Goal: Task Accomplishment & Management: Use online tool/utility

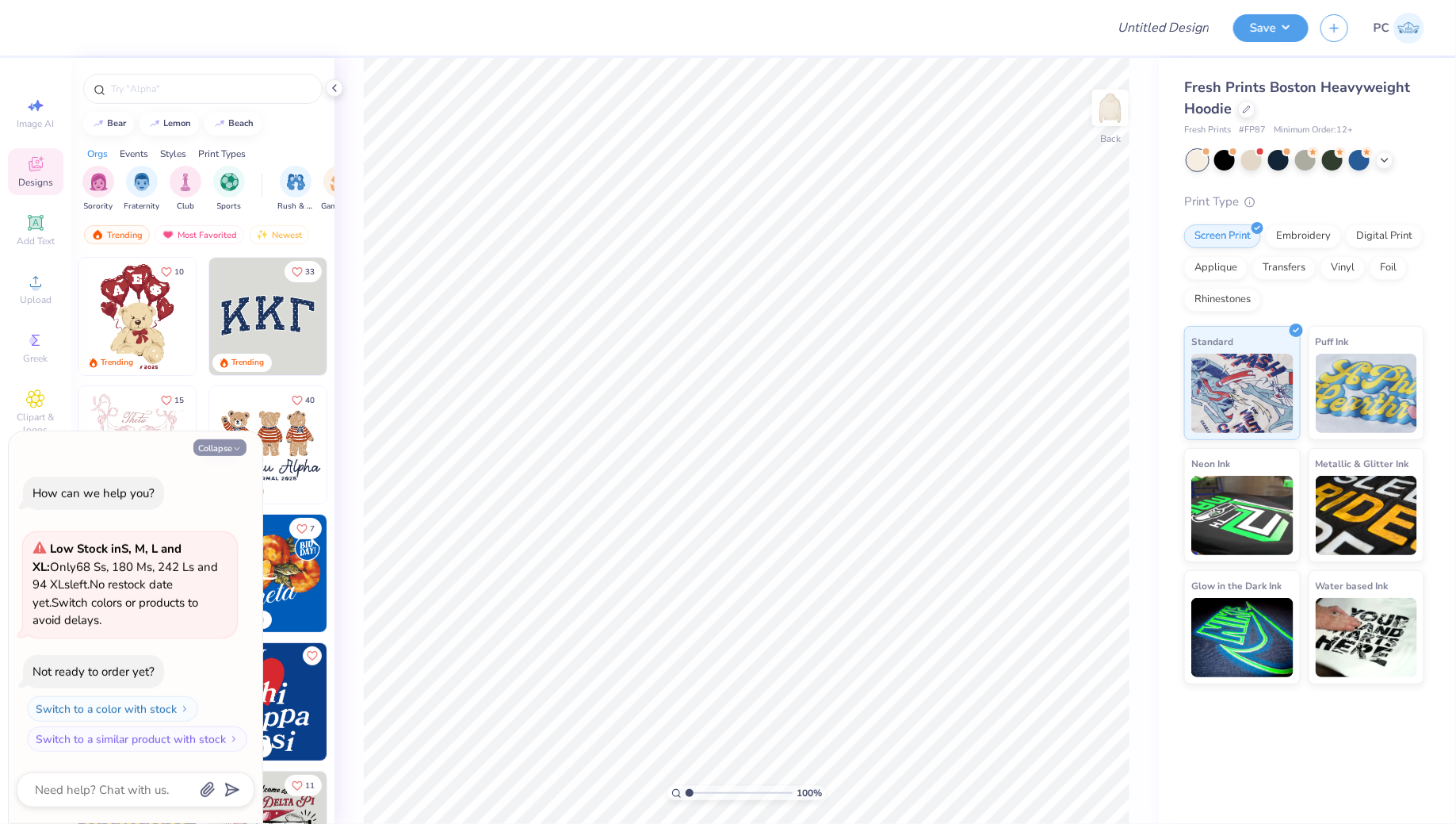
click at [230, 442] on button "Collapse" at bounding box center [220, 447] width 53 height 16
type textarea "x"
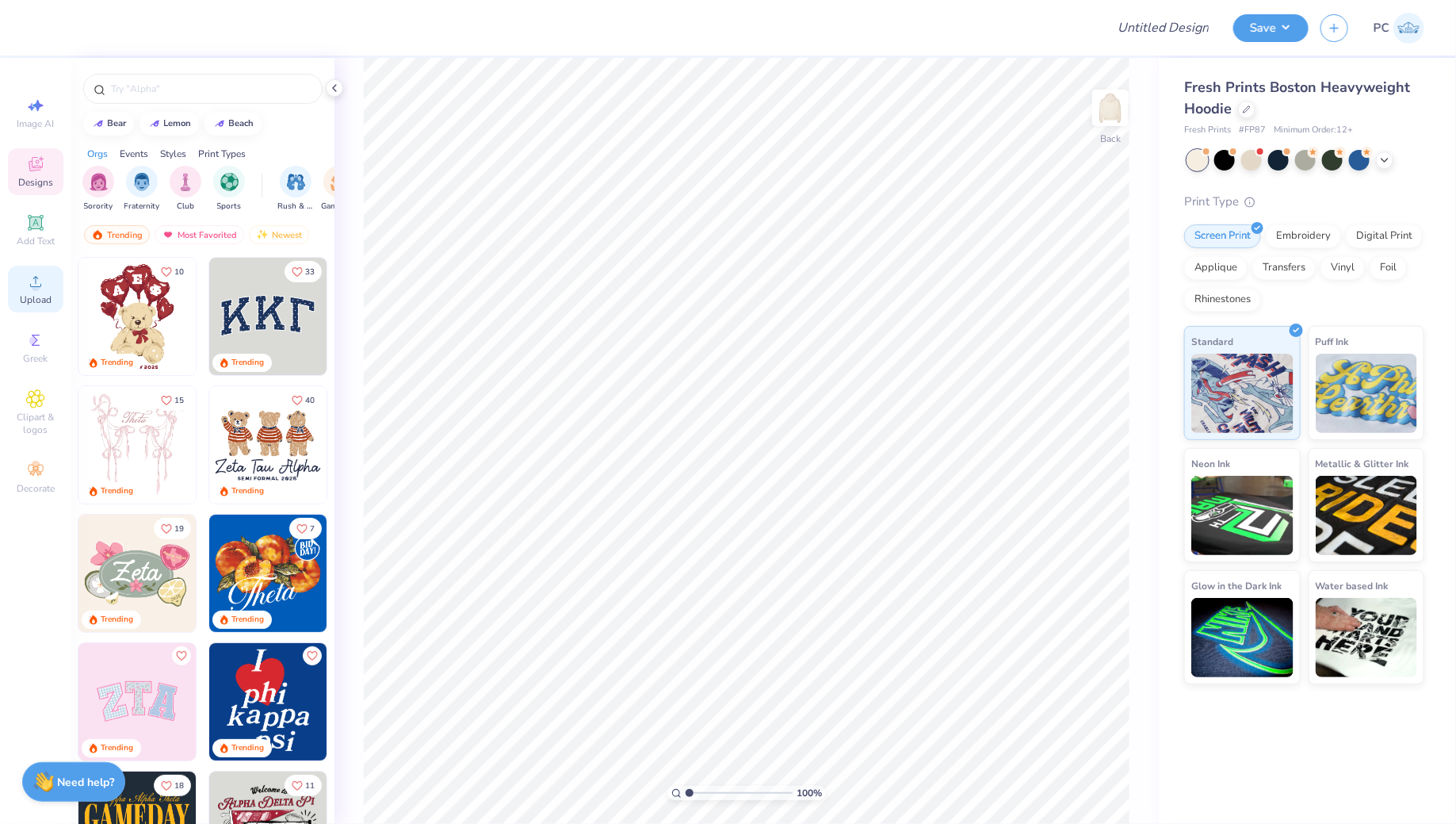
click at [27, 294] on span "Upload" at bounding box center [35, 299] width 32 height 13
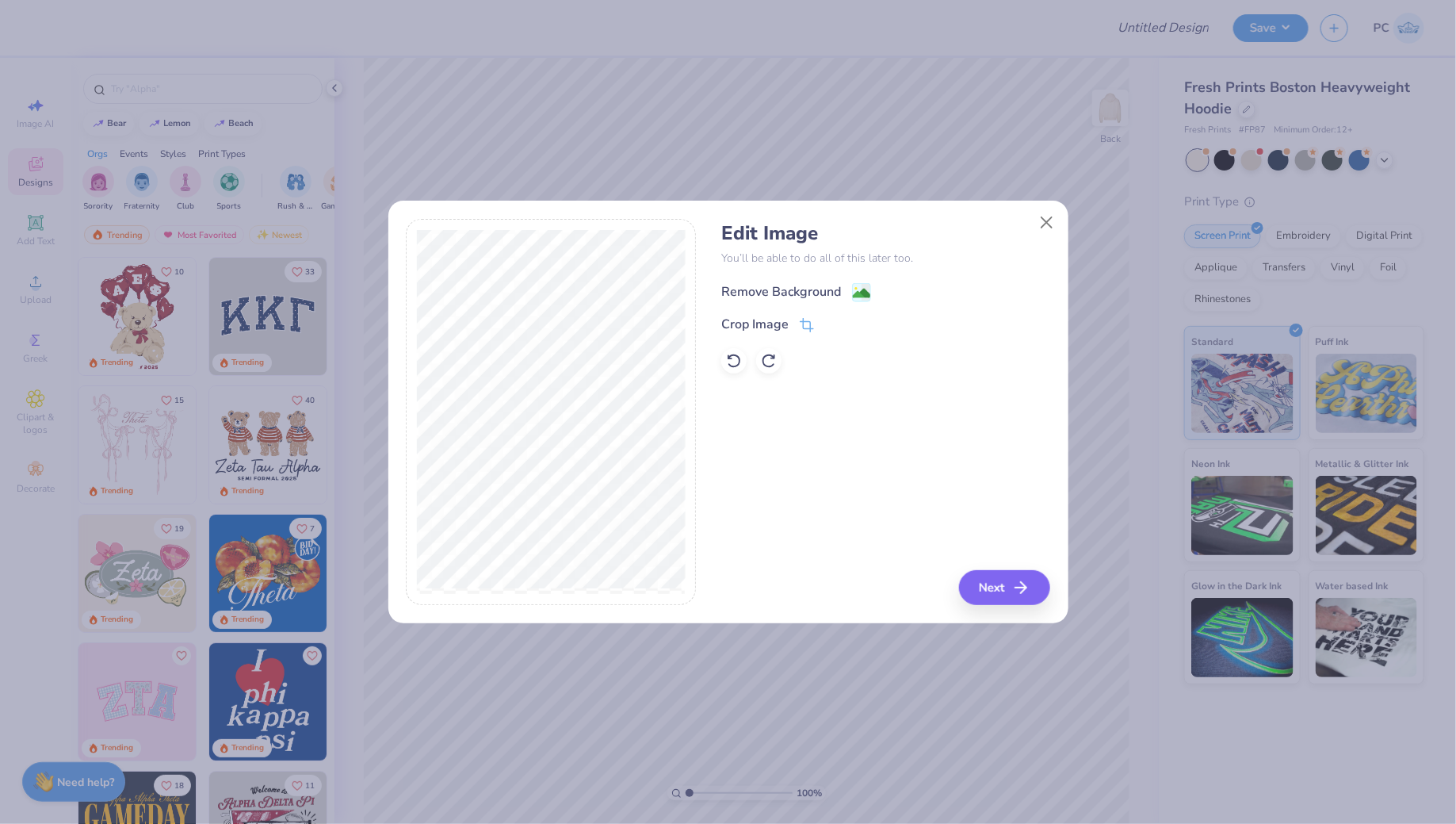
click at [859, 284] on rect at bounding box center [860, 292] width 18 height 18
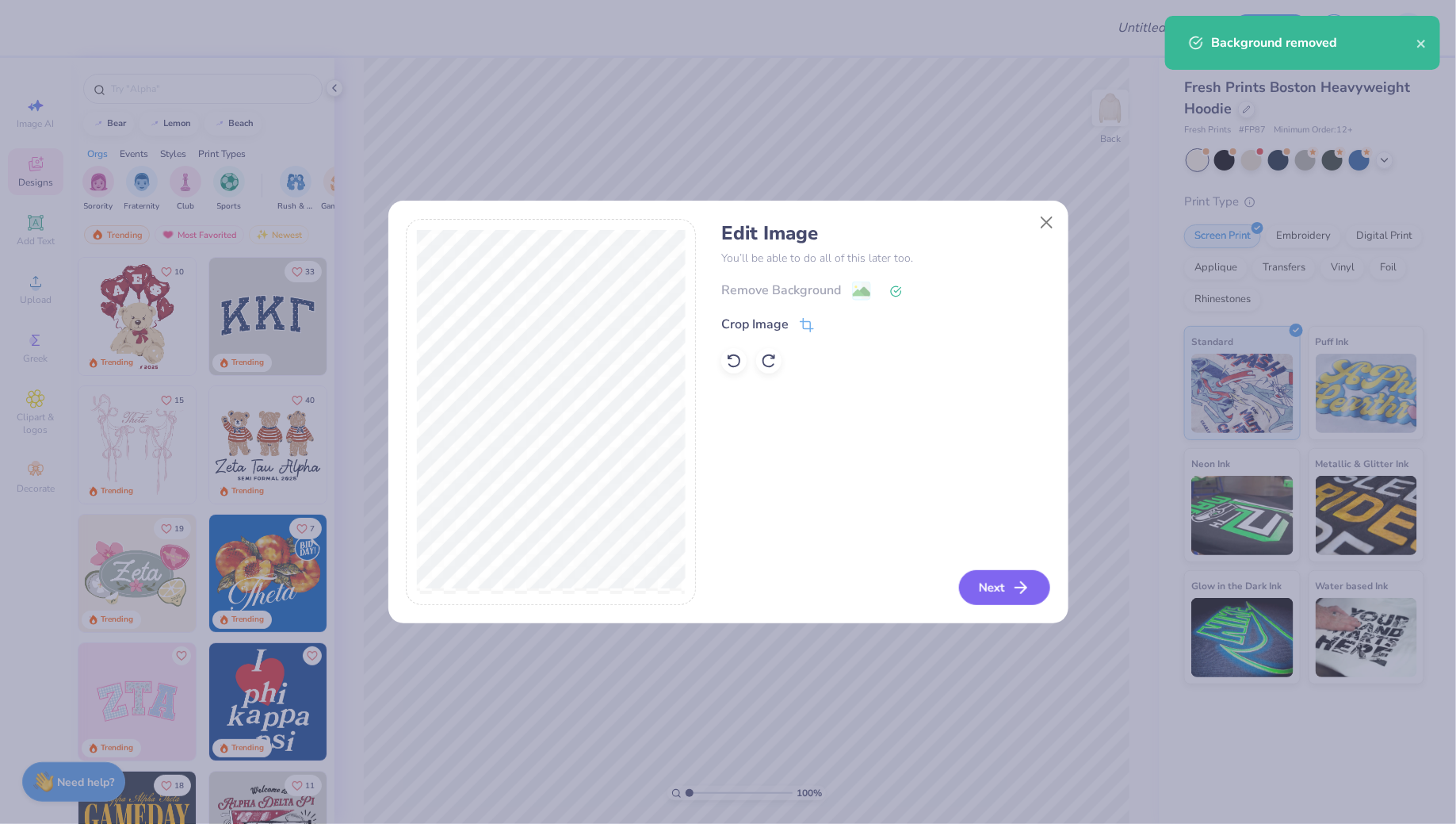
click at [987, 585] on button "Next" at bounding box center [1004, 587] width 91 height 35
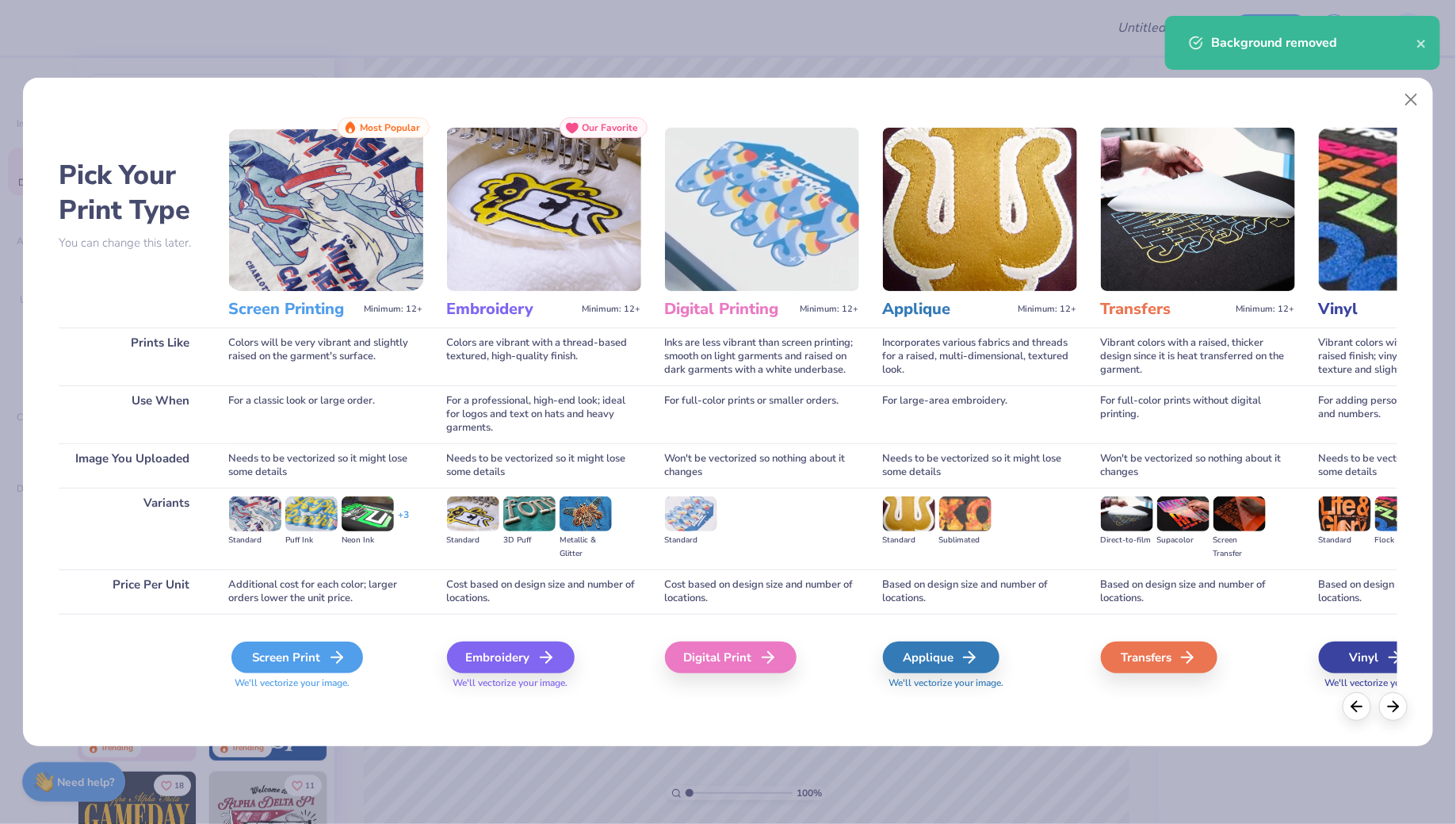
click at [290, 652] on div "Screen Print" at bounding box center [297, 657] width 131 height 32
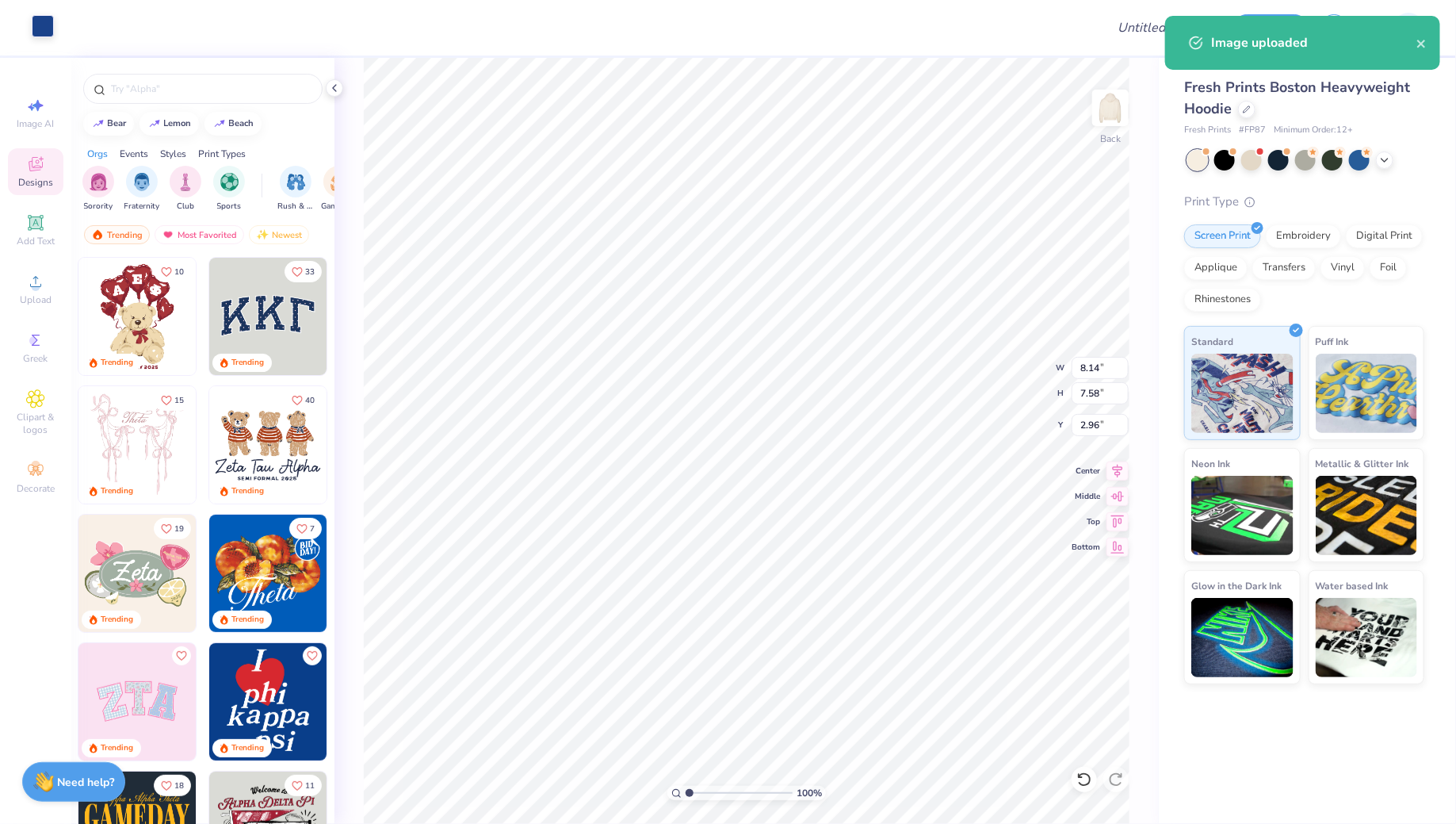
click at [36, 33] on div at bounding box center [43, 27] width 22 height 22
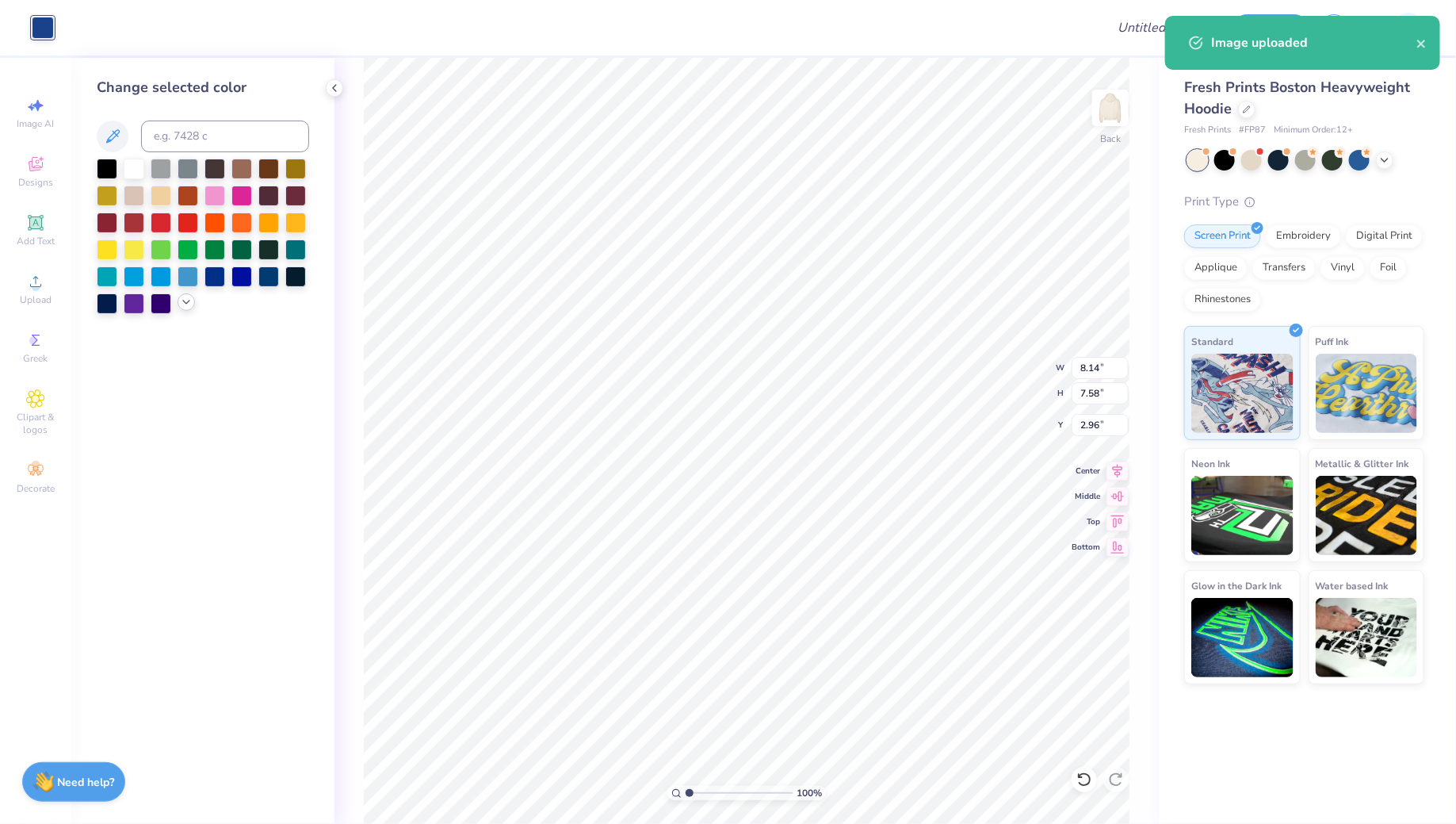
click at [185, 303] on polyline at bounding box center [186, 302] width 6 height 3
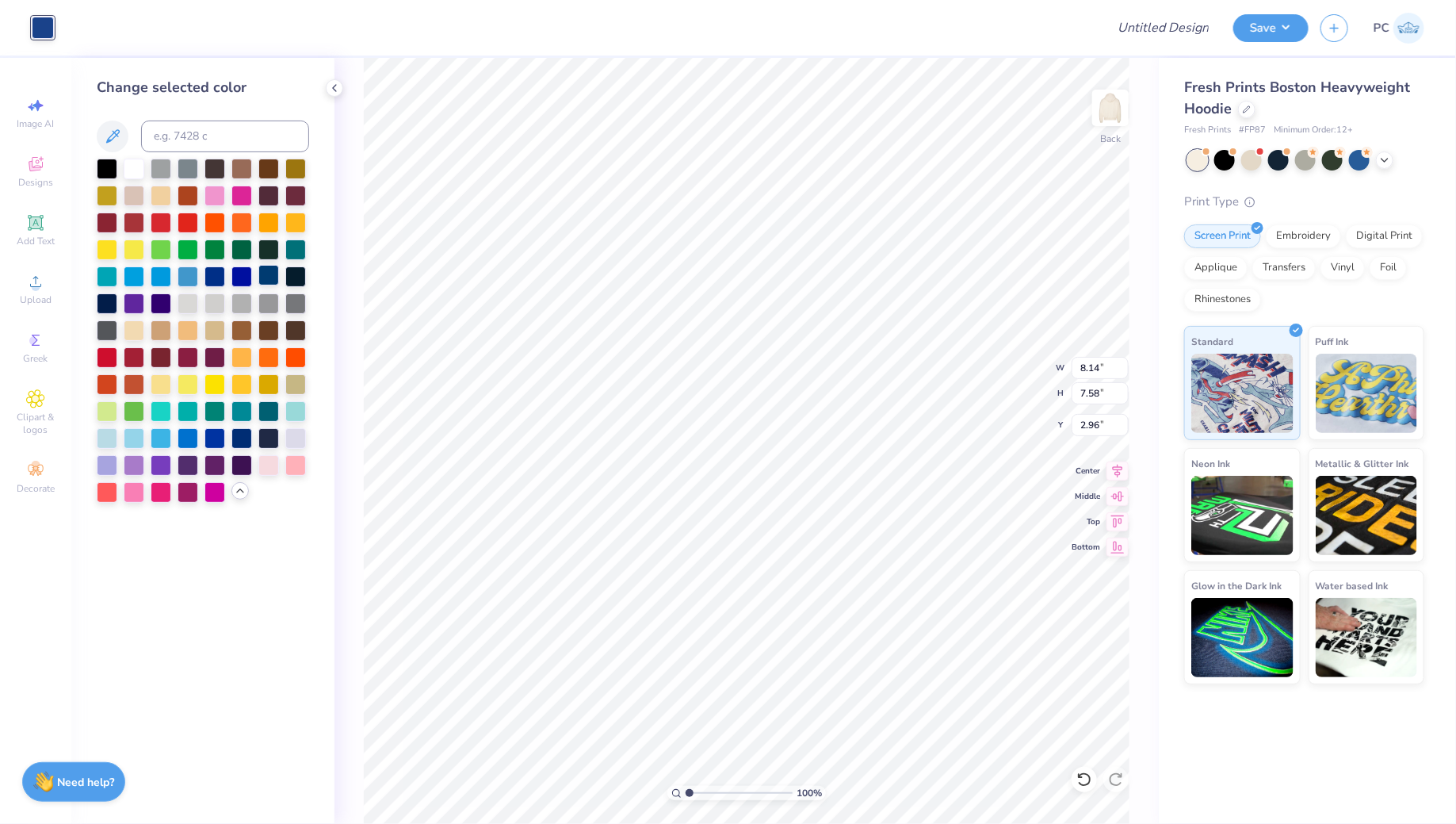
click at [272, 270] on div at bounding box center [268, 275] width 21 height 21
click at [102, 304] on div at bounding box center [107, 302] width 21 height 21
click at [243, 438] on div at bounding box center [242, 436] width 21 height 21
click at [215, 280] on div at bounding box center [215, 275] width 21 height 21
click at [237, 442] on div at bounding box center [242, 436] width 21 height 21
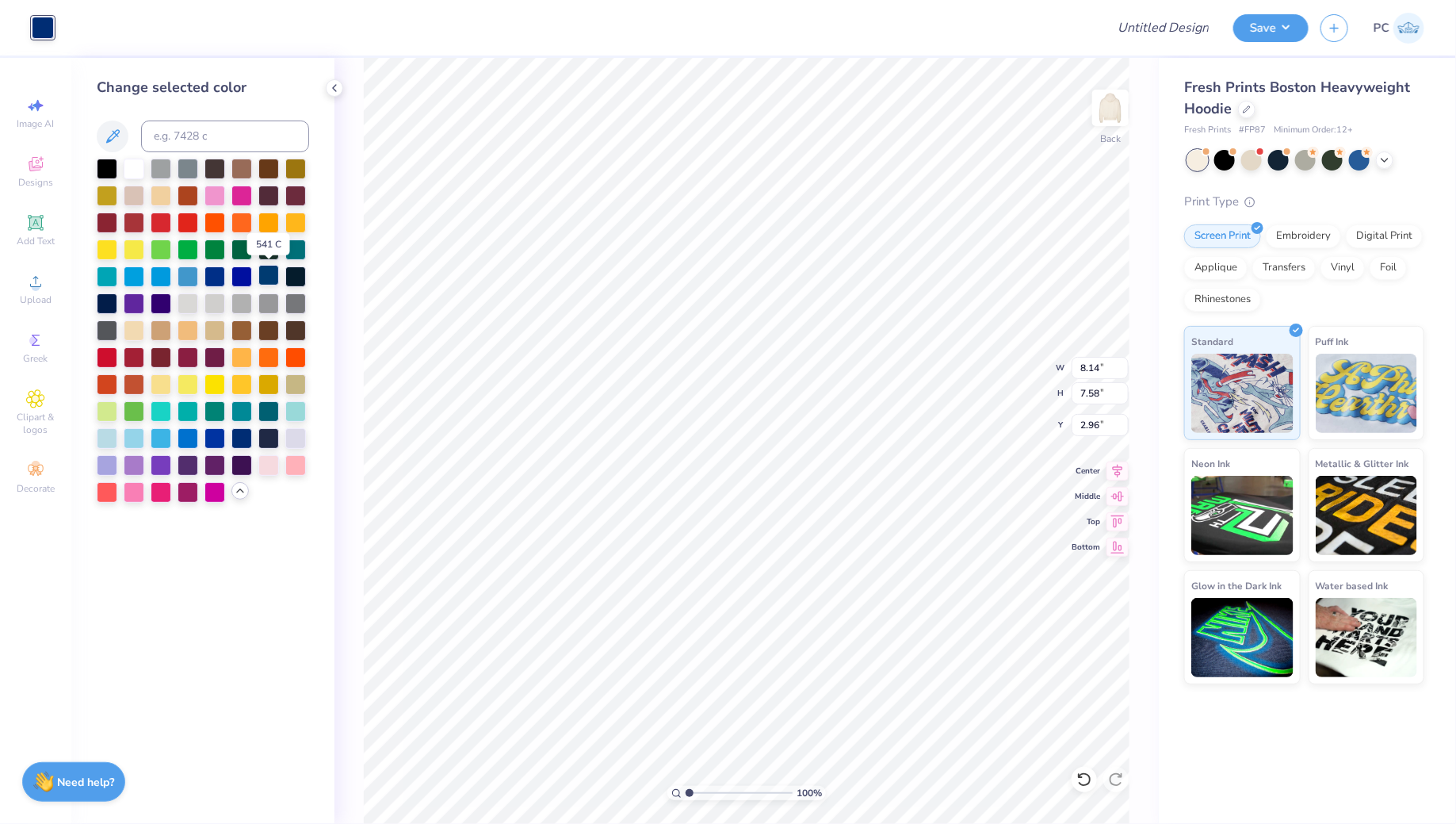
click at [271, 274] on div at bounding box center [268, 275] width 21 height 21
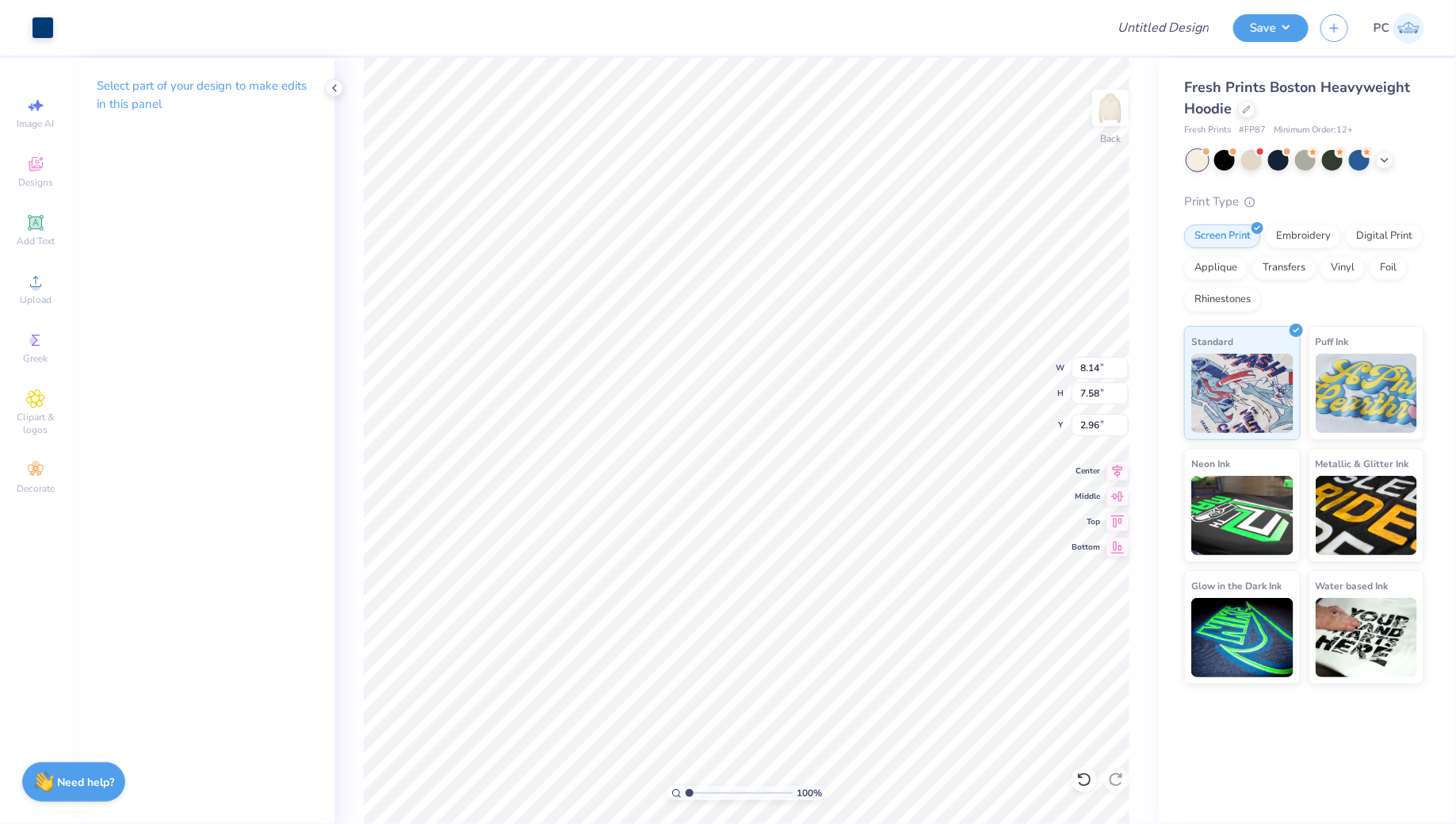
type input "5.36"
type input "4.99"
type input "5.55"
type input "3.00"
type input "3.35"
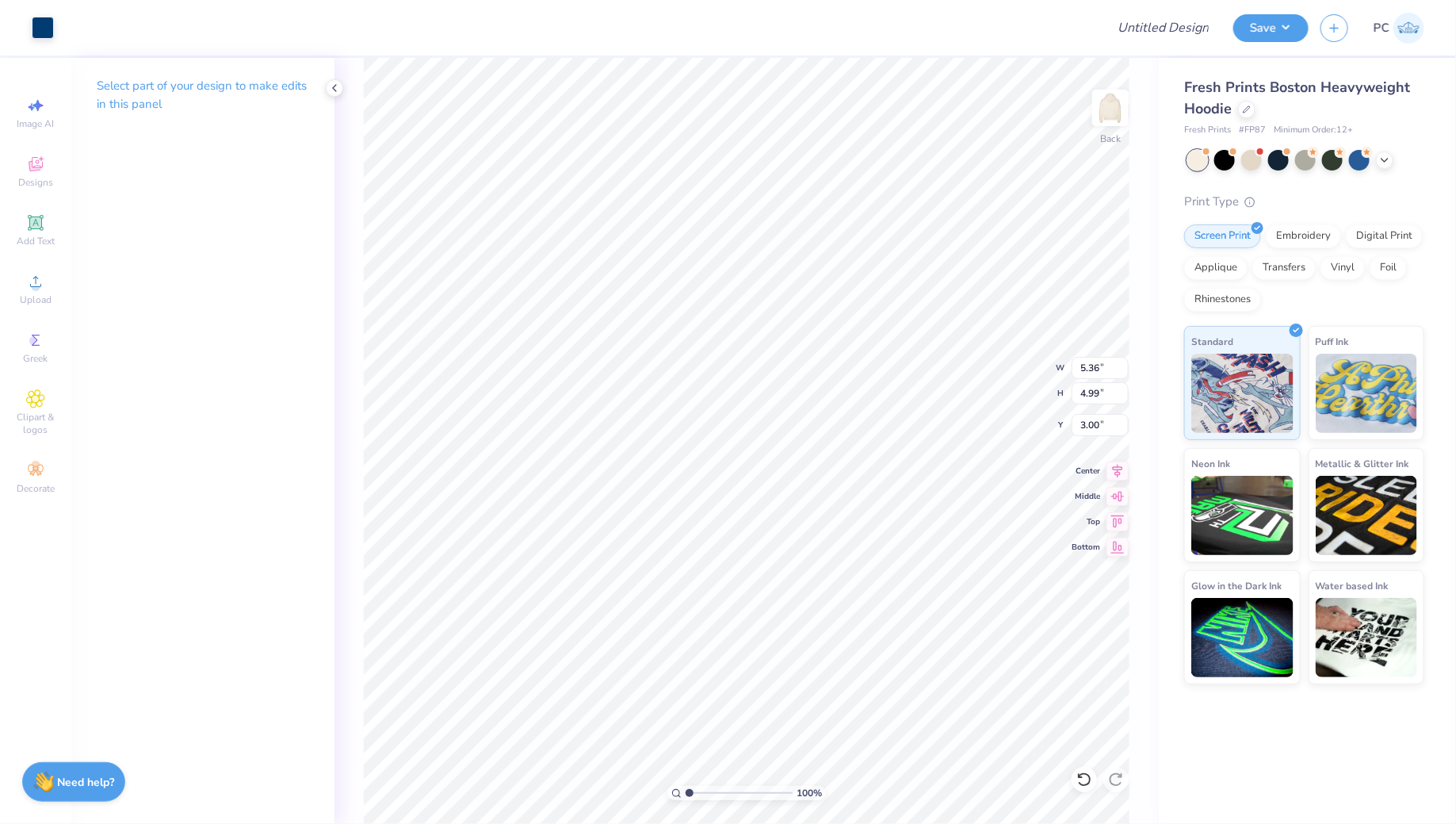
type input "3.12"
type input "4.87"
type input "3.00"
type input "3.67"
type input "3.42"
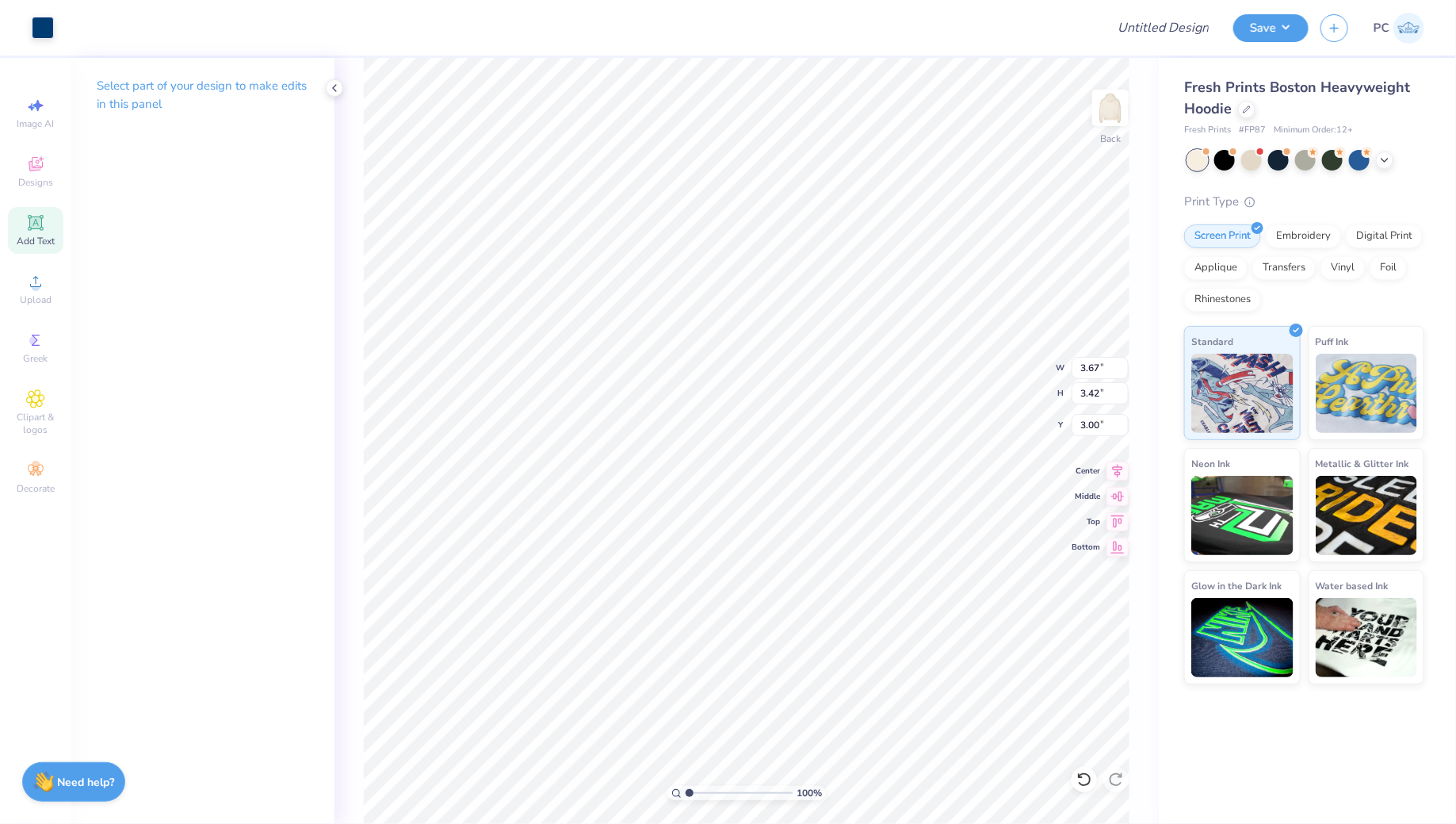
click at [19, 222] on div "Add Text" at bounding box center [35, 230] width 56 height 47
type input "7.05"
type input "2.04"
type input "5.73"
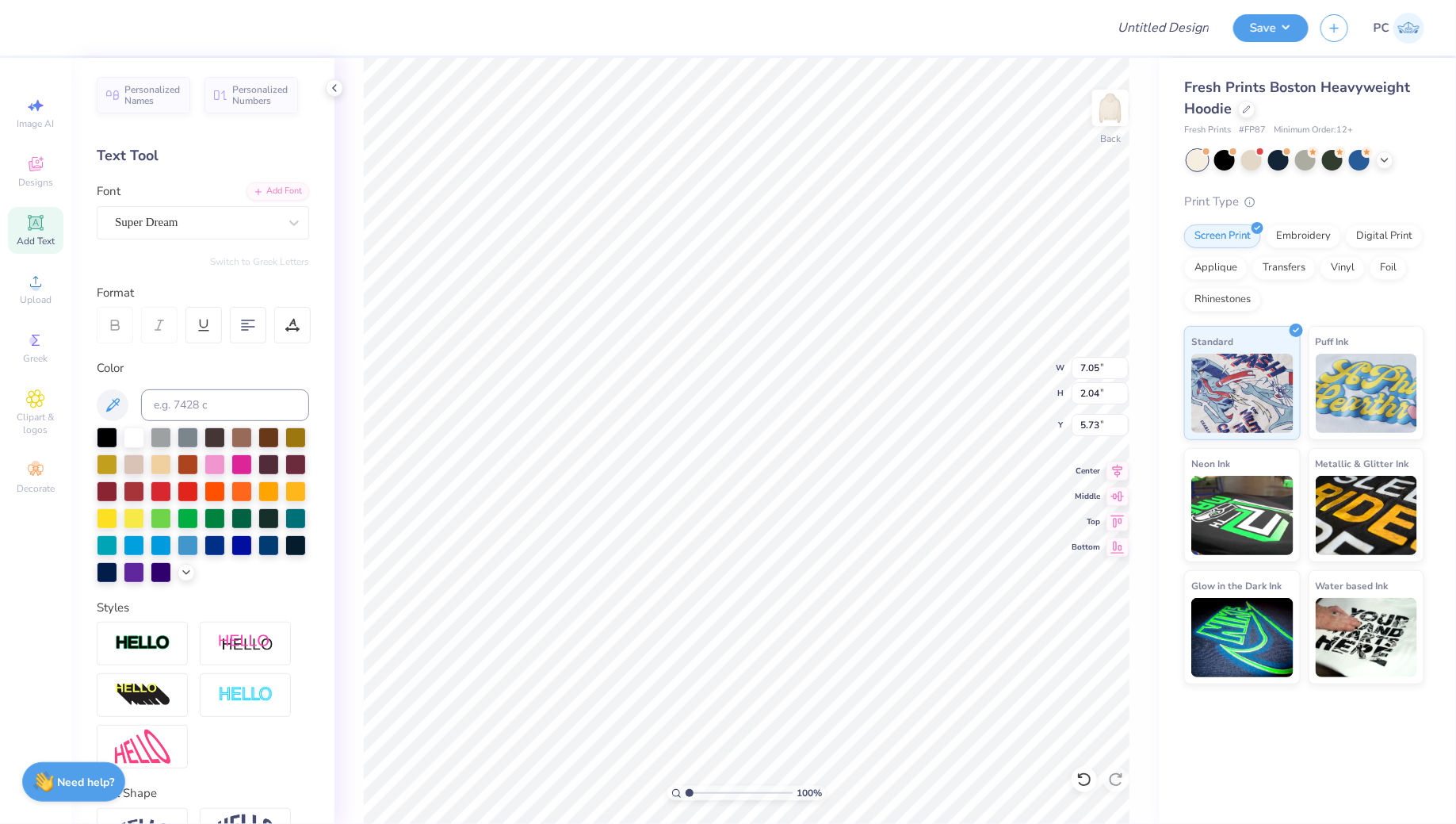
click at [33, 215] on icon at bounding box center [36, 223] width 19 height 19
type textarea "T"
type textarea "THE LION HEART FOUNDATION"
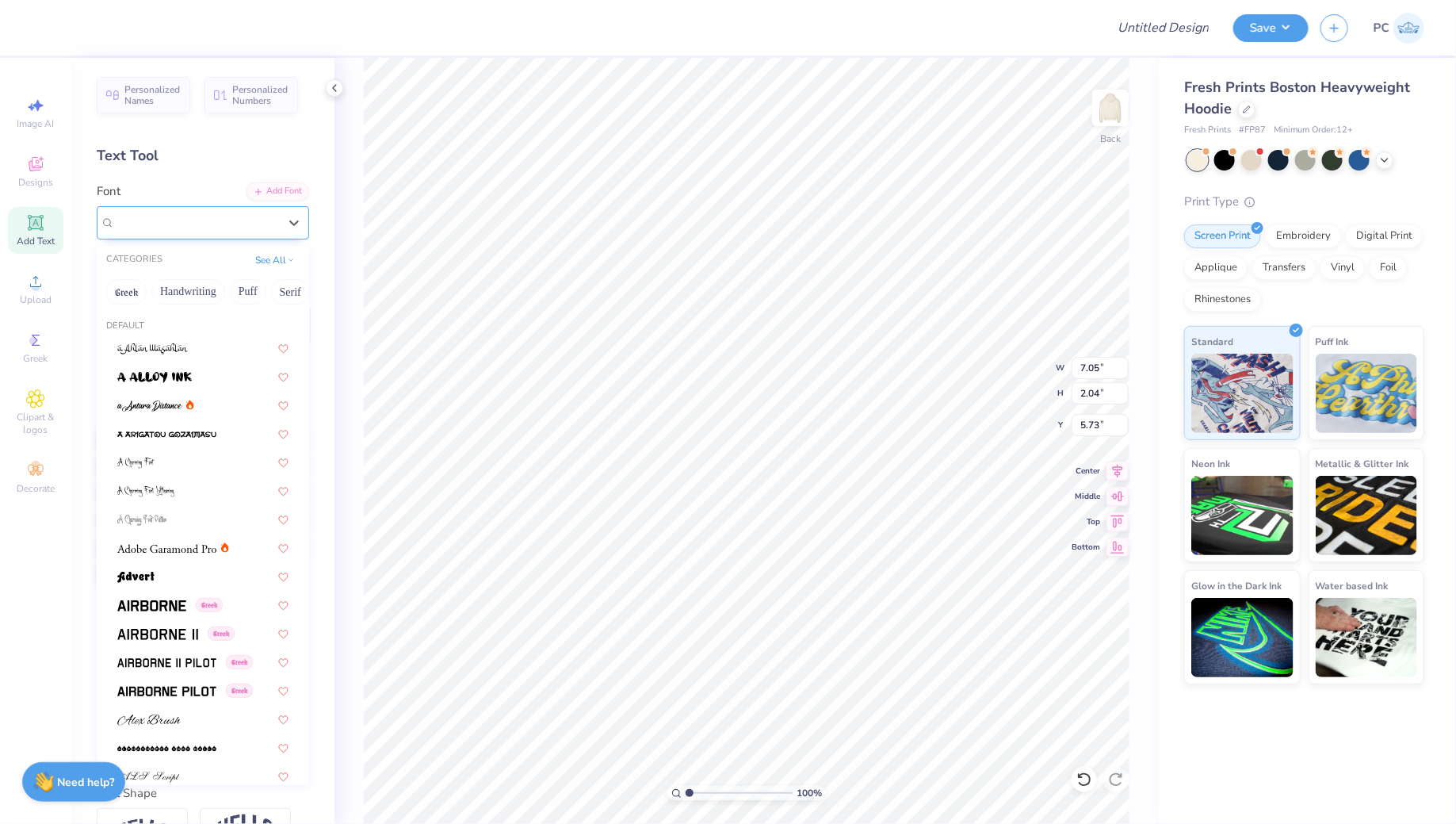
click at [195, 235] on div "Super Dream" at bounding box center [203, 222] width 213 height 33
click at [255, 290] on button "Puff" at bounding box center [248, 292] width 37 height 26
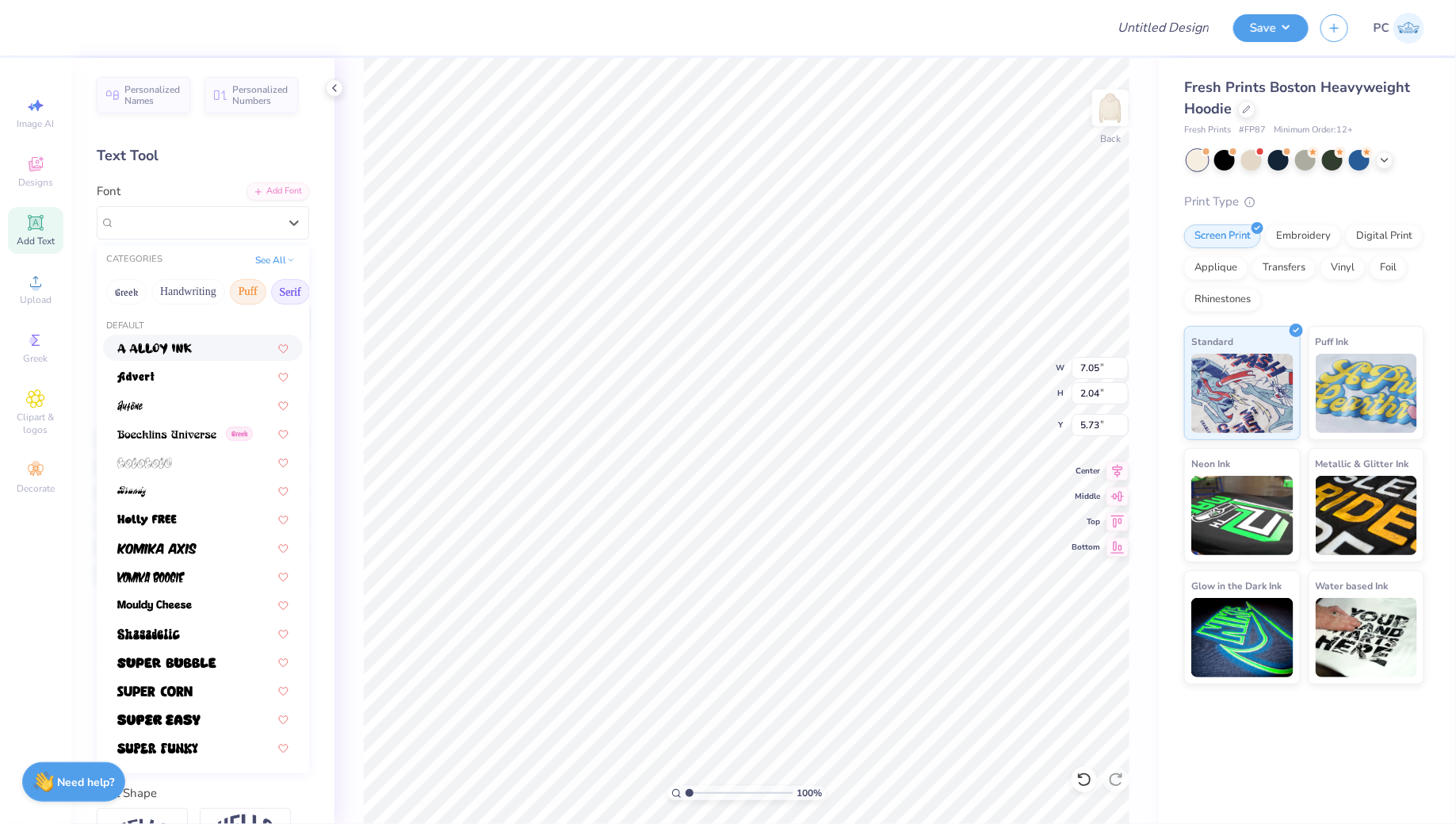
click at [289, 295] on button "Serif" at bounding box center [290, 292] width 39 height 26
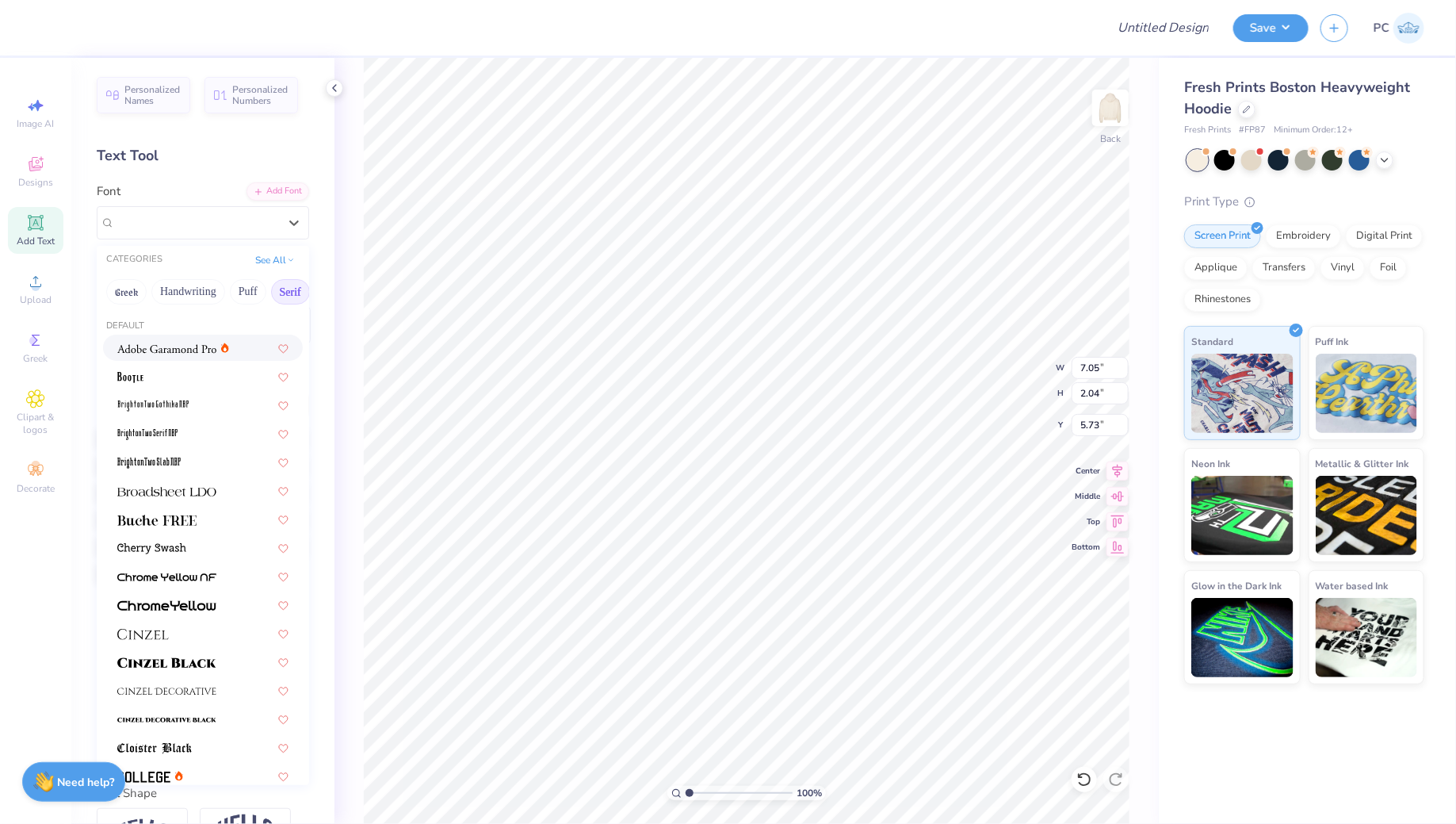
click at [209, 340] on span at bounding box center [167, 347] width 99 height 16
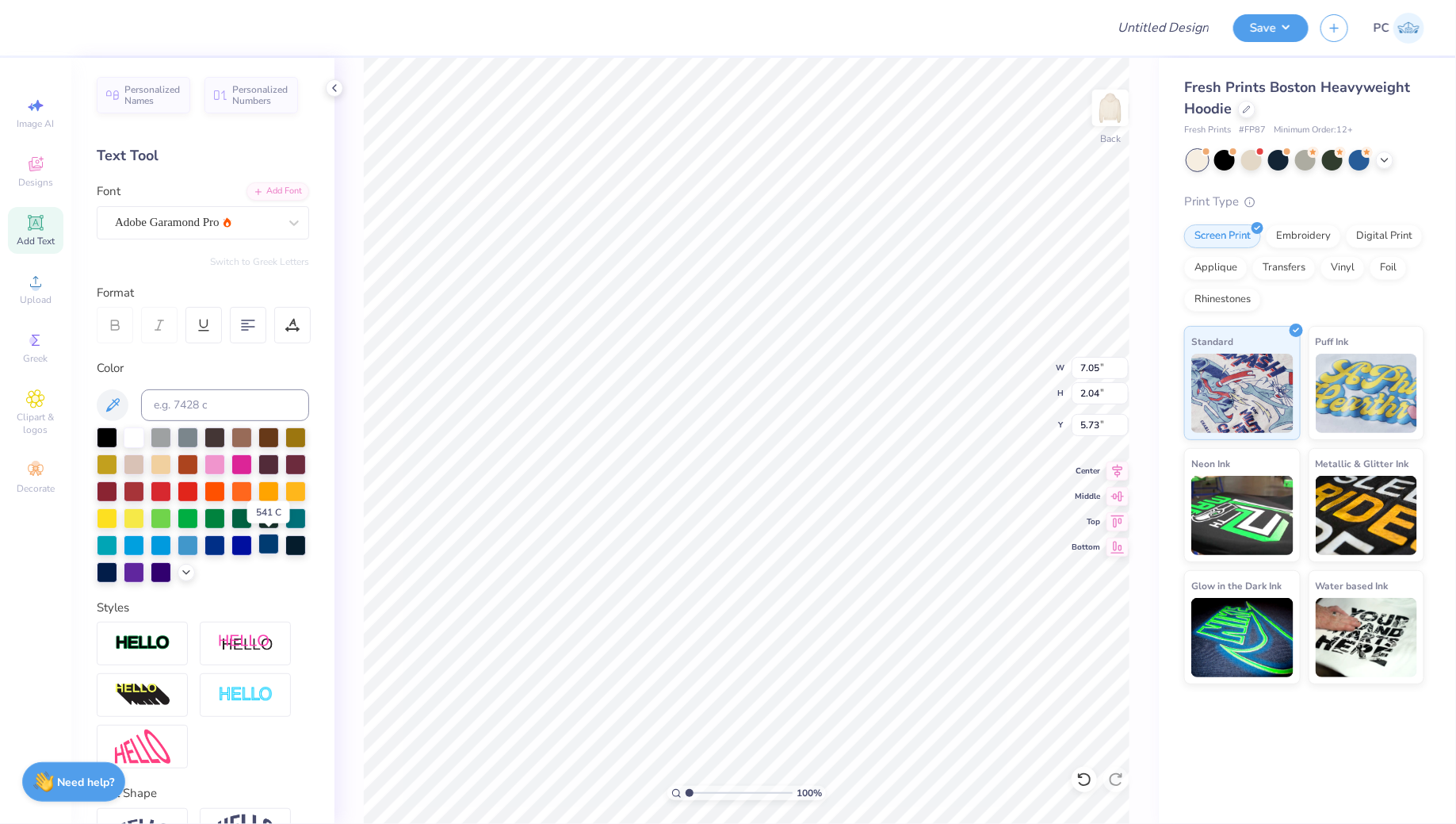
click at [272, 545] on div at bounding box center [268, 544] width 21 height 21
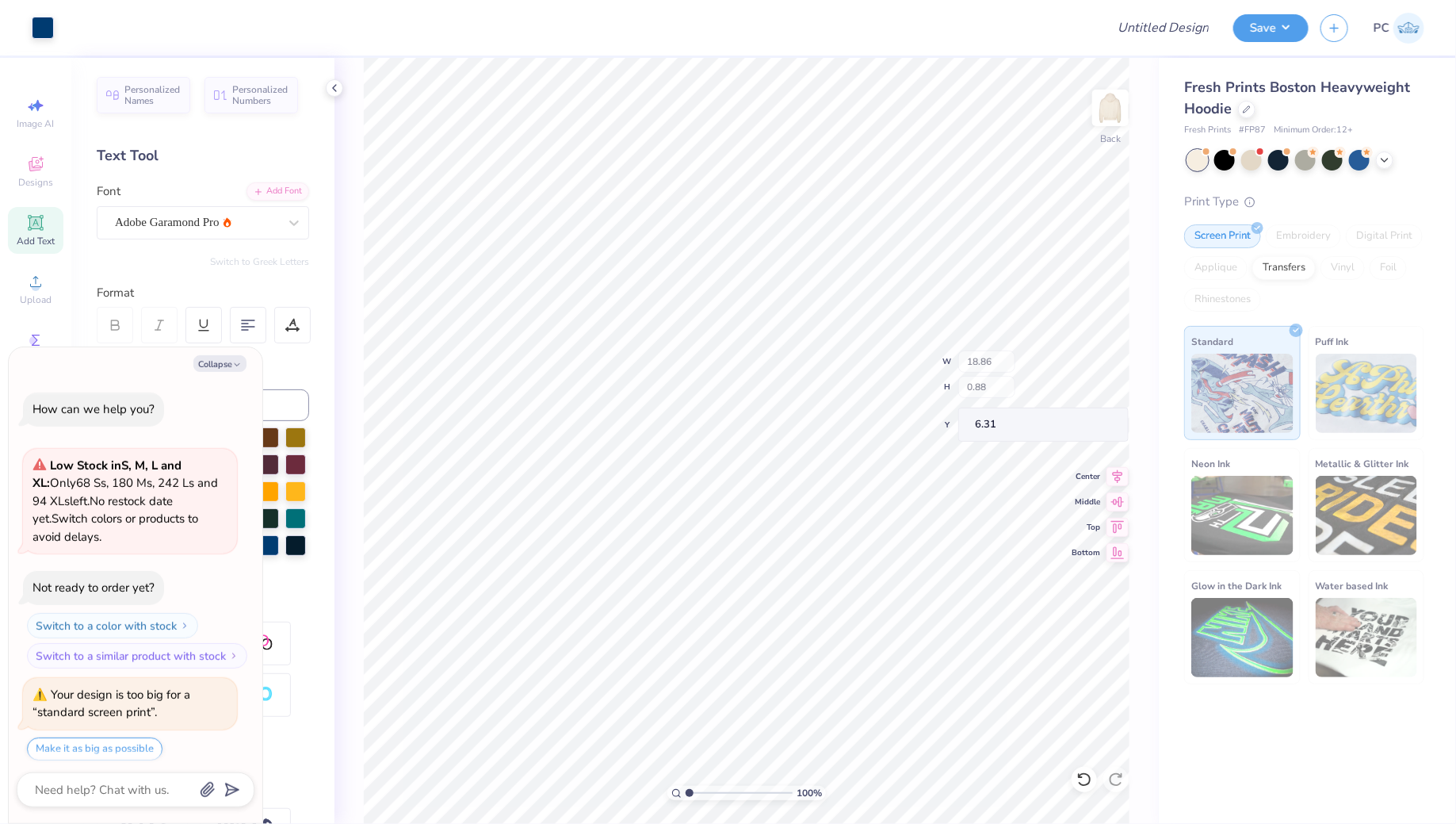
scroll to position [46, 0]
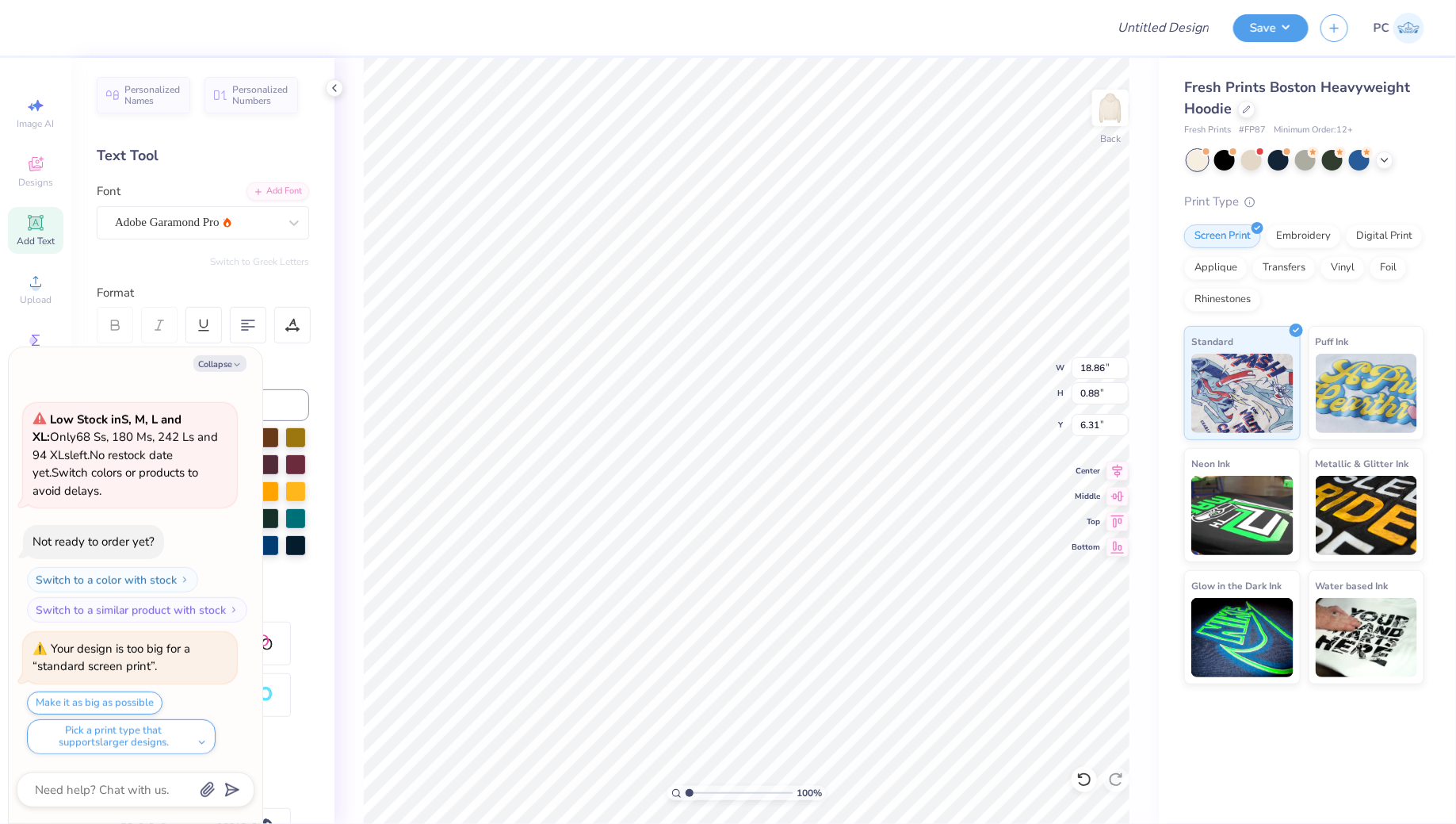
type textarea "x"
type input "11.54"
type input "0.54"
type input "6.65"
type textarea "x"
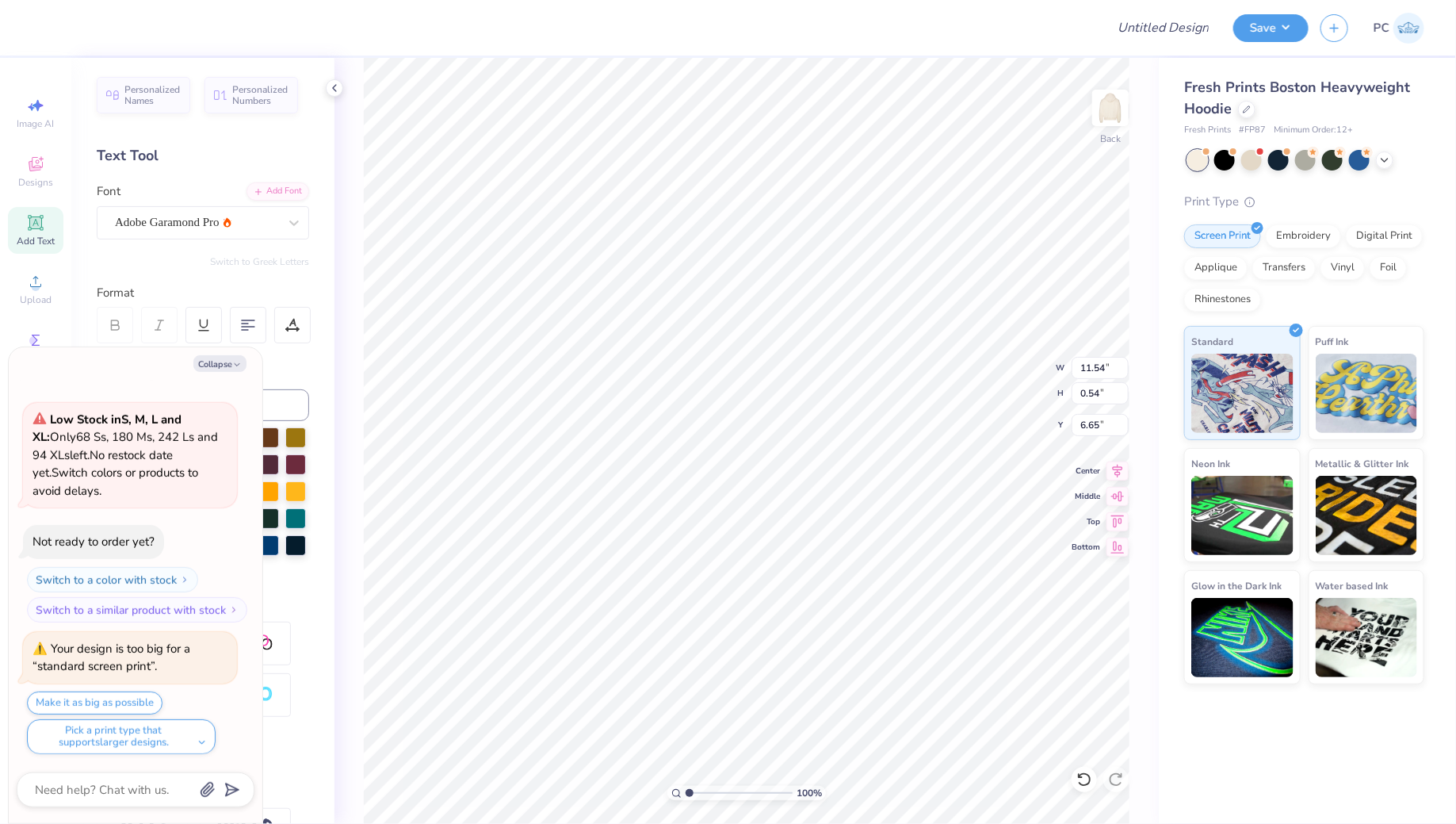
type input "6.75"
type textarea "x"
type input "2.92"
type input "2.72"
type input "3.70"
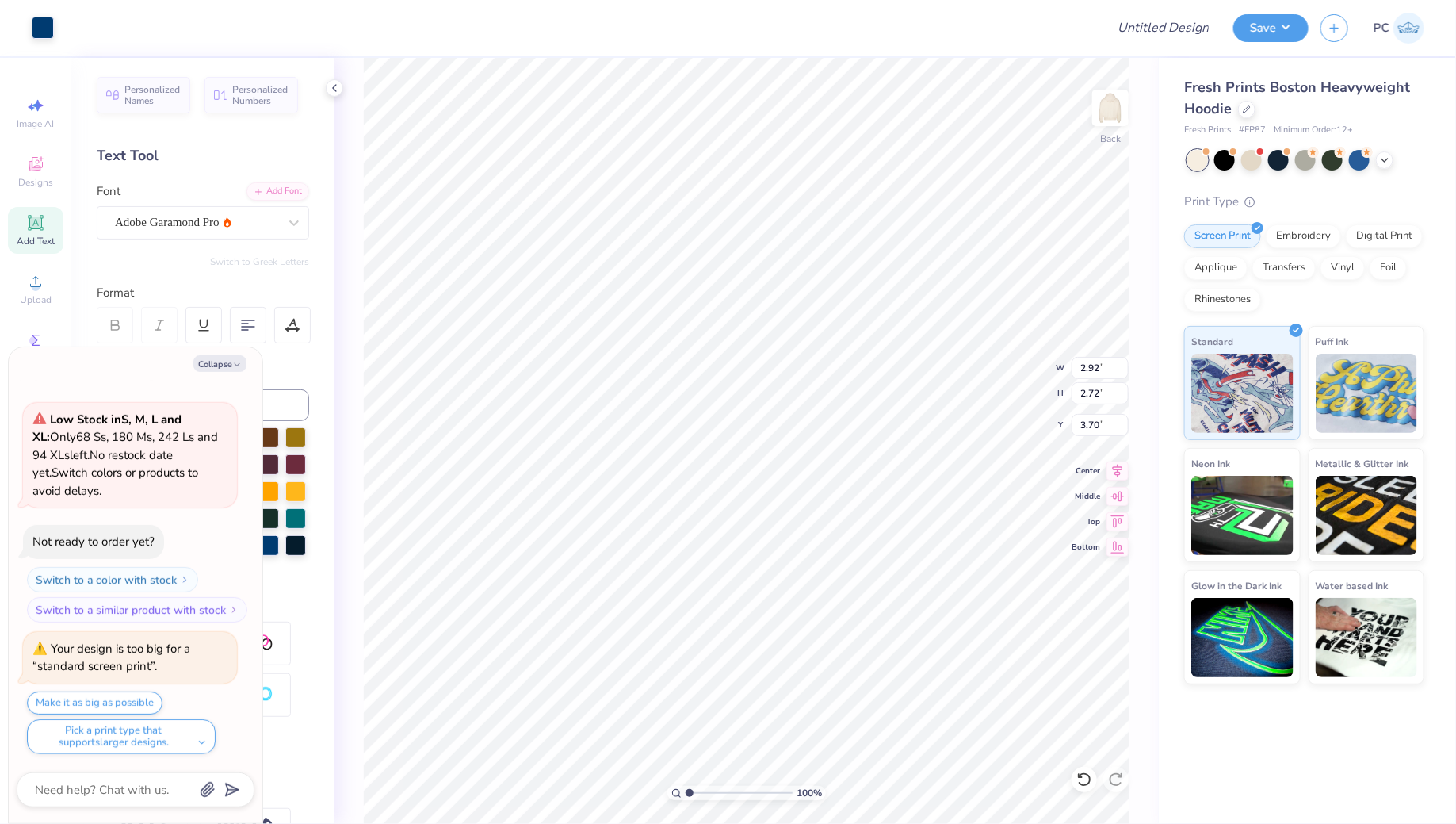
type textarea "x"
type input "3.00"
type textarea "x"
type input "6.21"
click at [1114, 472] on icon at bounding box center [1117, 468] width 22 height 19
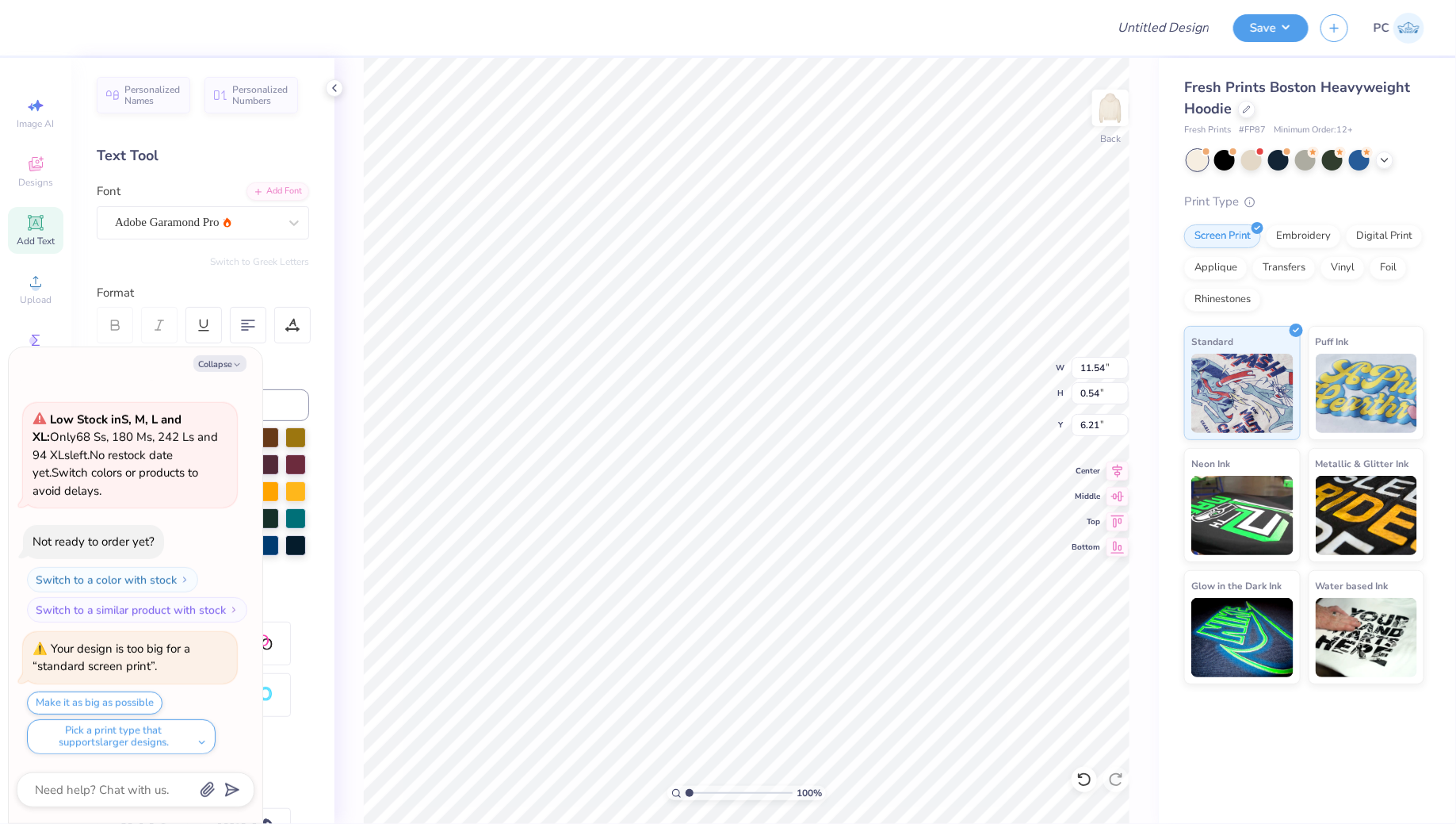
type textarea "x"
click at [1172, 27] on input "Design Title" at bounding box center [1143, 27] width 155 height 32
click at [537, 50] on div at bounding box center [579, 27] width 1027 height 56
click at [1153, 33] on input "Design Title" at bounding box center [1143, 27] width 155 height 32
type input "L"
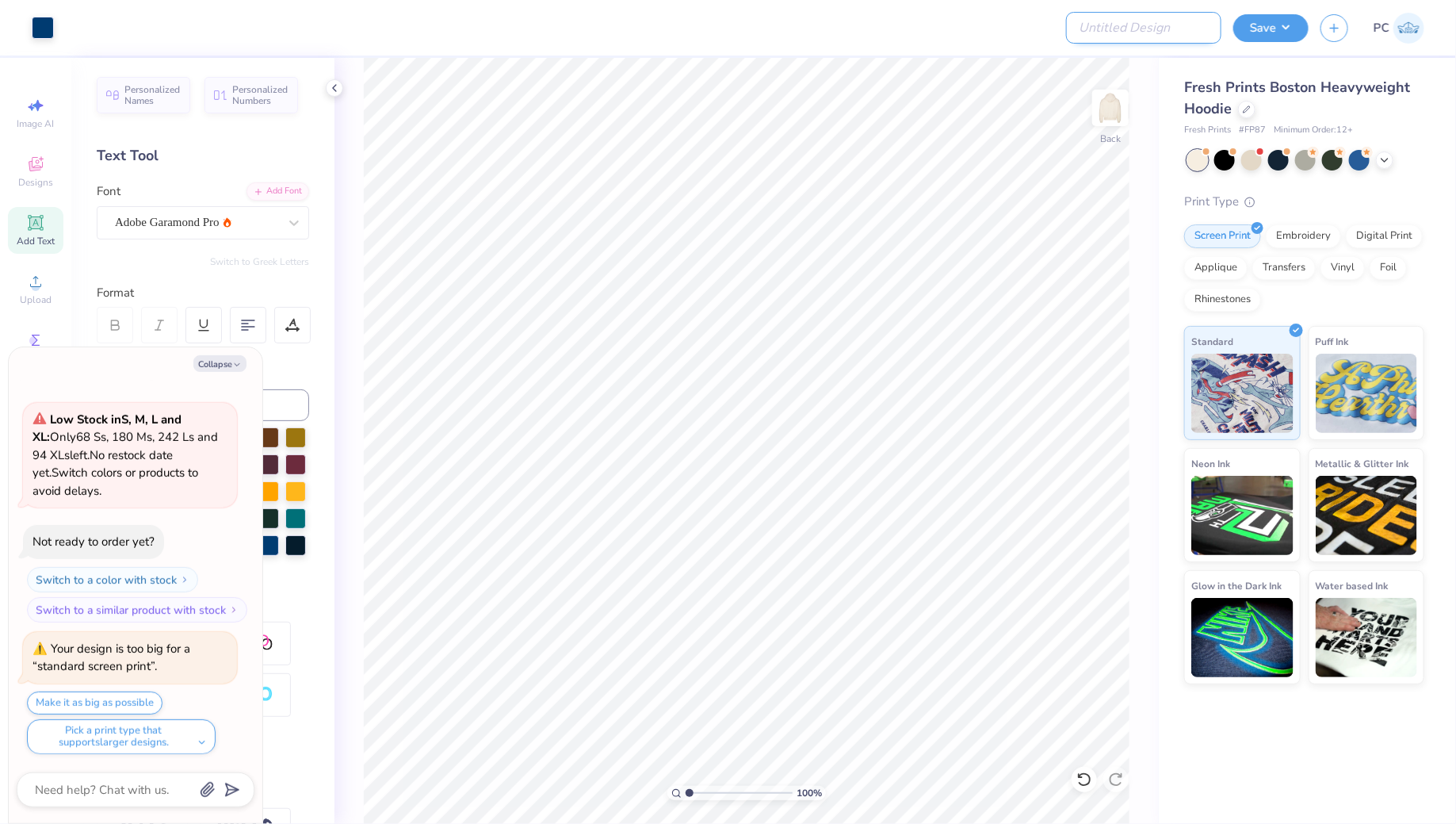
type textarea "x"
type input "Li"
type textarea "x"
type input "Lio"
type textarea "x"
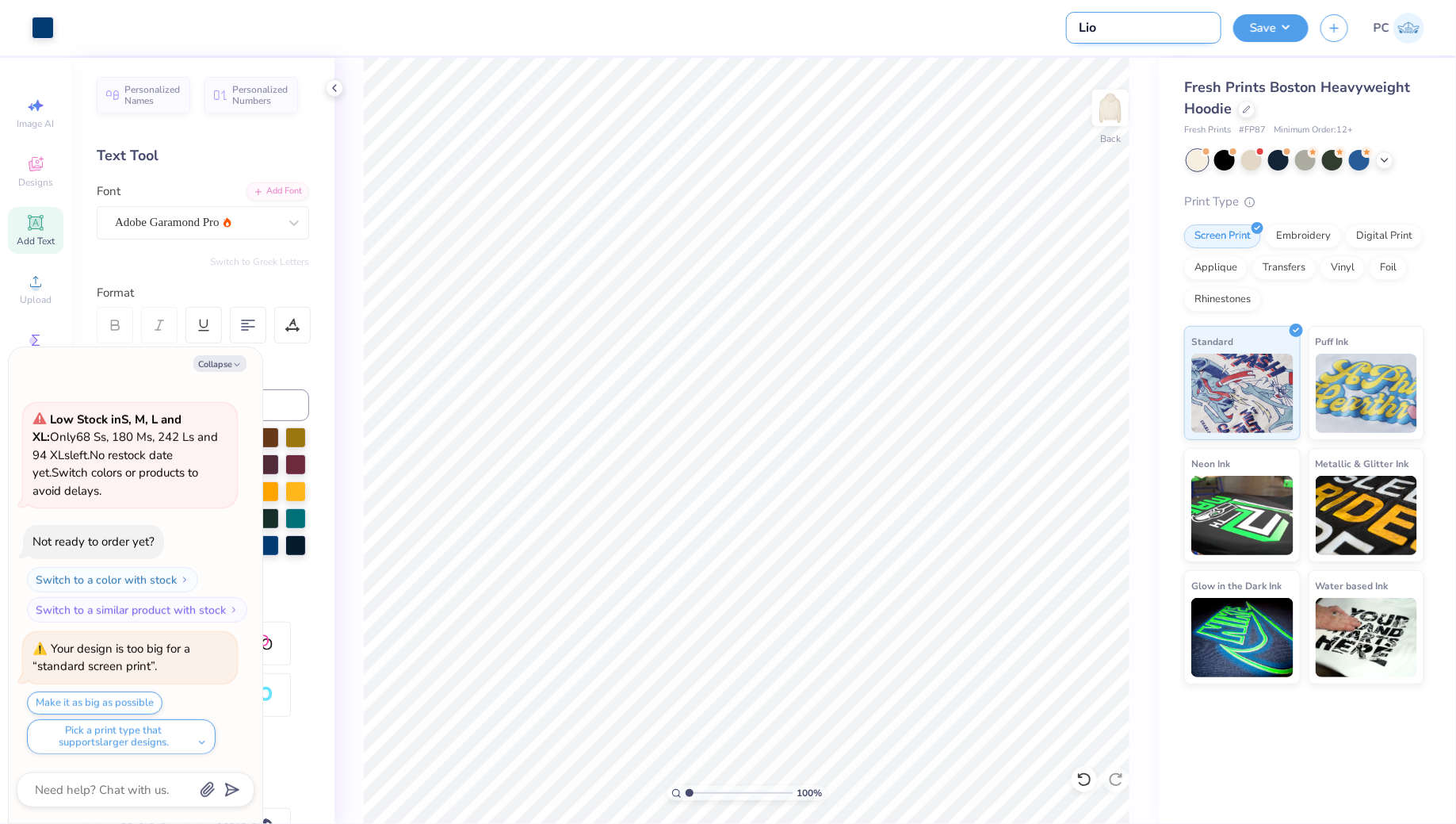
type input "Lion"
type textarea "x"
type input "Lion"
type textarea "x"
type input "Lion H"
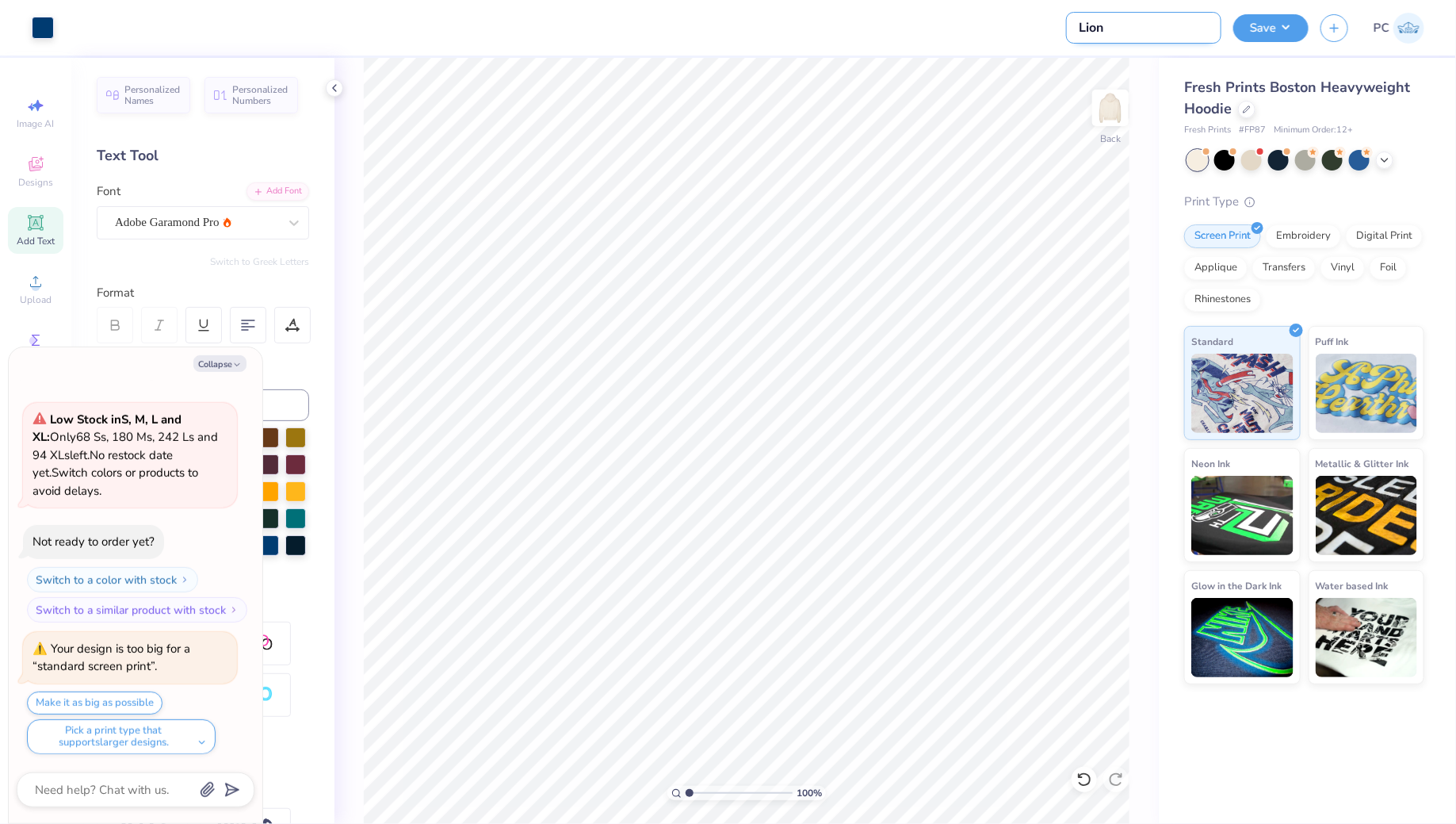
type textarea "x"
type input "Lion He"
type textarea "x"
type input "Lion Hea"
type textarea "x"
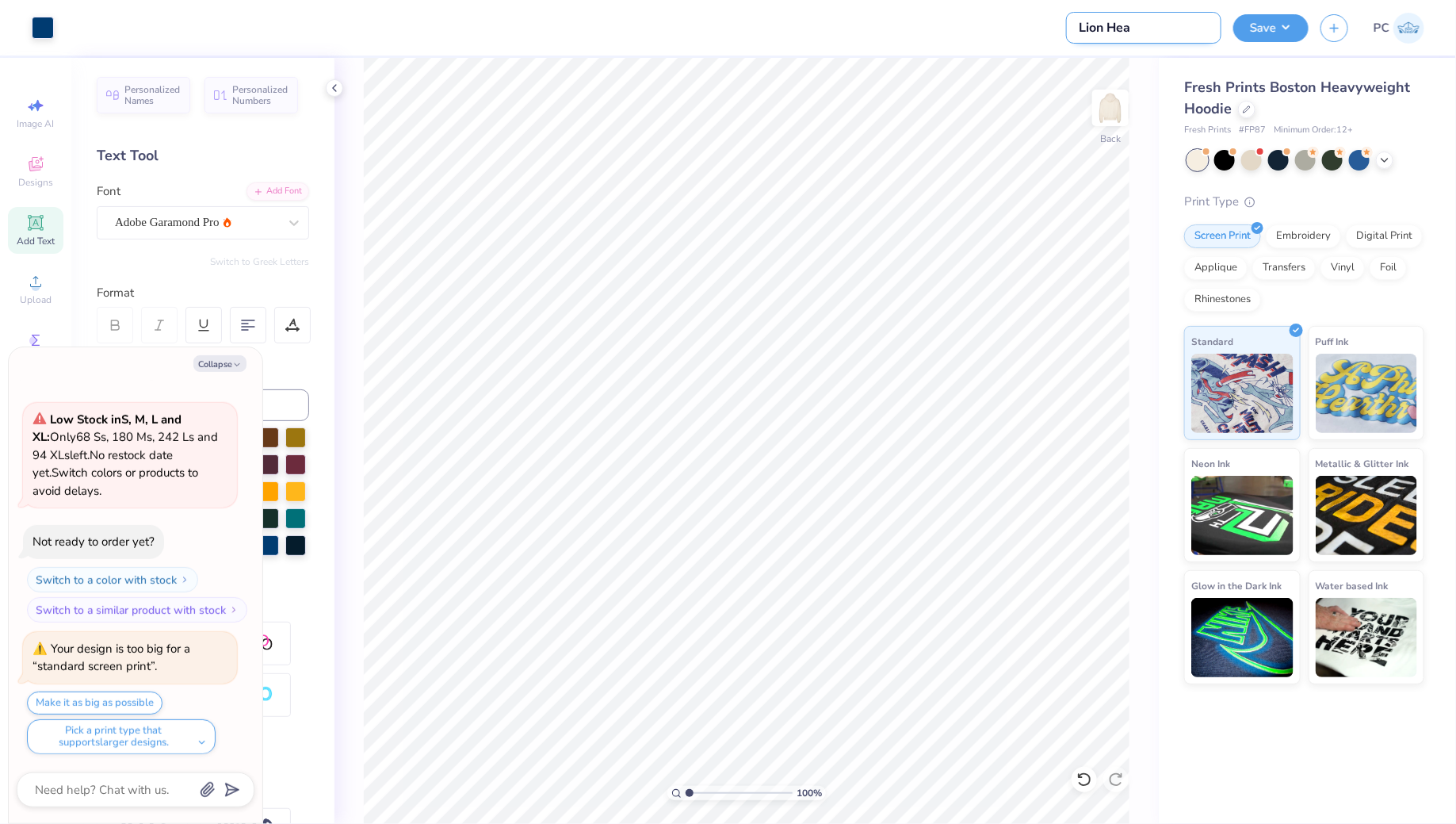
type input "Lion Hear"
type textarea "x"
type input "Lion Heart"
type textarea "x"
type input "Lion Heart"
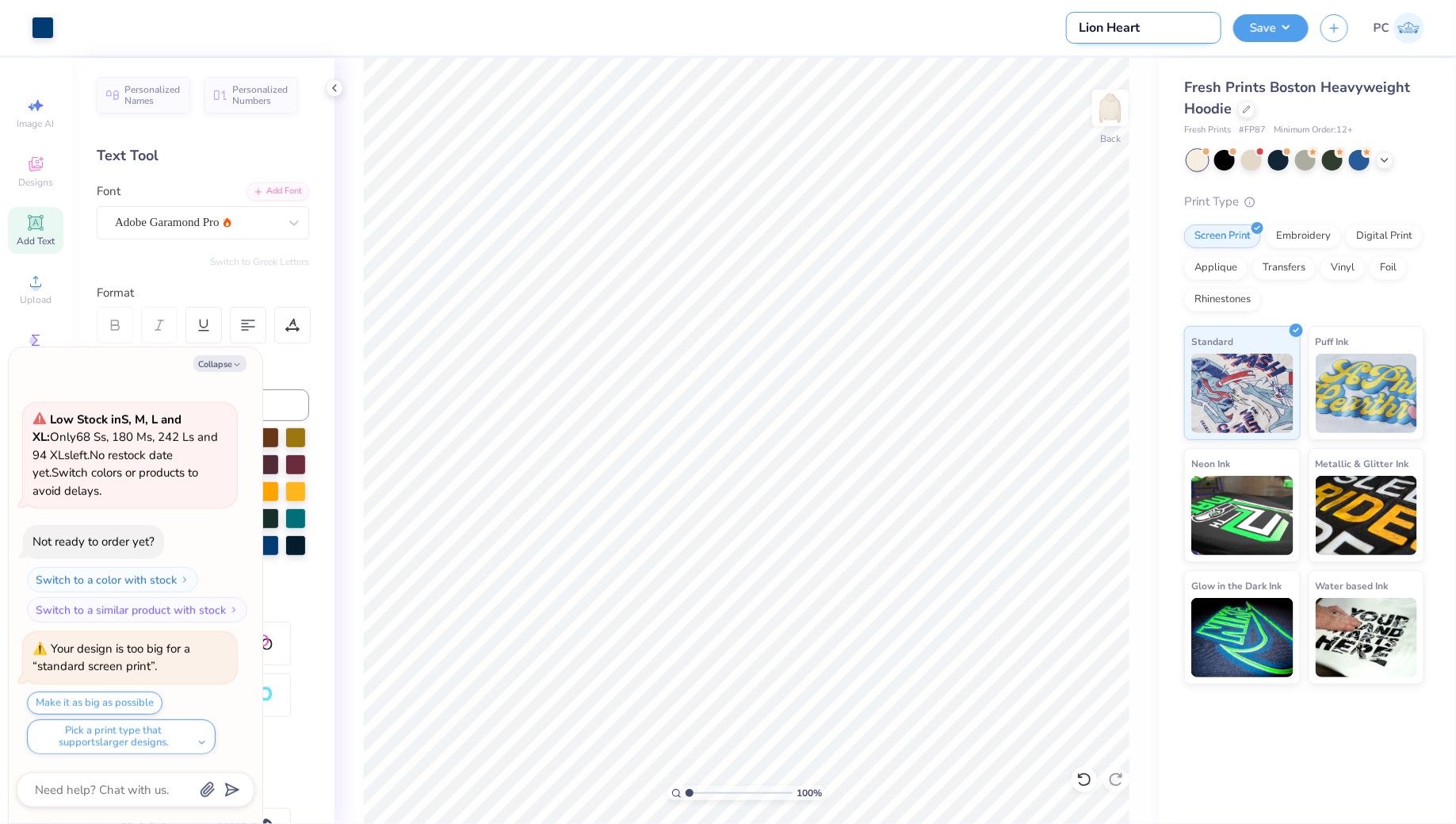
type textarea "x"
type input "Lion Heart F"
type textarea "x"
type input "Lion Heart Fo"
type textarea "x"
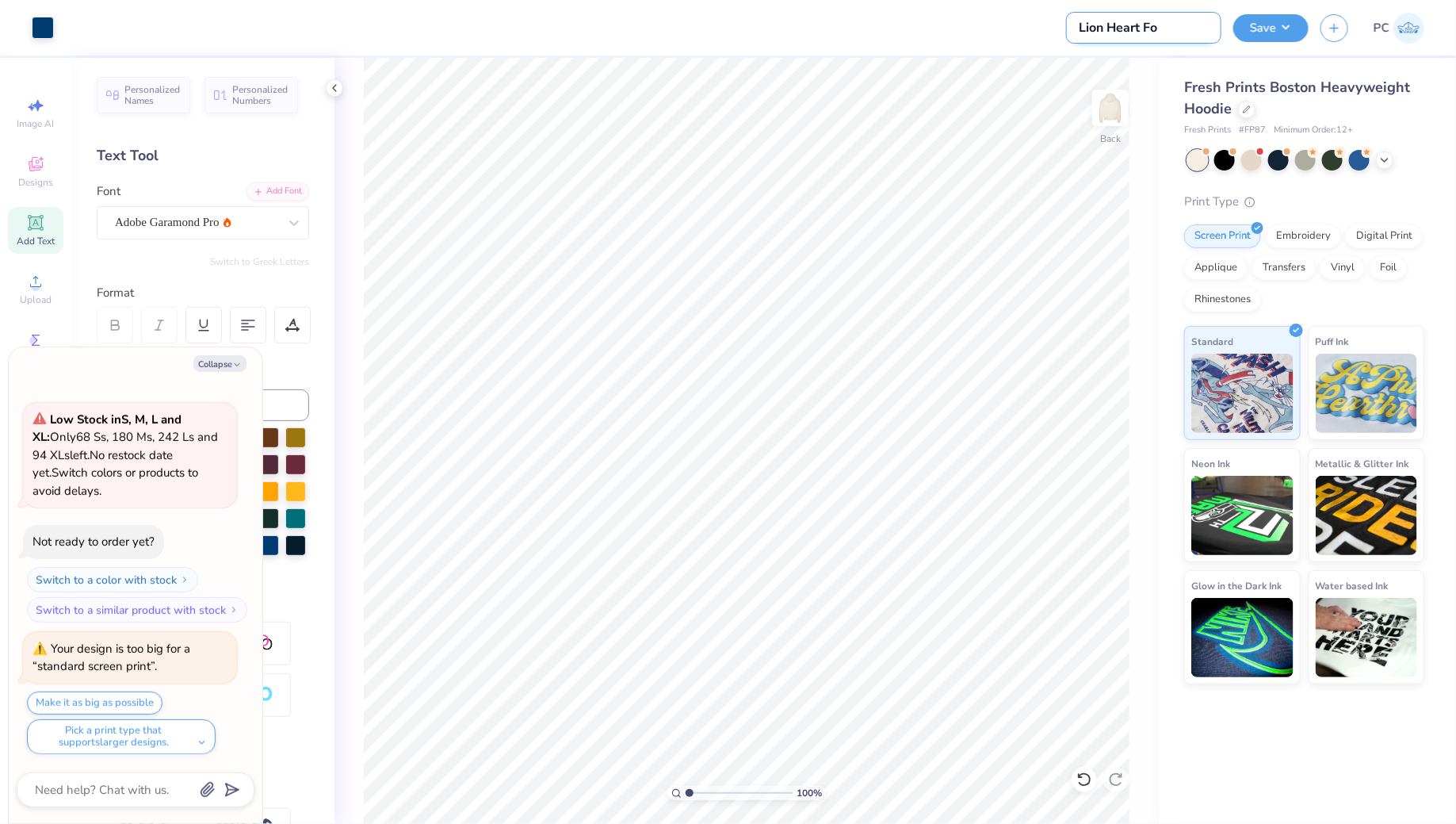
type input "Lion Heart Fou"
type textarea "x"
type input "Lion Heart Foun"
type textarea "x"
type input "Lion Heart Found"
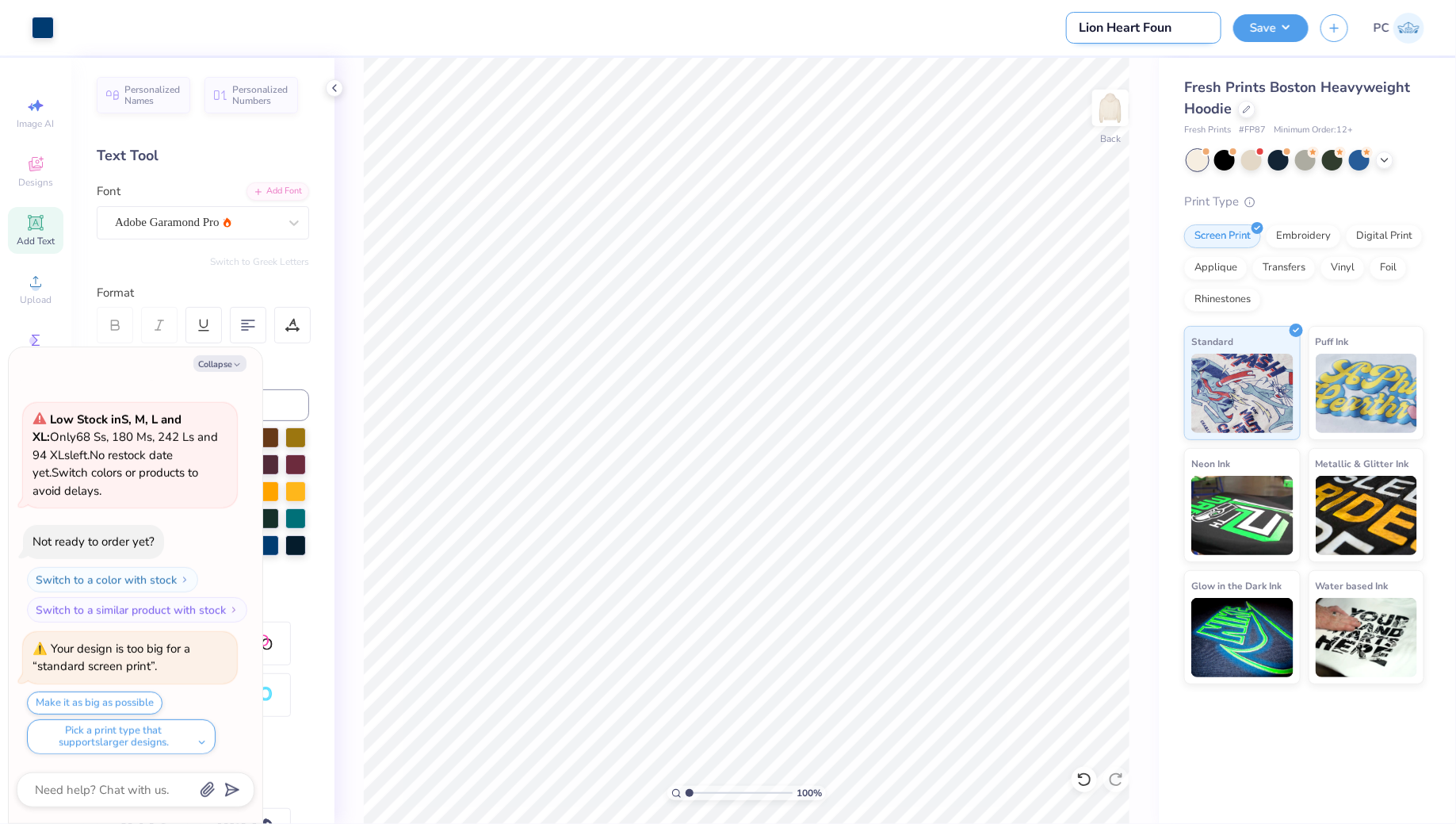
type textarea "x"
type input "Lion Heart Founda"
type textarea "x"
type input "Lion Heart Foundat"
type textarea "x"
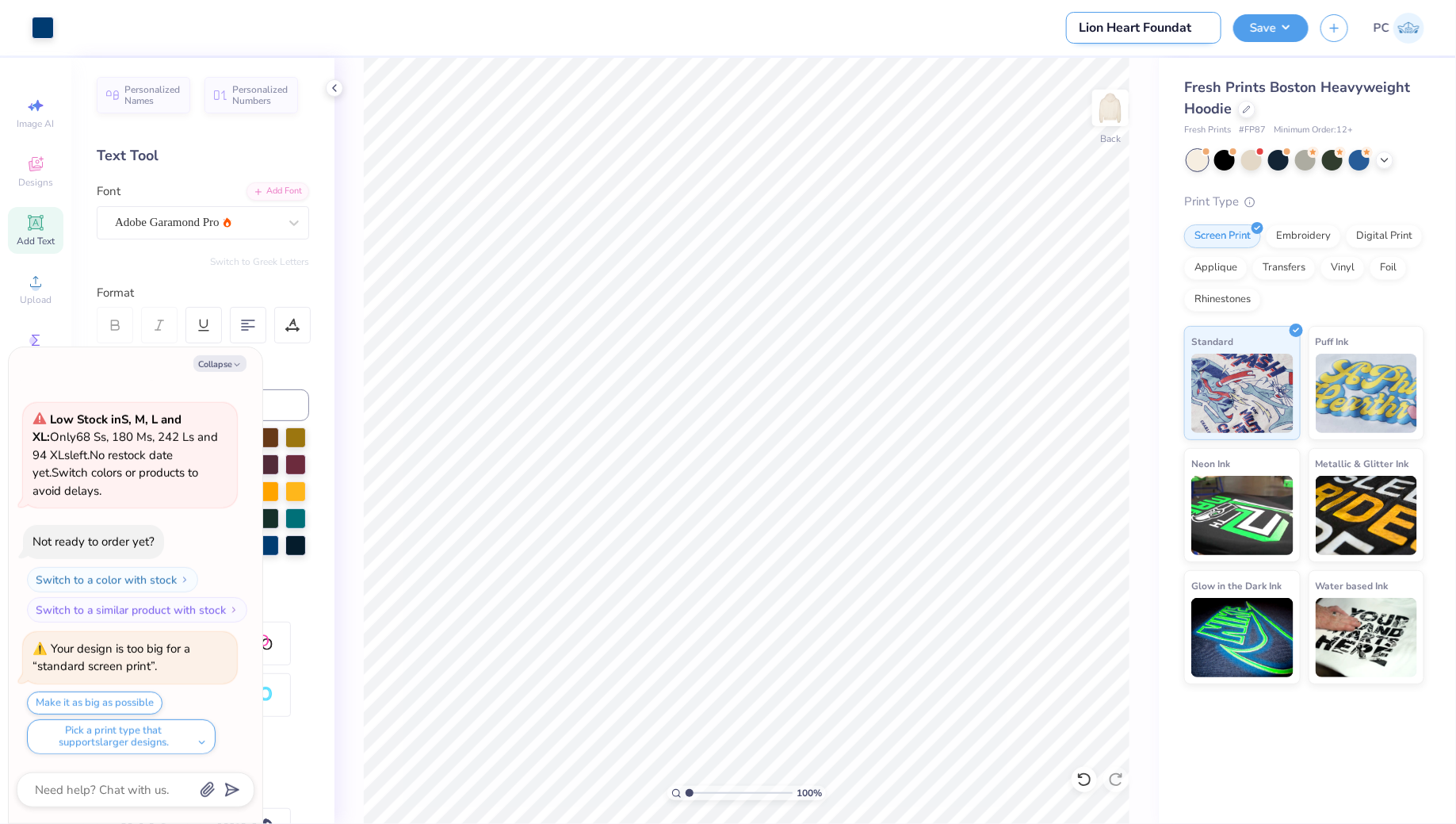
type input "Lion Heart Foundati"
type textarea "x"
type input "Lion Heart Foundatio"
type textarea "x"
type input "Lion Heart Foundation"
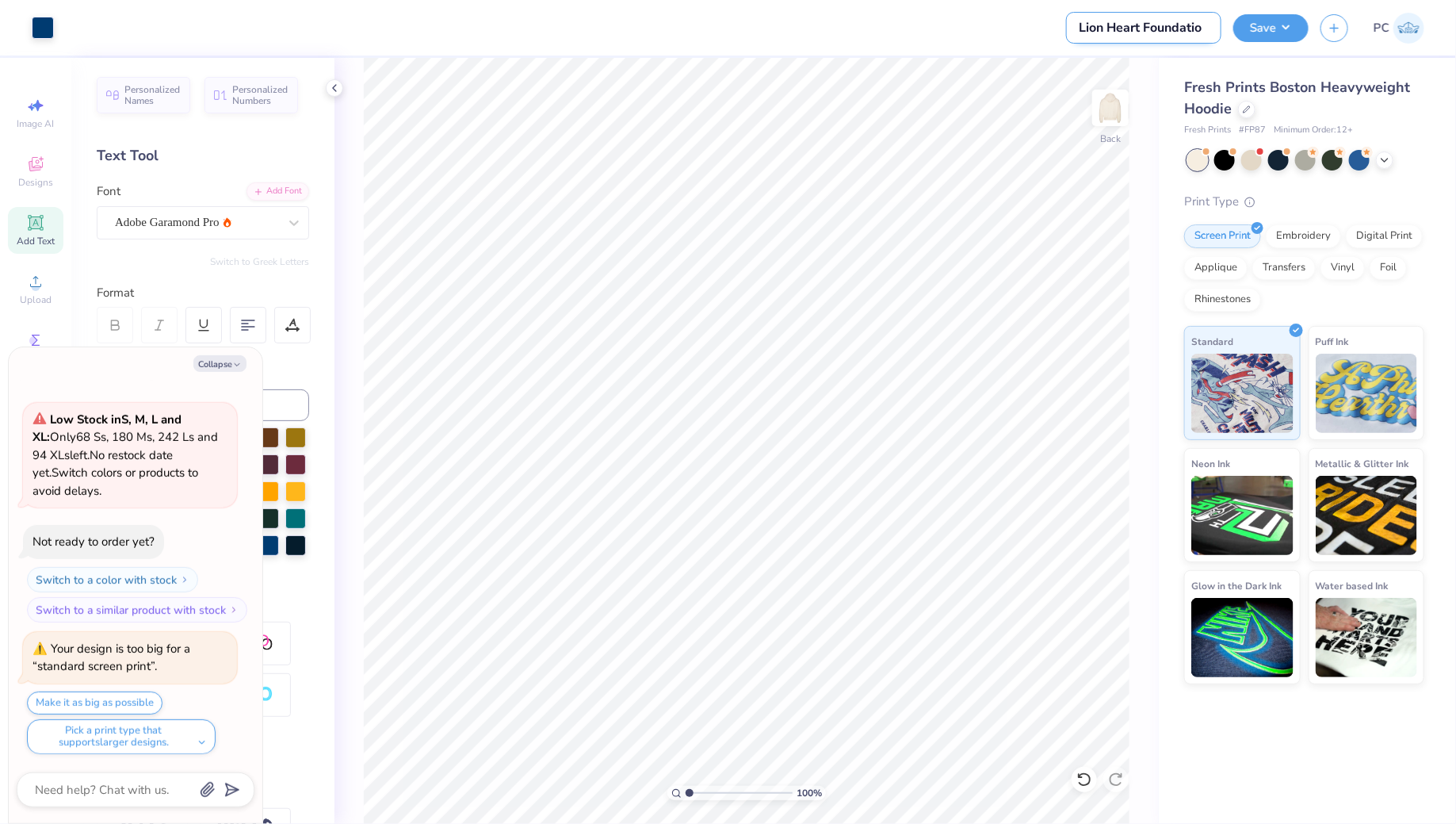
type textarea "x"
type input "Lion Heart Foundation"
type textarea "x"
type input "Lion Heart Foundation"
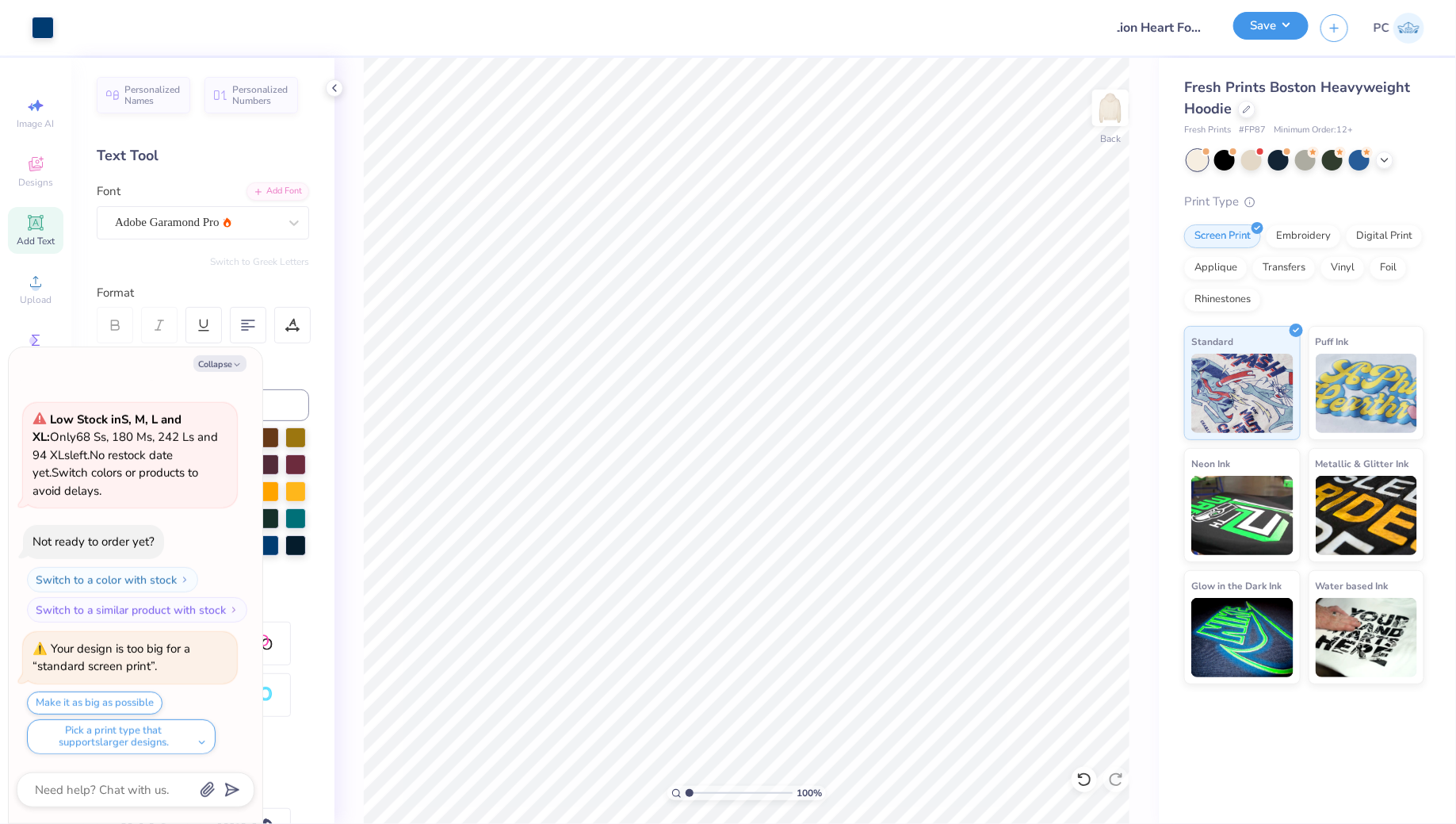
click at [1249, 23] on button "Save" at bounding box center [1271, 26] width 75 height 27
type textarea "x"
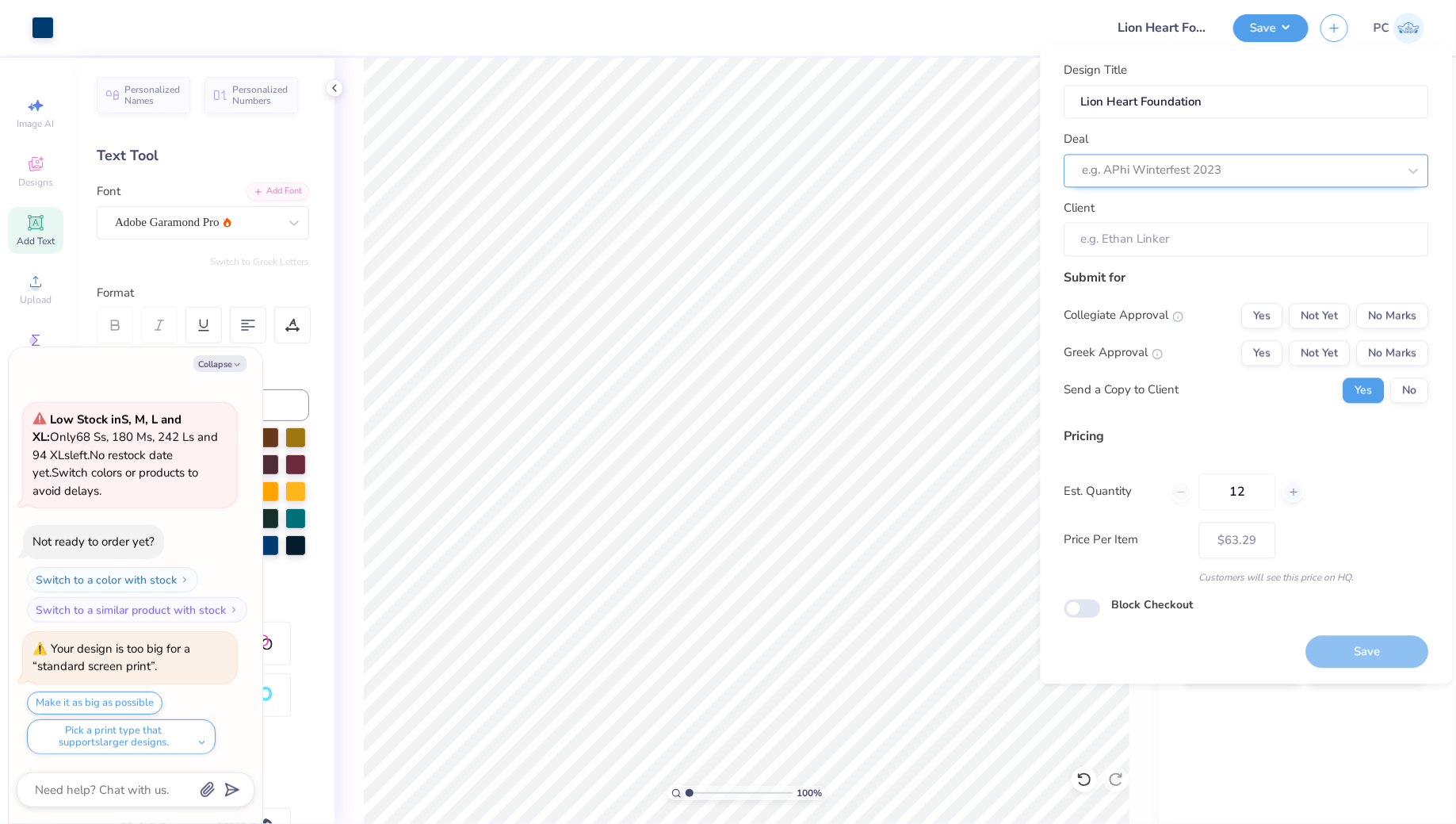
click at [1146, 156] on div "e.g. APhi Winterfest 2023" at bounding box center [1246, 170] width 364 height 33
click at [1139, 211] on div "Lion Heart Foundation- Merch" at bounding box center [1246, 213] width 352 height 27
type input "Lio"
type textarea "x"
type input "Anna P"
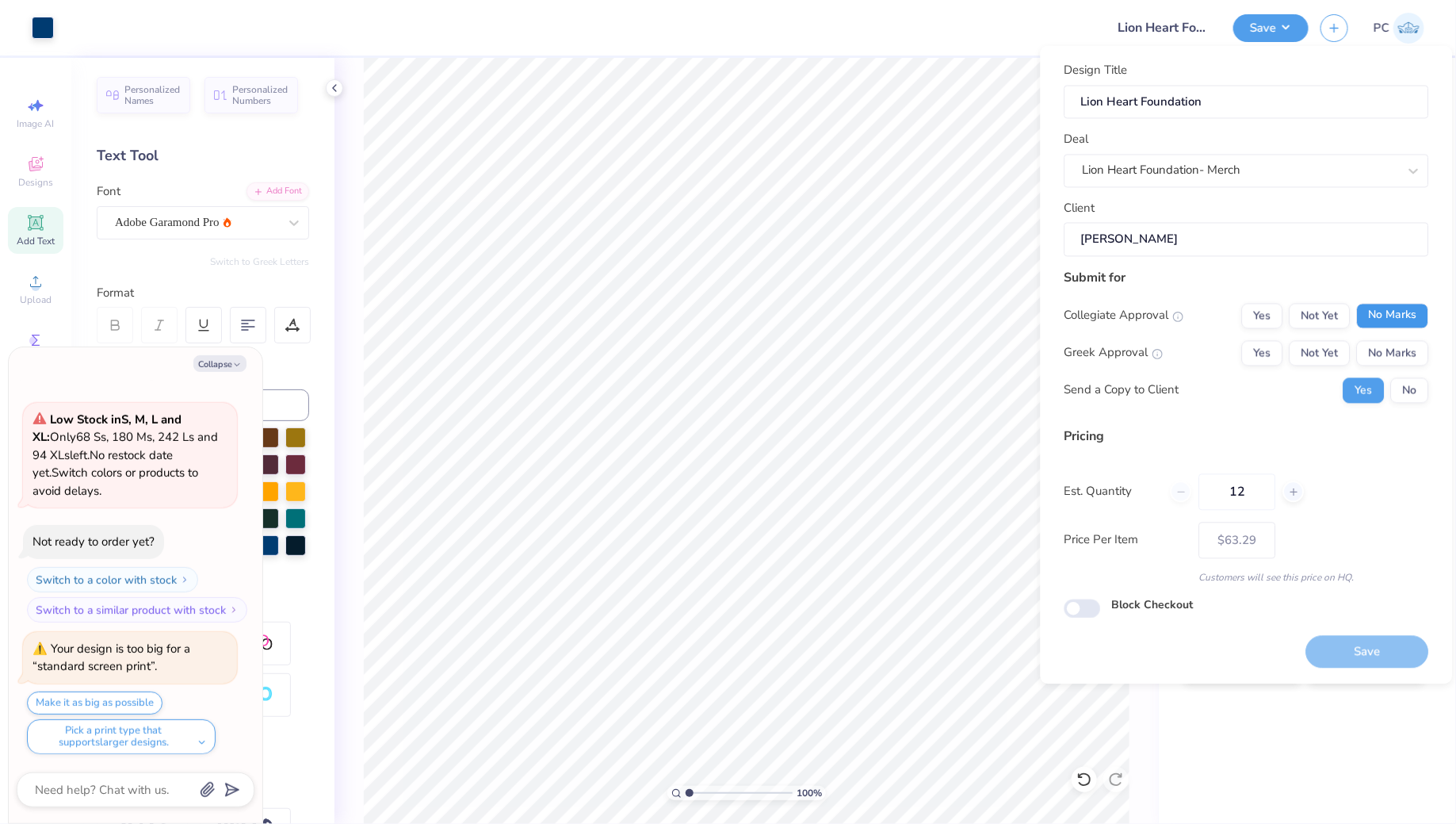
click at [1390, 319] on button "No Marks" at bounding box center [1393, 316] width 72 height 26
click at [1382, 344] on button "No Marks" at bounding box center [1393, 353] width 72 height 26
type input "– –"
click at [1092, 612] on input "Block Checkout" at bounding box center [1082, 608] width 37 height 19
checkbox input "true"
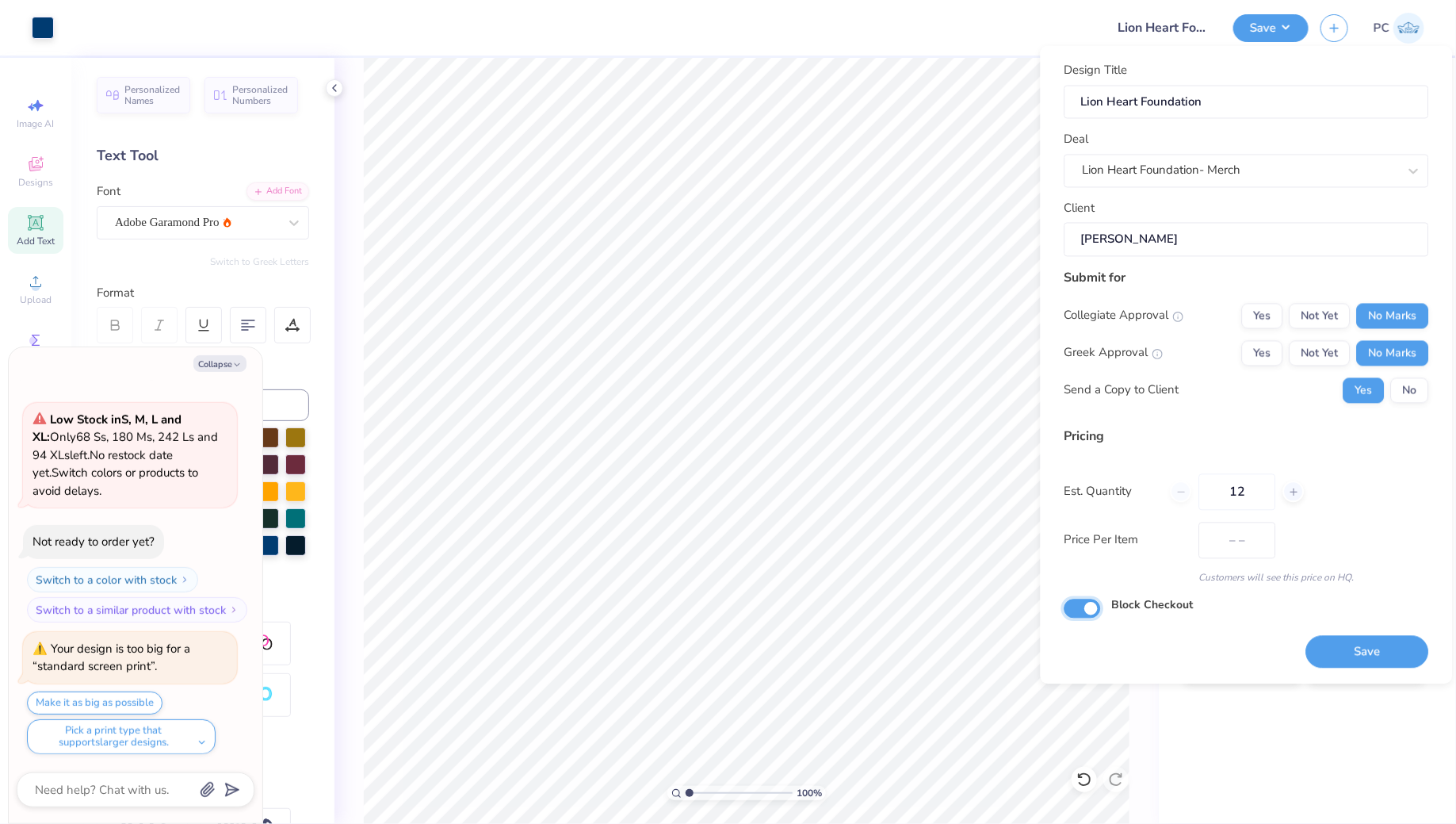
type textarea "x"
click at [1365, 636] on button "Save" at bounding box center [1367, 653] width 123 height 33
type input "$63.29"
type textarea "x"
type input "– –"
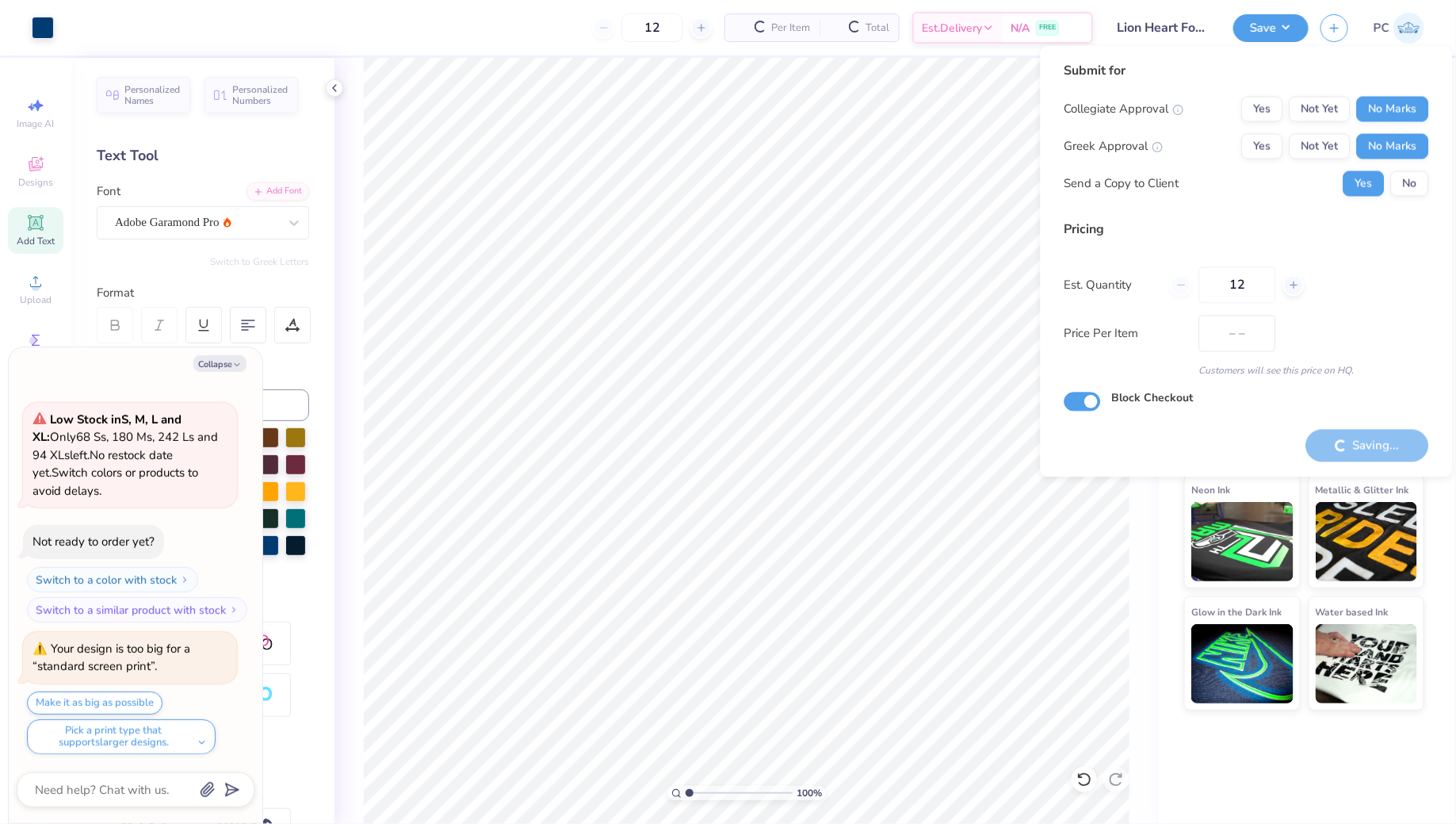
type textarea "x"
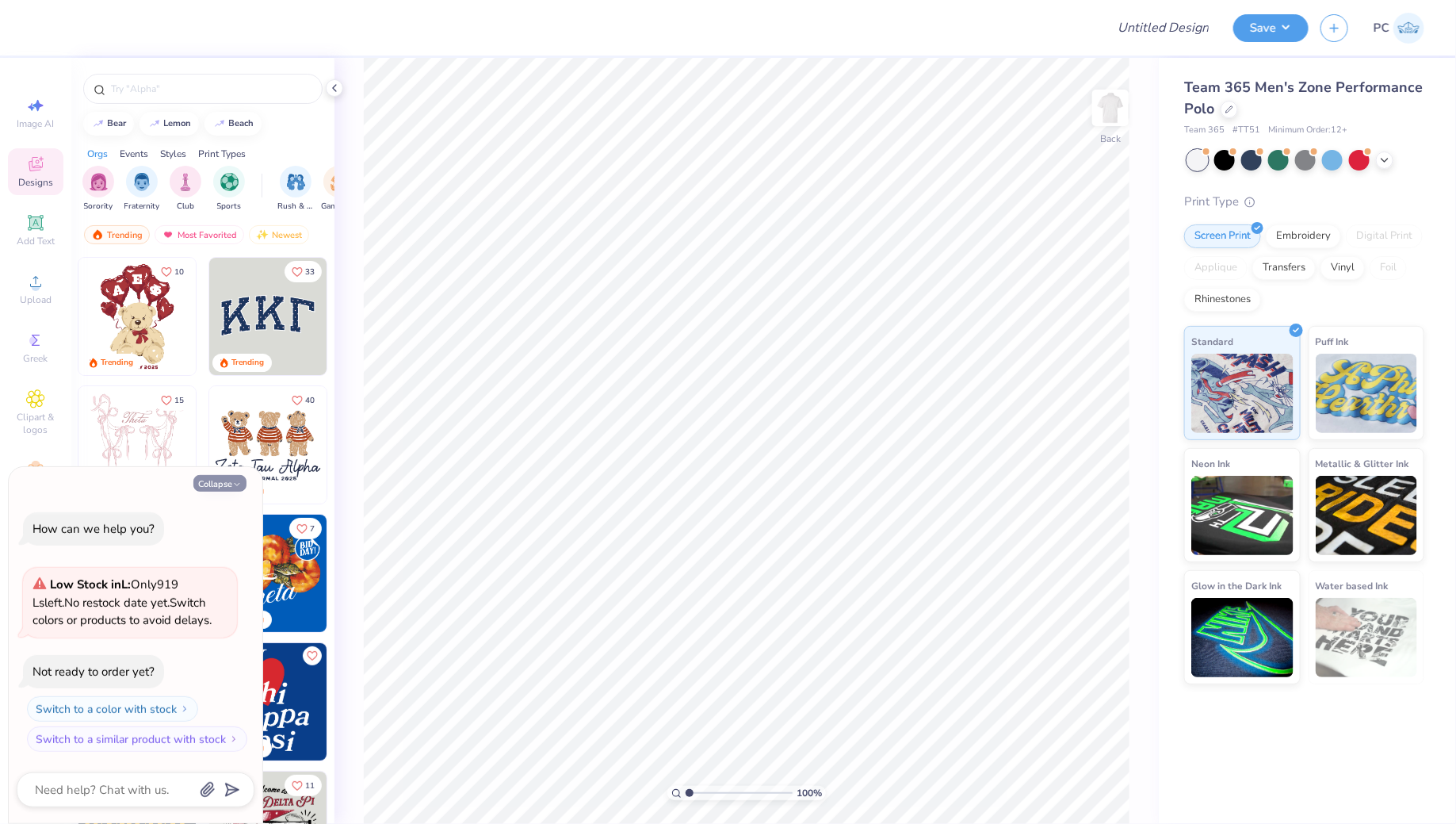
click at [216, 482] on button "Collapse" at bounding box center [220, 483] width 53 height 16
type textarea "x"
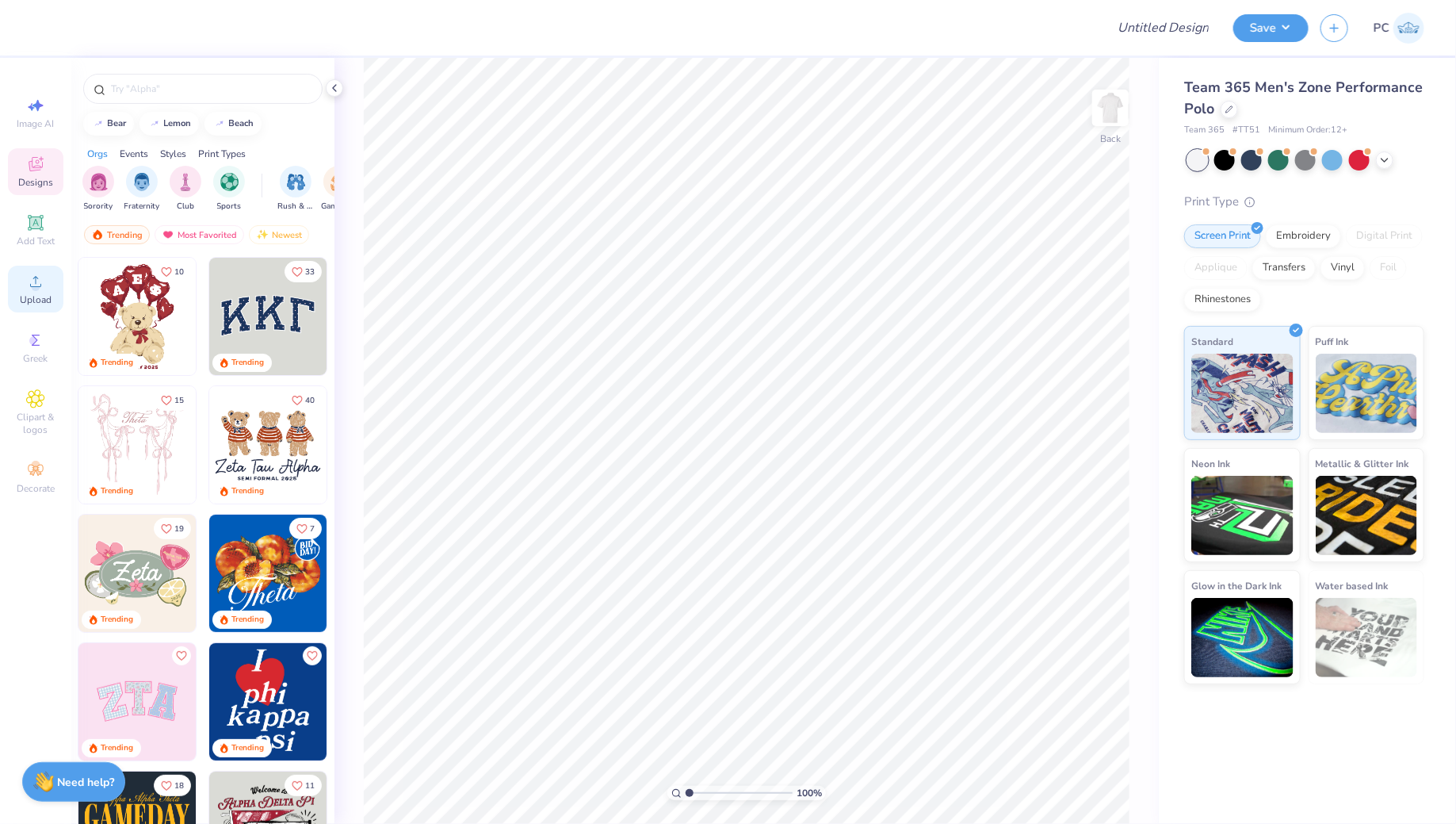
click at [51, 282] on div "Upload" at bounding box center [35, 289] width 56 height 47
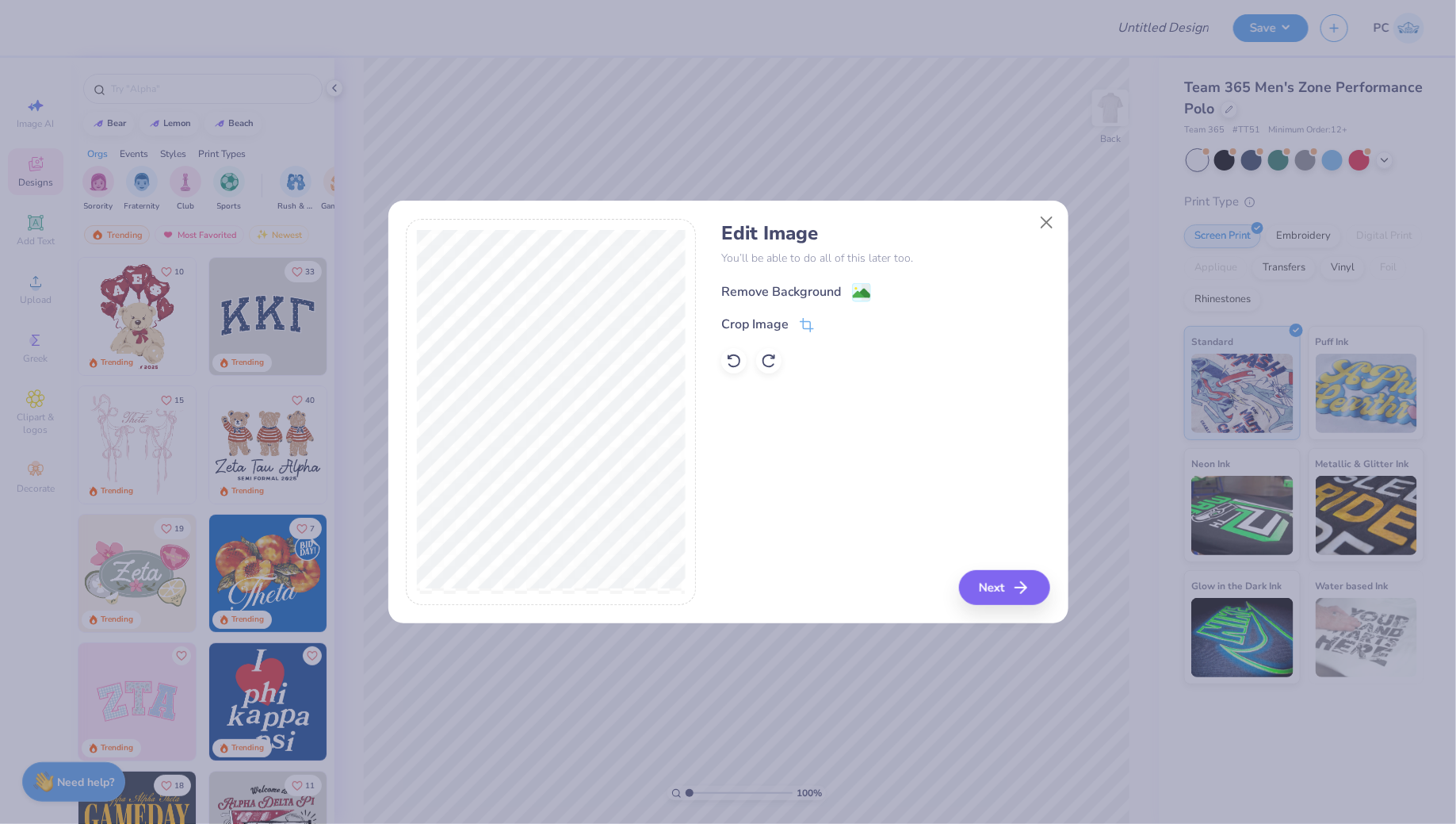
click at [848, 283] on div "Remove Background" at bounding box center [795, 292] width 150 height 20
click at [1028, 607] on div "Edit Image You’ll be able to do all of this later too. Remove Background Crop I…" at bounding box center [728, 421] width 680 height 405
click at [1025, 601] on button "Next" at bounding box center [1007, 587] width 91 height 35
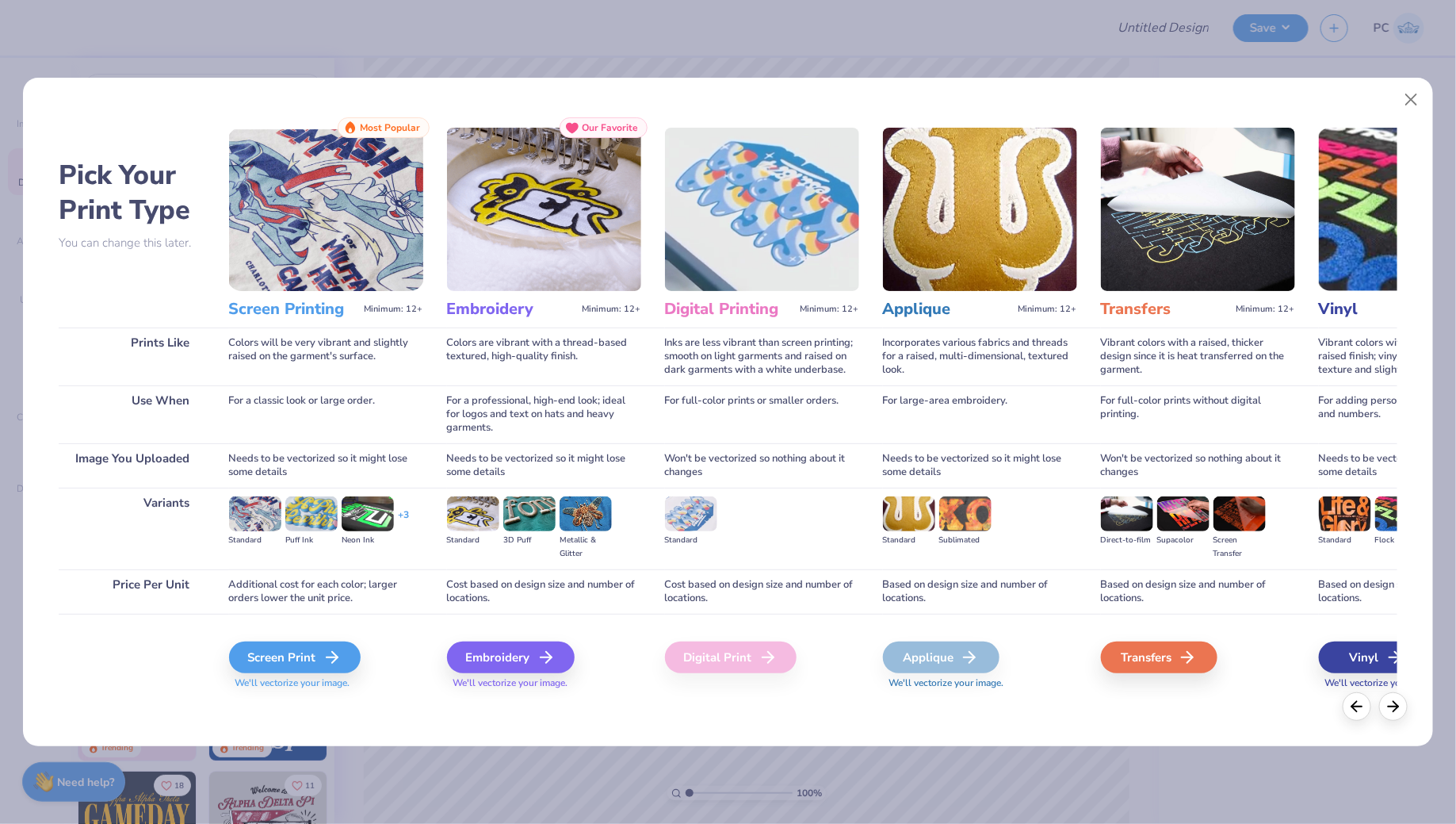
click at [291, 626] on div "Screen Print We'll vectorize your image." at bounding box center [326, 656] width 195 height 85
click at [291, 647] on div "Screen Print" at bounding box center [297, 657] width 131 height 32
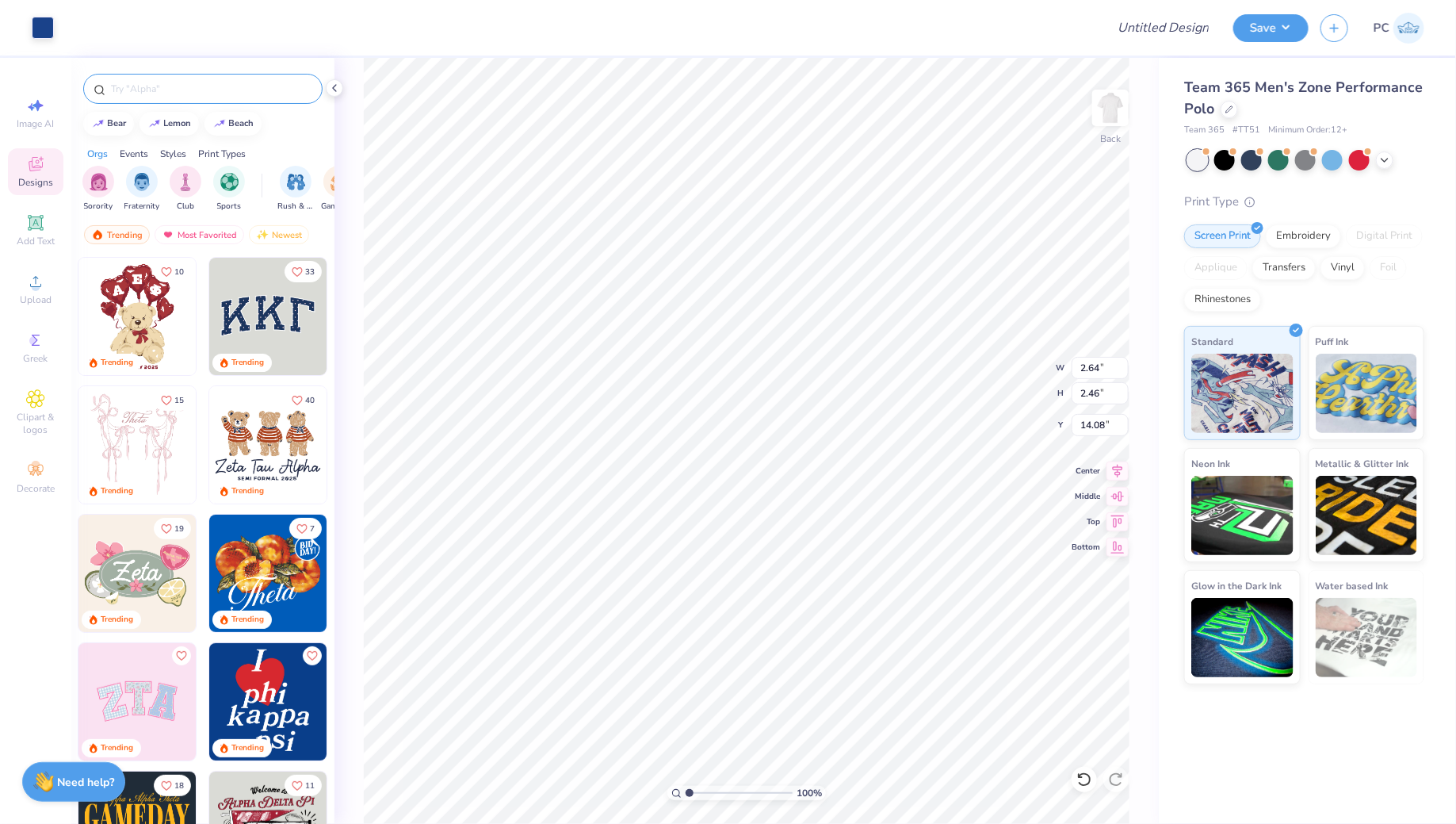
type input "2.64"
type input "2.46"
type input "14.08"
type input "4.24"
type input "3.92"
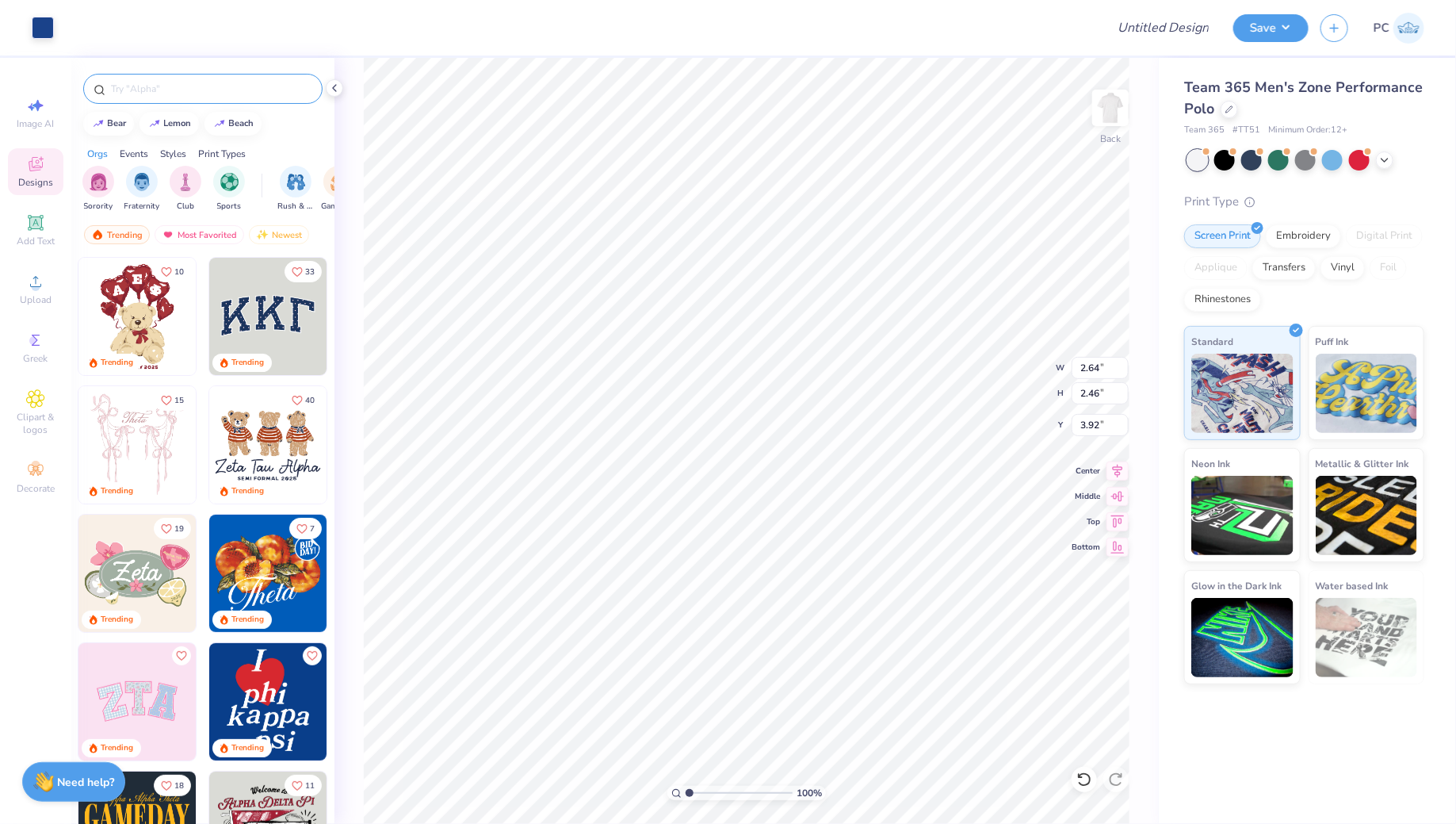
type input "2.26"
type input "2.10"
type input "4.28"
type input "4.33"
click at [1110, 98] on img at bounding box center [1110, 108] width 63 height 63
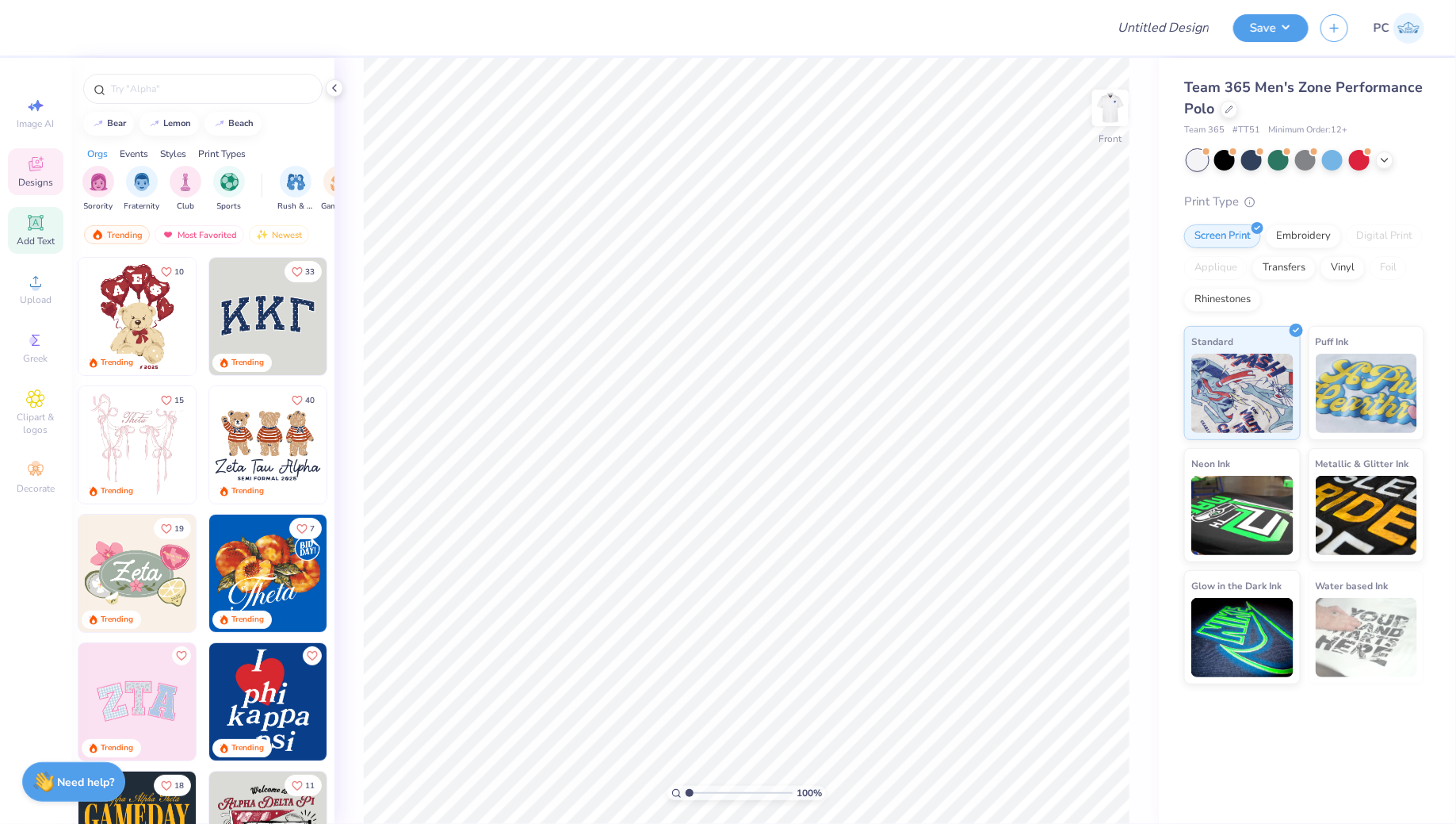
click at [37, 226] on icon at bounding box center [35, 222] width 12 height 12
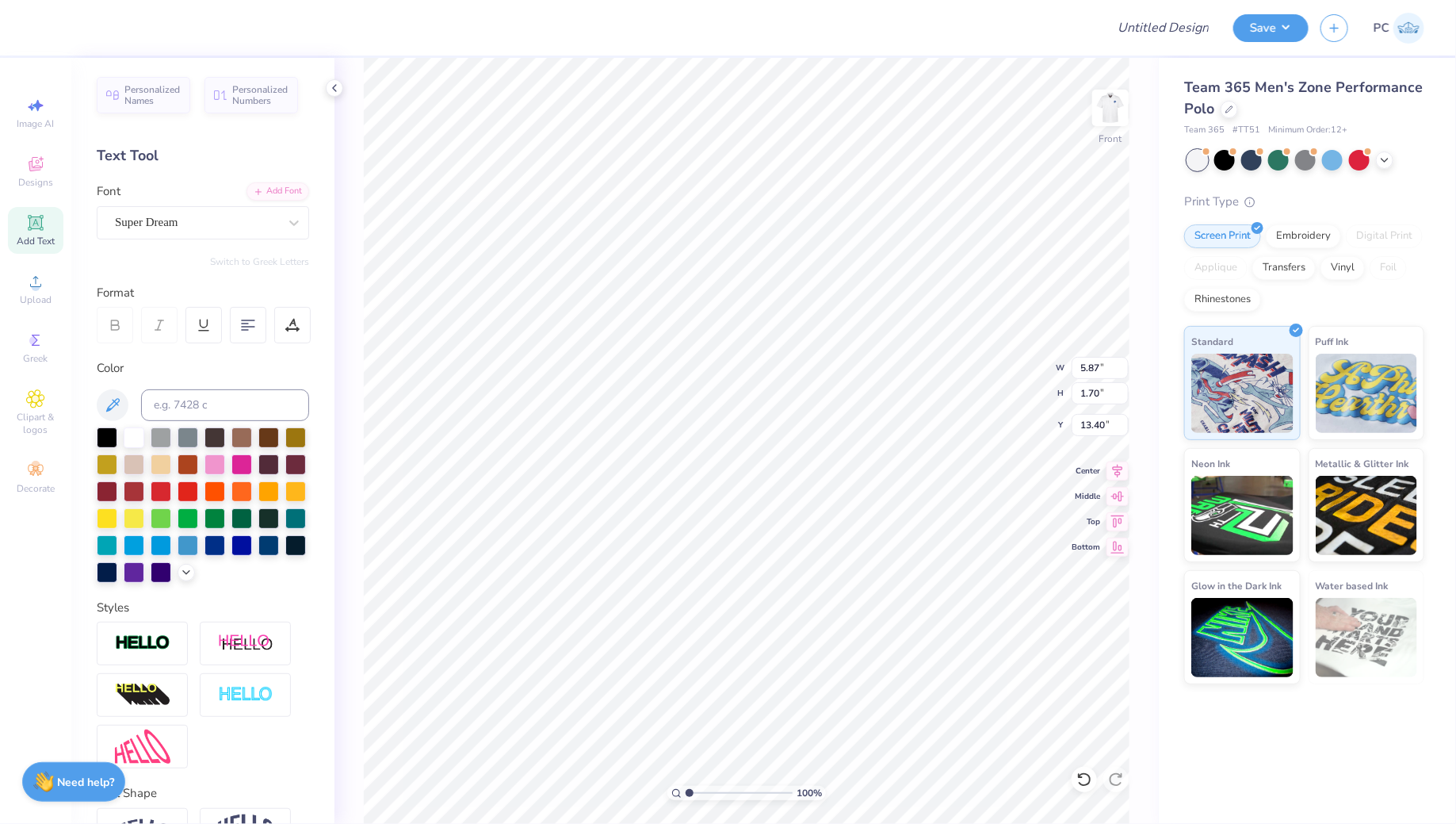
scroll to position [0, 10]
type textarea "THE LION HEART FOUNDATION"
click at [111, 234] on div "Super Dream" at bounding box center [203, 222] width 213 height 33
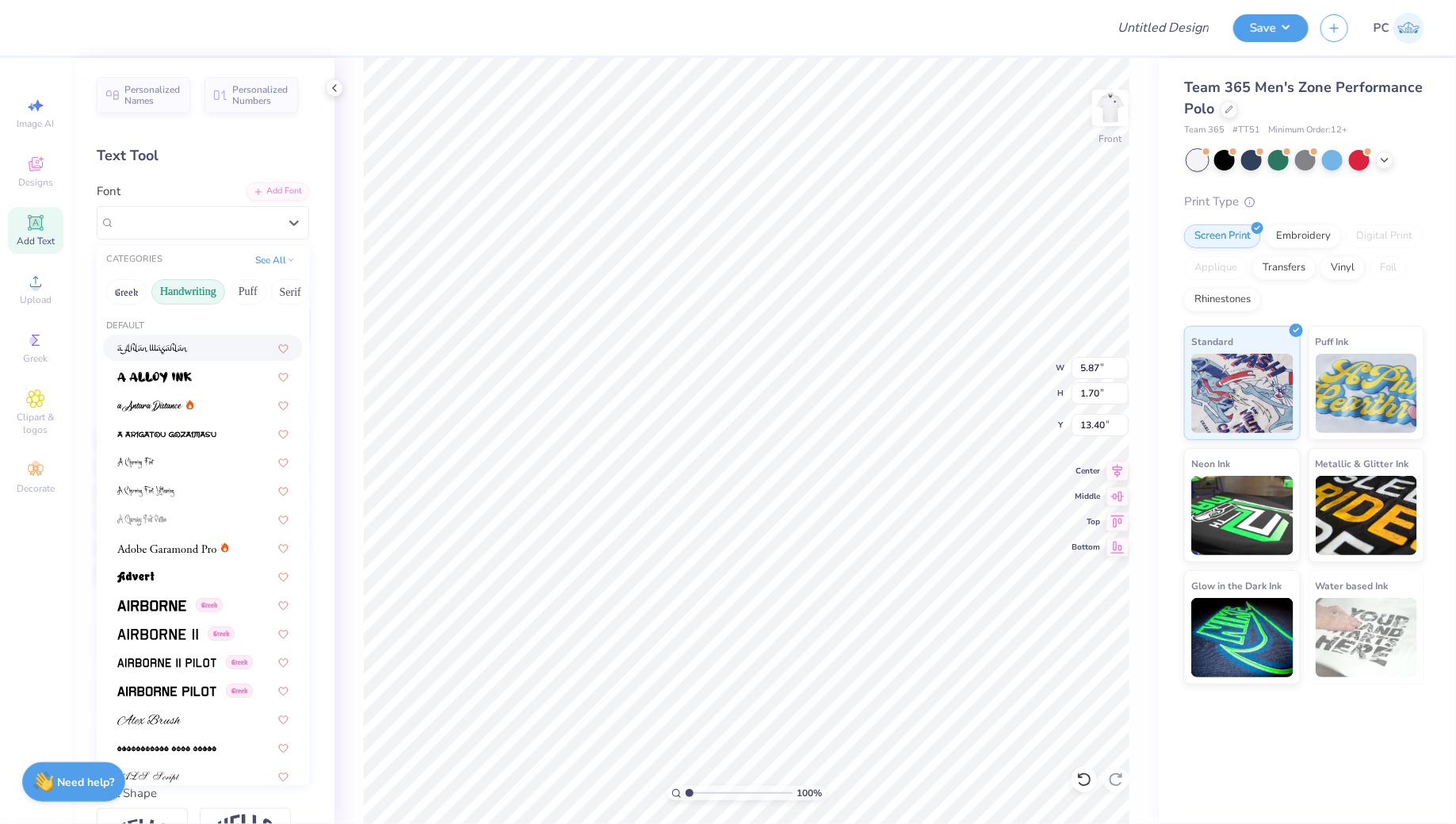
click at [196, 286] on button "Handwriting" at bounding box center [189, 292] width 74 height 26
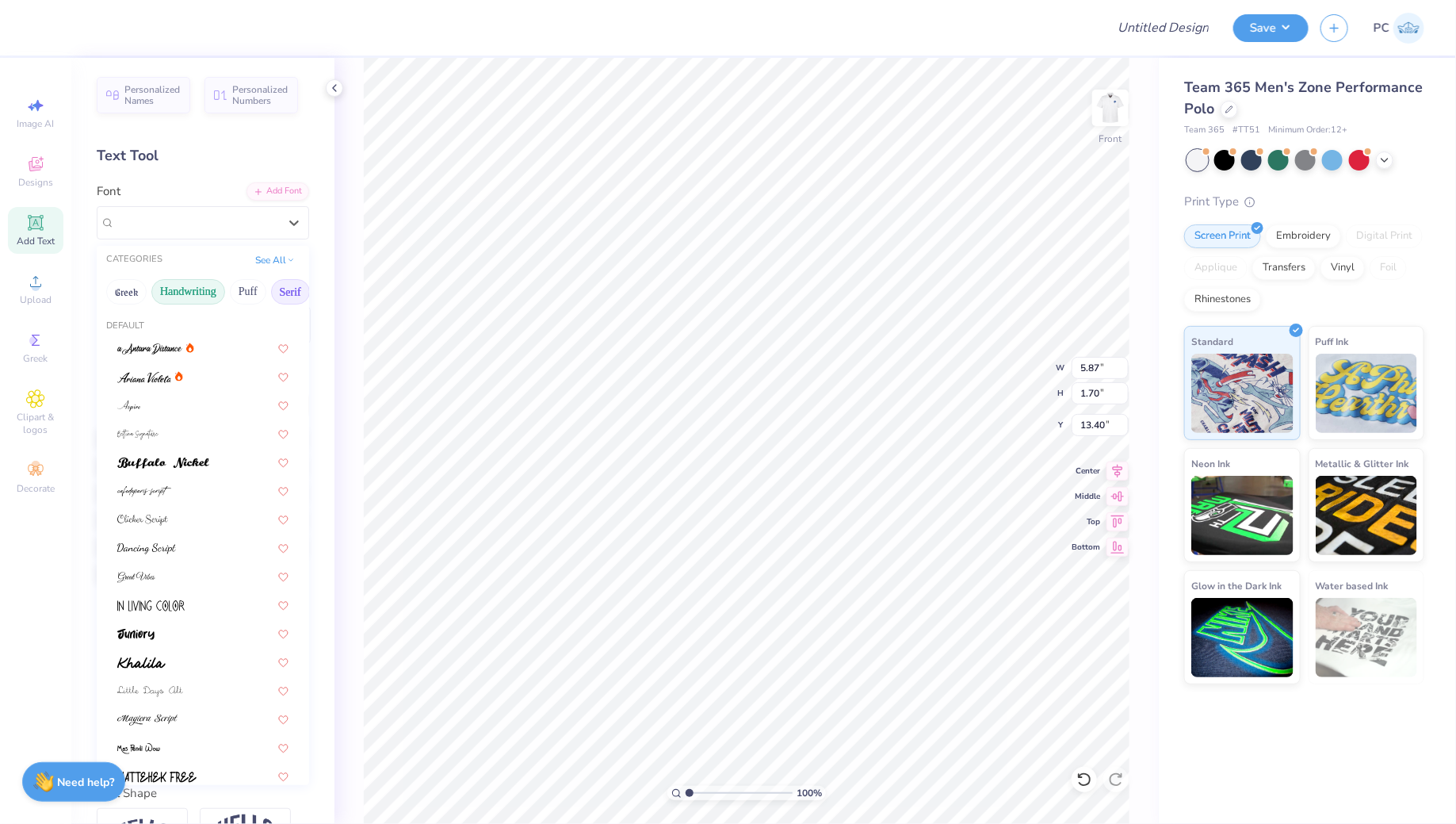
click at [290, 281] on button "Serif" at bounding box center [290, 292] width 39 height 26
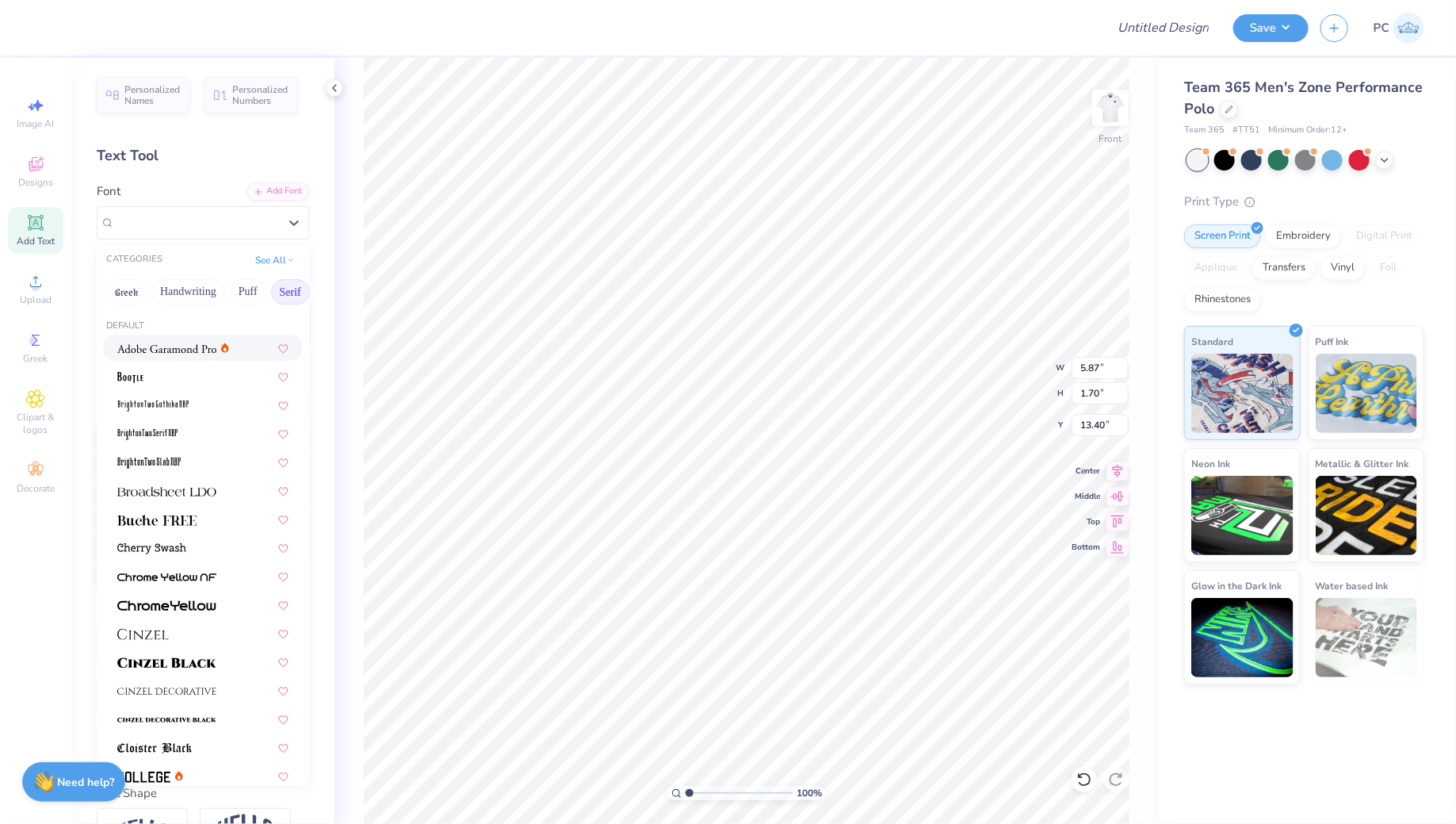
click at [177, 352] on img at bounding box center [167, 348] width 99 height 11
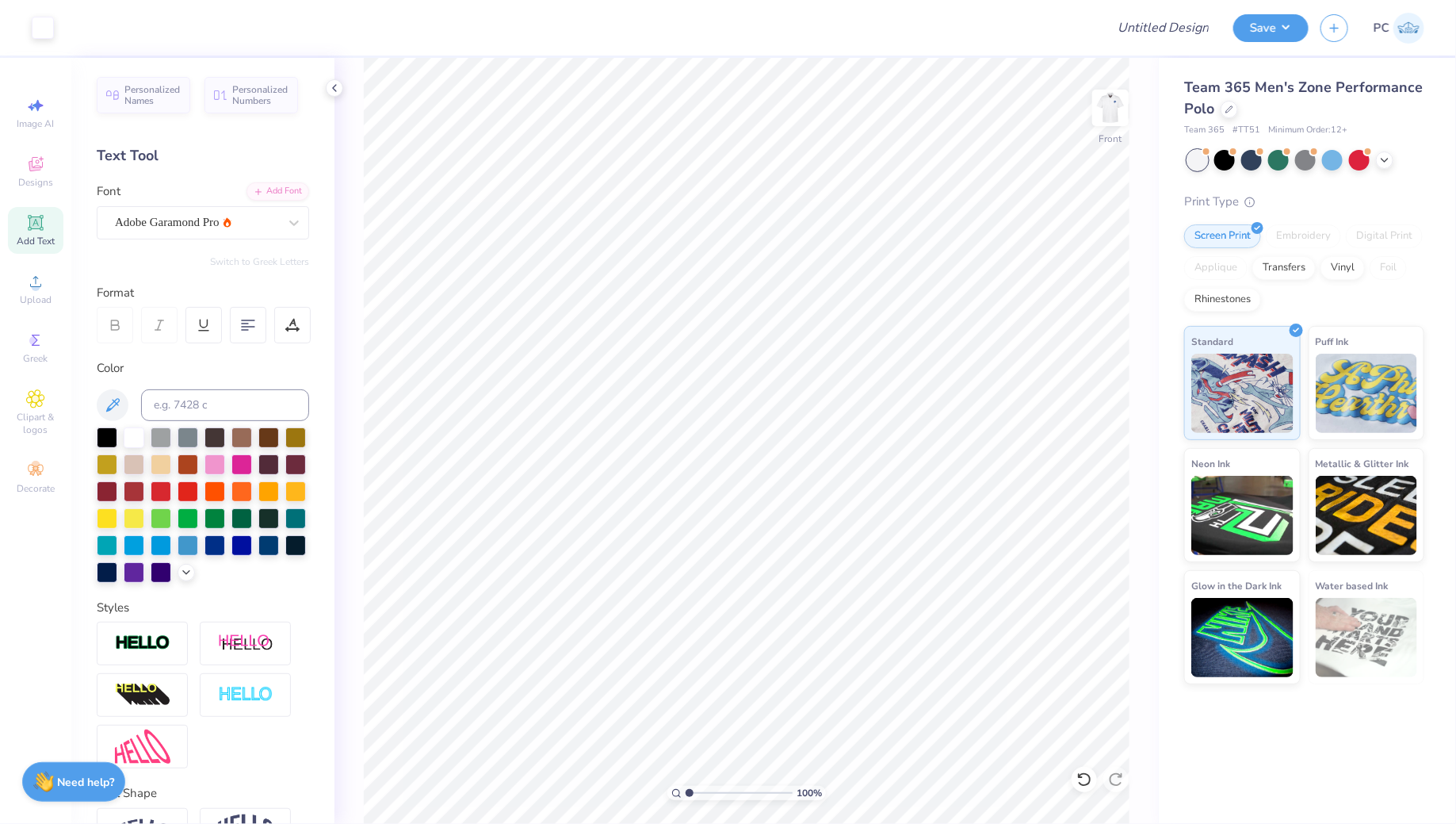
click at [1130, 108] on div "100 % Front" at bounding box center [746, 440] width 824 height 766
click at [1129, 115] on img at bounding box center [1110, 108] width 63 height 63
click at [1123, 111] on img at bounding box center [1110, 108] width 63 height 63
click at [202, 393] on input at bounding box center [225, 405] width 168 height 32
type input "7687"
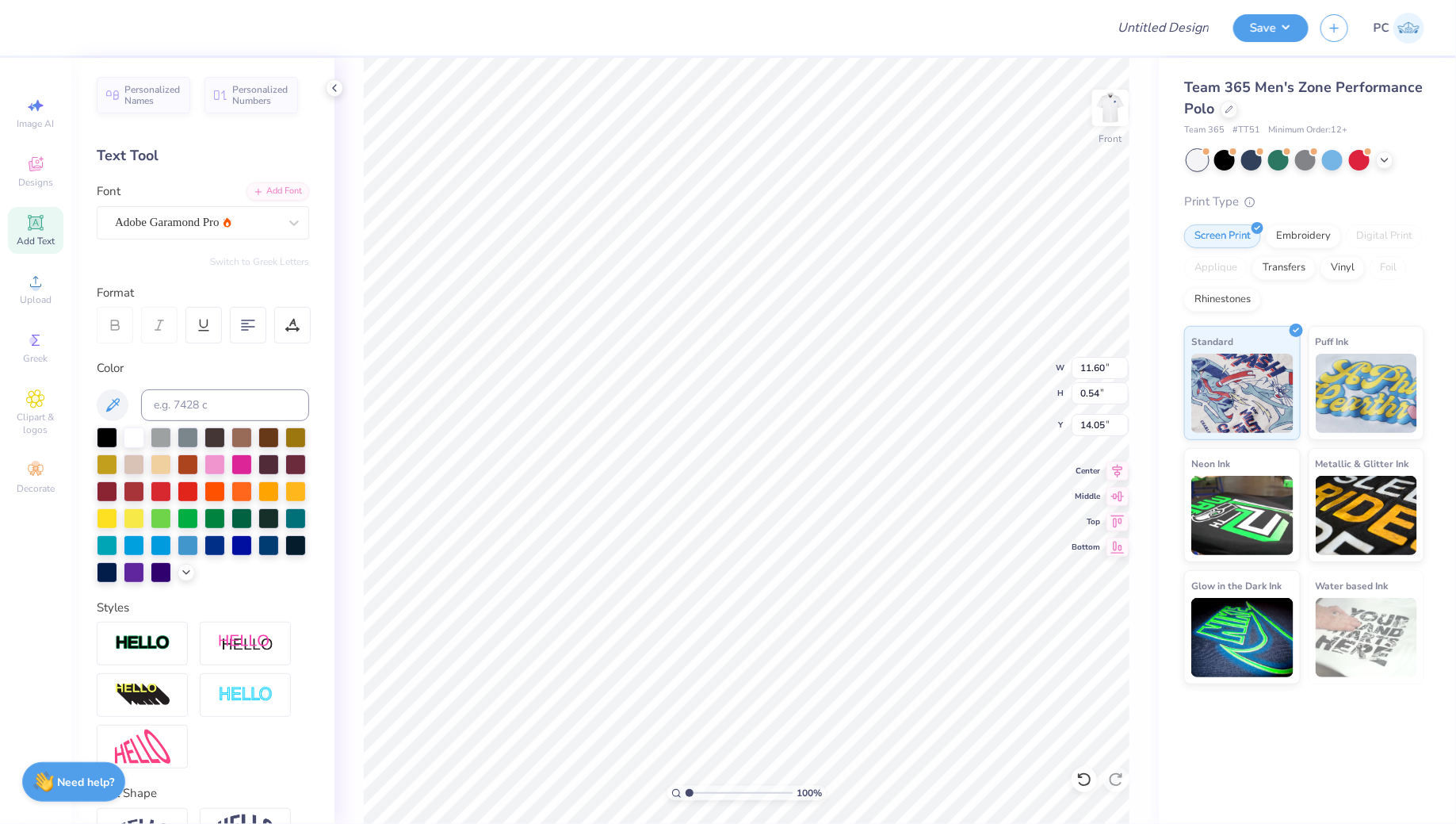
type input "11.60"
type input "0.54"
type input "14.05"
type input "5.10"
click at [16, 243] on span "Add Text" at bounding box center [35, 241] width 38 height 13
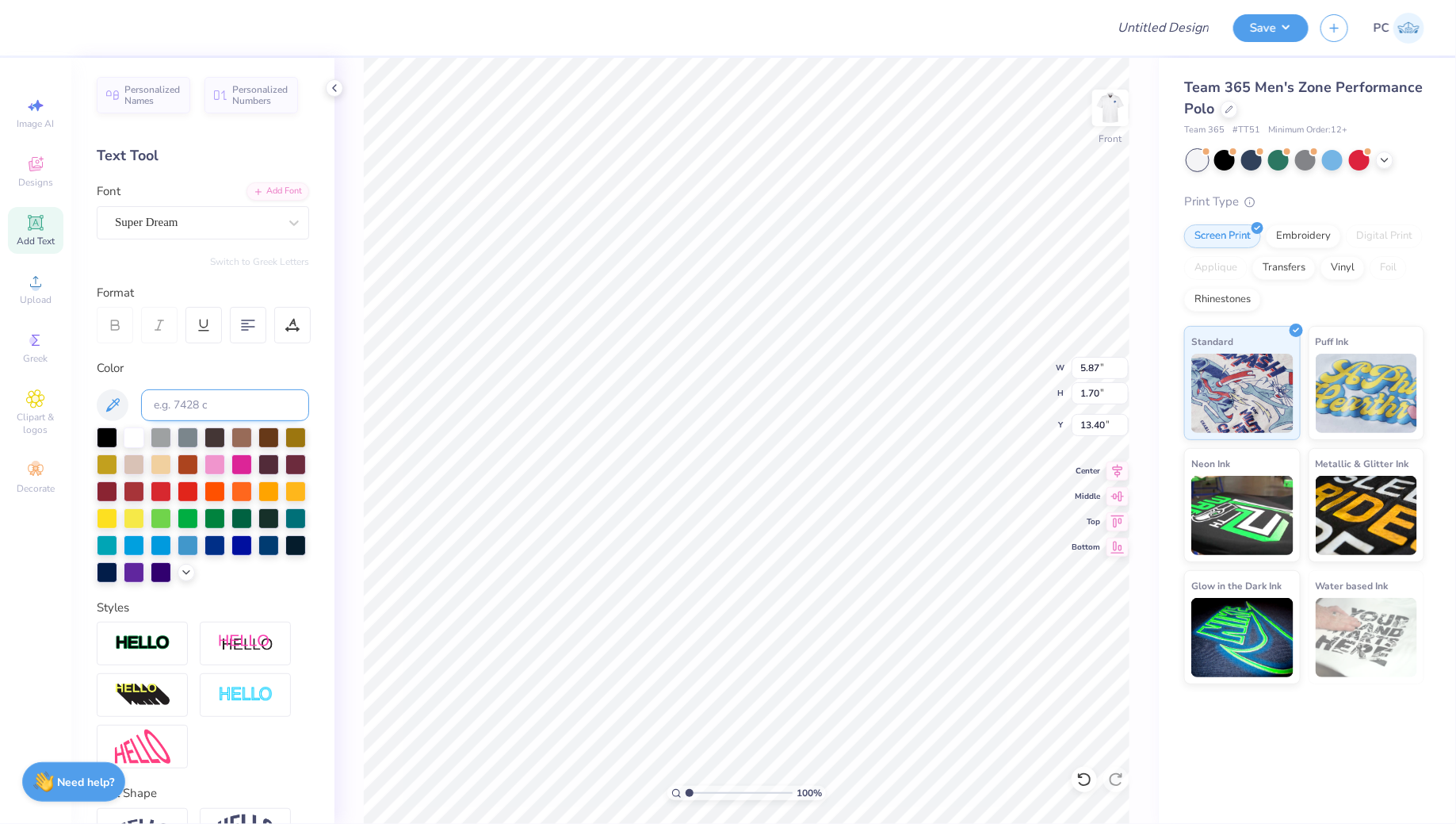
type textarea "Changing Lives. Building Futures"
click at [155, 419] on input at bounding box center [225, 405] width 168 height 32
type input "7687c"
click at [142, 243] on div "Personalized Names Personalized Numbers Text Tool Add Font Font Super Dream Swi…" at bounding box center [202, 440] width 263 height 766
click at [145, 226] on div "Super Dream" at bounding box center [196, 222] width 166 height 25
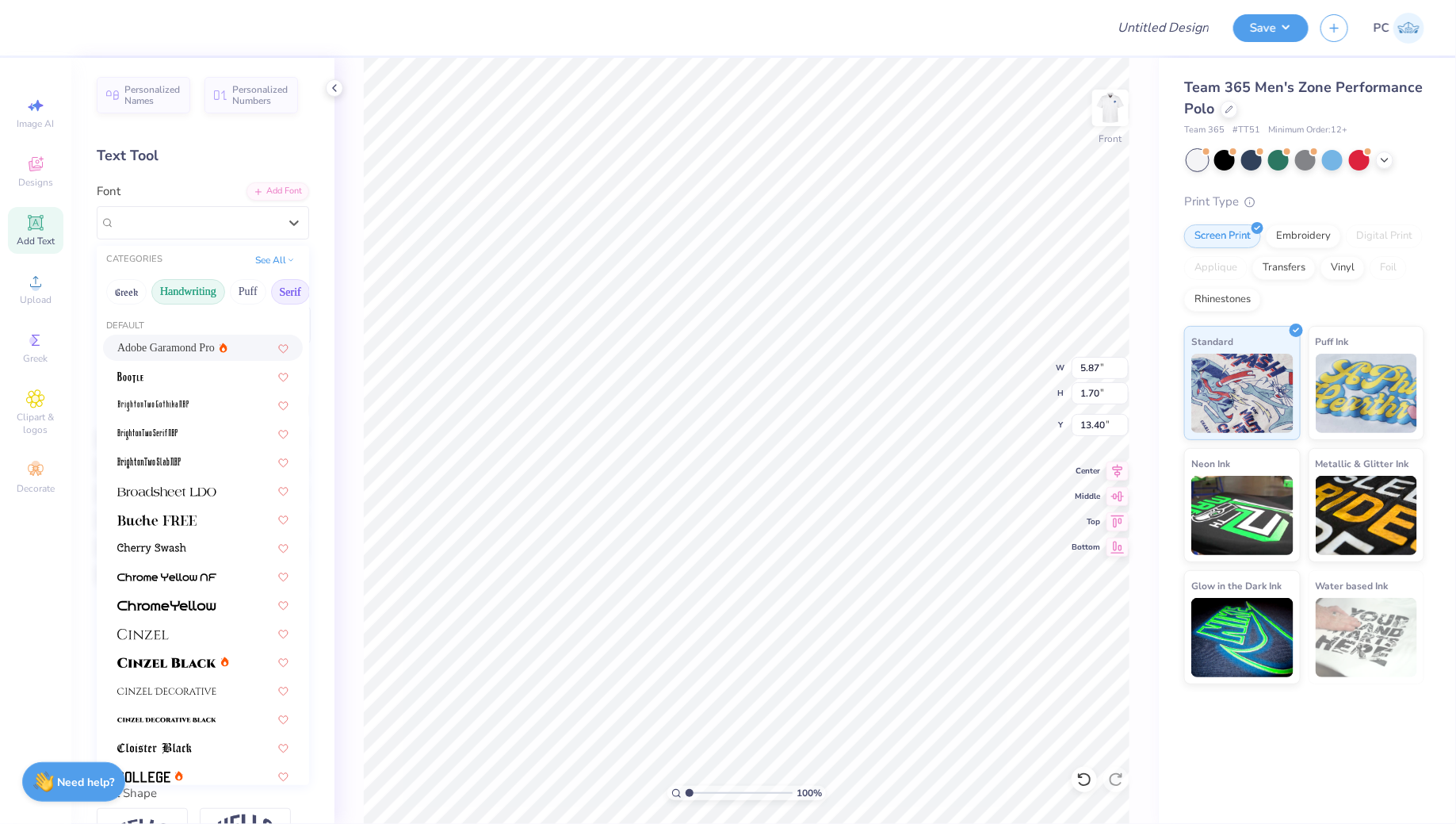
click at [172, 284] on button "Handwriting" at bounding box center [189, 292] width 74 height 26
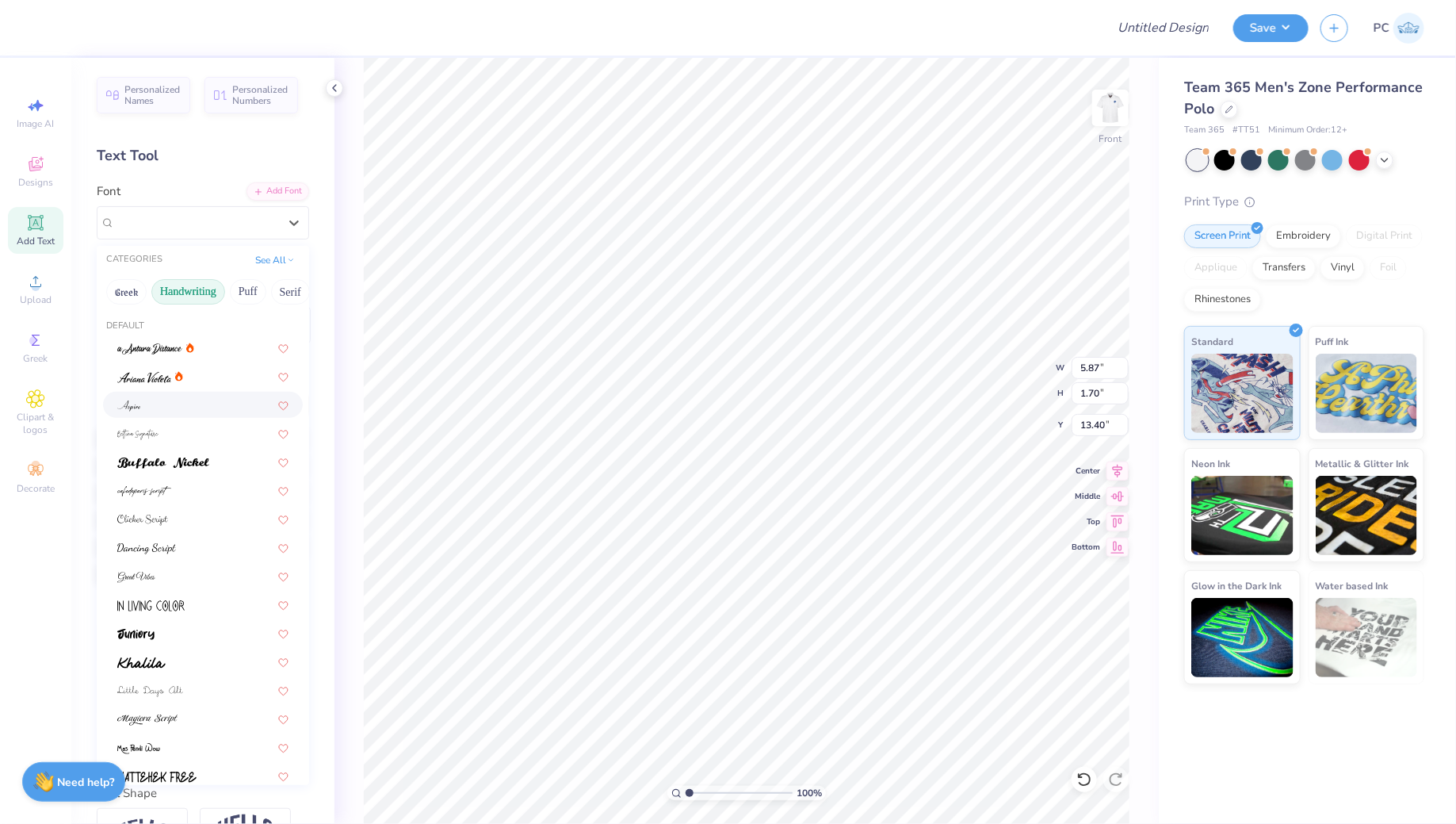
scroll to position [359, 0]
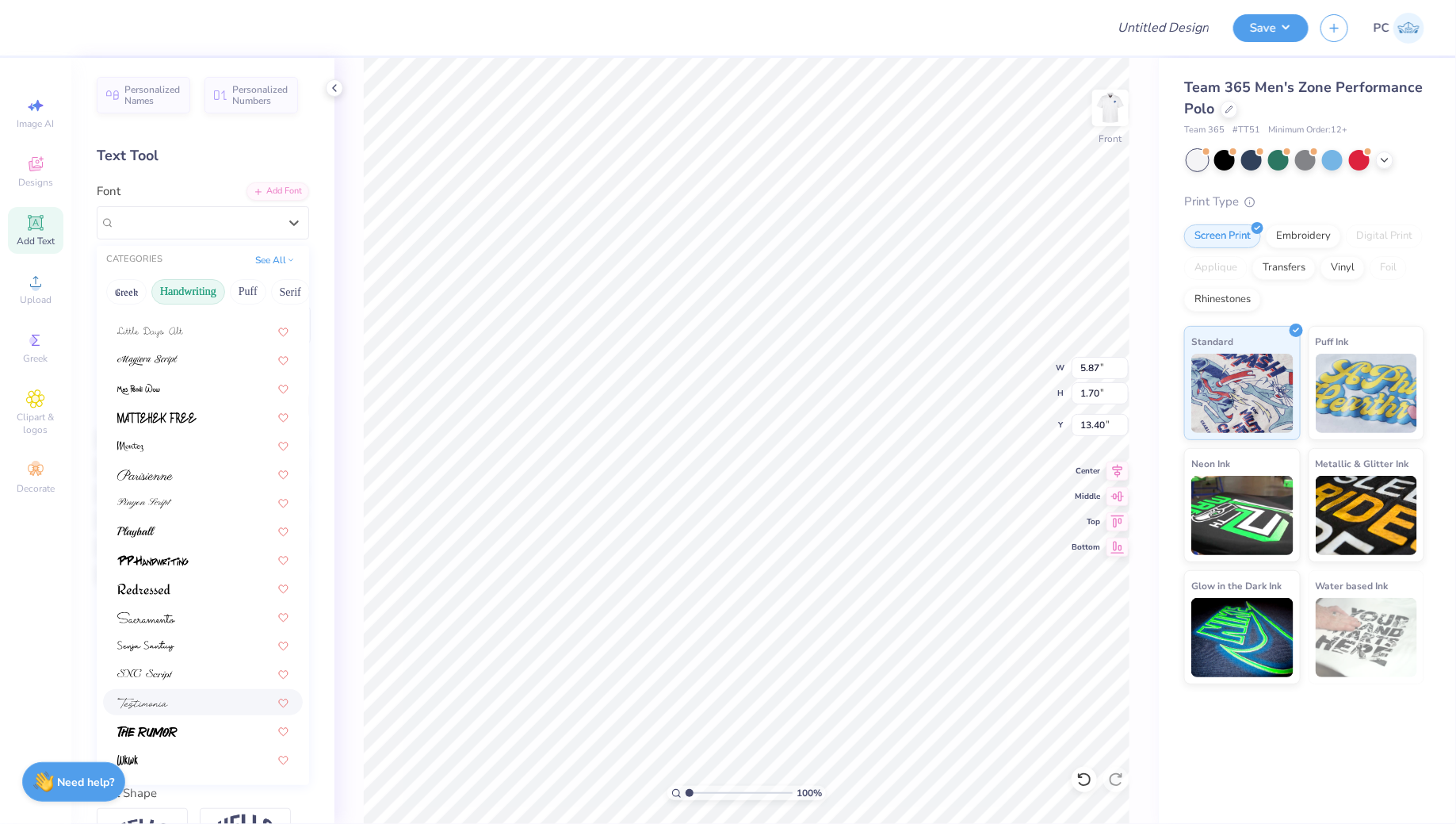
click at [144, 703] on img at bounding box center [142, 703] width 51 height 11
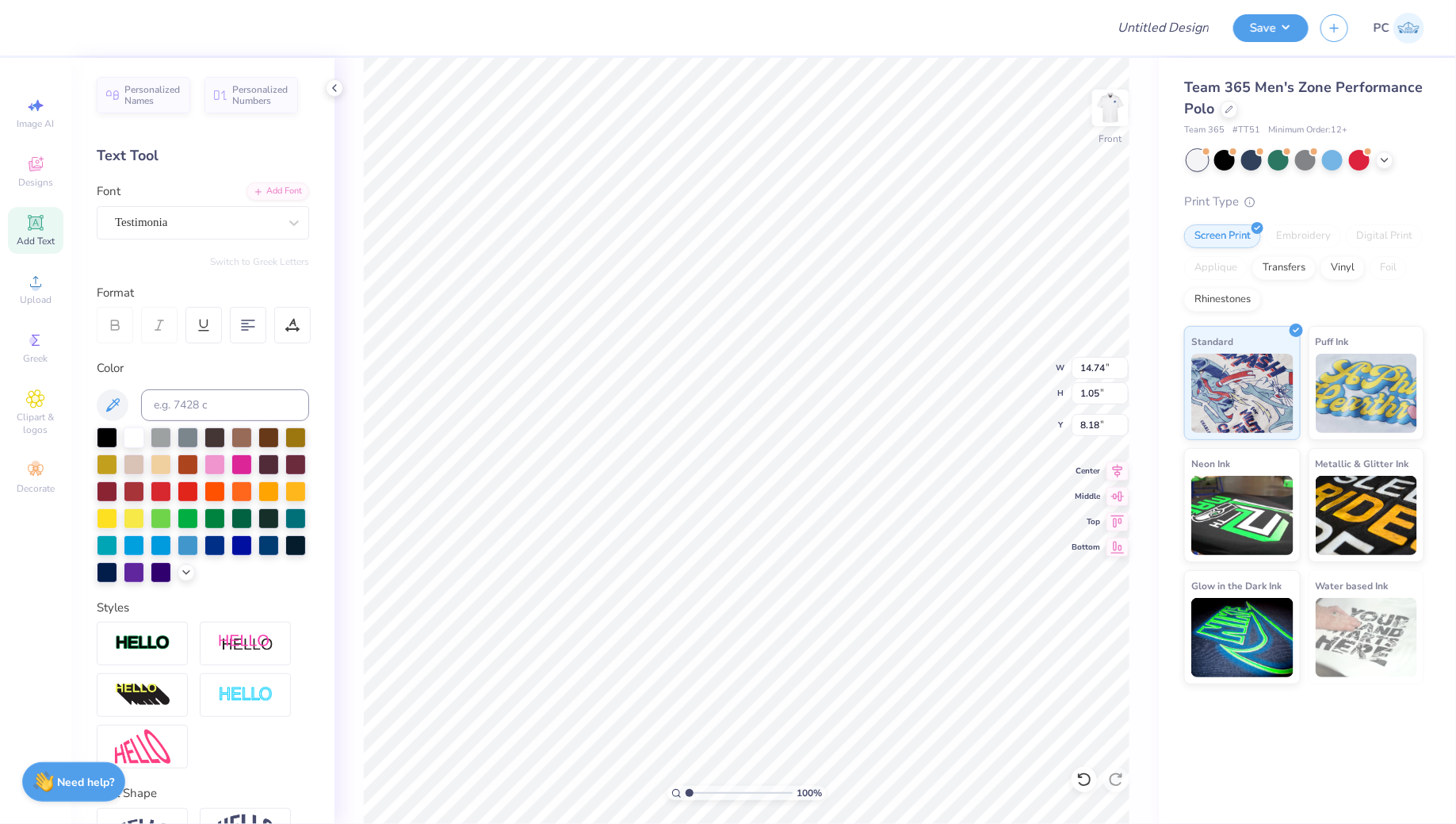
type input "8.20"
type textarea "Changing Lives - Building Futures"
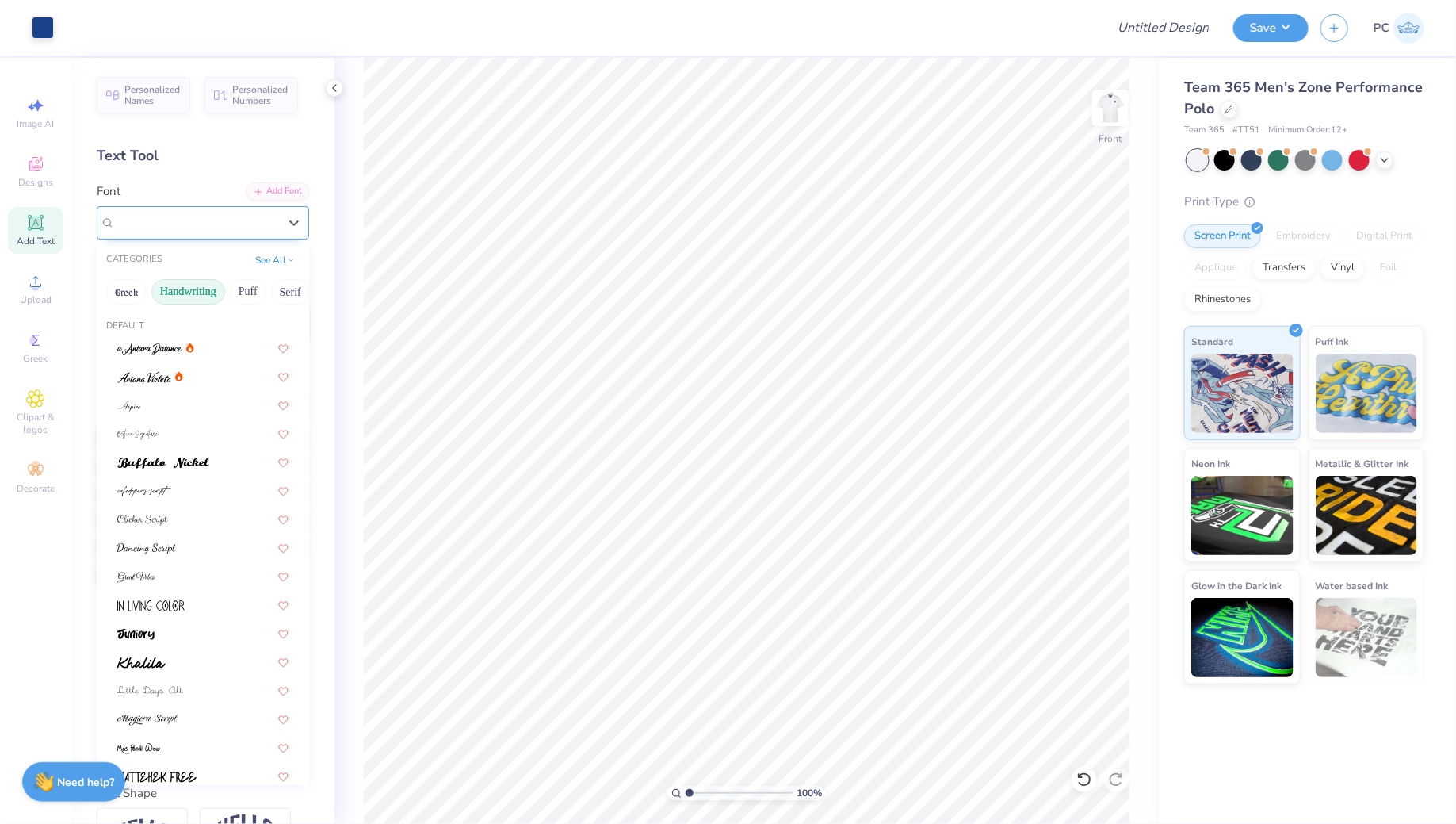
click at [173, 217] on div "Testimonia" at bounding box center [196, 222] width 166 height 25
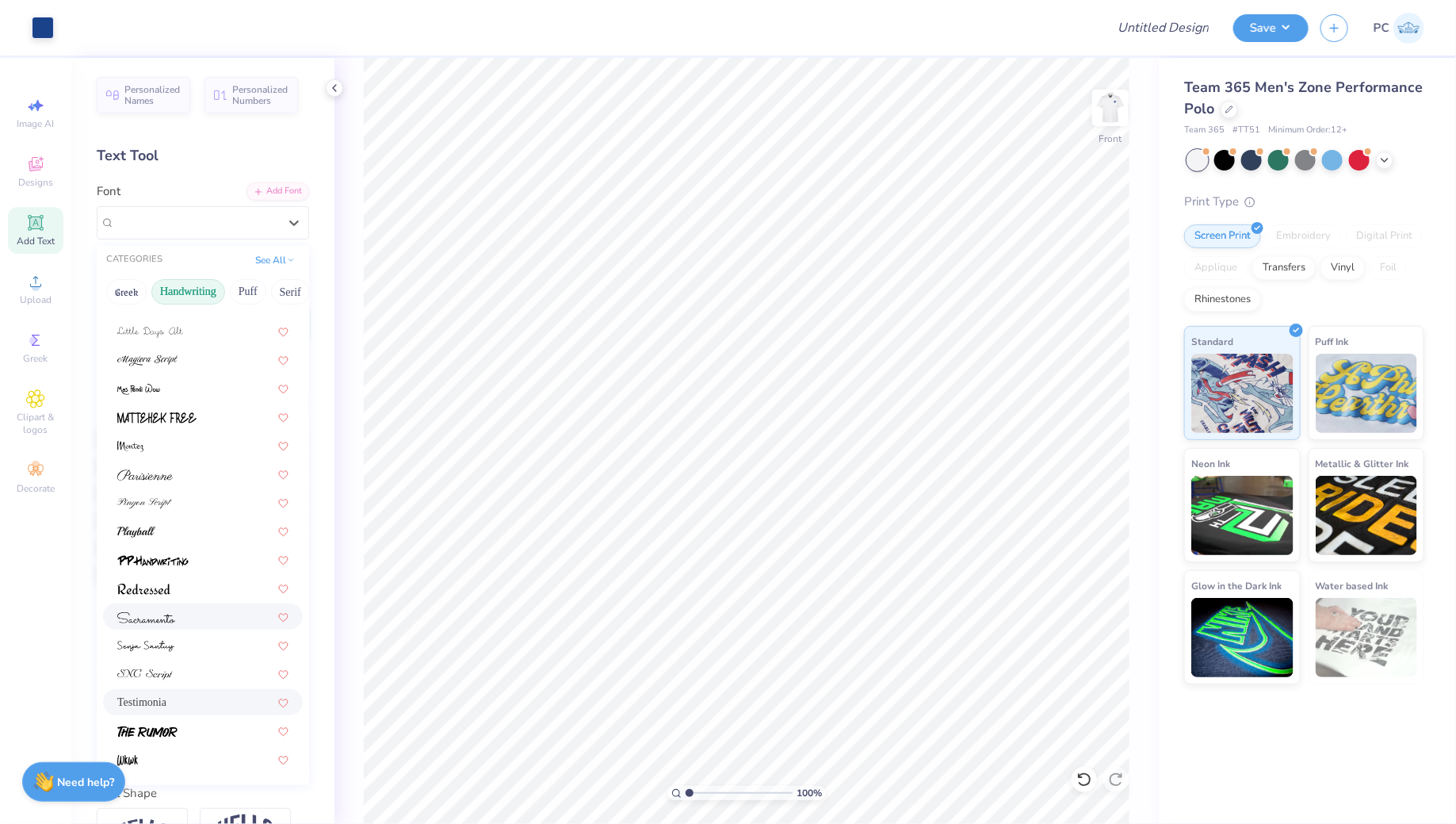
click at [184, 613] on div at bounding box center [203, 616] width 171 height 16
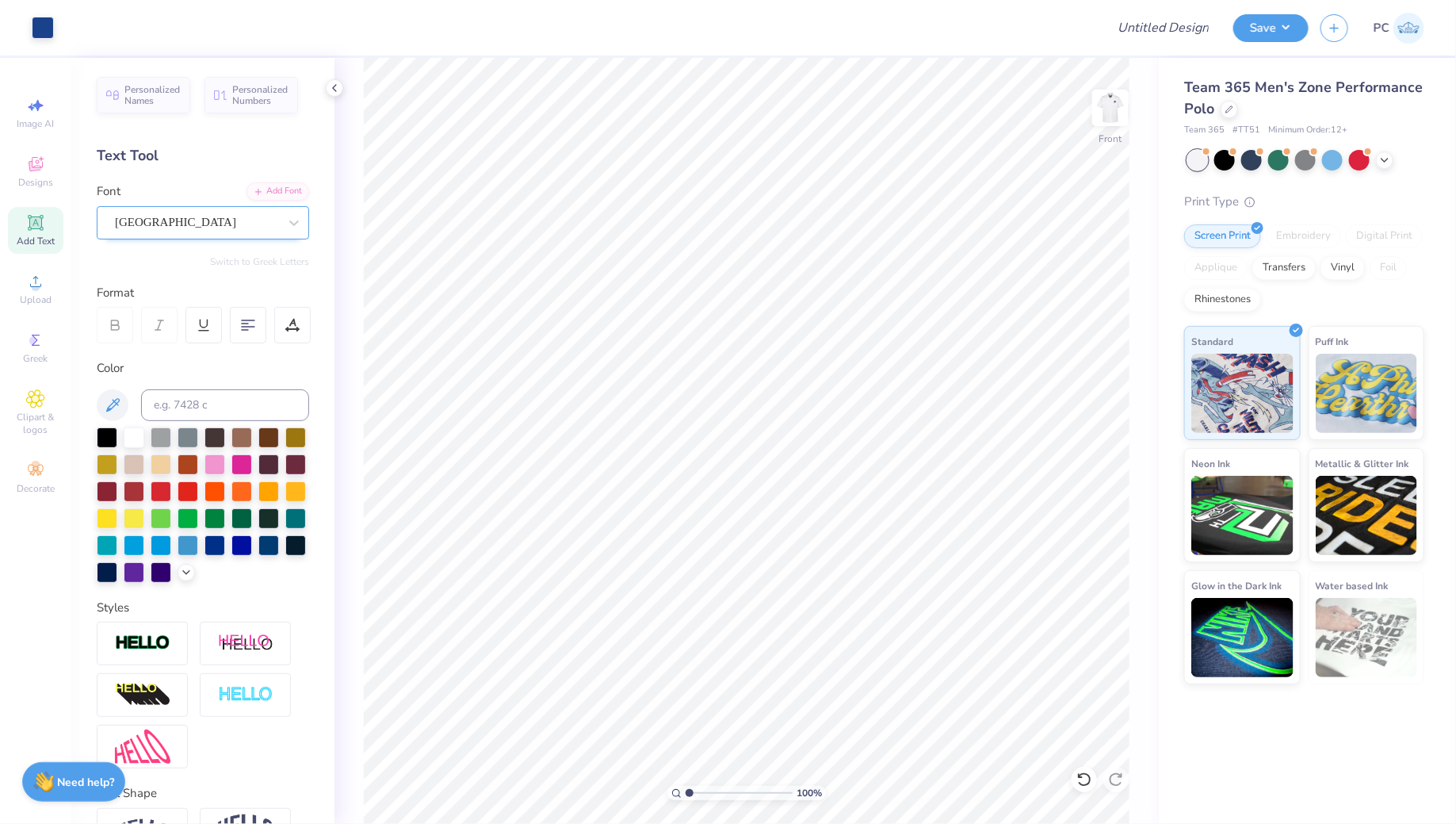
click at [168, 218] on div "Sacramento" at bounding box center [196, 222] width 166 height 25
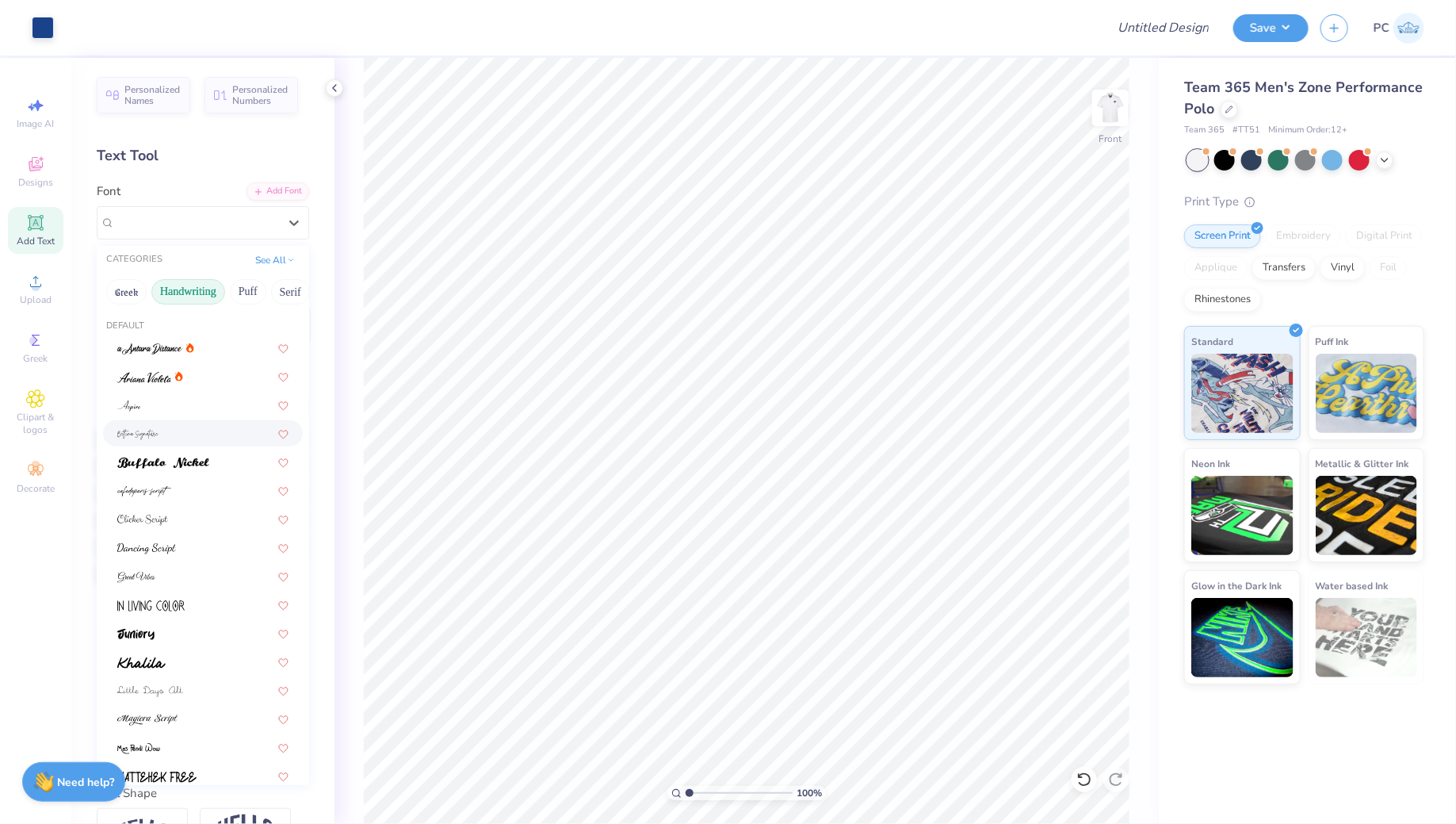
click at [168, 435] on div at bounding box center [203, 433] width 171 height 16
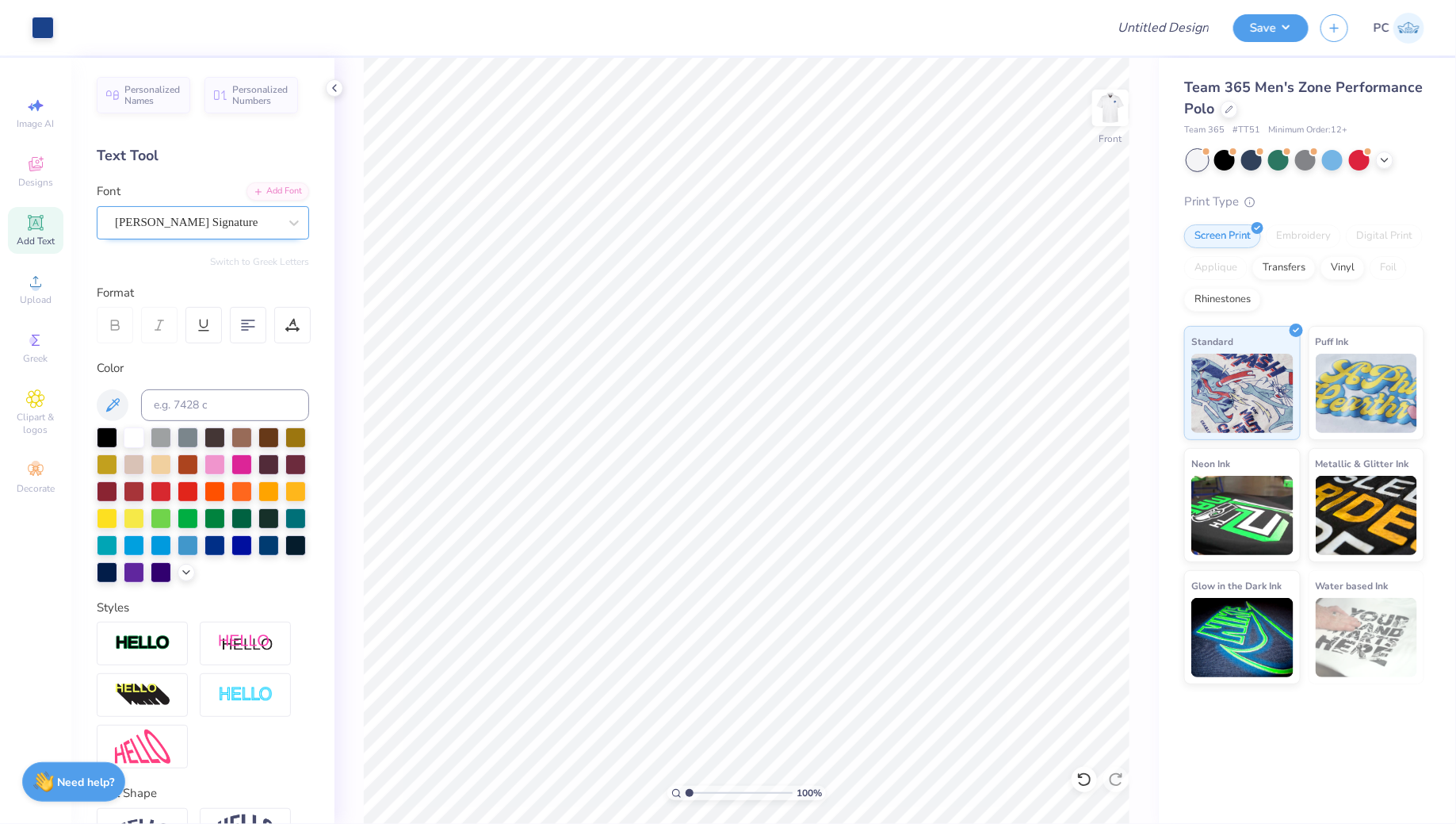
click at [188, 217] on div "Bettina Signature" at bounding box center [196, 222] width 166 height 25
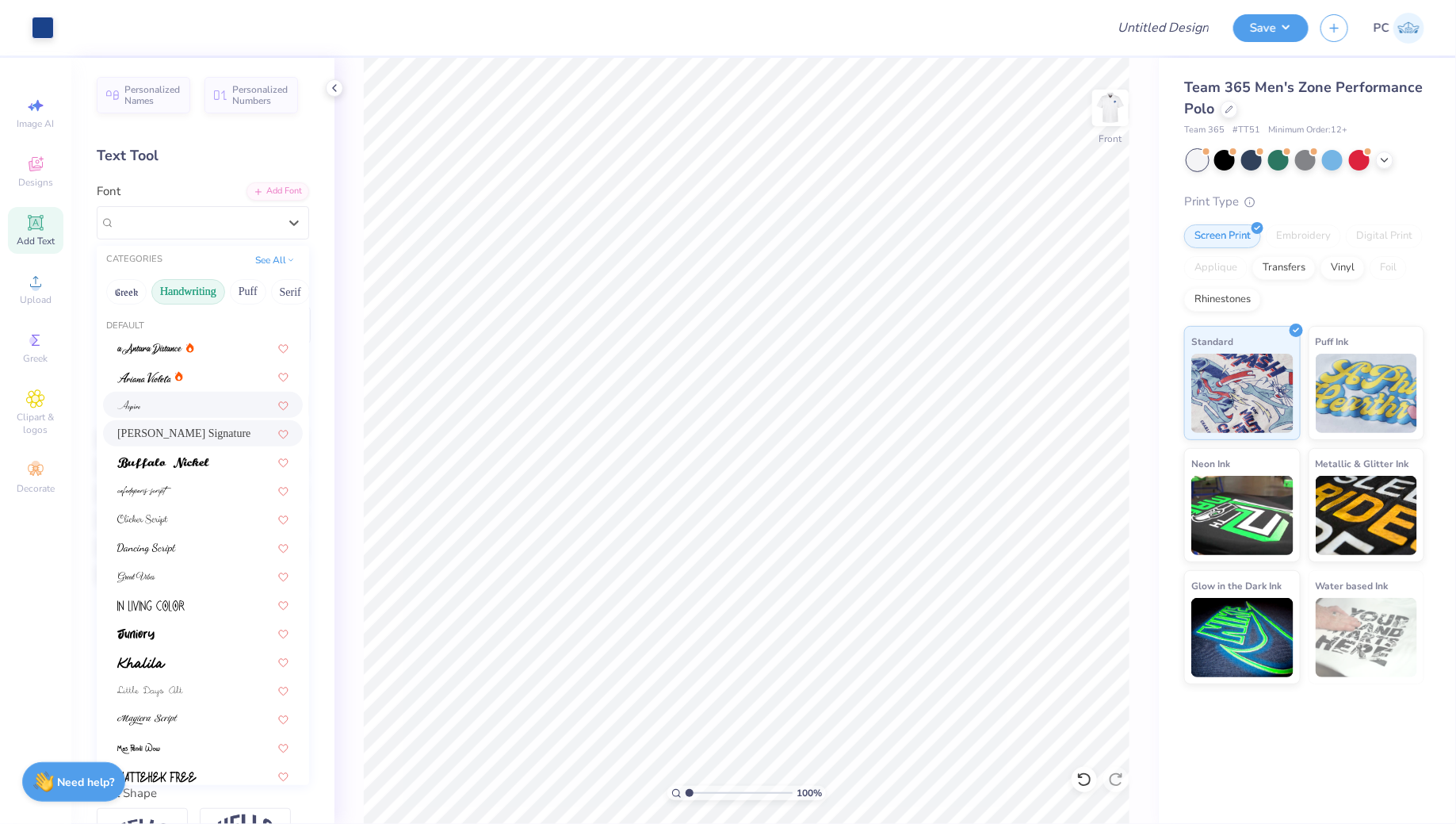
click at [163, 401] on div at bounding box center [203, 404] width 171 height 16
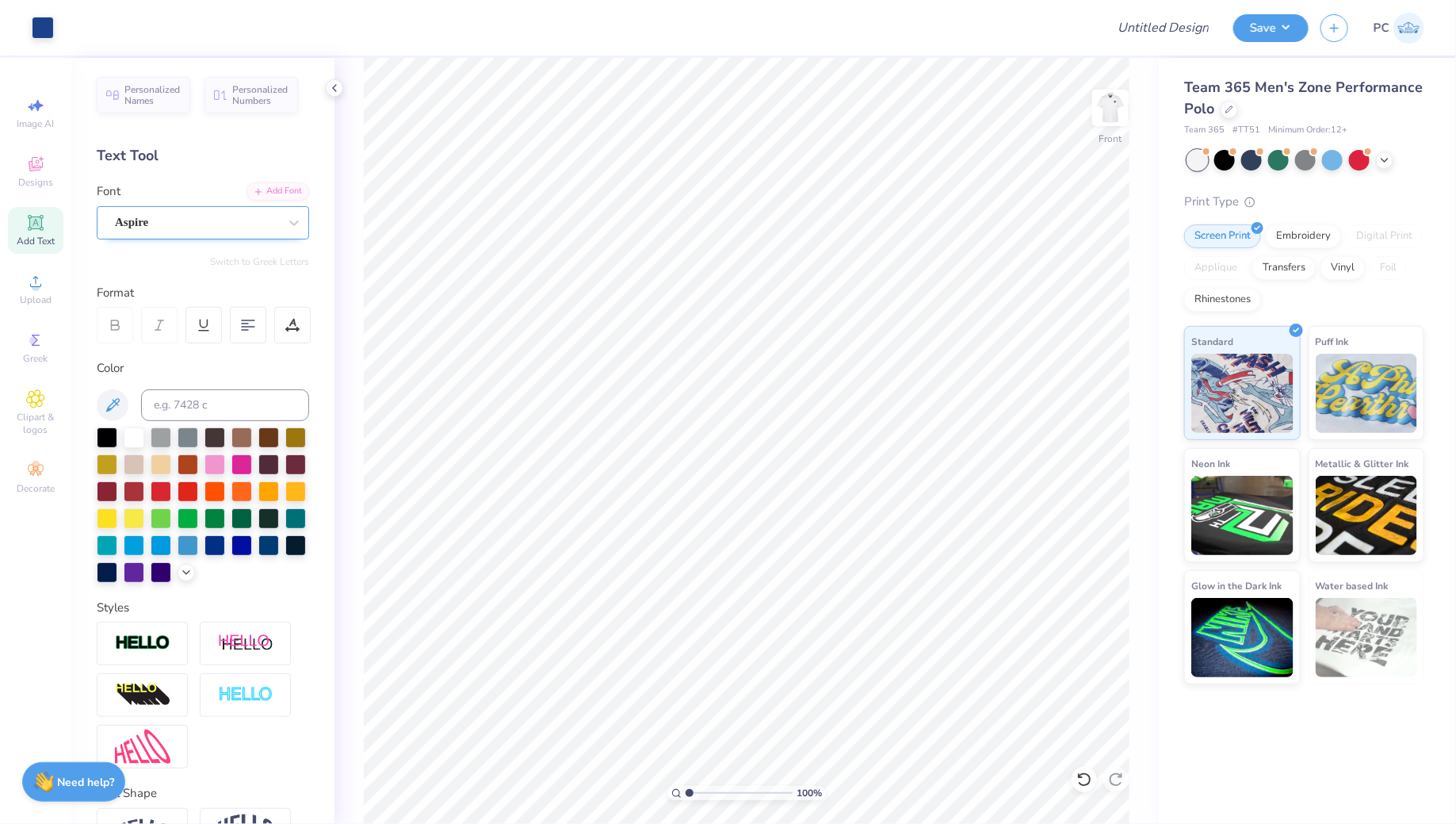
click at [186, 220] on div "Aspire" at bounding box center [196, 222] width 166 height 25
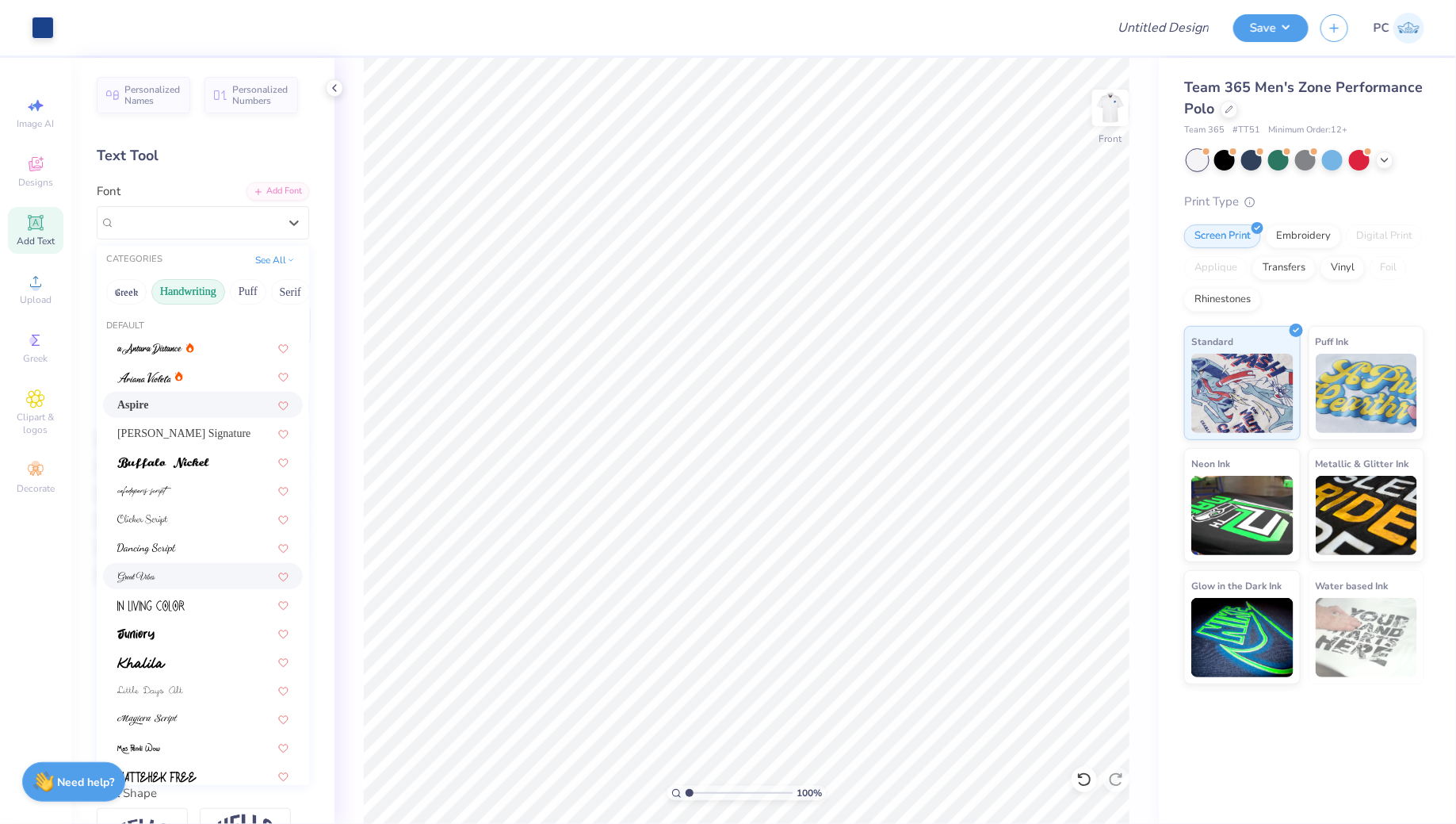
click at [162, 573] on div at bounding box center [203, 575] width 171 height 16
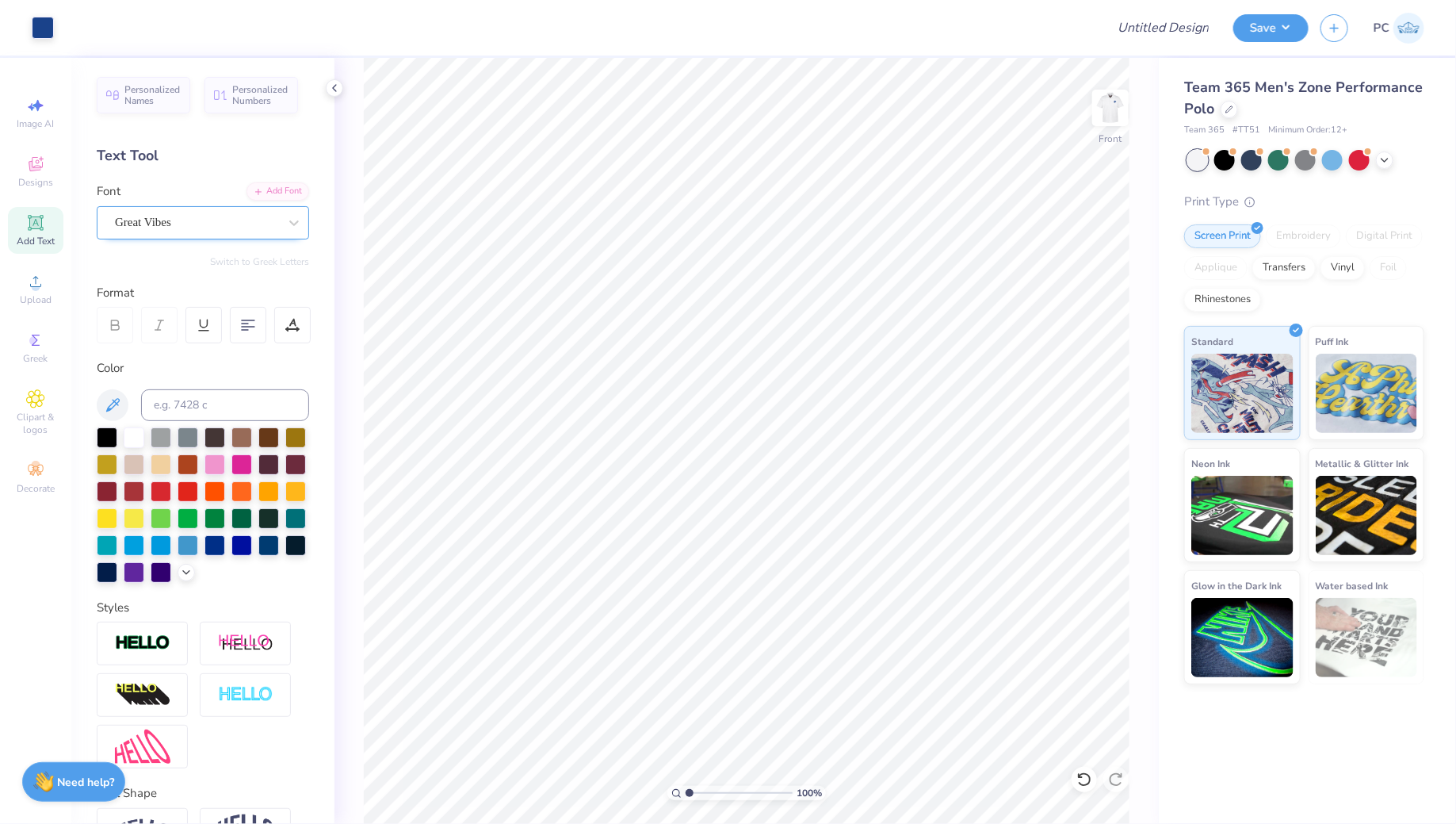
click at [237, 233] on div "Great Vibes" at bounding box center [196, 222] width 166 height 25
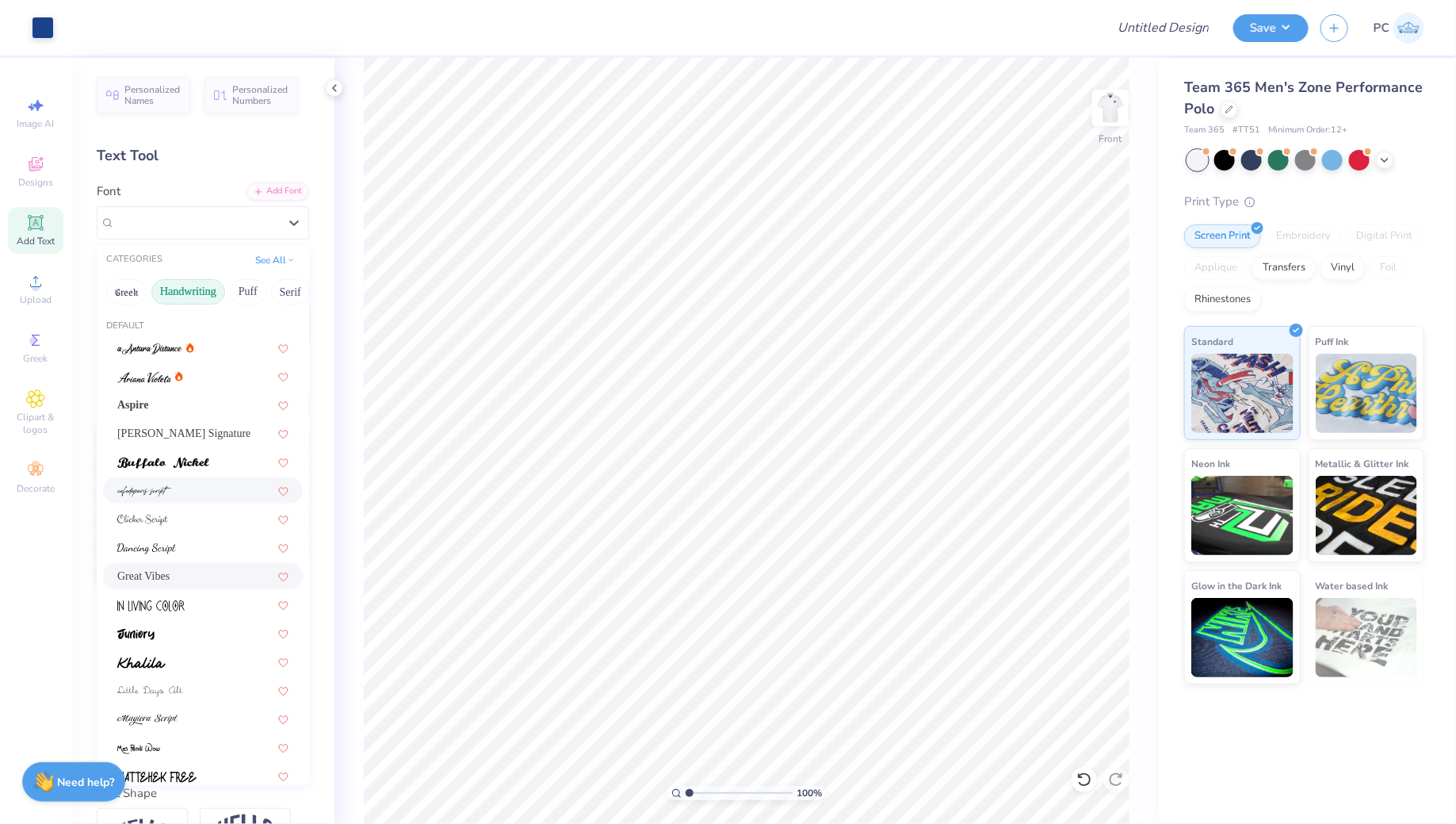
click at [145, 500] on div at bounding box center [202, 490] width 200 height 27
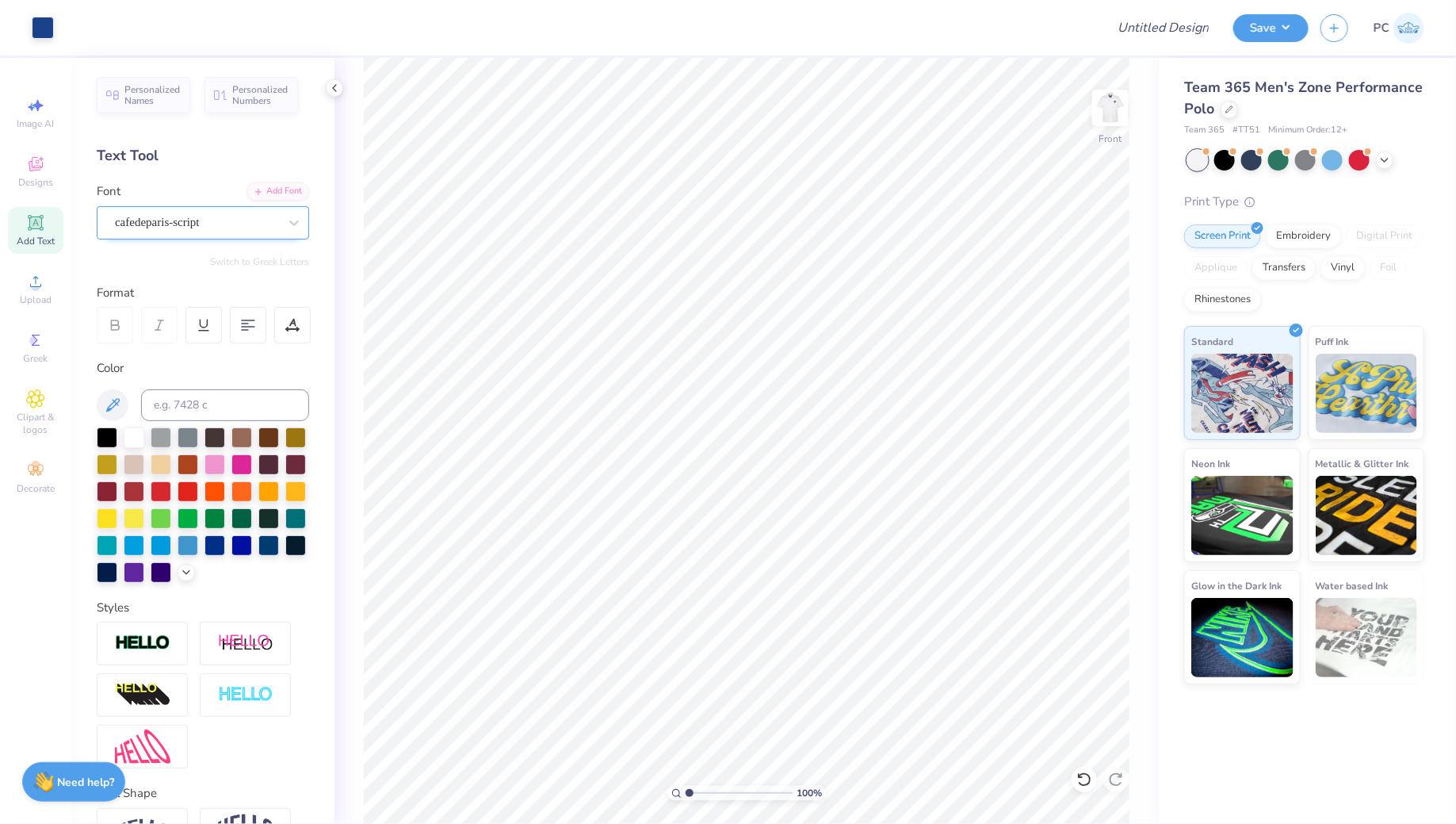
click at [192, 217] on div "cafedeparis-script" at bounding box center [196, 222] width 166 height 25
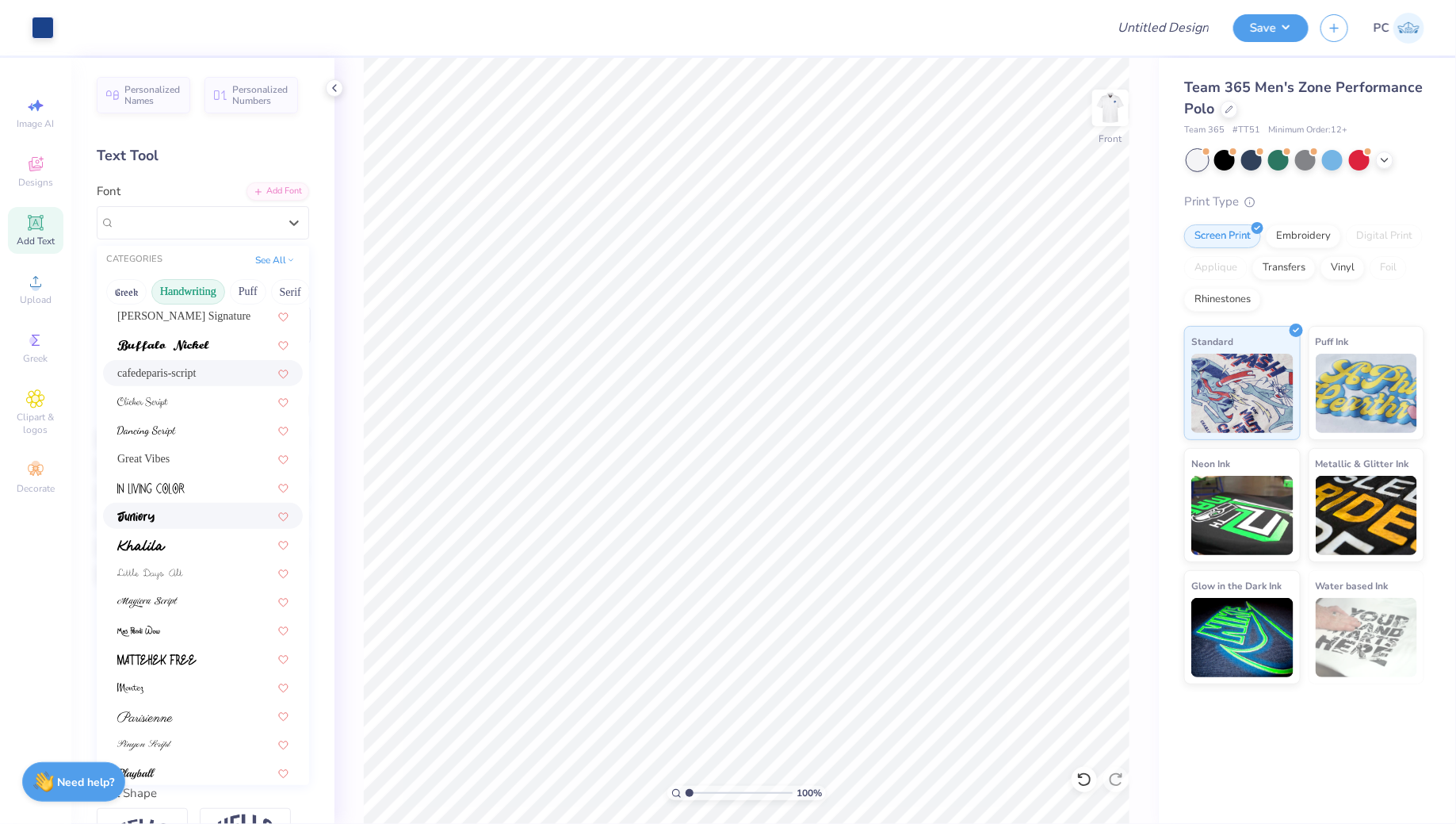
scroll to position [124, 0]
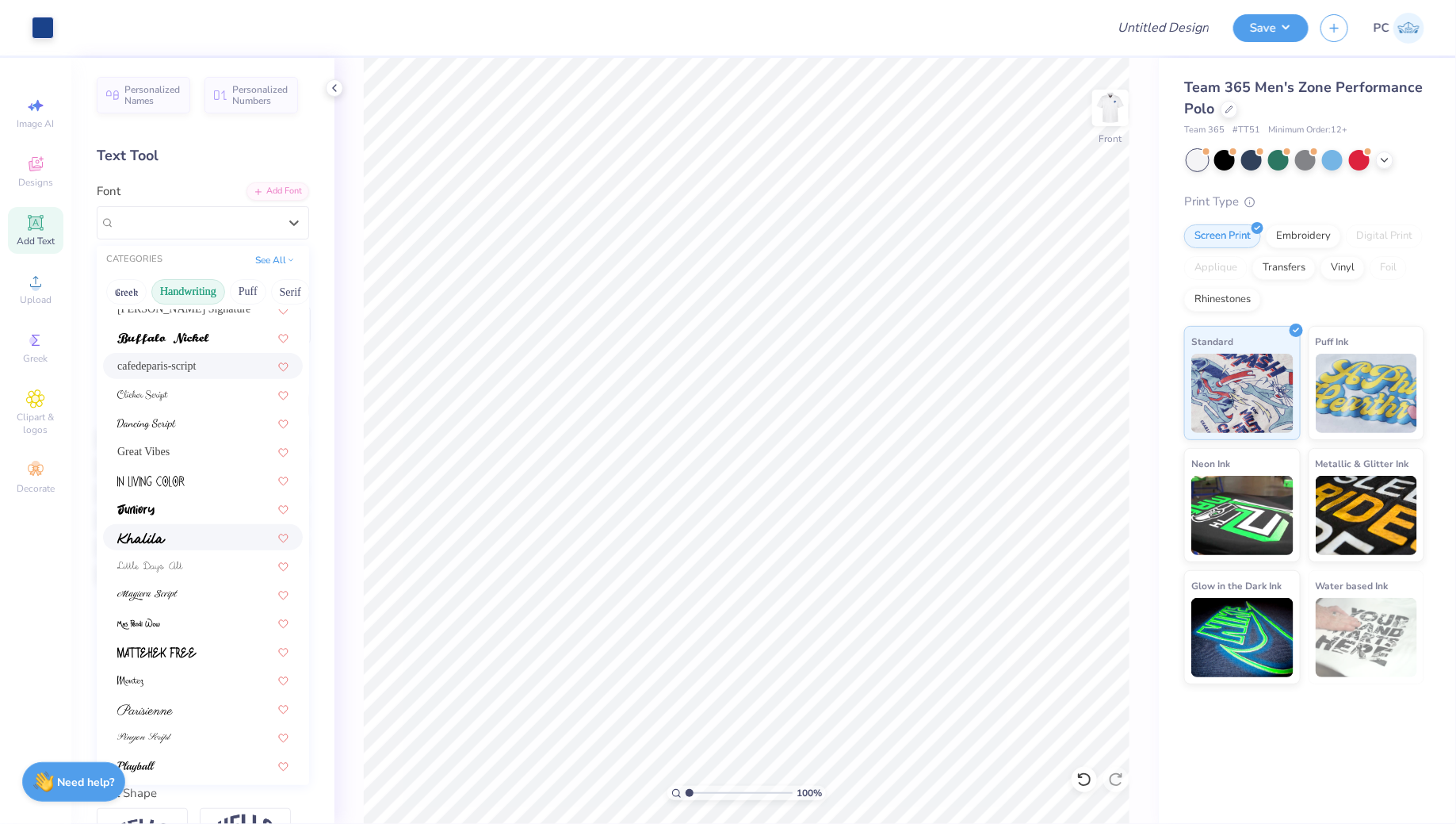
click at [162, 541] on img at bounding box center [141, 538] width 48 height 11
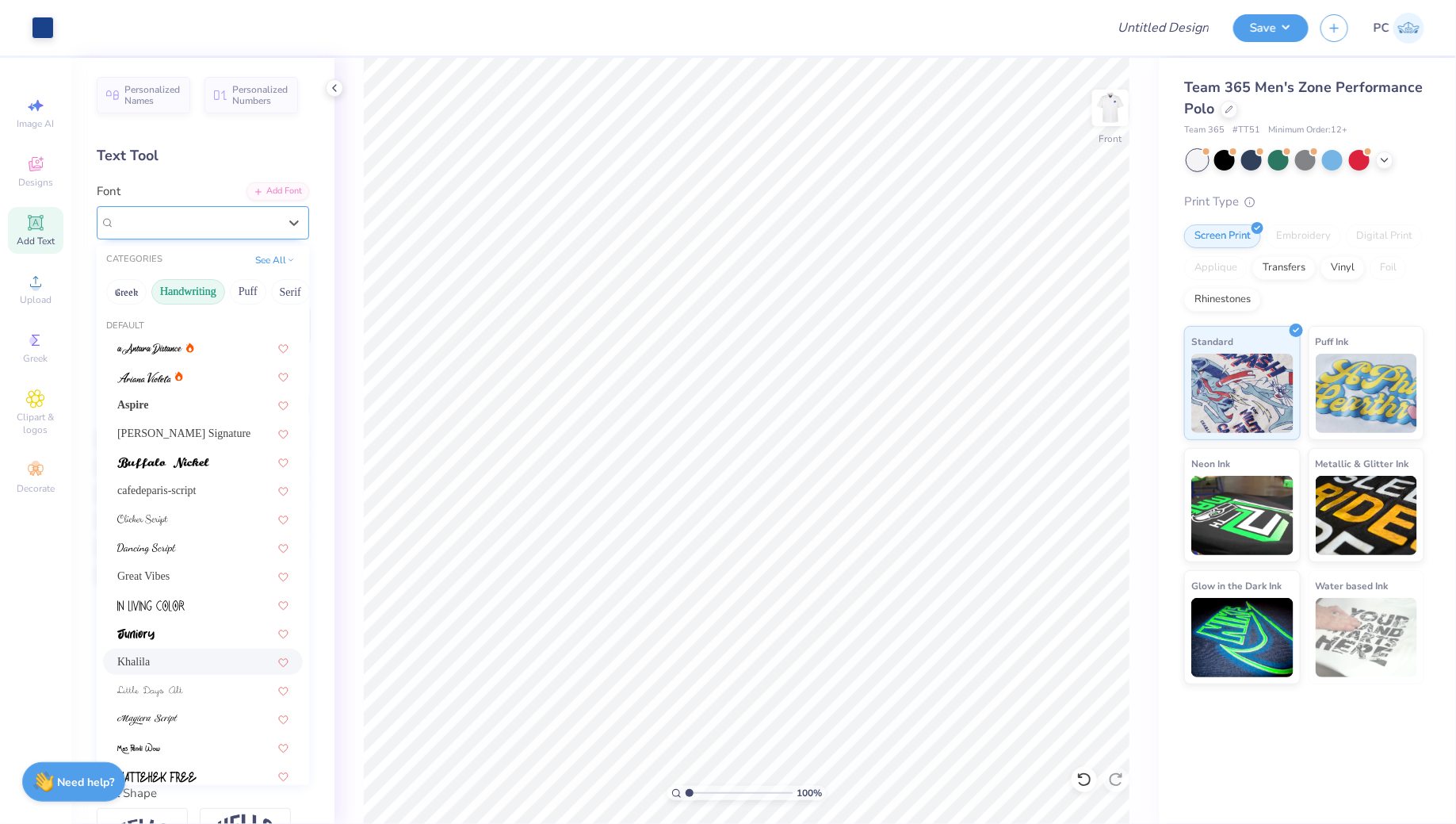
click at [207, 231] on div at bounding box center [196, 222] width 163 height 21
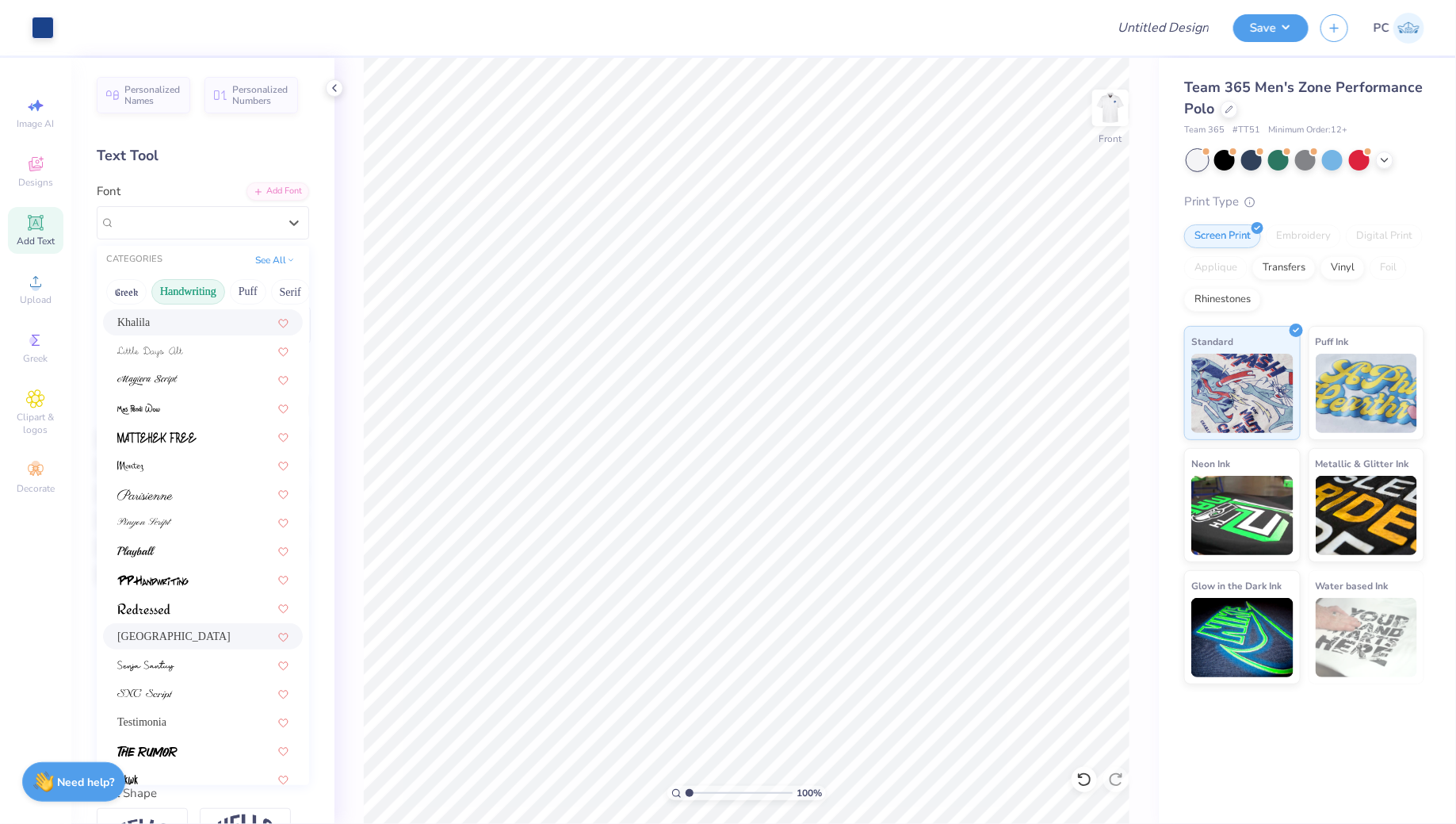
scroll to position [342, 0]
click at [154, 660] on img at bounding box center [146, 663] width 57 height 11
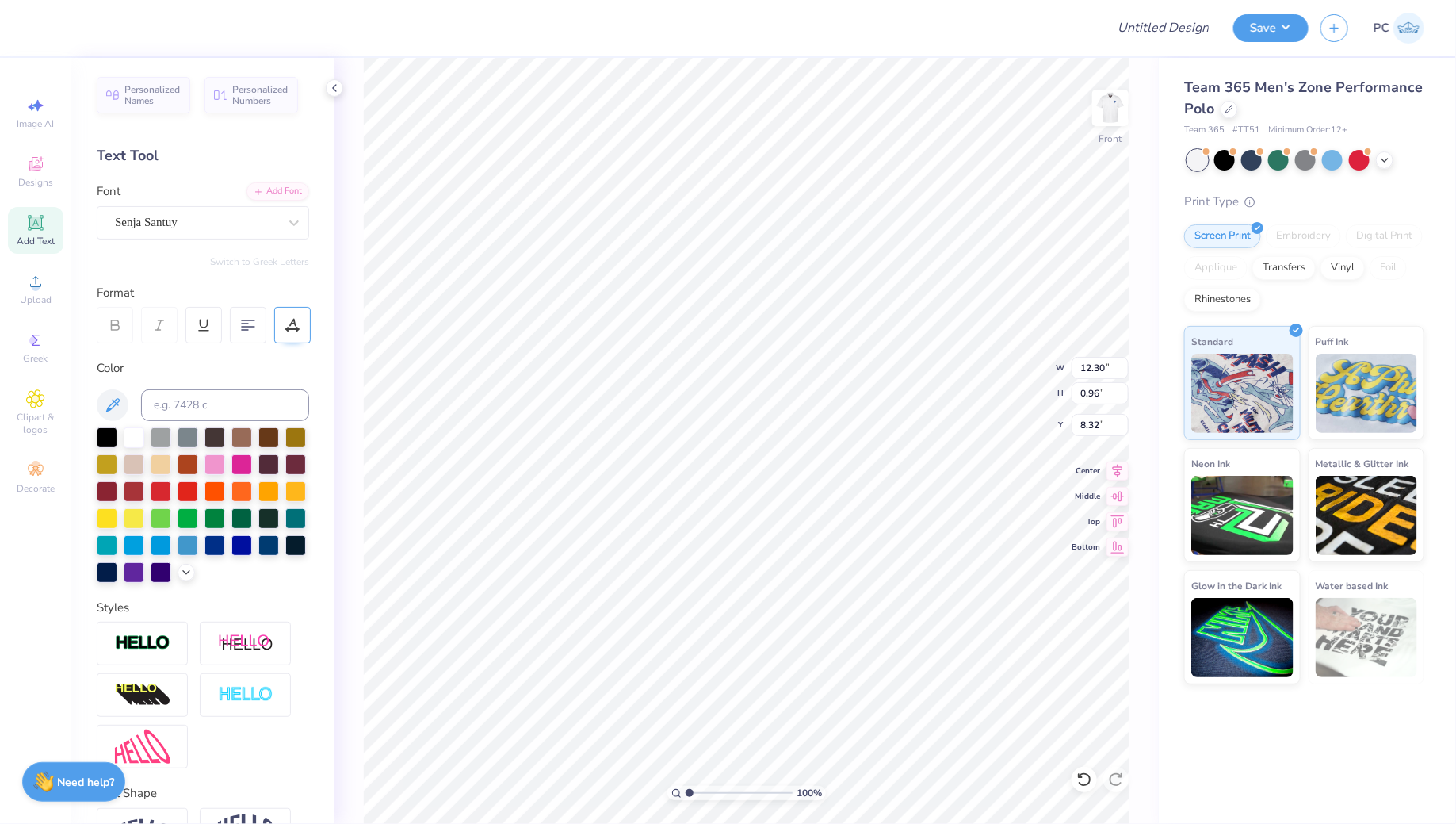
type input "12.30"
type input "0.96"
type input "8.32"
type input "6.70"
type input "7.91"
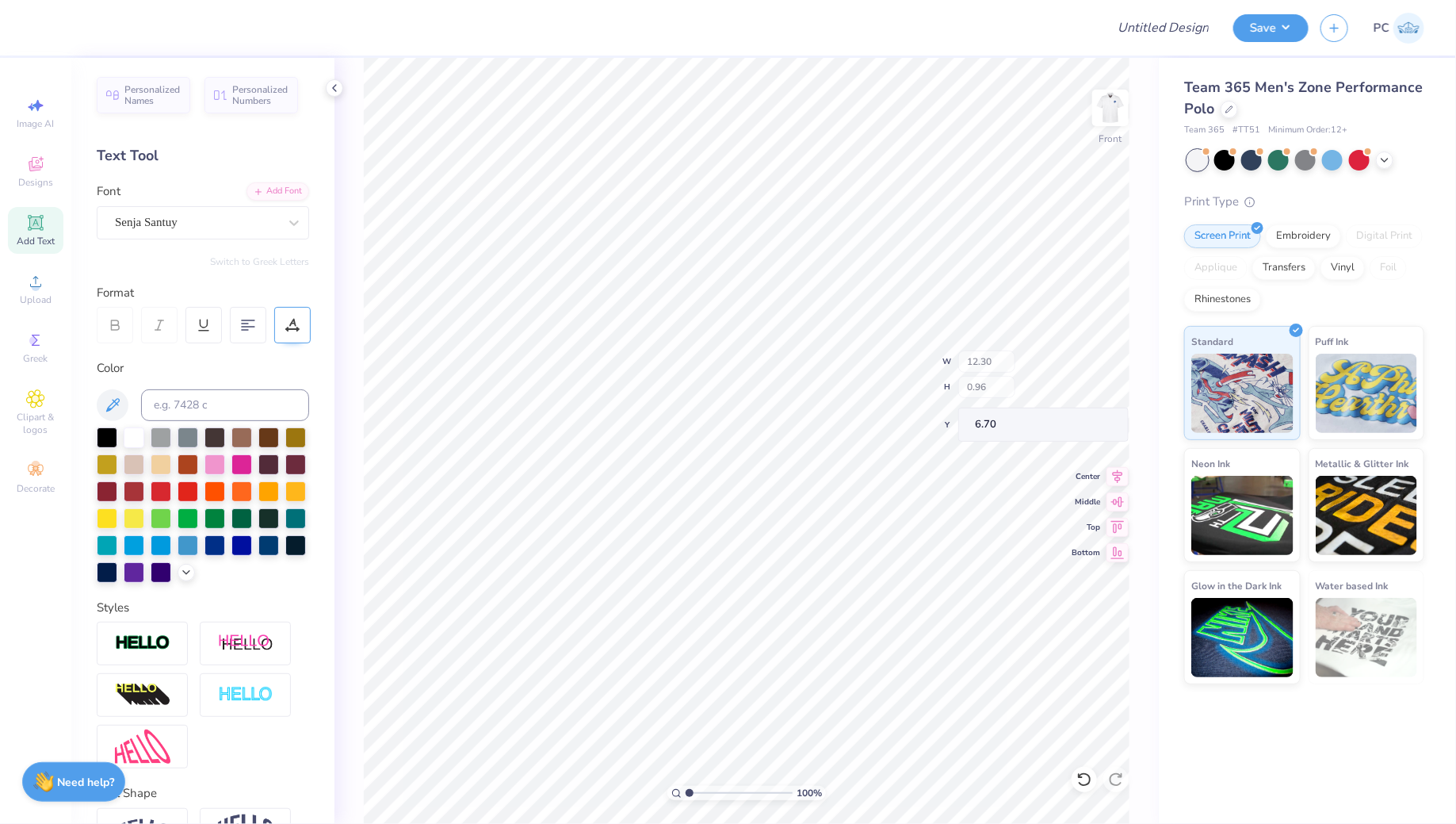
type input "0.62"
type input "7.05"
click at [177, 226] on div "Senja Santuy" at bounding box center [196, 222] width 166 height 25
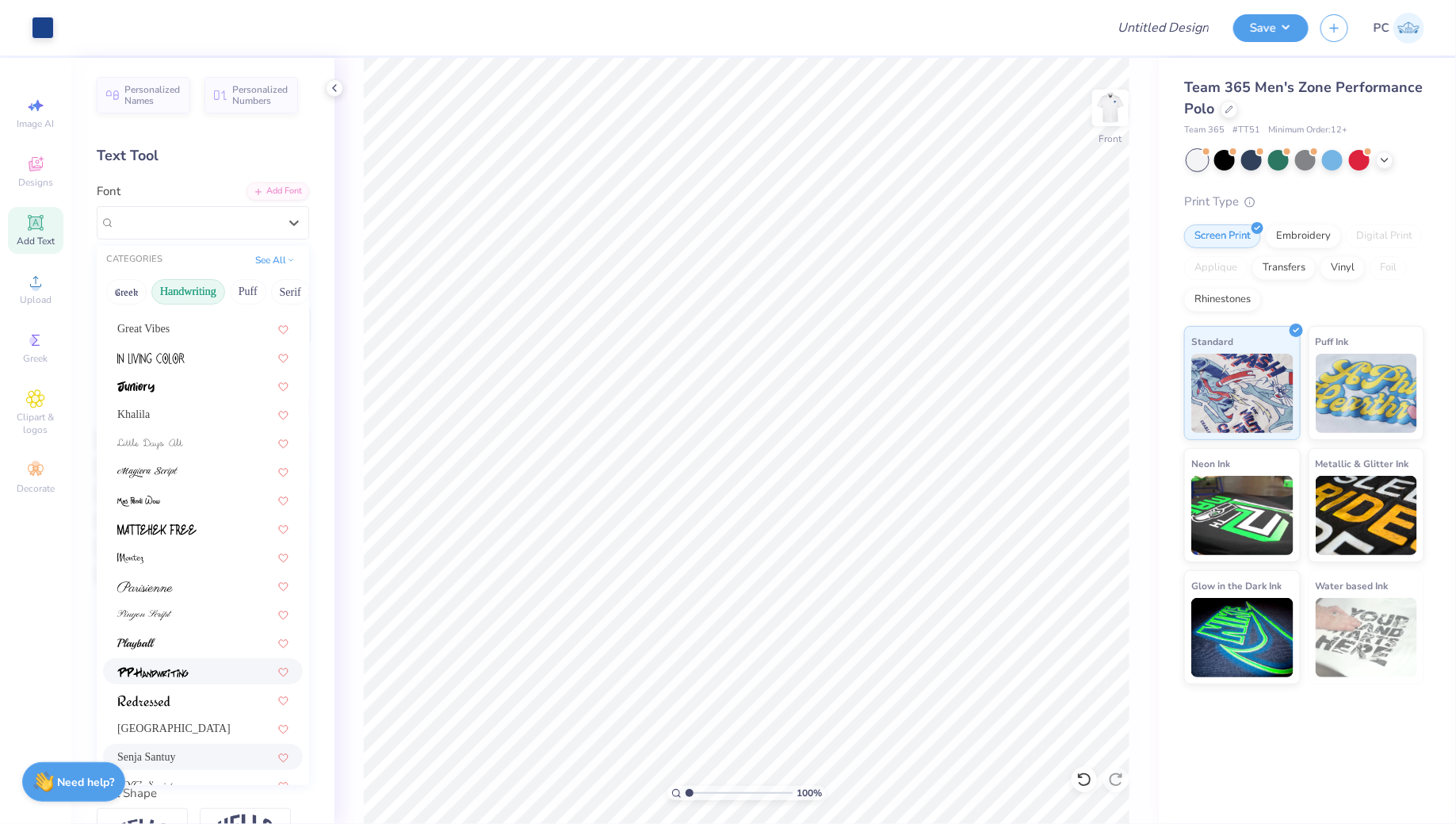
scroll to position [359, 0]
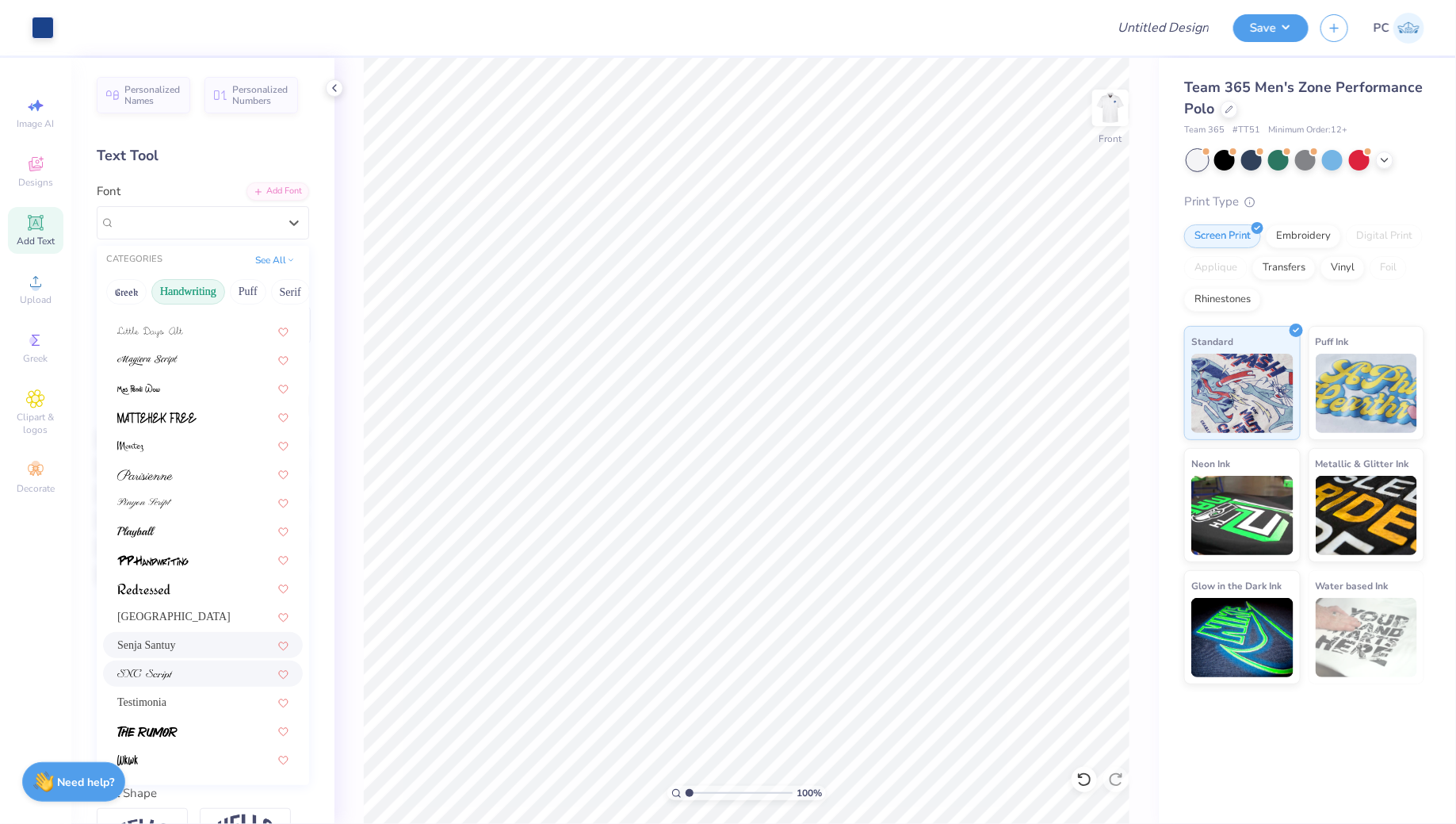
click at [177, 671] on div at bounding box center [203, 673] width 171 height 16
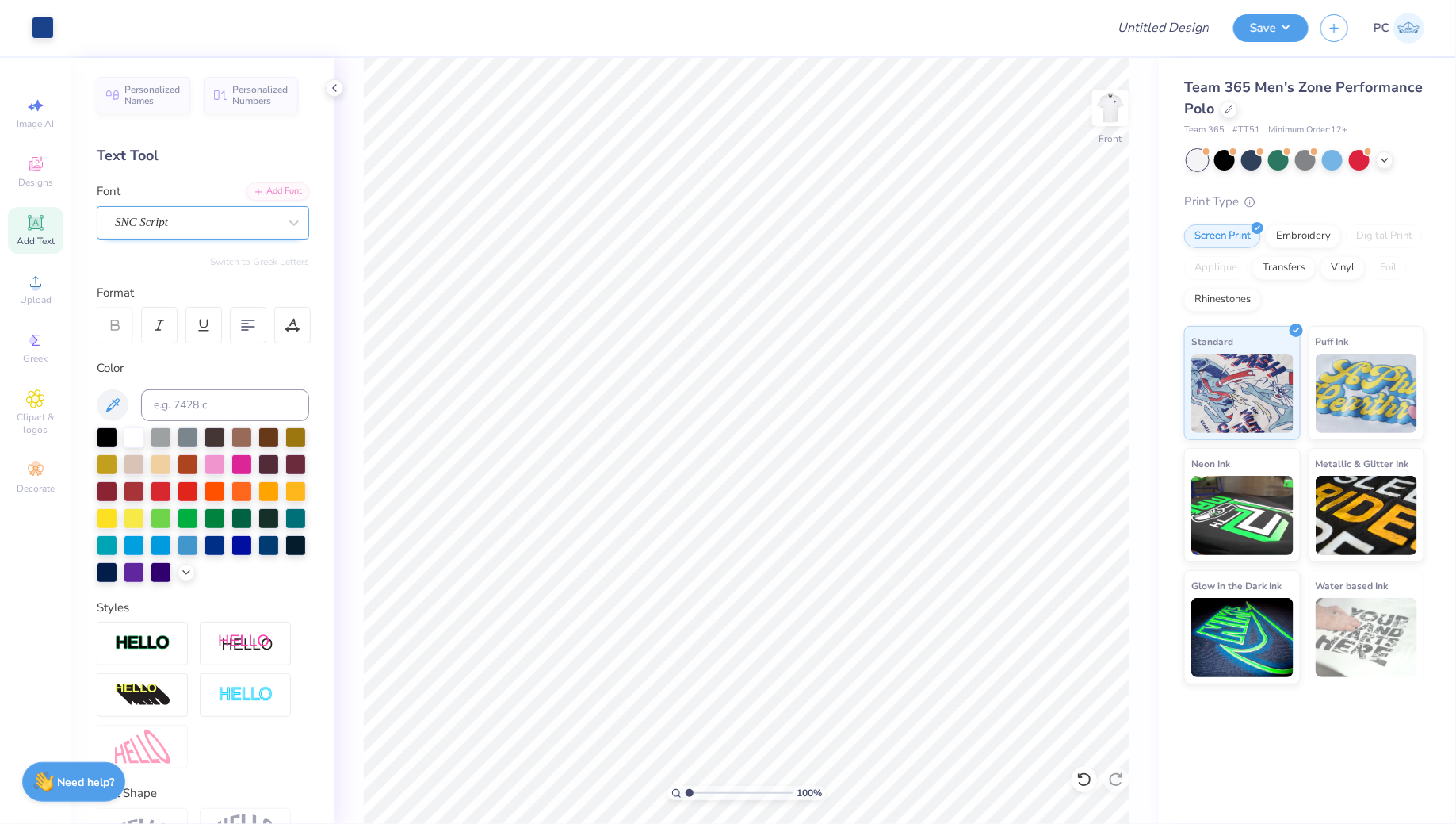
click at [193, 217] on div "SNC Script" at bounding box center [196, 222] width 166 height 25
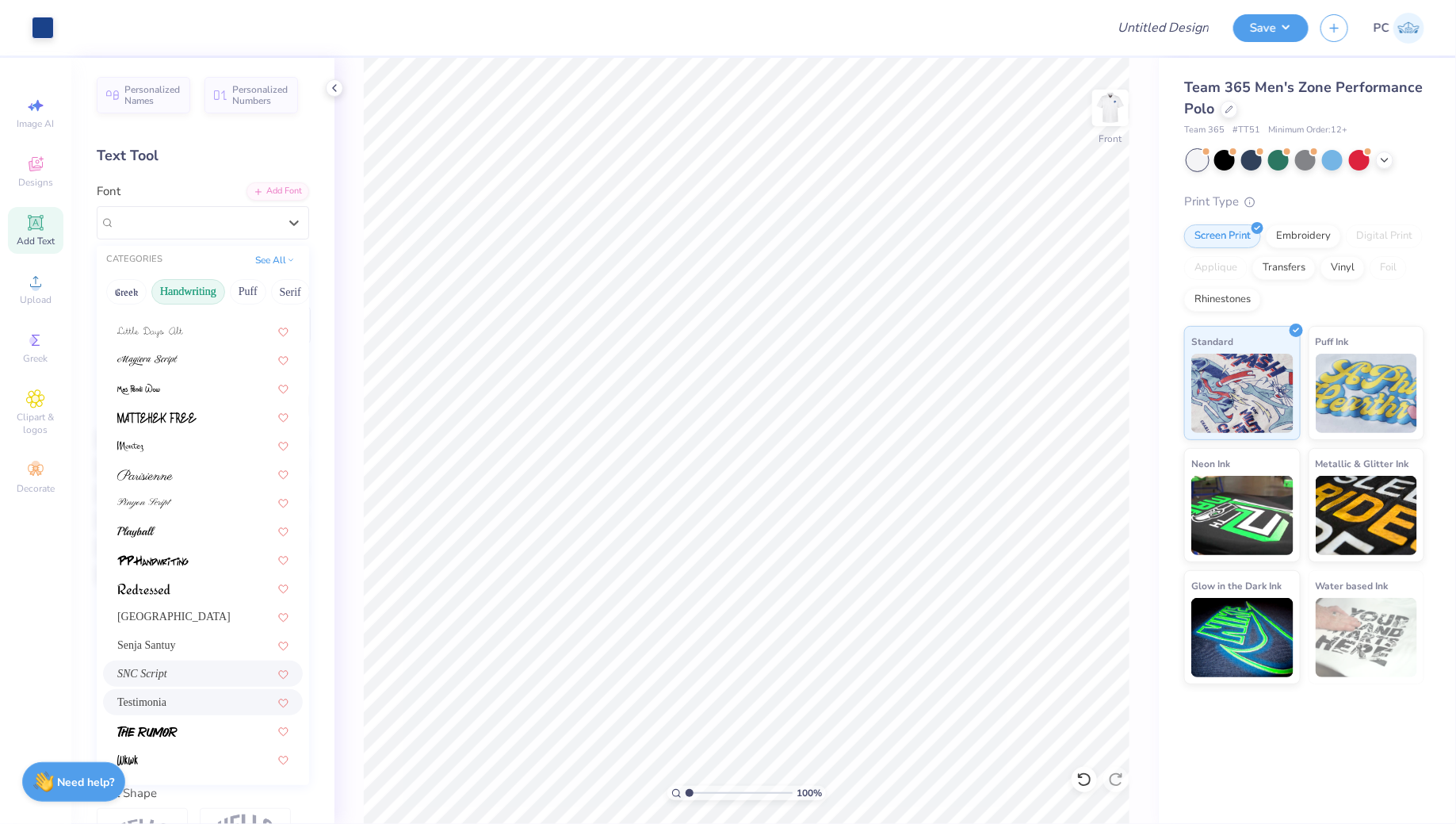
click at [171, 707] on div "Testimonia" at bounding box center [203, 701] width 171 height 16
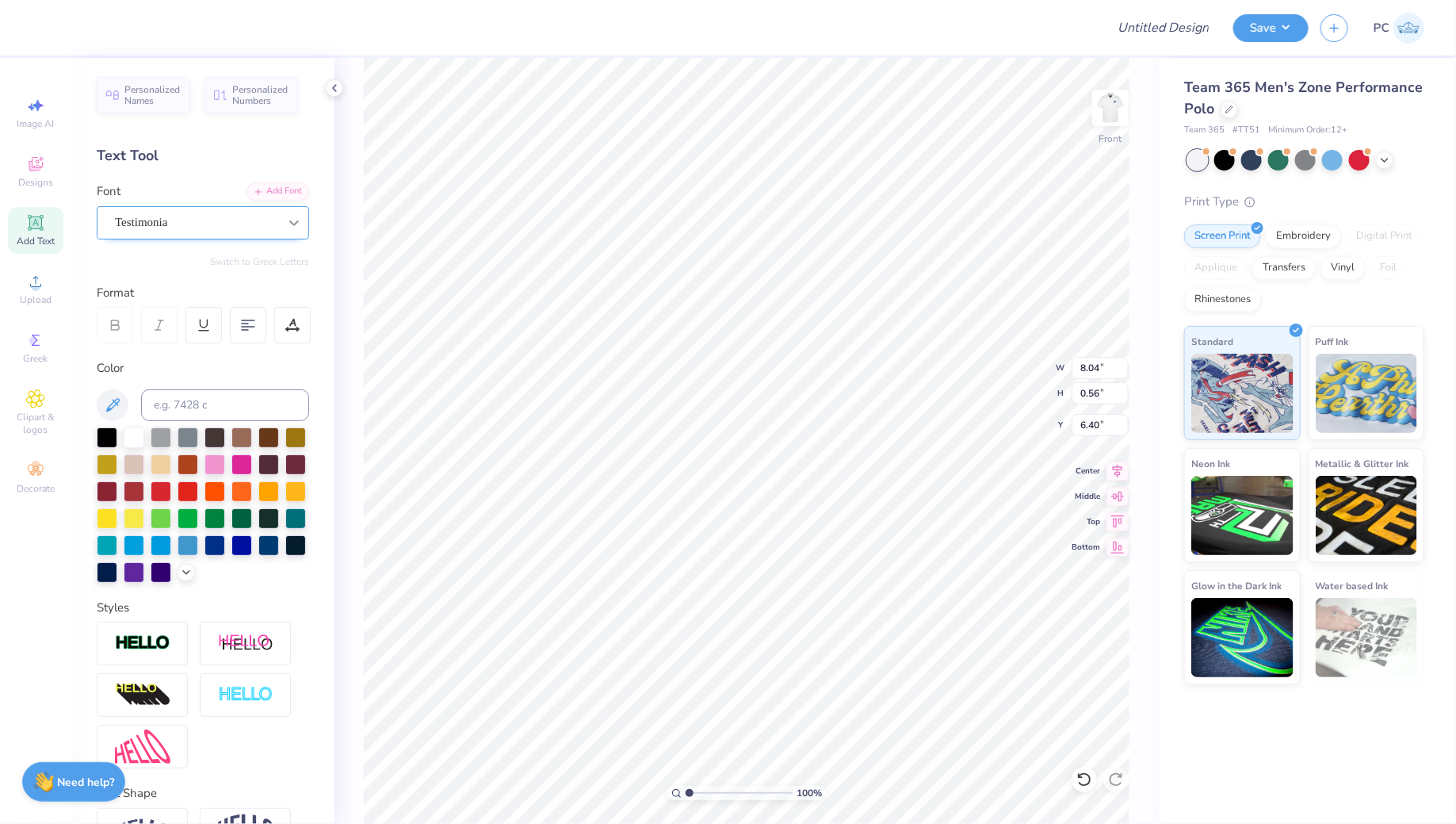
type input "6.40"
type input "9.24"
type input "0.64"
type input "6.32"
type input "6.05"
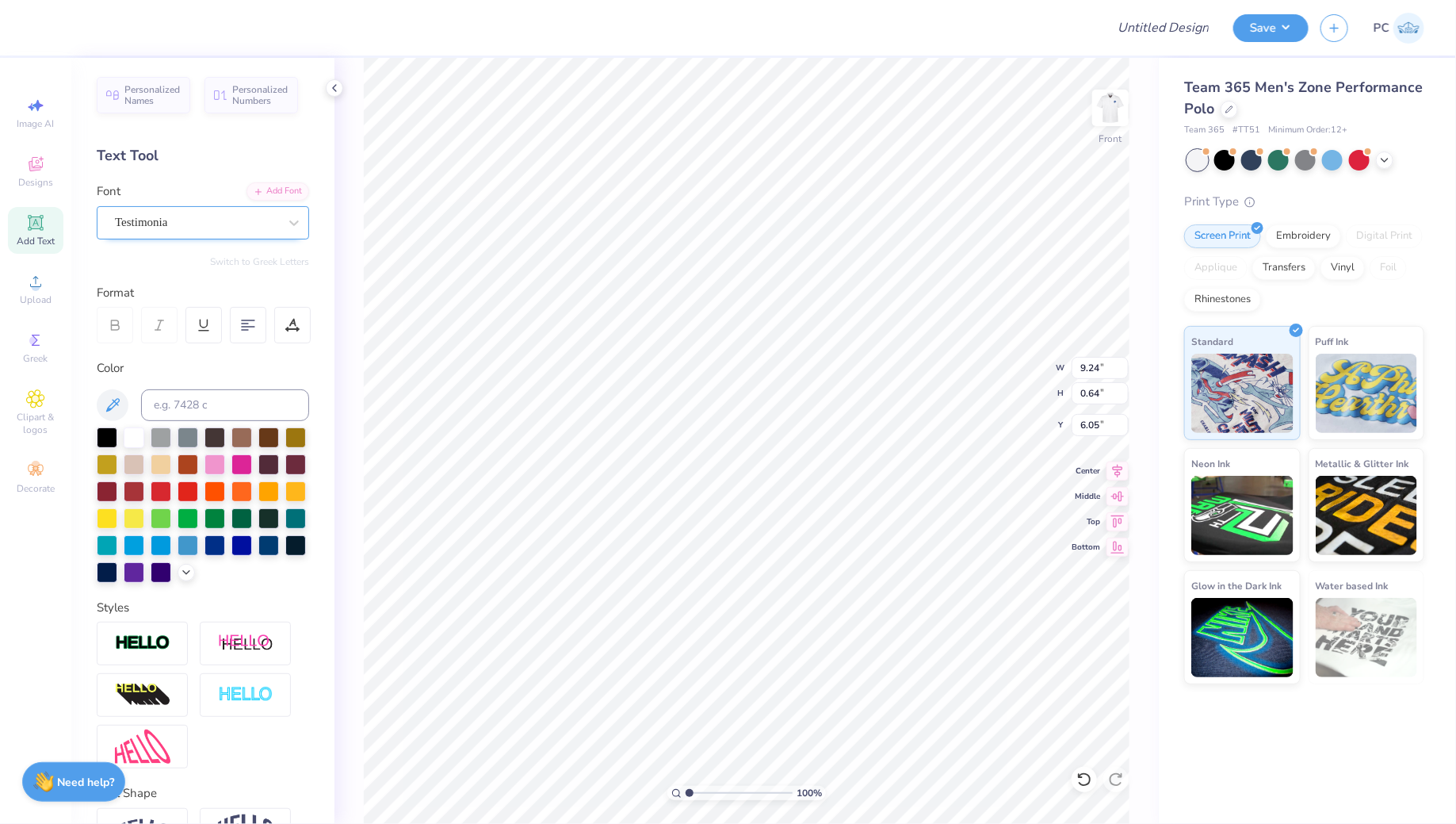
click at [142, 234] on div "Testimonia" at bounding box center [203, 222] width 213 height 33
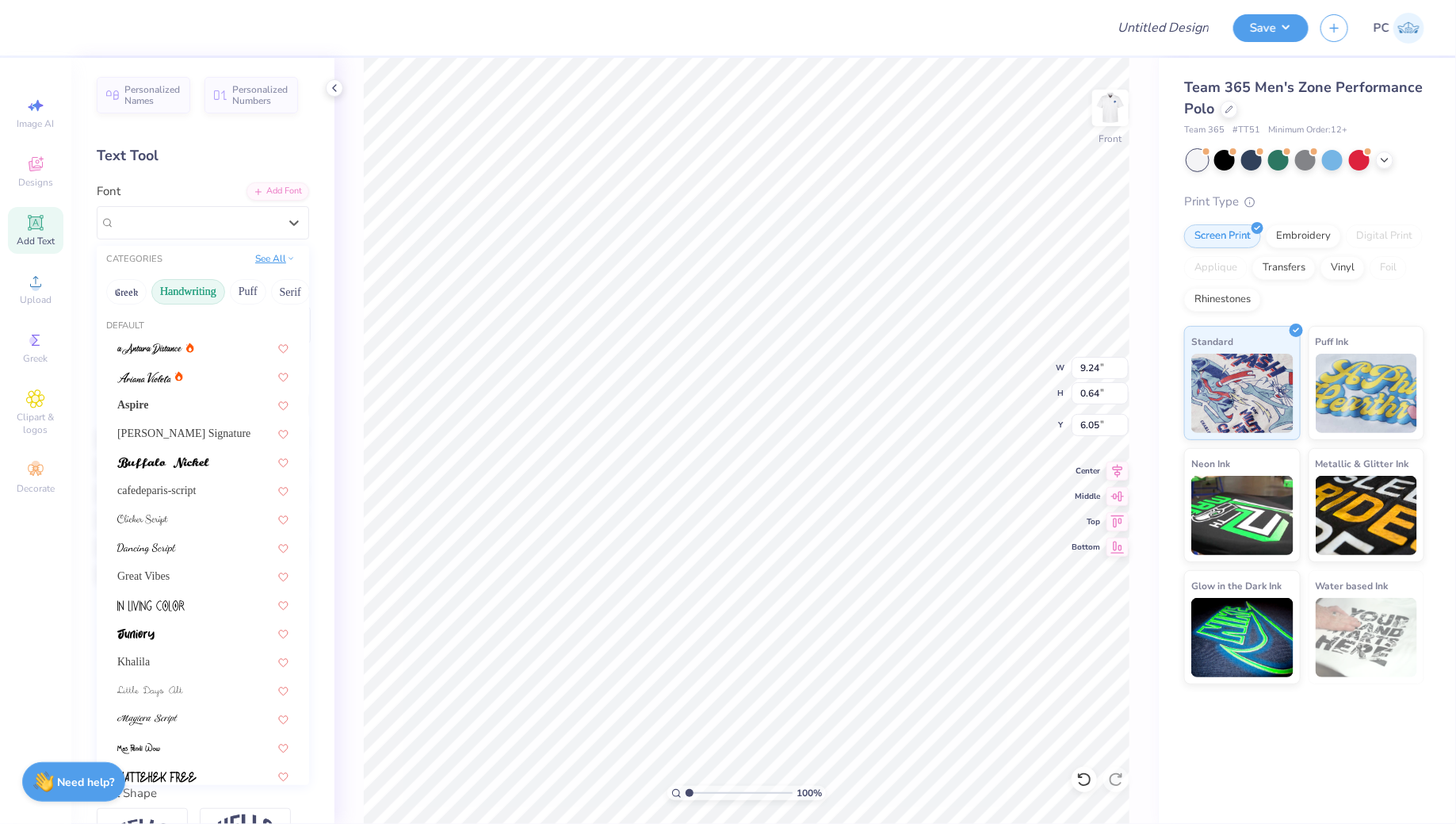
click at [274, 250] on button "See All" at bounding box center [274, 258] width 49 height 15
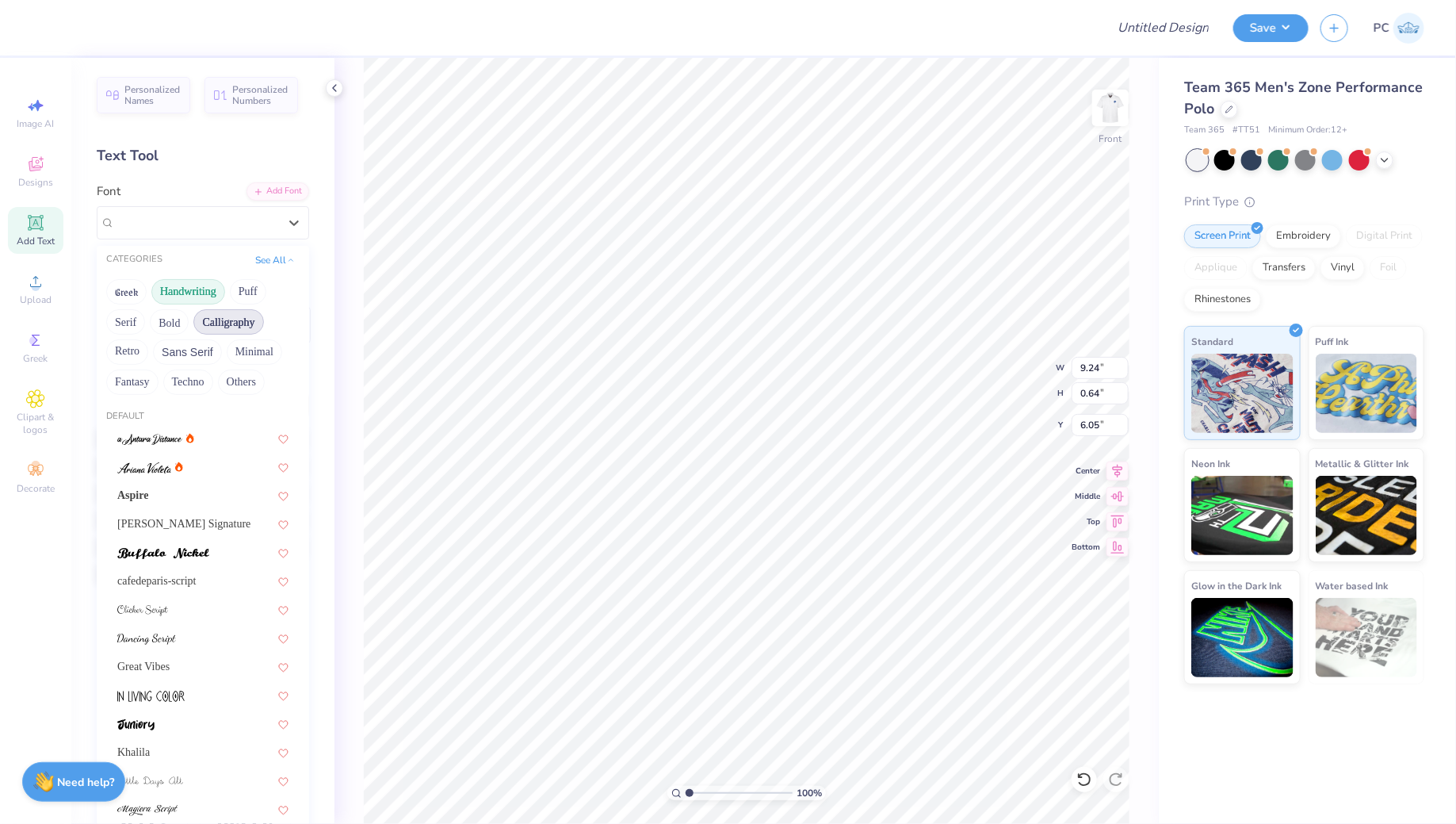
click at [215, 329] on button "Calligraphy" at bounding box center [228, 322] width 69 height 26
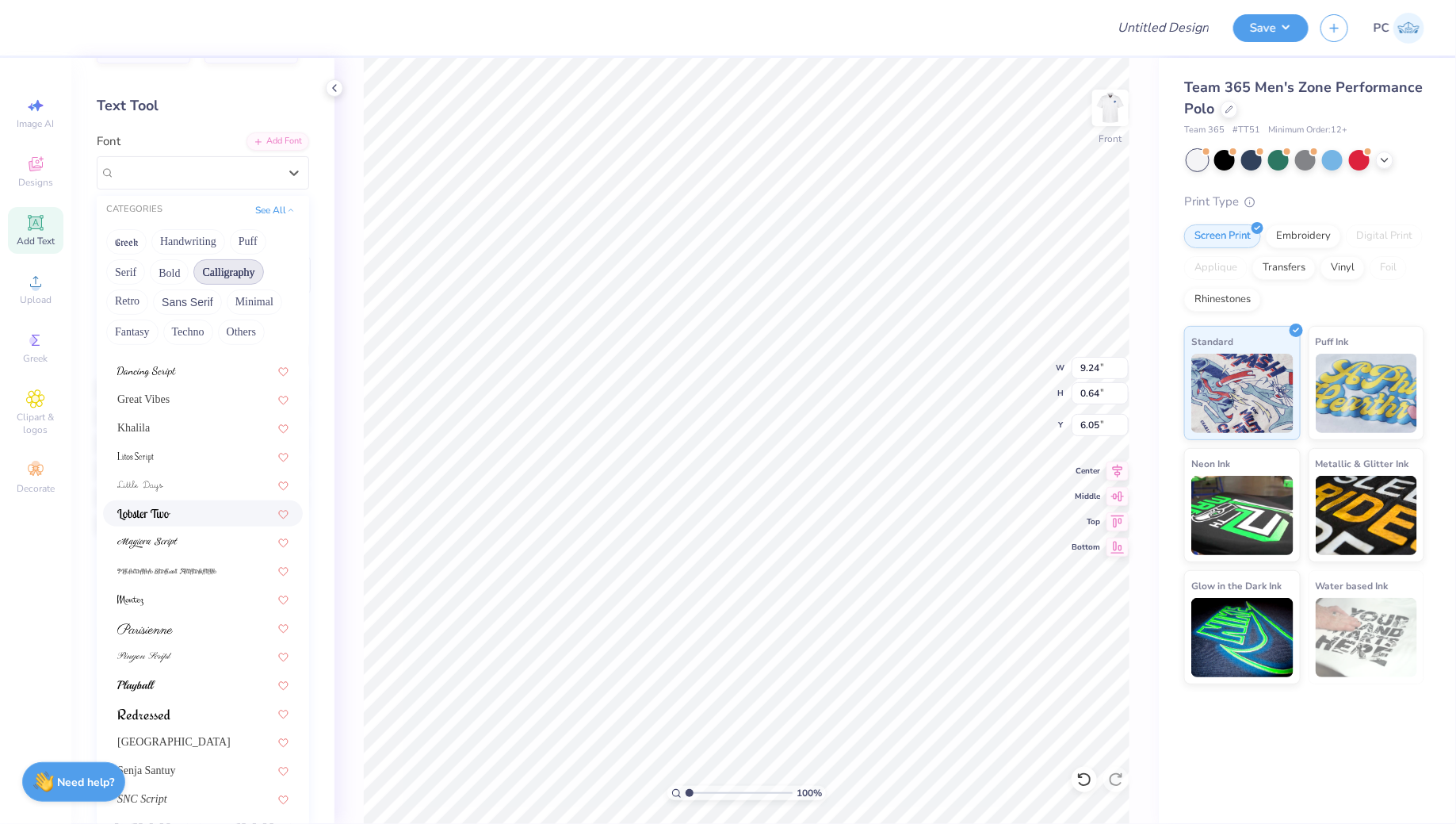
scroll to position [97, 0]
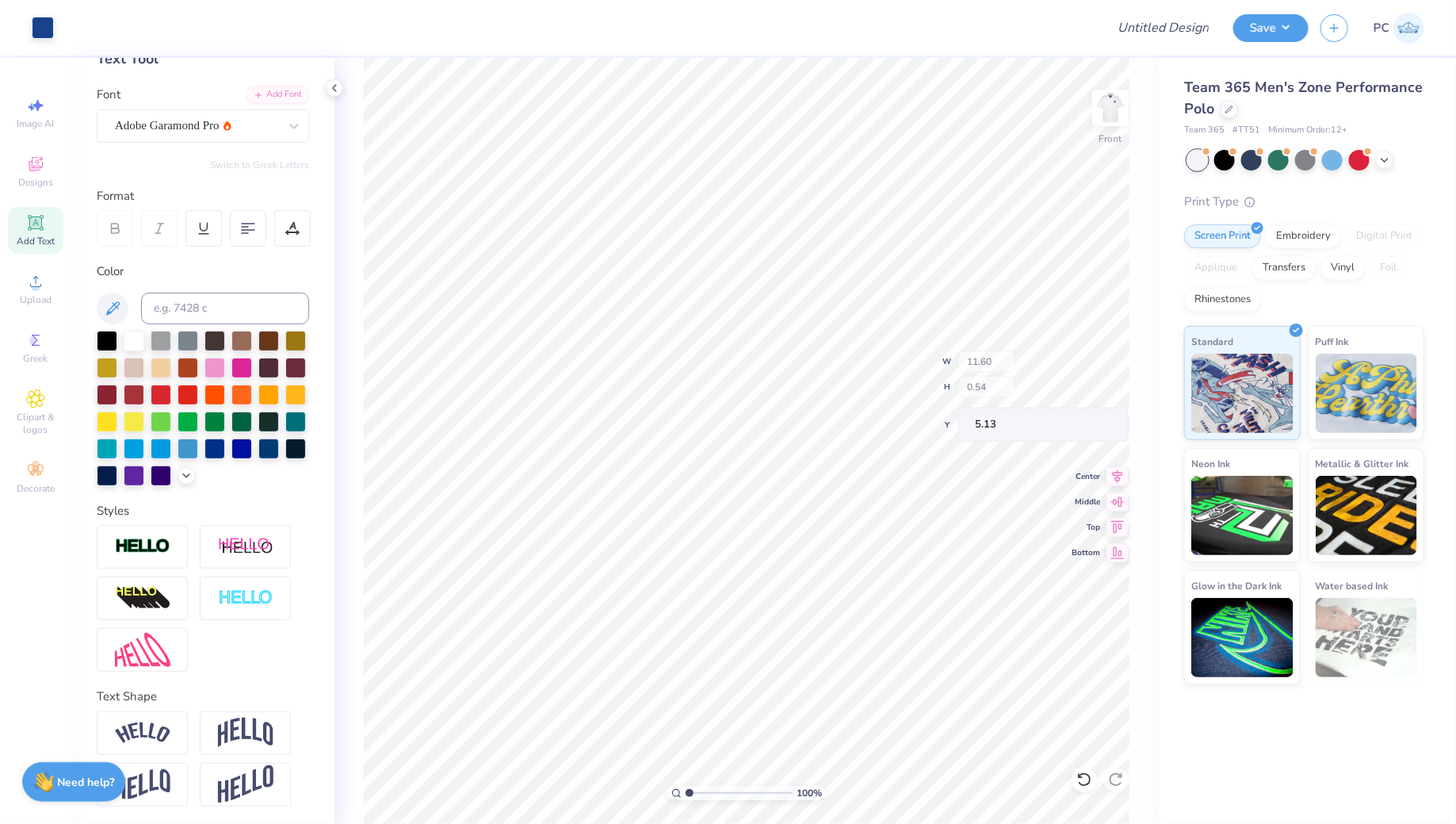
type input "5.13"
type input "8.15"
type input "0.56"
type input "6.12"
type input "6.13"
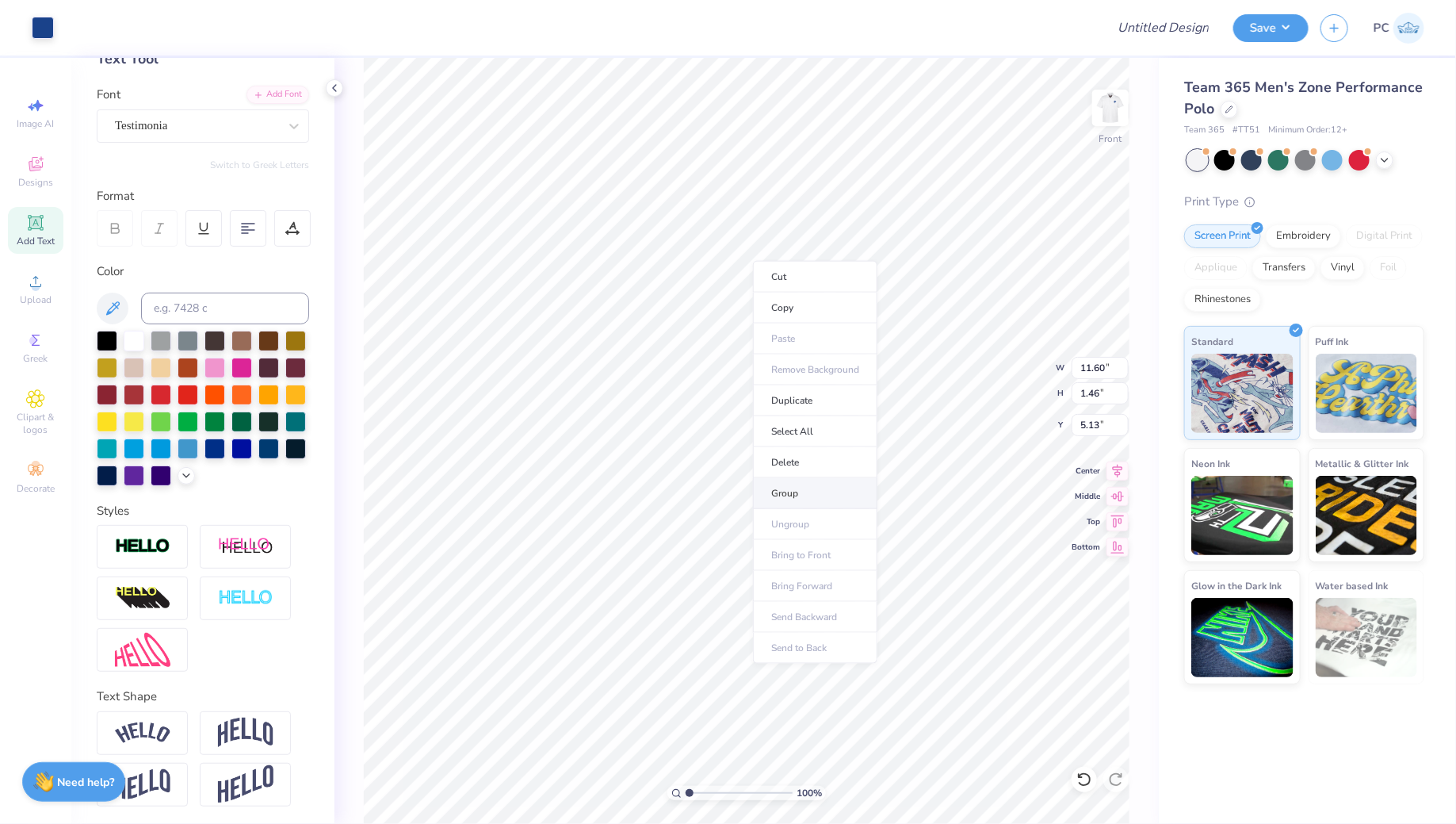
click at [821, 494] on li "Group" at bounding box center [814, 494] width 124 height 31
click at [1117, 469] on icon at bounding box center [1117, 468] width 22 height 19
type input "18.70"
type input "5.51"
type input "-2.96"
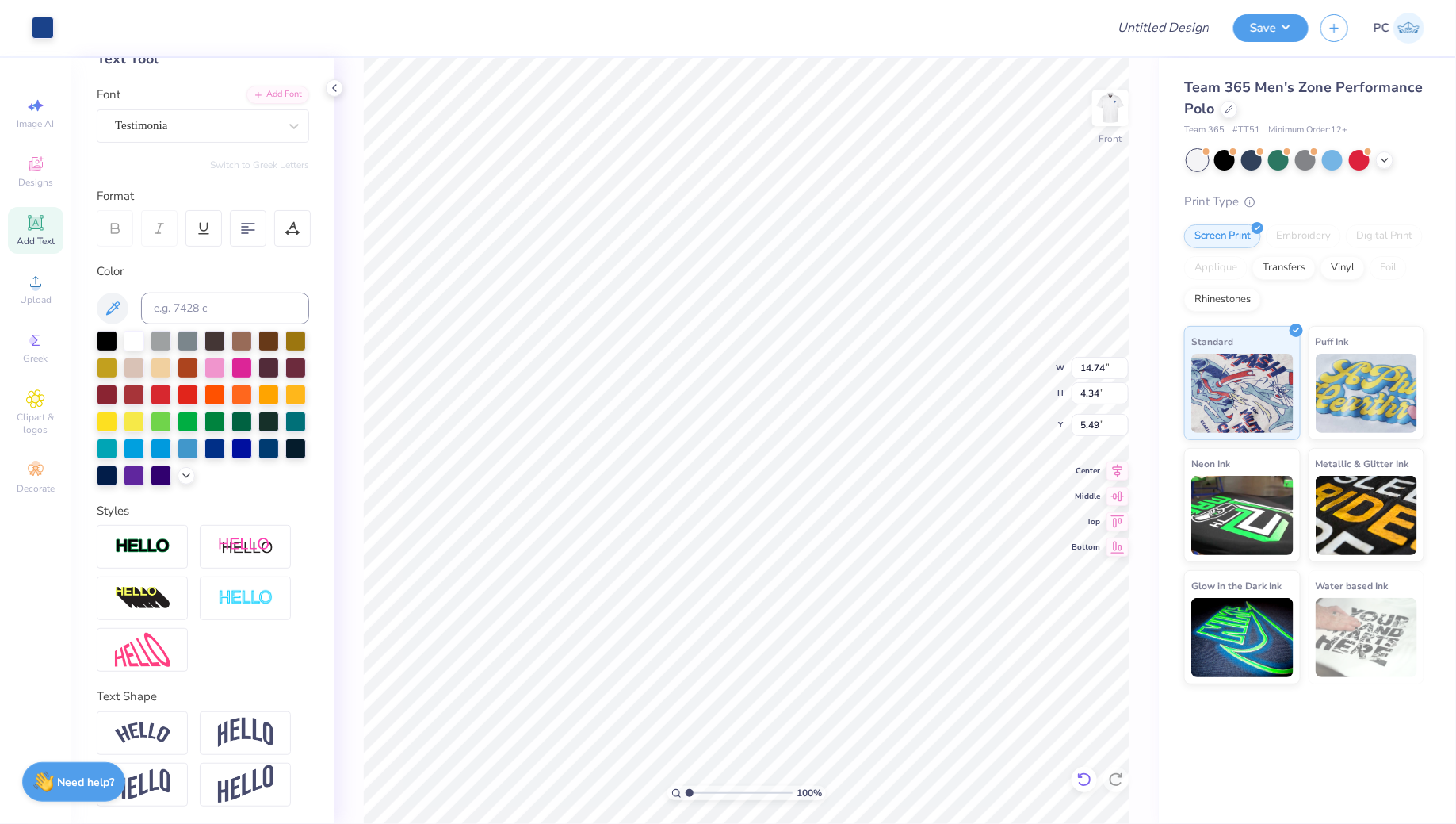
click at [1090, 785] on icon at bounding box center [1084, 779] width 15 height 15
type input "12.08"
click at [1082, 784] on icon at bounding box center [1084, 779] width 15 height 15
click at [854, 682] on li "Ungroup" at bounding box center [866, 684] width 124 height 31
type input "4.89"
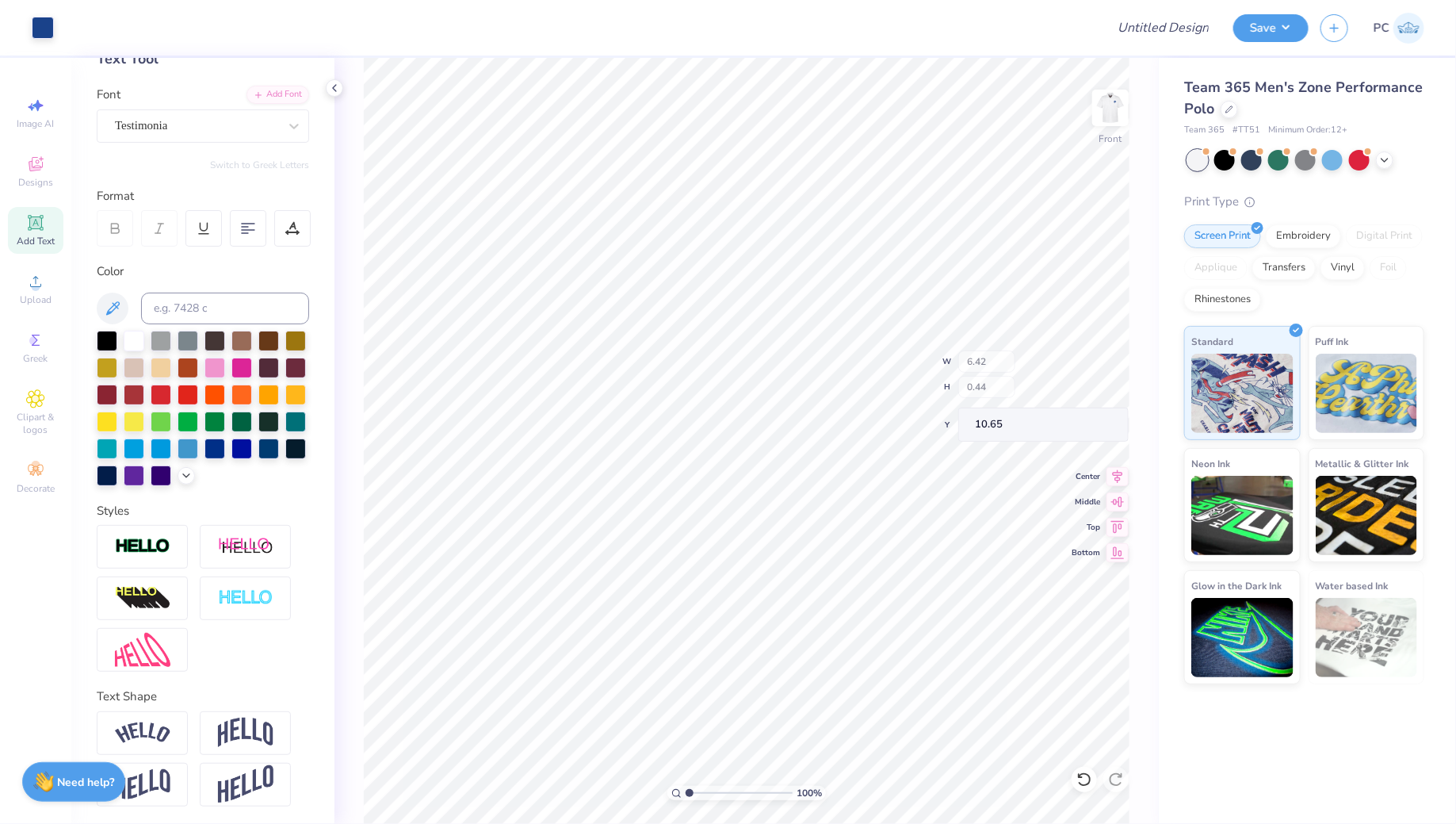
type input "5.58"
click at [842, 481] on li "Group" at bounding box center [867, 479] width 124 height 31
type input "4.90"
type input "11.20"
type input "1.26"
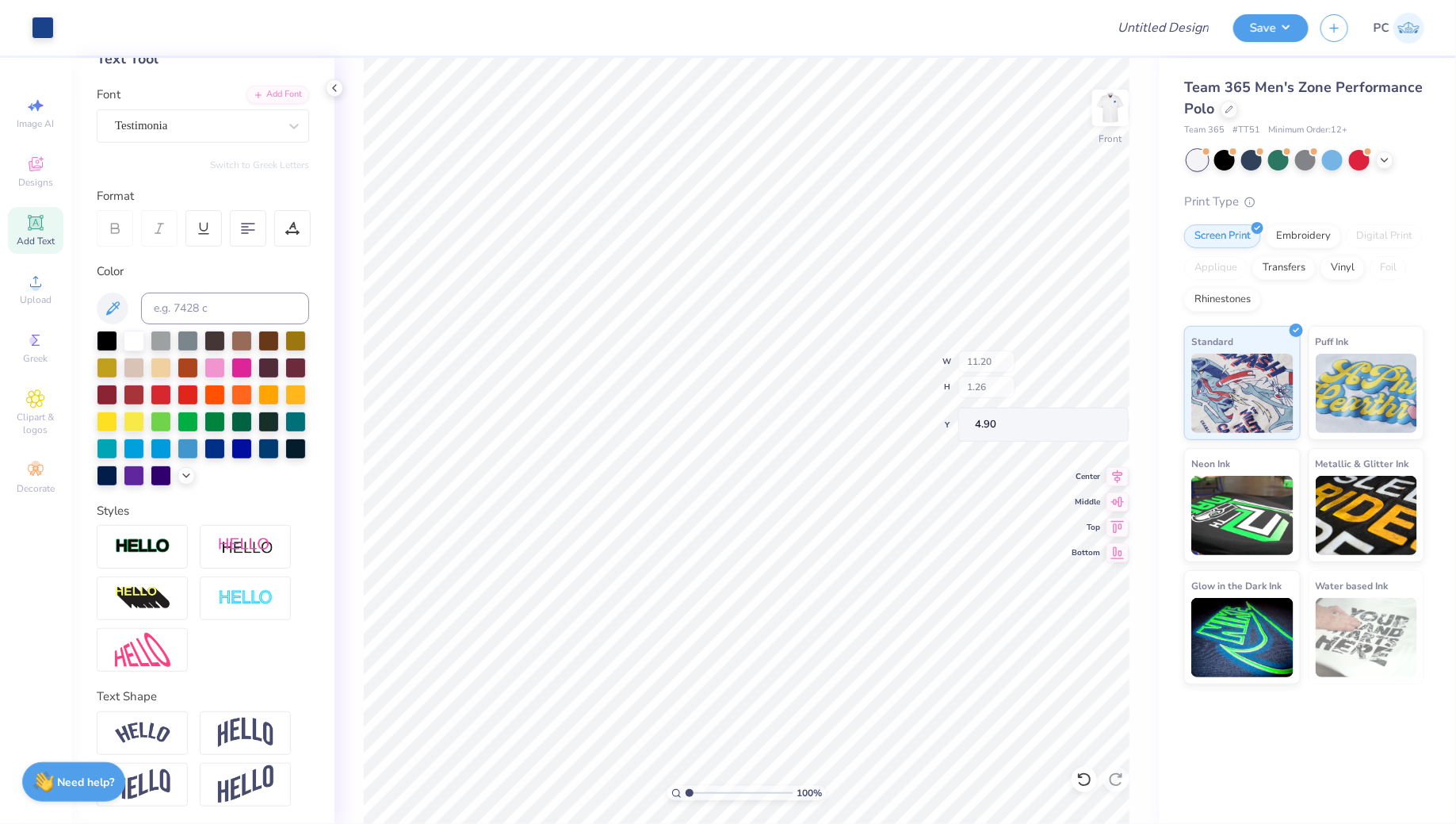
type input "4.67"
type input "4.28"
click at [1124, 482] on div "100 % Front W 11.20 11.20 " H 1.26 1.26 " Y 4.28 4.28 " Center Middle Top Bottom" at bounding box center [746, 440] width 824 height 766
click at [1119, 467] on icon at bounding box center [1117, 468] width 22 height 19
type input "4.55"
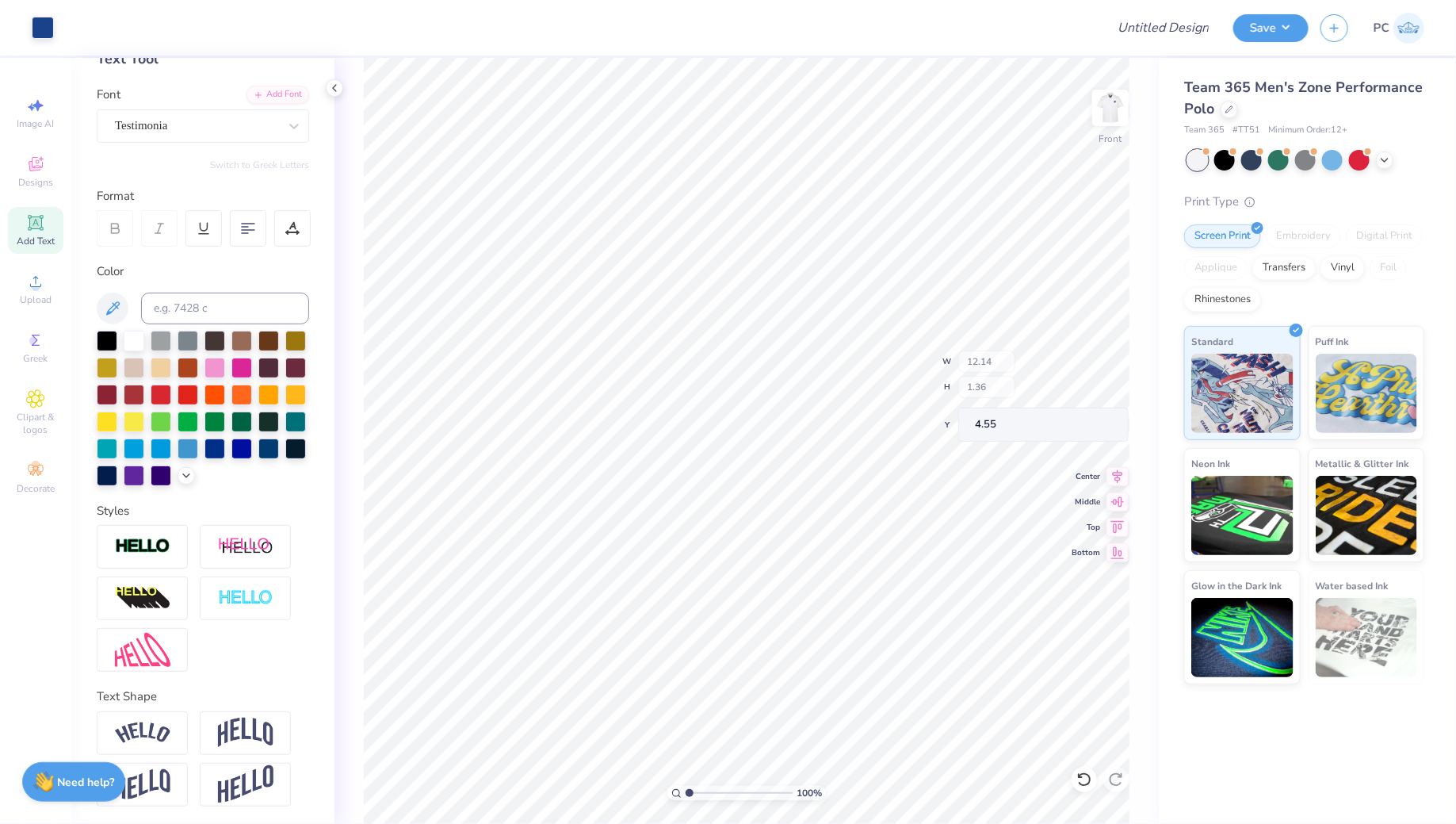
type input "12.14"
type input "1.36"
type input "4.44"
click at [1147, 39] on input "Design Title" at bounding box center [1143, 27] width 155 height 32
type input "Merch"
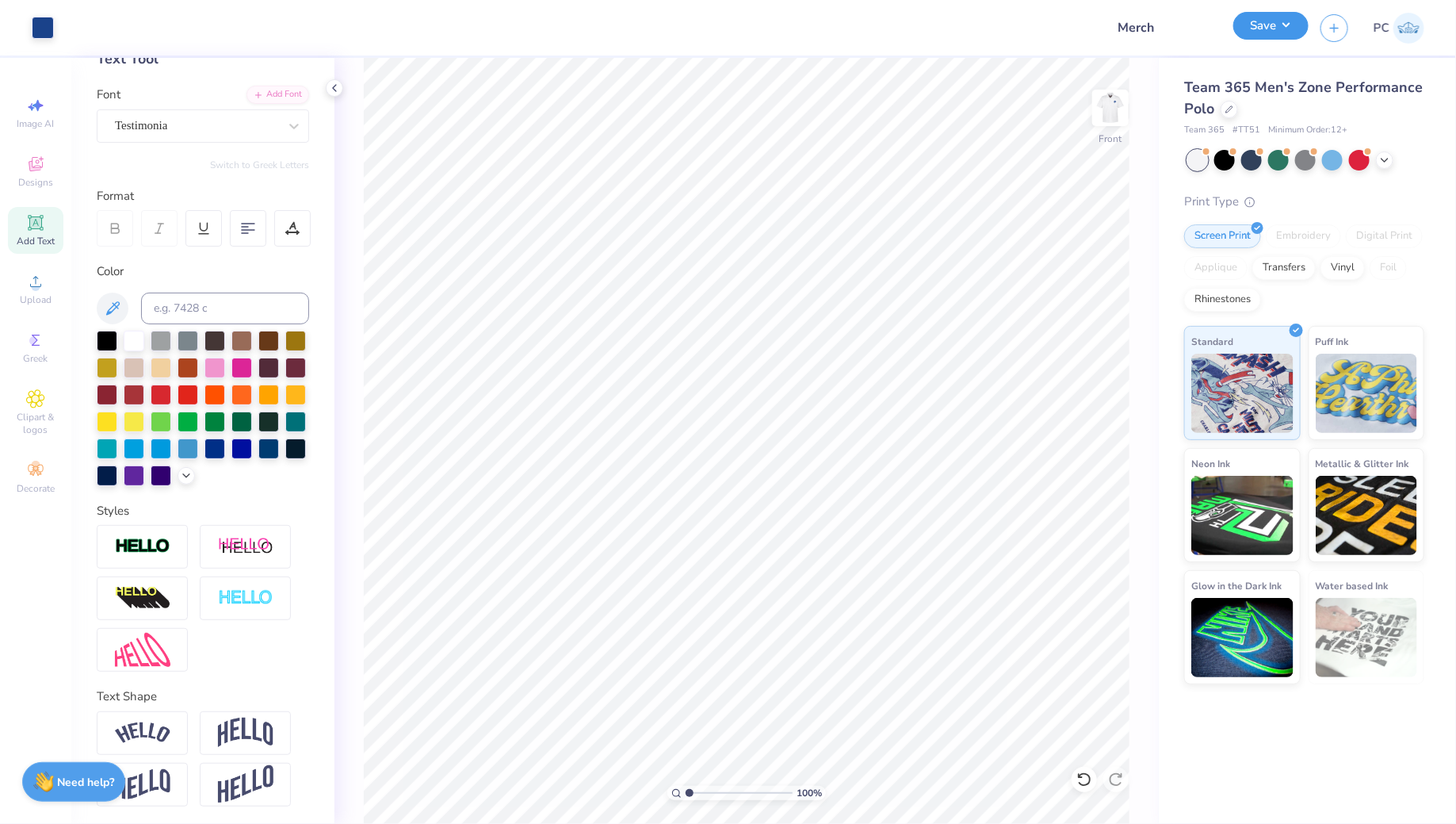
click at [1277, 21] on button "Save" at bounding box center [1271, 26] width 75 height 27
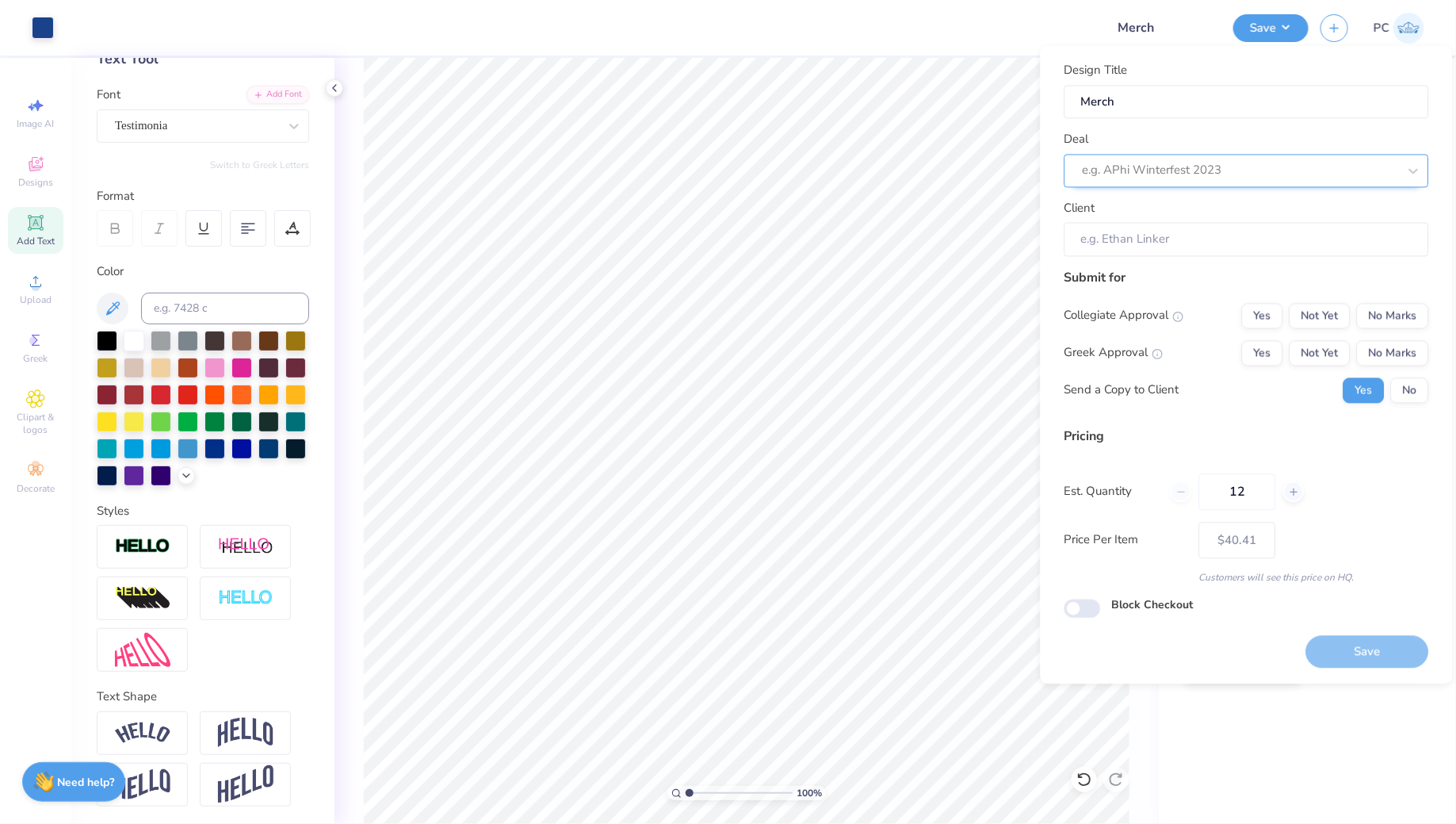
click at [1129, 174] on div at bounding box center [1240, 171] width 315 height 21
click at [1140, 203] on div "Lion Heart Foundation- Merch" at bounding box center [1246, 213] width 352 height 27
type input "Lion"
type input "Anna P"
click at [1365, 320] on button "No Marks" at bounding box center [1393, 316] width 72 height 26
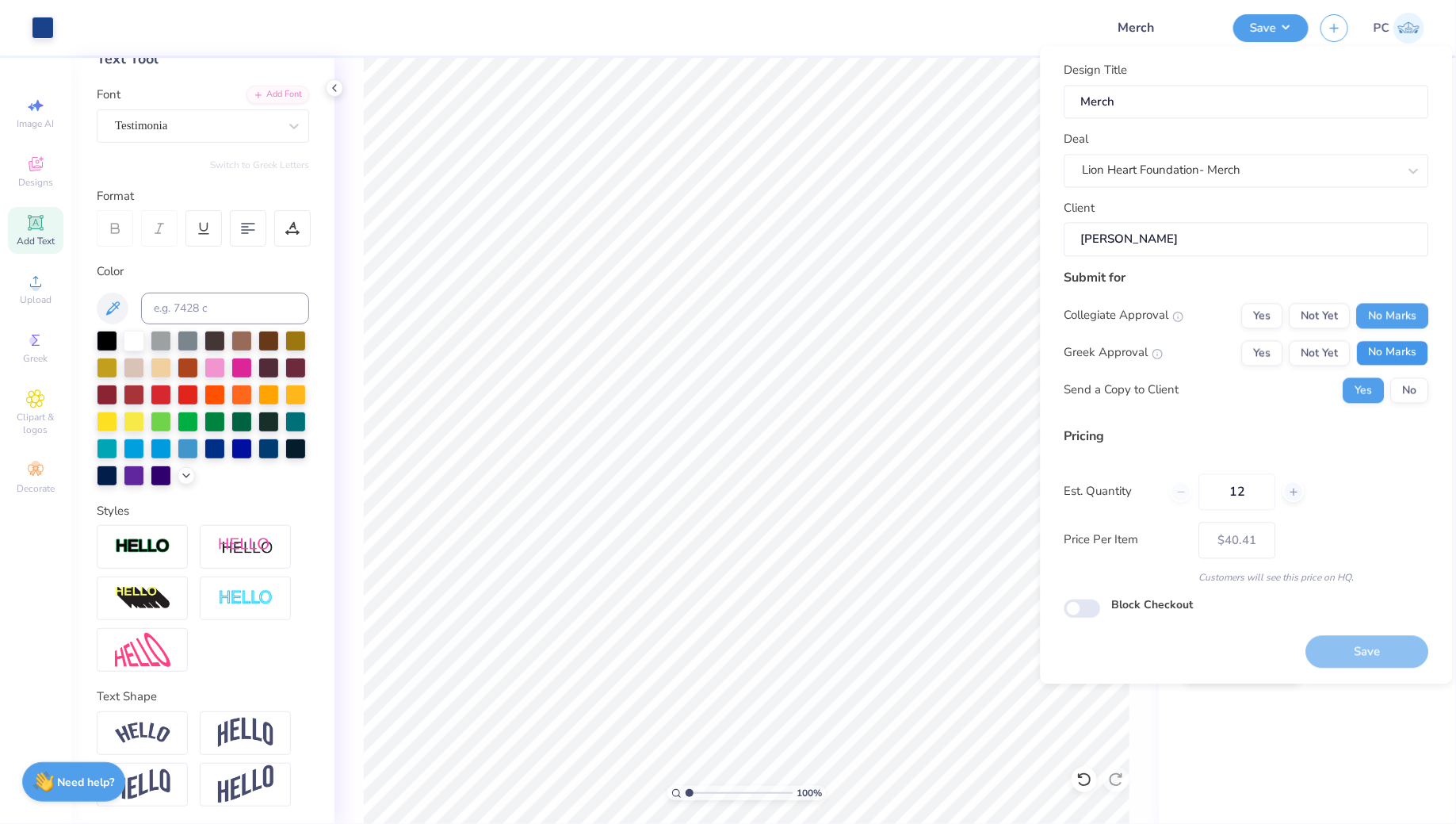
click at [1374, 349] on button "No Marks" at bounding box center [1393, 353] width 72 height 26
type input "$40.41"
click at [1092, 605] on input "Block Checkout" at bounding box center [1082, 608] width 37 height 19
checkbox input "true"
click at [1336, 659] on button "Save" at bounding box center [1367, 653] width 123 height 33
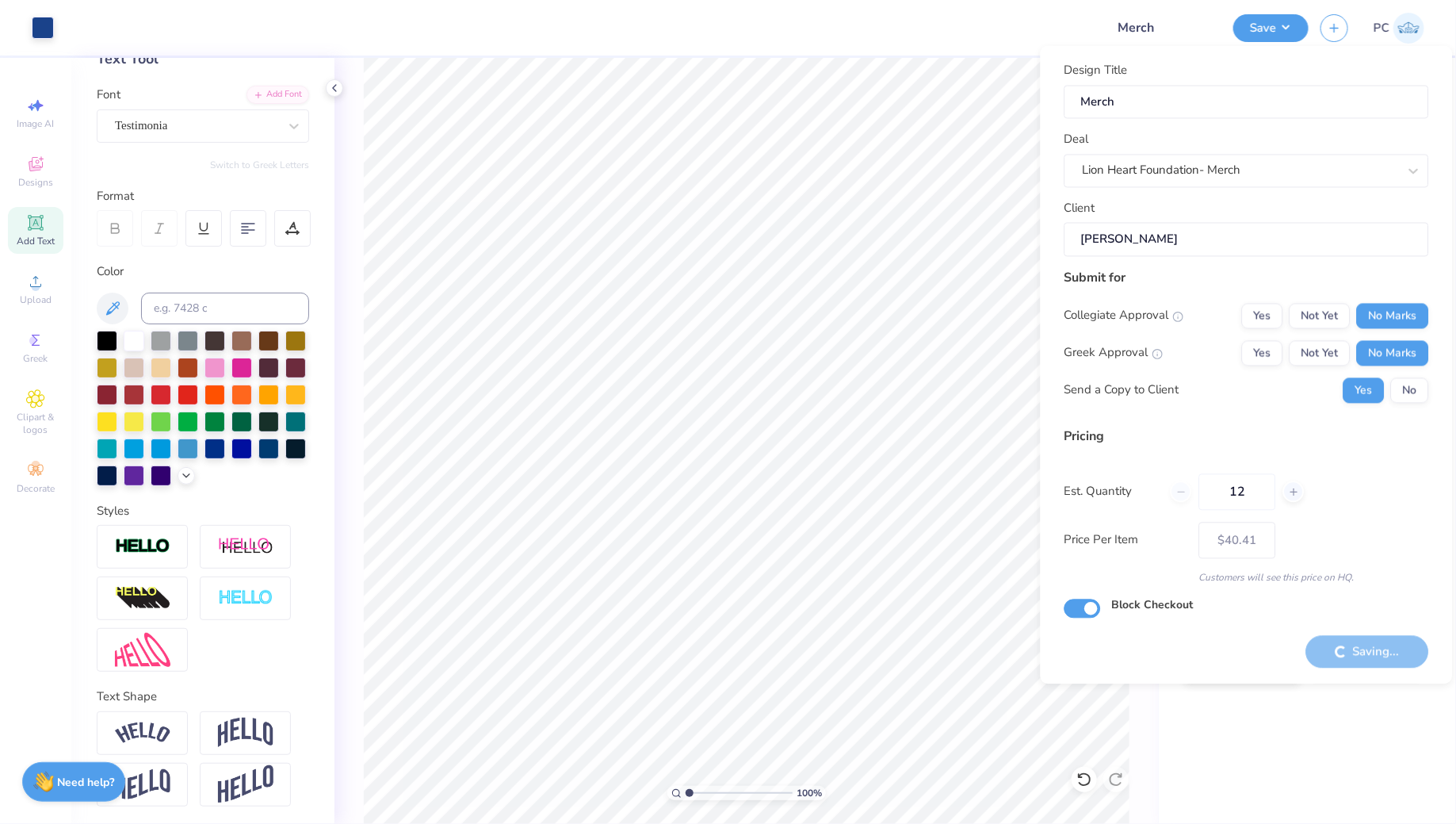
type input "– –"
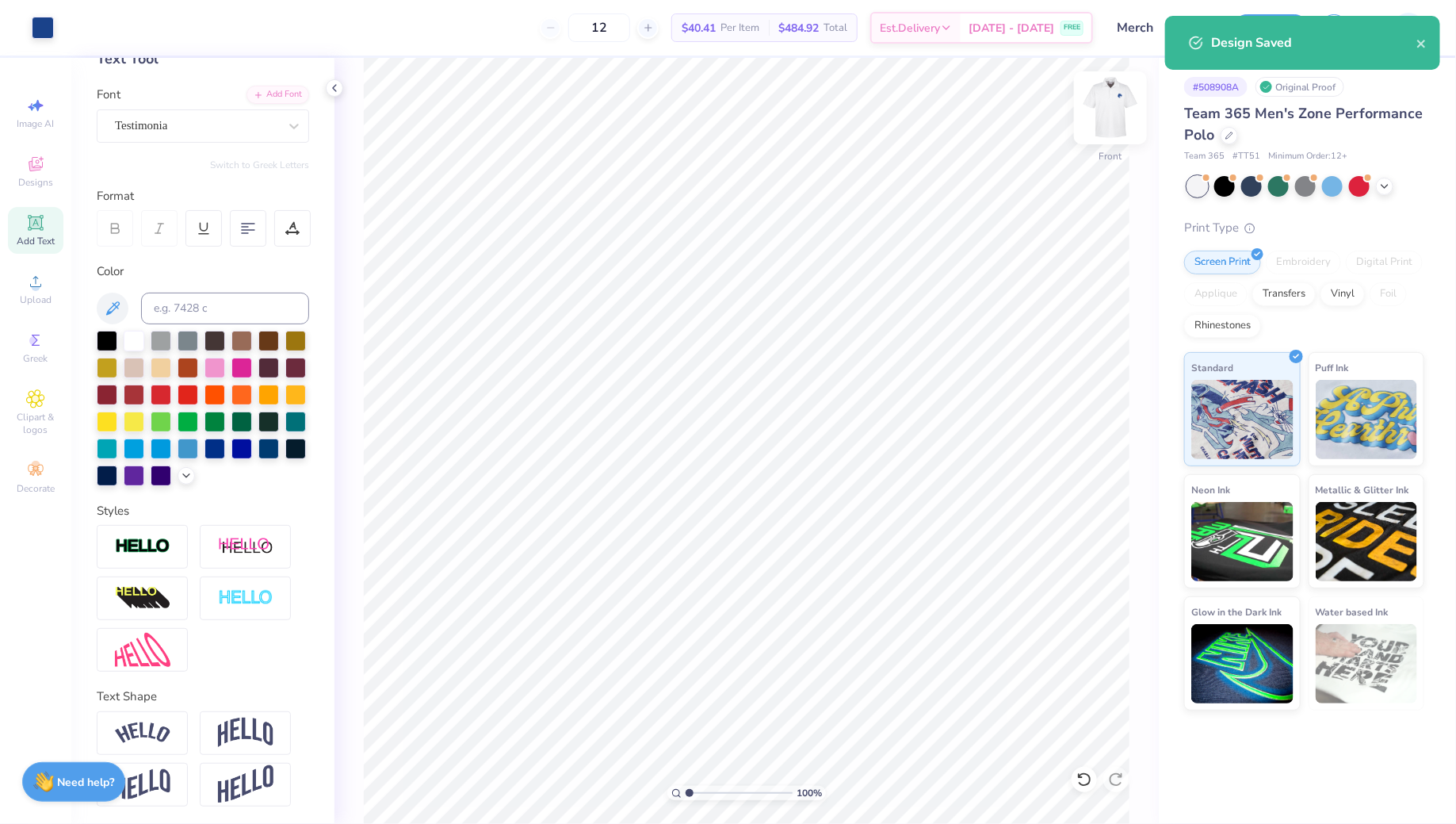
click at [1116, 114] on img at bounding box center [1110, 108] width 63 height 63
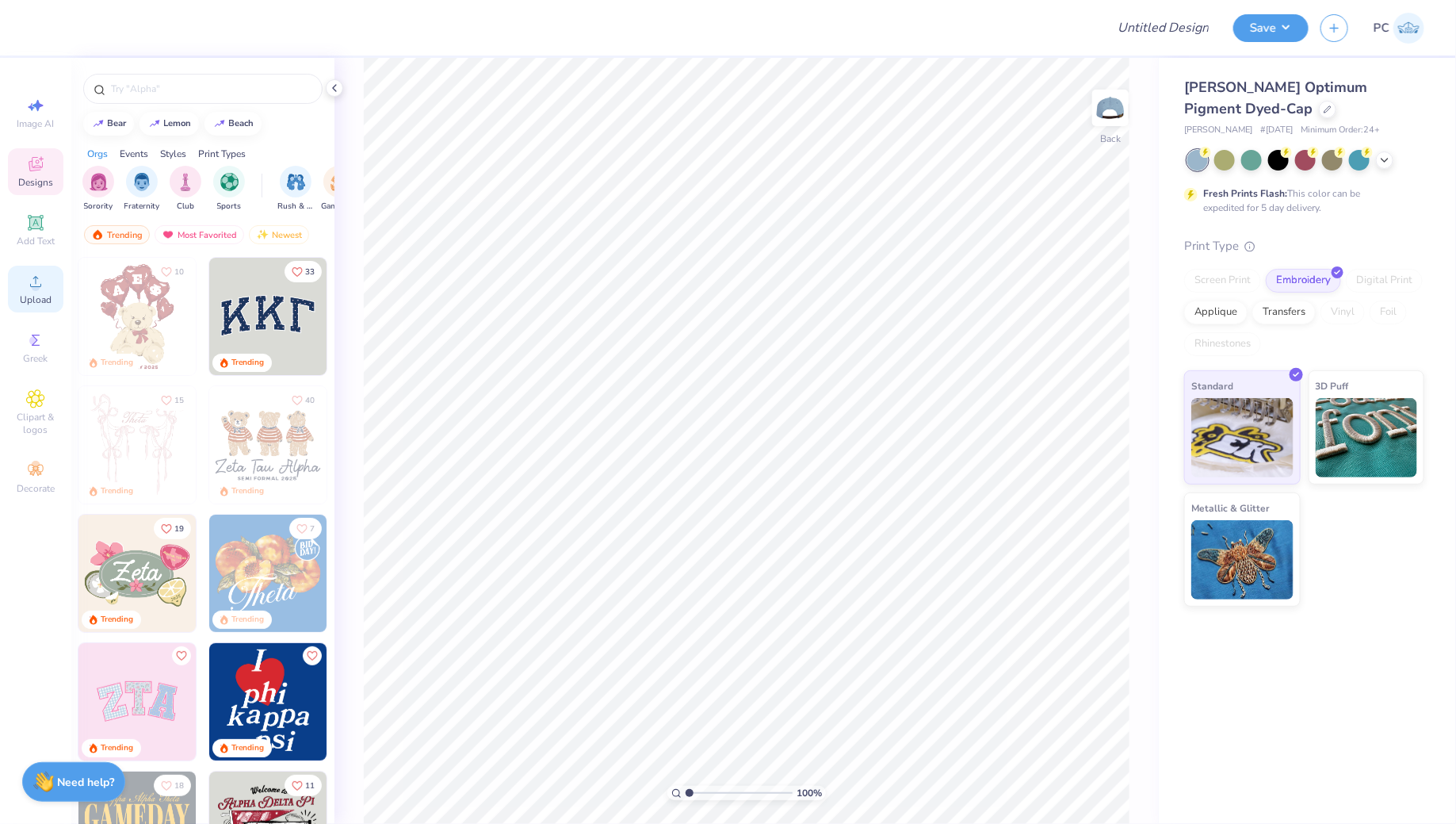
click at [38, 286] on circle at bounding box center [35, 286] width 9 height 9
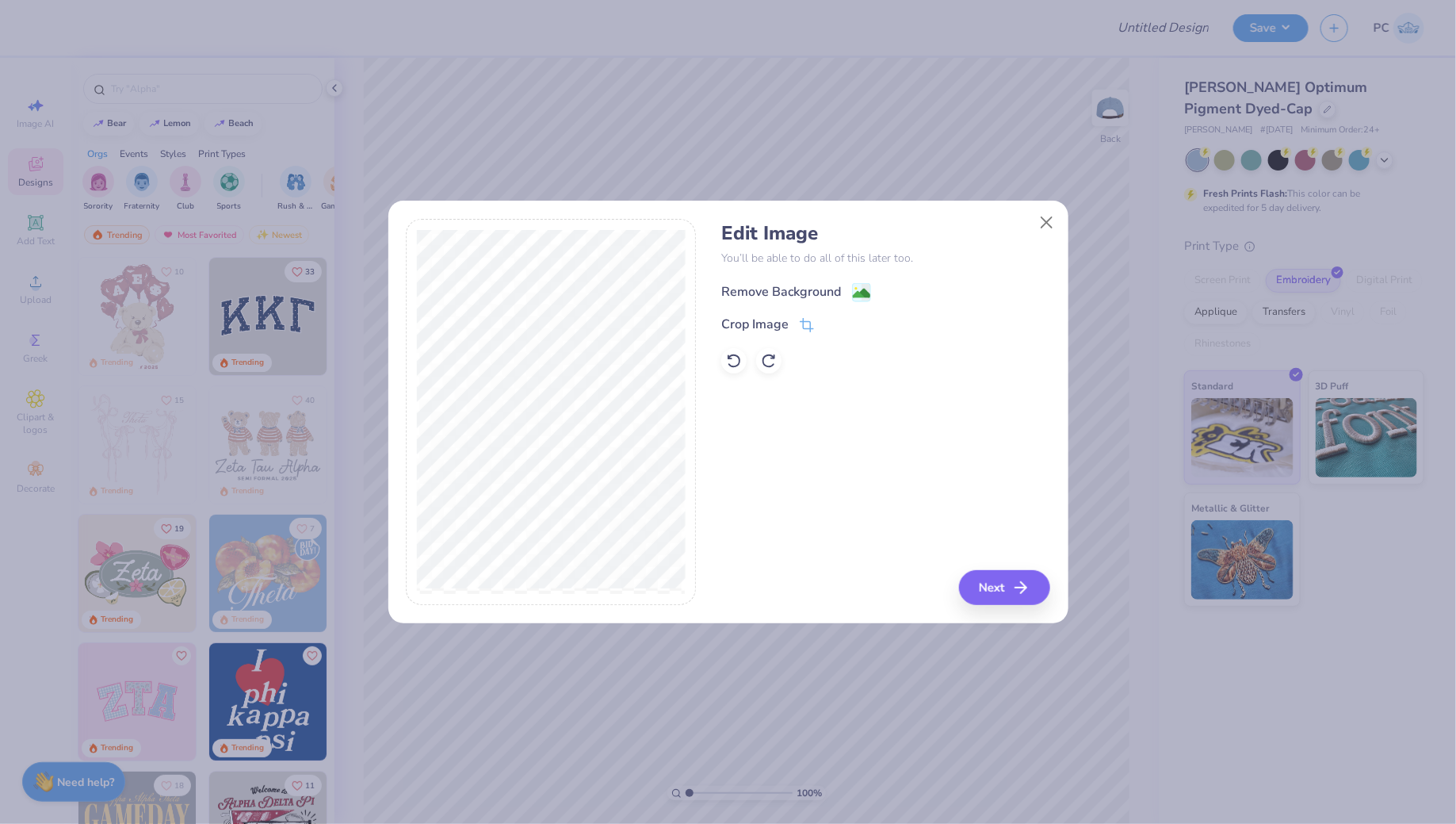
click at [865, 285] on image at bounding box center [861, 293] width 17 height 17
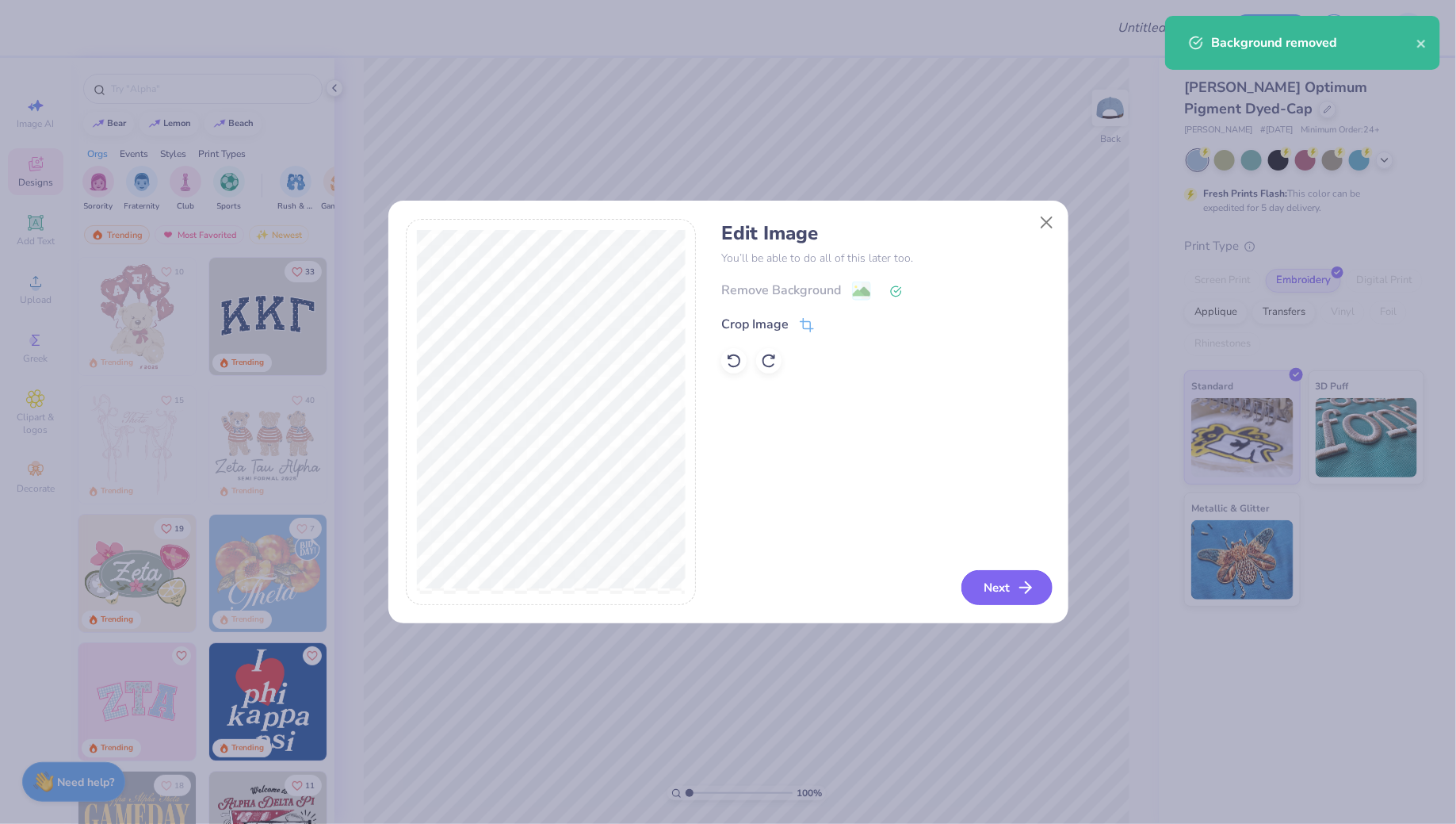
click at [1016, 592] on icon "button" at bounding box center [1025, 587] width 19 height 19
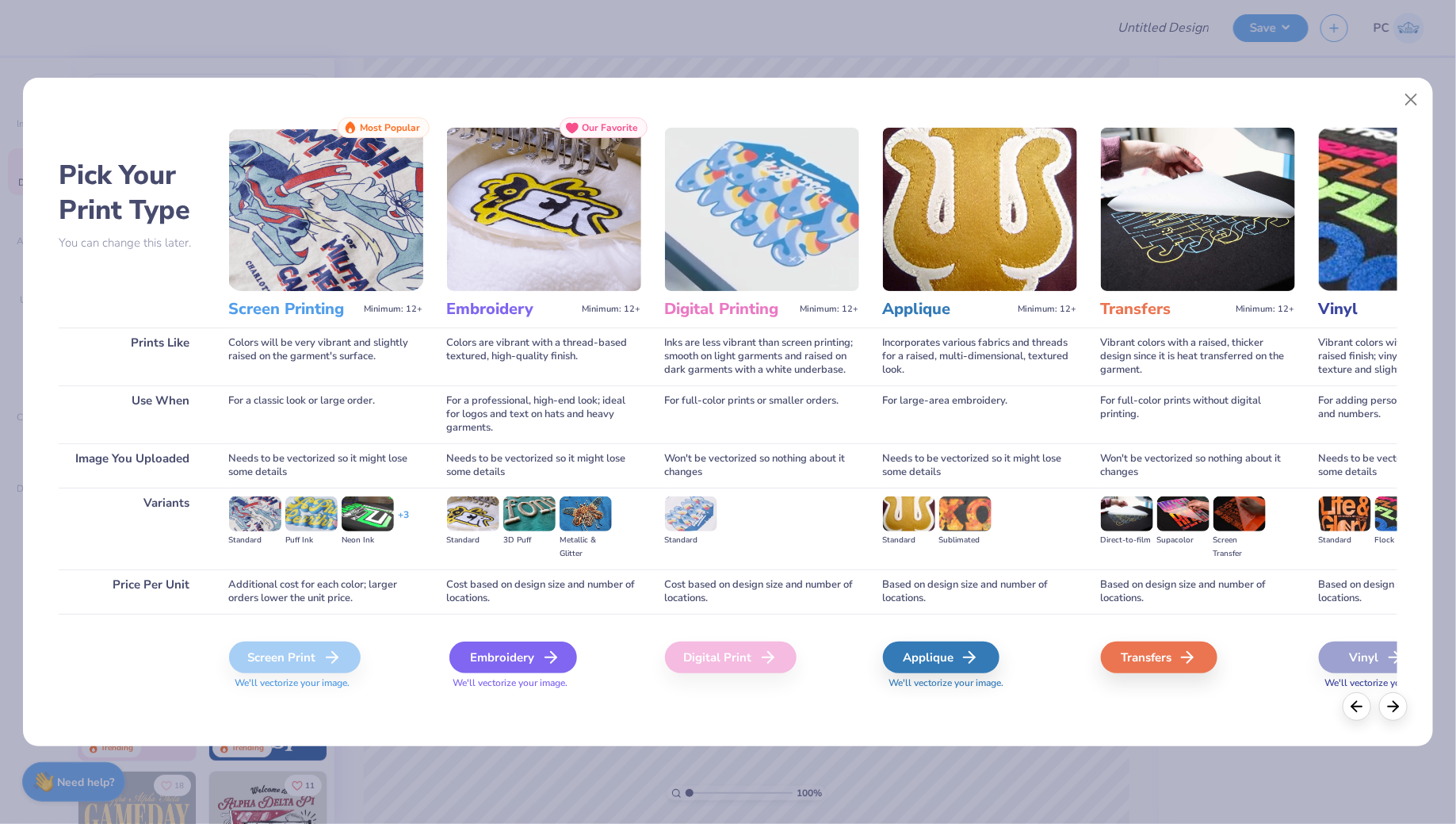
click at [512, 653] on div "Embroidery" at bounding box center [512, 657] width 128 height 32
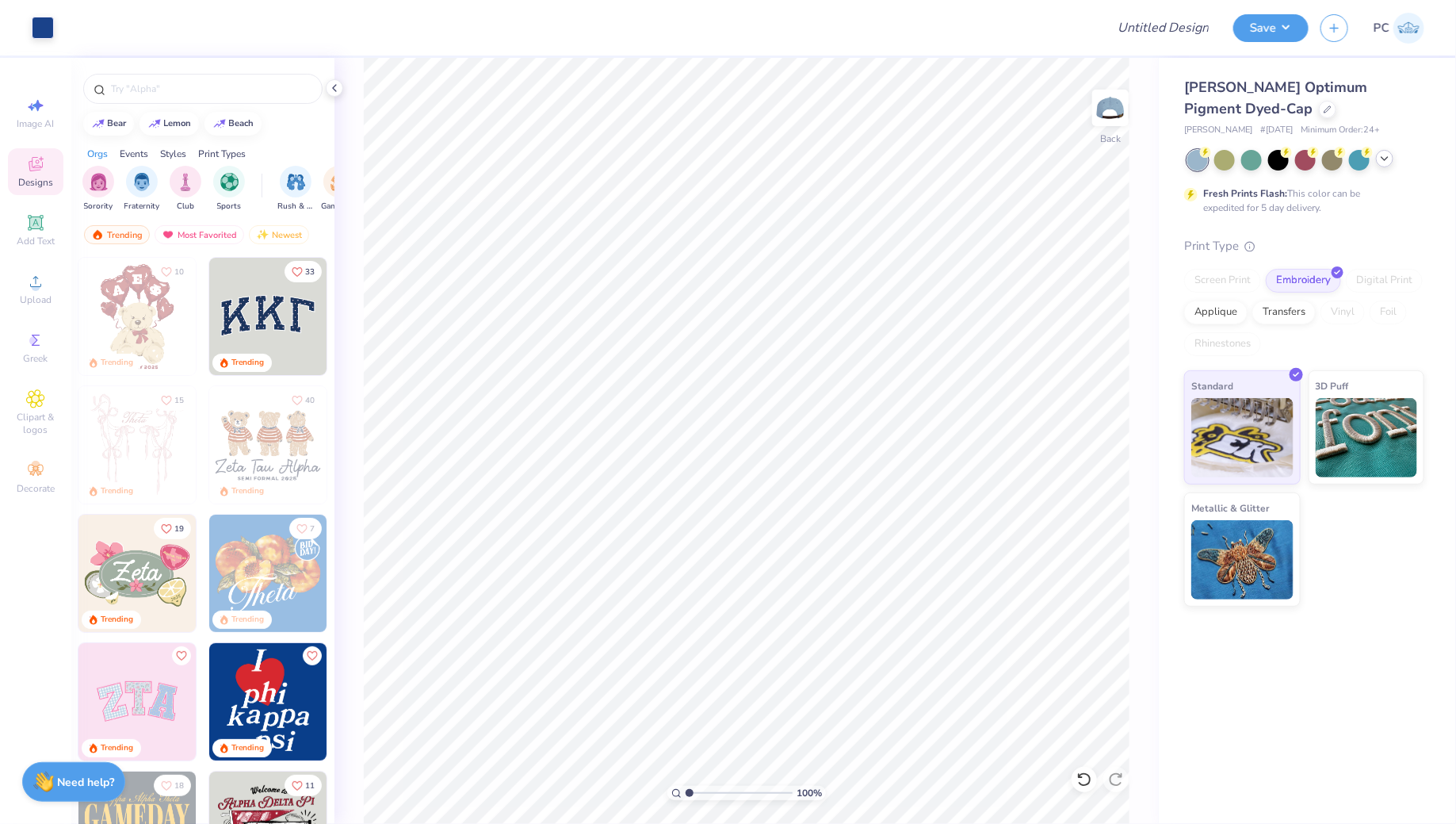
click at [1384, 155] on icon at bounding box center [1384, 159] width 13 height 13
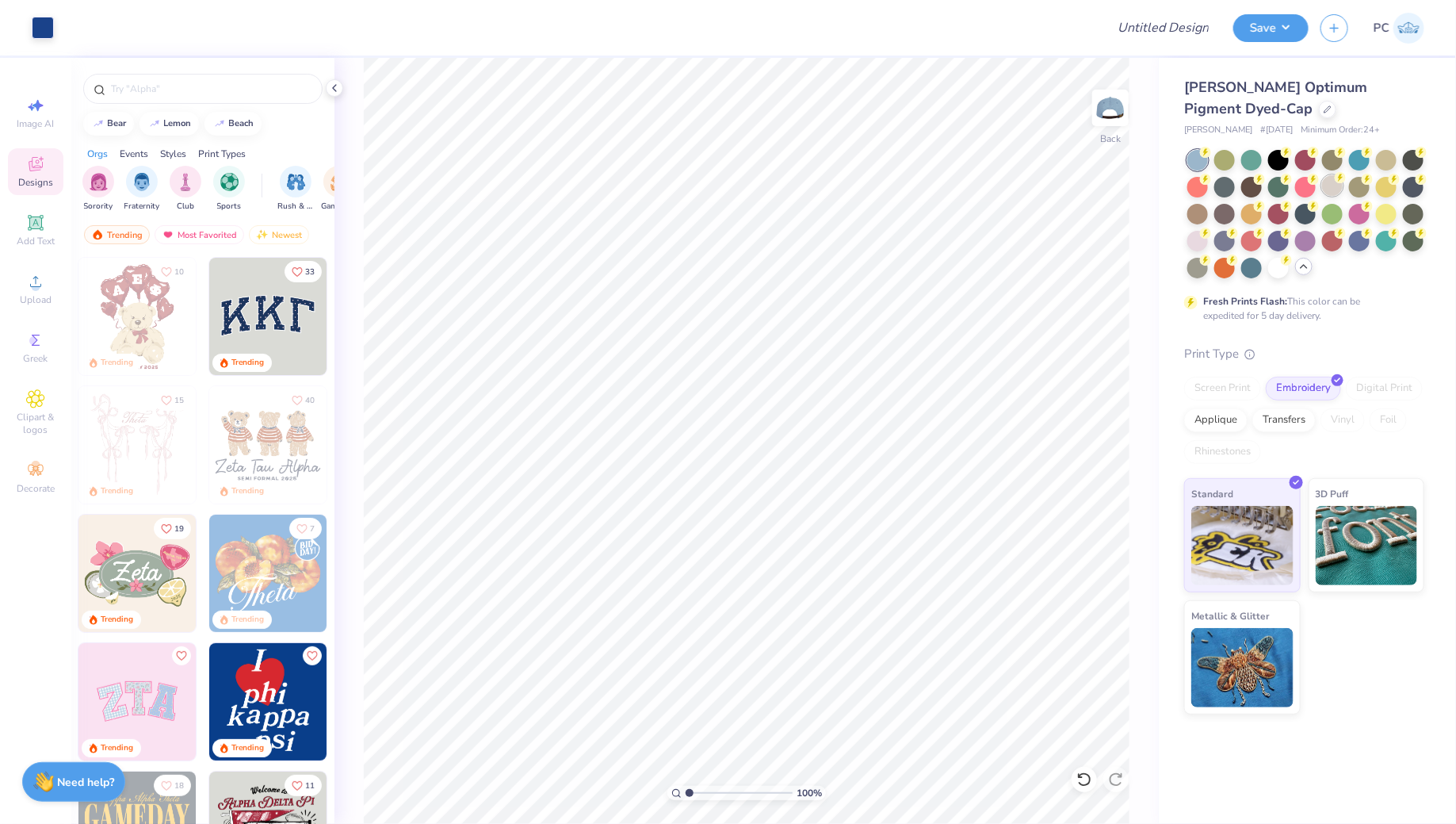
click at [1327, 182] on div at bounding box center [1332, 185] width 21 height 21
click at [1158, 36] on input "Design Title" at bounding box center [1143, 27] width 155 height 32
type input "Merch"
click at [1255, 32] on button "Save" at bounding box center [1271, 26] width 75 height 27
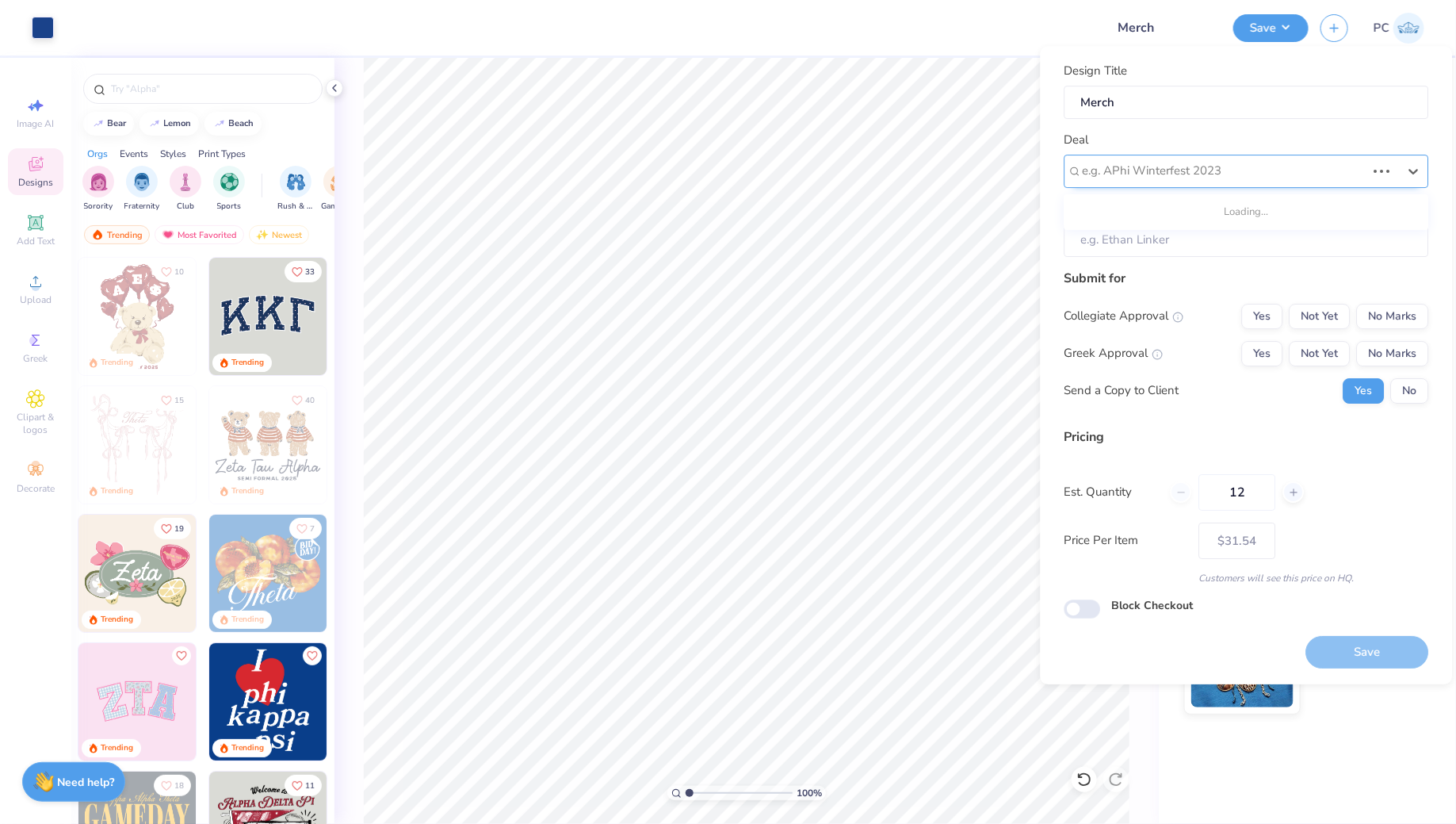
click at [1182, 166] on div at bounding box center [1224, 171] width 284 height 21
click at [1155, 208] on div "Lion Heart Foundation- Merch" at bounding box center [1246, 214] width 352 height 27
type input "Lio"
type input "Anna P"
click at [1397, 316] on button "No Marks" at bounding box center [1393, 316] width 72 height 26
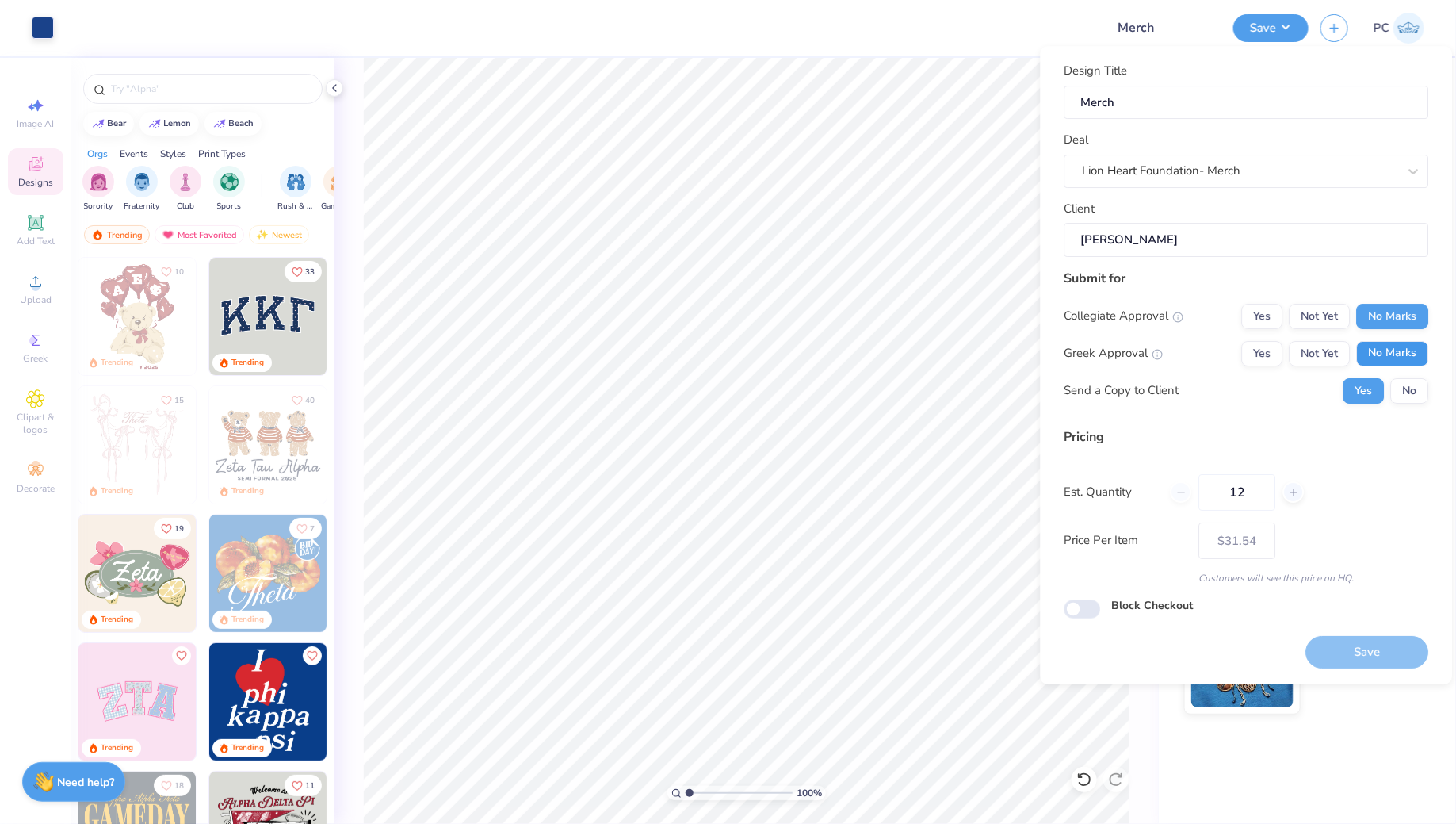
click at [1393, 343] on button "No Marks" at bounding box center [1393, 354] width 72 height 26
type input "$31.54"
click at [1086, 611] on input "Block Checkout" at bounding box center [1082, 609] width 37 height 19
checkbox input "true"
click at [1320, 644] on button "Save" at bounding box center [1367, 653] width 123 height 33
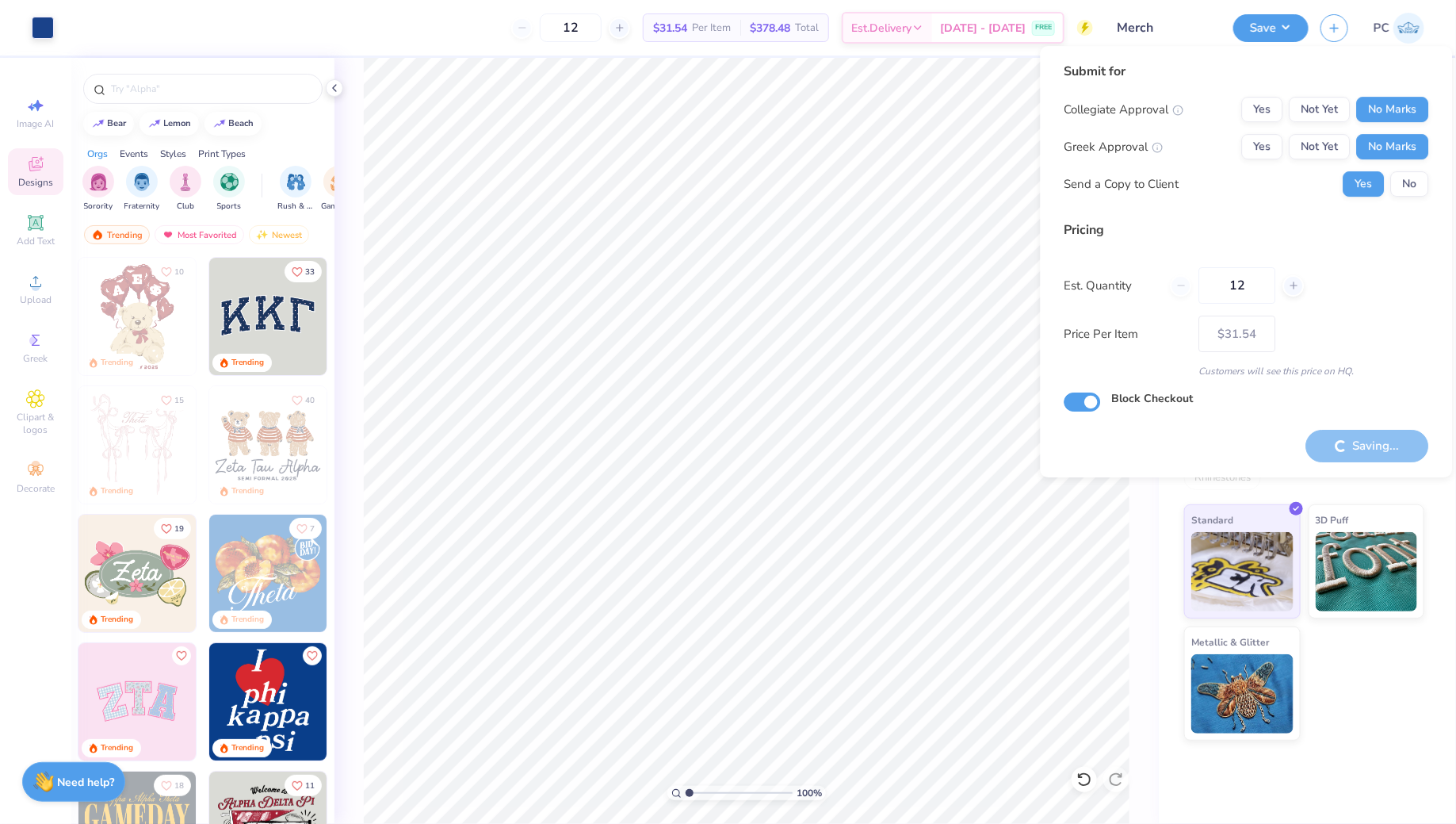
type input "– –"
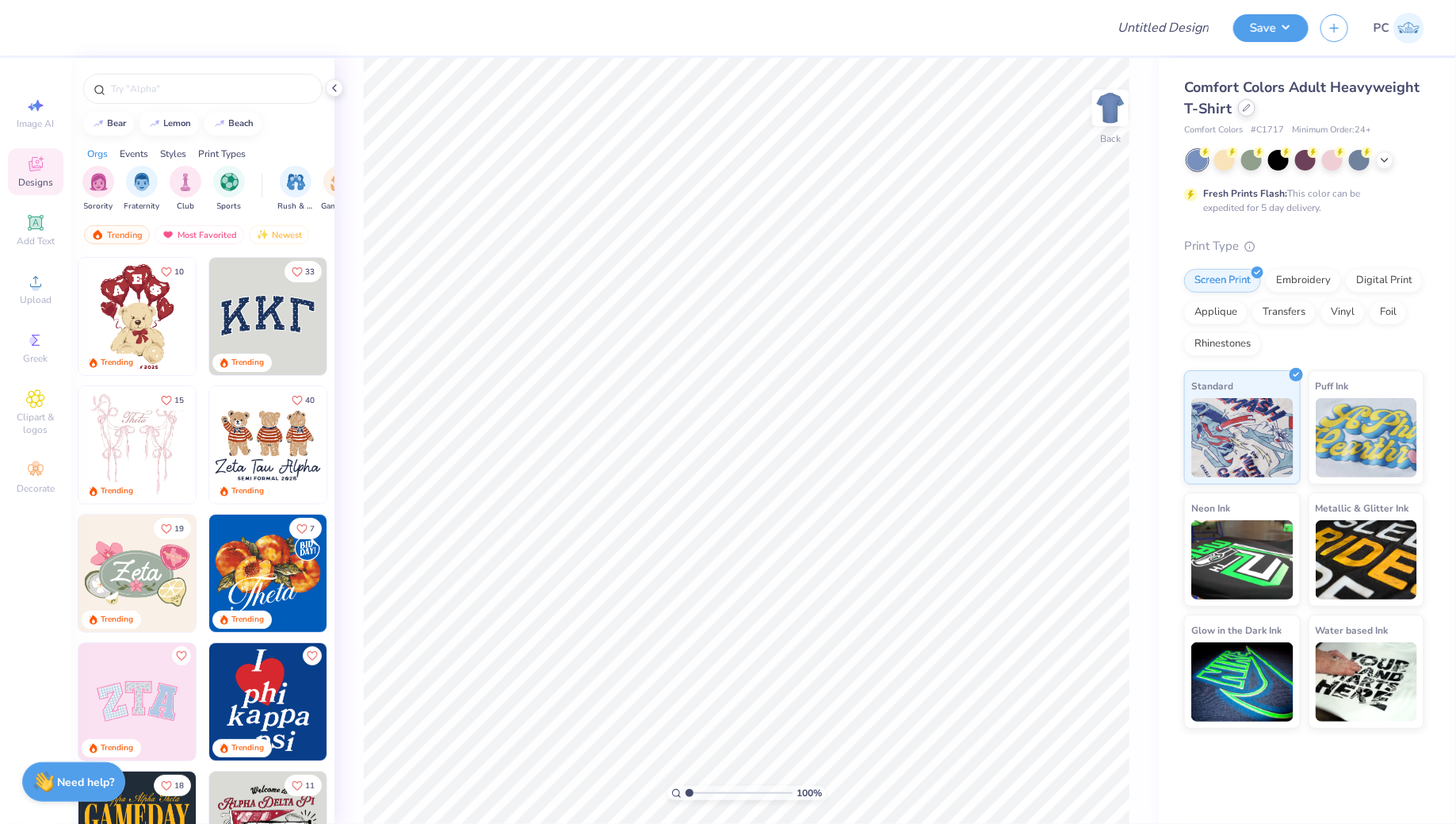
click at [1245, 115] on div at bounding box center [1246, 108] width 17 height 17
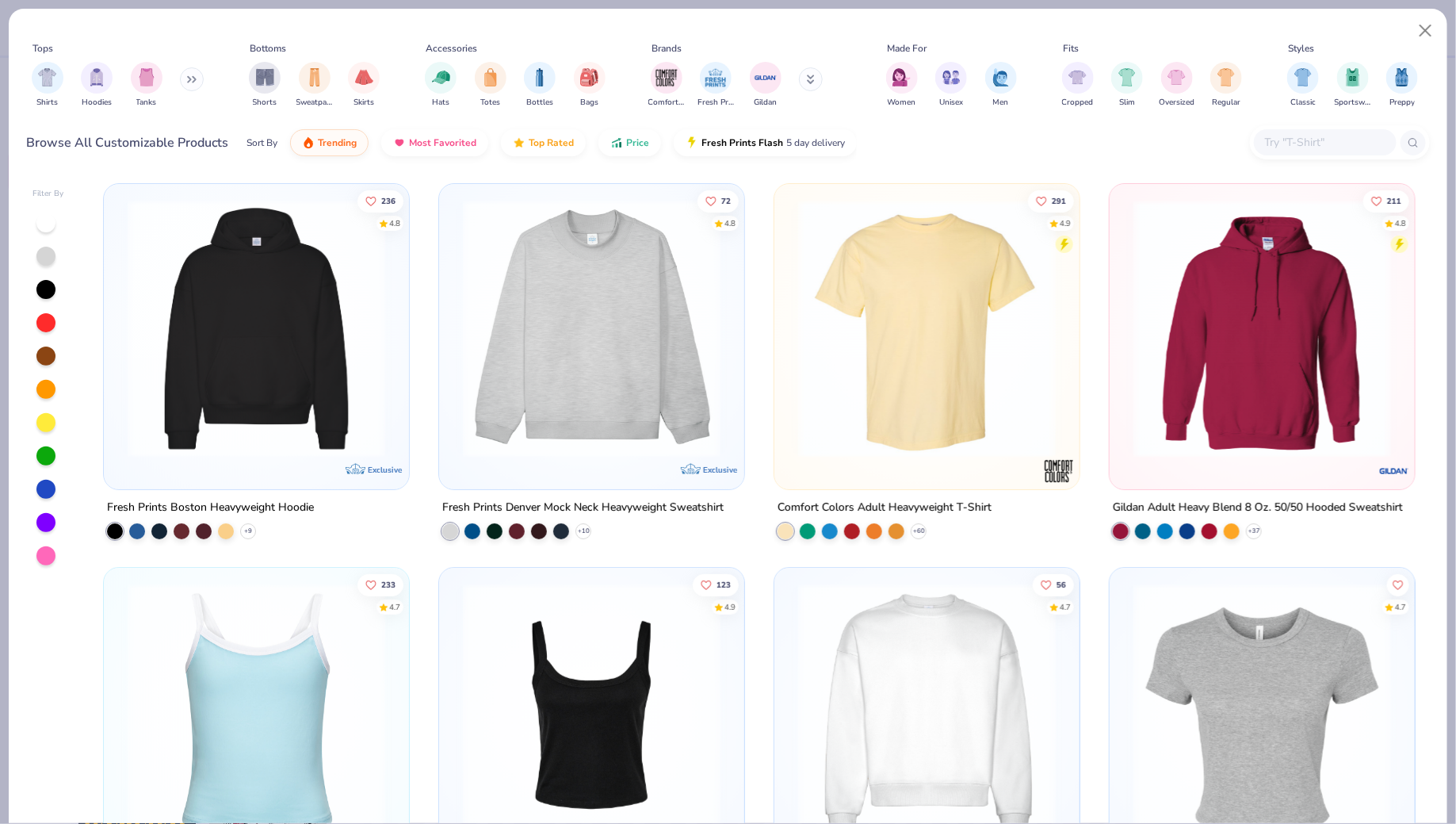
click at [181, 328] on img at bounding box center [256, 328] width 273 height 258
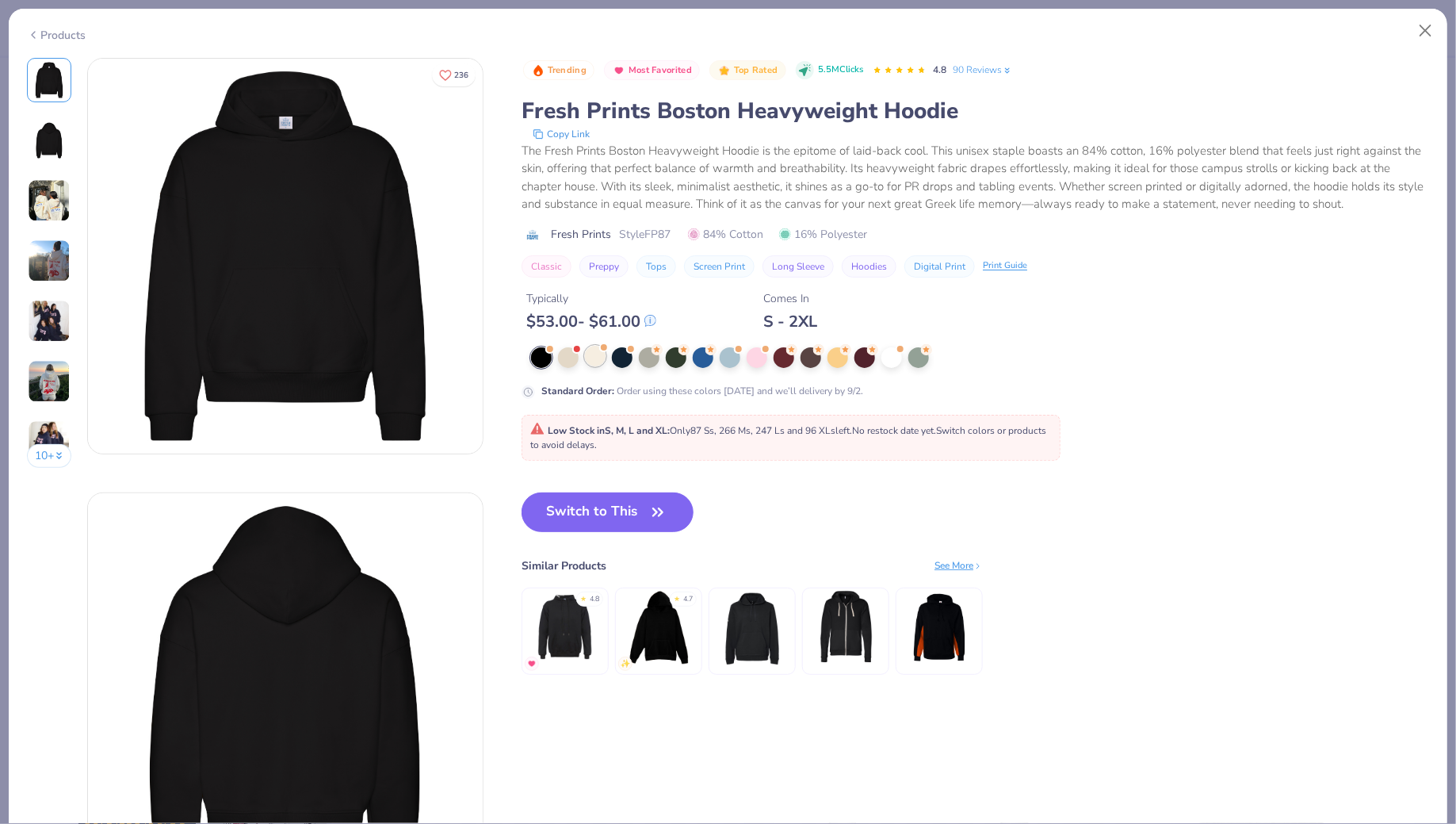
click at [591, 364] on div at bounding box center [595, 356] width 21 height 21
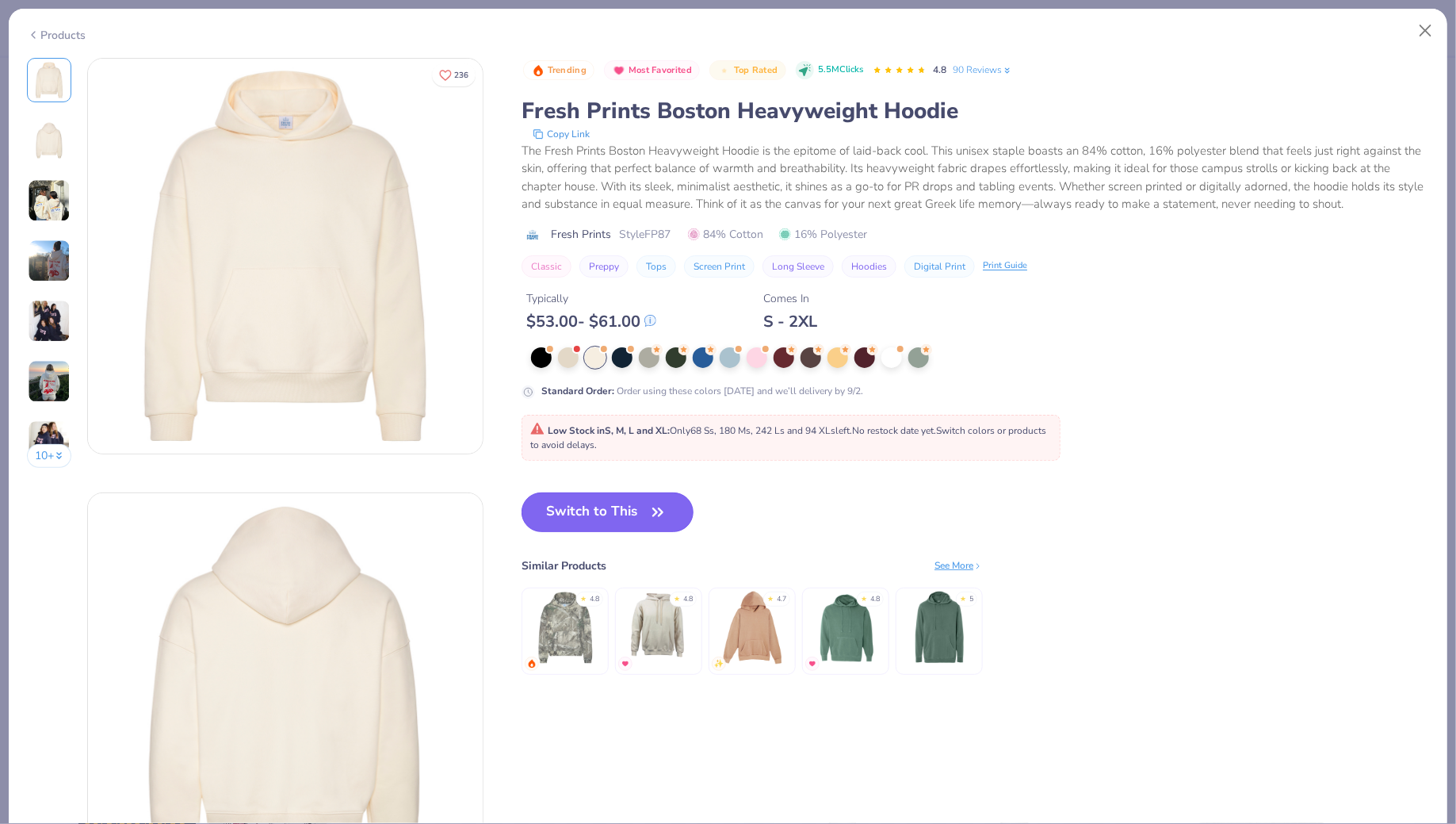
click at [602, 516] on button "Switch to This" at bounding box center [607, 512] width 172 height 39
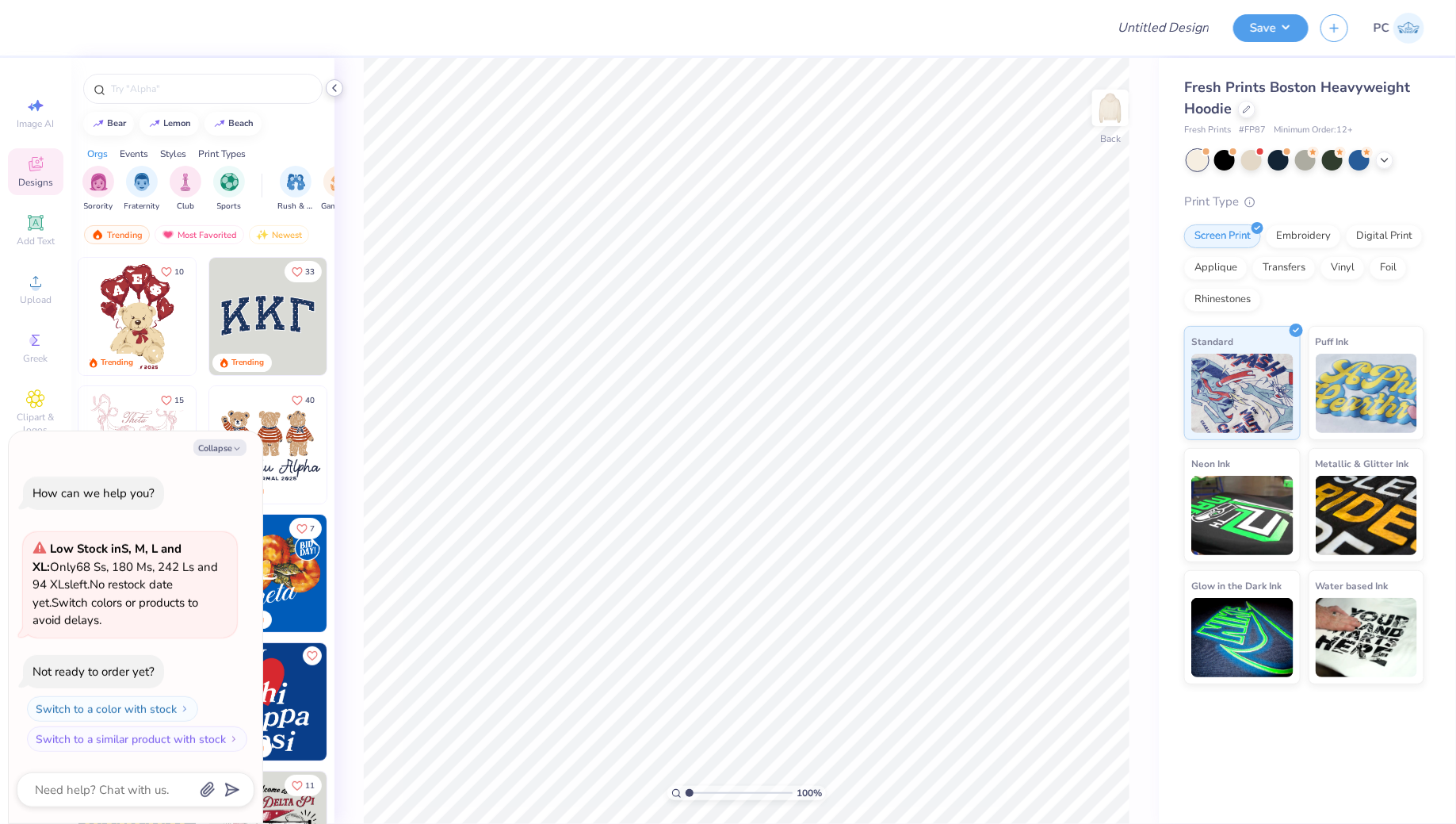
click at [333, 87] on polyline at bounding box center [334, 87] width 3 height 6
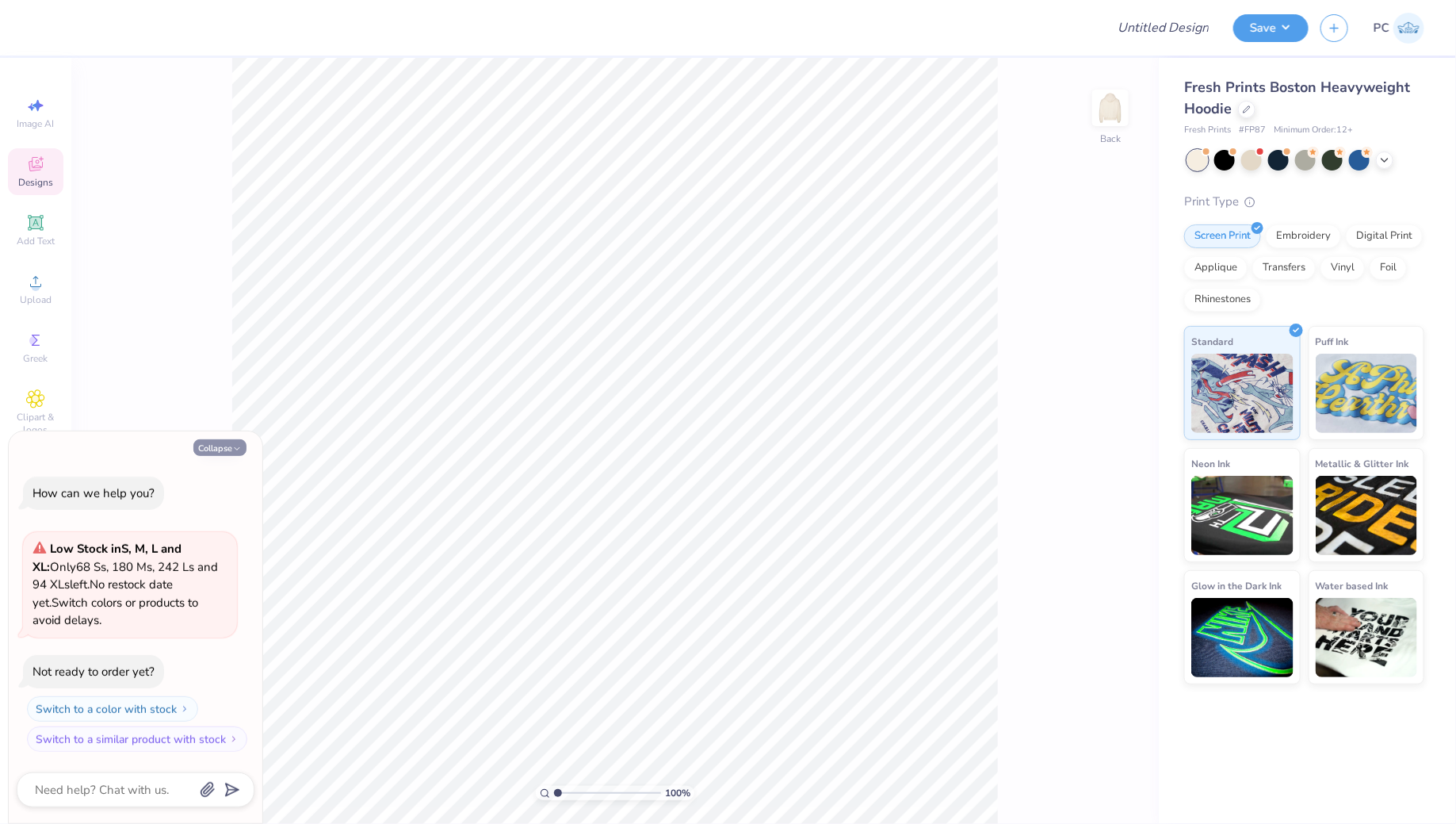
click at [210, 442] on button "Collapse" at bounding box center [220, 447] width 53 height 16
type textarea "x"
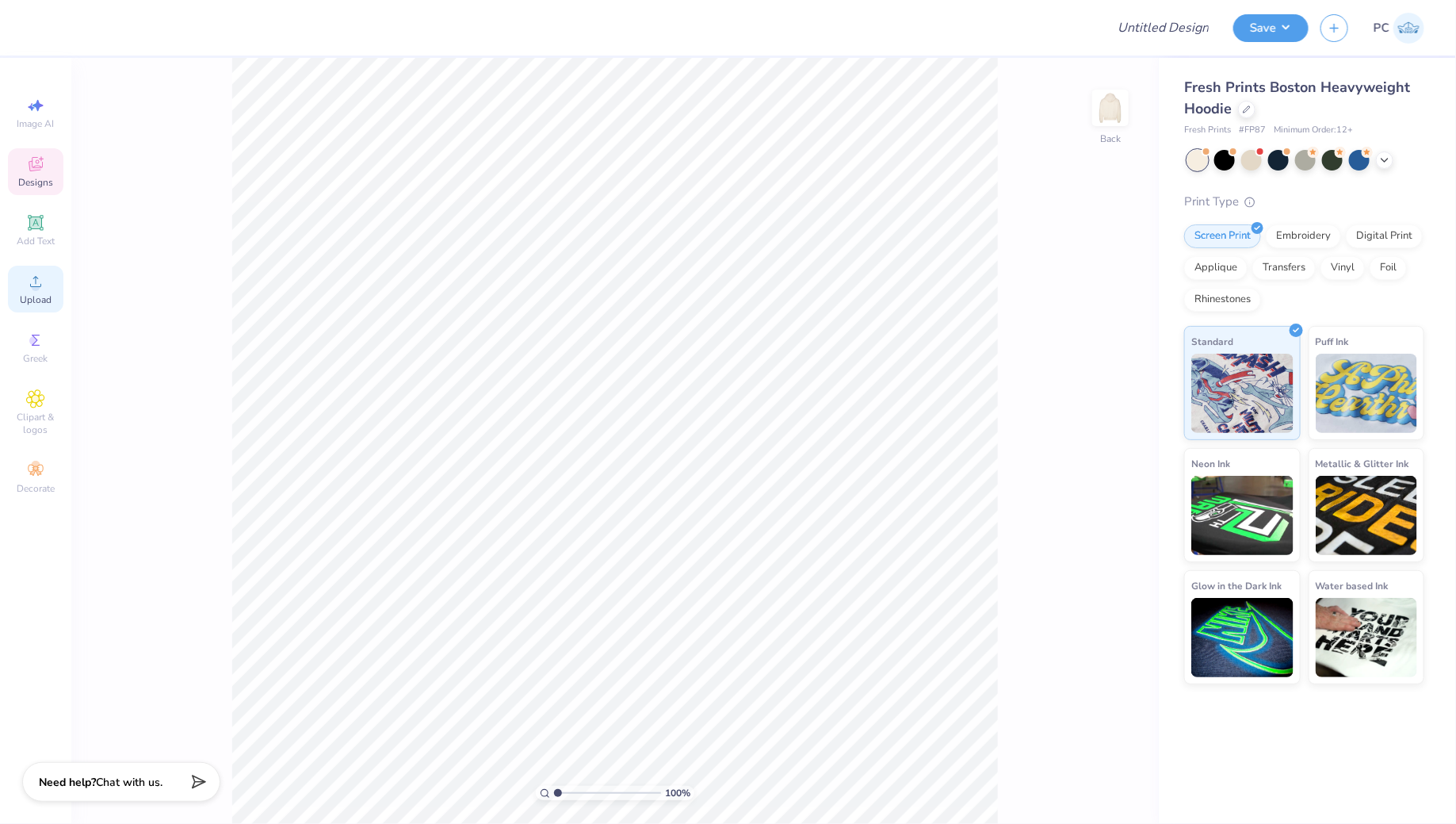
click at [35, 299] on span "Upload" at bounding box center [35, 299] width 32 height 13
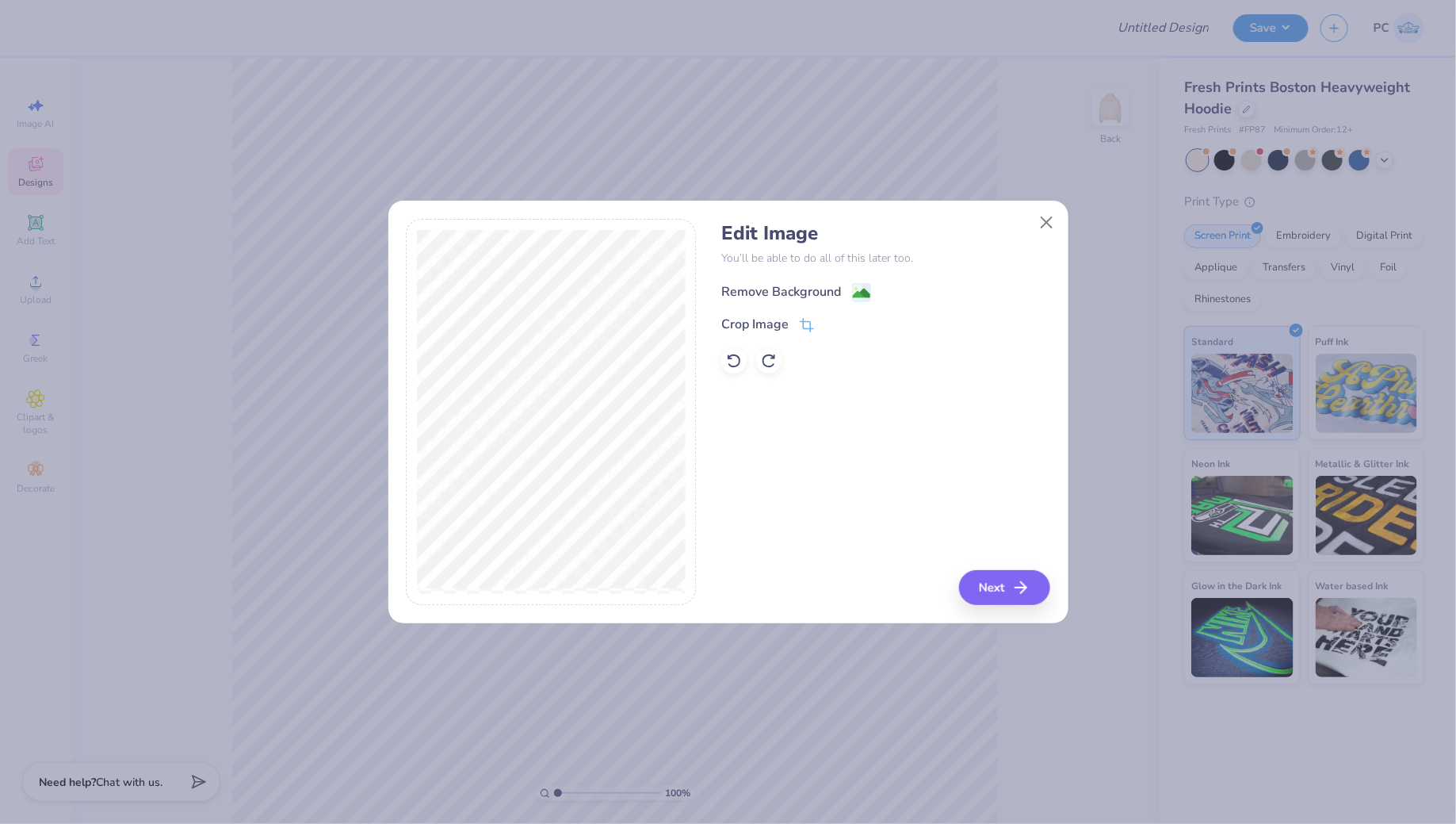
click at [854, 283] on g at bounding box center [861, 292] width 19 height 19
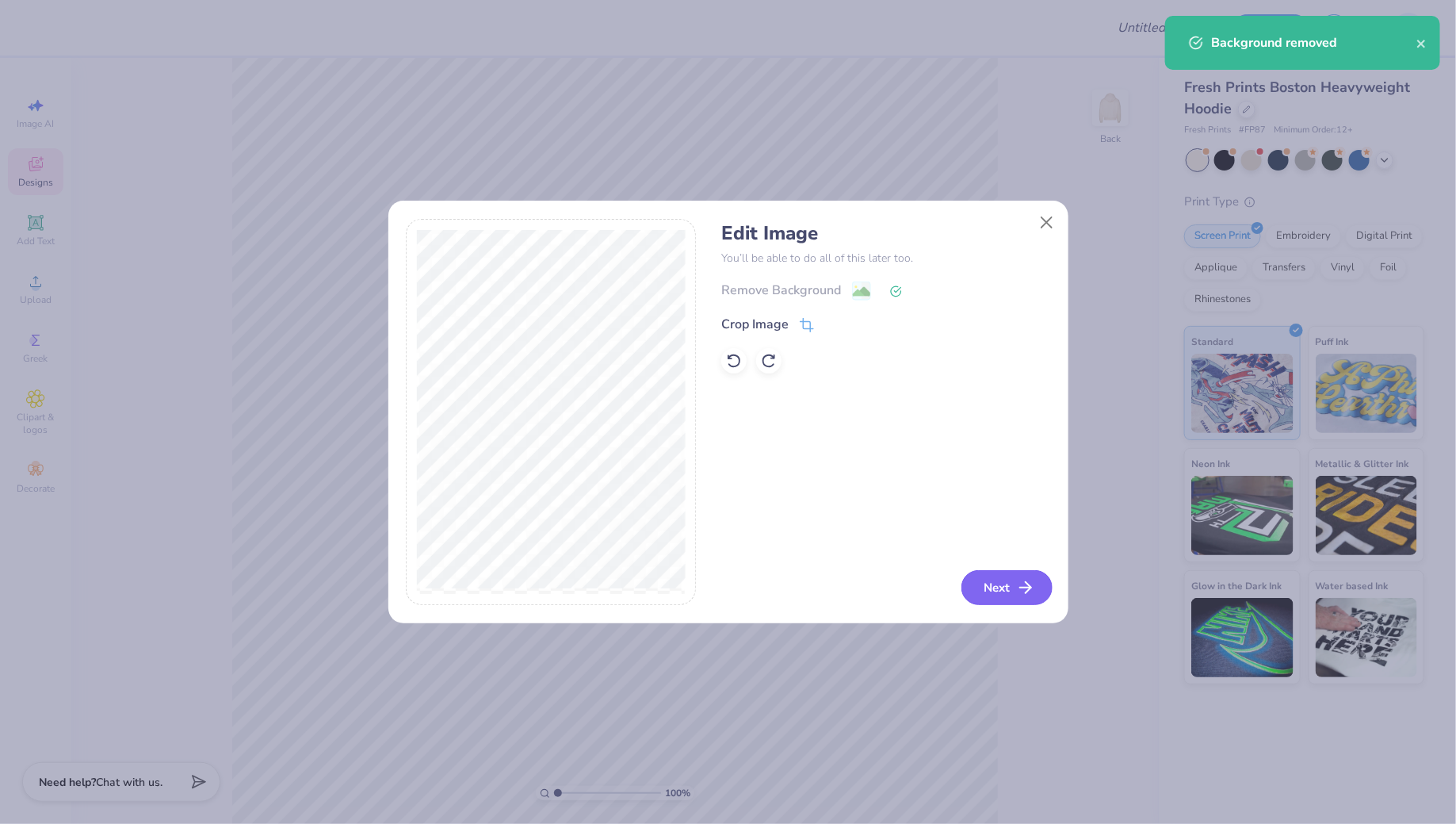
click at [1031, 575] on button "Next" at bounding box center [1007, 587] width 91 height 35
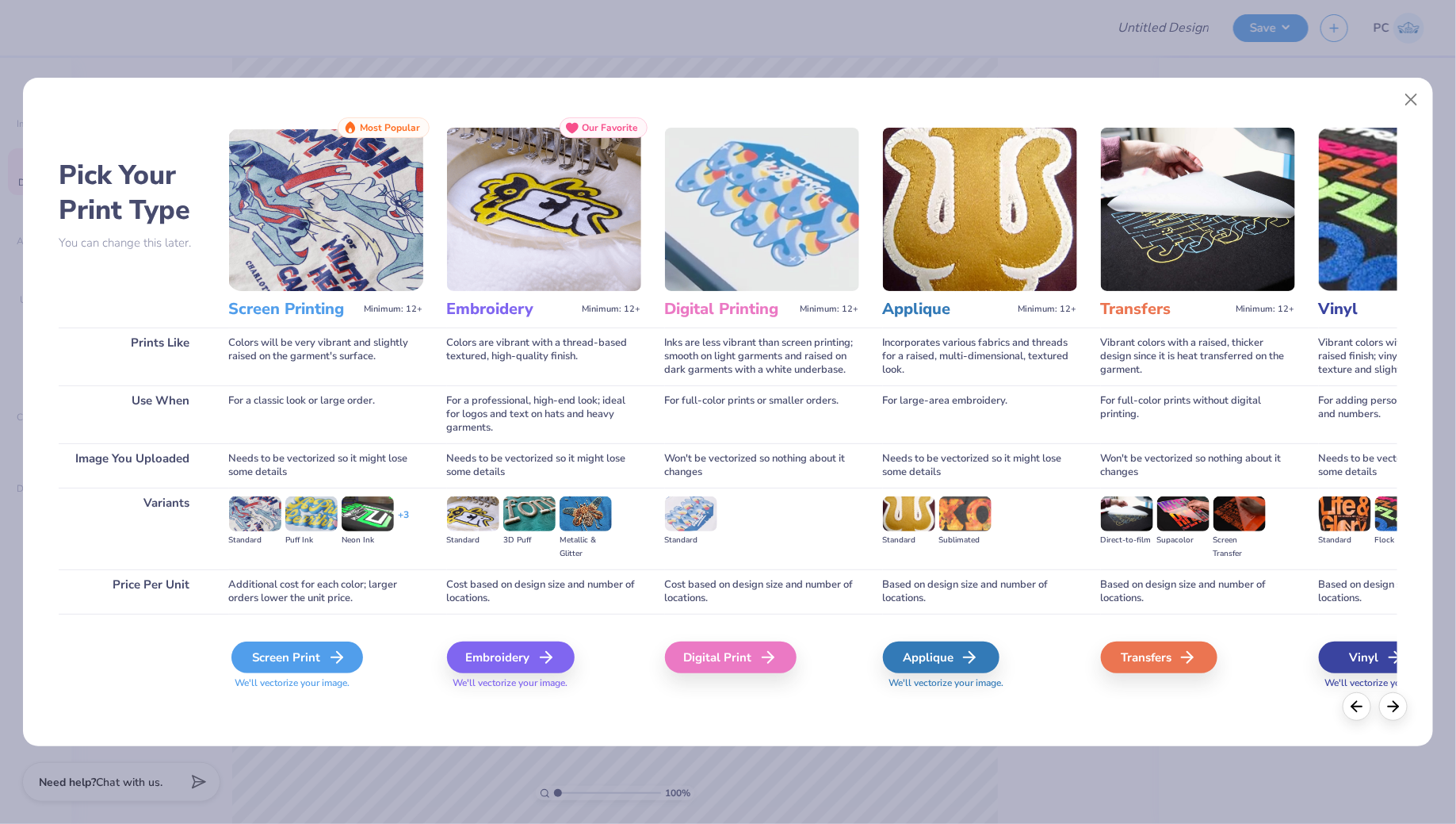
click at [260, 666] on div "Screen Print" at bounding box center [297, 657] width 131 height 32
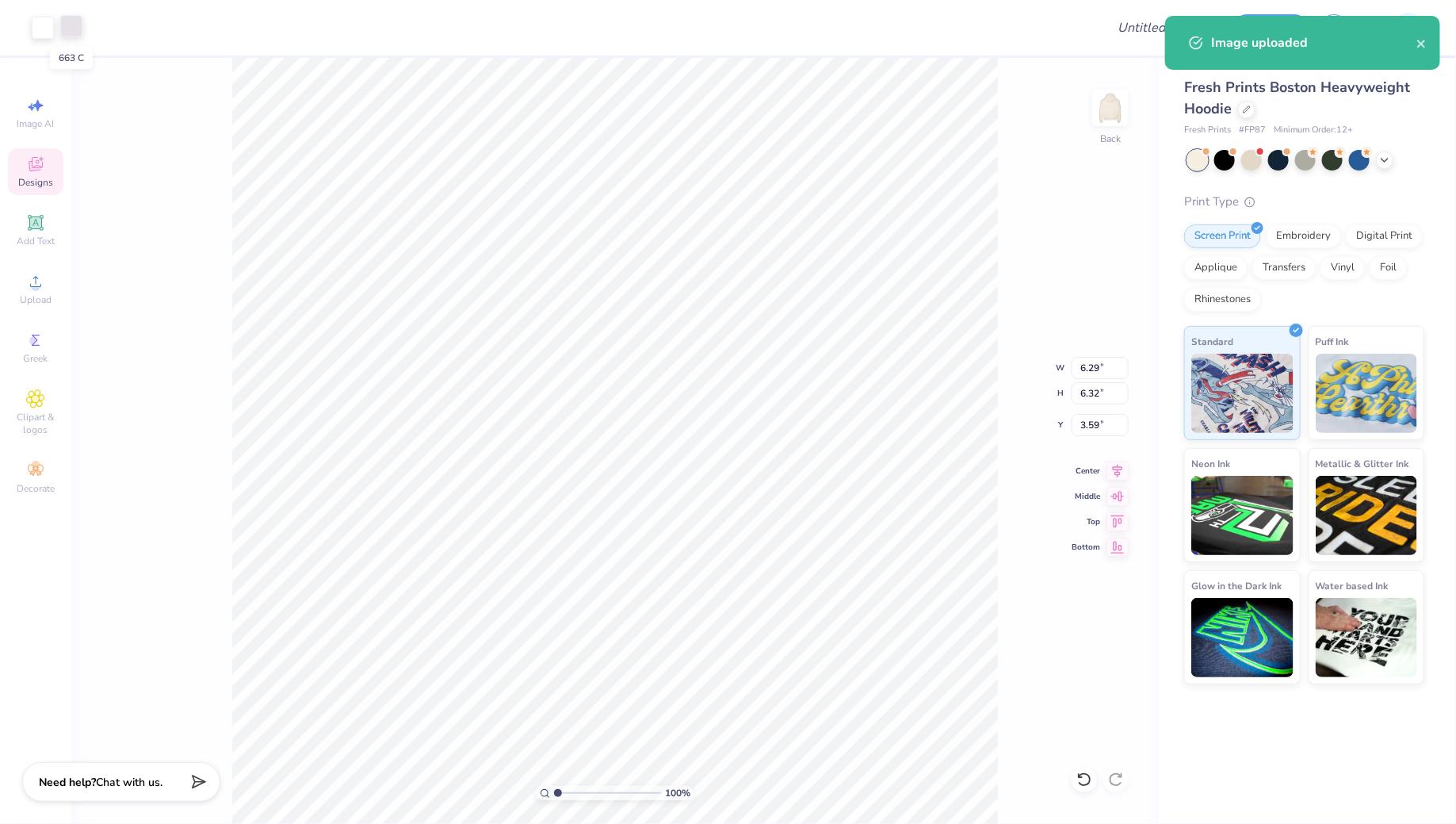
click at [69, 28] on div at bounding box center [71, 27] width 22 height 22
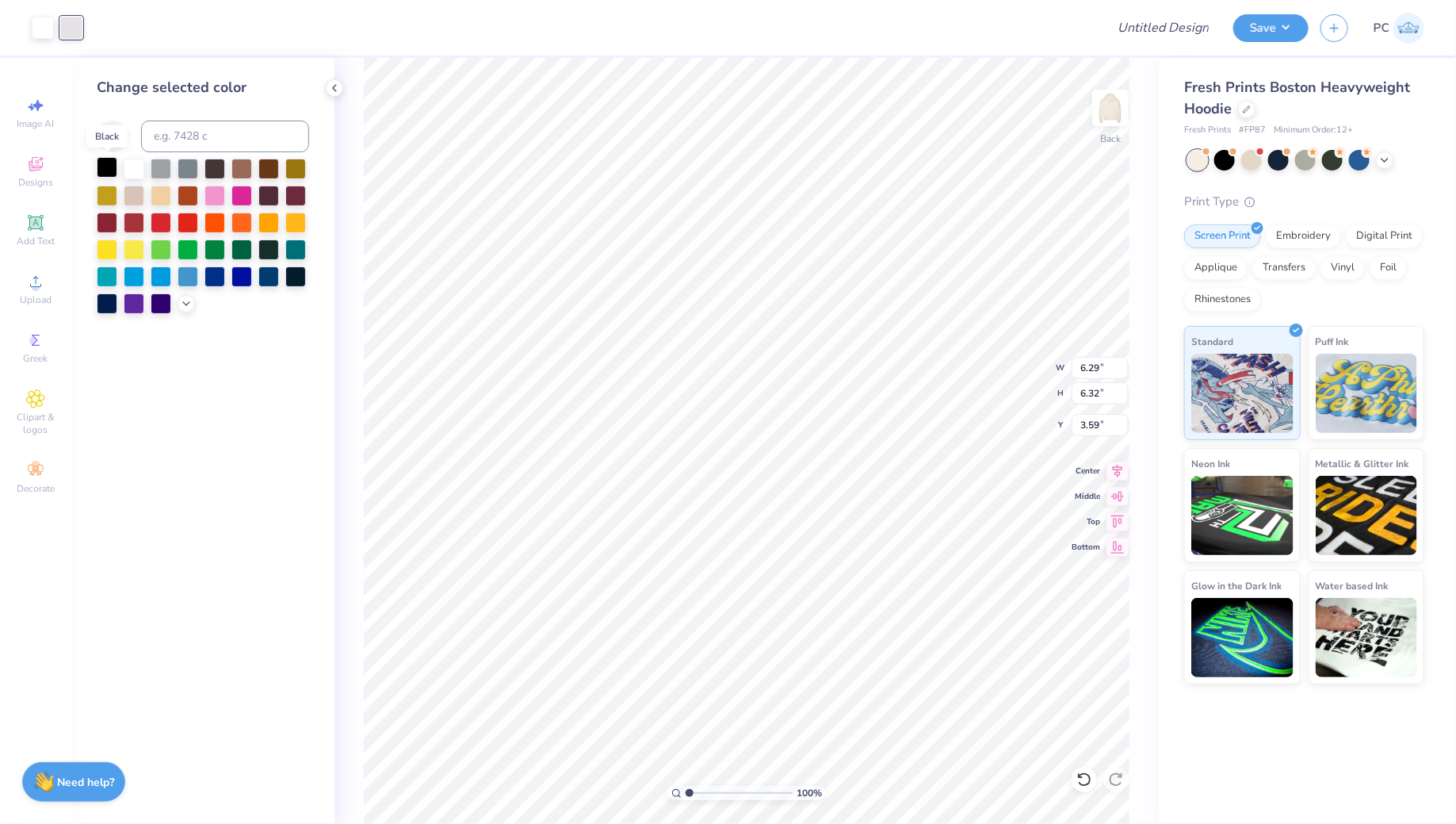
click at [111, 173] on div at bounding box center [107, 167] width 21 height 21
click at [39, 35] on div at bounding box center [43, 27] width 22 height 22
click at [110, 166] on div at bounding box center [107, 167] width 21 height 21
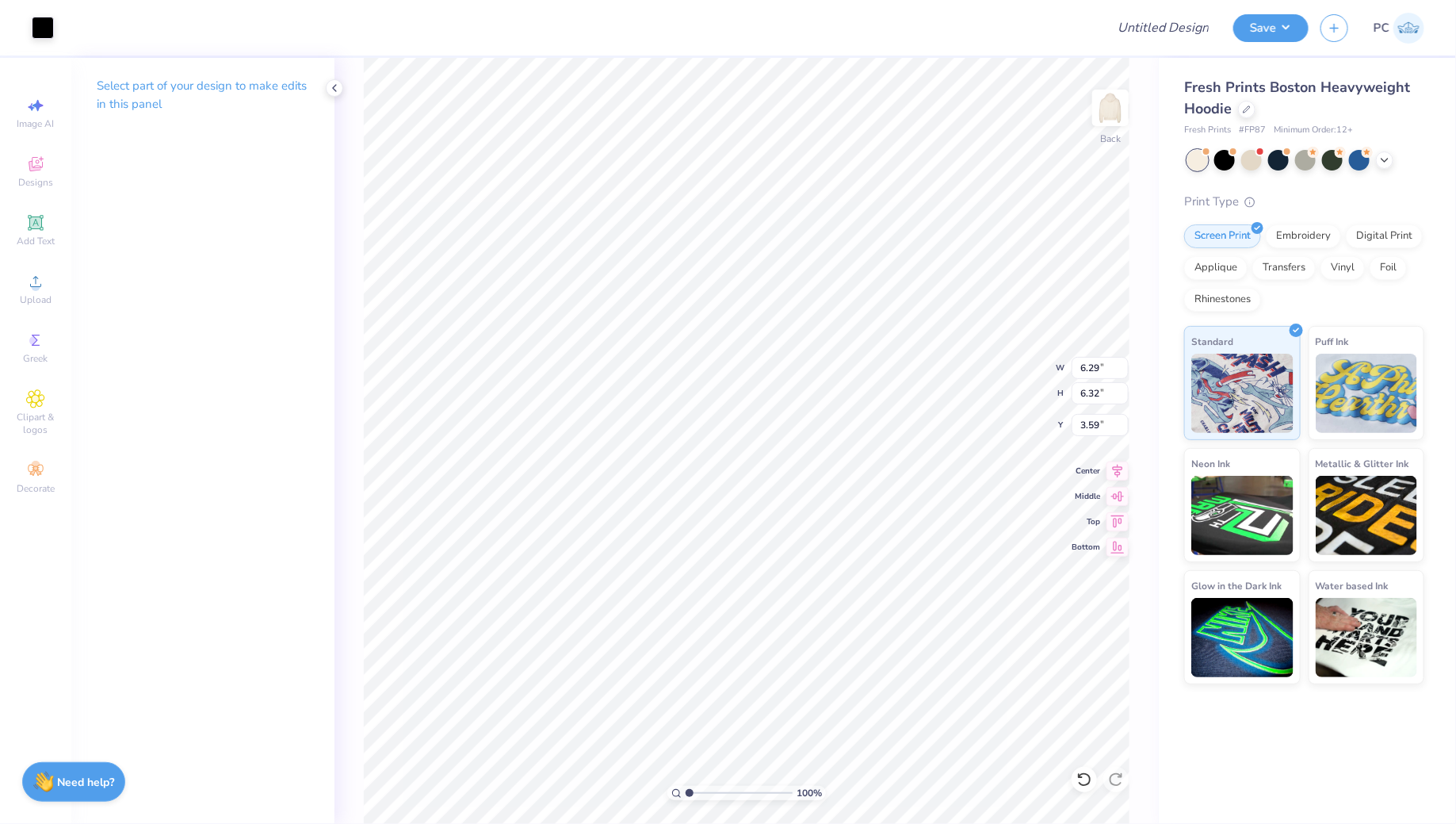
type input "2.41"
type input "2.42"
type input "7.49"
type input "3.00"
type input "2.34"
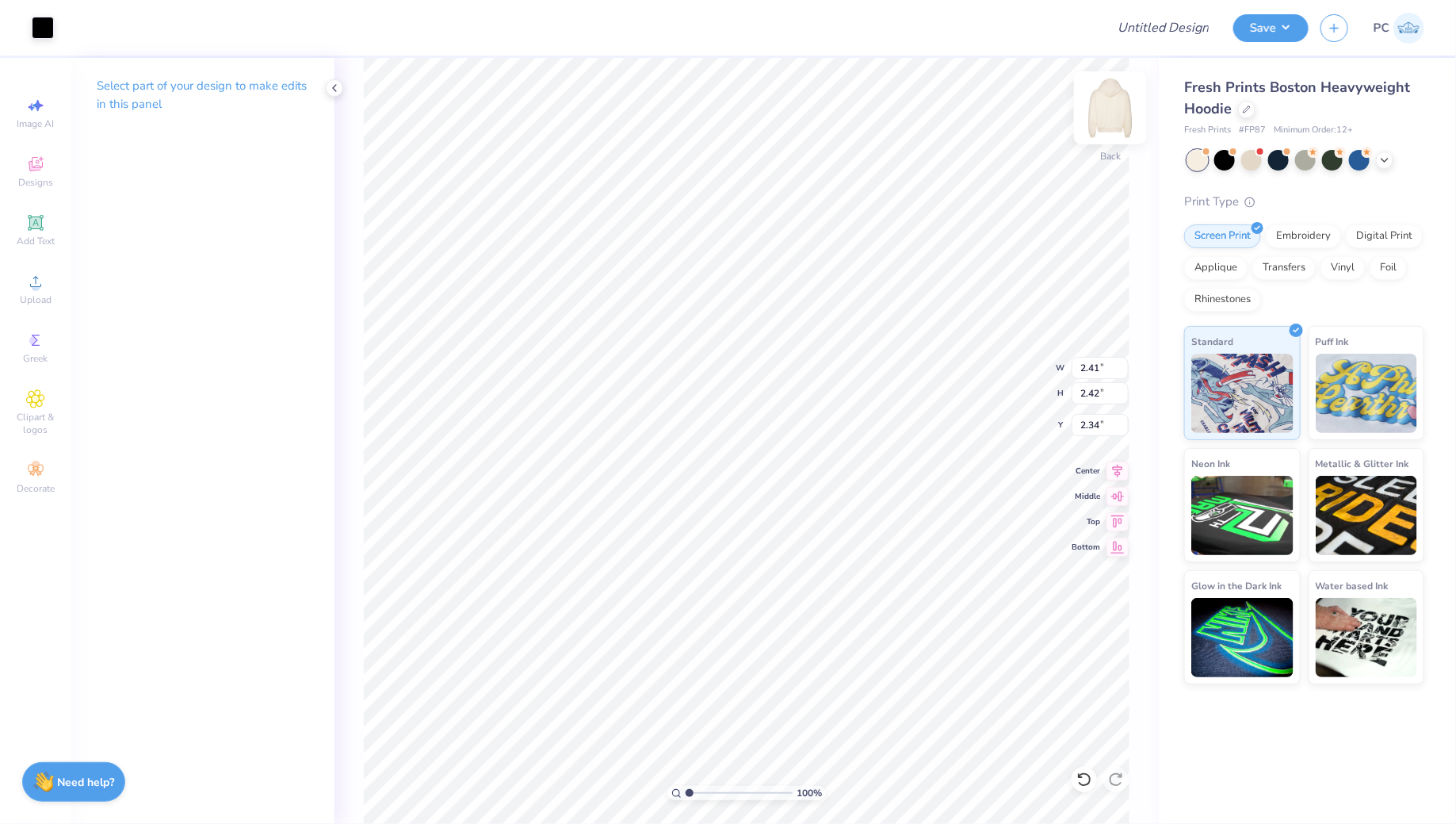
click at [1114, 104] on img at bounding box center [1110, 108] width 63 height 63
click at [24, 289] on div "Upload" at bounding box center [35, 289] width 56 height 47
click at [22, 227] on div "Add Text" at bounding box center [35, 230] width 56 height 47
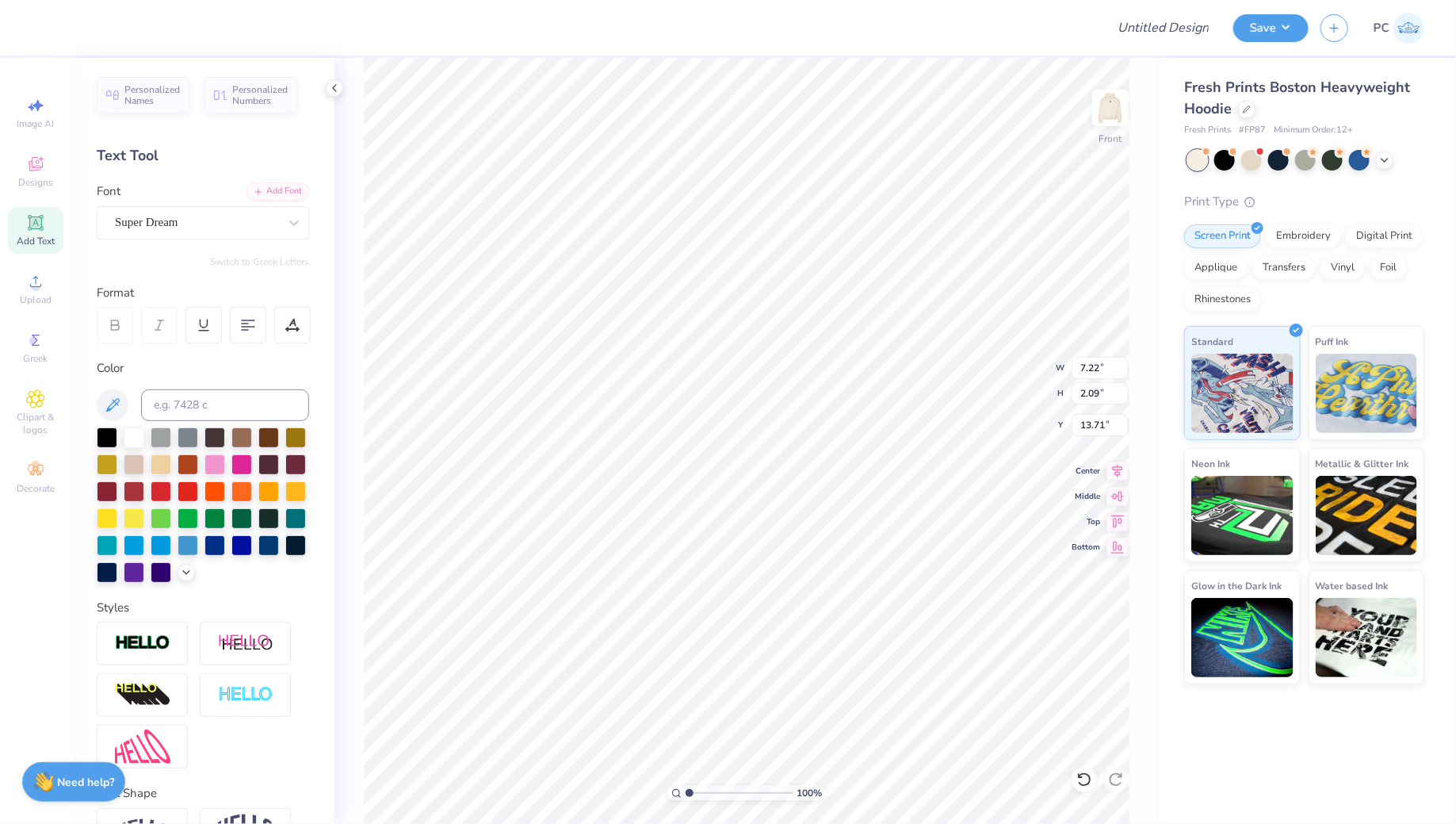
scroll to position [0, 3]
type textarea "GOD'S PLAN"
click at [187, 225] on div "Super Dream" at bounding box center [196, 222] width 166 height 25
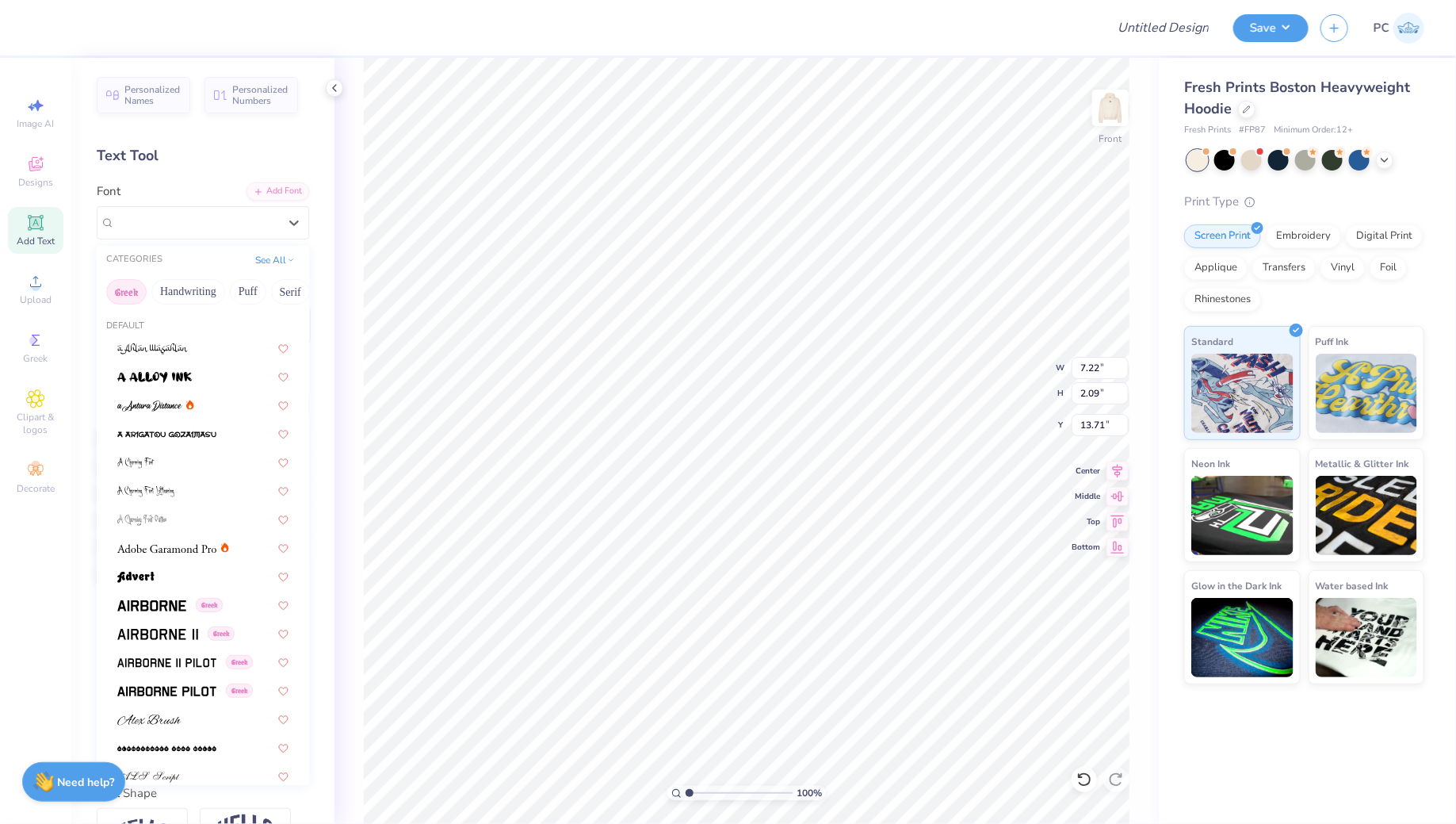
click at [116, 291] on button "Greek" at bounding box center [126, 292] width 40 height 26
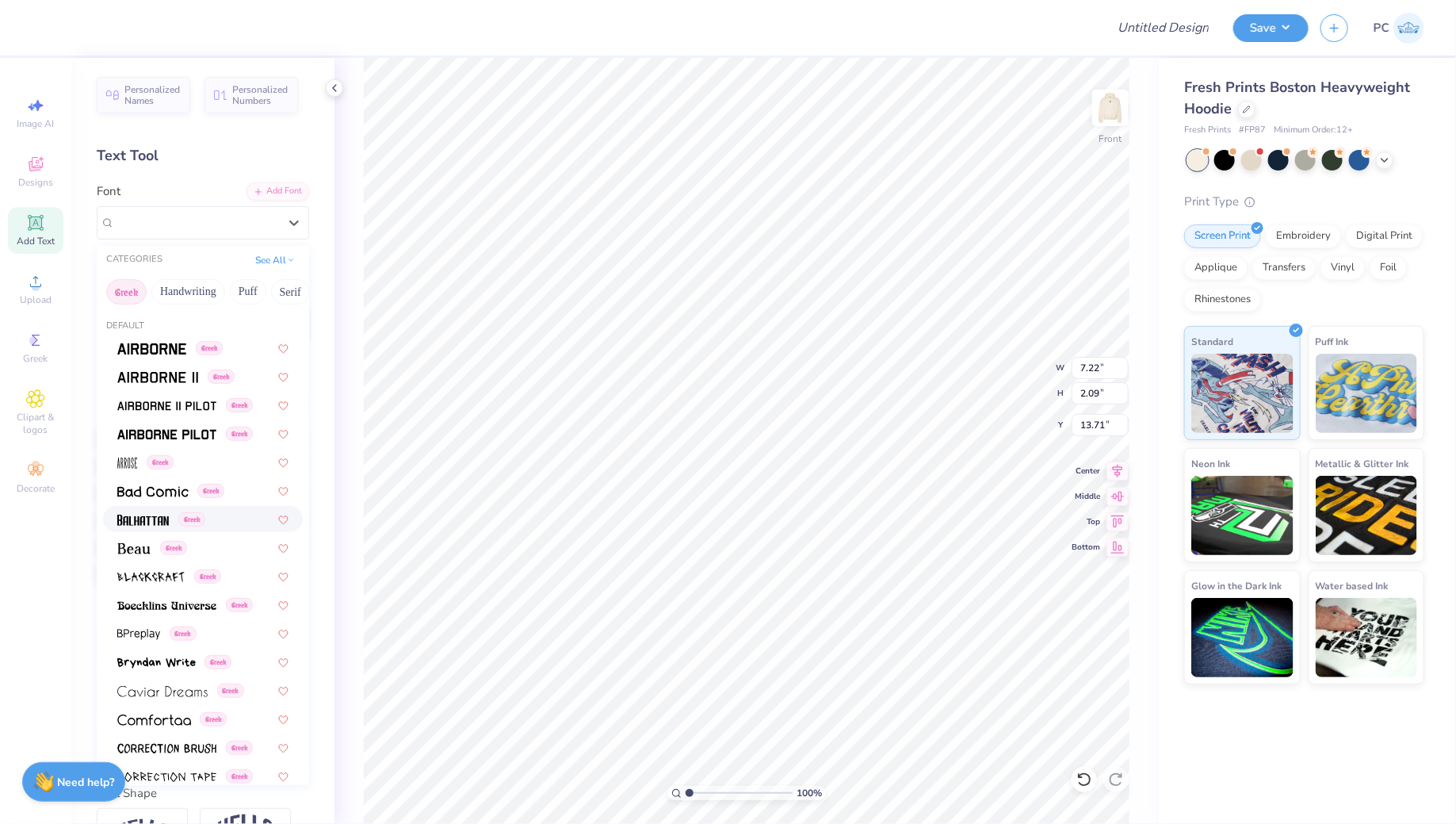
click at [139, 524] on img at bounding box center [143, 520] width 51 height 11
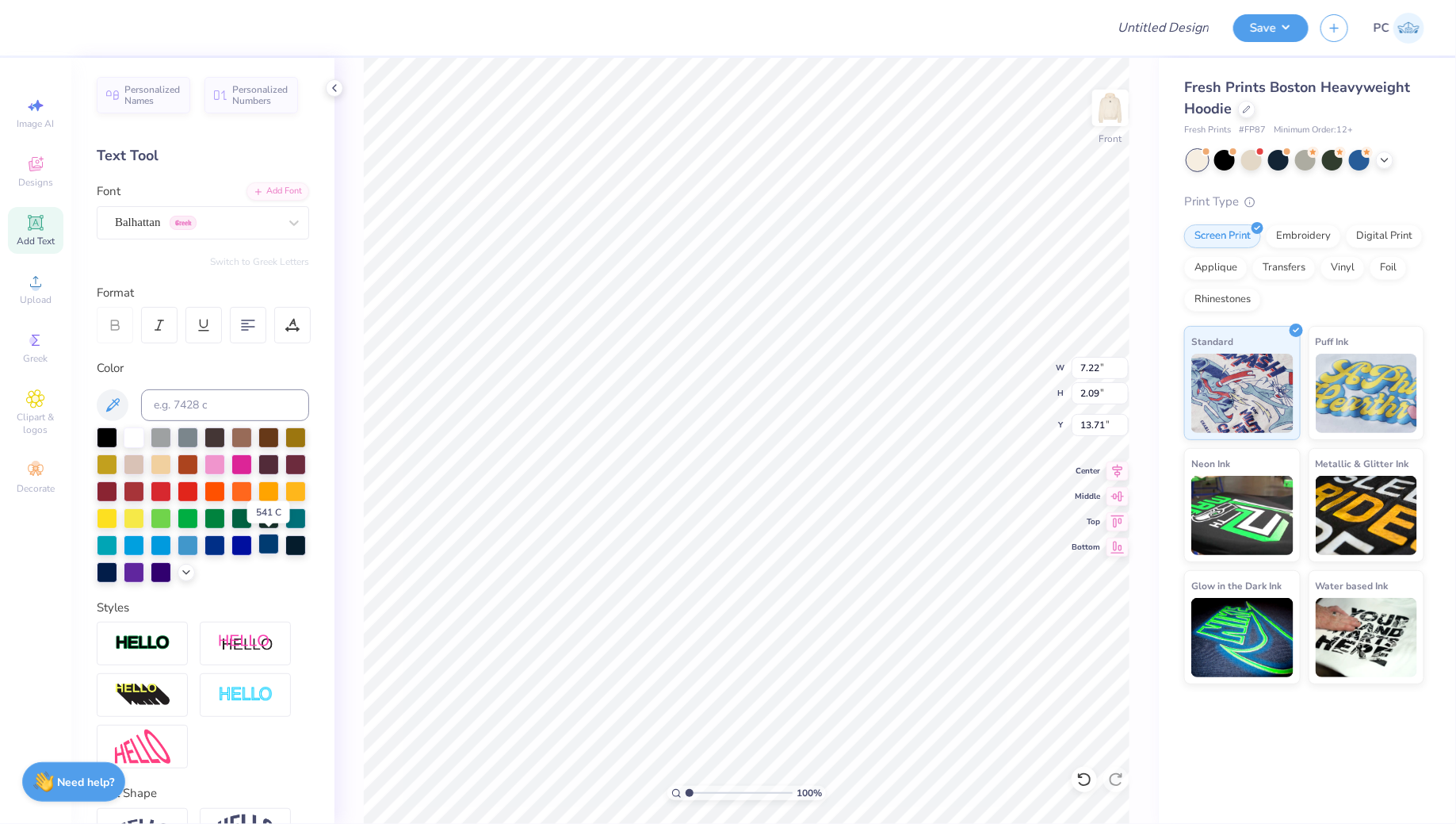
click at [267, 548] on div at bounding box center [268, 544] width 21 height 21
click at [106, 221] on div "Balhattan Greek" at bounding box center [203, 222] width 213 height 33
type input "2.48"
type input "11.38"
type input "9.06"
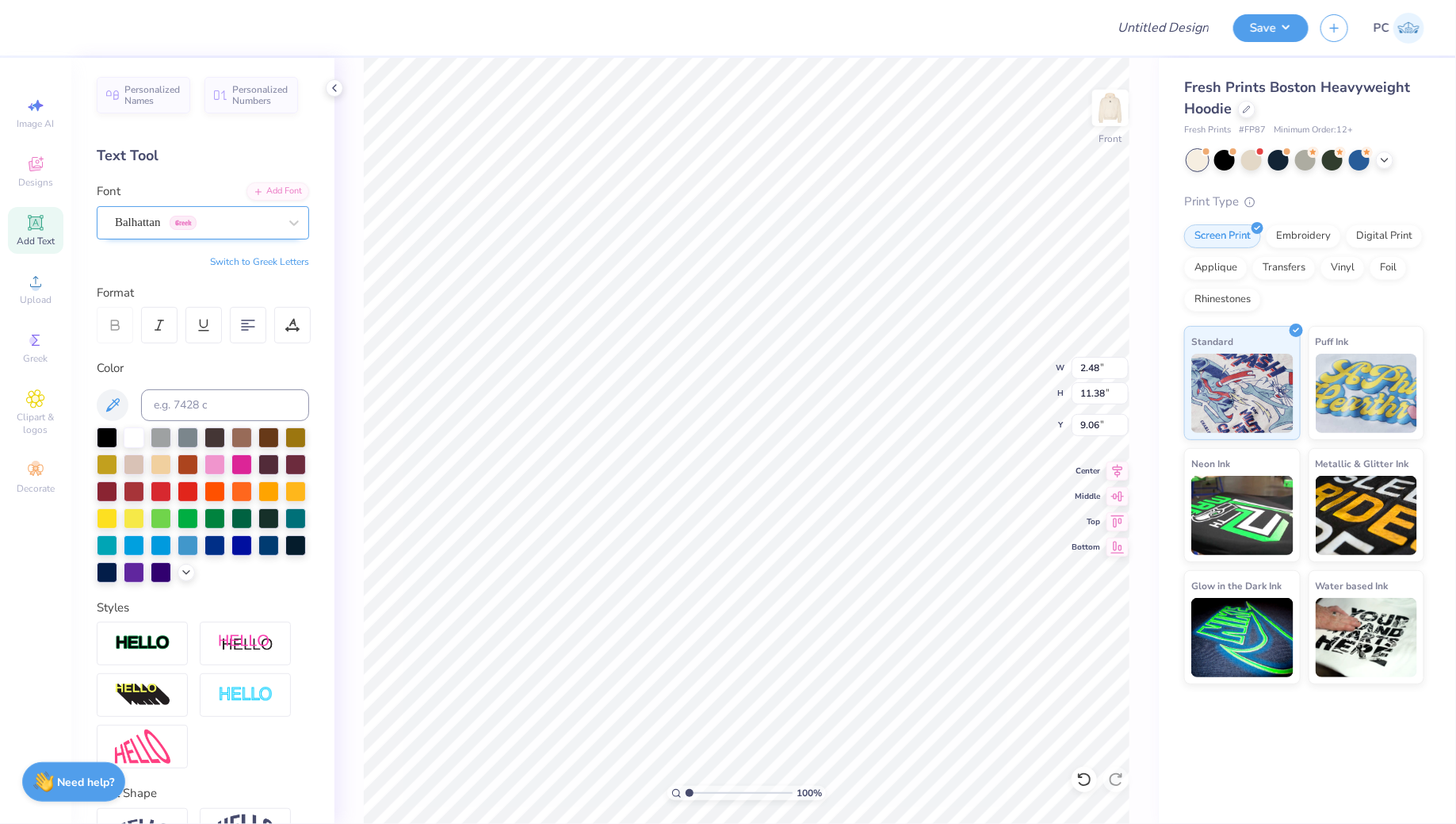
type input "7.17"
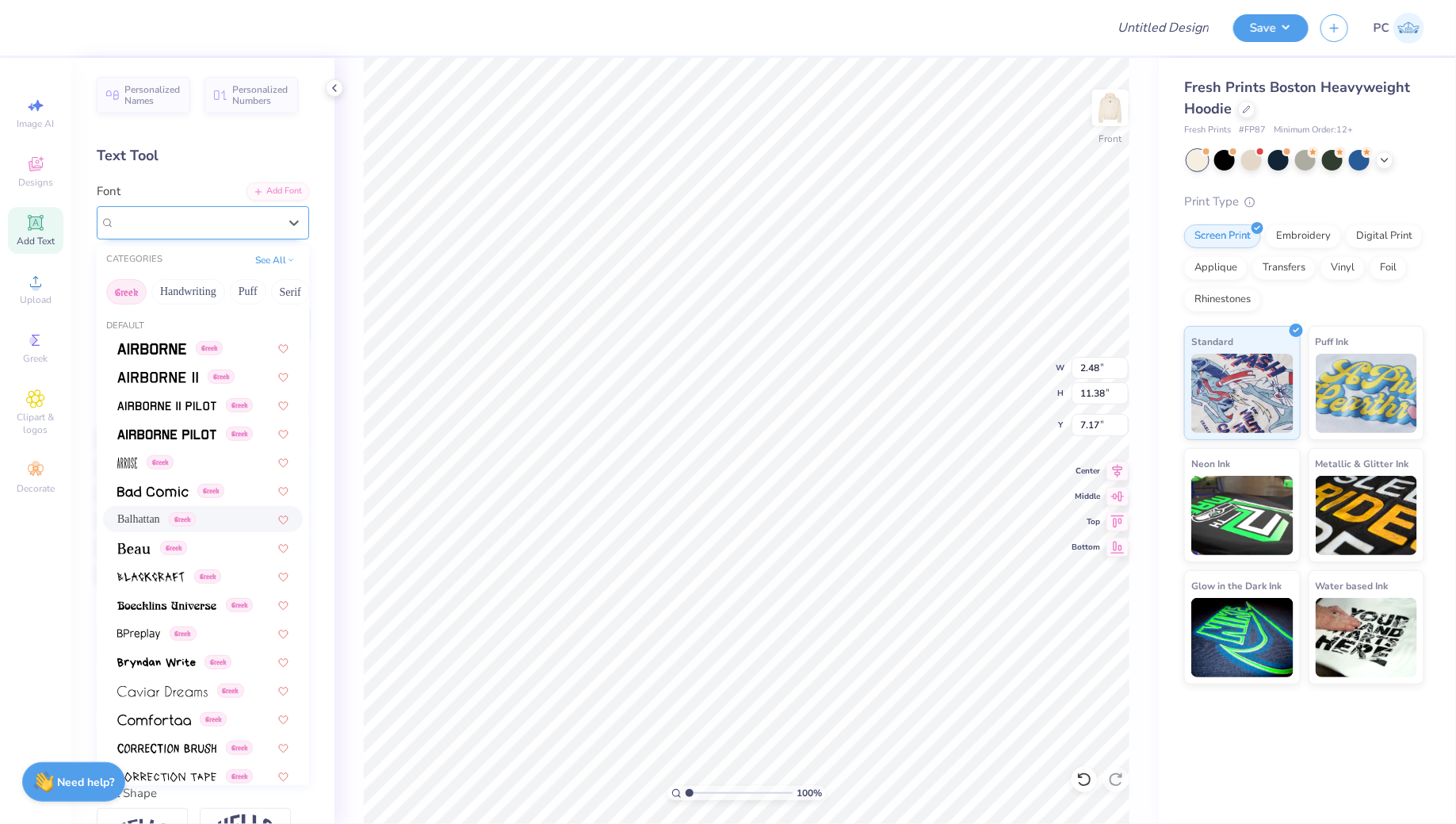
click at [176, 221] on div "Balhattan Greek" at bounding box center [196, 222] width 166 height 25
click at [142, 545] on img at bounding box center [134, 548] width 33 height 11
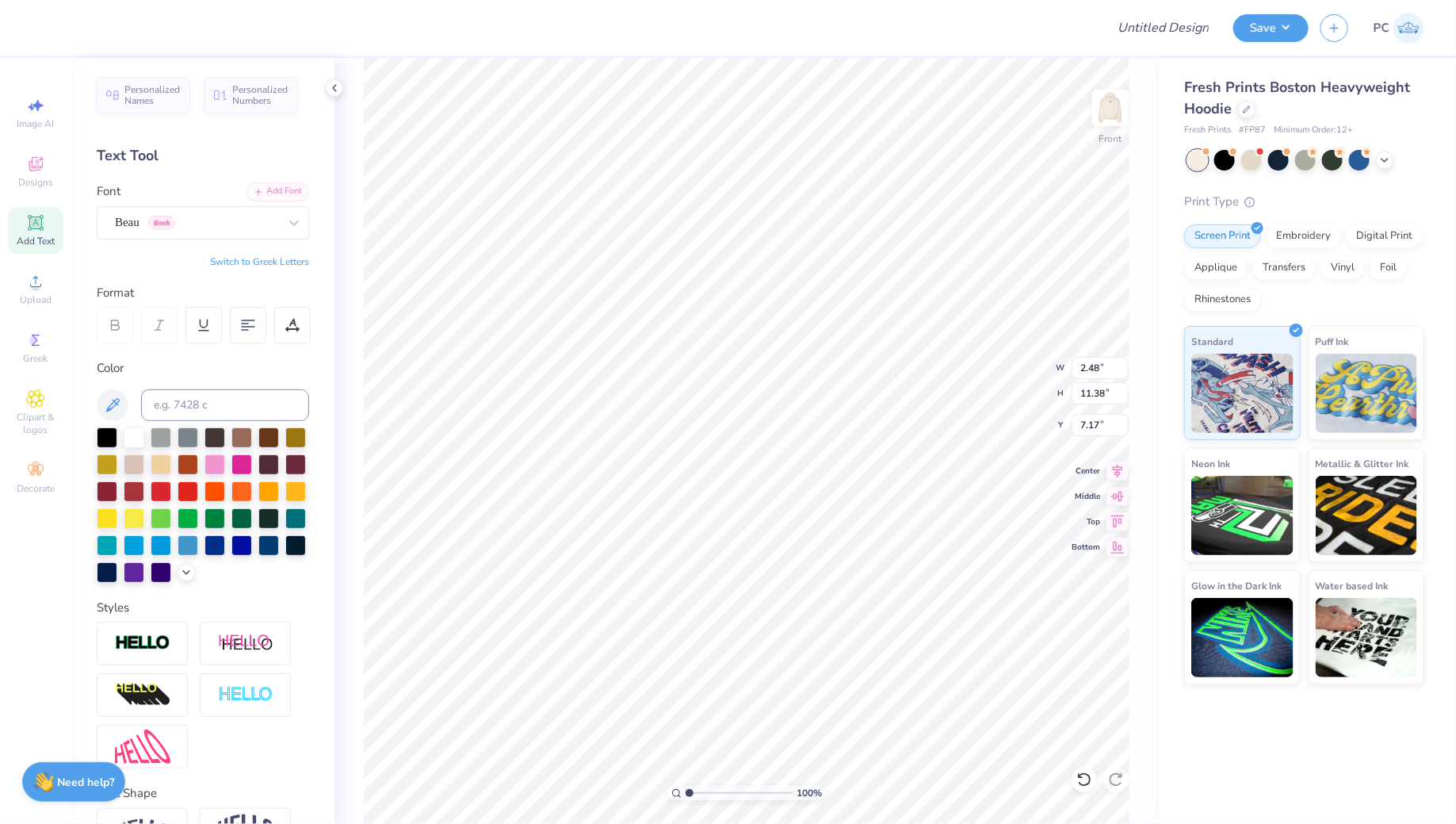
type input "2.16"
type input "15.97"
type input "5.04"
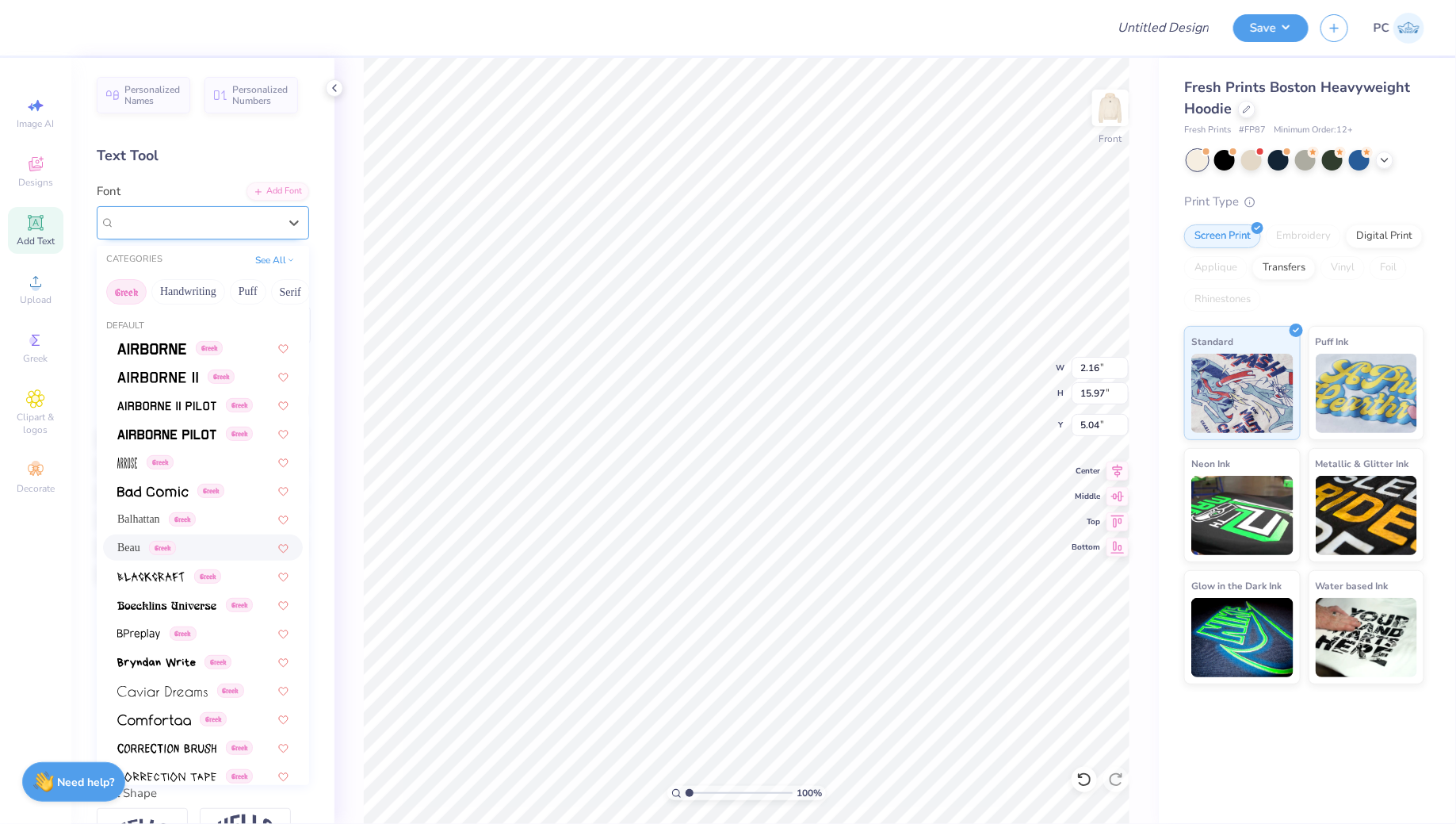
click at [212, 236] on div "Beau Greek" at bounding box center [203, 222] width 213 height 33
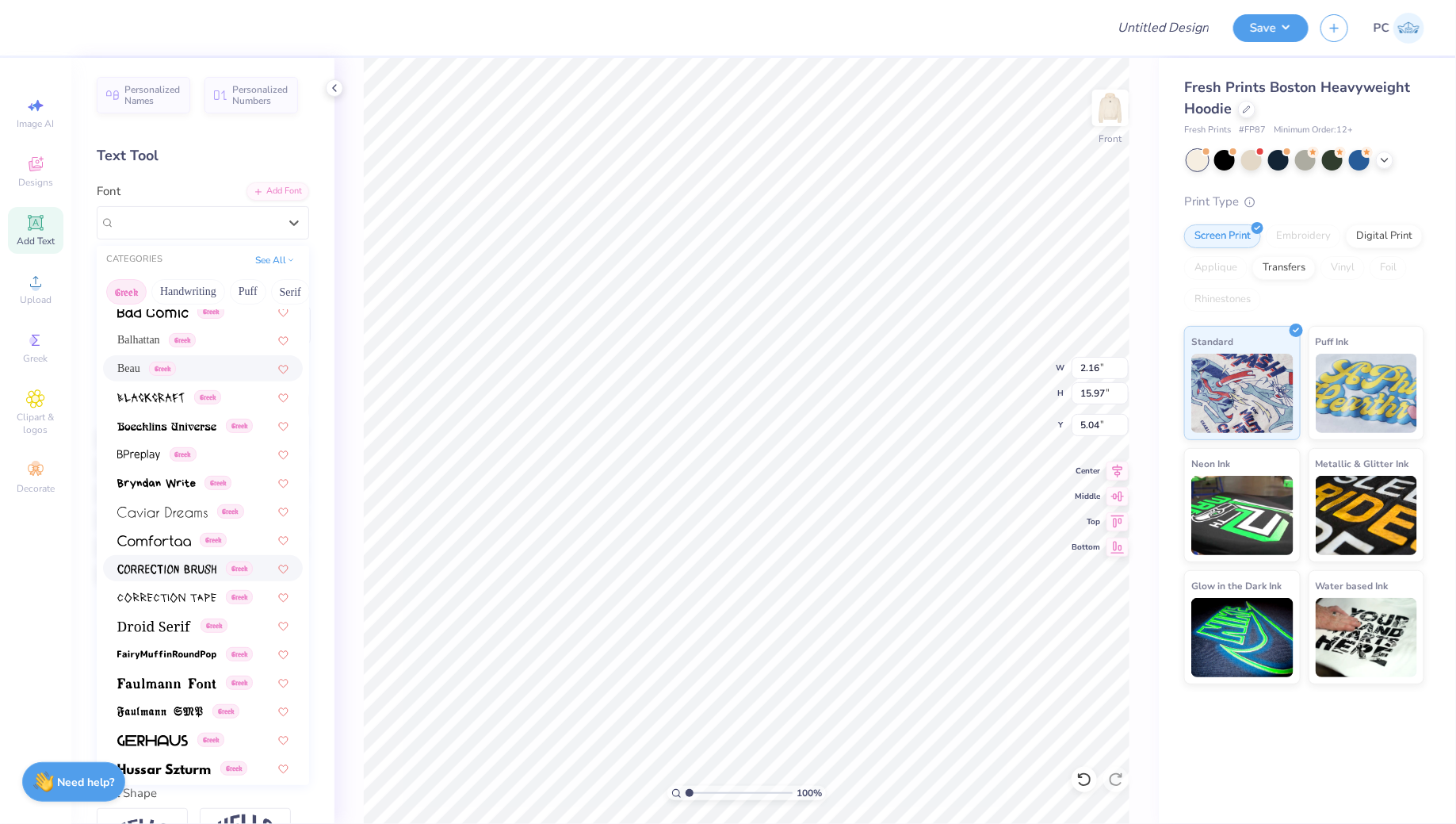
scroll to position [186, 0]
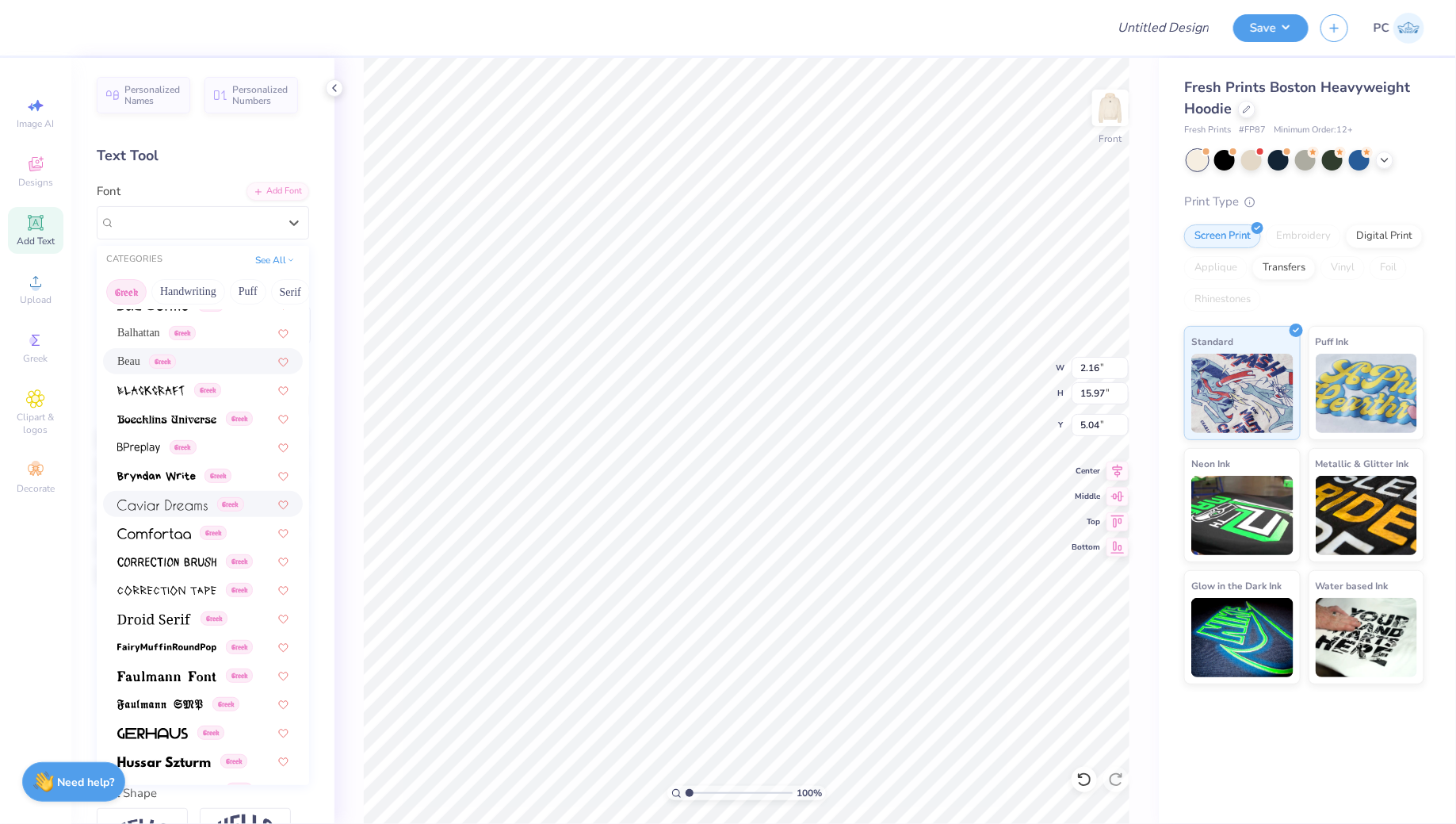
click at [173, 501] on img at bounding box center [162, 505] width 90 height 11
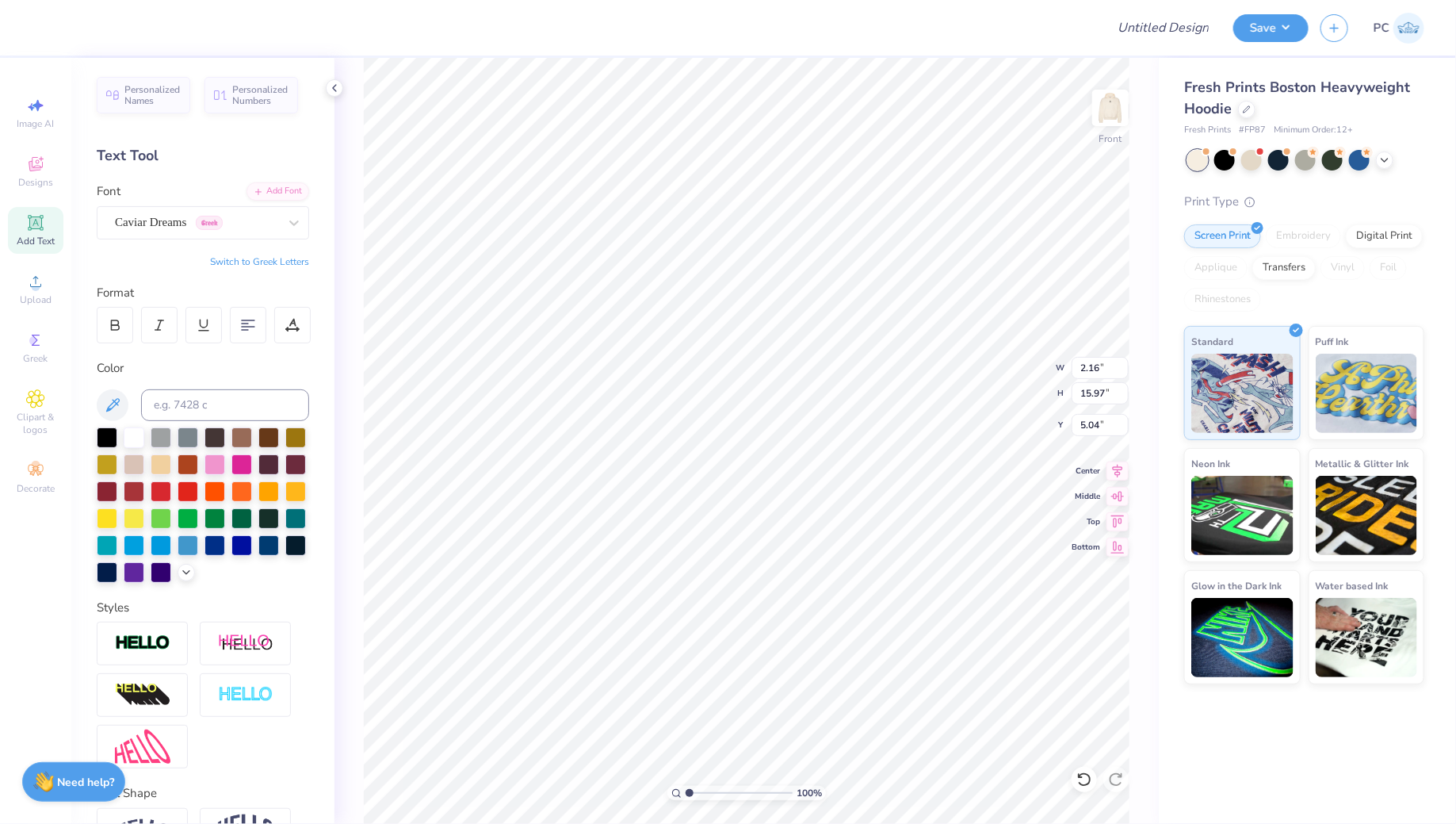
type input "2.43"
type input "16.26"
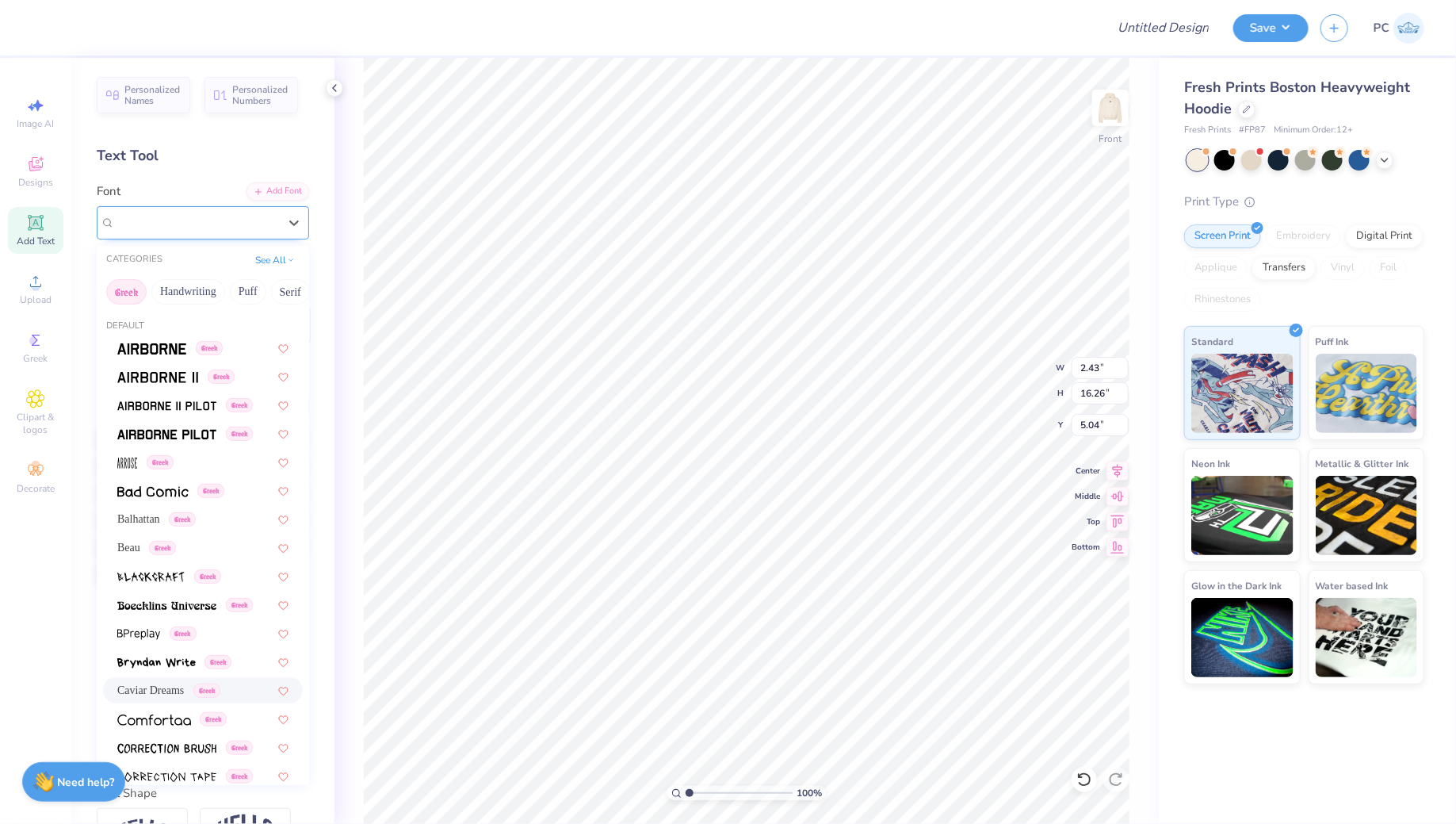
click at [232, 226] on div "Caviar Dreams Greek" at bounding box center [196, 222] width 166 height 25
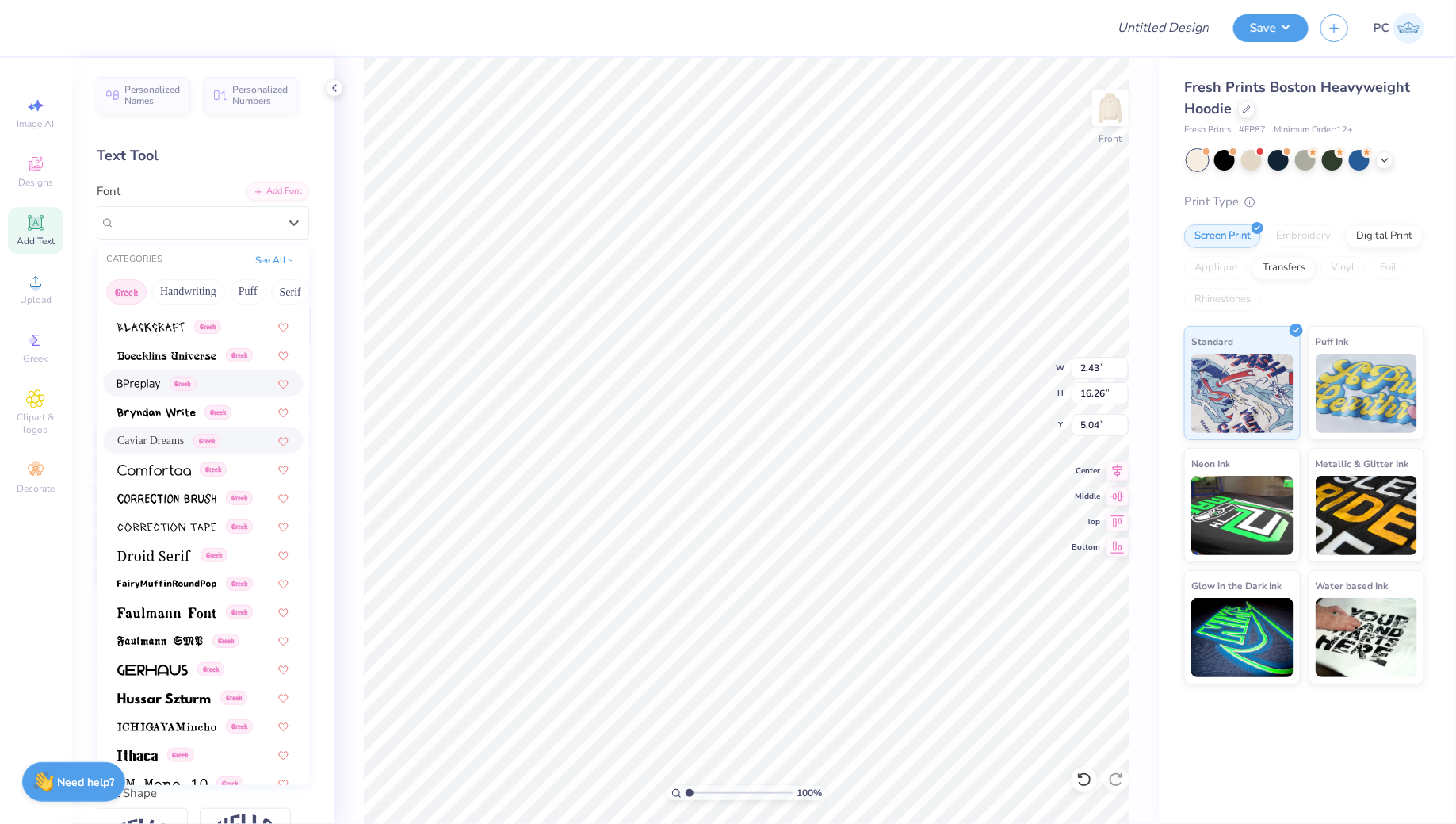
scroll to position [258, 0]
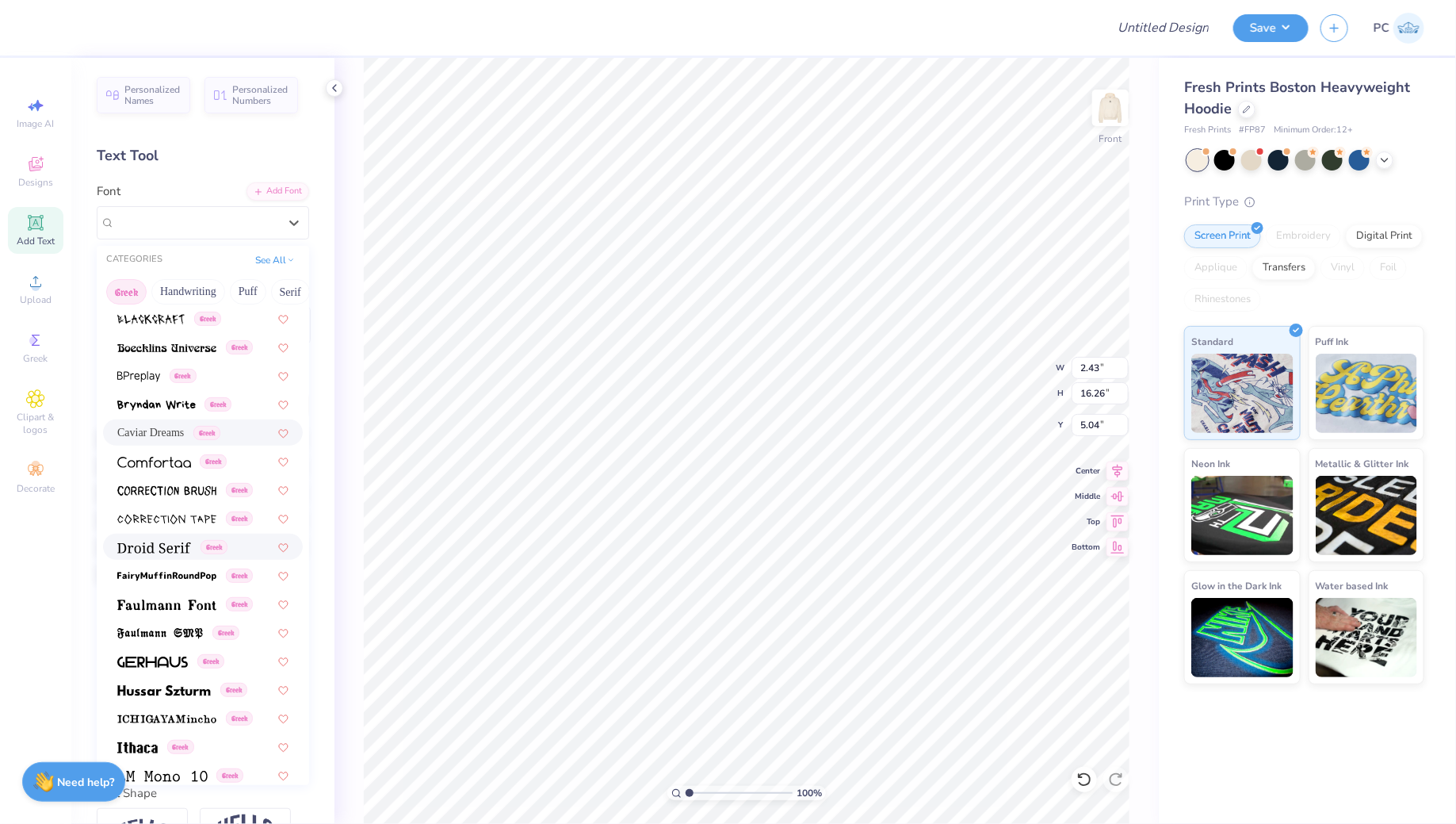
click at [156, 552] on img at bounding box center [154, 547] width 74 height 11
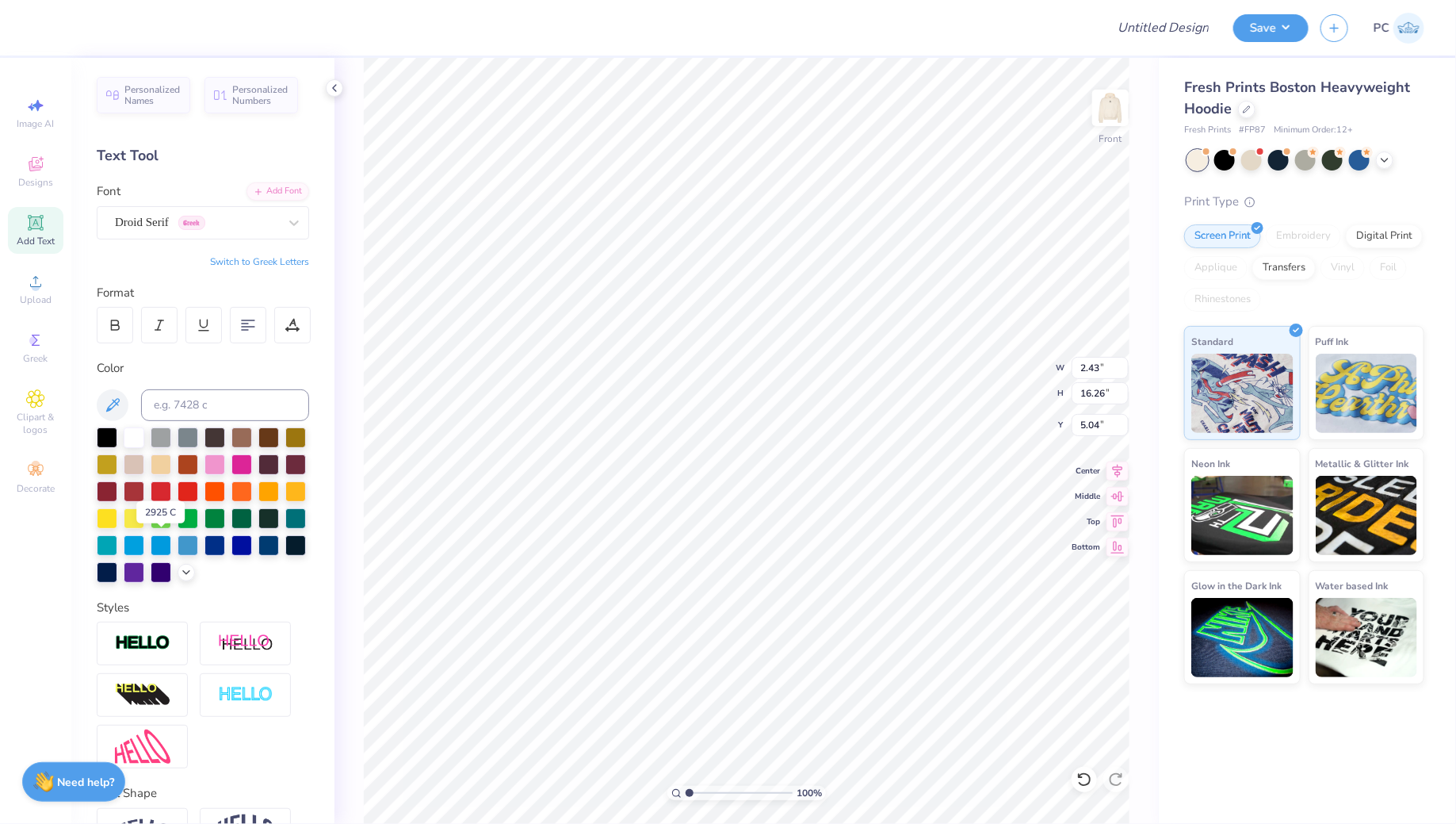
type input "2.24"
type input "17.35"
click at [240, 216] on div "Droid Serif Greek" at bounding box center [196, 222] width 166 height 25
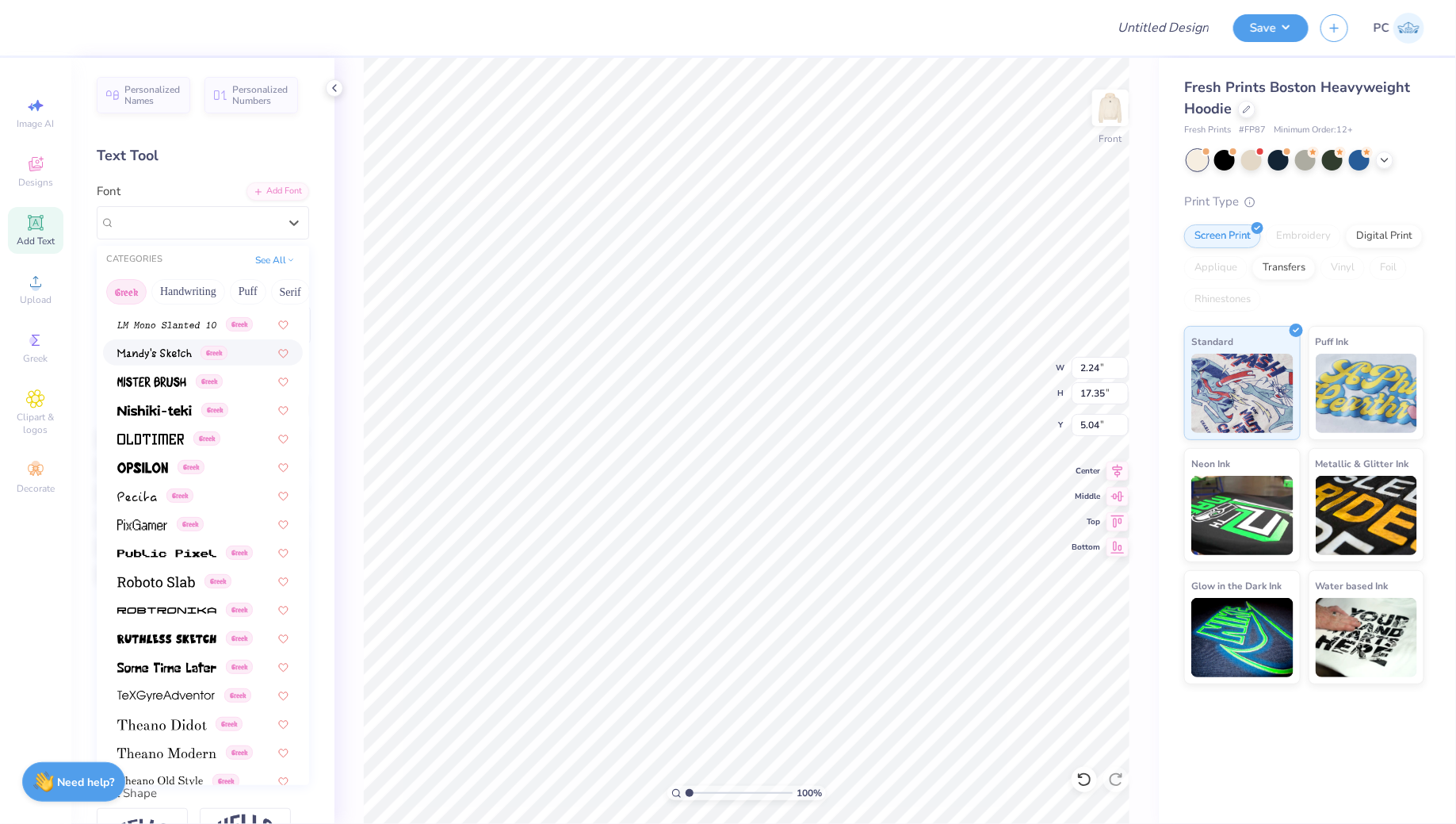
scroll to position [773, 0]
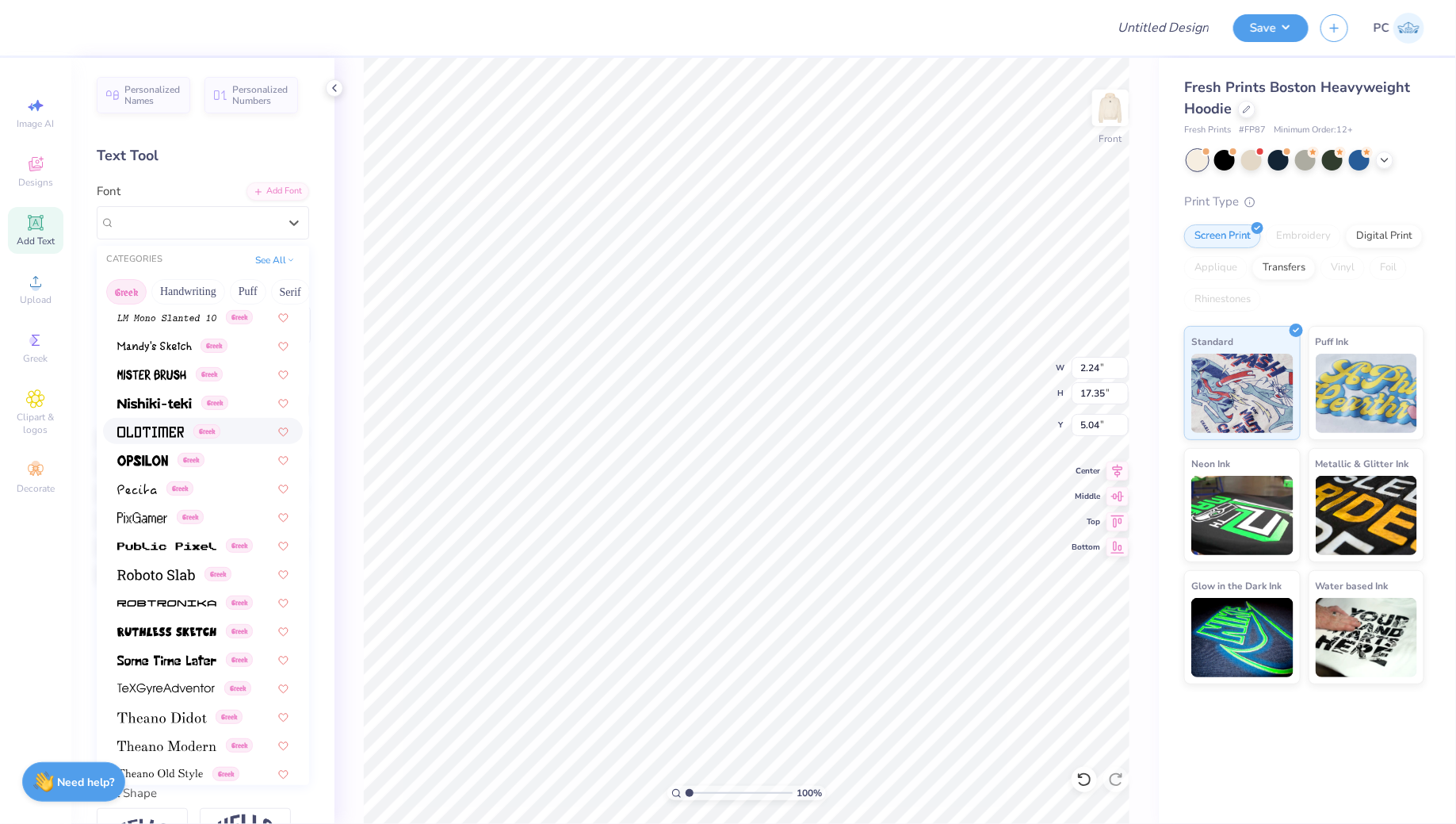
click at [163, 430] on img at bounding box center [151, 431] width 67 height 11
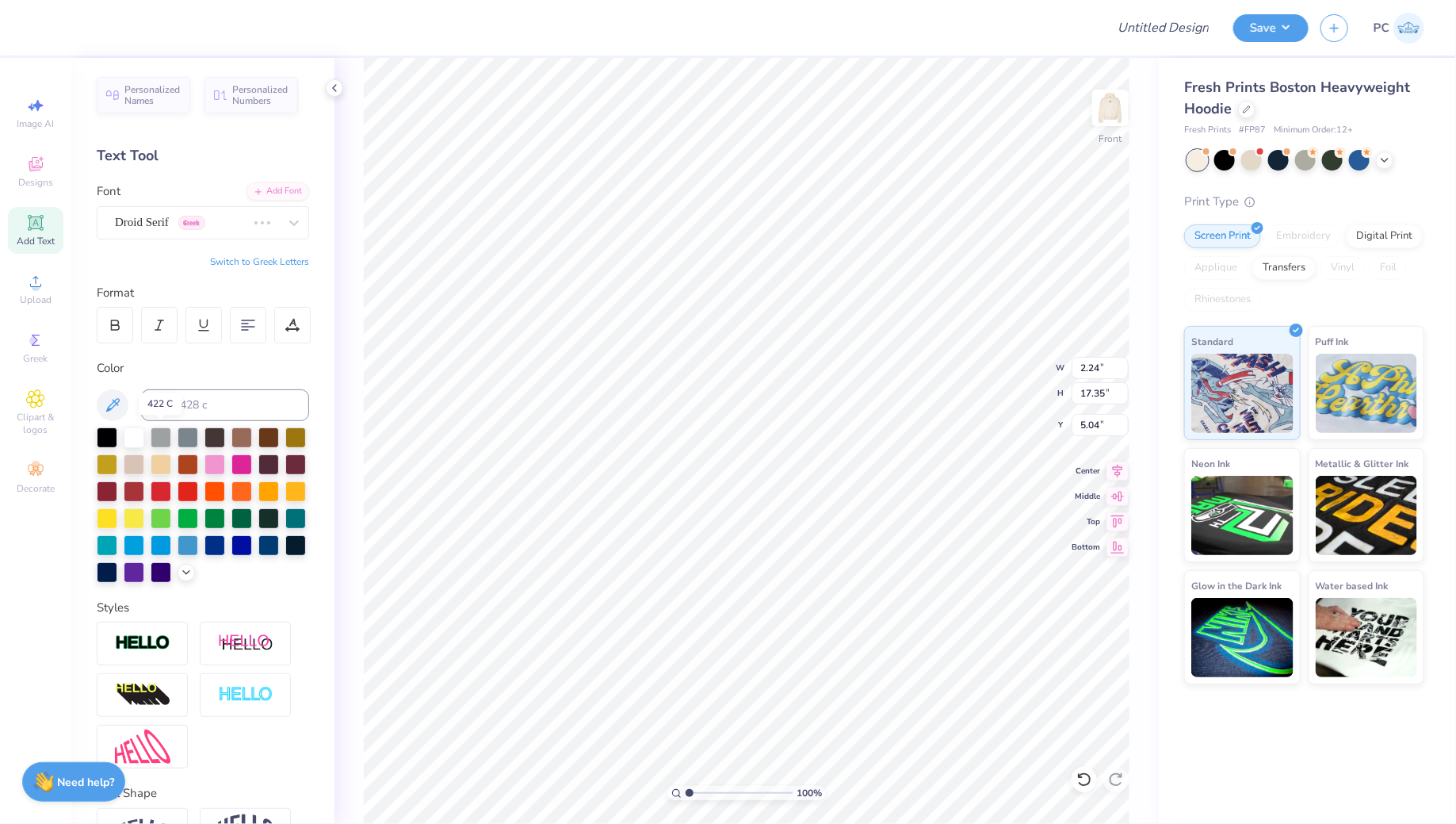
type input "2.69"
type input "16.78"
type input "5.32"
click at [206, 226] on div "Oldtimer Greek" at bounding box center [196, 222] width 166 height 25
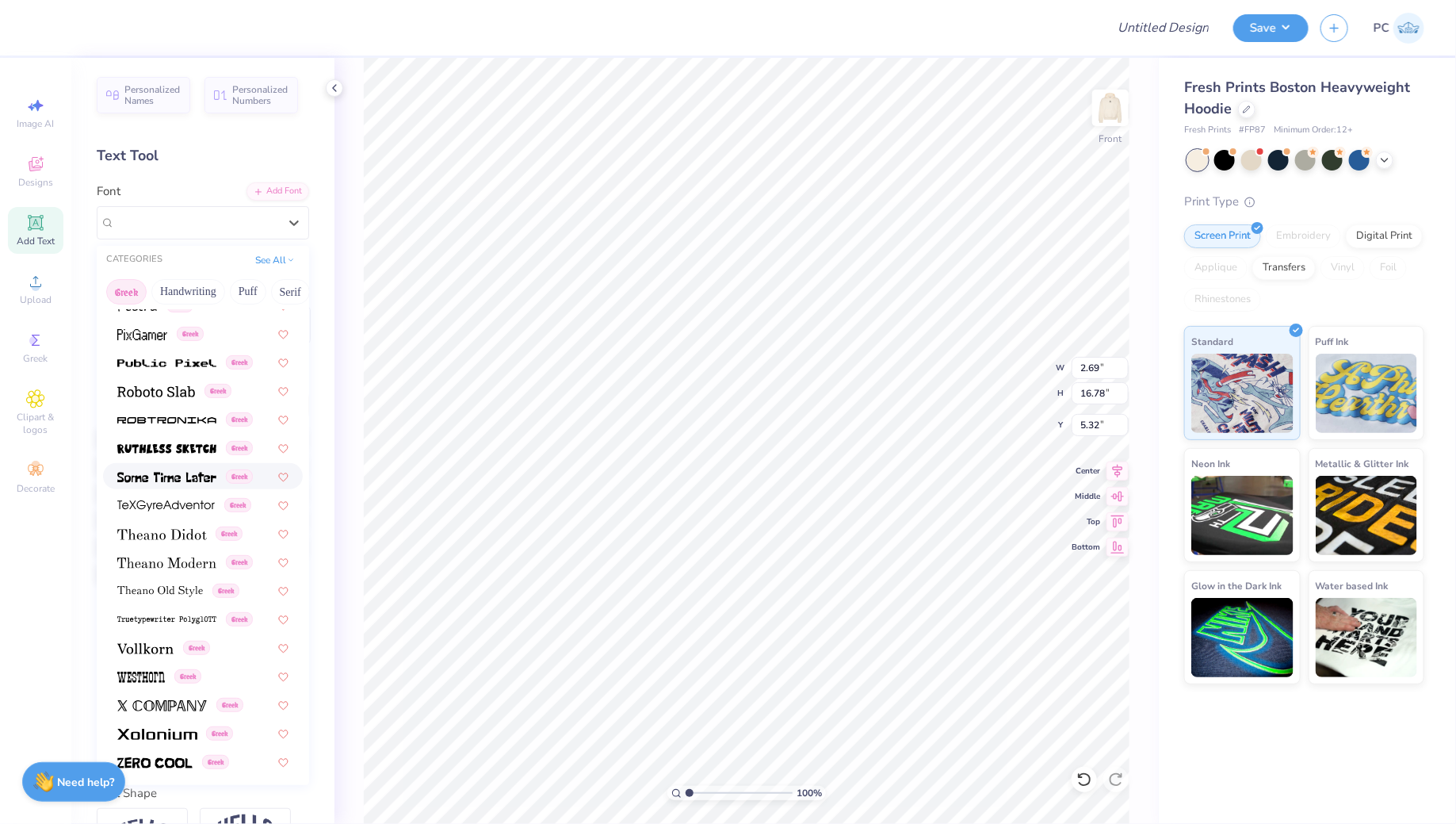
scroll to position [959, 0]
click at [138, 641] on img at bounding box center [146, 646] width 57 height 11
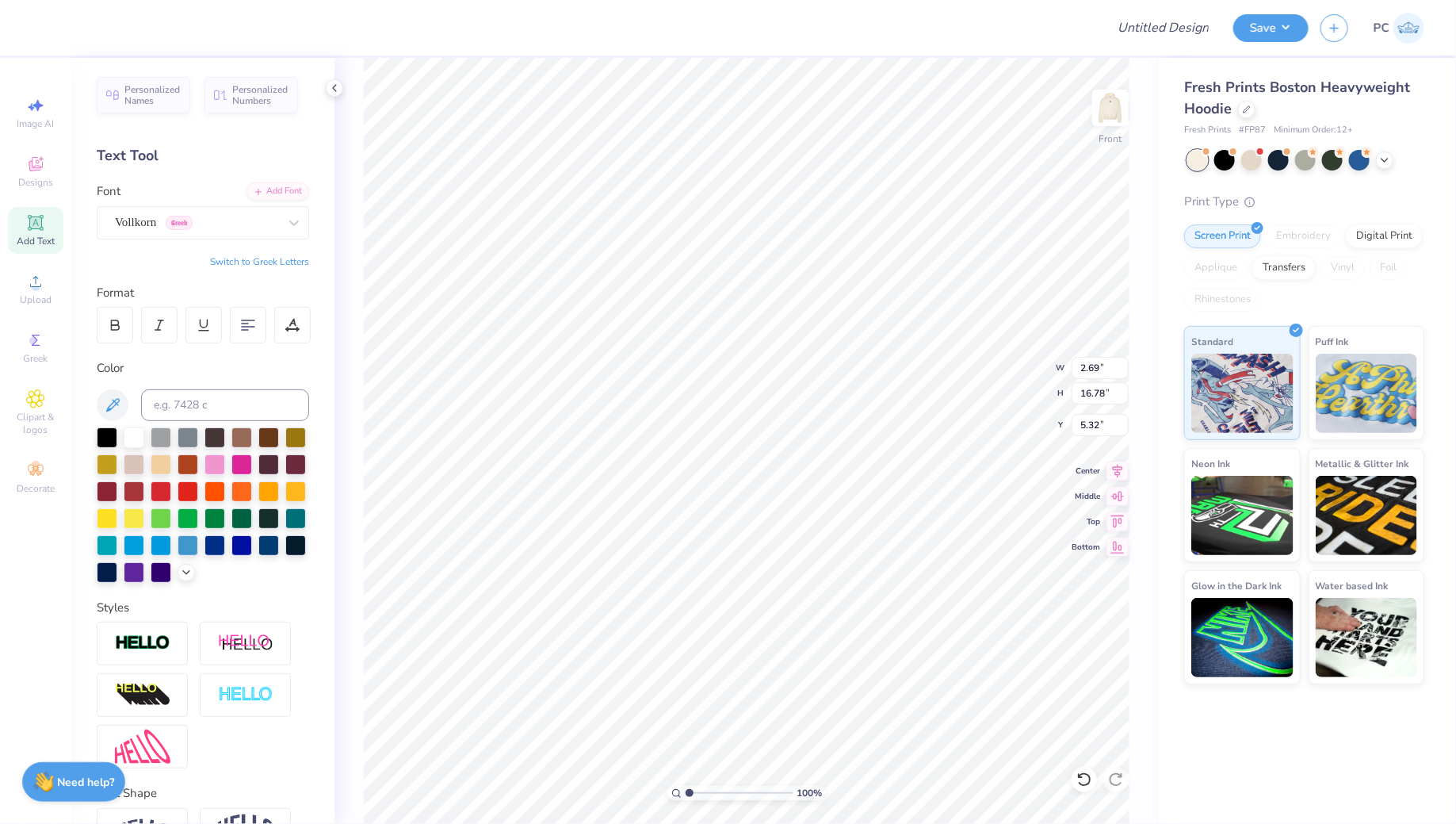
type input "2.19"
type input "16.83"
type input "5.30"
type textarea "GOD'S PLAN"
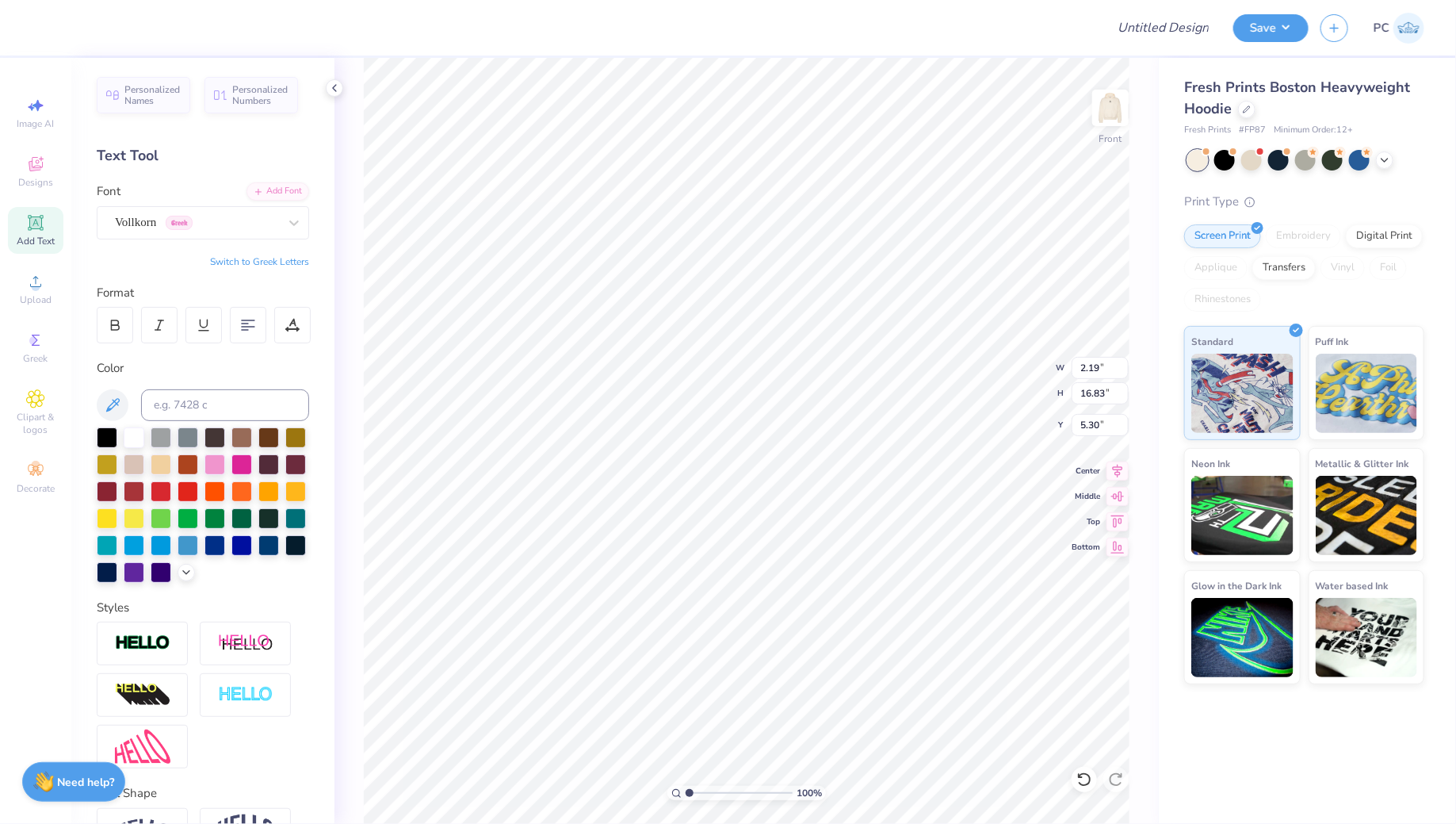
scroll to position [0, 3]
type textarea "GOD'S PLAN"
click at [985, 394] on div "100 % Front W 2.19 2.19 " H 16.83 16.83 " Y 5.30 5.30 " Center Middle Top Bottom" at bounding box center [746, 440] width 824 height 766
type input "5.00"
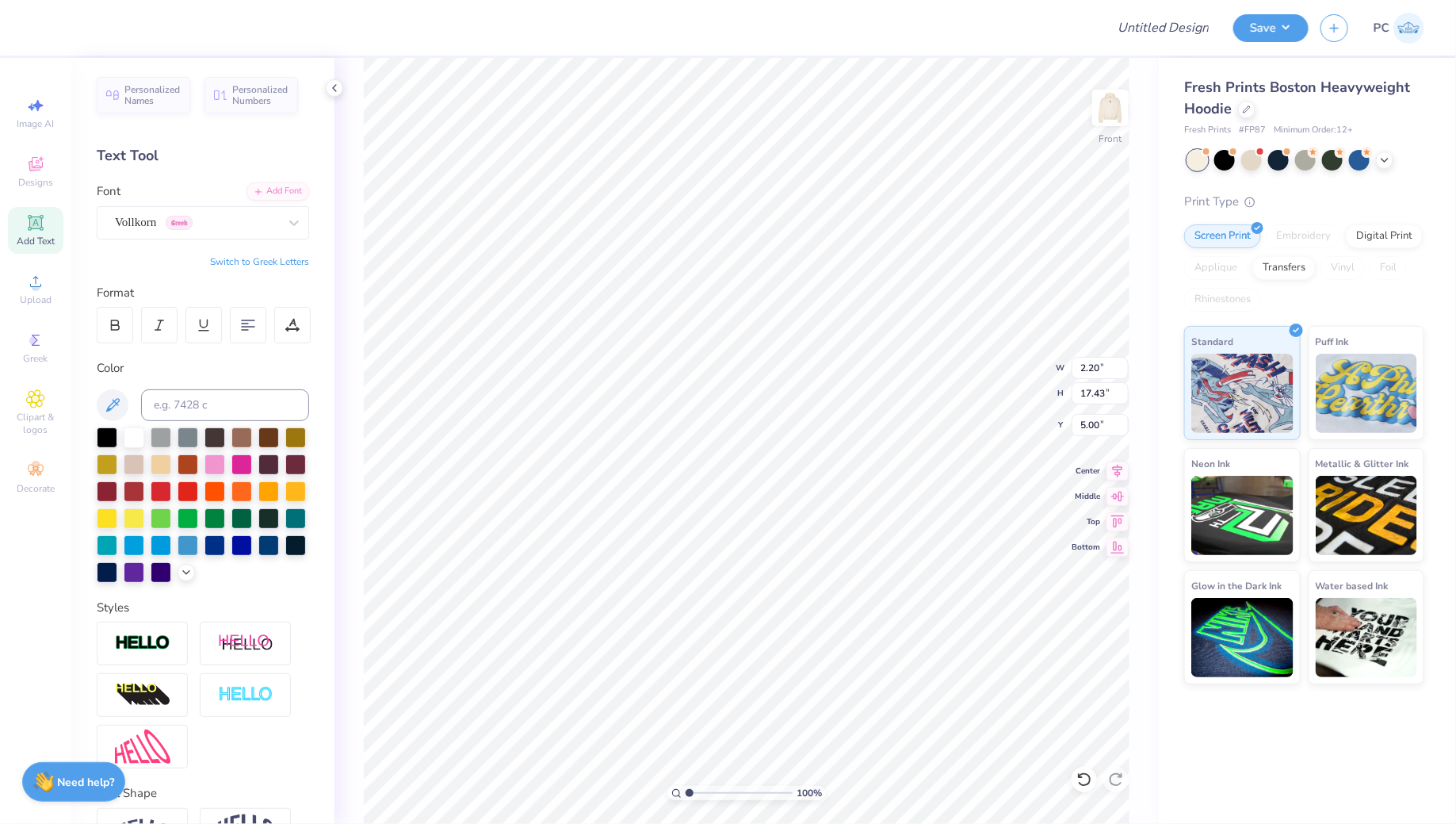
type textarea "GOD'S PLAN."
click at [28, 230] on icon at bounding box center [35, 223] width 15 height 15
click at [102, 432] on div at bounding box center [107, 436] width 21 height 21
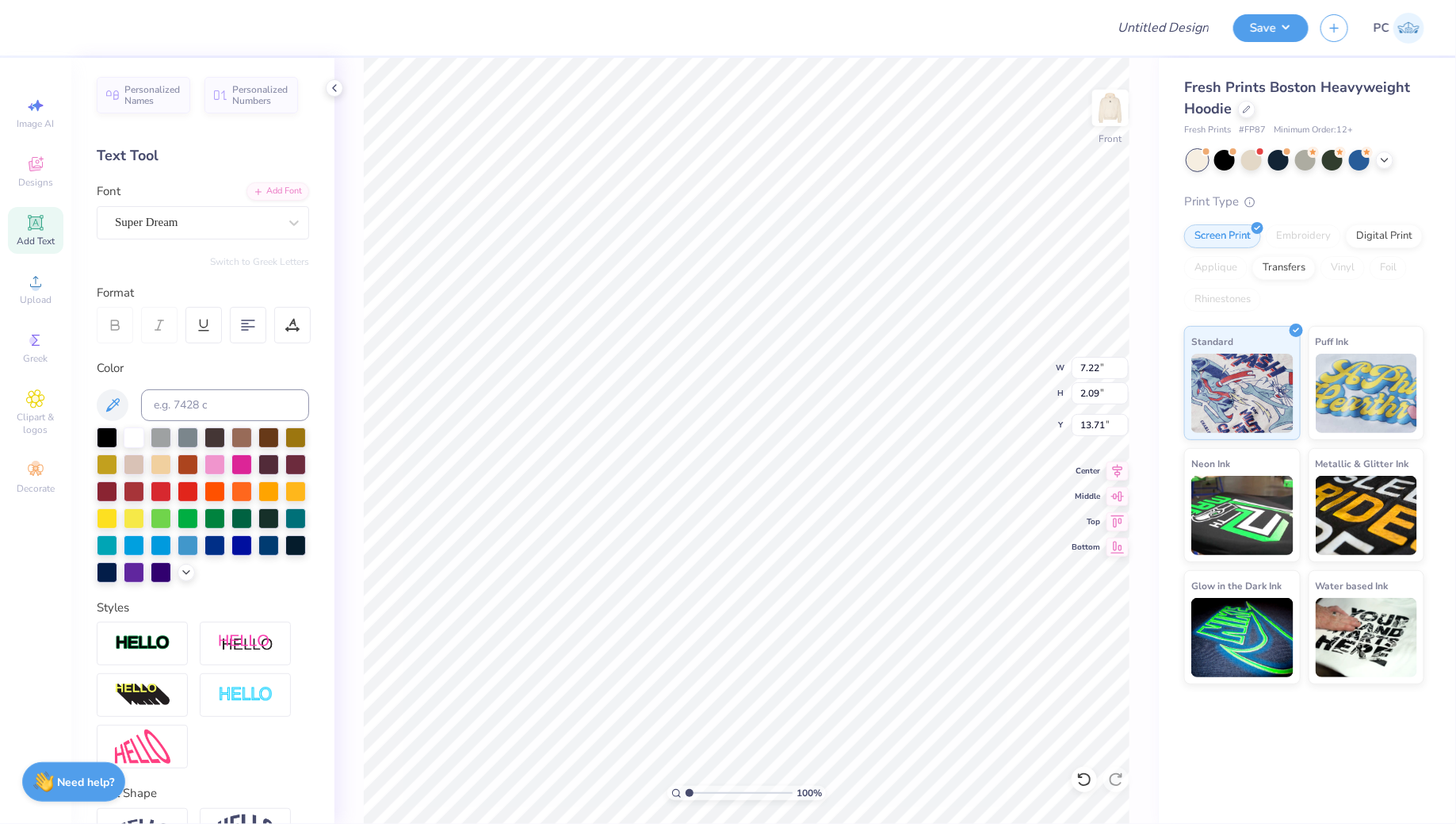
type textarea "When you see the storm coming, if you seek safety in that refuge which is Mary,…"
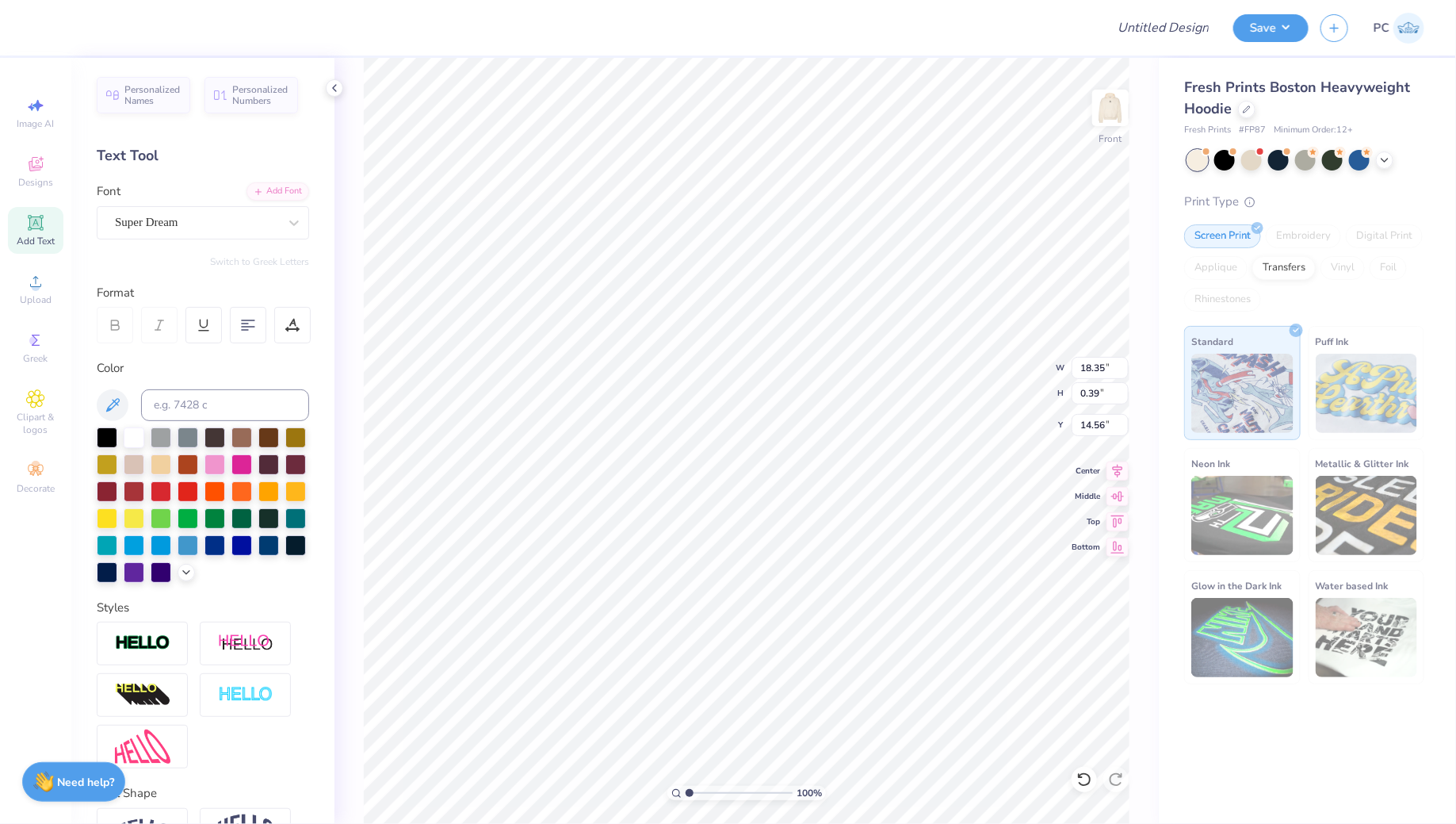
type input "9.14"
type textarea "When you see the storm coming, if you seek safety in that refuge which is Mary,…"
click at [245, 226] on div "Super Dream" at bounding box center [196, 222] width 166 height 25
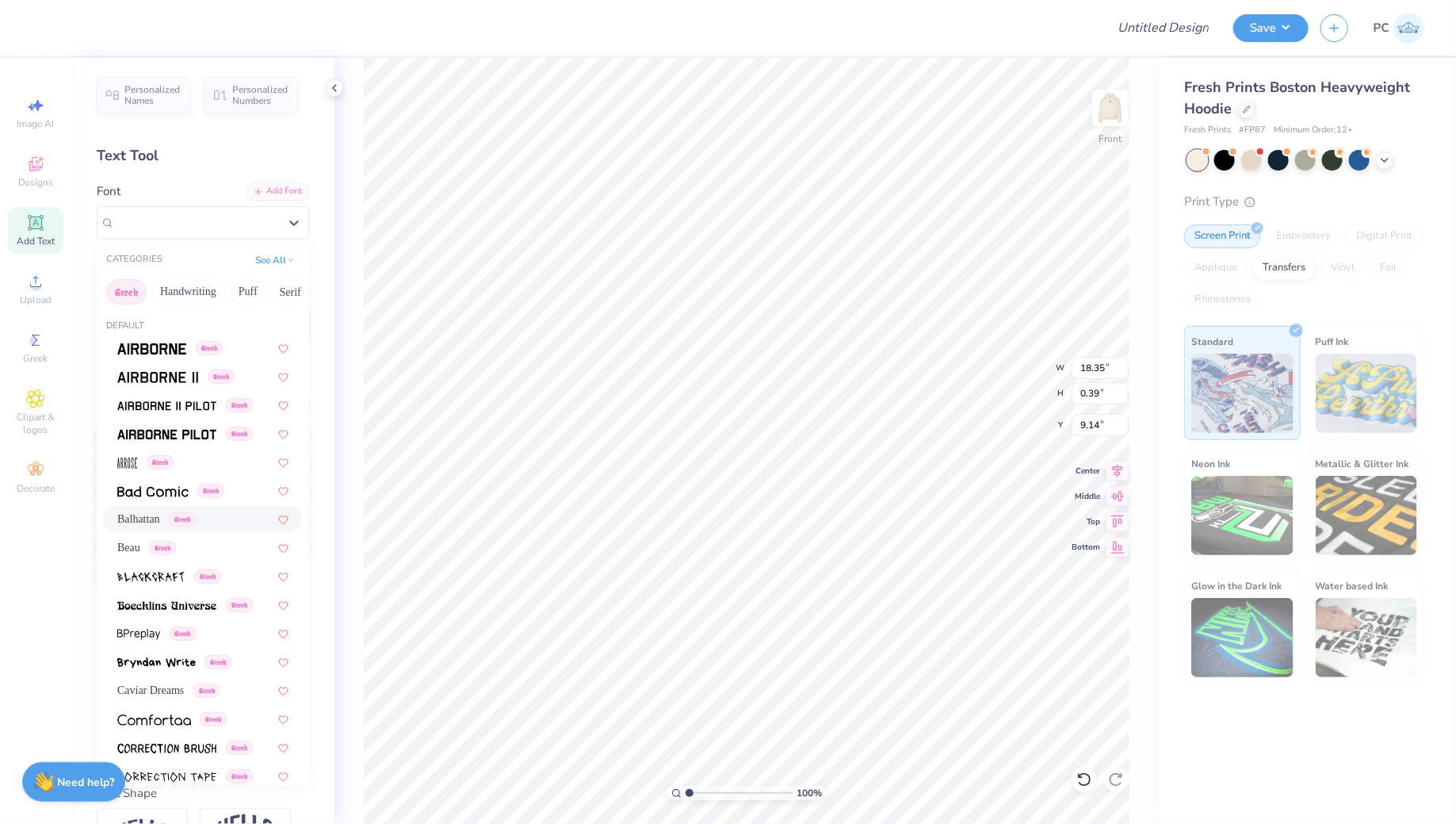
click at [169, 526] on div "Balhattan Greek" at bounding box center [157, 518] width 79 height 16
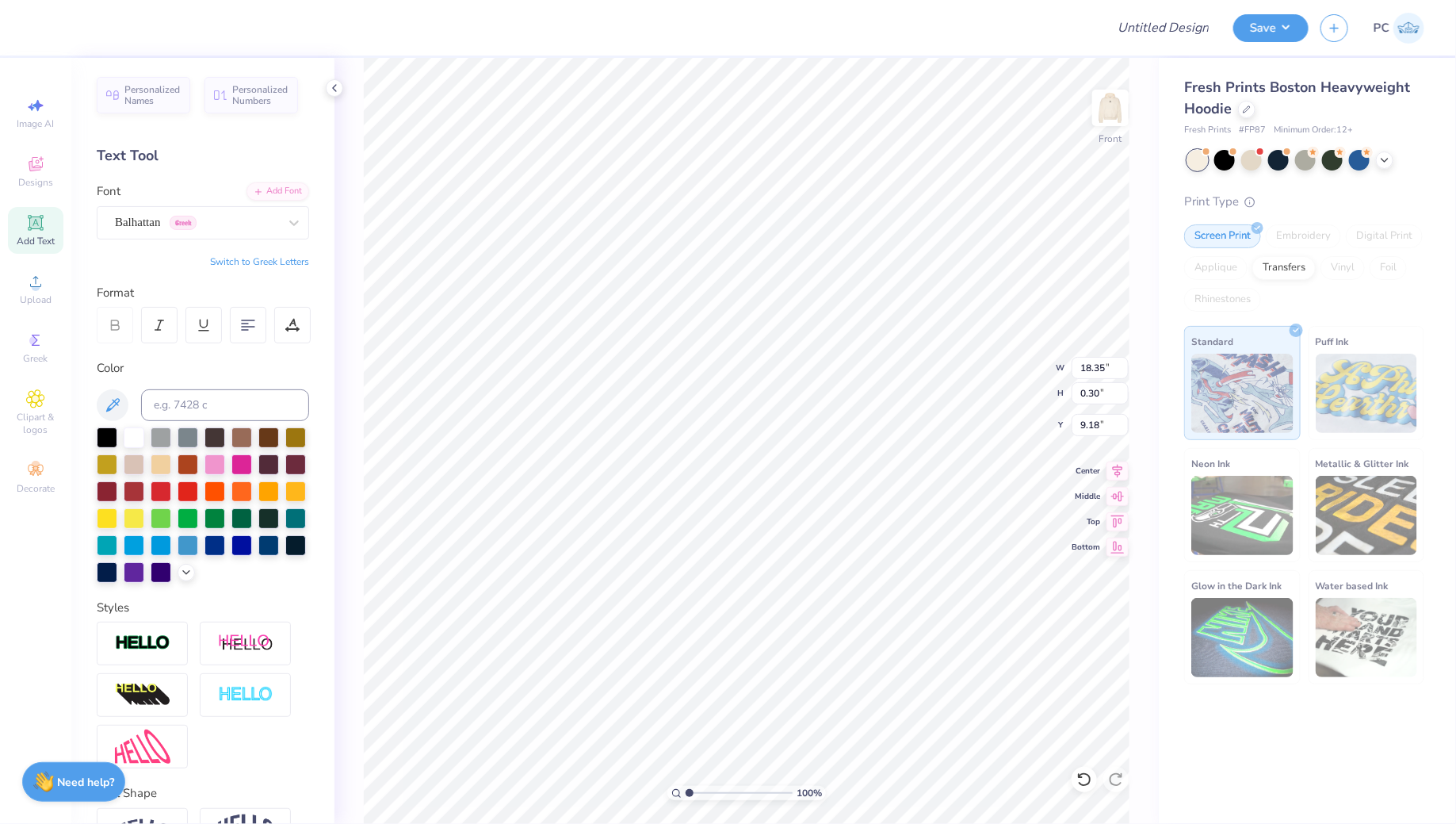
scroll to position [1, 1]
type textarea "When you see the storm coming, if you seek safety in that refuge which is Mary,…"
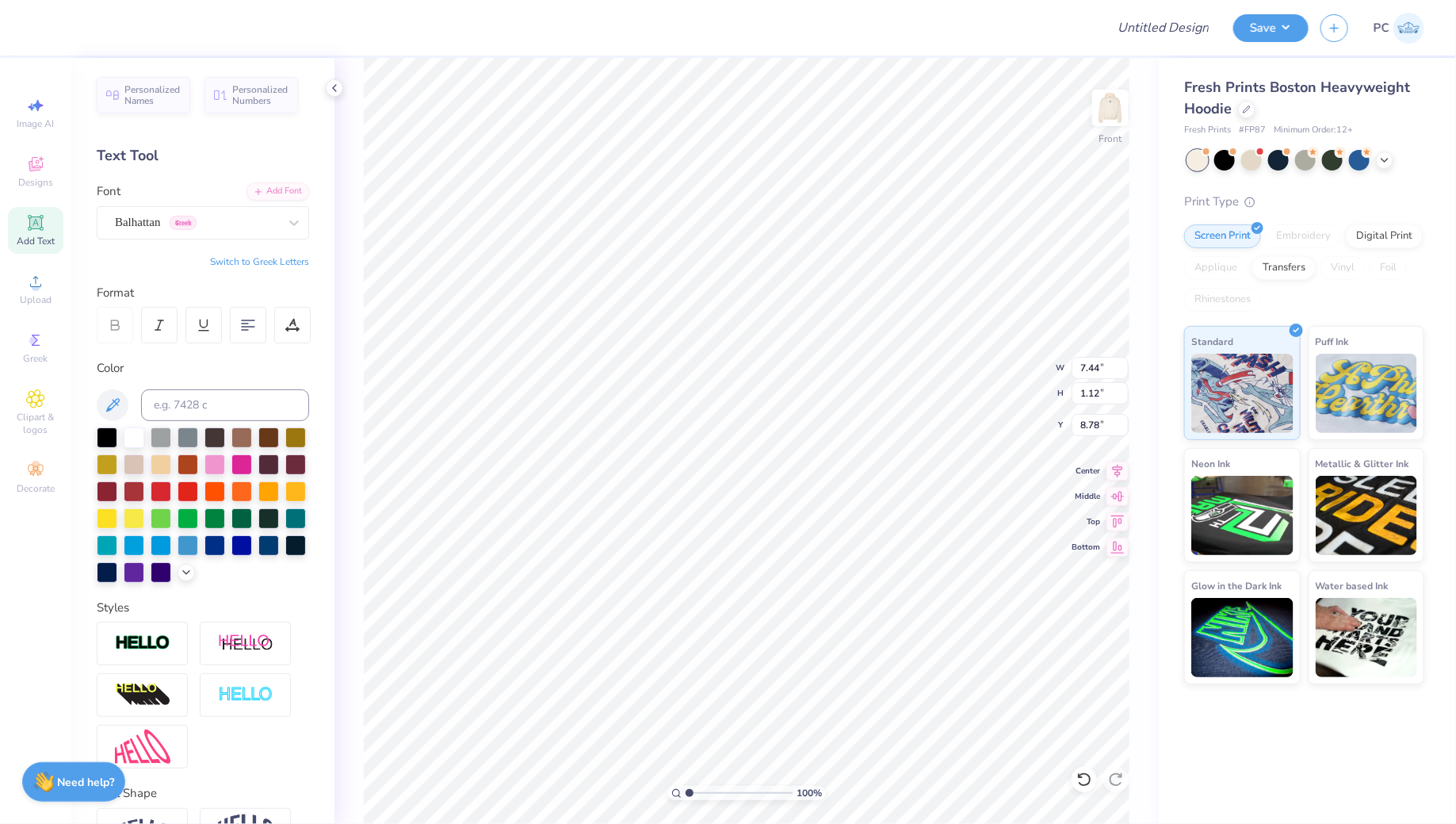
type input "10.21"
type input "1.53"
type input "8.36"
type input "12.22"
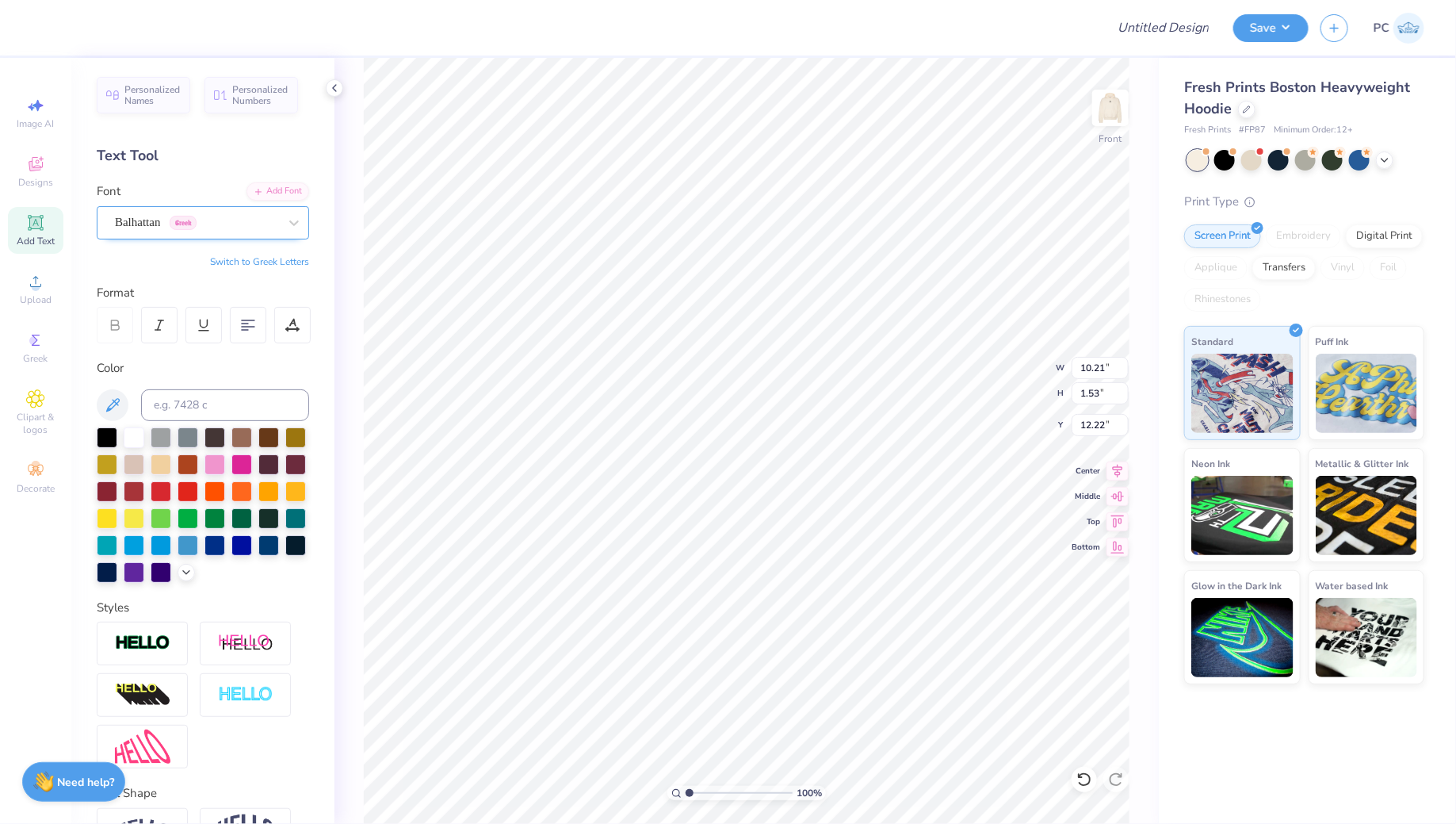
type textarea "When you see the storm coming, if you seek safety in that refuge which is Mary,…"
click at [217, 217] on div "Balhattan Greek" at bounding box center [196, 222] width 166 height 25
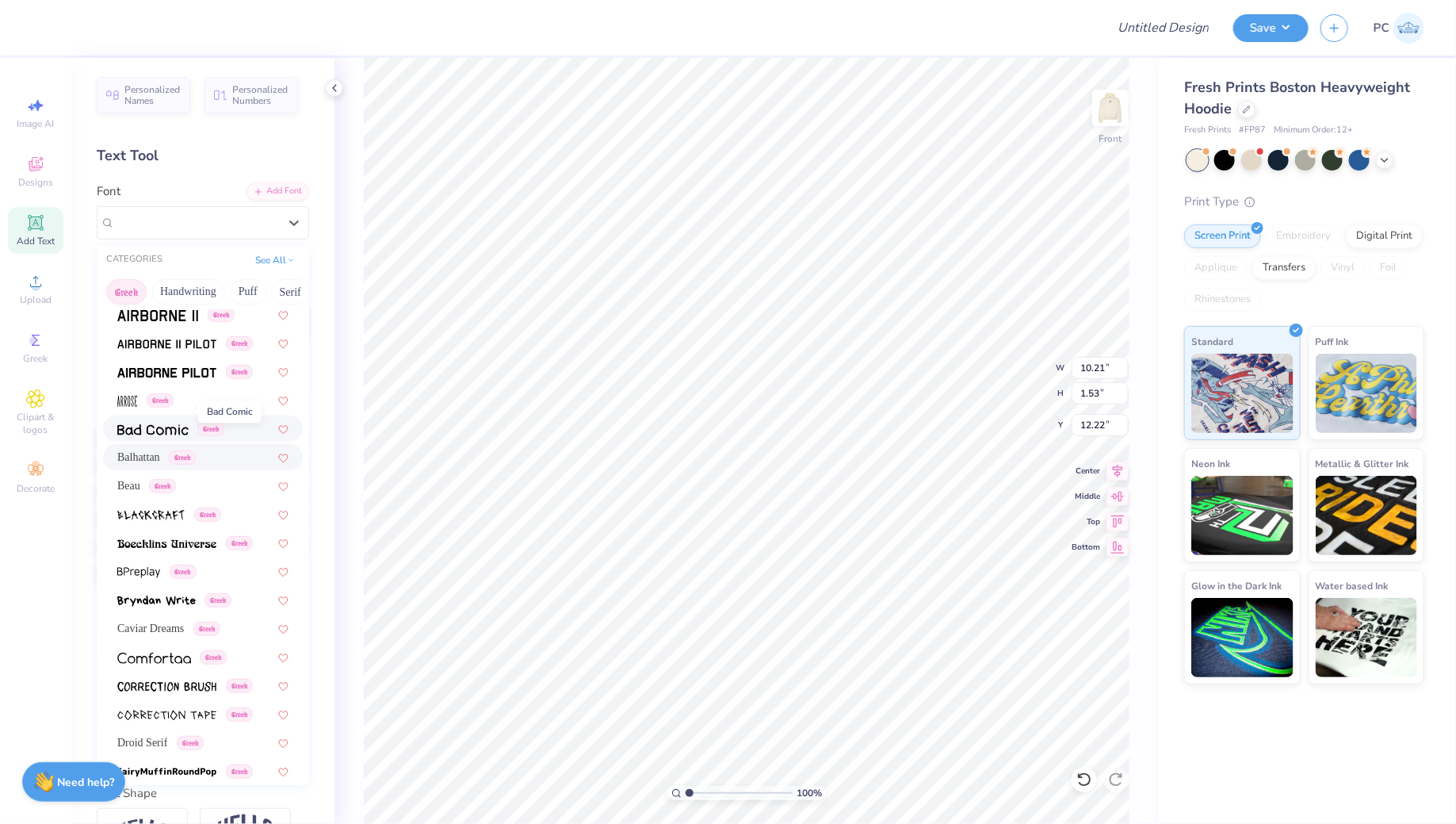
scroll to position [86, 0]
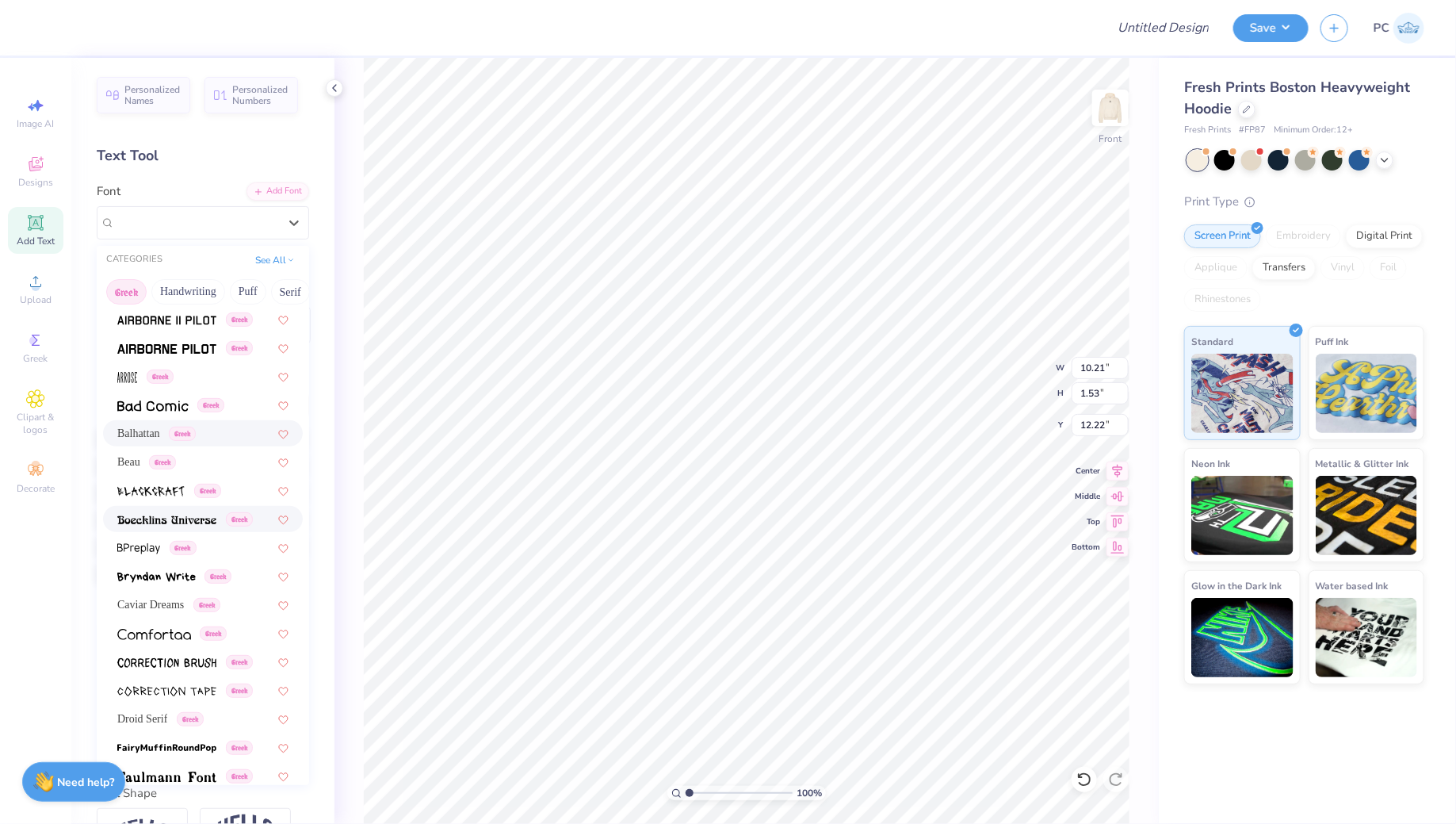
click at [173, 511] on span at bounding box center [167, 518] width 99 height 16
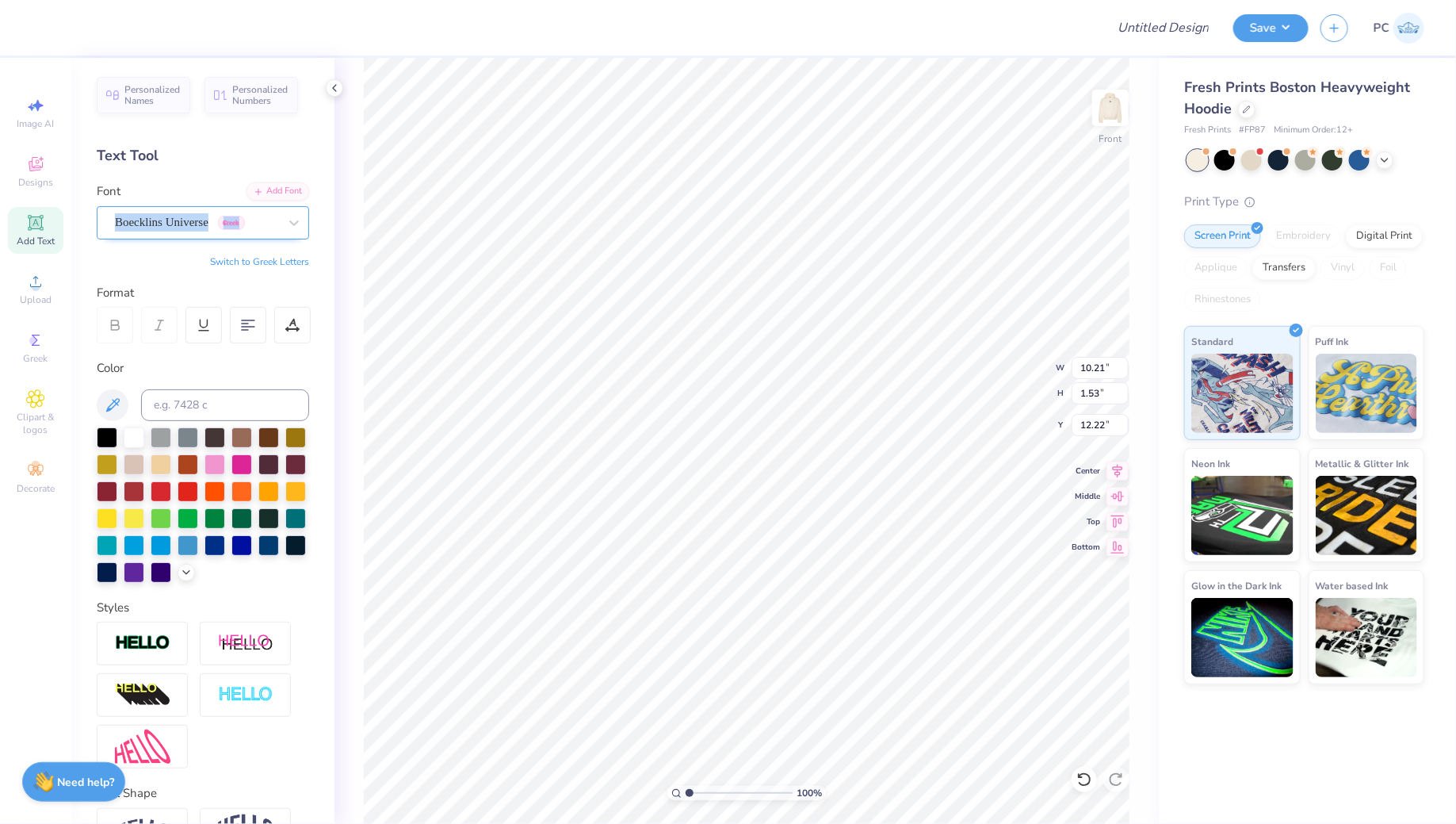
click at [154, 205] on div "Font Boecklins Universe Greek" at bounding box center [203, 211] width 213 height 57
click at [179, 225] on div "Boecklins Universe Greek" at bounding box center [196, 222] width 166 height 25
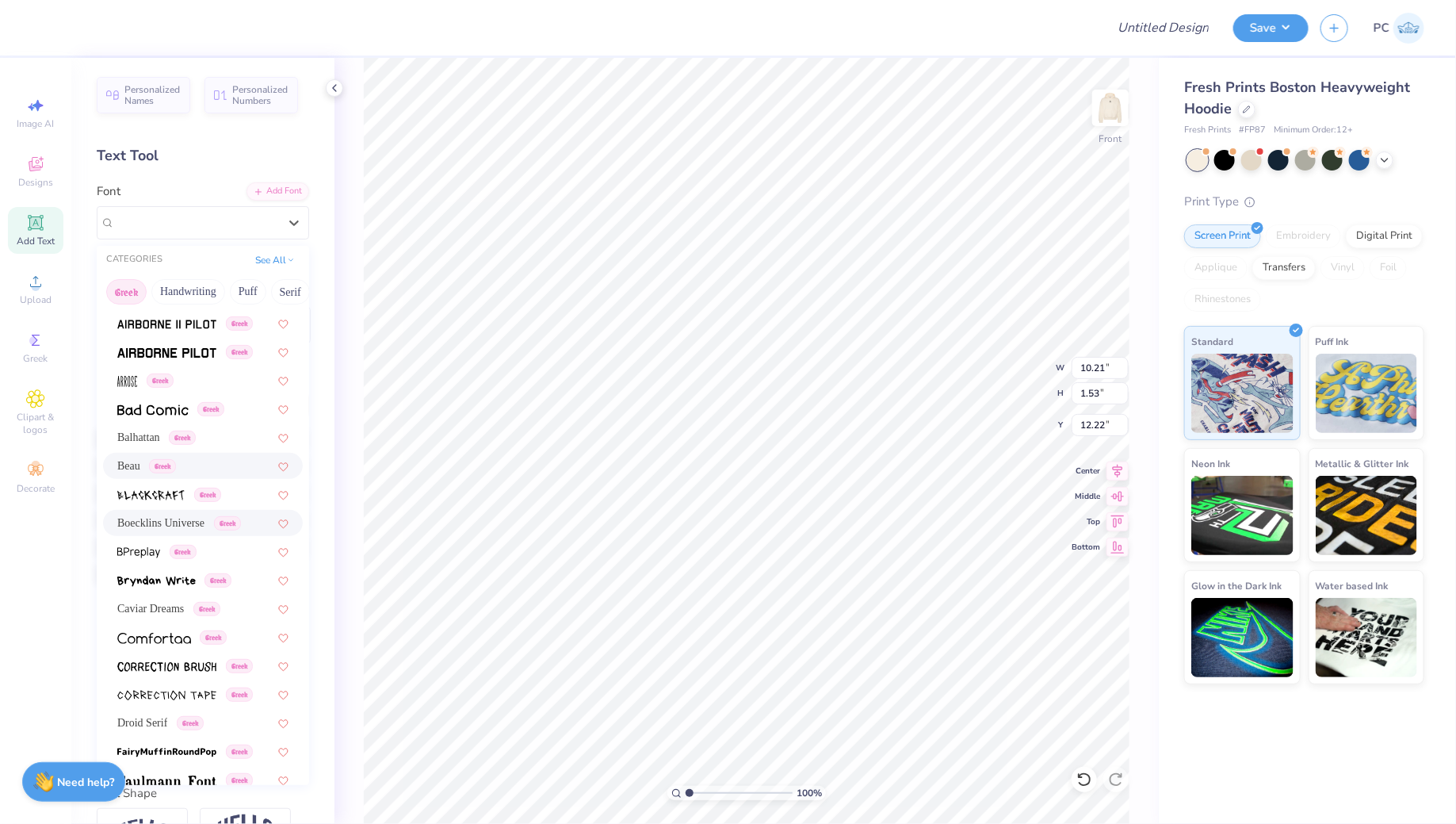
scroll to position [124, 0]
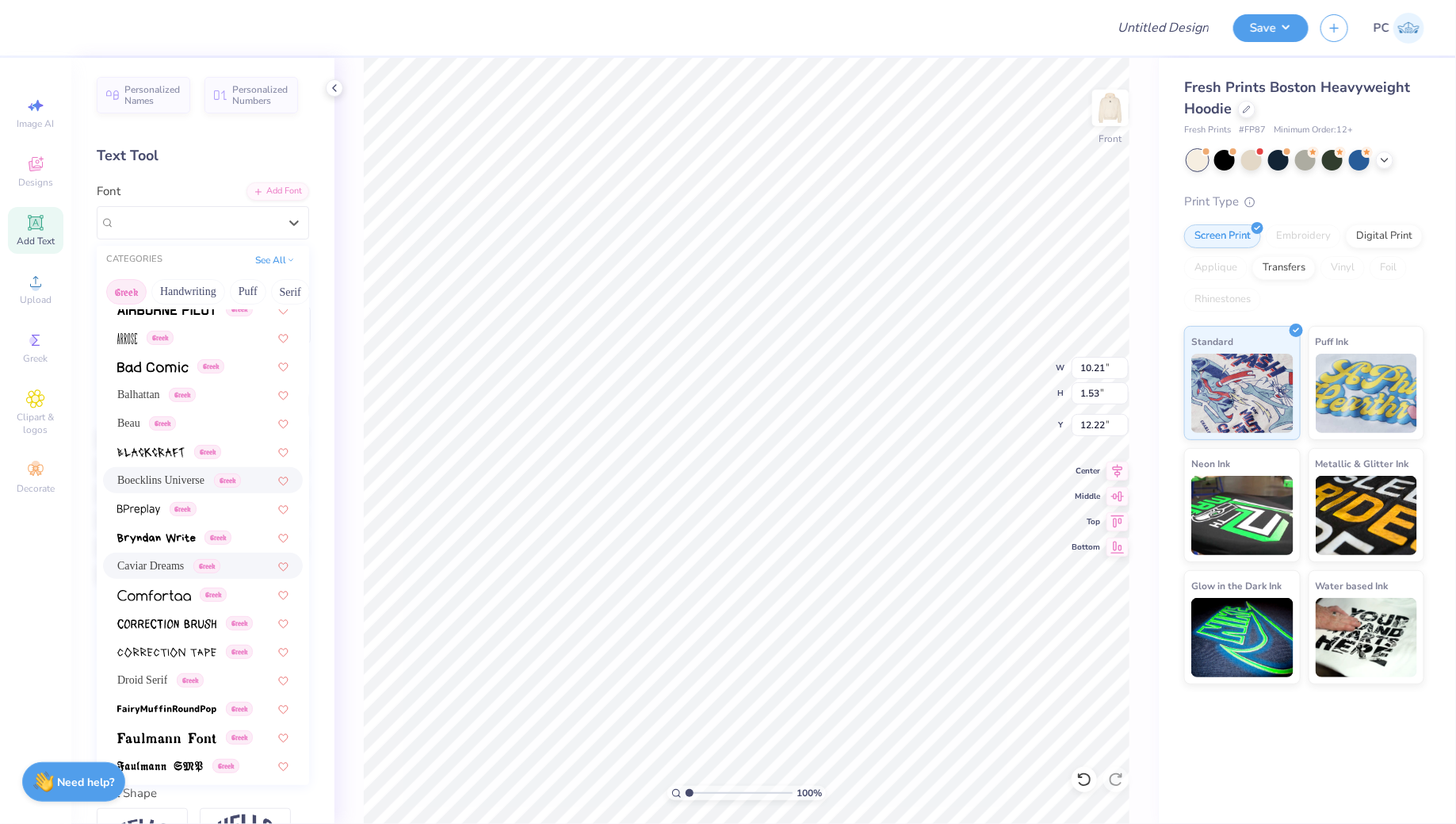
click at [161, 565] on span "Caviar Dreams" at bounding box center [151, 565] width 67 height 16
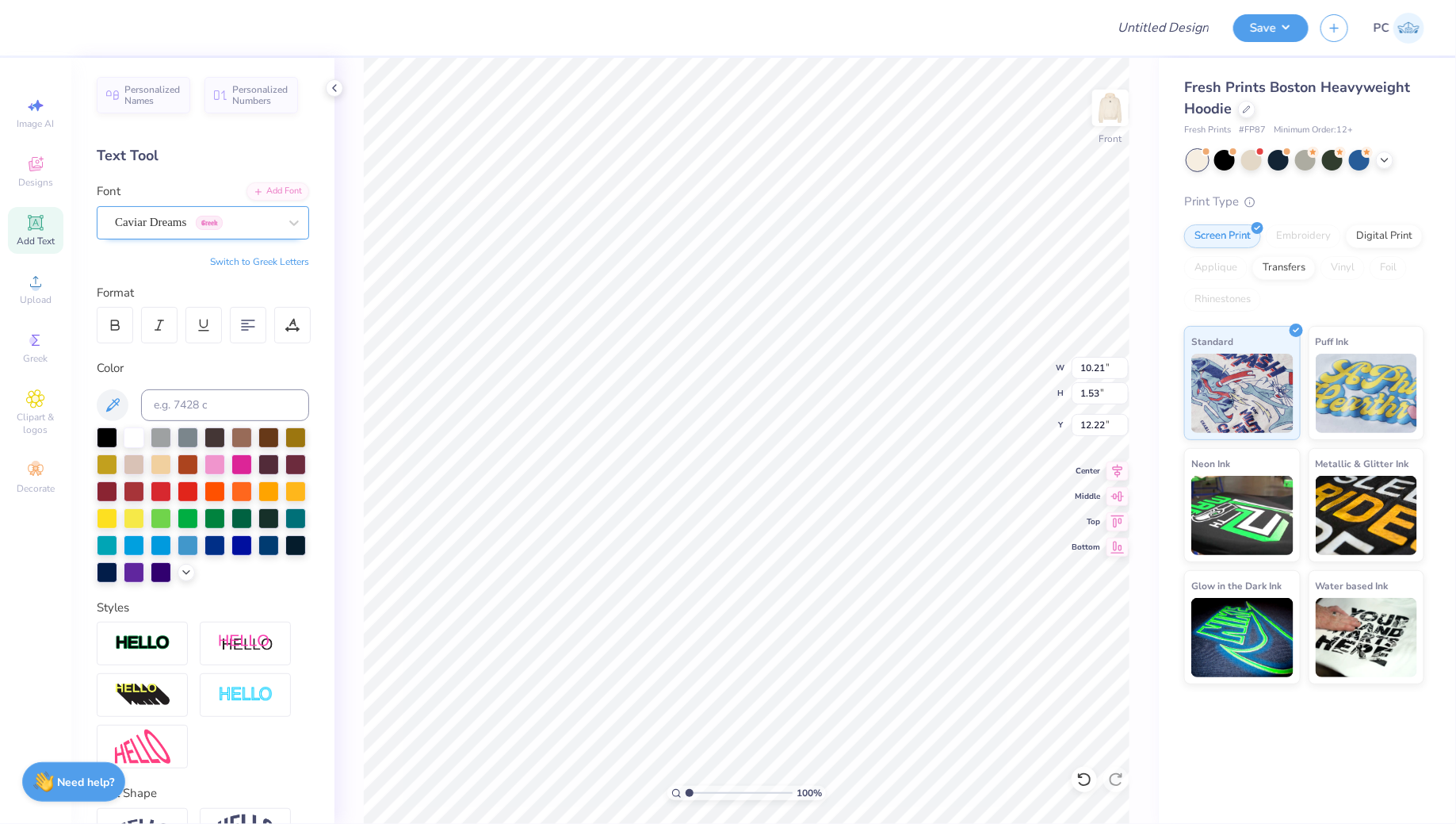
click at [171, 213] on div "Caviar Dreams Greek" at bounding box center [196, 222] width 166 height 25
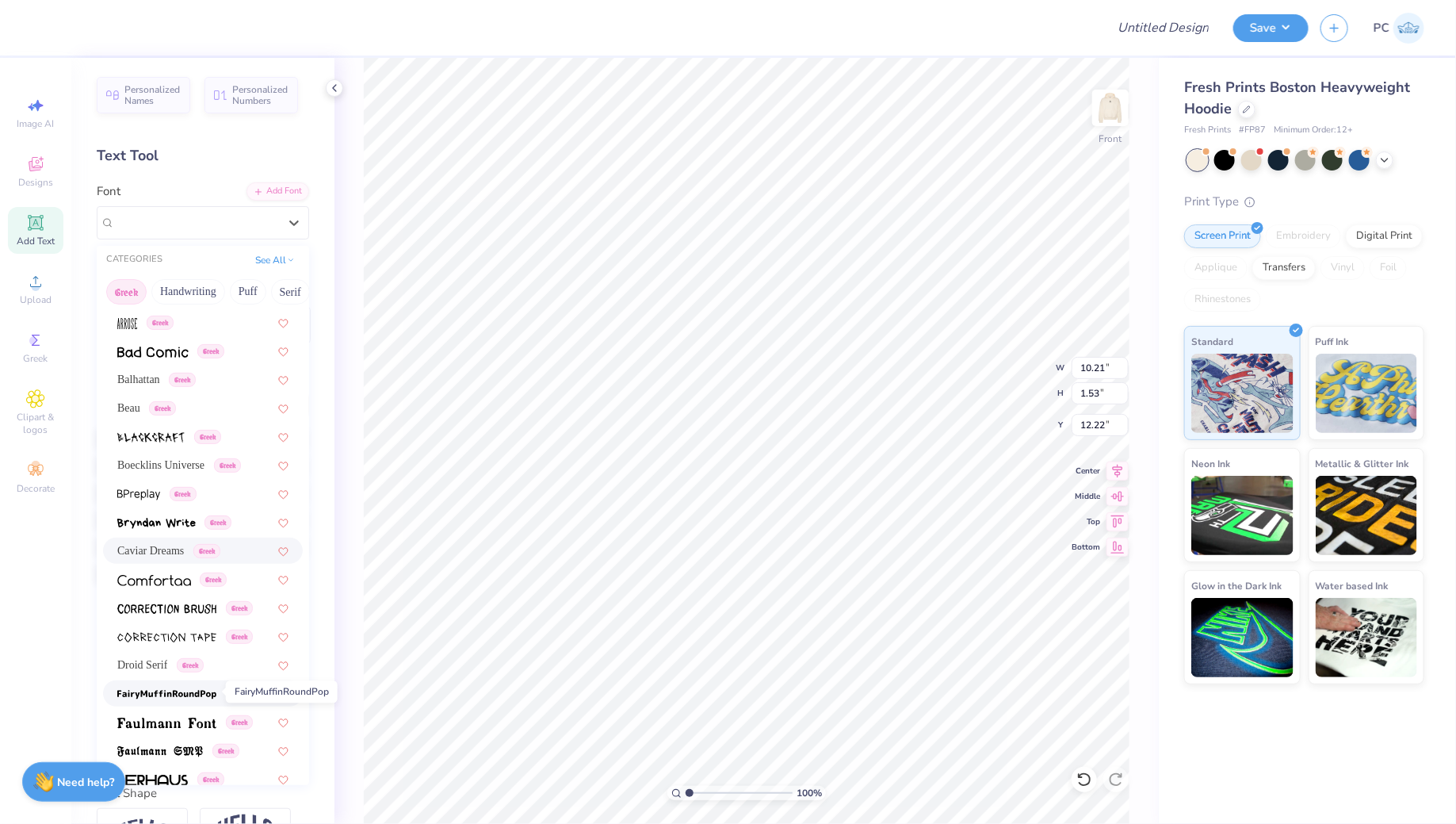
scroll to position [141, 0]
click at [167, 666] on span "Droid Serif" at bounding box center [142, 664] width 50 height 16
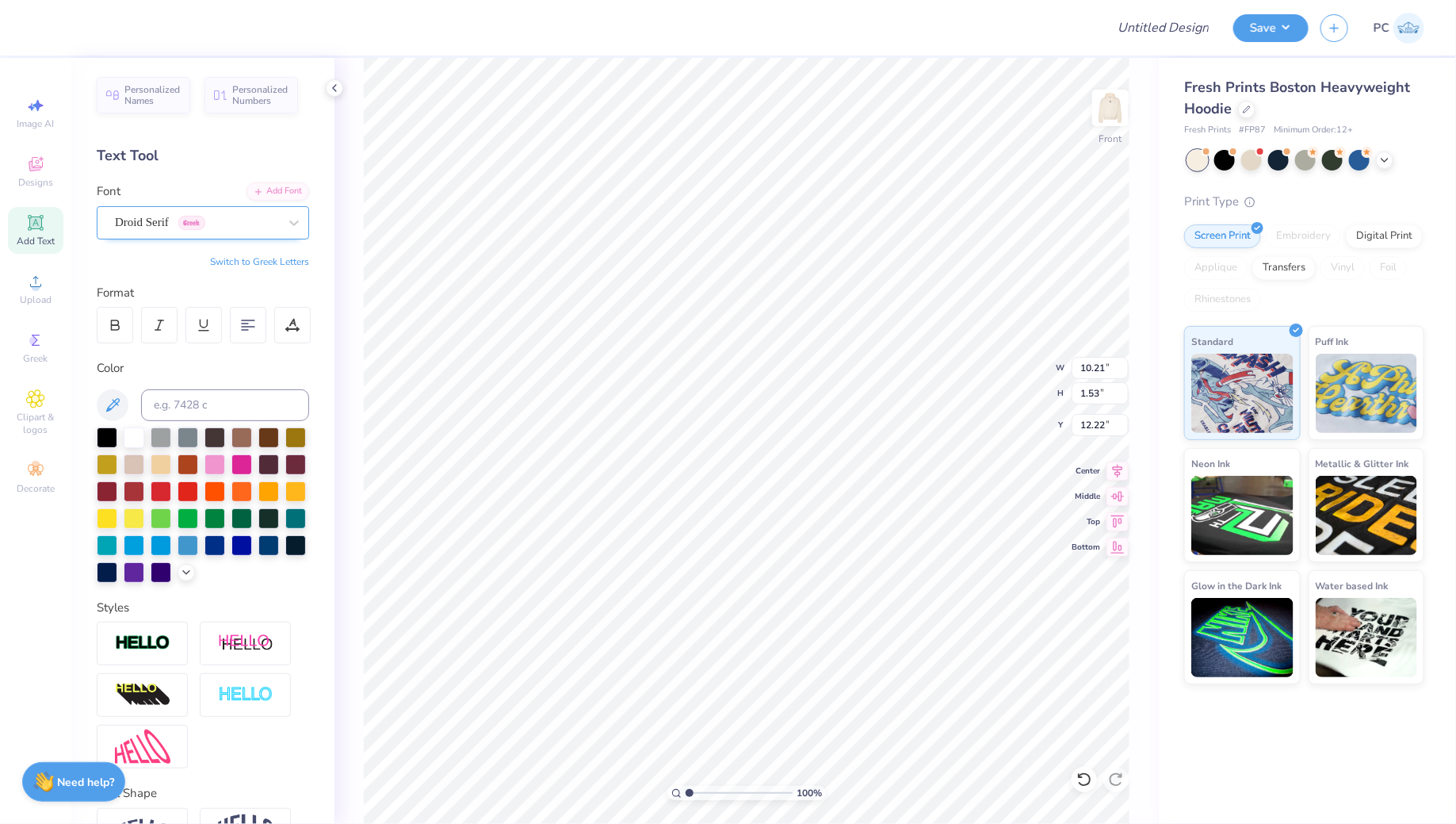
click at [231, 227] on div "Droid Serif Greek" at bounding box center [196, 222] width 166 height 25
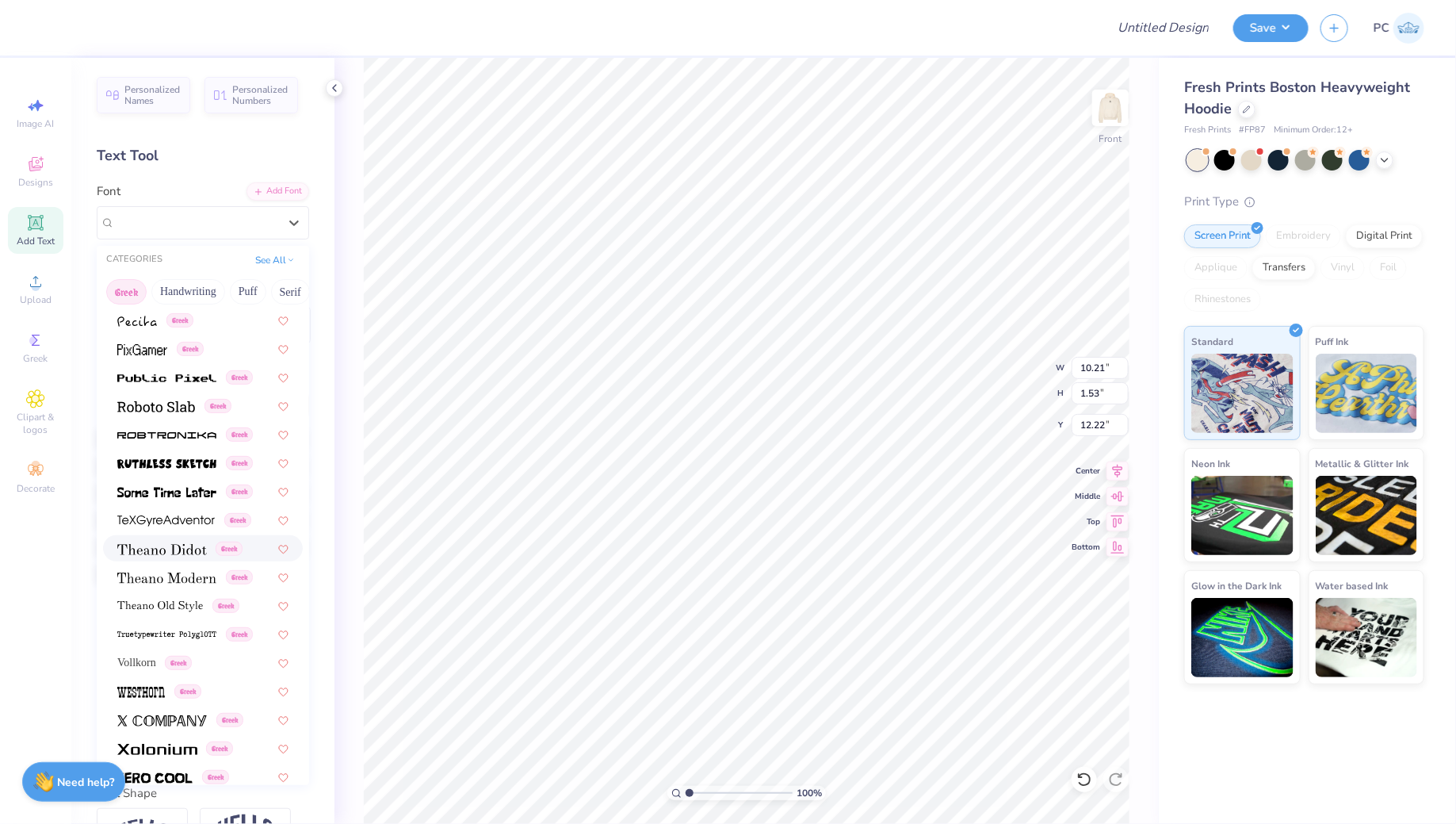
scroll to position [949, 0]
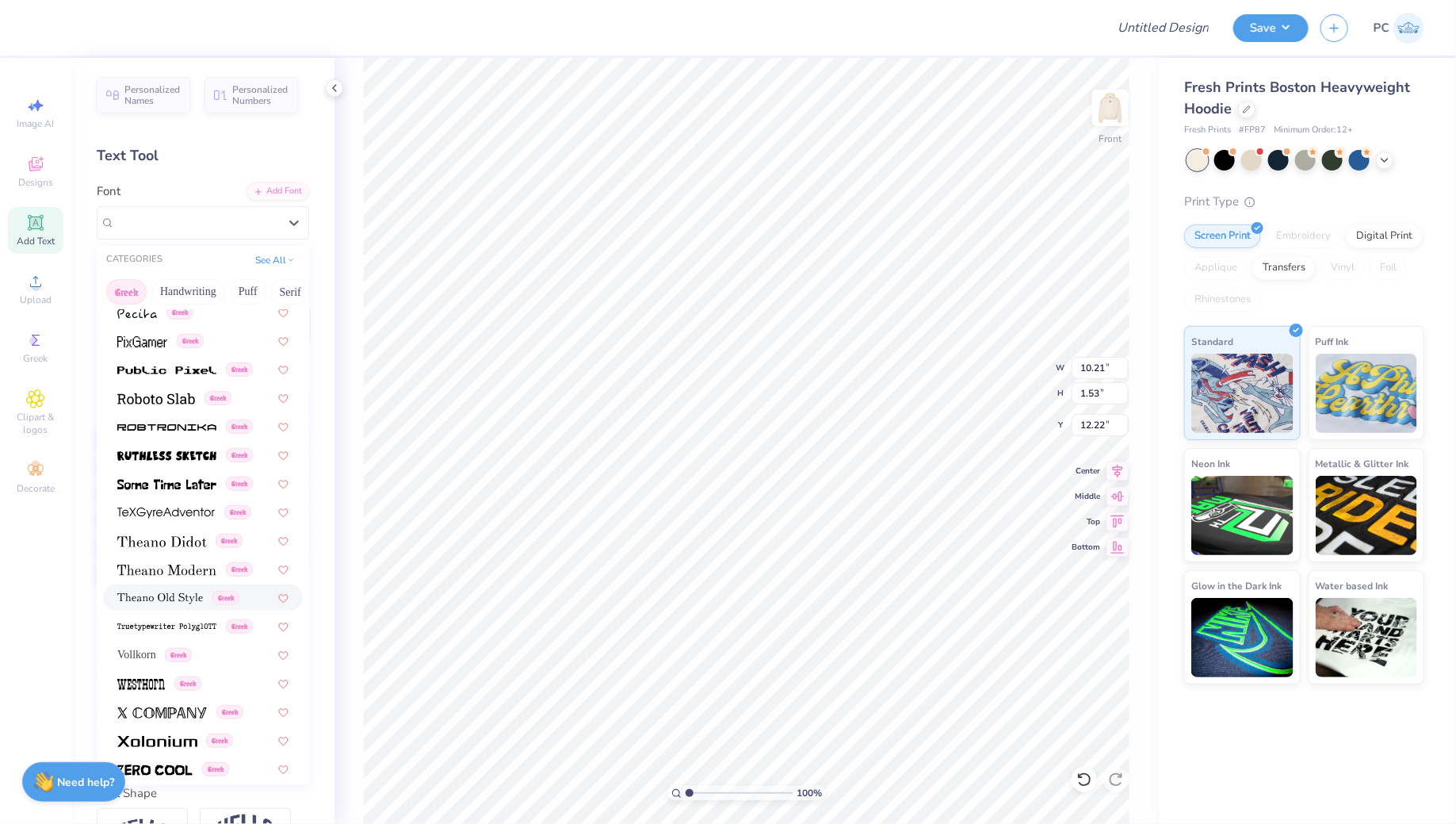
click at [165, 600] on img at bounding box center [160, 598] width 86 height 11
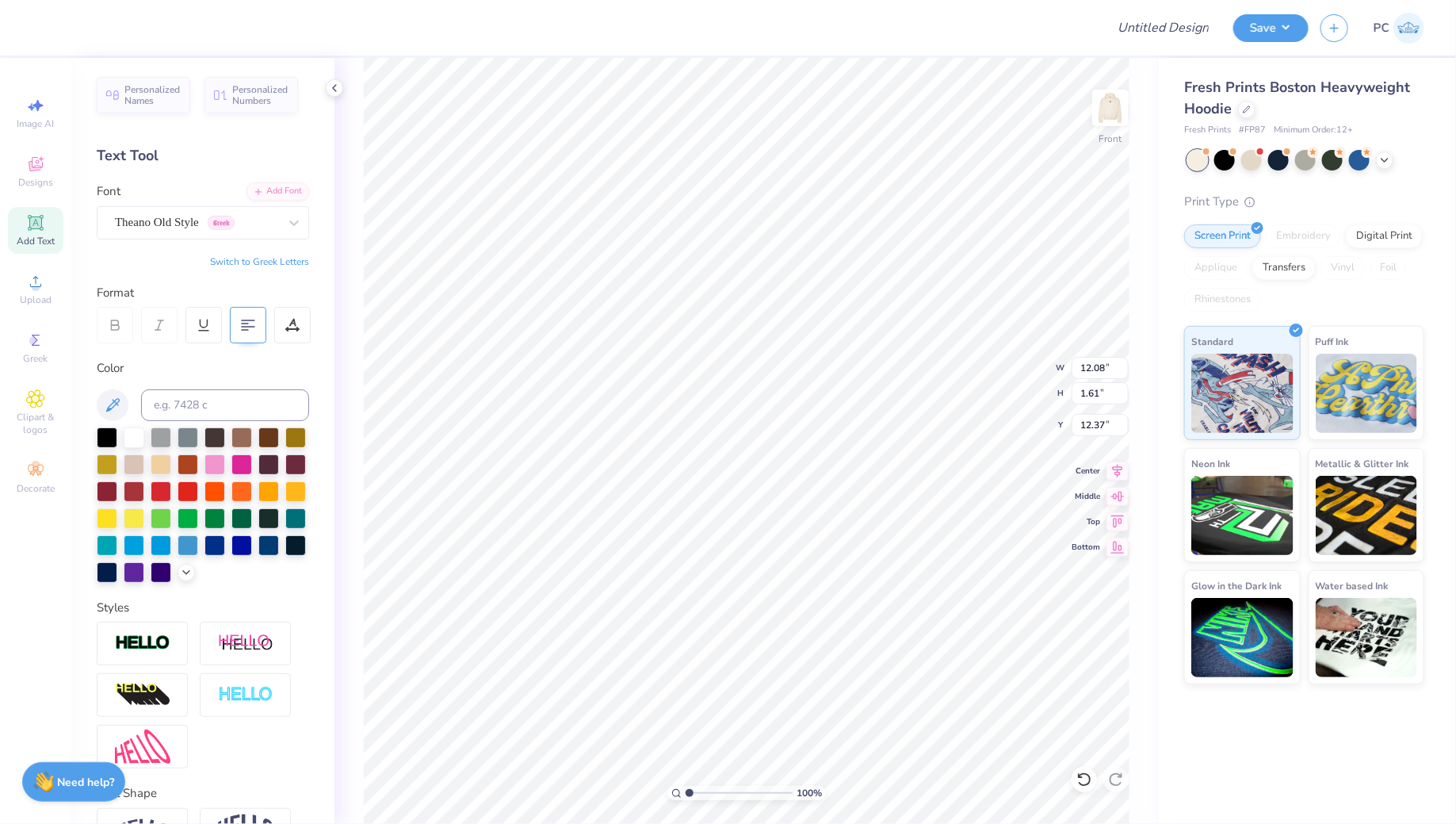
click at [248, 314] on div at bounding box center [248, 325] width 37 height 37
type input "19.76"
click at [26, 298] on span "Upload" at bounding box center [35, 299] width 32 height 13
click at [38, 224] on icon at bounding box center [35, 222] width 12 height 12
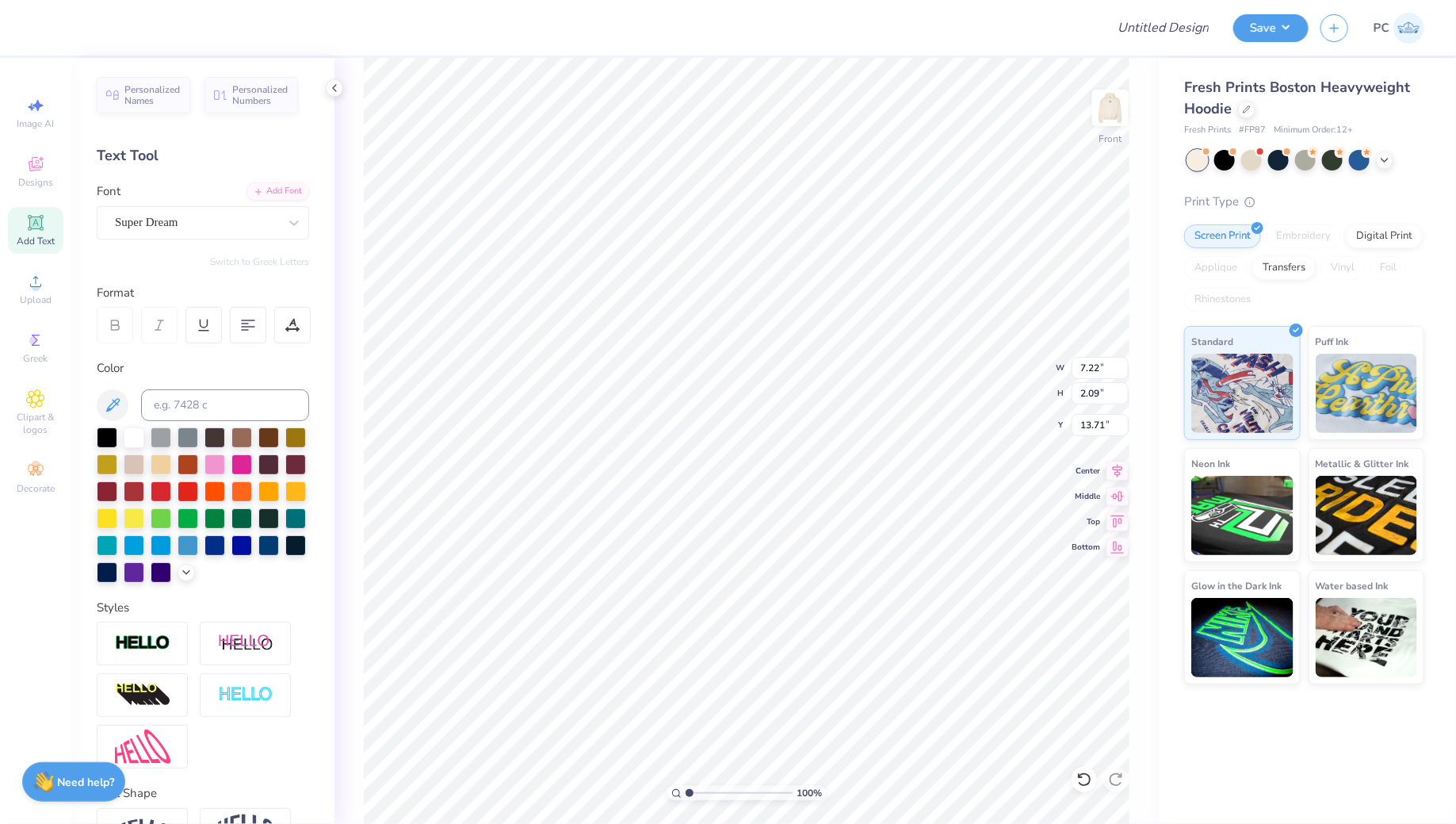
type textarea "s"
type textarea "St. Josemaria Escriva"
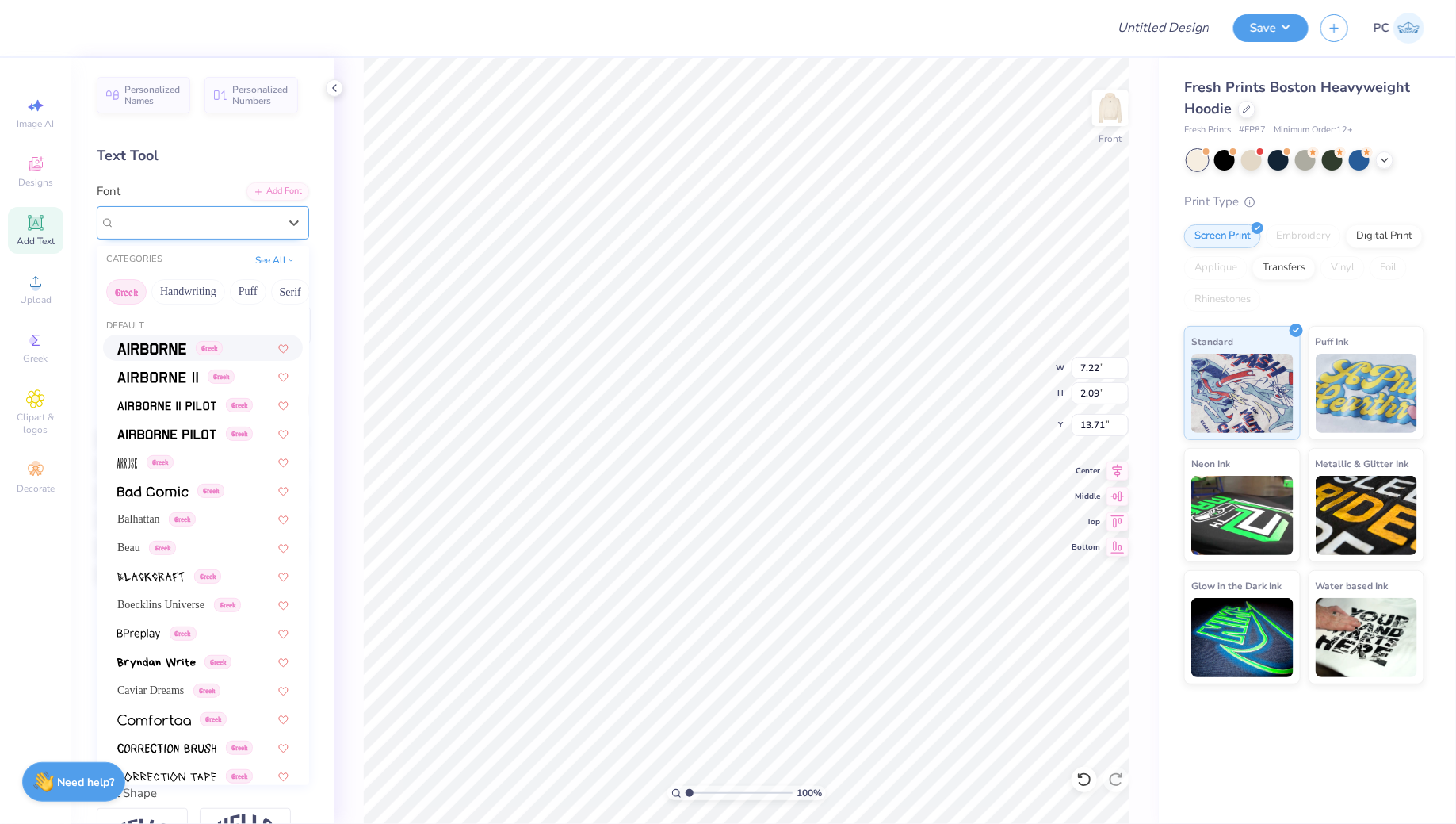
click at [188, 222] on div "Super Dream" at bounding box center [196, 222] width 166 height 25
click at [185, 292] on button "Handwriting" at bounding box center [189, 292] width 74 height 26
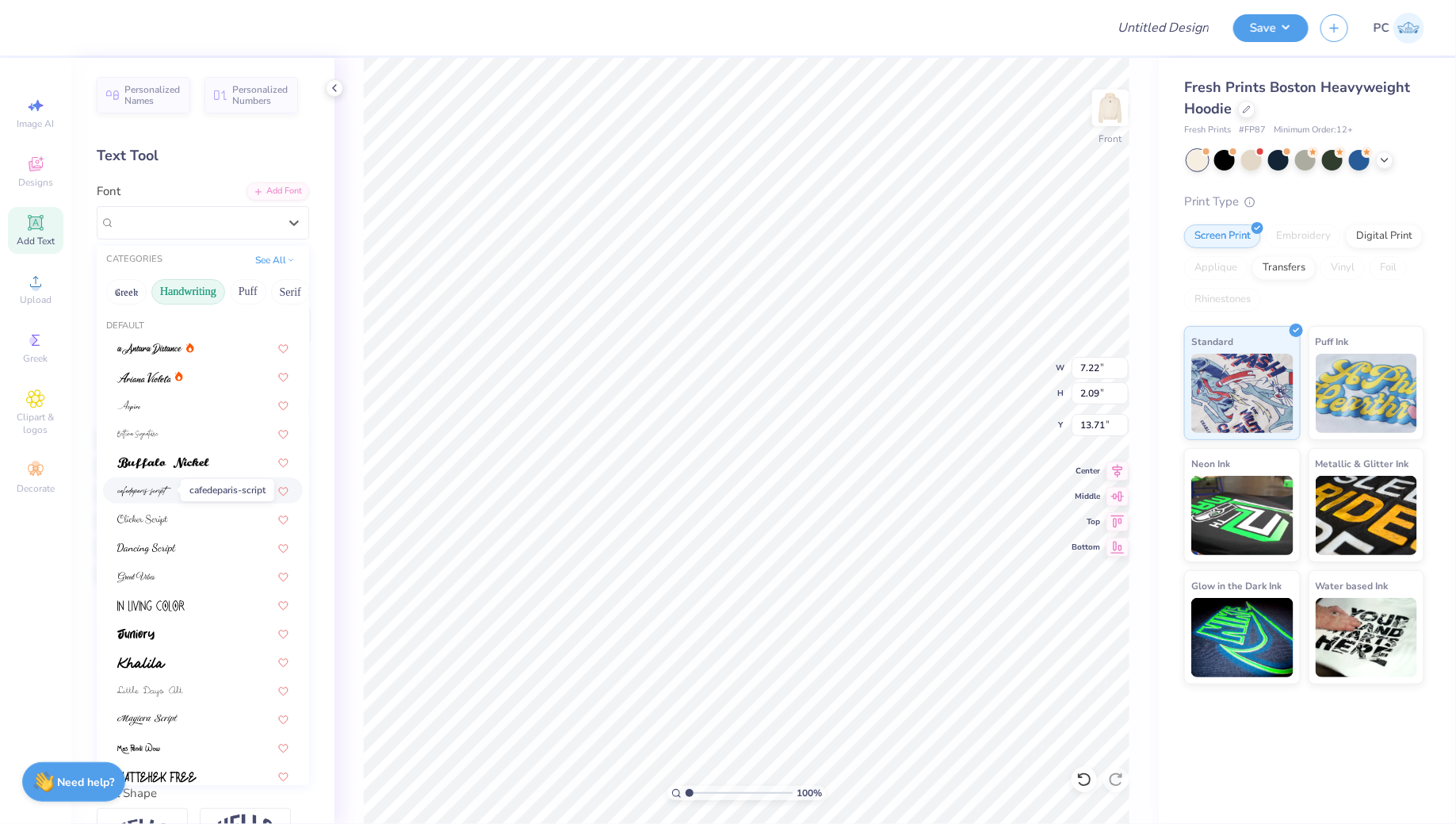
click at [162, 491] on img at bounding box center [144, 491] width 54 height 11
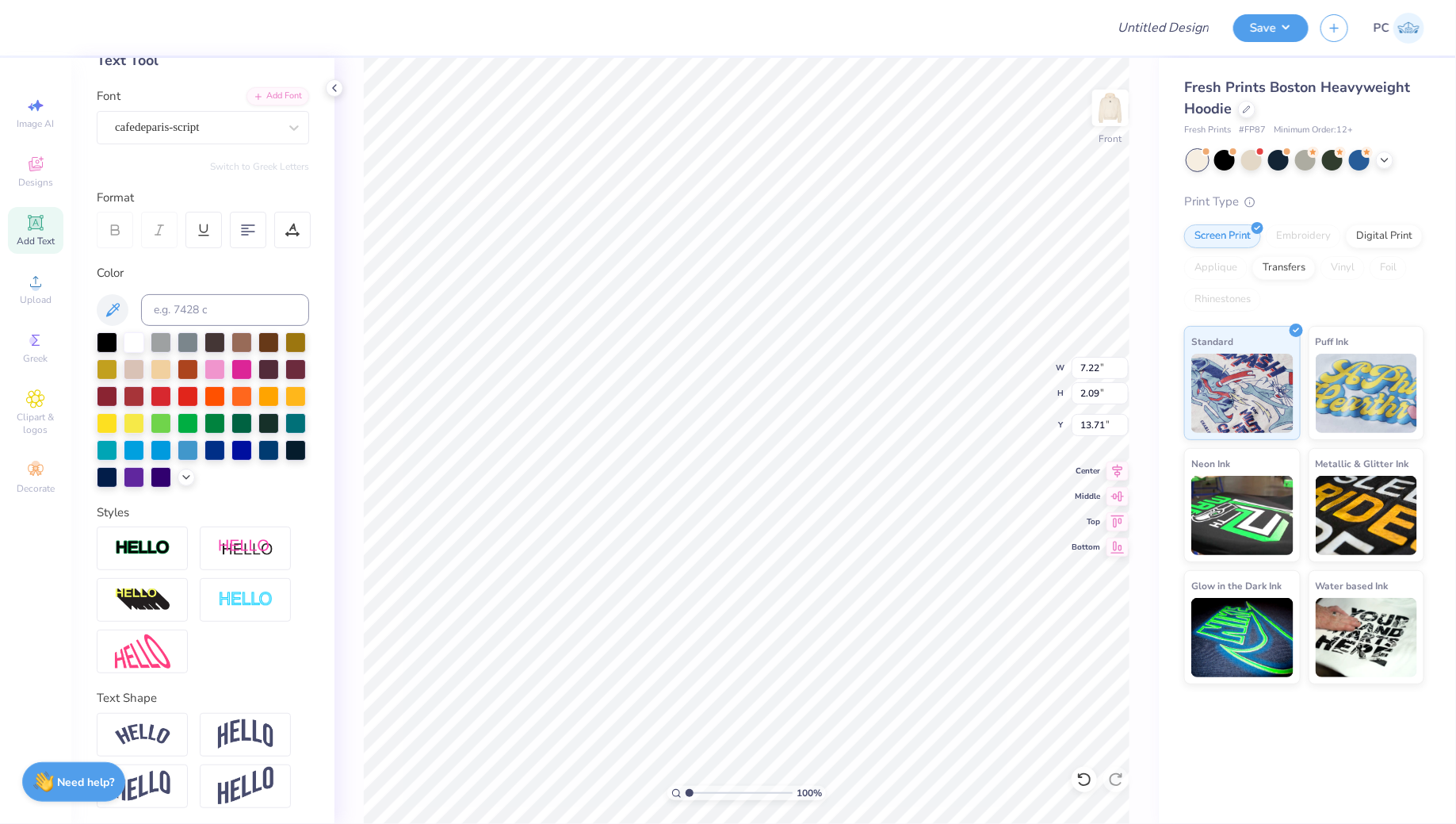
scroll to position [97, 0]
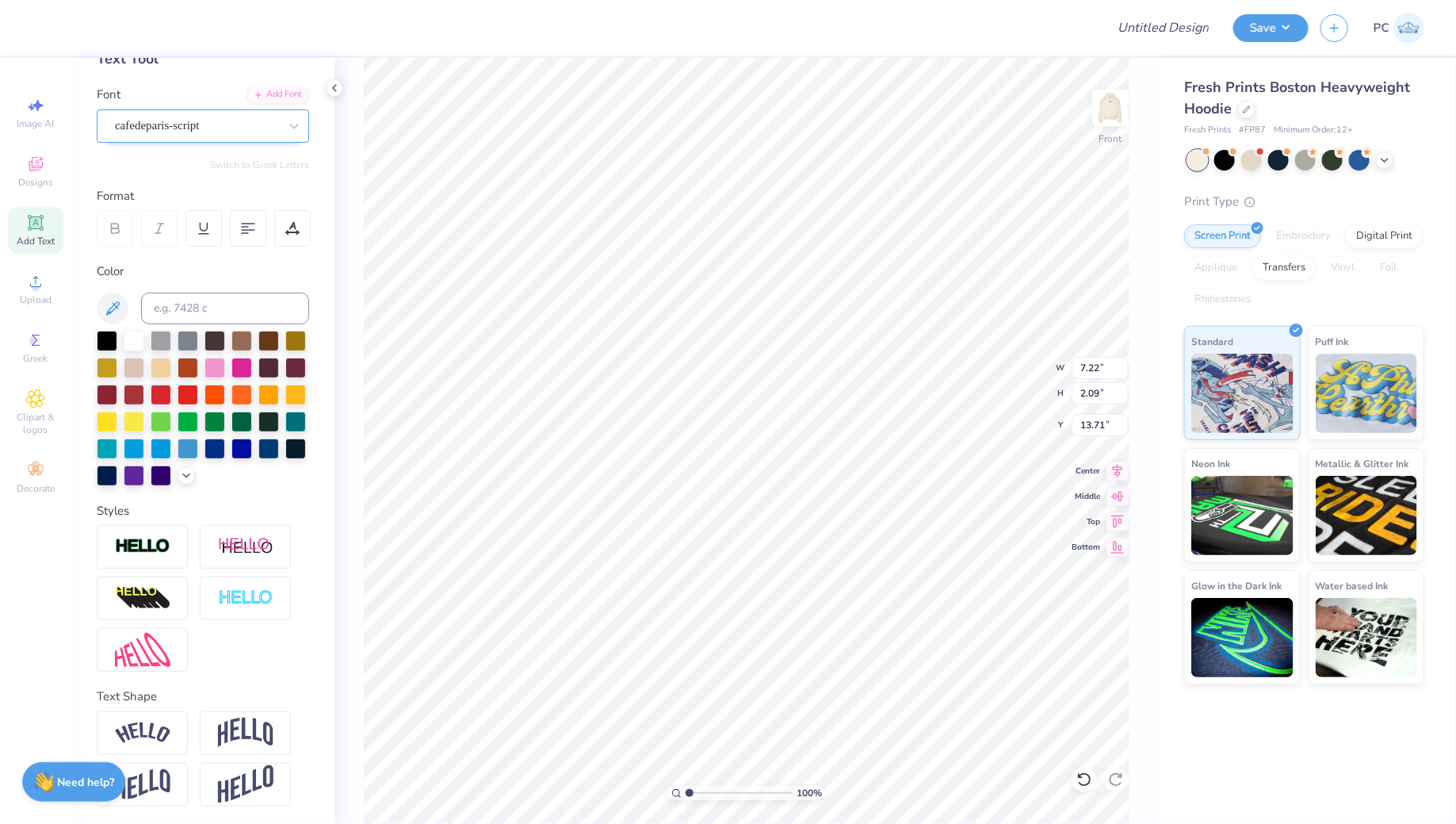
click at [183, 119] on div "cafedeparis-script" at bounding box center [196, 125] width 166 height 25
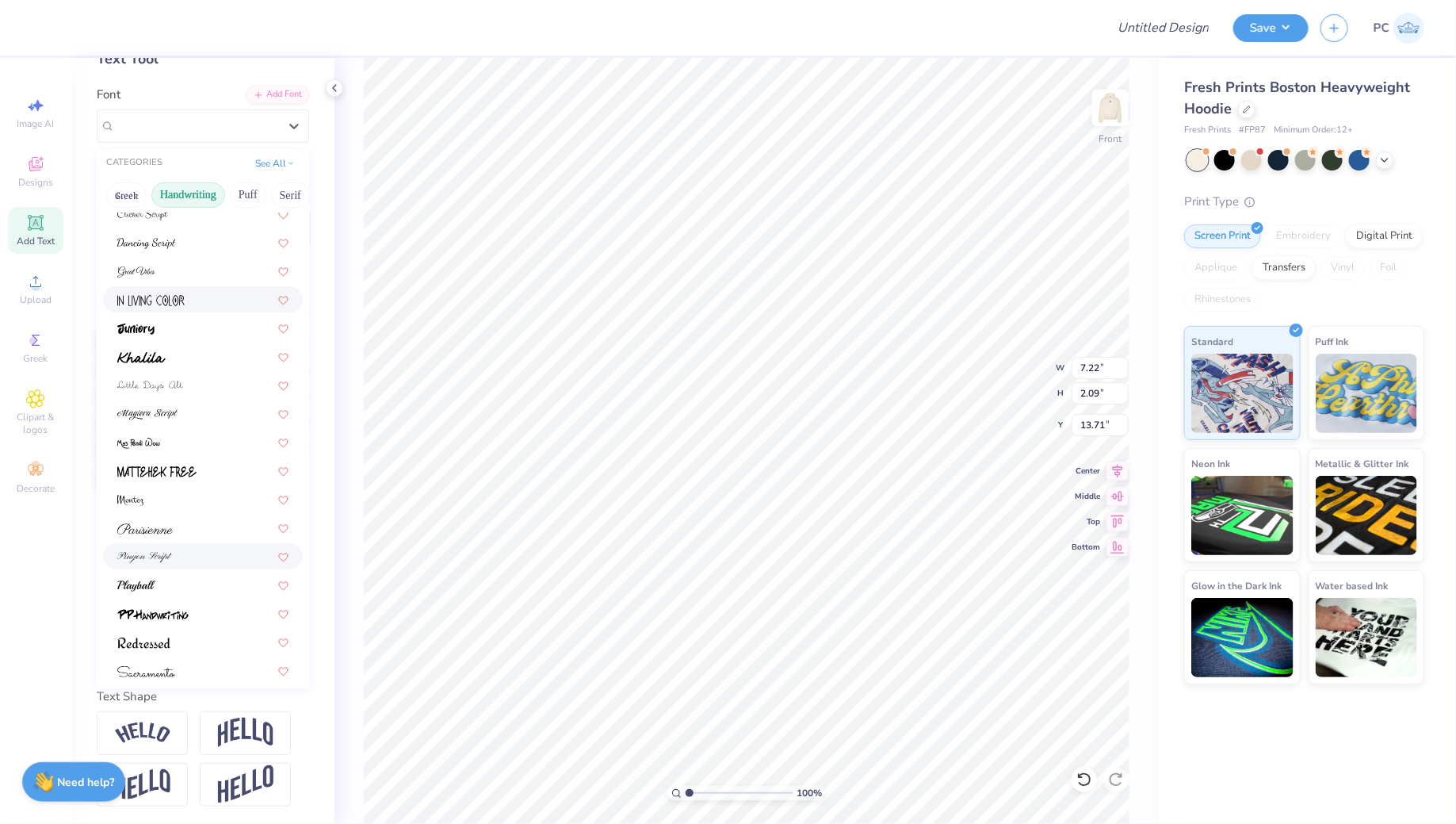
scroll to position [359, 0]
click at [153, 544] on img at bounding box center [146, 549] width 57 height 11
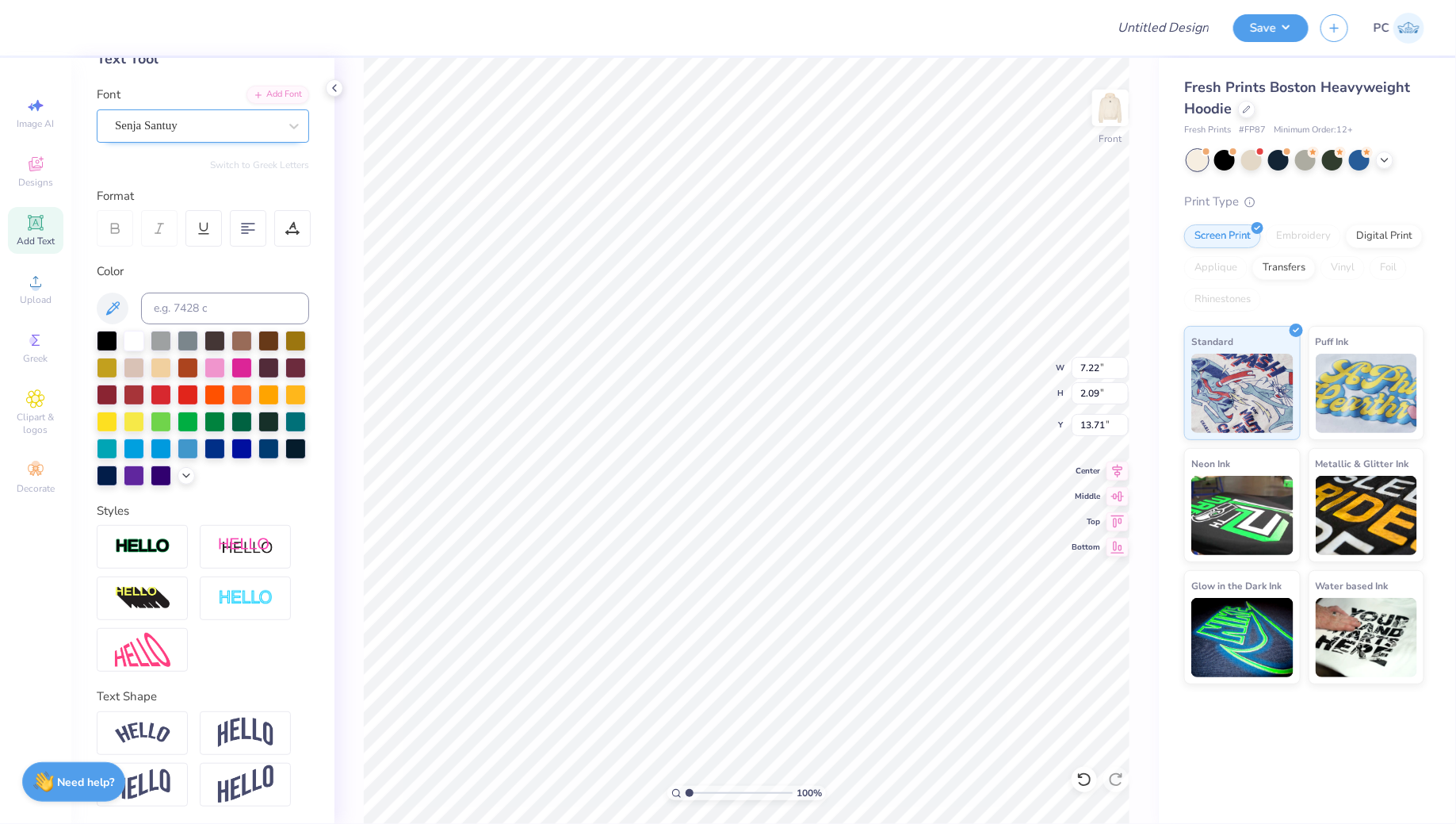
click at [230, 129] on div "Senja Santuy" at bounding box center [196, 125] width 166 height 25
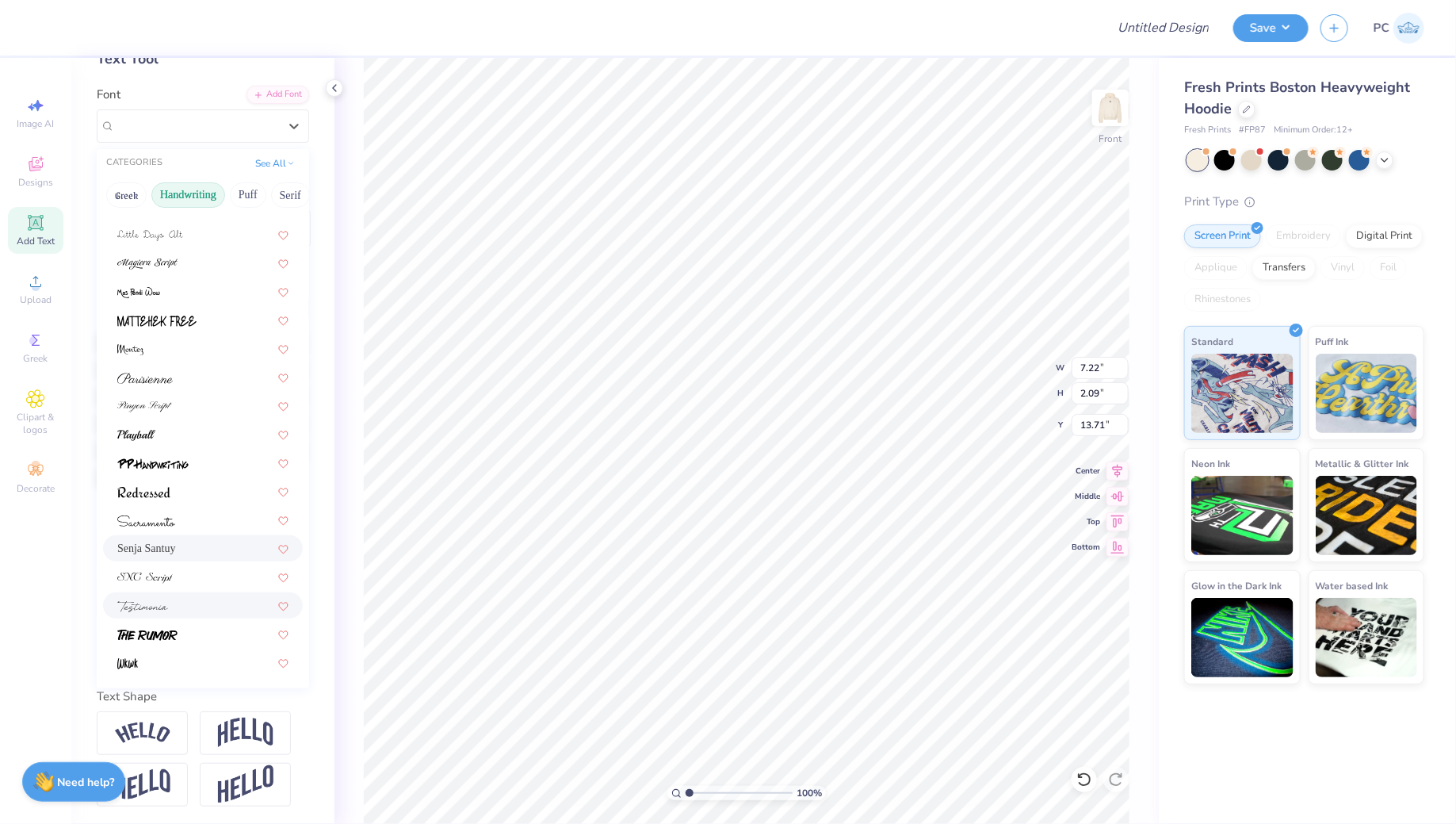
click at [156, 607] on img at bounding box center [142, 606] width 51 height 11
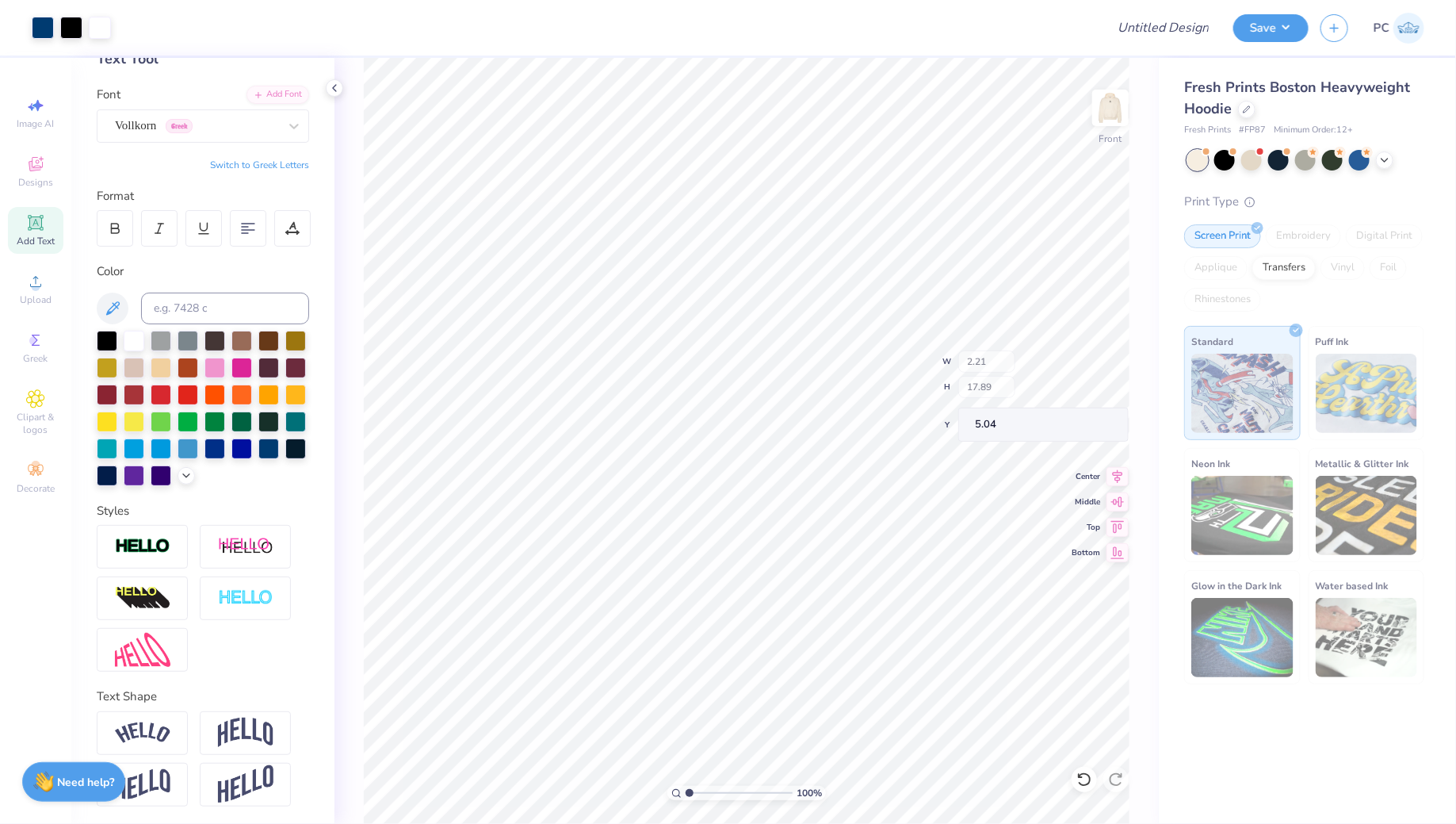
type input "2.21"
type input "17.89"
type input "5.04"
click at [257, 303] on input at bounding box center [225, 308] width 168 height 32
type input "541"
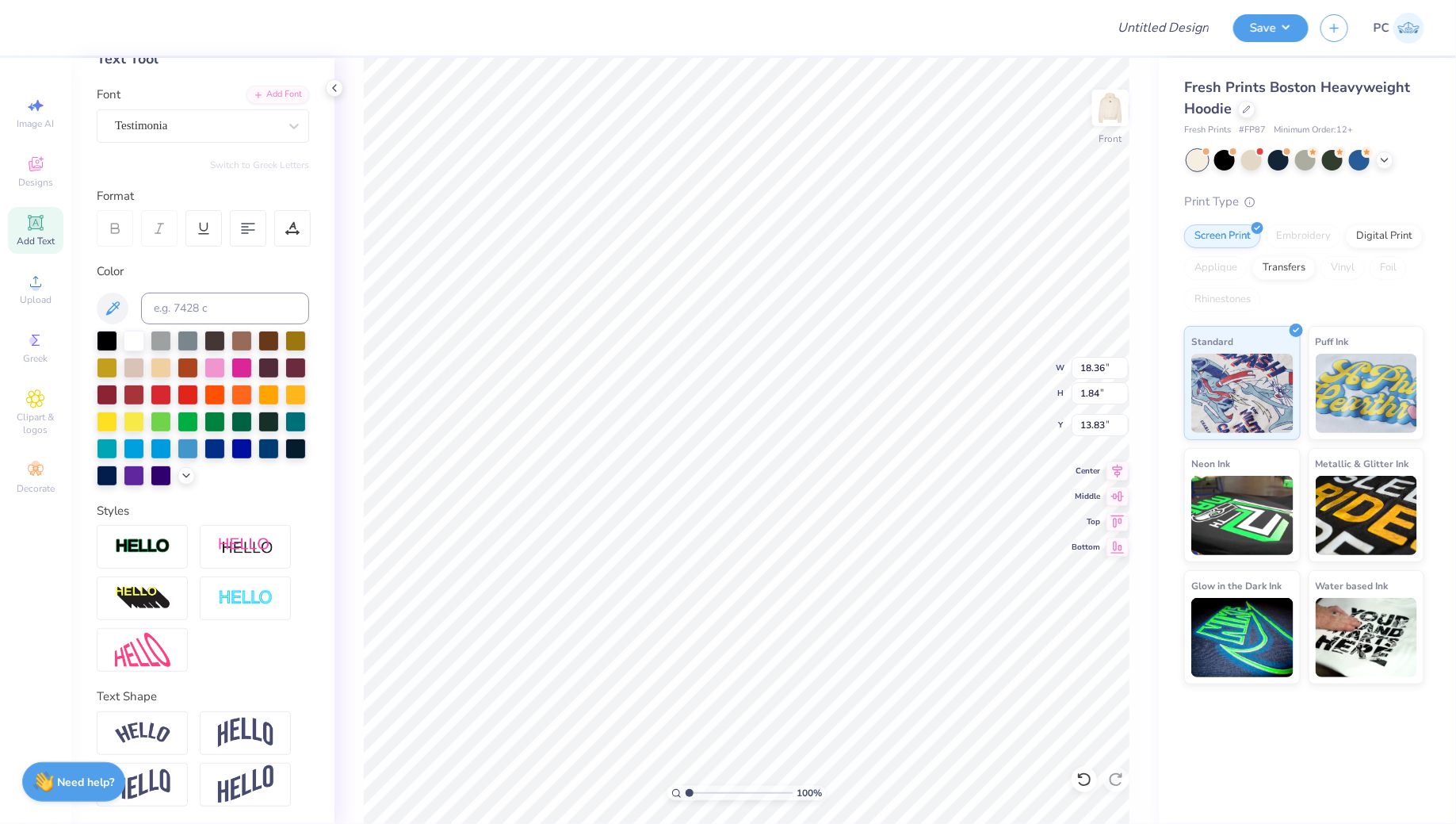
type input "11.08"
type input "1.11"
type input "21.82"
click at [145, 131] on div "Testimonia" at bounding box center [196, 125] width 166 height 25
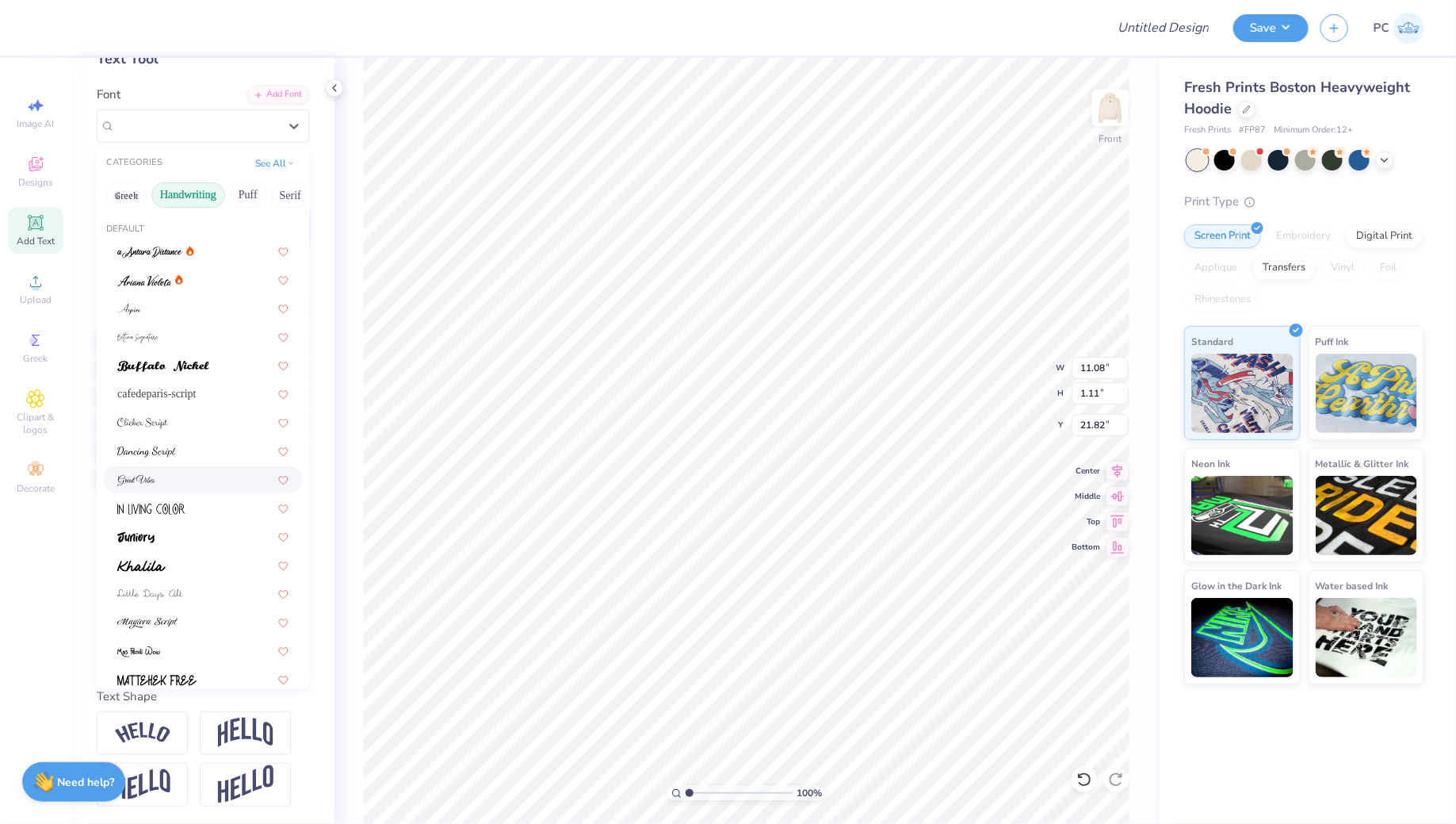
click at [151, 478] on img at bounding box center [136, 480] width 38 height 11
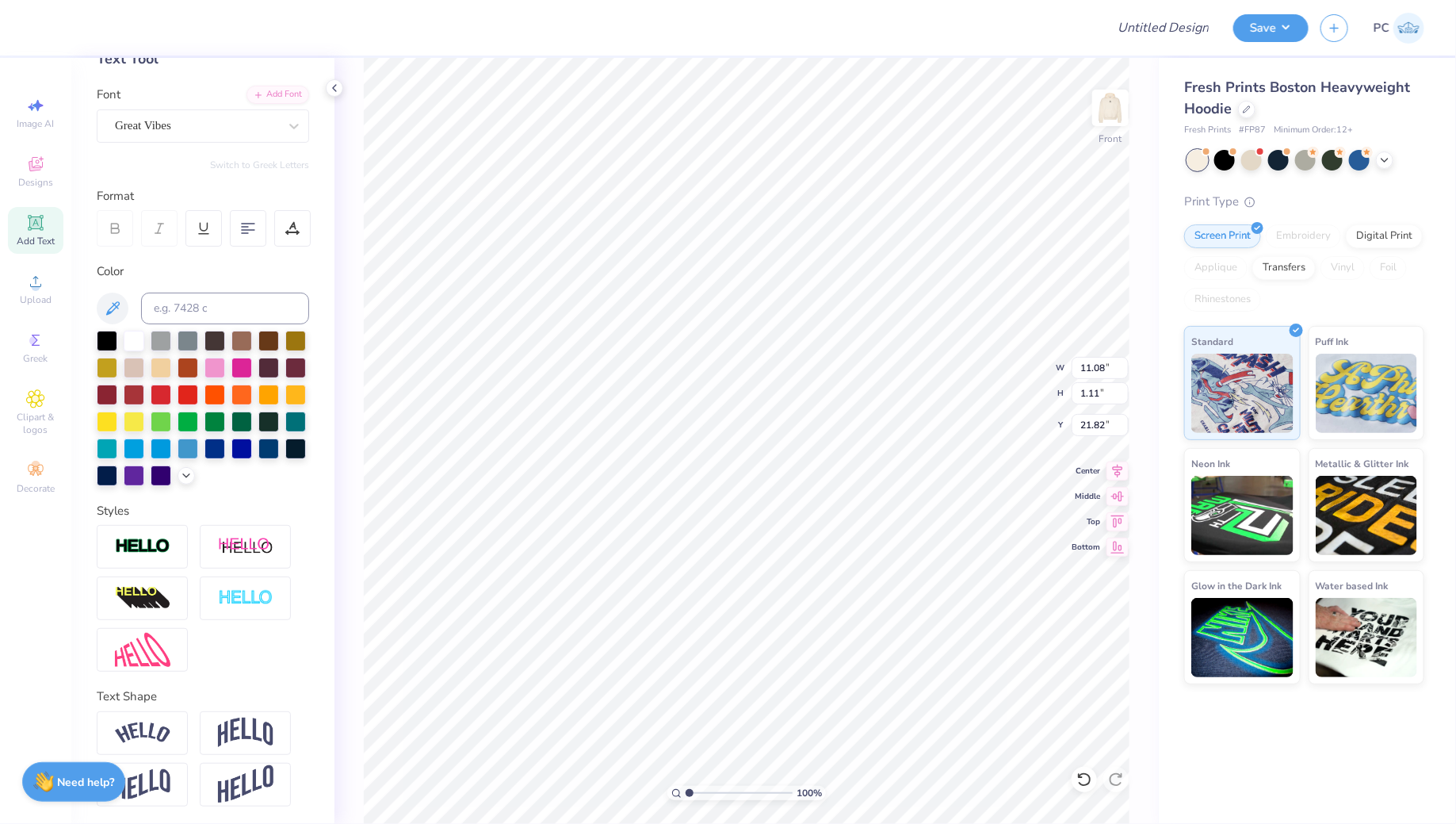
type input "10.83"
type input "1.66"
type input "21.54"
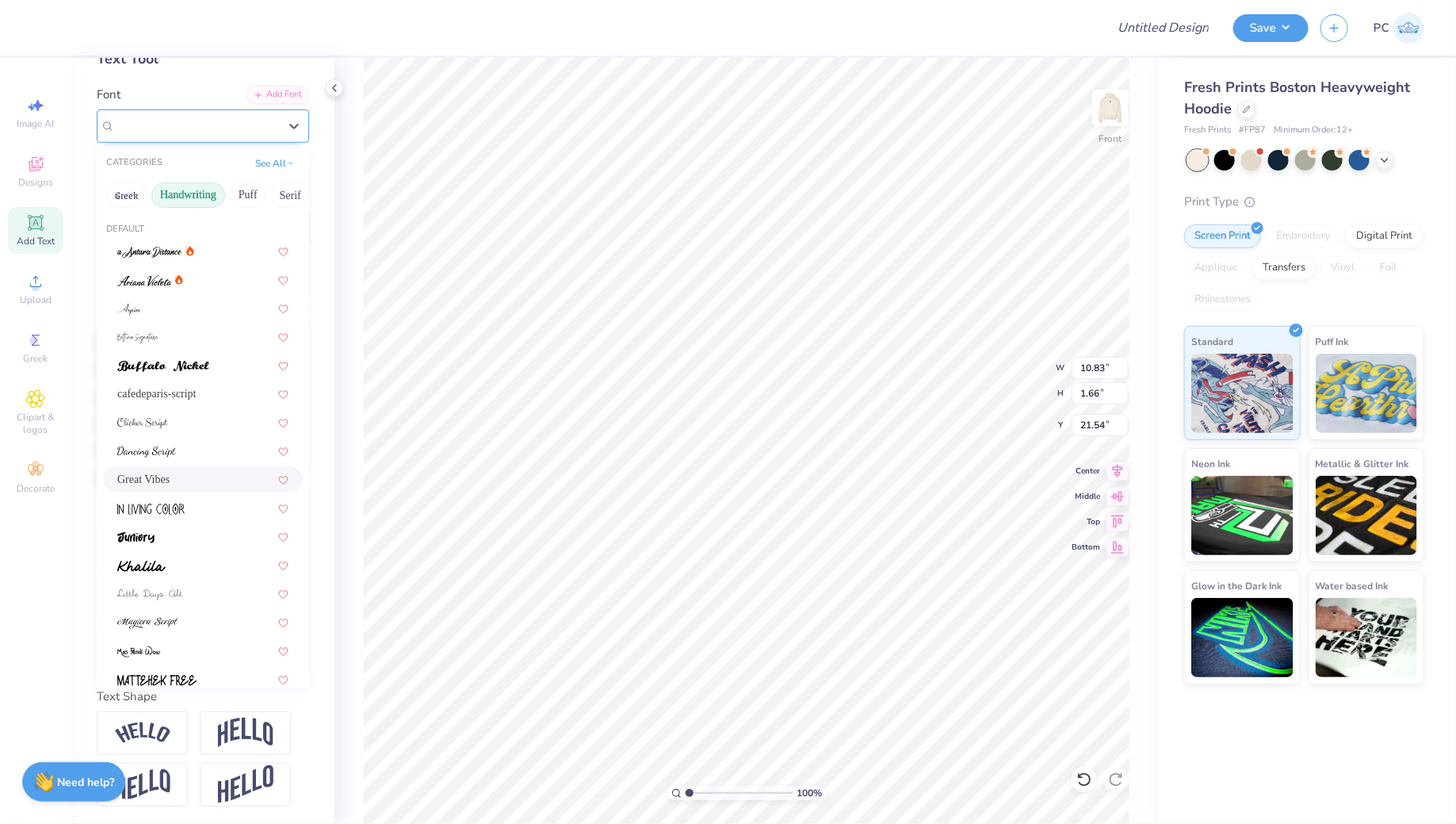
click at [205, 125] on div "Great Vibes" at bounding box center [196, 125] width 166 height 25
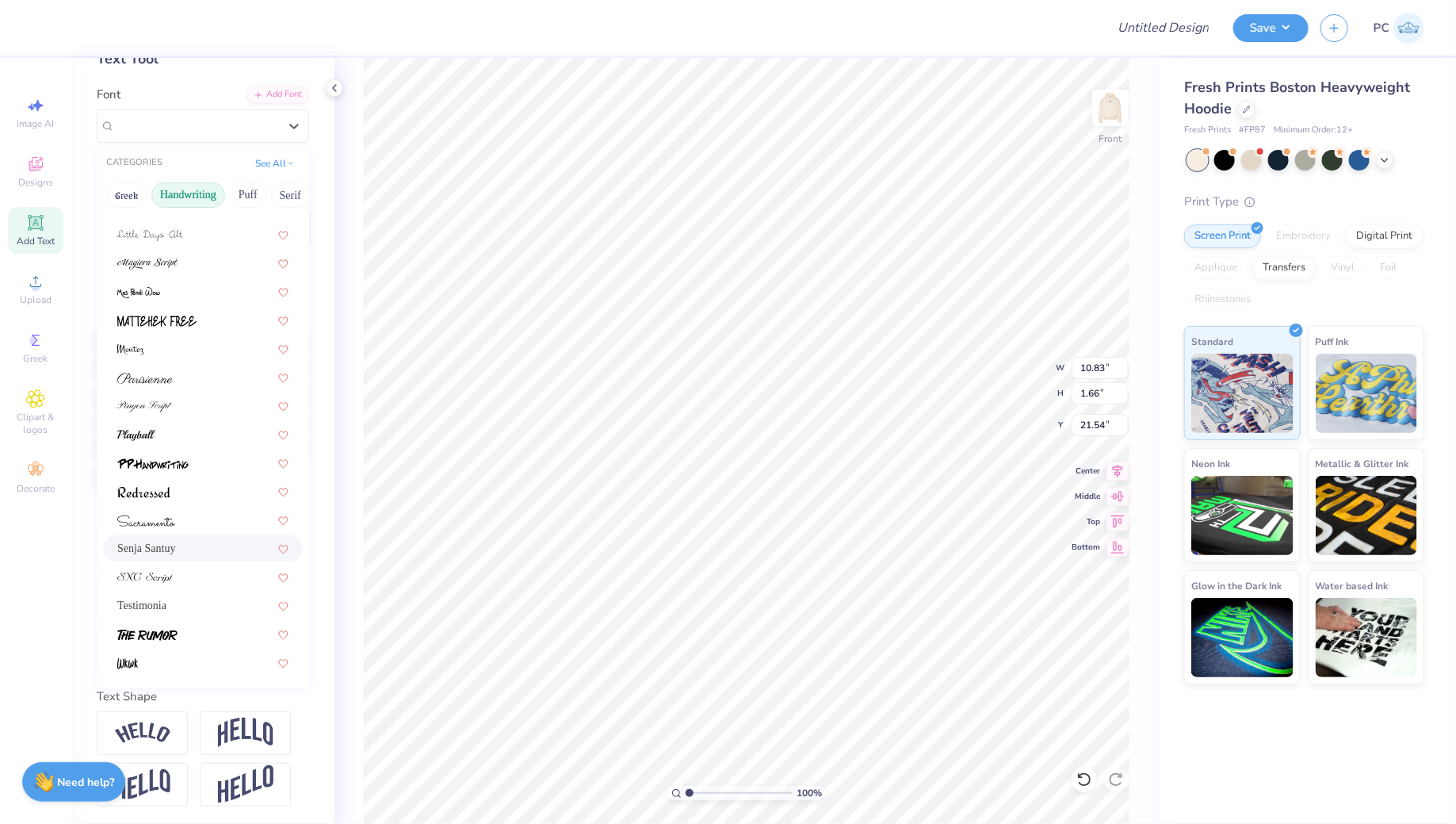
click at [172, 548] on div "Senja Santuy" at bounding box center [203, 548] width 171 height 16
type input "11.24"
type input "1.32"
type input "21.72"
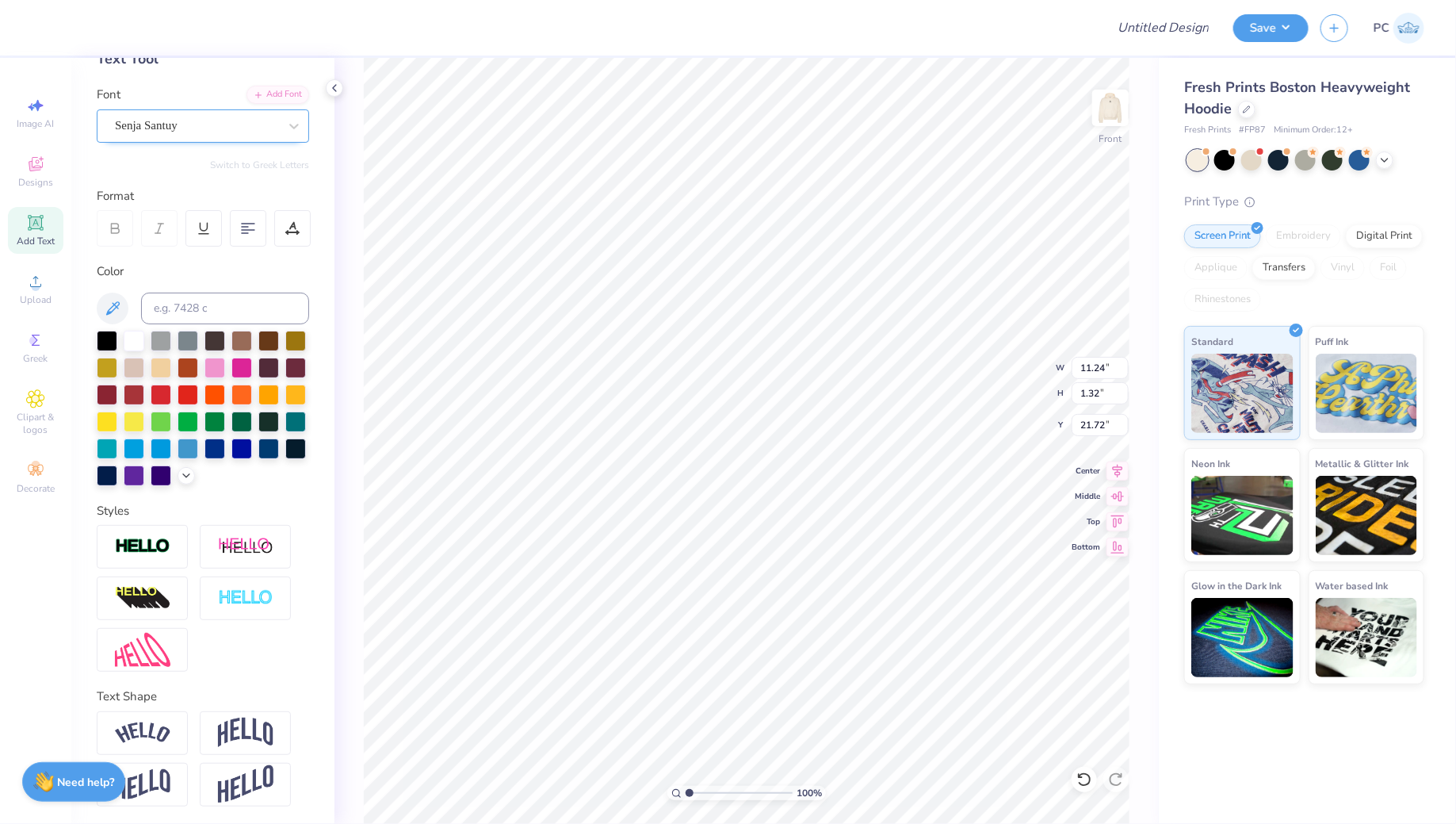
click at [188, 125] on div "Senja Santuy" at bounding box center [196, 125] width 166 height 25
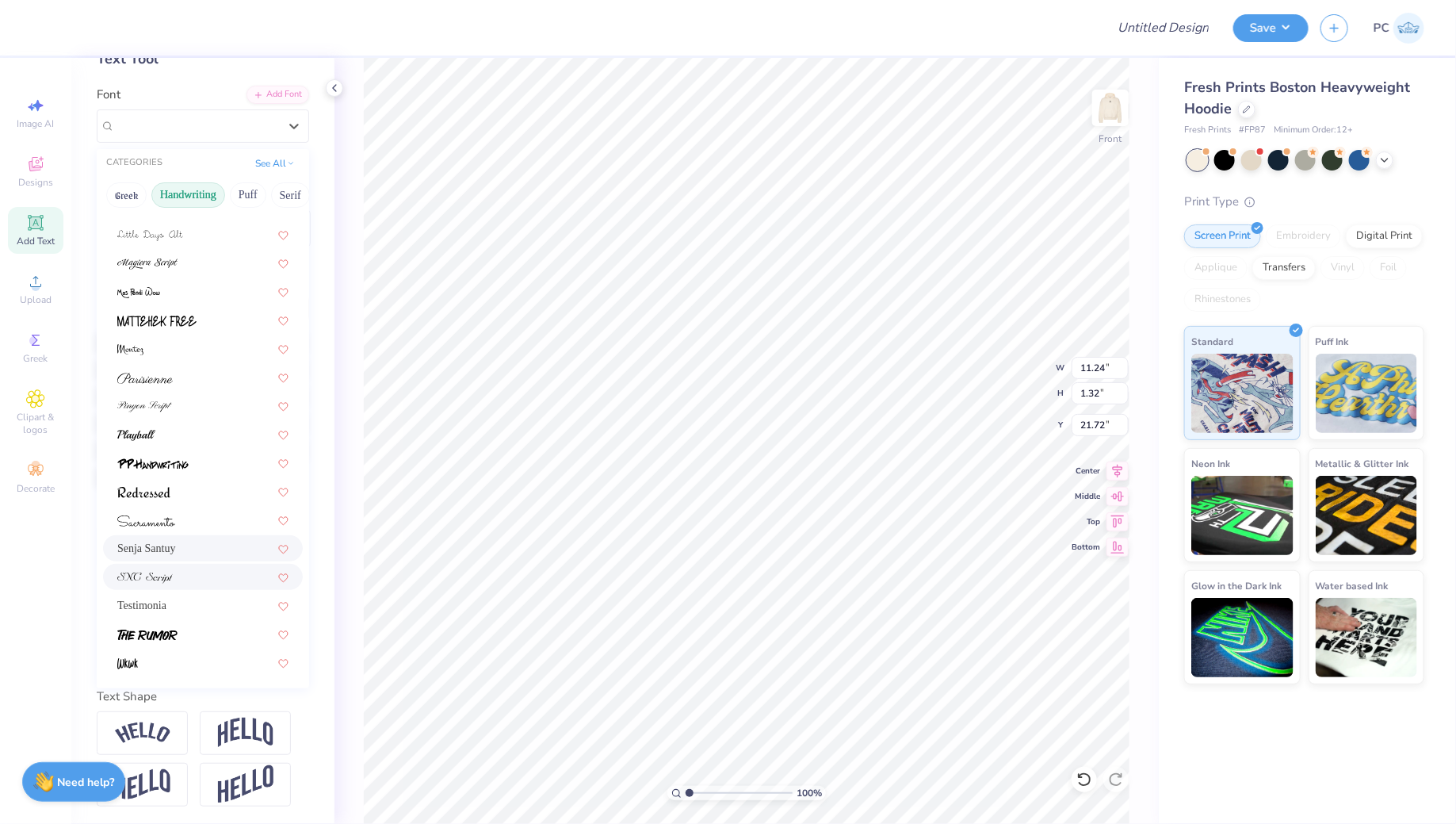
click at [180, 581] on div at bounding box center [203, 576] width 171 height 16
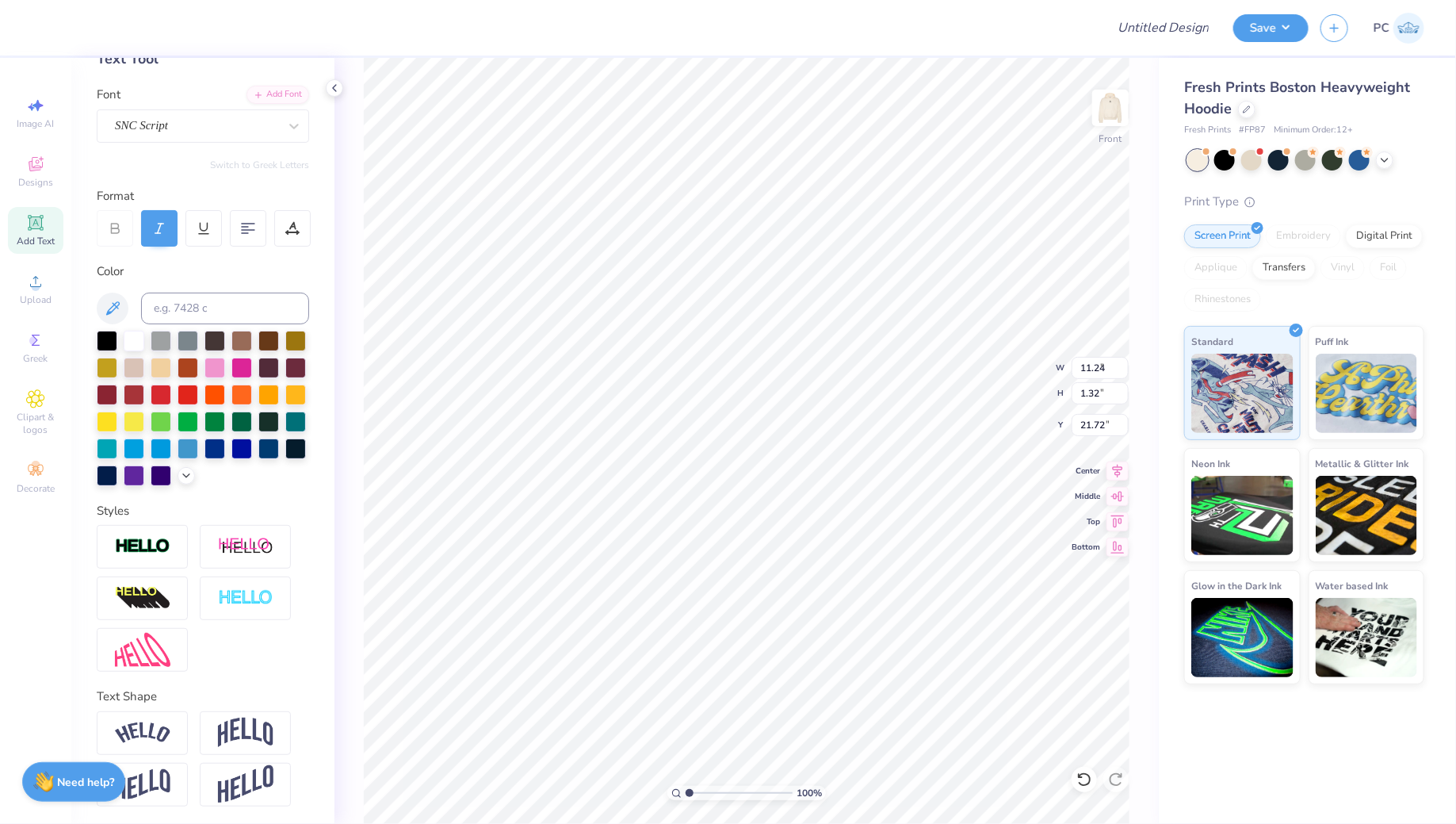
type input "9.57"
type input "1.04"
type input "21.85"
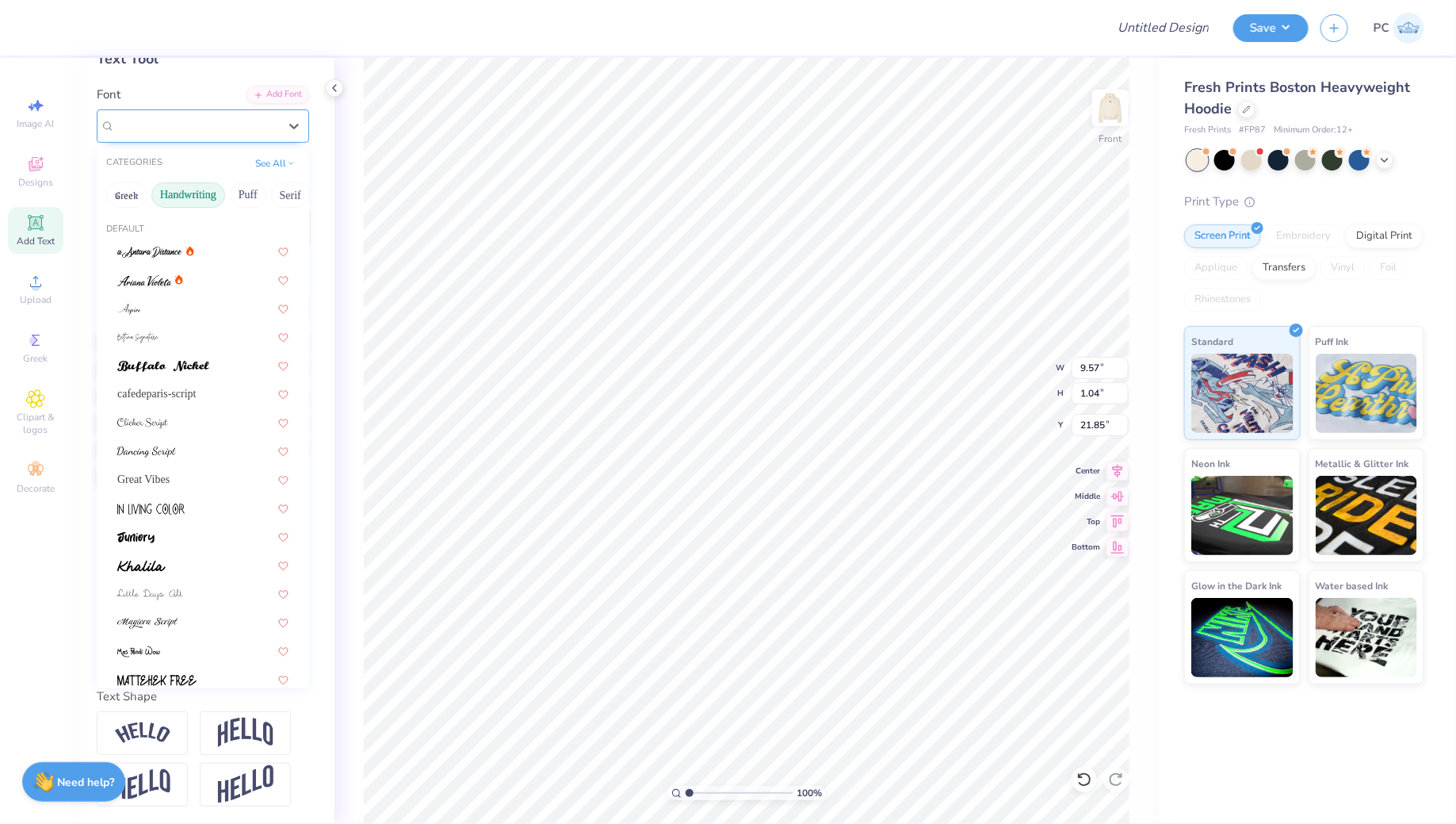
click at [179, 136] on div "SNC Script" at bounding box center [203, 126] width 213 height 33
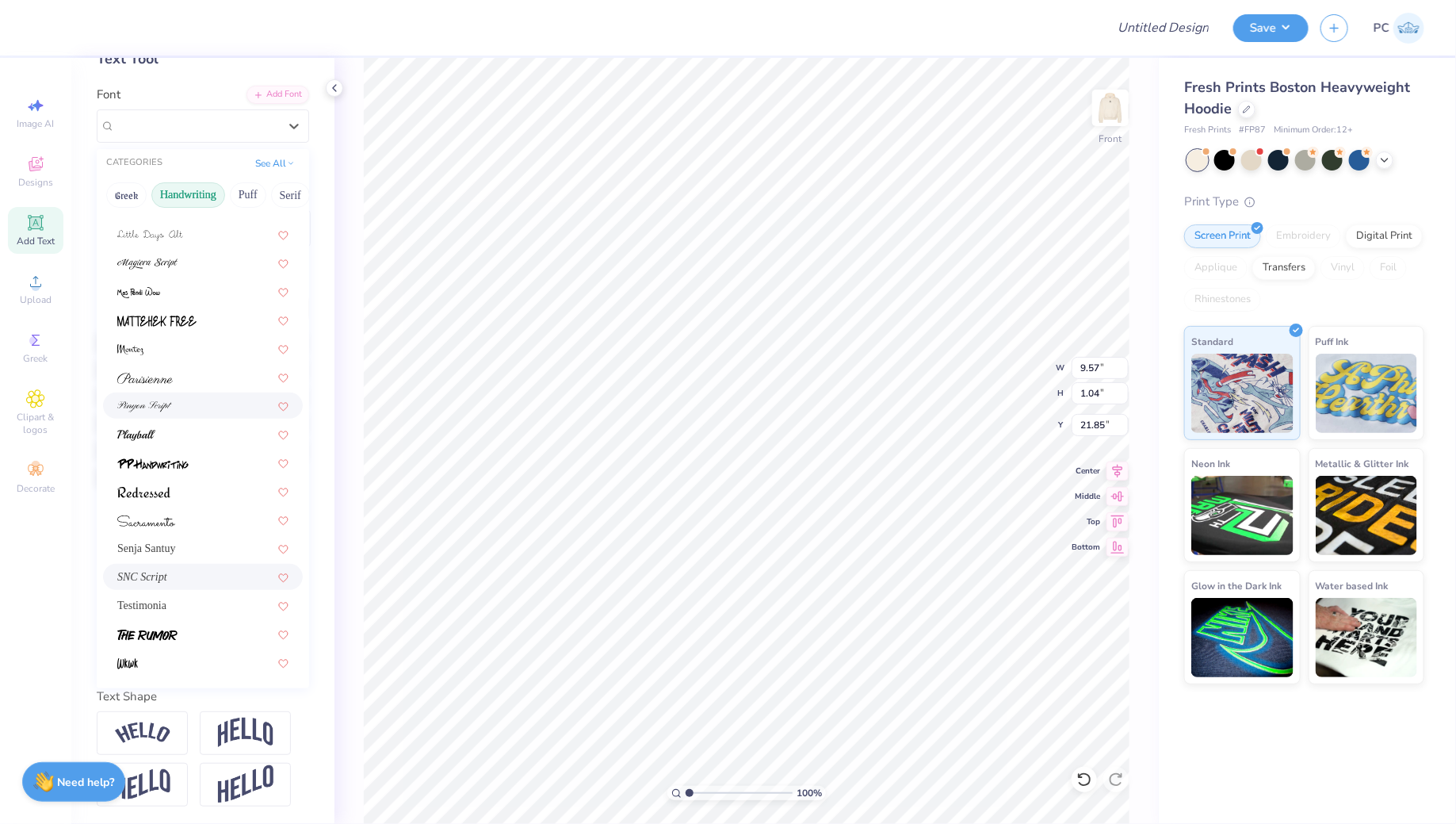
click at [165, 410] on img at bounding box center [145, 406] width 55 height 11
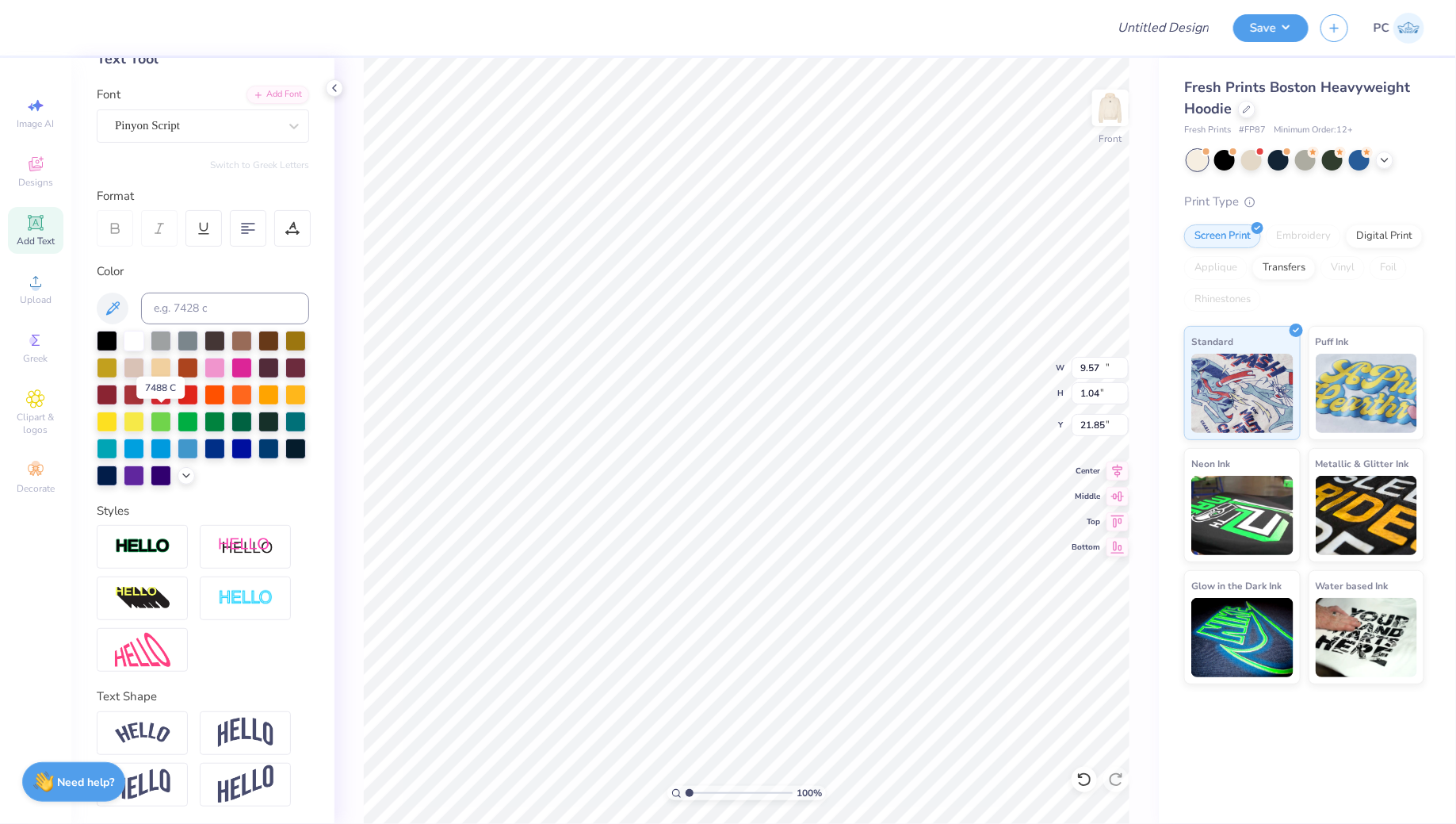
type input "11.33"
type input "1.47"
type input "21.64"
type input "18.28"
type input "11.33"
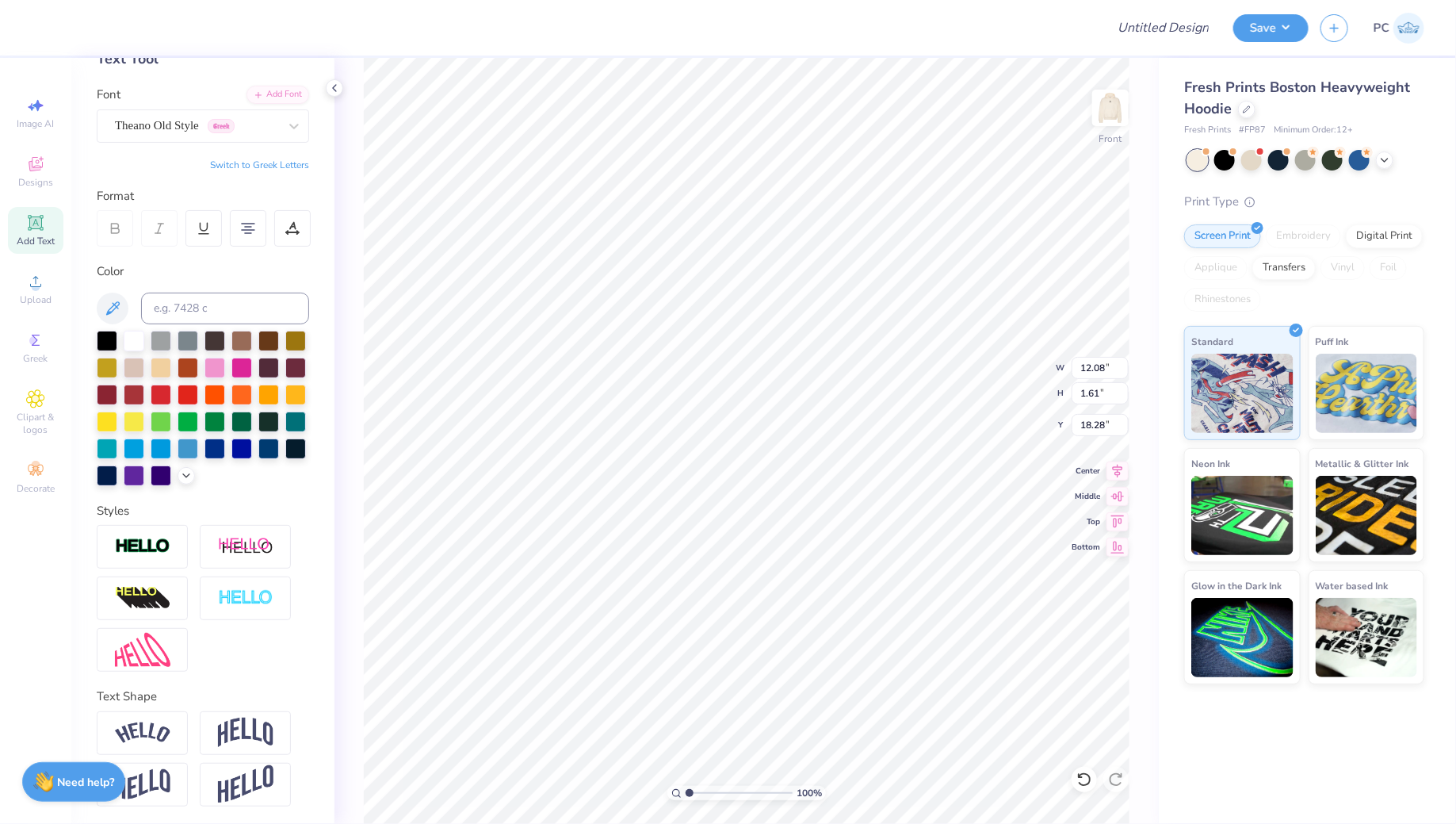
type input "1.47"
type input "21.14"
type input "6.53"
type input "0.85"
type input "21.76"
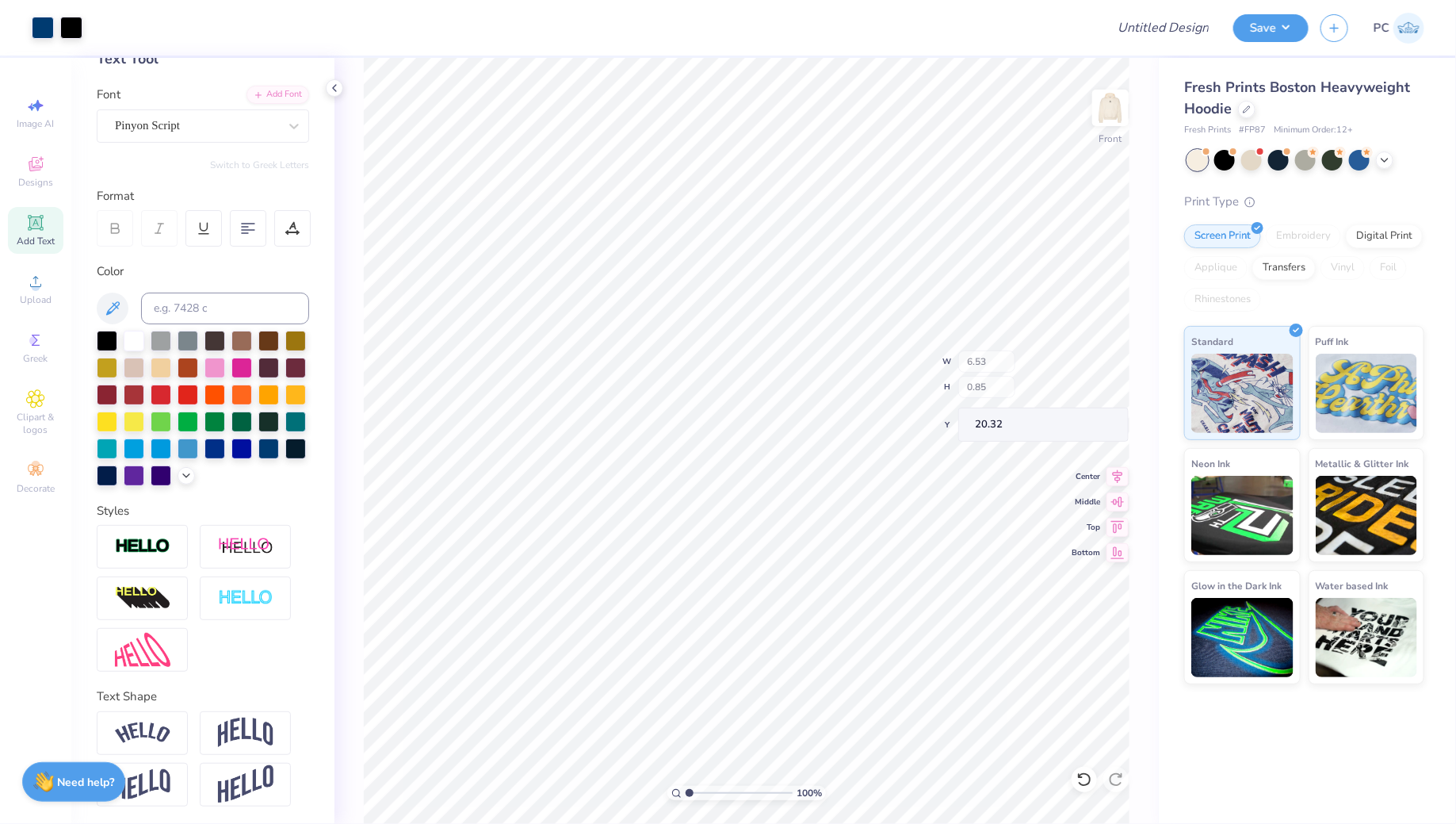
type input "20.32"
click at [854, 656] on li "Group" at bounding box center [887, 653] width 124 height 31
click at [15, 284] on div "Upload" at bounding box center [35, 289] width 56 height 47
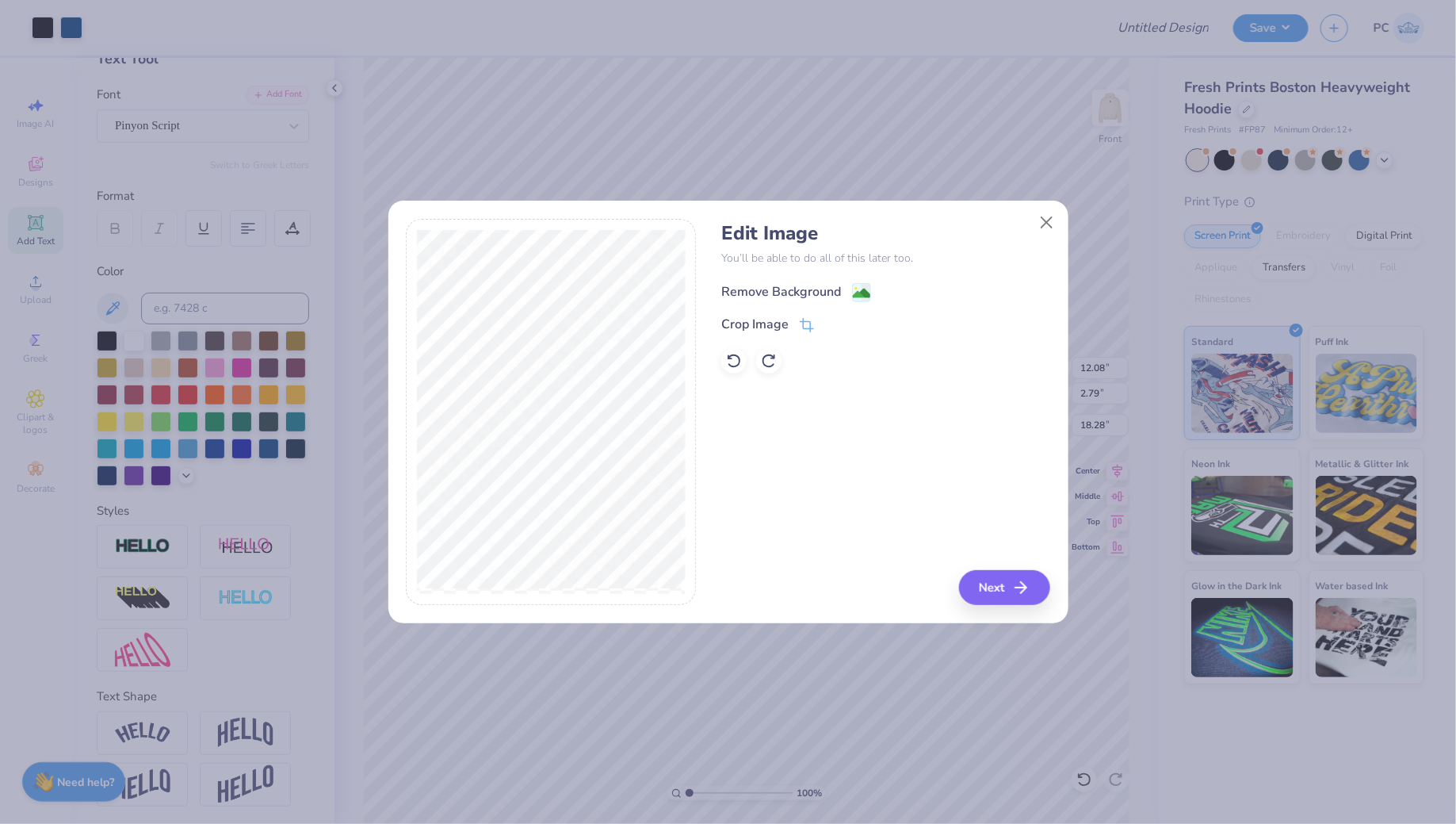
click at [859, 294] on image at bounding box center [861, 293] width 17 height 17
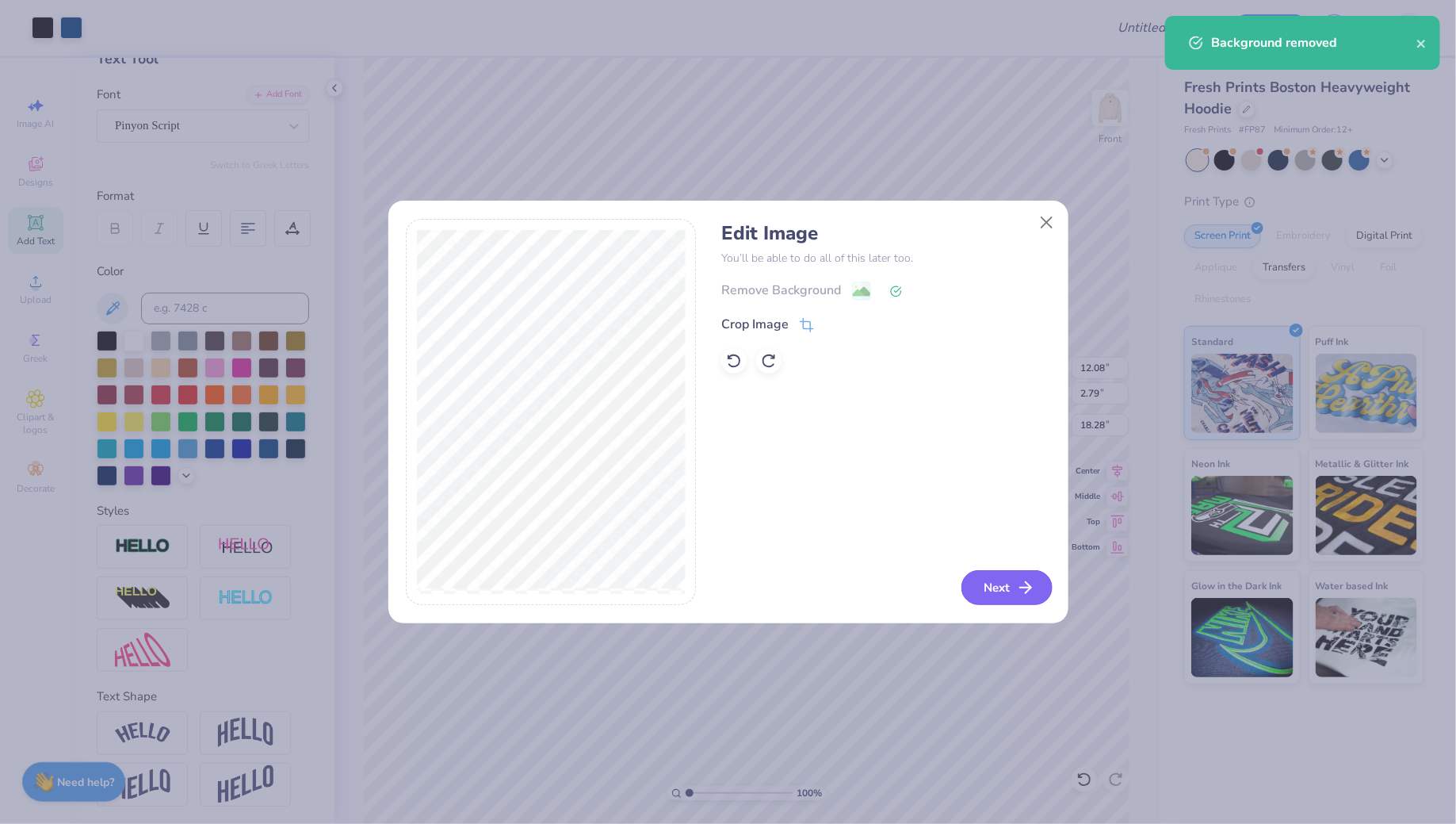
click at [968, 579] on button "Next" at bounding box center [1007, 587] width 91 height 35
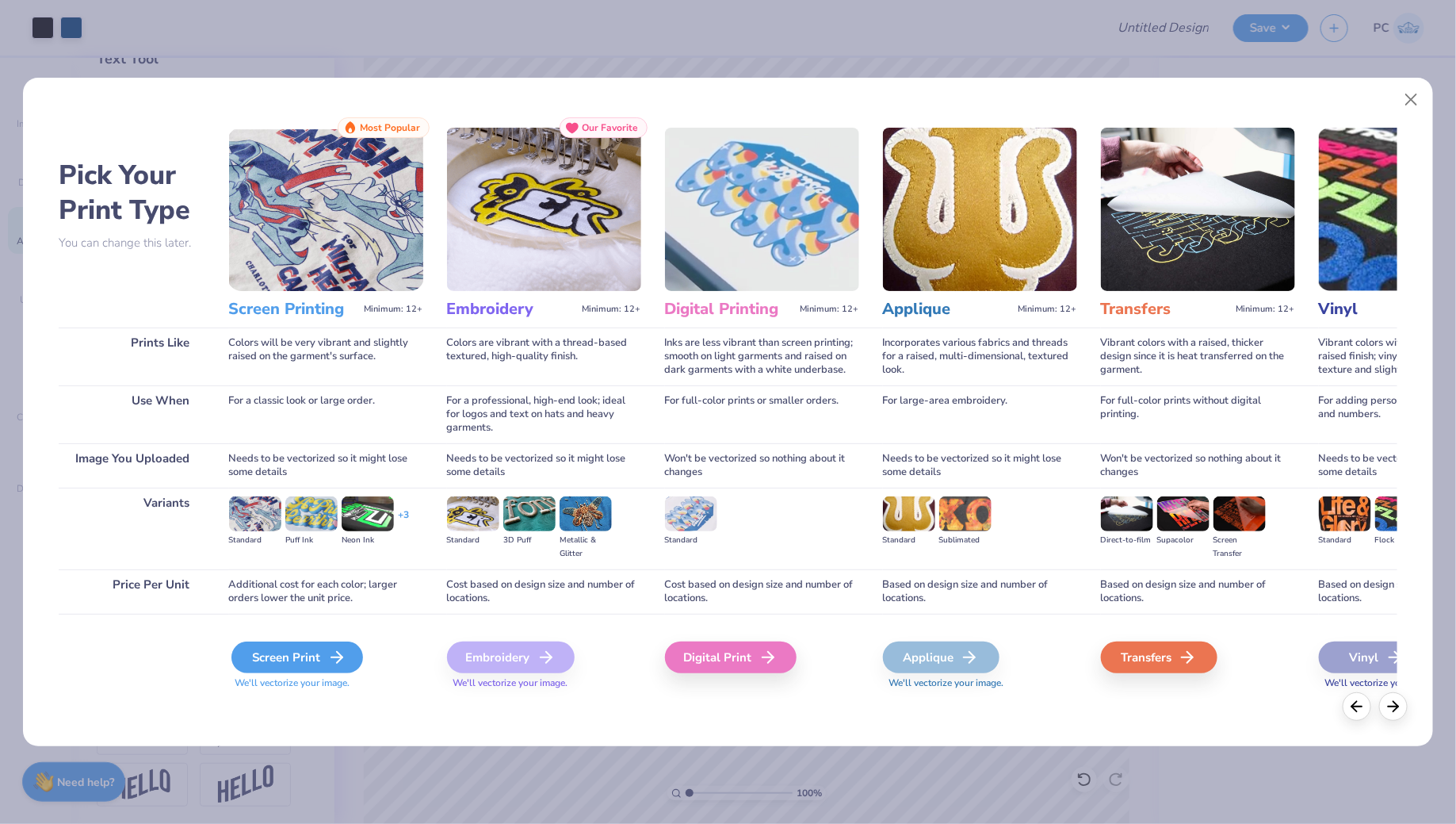
click at [334, 659] on icon at bounding box center [337, 657] width 19 height 19
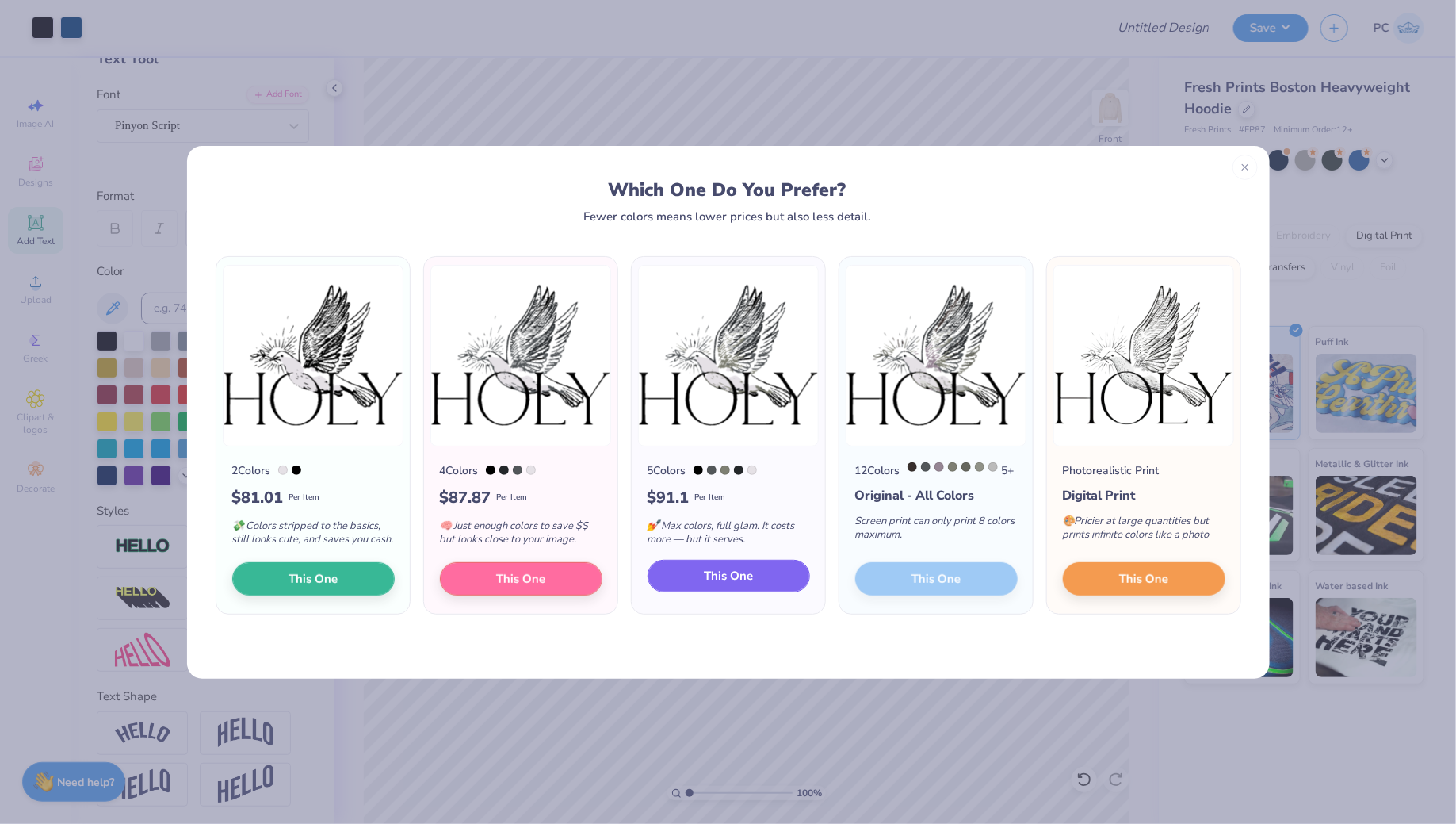
click at [732, 585] on span "This One" at bounding box center [728, 575] width 49 height 18
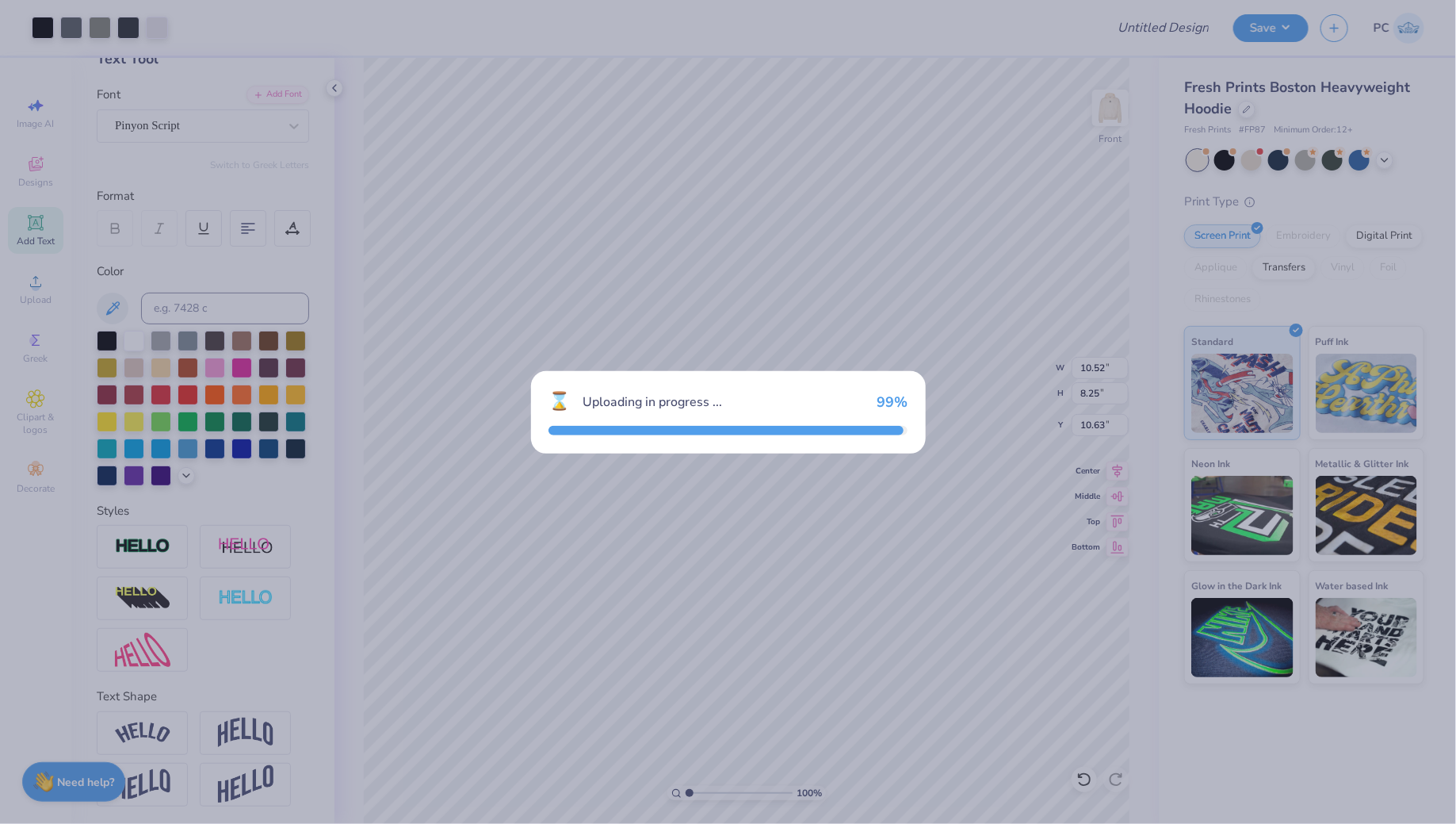
type input "10.52"
type input "8.25"
type input "10.63"
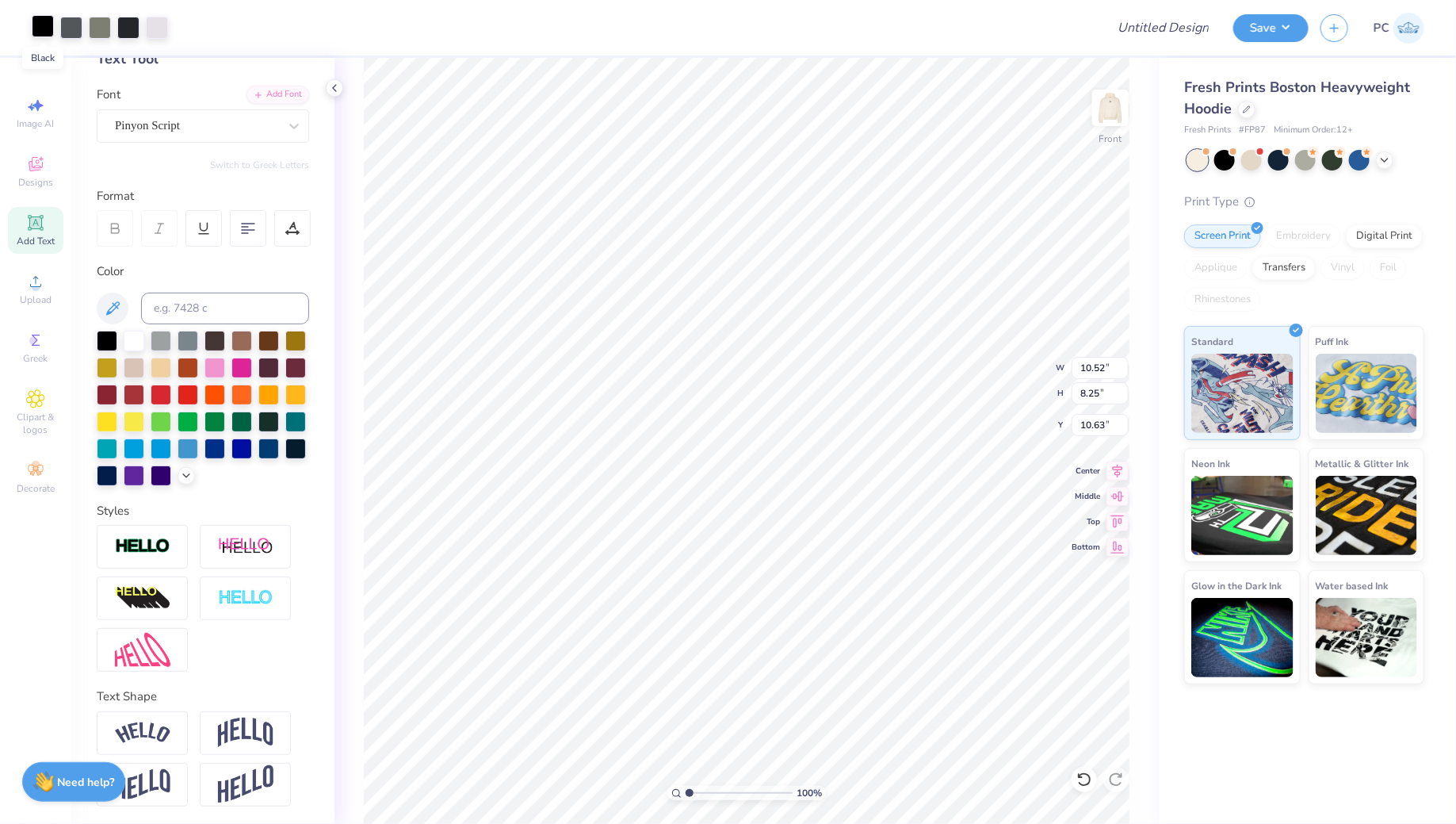
click at [45, 30] on div at bounding box center [43, 27] width 22 height 22
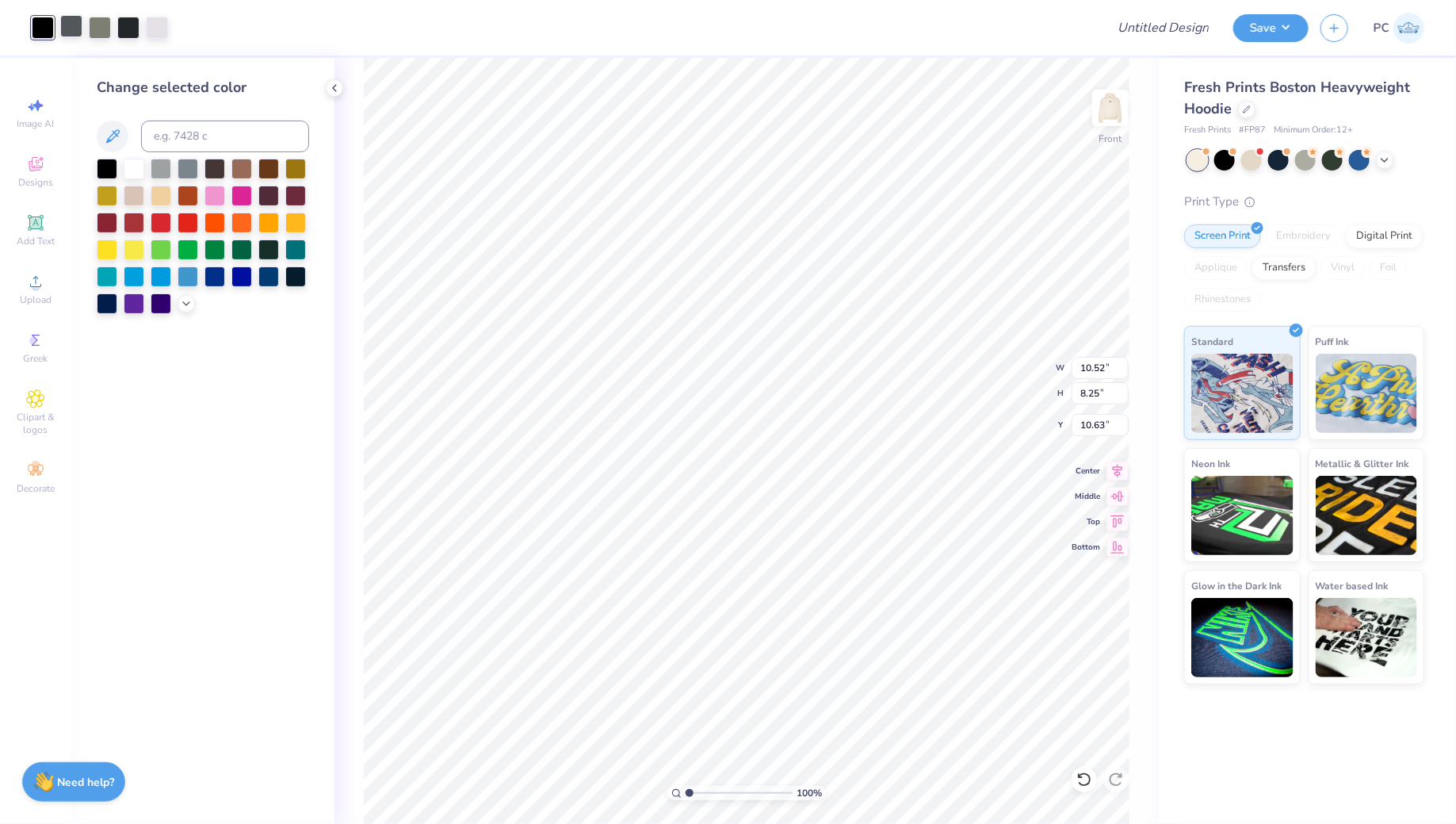
click at [69, 33] on div at bounding box center [71, 27] width 22 height 22
click at [105, 165] on div at bounding box center [107, 167] width 21 height 21
click at [69, 26] on div at bounding box center [71, 27] width 22 height 22
click at [104, 164] on div at bounding box center [107, 167] width 21 height 21
click at [73, 33] on div at bounding box center [71, 27] width 22 height 22
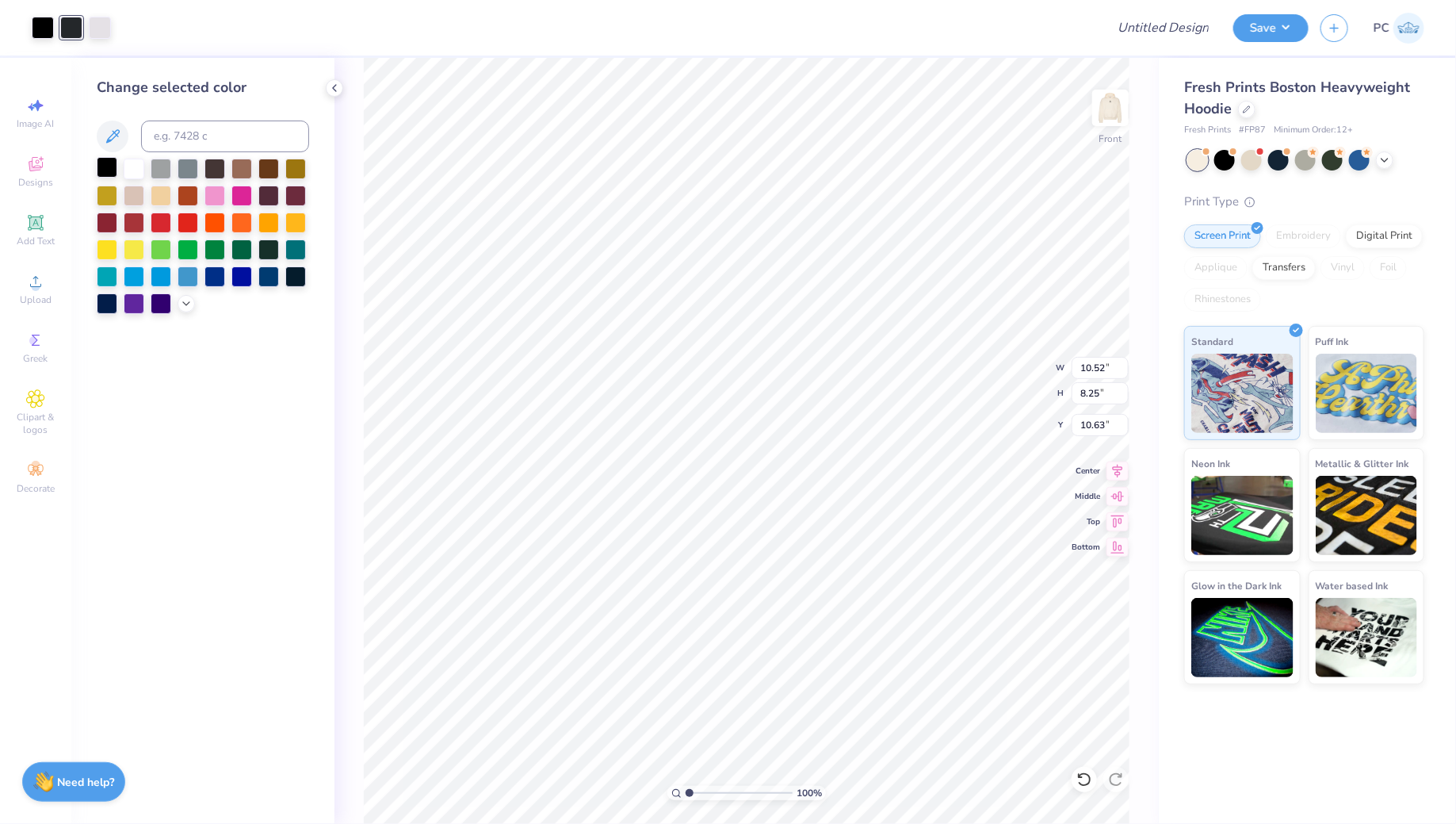
click at [112, 170] on div at bounding box center [107, 167] width 21 height 21
click at [73, 28] on div at bounding box center [71, 27] width 22 height 22
click at [111, 166] on div at bounding box center [107, 167] width 21 height 21
click at [1090, 773] on icon at bounding box center [1084, 779] width 15 height 15
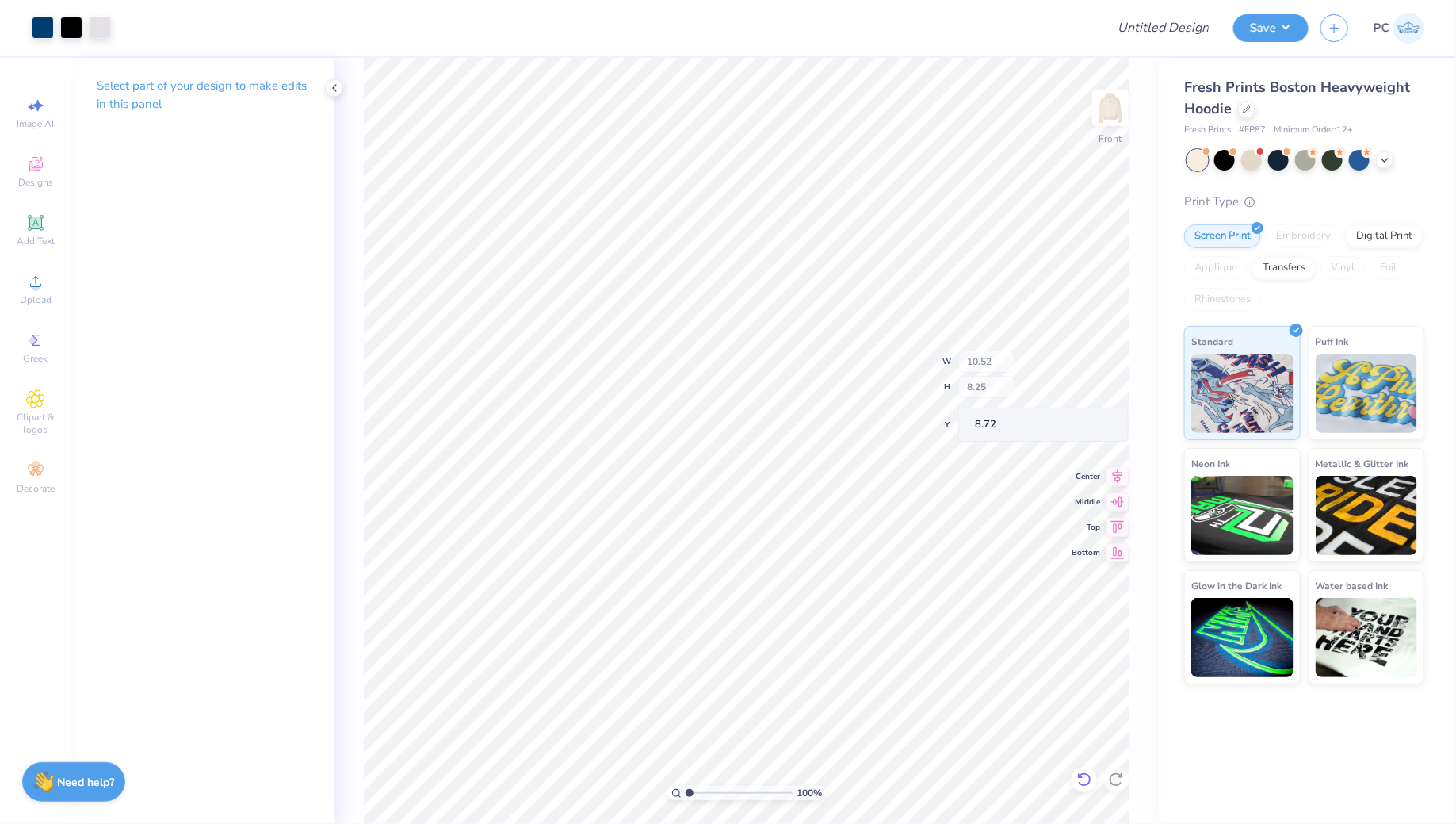
type input "8.72"
type input "1.33"
type input "0.95"
type input "12.93"
click at [104, 28] on div at bounding box center [100, 27] width 22 height 22
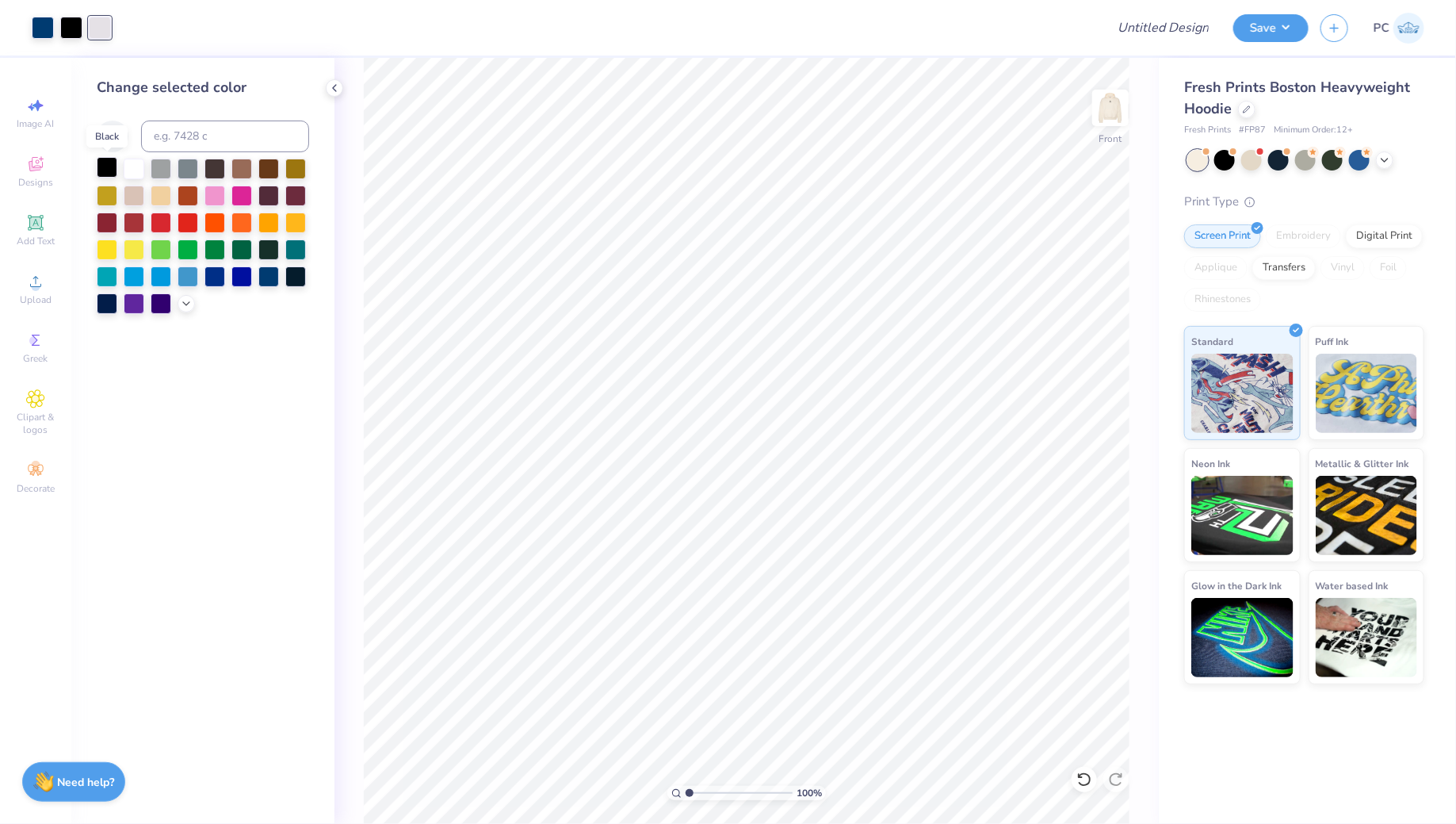
click at [105, 167] on div at bounding box center [107, 167] width 21 height 21
click at [1088, 785] on icon at bounding box center [1084, 779] width 15 height 15
type input "1.13"
type textarea "x"
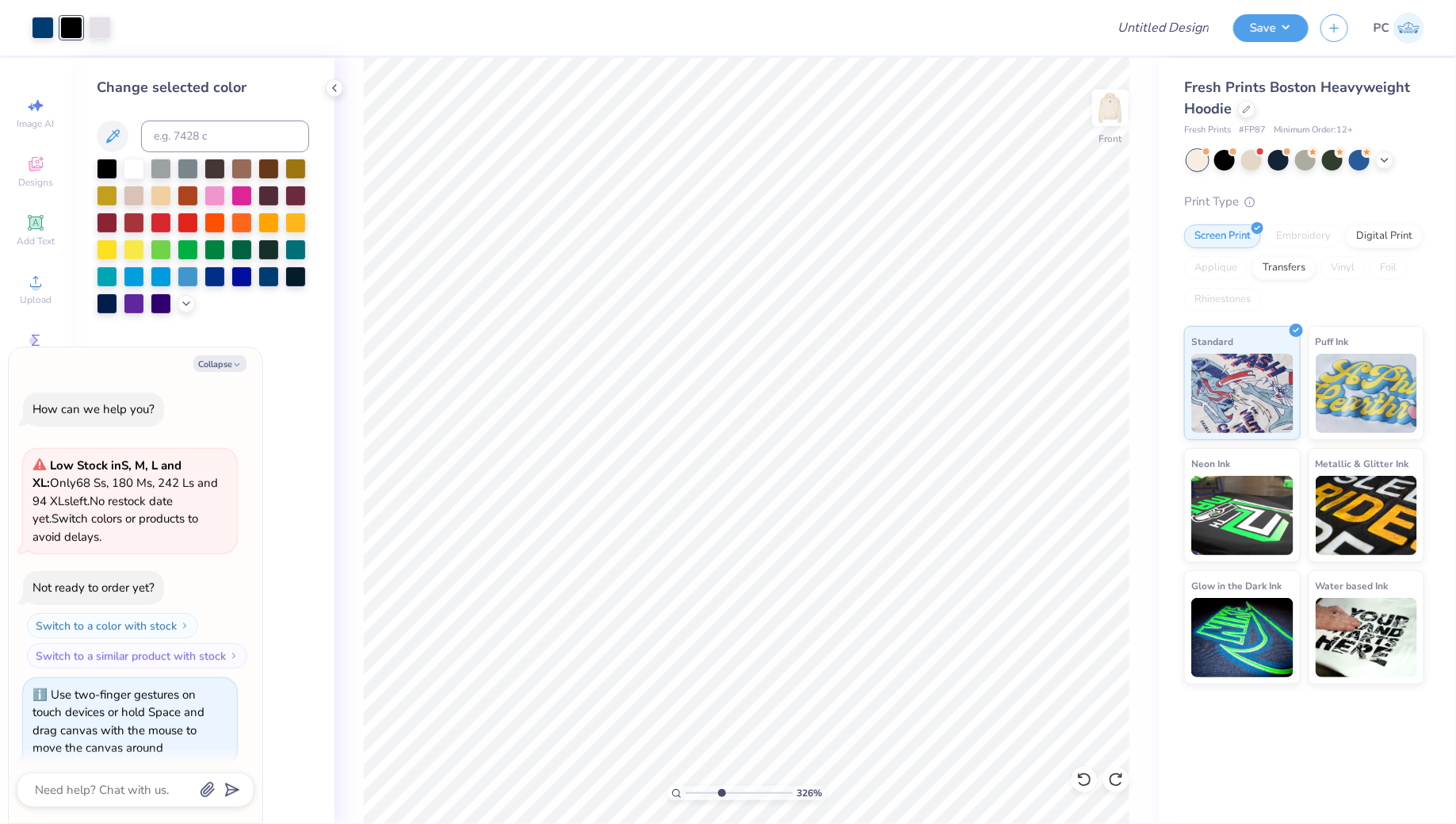
scroll to position [12, 0]
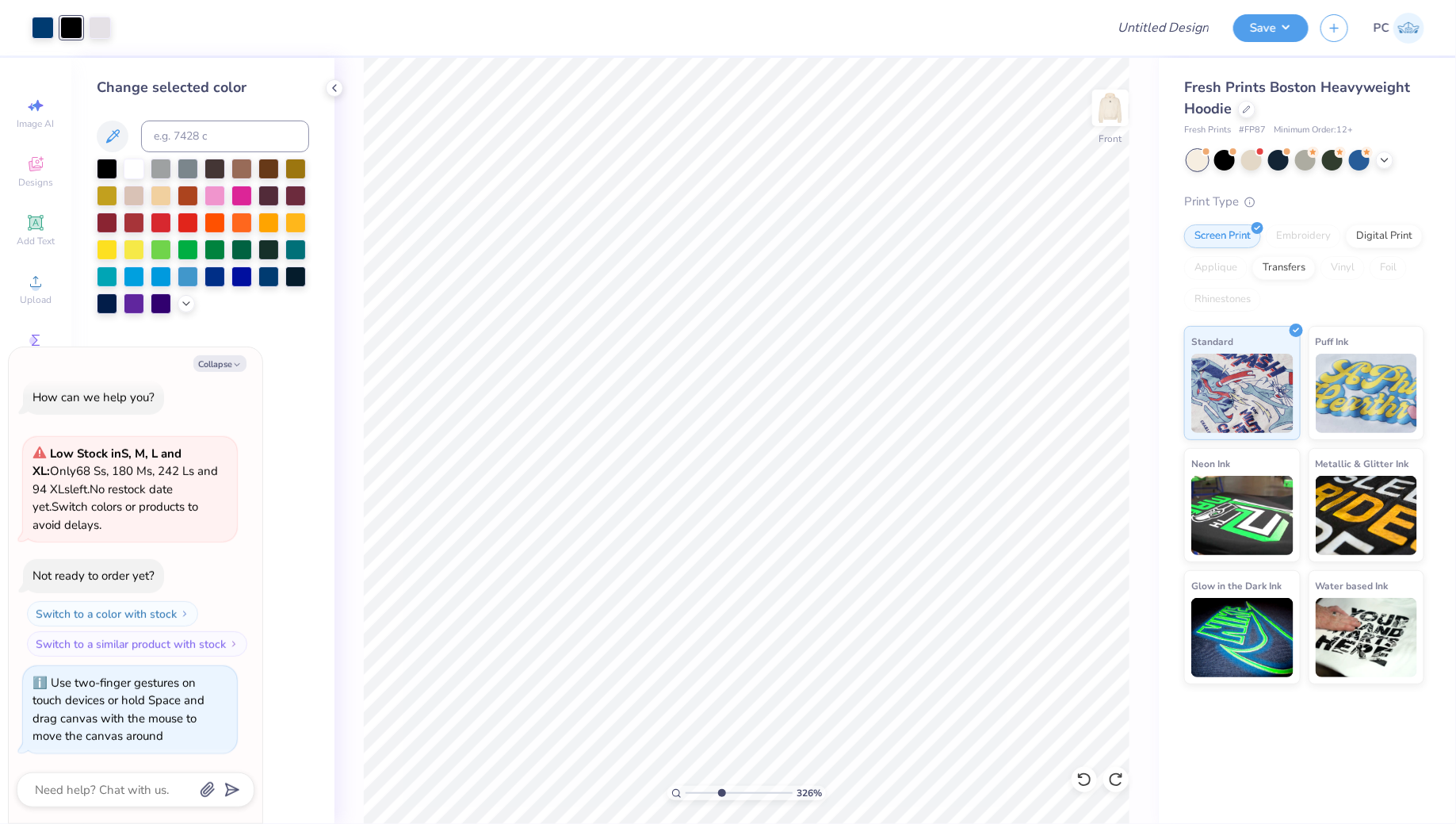
drag, startPoint x: 691, startPoint y: 787, endPoint x: 721, endPoint y: 792, distance: 30.4
type input "3.97"
click at [721, 792] on input "range" at bounding box center [739, 792] width 107 height 15
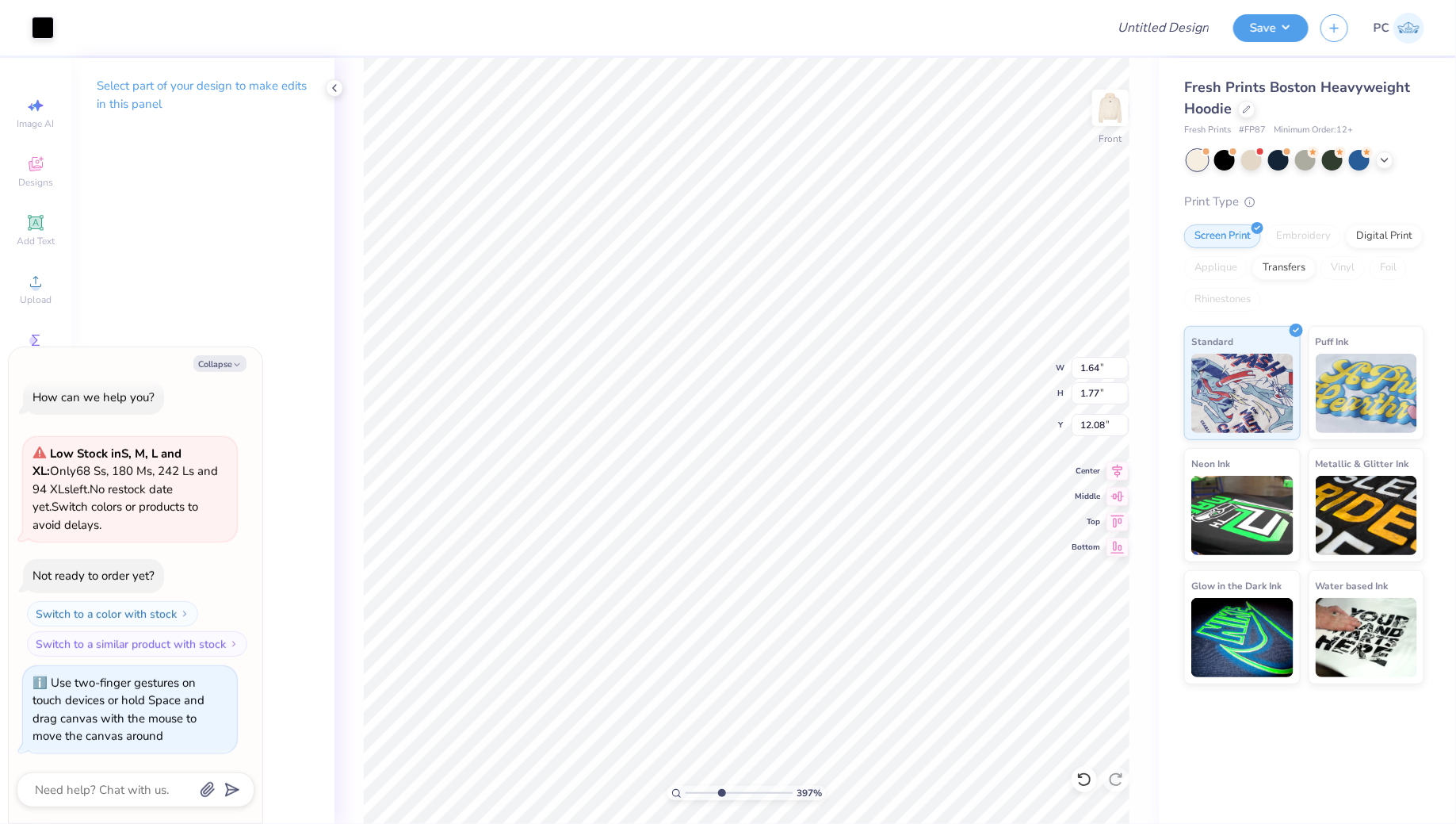
type textarea "x"
type input "0.44"
type input "0.15"
type input "14.66"
type textarea "x"
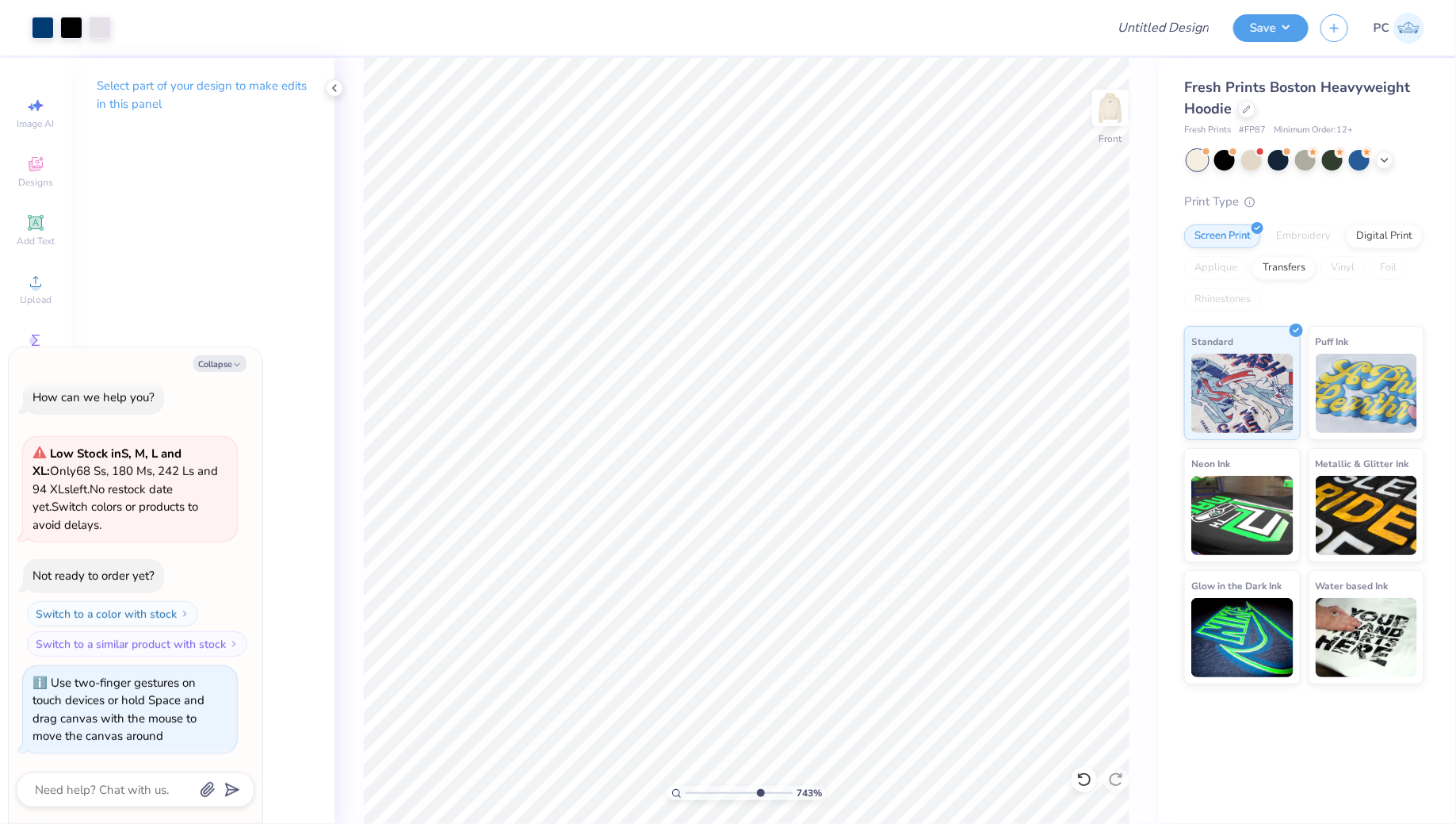
drag, startPoint x: 723, startPoint y: 790, endPoint x: 758, endPoint y: 794, distance: 35.2
type input "7.47"
click at [758, 794] on input "range" at bounding box center [739, 792] width 107 height 15
type textarea "x"
type input "13.84"
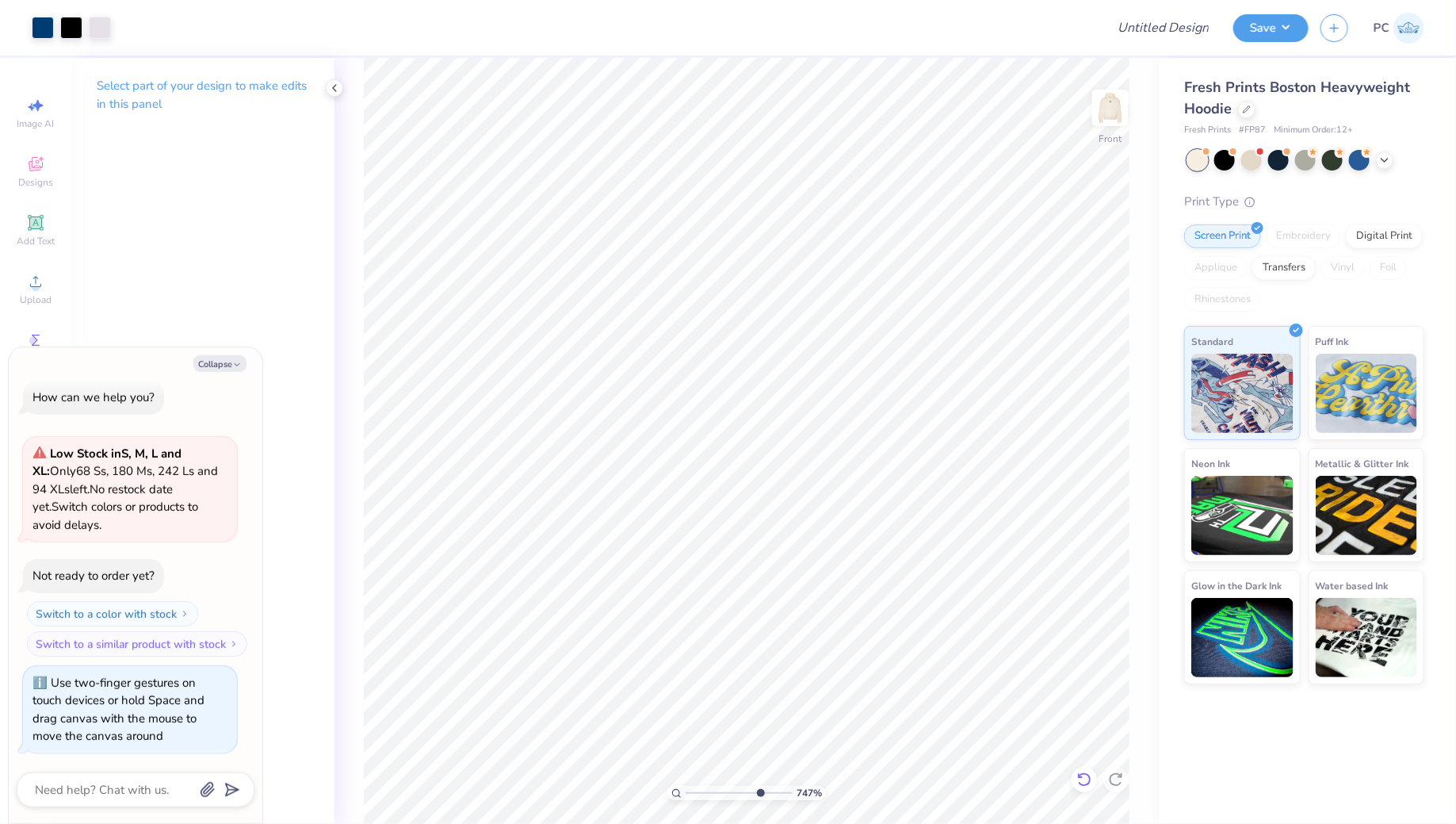
click at [1085, 780] on icon at bounding box center [1084, 779] width 15 height 15
click at [1085, 779] on icon at bounding box center [1084, 779] width 15 height 15
click at [96, 27] on div at bounding box center [100, 27] width 22 height 22
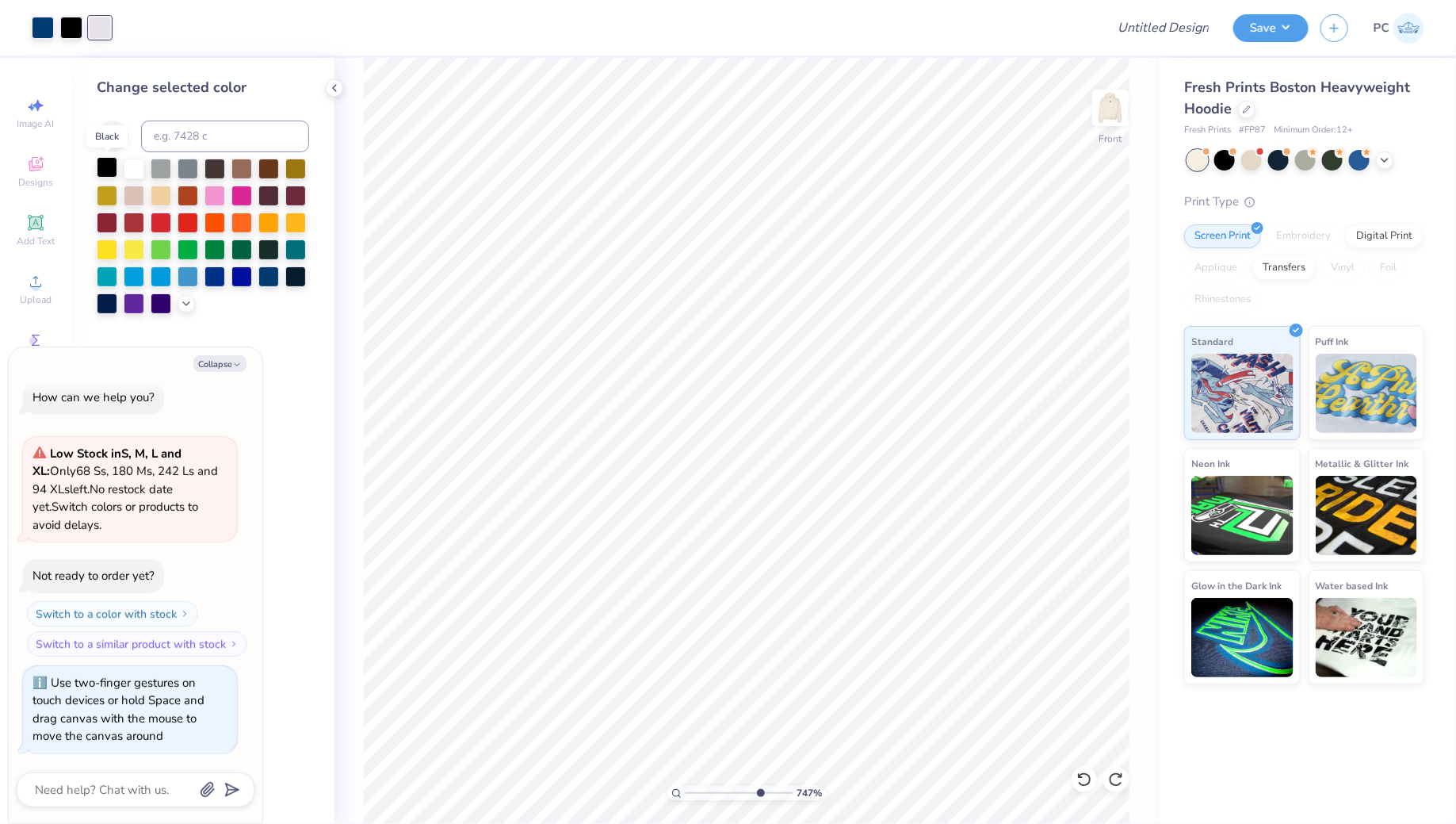
click at [101, 163] on div at bounding box center [107, 167] width 21 height 21
click at [340, 84] on icon at bounding box center [334, 87] width 13 height 13
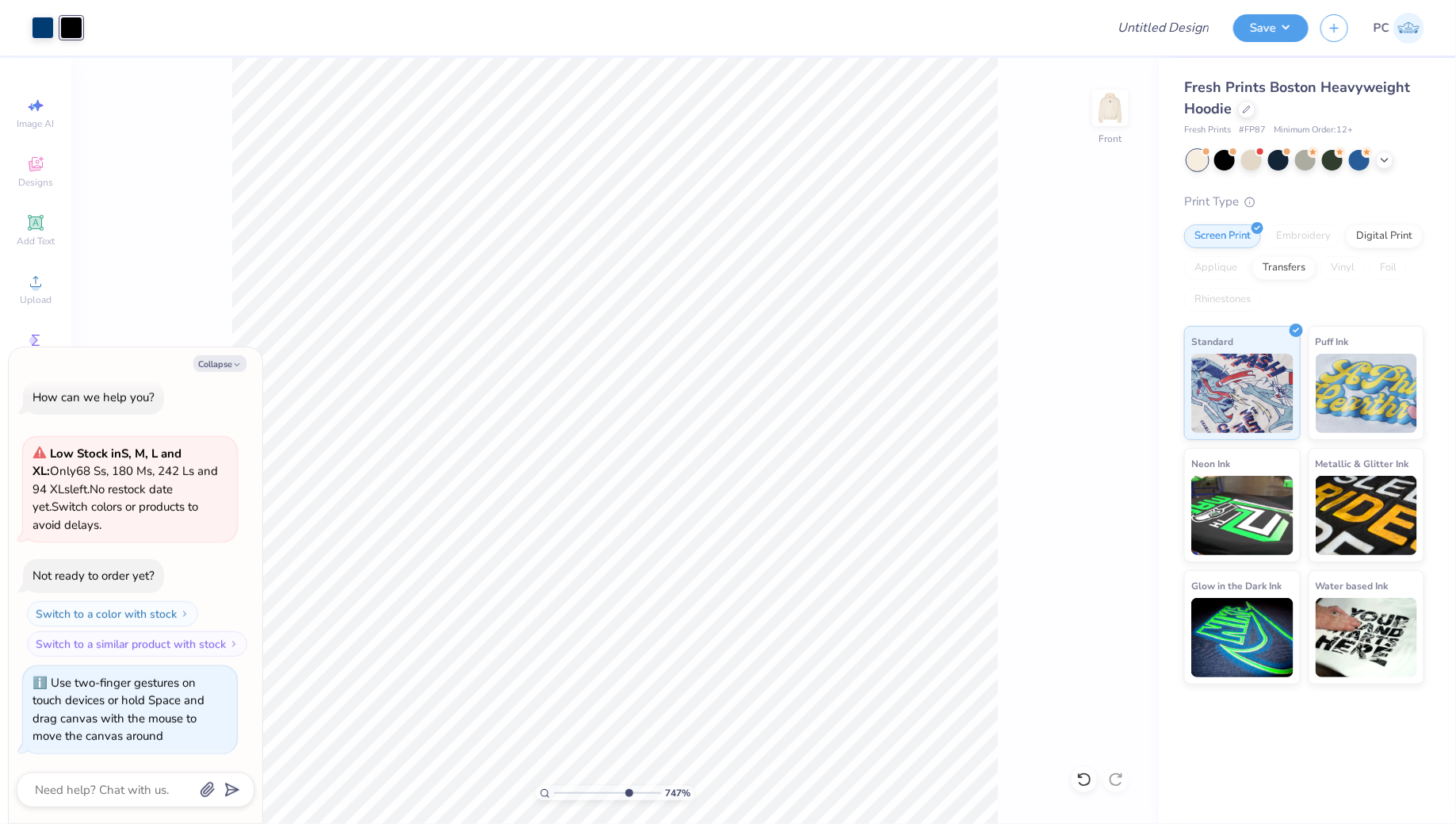
type textarea "x"
click at [1028, 279] on div "747 % Front" at bounding box center [614, 440] width 1088 height 766
drag, startPoint x: 624, startPoint y: 797, endPoint x: 520, endPoint y: 786, distance: 104.6
type input "1"
click at [554, 786] on input "range" at bounding box center [607, 792] width 107 height 15
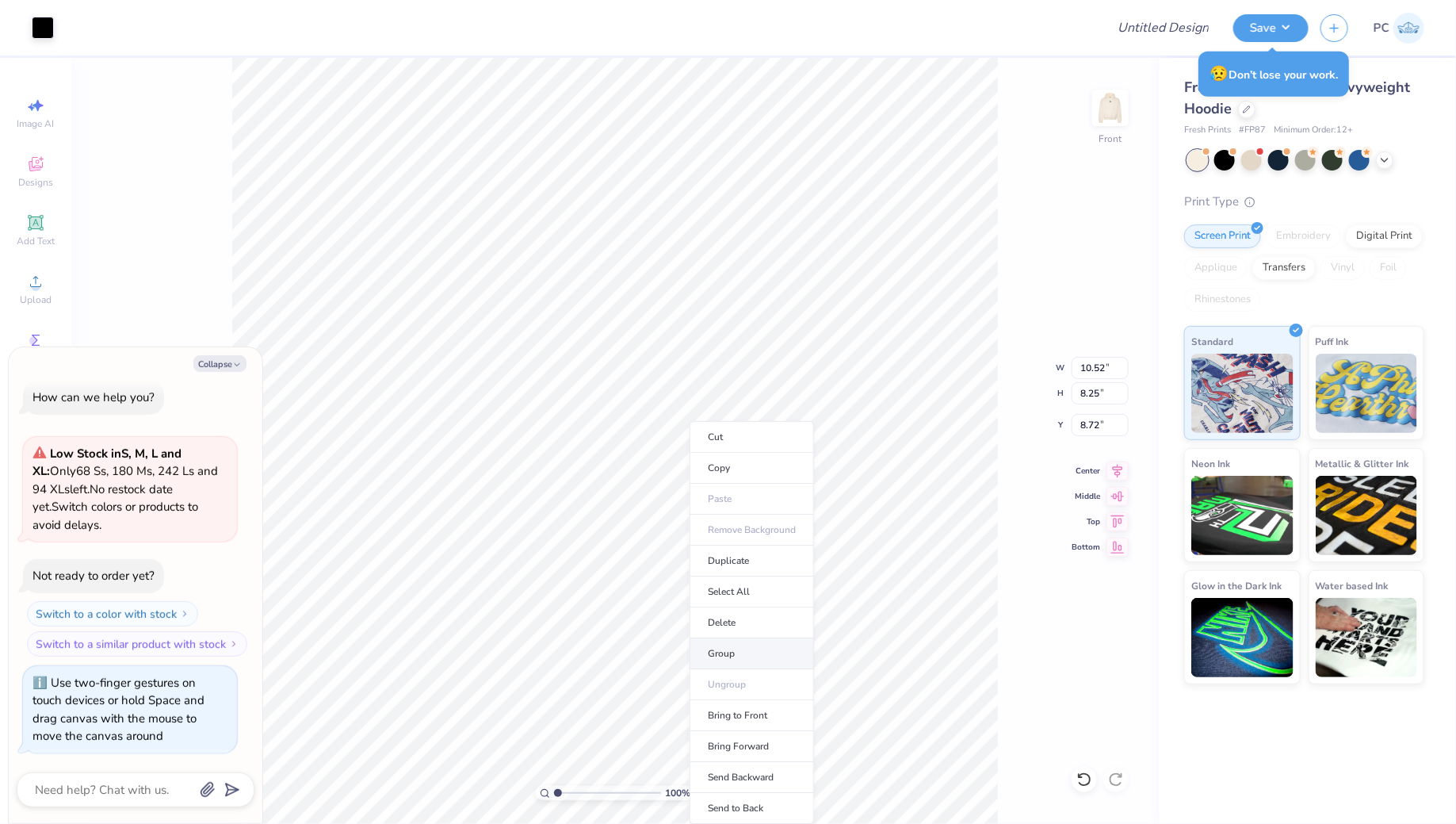
click at [745, 647] on li "Group" at bounding box center [751, 653] width 124 height 31
type textarea "x"
type input "5.58"
type input "4.38"
type input "12.59"
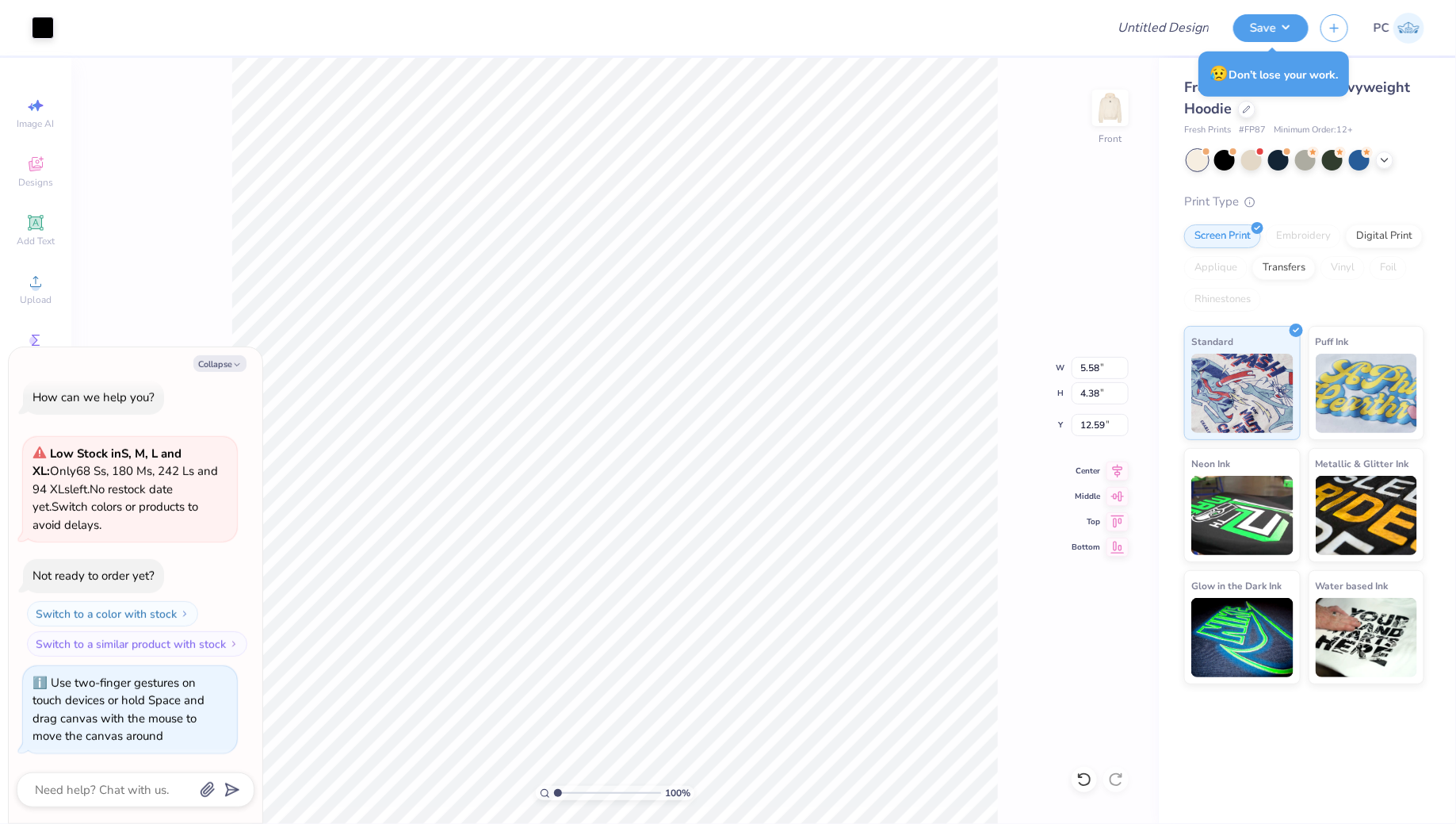
type textarea "x"
type input "8.73"
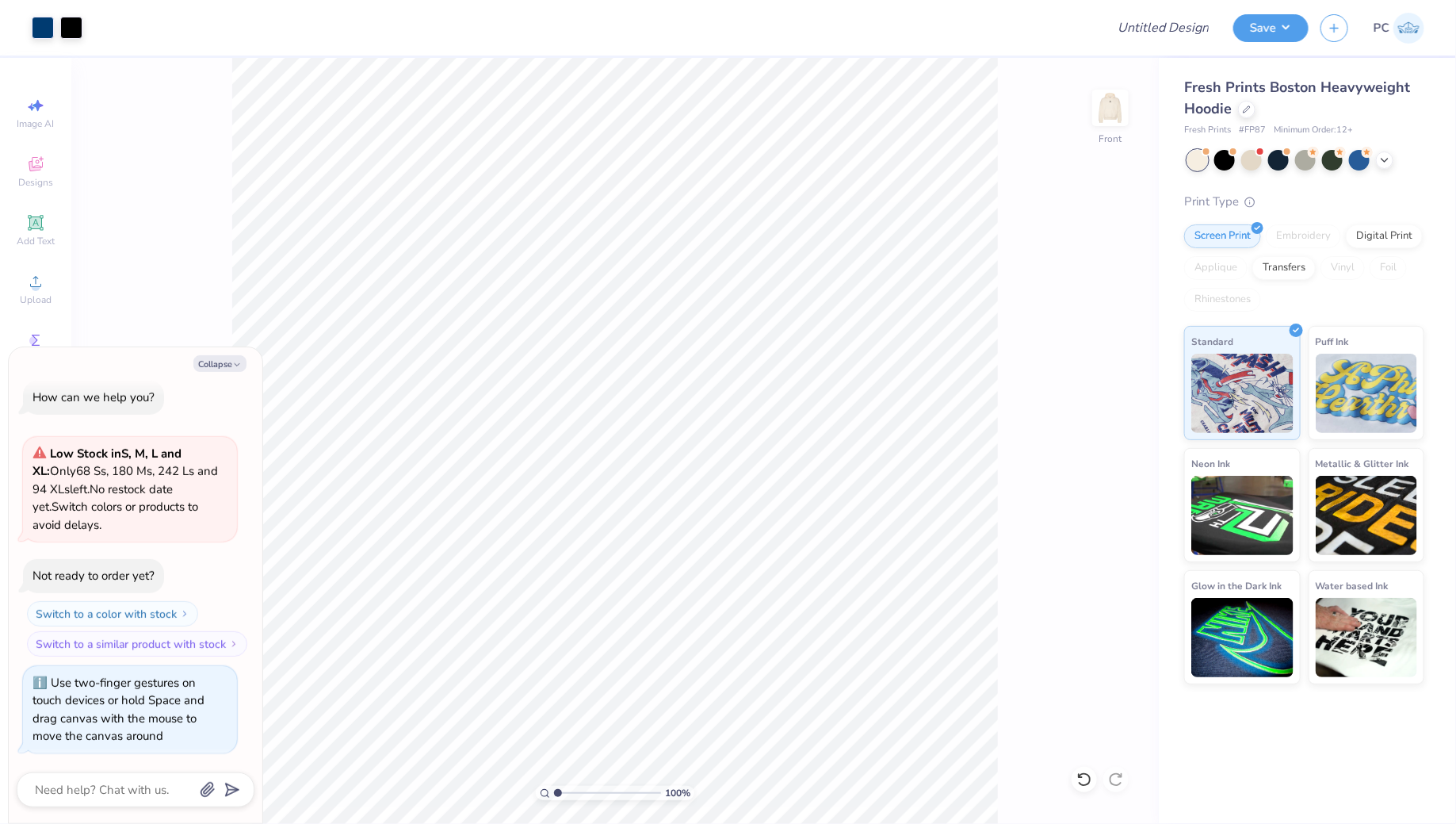
click at [221, 352] on div "Collapse How can we help you? Low Stock in S, M, L and XL : Only 68 Ss, 180 Ms,…" at bounding box center [135, 585] width 254 height 476
click at [27, 225] on icon at bounding box center [36, 223] width 19 height 19
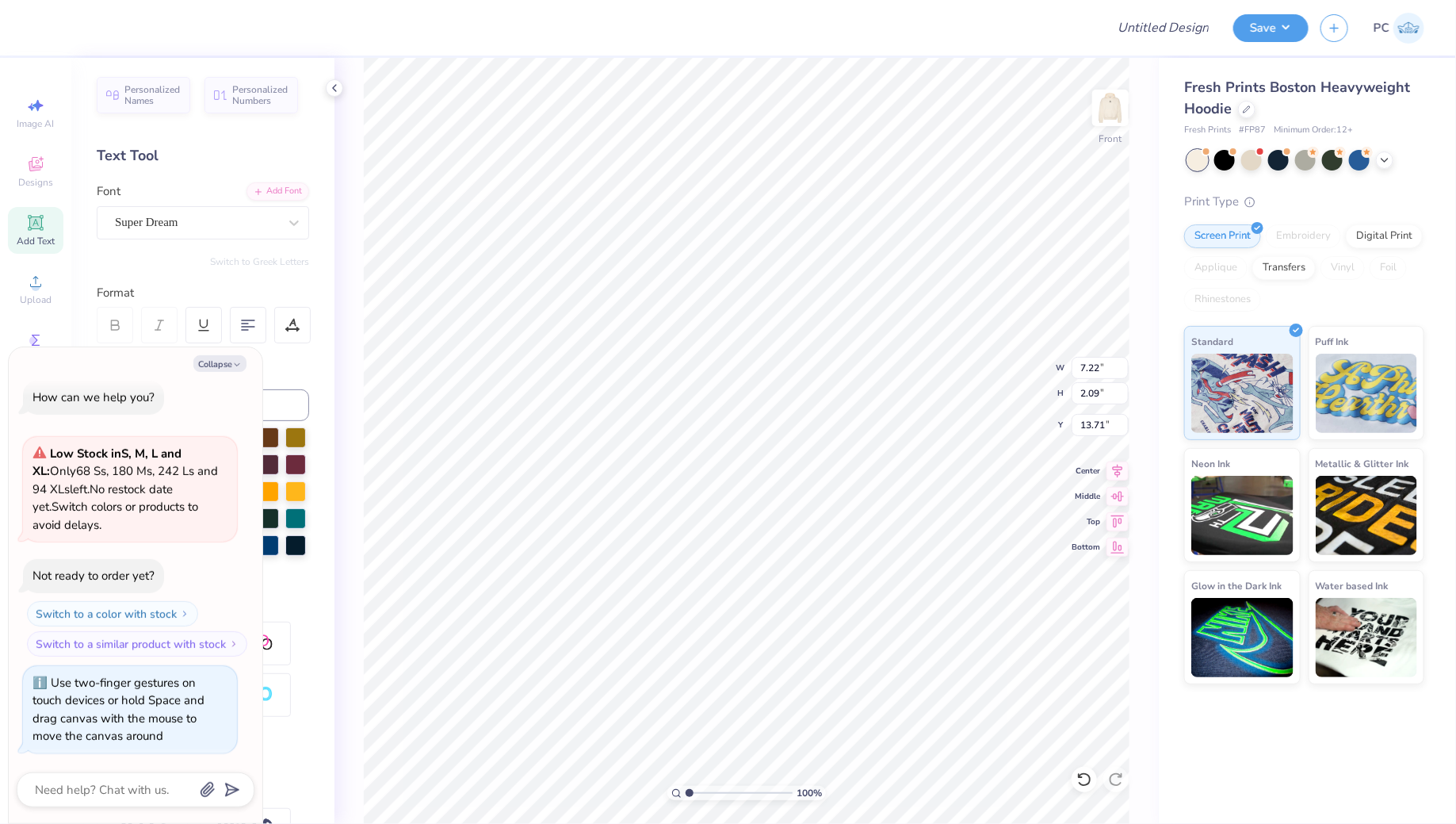
click at [223, 351] on div "Collapse How can we help you? Low Stock in S, M, L and XL : Only 68 Ss, 180 Ms,…" at bounding box center [135, 585] width 254 height 476
click at [216, 363] on button "Collapse" at bounding box center [220, 363] width 53 height 16
type textarea "x"
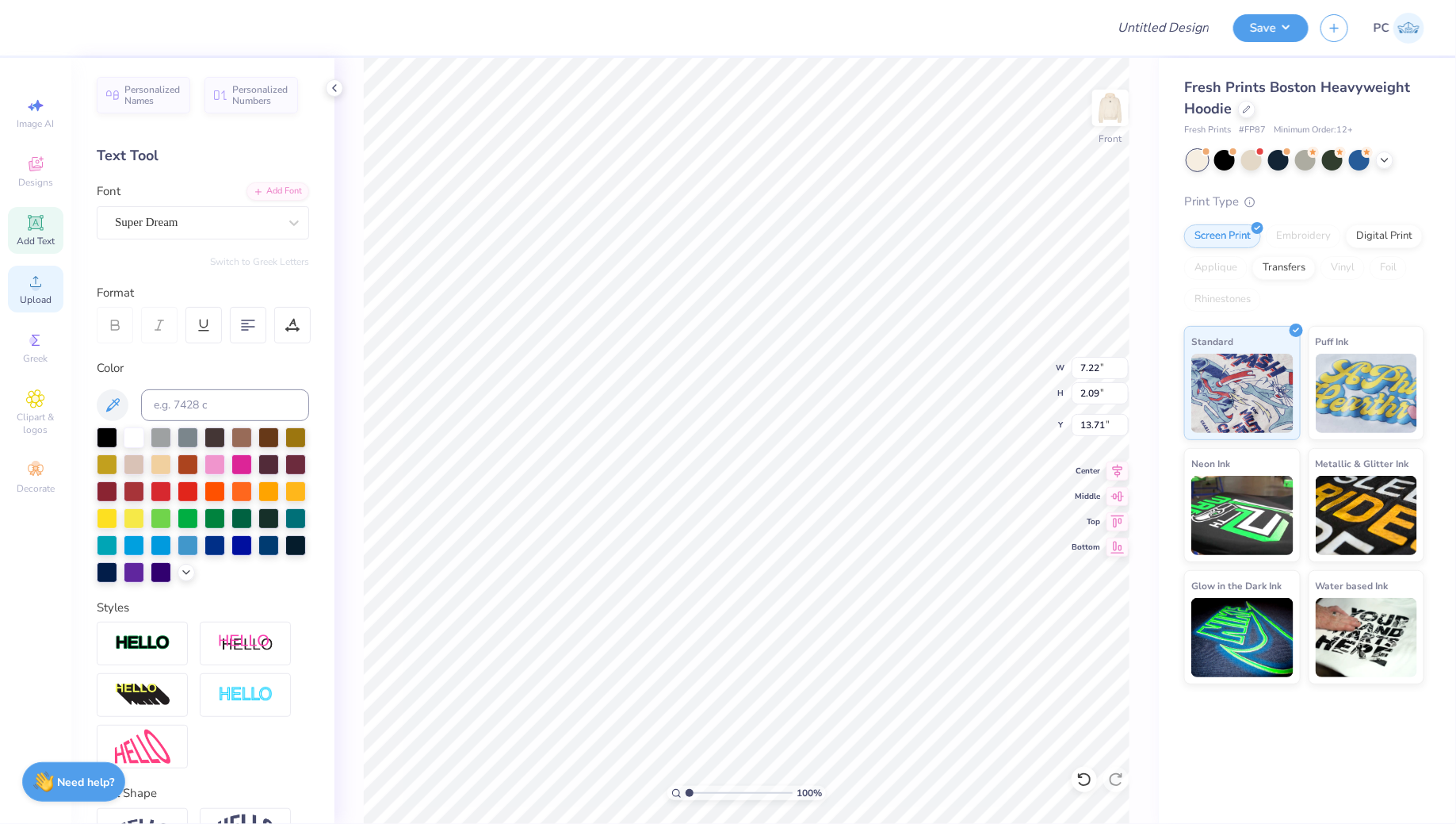
click at [28, 274] on icon at bounding box center [36, 281] width 19 height 19
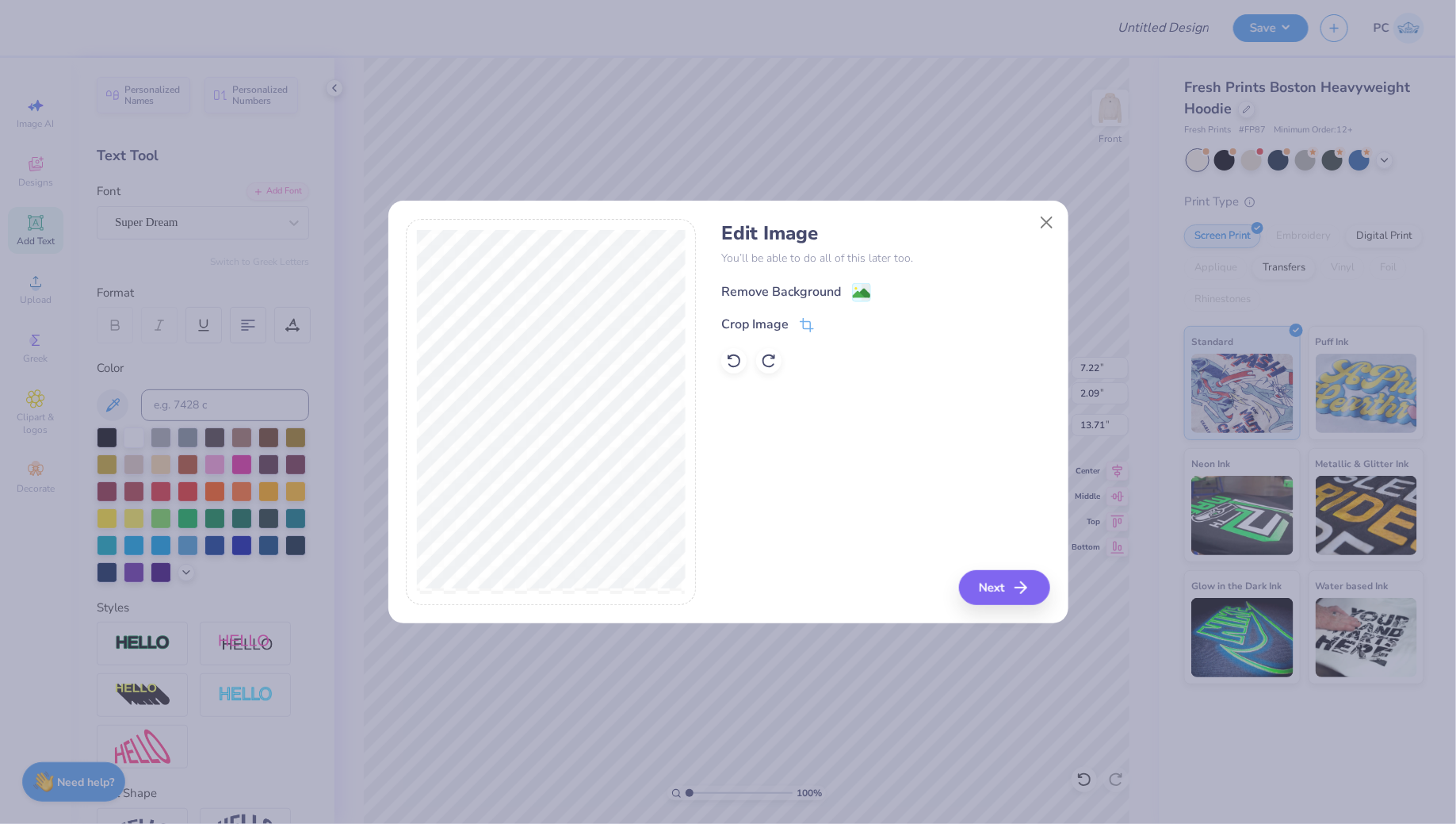
click at [855, 288] on circle at bounding box center [855, 288] width 3 height 3
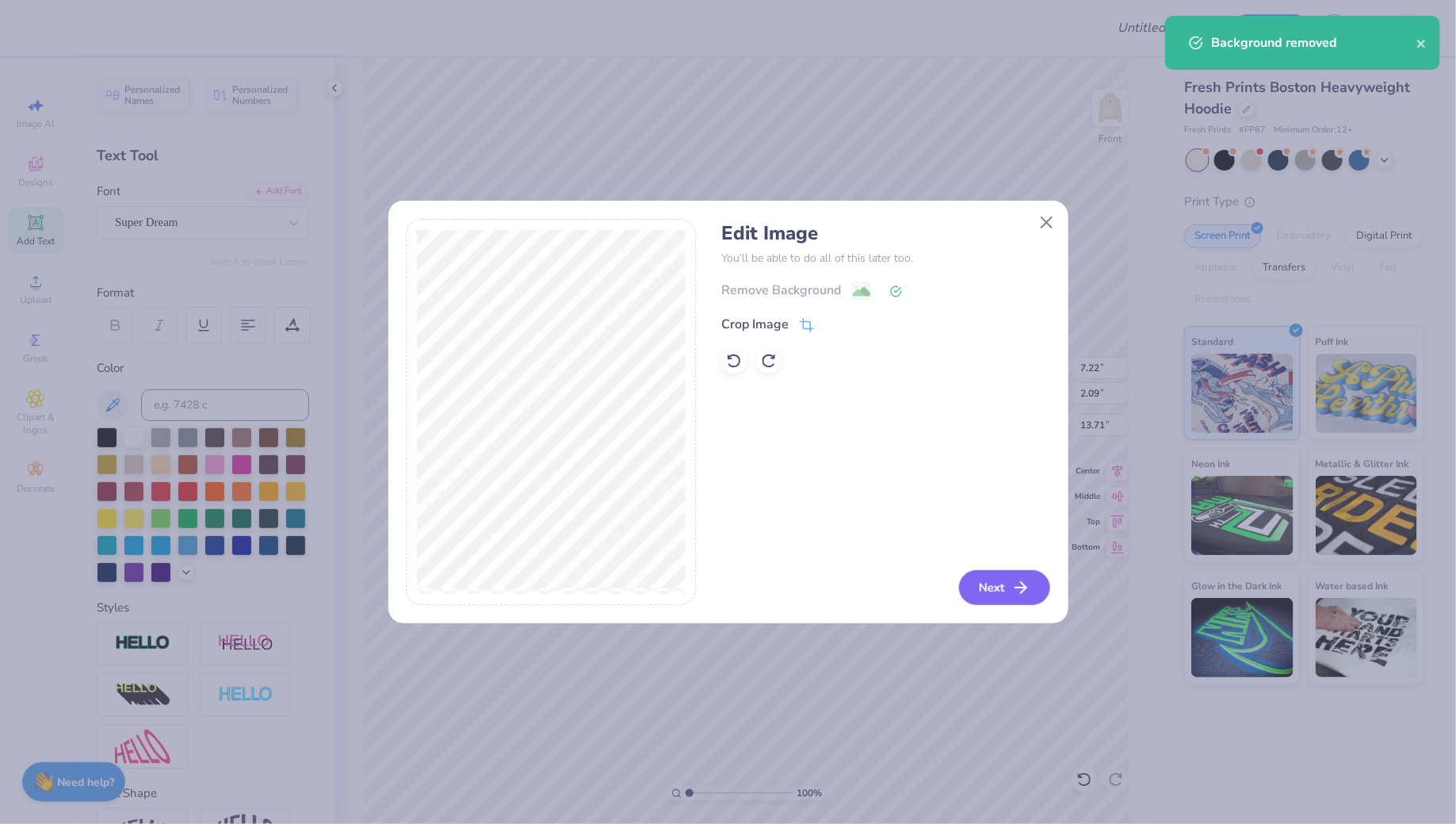
click at [986, 594] on button "Next" at bounding box center [1004, 587] width 91 height 35
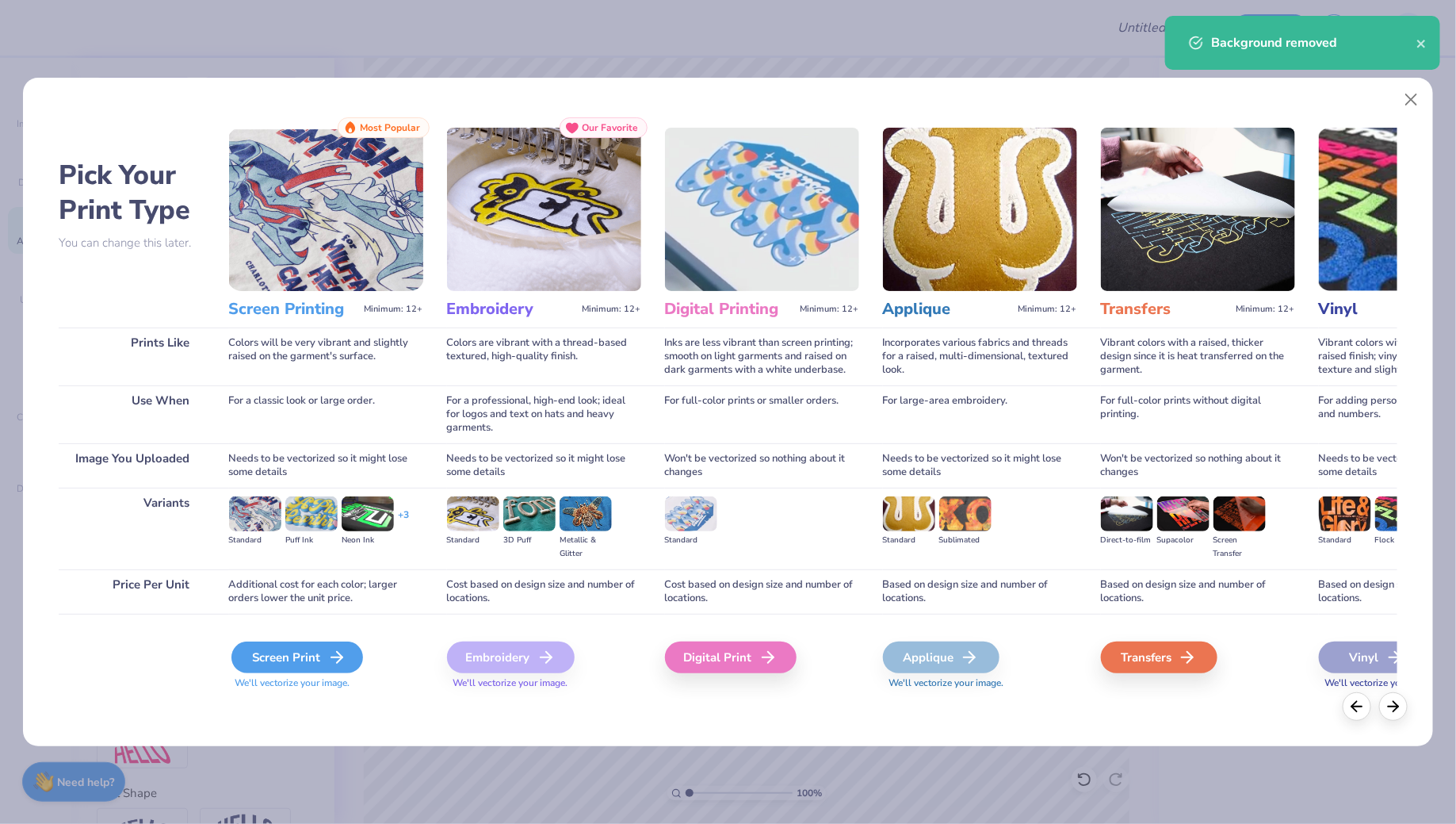
click at [333, 654] on icon at bounding box center [337, 657] width 19 height 19
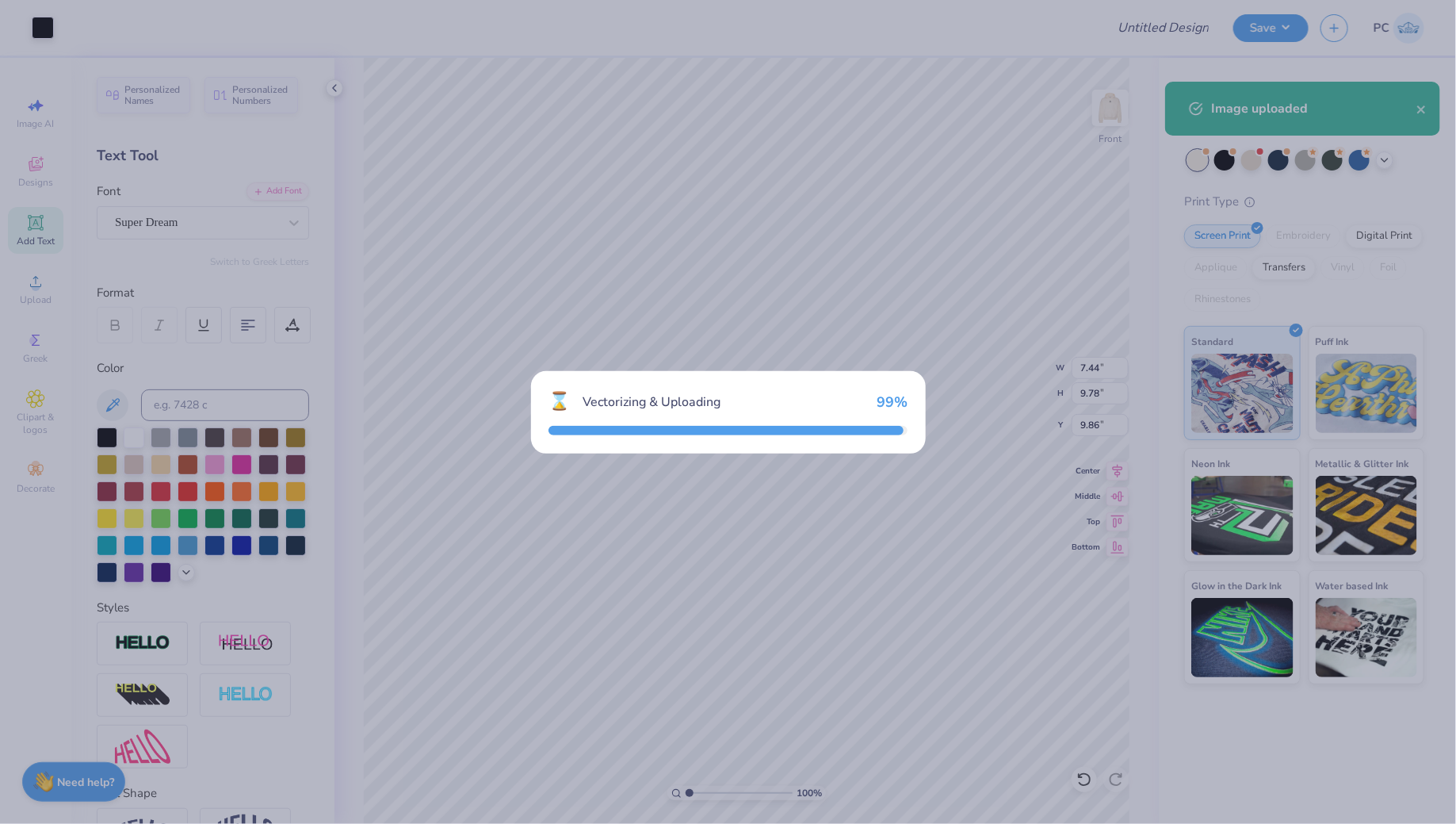
type input "7.44"
type input "9.78"
type input "9.86"
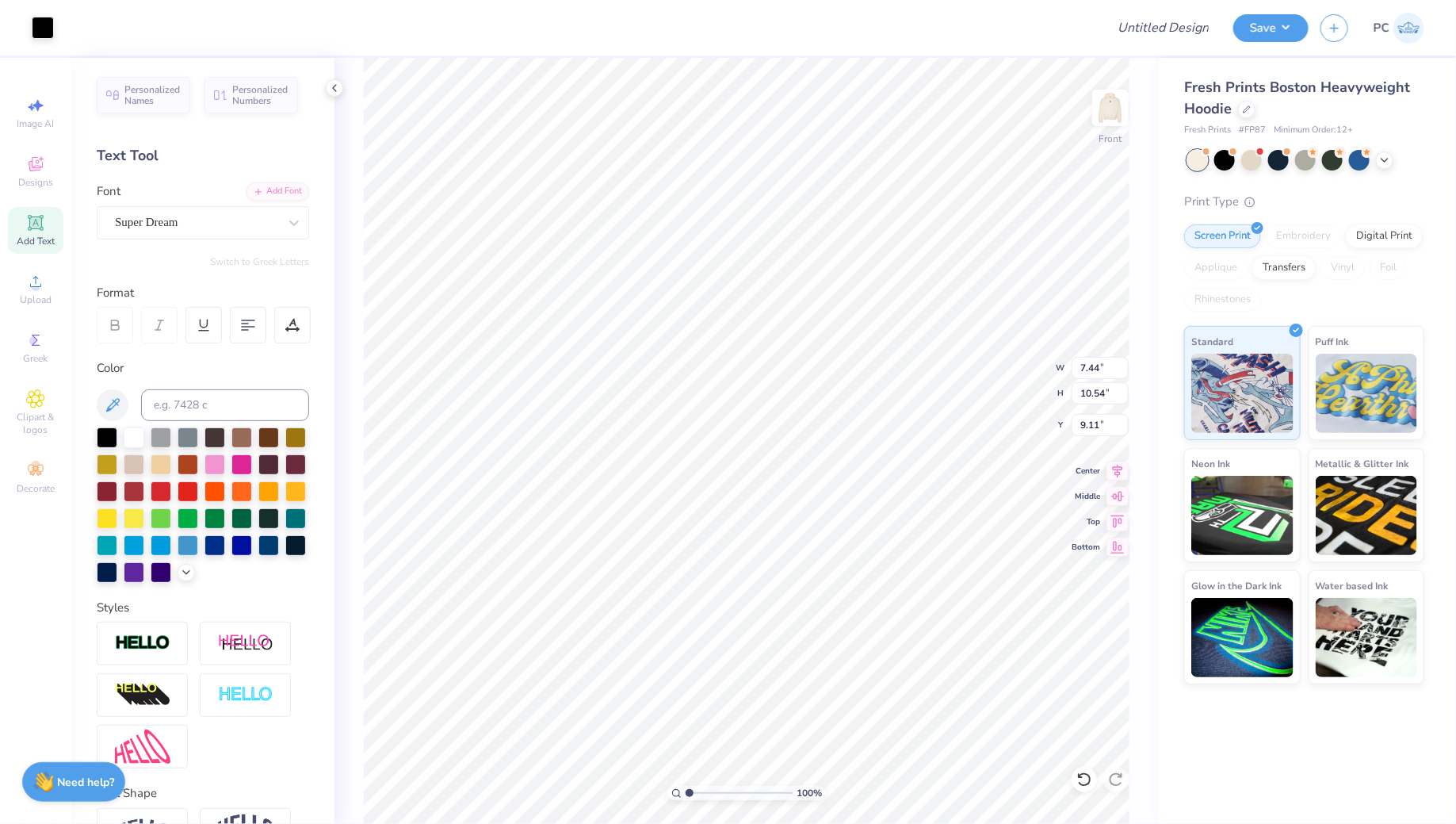
type input "4.17"
type input "5.91"
type input "13.73"
type input "7.22"
type input "2.09"
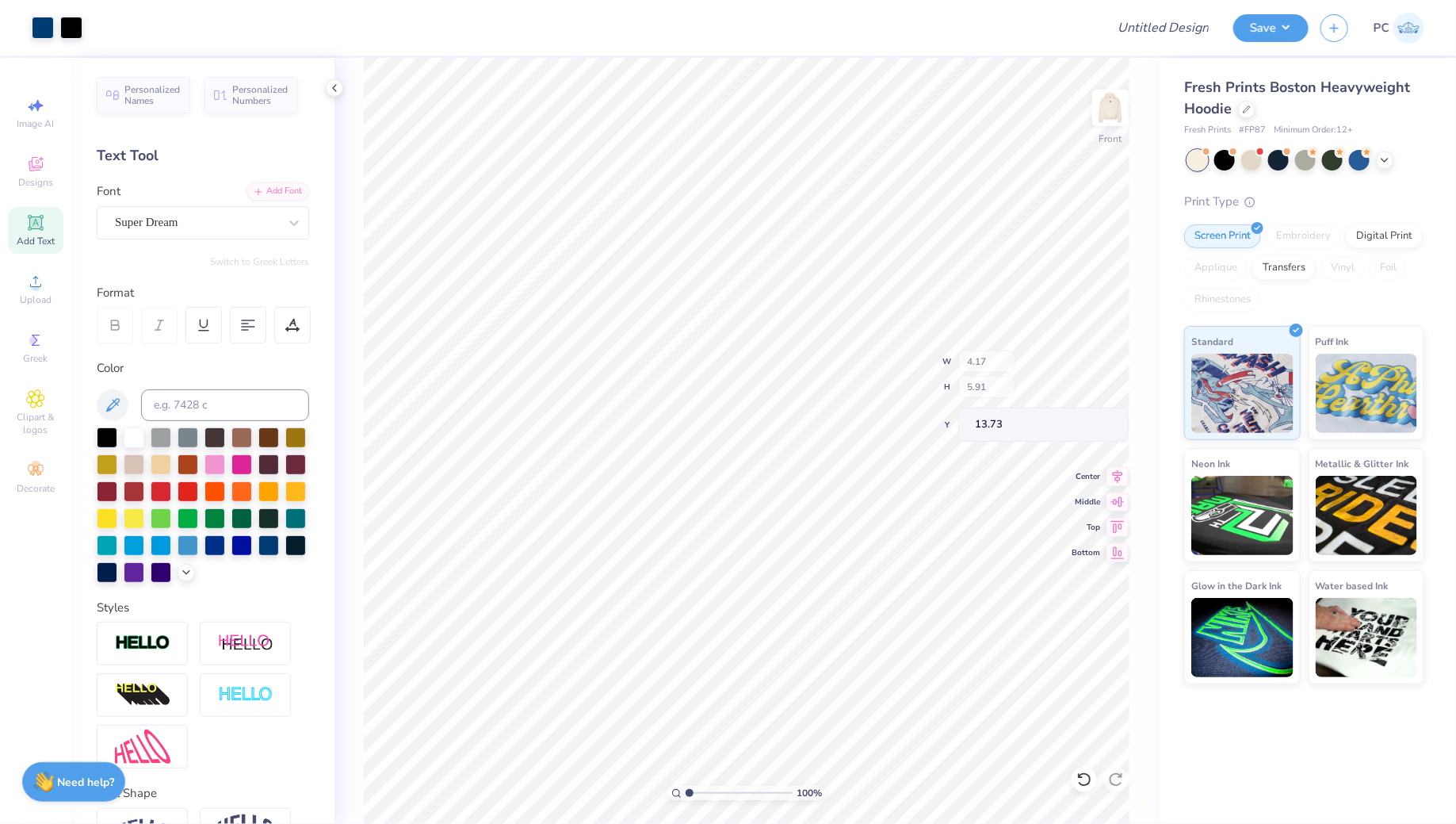
type input "13.71"
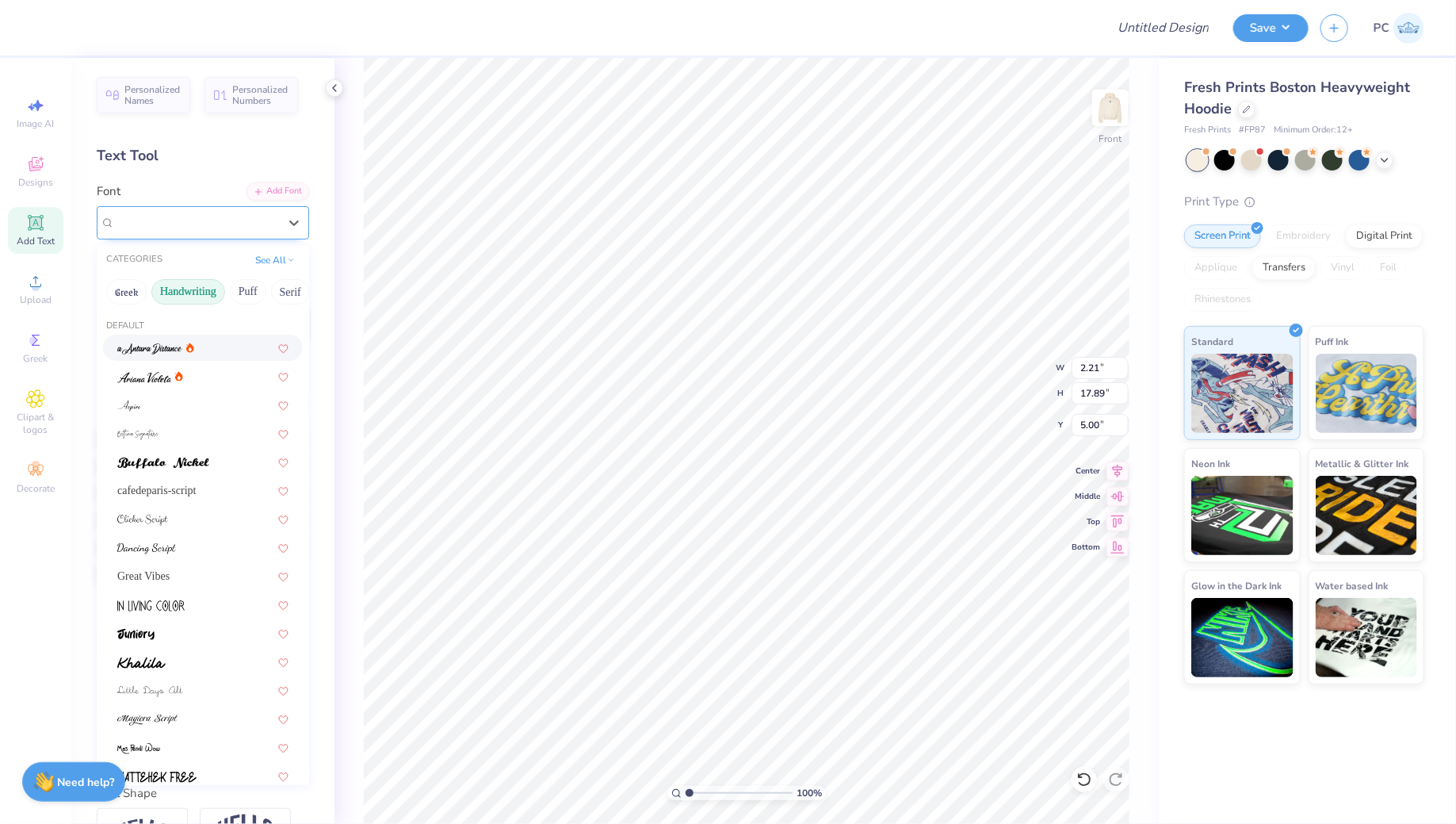
click at [202, 221] on div "Vollkorn Greek" at bounding box center [196, 222] width 166 height 25
click at [267, 261] on button "See All" at bounding box center [274, 258] width 49 height 15
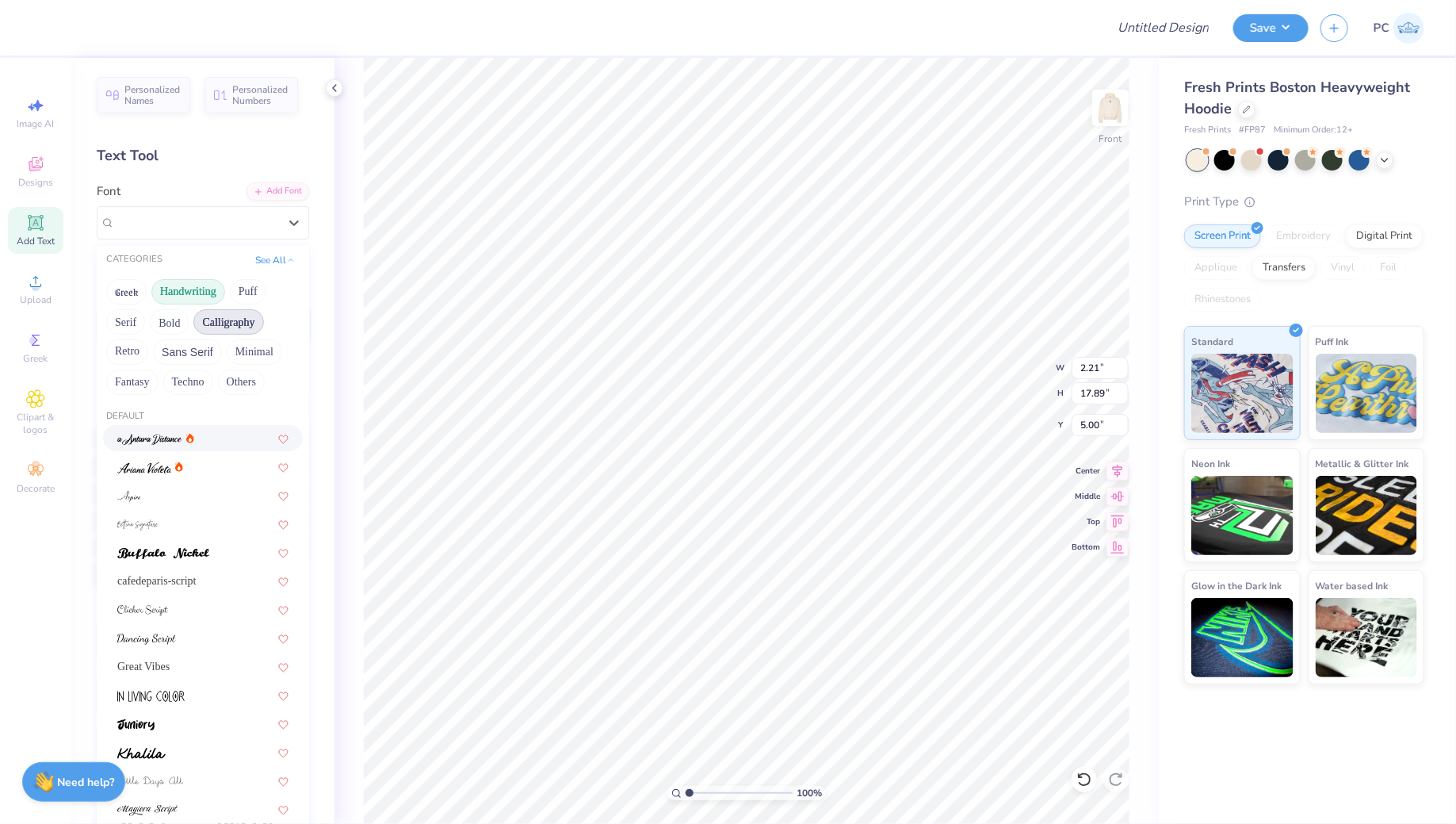
click at [232, 324] on button "Calligraphy" at bounding box center [228, 322] width 69 height 26
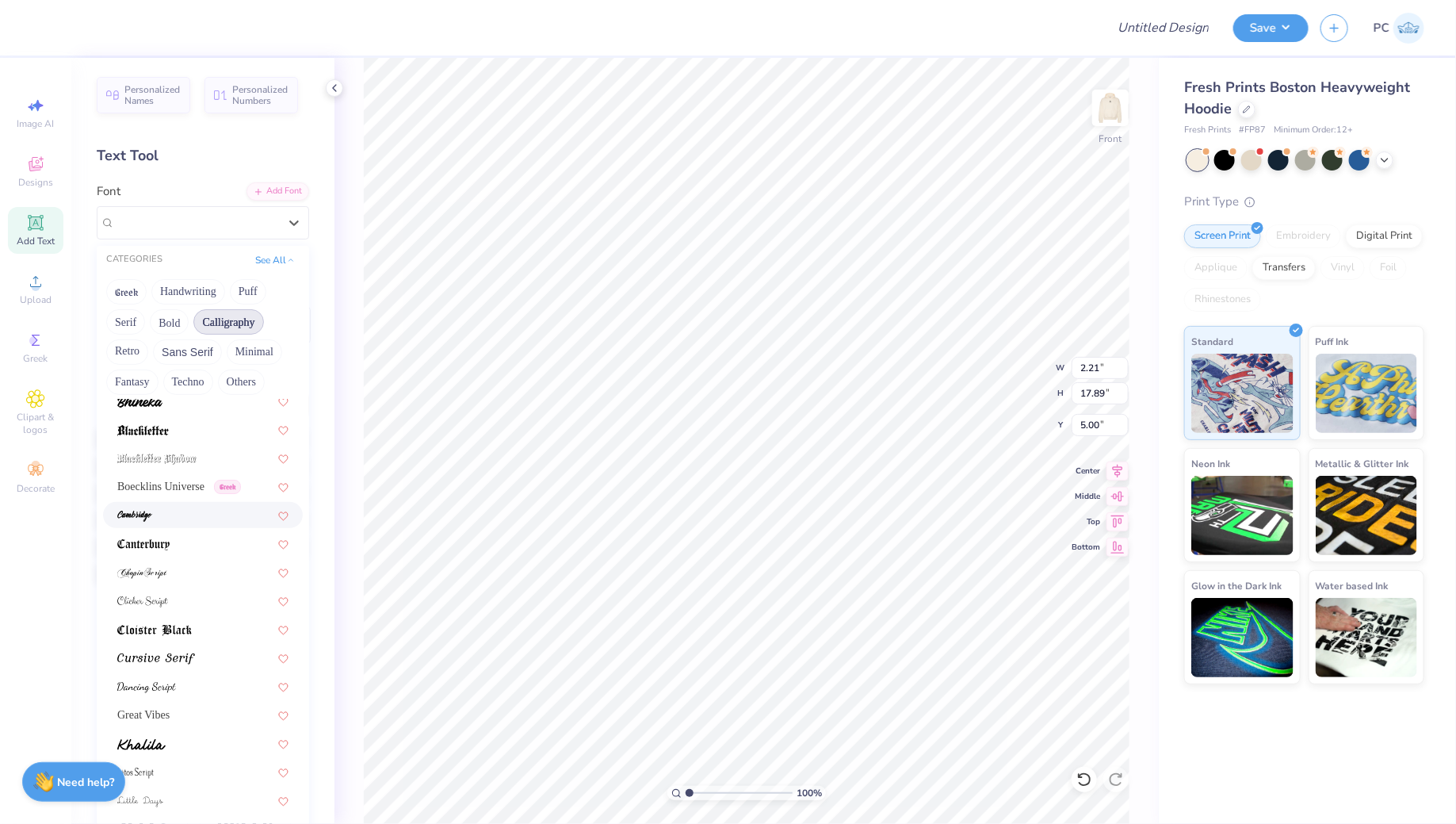
scroll to position [250, 0]
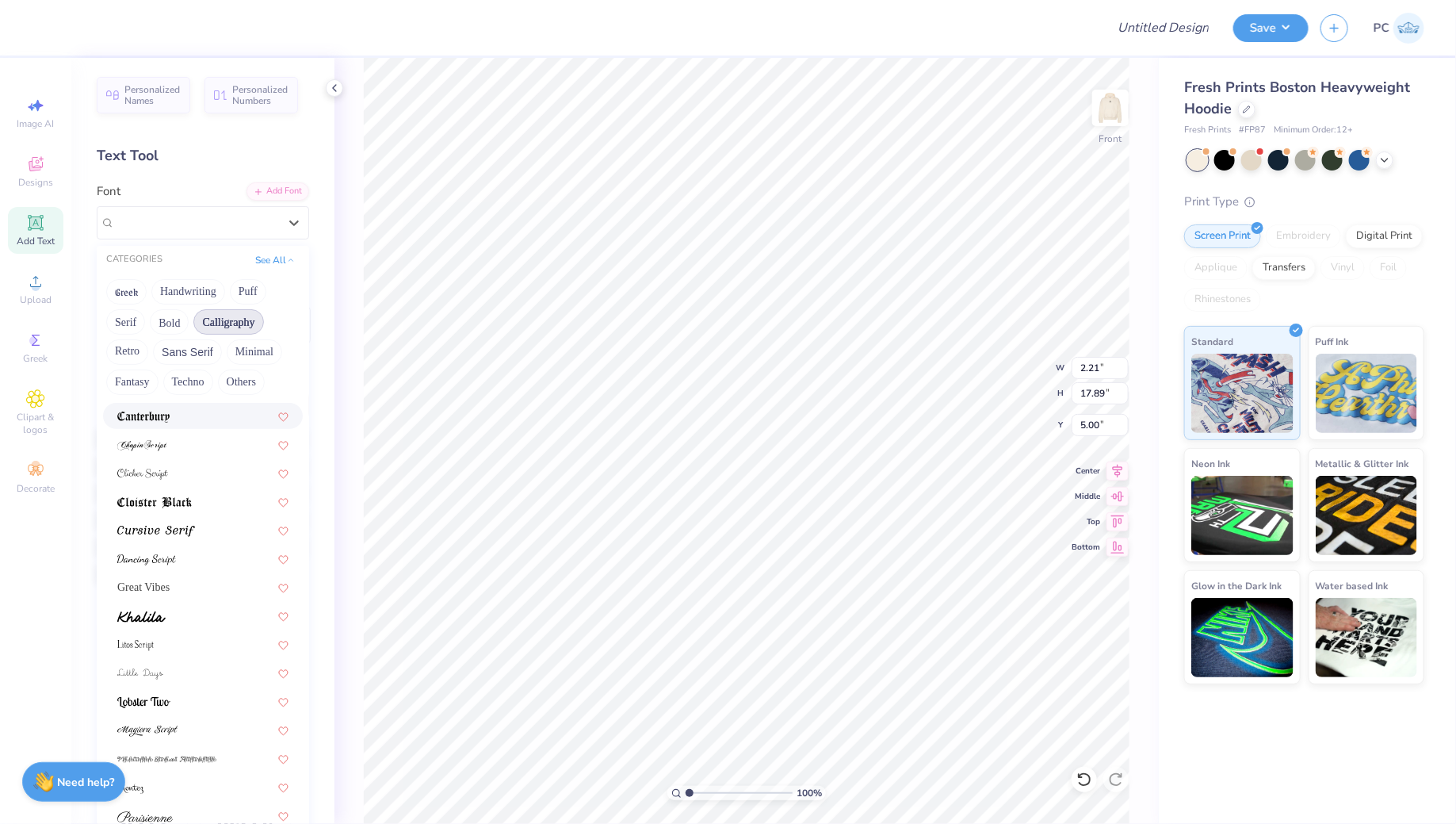
click at [158, 419] on img at bounding box center [143, 417] width 52 height 11
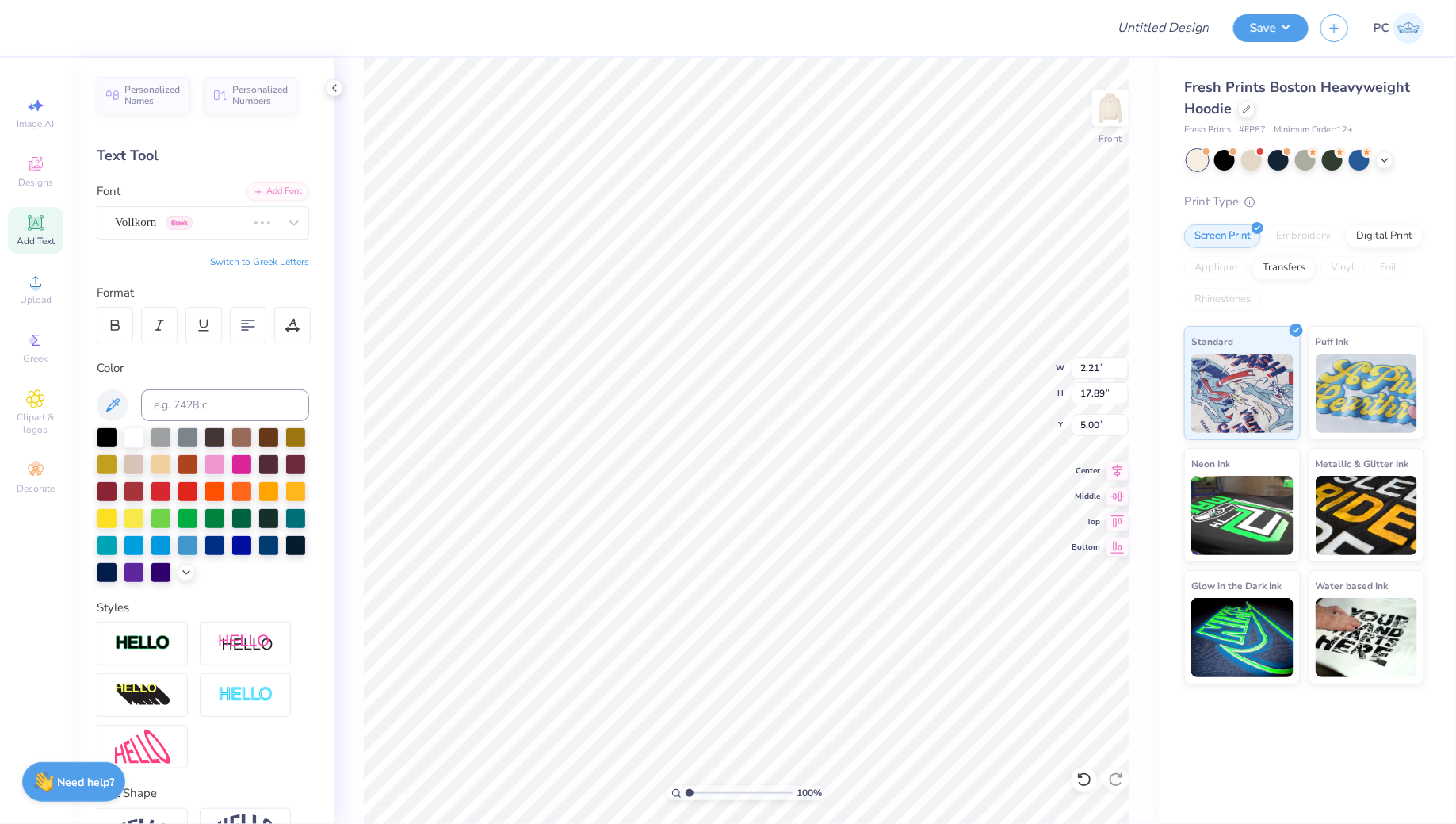
scroll to position [0, 3]
click at [227, 218] on div "Canterbury" at bounding box center [196, 222] width 166 height 25
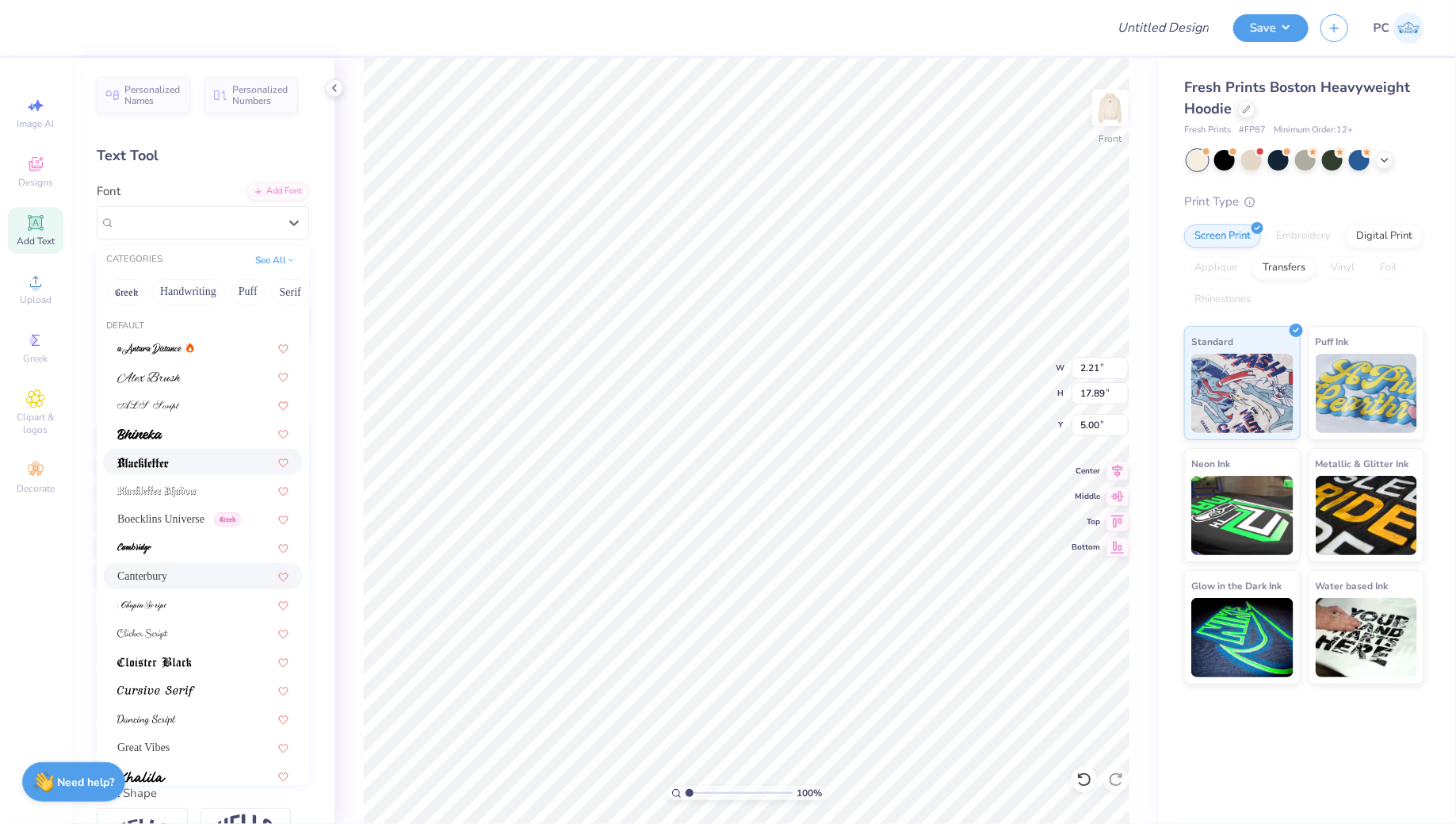
click at [159, 458] on img at bounding box center [143, 463] width 51 height 11
click at [179, 224] on div "Blackletter" at bounding box center [196, 222] width 166 height 25
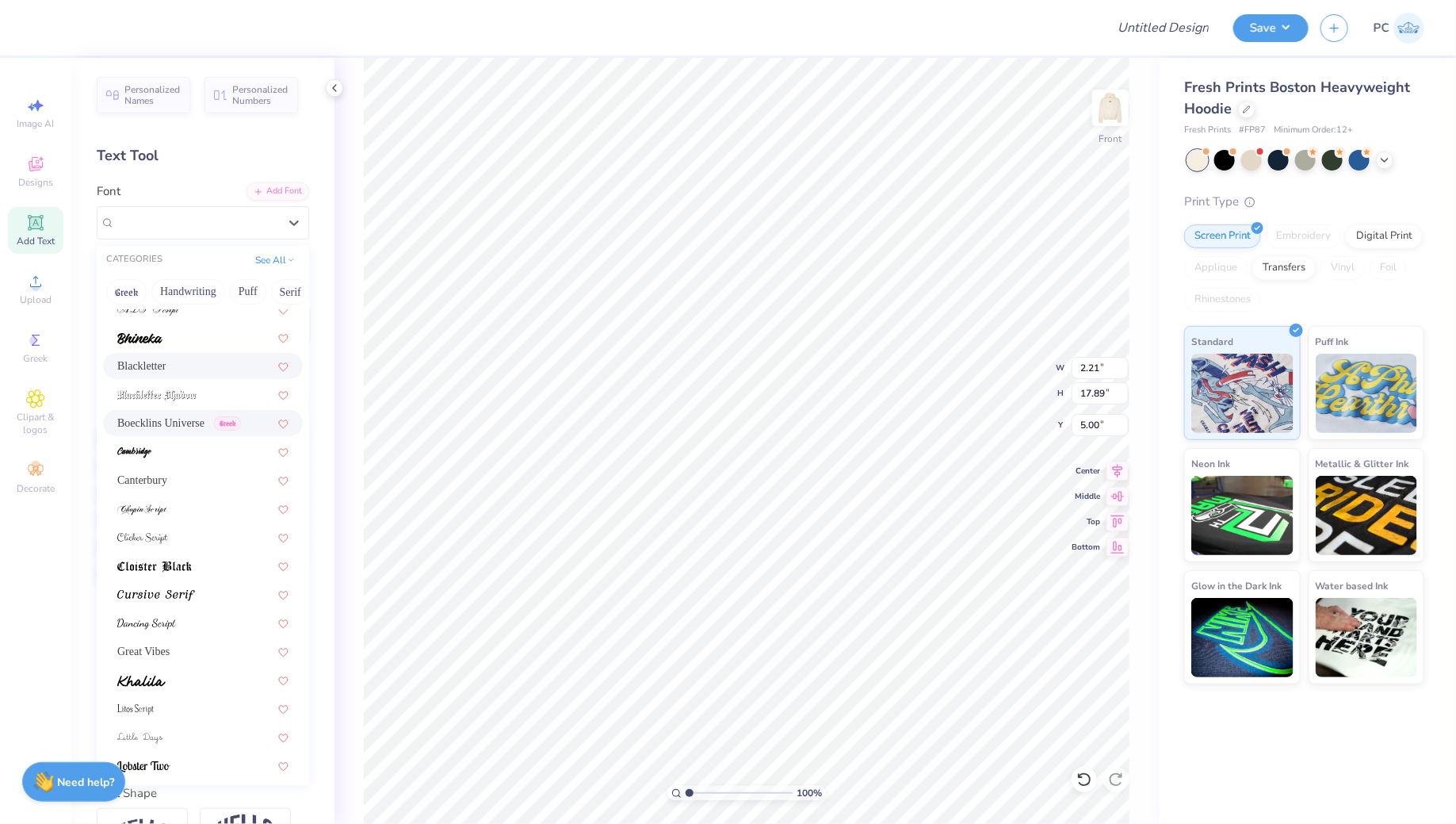
scroll to position [97, 0]
click at [171, 569] on img at bounding box center [154, 566] width 75 height 11
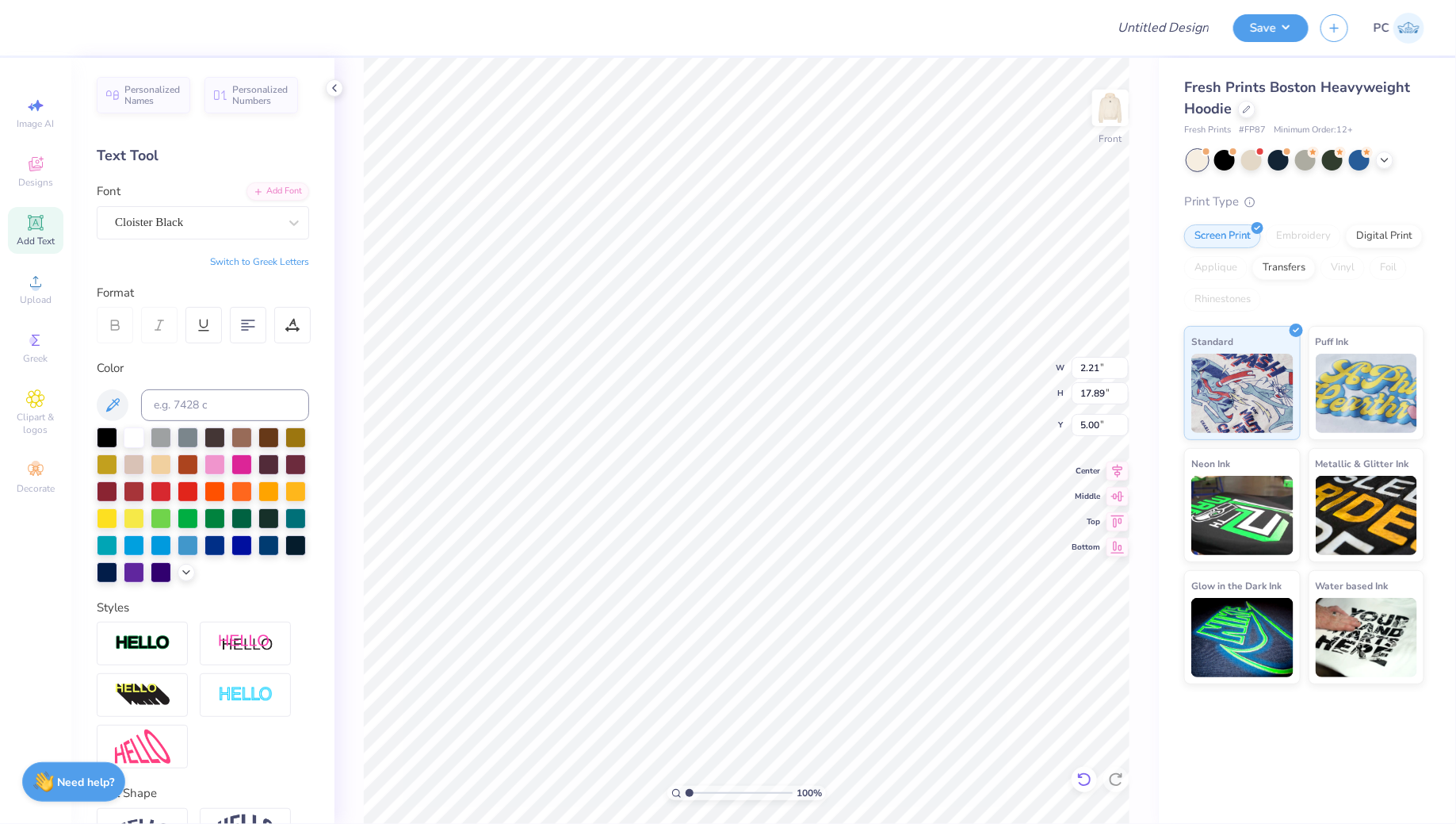
click at [1088, 785] on icon at bounding box center [1084, 779] width 15 height 15
click at [1088, 784] on icon at bounding box center [1084, 779] width 14 height 15
click at [1078, 772] on icon at bounding box center [1084, 779] width 15 height 15
click at [1080, 772] on icon at bounding box center [1084, 779] width 15 height 15
click at [176, 223] on div "Cloister Black" at bounding box center [196, 222] width 166 height 25
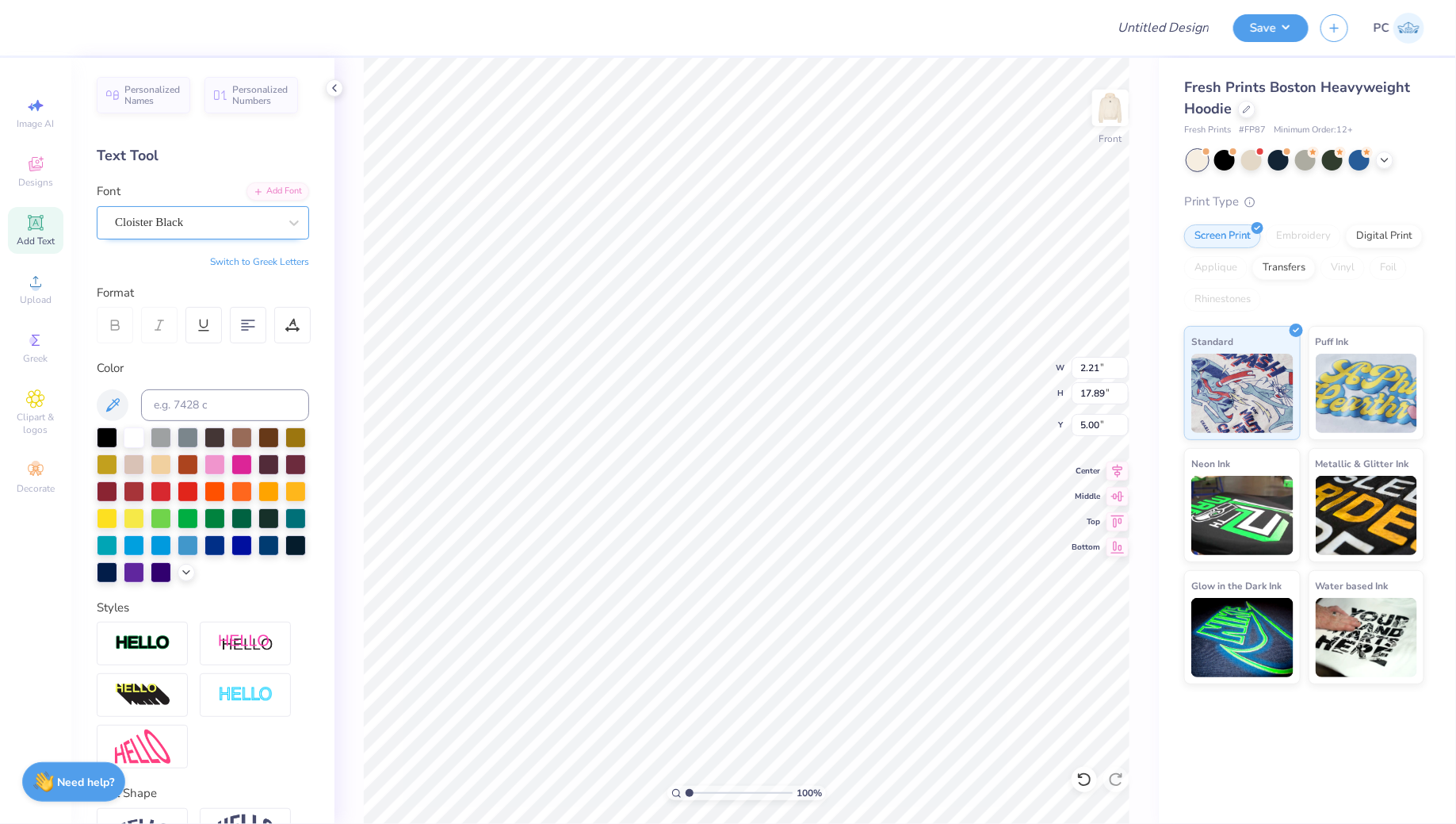
click at [179, 227] on span "Cloister Black" at bounding box center [149, 222] width 69 height 18
type input "5.04"
type input "1.67"
type input "13.52"
type input "9.41"
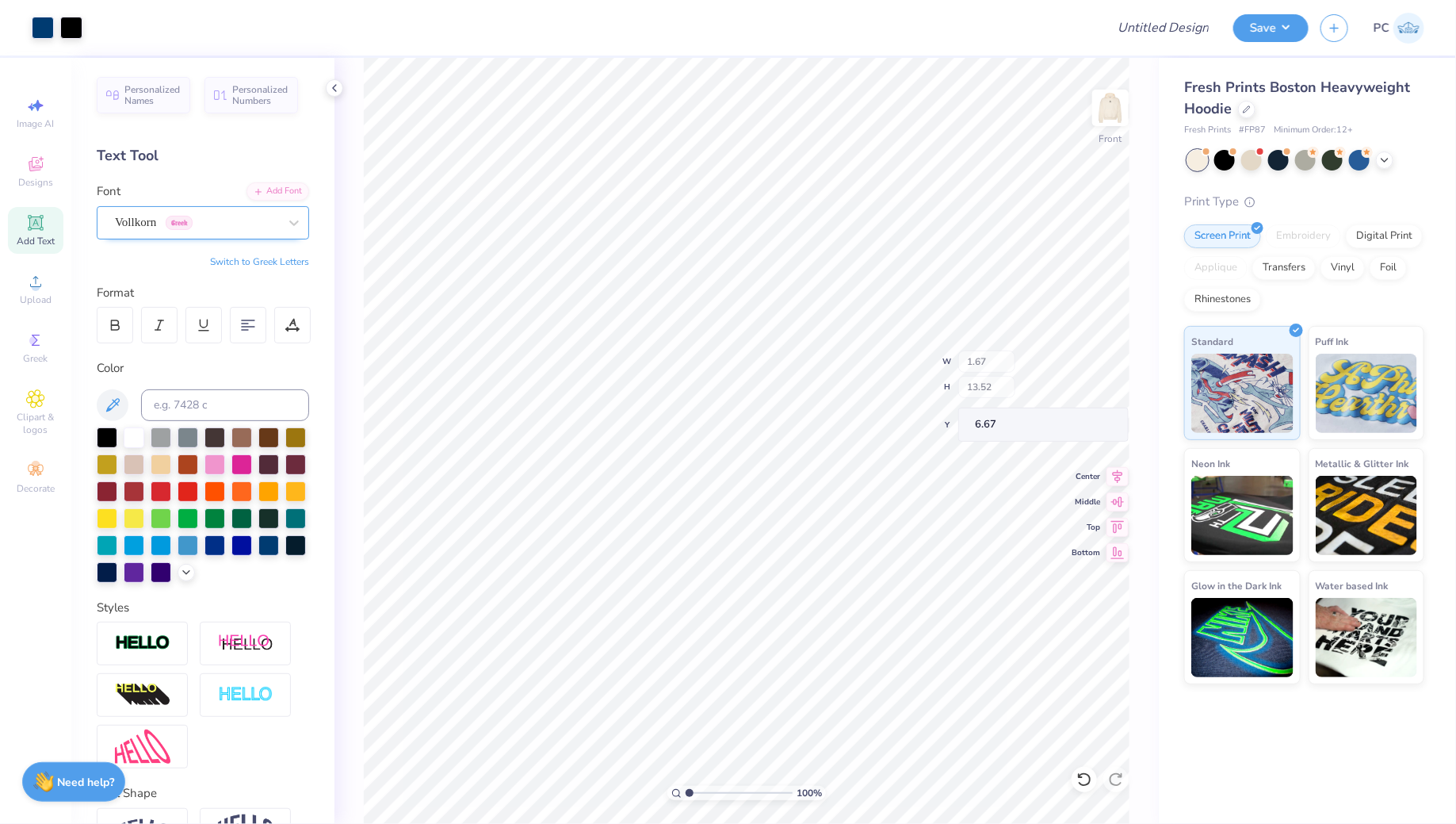
type input "6.67"
type input "16.95"
type input "15.40"
type input "16.66"
click at [870, 656] on li "Group" at bounding box center [892, 653] width 124 height 31
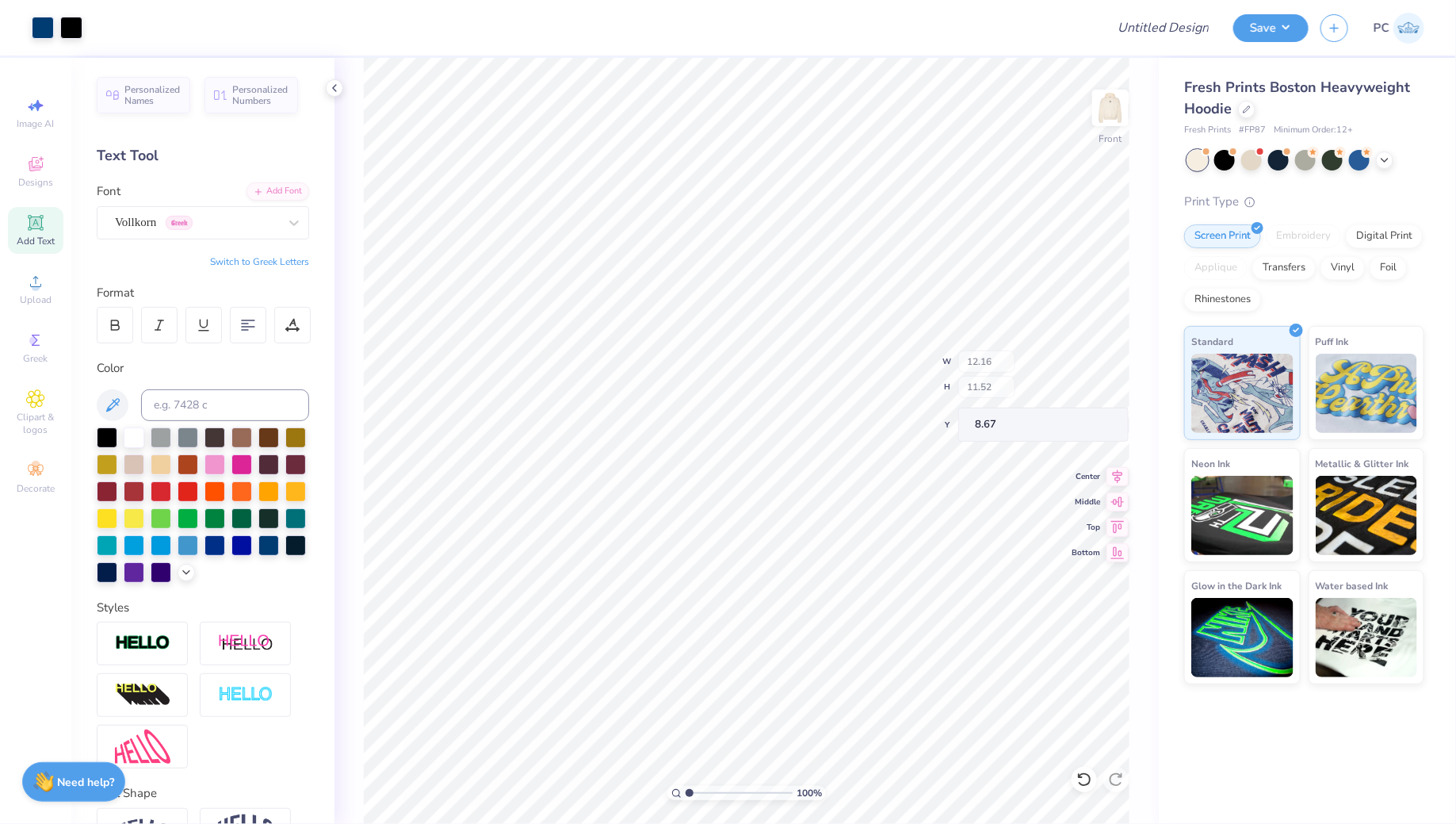
type input "12.16"
type input "11.52"
type input "8.67"
type input "6.95"
click at [1112, 121] on img at bounding box center [1110, 108] width 63 height 63
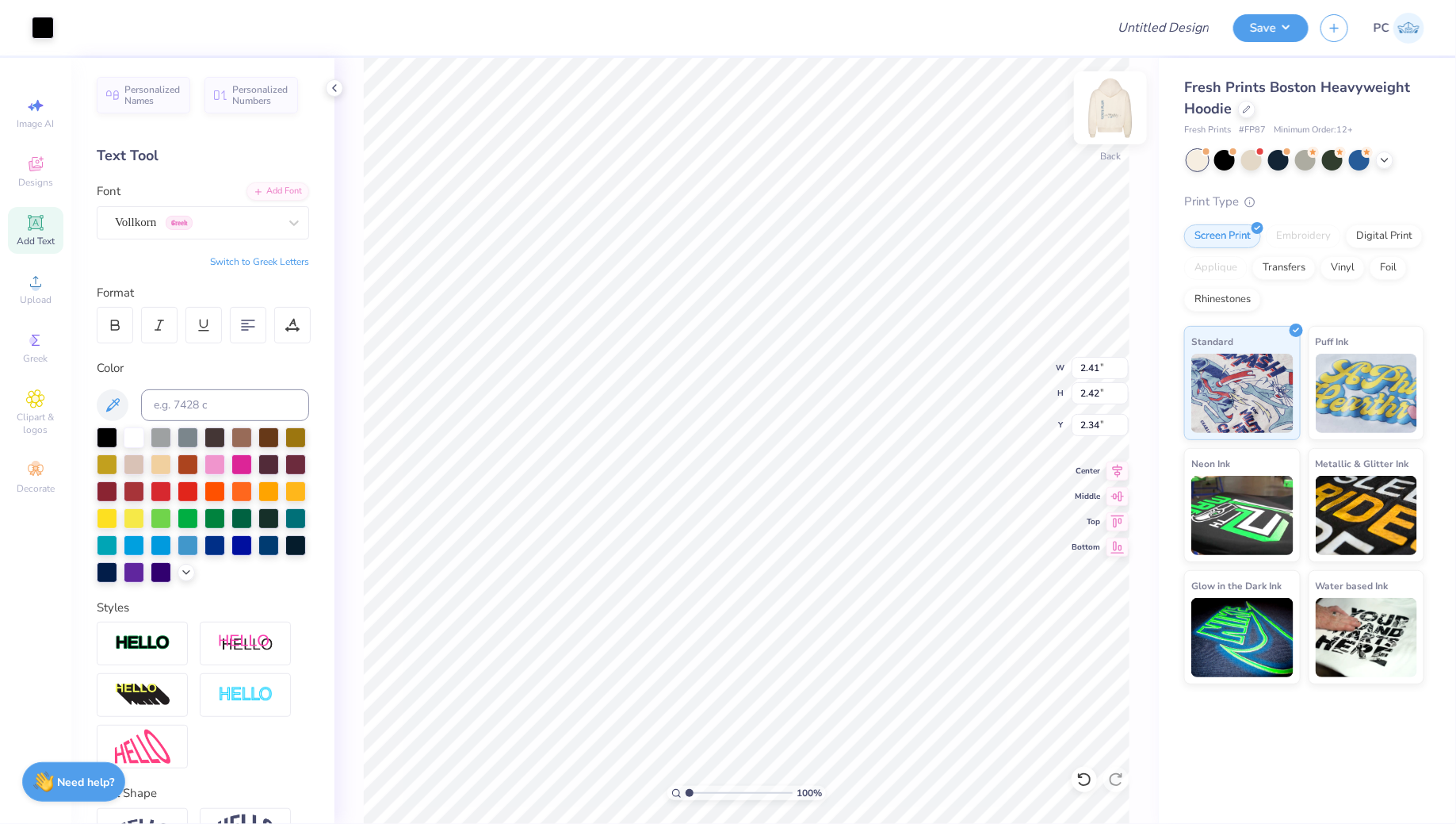
click at [1109, 100] on img at bounding box center [1110, 108] width 63 height 63
type input "2.46"
type input "2.48"
type input "9.28"
type input "12.16"
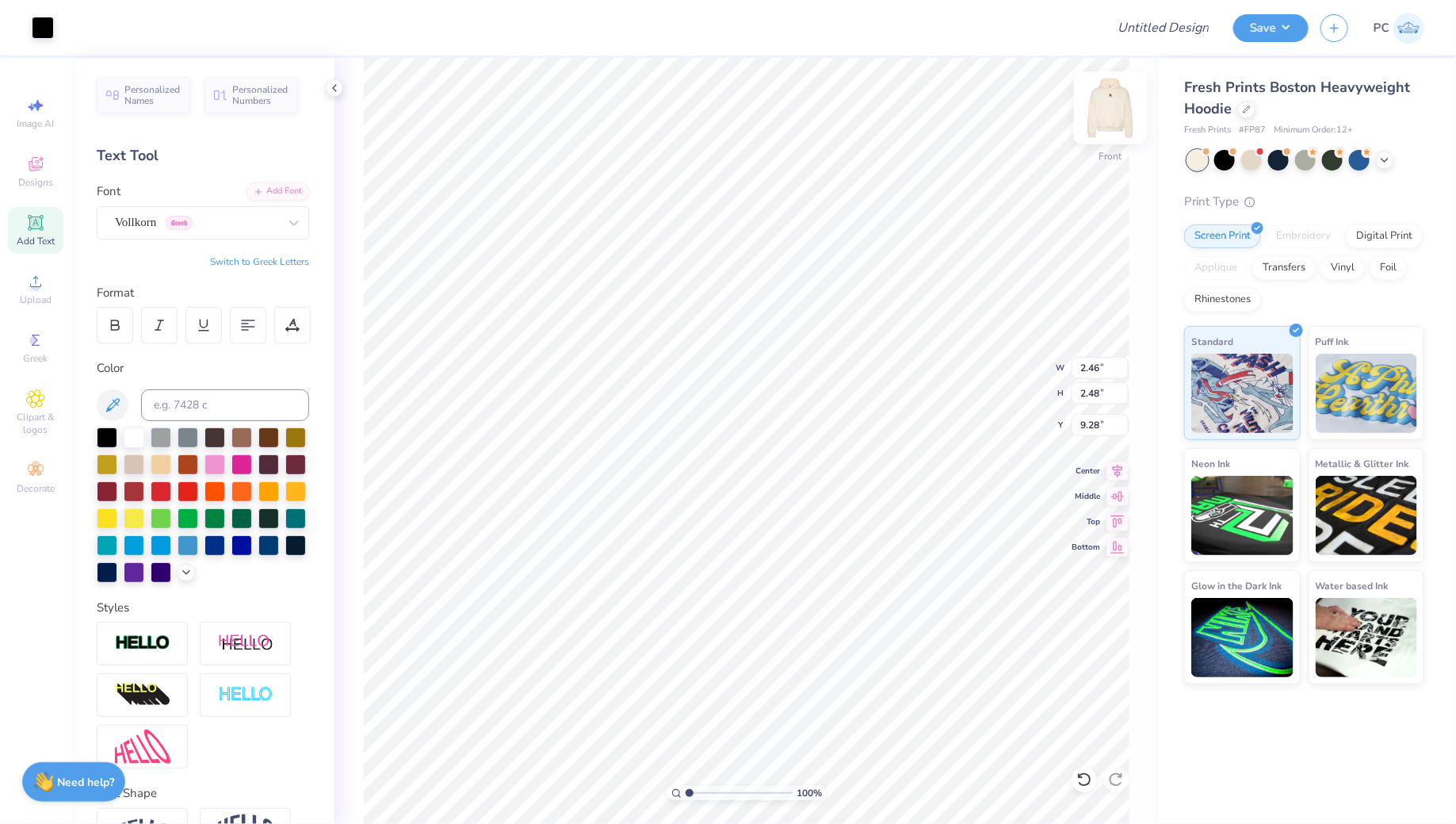
type input "11.52"
type input "6.95"
type input "3.67"
type input "3.69"
type input "8.33"
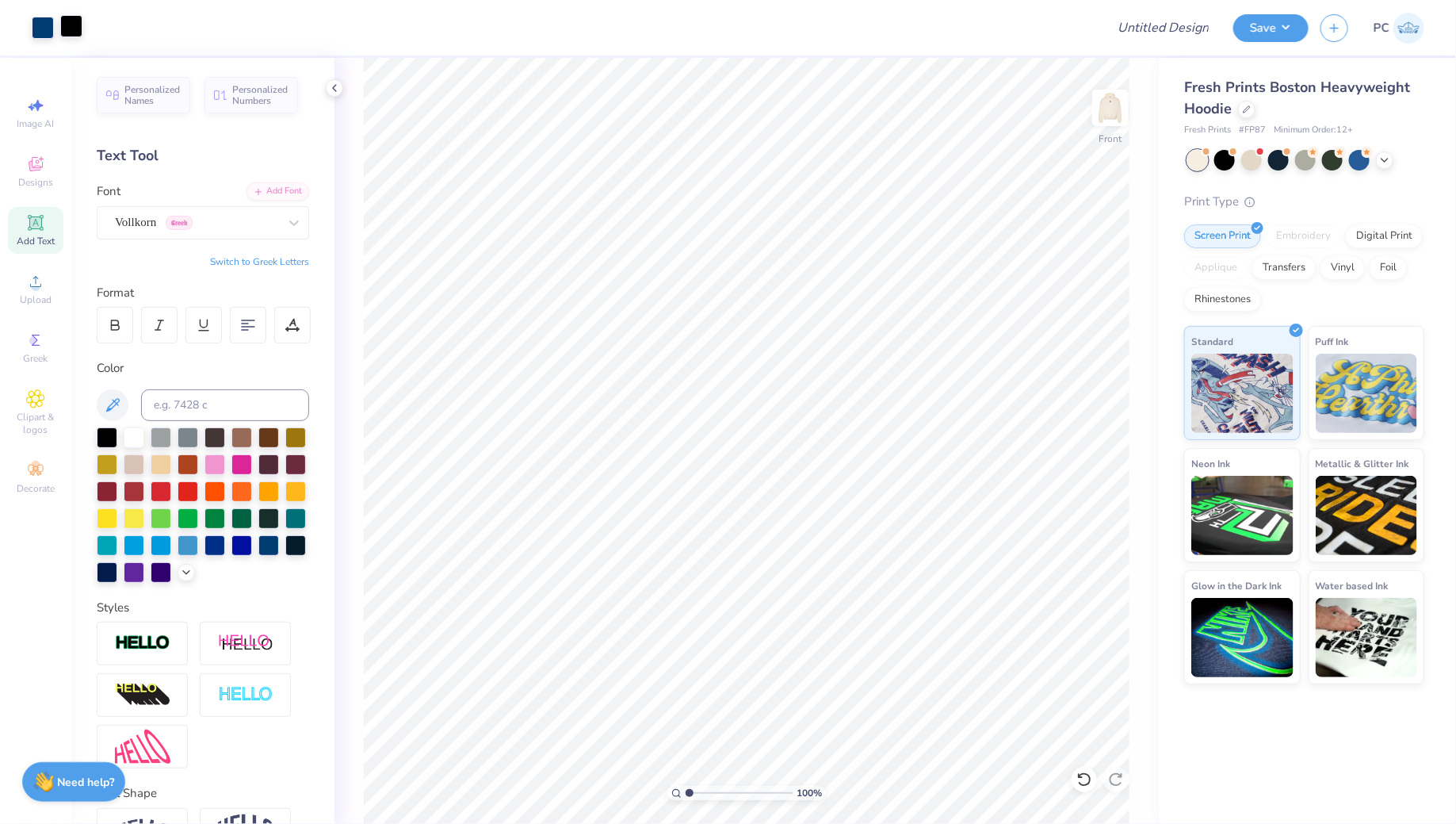
click at [66, 30] on div at bounding box center [71, 27] width 22 height 22
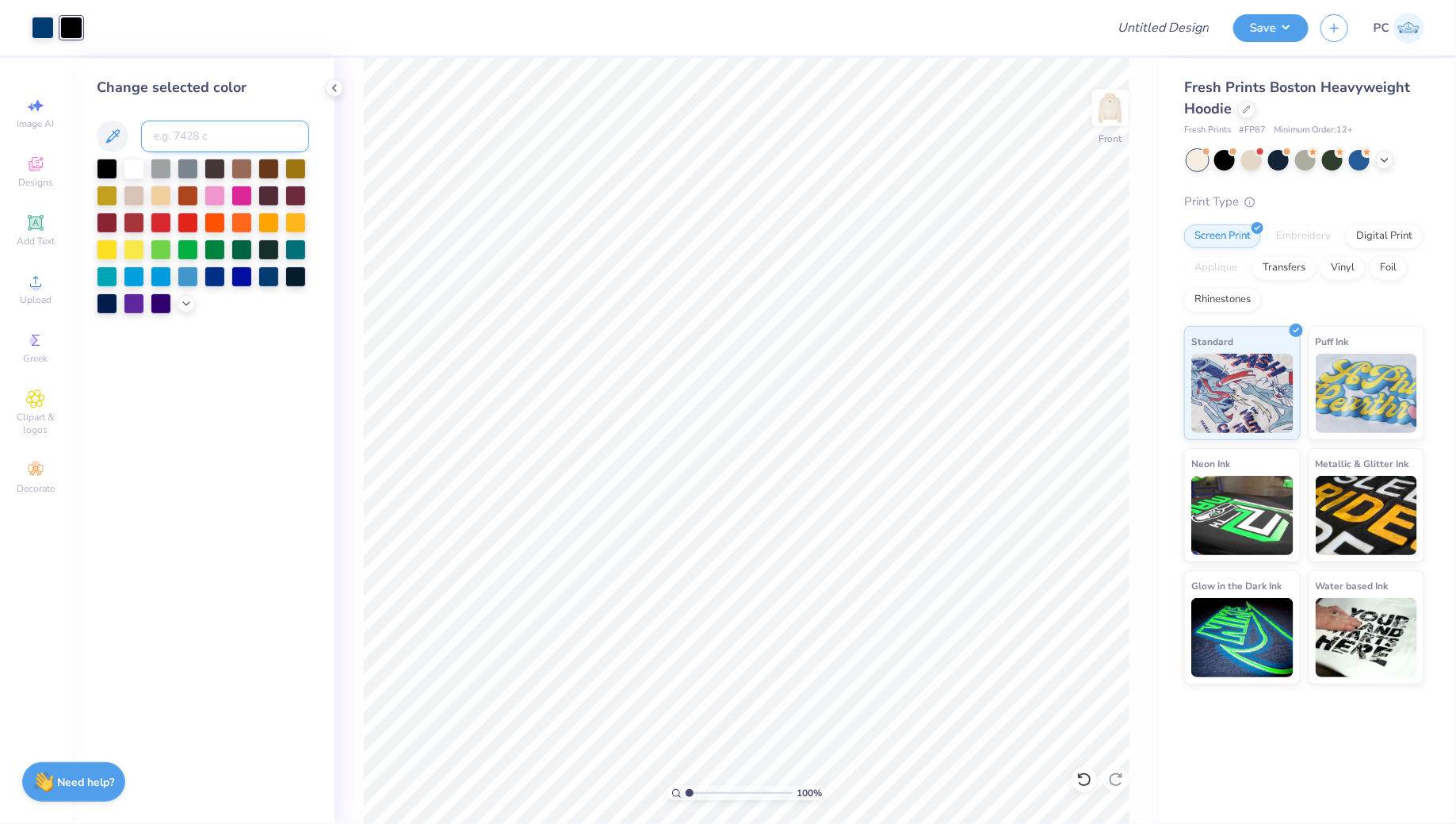
click at [197, 130] on input at bounding box center [225, 136] width 168 height 32
type input "541"
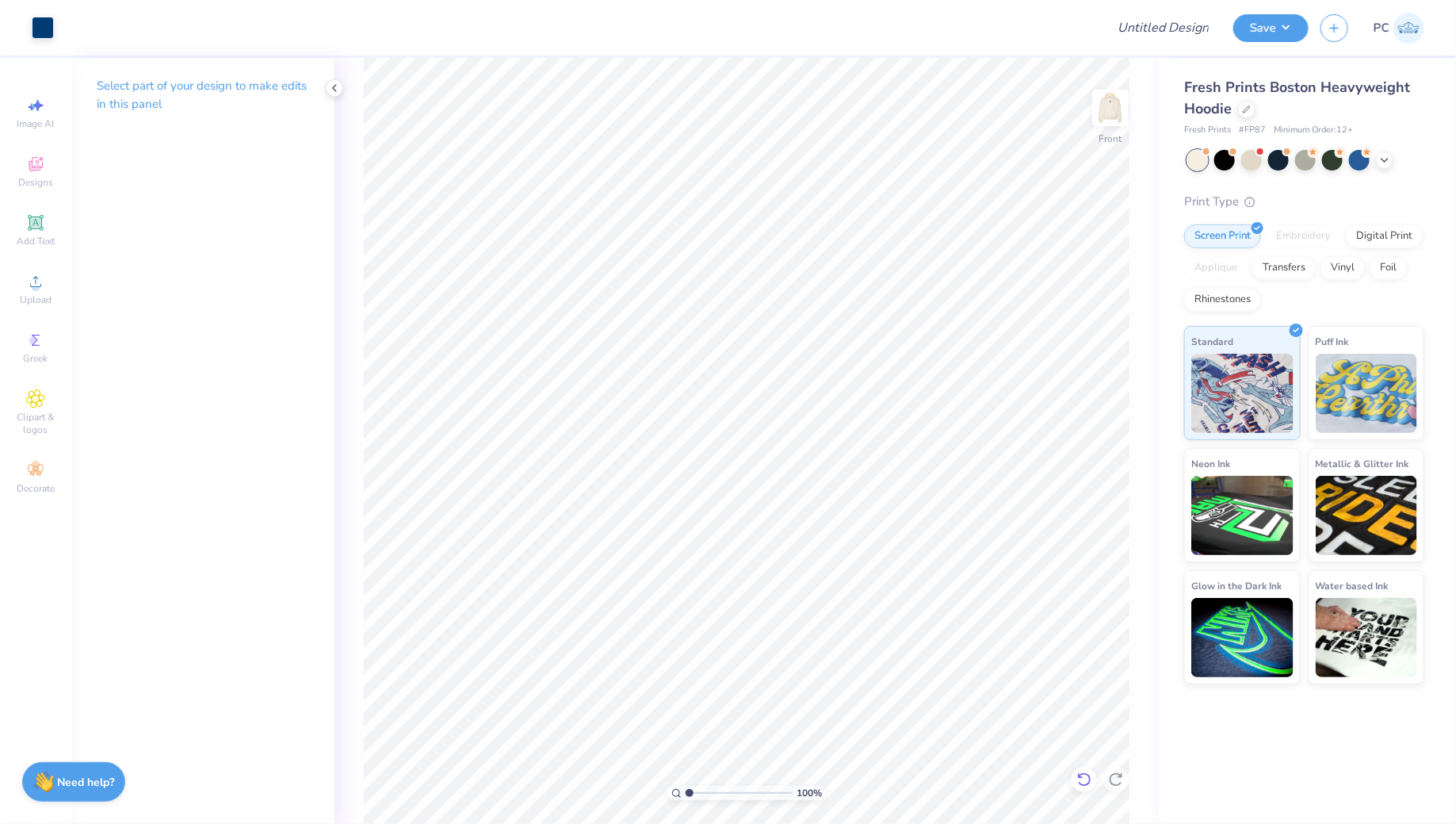
click at [1088, 783] on icon at bounding box center [1084, 779] width 15 height 15
click at [1088, 779] on icon at bounding box center [1084, 779] width 15 height 15
click at [1084, 779] on icon at bounding box center [1084, 779] width 15 height 15
click at [1084, 774] on icon at bounding box center [1084, 779] width 15 height 15
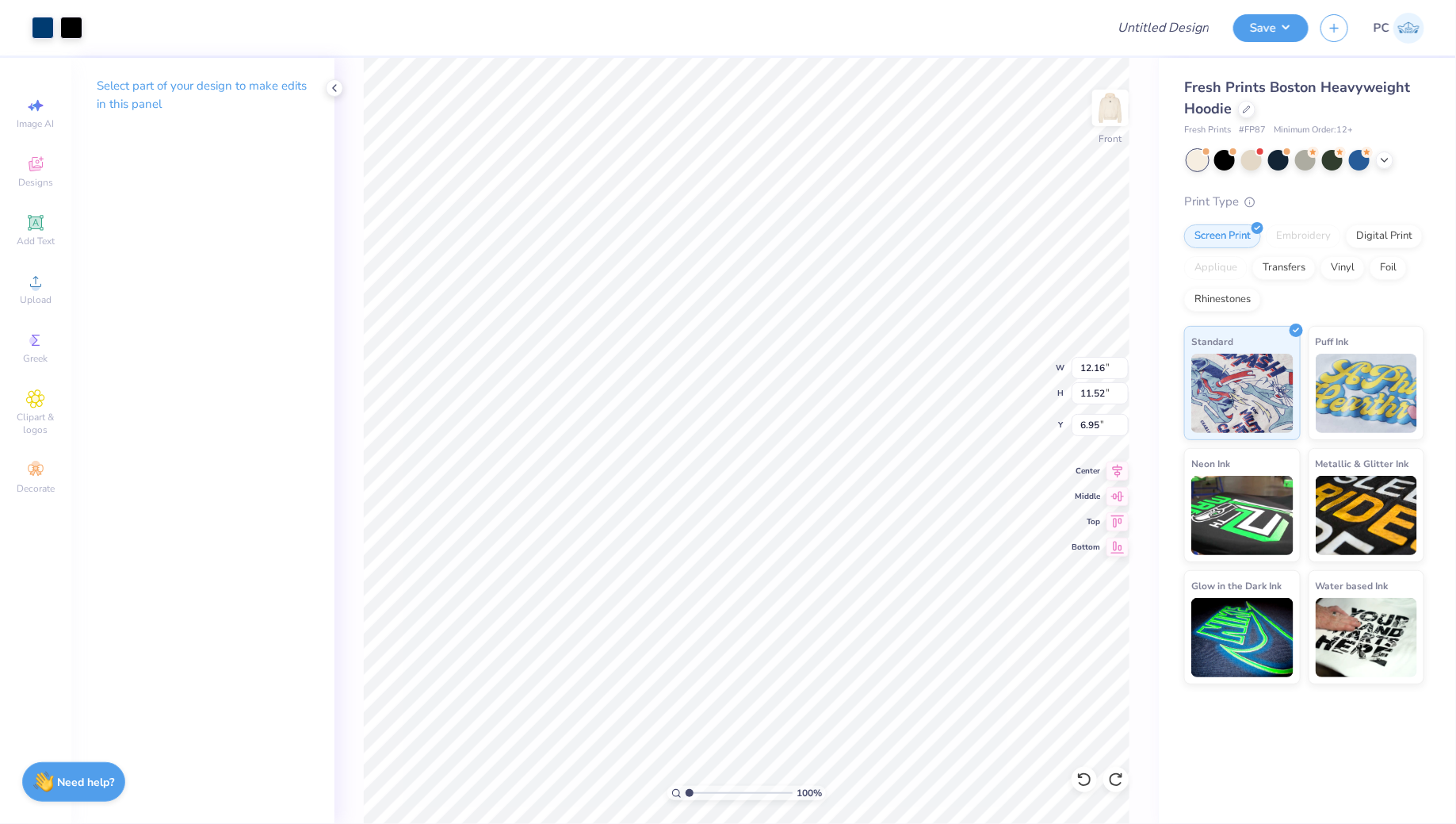
type input "3.67"
type input "3.69"
type input "8.07"
click at [1109, 93] on img at bounding box center [1110, 108] width 63 height 63
click at [45, 28] on div at bounding box center [43, 27] width 22 height 22
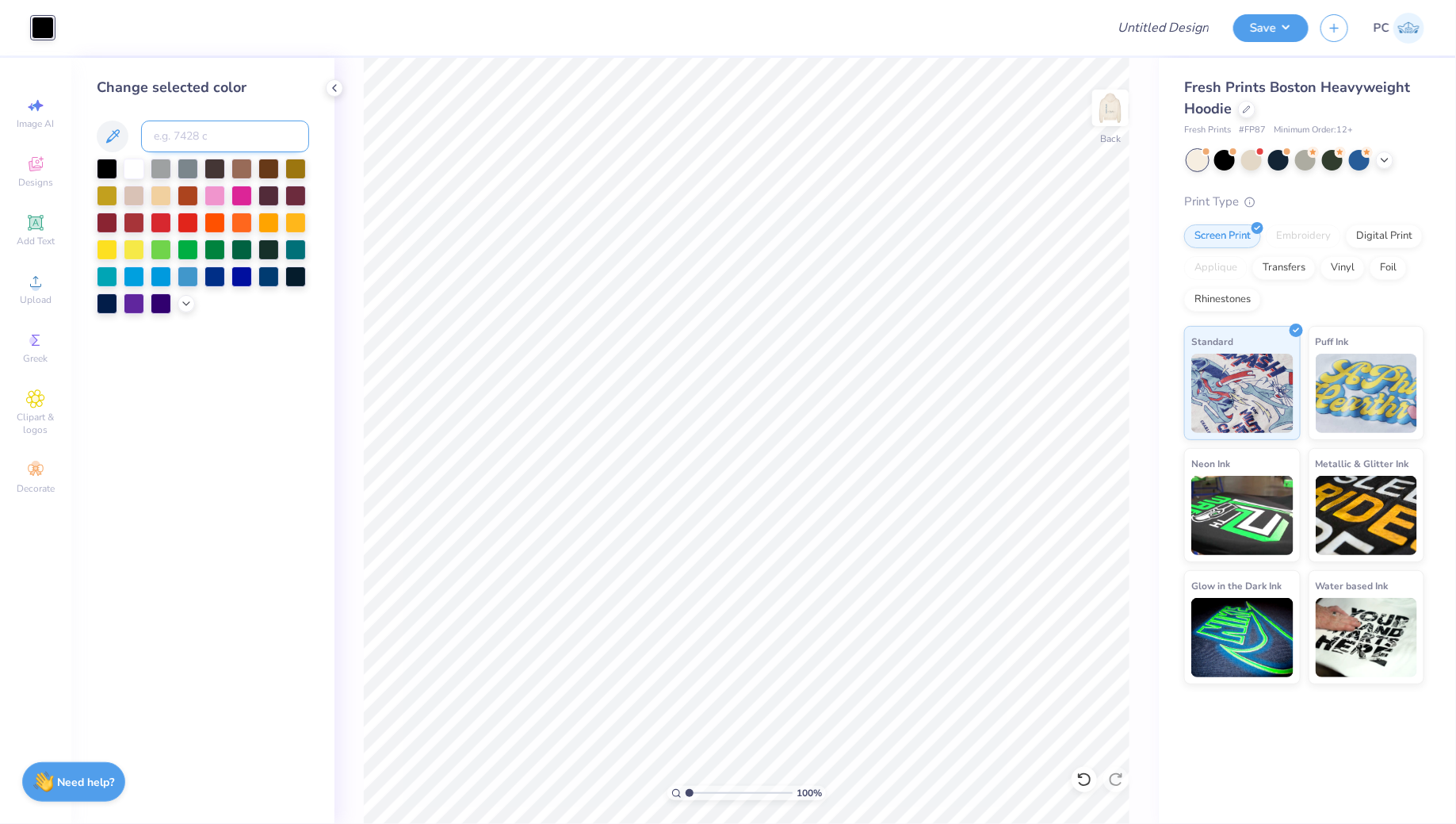
click at [158, 139] on input at bounding box center [225, 136] width 168 height 32
type input "541"
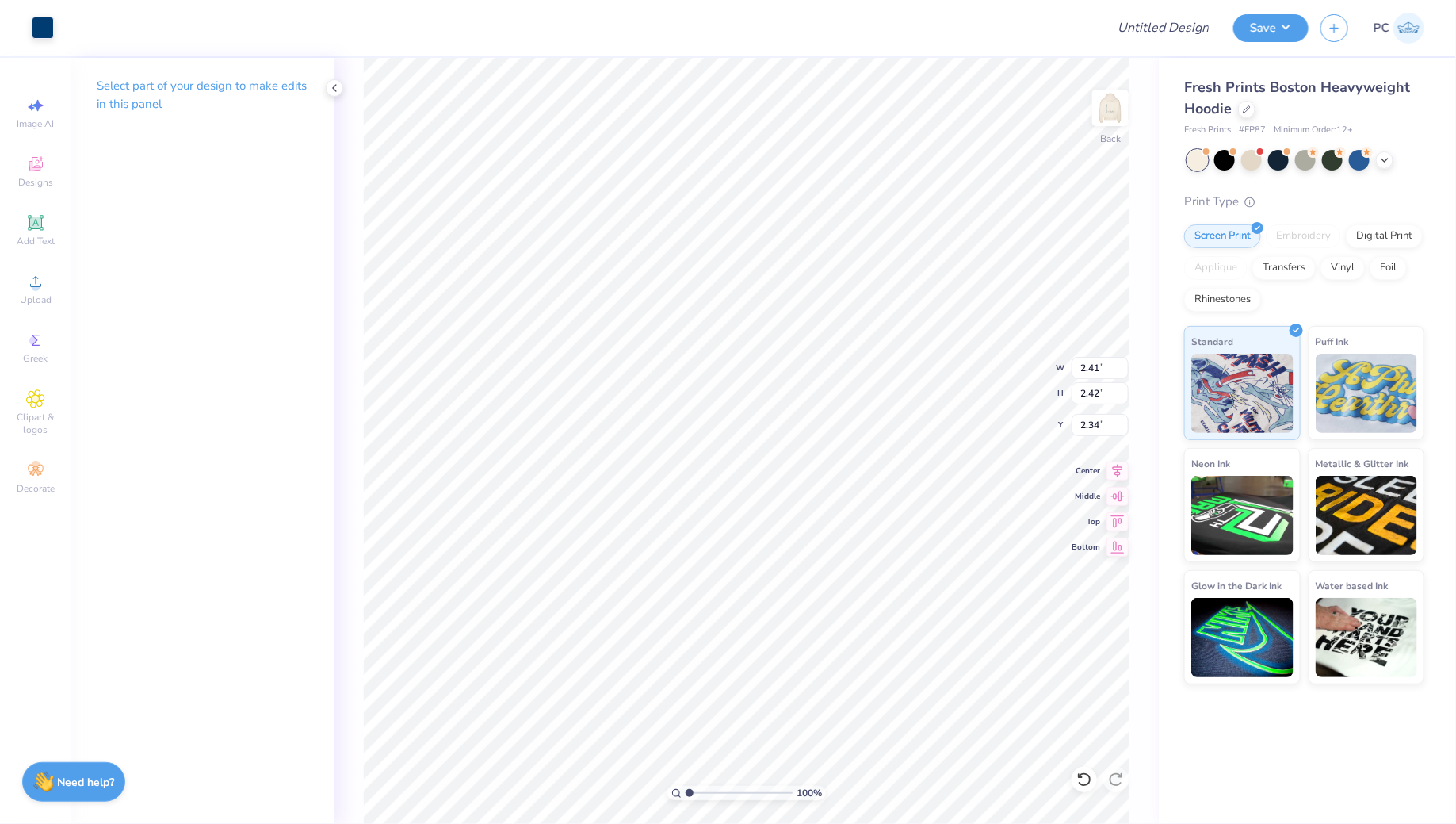
type input "3.49"
type input "3.31"
type input "3.33"
type input "2.58"
type input "3.42"
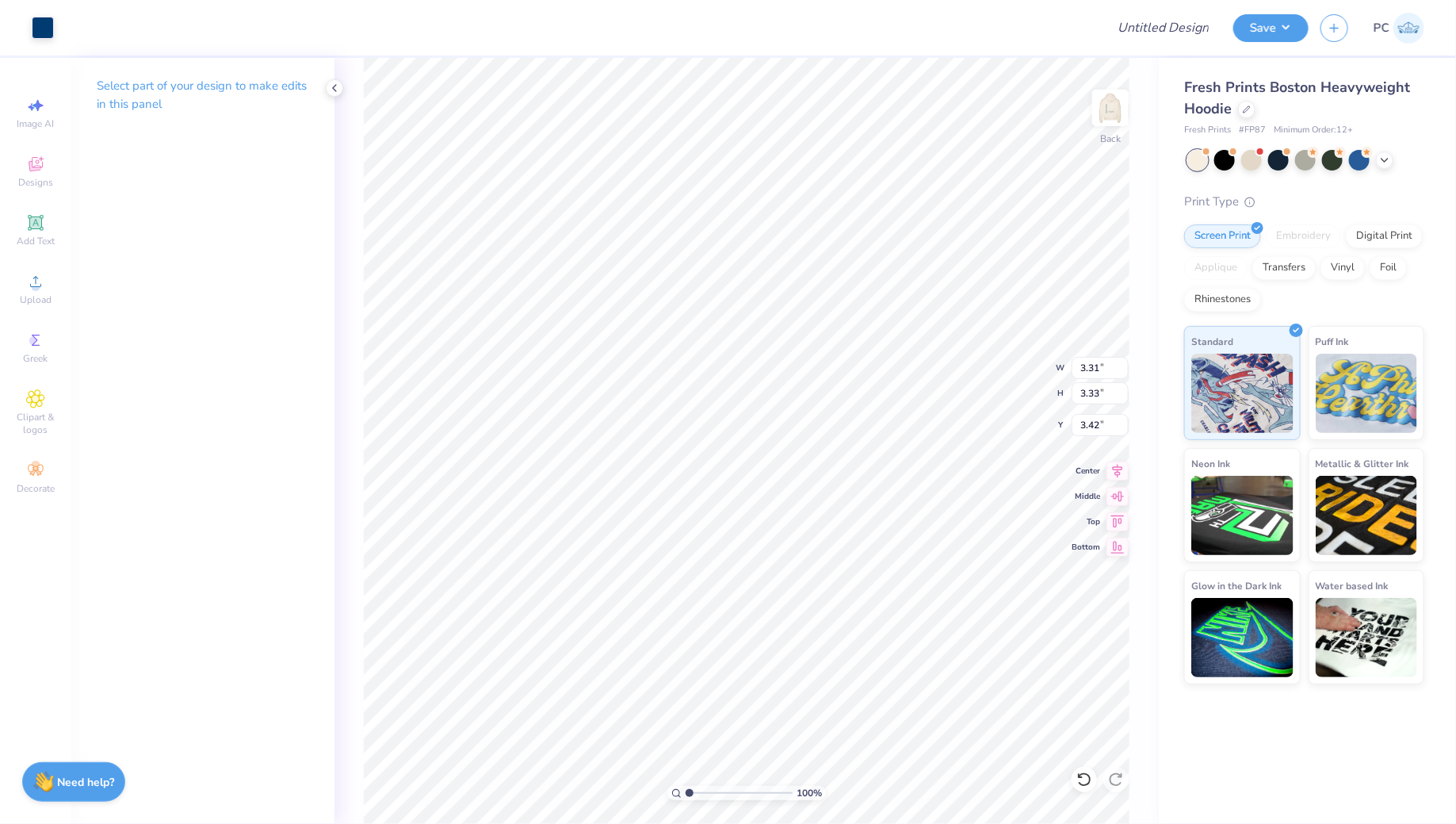
type input "2.55"
type input "2.57"
type input "4.18"
type input "3.00"
type input "3.38"
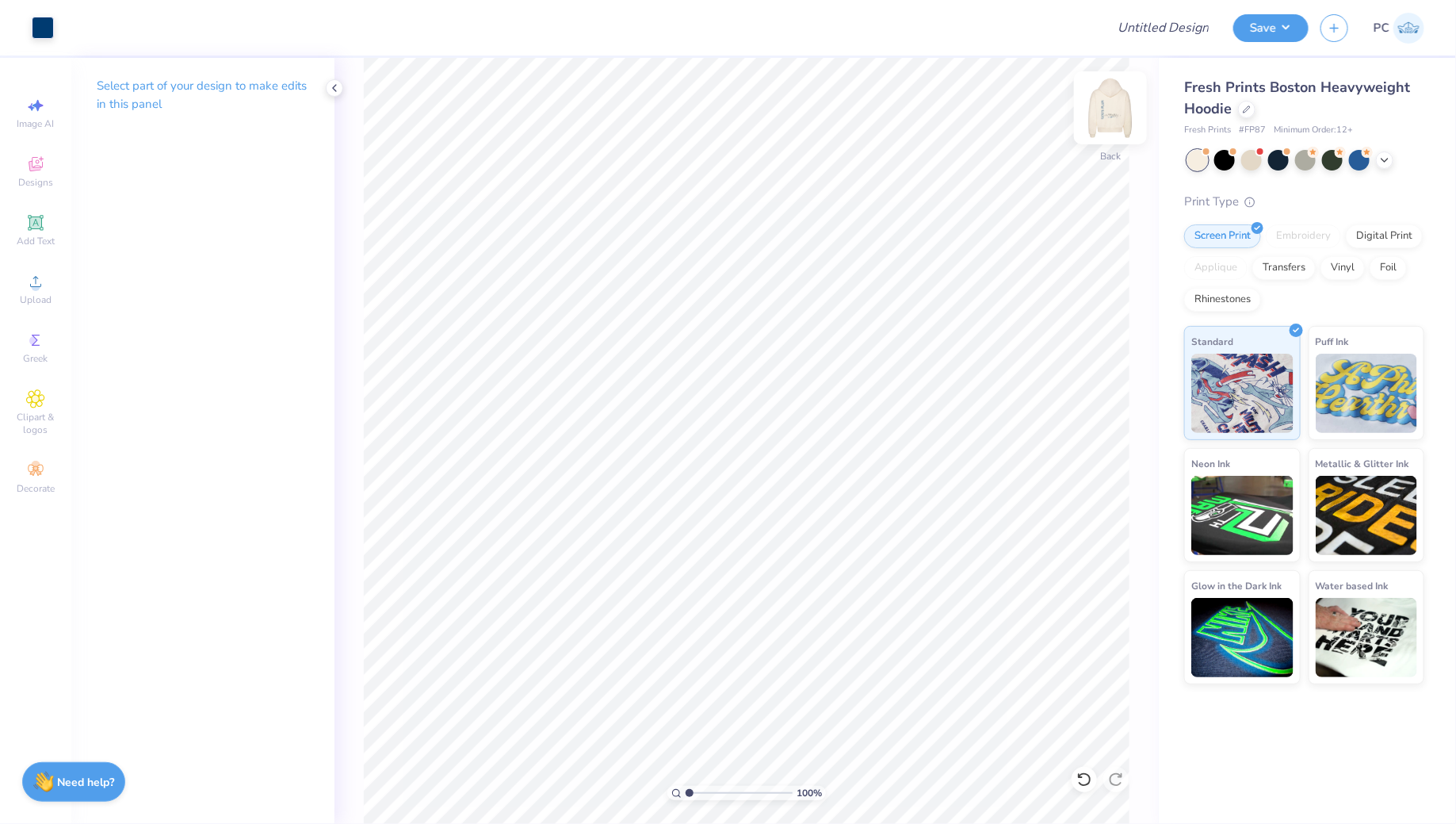
click at [1121, 101] on img at bounding box center [1110, 108] width 63 height 63
click at [1172, 32] on input "Design Title" at bounding box center [1143, 27] width 155 height 32
type input "Merch"
click at [1271, 32] on button "Save" at bounding box center [1271, 26] width 75 height 27
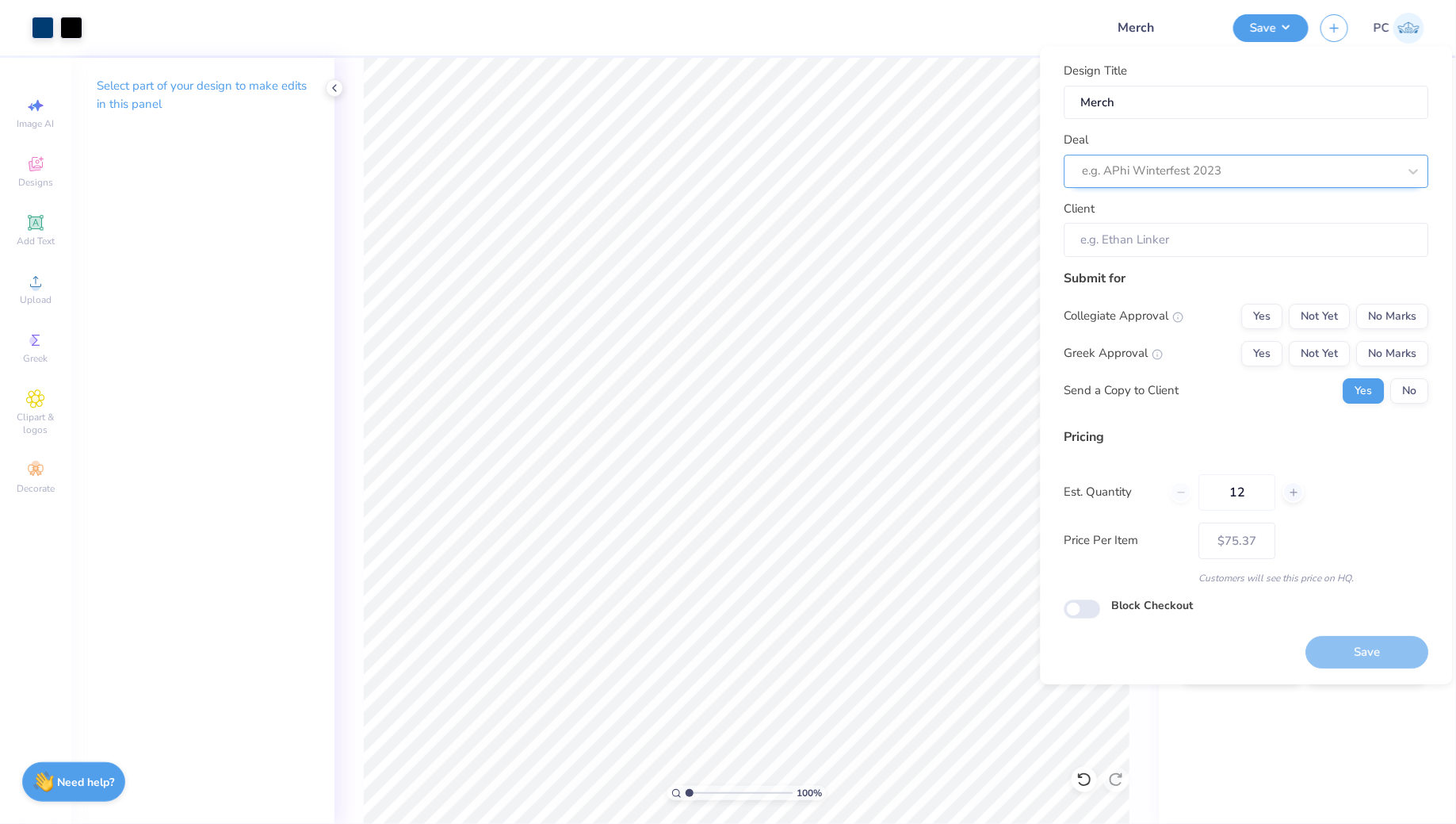
click at [1191, 173] on div at bounding box center [1240, 171] width 315 height 21
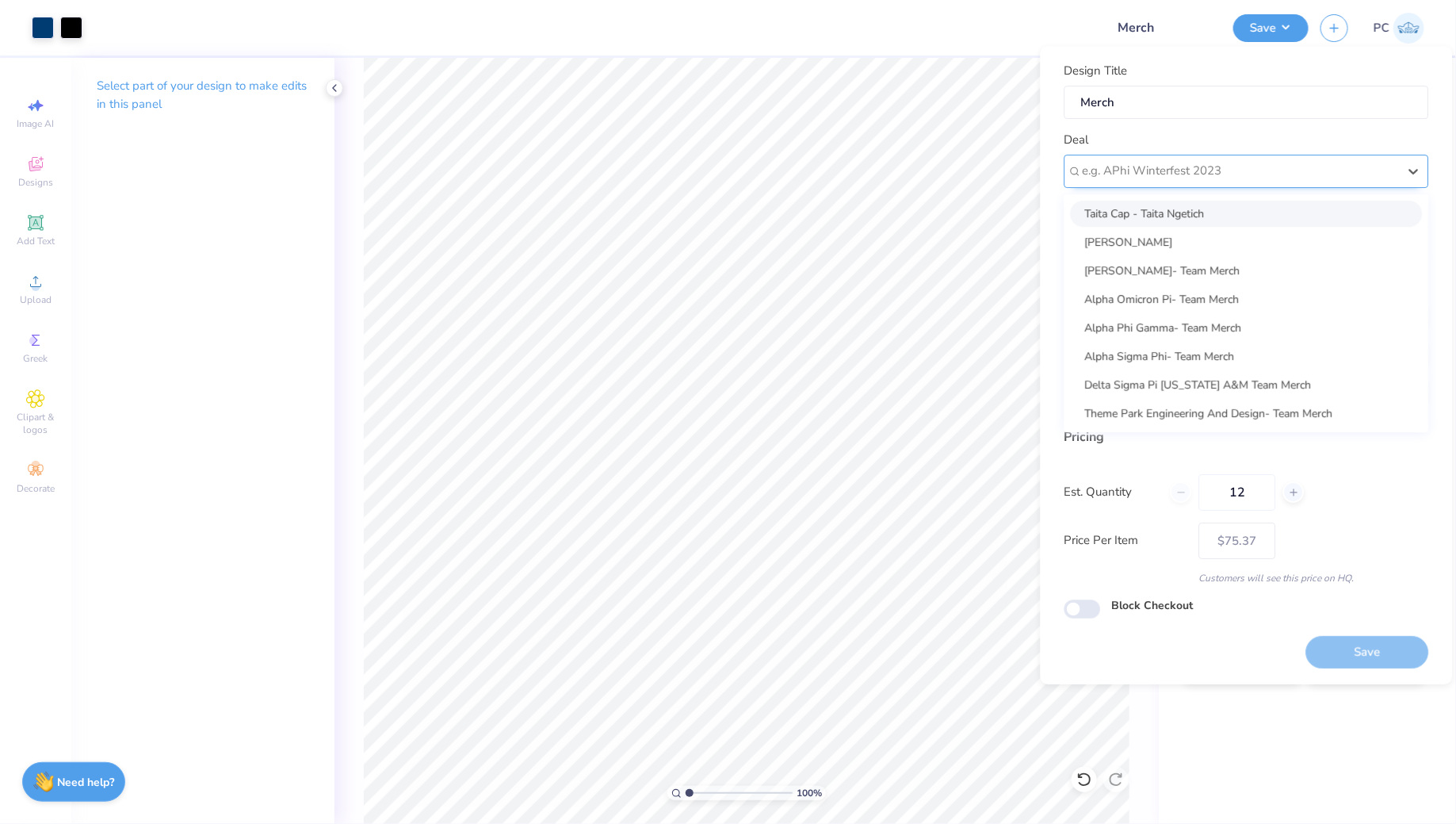
click at [1165, 166] on div at bounding box center [1240, 171] width 315 height 21
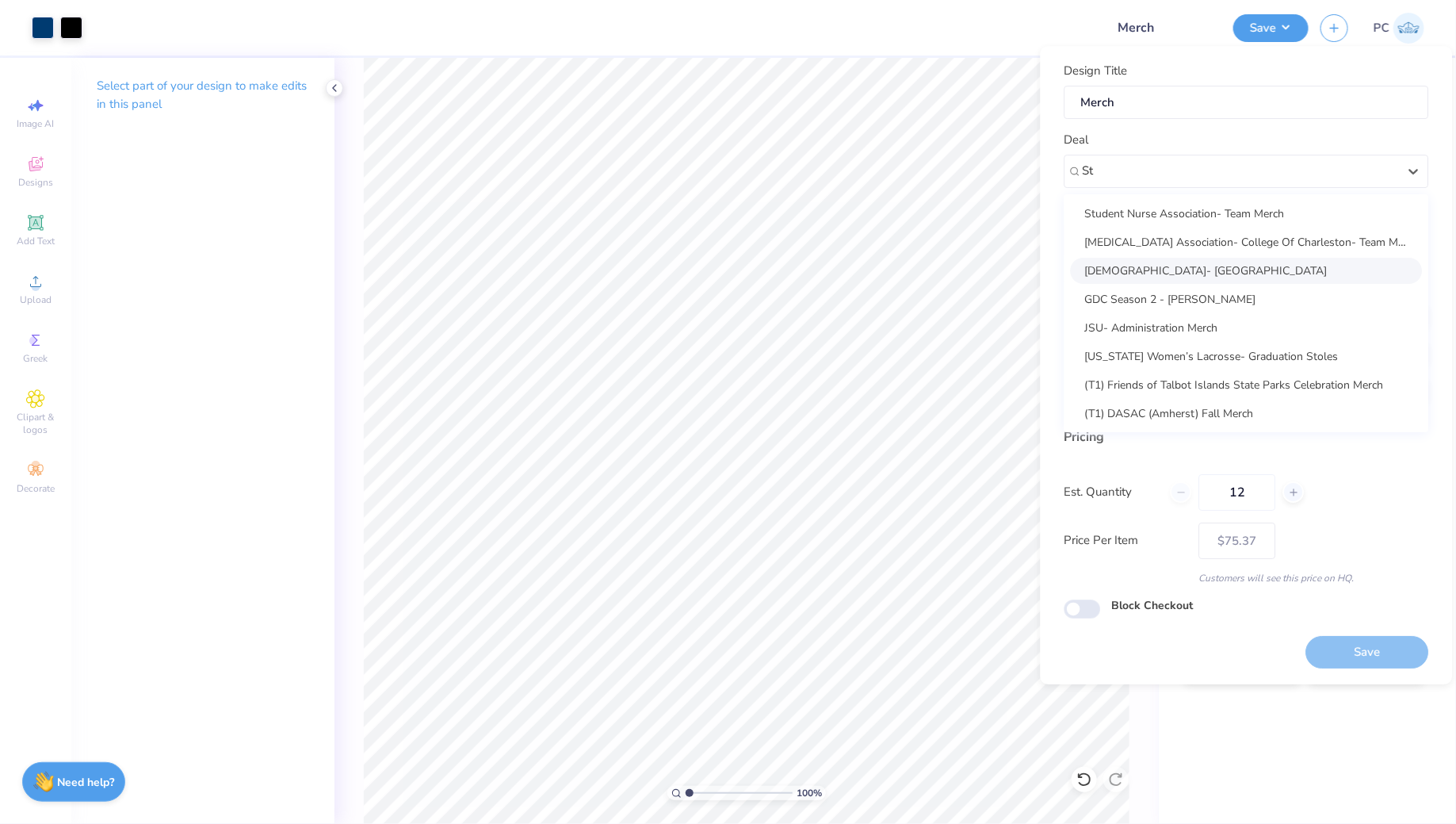
click at [1210, 268] on div "St Marys Catholic Church- Merch" at bounding box center [1246, 271] width 352 height 27
type input "St"
type input "Anna Foreman"
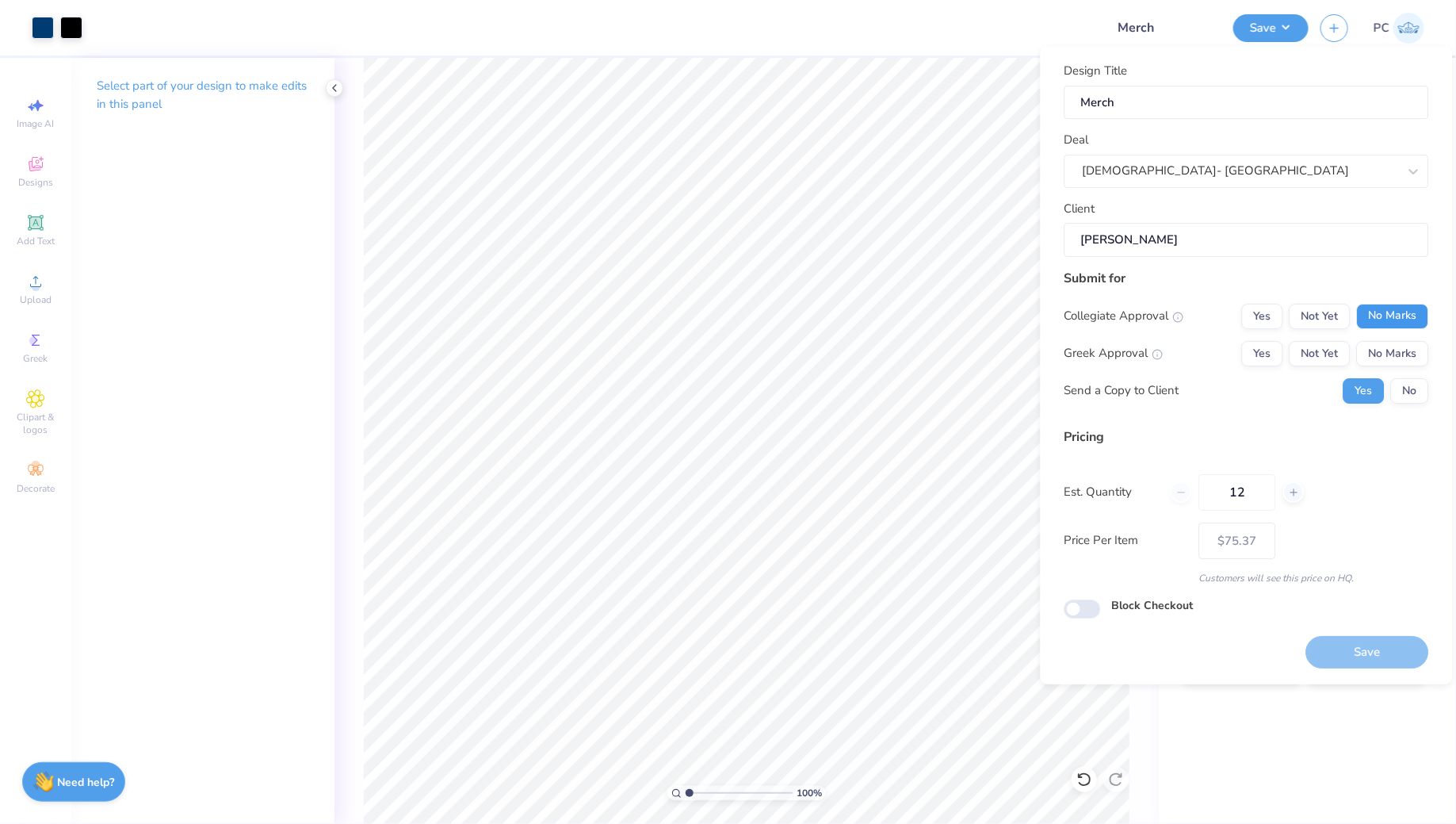
click at [1399, 315] on button "No Marks" at bounding box center [1393, 316] width 72 height 26
click at [1396, 347] on button "No Marks" at bounding box center [1393, 354] width 72 height 26
type input "$75.37"
click at [1087, 602] on input "Block Checkout" at bounding box center [1082, 609] width 37 height 19
checkbox input "true"
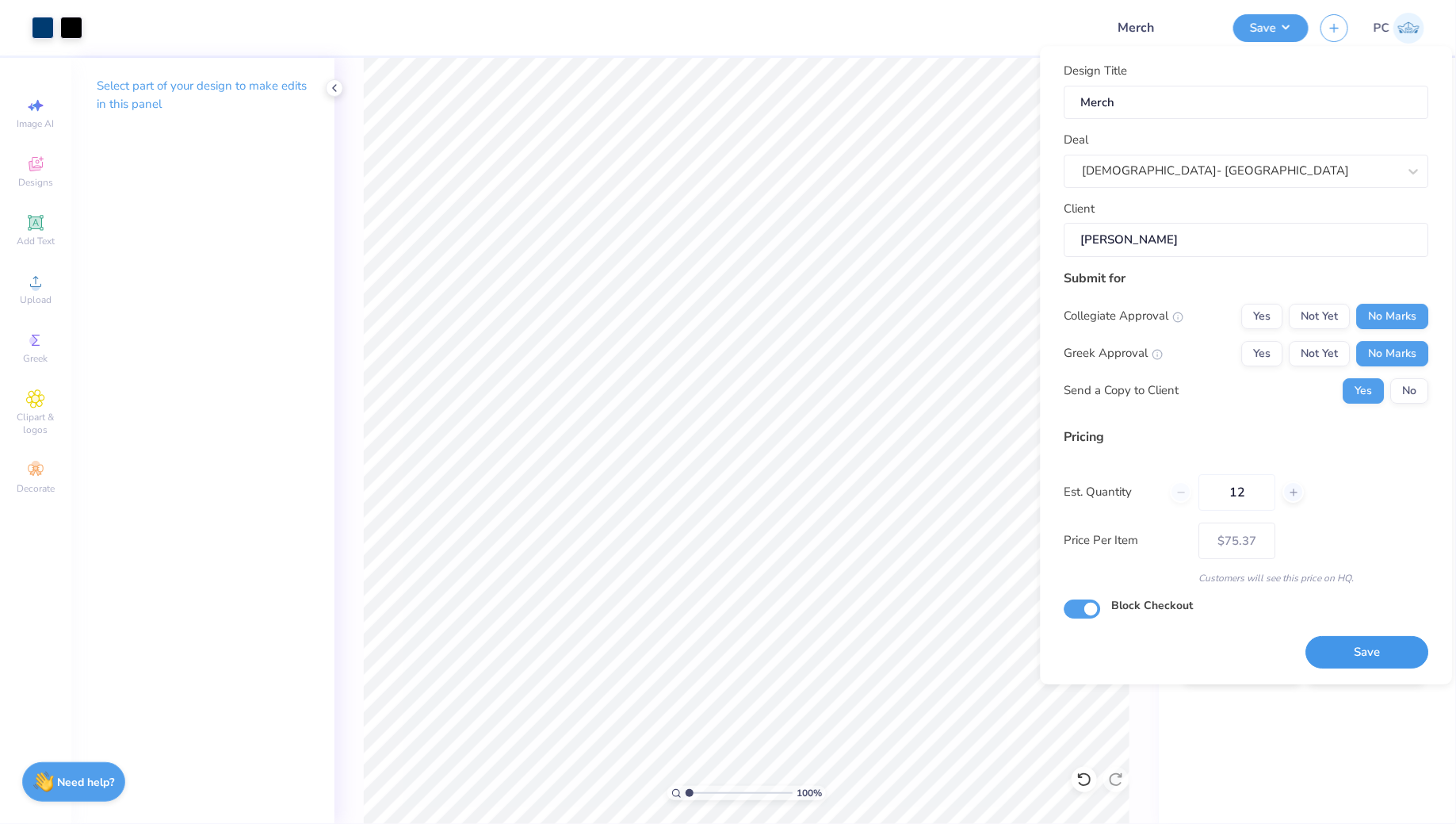
click at [1360, 646] on button "Save" at bounding box center [1367, 653] width 123 height 33
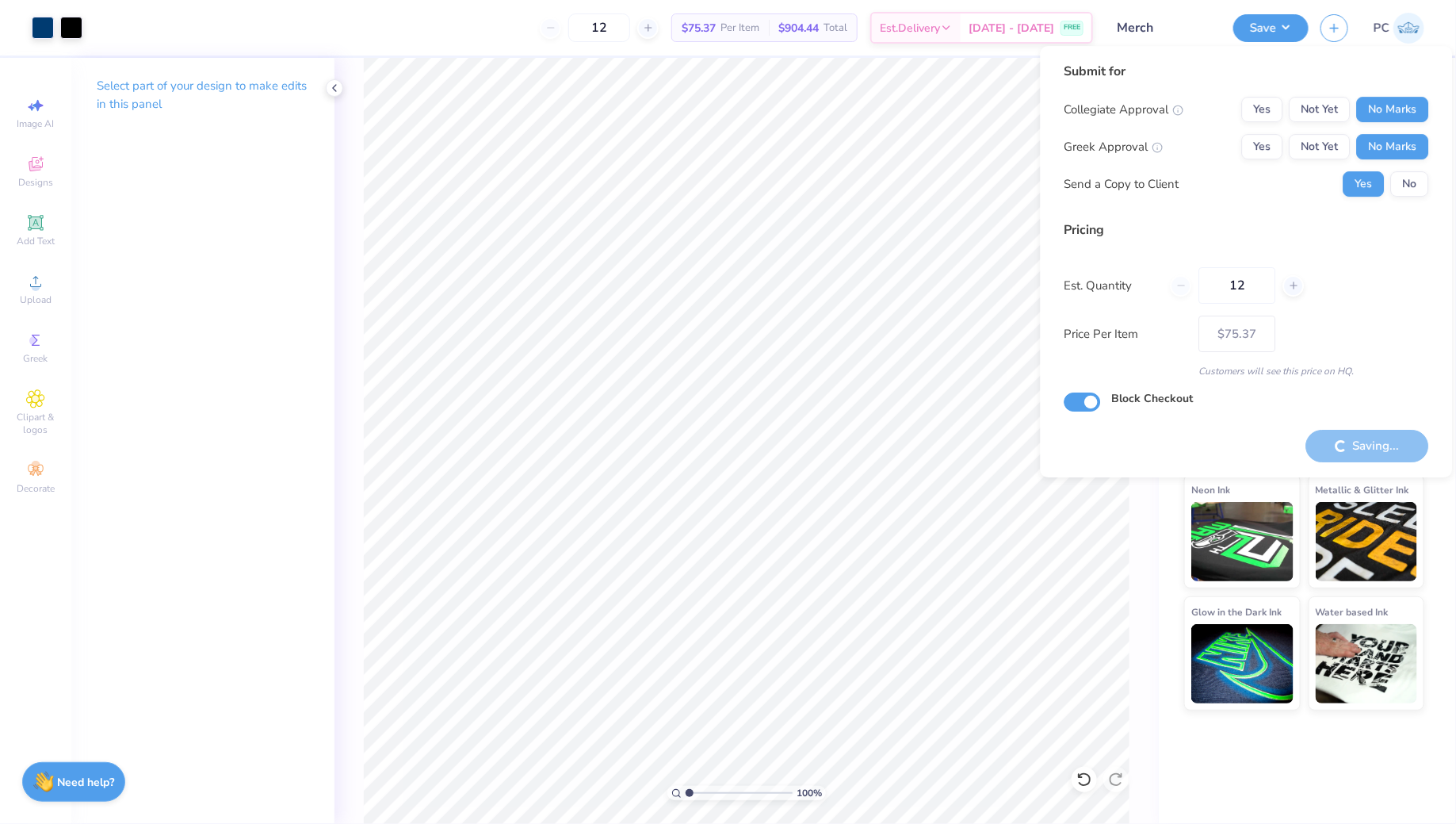
type input "– –"
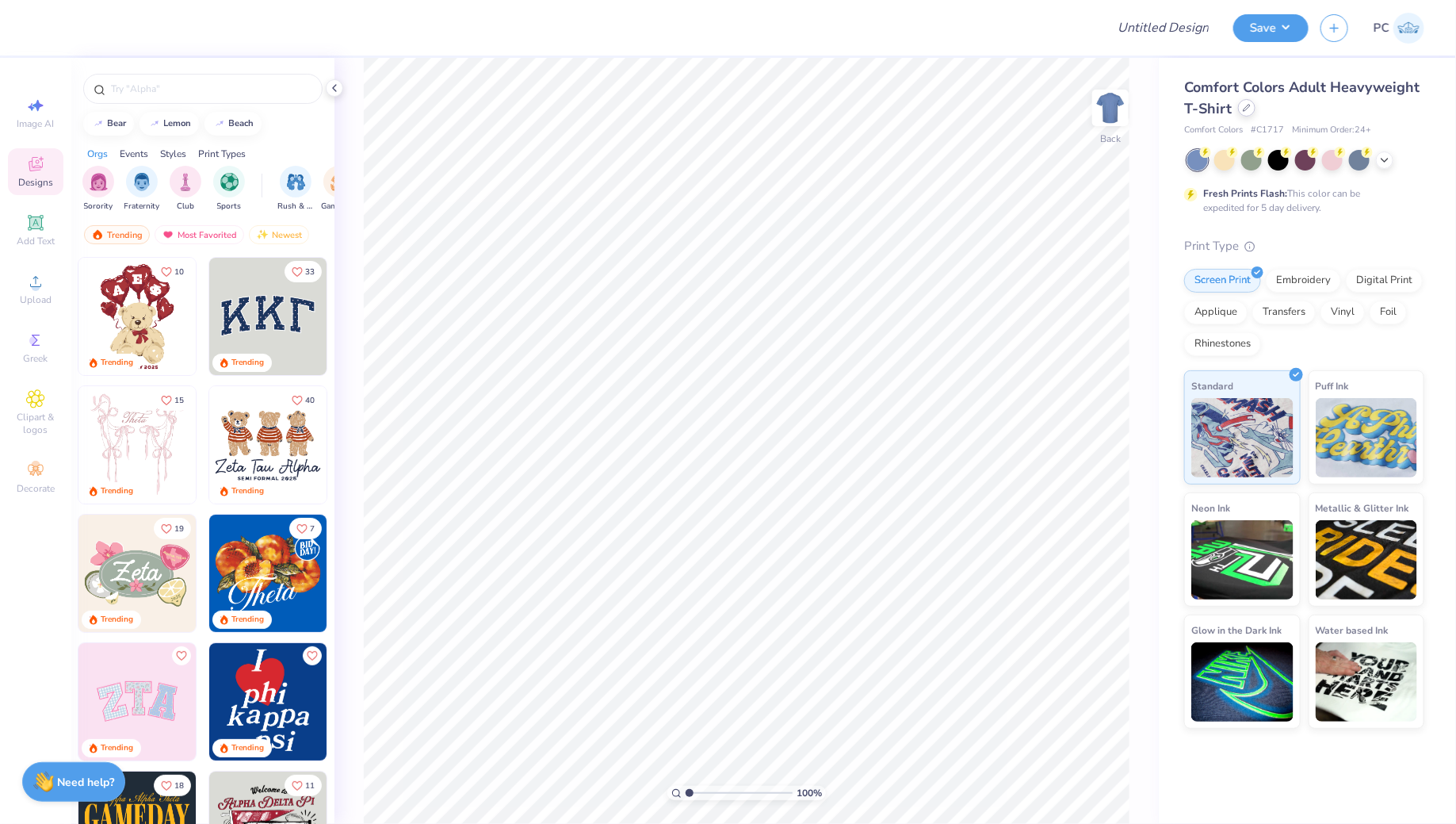
click at [1248, 108] on icon at bounding box center [1246, 107] width 8 height 8
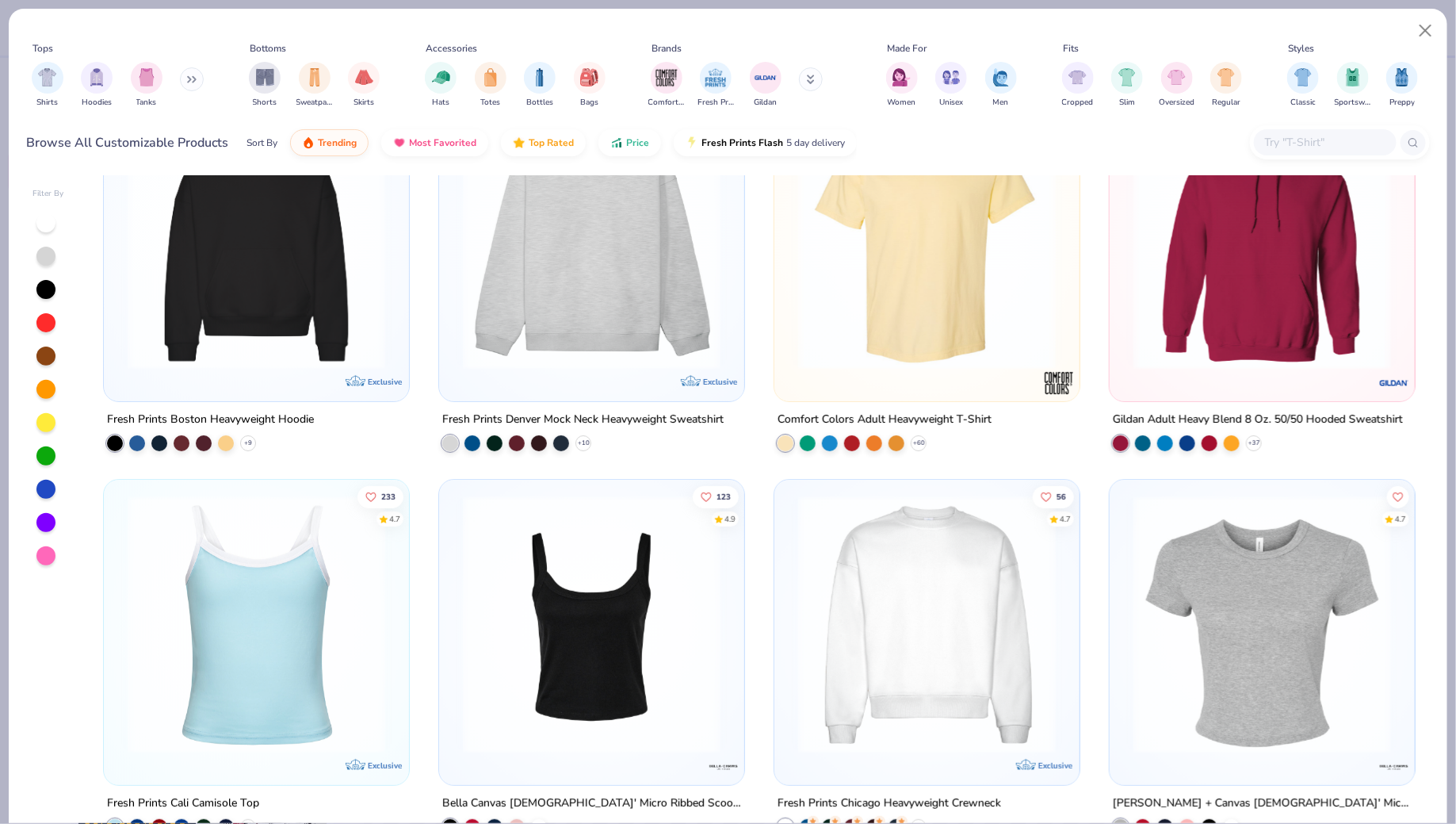
scroll to position [69, 0]
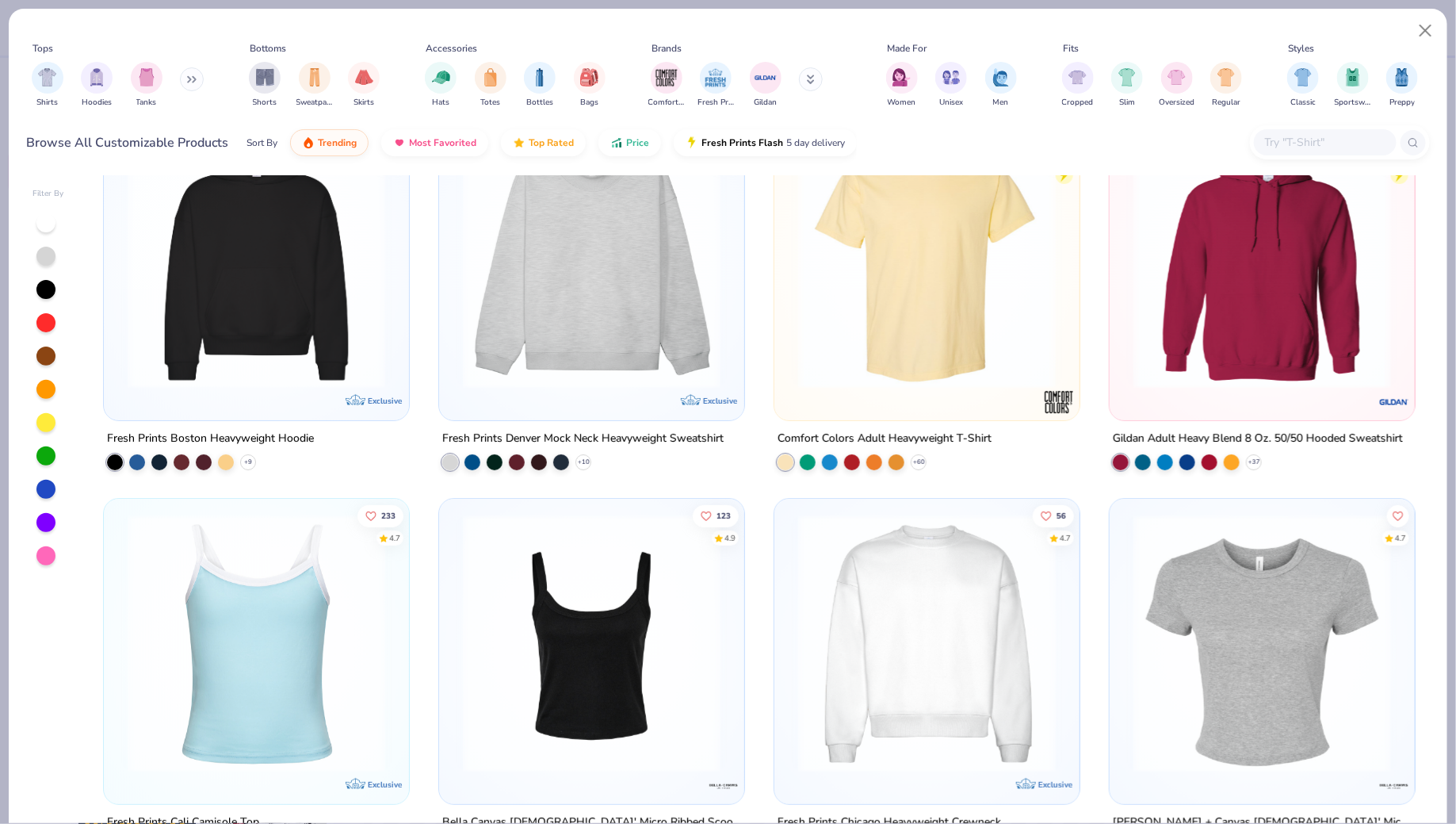
click at [908, 293] on img at bounding box center [926, 260] width 273 height 258
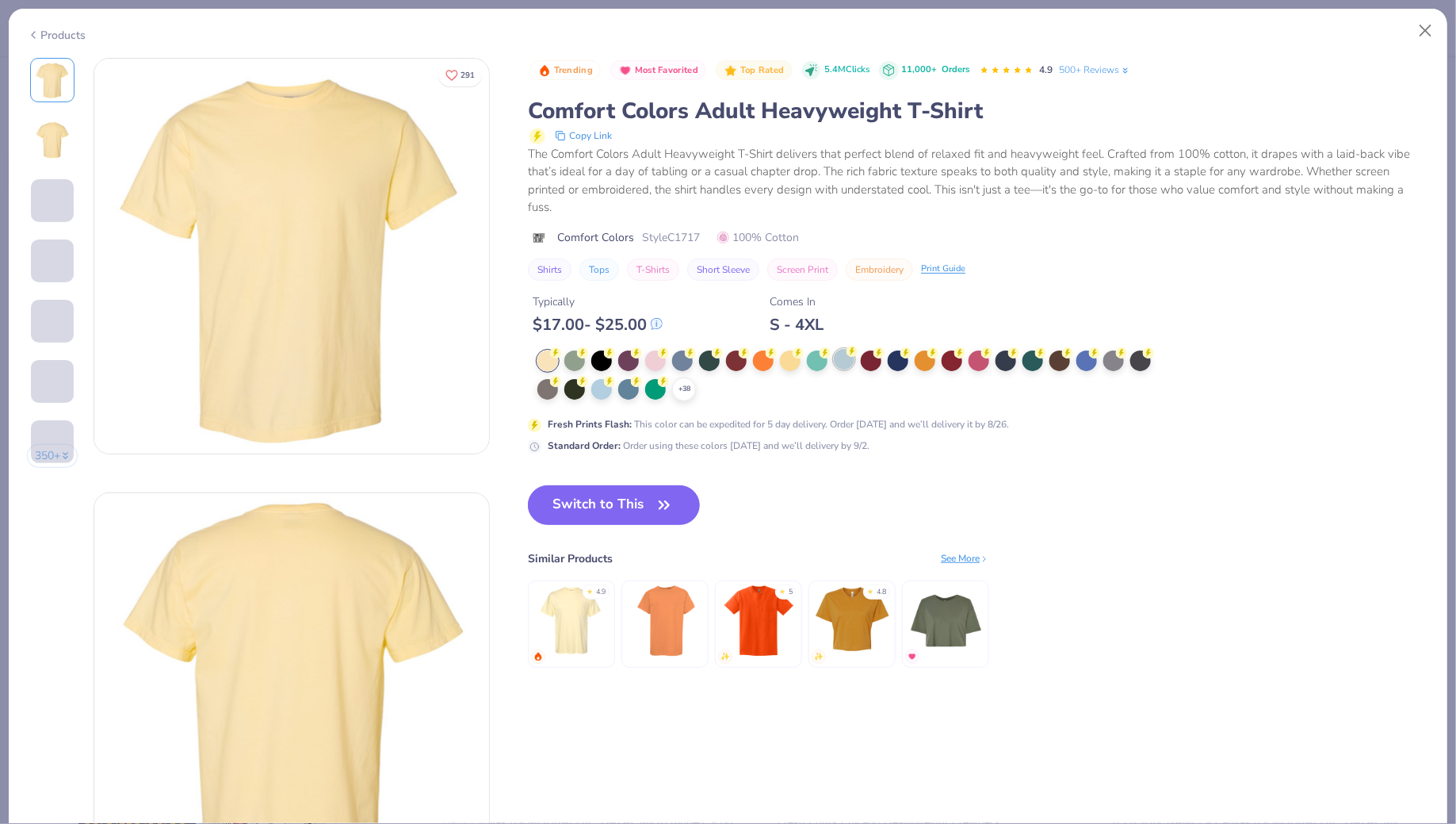
click at [843, 349] on div at bounding box center [844, 359] width 21 height 21
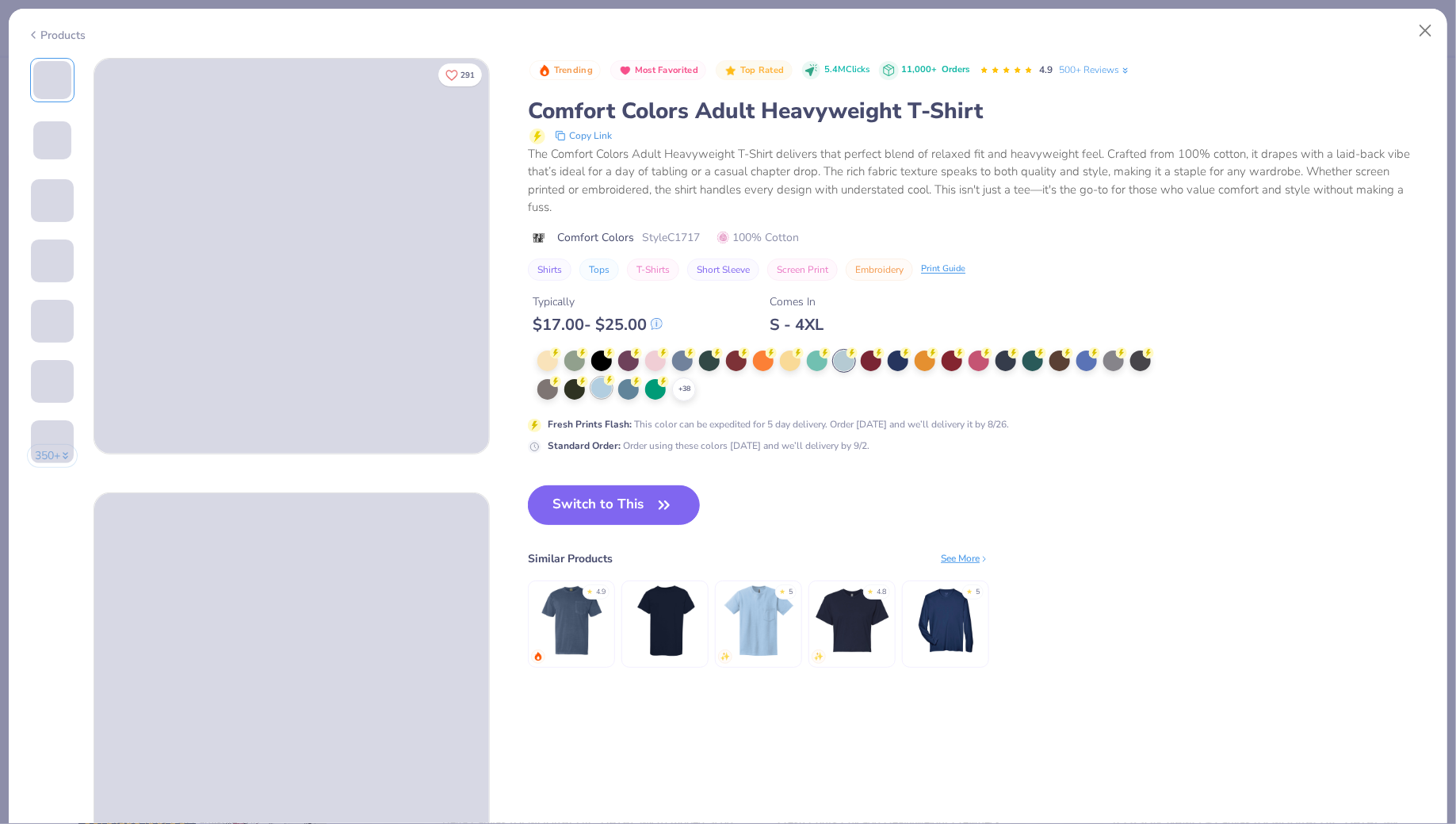
click at [603, 377] on div at bounding box center [602, 388] width 21 height 21
click at [639, 485] on button "Switch to This" at bounding box center [614, 505] width 172 height 39
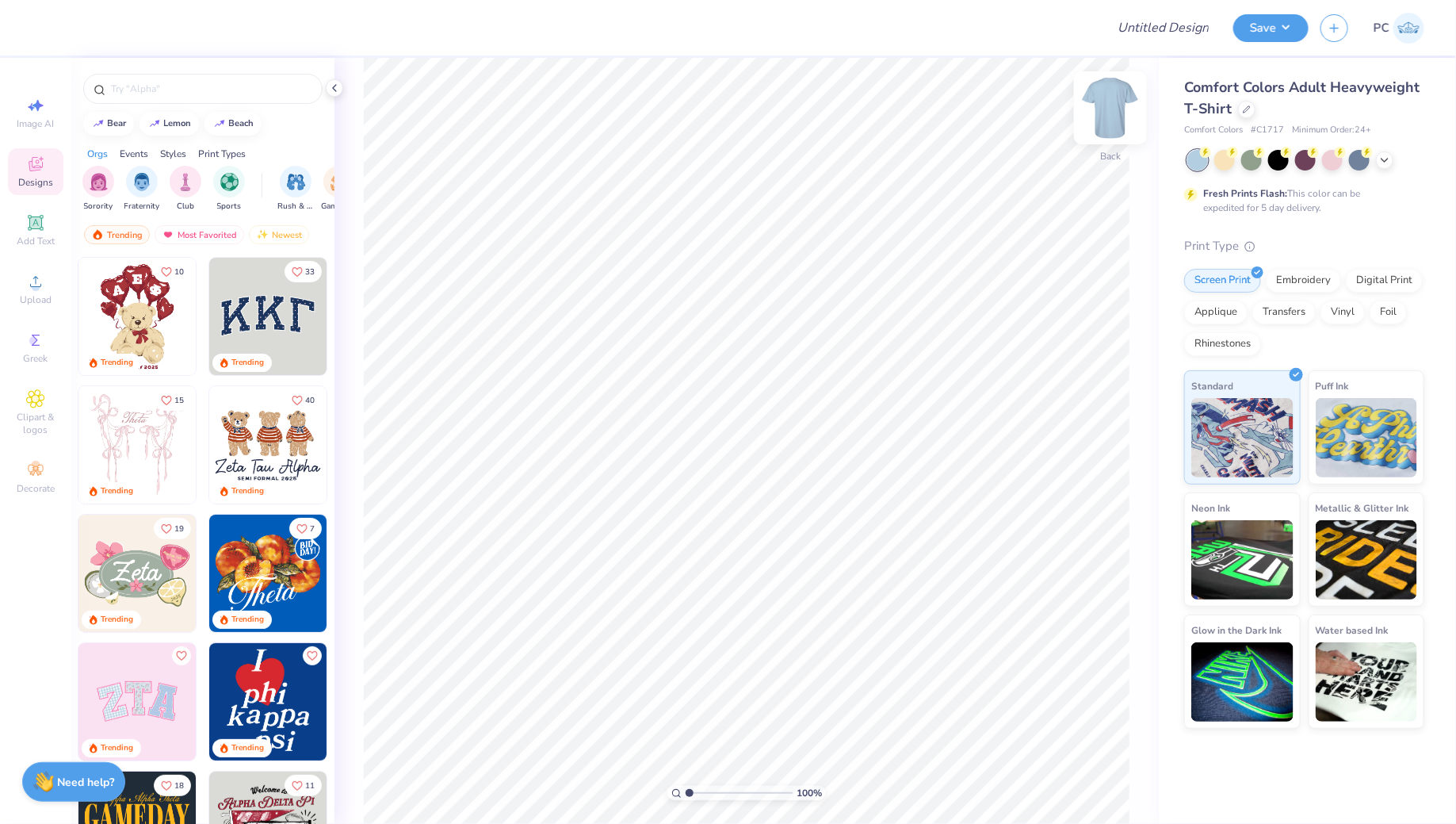
click at [1104, 109] on img at bounding box center [1110, 108] width 63 height 63
click at [1382, 163] on icon at bounding box center [1384, 159] width 13 height 13
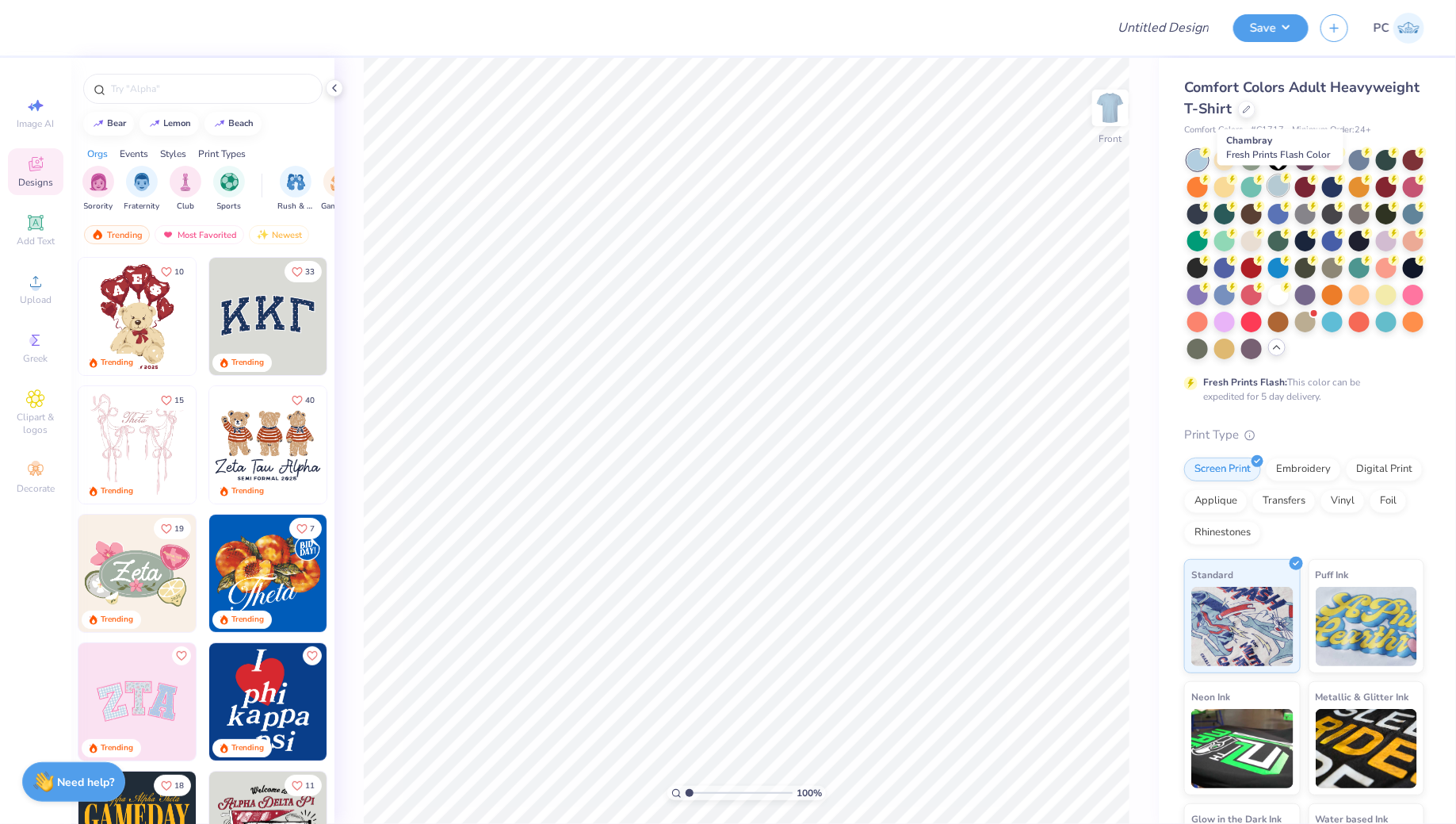
click at [1279, 190] on div at bounding box center [1278, 185] width 21 height 21
click at [1248, 244] on div at bounding box center [1251, 239] width 21 height 21
click at [1285, 189] on div at bounding box center [1278, 185] width 21 height 21
click at [1388, 215] on div at bounding box center [1386, 213] width 21 height 21
click at [38, 291] on icon at bounding box center [36, 281] width 19 height 19
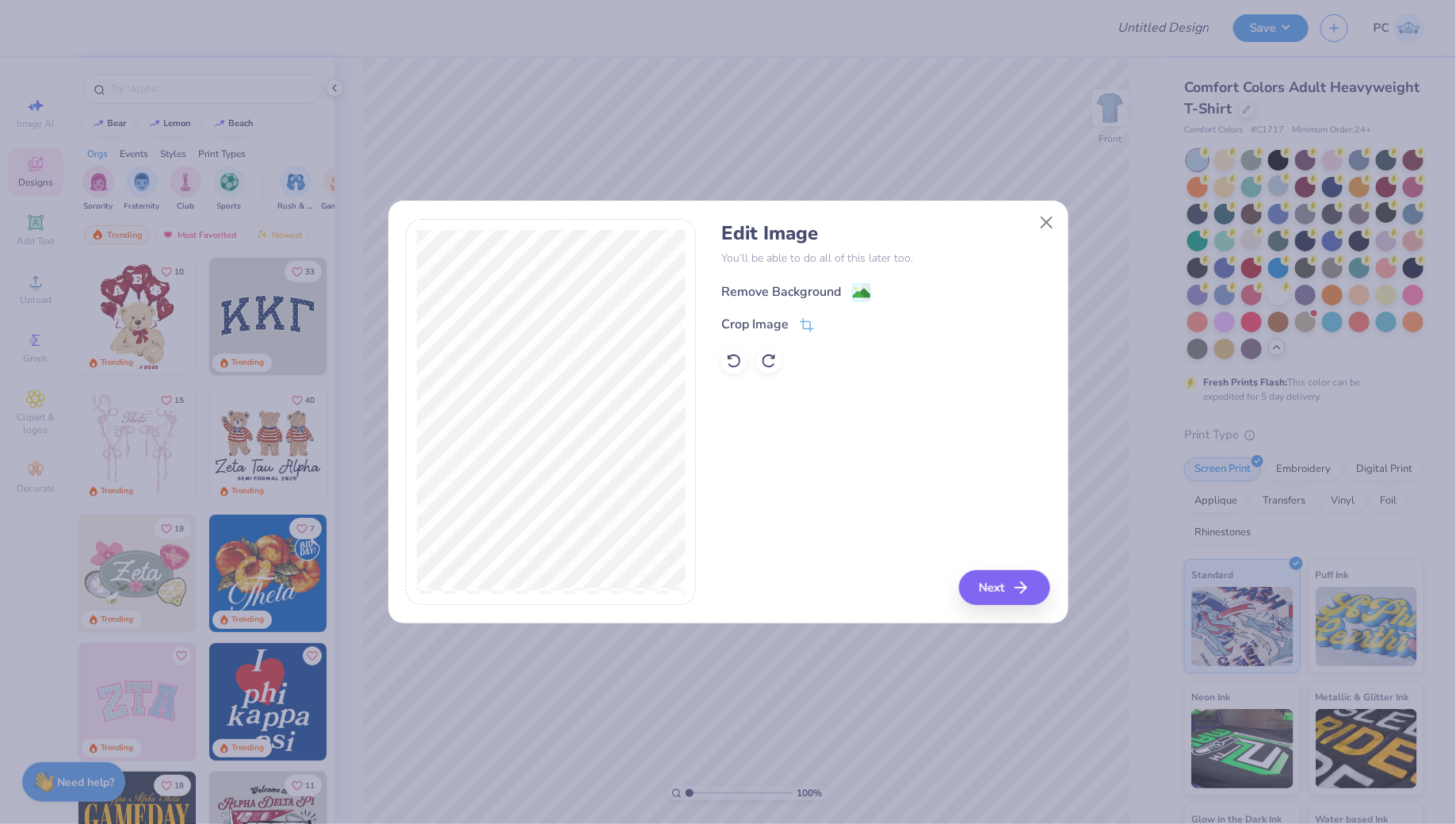
click at [848, 286] on div "Remove Background" at bounding box center [795, 292] width 150 height 20
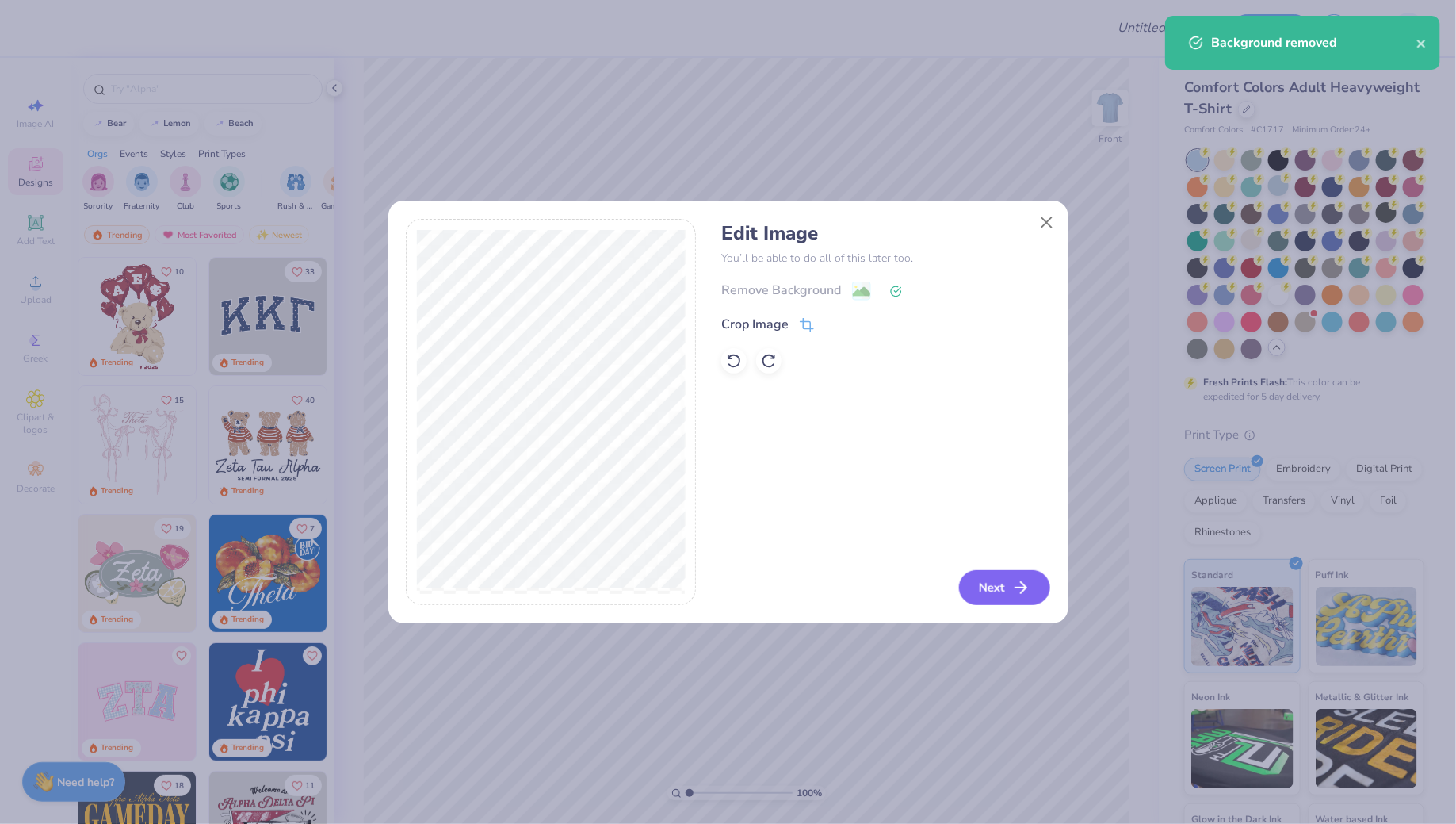
click at [993, 583] on button "Next" at bounding box center [1004, 587] width 91 height 35
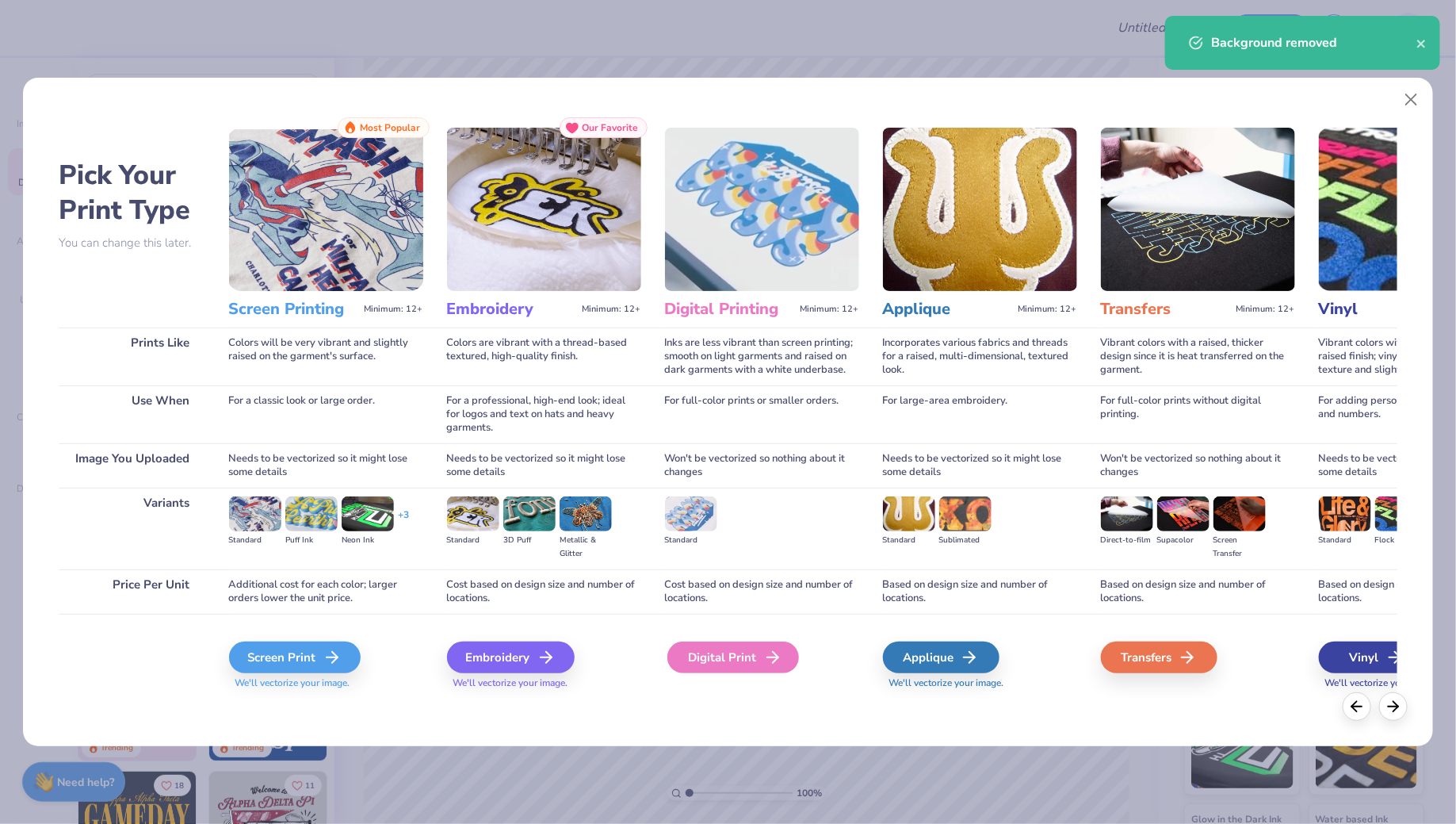
click at [728, 647] on div "Digital Print" at bounding box center [733, 657] width 131 height 32
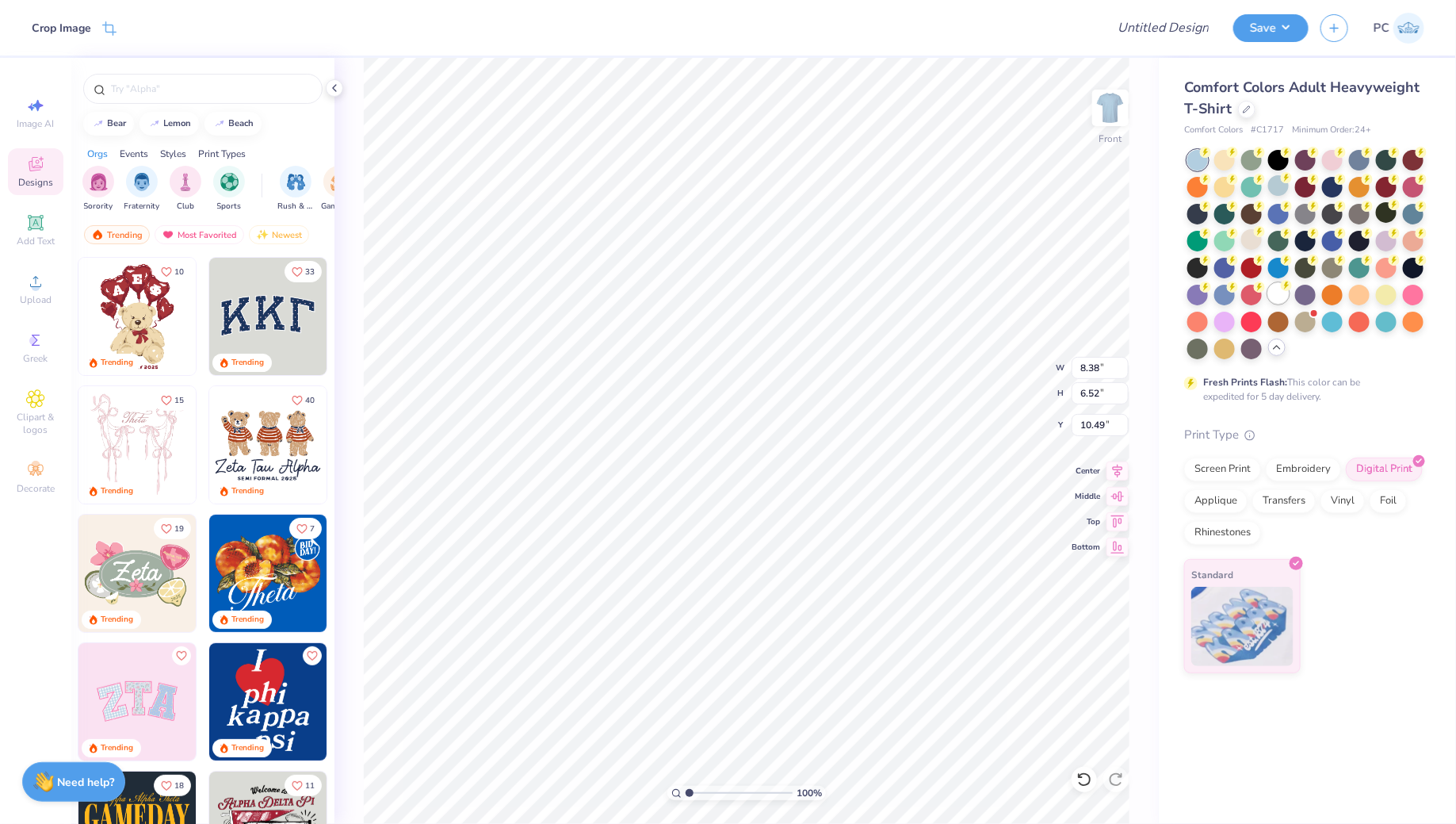
click at [1279, 294] on div at bounding box center [1278, 293] width 21 height 21
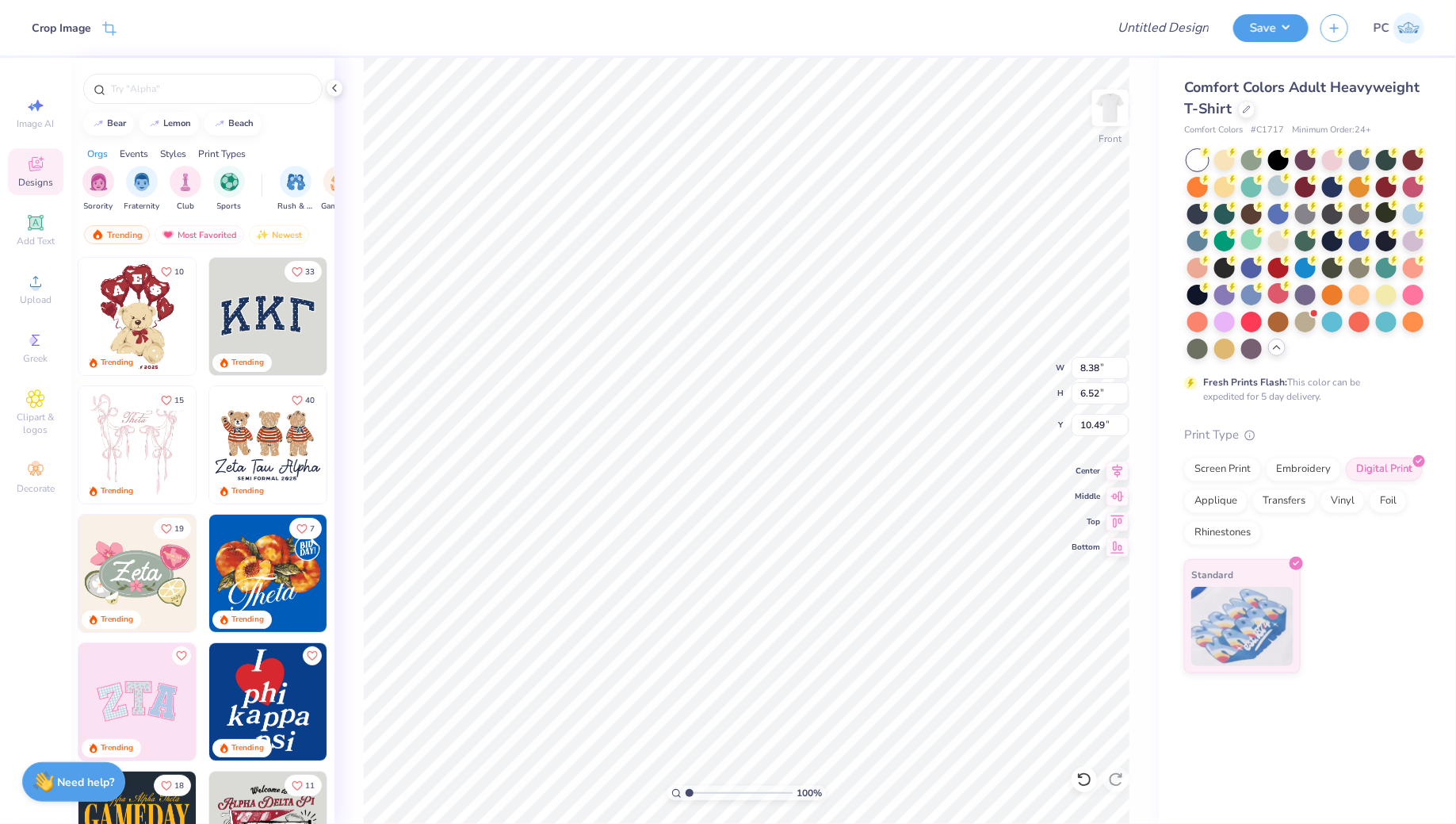
type input "5.04"
type input "9.47"
type input "7.37"
type input "5.81"
type input "4.81"
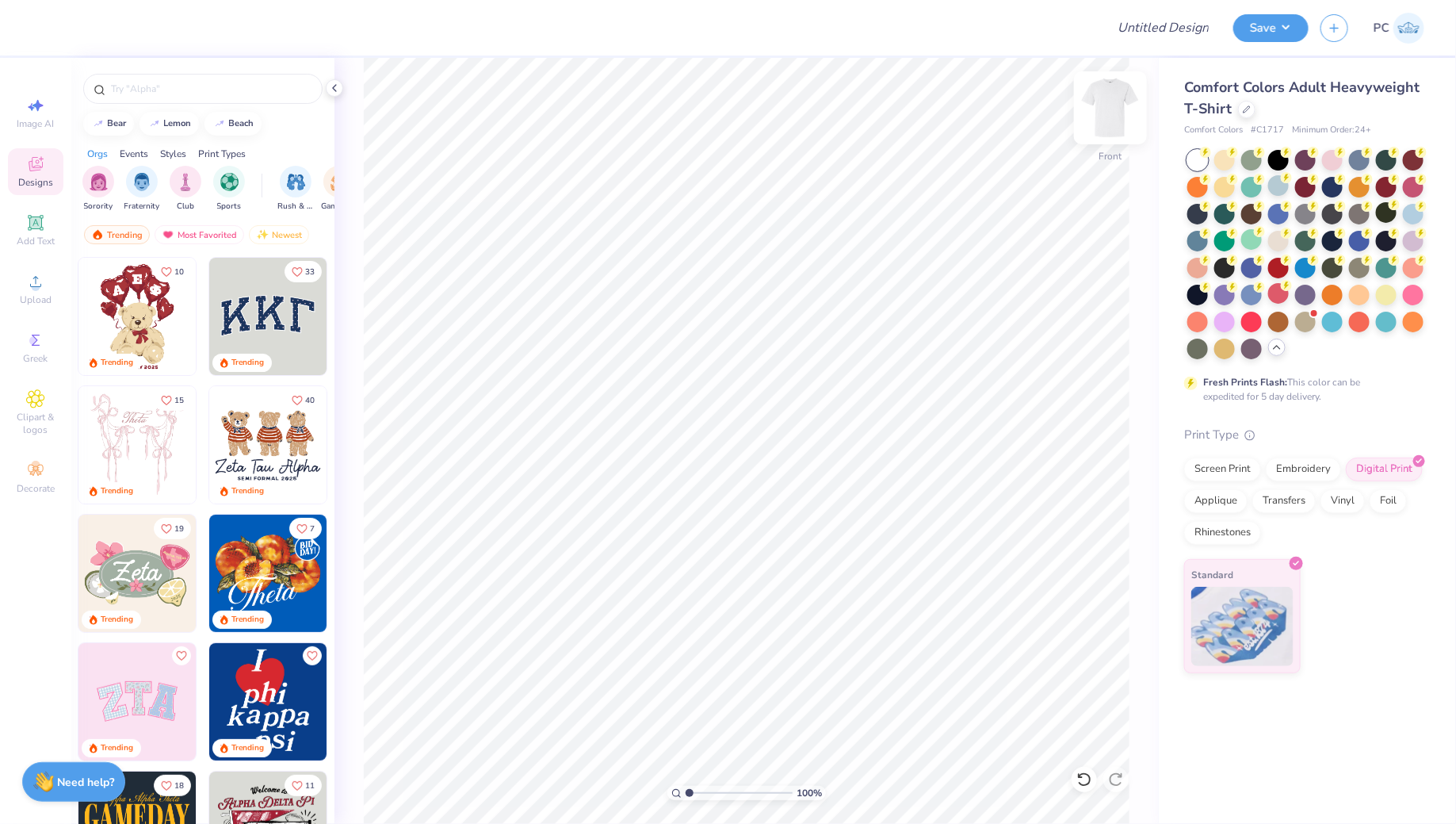
click at [1109, 104] on img at bounding box center [1110, 108] width 63 height 63
click at [16, 298] on div "Upload" at bounding box center [35, 289] width 56 height 47
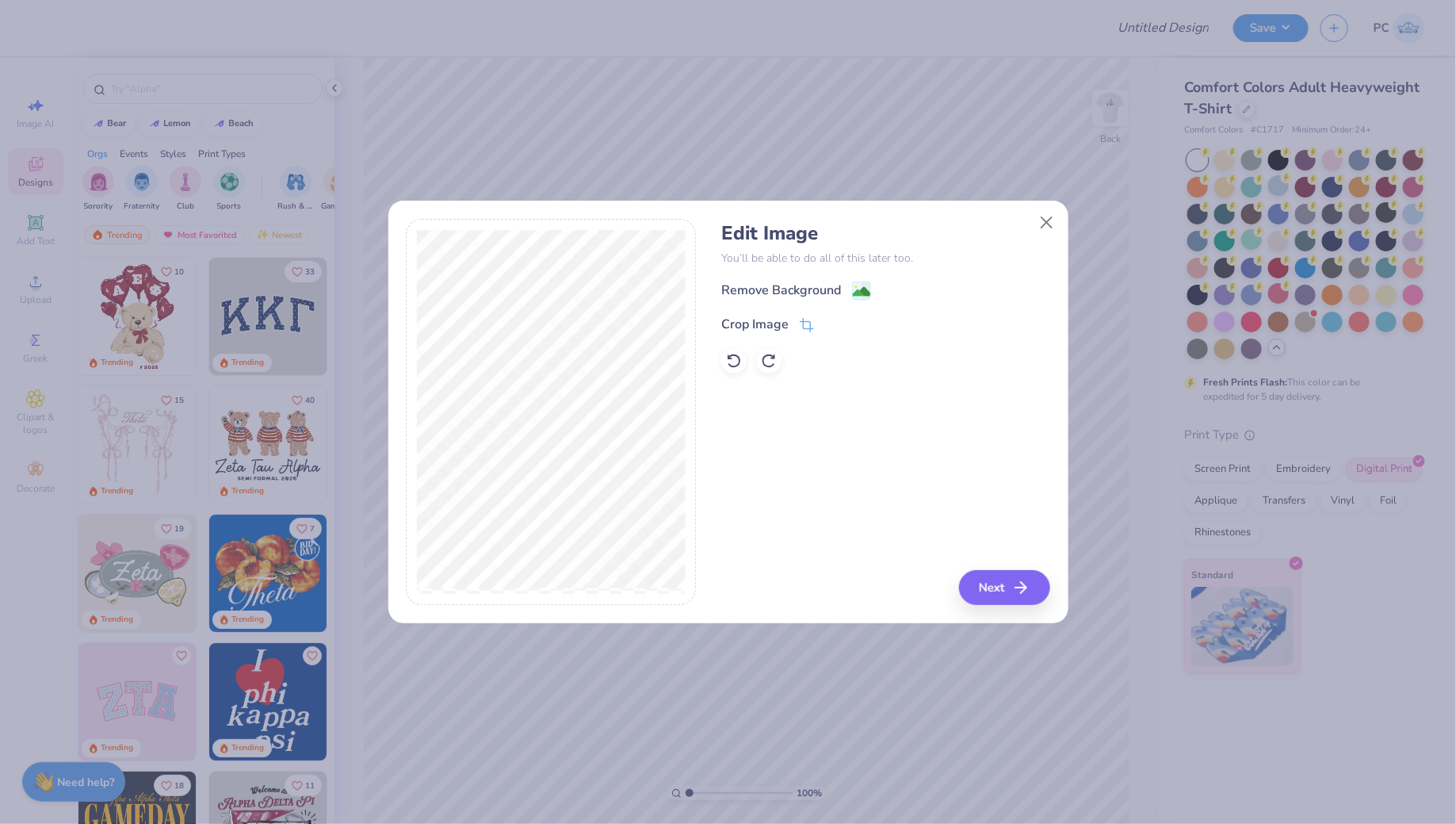
click at [860, 278] on div "Edit Image You’ll be able to do all of this later too. Remove Background Crop I…" at bounding box center [885, 298] width 329 height 152
click at [858, 292] on image at bounding box center [861, 293] width 17 height 17
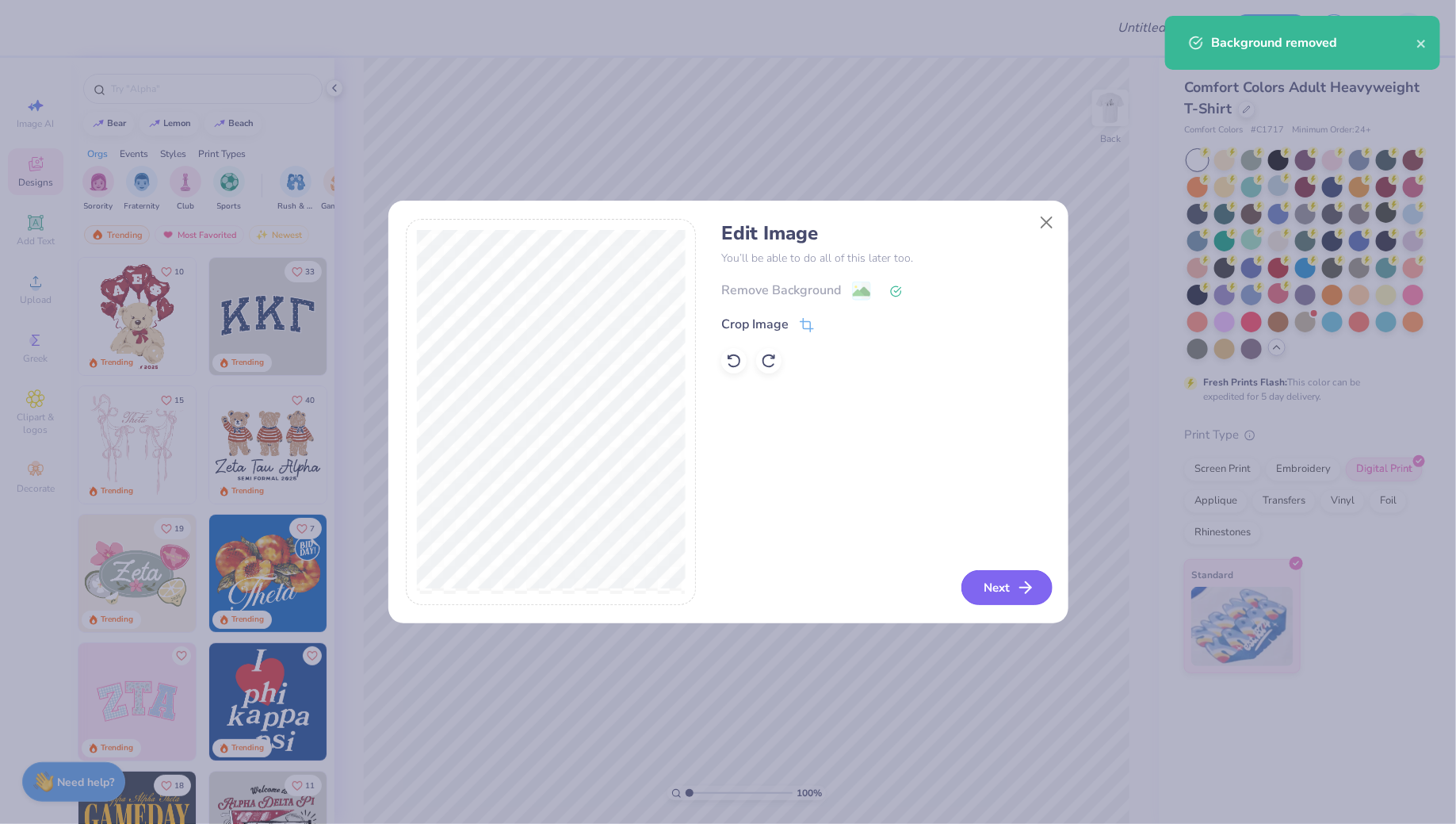
click at [1004, 584] on button "Next" at bounding box center [1007, 587] width 91 height 35
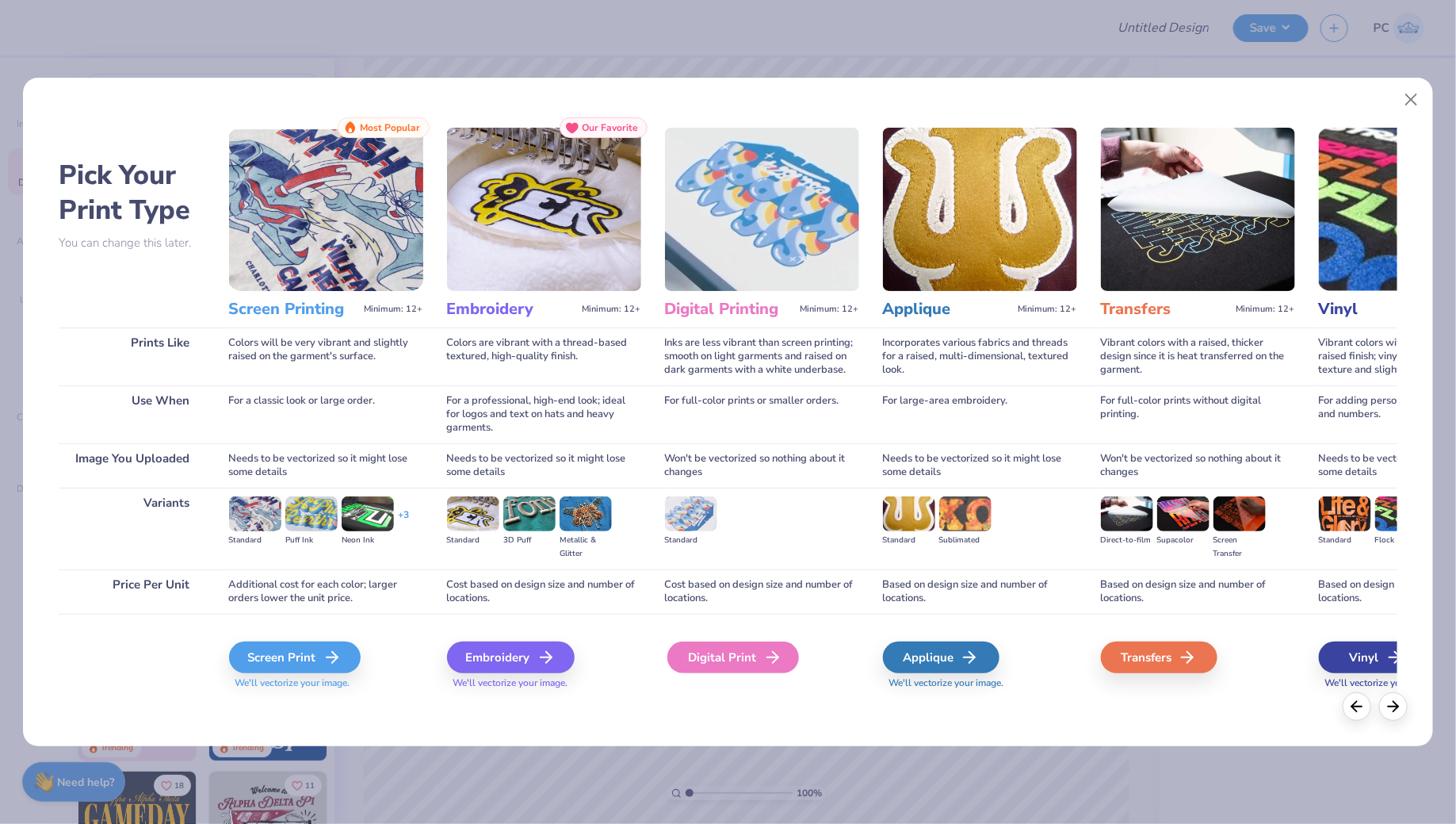
click at [726, 656] on div "Digital Print" at bounding box center [733, 657] width 131 height 32
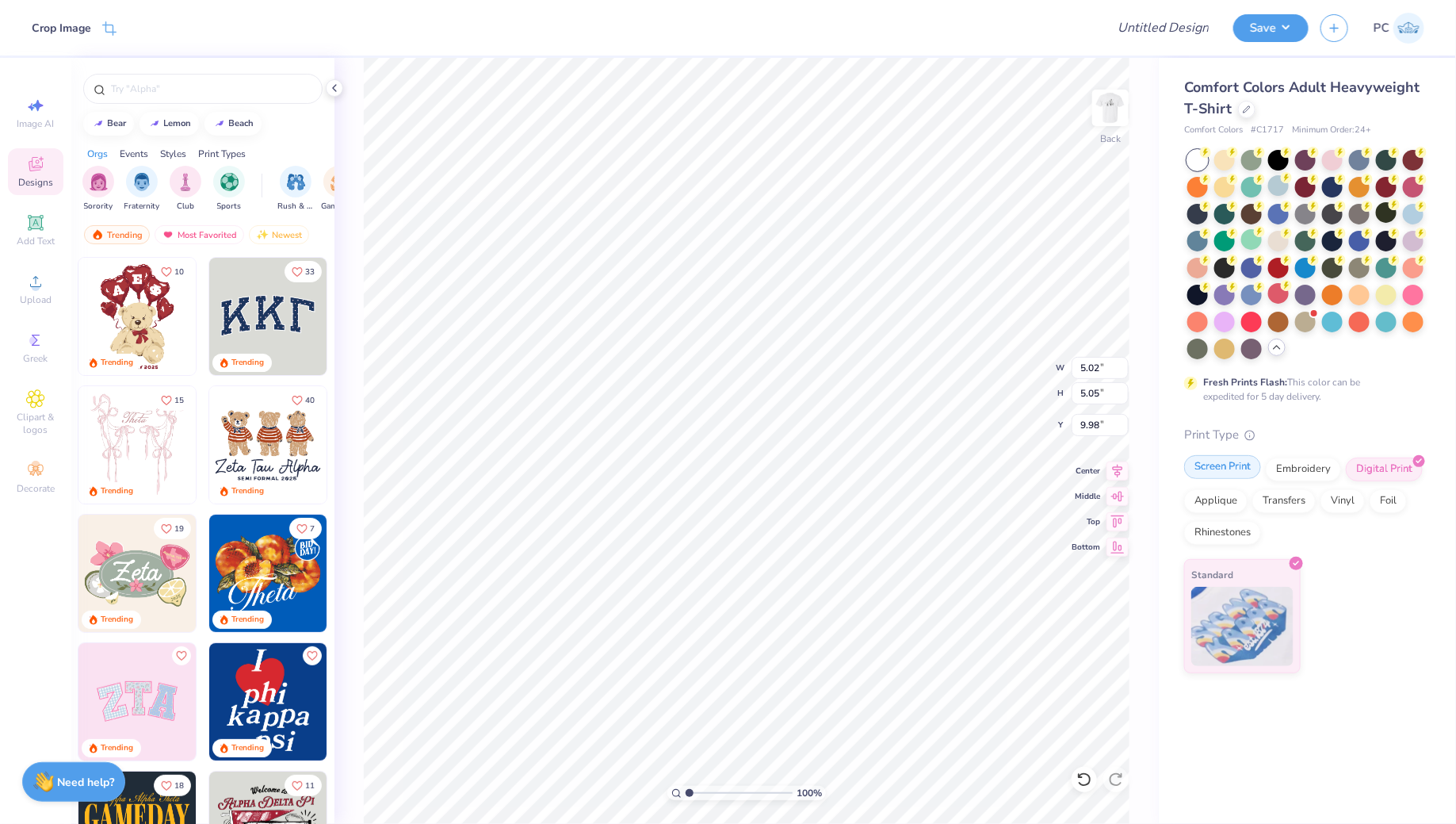
click at [1215, 468] on div "Screen Print" at bounding box center [1222, 467] width 77 height 24
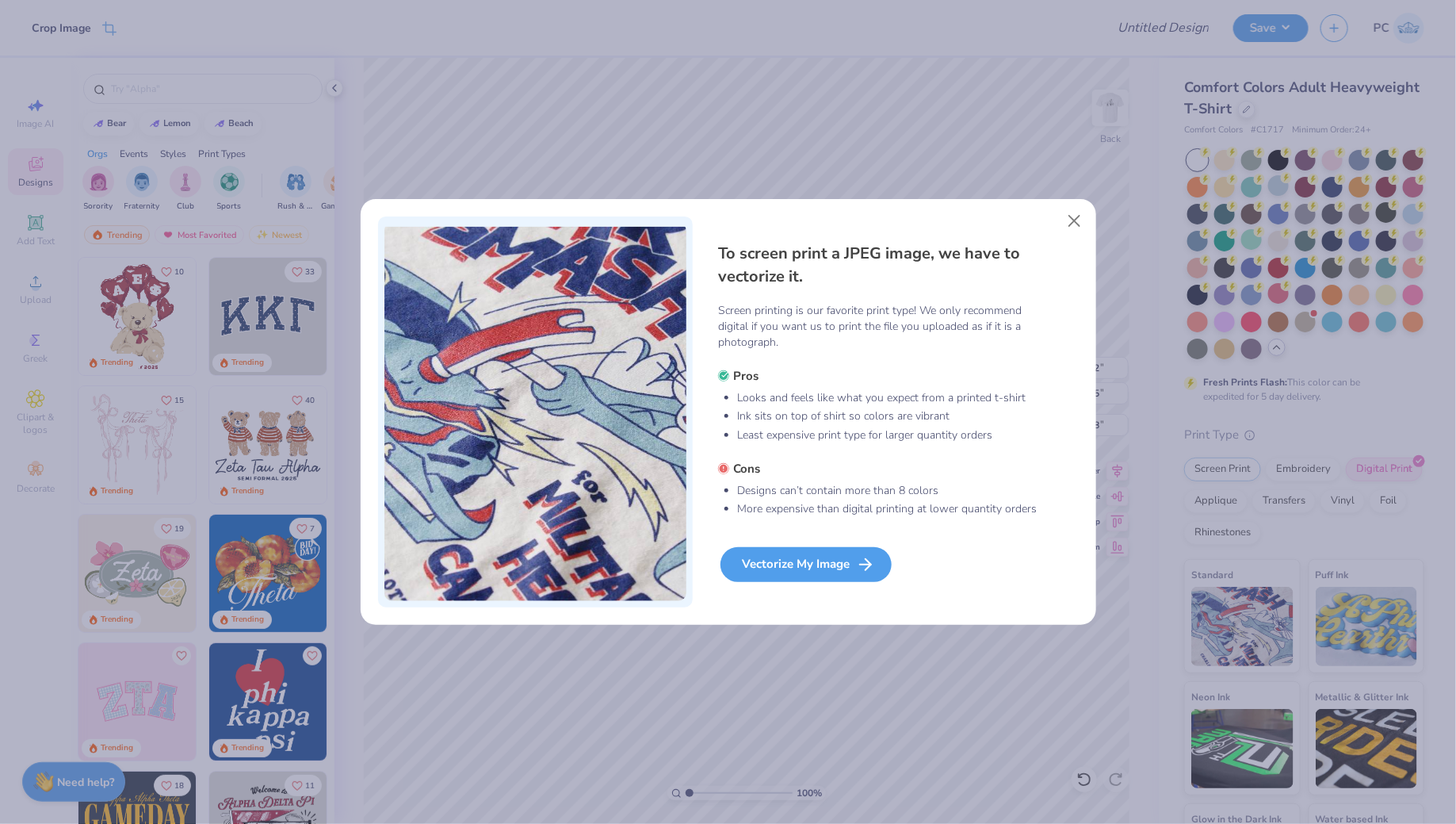
click at [832, 571] on div "Vectorize My Image" at bounding box center [806, 564] width 171 height 35
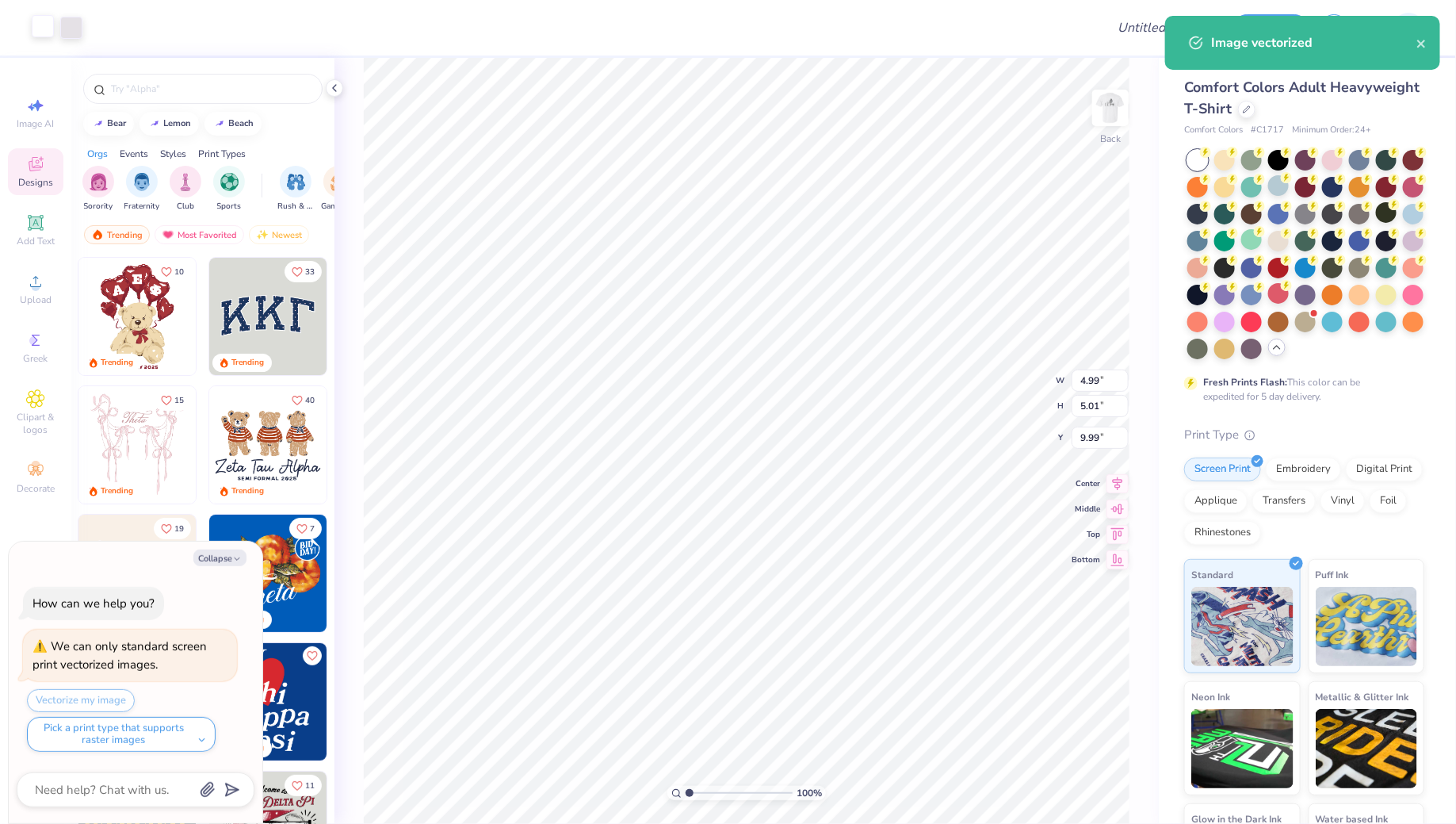
click at [47, 27] on div at bounding box center [43, 27] width 22 height 22
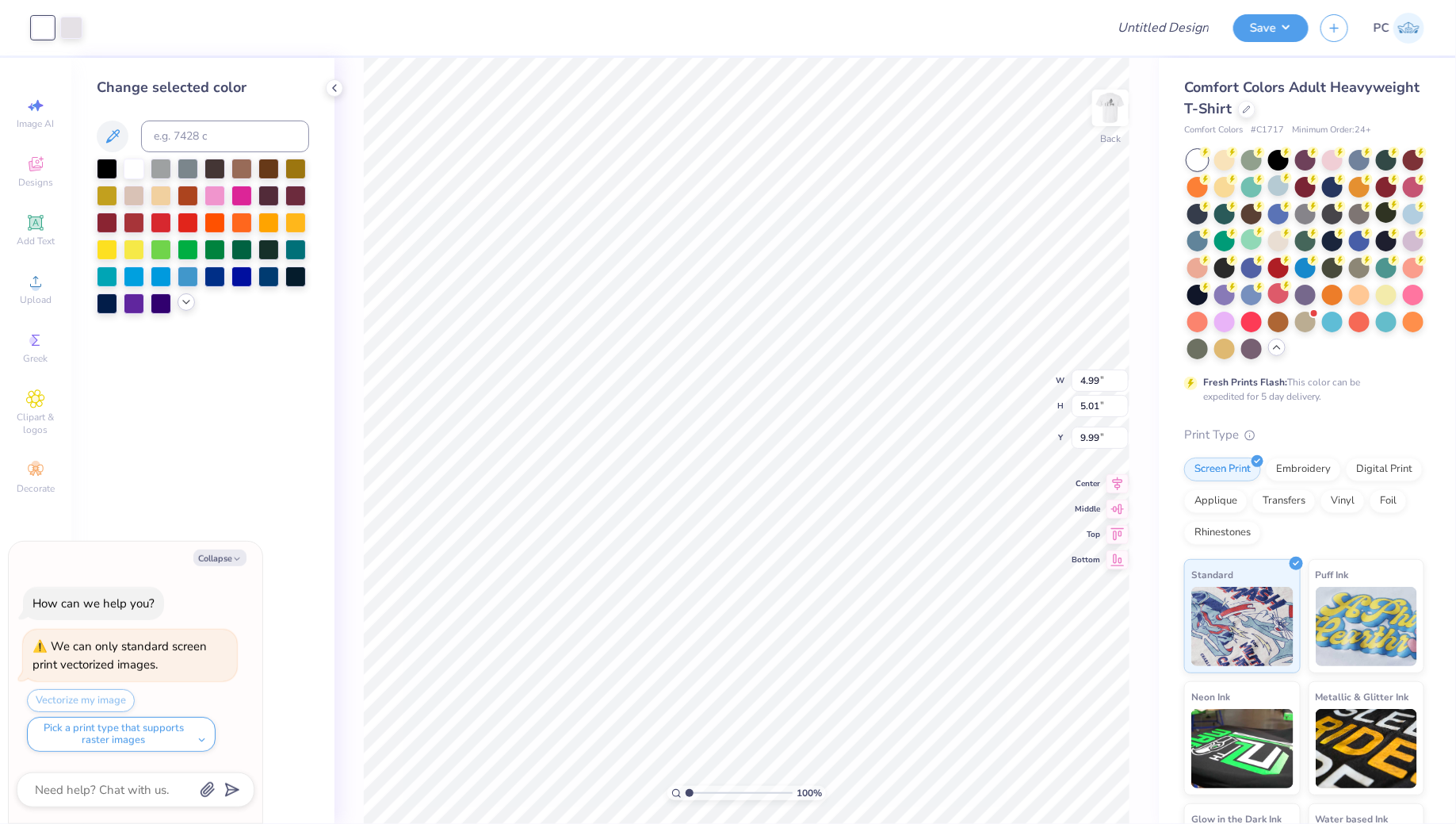
click at [184, 302] on icon at bounding box center [186, 302] width 13 height 13
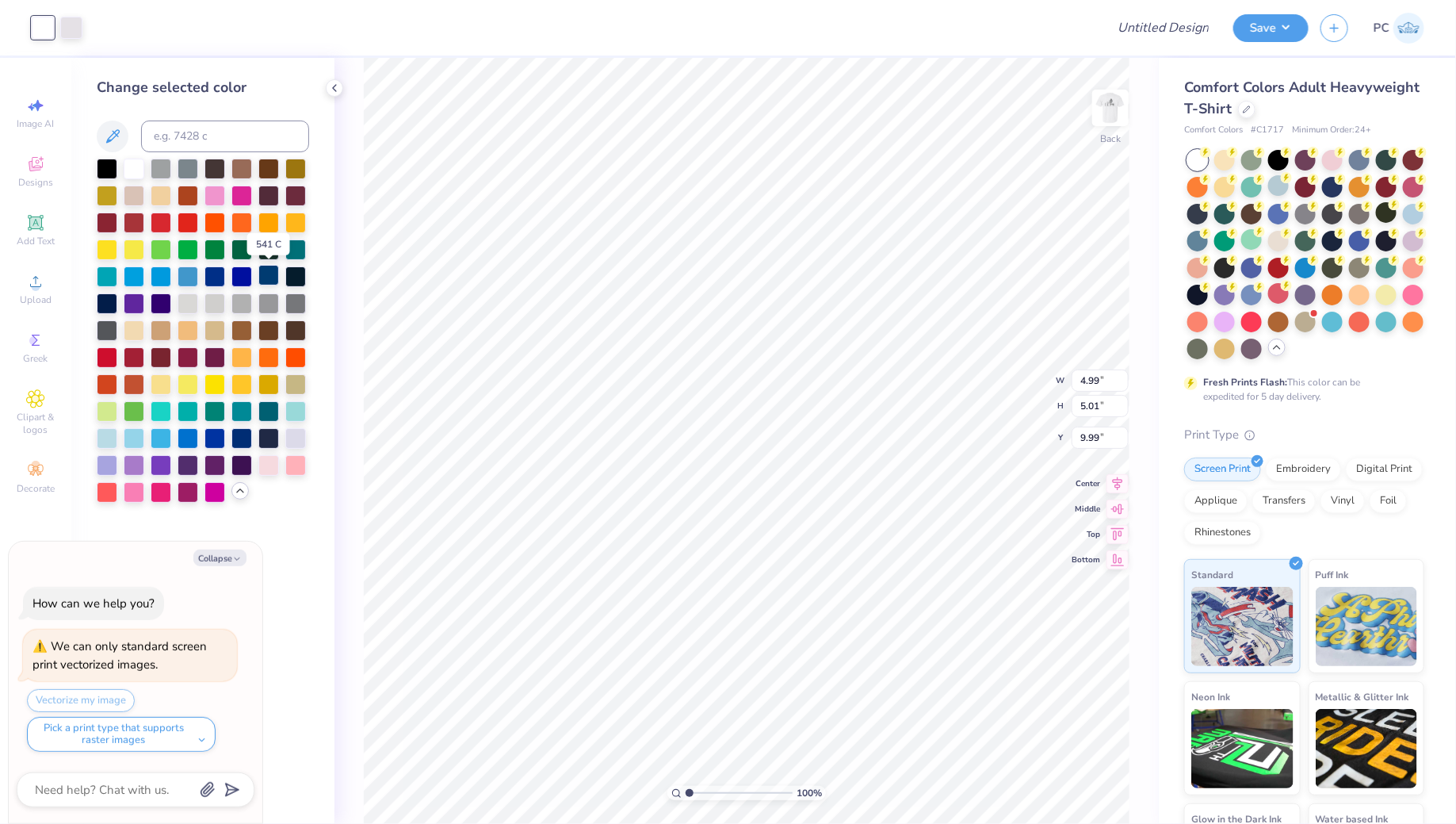
click at [266, 276] on div at bounding box center [268, 275] width 21 height 21
click at [76, 15] on div at bounding box center [71, 27] width 22 height 22
click at [270, 275] on div at bounding box center [268, 275] width 21 height 21
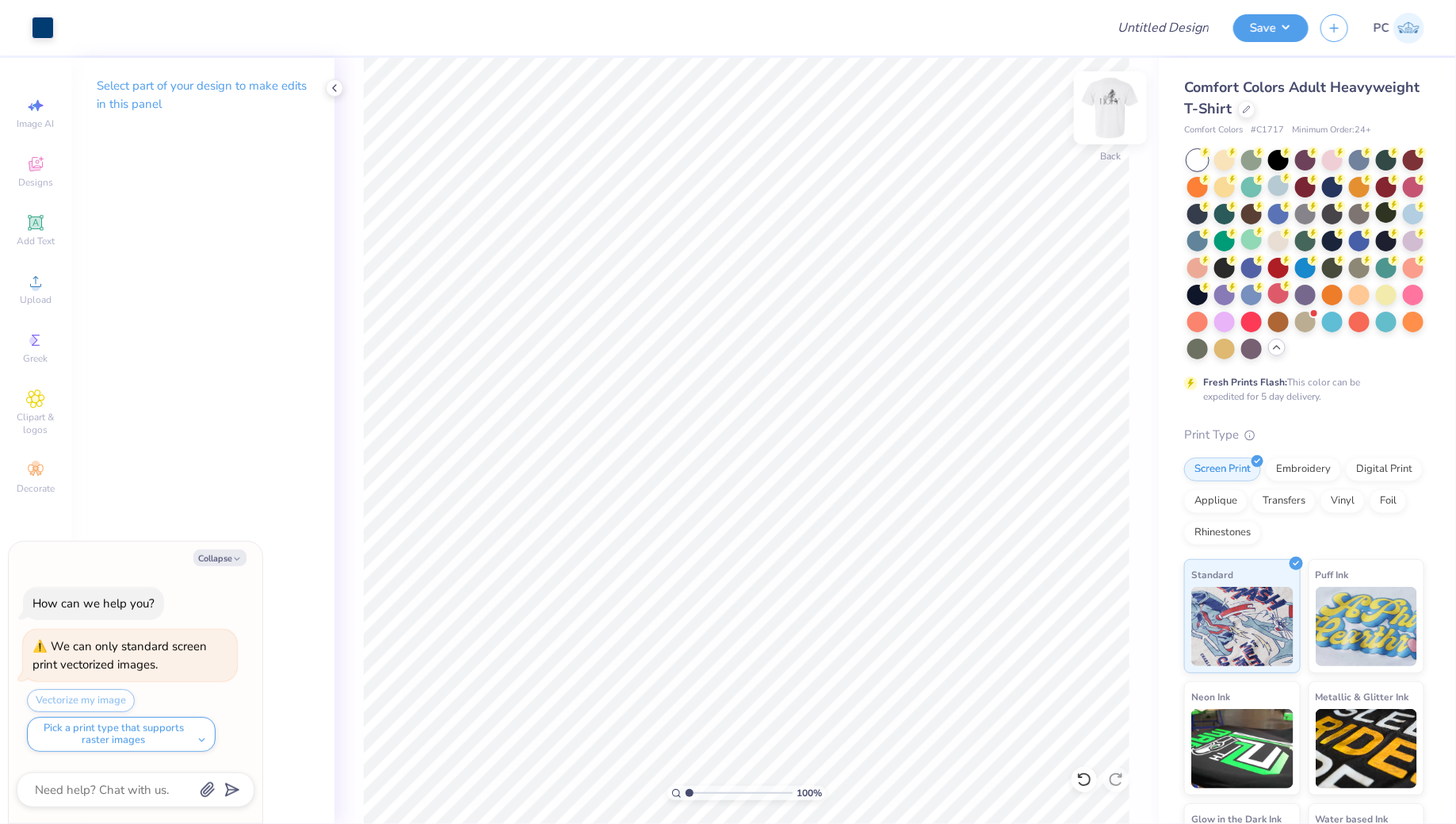
click at [1103, 112] on img at bounding box center [1110, 108] width 63 height 63
click at [1106, 116] on img at bounding box center [1110, 108] width 63 height 63
click at [41, 30] on div at bounding box center [43, 27] width 22 height 22
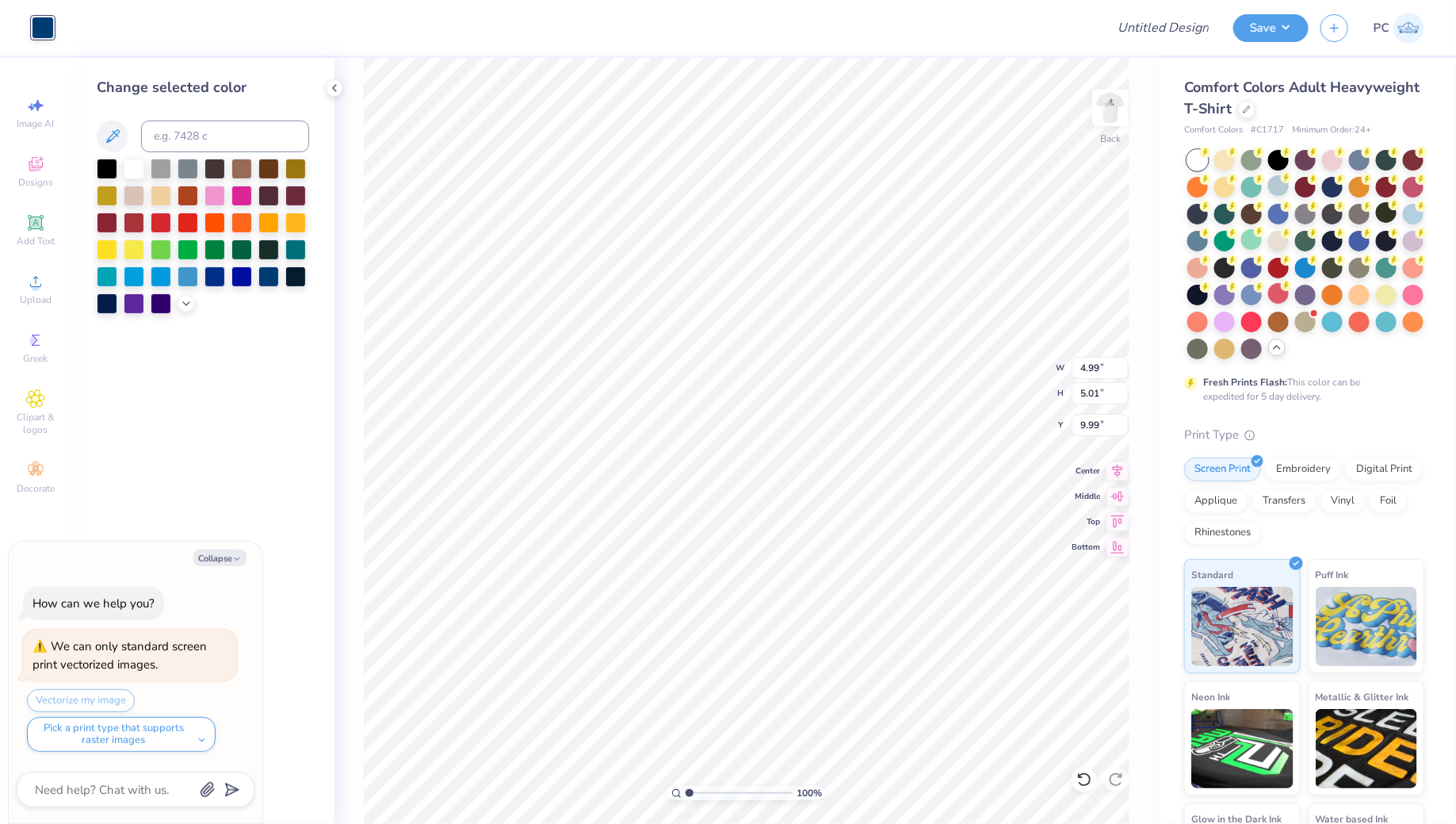
click at [92, 165] on div "Change selected color" at bounding box center [202, 440] width 263 height 766
click at [102, 165] on div at bounding box center [107, 167] width 21 height 21
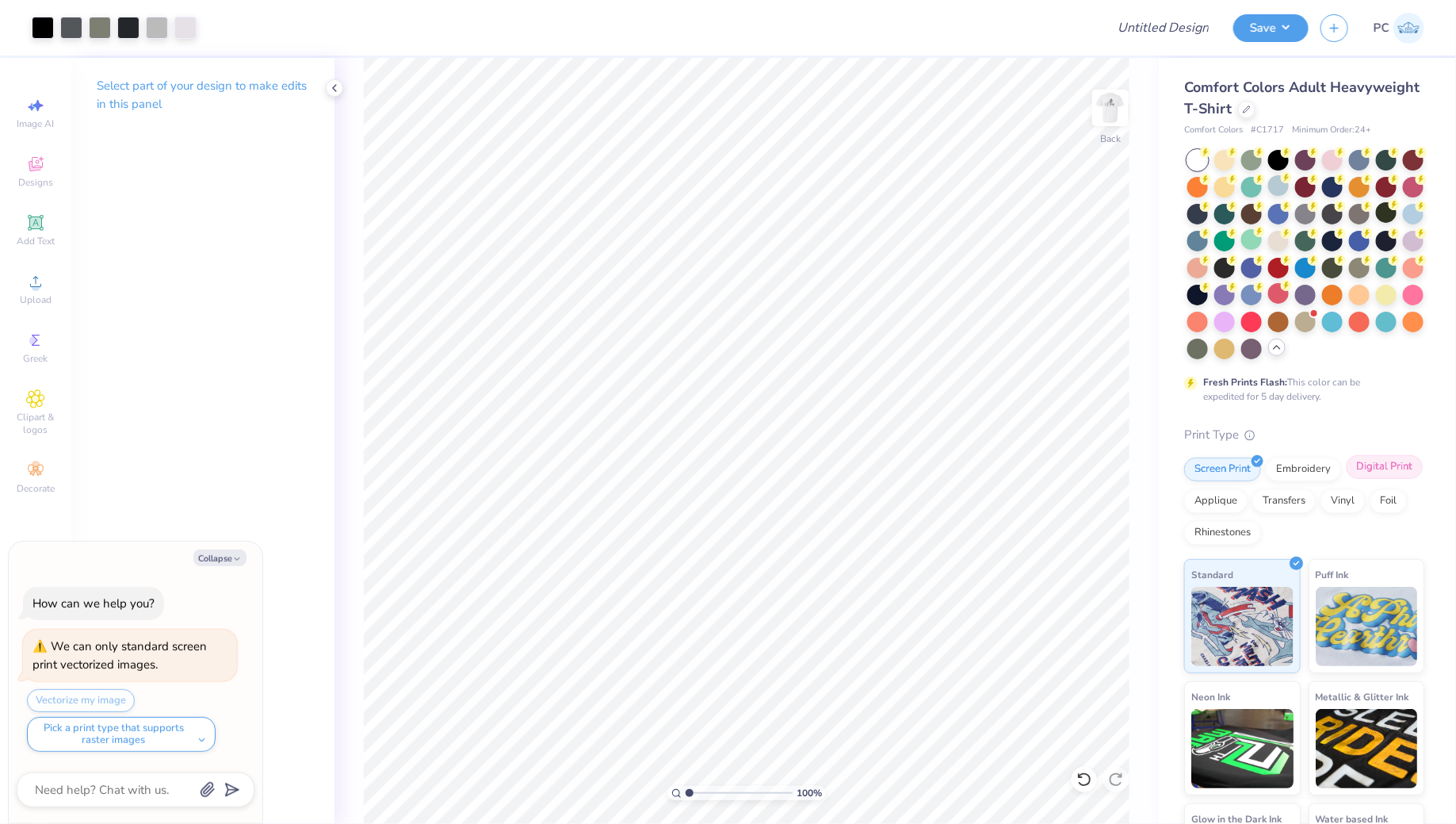
click at [1368, 471] on div "Digital Print" at bounding box center [1384, 467] width 77 height 24
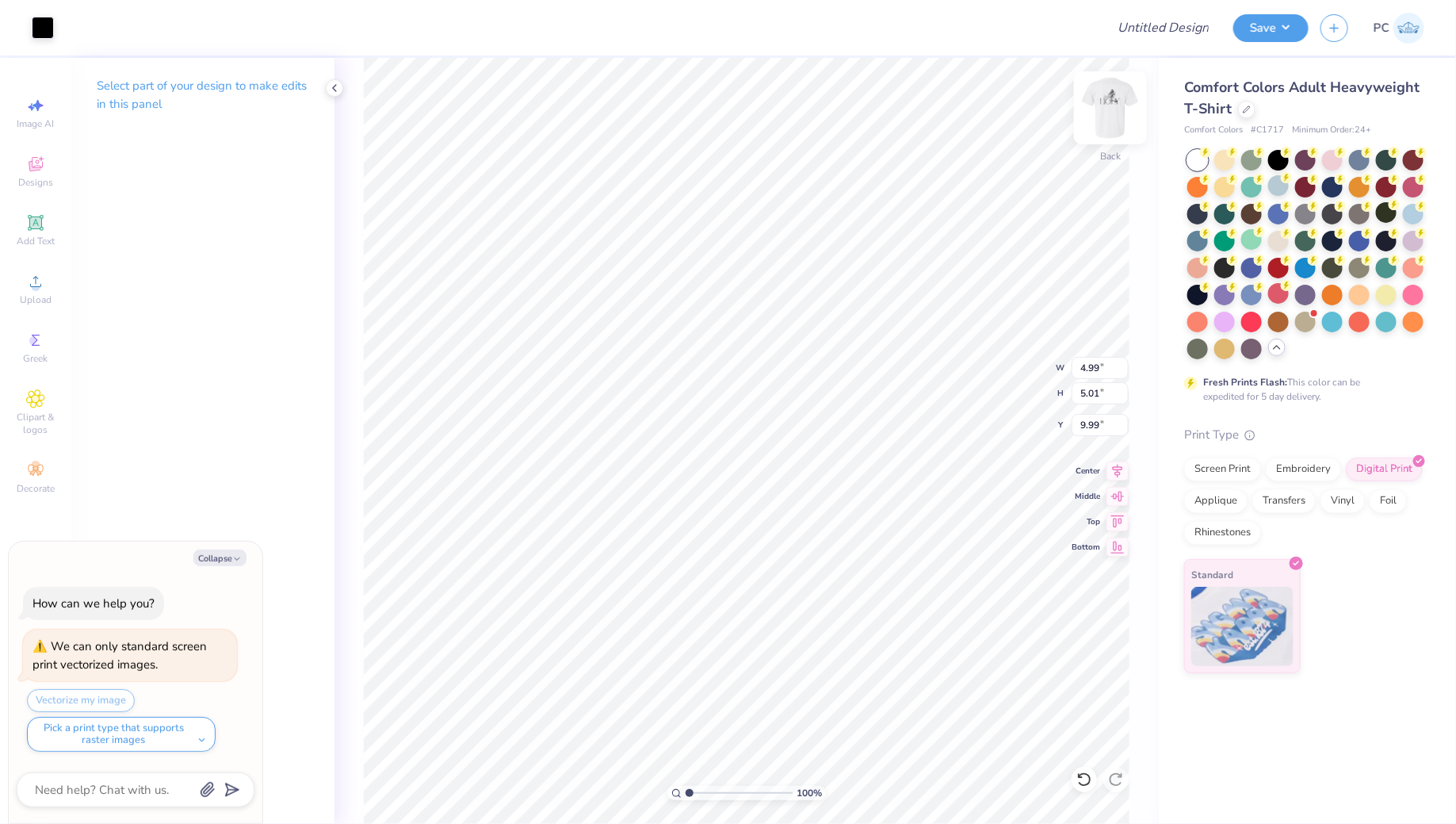
click at [1109, 114] on img at bounding box center [1110, 108] width 63 height 63
click at [192, 25] on div at bounding box center [185, 27] width 22 height 22
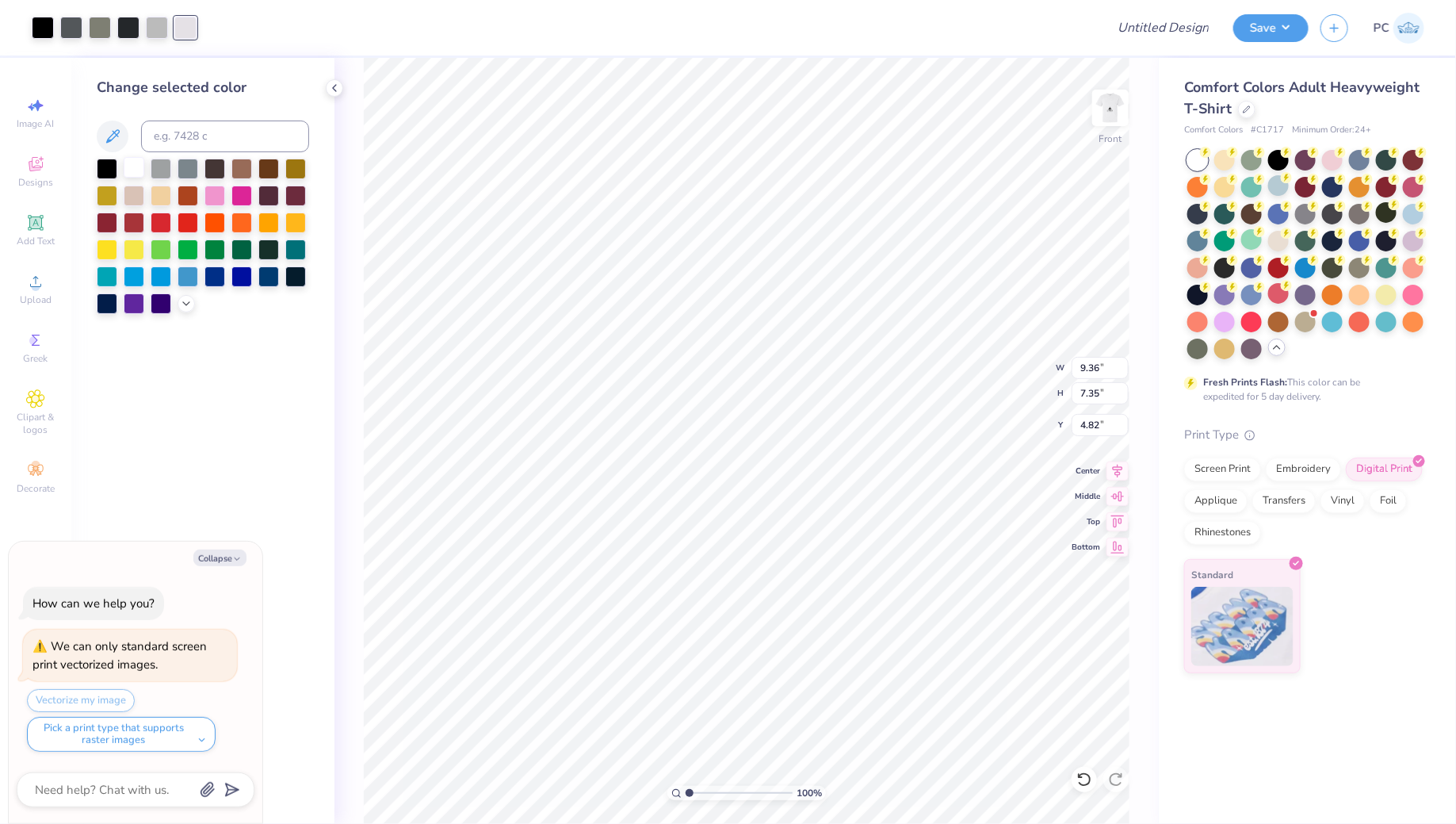
click at [137, 173] on div at bounding box center [134, 167] width 21 height 21
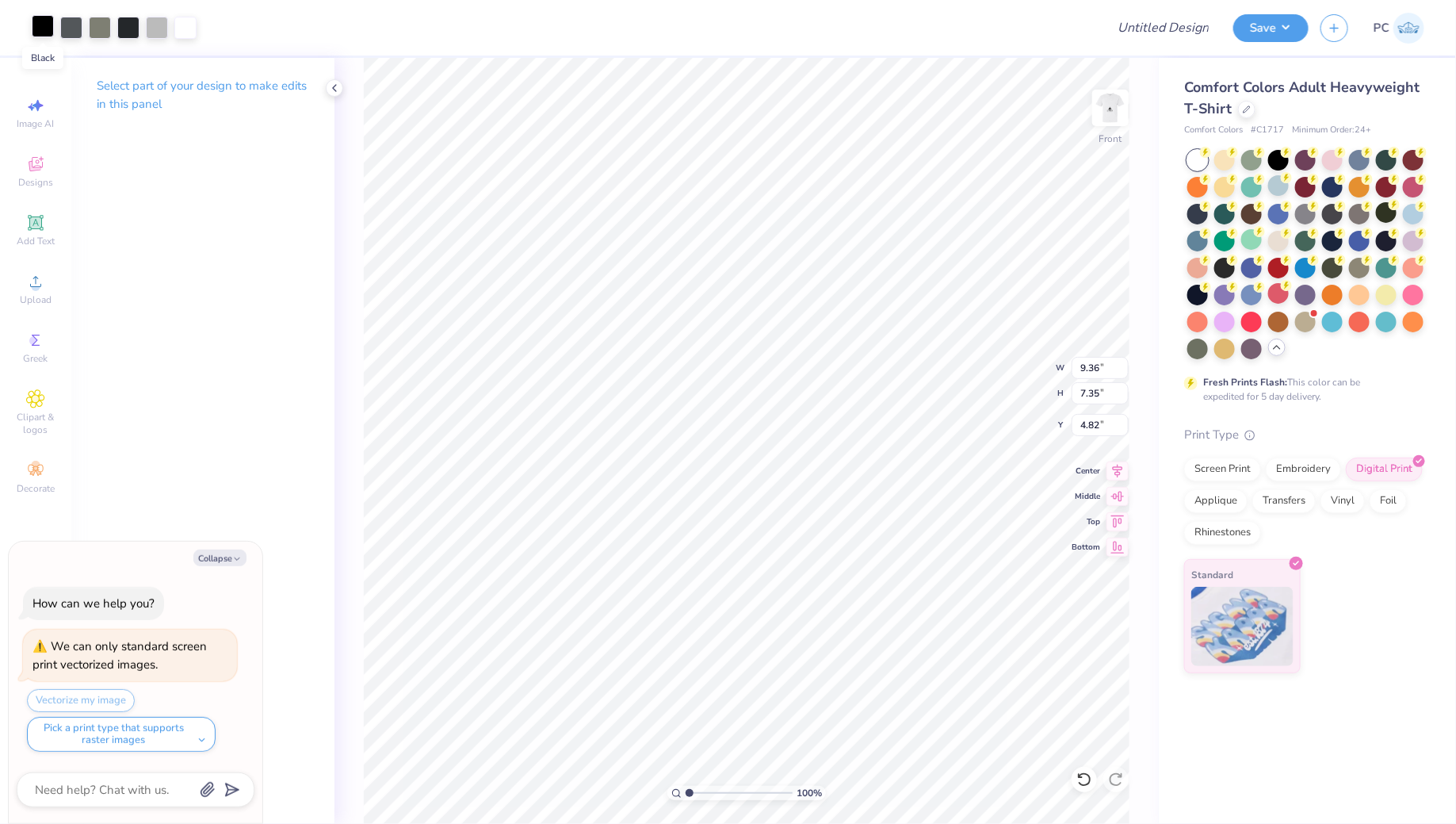
click at [32, 22] on div at bounding box center [43, 27] width 22 height 22
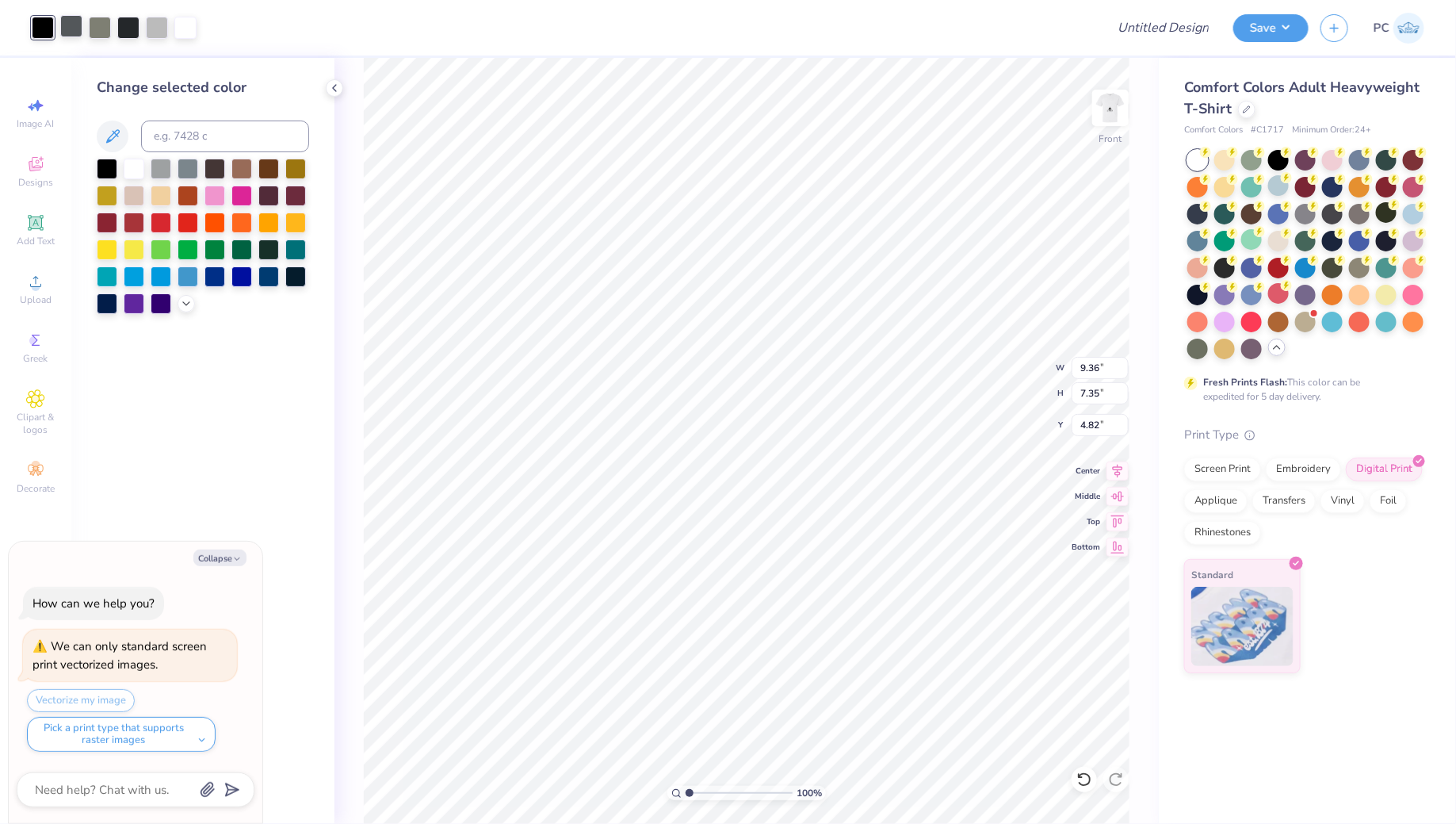
click at [70, 22] on div at bounding box center [71, 27] width 22 height 22
click at [111, 162] on div at bounding box center [107, 167] width 21 height 21
click at [69, 27] on div at bounding box center [71, 27] width 22 height 22
click at [100, 163] on div at bounding box center [107, 167] width 21 height 21
click at [77, 33] on div at bounding box center [71, 27] width 22 height 22
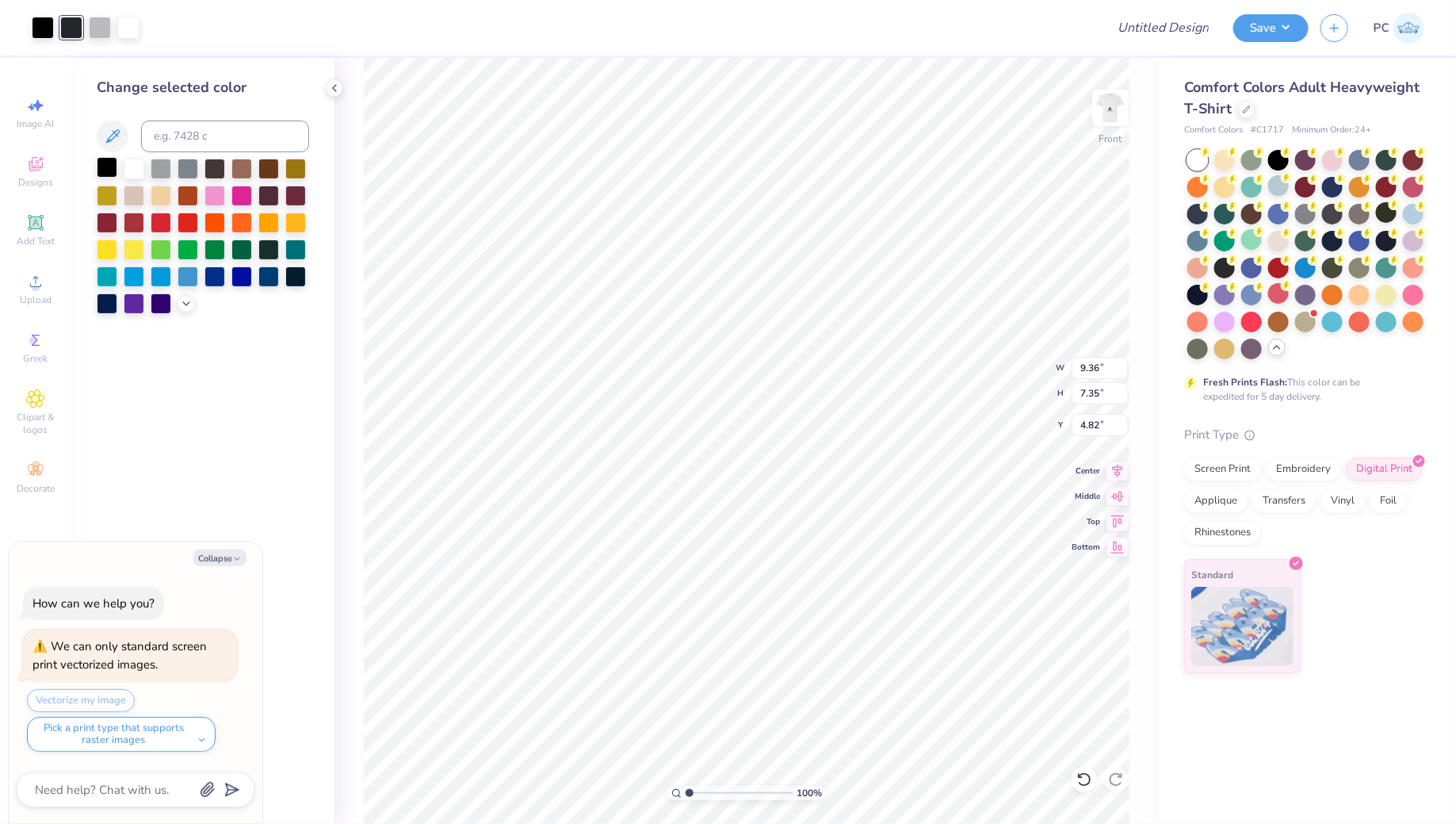
click at [111, 165] on div at bounding box center [107, 167] width 21 height 21
type textarea "x"
type input "6.49"
click at [747, 701] on div "611 %" at bounding box center [746, 440] width 765 height 766
click at [920, 677] on li "Ungroup" at bounding box center [914, 684] width 124 height 31
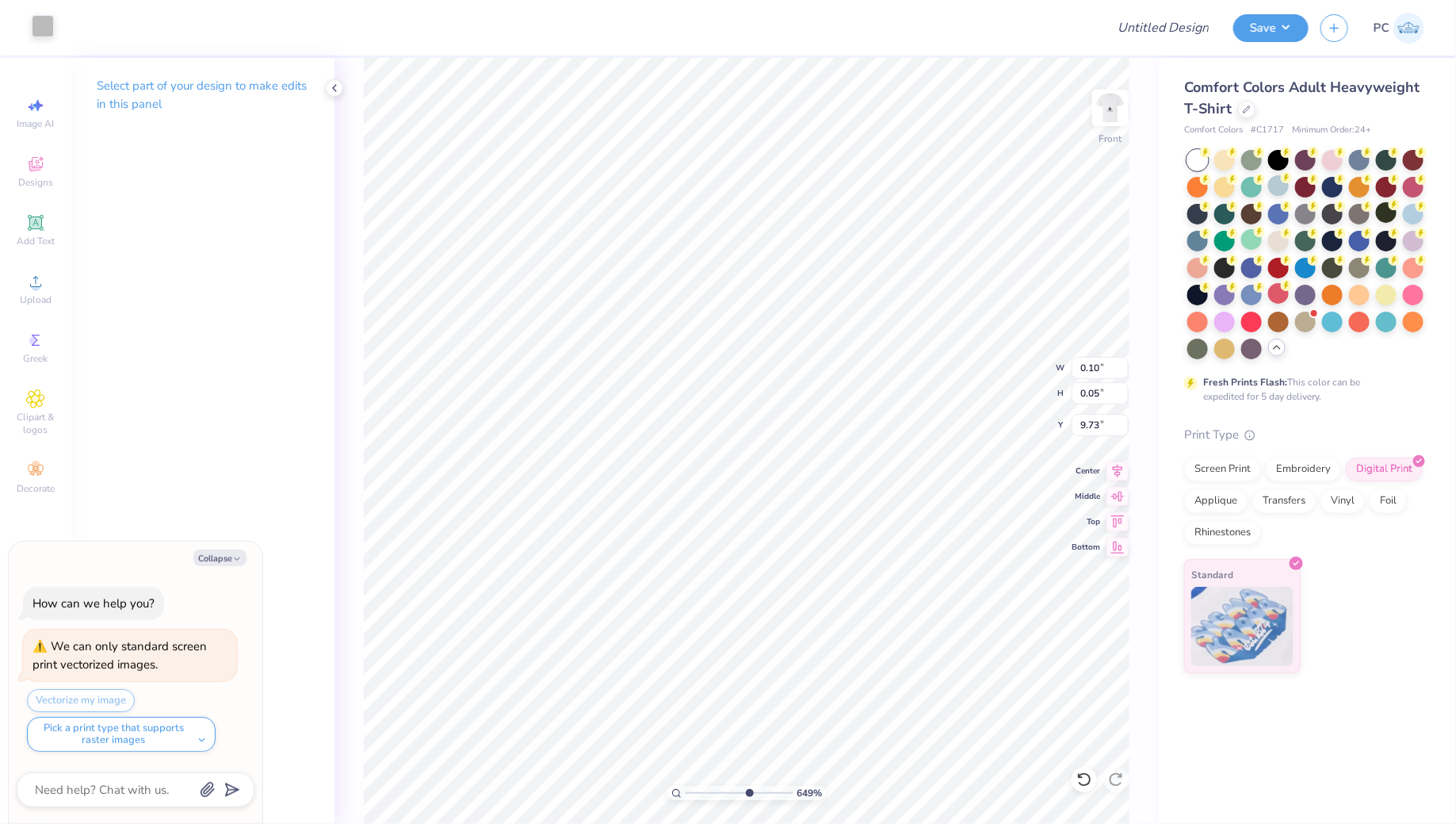
click at [32, 19] on div at bounding box center [43, 27] width 22 height 22
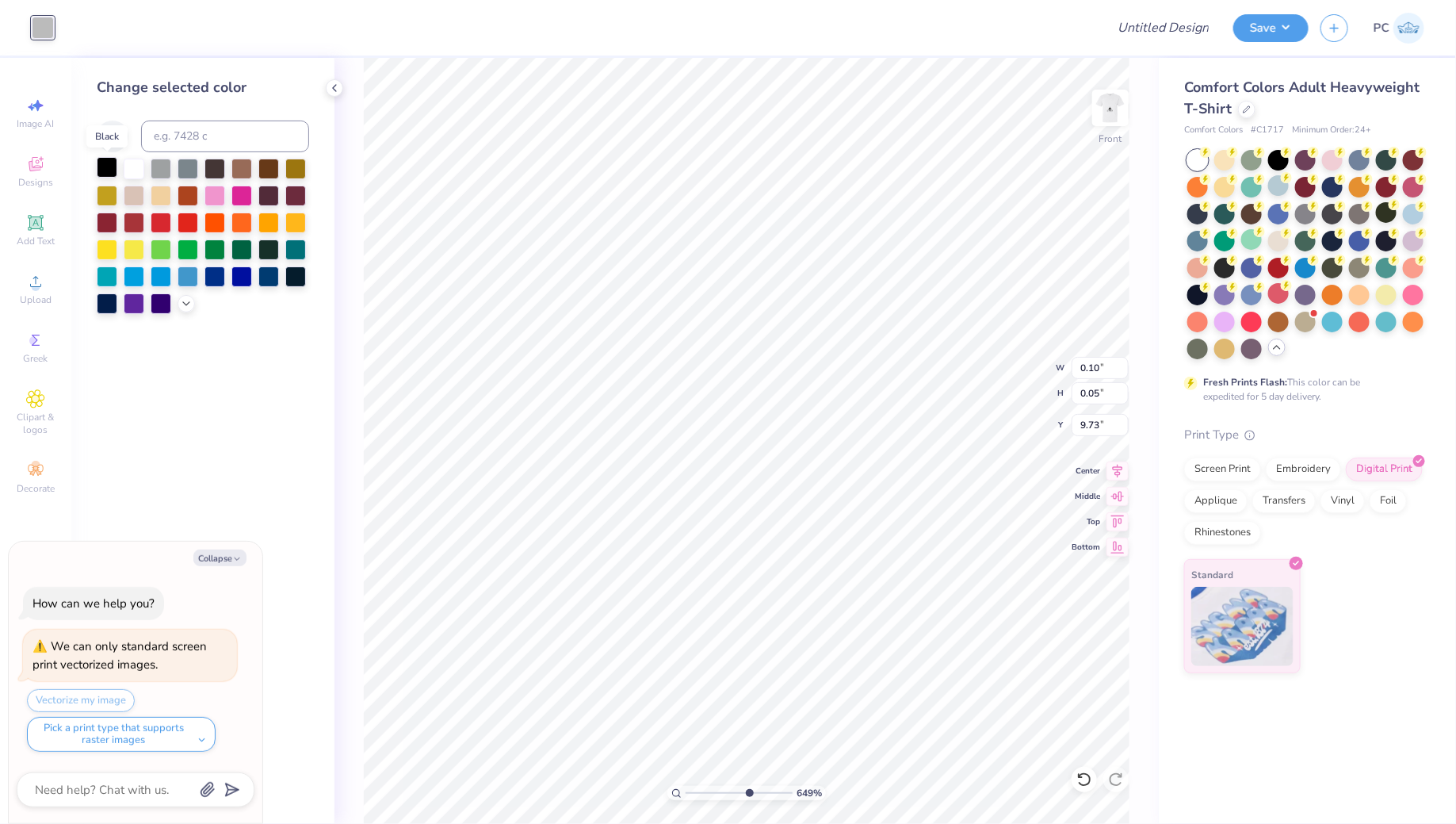
click at [111, 166] on div at bounding box center [107, 167] width 21 height 21
type textarea "x"
type input "4.59"
type input "2.82"
type input "9.34"
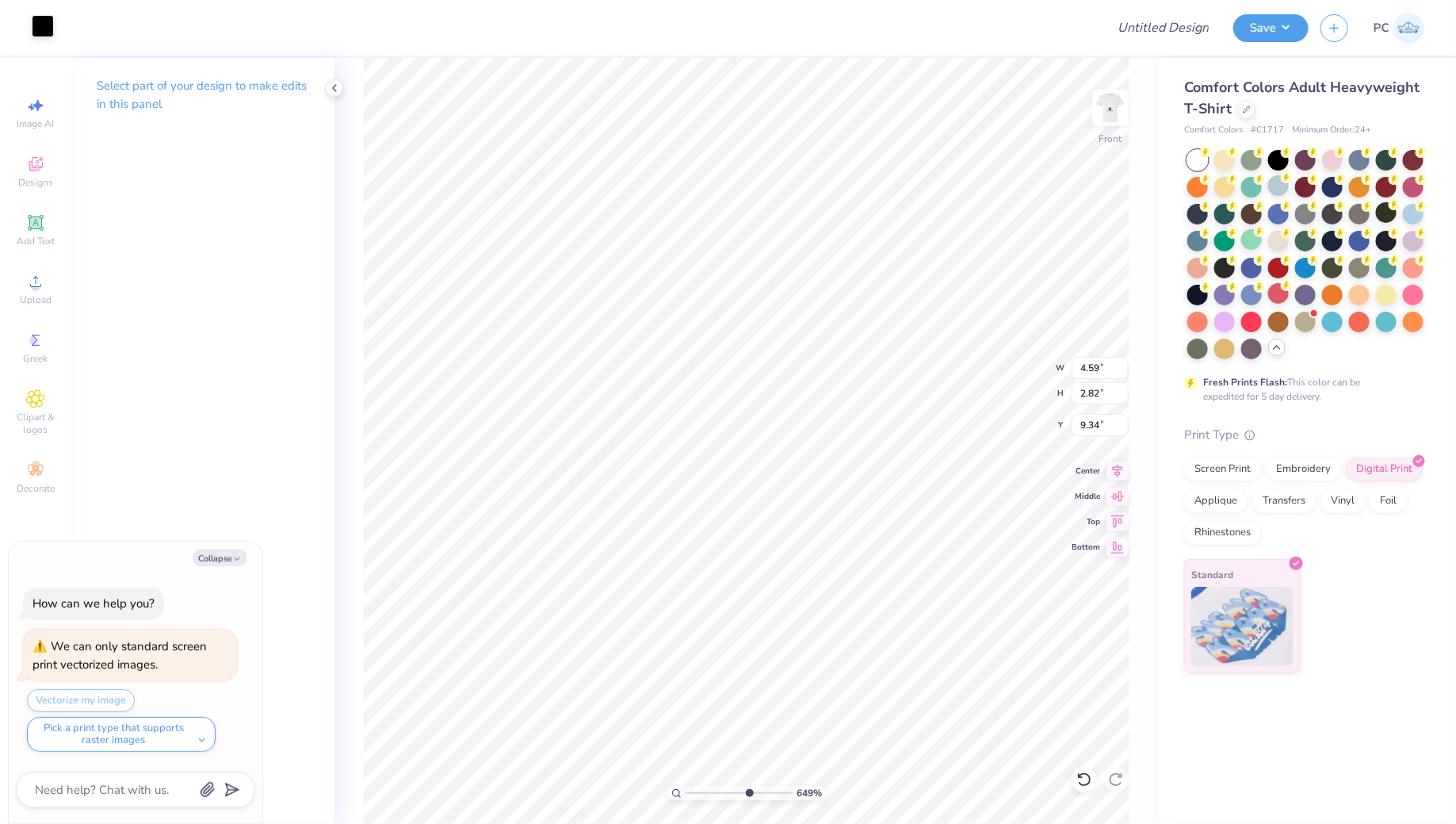
click at [41, 19] on div at bounding box center [43, 27] width 22 height 22
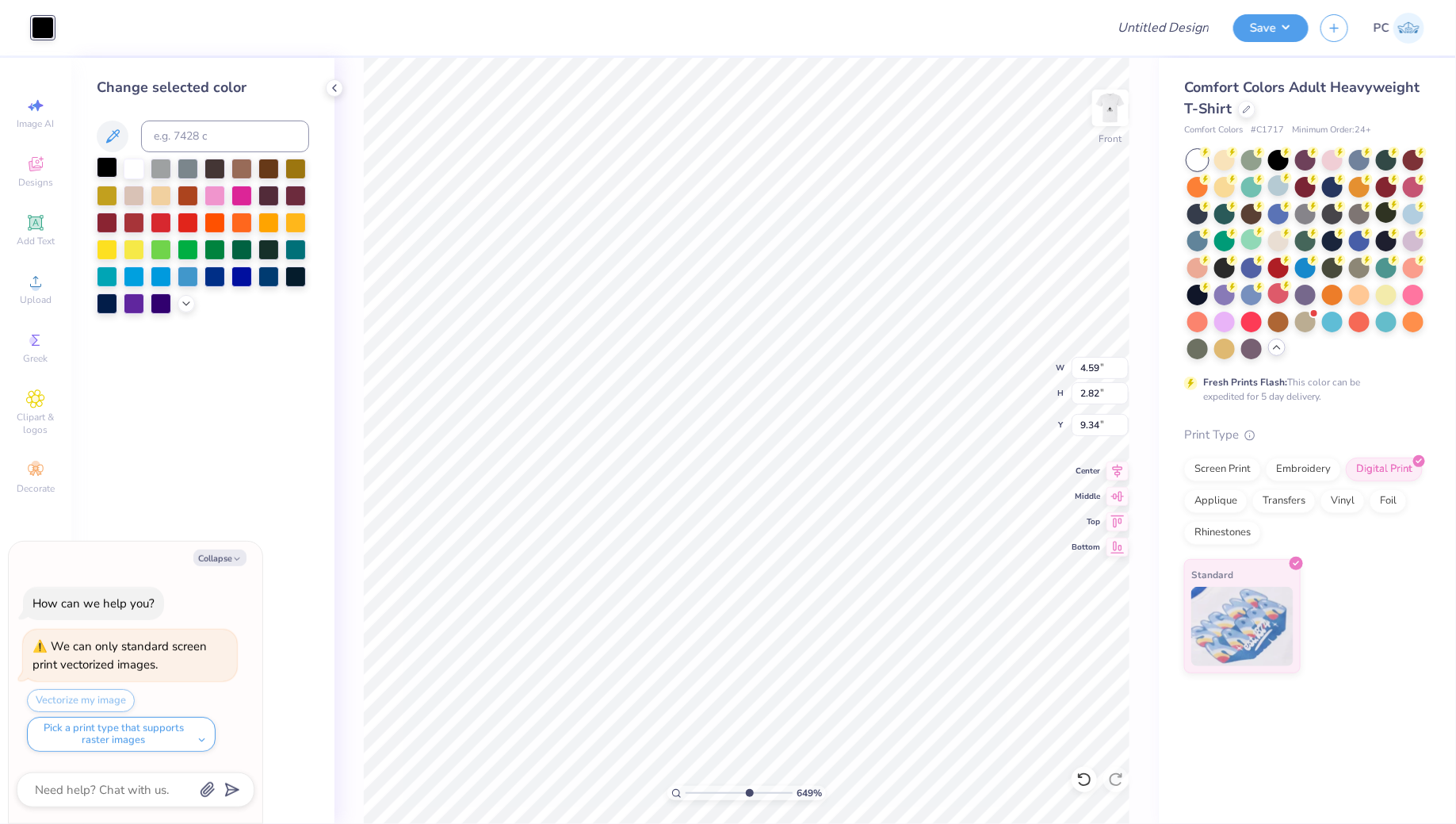
click at [100, 170] on div at bounding box center [107, 167] width 21 height 21
click at [107, 171] on div at bounding box center [107, 167] width 21 height 21
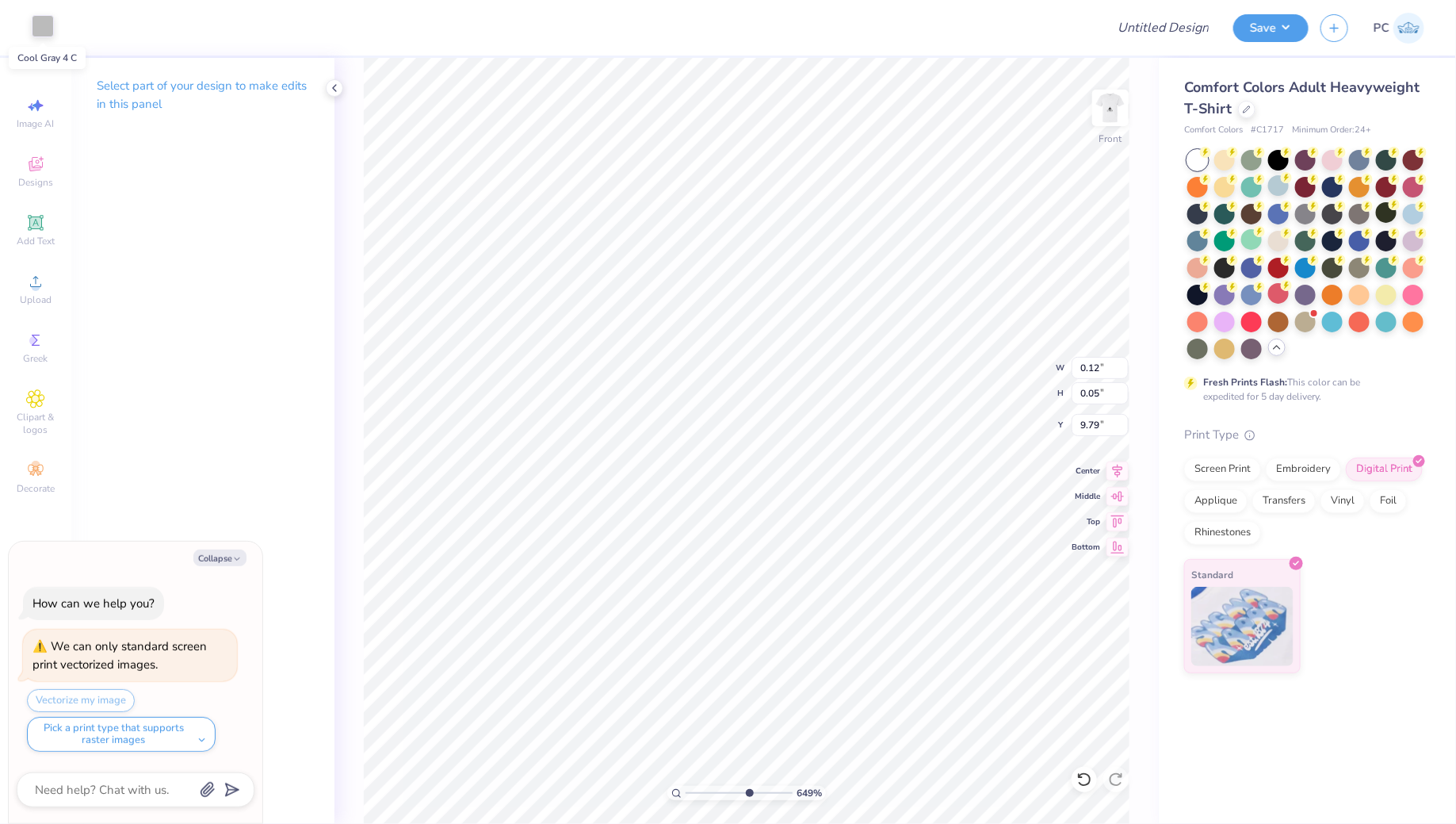
click at [45, 31] on div at bounding box center [43, 27] width 22 height 22
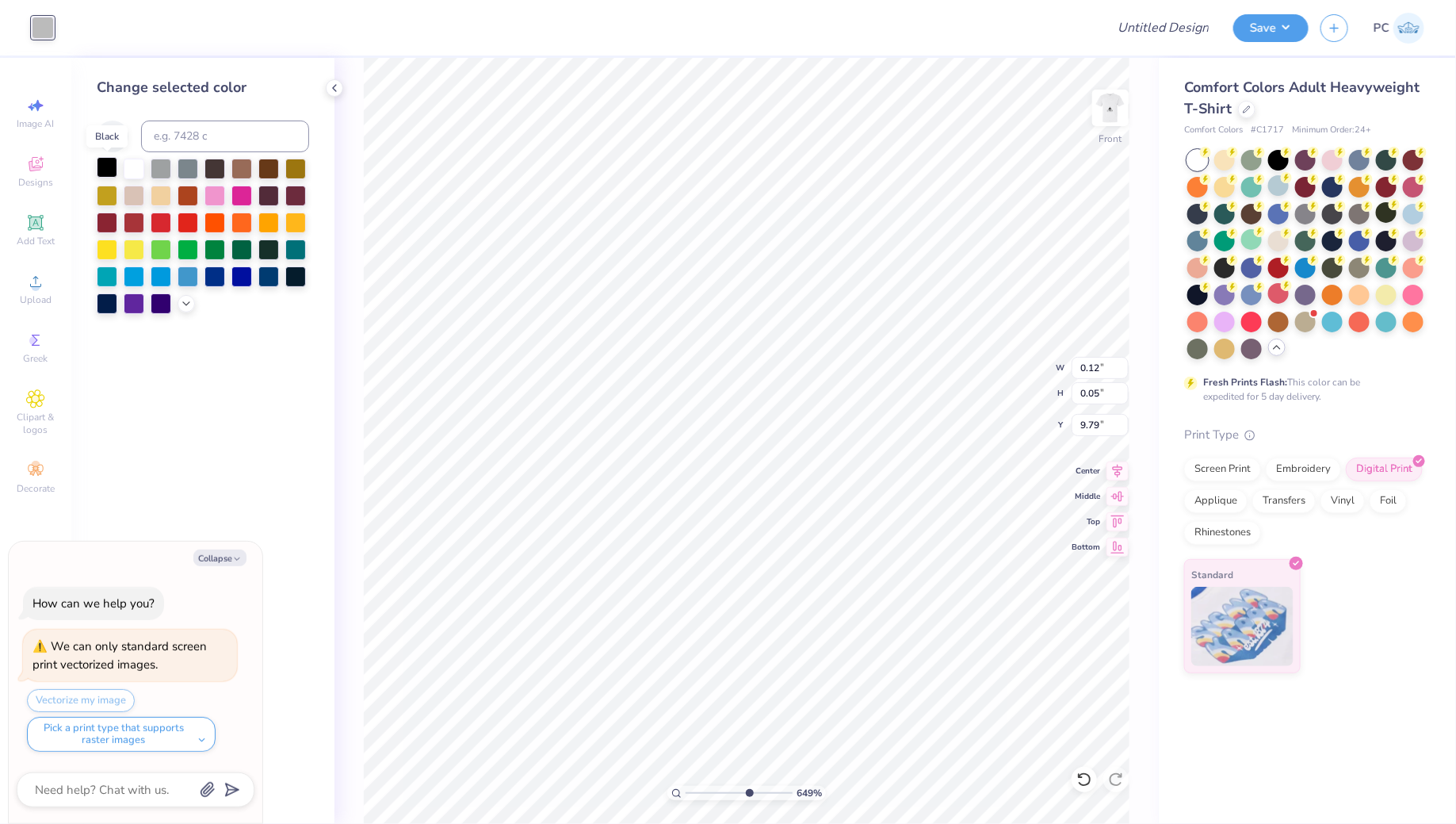
click at [110, 171] on div at bounding box center [107, 167] width 21 height 21
type textarea "x"
type input "0.39"
type input "0.13"
type input "10.10"
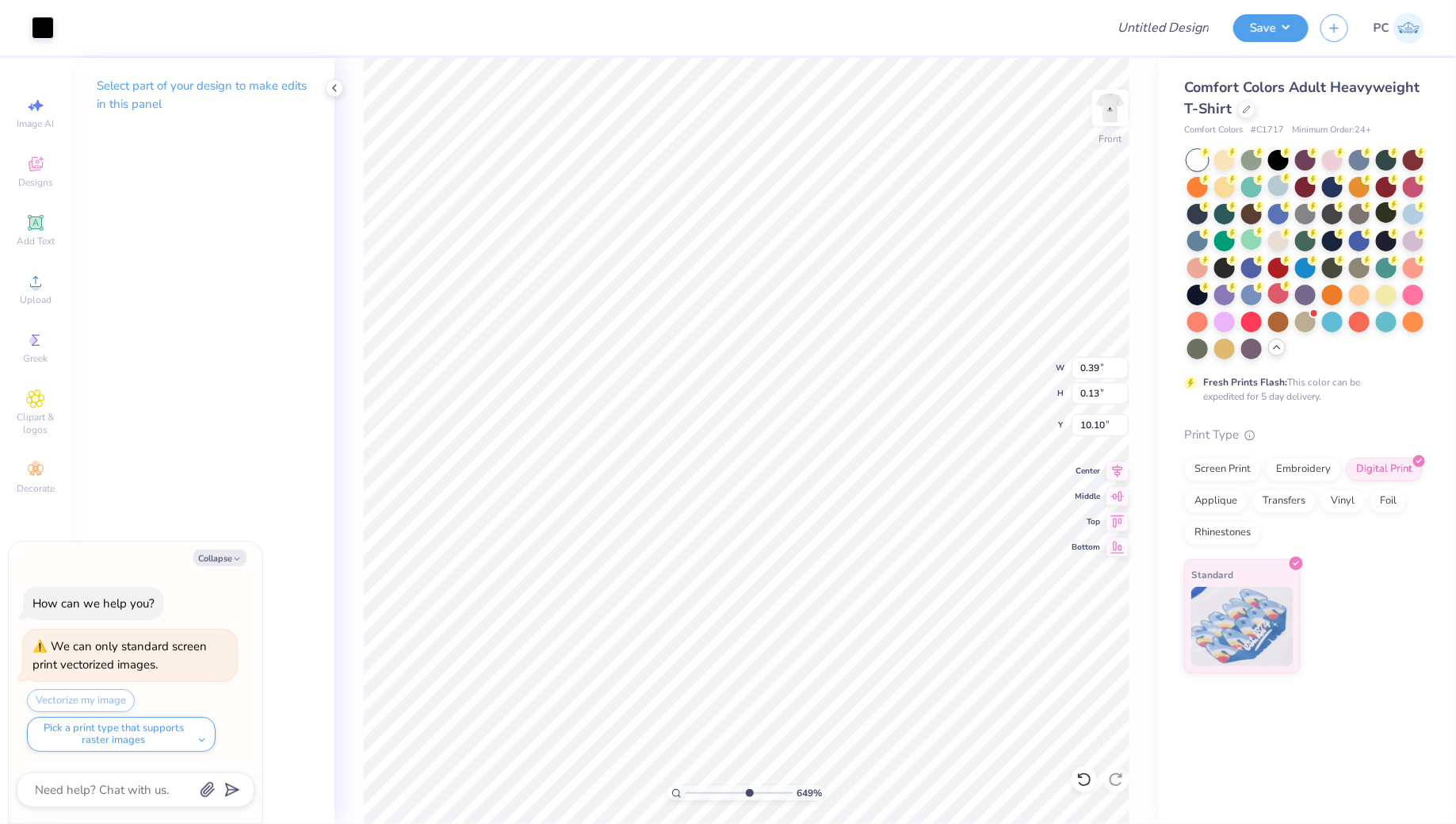
type textarea "x"
type input "0.24"
type input "0.12"
type input "10.12"
type textarea "x"
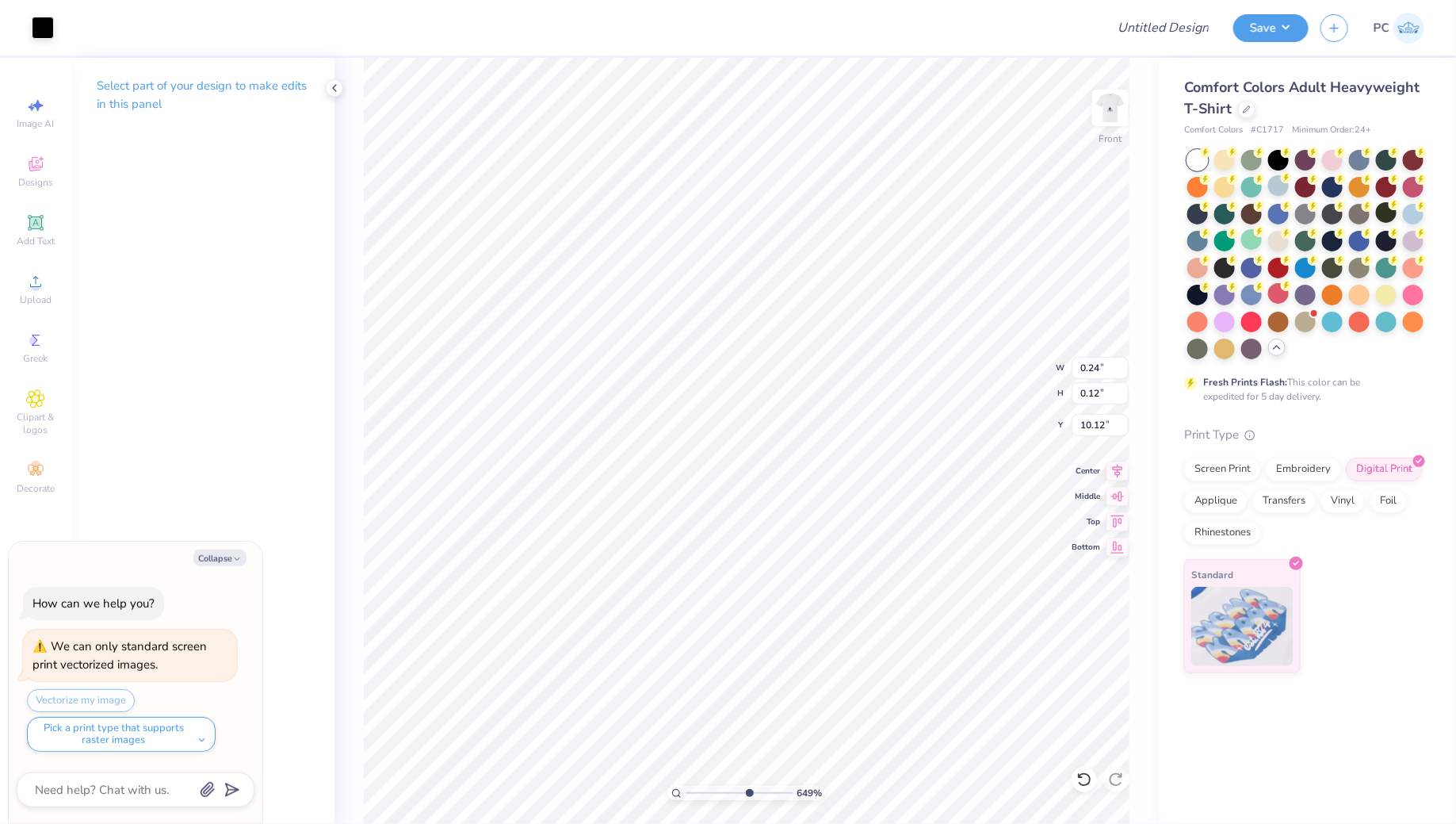
type input "0.46"
type input "0.20"
type input "10.07"
type textarea "x"
type input "4.59"
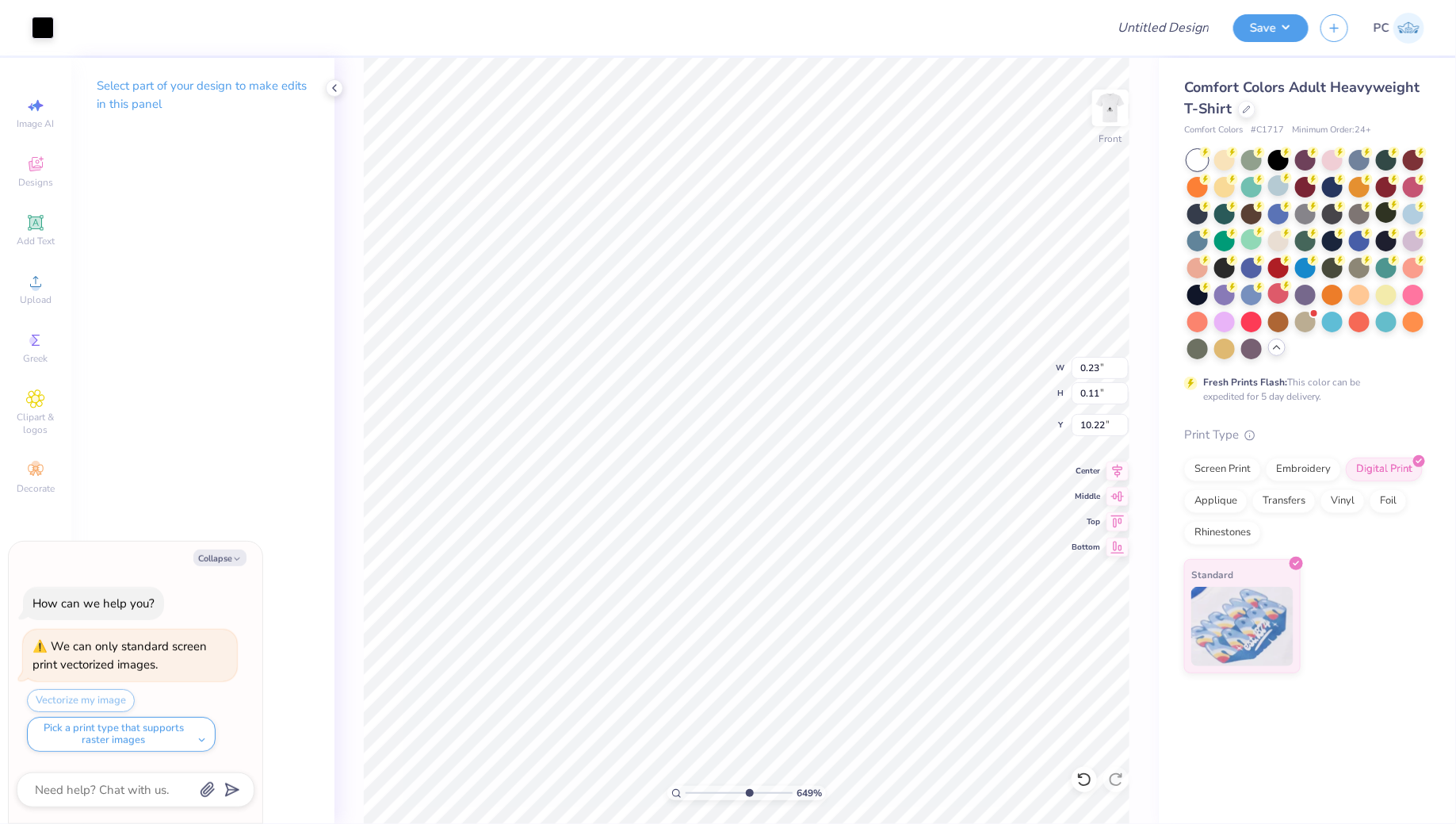
type input "2.82"
type input "9.34"
type textarea "x"
type input "0.17"
type input "0.14"
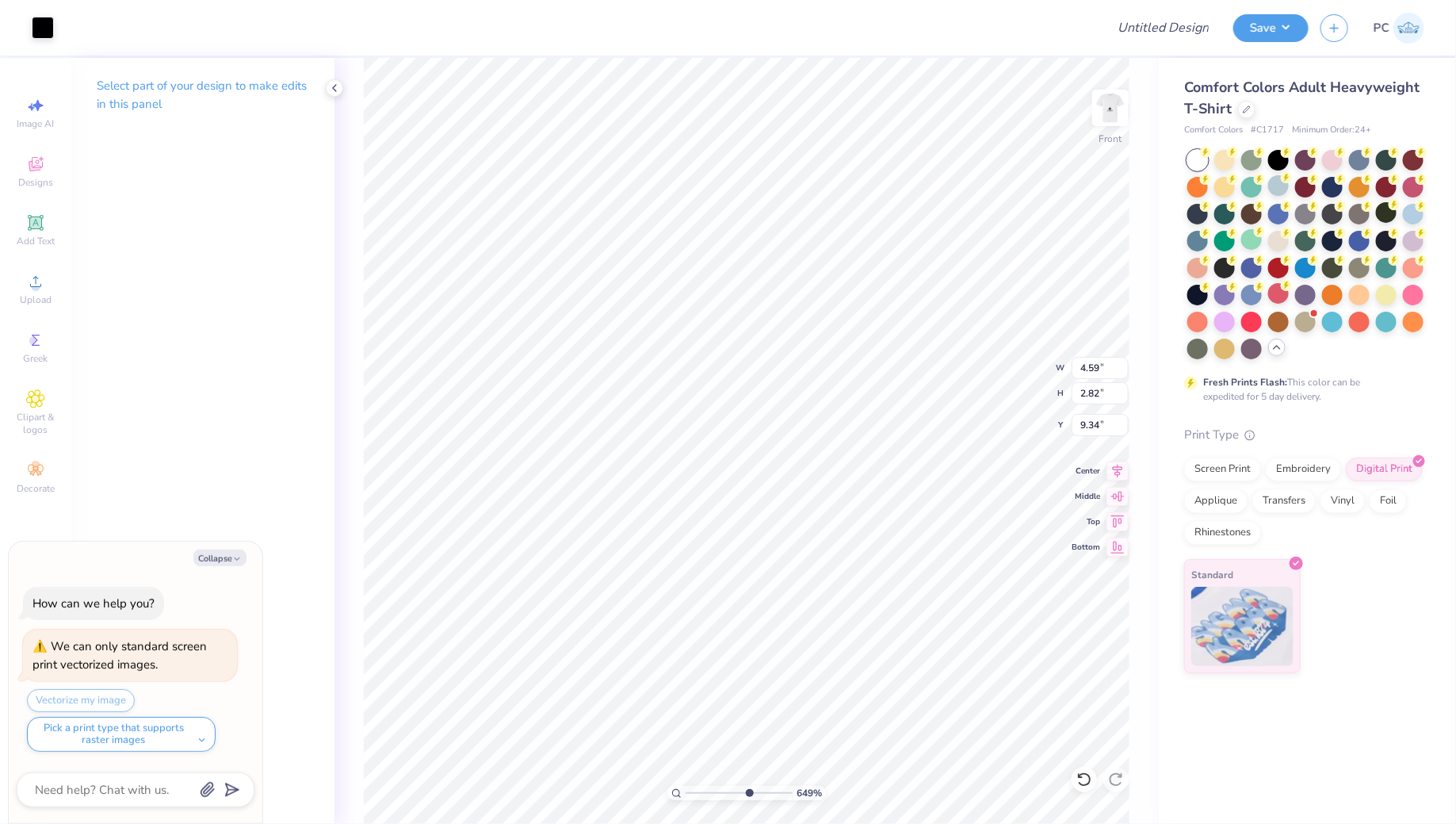
type input "10.19"
click at [37, 32] on div at bounding box center [43, 27] width 22 height 22
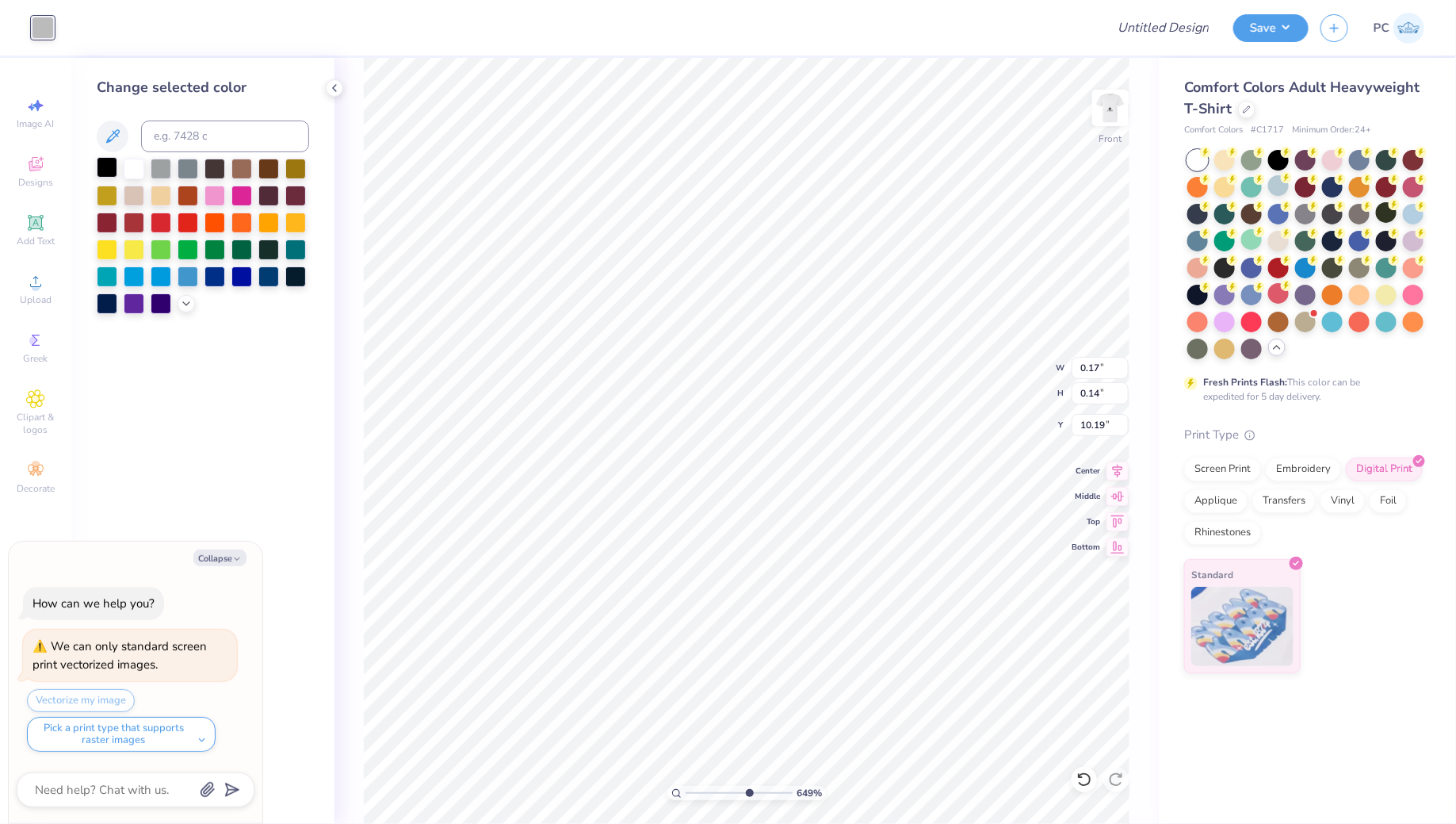
click at [111, 166] on div at bounding box center [107, 167] width 21 height 21
type textarea "x"
type input "0.28"
type input "0.17"
type input "10.21"
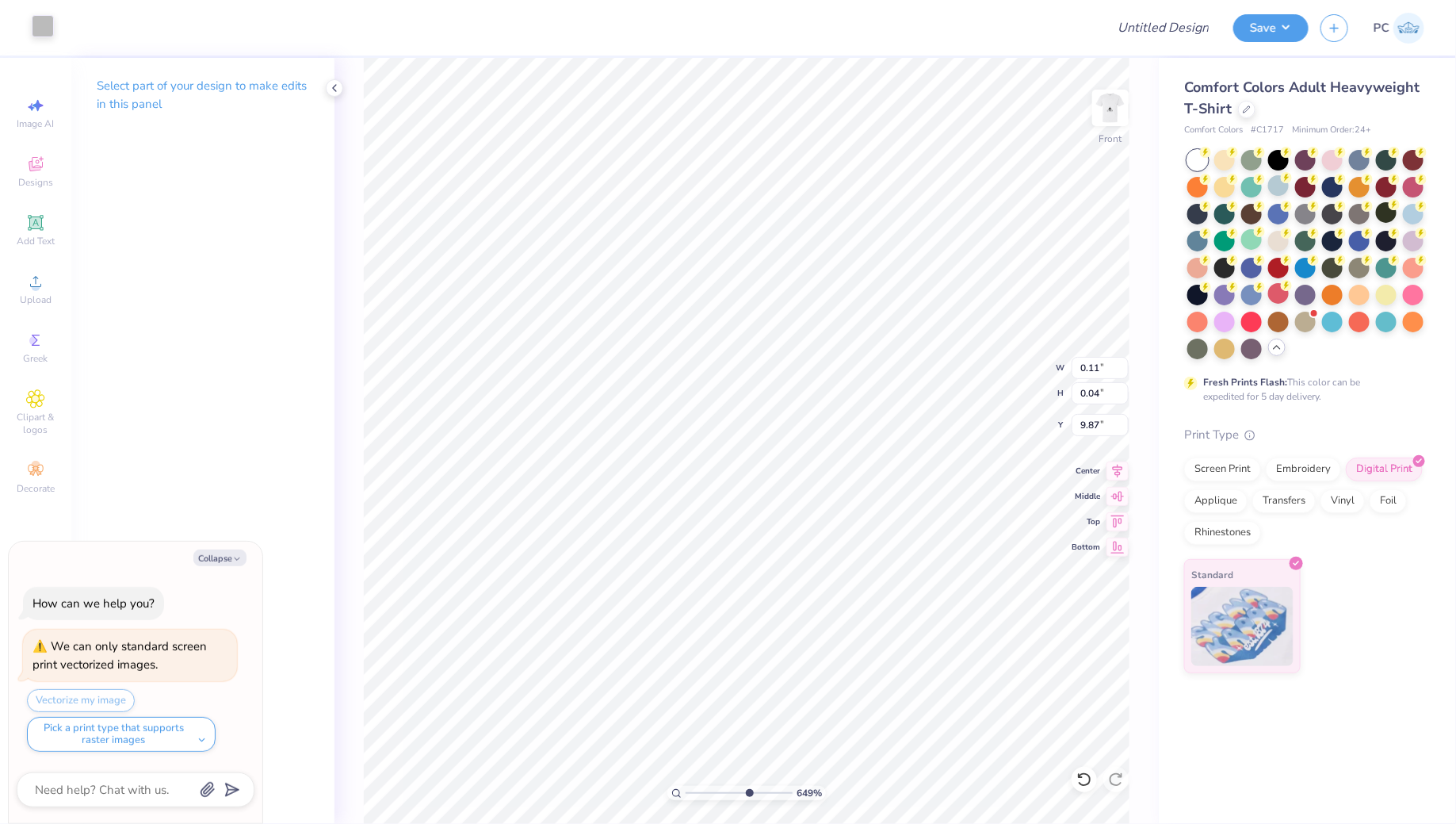
click at [39, 28] on div at bounding box center [43, 27] width 22 height 22
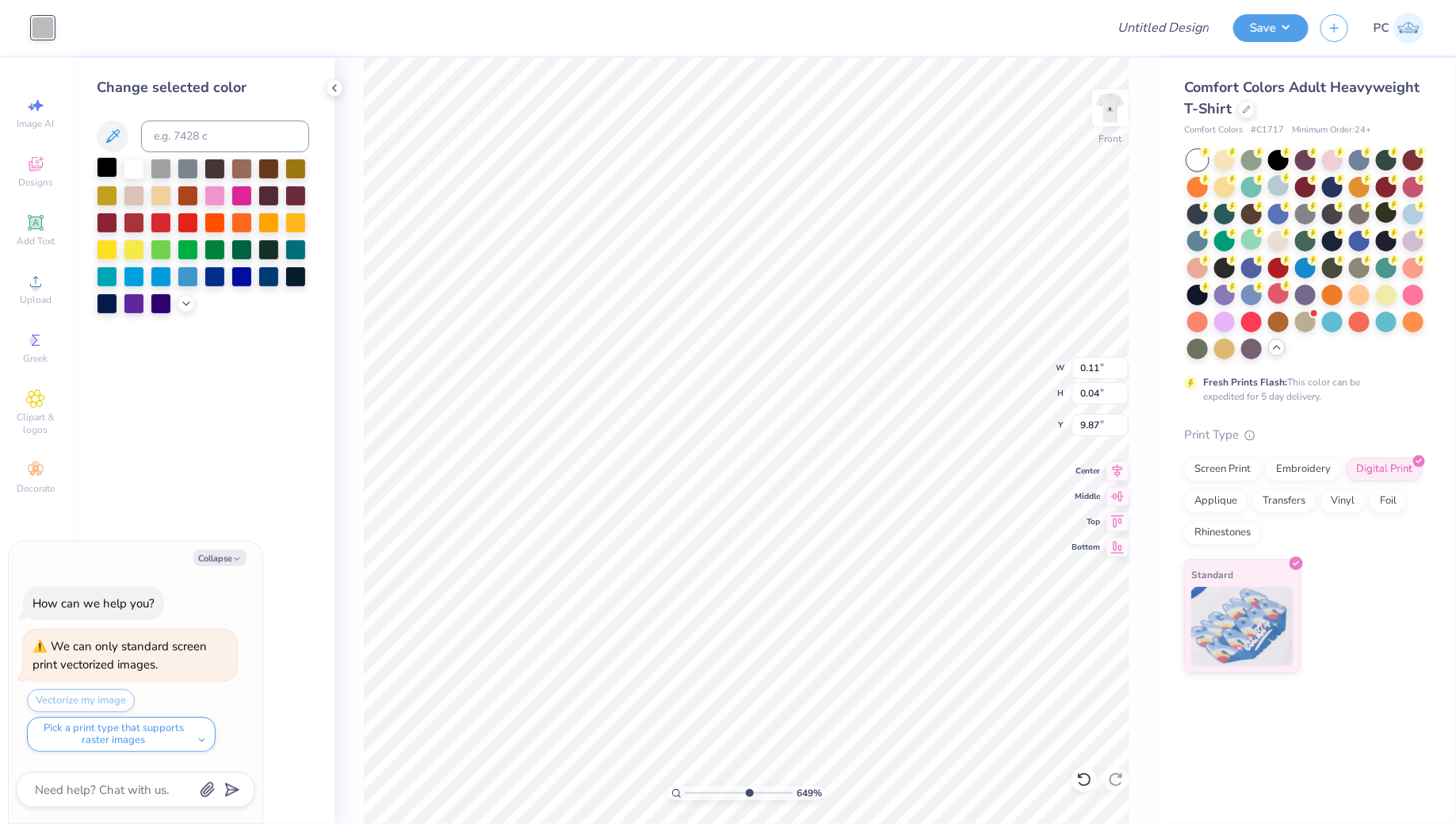
click at [100, 162] on div at bounding box center [107, 167] width 21 height 21
type textarea "x"
type input "2.02"
type input "1.62"
type input "7.81"
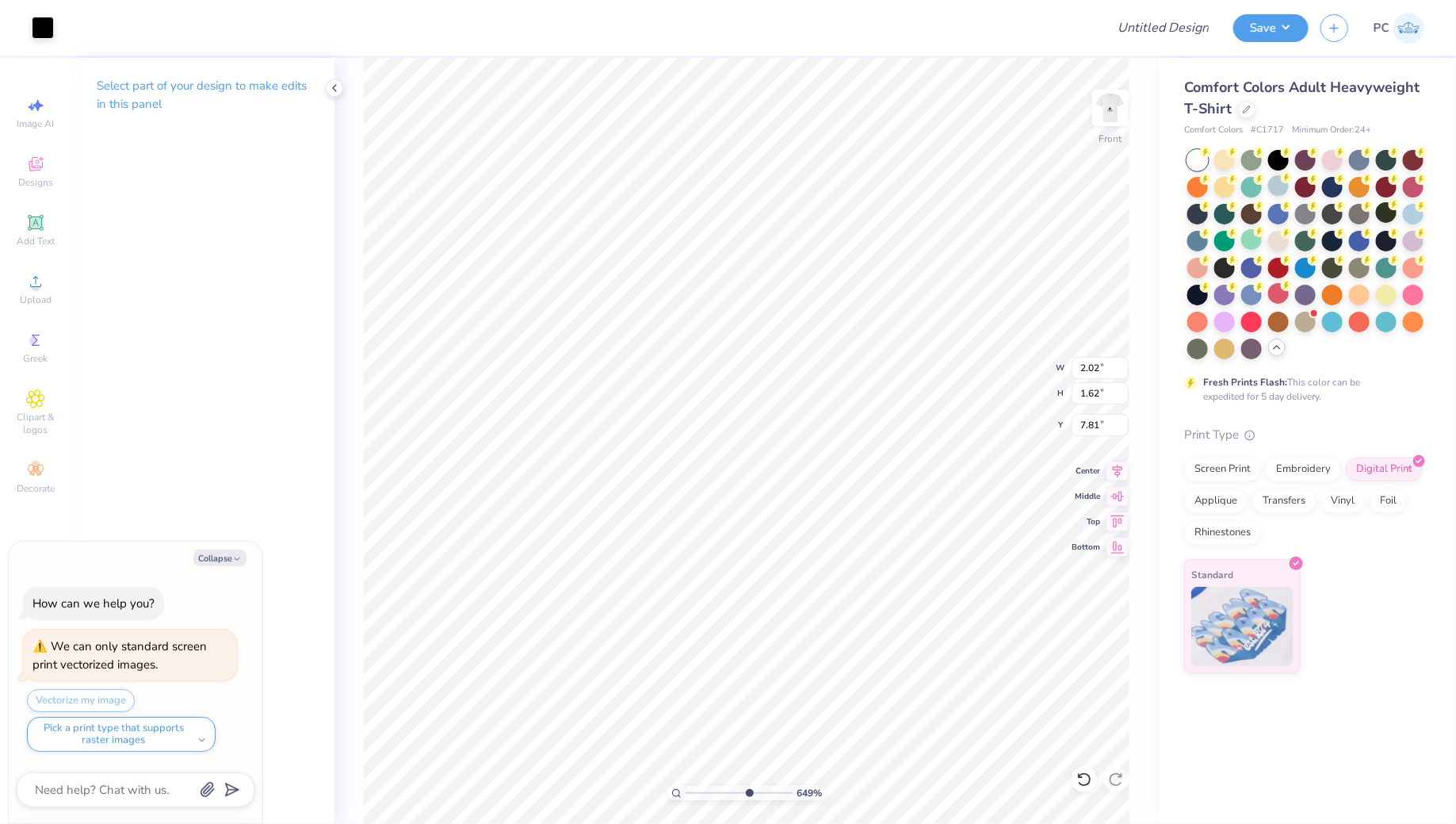
type textarea "x"
type input "0.09"
type input "0.07"
type input "8.53"
type textarea "x"
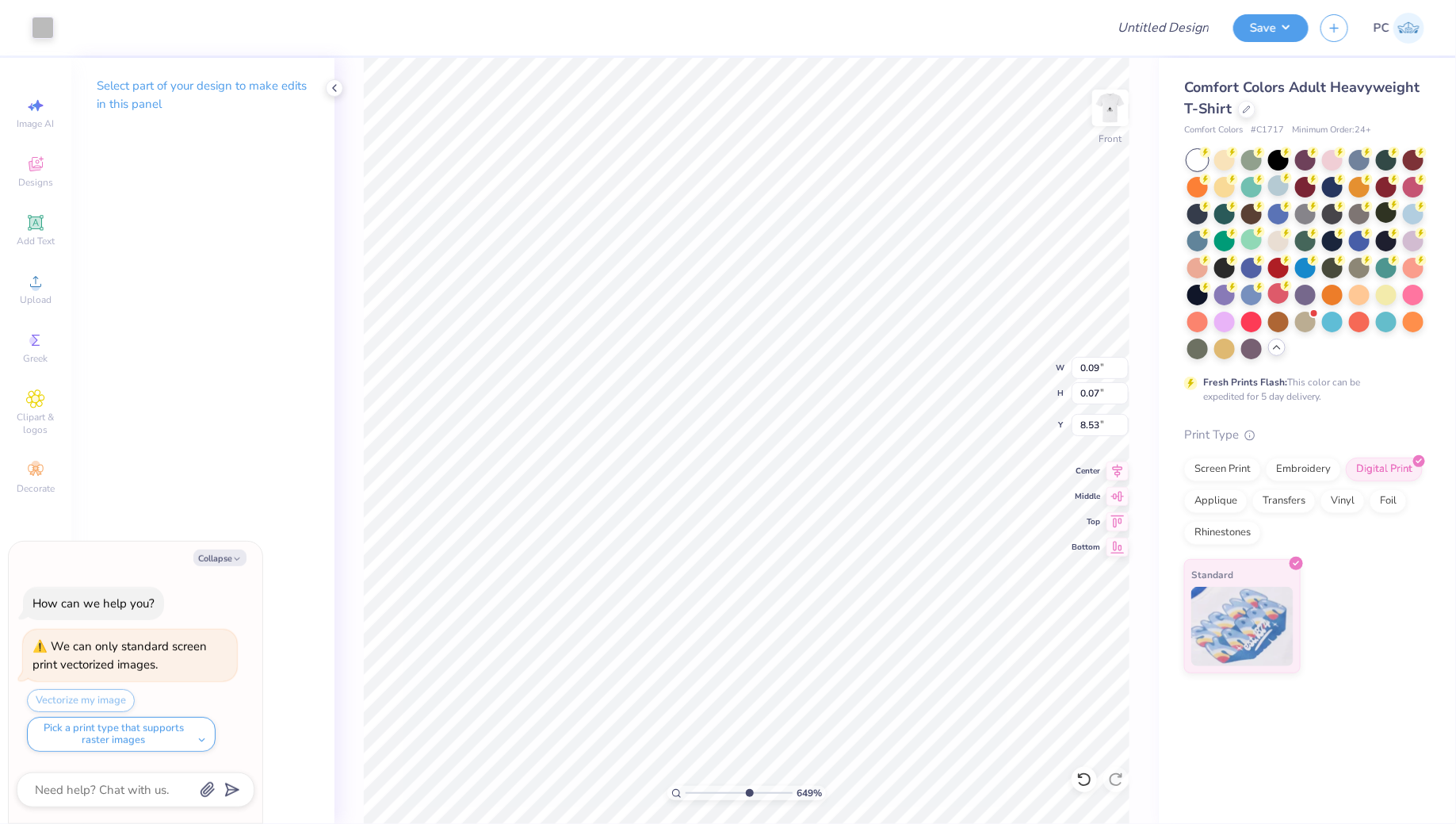
type input "8.54"
click at [39, 27] on div at bounding box center [43, 27] width 22 height 22
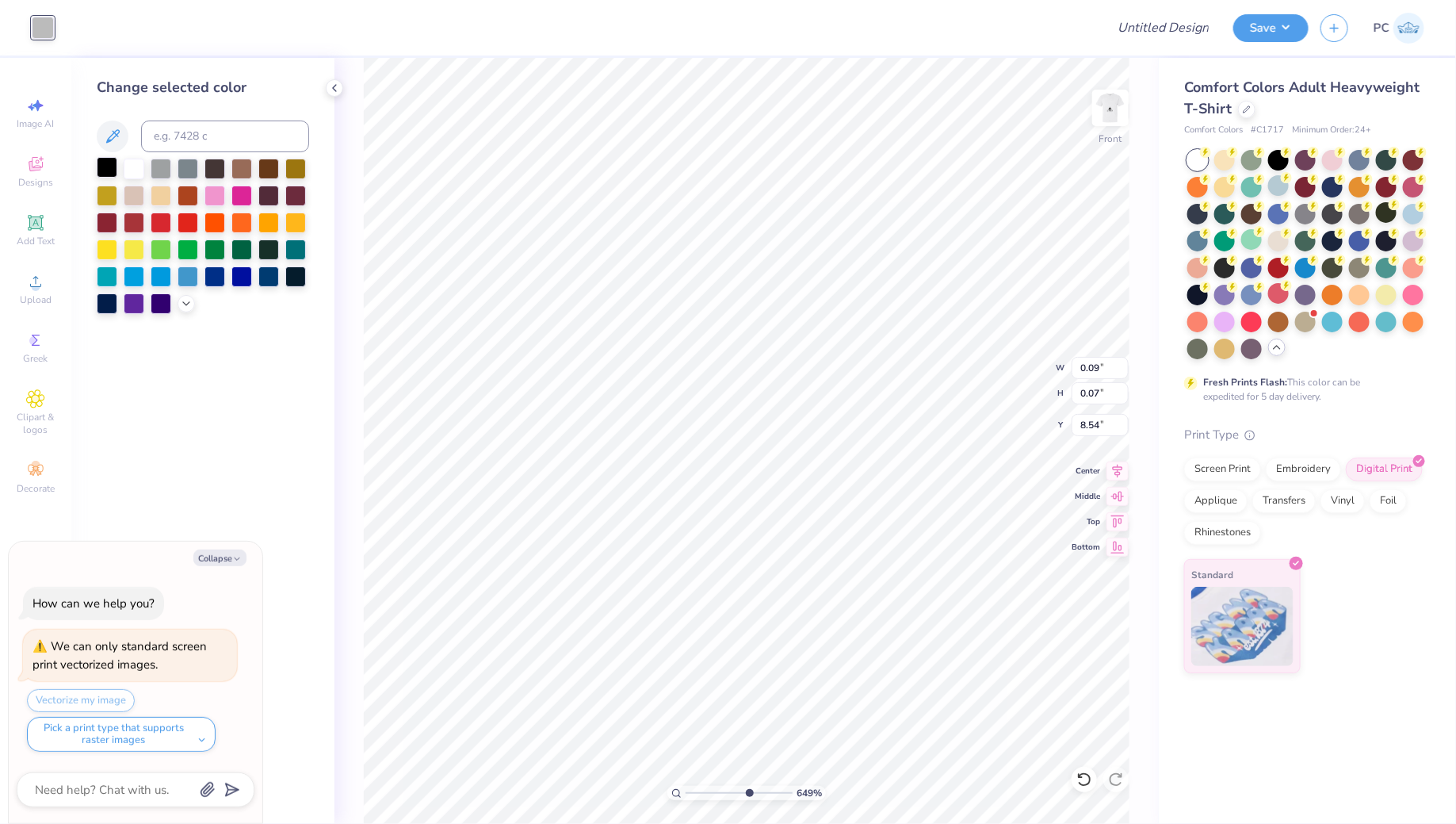
click at [111, 168] on div at bounding box center [107, 167] width 21 height 21
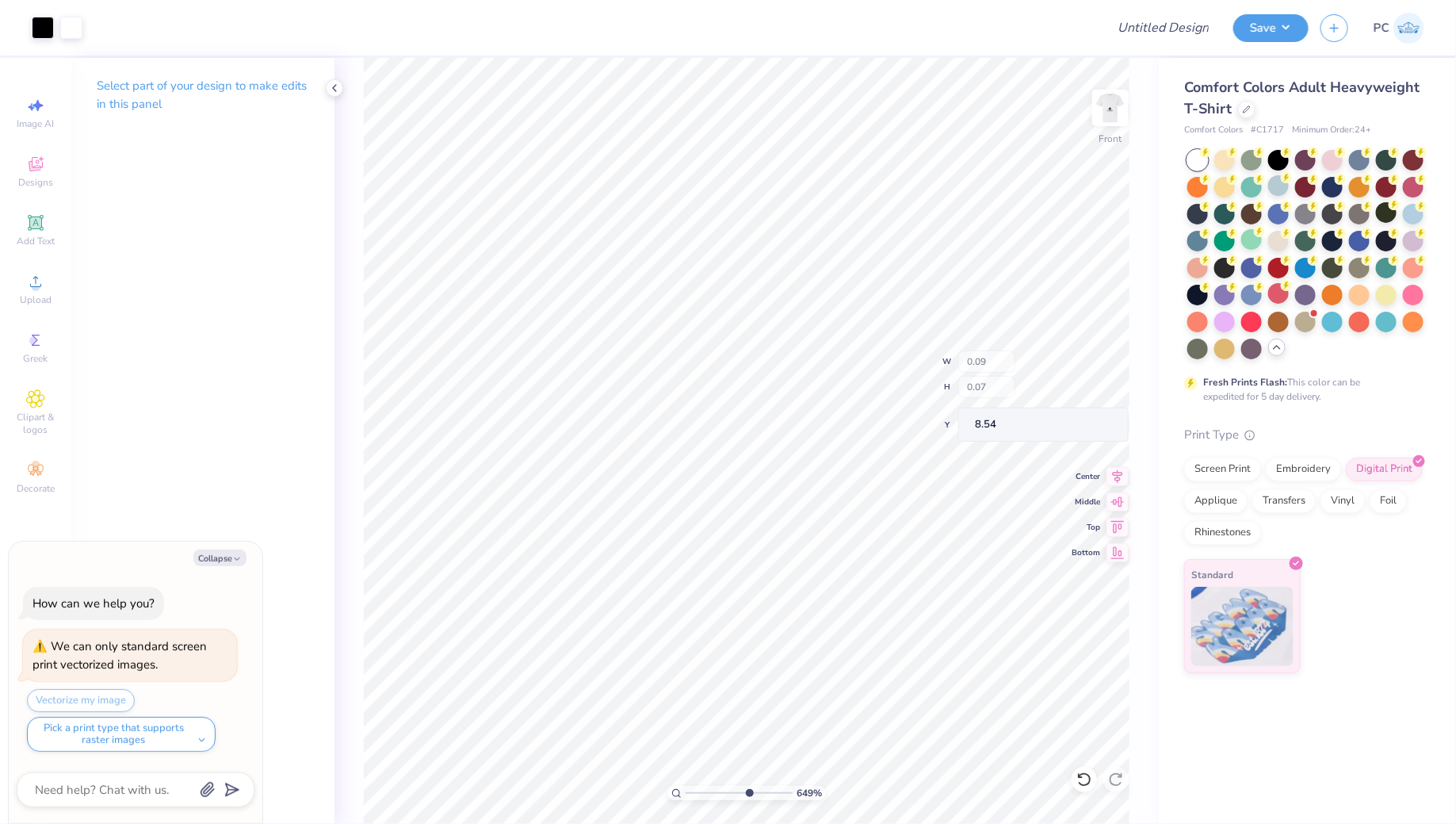
type textarea "x"
type input "2.90"
type input "4.16"
type input "4.82"
type input "1"
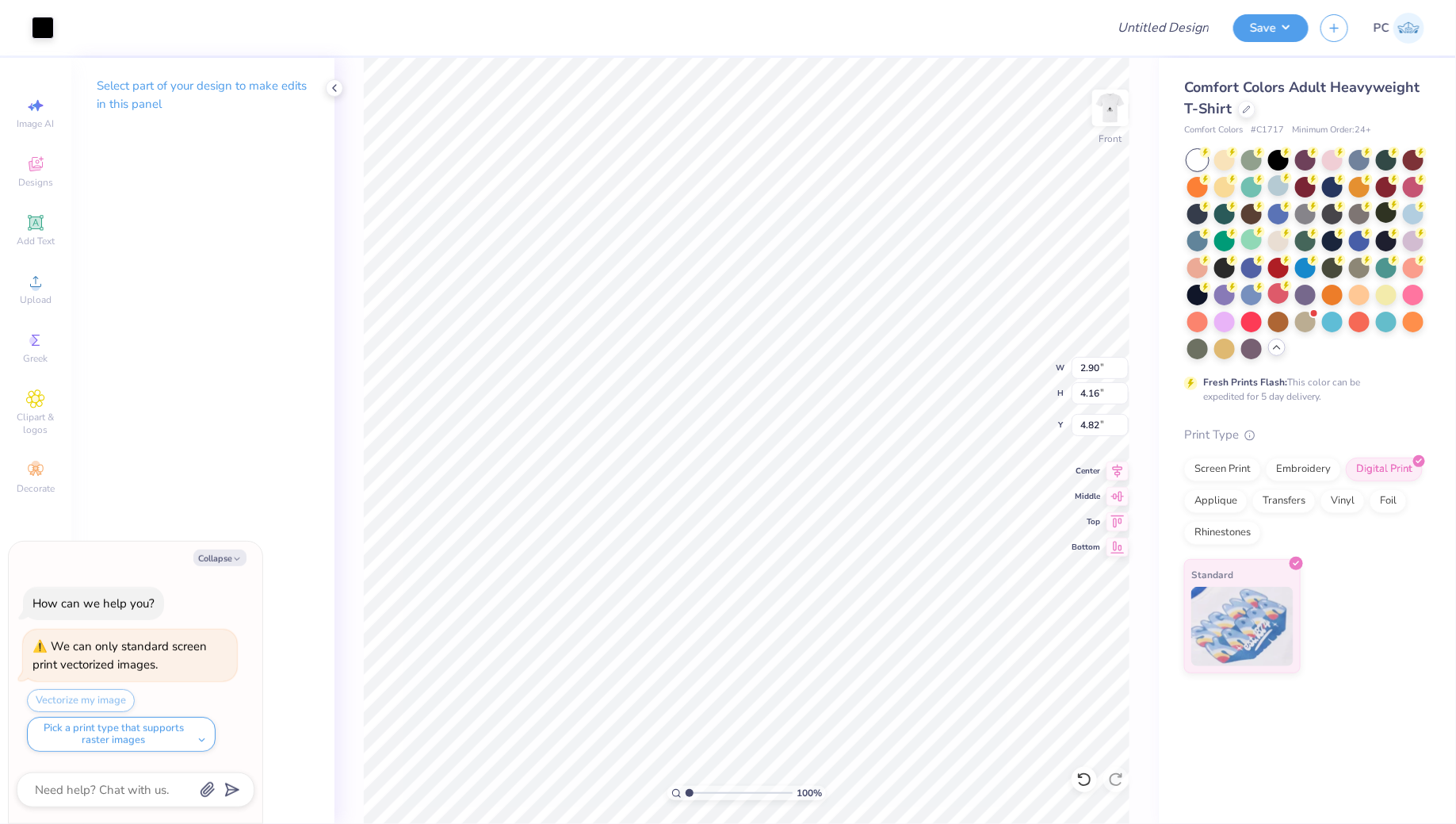
click at [623, 796] on div "100 %" at bounding box center [746, 440] width 765 height 766
click at [72, 28] on div at bounding box center [71, 27] width 22 height 22
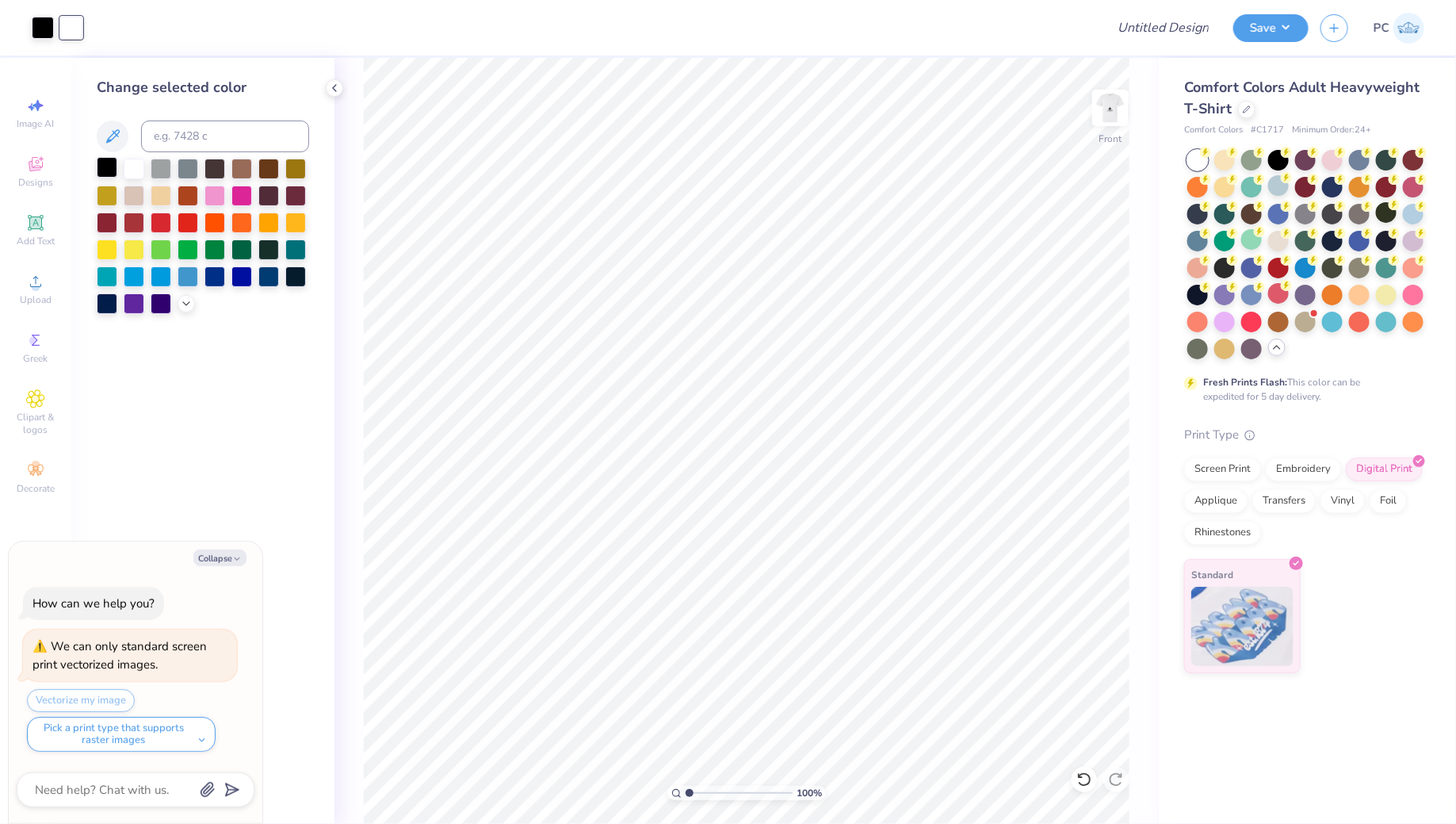
click at [102, 163] on div at bounding box center [107, 167] width 21 height 21
click at [1109, 103] on img at bounding box center [1110, 108] width 63 height 63
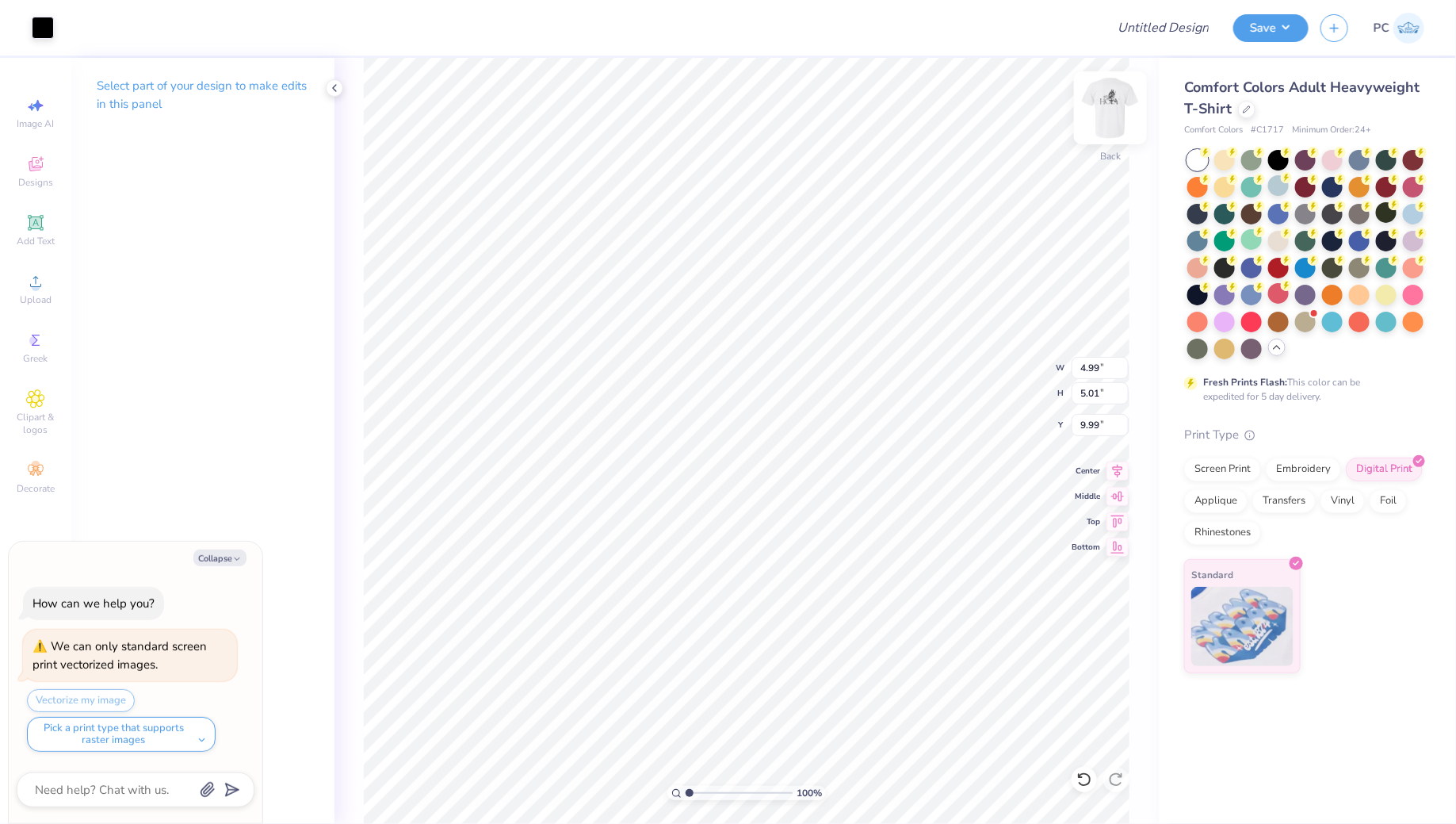
type textarea "x"
type input "3.90"
type textarea "x"
type input "3.92"
type textarea "x"
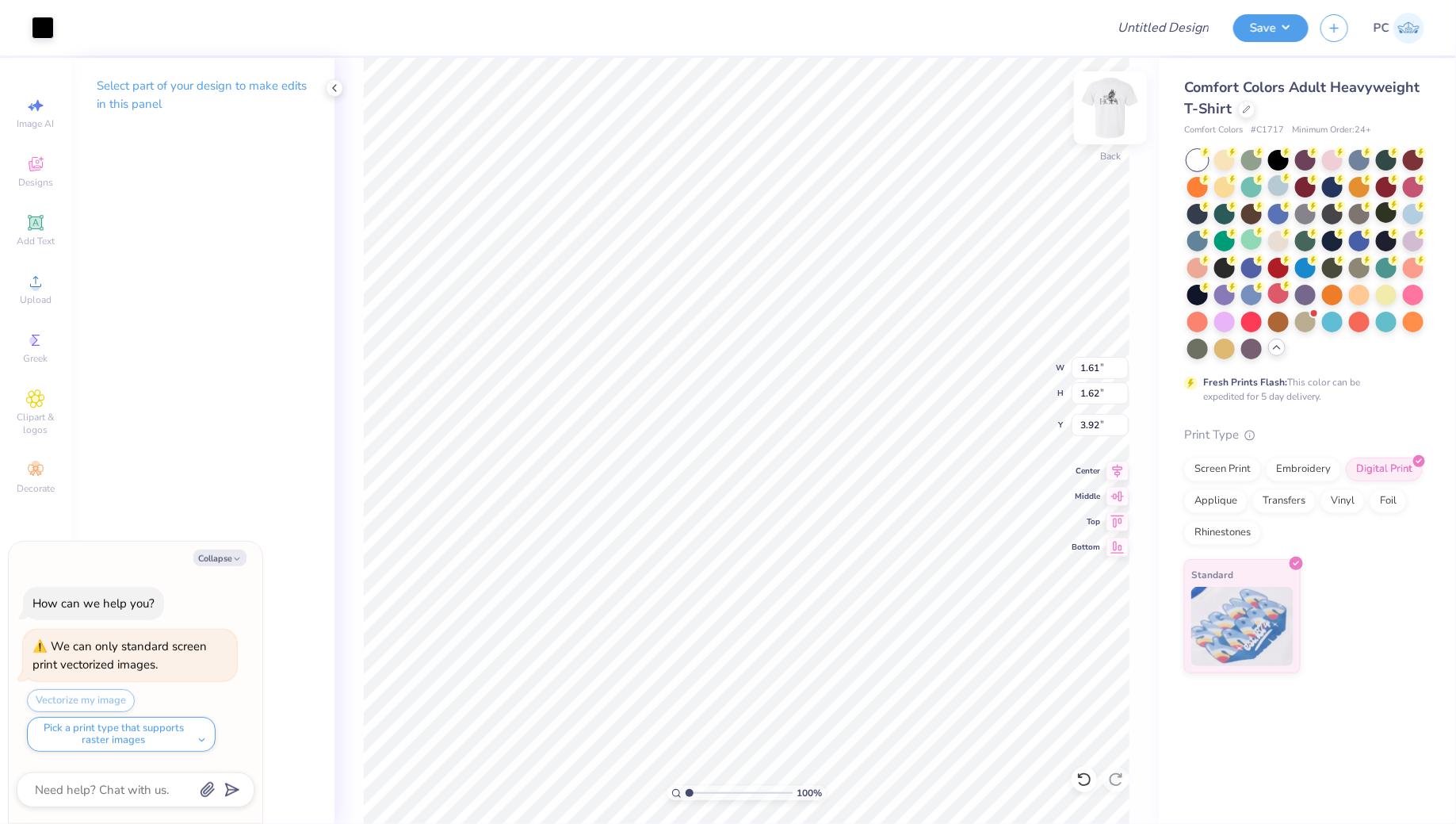
type input "1.61"
type input "1.62"
type input "7.31"
type textarea "x"
type input "3.51"
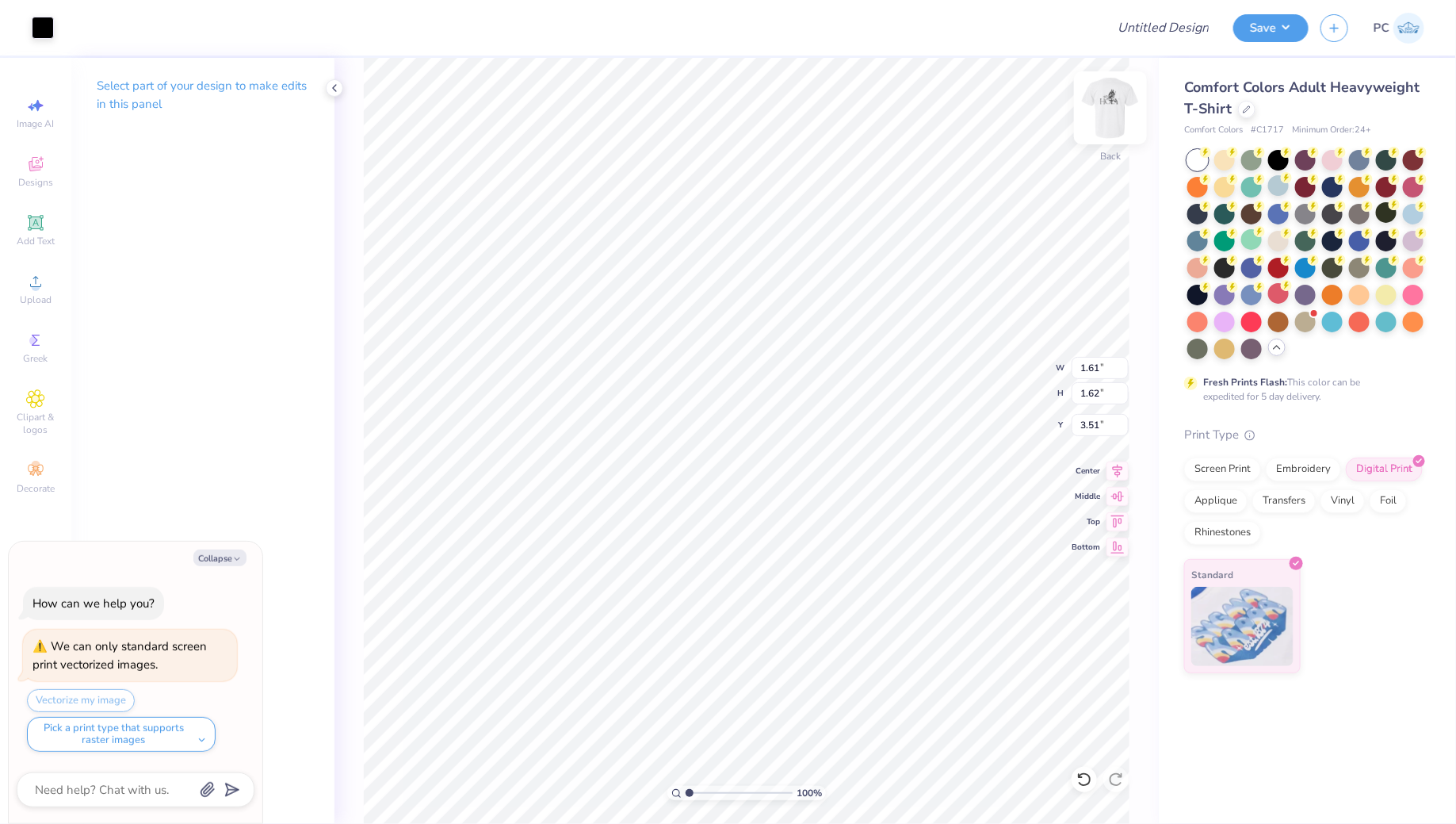
type textarea "x"
type input "1.59"
type input "1.60"
type input "3.53"
type textarea "x"
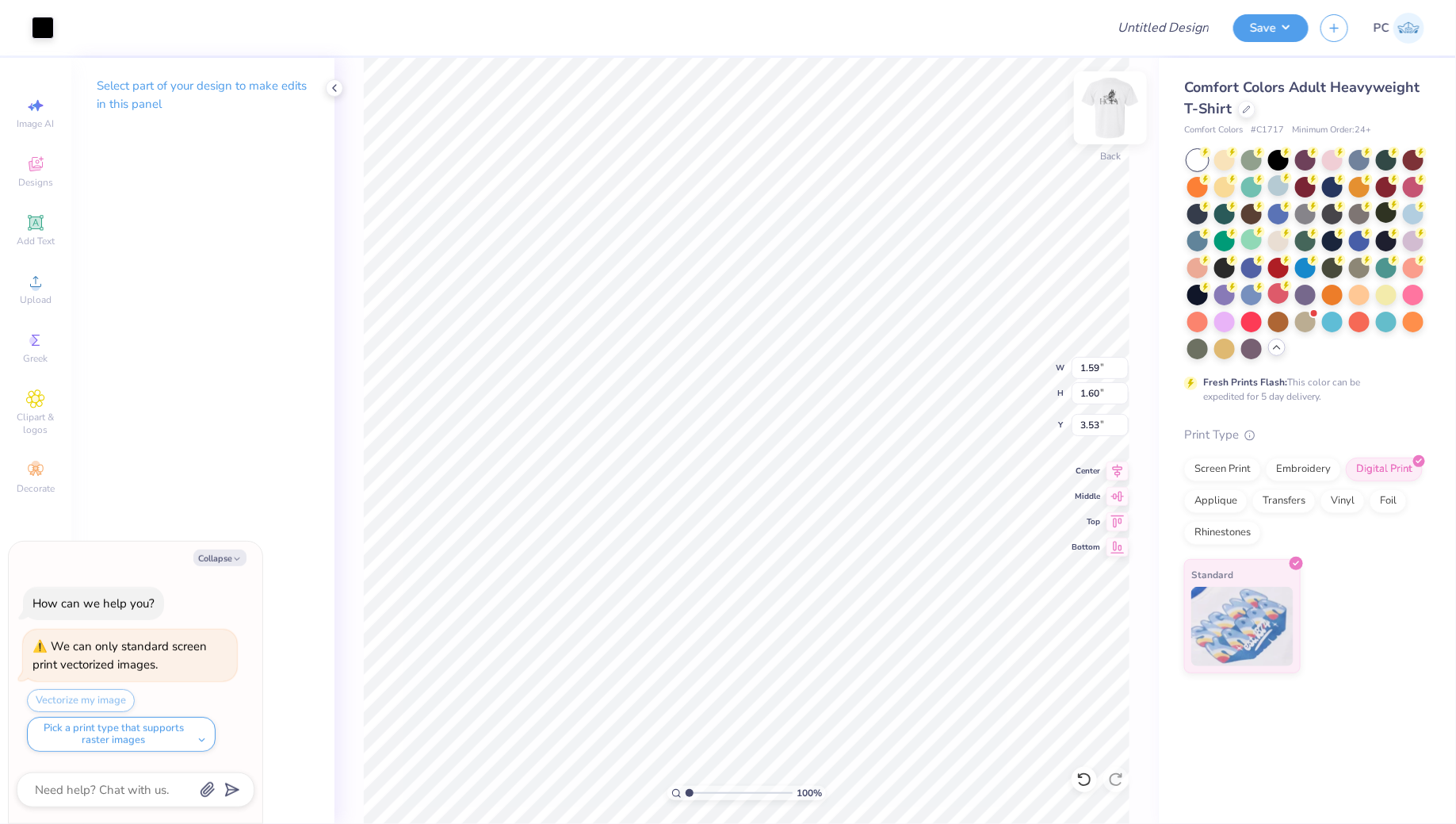
type input "3.68"
type textarea "x"
type input "2.18"
type input "2.20"
type input "3.09"
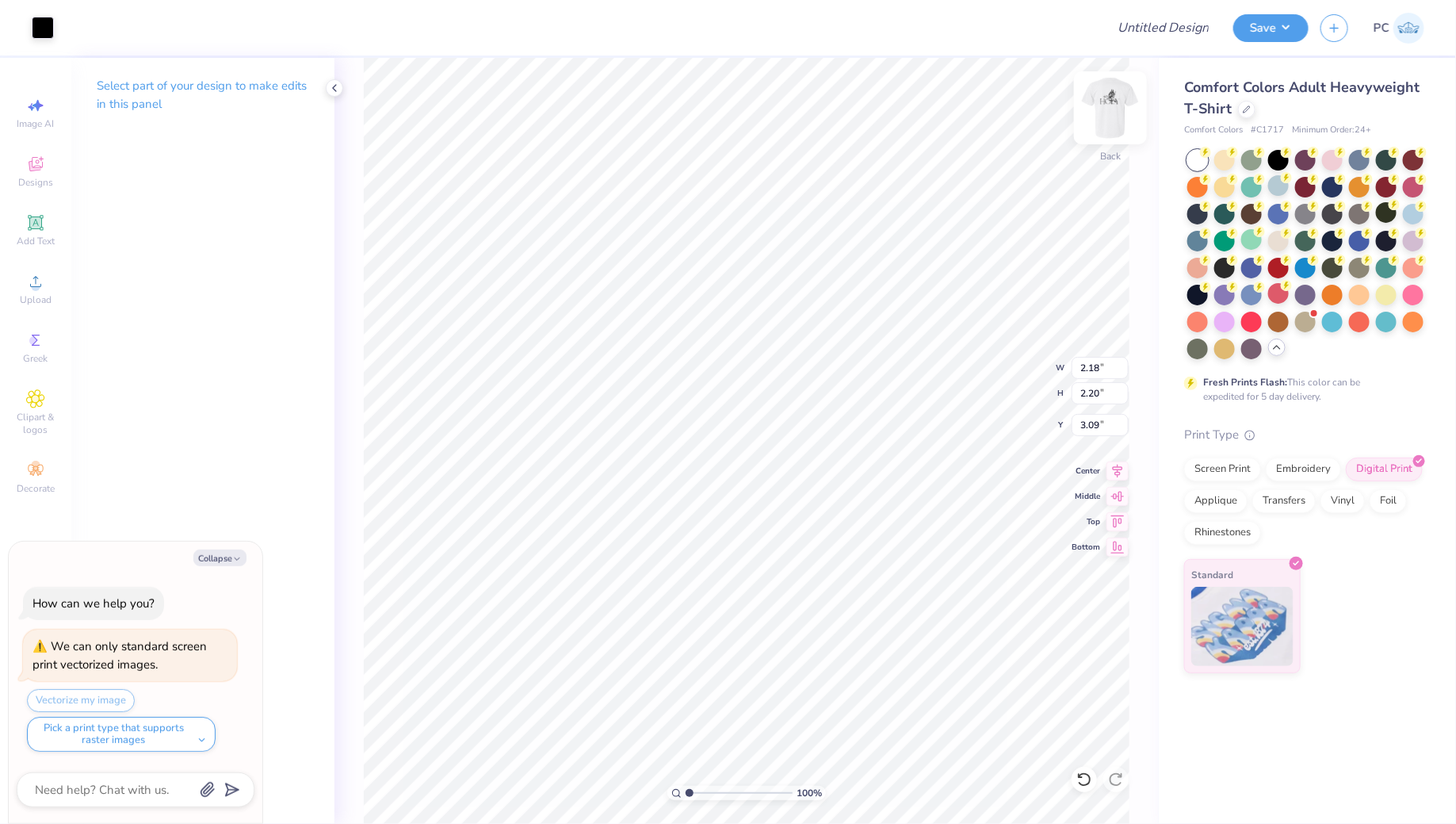
type textarea "x"
type input "3.24"
click at [1004, 50] on div at bounding box center [579, 27] width 1027 height 56
click at [1103, 119] on img at bounding box center [1110, 108] width 63 height 63
click at [812, 539] on li "Group" at bounding box center [821, 542] width 124 height 31
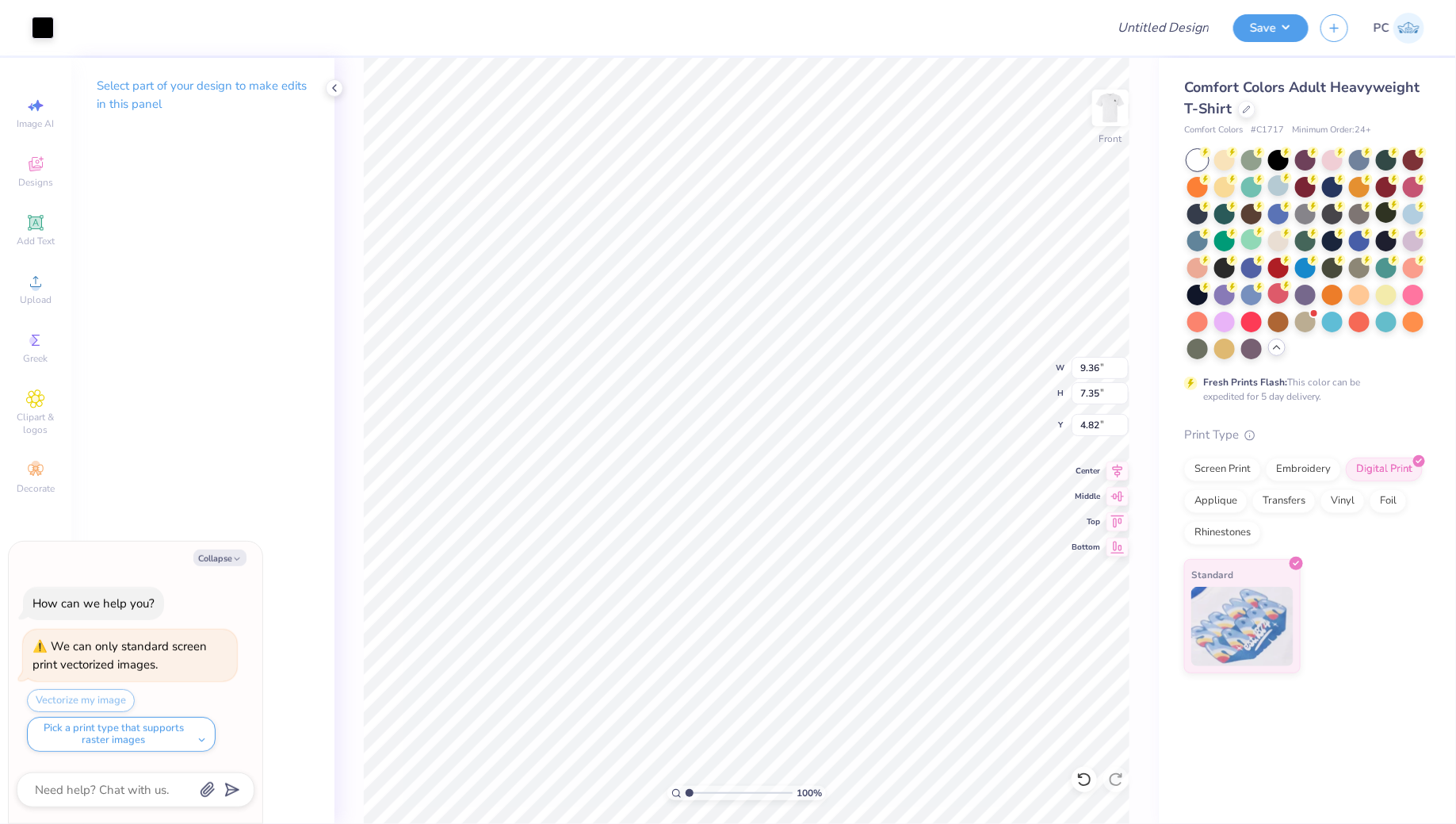
type textarea "x"
type input "4.70"
click at [29, 276] on icon at bounding box center [36, 281] width 19 height 19
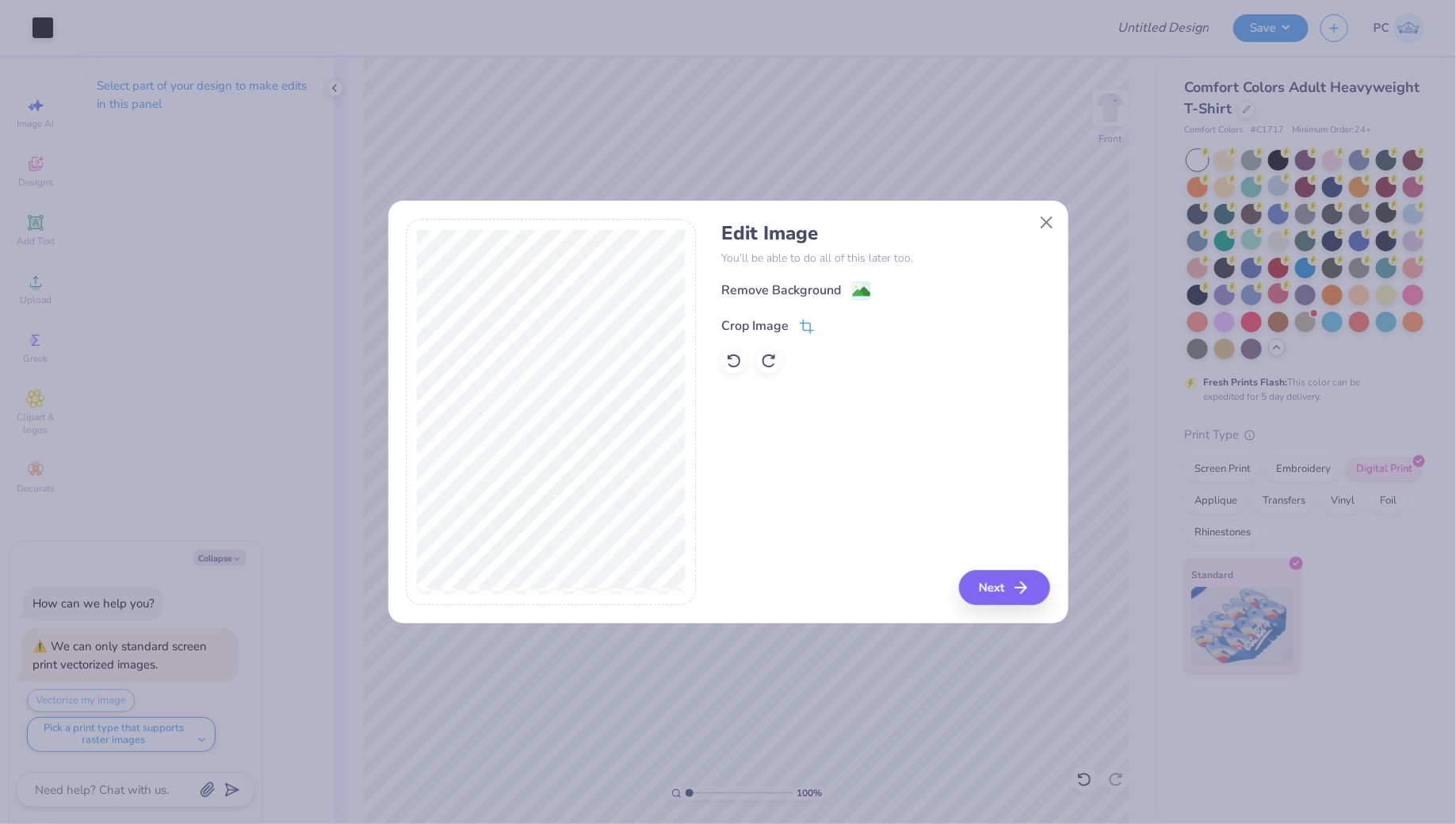
click at [804, 331] on icon at bounding box center [806, 327] width 15 height 15
click at [834, 323] on icon at bounding box center [832, 324] width 9 height 9
click at [977, 593] on button "Next" at bounding box center [1007, 587] width 91 height 35
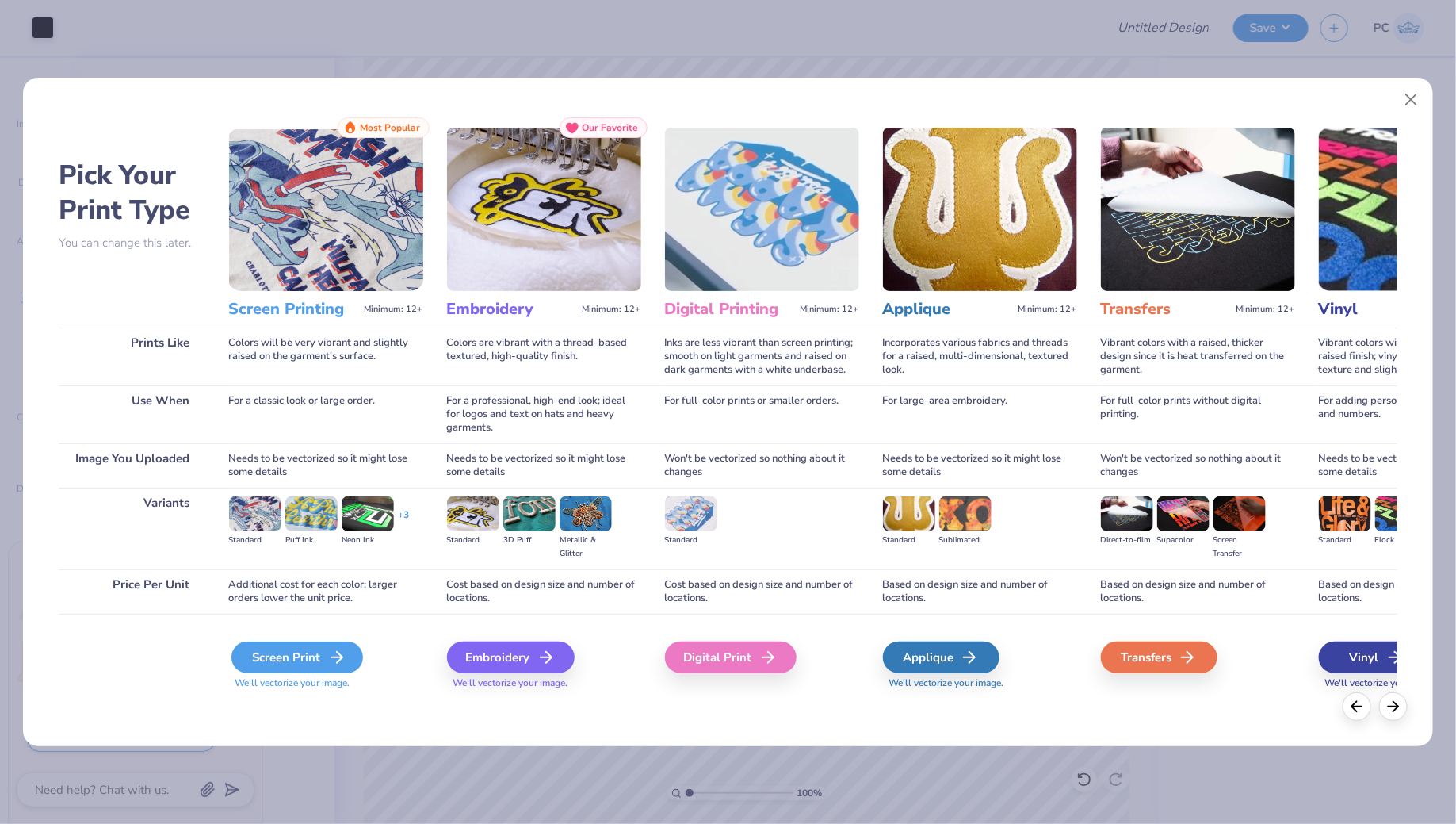
click at [291, 664] on div "Screen Print" at bounding box center [297, 657] width 131 height 32
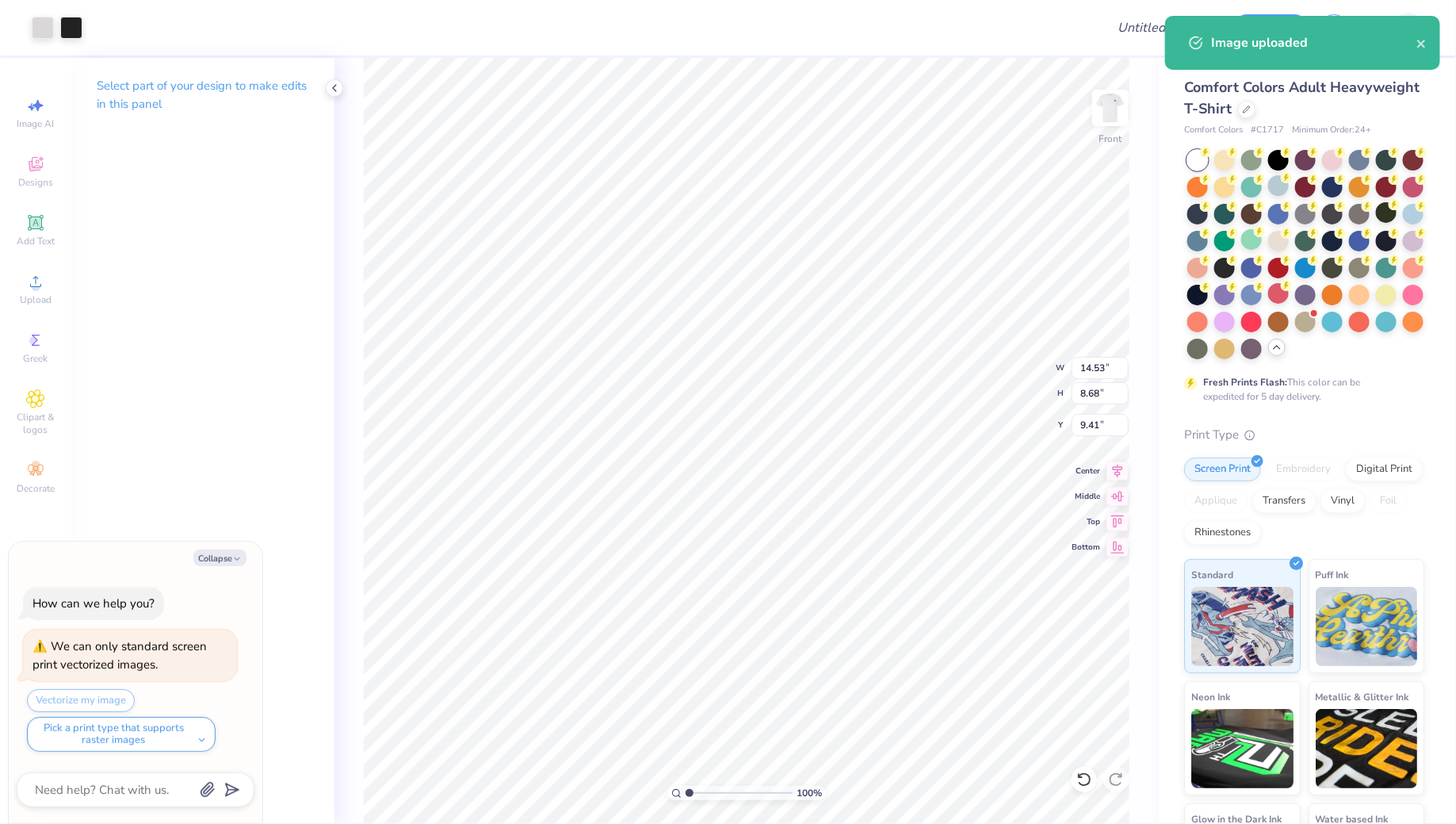
type textarea "x"
type input "4.21"
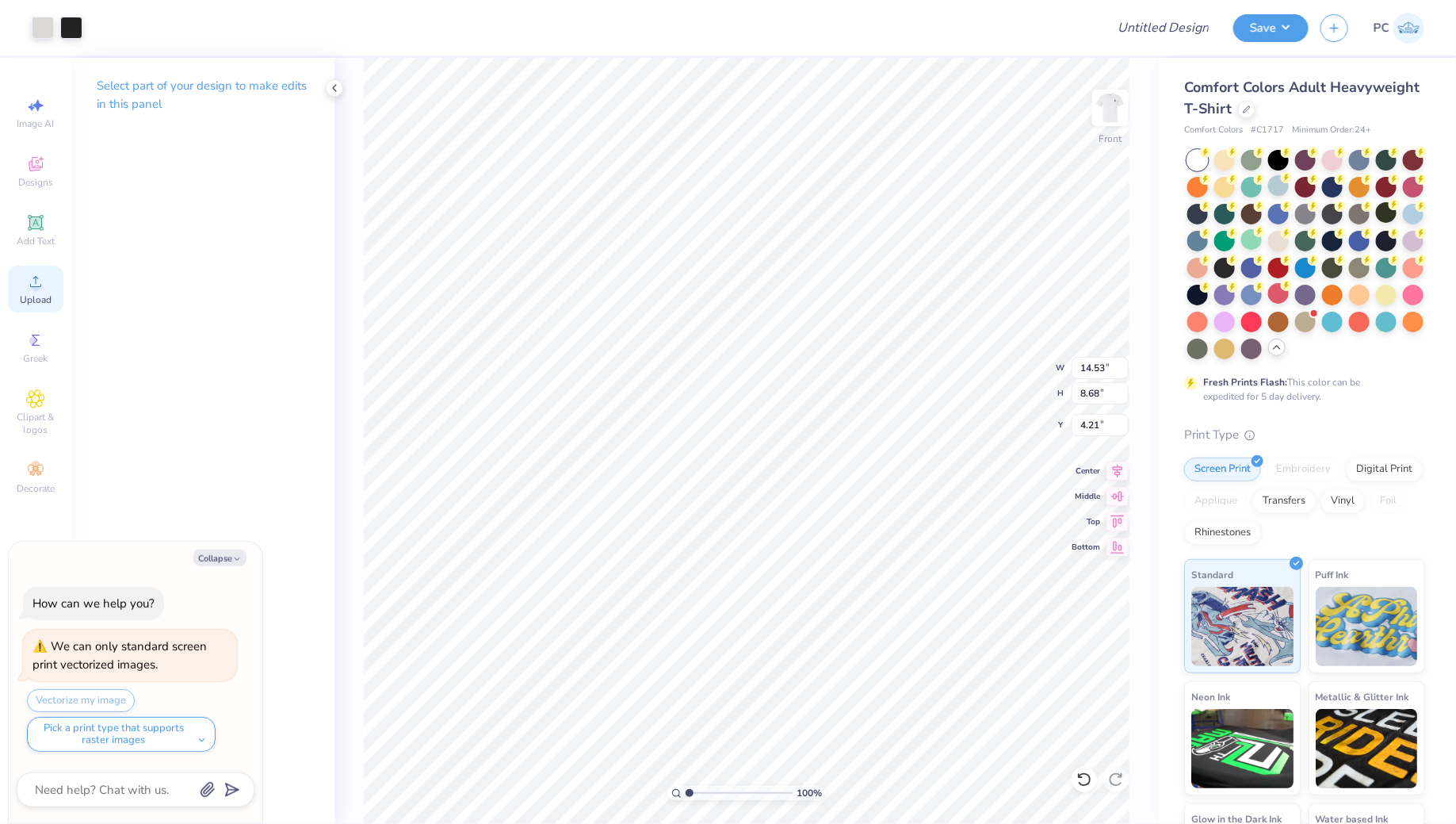
click at [31, 287] on icon at bounding box center [36, 281] width 19 height 19
click at [45, 220] on icon at bounding box center [36, 223] width 19 height 19
type textarea "x"
type input "5.69"
type input "1.65"
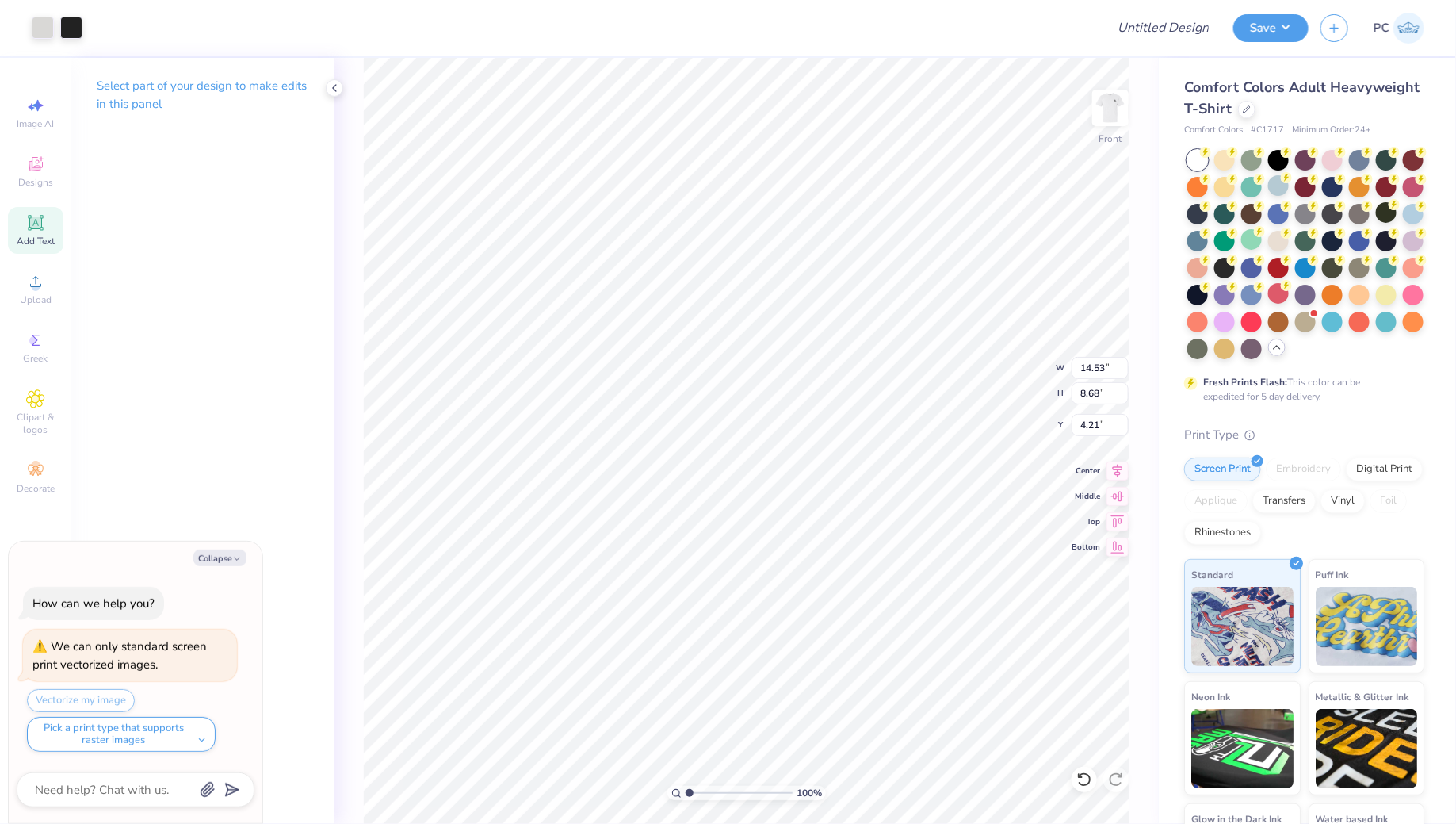
type input "12.93"
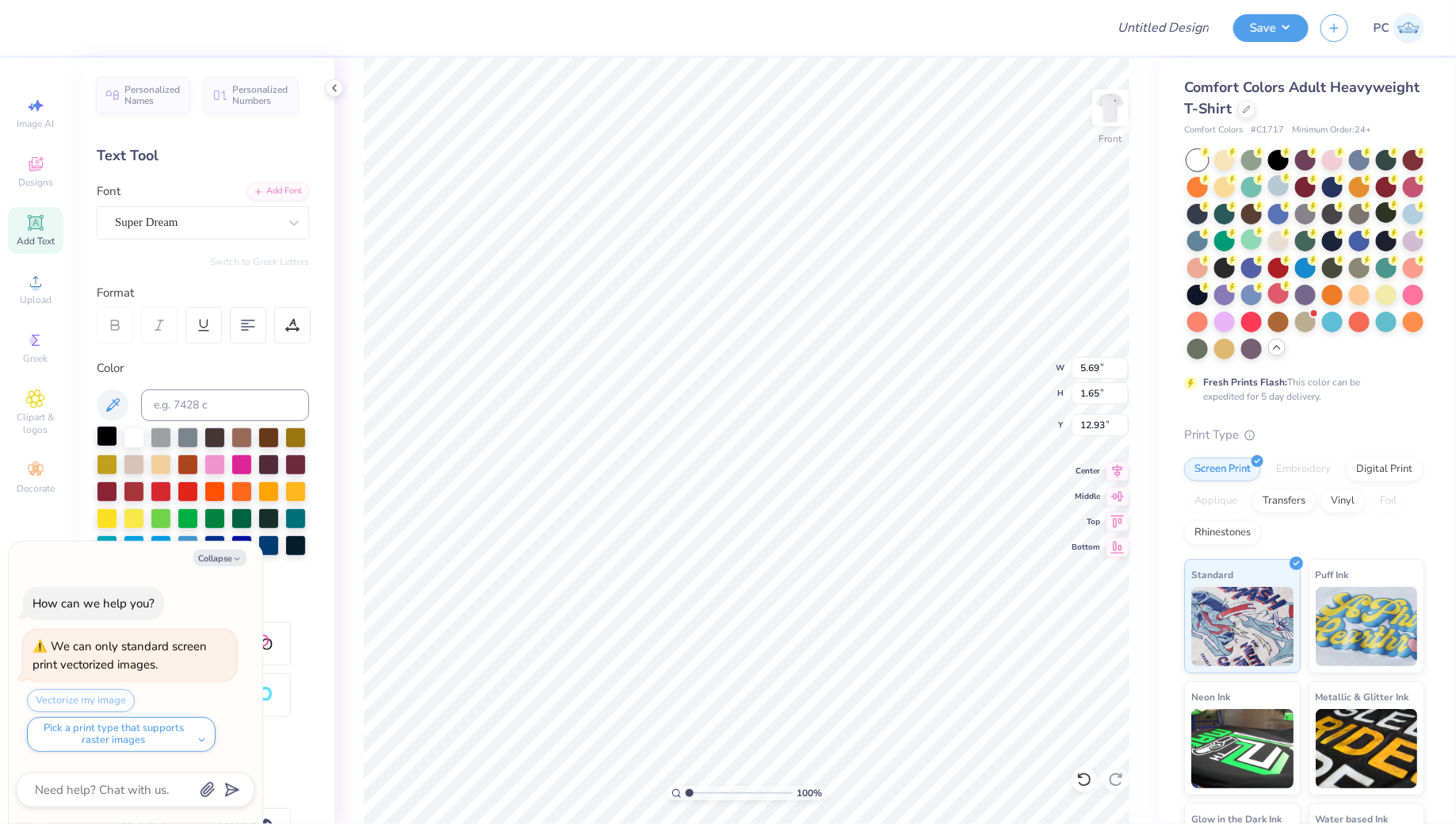
click at [100, 430] on div at bounding box center [107, 436] width 21 height 21
type textarea "x"
type textarea "TEX"
type textarea "x"
type textarea "TE"
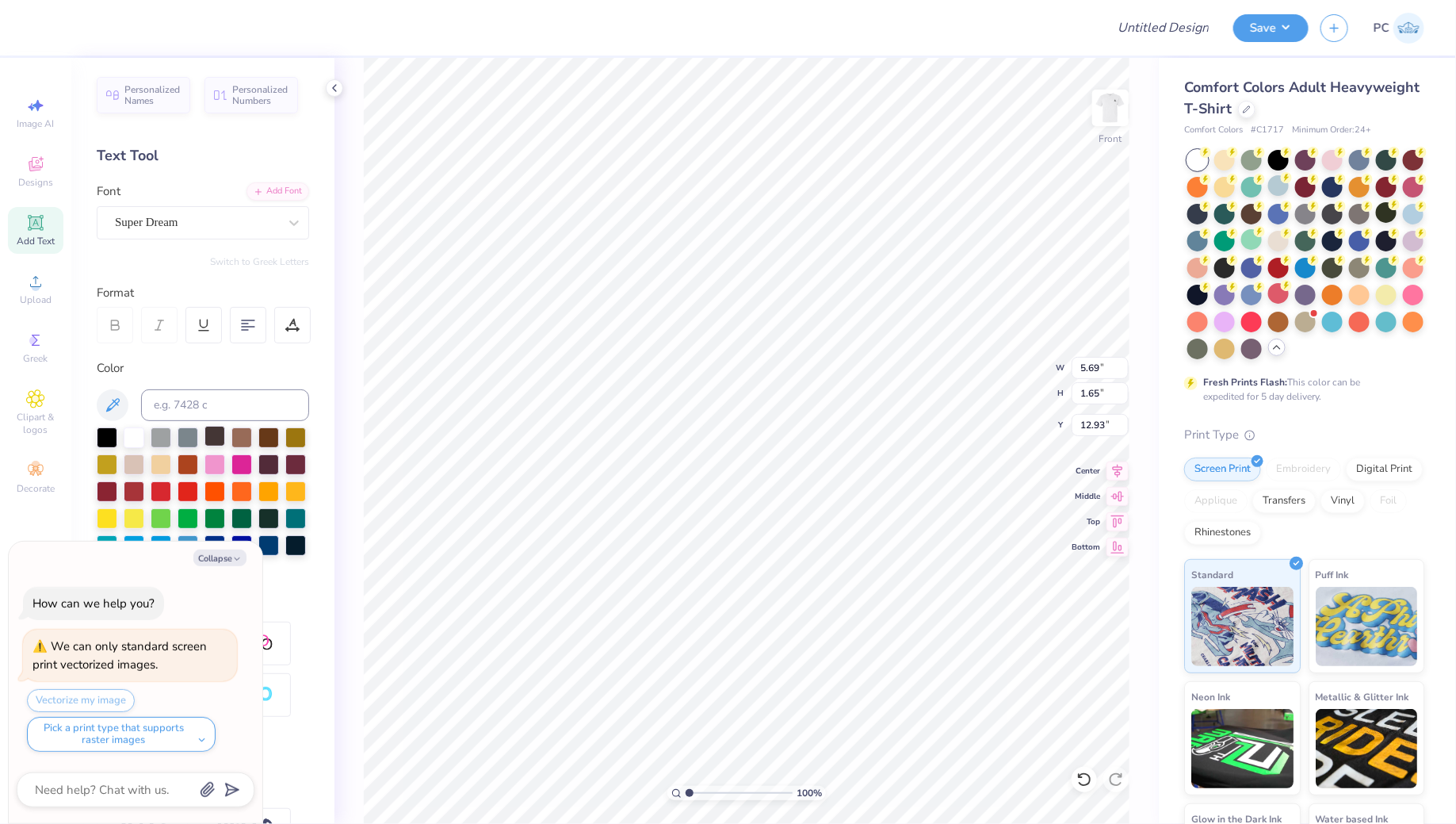
type textarea "x"
type textarea "T"
type textarea "x"
type textarea "I"
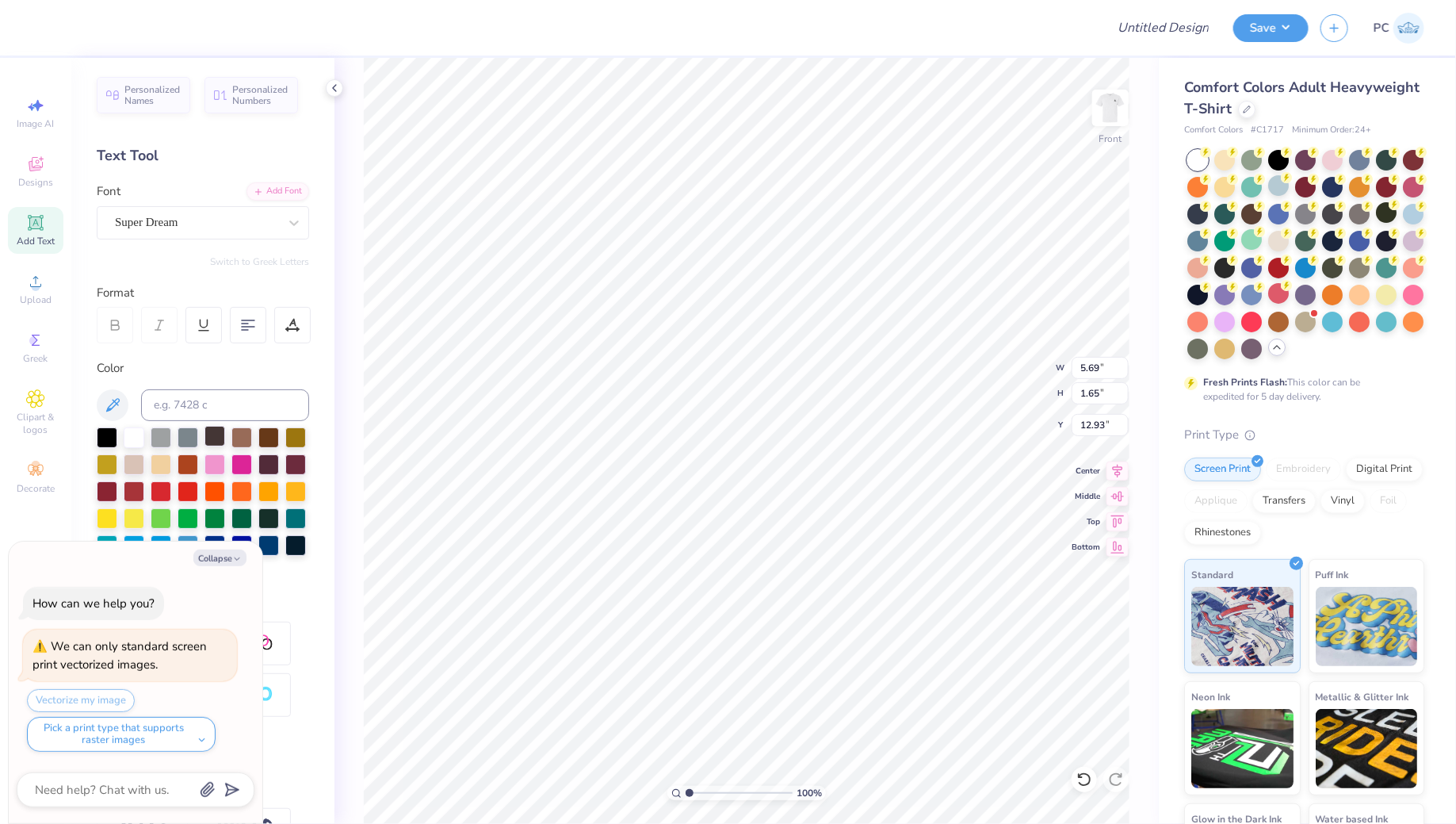
type textarea "x"
type textarea "I"
type textarea "x"
type textarea "I l"
type textarea "x"
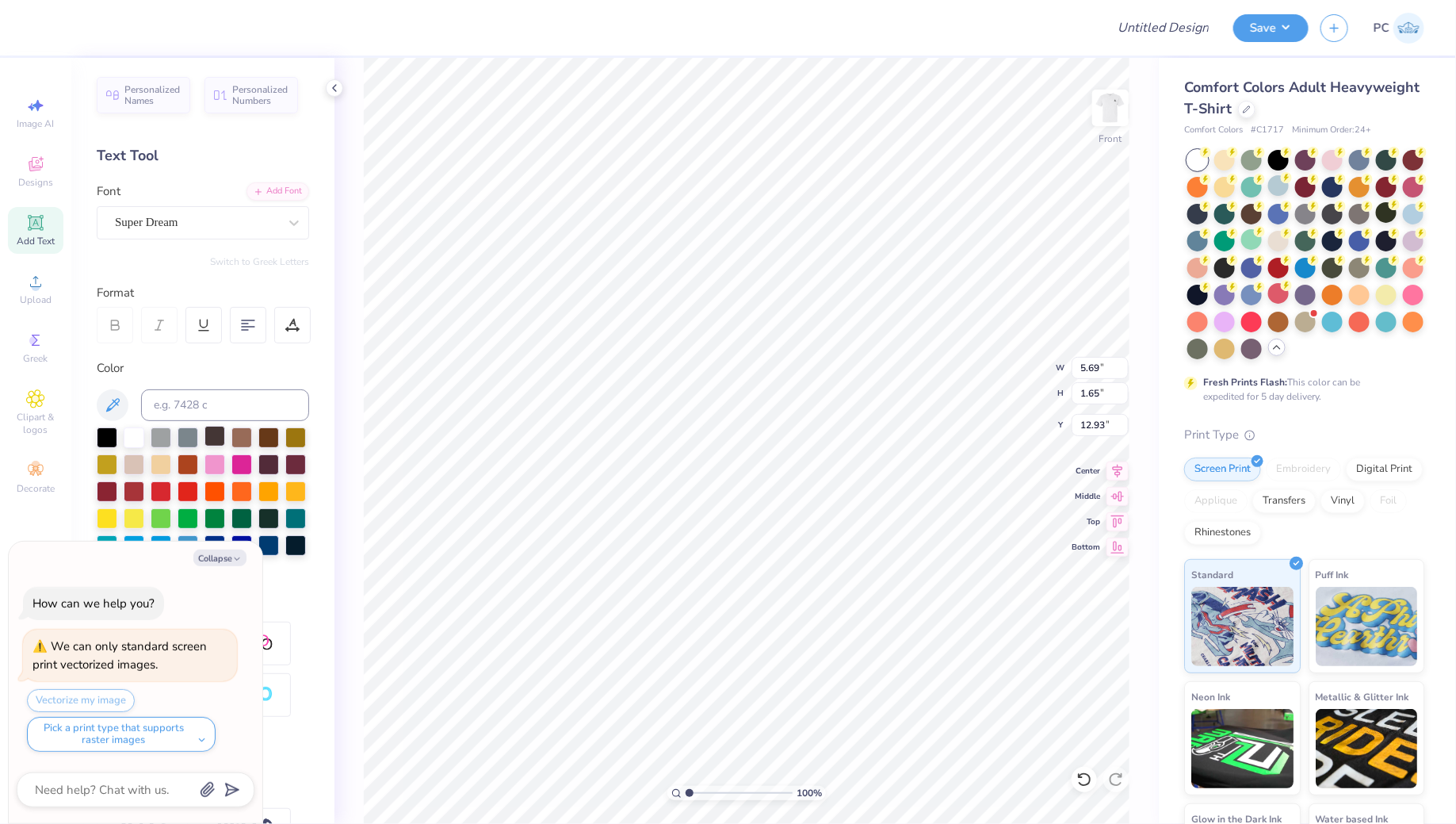
type textarea "I li"
type textarea "x"
type textarea "I lif"
type textarea "x"
type textarea "I lift"
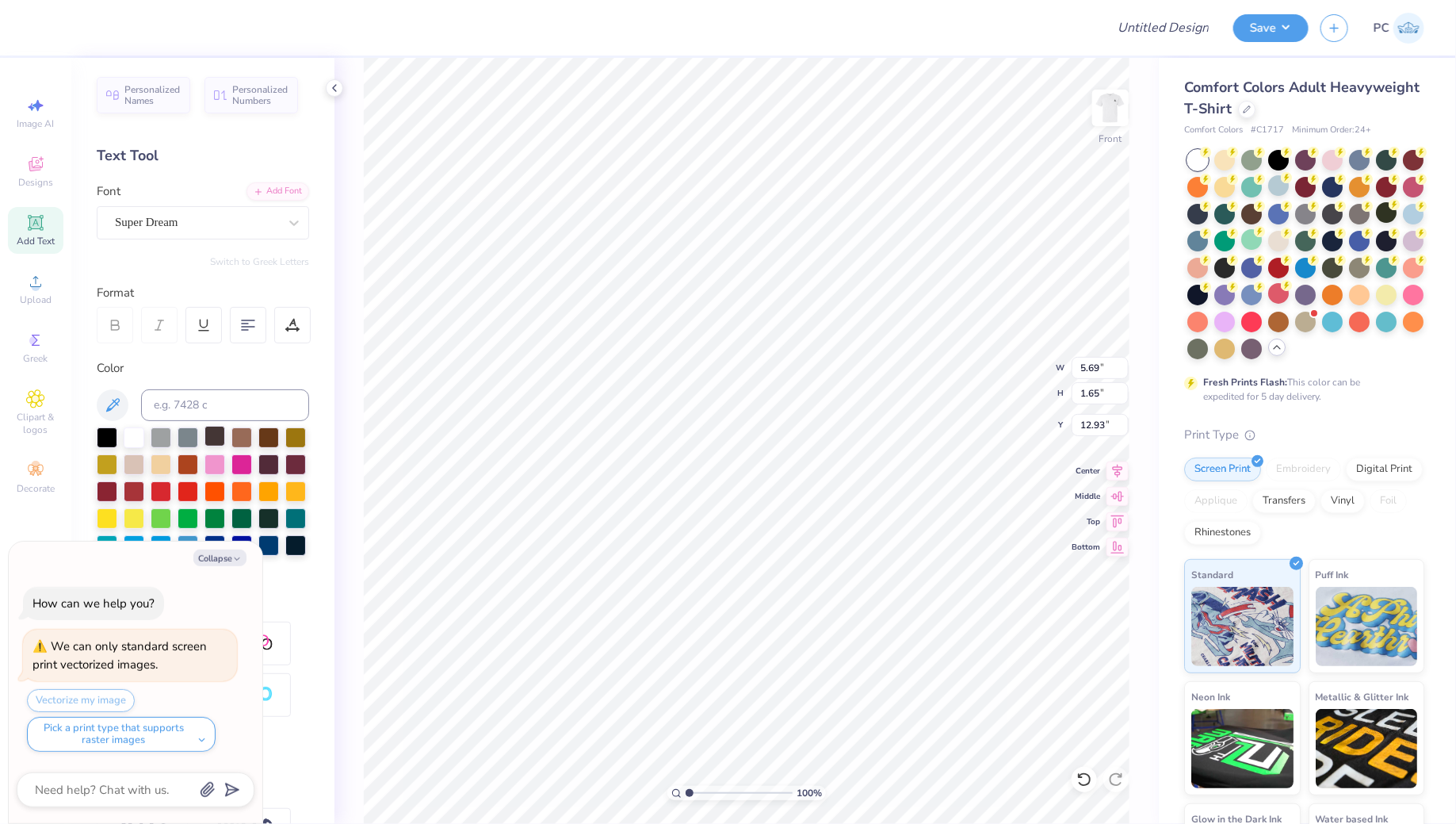
type textarea "x"
type textarea "I lift"
type textarea "x"
type textarea "I lift u"
type textarea "x"
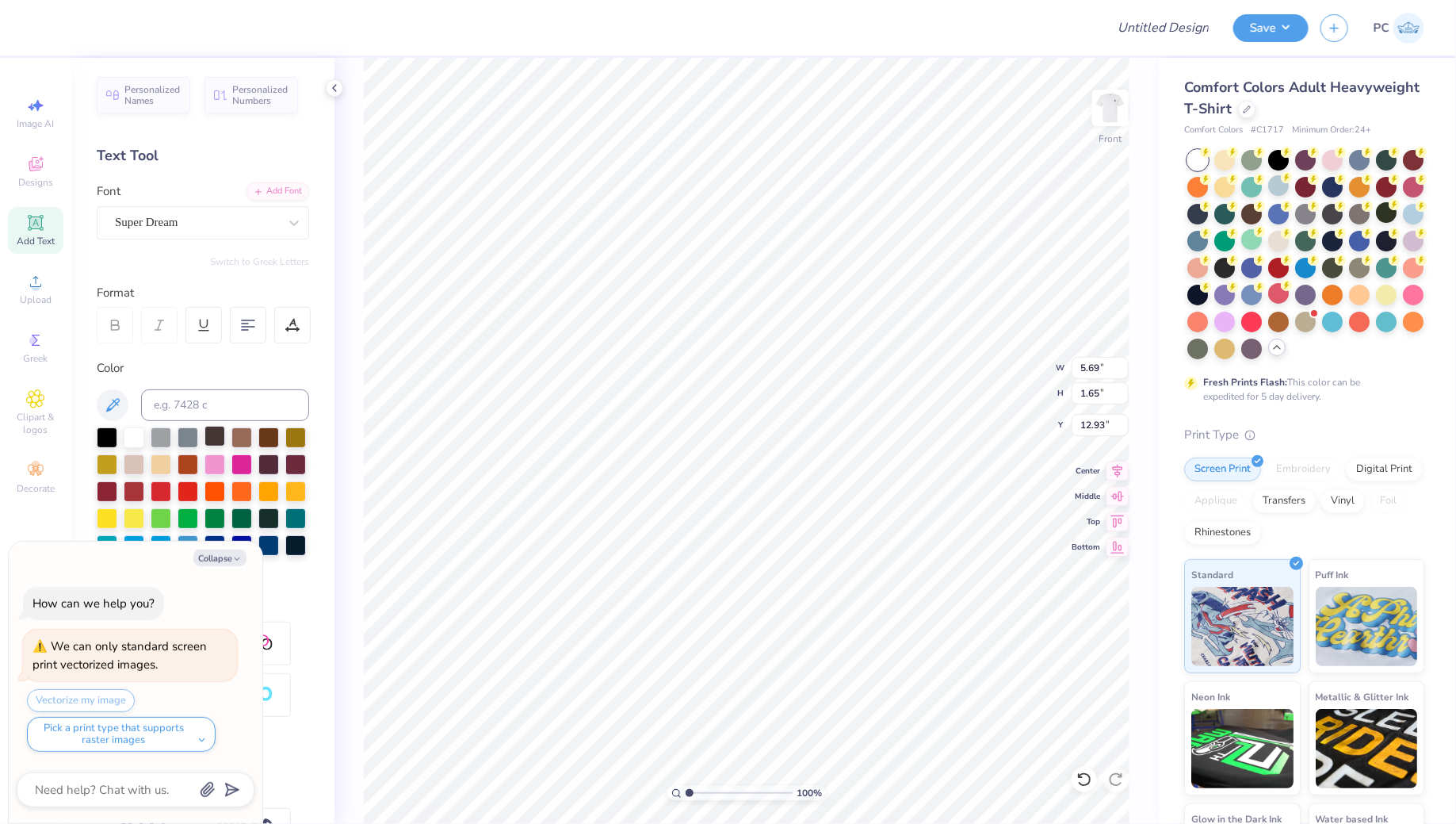
type textarea "I lift up"
type textarea "x"
type textarea "I lift up"
type textarea "x"
type textarea "I lift up m"
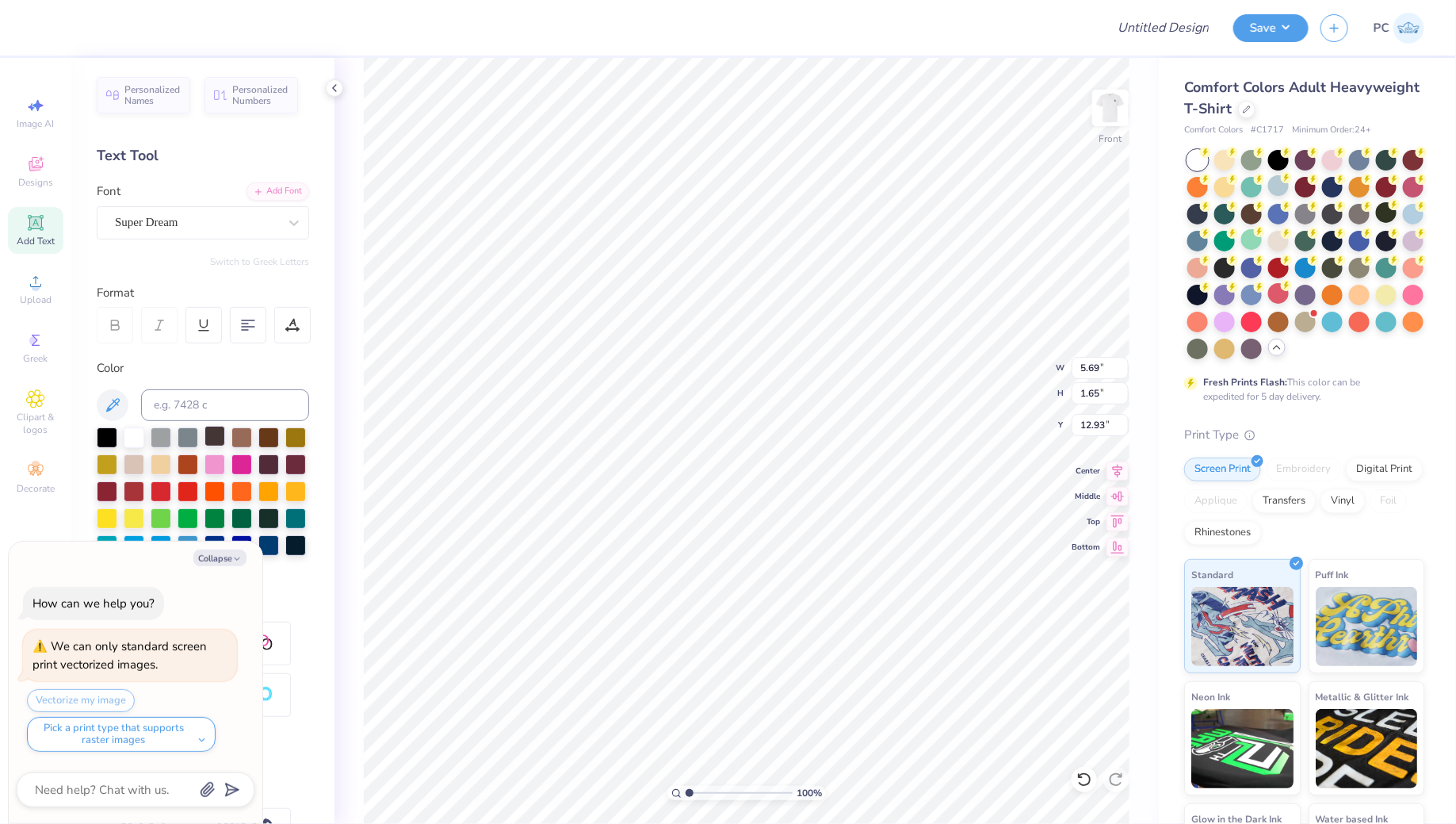
type textarea "x"
type textarea "I lift up my"
type textarea "x"
type textarea "I lift up my"
type textarea "x"
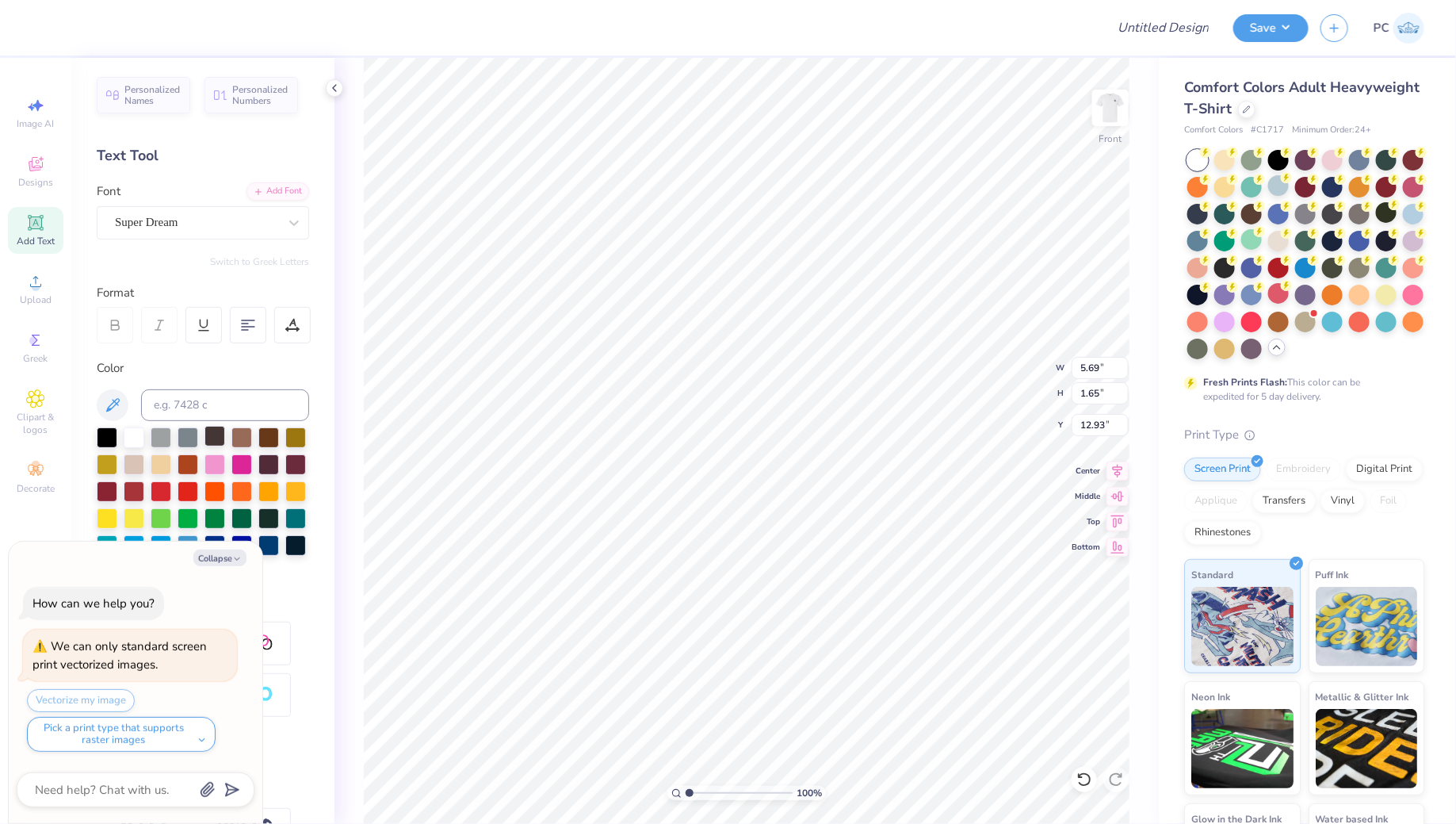
type textarea "I lift up my e"
type textarea "x"
type textarea "I lift up my ey"
type textarea "x"
type textarea "I lift up my eye"
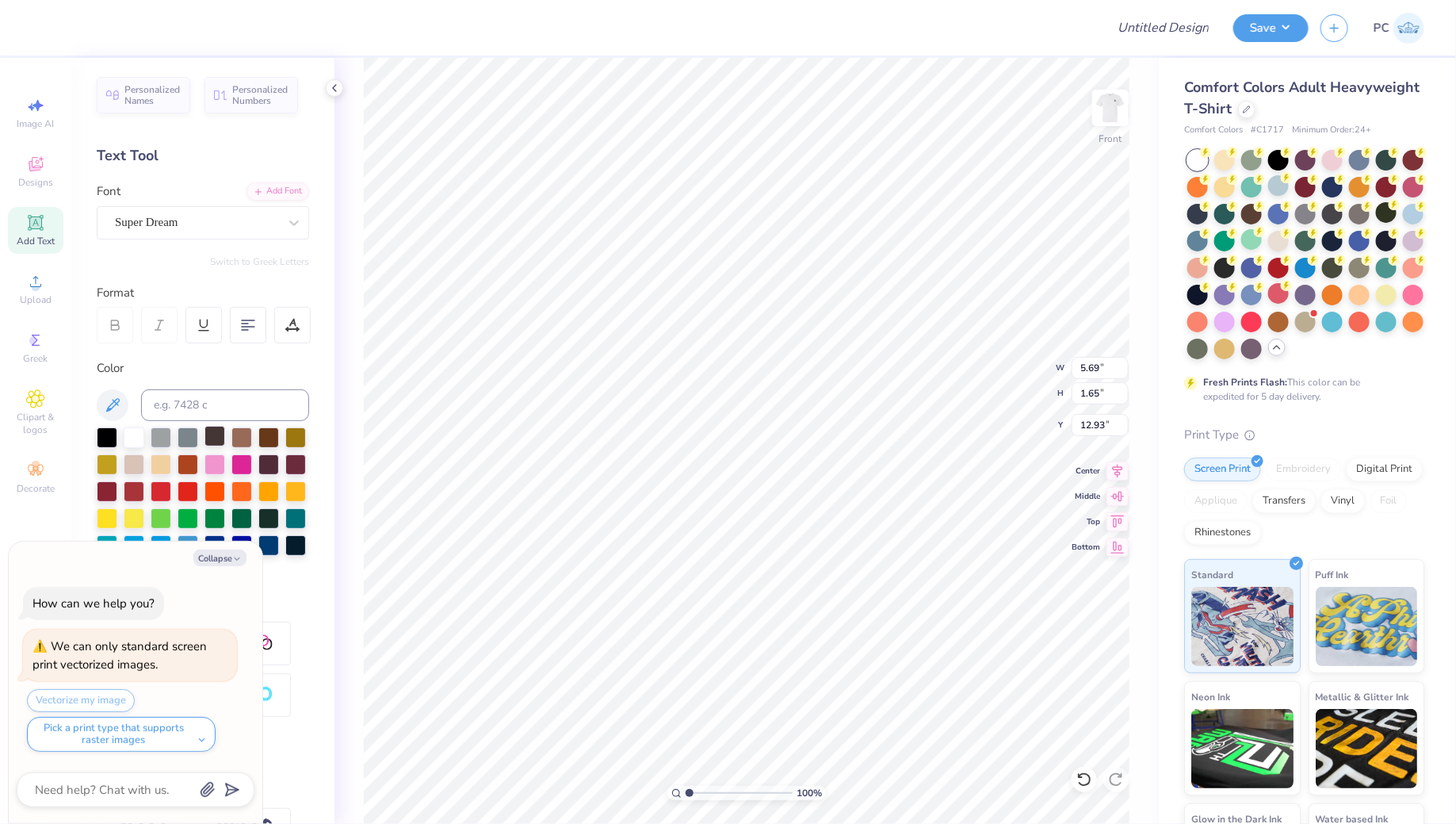
type textarea "x"
type textarea "I lift up my eyes"
type textarea "x"
type textarea "I lift up my eyes t"
type textarea "x"
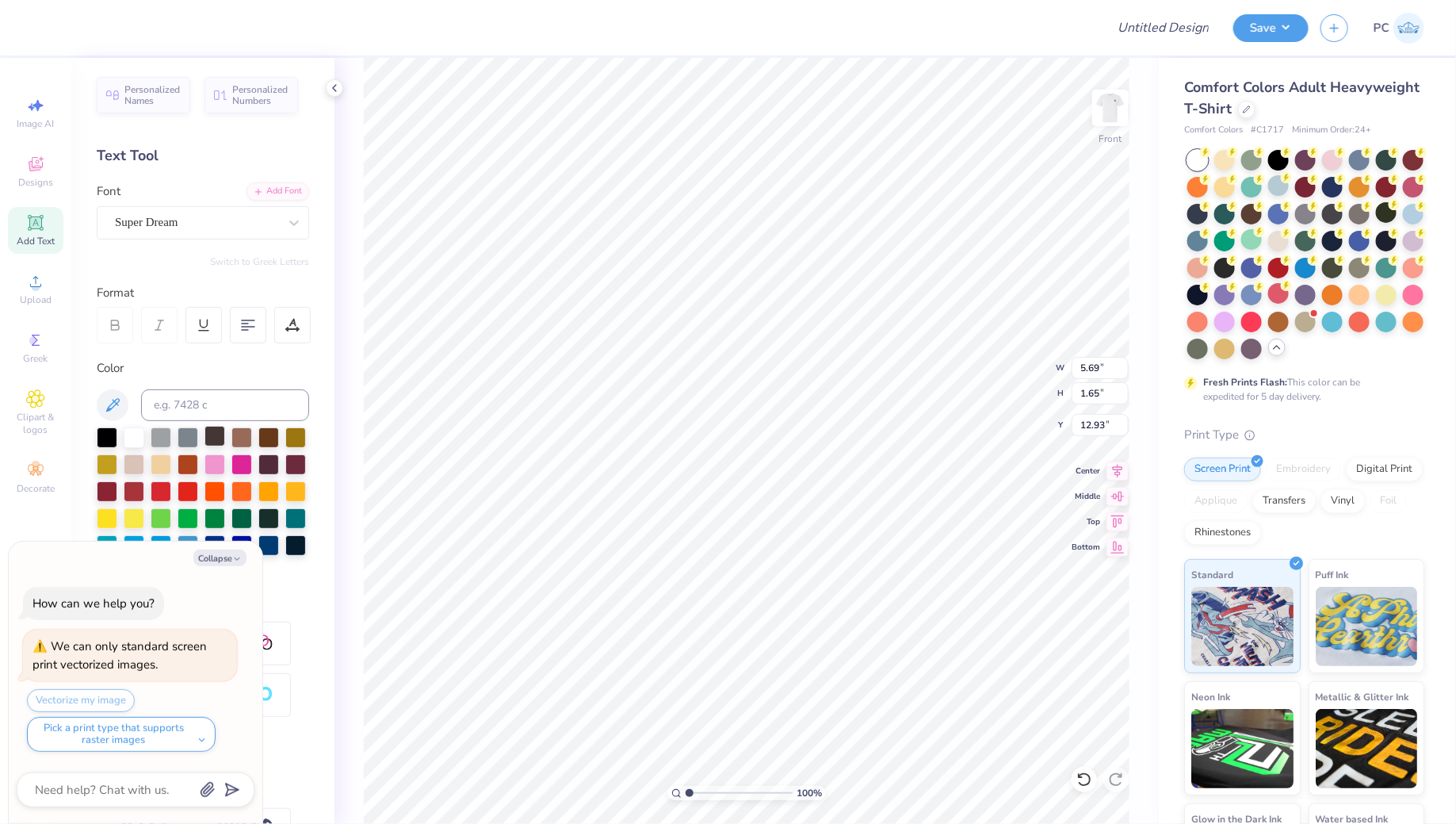
type textarea "I lift up my eyes to"
type textarea "x"
type textarea "I lift up my eyes to"
type textarea "x"
type textarea "I lift up my eyes to t"
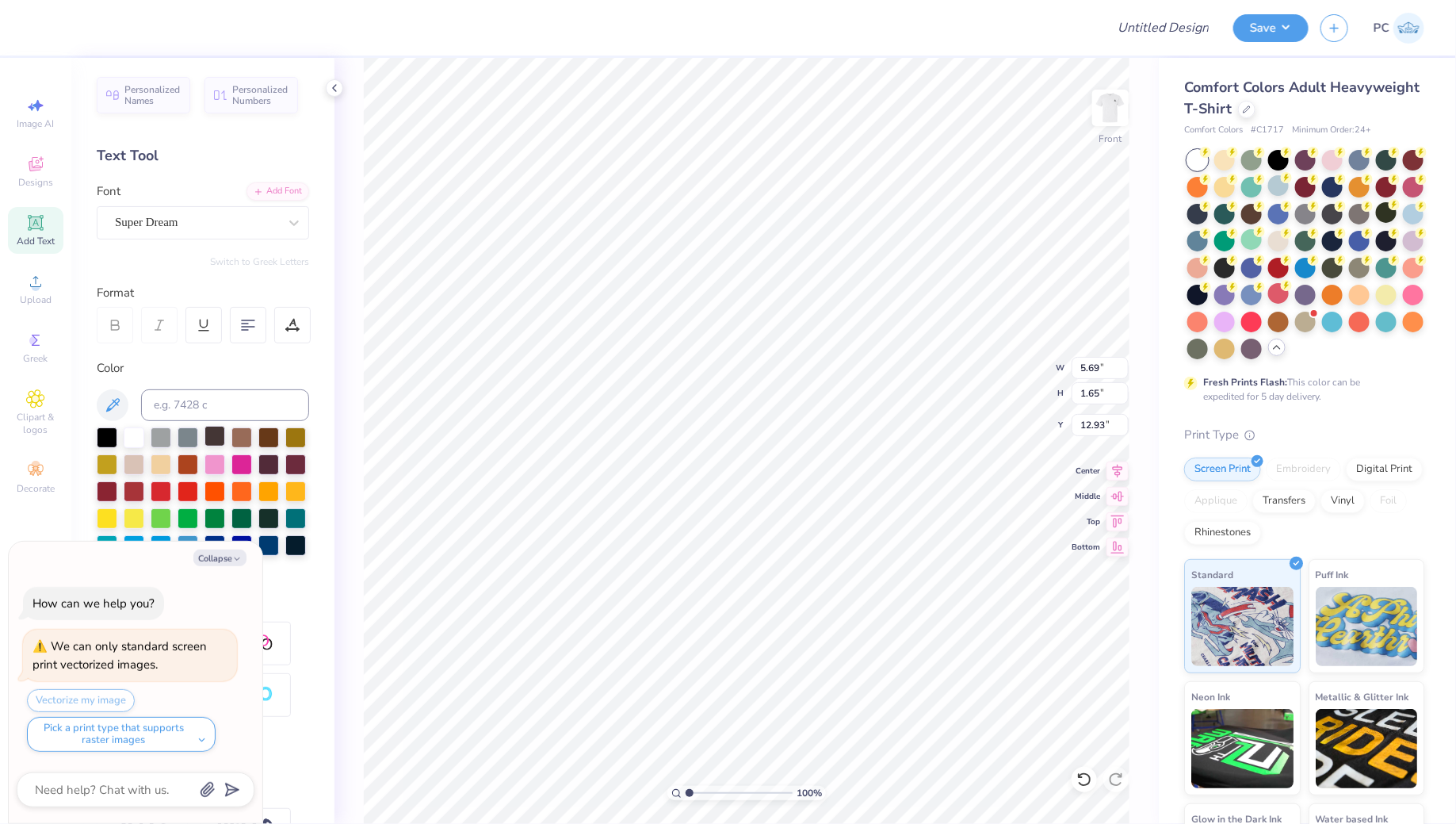
type textarea "x"
type textarea "I lift up my eyes to th"
type textarea "x"
type textarea "I lift up my eyes to the"
type textarea "x"
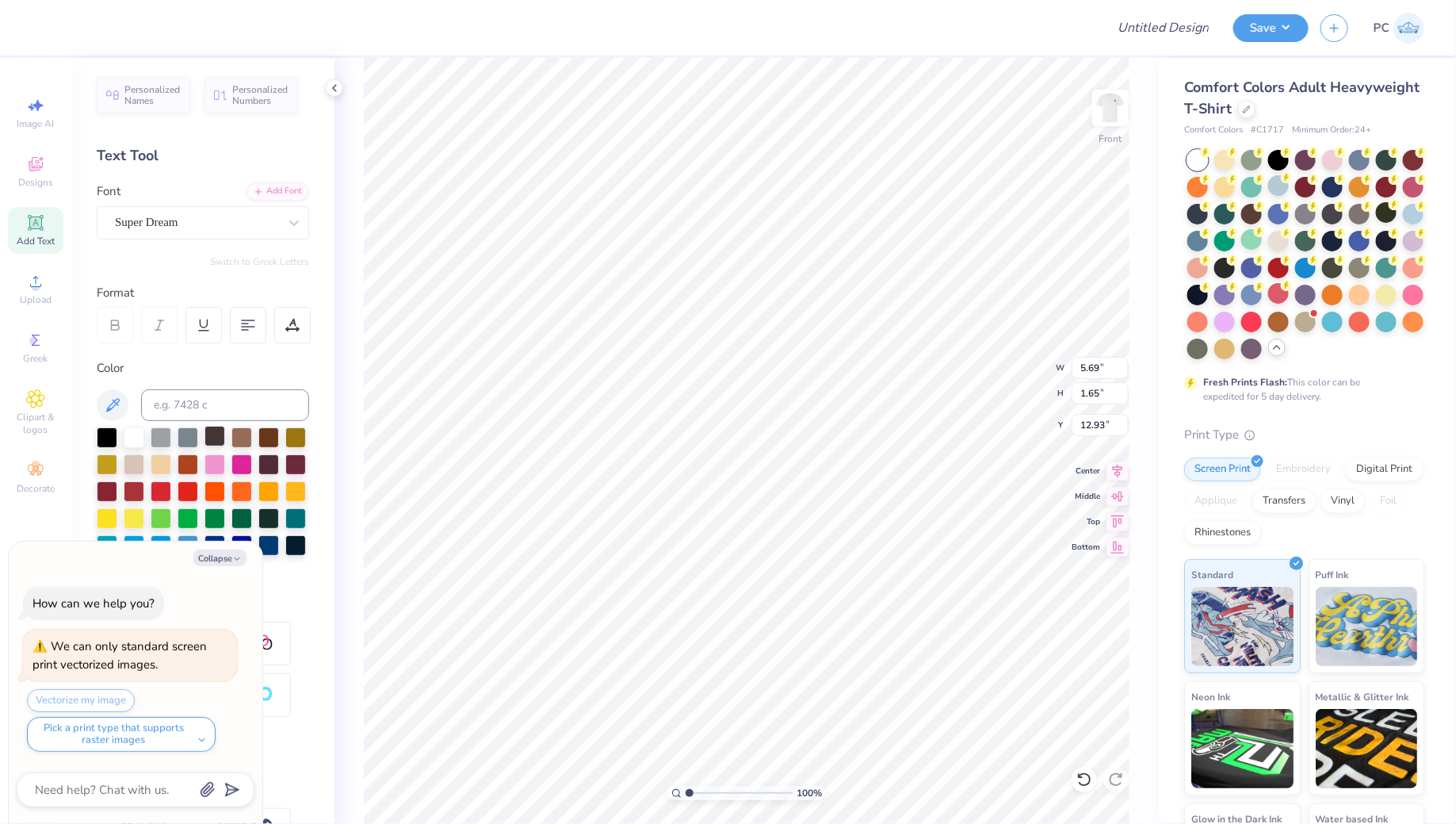
type textarea "I lift up my eyes to the"
type textarea "x"
type textarea "I lift up my eyes to the h"
type textarea "x"
type textarea "I lift up my eyes to the hi"
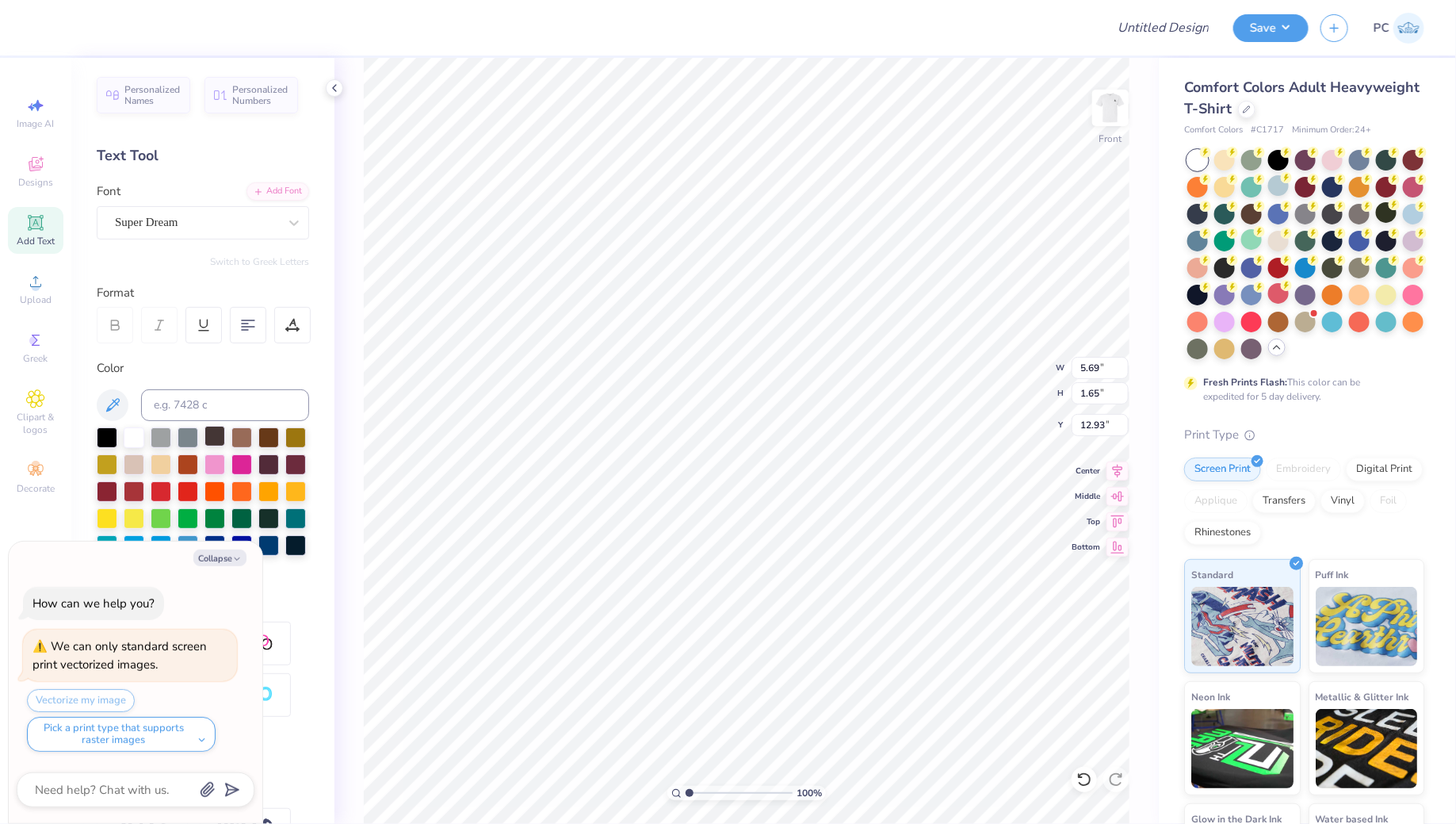
type textarea "x"
type textarea "I lift up my eyes to the hil"
type textarea "x"
type textarea "I lift up my eyes to the hill"
type textarea "x"
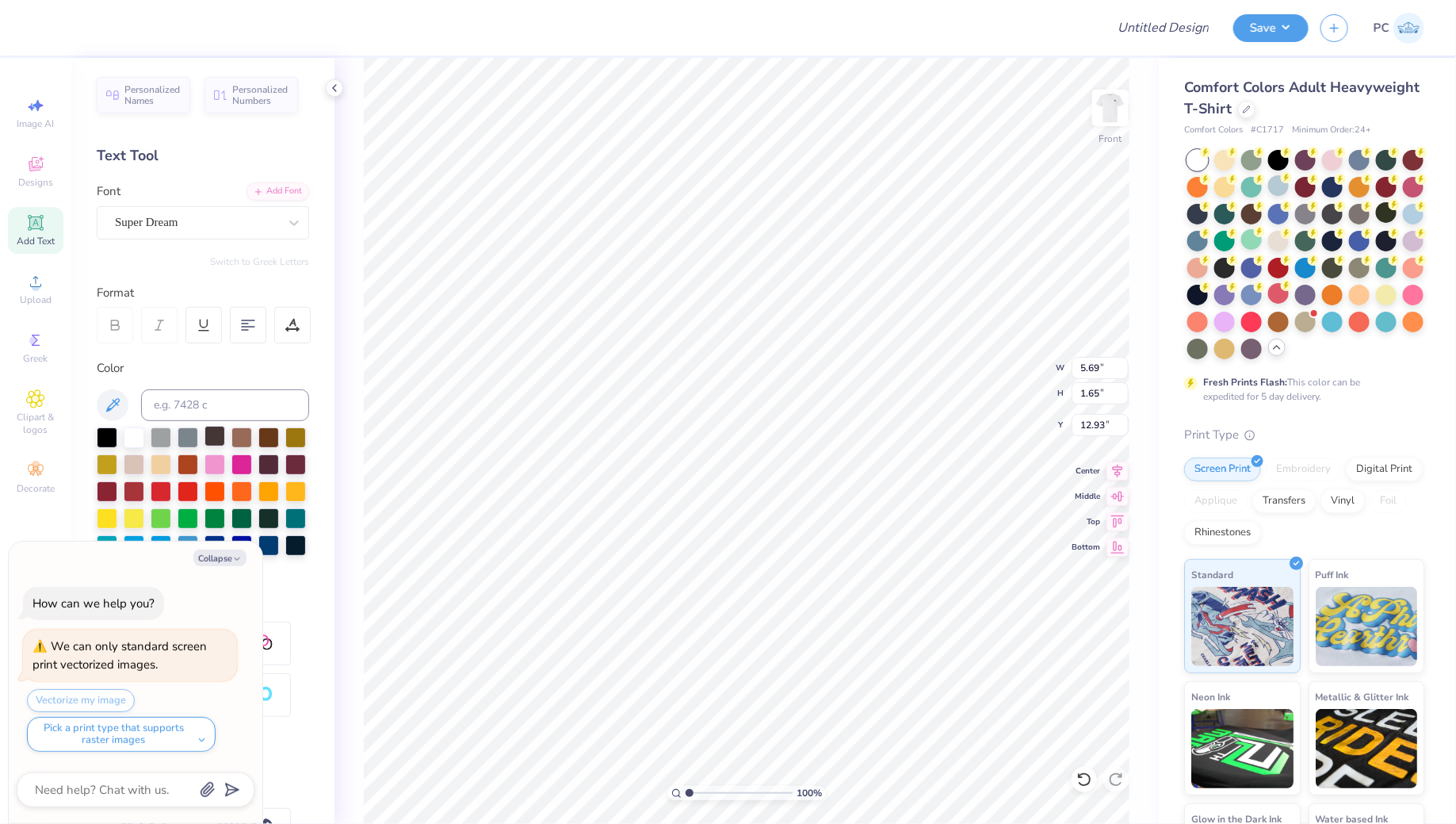
type textarea "I lift up my eyes to the hills."
type textarea "x"
type textarea "I lift up my eyes to the hills."
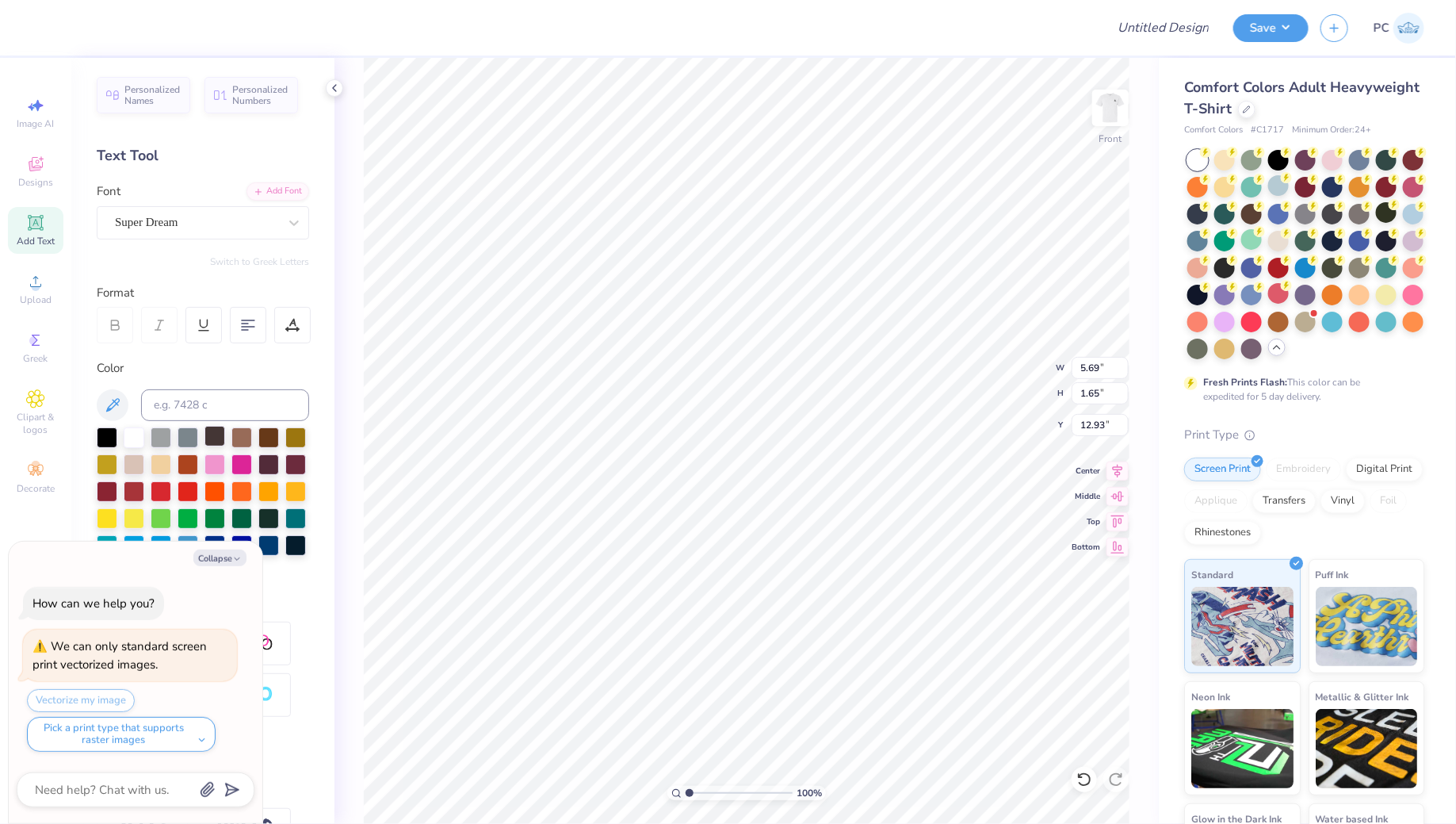
type textarea "x"
type textarea "I lift up my eyes to the hills. F"
type textarea "x"
type textarea "I lift up my eyes to the hills. Fr"
type textarea "x"
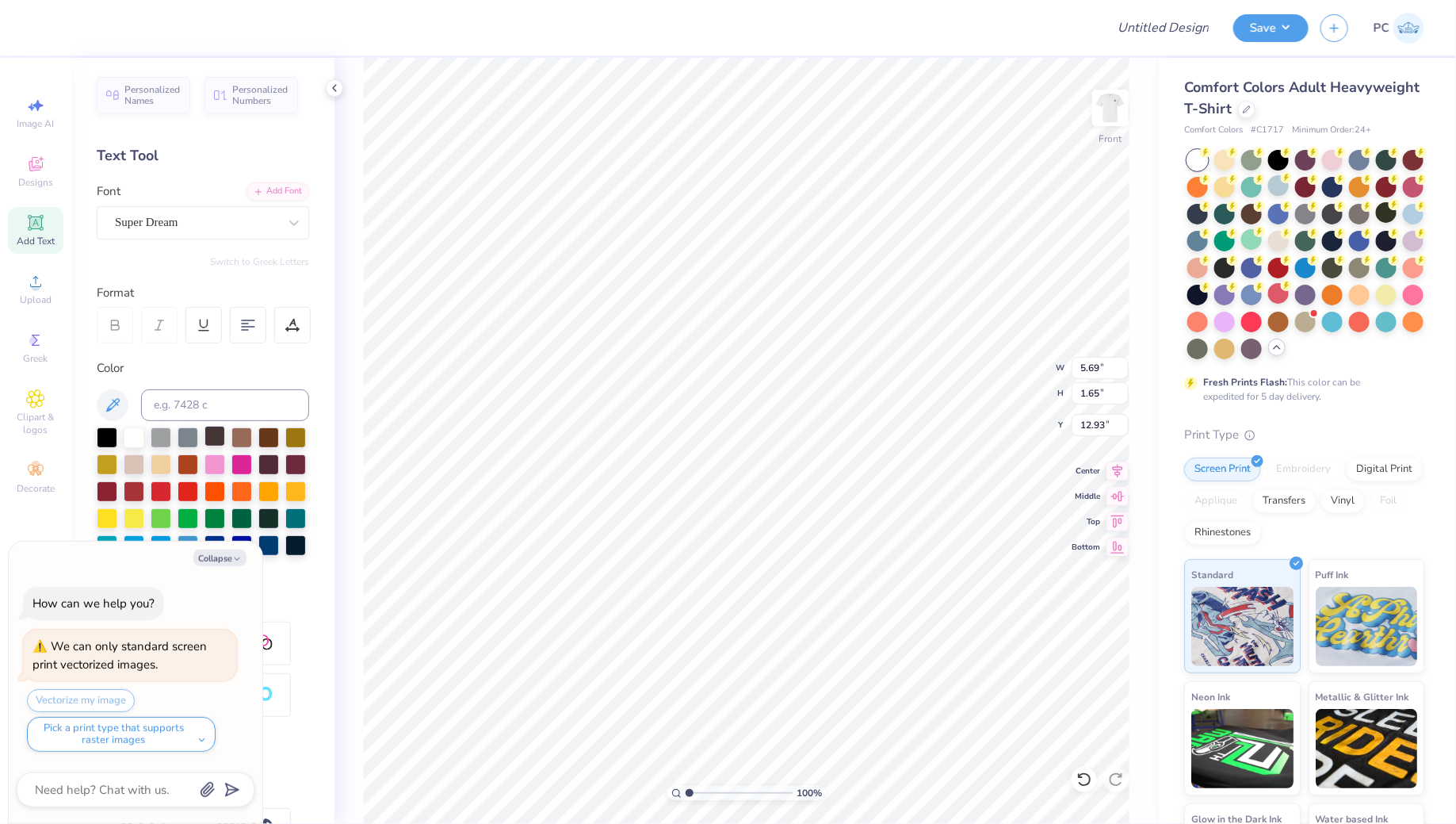
type textarea "I lift up my eyes to the hills. Fro"
type textarea "x"
type textarea "I lift up my eyes to the hills. From"
type textarea "x"
type textarea "I lift up my eyes to the hills. From"
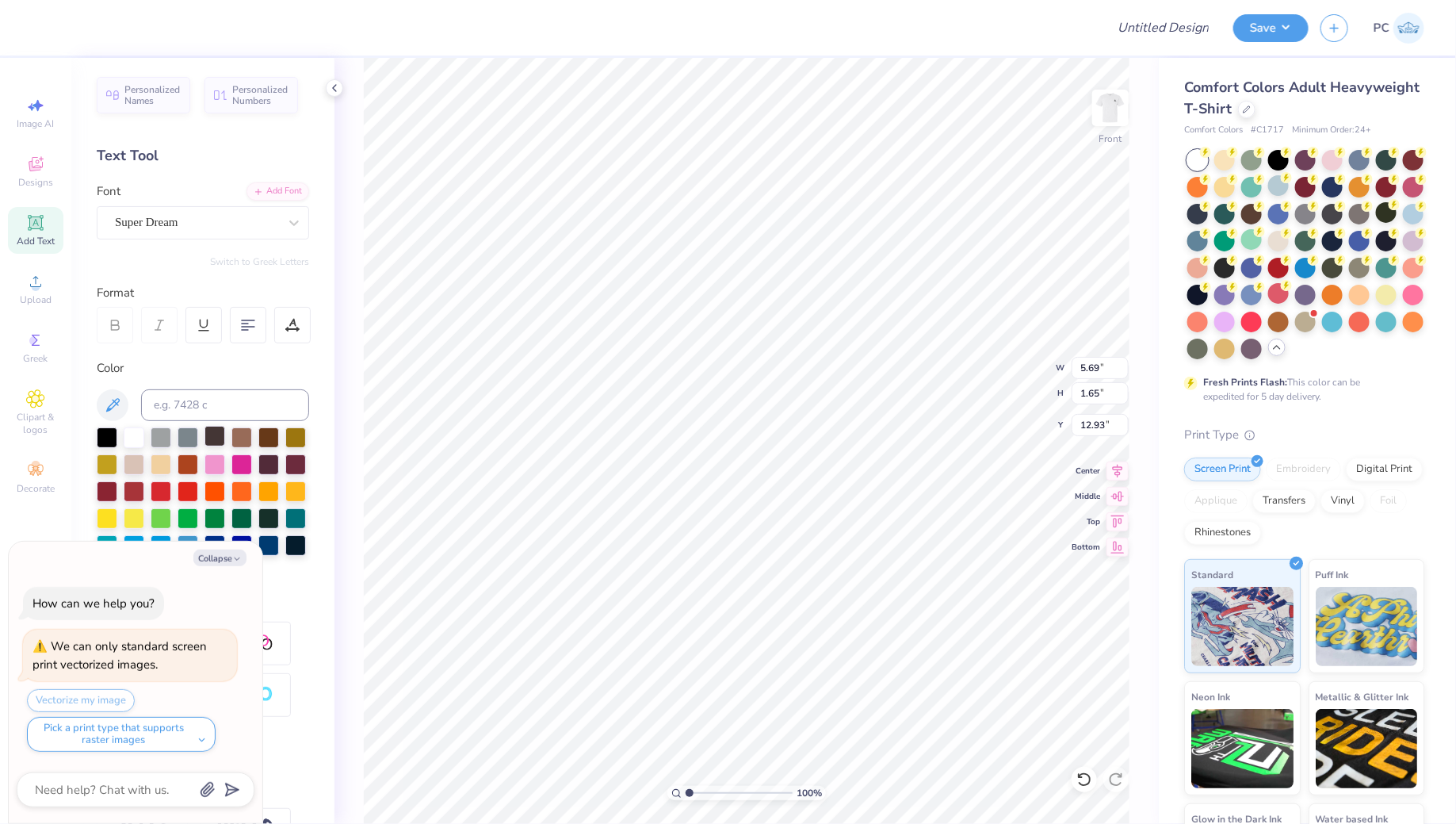
type textarea "x"
type textarea "I lift up my eyes to the hills. From w"
type textarea "x"
type textarea "I lift up my eyes to the hills. From wh"
type textarea "x"
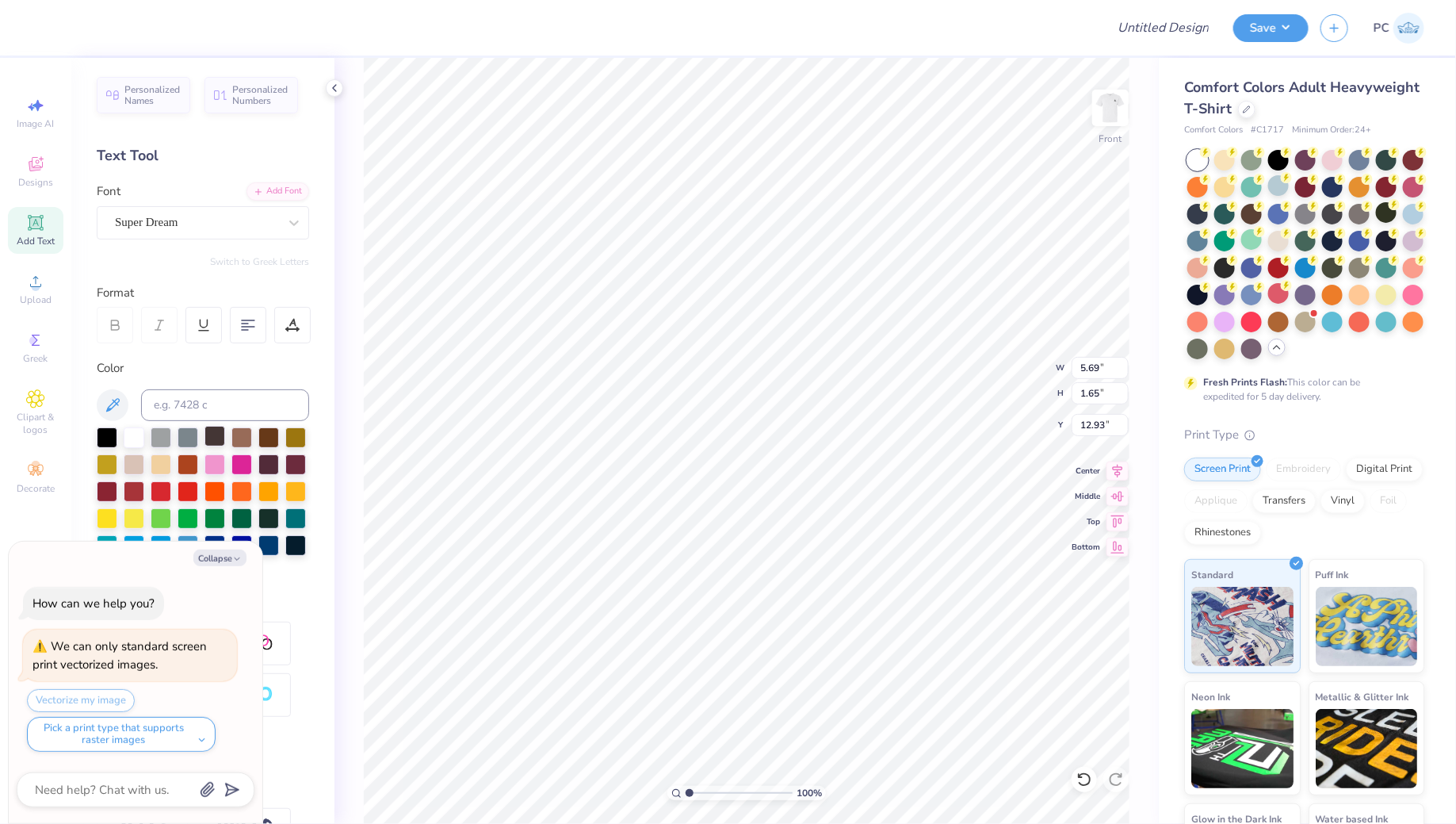
type textarea "I lift up my eyes to the hills. From whe"
type textarea "x"
type textarea "I lift up my eyes to the hills. From where"
type textarea "x"
type textarea "I lift up my eyes to the hills. From where"
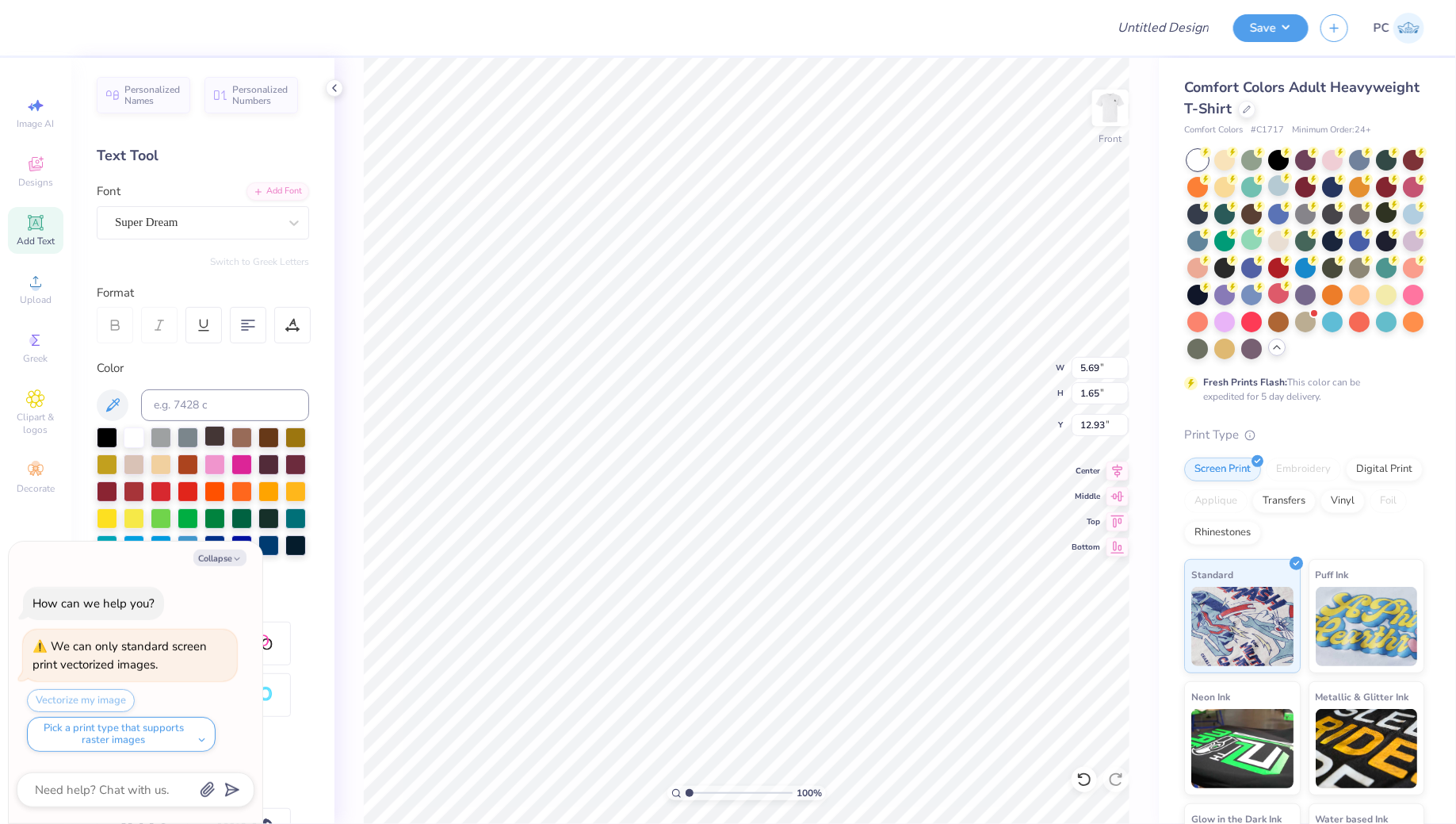
type textarea "x"
type textarea "I lift up my eyes to the hills. From where do"
type textarea "x"
type textarea "I lift up my eyes to the hills. From where doe"
type textarea "x"
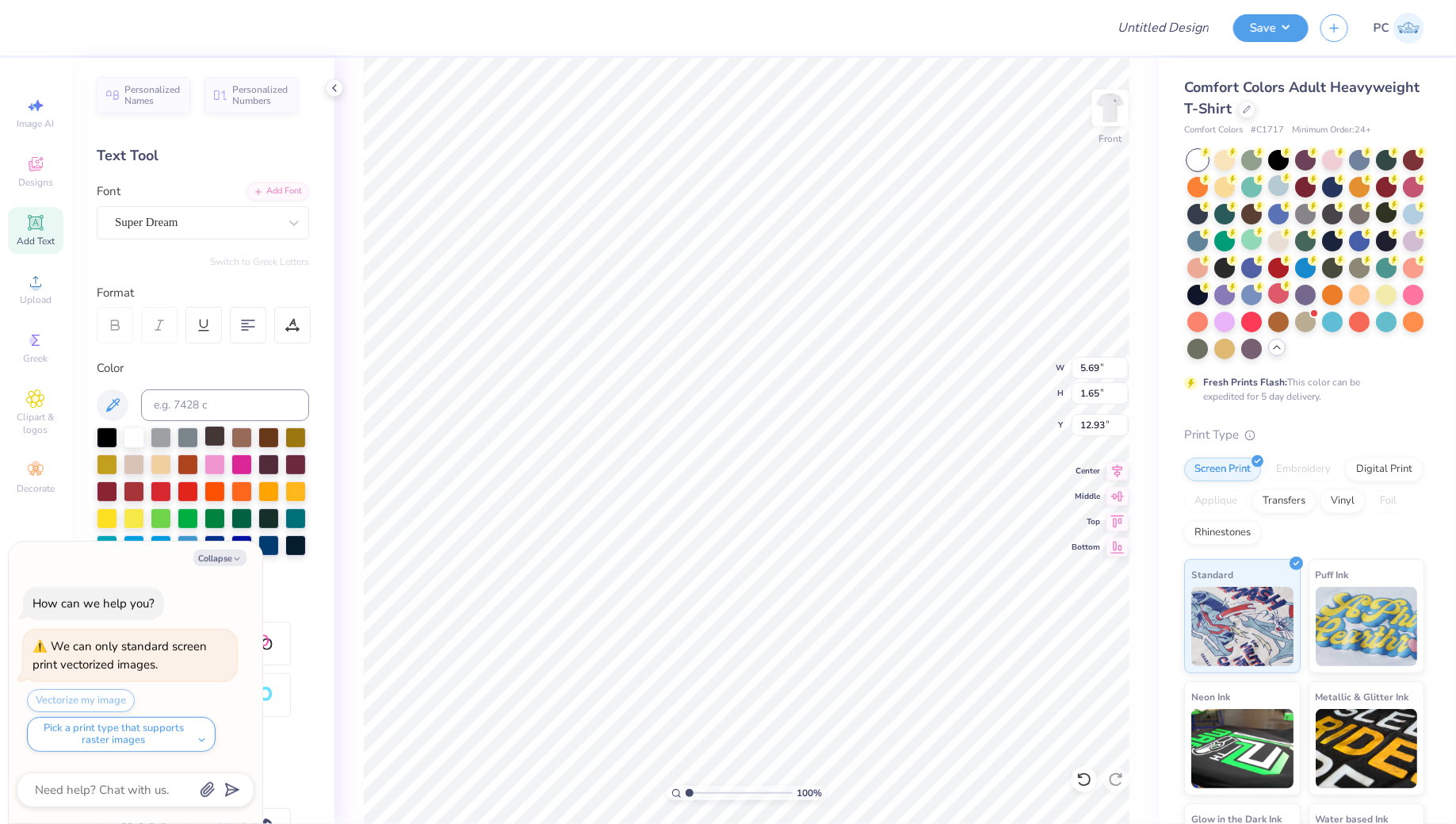
type textarea "I lift up my eyes to the hills. From where does"
type textarea "x"
type textarea "I lift up my eyes to the hills. From where does my"
type textarea "x"
type textarea "I lift up my eyes to the hills. From where does my h"
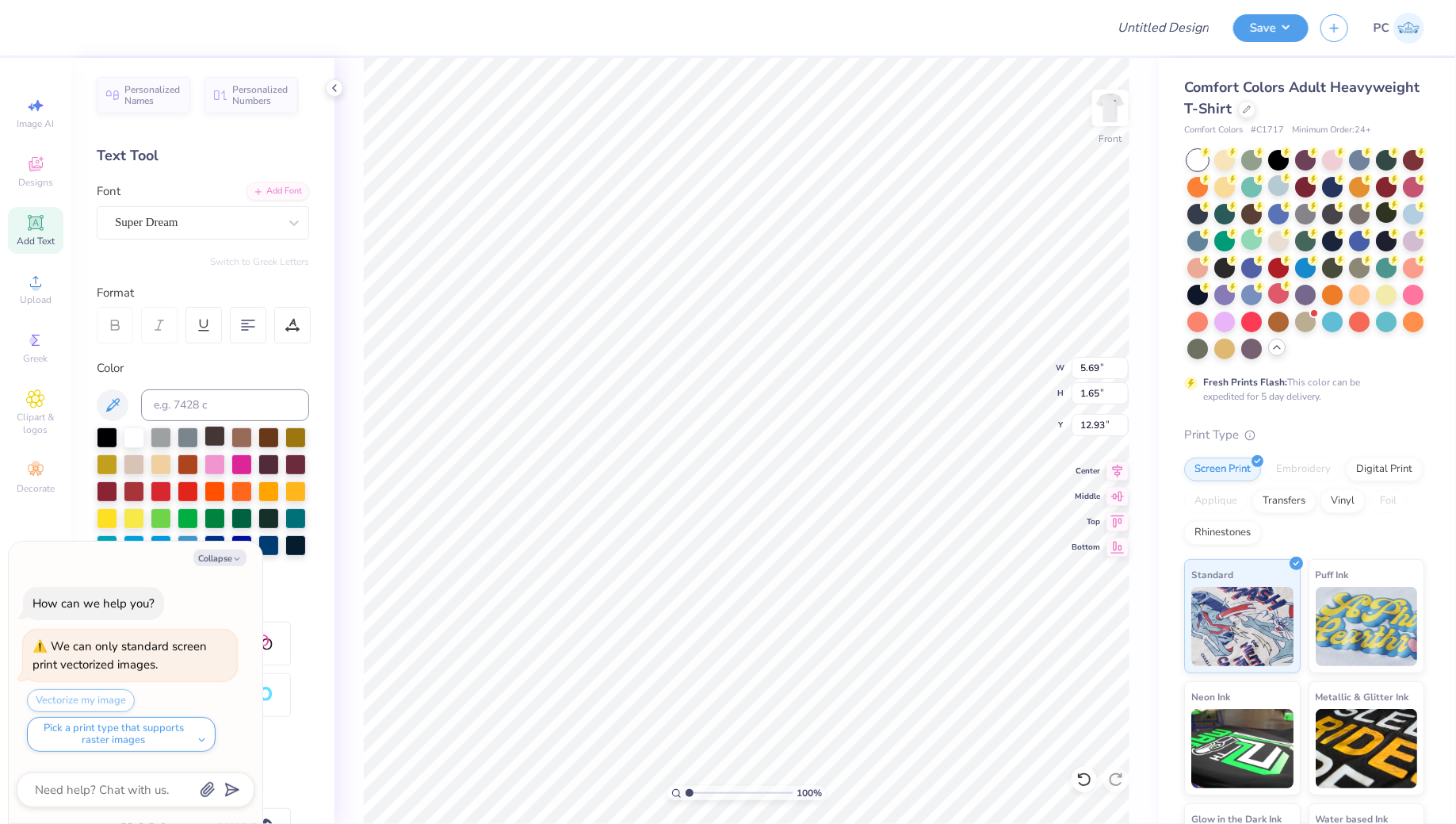
type textarea "x"
type textarea "I lift up my eyes to the hills. From where does my he"
type textarea "x"
type textarea "I lift up my eyes to the hills. From where does my help"
type textarea "x"
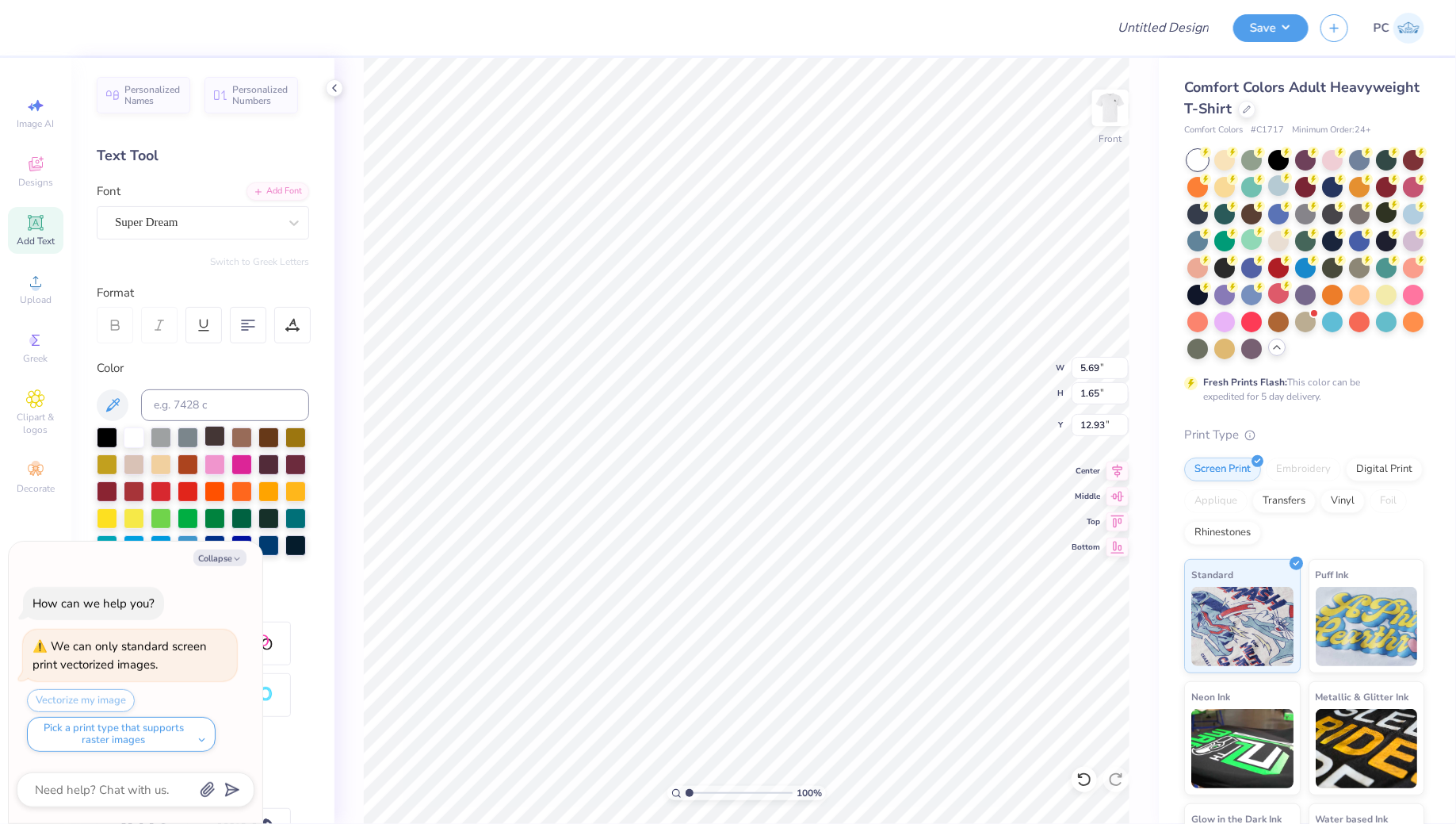
type textarea "I lift up my eyes to the hills. From where does my help"
type textarea "x"
type textarea "I lift up my eyes to the hills. From where does my help co"
type textarea "x"
type textarea "I lift up my eyes to the hills. From where does my help com"
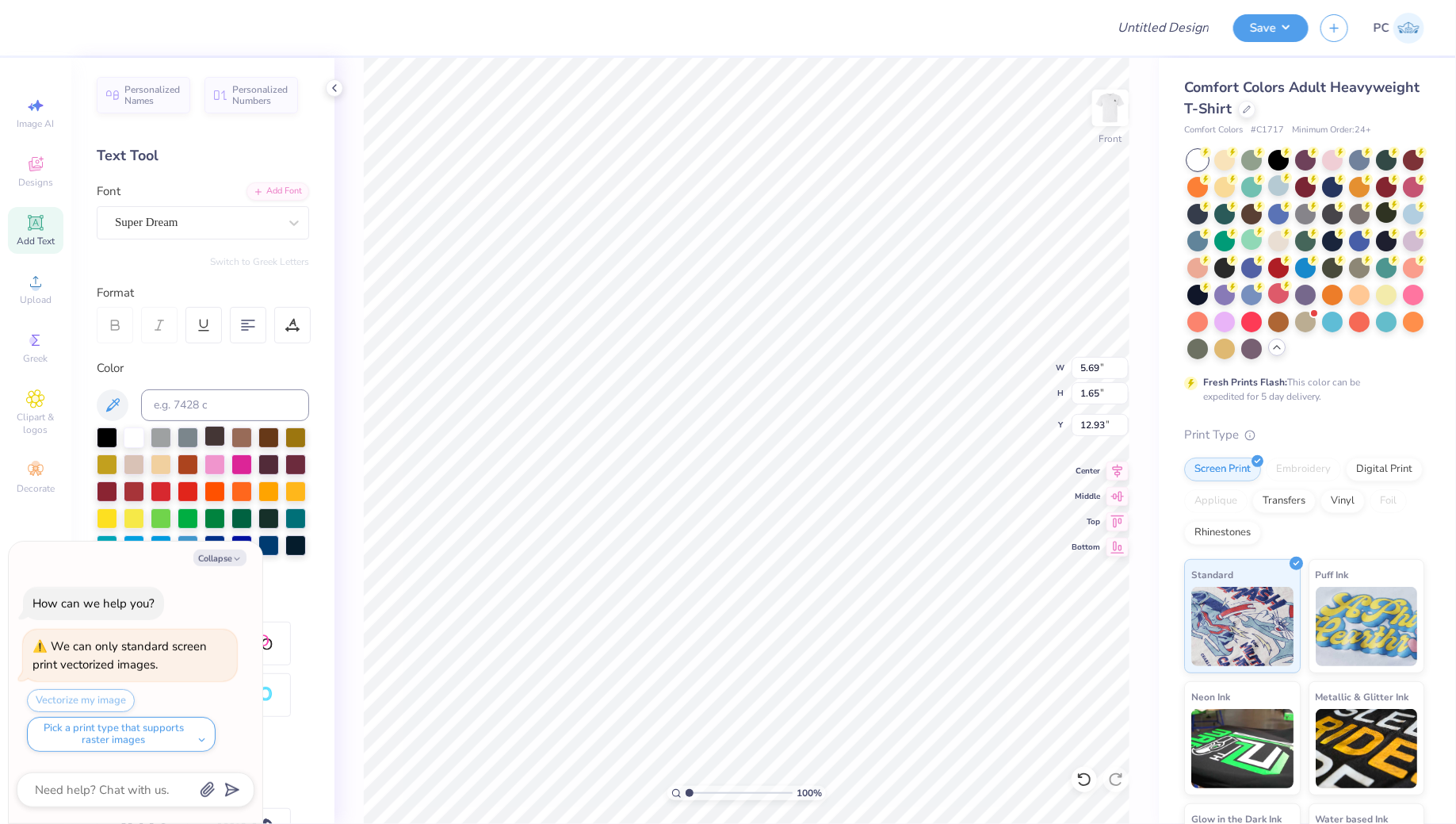
type textarea "x"
type textarea "I lift up my eyes to the hills. From where does my help come"
type textarea "x"
type textarea "I lift up my eyes to the hills. From where does my help come?"
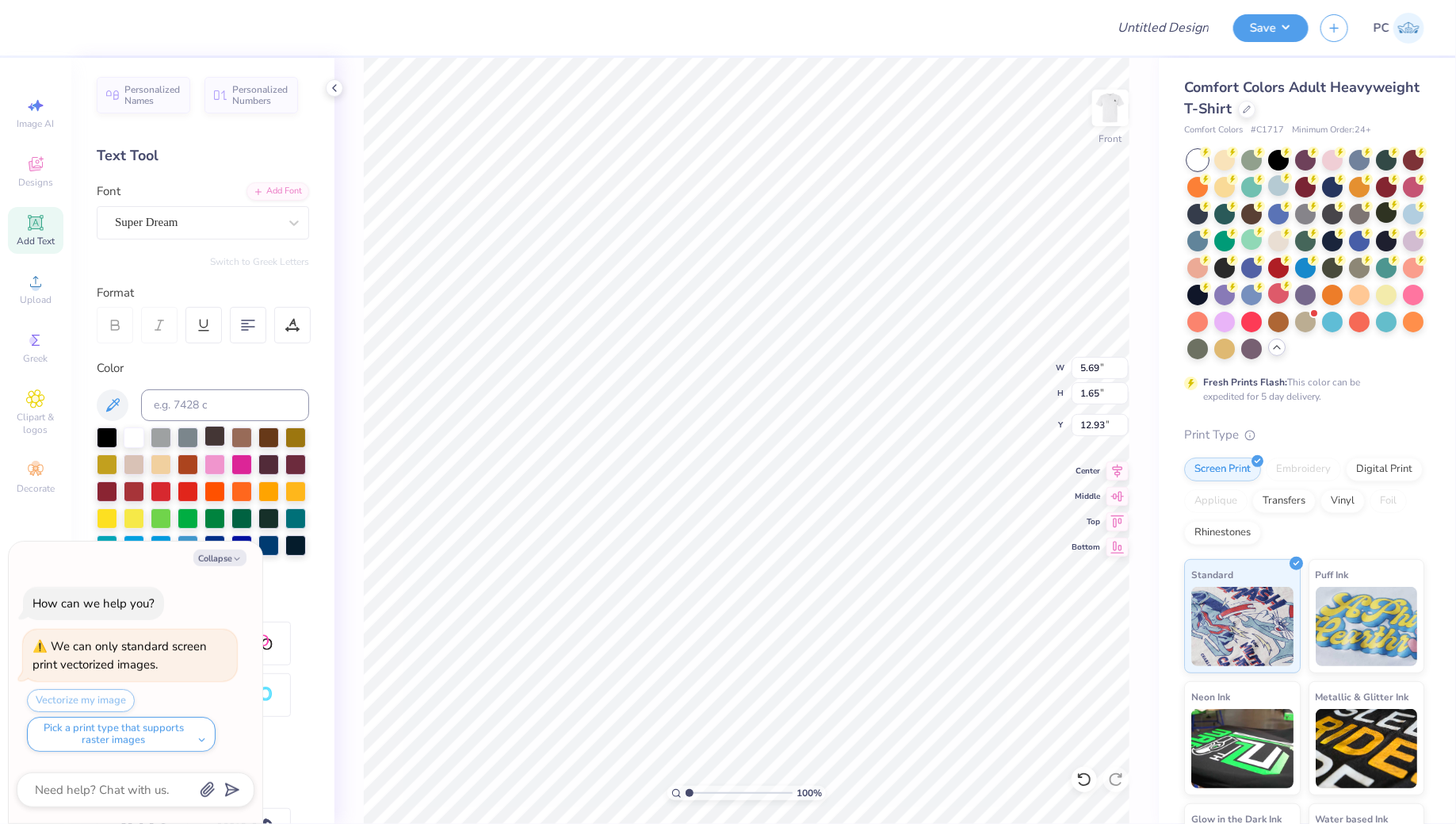
type textarea "x"
type textarea "I lift up my eyes to the hills. From where does my help come?"
type textarea "x"
type textarea "I lift up my eyes to the hills. From where does my help come? M"
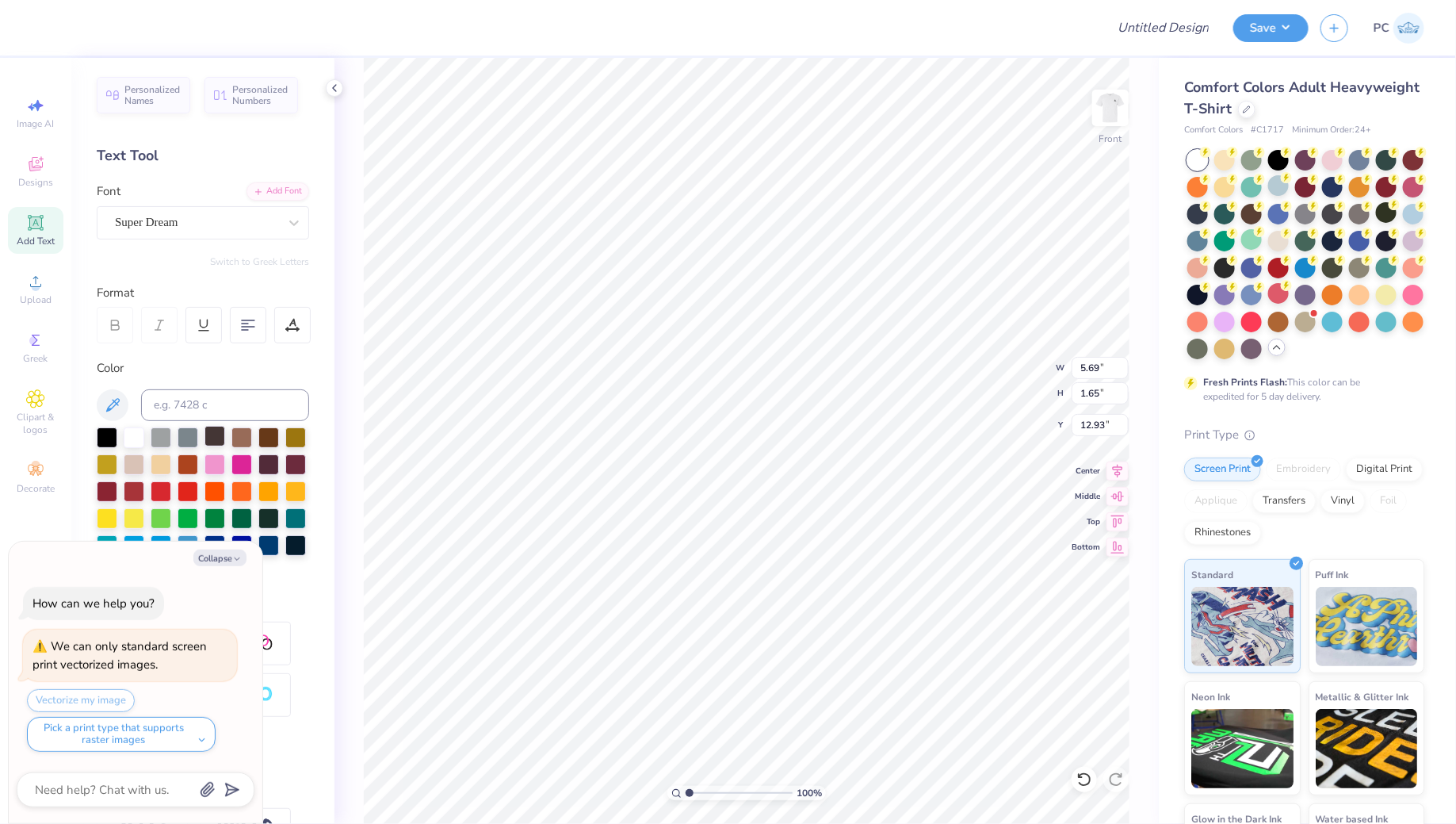
type textarea "x"
type textarea "I lift up my eyes to the hills. From where does my help come? My"
type textarea "x"
type textarea "I lift up my eyes to the hills. From where does my help come? My h"
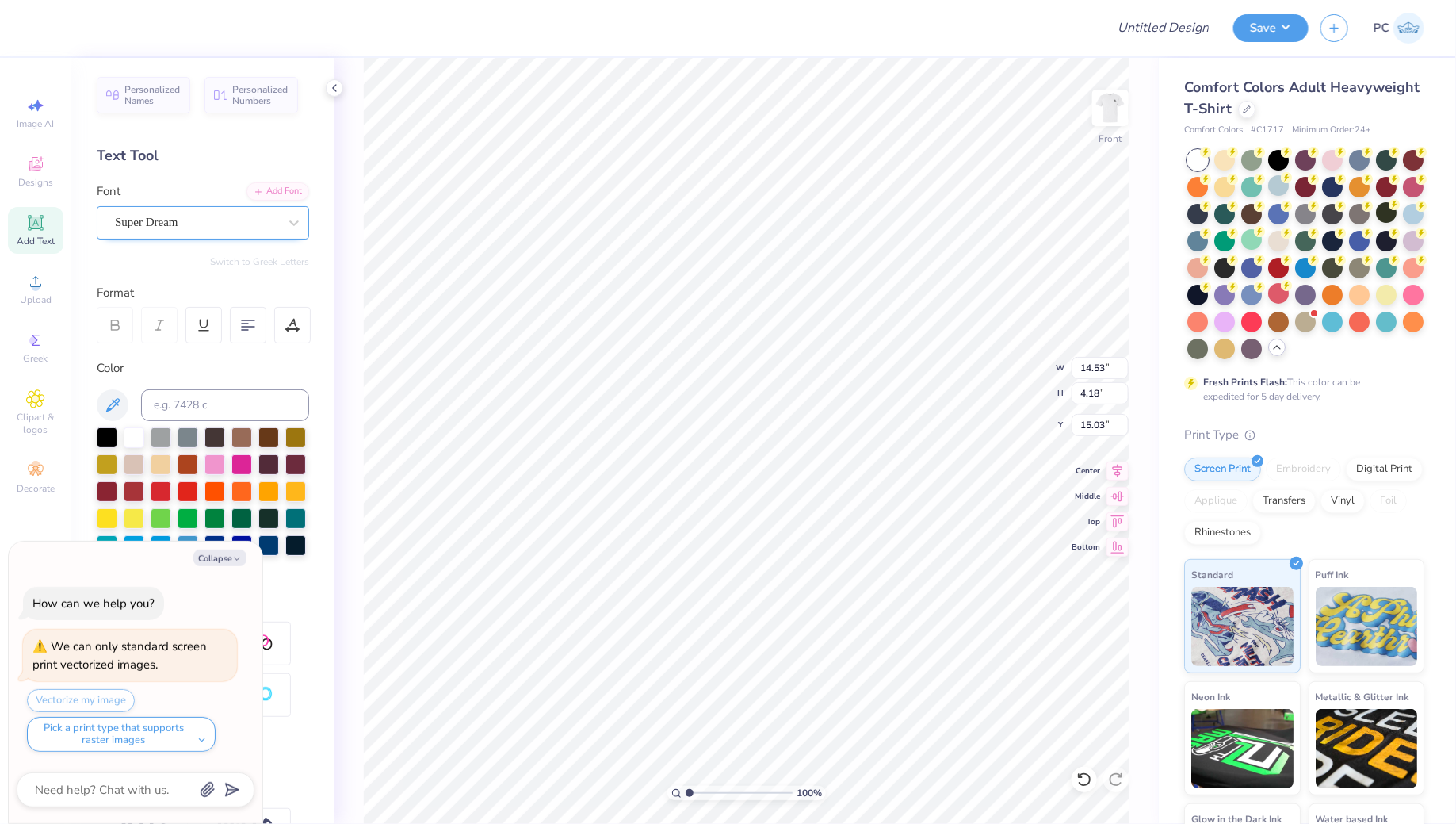
click at [169, 235] on div "Super Dream" at bounding box center [203, 222] width 213 height 33
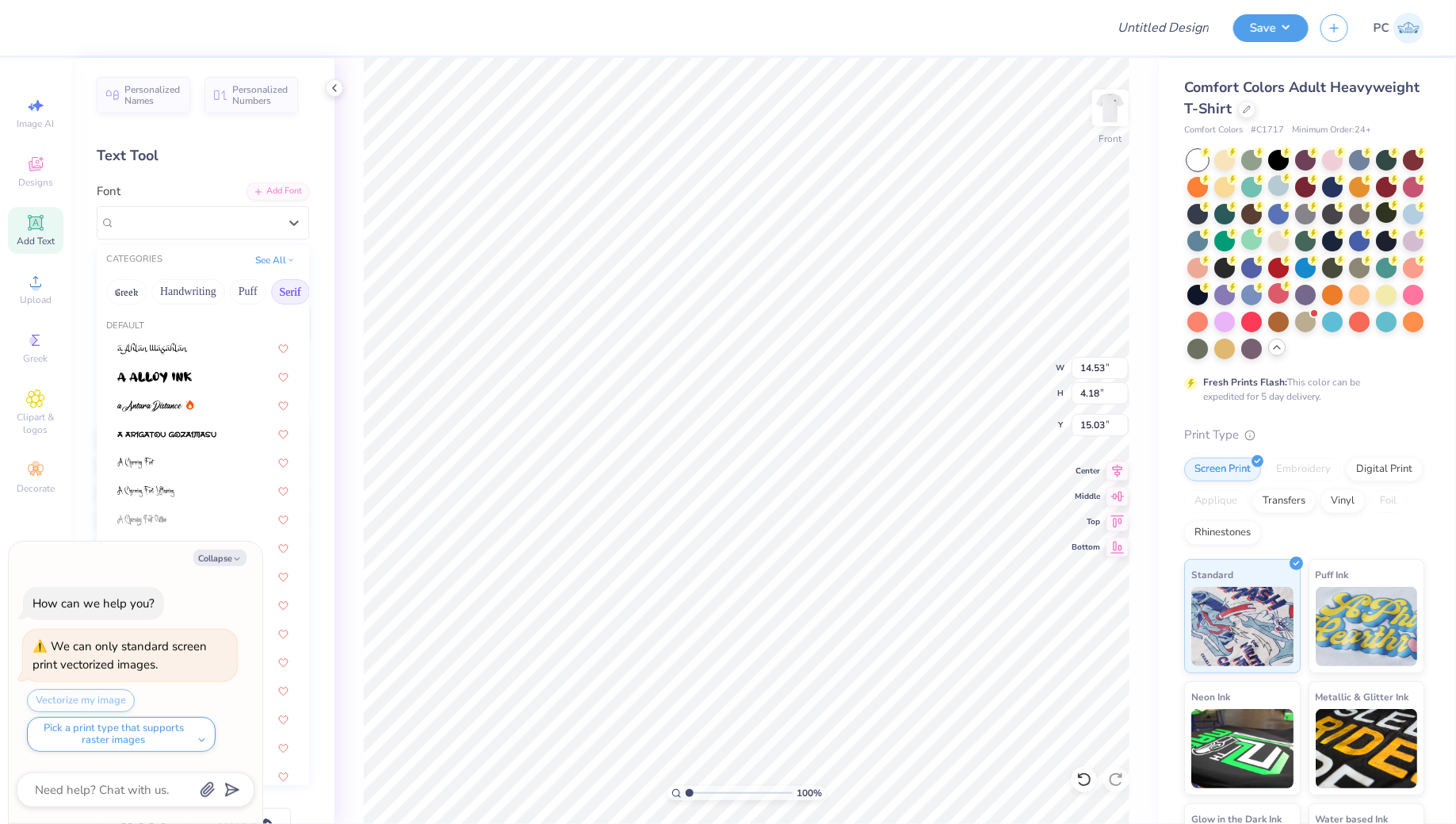
click at [272, 298] on button "Serif" at bounding box center [290, 292] width 39 height 26
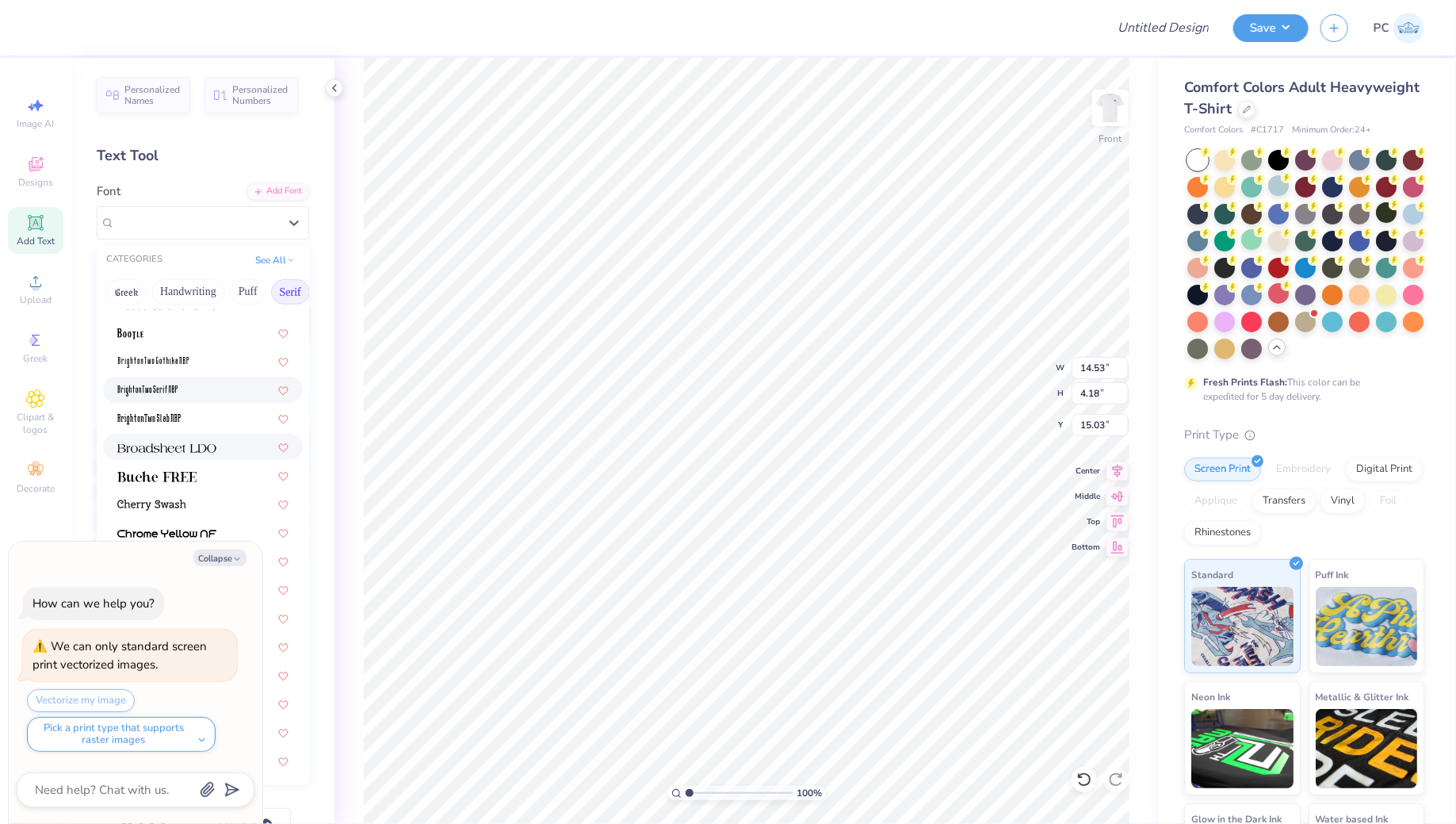
scroll to position [125, 0]
click at [221, 559] on button "Collapse" at bounding box center [220, 557] width 53 height 16
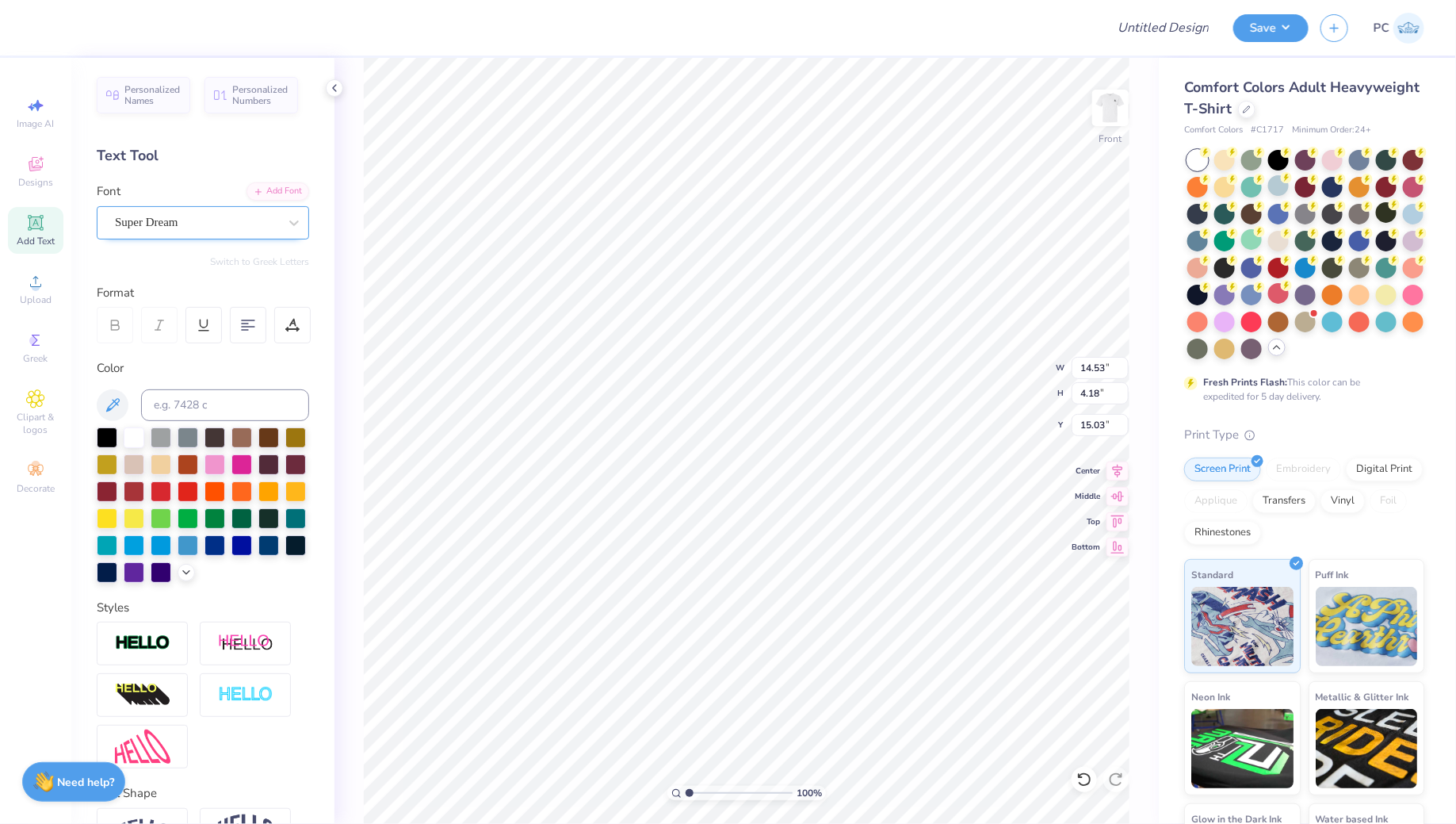
click at [229, 220] on div "Super Dream" at bounding box center [196, 222] width 166 height 25
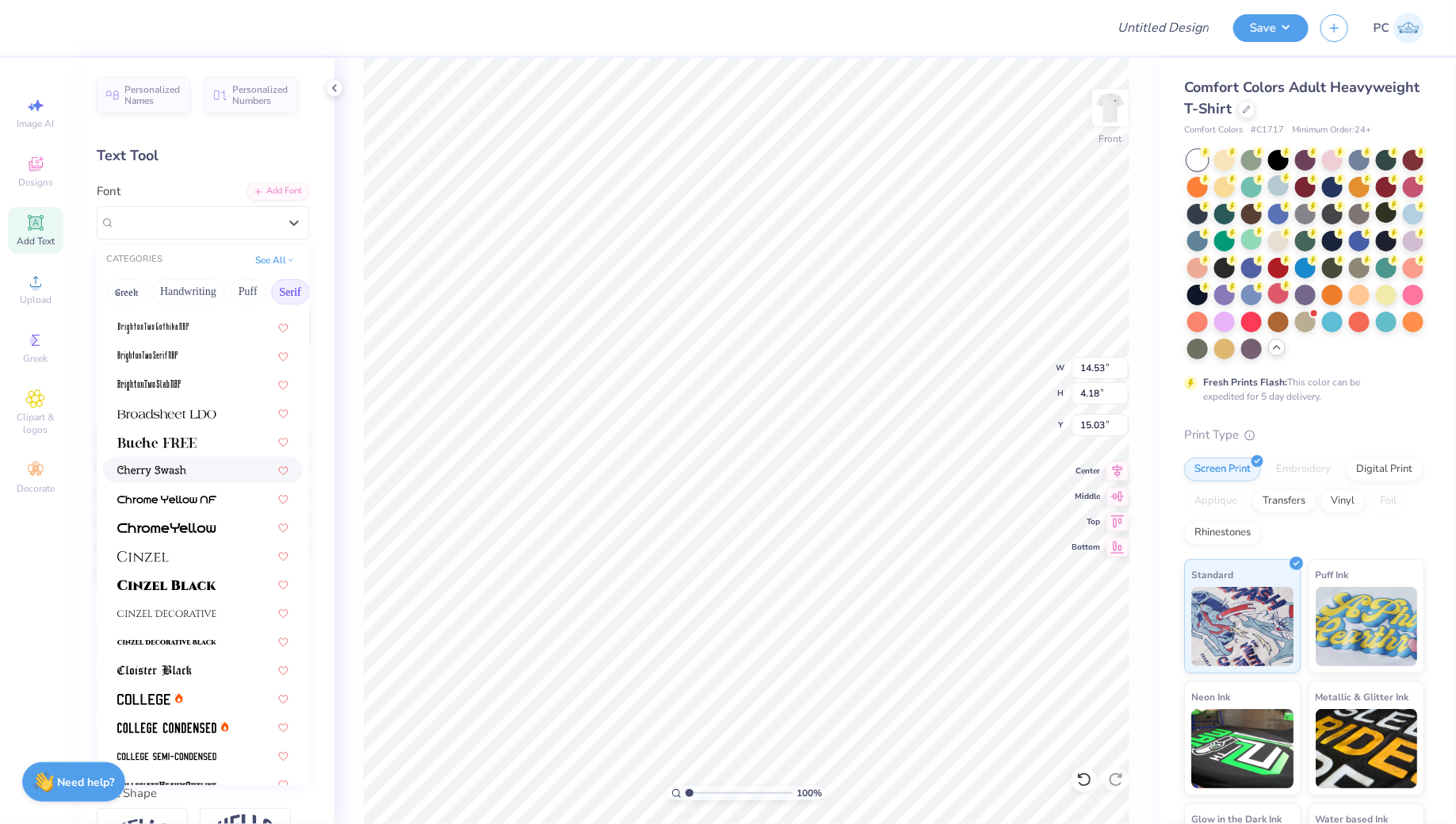
scroll to position [99, 0]
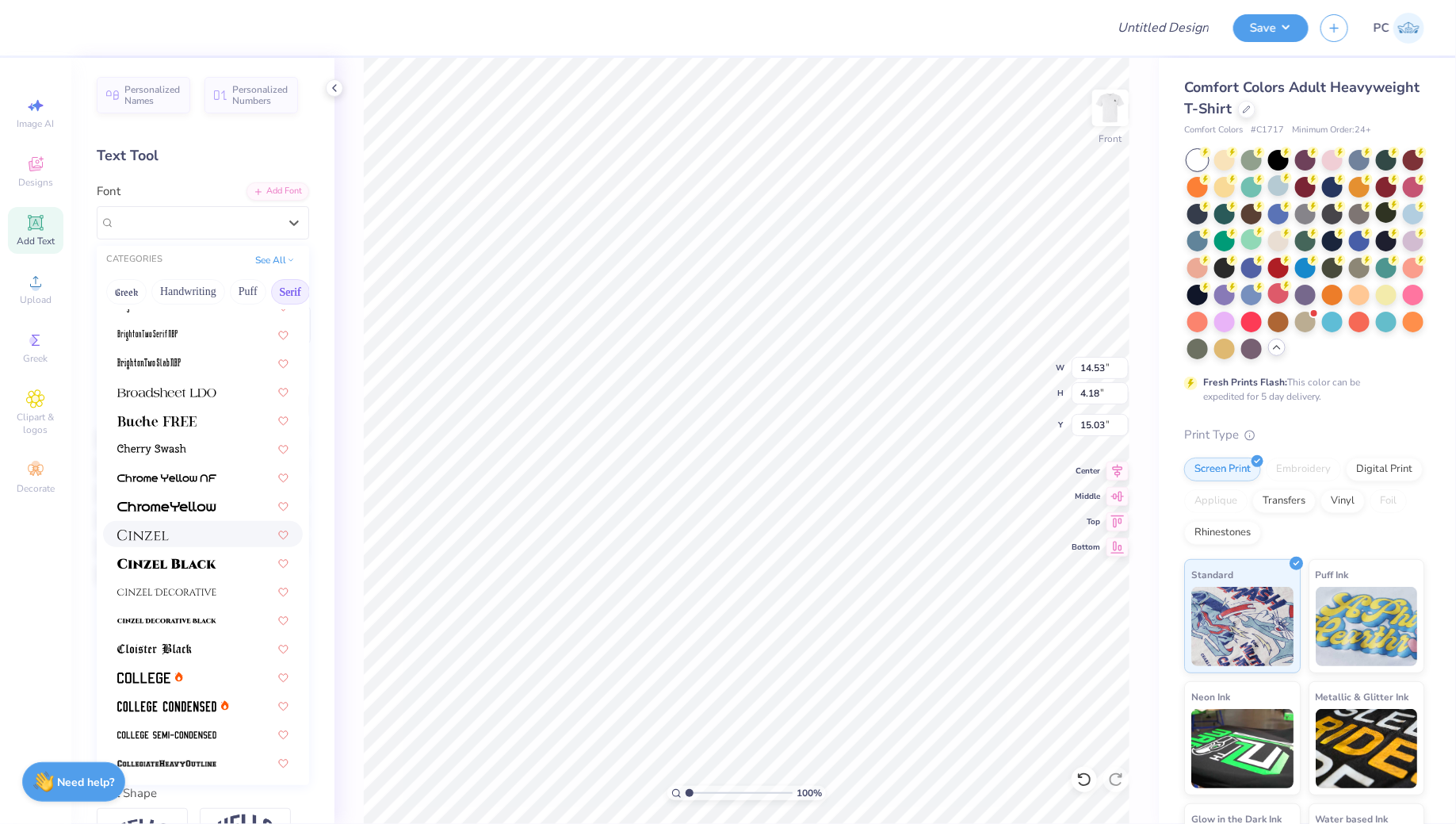
click at [157, 532] on img at bounding box center [143, 535] width 51 height 11
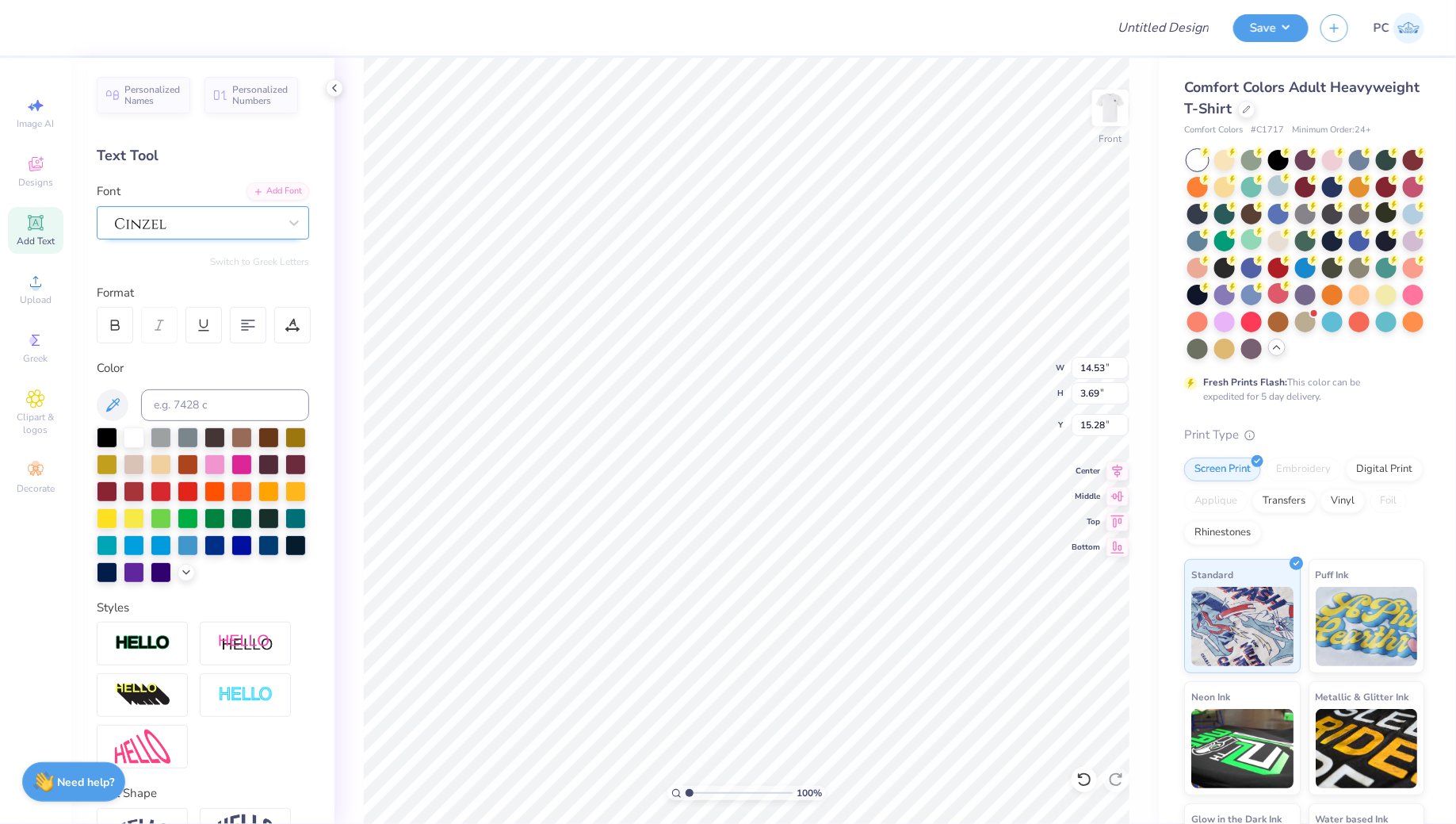
click at [216, 225] on div at bounding box center [196, 222] width 166 height 25
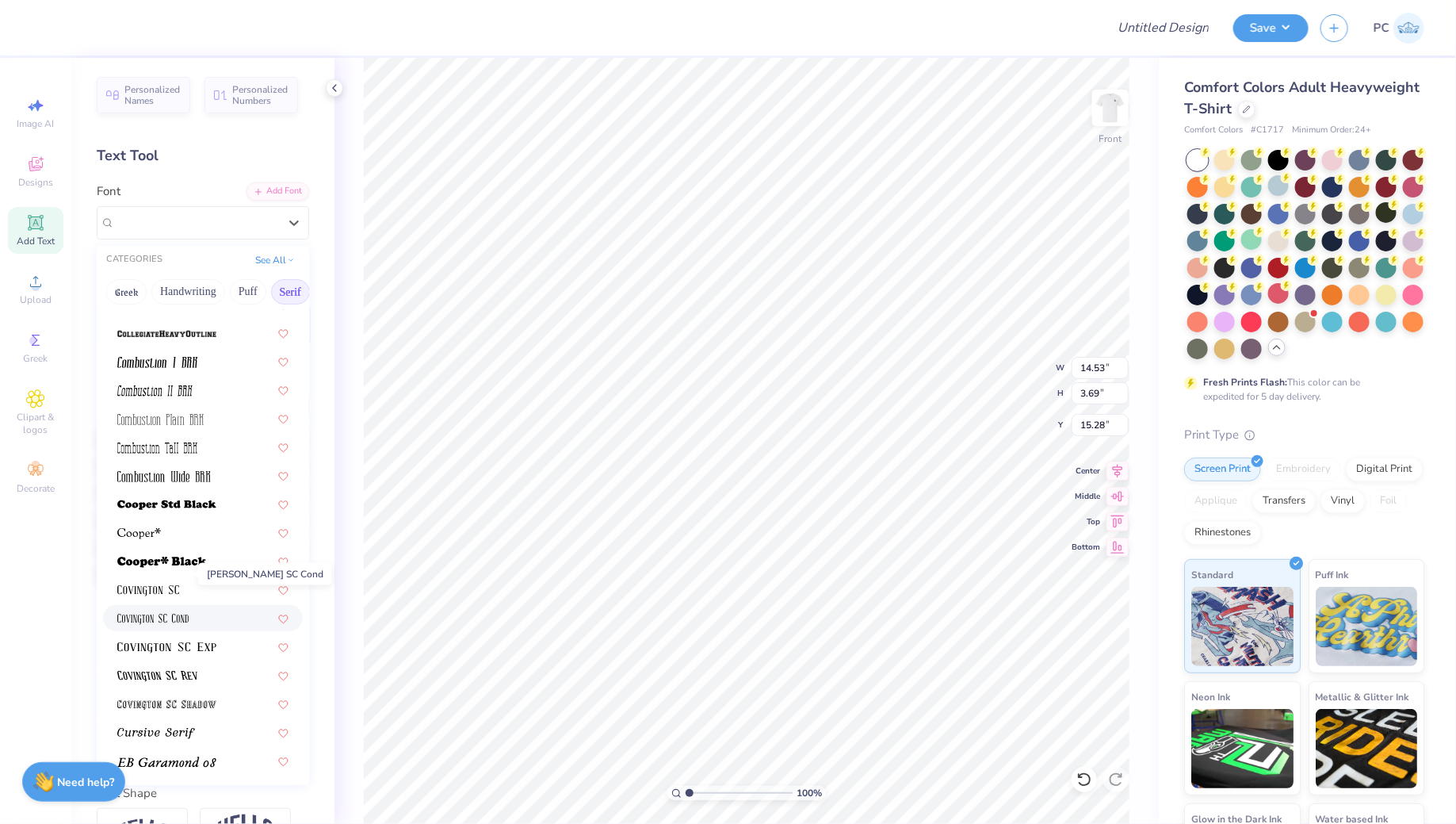
scroll to position [610, 0]
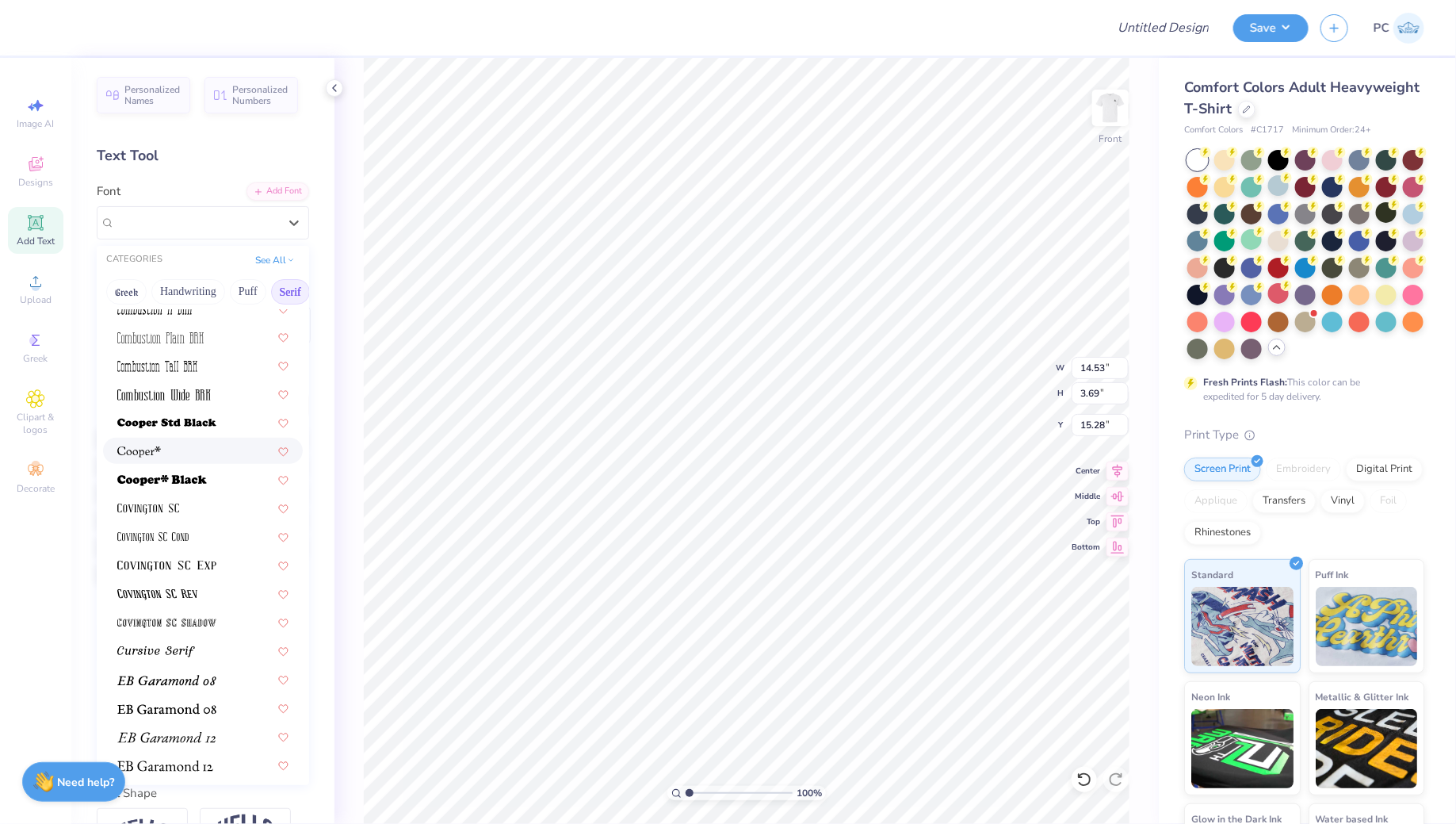
click at [154, 454] on img at bounding box center [139, 452] width 44 height 11
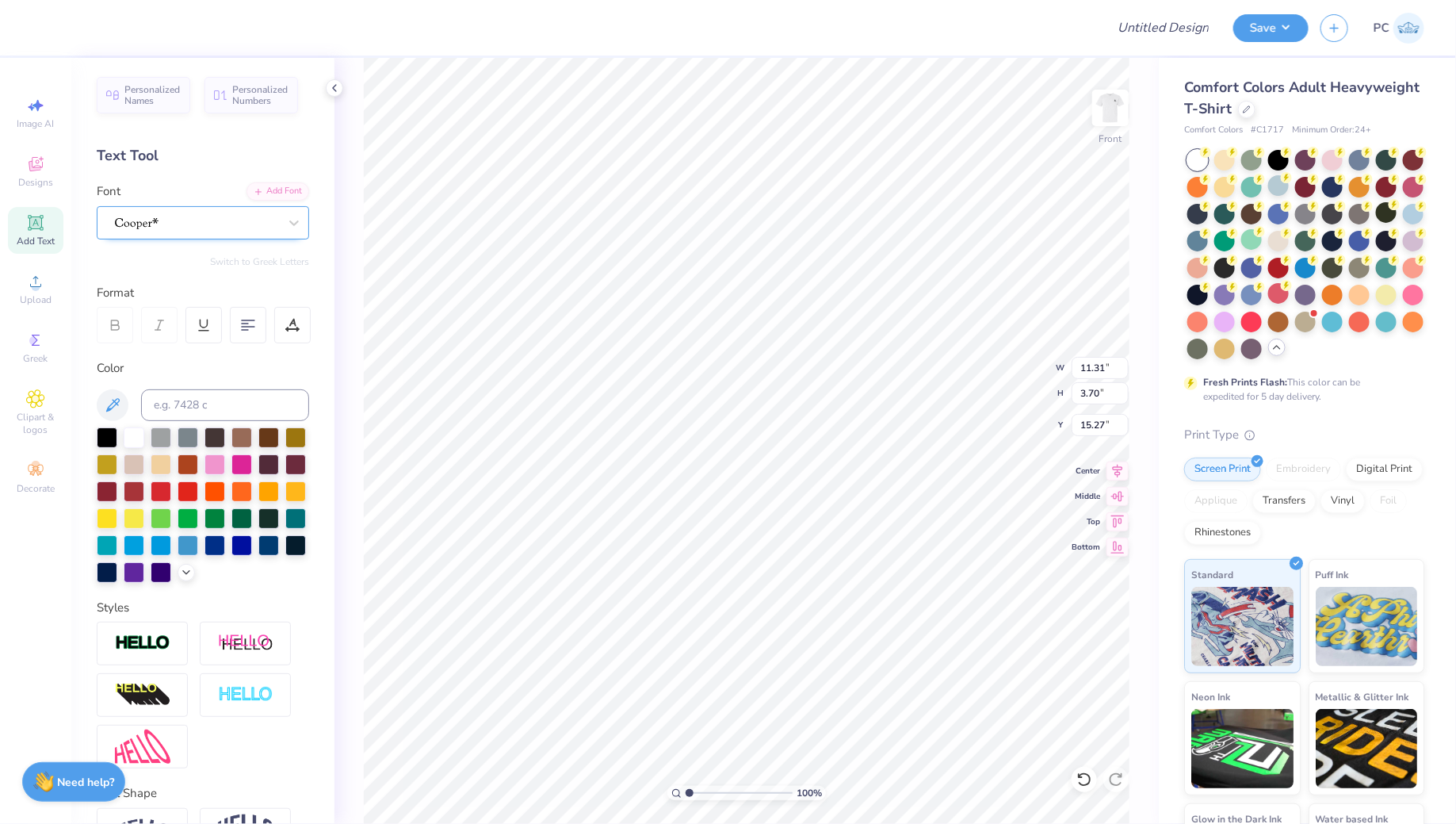
click at [170, 218] on div at bounding box center [196, 222] width 166 height 25
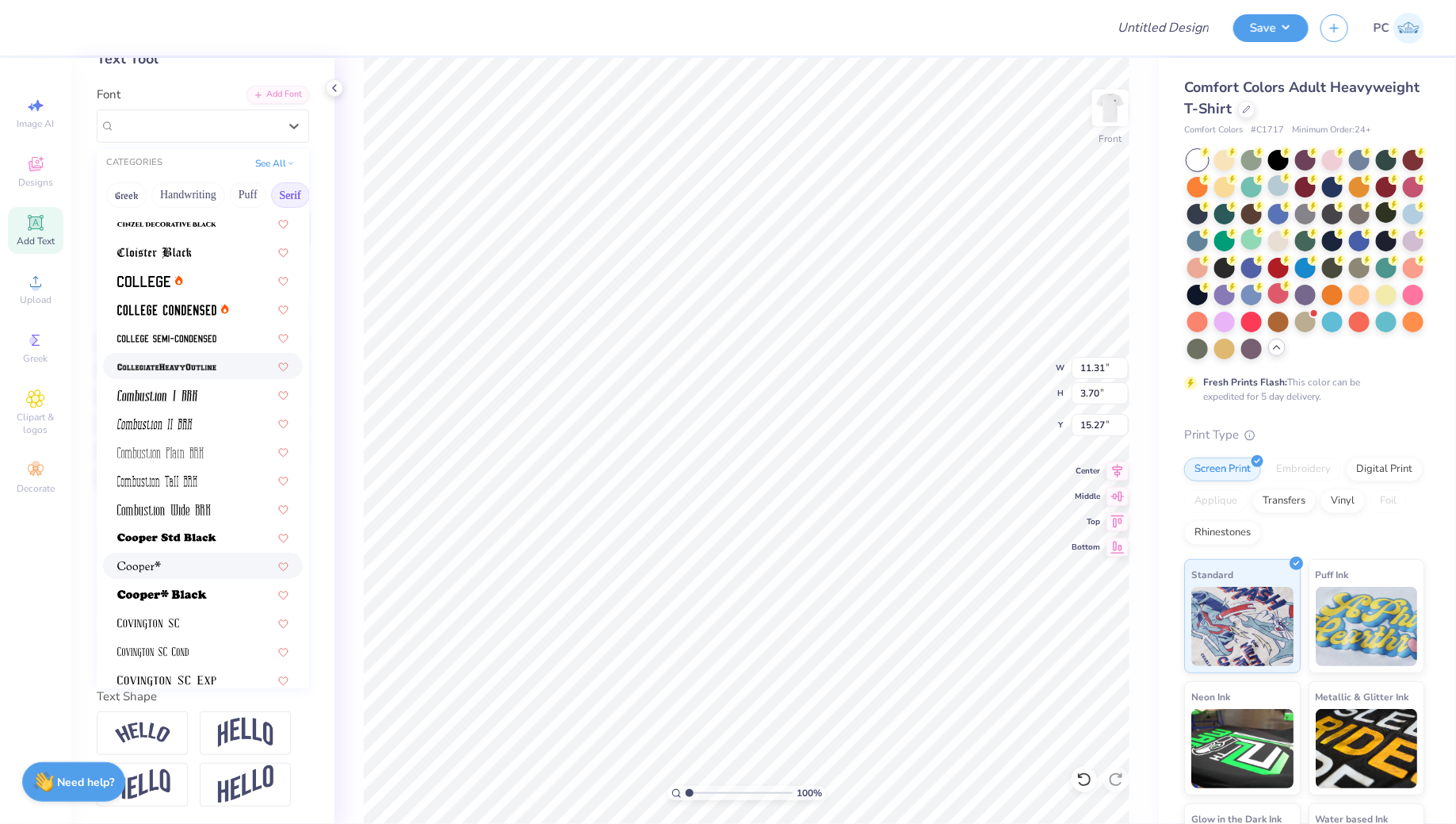
scroll to position [719, 0]
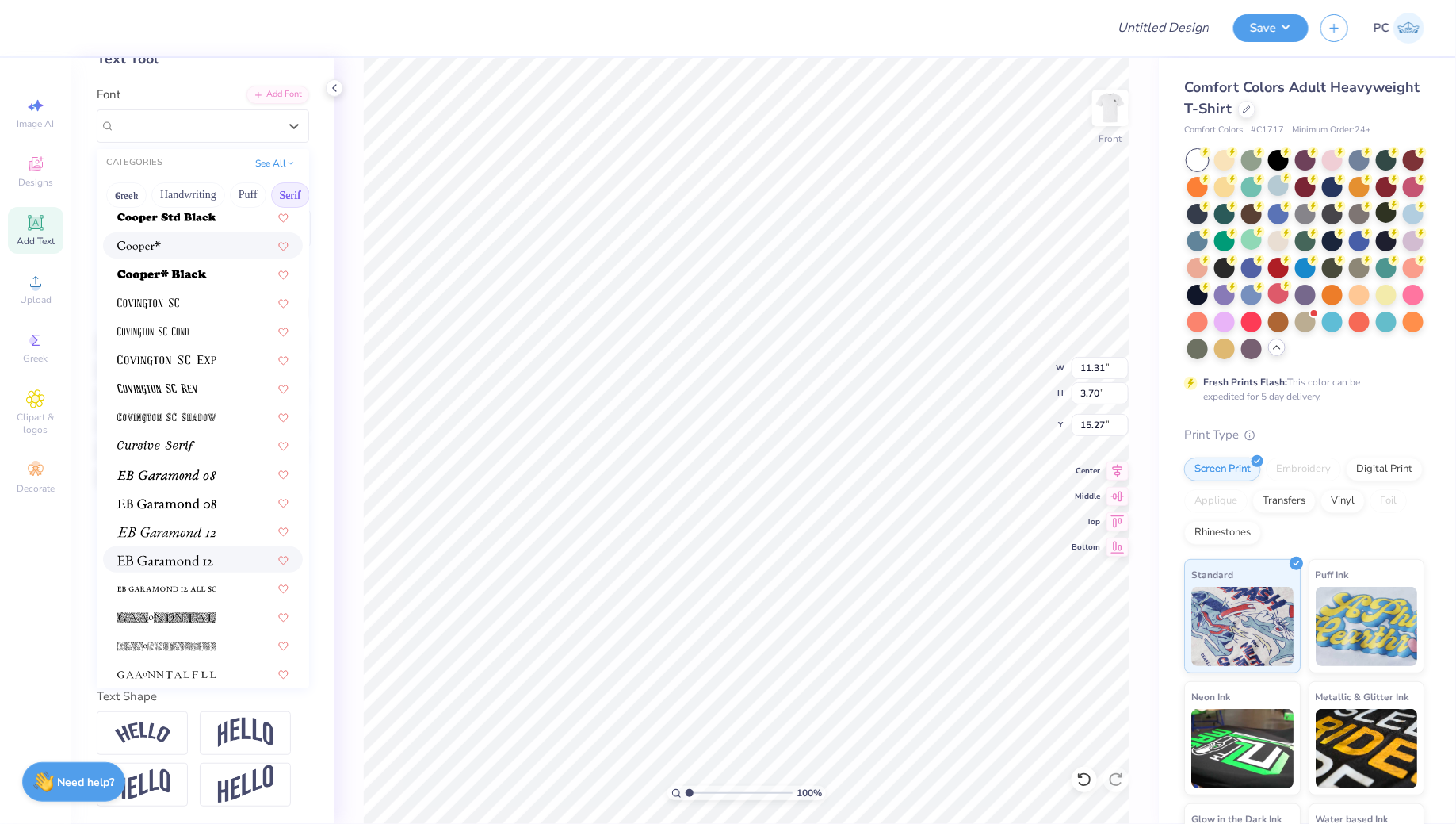
click at [185, 566] on span at bounding box center [165, 559] width 96 height 16
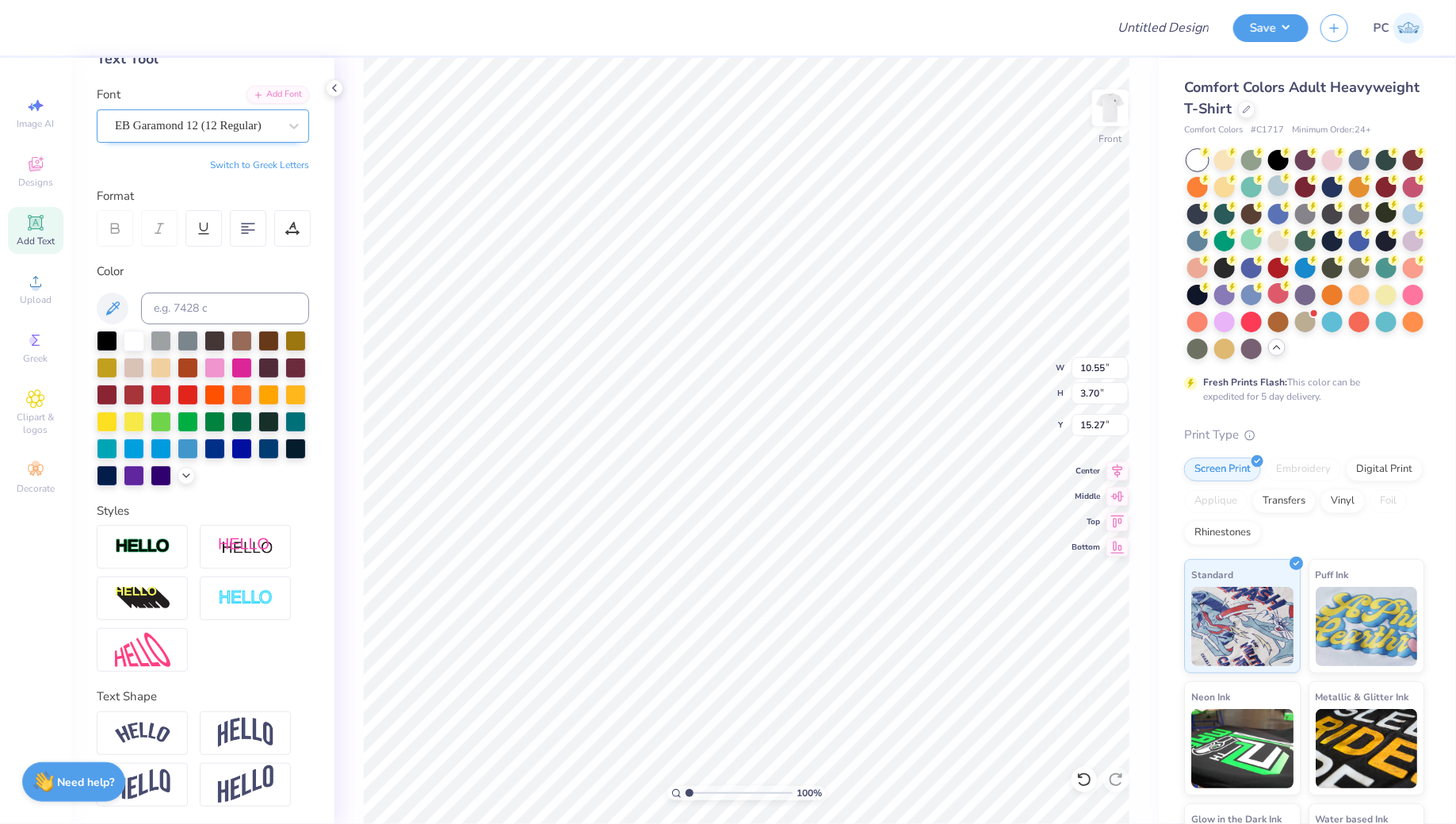
click at [200, 121] on div "EB Garamond 12 (12 Regular)" at bounding box center [196, 125] width 166 height 25
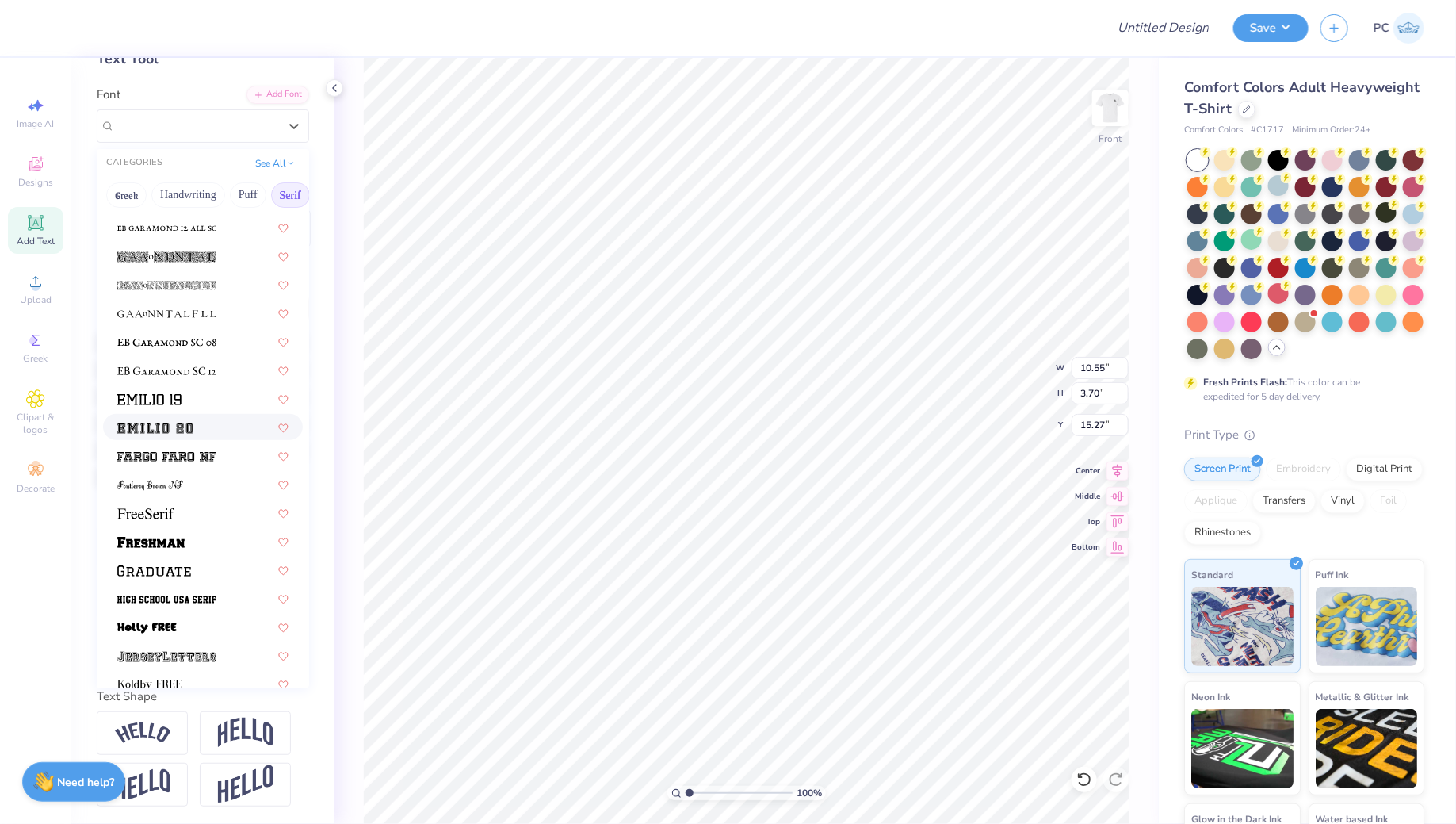
scroll to position [1079, 0]
click at [187, 506] on div at bounding box center [203, 513] width 171 height 16
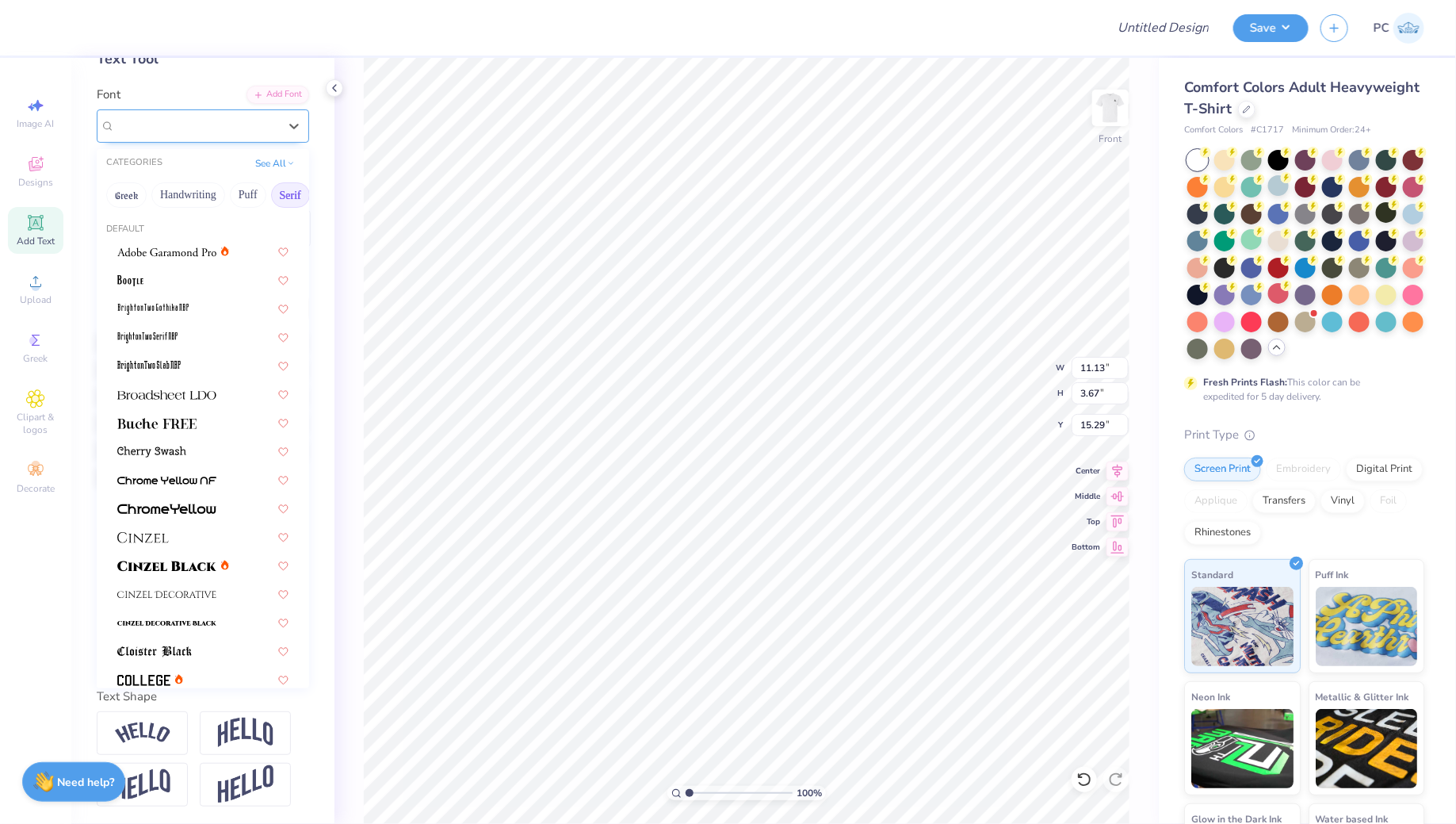
click at [163, 123] on div "FreeSerif" at bounding box center [196, 125] width 166 height 25
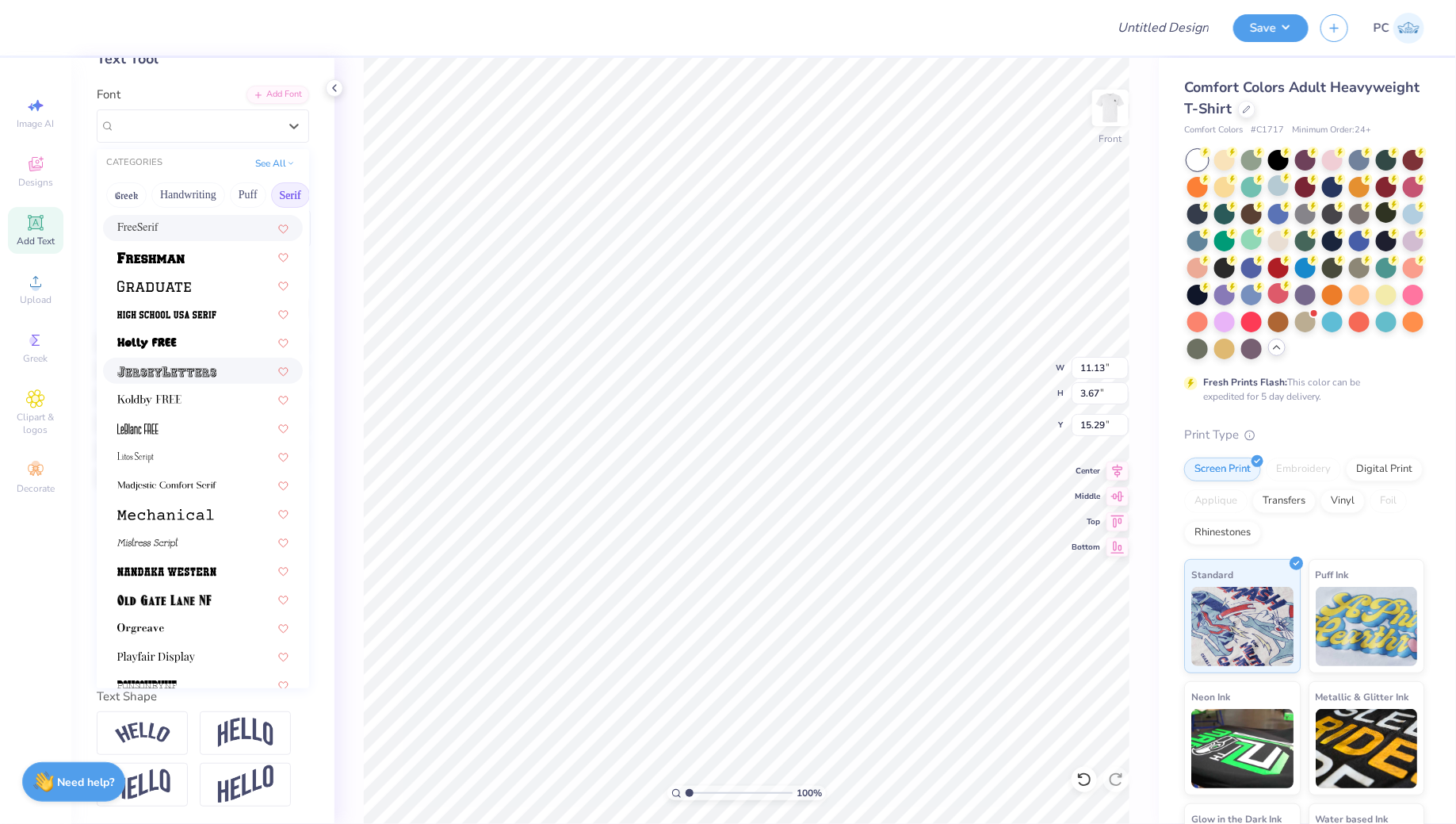
scroll to position [1363, 0]
click at [153, 456] on div at bounding box center [203, 456] width 171 height 16
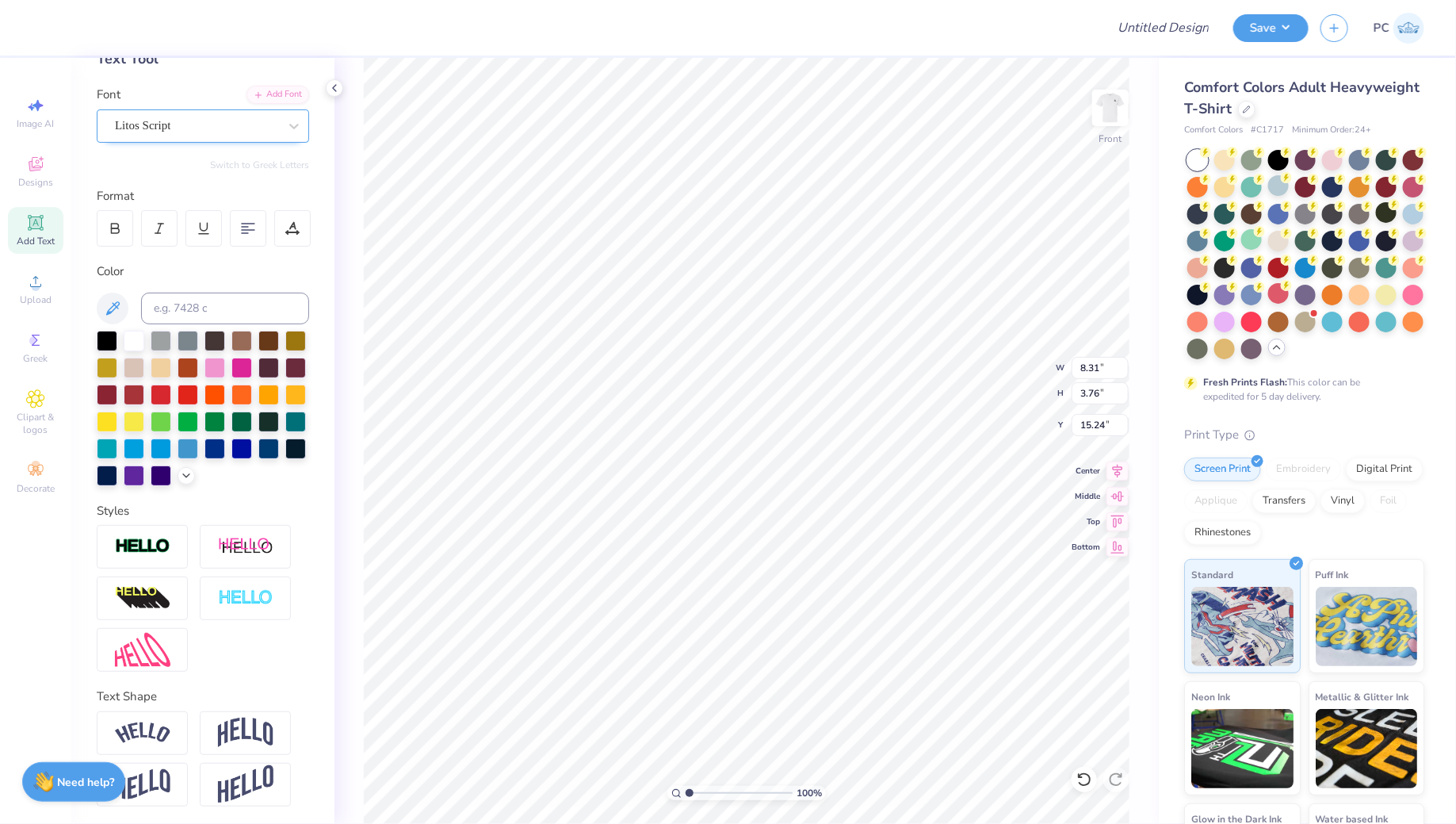
click at [212, 128] on div "Litos Script" at bounding box center [196, 125] width 166 height 25
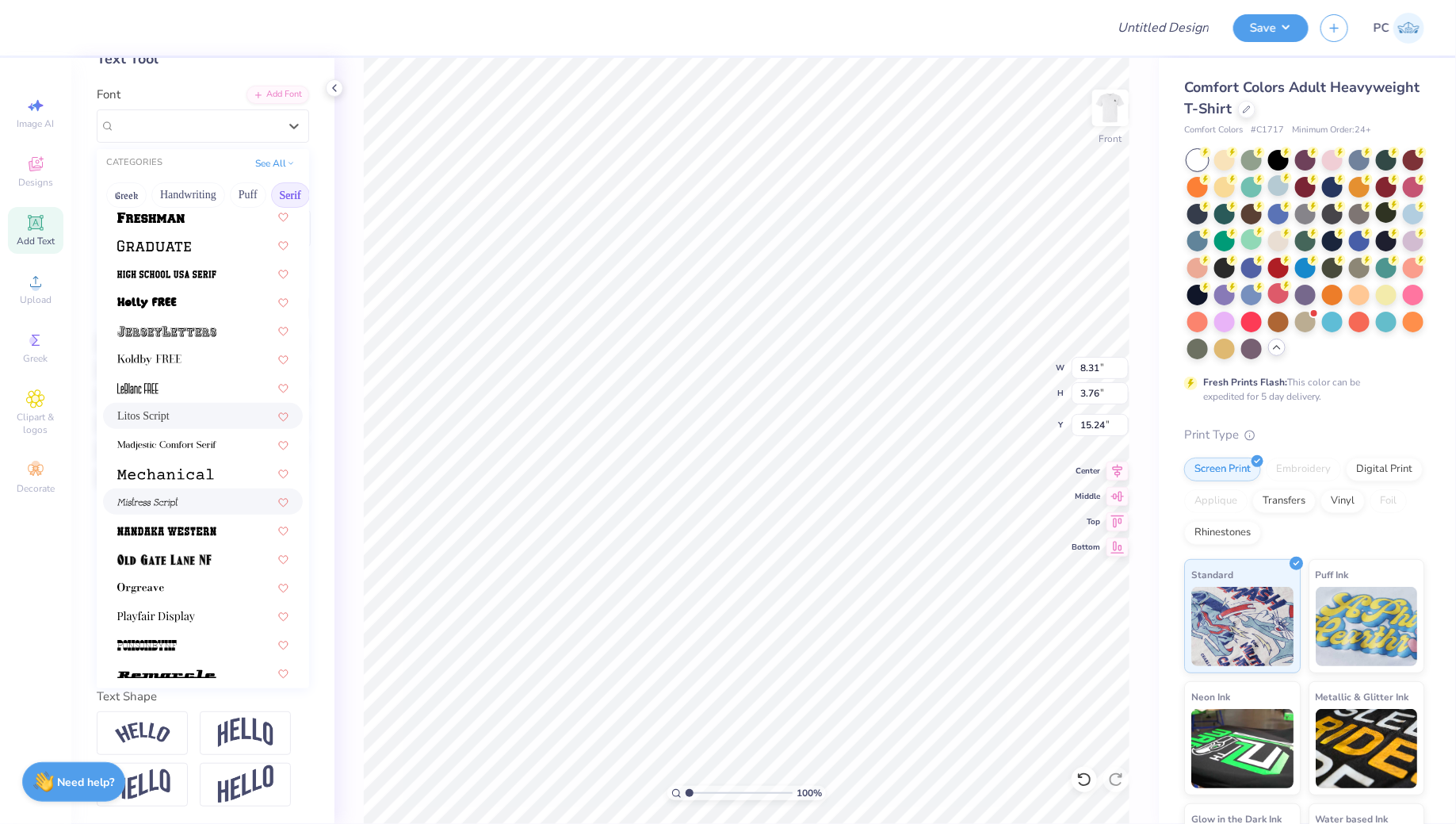
scroll to position [1415, 0]
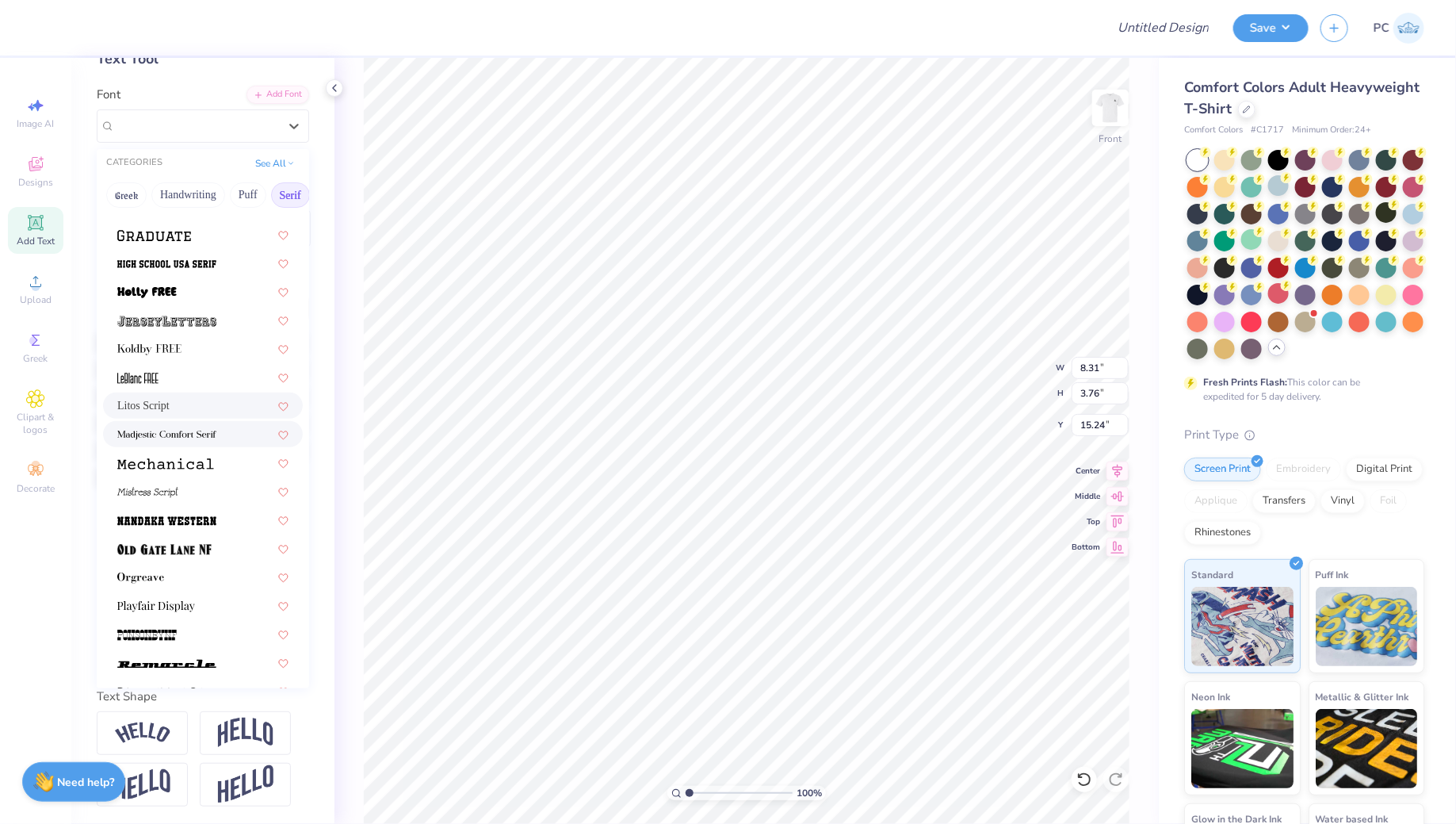
click at [201, 438] on img at bounding box center [167, 435] width 99 height 11
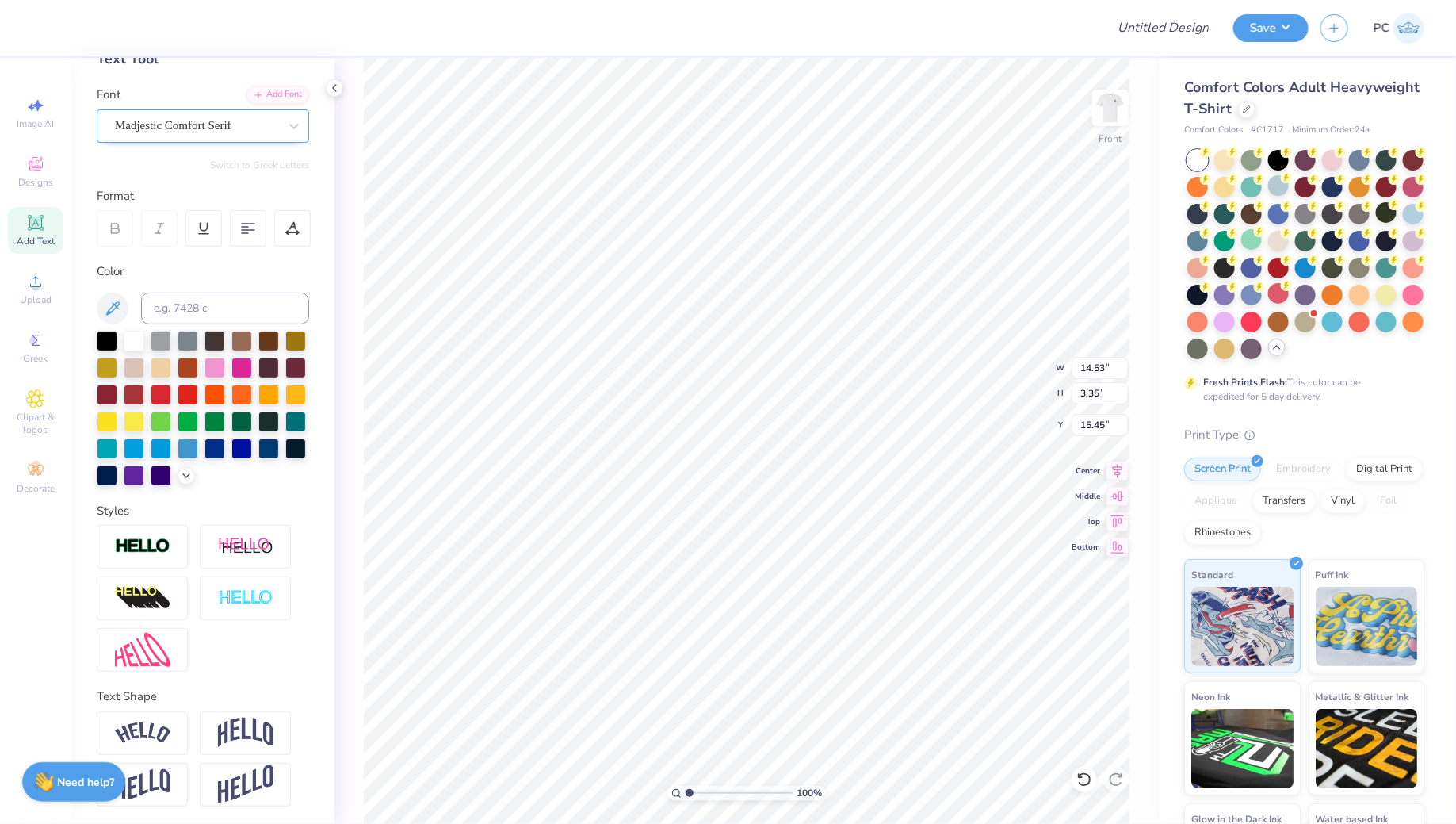
click at [218, 123] on div "Madjestic Comfort Serif" at bounding box center [196, 125] width 166 height 25
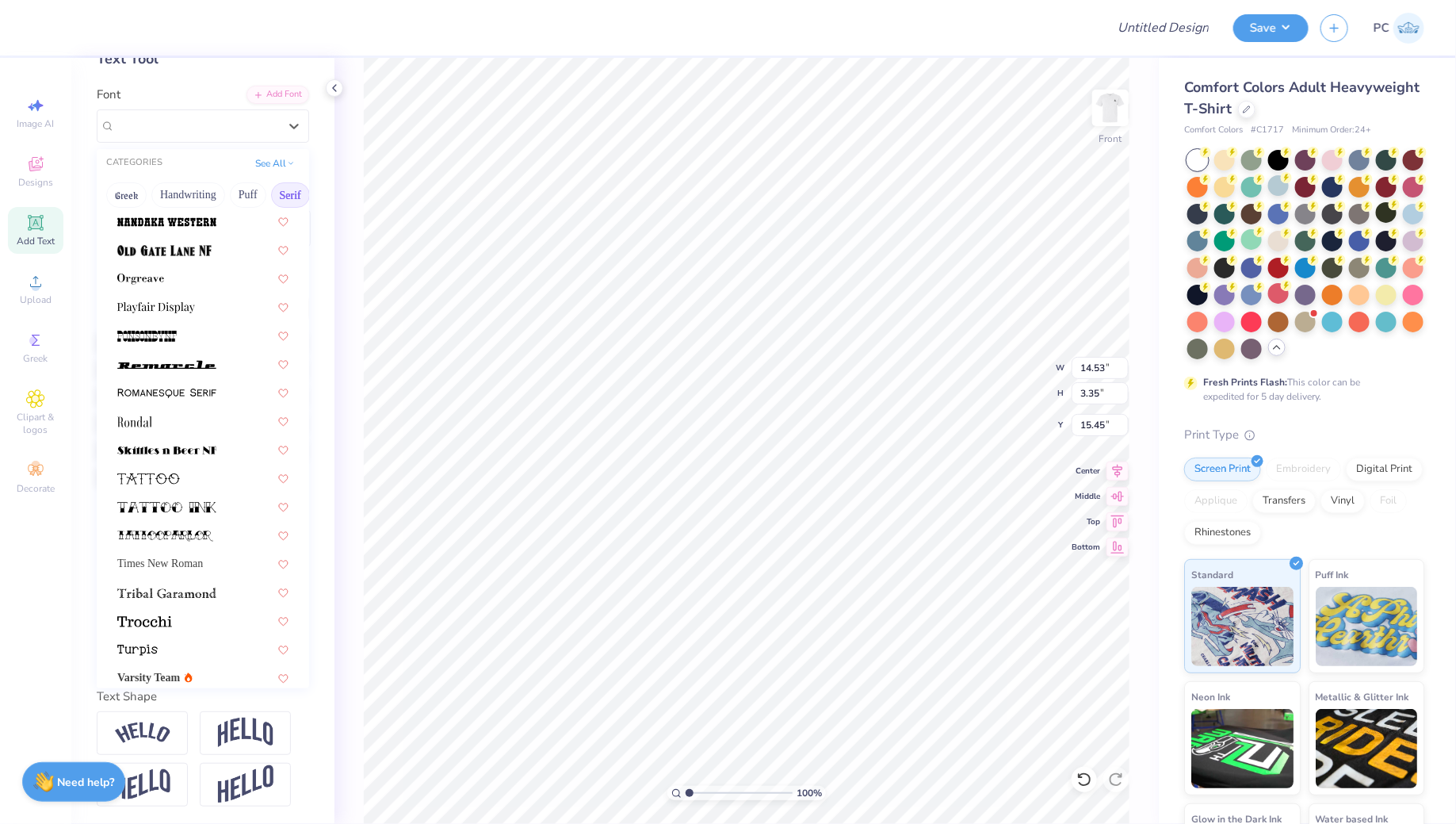
scroll to position [1814, 0]
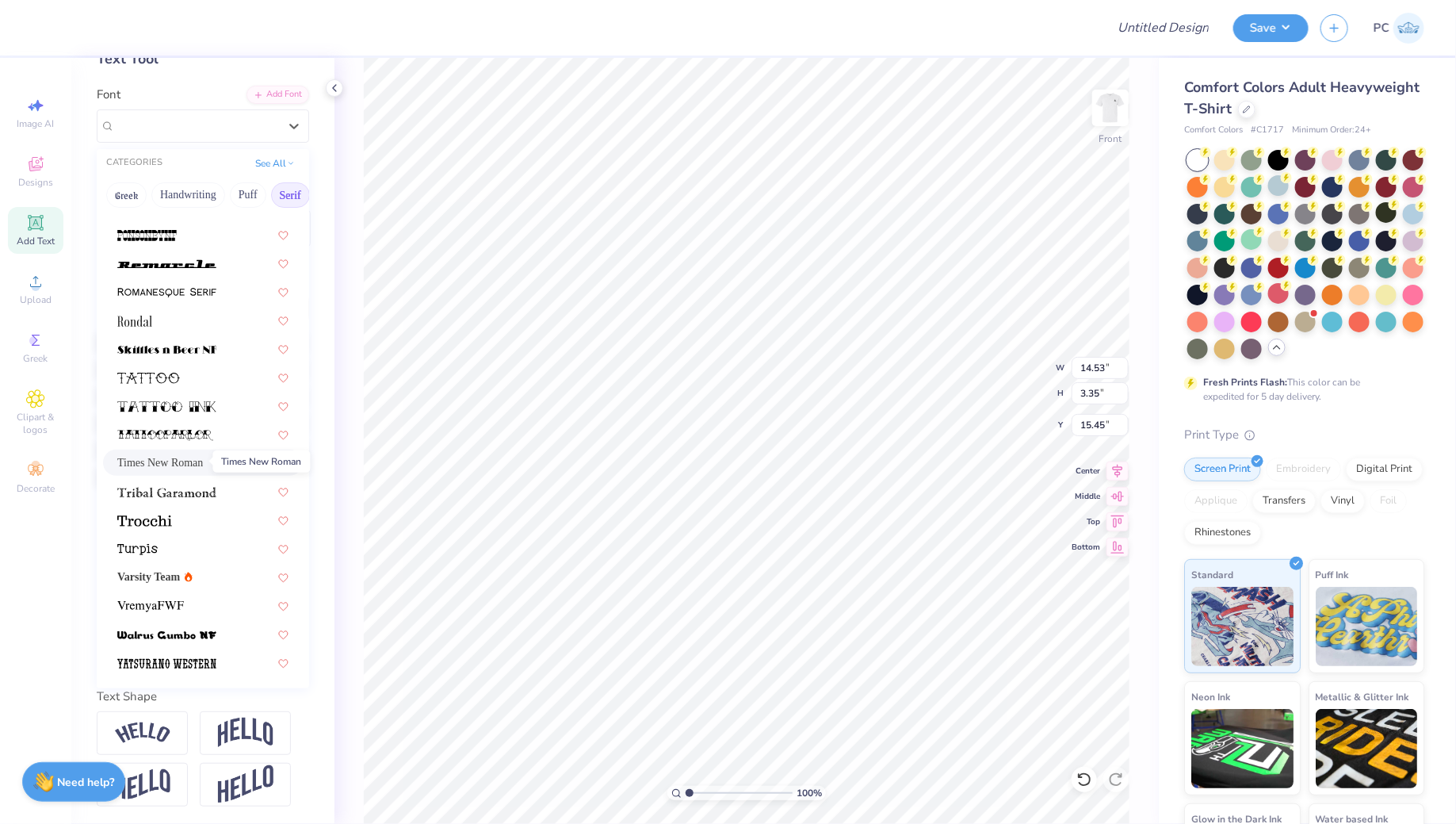
click at [187, 465] on span "Times New Roman" at bounding box center [160, 462] width 86 height 16
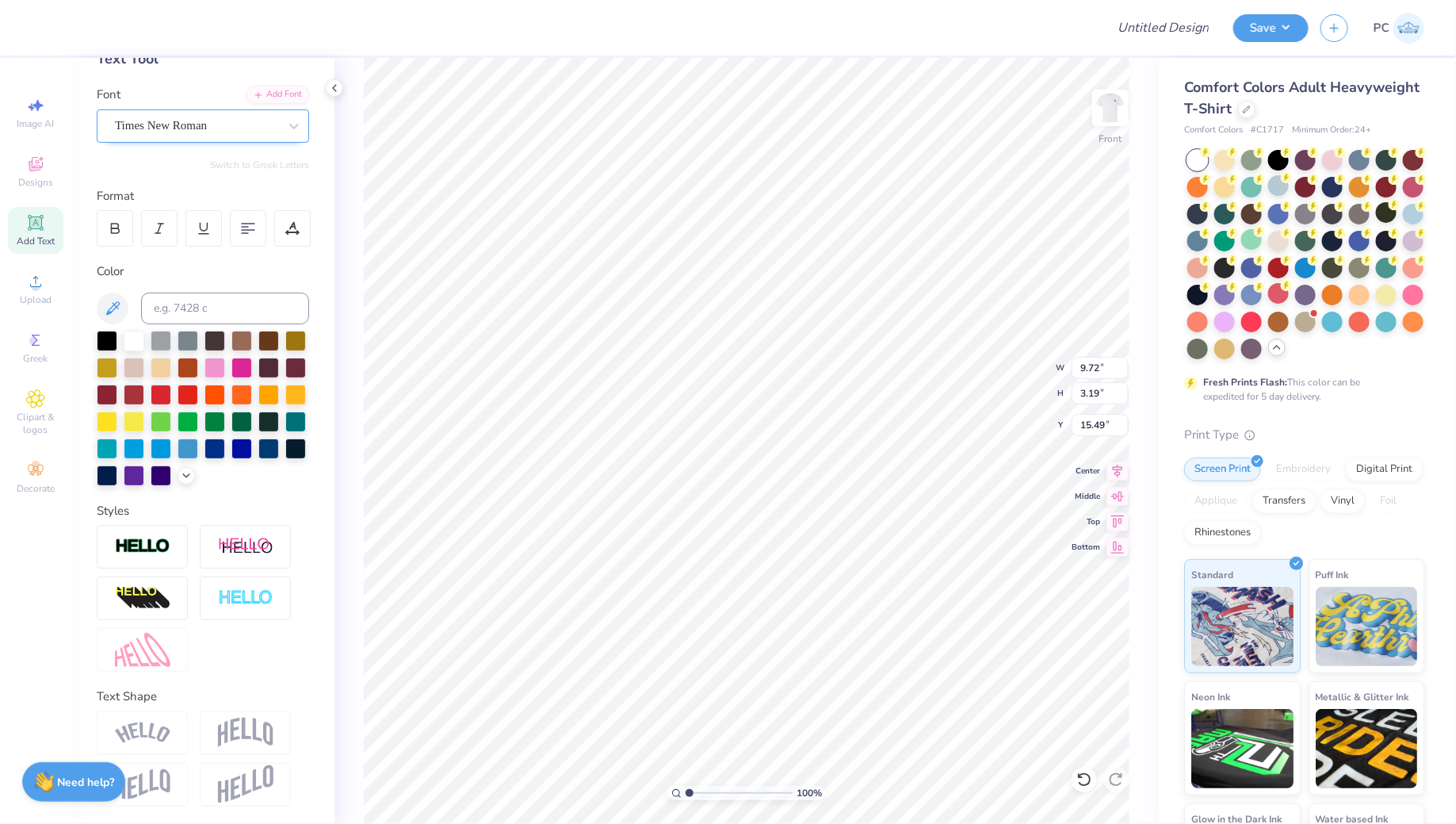
click at [162, 127] on div "Times New Roman" at bounding box center [196, 125] width 166 height 25
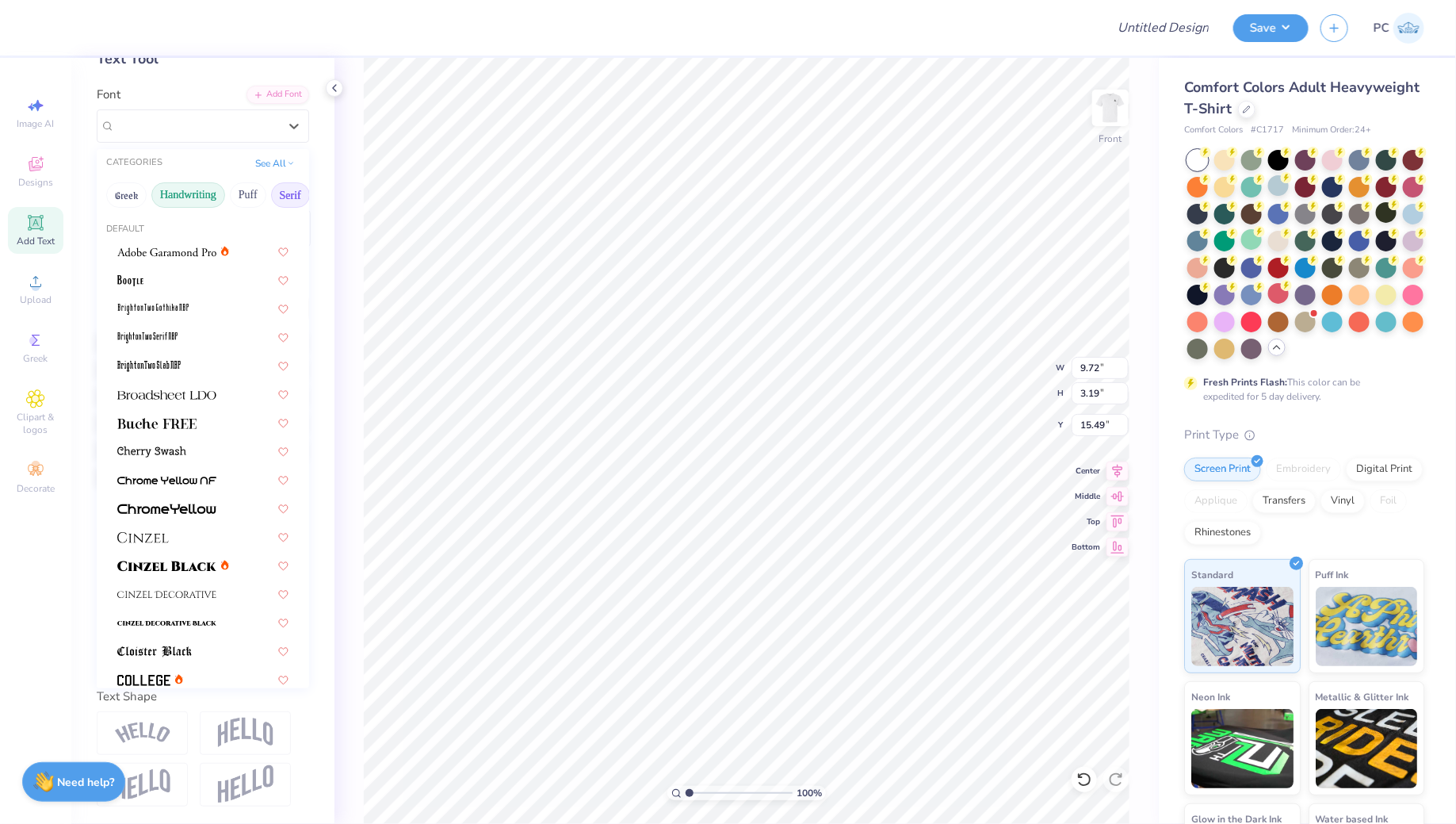
click at [179, 186] on button "Handwriting" at bounding box center [189, 195] width 74 height 26
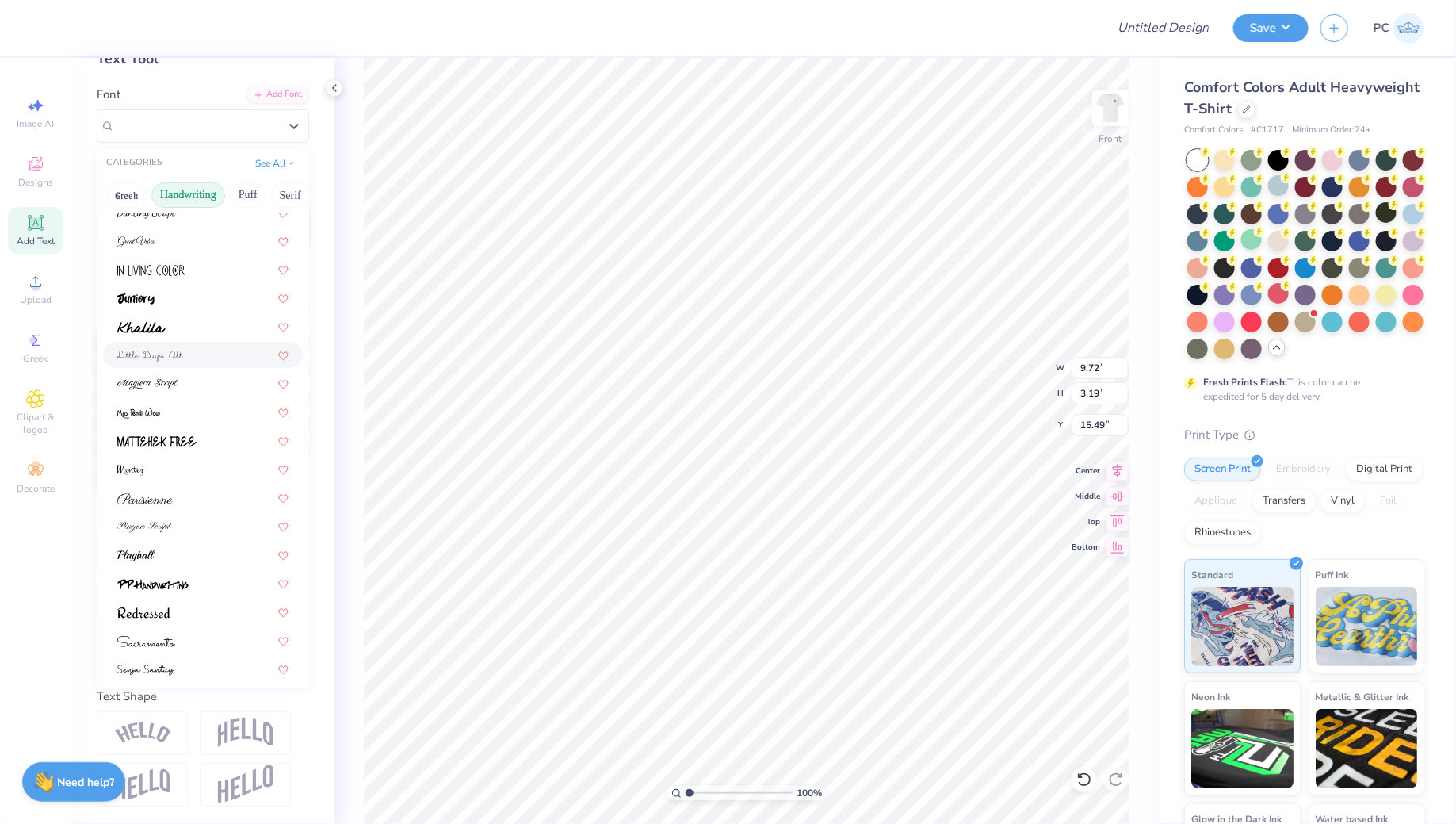
scroll to position [359, 0]
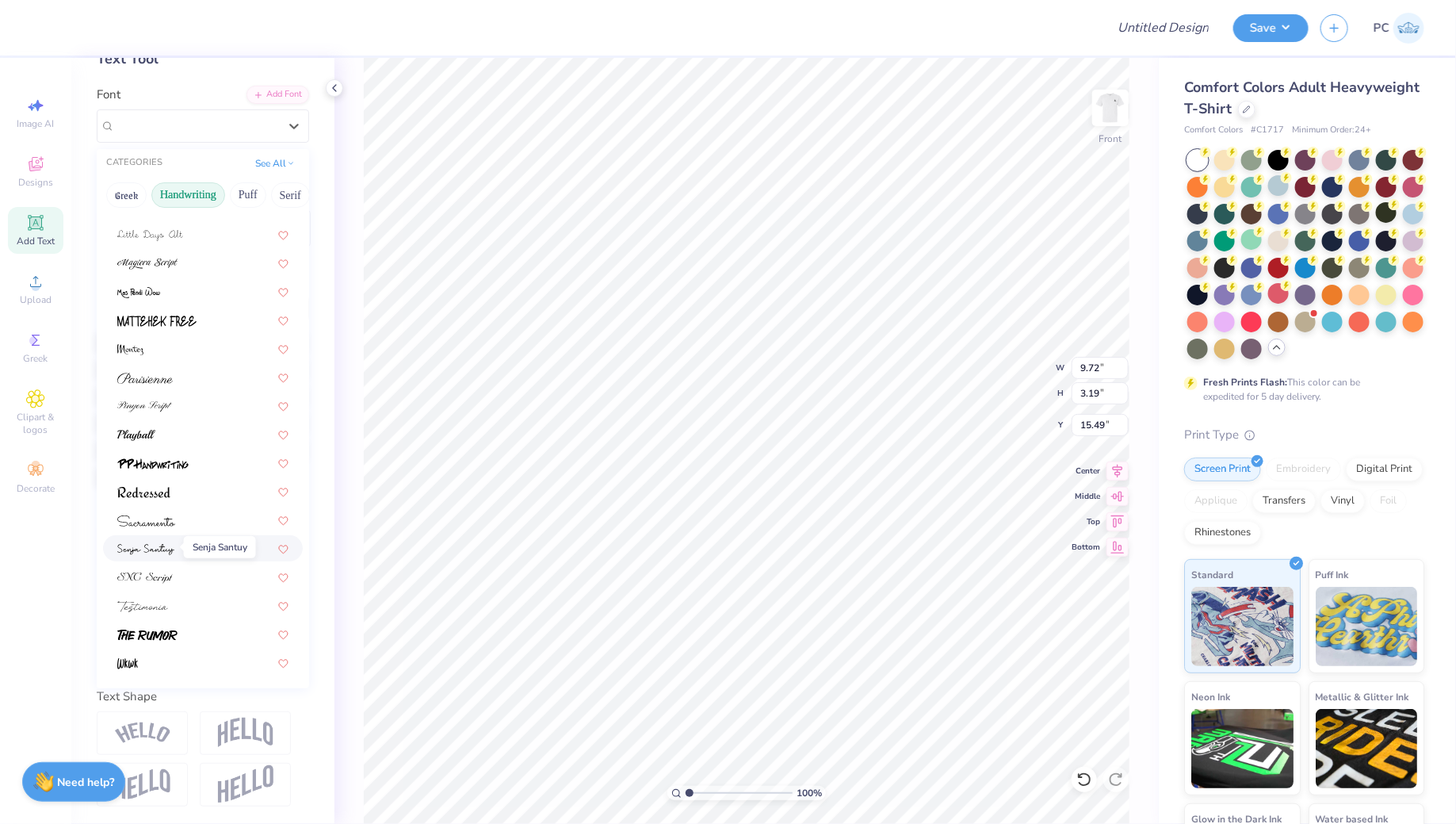
click at [168, 550] on img at bounding box center [146, 549] width 57 height 11
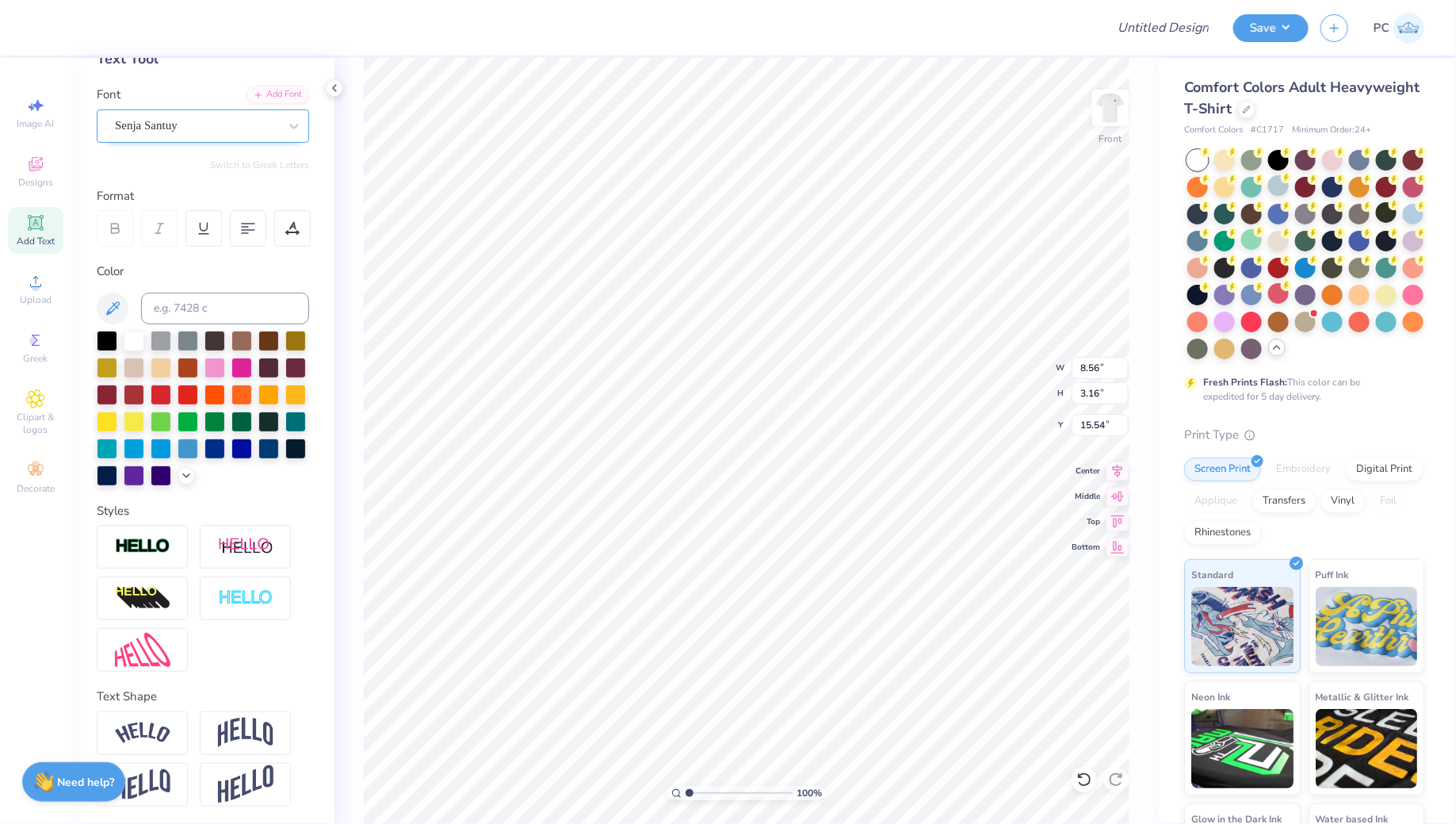
click at [150, 138] on div "Senja Santuy" at bounding box center [203, 126] width 213 height 33
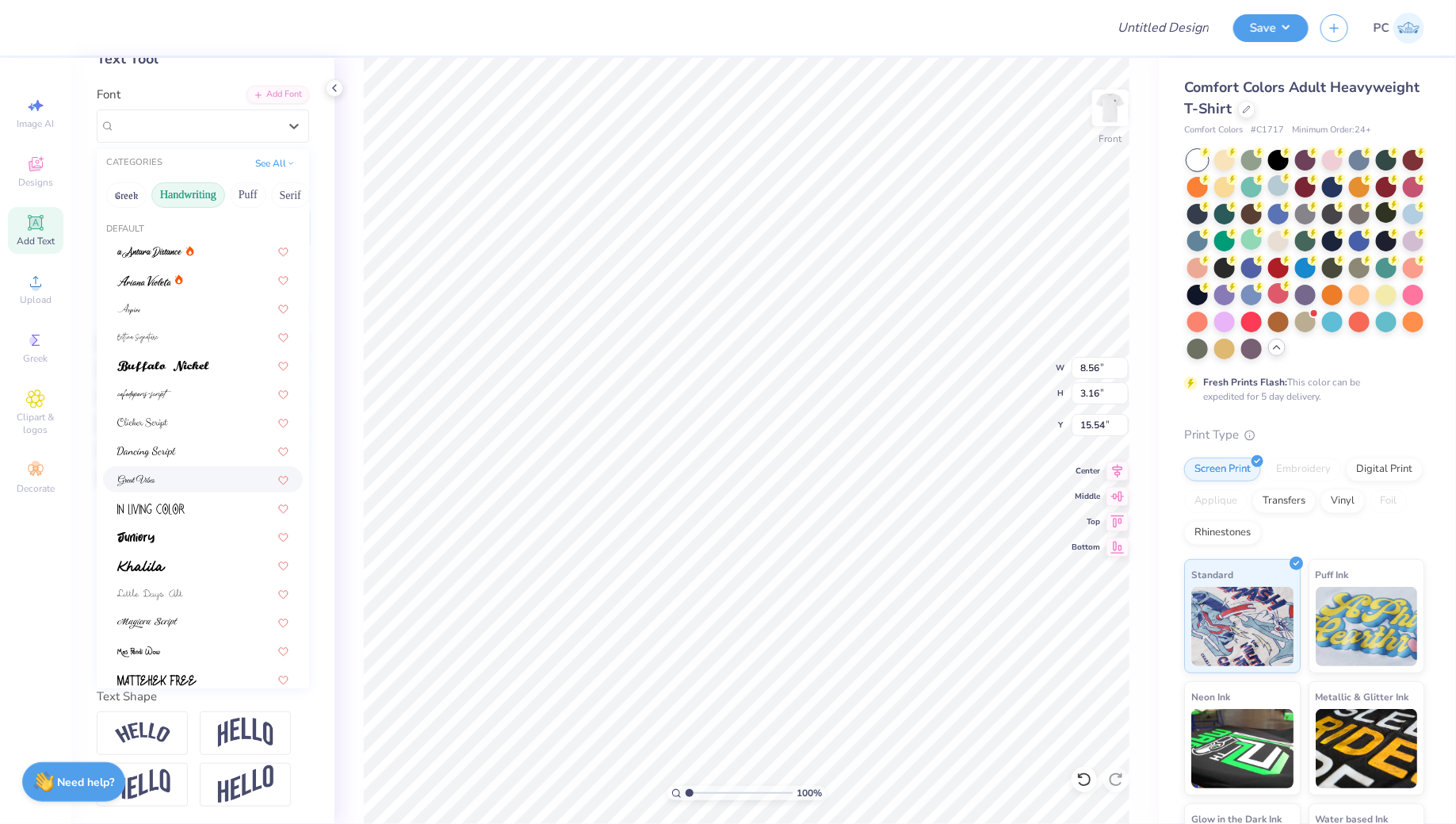
click at [163, 476] on div at bounding box center [203, 478] width 171 height 16
click at [163, 117] on div "Great Vibes" at bounding box center [196, 125] width 166 height 25
click at [186, 448] on div at bounding box center [203, 450] width 171 height 16
click at [188, 119] on div "Dancing Script" at bounding box center [196, 125] width 166 height 25
click at [269, 165] on button "See All" at bounding box center [274, 161] width 49 height 15
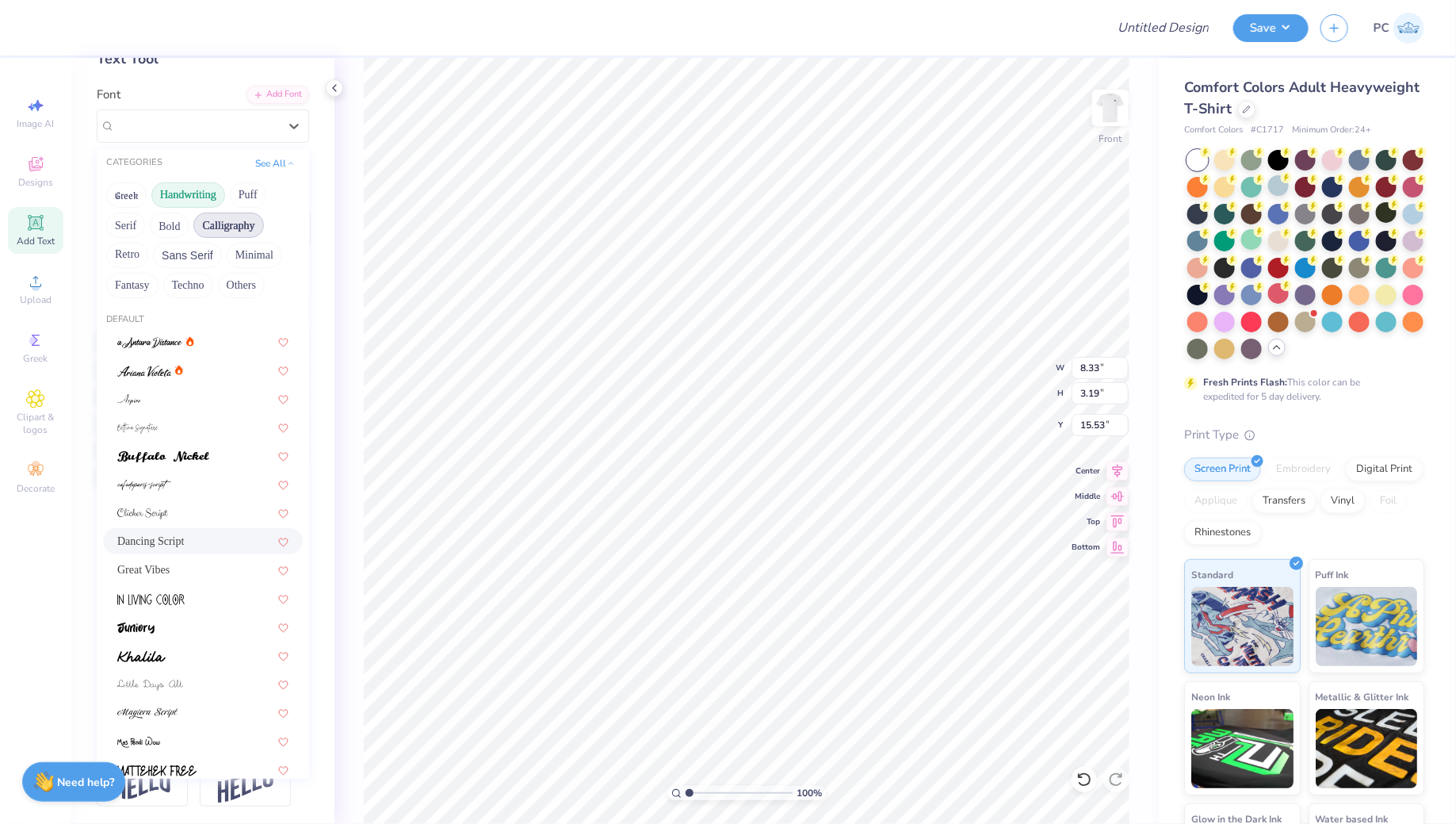
click at [229, 223] on button "Calligraphy" at bounding box center [228, 226] width 69 height 26
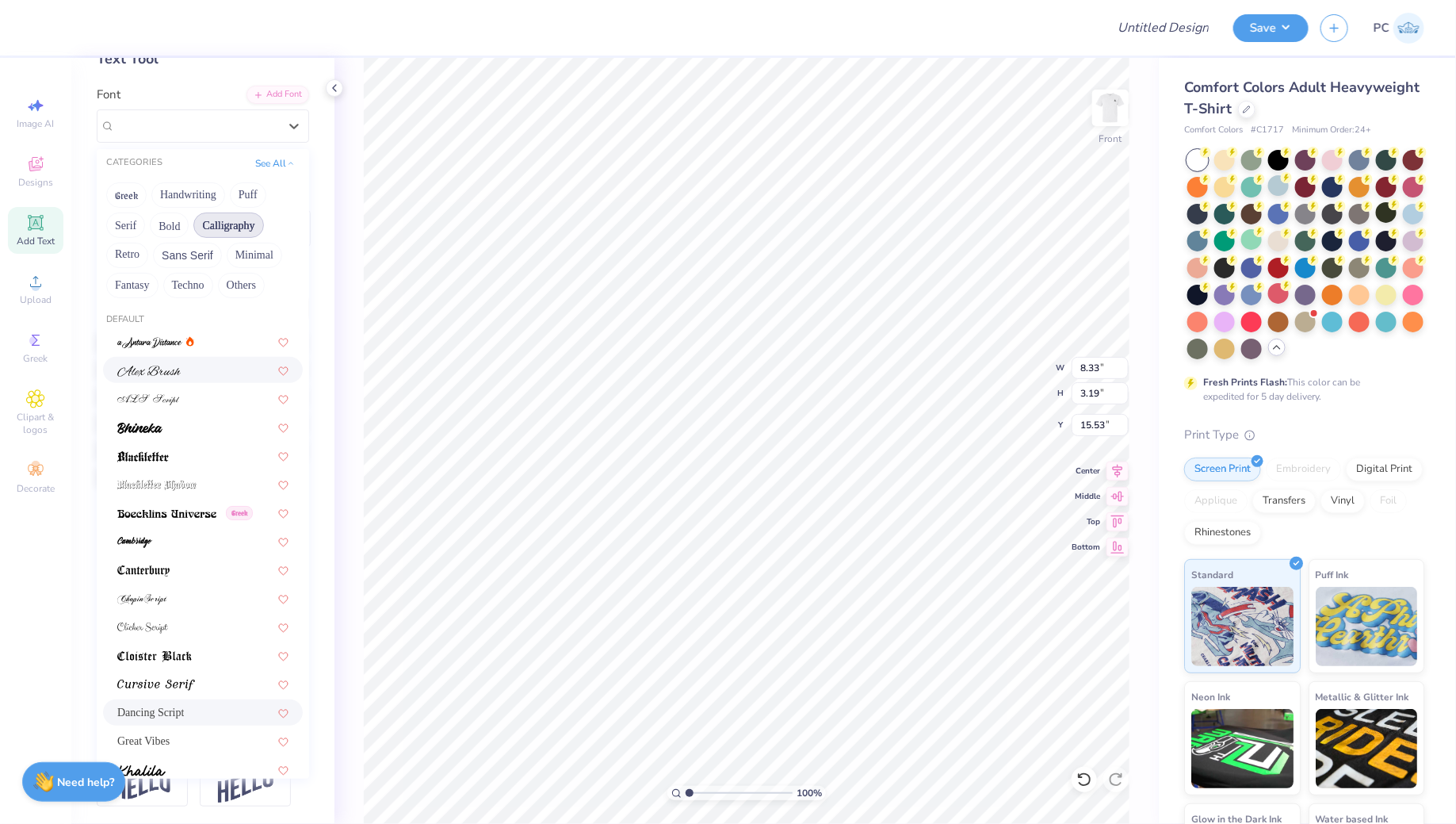
click at [163, 363] on span at bounding box center [149, 370] width 63 height 16
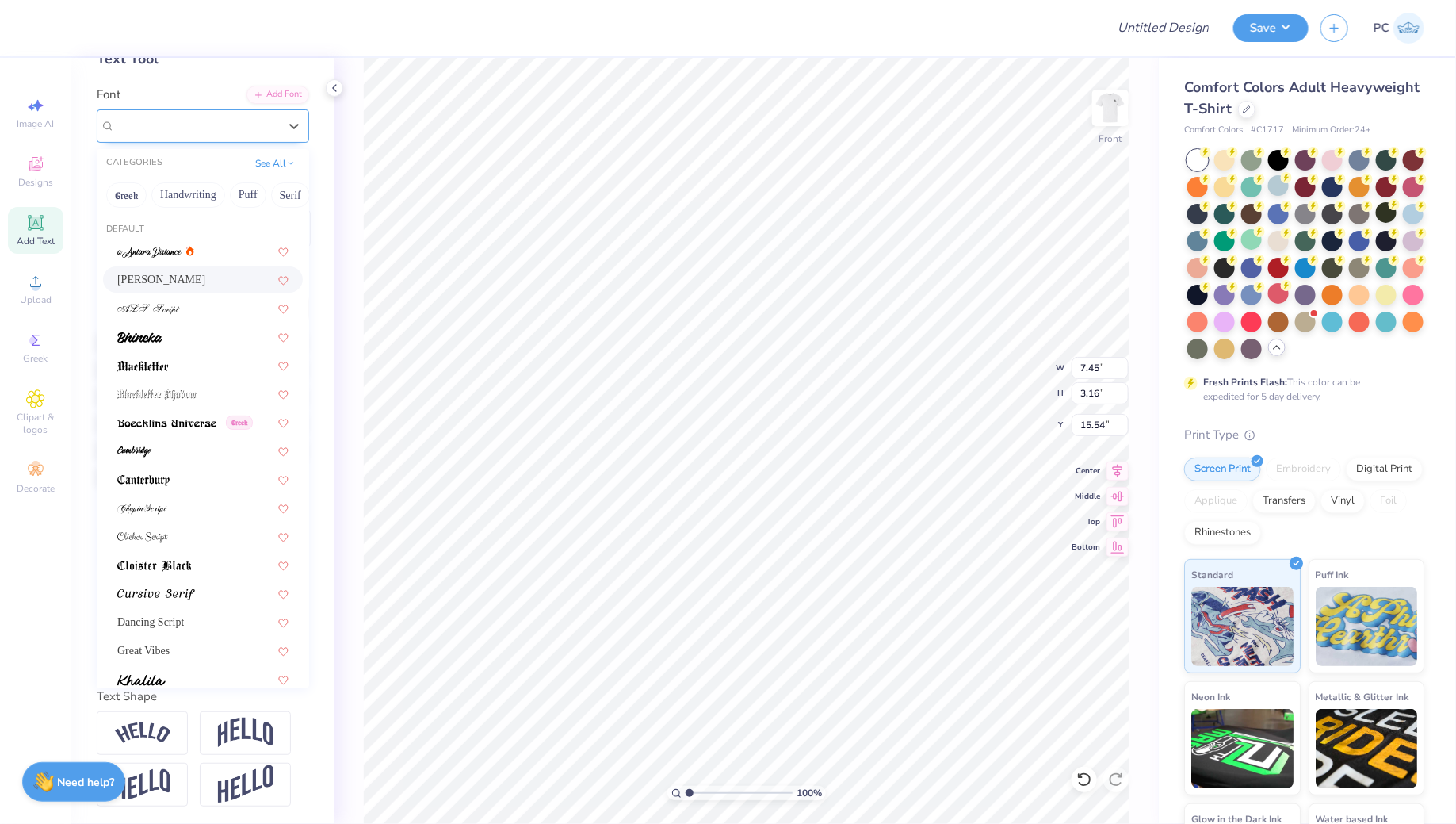
click at [215, 128] on div "Alex Brush" at bounding box center [196, 125] width 166 height 25
click at [190, 319] on div at bounding box center [202, 308] width 200 height 27
click at [225, 129] on div "ALS Script" at bounding box center [196, 125] width 166 height 25
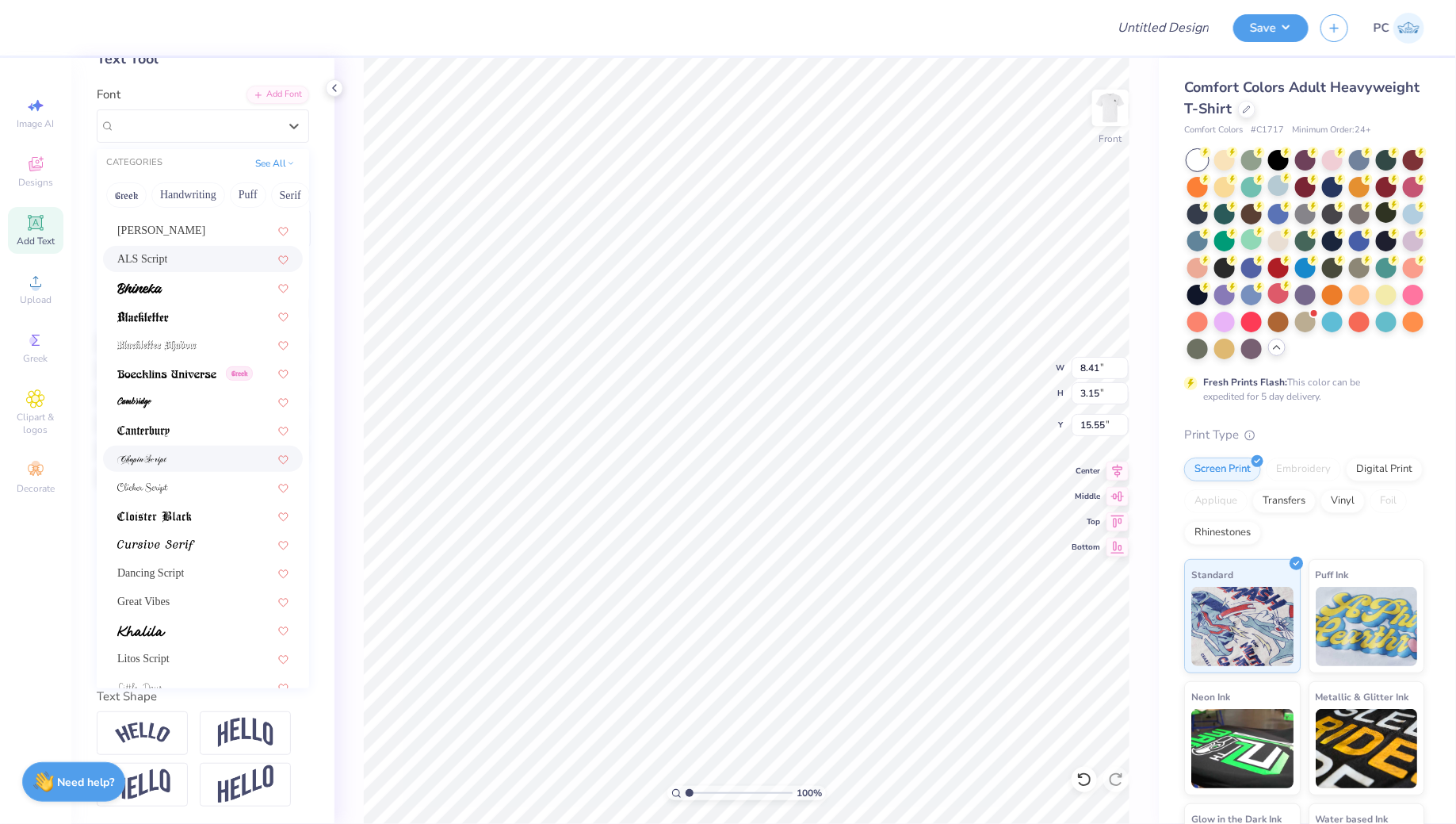
click at [154, 461] on img at bounding box center [142, 460] width 50 height 11
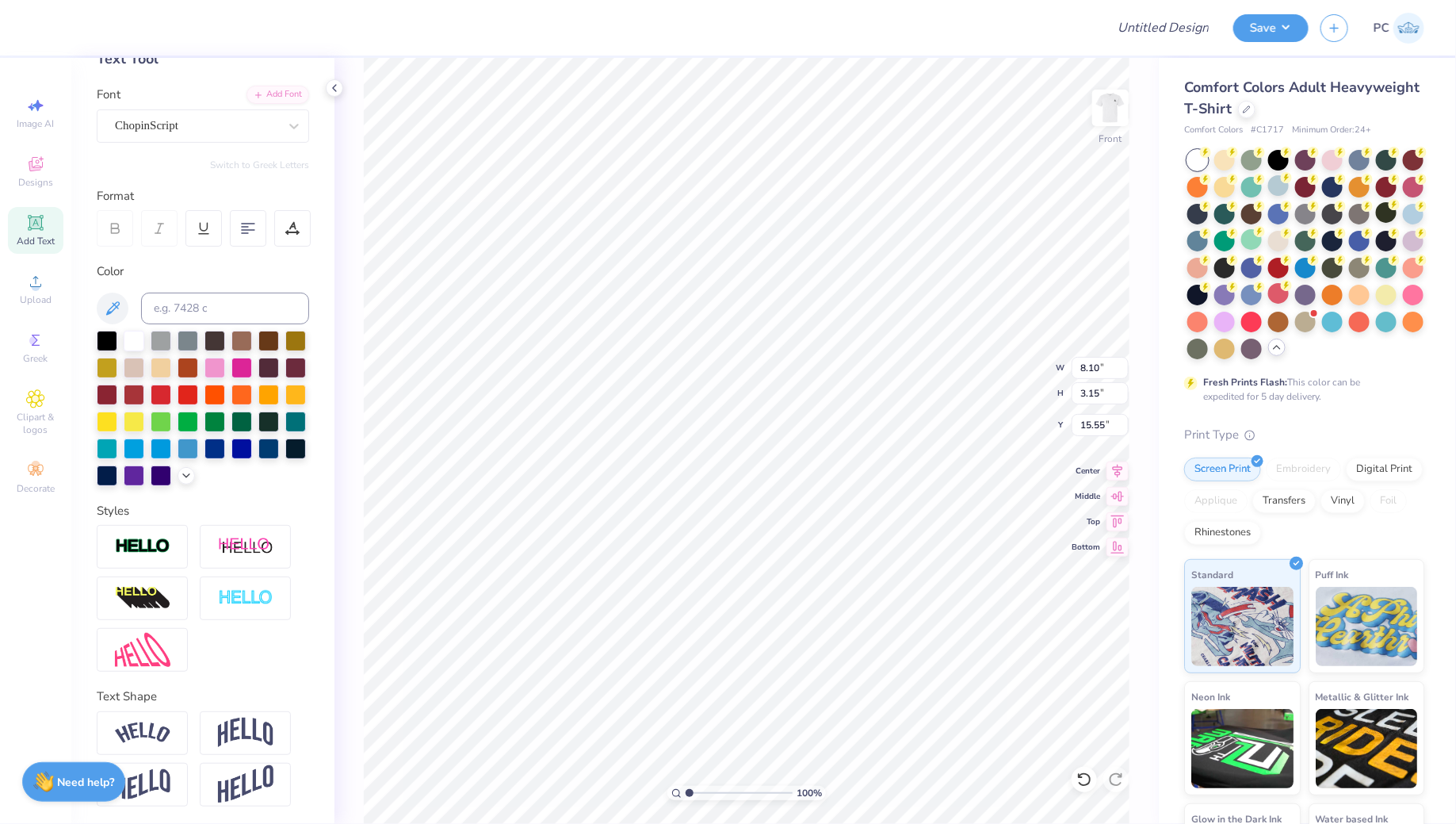
click at [139, 148] on div "Personalized Names Personalized Numbers Text Tool Add Font Font ChopinScript Sw…" at bounding box center [202, 440] width 263 height 766
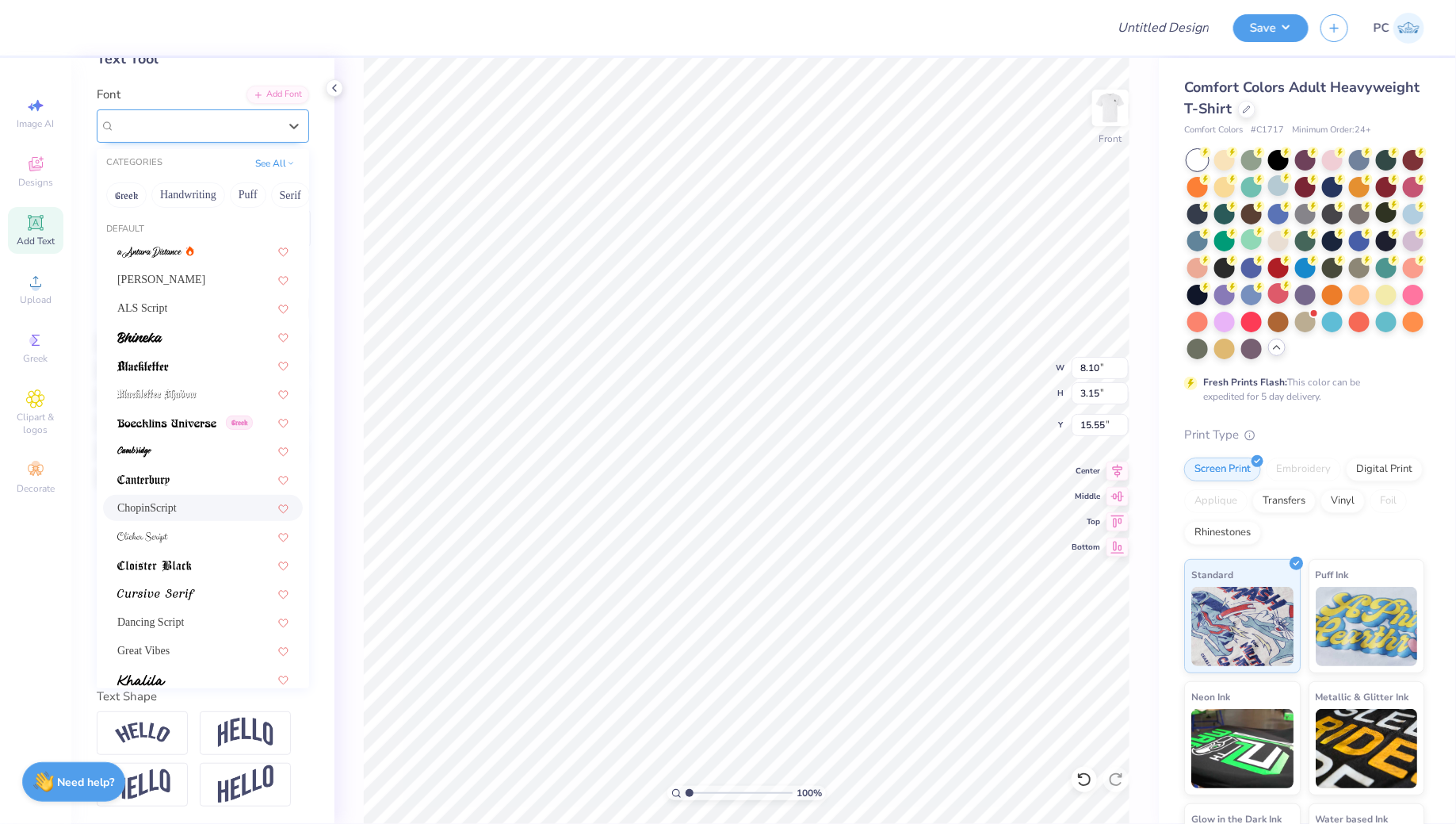
click at [142, 131] on div "ChopinScript" at bounding box center [196, 125] width 166 height 25
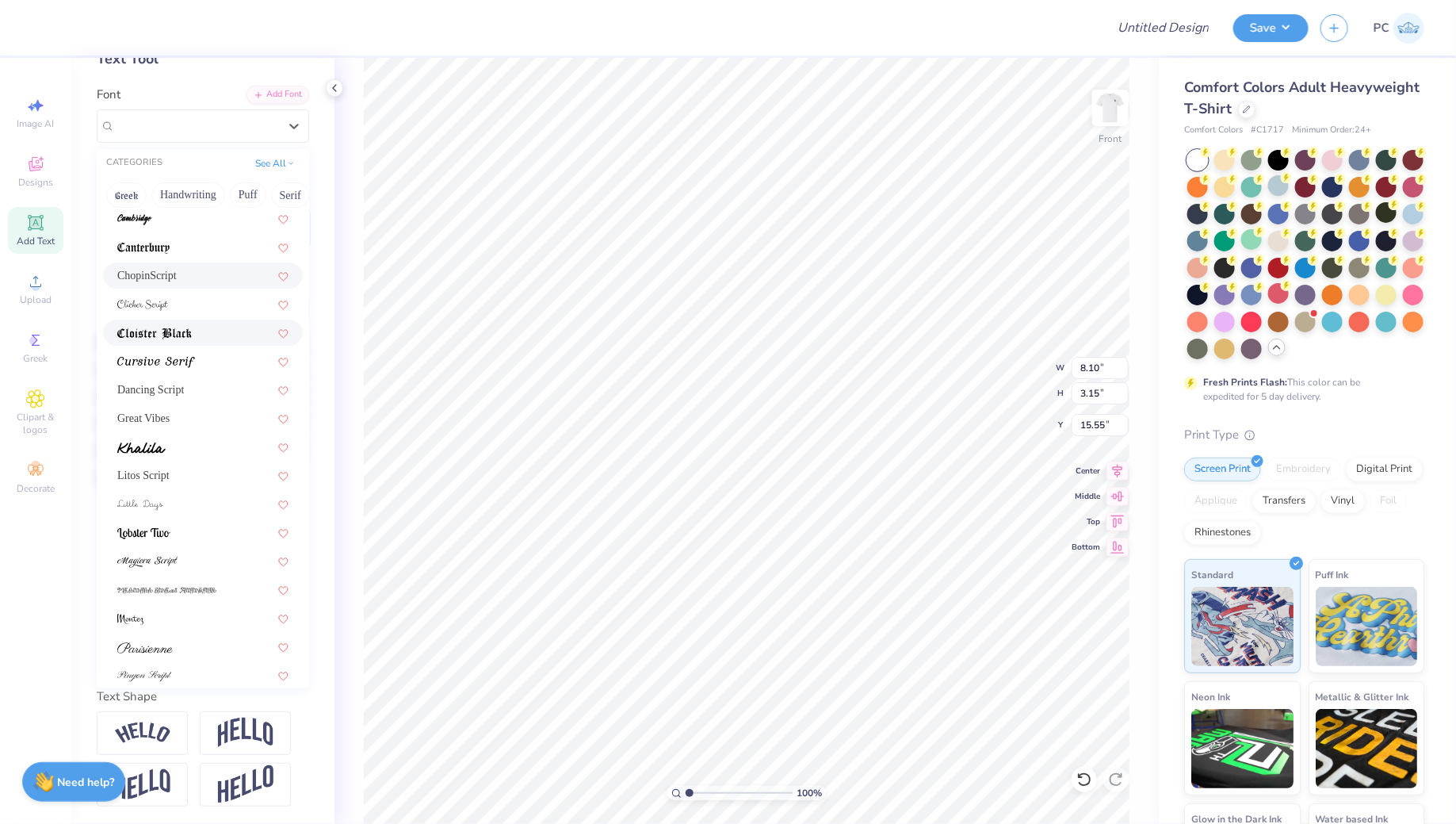
scroll to position [388, 0]
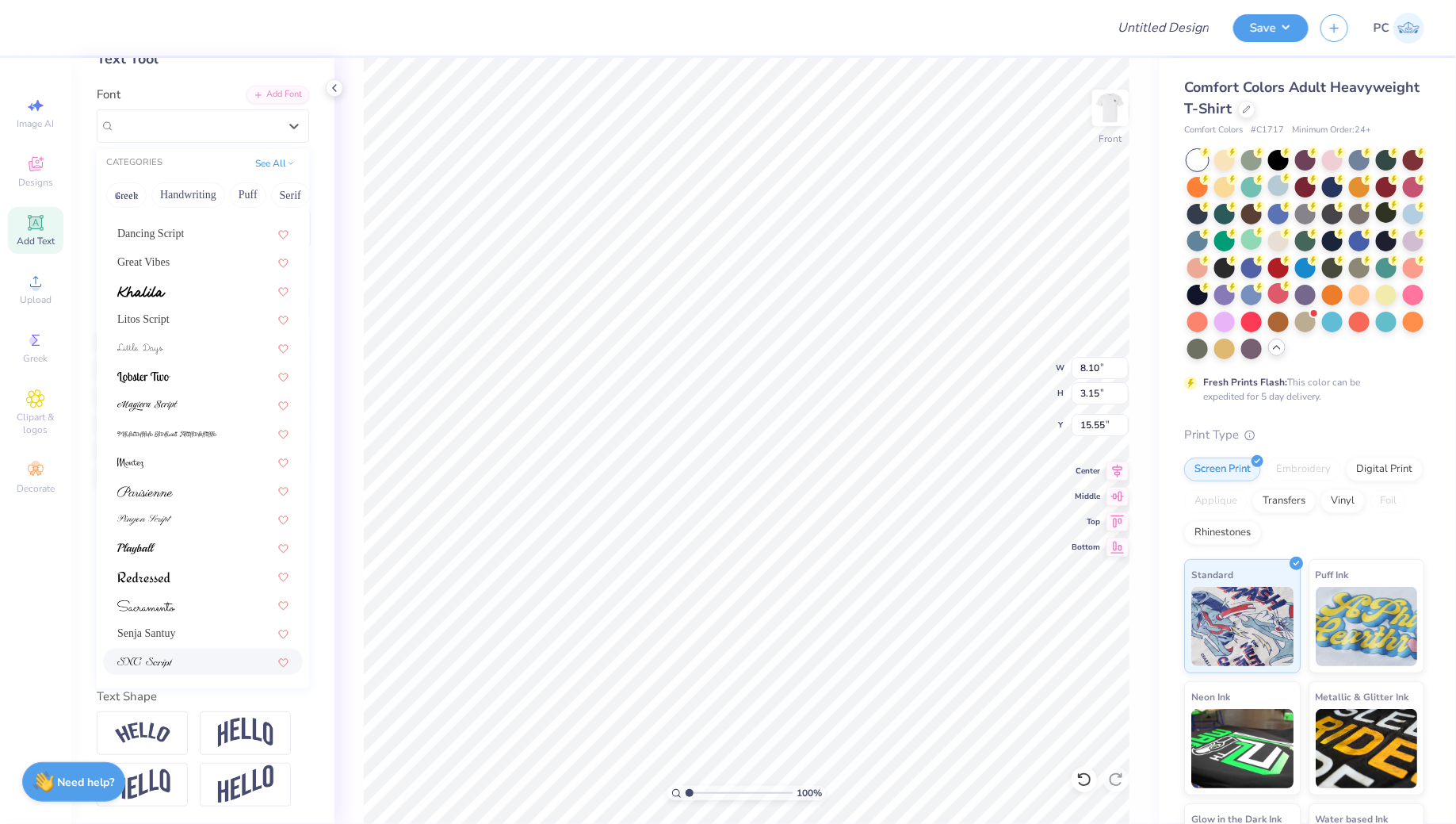
click at [176, 660] on div at bounding box center [203, 661] width 171 height 16
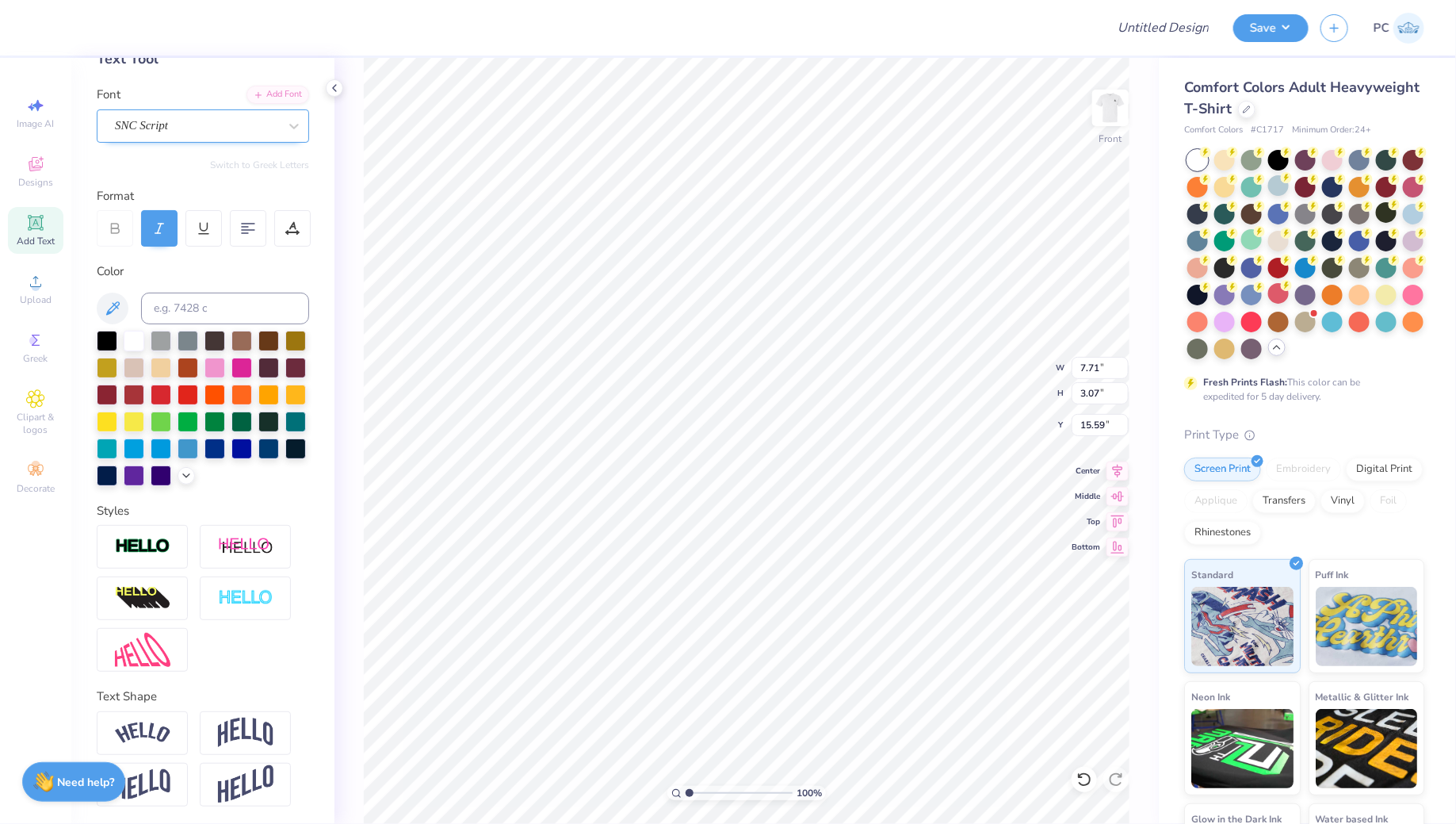
click at [147, 119] on div "SNC Script" at bounding box center [196, 125] width 166 height 25
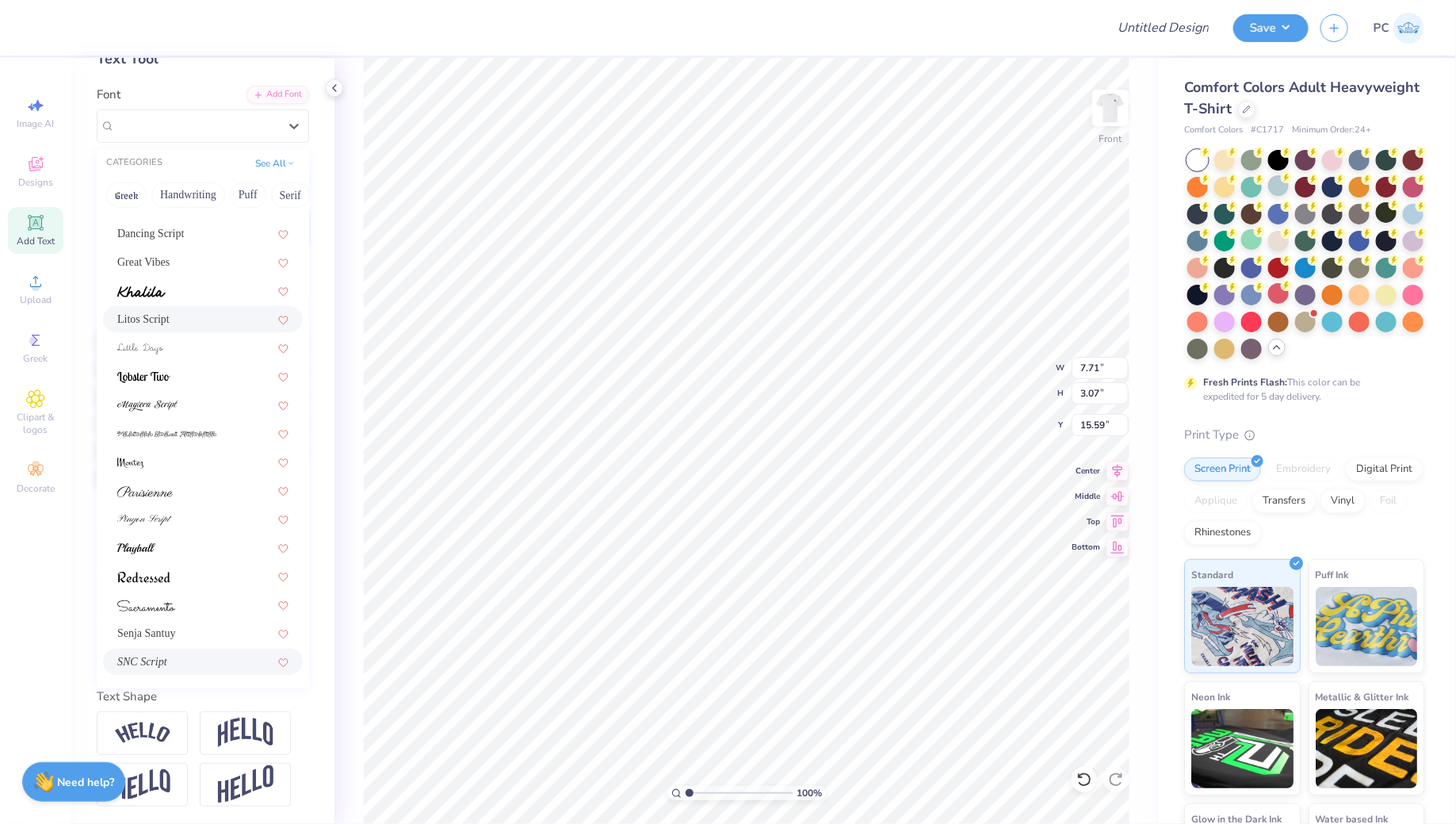
scroll to position [387, 0]
click at [153, 522] on img at bounding box center [145, 521] width 55 height 11
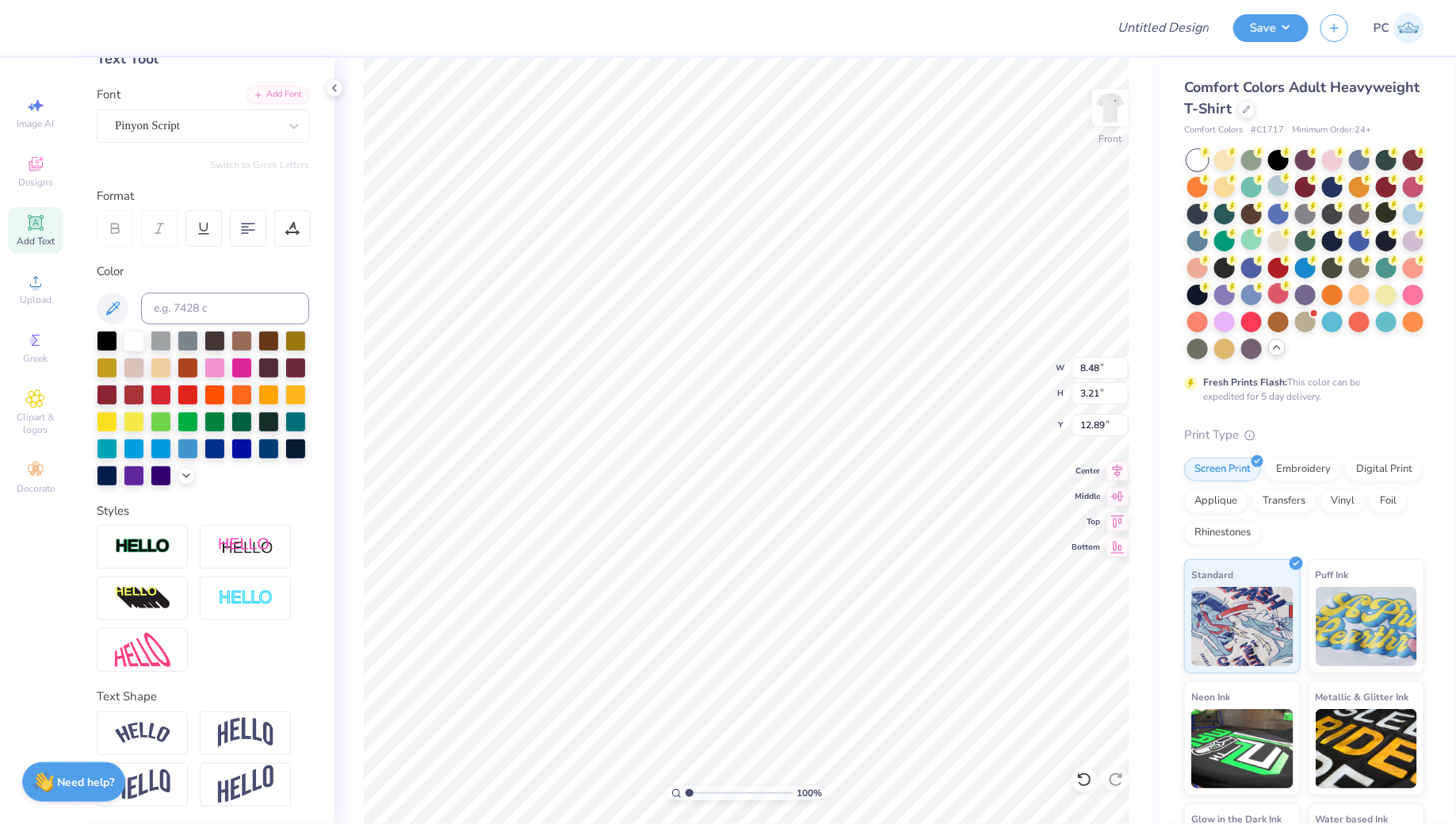
scroll to position [5, 9]
click at [1095, 476] on div "Center" at bounding box center [1099, 468] width 57 height 19
click at [241, 231] on icon at bounding box center [248, 228] width 15 height 15
click at [145, 125] on div "Pinyon Script" at bounding box center [196, 125] width 166 height 25
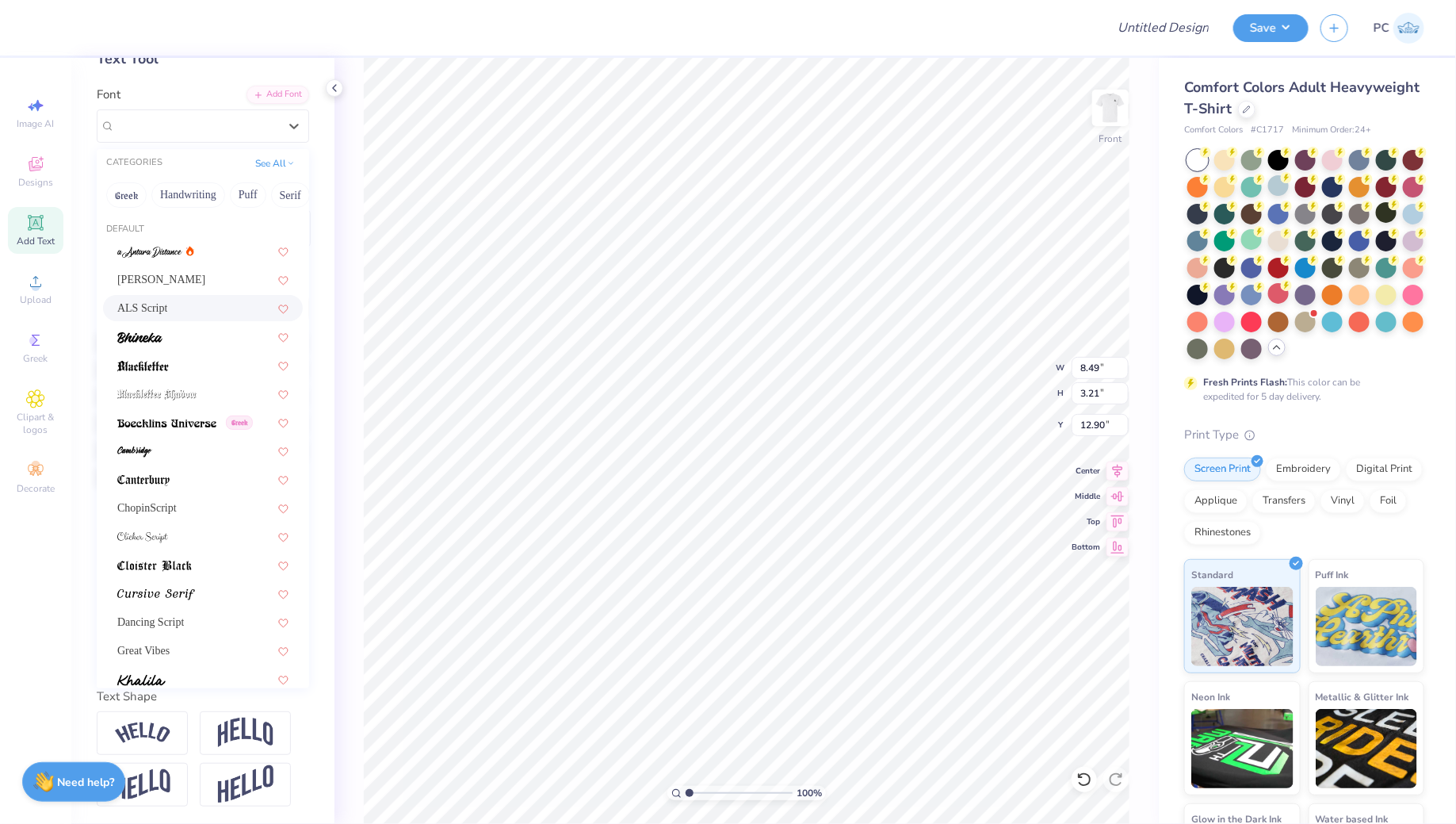
click at [167, 302] on span "ALS Script" at bounding box center [142, 308] width 50 height 16
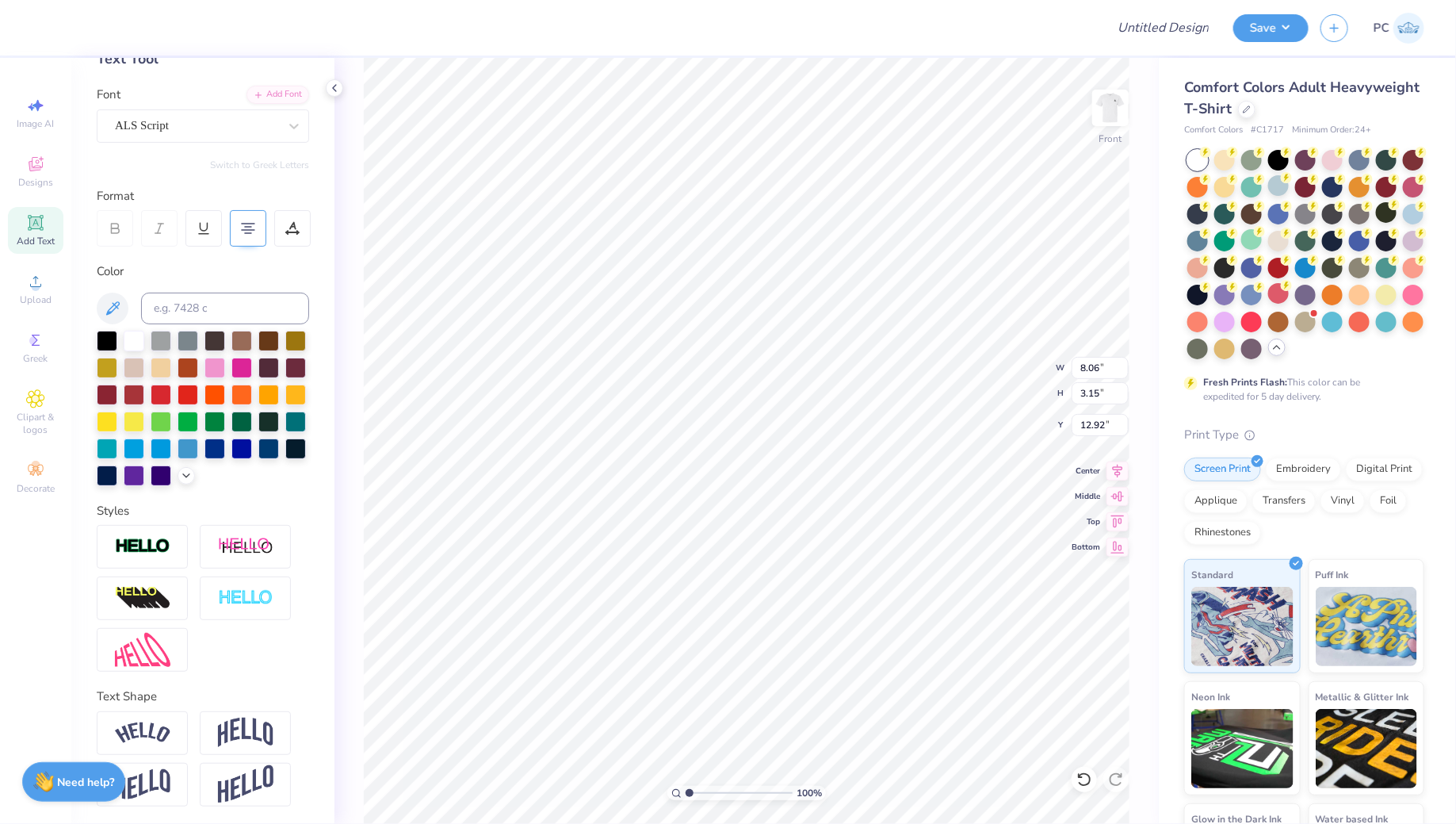
click at [245, 141] on div "ALS Script" at bounding box center [203, 126] width 213 height 33
click at [235, 129] on div "ALS Script" at bounding box center [196, 125] width 166 height 25
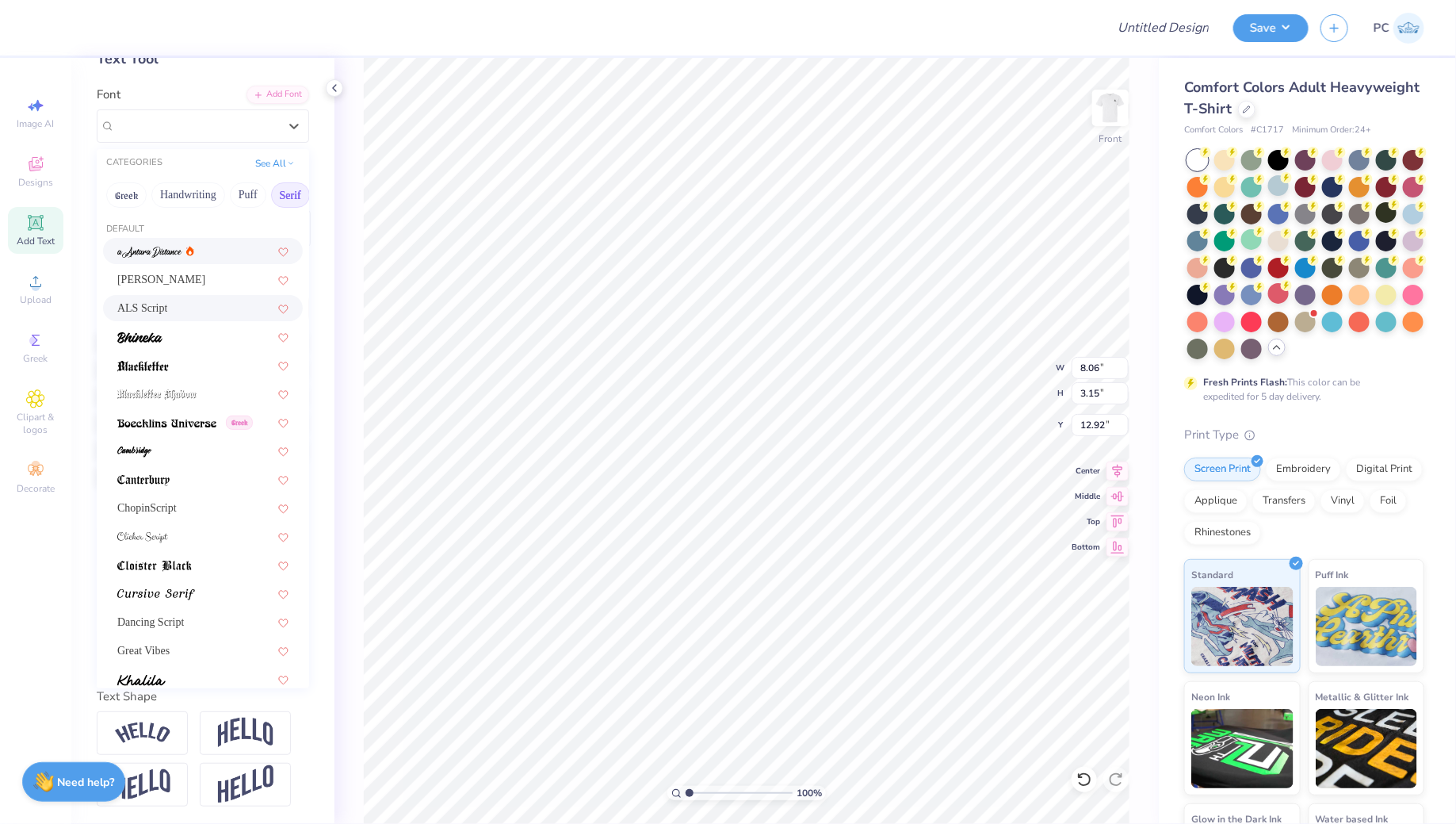
click at [271, 200] on button "Serif" at bounding box center [290, 195] width 39 height 26
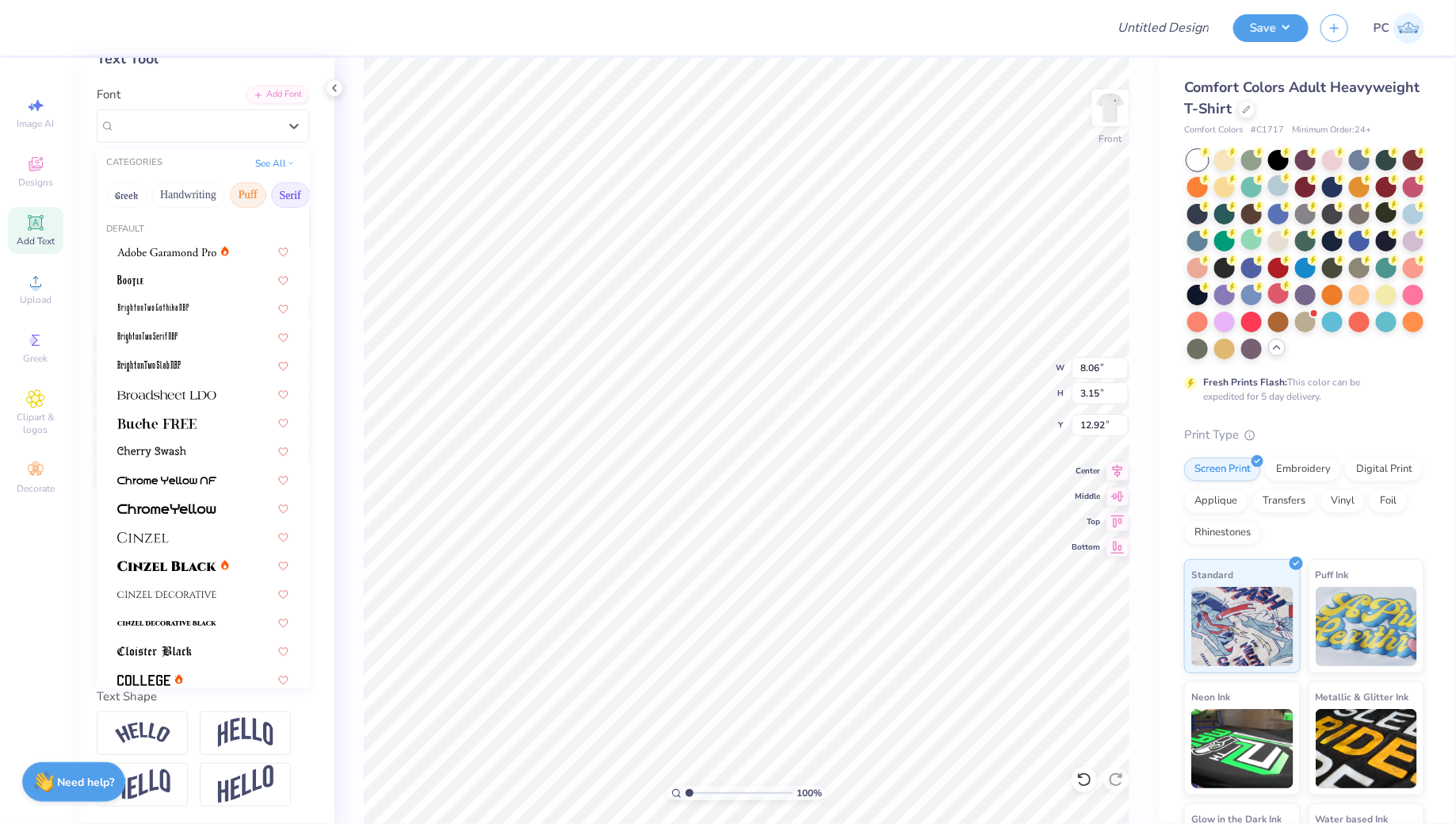
click at [248, 195] on button "Puff" at bounding box center [248, 195] width 37 height 26
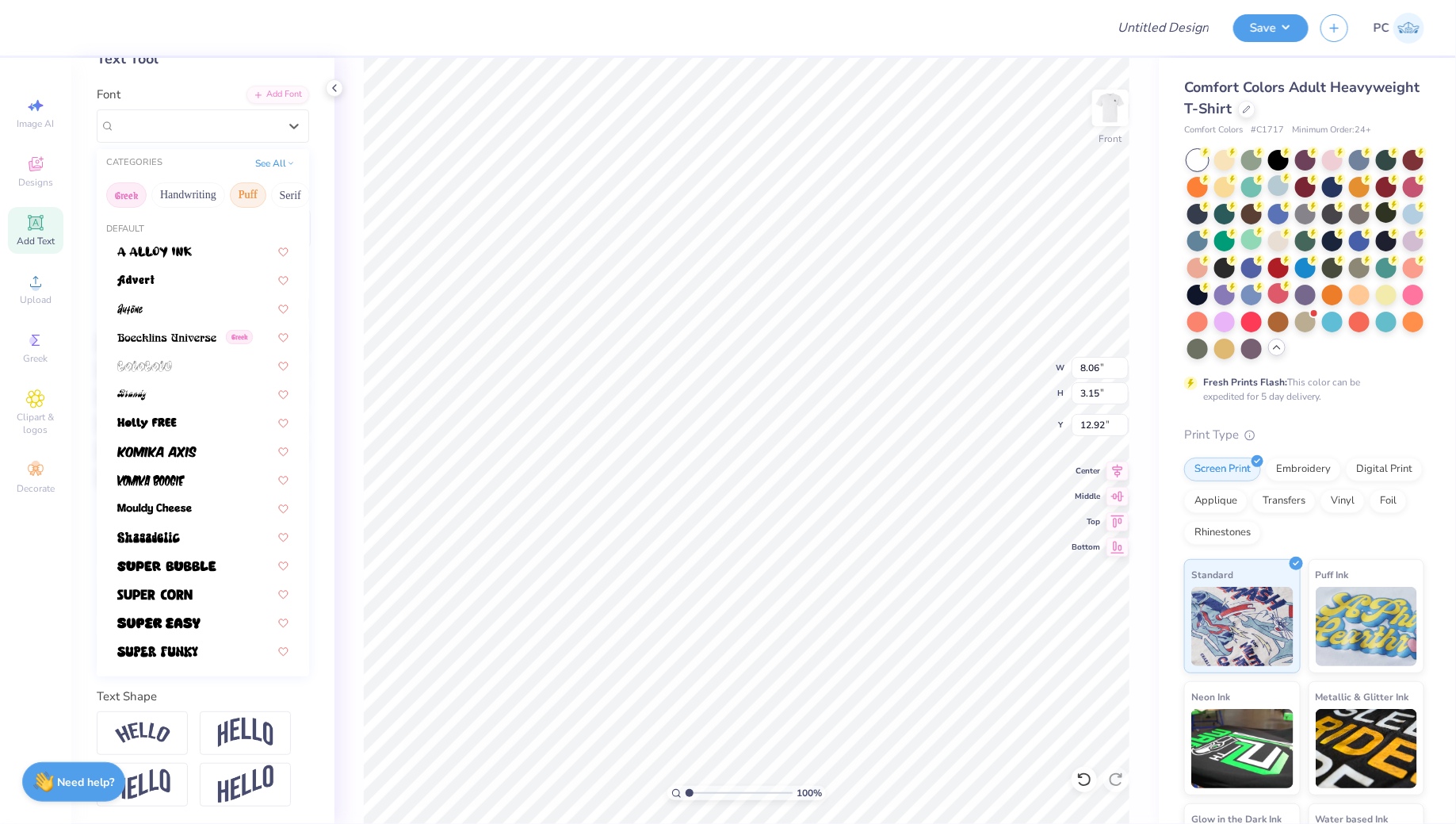
click at [123, 195] on button "Greek" at bounding box center [126, 195] width 40 height 26
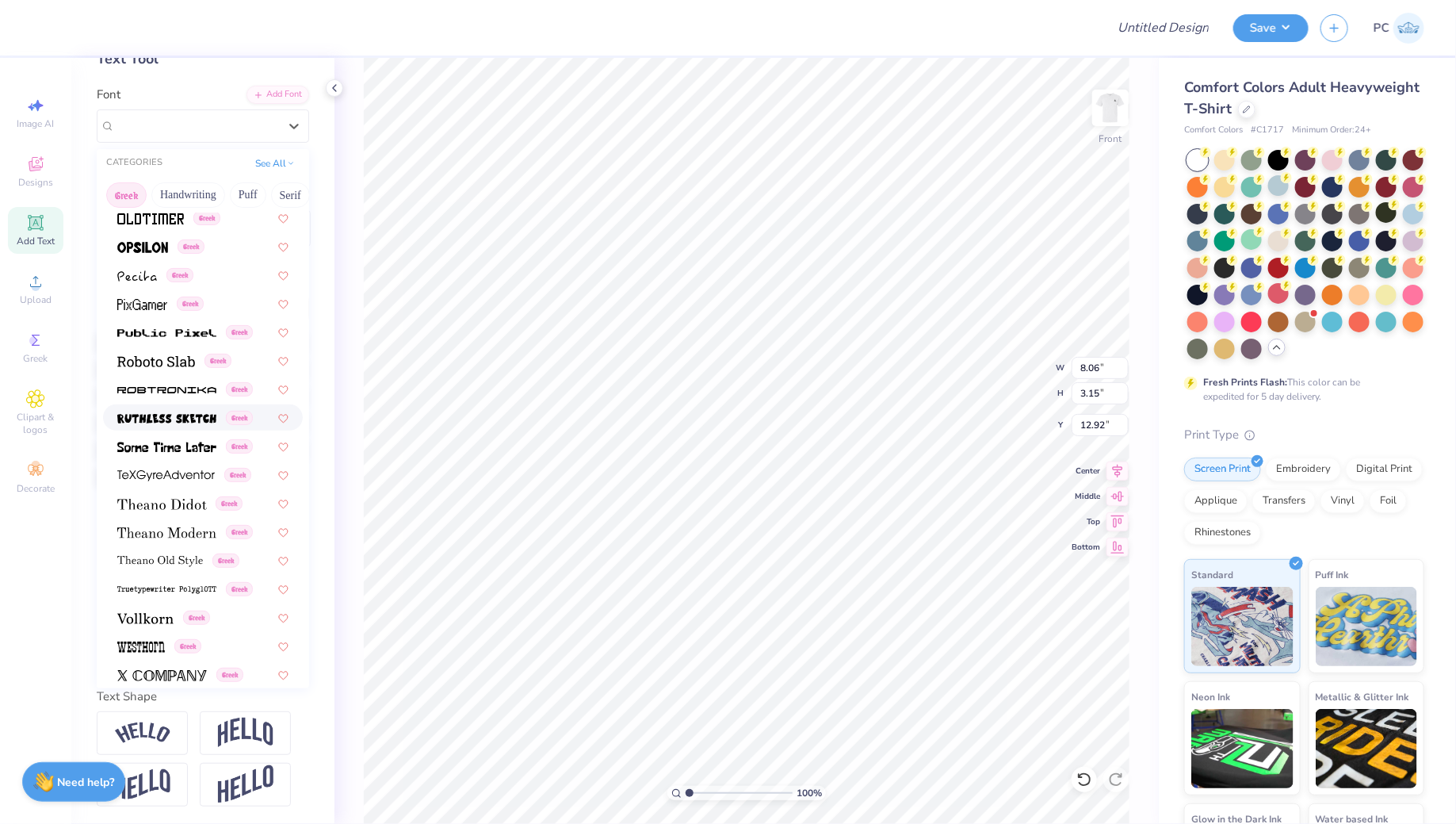
scroll to position [959, 0]
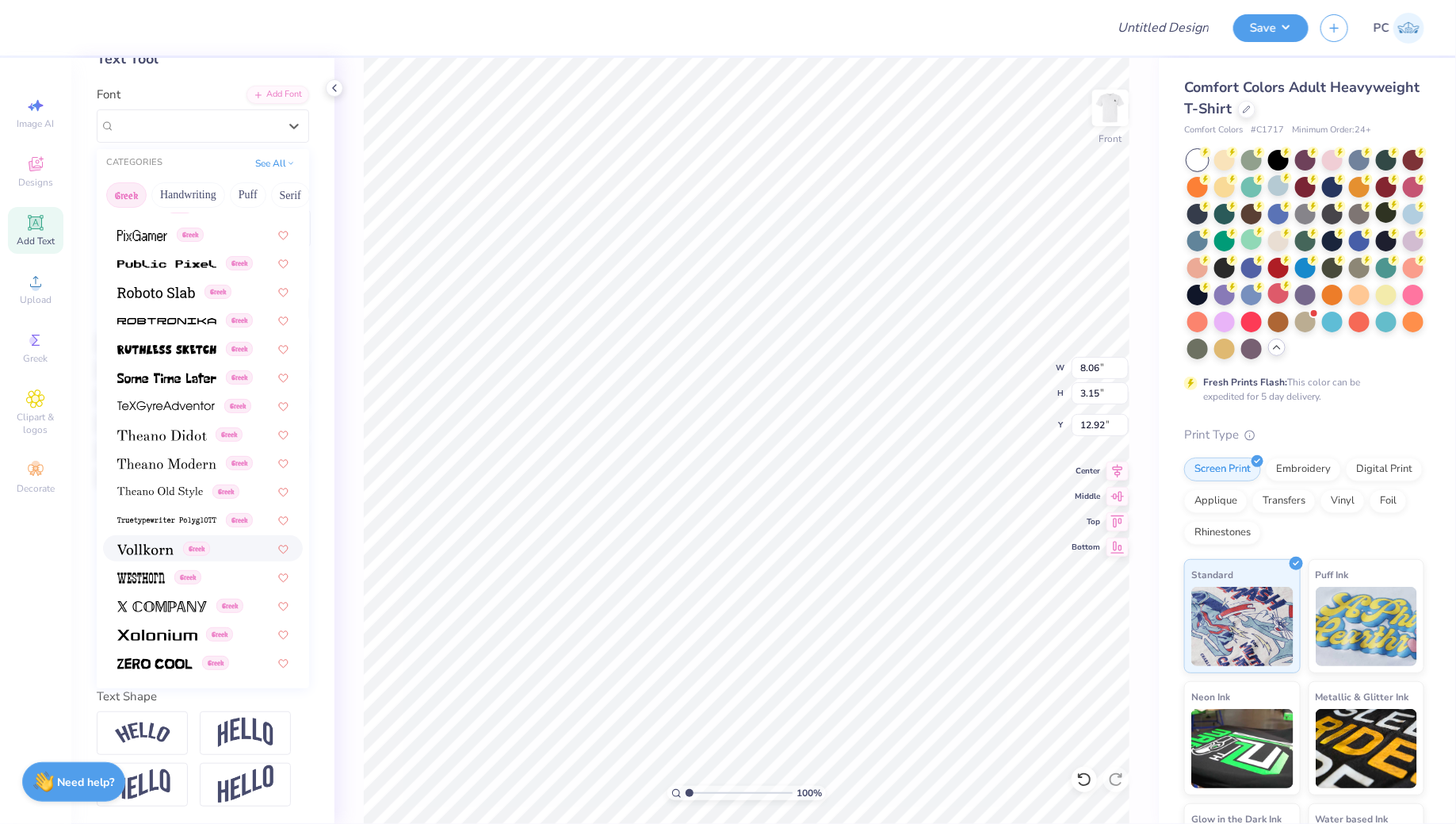
click at [165, 553] on span at bounding box center [146, 548] width 57 height 16
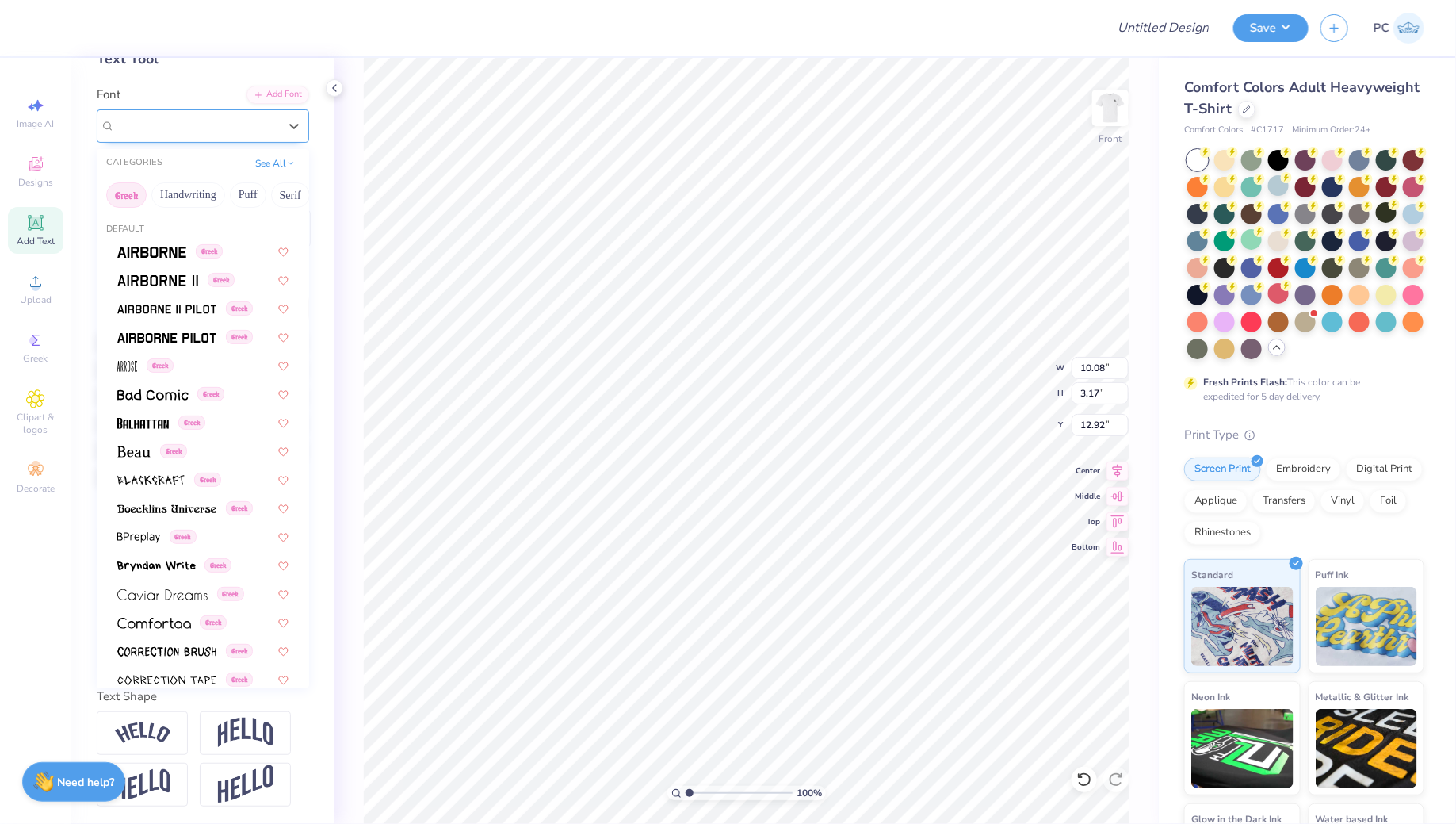
click at [225, 115] on div "Vollkorn Greek" at bounding box center [196, 125] width 166 height 25
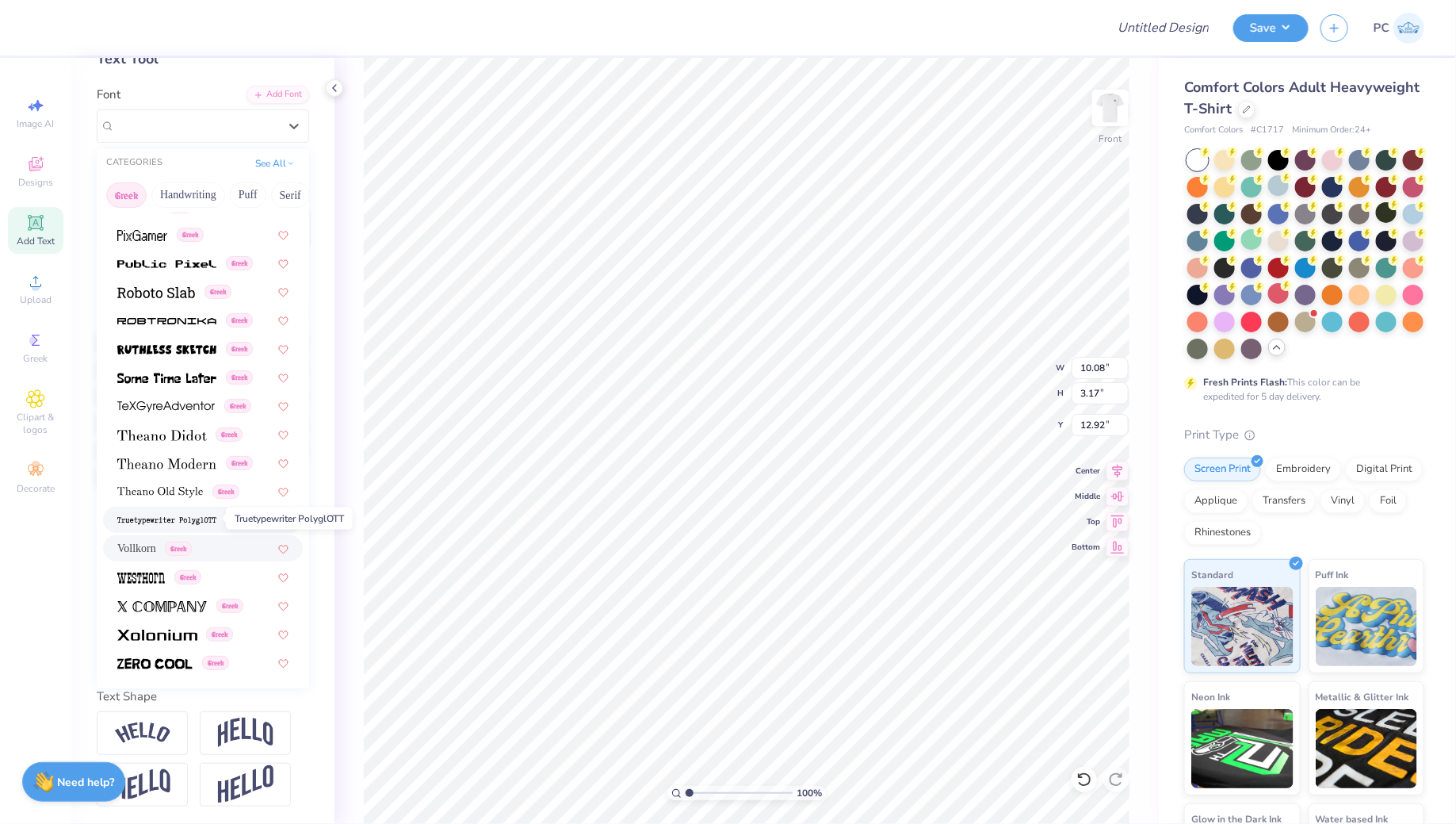
click at [162, 517] on img at bounding box center [167, 520] width 99 height 11
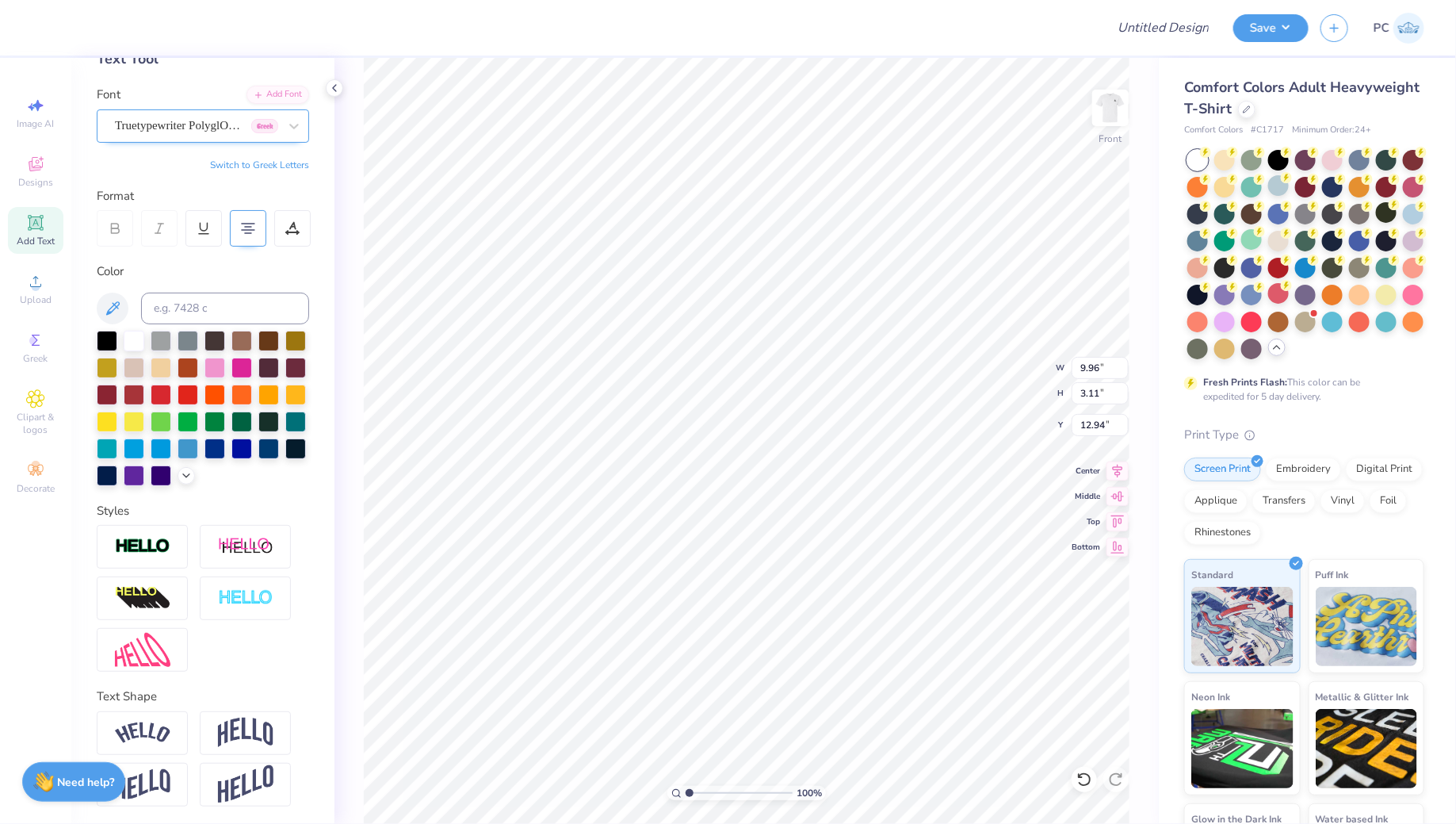
click at [237, 140] on div "Truetypewriter PolyglOTT Greek" at bounding box center [203, 126] width 213 height 33
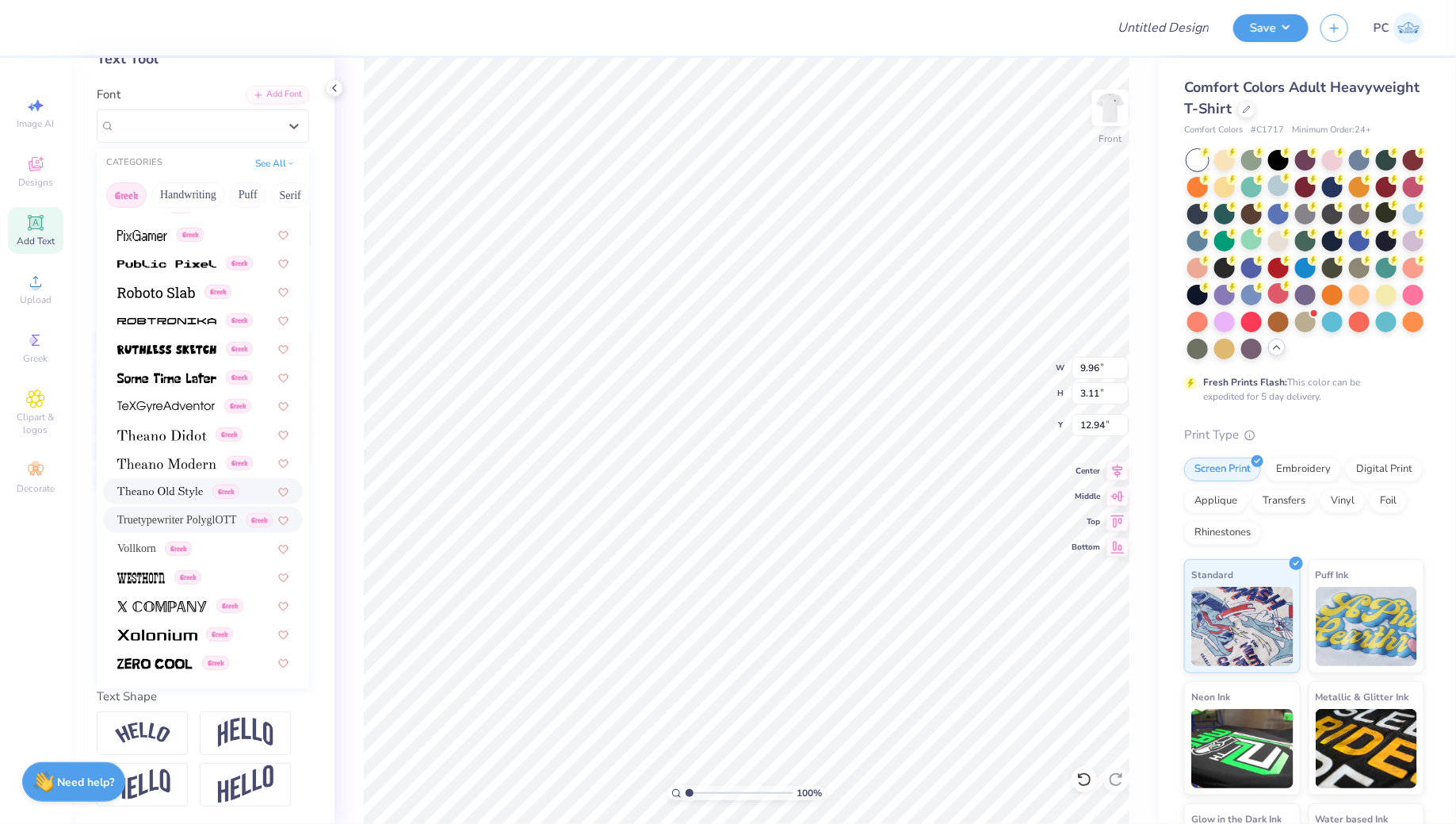
click at [162, 479] on div "Greek" at bounding box center [202, 491] width 200 height 27
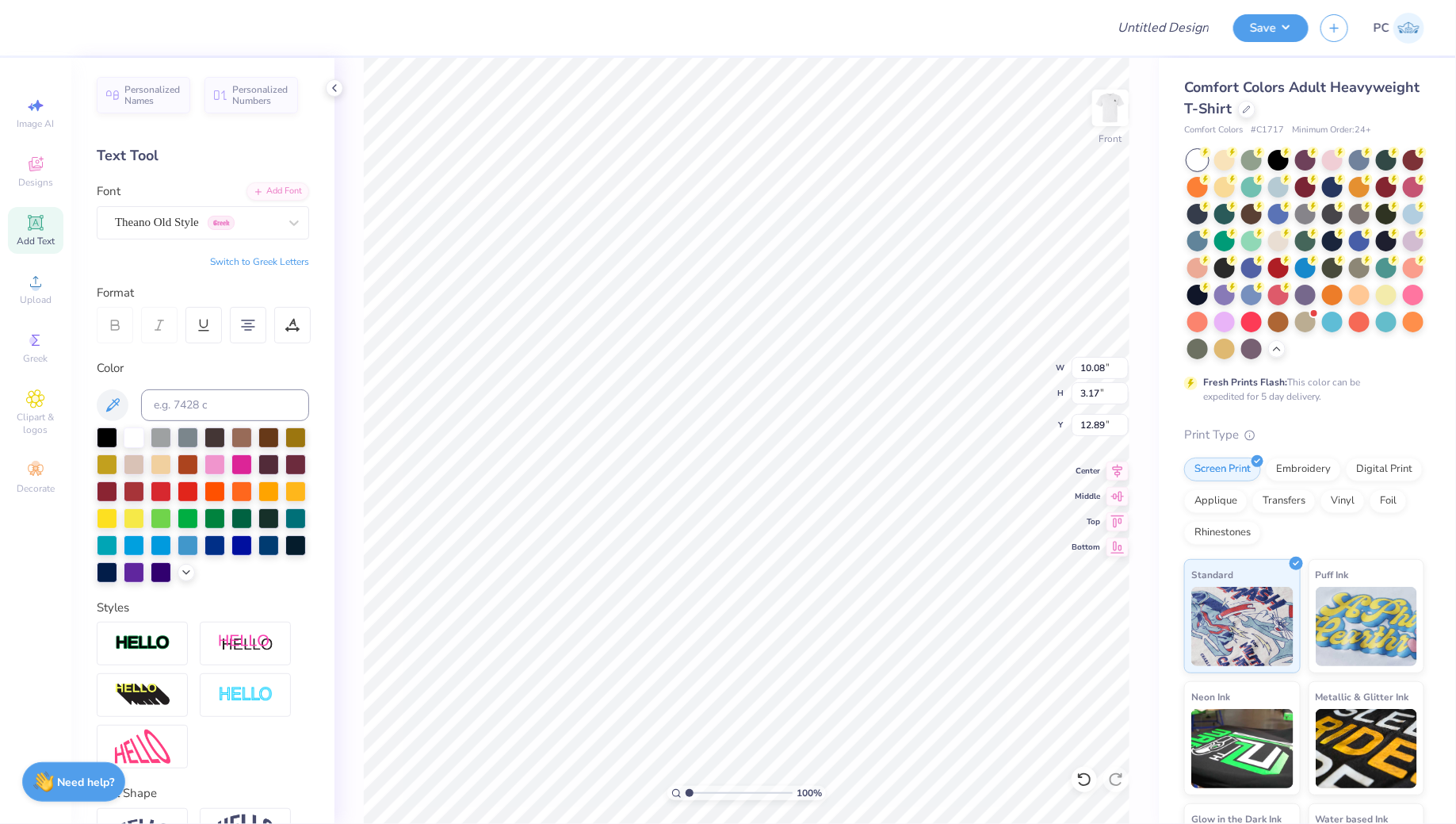
scroll to position [0, 7]
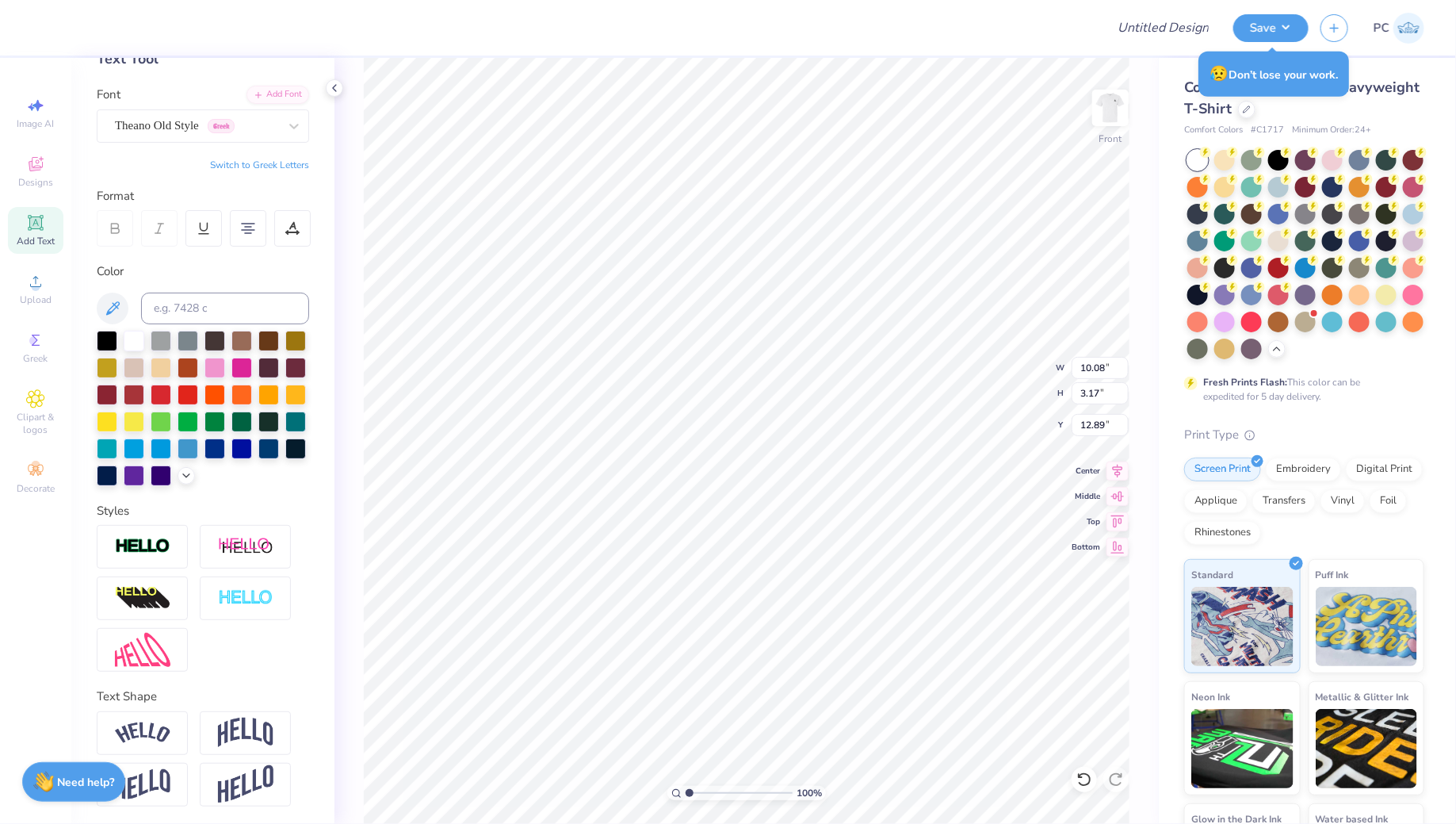
type textarea "I lift up my eyes to the hills. From where does my help come? My help comes fro…"
type input "10.36"
type input "12.90"
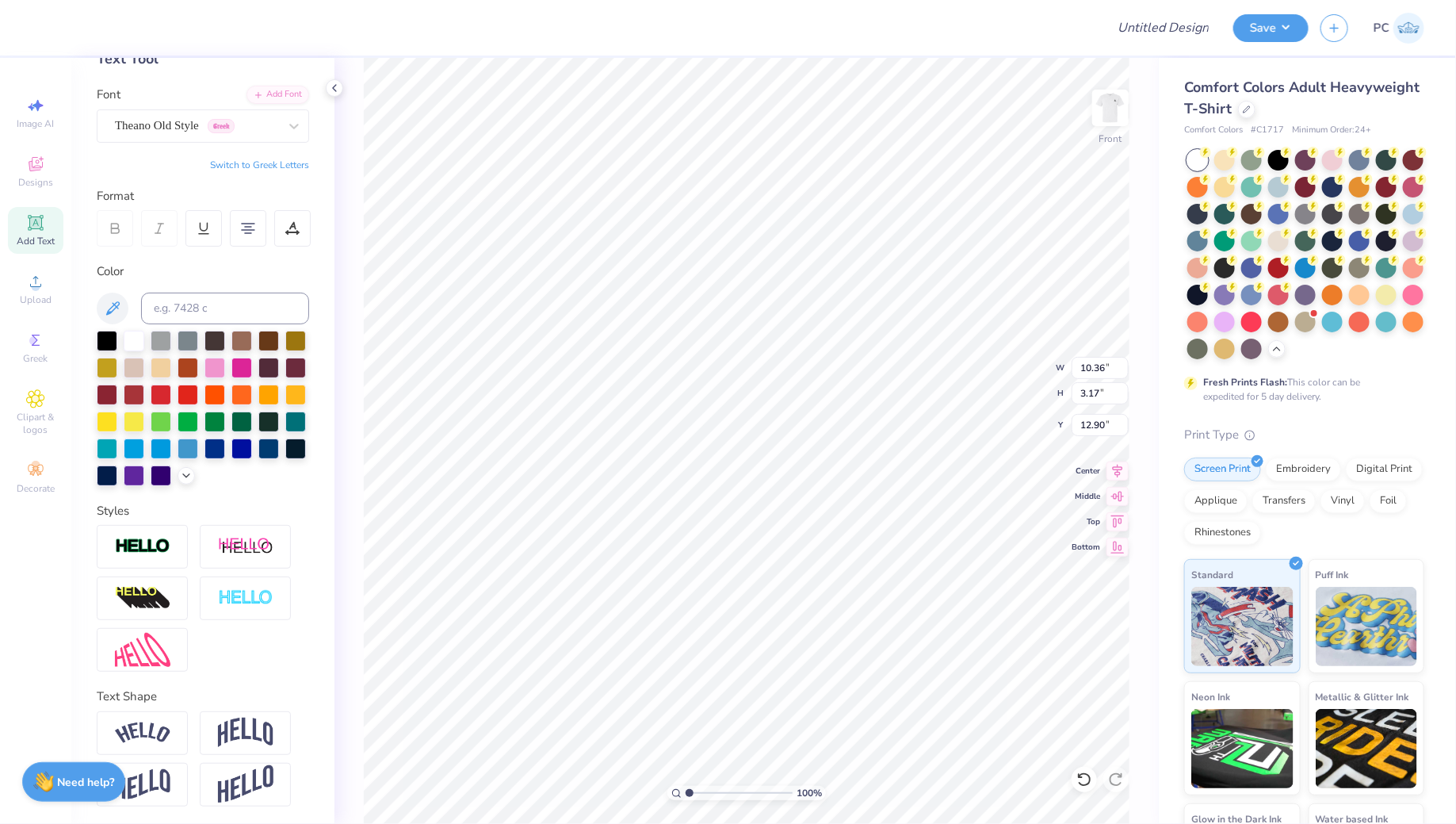
type textarea "I lift up my eyes to the hills. From where does my help come? My help comes fro…"
type input "4.05"
type input "12.46"
type input "3.17"
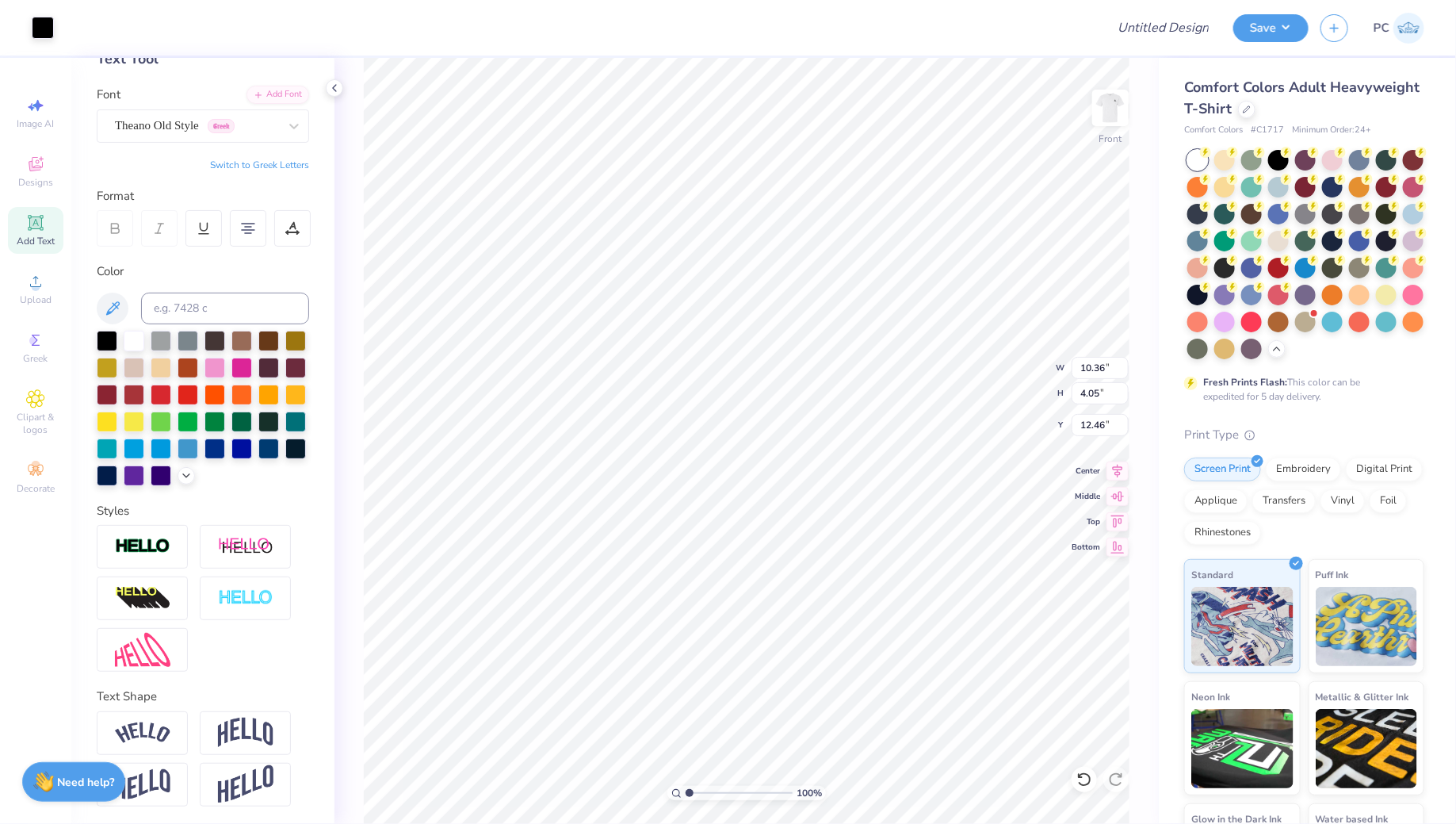
type input "12.33"
type input "4.05"
type input "11.89"
type input "9.36"
type input "7.35"
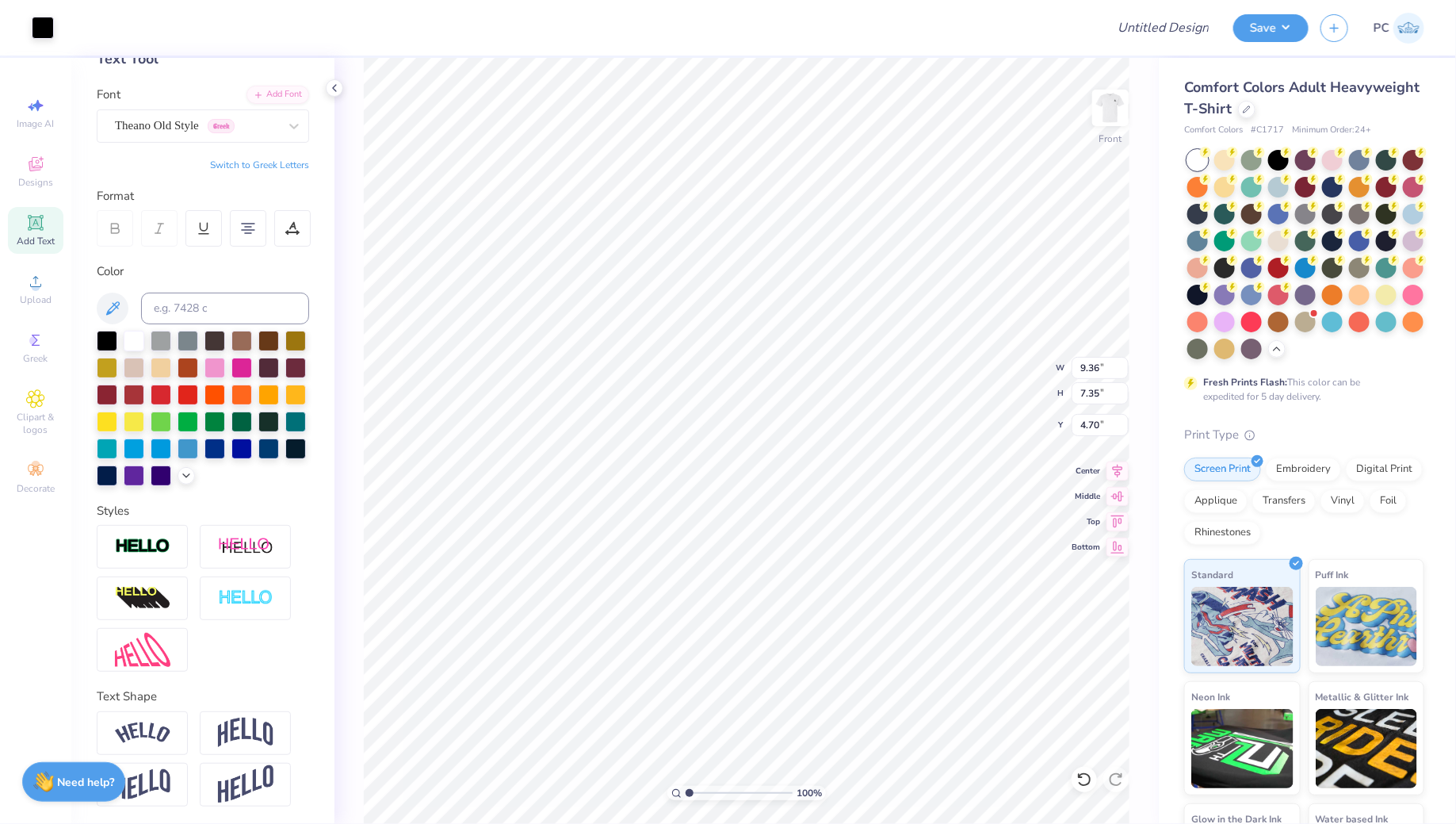
type input "4.70"
click at [33, 237] on span "Add Text" at bounding box center [35, 241] width 38 height 13
type textarea "Psalm 121:1-2"
click at [187, 121] on div "Super Dream" at bounding box center [196, 125] width 166 height 25
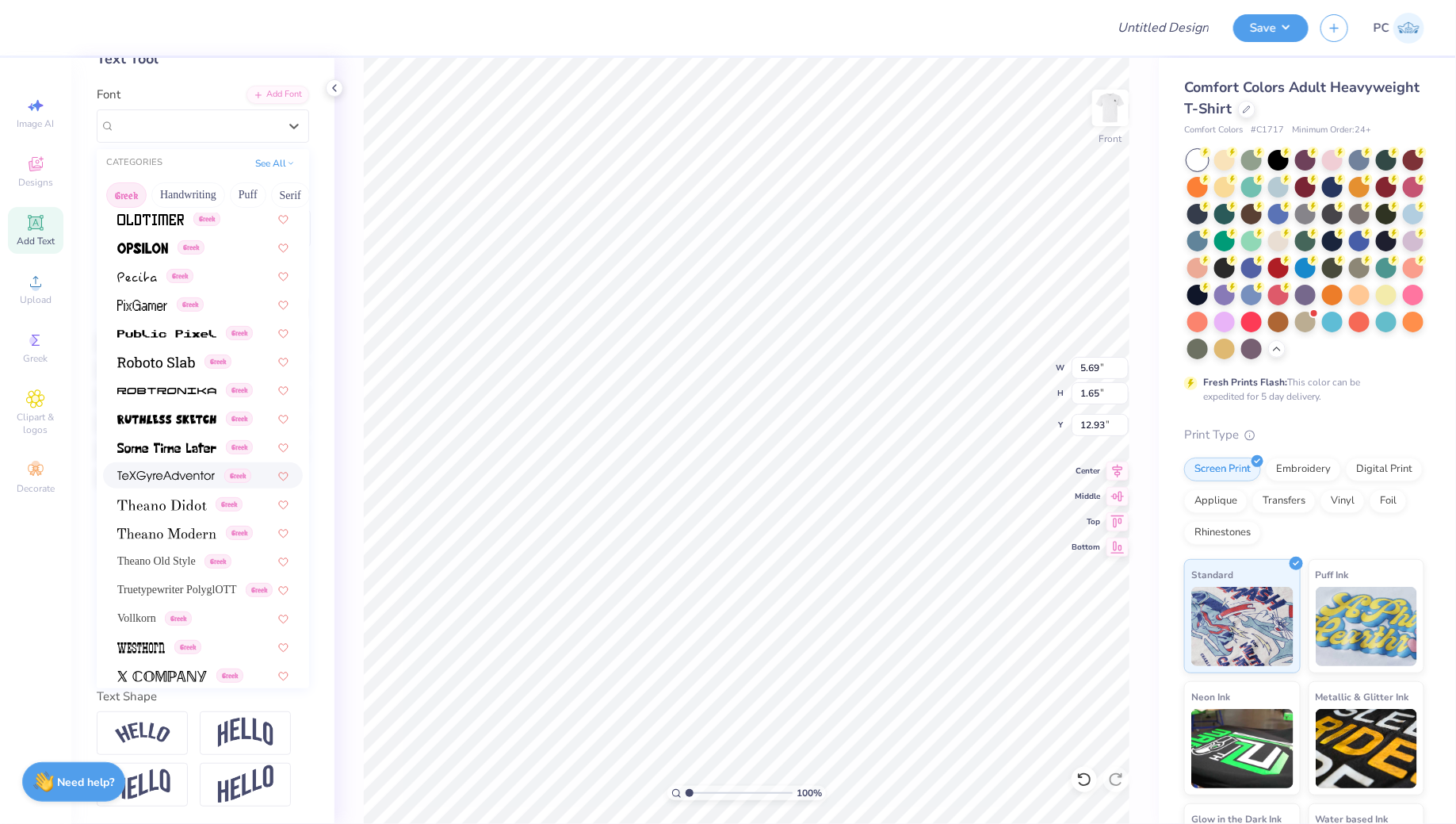
scroll to position [899, 0]
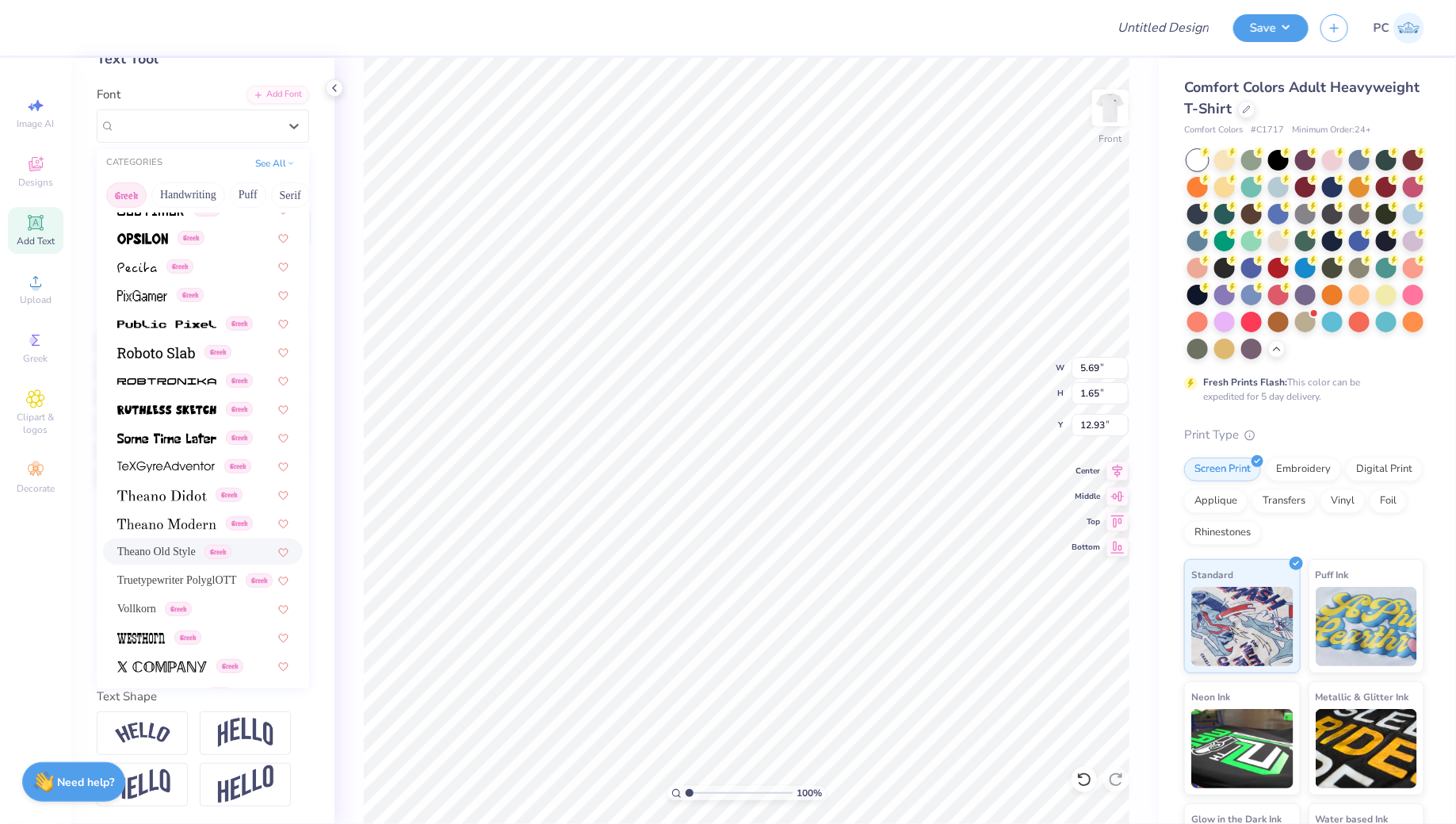
click at [177, 551] on span "Theano Old Style" at bounding box center [157, 550] width 79 height 16
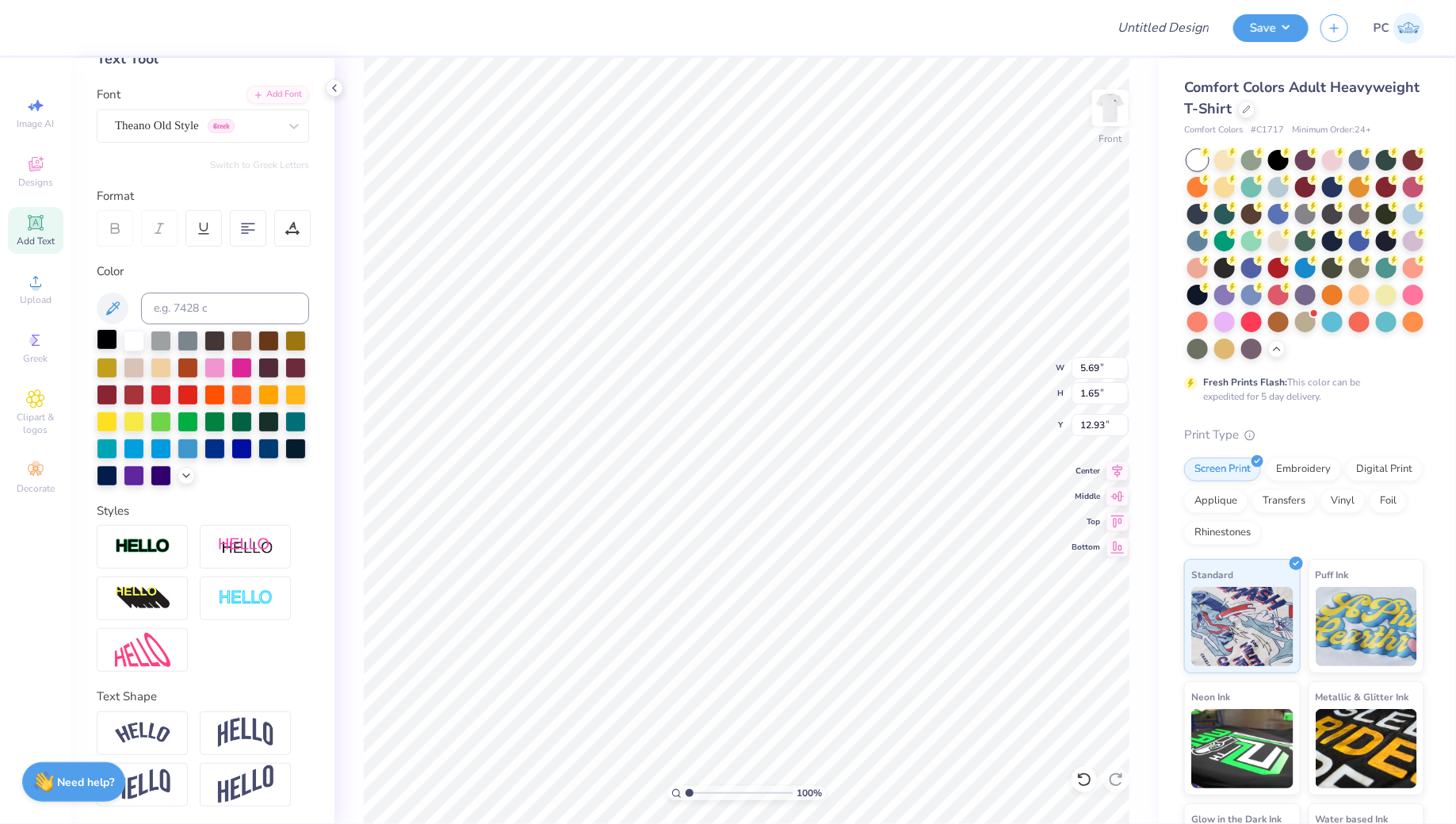
click at [99, 344] on div at bounding box center [107, 340] width 21 height 21
click at [190, 107] on div "Font Theano Old Style Greek" at bounding box center [203, 114] width 213 height 57
click at [201, 132] on div "Theano Old Style Greek" at bounding box center [196, 125] width 166 height 25
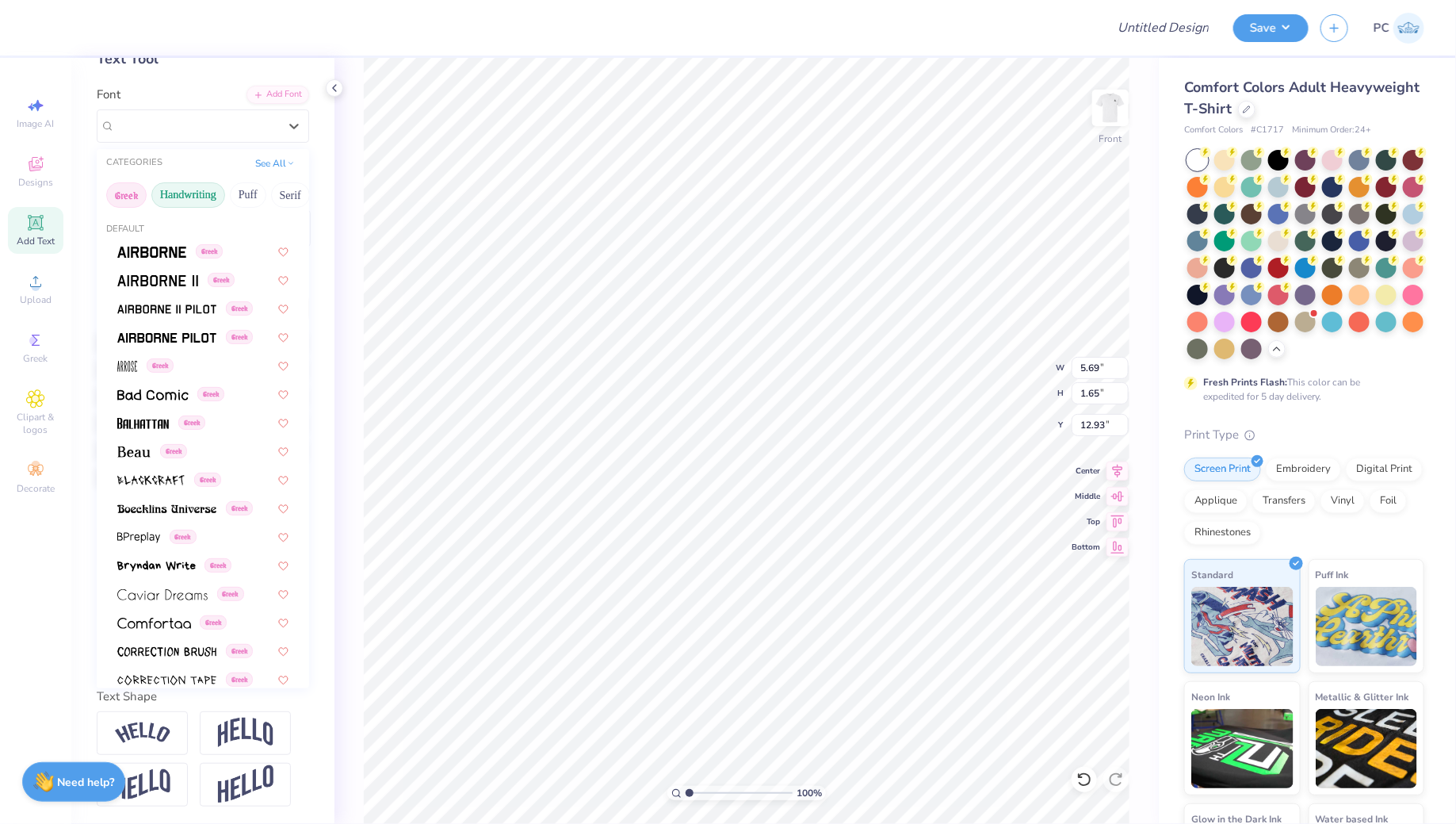
click at [189, 192] on button "Handwriting" at bounding box center [189, 195] width 74 height 26
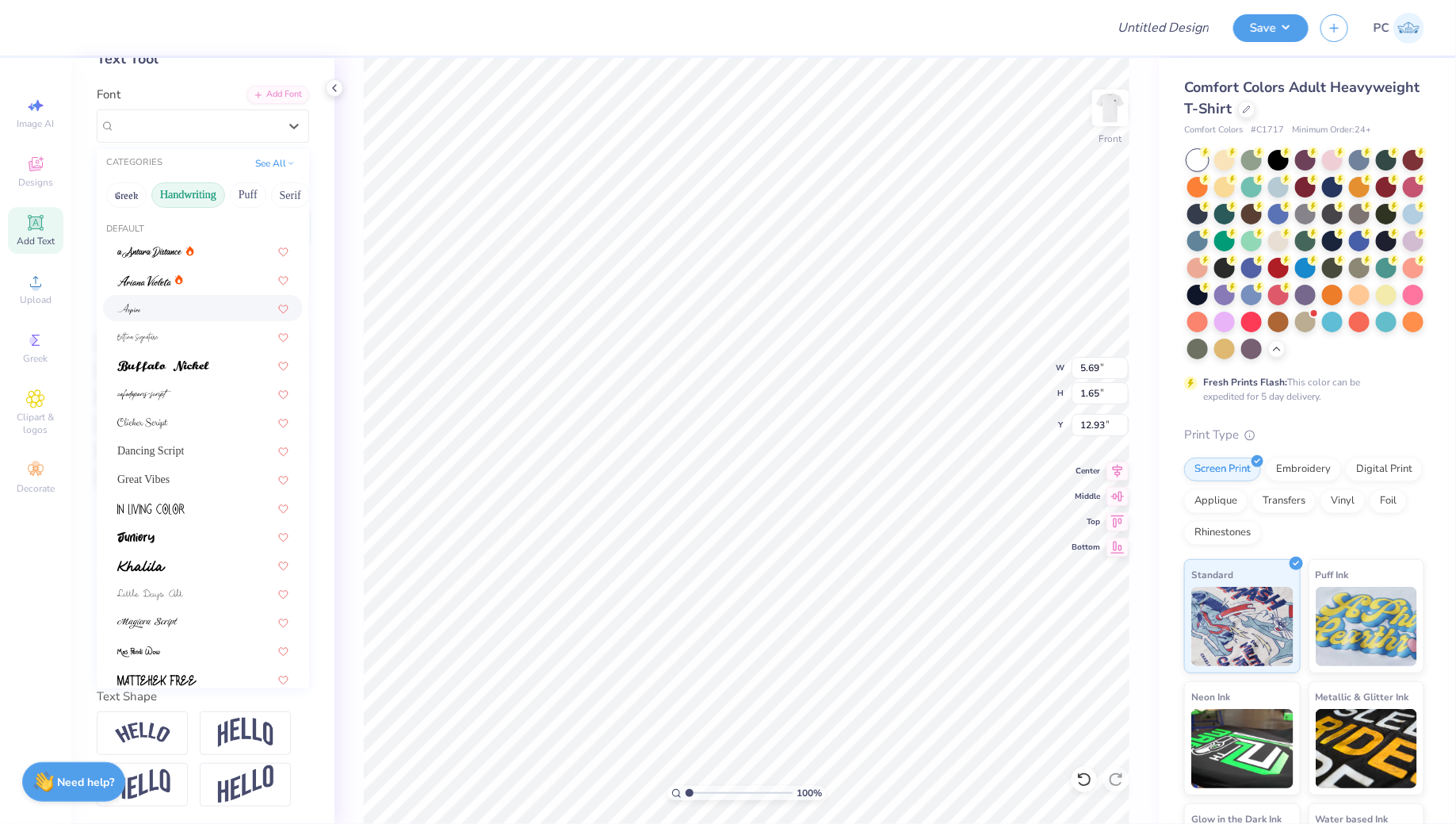
click at [151, 305] on div at bounding box center [203, 308] width 171 height 16
click at [222, 133] on div at bounding box center [196, 125] width 163 height 21
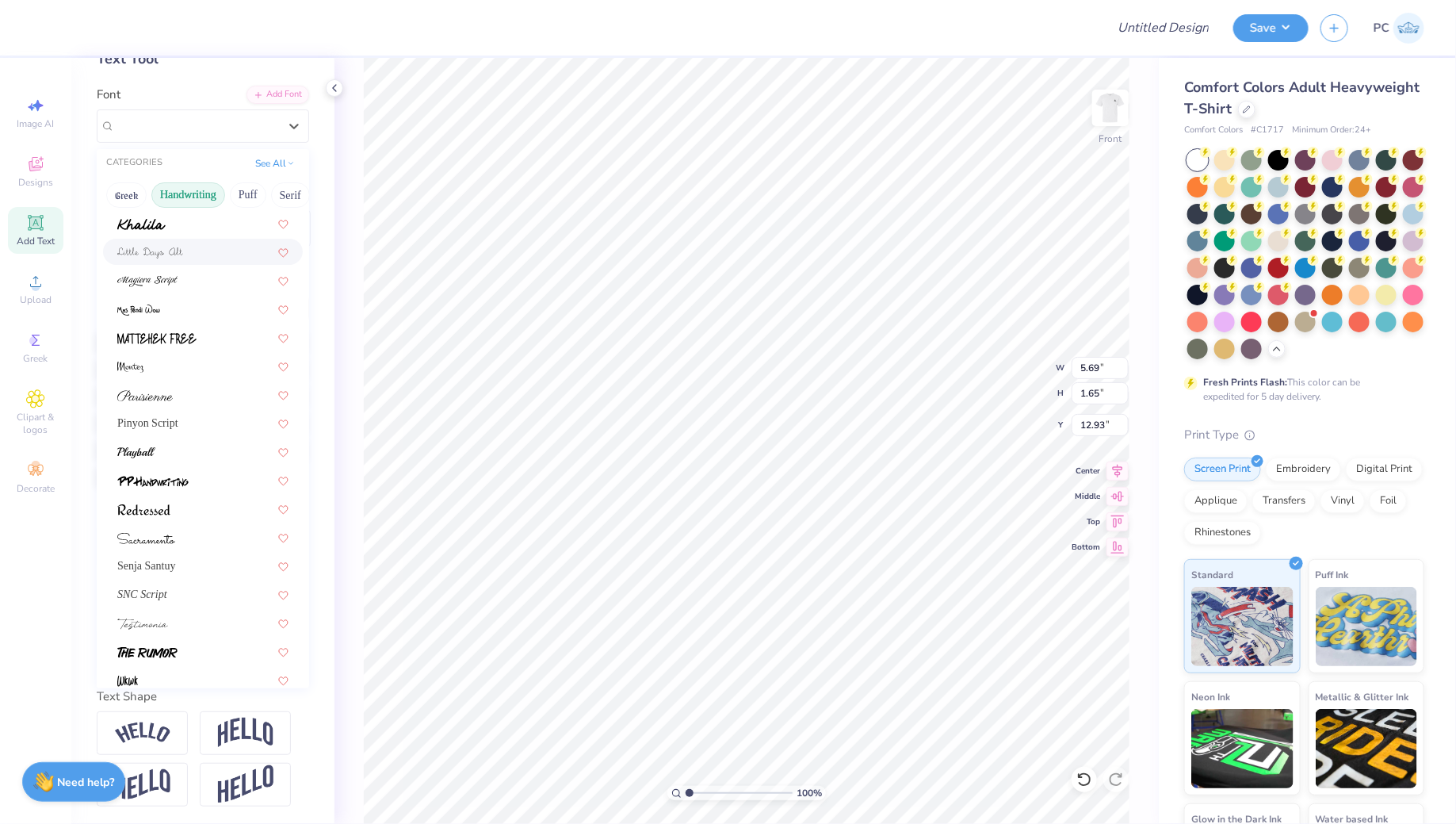
scroll to position [341, 0]
click at [176, 429] on div "Pinyon Script" at bounding box center [203, 423] width 171 height 16
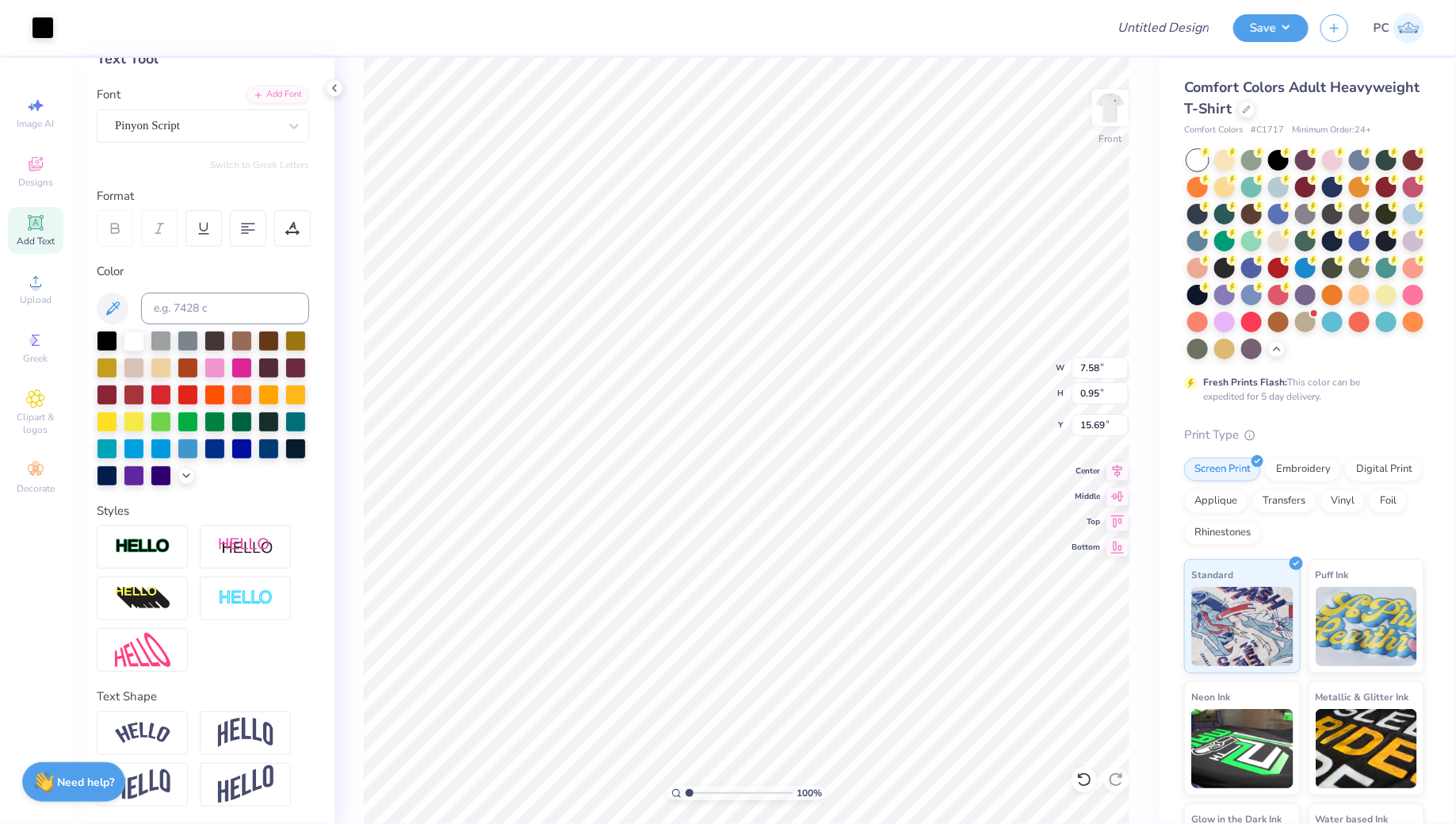
type input "7.58"
type input "0.95"
type input "15.69"
type input "6.92"
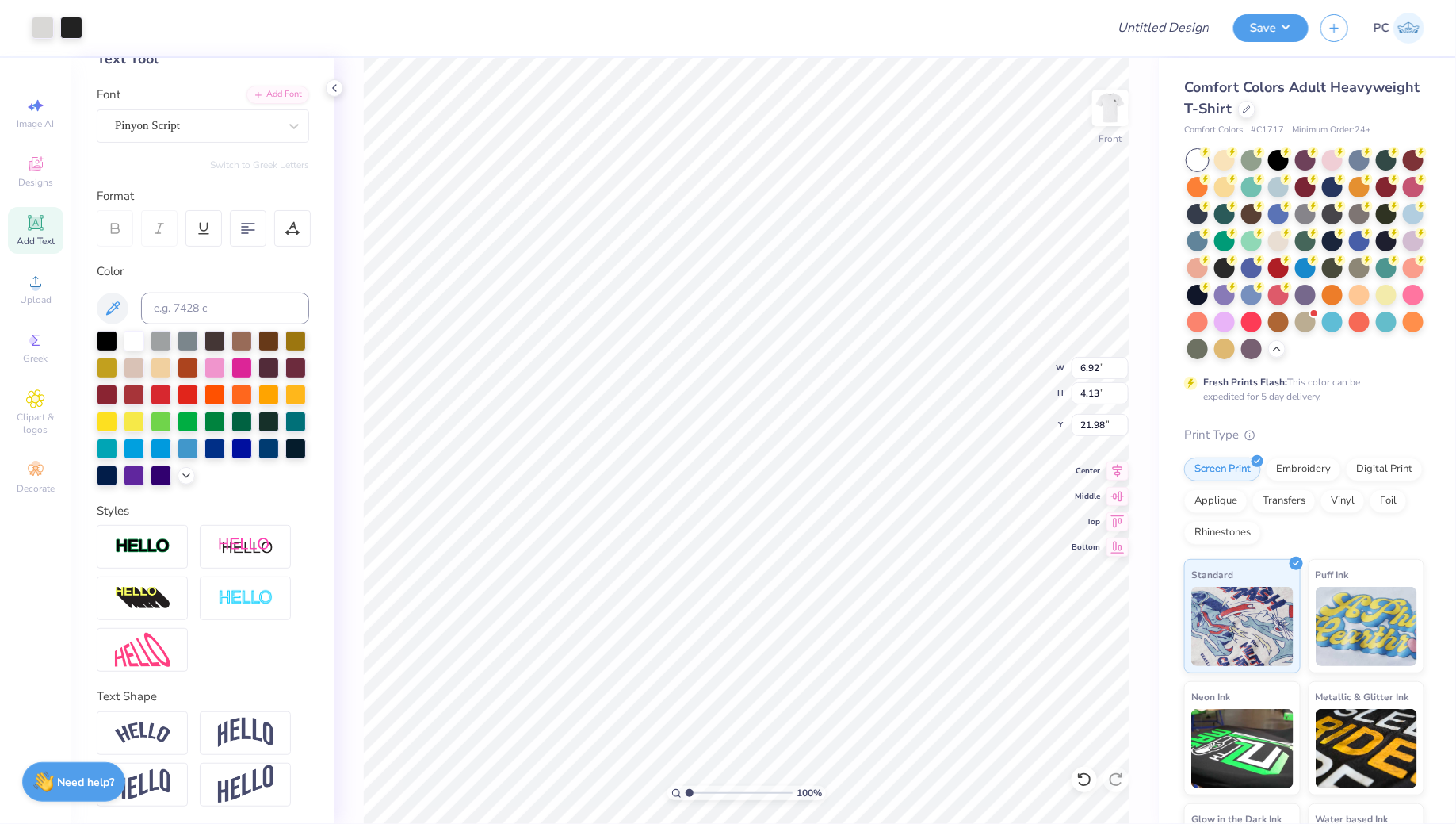
type input "4.13"
type input "21.98"
type input "4.44"
type input "0.56"
type input "16.97"
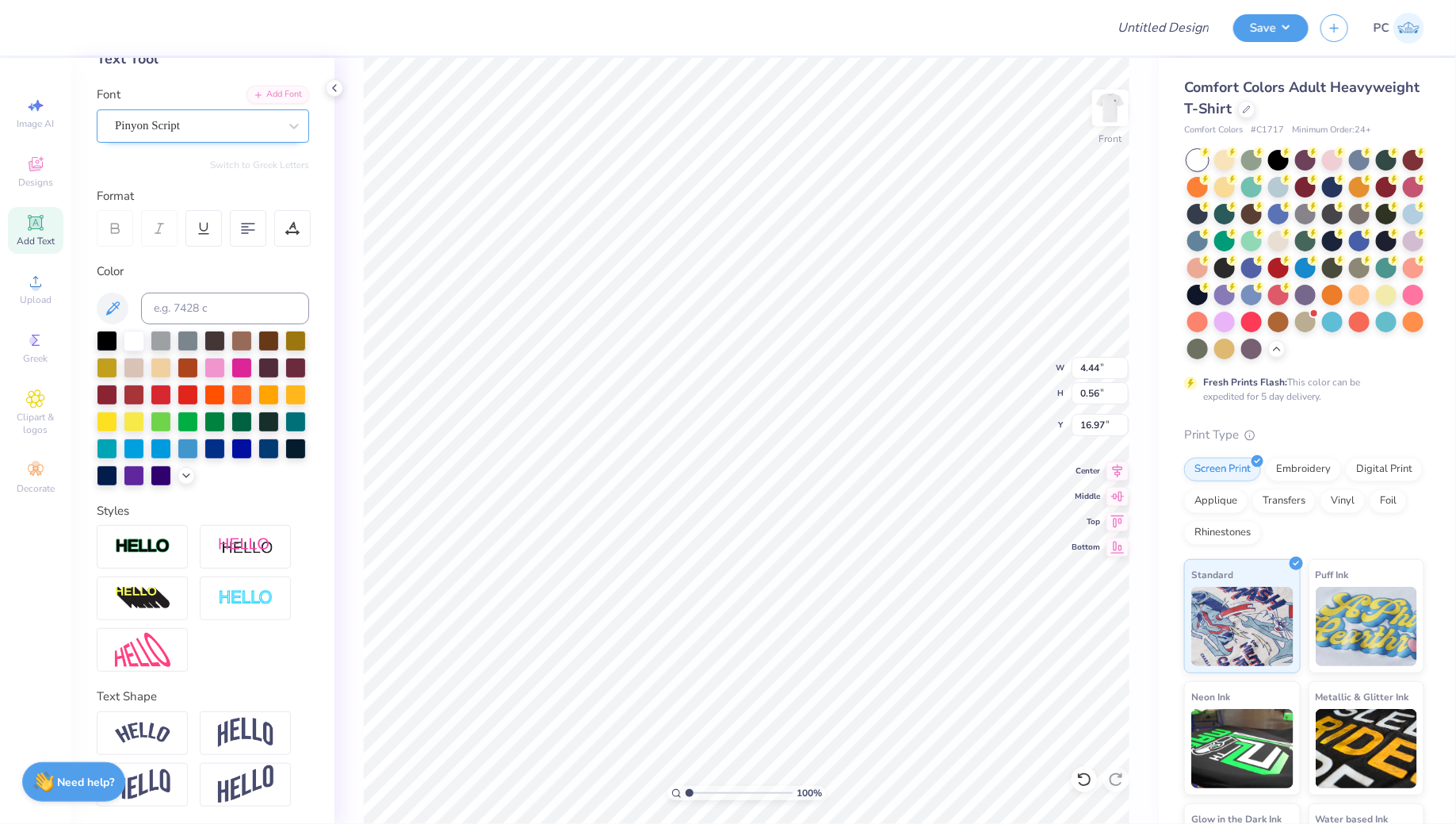
click at [262, 111] on div "Pinyon Script" at bounding box center [203, 126] width 213 height 33
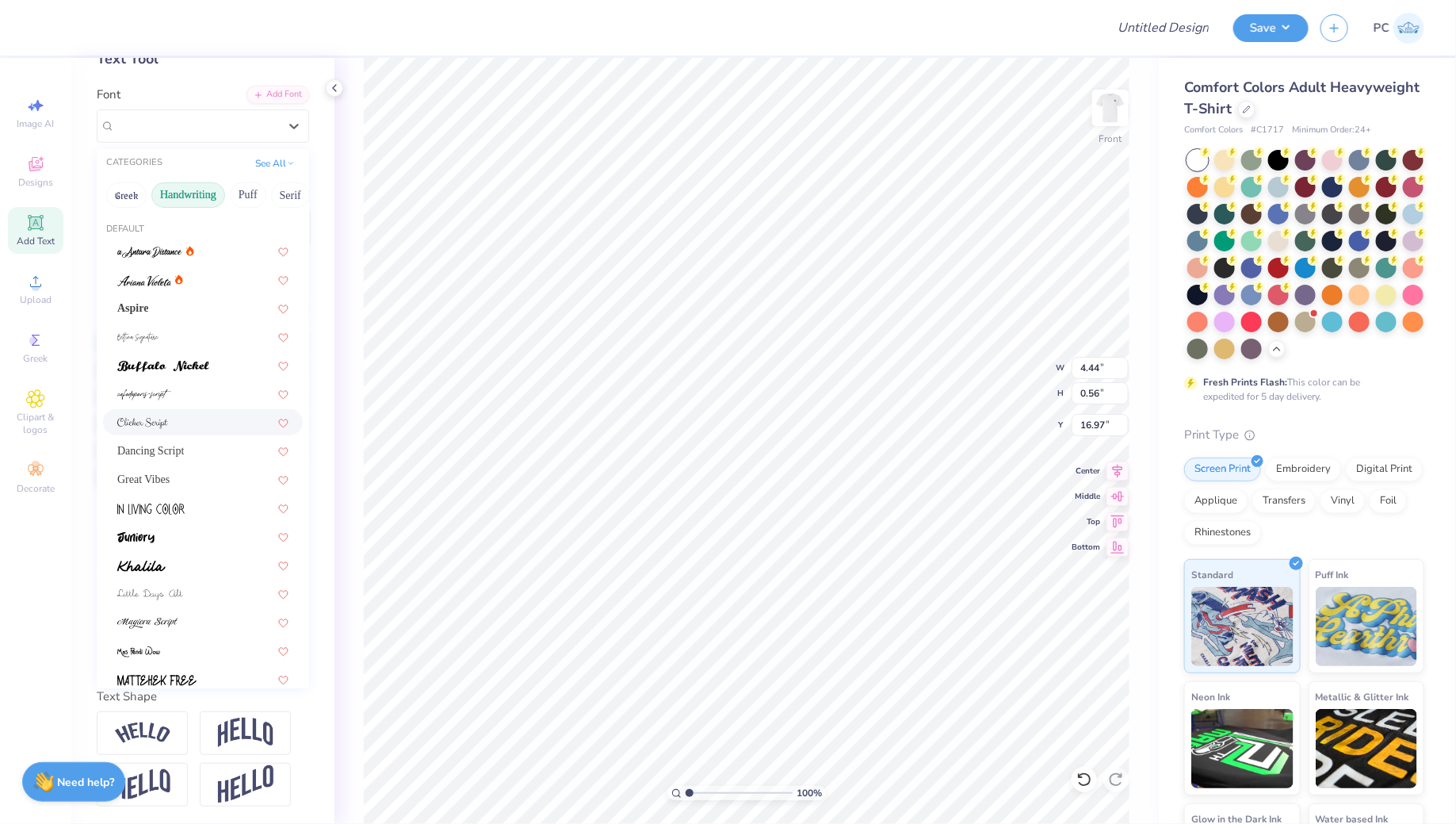
scroll to position [359, 0]
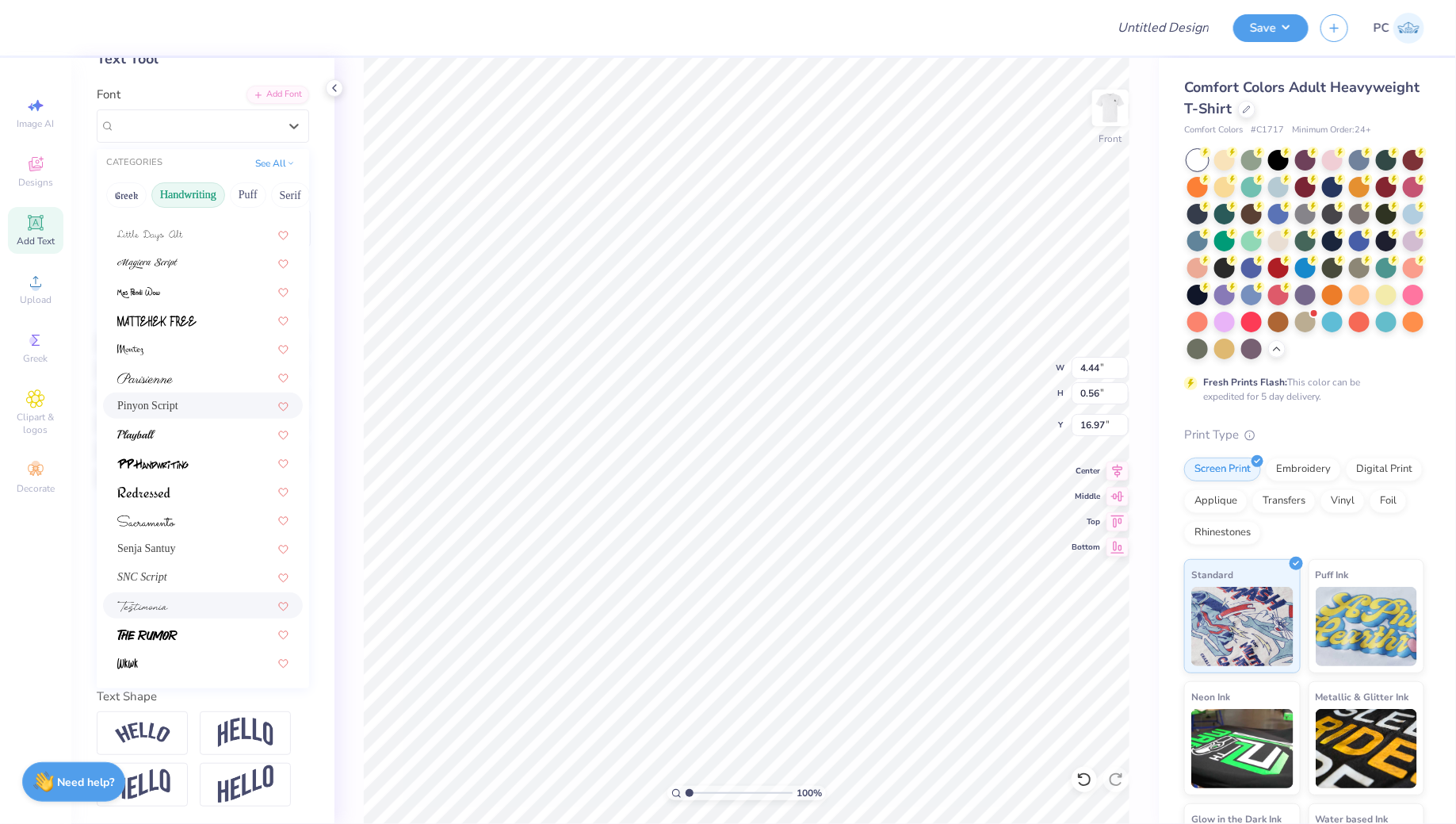
click at [109, 614] on div at bounding box center [202, 605] width 200 height 27
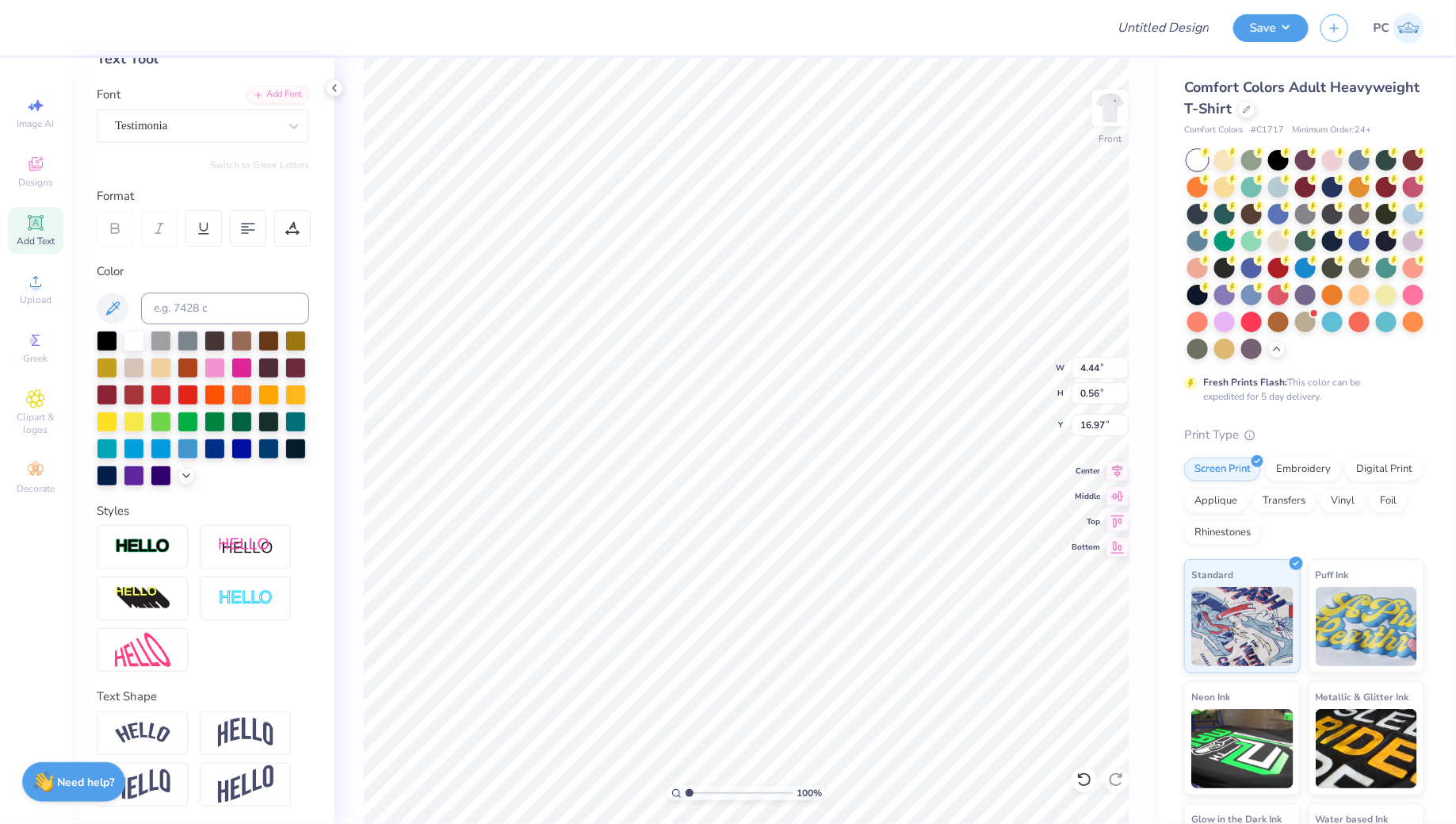
type input "3.02"
type input "0.55"
click at [177, 117] on div "Testimonia" at bounding box center [196, 125] width 166 height 25
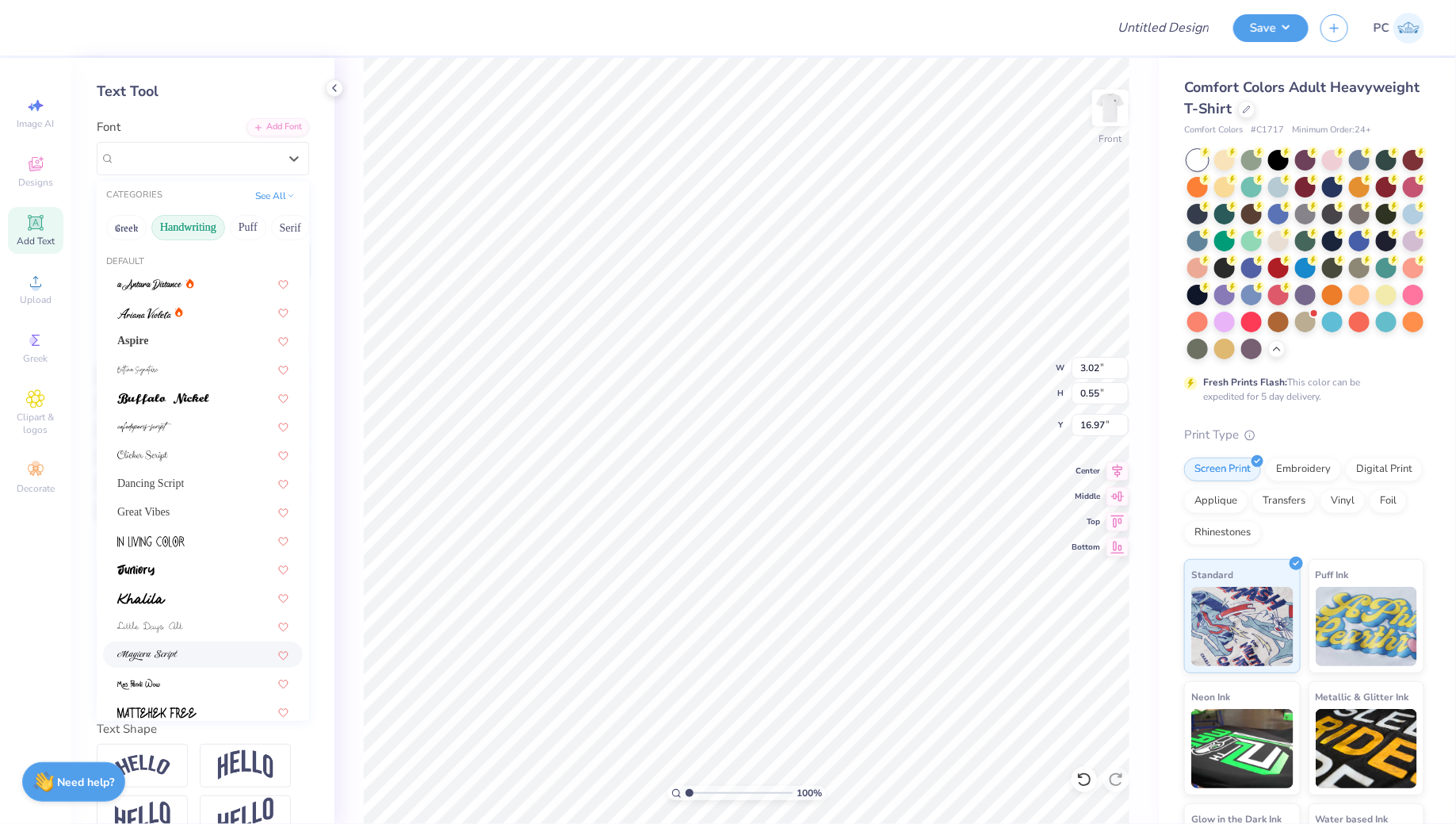
scroll to position [66, 0]
click at [278, 192] on button "See All" at bounding box center [274, 192] width 49 height 15
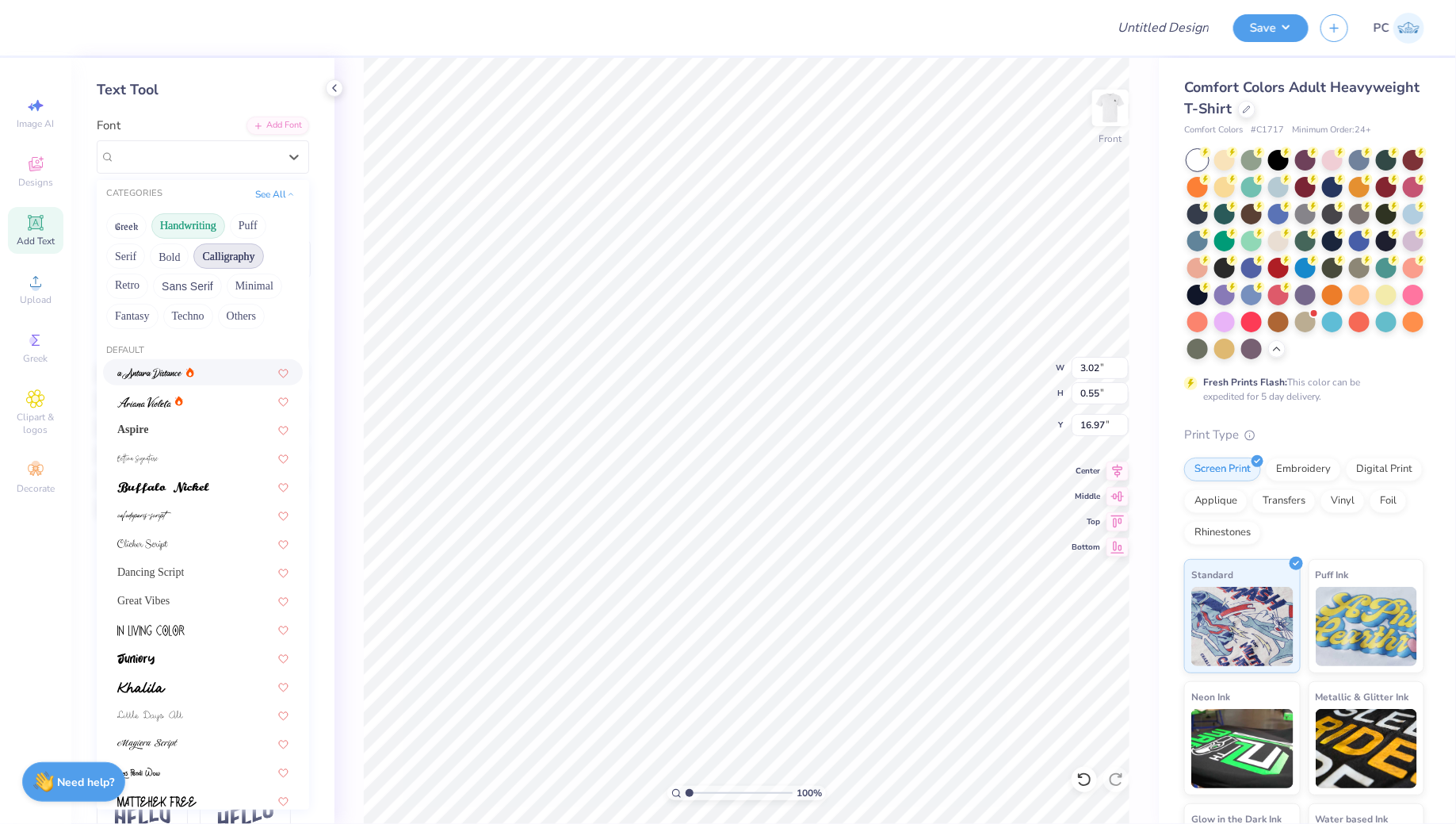
click at [227, 260] on button "Calligraphy" at bounding box center [228, 256] width 69 height 26
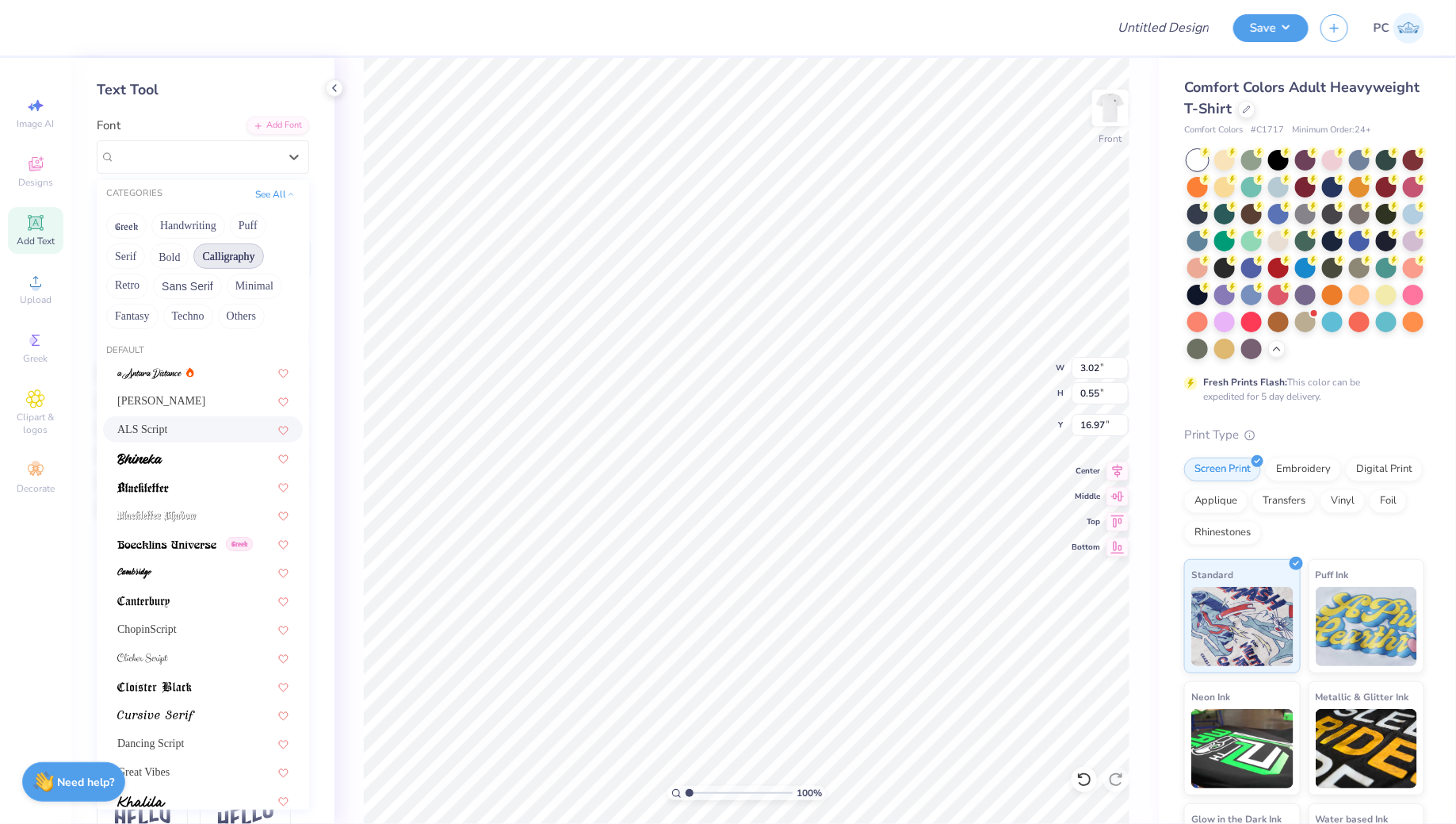
click at [151, 425] on span "ALS Script" at bounding box center [142, 429] width 50 height 16
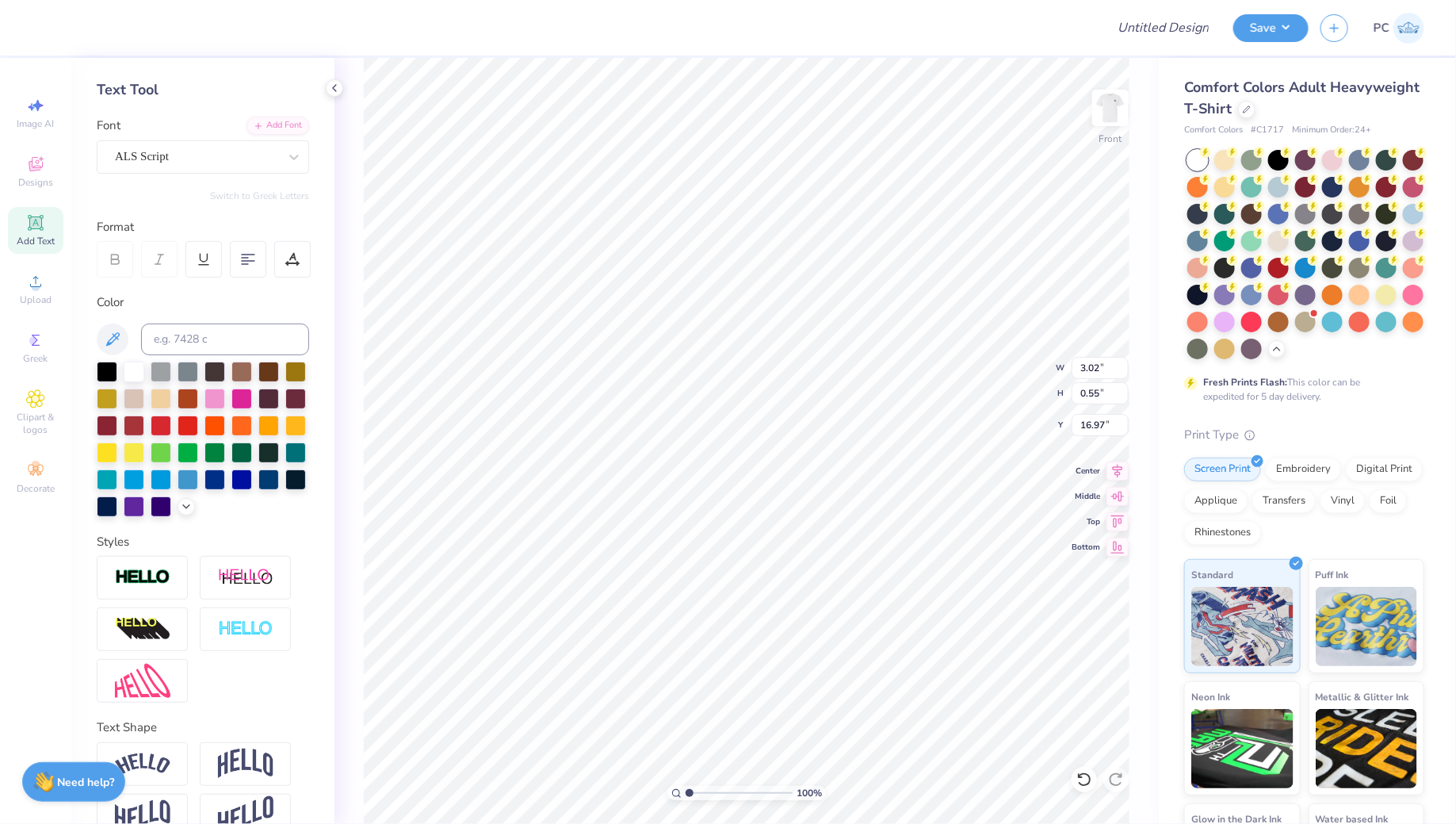
type input "3.48"
type input "0.51"
type input "16.99"
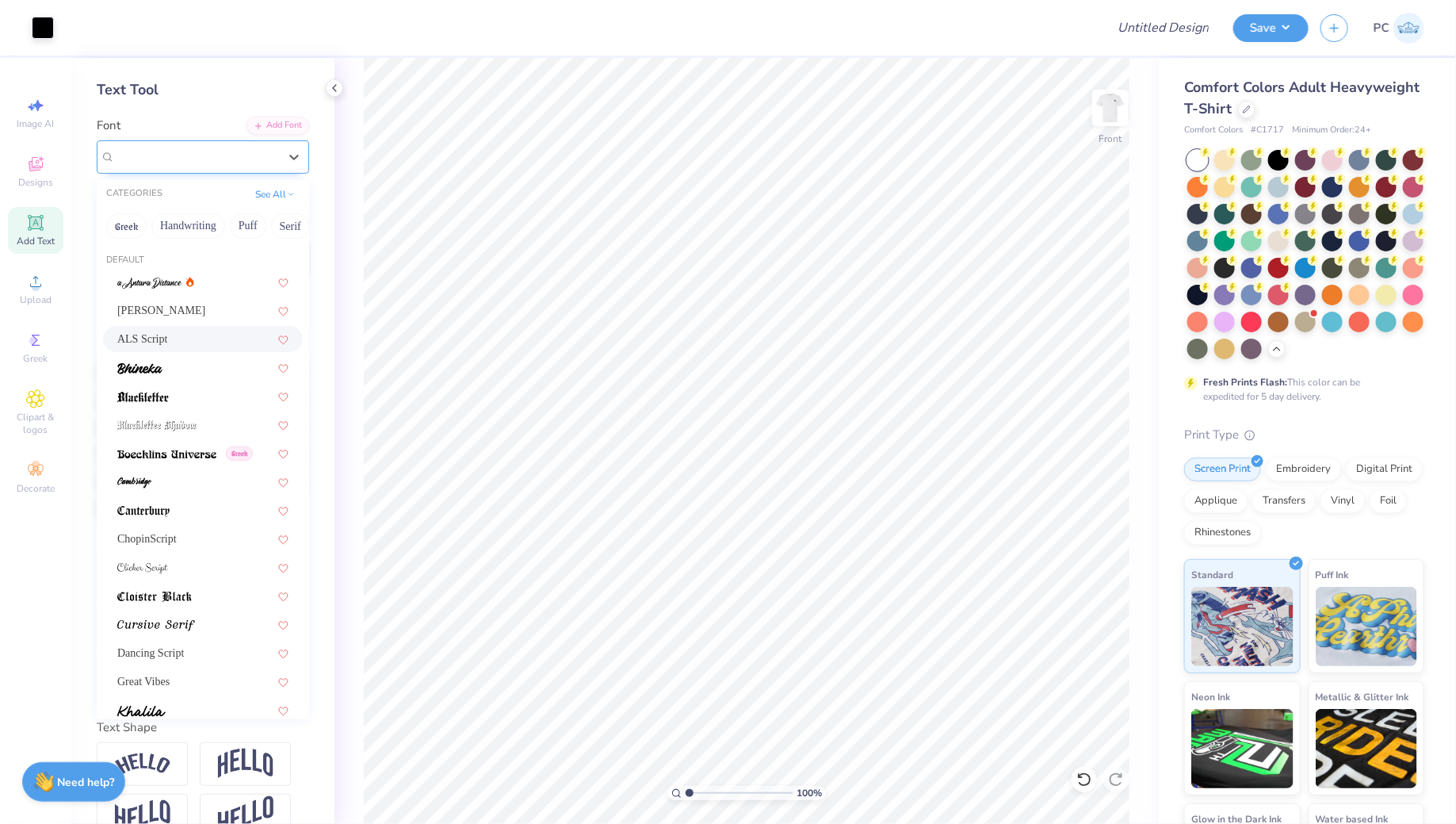
click at [230, 165] on div "ALS Script" at bounding box center [196, 156] width 166 height 25
click at [189, 316] on div "[PERSON_NAME]" at bounding box center [203, 310] width 171 height 16
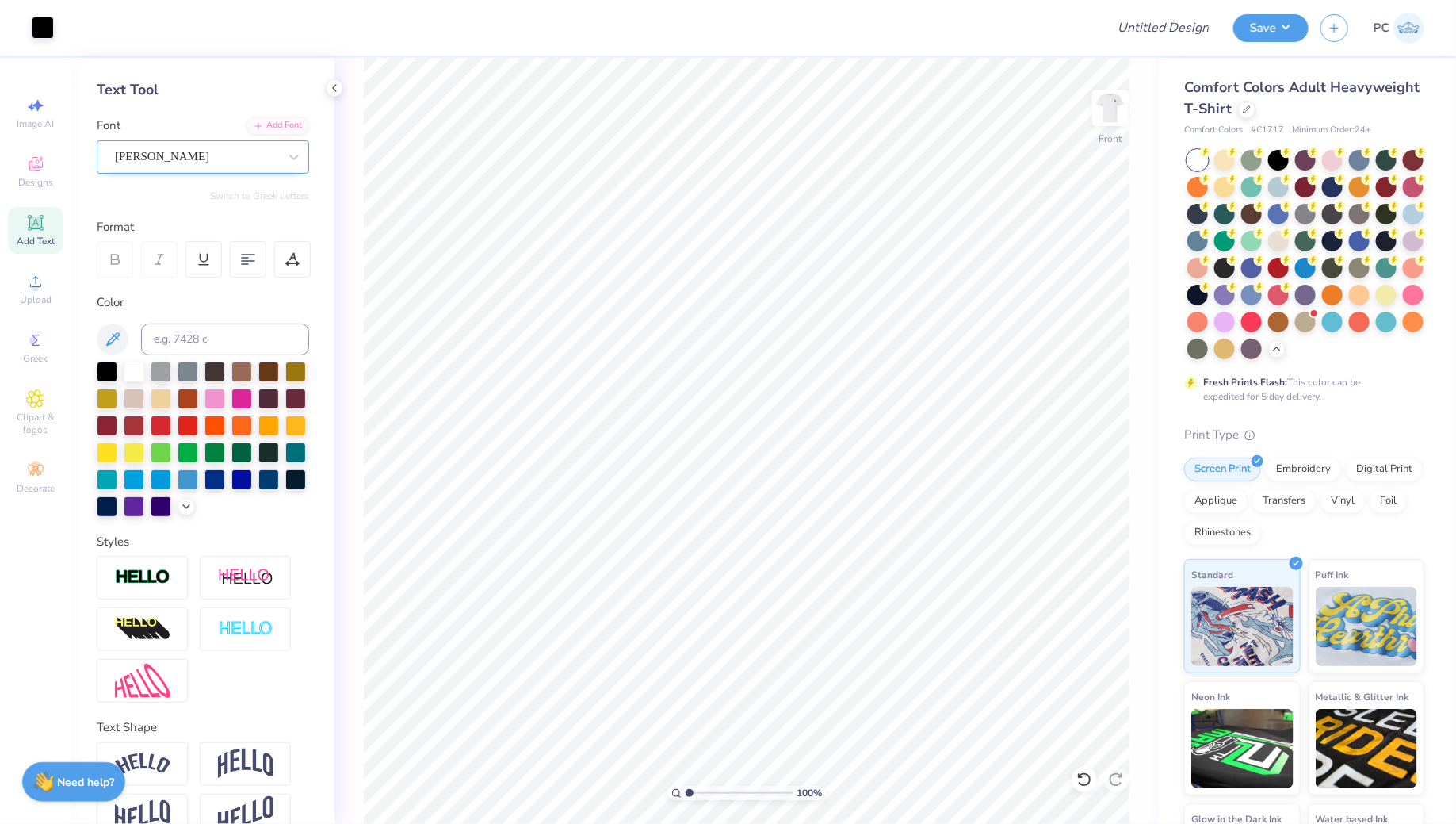
click at [170, 170] on div "[PERSON_NAME]" at bounding box center [203, 157] width 213 height 33
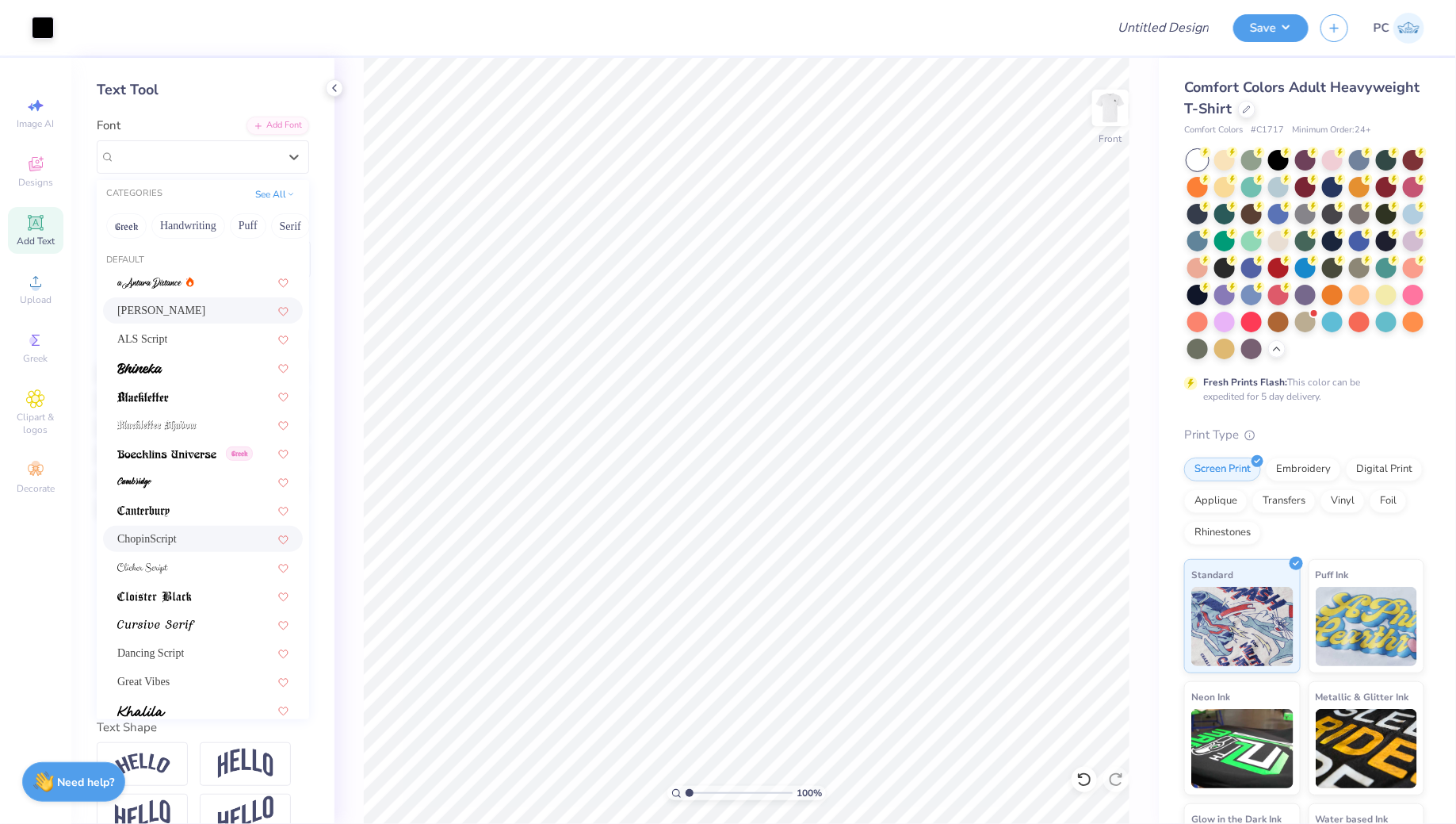
click at [183, 538] on div "ChopinScript" at bounding box center [203, 538] width 171 height 16
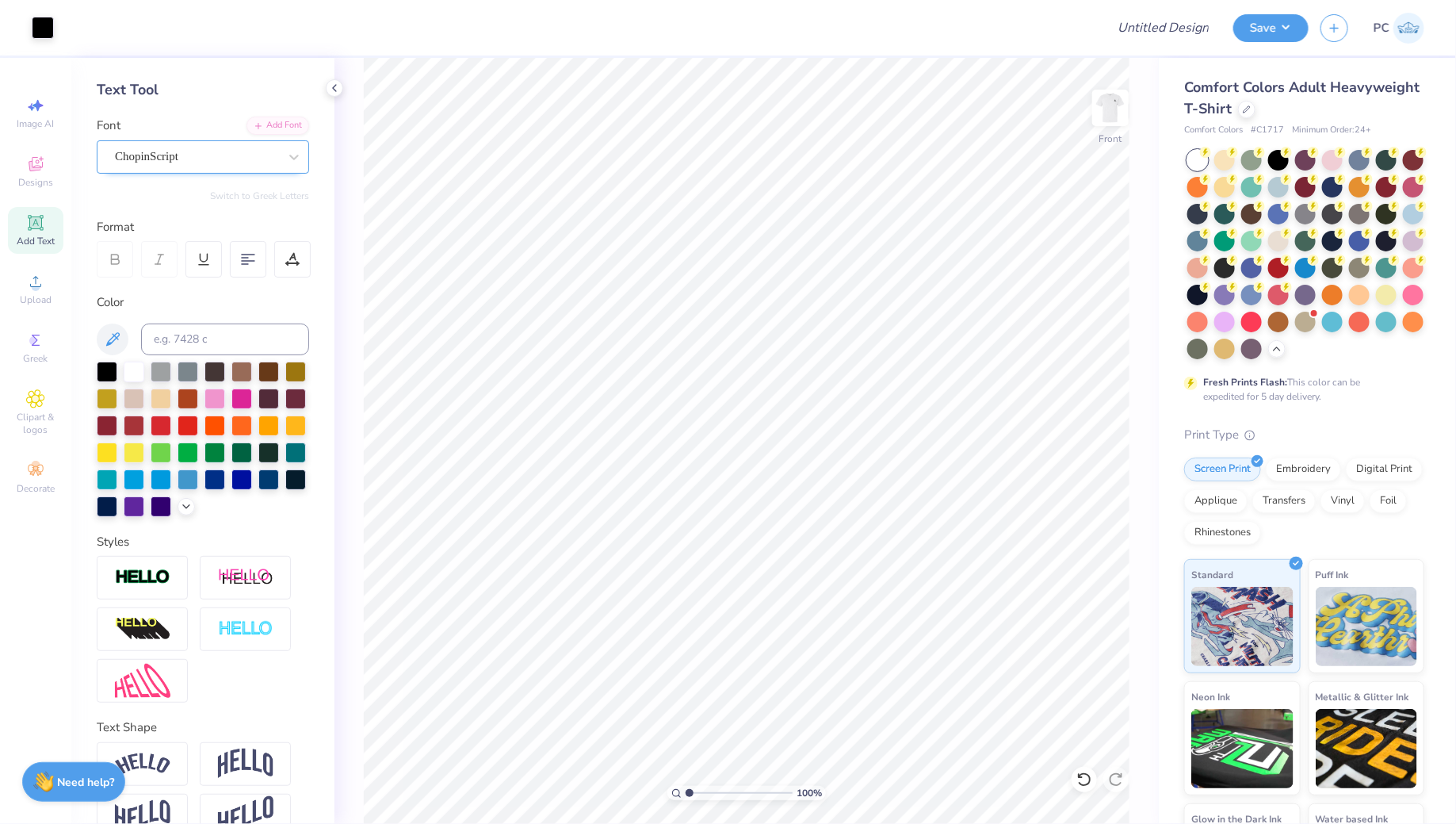
click at [160, 153] on div "ChopinScript" at bounding box center [196, 156] width 166 height 25
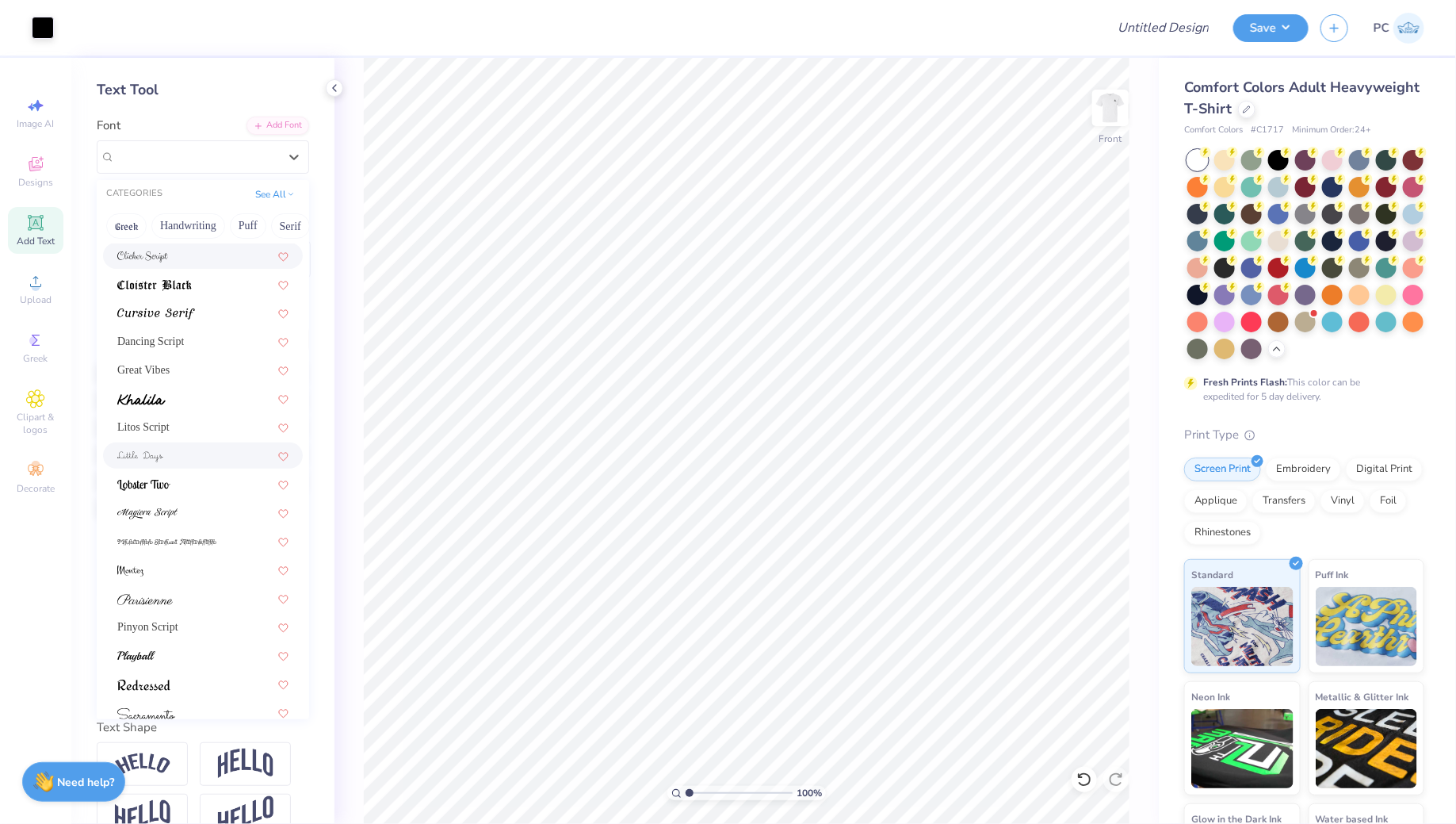
scroll to position [314, 0]
click at [176, 419] on div "Litos Script" at bounding box center [203, 424] width 171 height 16
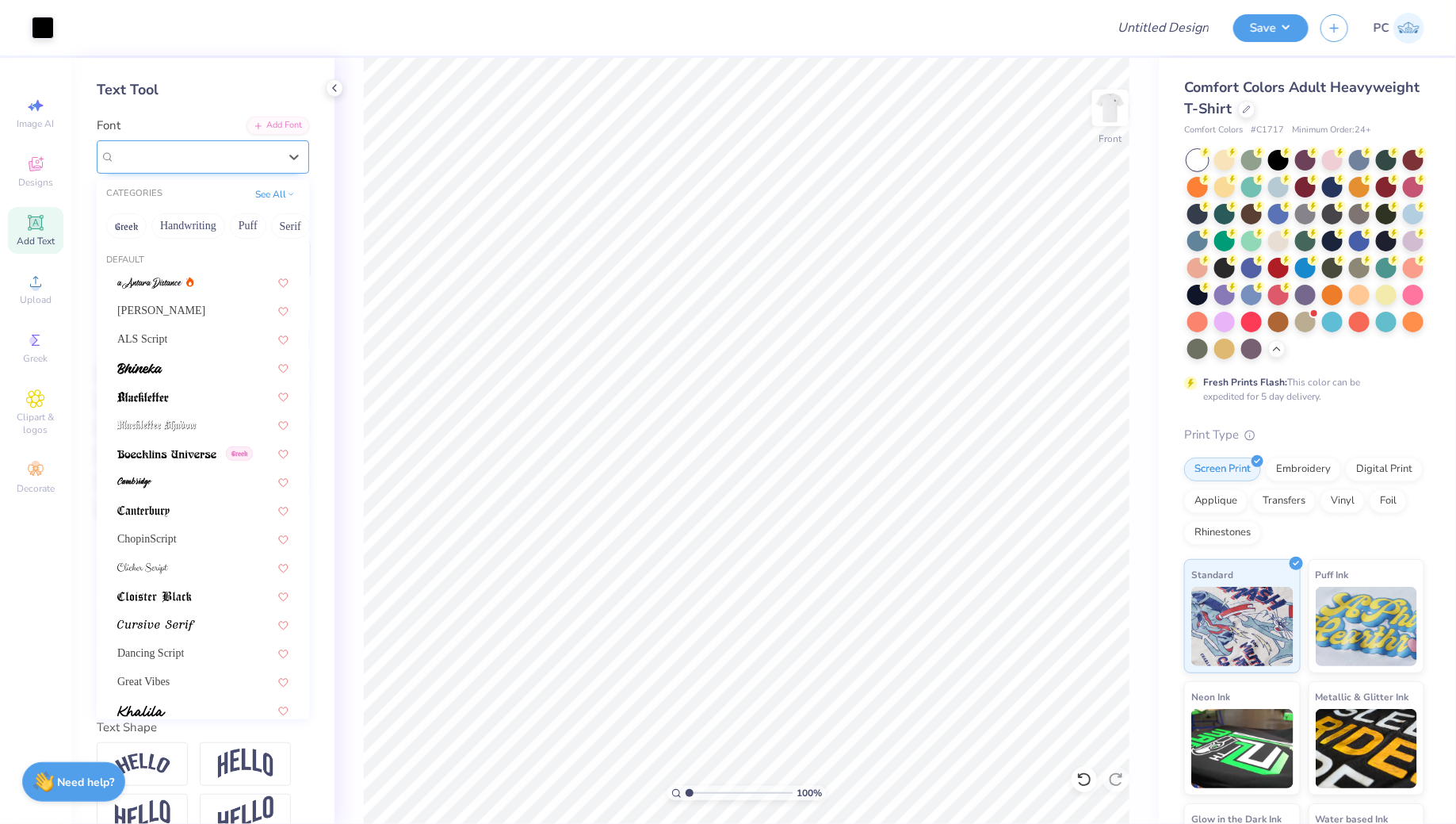
click at [226, 161] on div "Litos Script" at bounding box center [196, 156] width 166 height 25
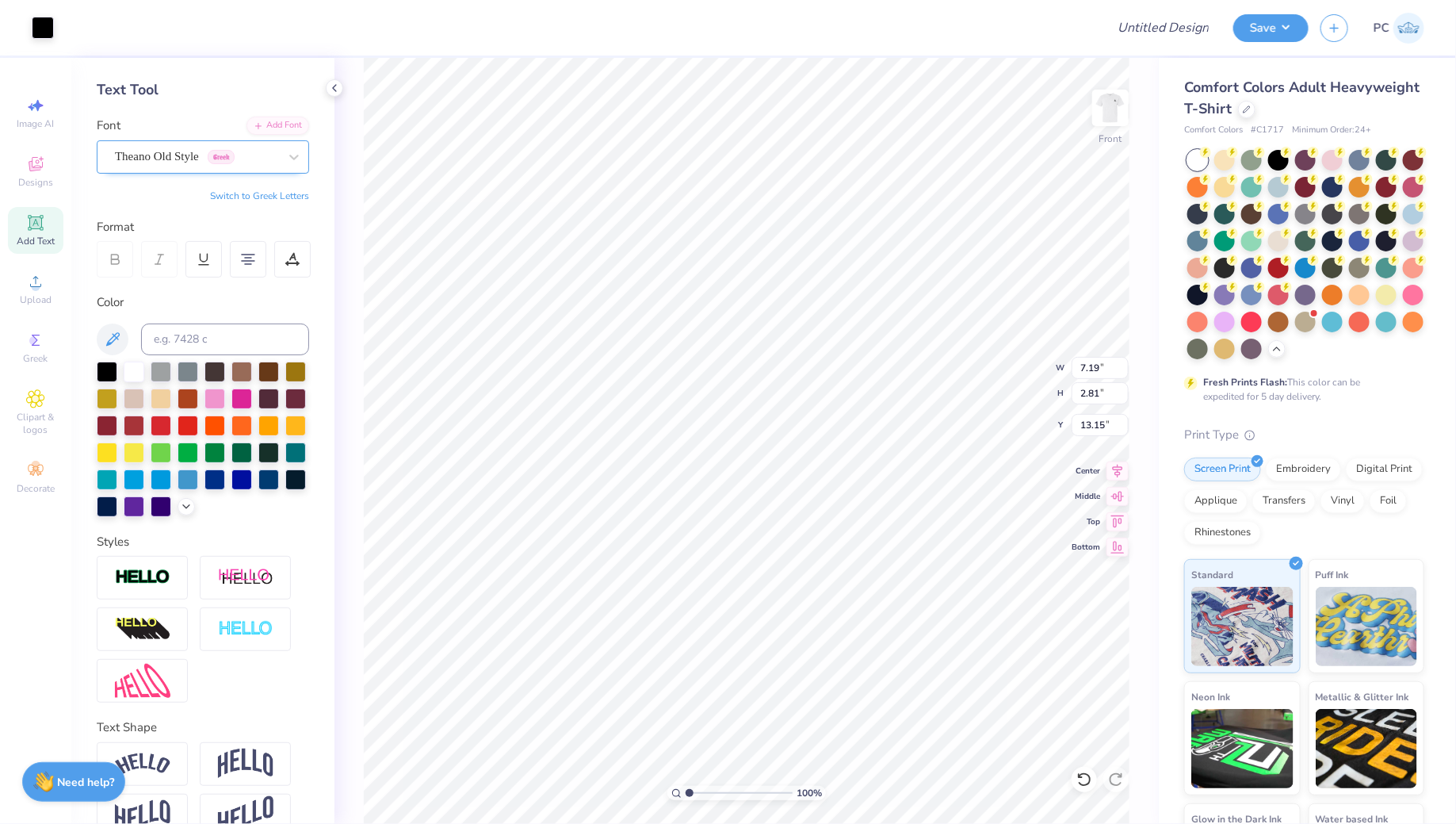
click at [193, 173] on div "Personalized Names Personalized Numbers Text Tool Add Font Font Theano Old Styl…" at bounding box center [202, 440] width 263 height 766
click at [190, 159] on div "Theano Old Style Greek" at bounding box center [196, 156] width 166 height 25
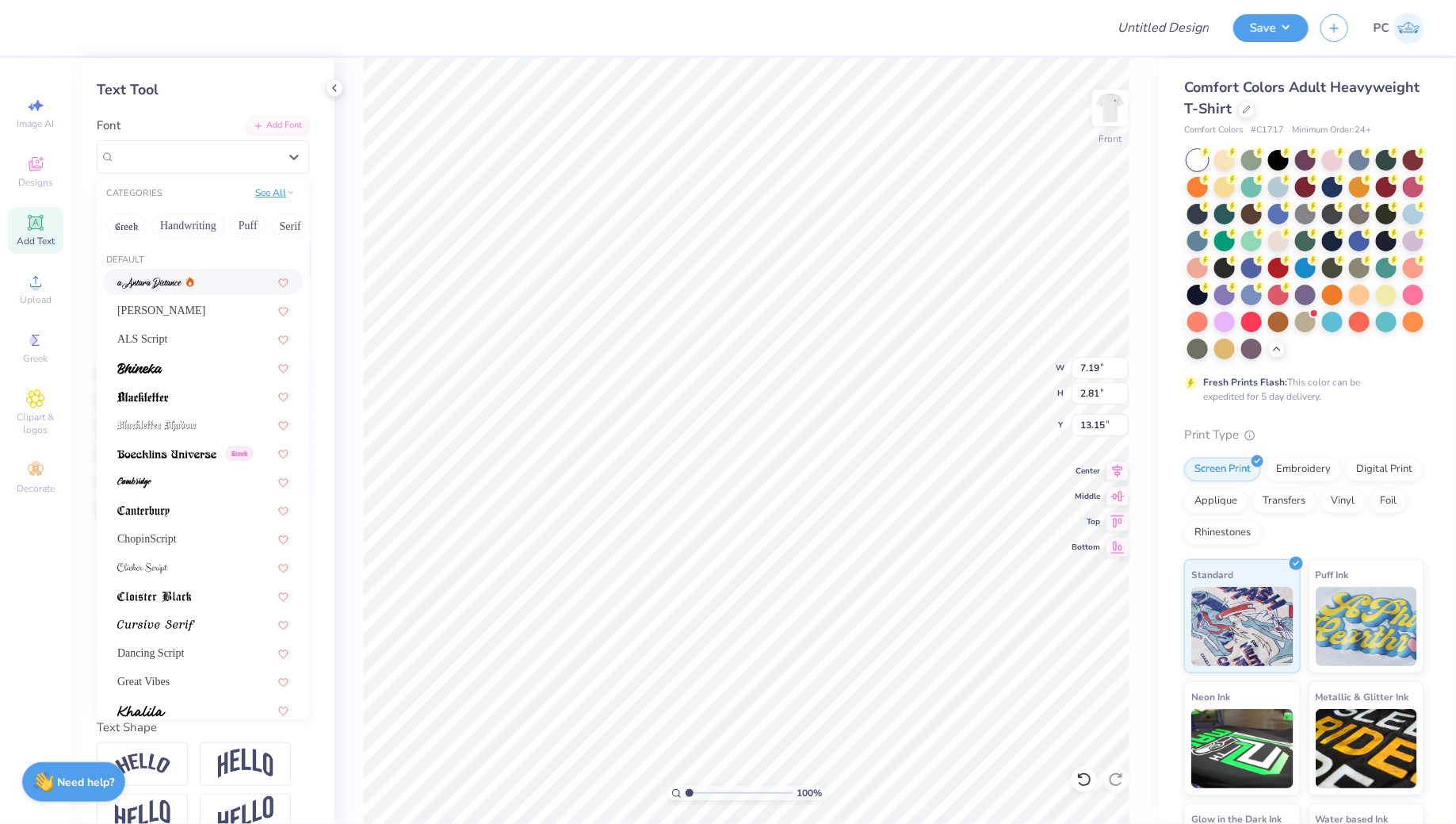
click at [276, 192] on button "See All" at bounding box center [274, 192] width 49 height 15
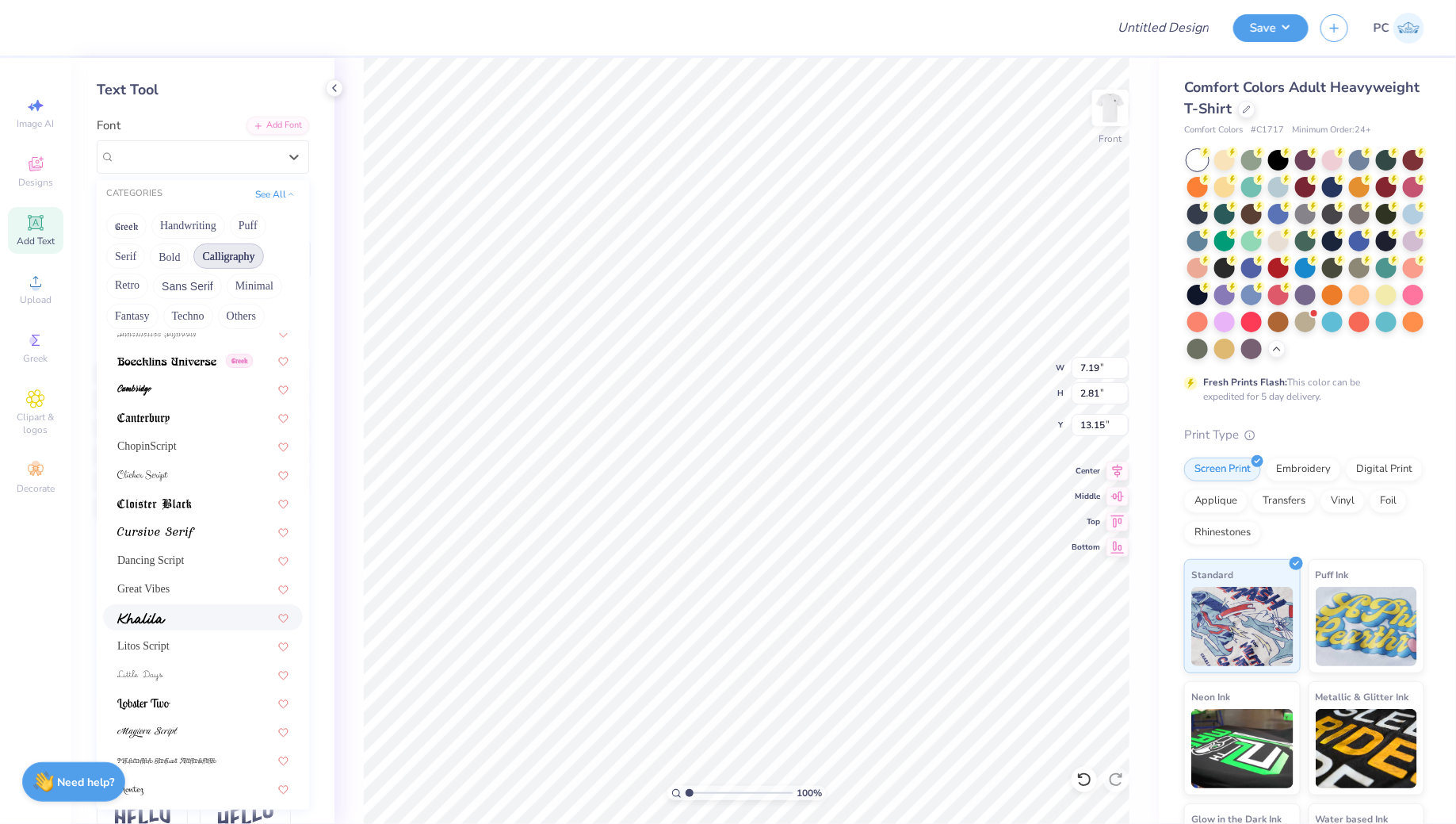
scroll to position [191, 0]
click at [172, 636] on div "Litos Script" at bounding box center [203, 637] width 171 height 16
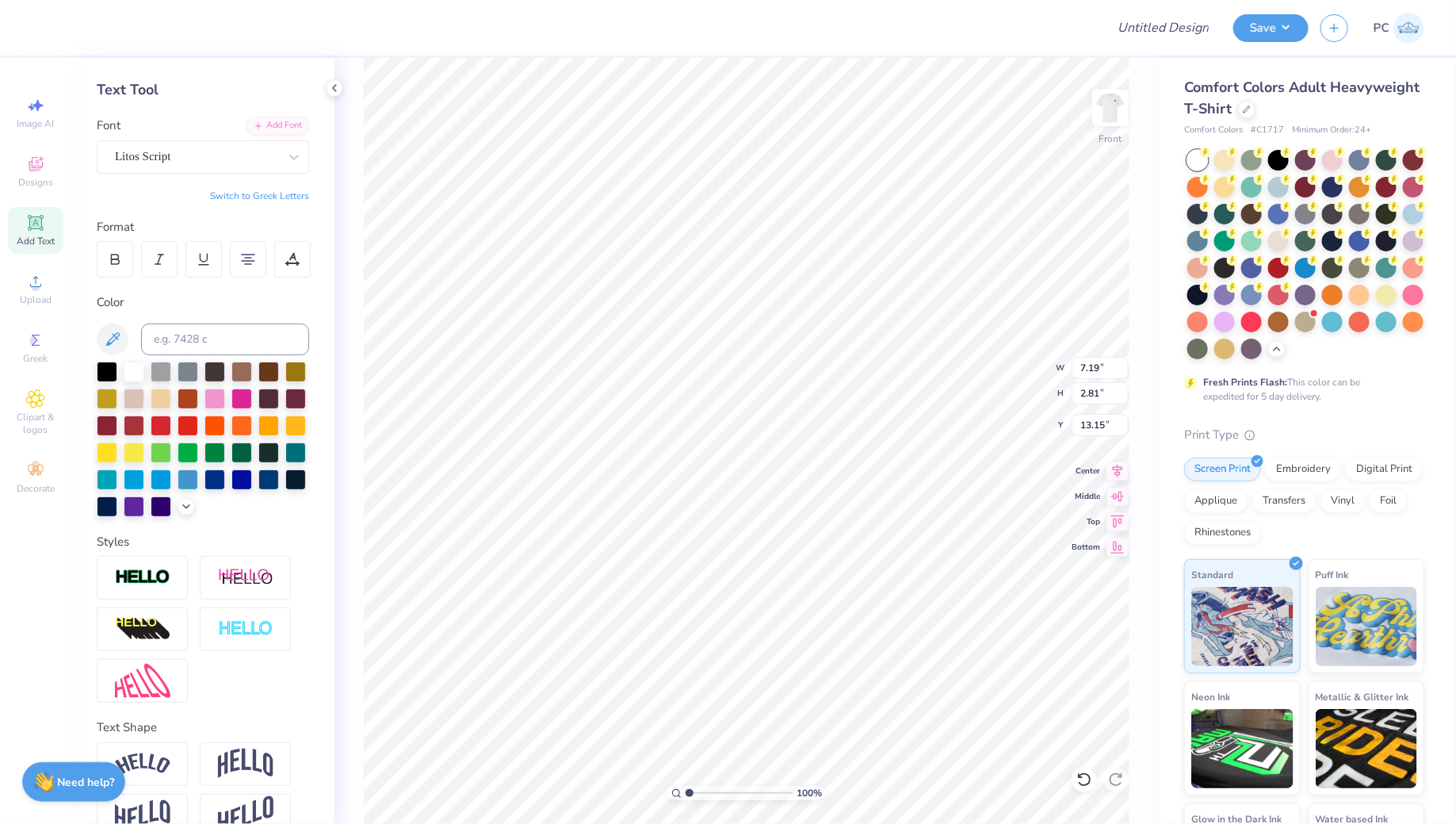
type input "4.93"
type input "2.84"
type input "13.13"
click at [1080, 785] on icon at bounding box center [1084, 779] width 15 height 15
click at [252, 155] on div "Litos Script" at bounding box center [196, 156] width 166 height 25
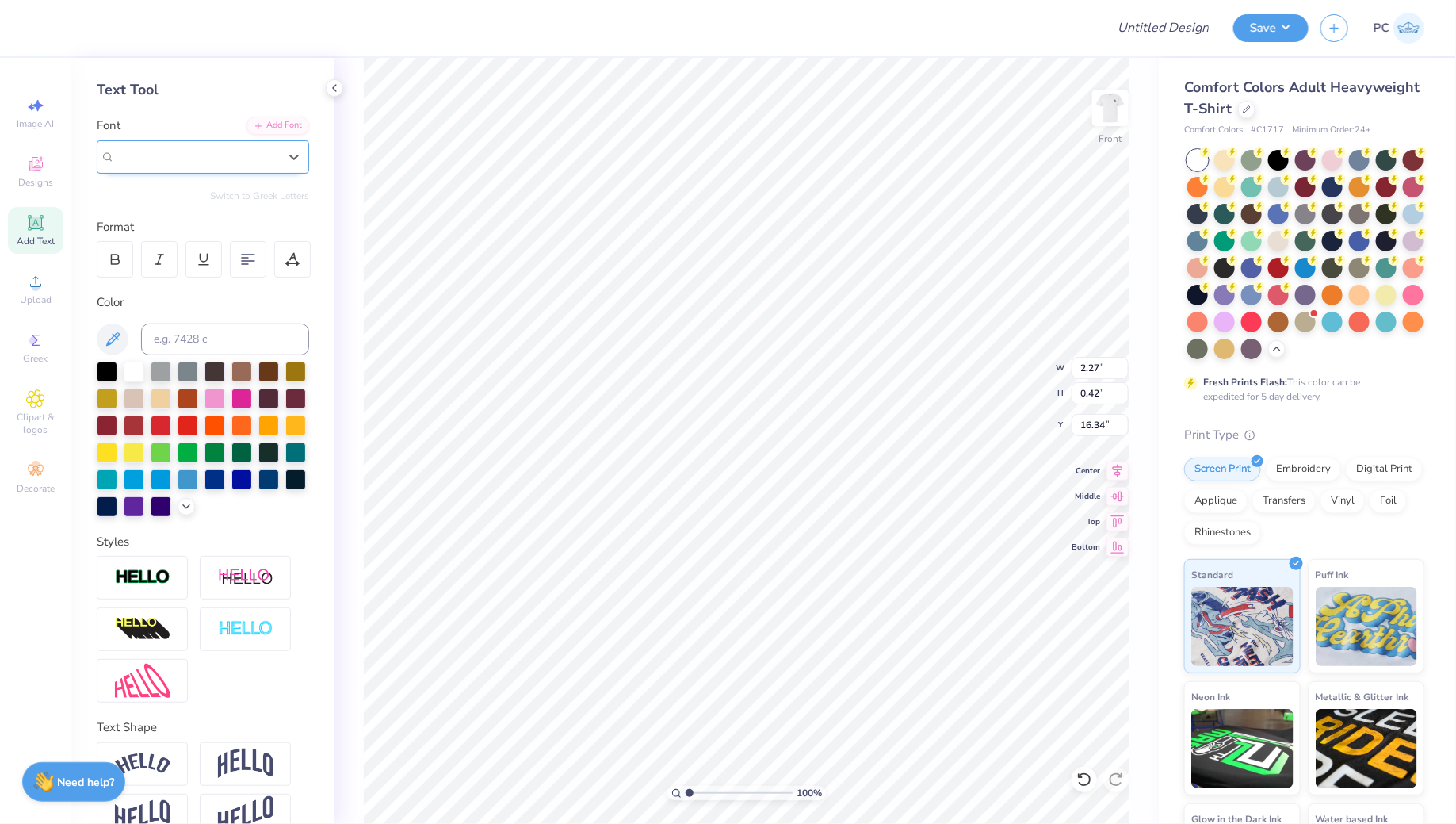
click at [252, 163] on div "Litos Script" at bounding box center [196, 156] width 163 height 18
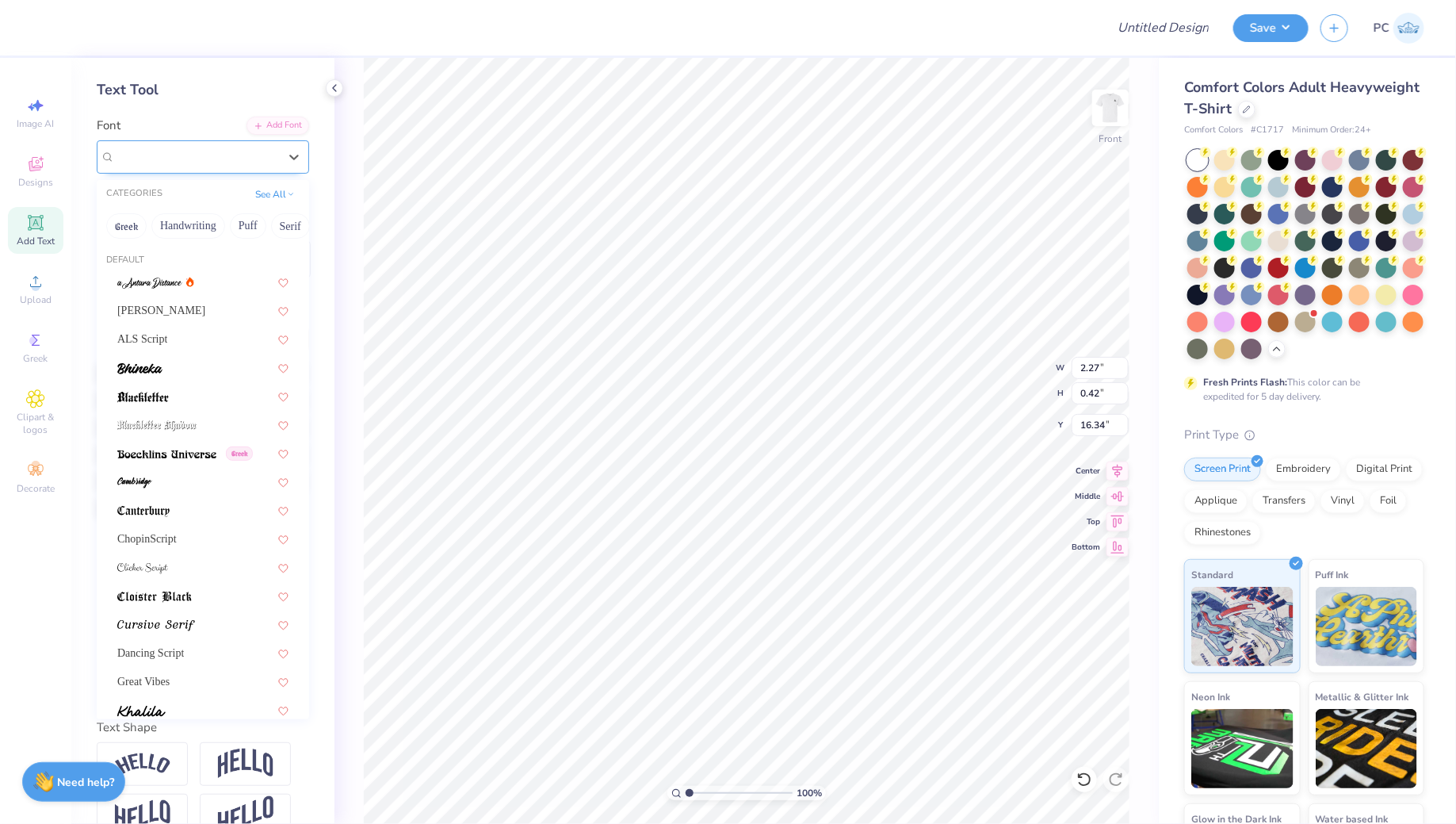
click at [237, 163] on div "Litos Script" at bounding box center [196, 156] width 163 height 18
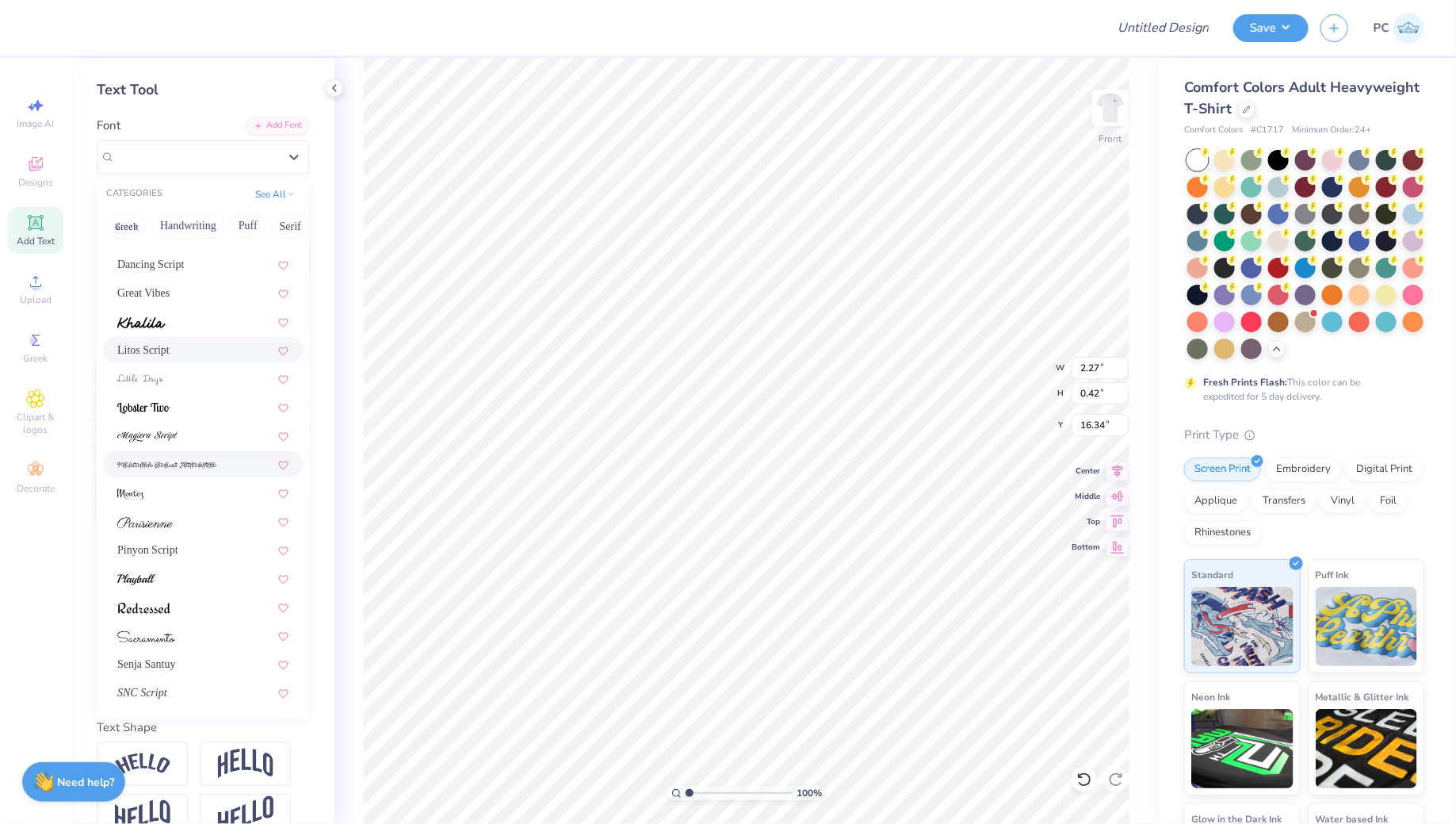
scroll to position [97, 0]
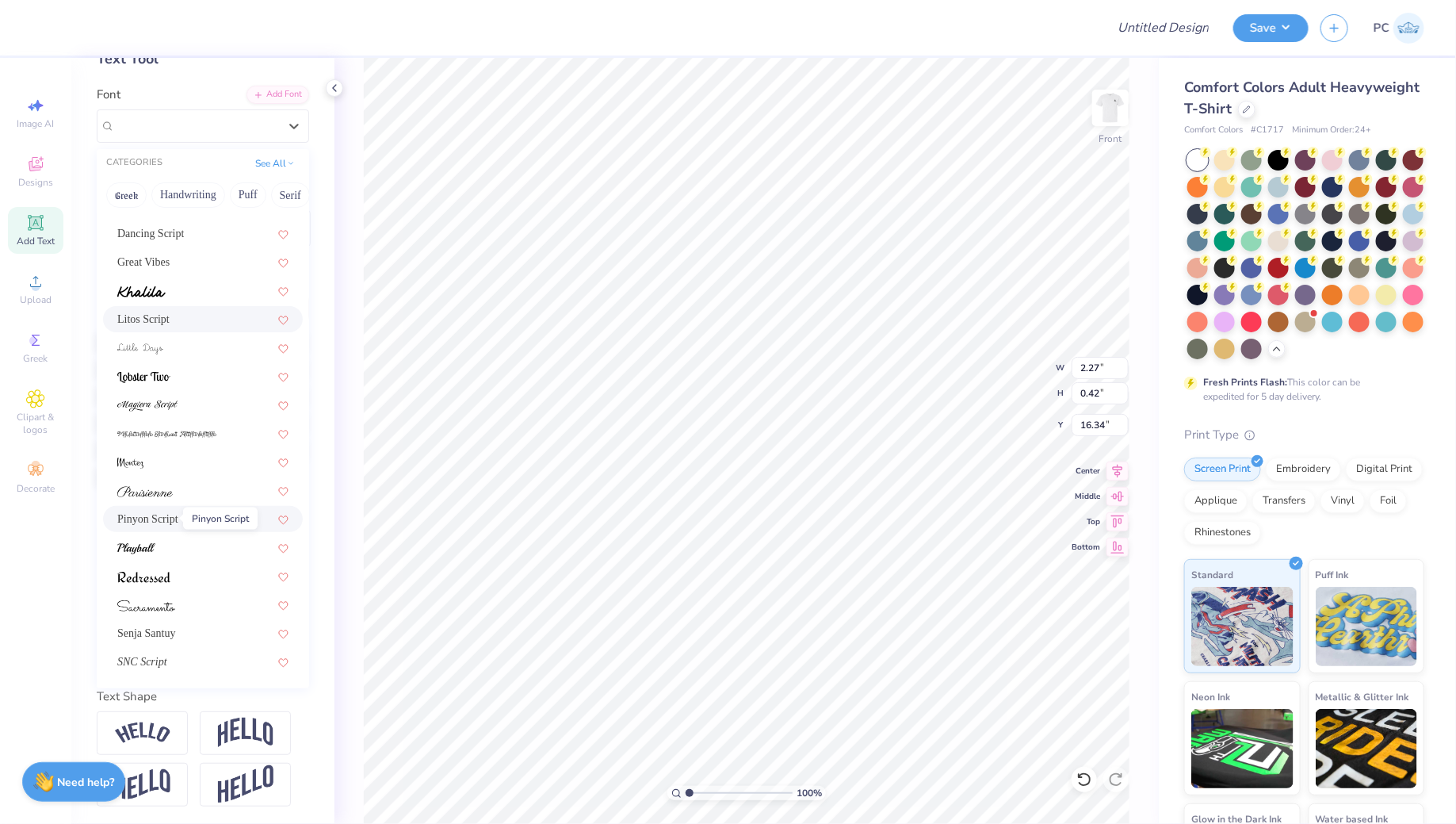
click at [158, 520] on span "Pinyon Script" at bounding box center [147, 518] width 61 height 16
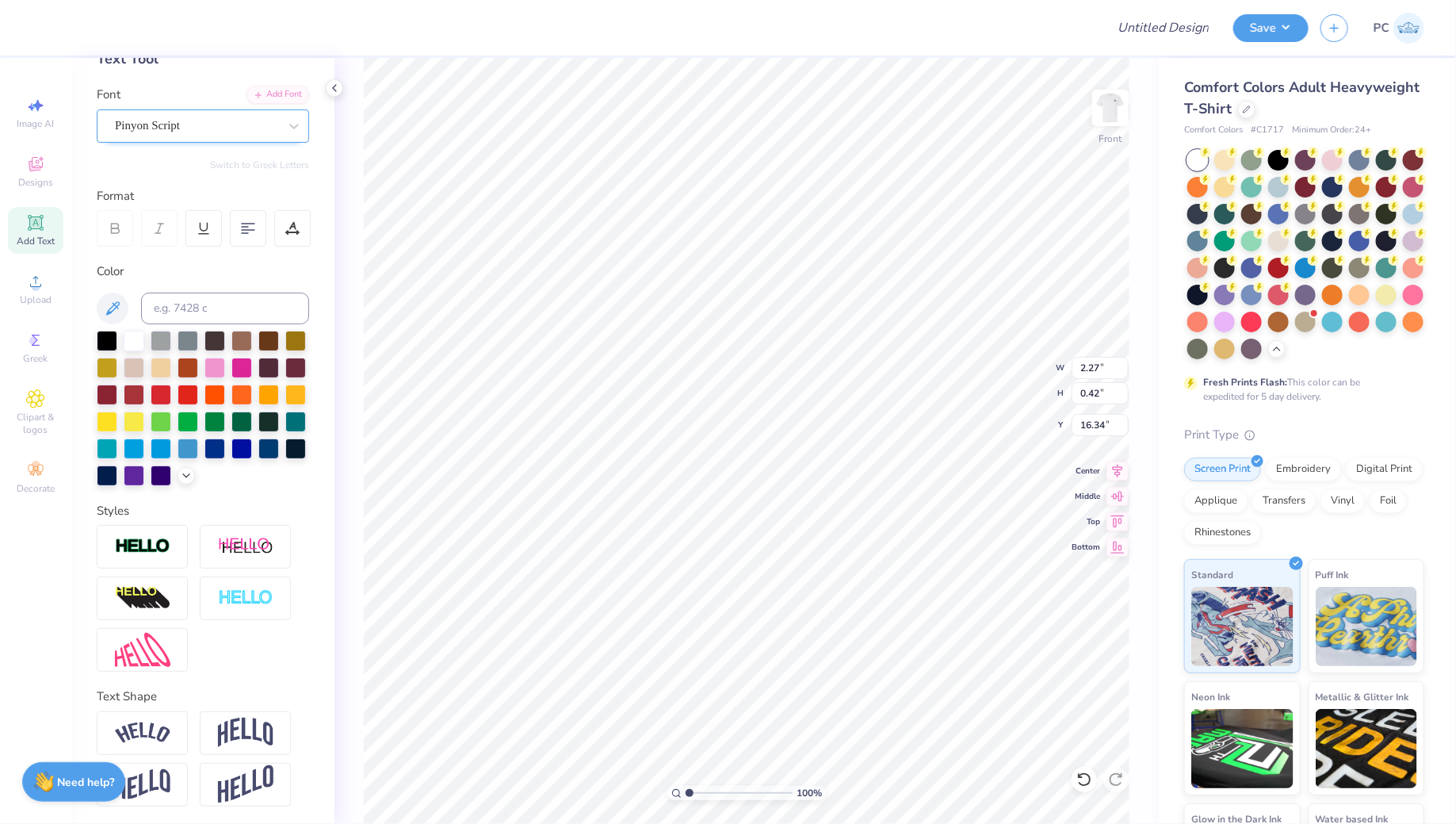
type input "3.28"
type input "0.41"
type input "16.35"
click at [222, 111] on div "Pinyon Script" at bounding box center [203, 126] width 213 height 33
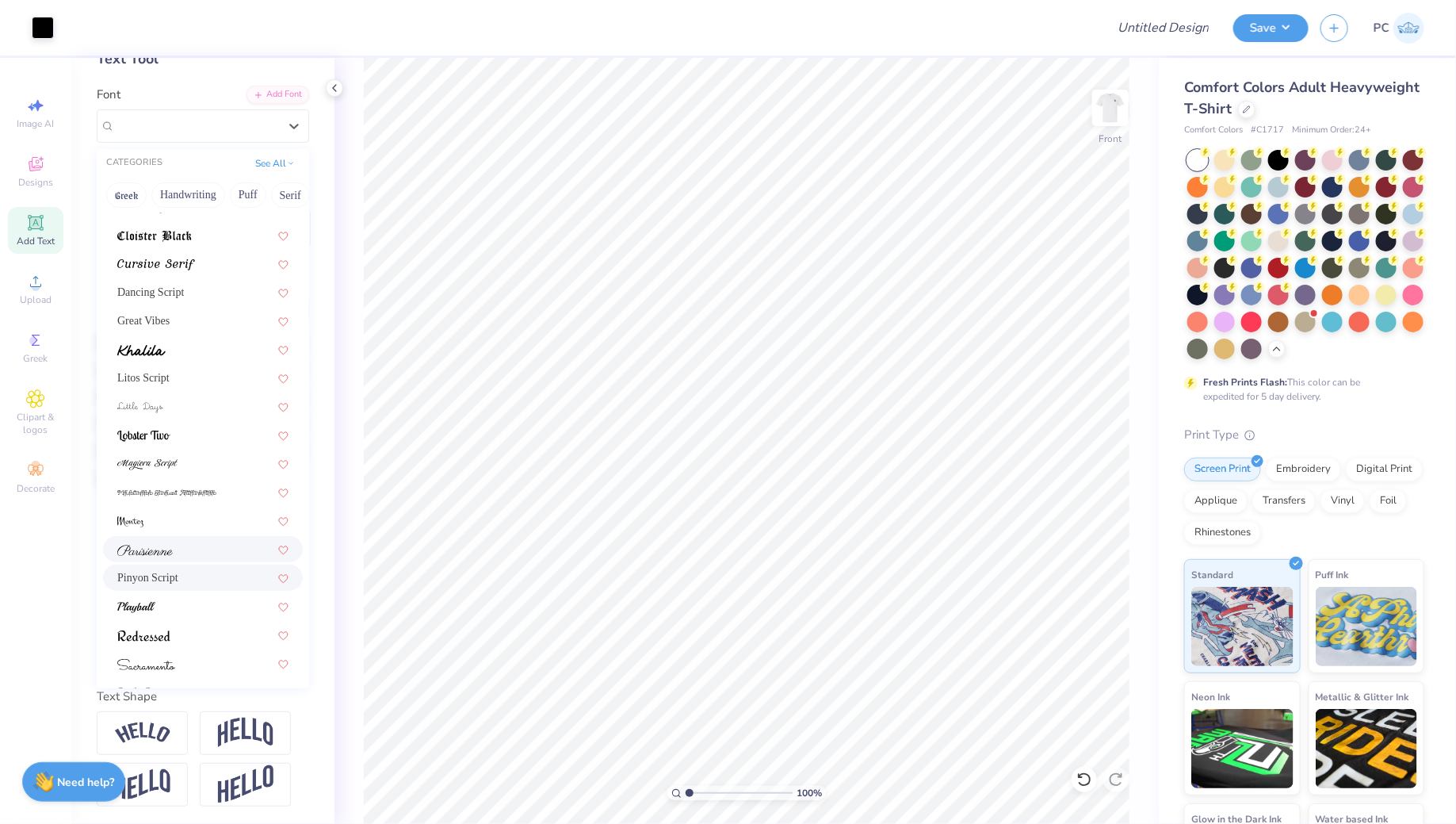
scroll to position [388, 0]
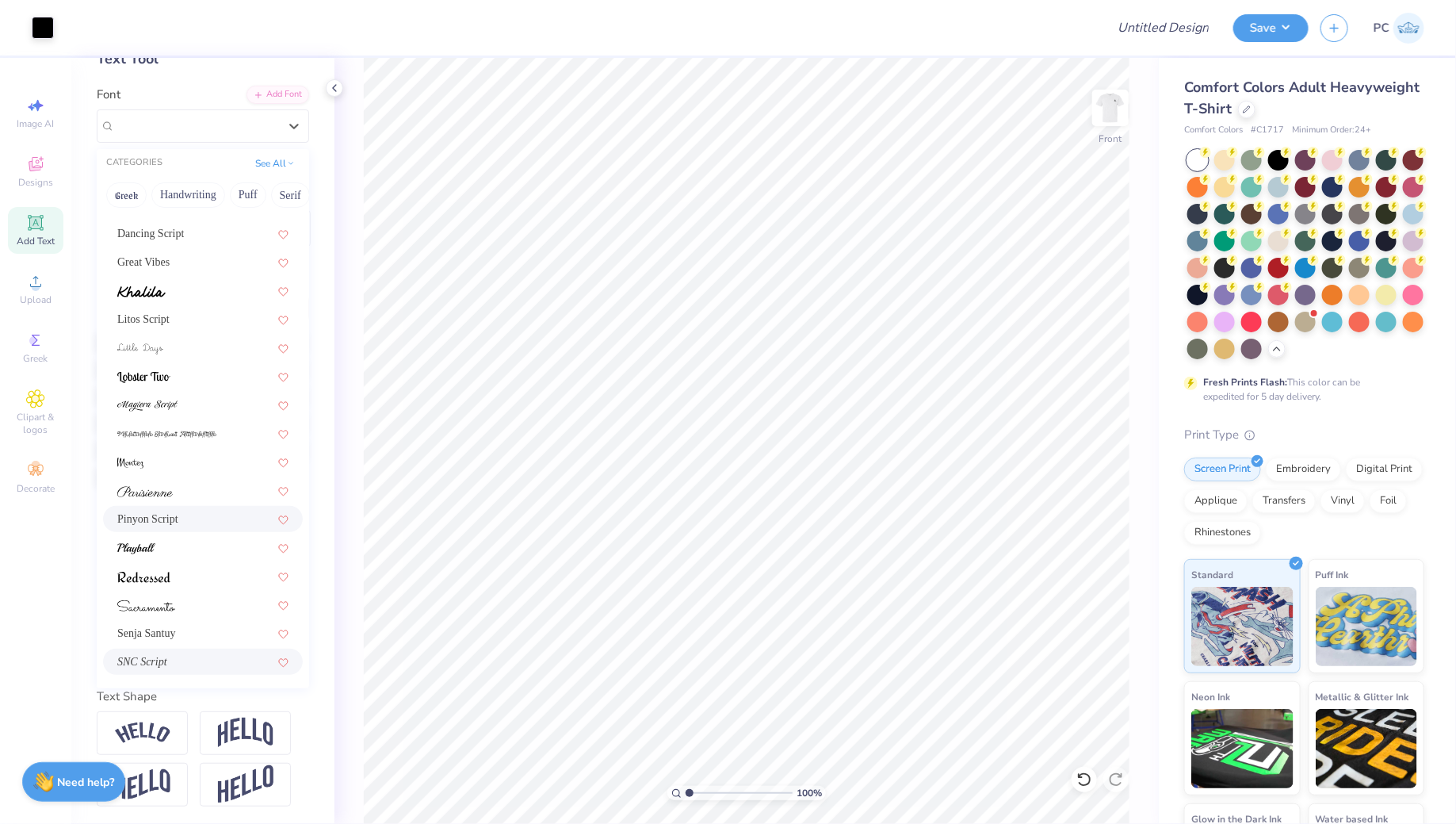
click at [170, 653] on div "SNC Script" at bounding box center [203, 661] width 171 height 16
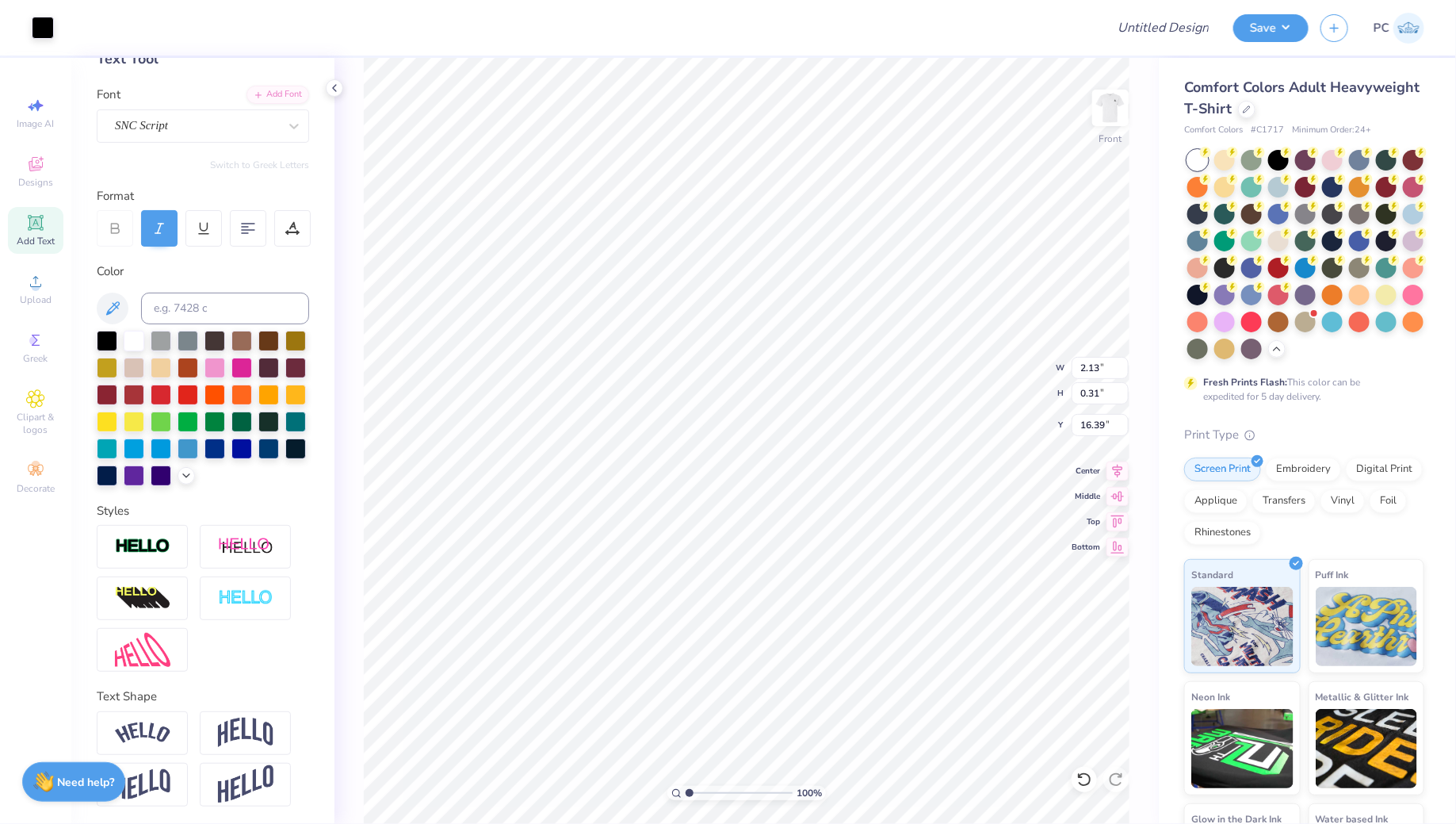
type input "16.28"
type input "7.19"
type input "3.45"
type input "13.15"
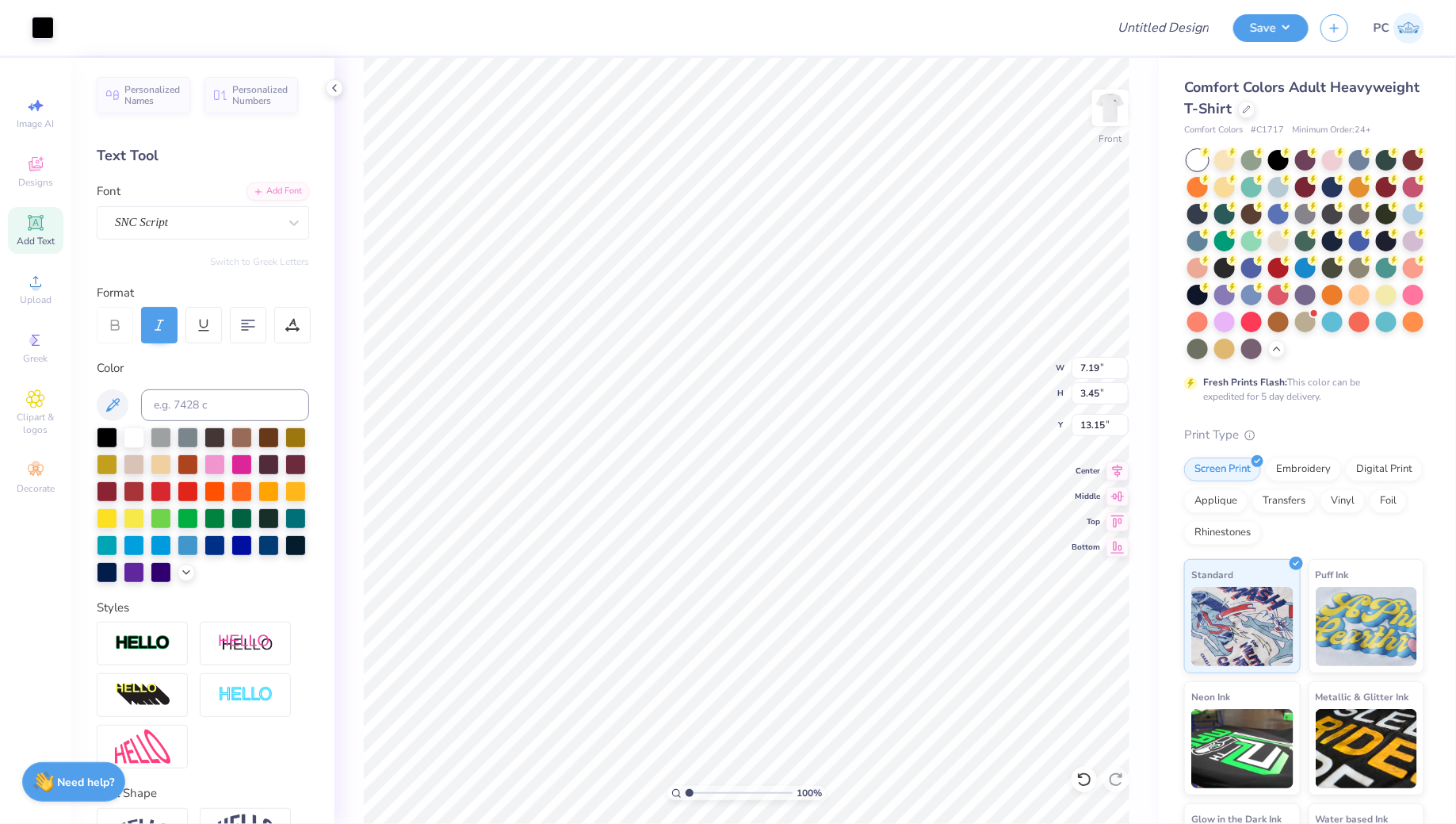
scroll to position [97, 0]
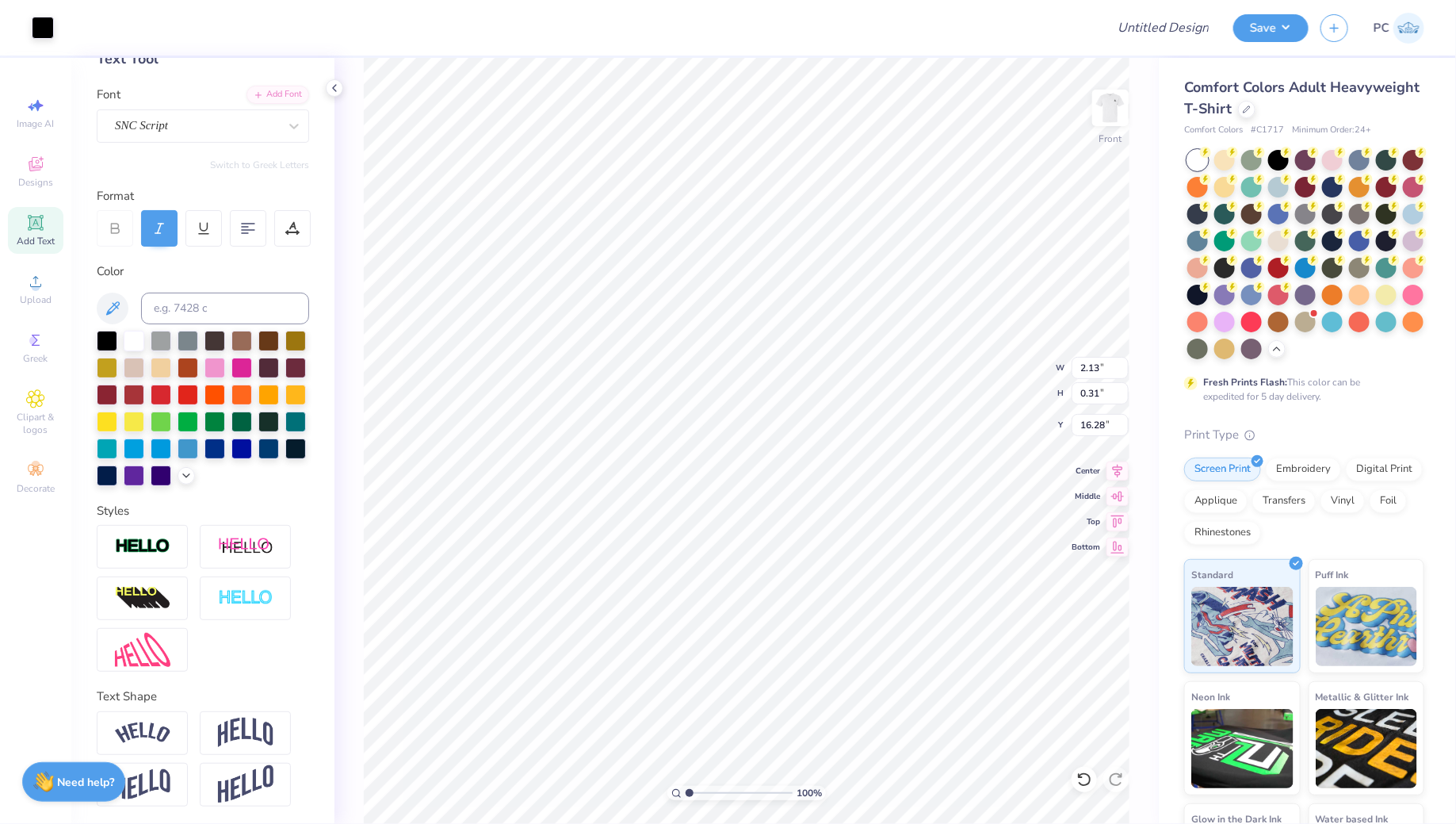
type input "7.19"
type input "3.45"
click at [791, 647] on li "Group" at bounding box center [805, 653] width 124 height 31
type input "13.14"
type input "12.94"
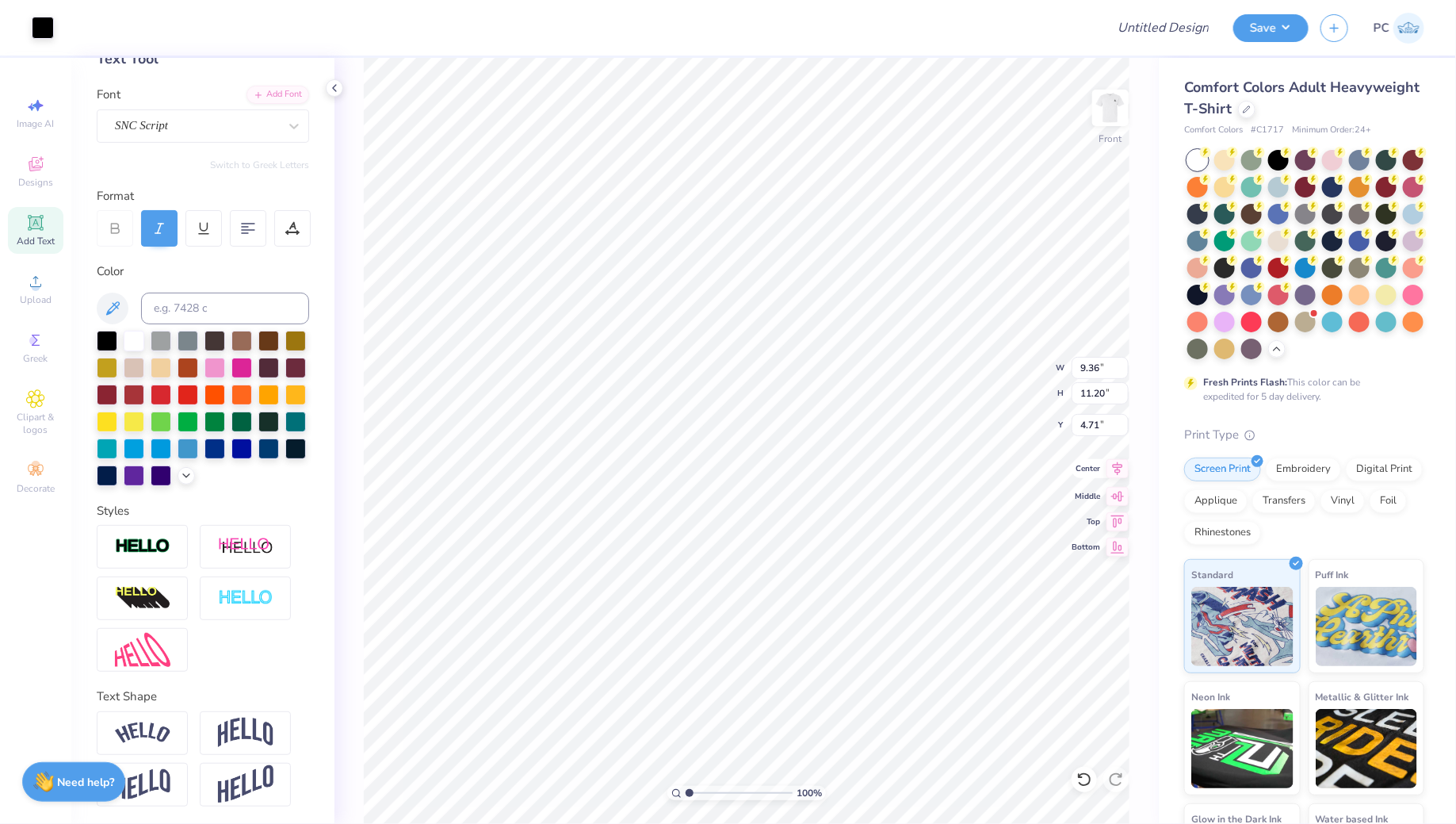
click at [1115, 469] on icon at bounding box center [1117, 468] width 10 height 14
click at [1115, 466] on icon at bounding box center [1117, 468] width 22 height 19
click at [1116, 471] on icon at bounding box center [1117, 468] width 10 height 14
click at [826, 592] on li "Group" at bounding box center [834, 587] width 124 height 31
click at [1099, 101] on img at bounding box center [1110, 108] width 63 height 63
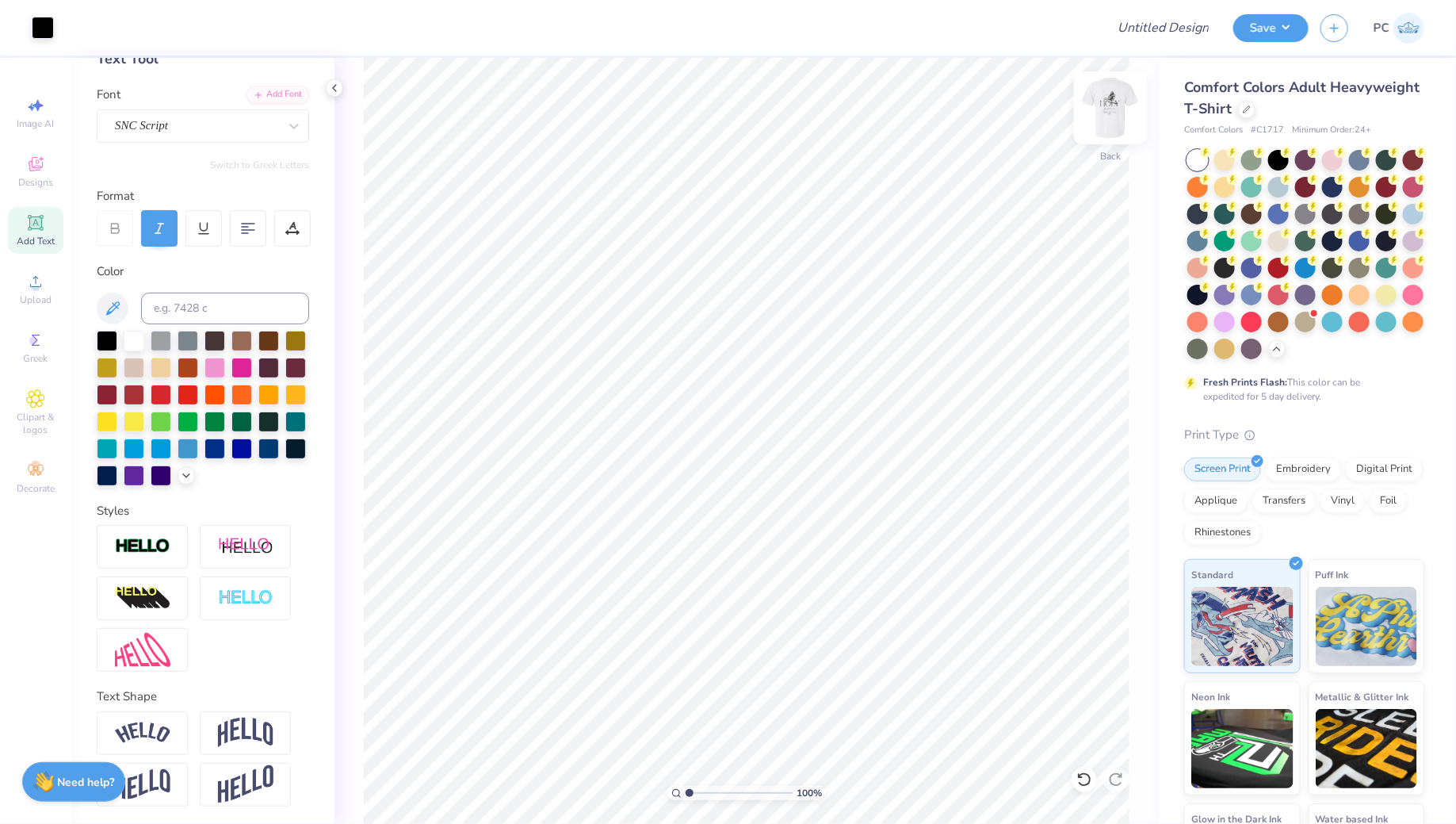
click at [1105, 116] on img at bounding box center [1110, 108] width 63 height 63
drag, startPoint x: 1131, startPoint y: 107, endPoint x: 1123, endPoint y: 111, distance: 8.9
click at [1131, 107] on div "100 % Front" at bounding box center [746, 440] width 824 height 766
click at [1123, 111] on img at bounding box center [1110, 108] width 63 height 63
type input "5.44"
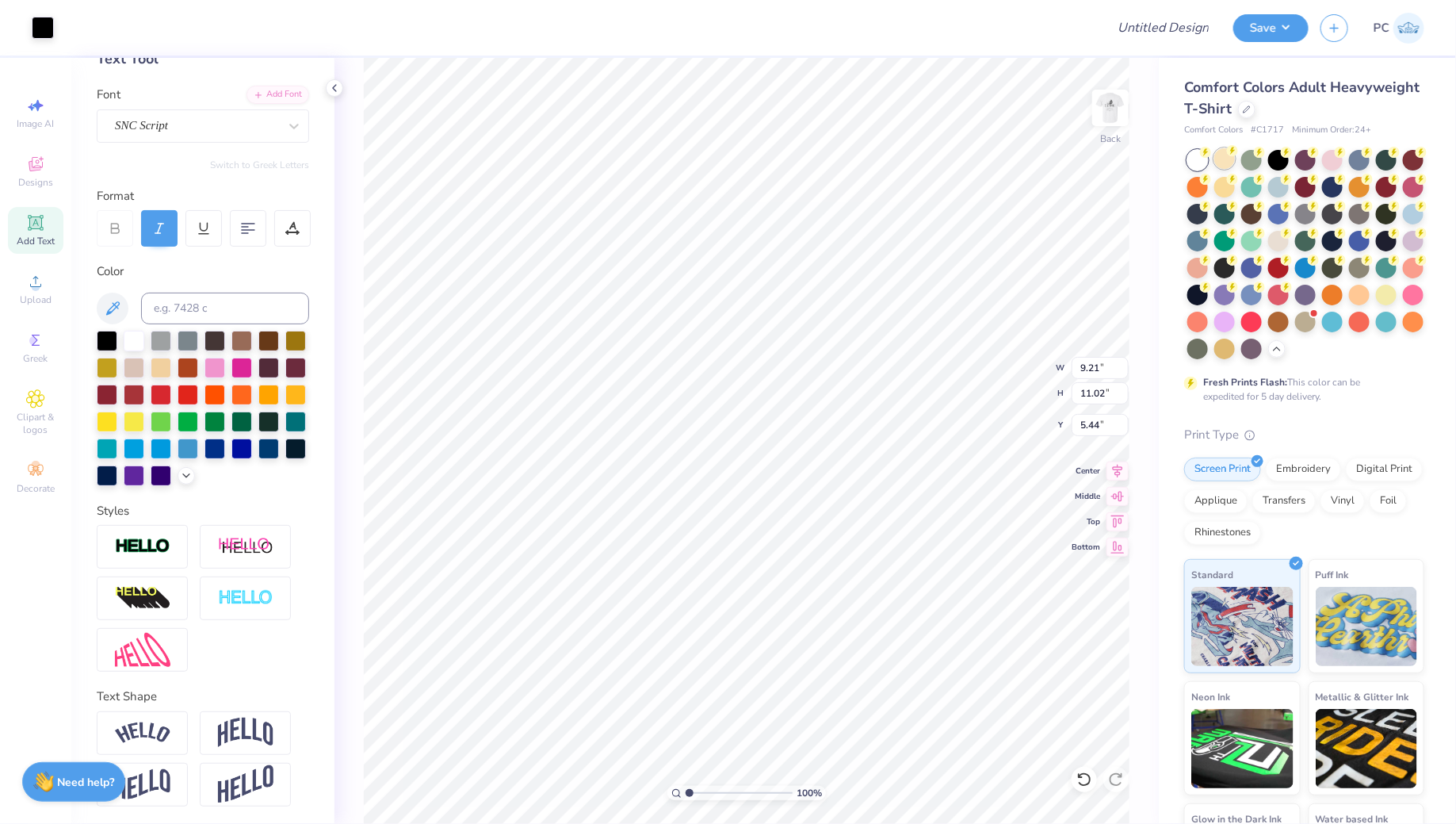
type input "2.18"
type input "2.20"
type input "3.24"
type input "3.88"
type input "3.85"
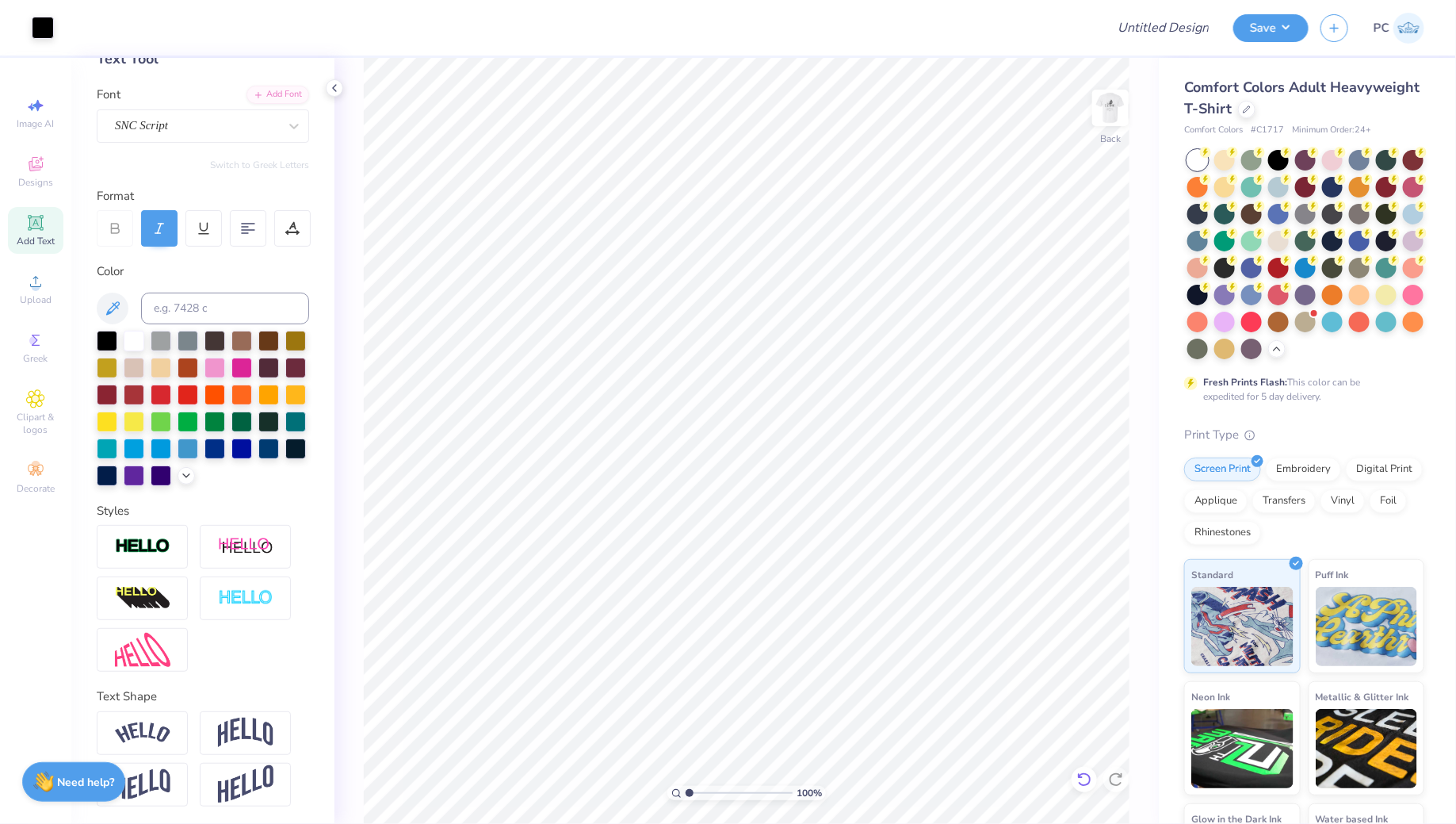
click at [1090, 778] on icon at bounding box center [1084, 779] width 15 height 15
type input "2.59"
click at [1105, 93] on img at bounding box center [1110, 108] width 63 height 63
click at [1122, 116] on img at bounding box center [1110, 108] width 63 height 63
type input "2.79"
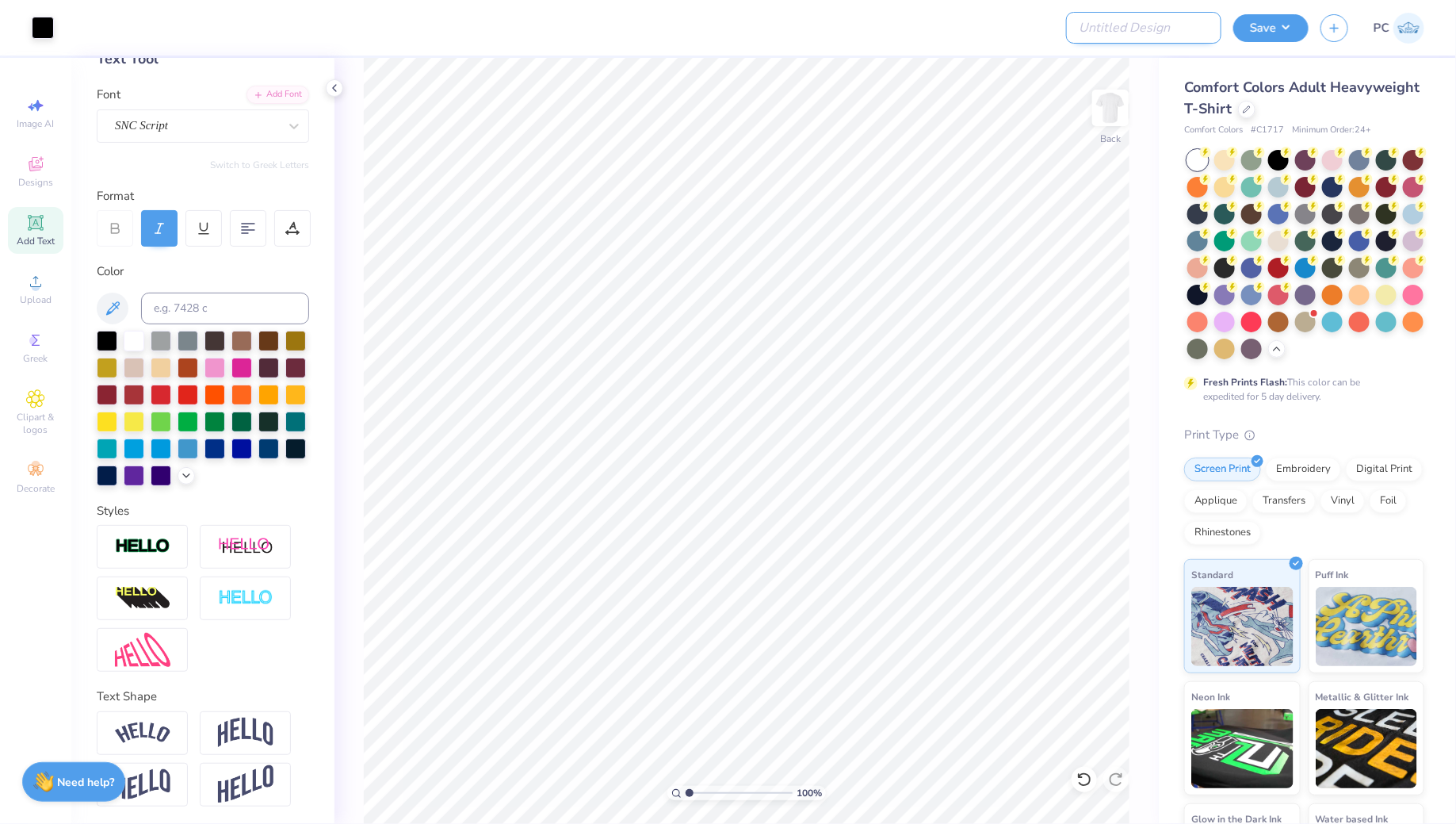
click at [1147, 25] on input "Design Title" at bounding box center [1143, 27] width 155 height 32
type input "Merch"
click at [1278, 24] on button "Save" at bounding box center [1271, 26] width 75 height 27
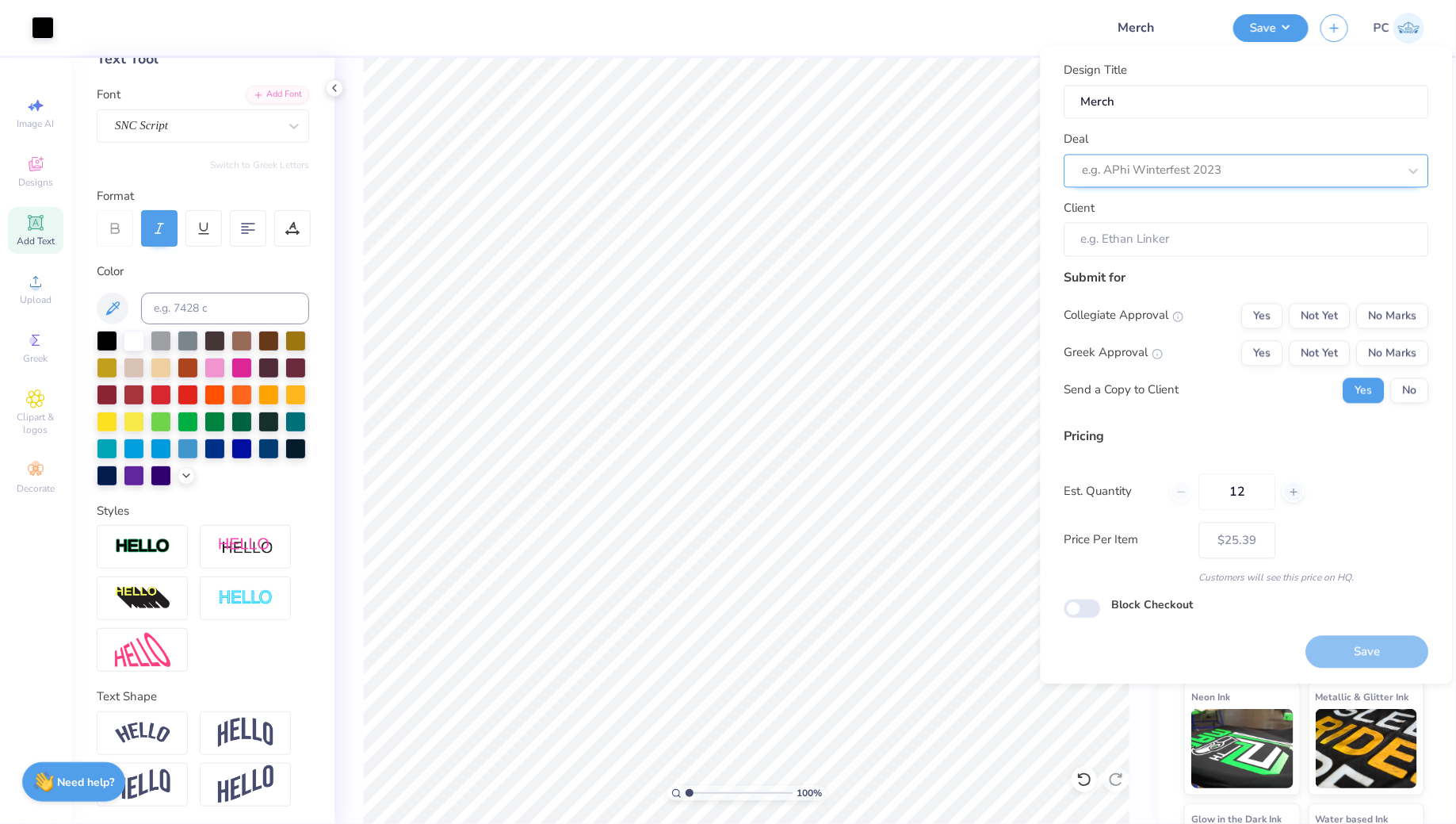
click at [1185, 177] on div at bounding box center [1240, 171] width 315 height 21
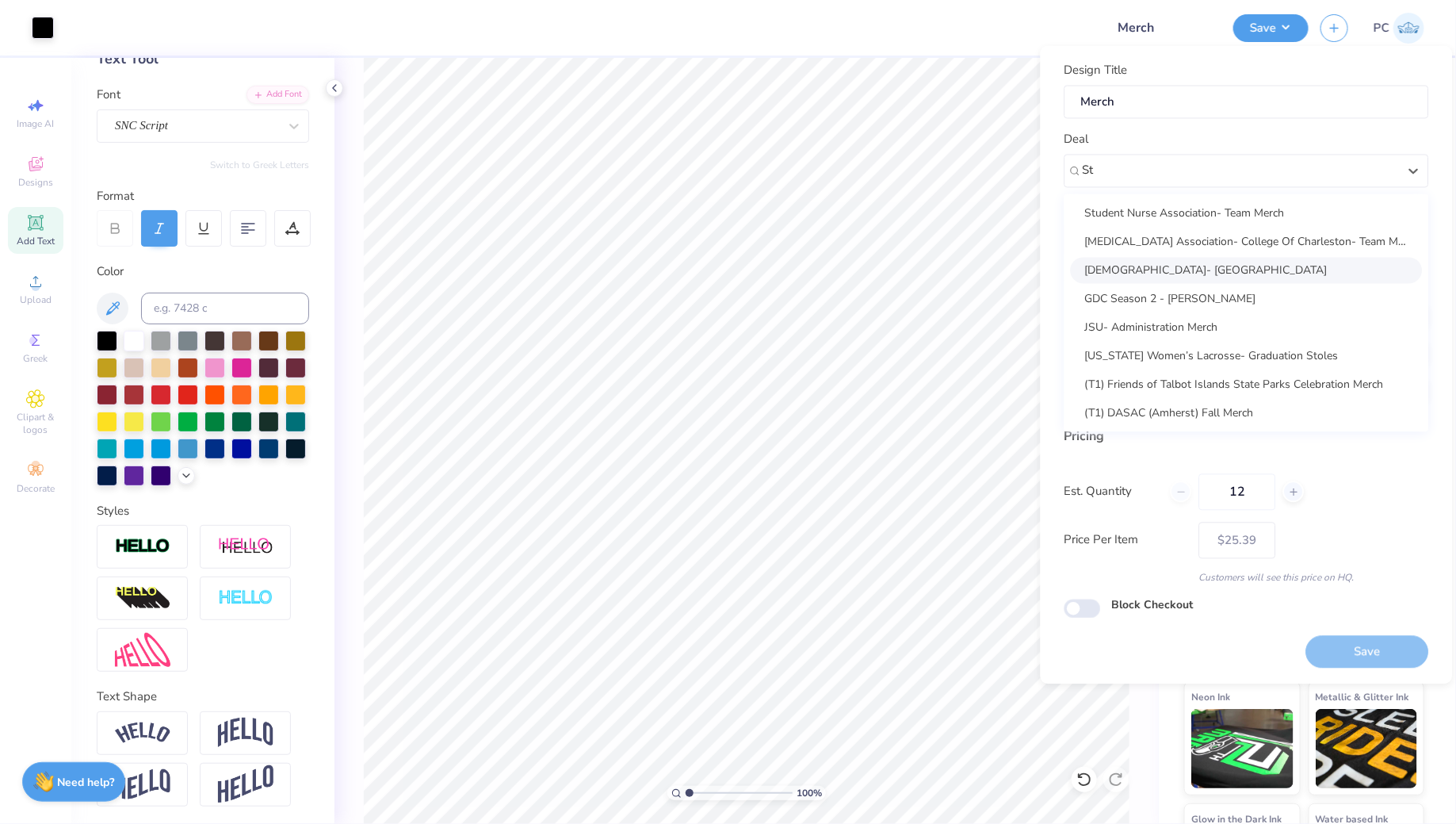
click at [1158, 259] on div "[DEMOGRAPHIC_DATA]- [GEOGRAPHIC_DATA]" at bounding box center [1246, 270] width 352 height 27
type input "St"
type input "[PERSON_NAME]"
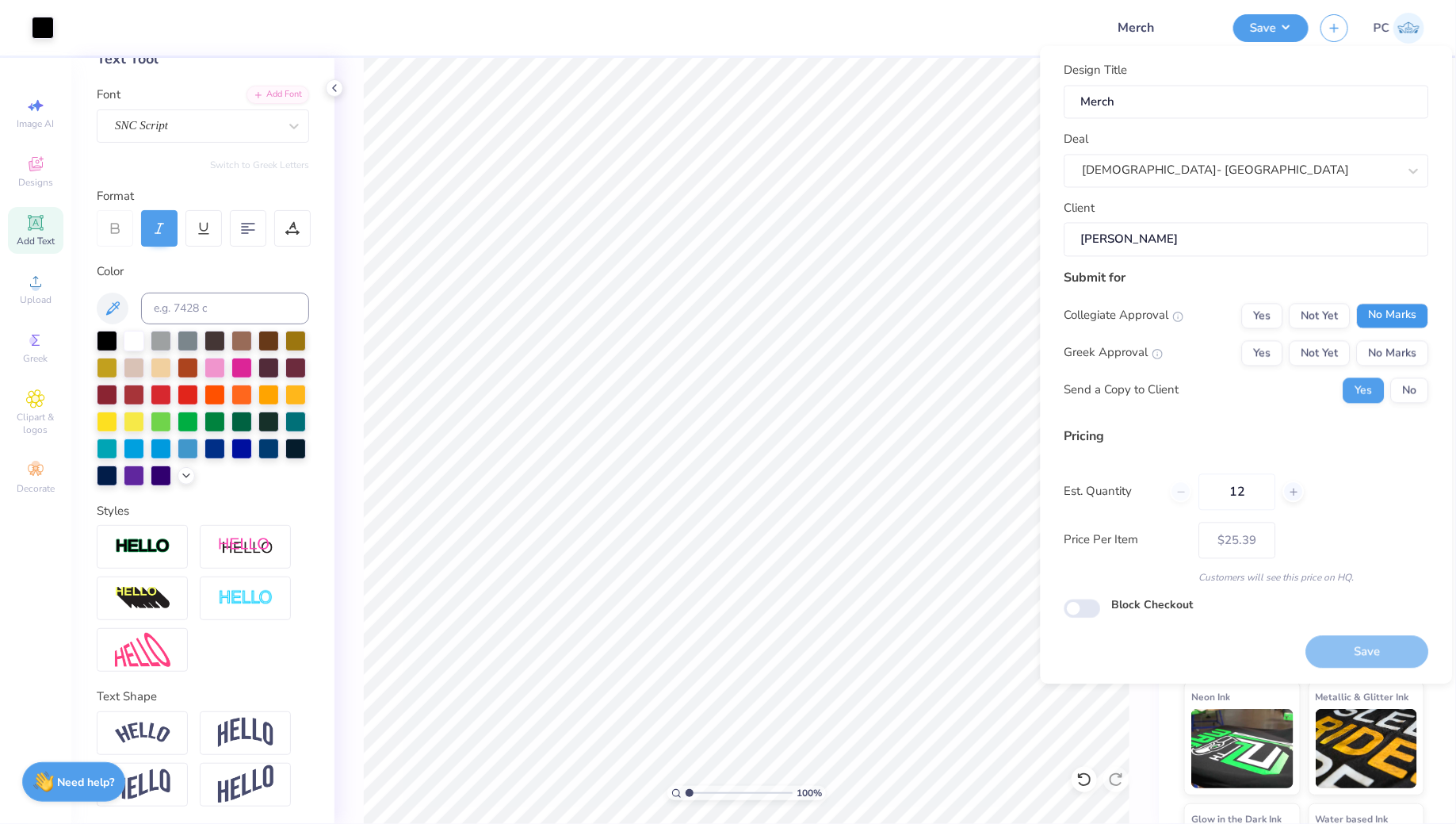
click at [1406, 322] on button "No Marks" at bounding box center [1393, 316] width 72 height 26
click at [1398, 353] on button "No Marks" at bounding box center [1393, 353] width 72 height 26
type input "$25.39"
click at [1076, 615] on input "Block Checkout" at bounding box center [1082, 608] width 37 height 19
checkbox input "true"
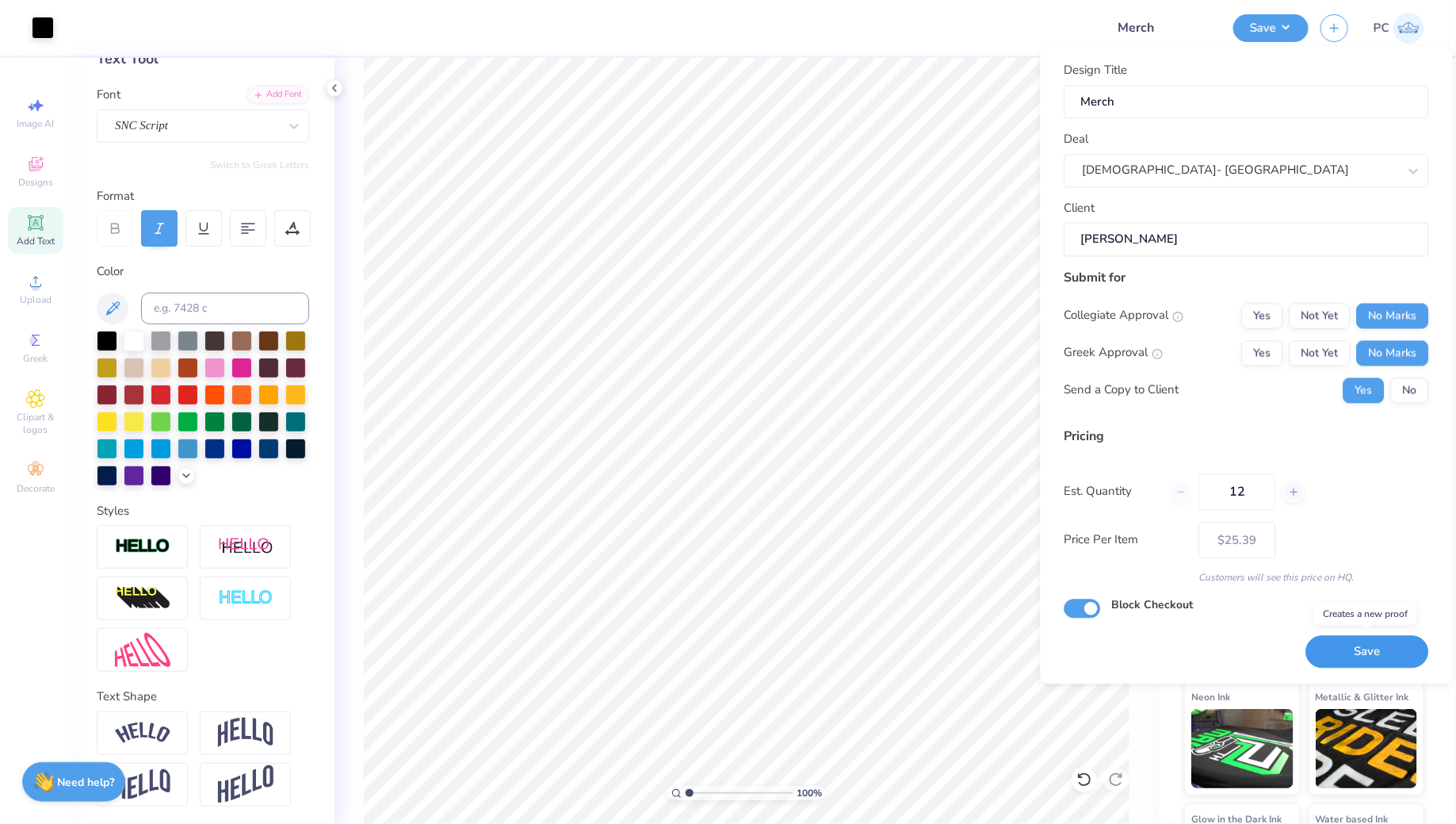
click at [1355, 641] on button "Save" at bounding box center [1367, 653] width 123 height 33
type input "$25.39"
click at [1329, 626] on div "Saving..." at bounding box center [1367, 642] width 123 height 50
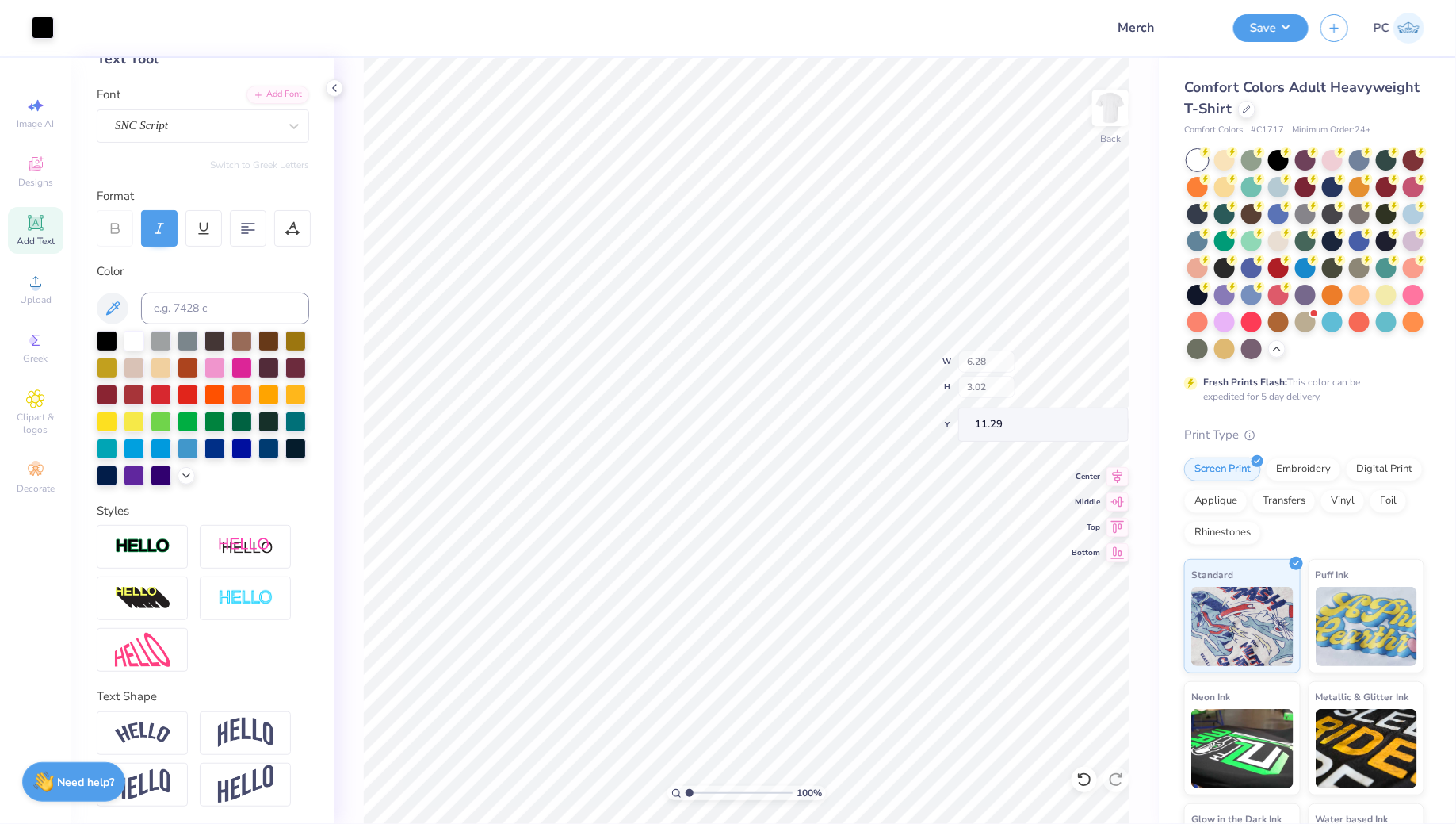
type input "6.29"
type input "2.46"
type textarea "I lift up my eyes to the hills. From where does my help come? My help comes fro…"
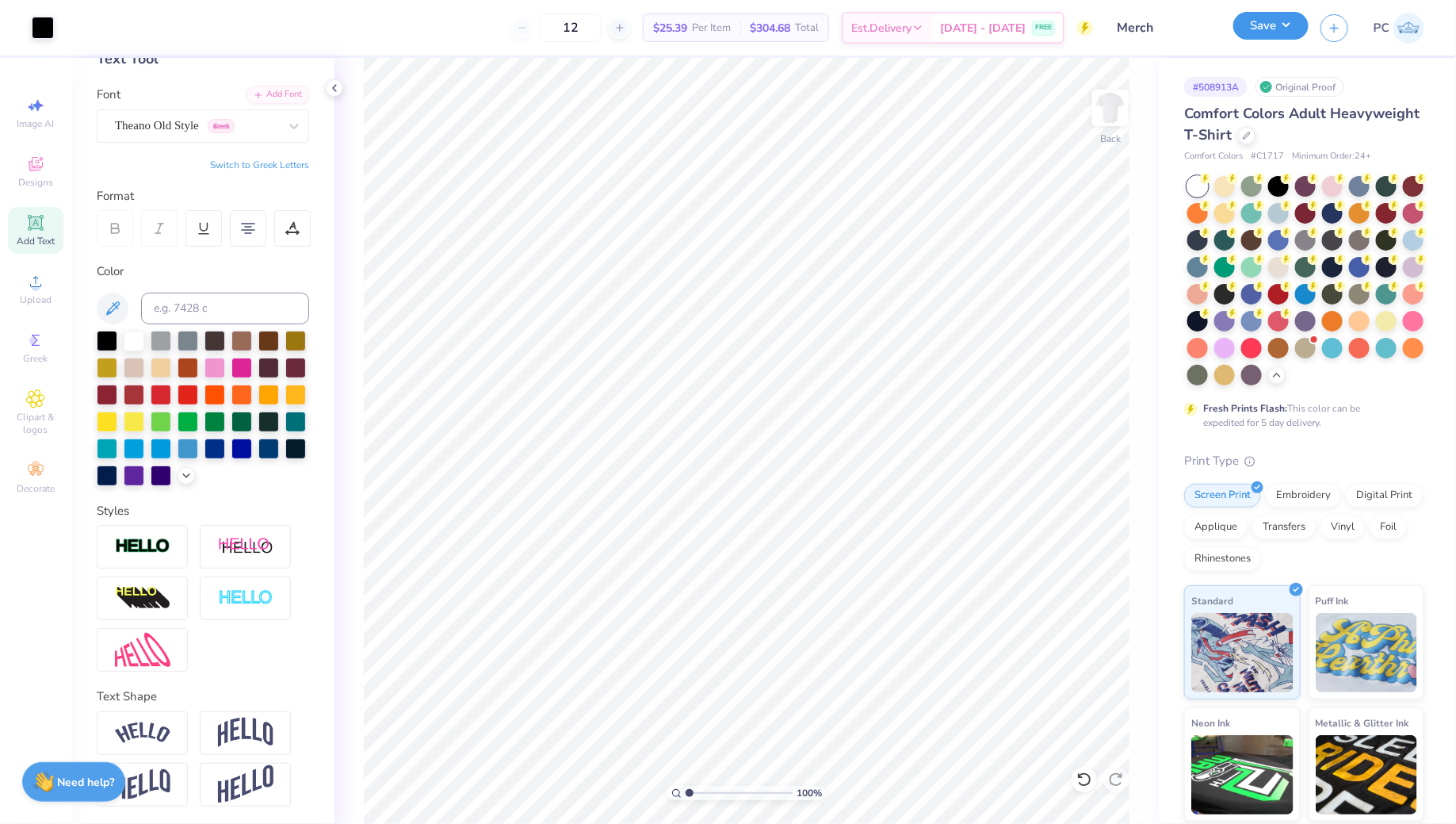
click at [1255, 28] on button "Save" at bounding box center [1271, 26] width 75 height 27
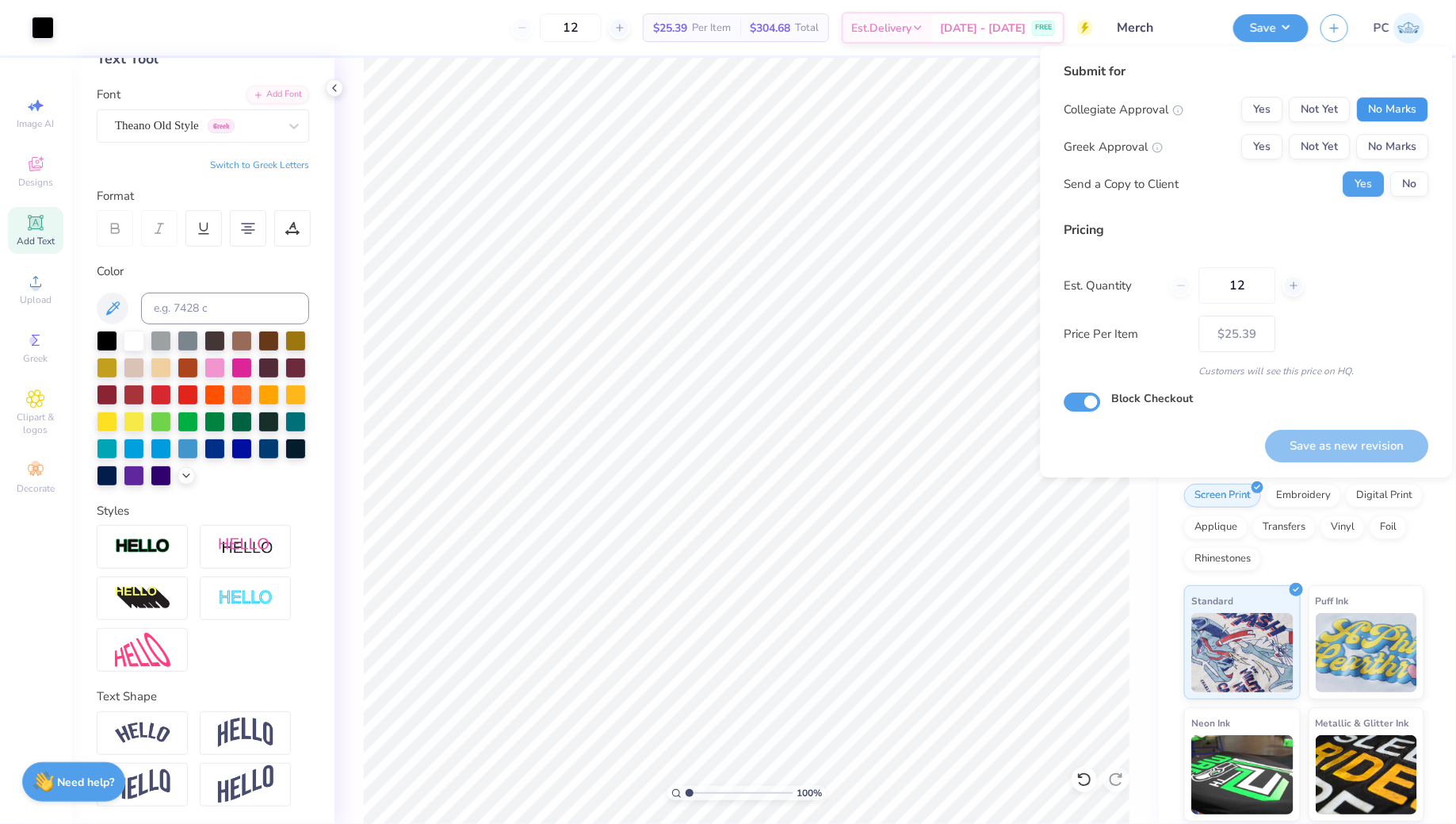
click at [1387, 117] on button "No Marks" at bounding box center [1393, 110] width 72 height 26
click at [1387, 153] on button "No Marks" at bounding box center [1393, 147] width 72 height 26
click at [1331, 449] on button "Save as new revision" at bounding box center [1347, 446] width 163 height 33
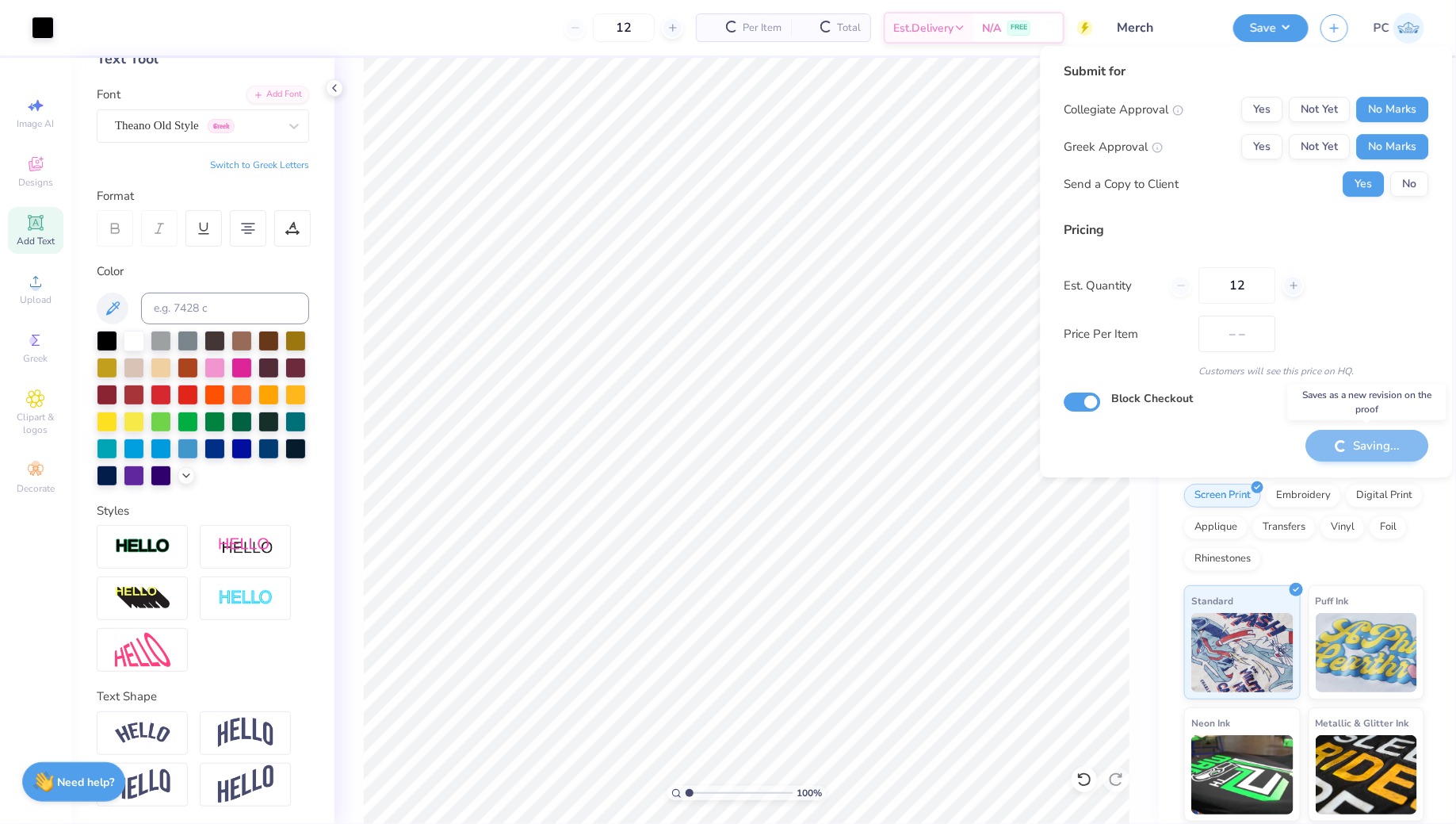
type input "$25.39"
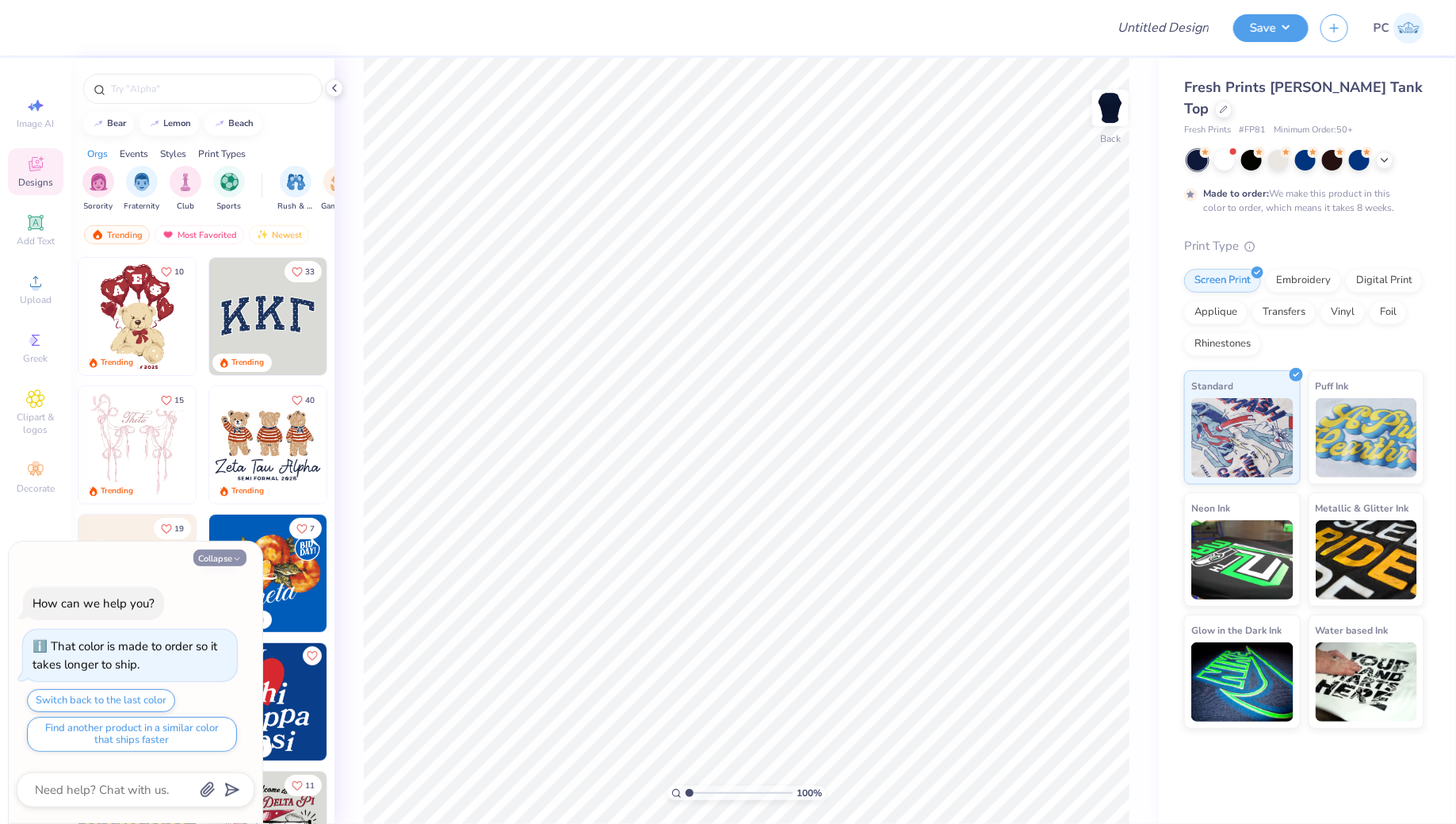
click at [215, 553] on button "Collapse" at bounding box center [220, 557] width 53 height 16
type textarea "x"
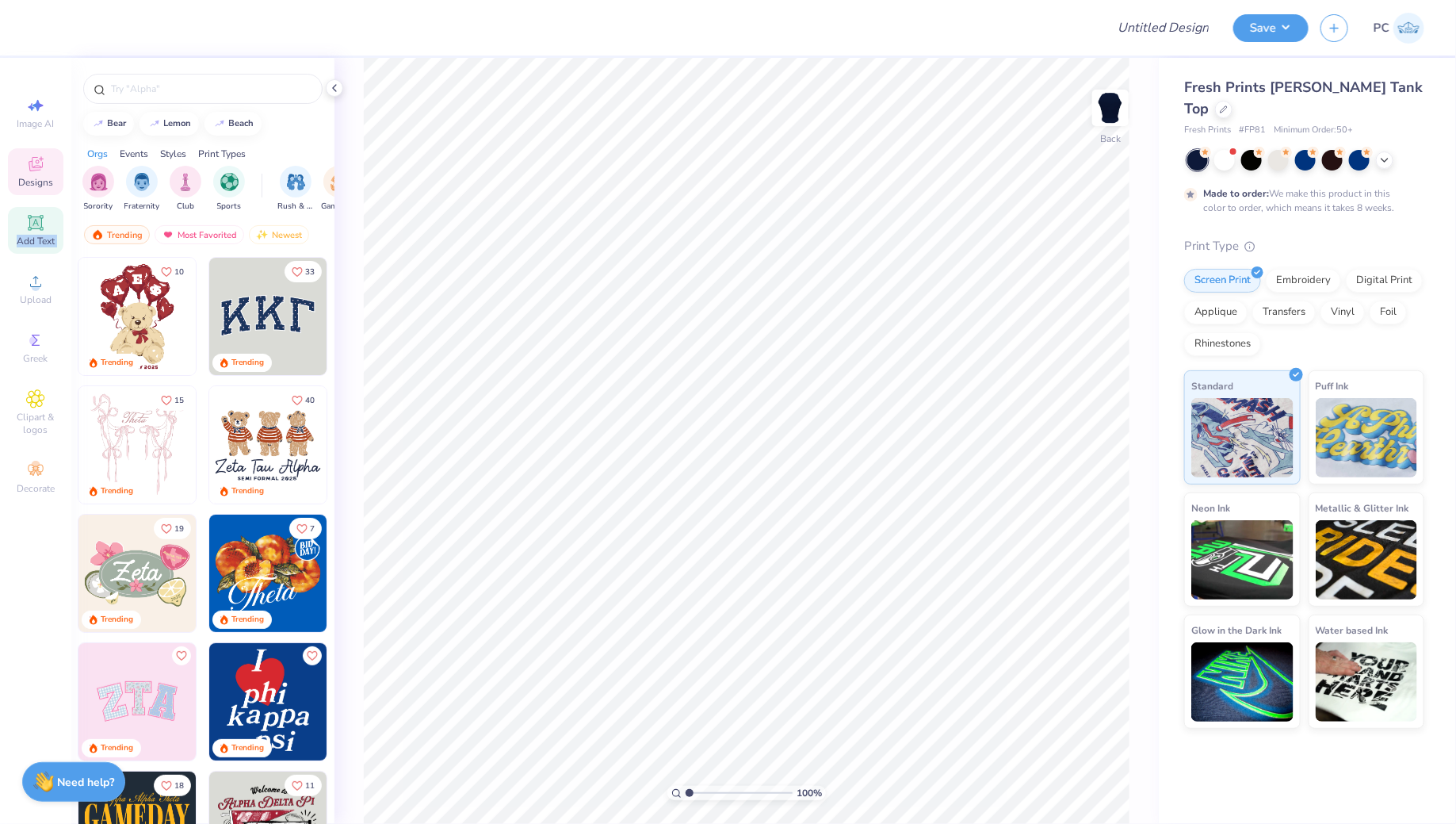
drag, startPoint x: 43, startPoint y: 286, endPoint x: 43, endPoint y: 226, distance: 60.0
click at [43, 224] on div "Image AI Designs Add Text Upload Greek Clipart & logos Decorate" at bounding box center [35, 295] width 56 height 412
click at [43, 226] on icon at bounding box center [36, 223] width 19 height 19
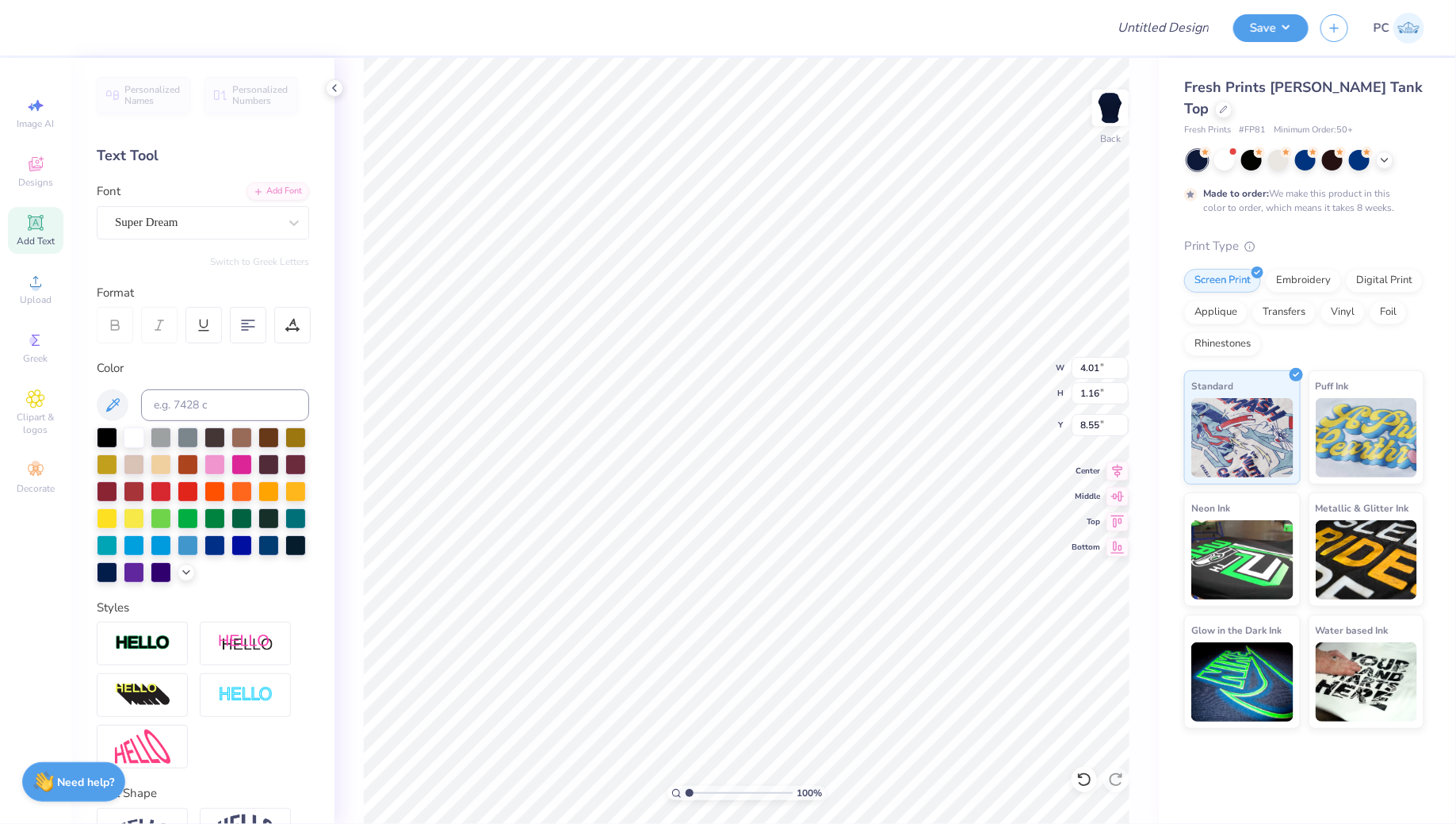
scroll to position [0, 3]
type textarea "Chi Omega"
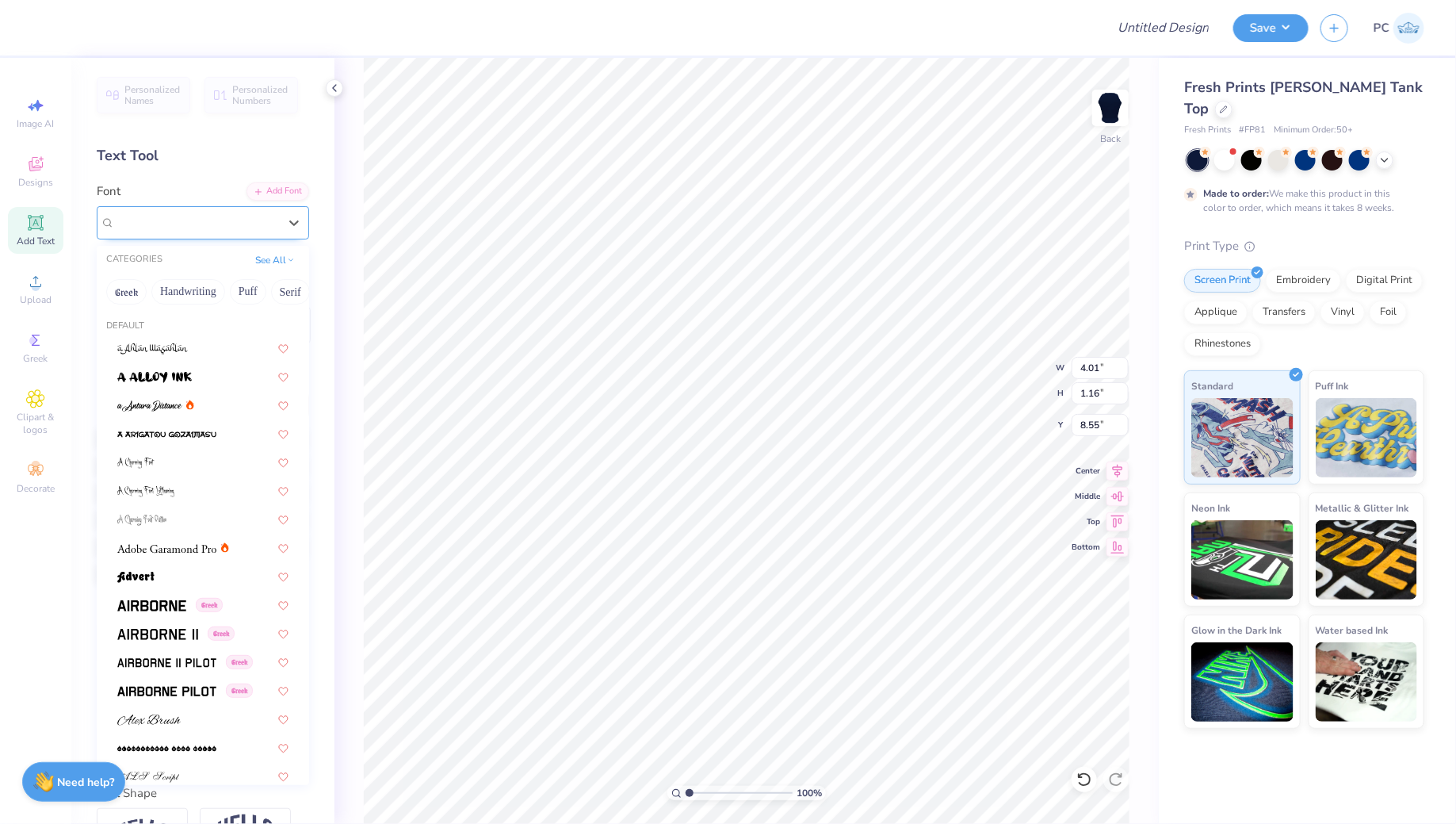
click at [215, 215] on div "Super Dream" at bounding box center [196, 222] width 166 height 25
click at [213, 291] on button "Handwriting" at bounding box center [189, 292] width 74 height 26
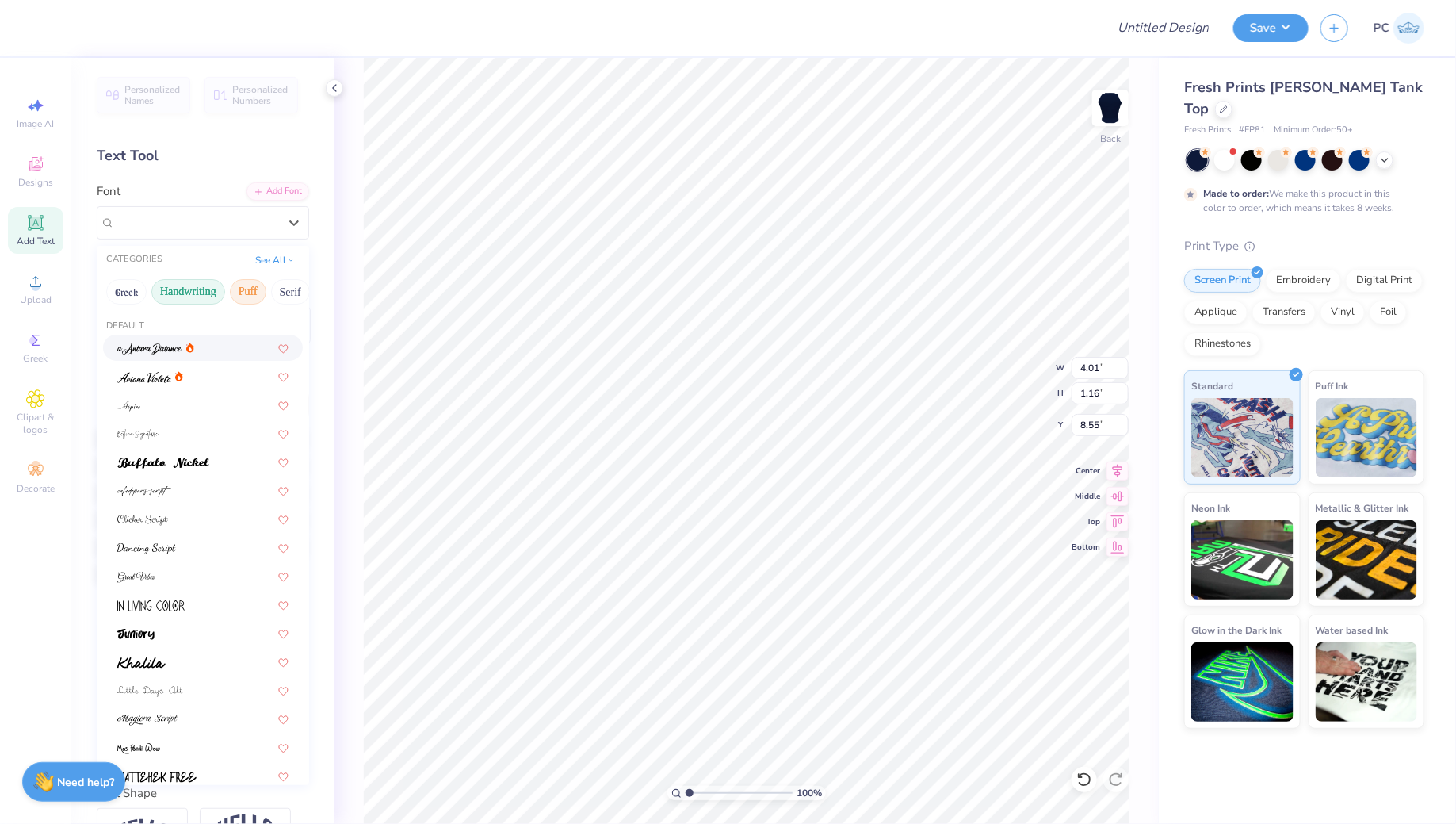
click at [247, 295] on button "Puff" at bounding box center [248, 292] width 37 height 26
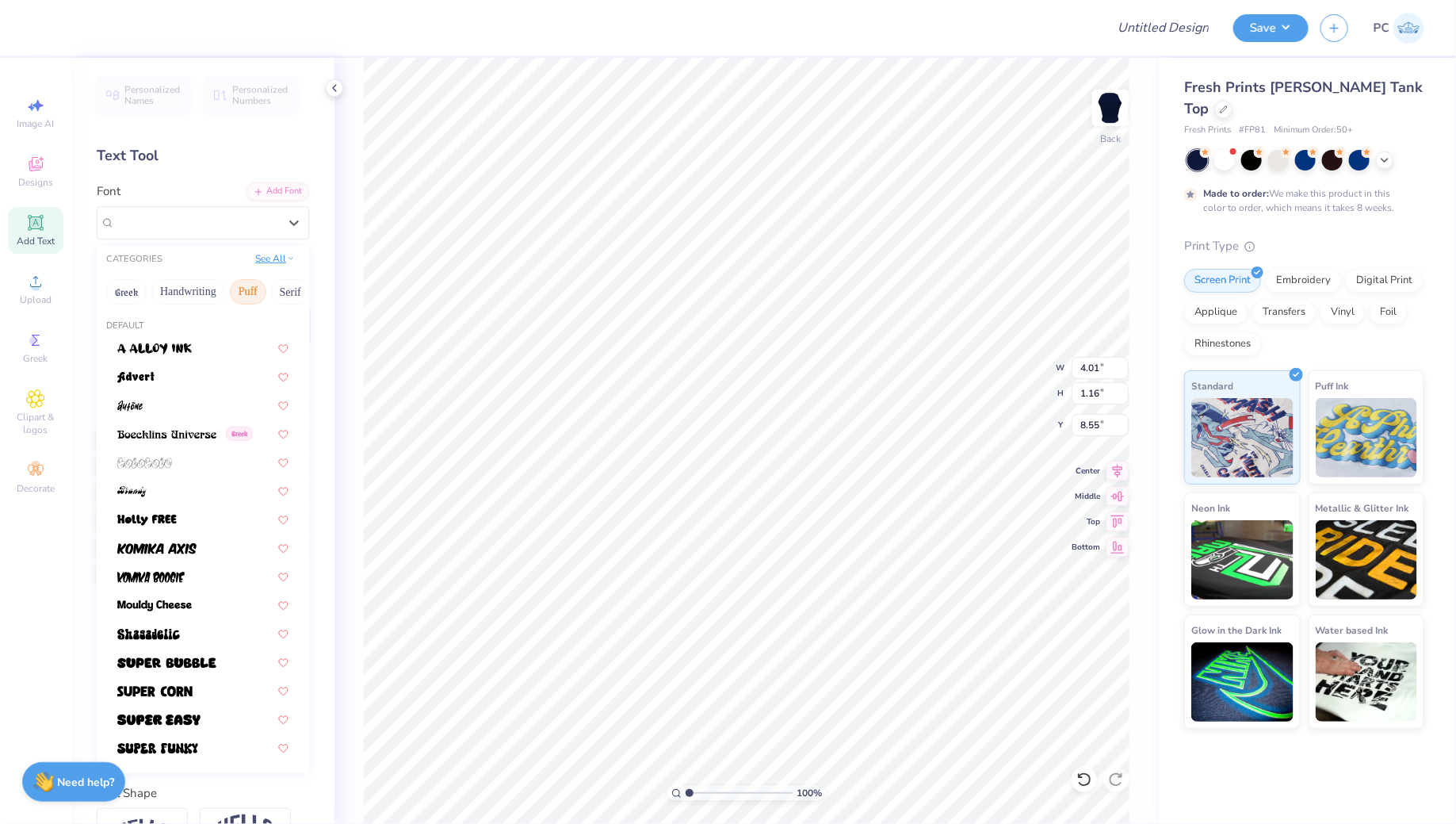
click at [275, 259] on button "See All" at bounding box center [274, 258] width 49 height 15
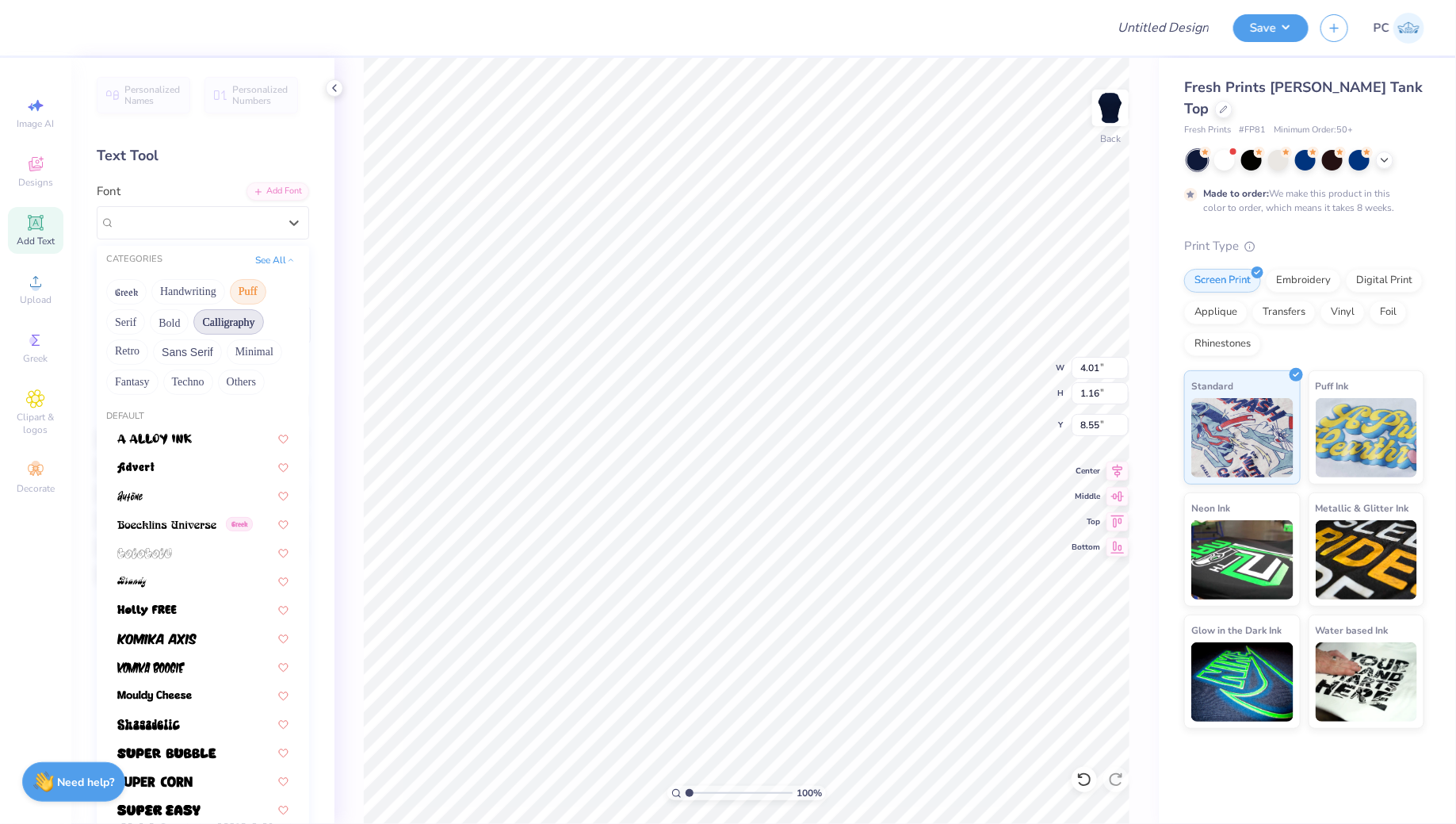
click at [219, 328] on button "Calligraphy" at bounding box center [228, 322] width 69 height 26
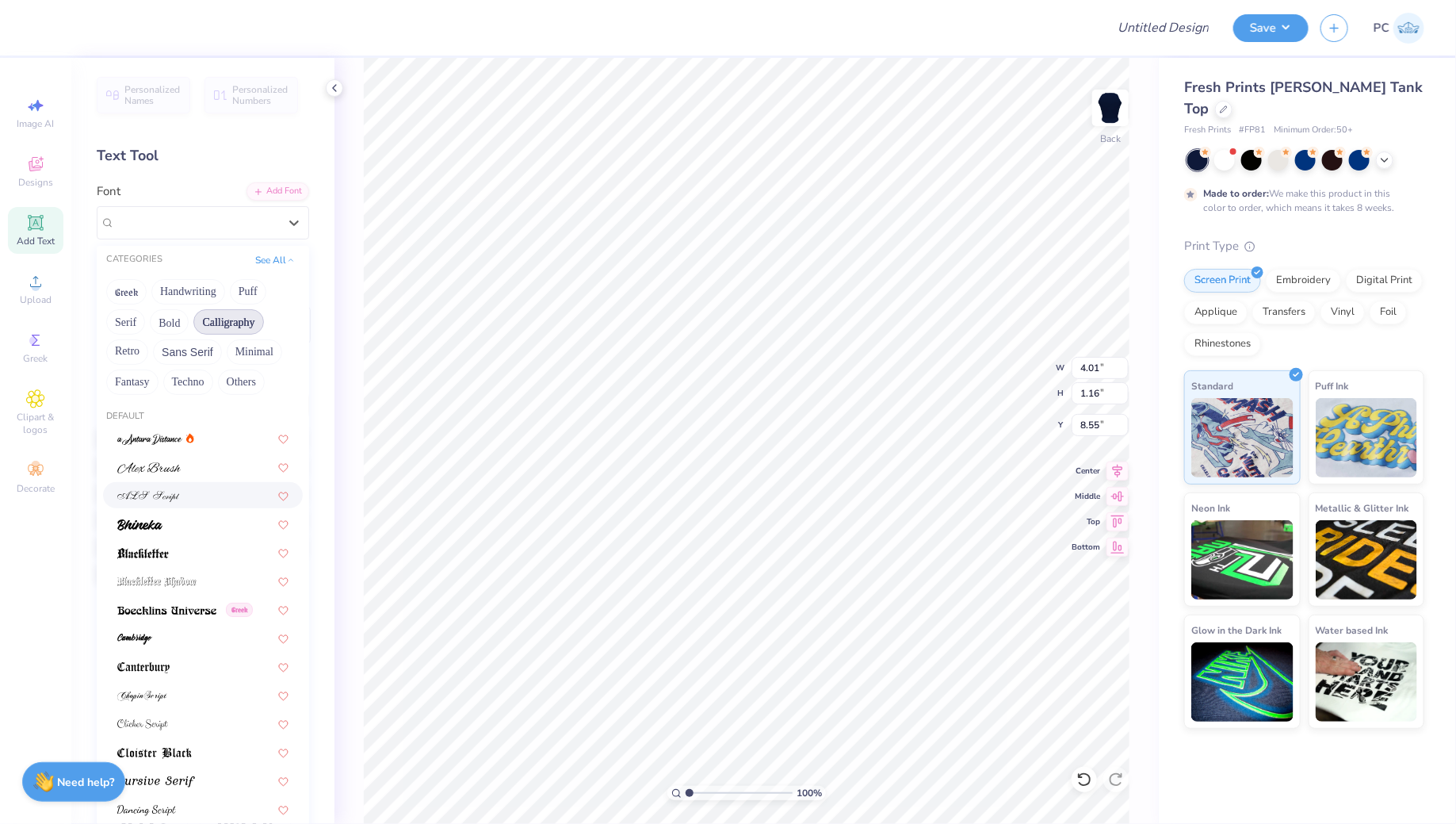
click at [162, 502] on span at bounding box center [148, 495] width 63 height 16
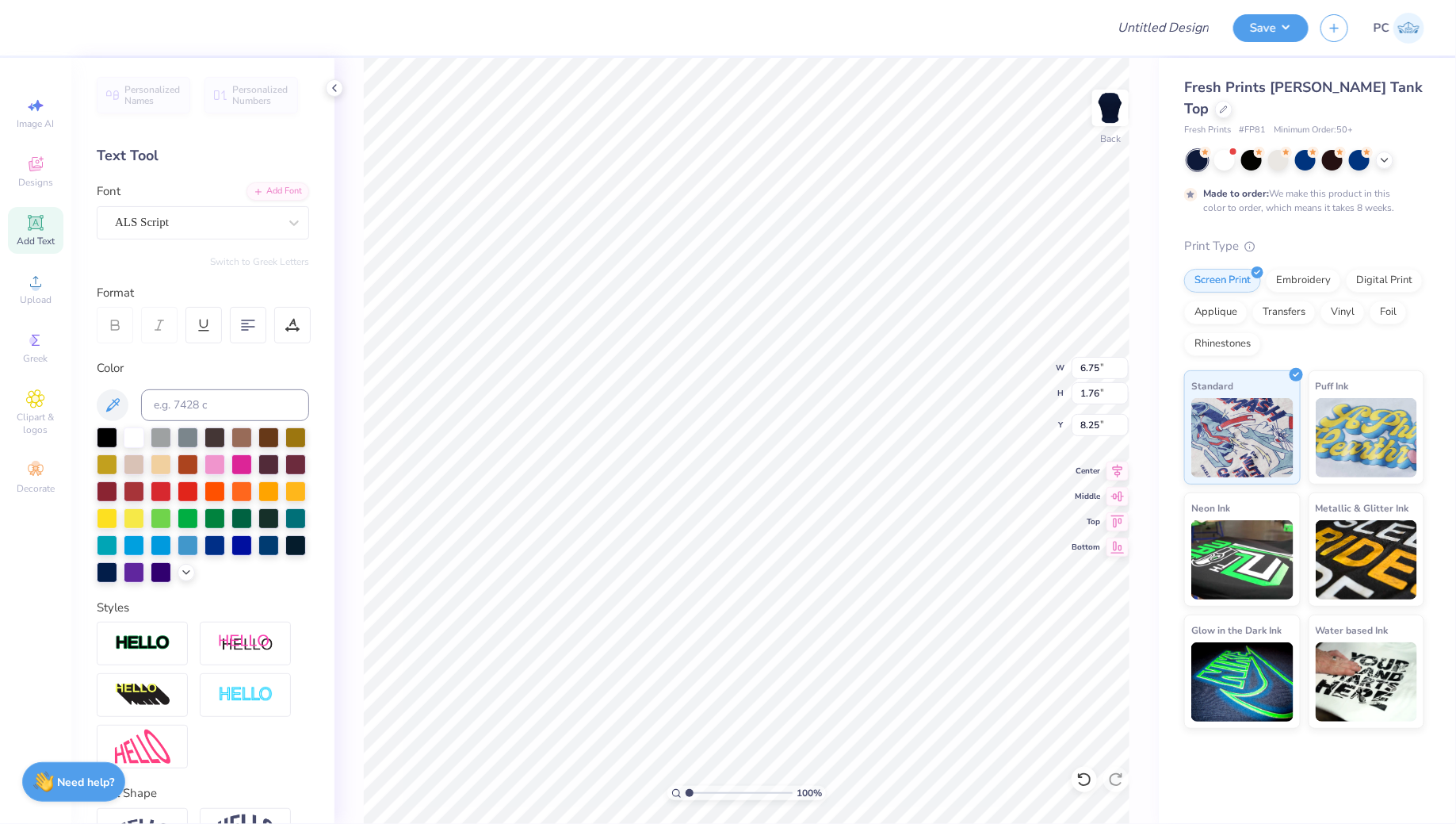
scroll to position [0, 0]
type textarea "Chi Omega"
type textarea "Chi"
click at [179, 206] on div "ALS Script" at bounding box center [203, 222] width 213 height 33
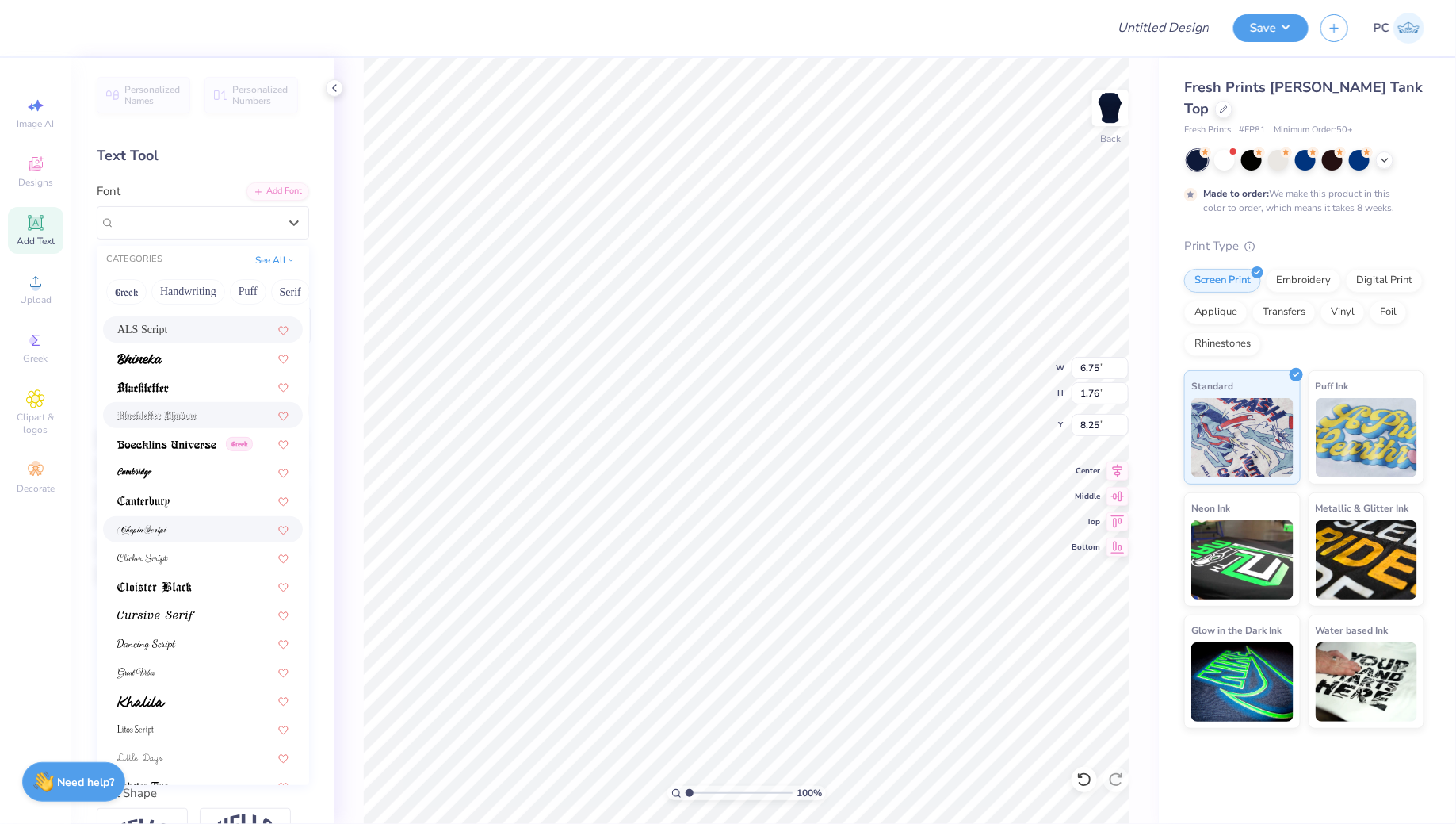
scroll to position [81, 0]
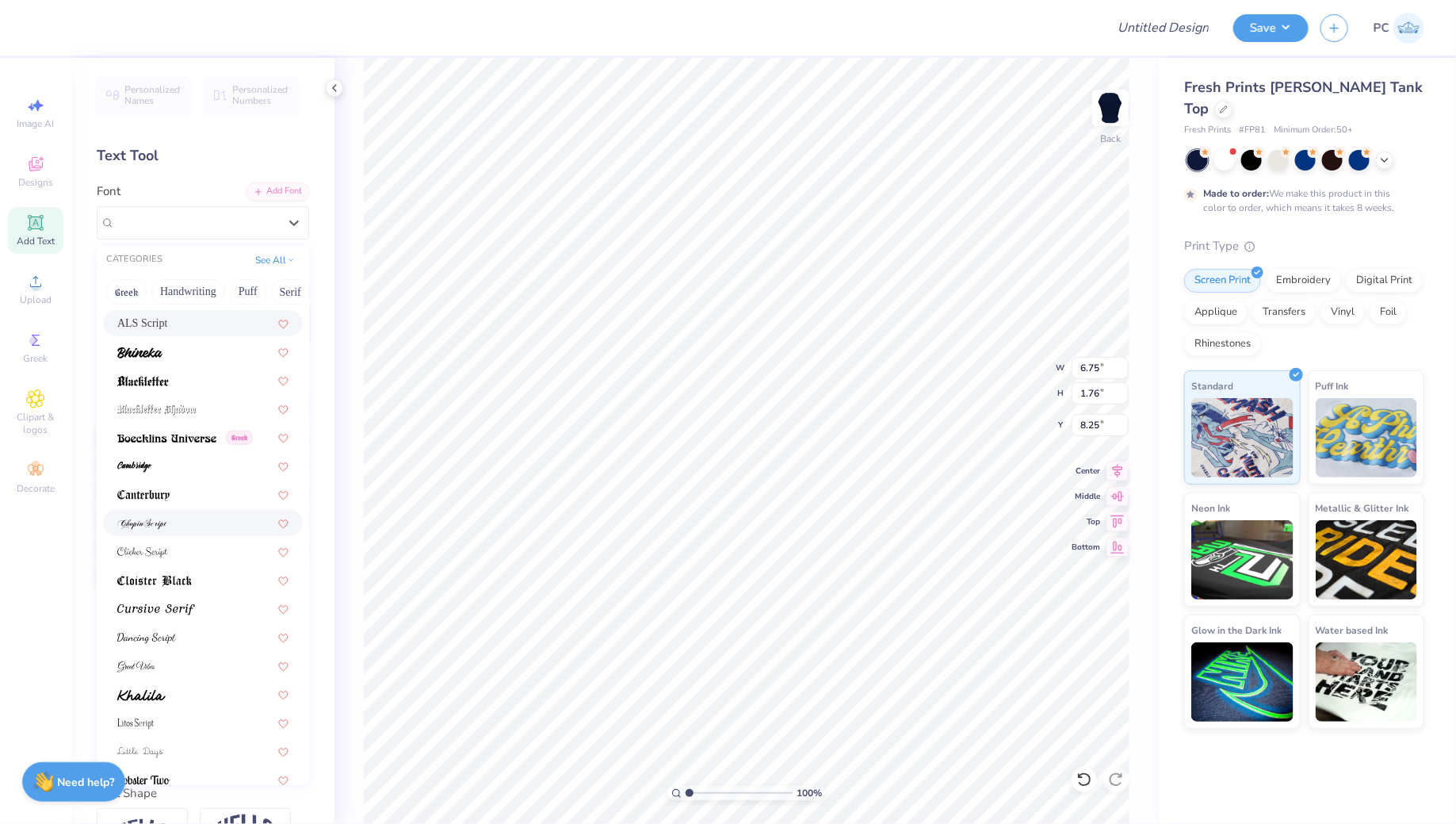
click at [168, 526] on div at bounding box center [203, 522] width 171 height 16
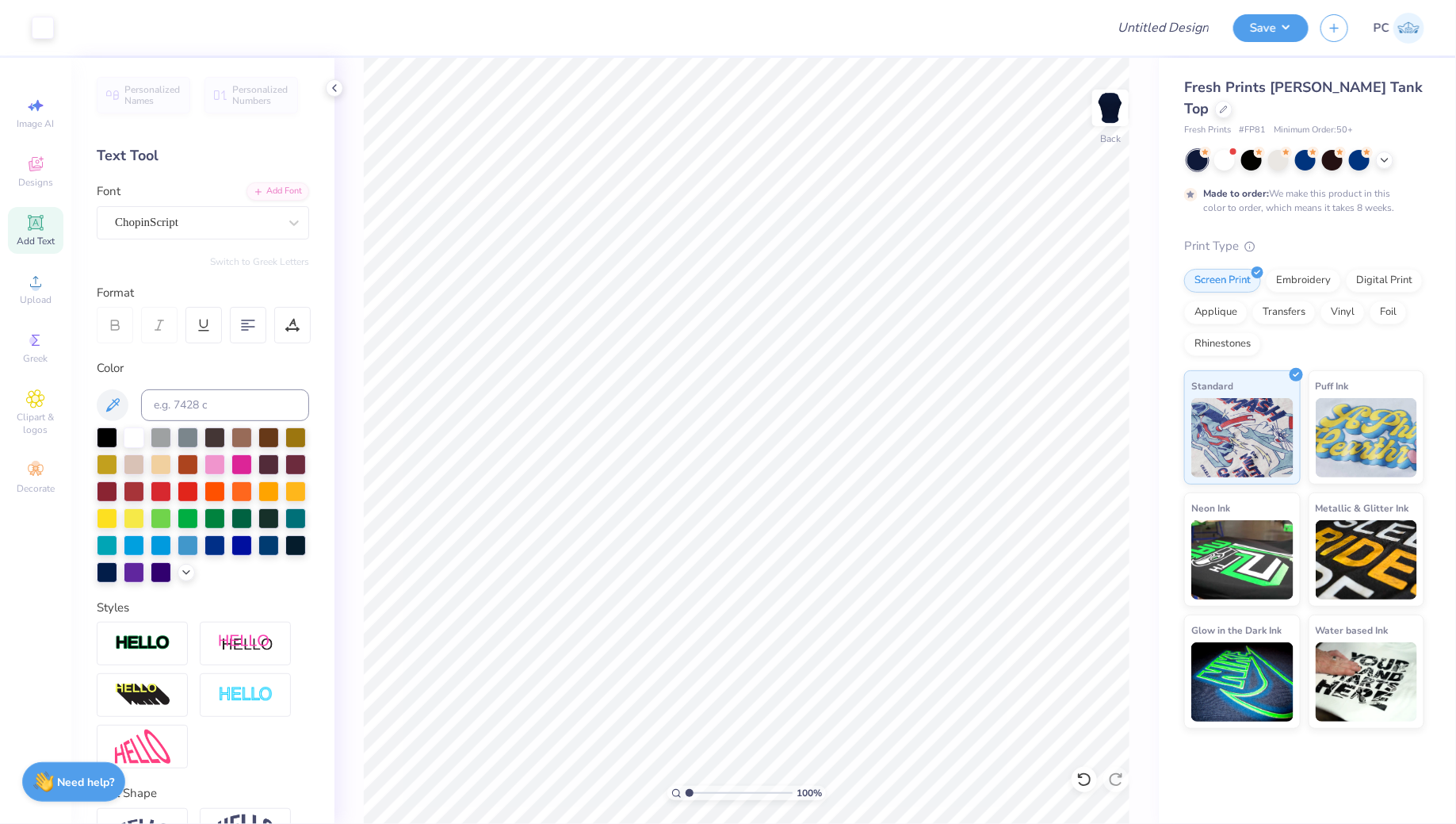
click at [42, 232] on div "Add Text" at bounding box center [35, 230] width 56 height 47
type textarea "Omega"
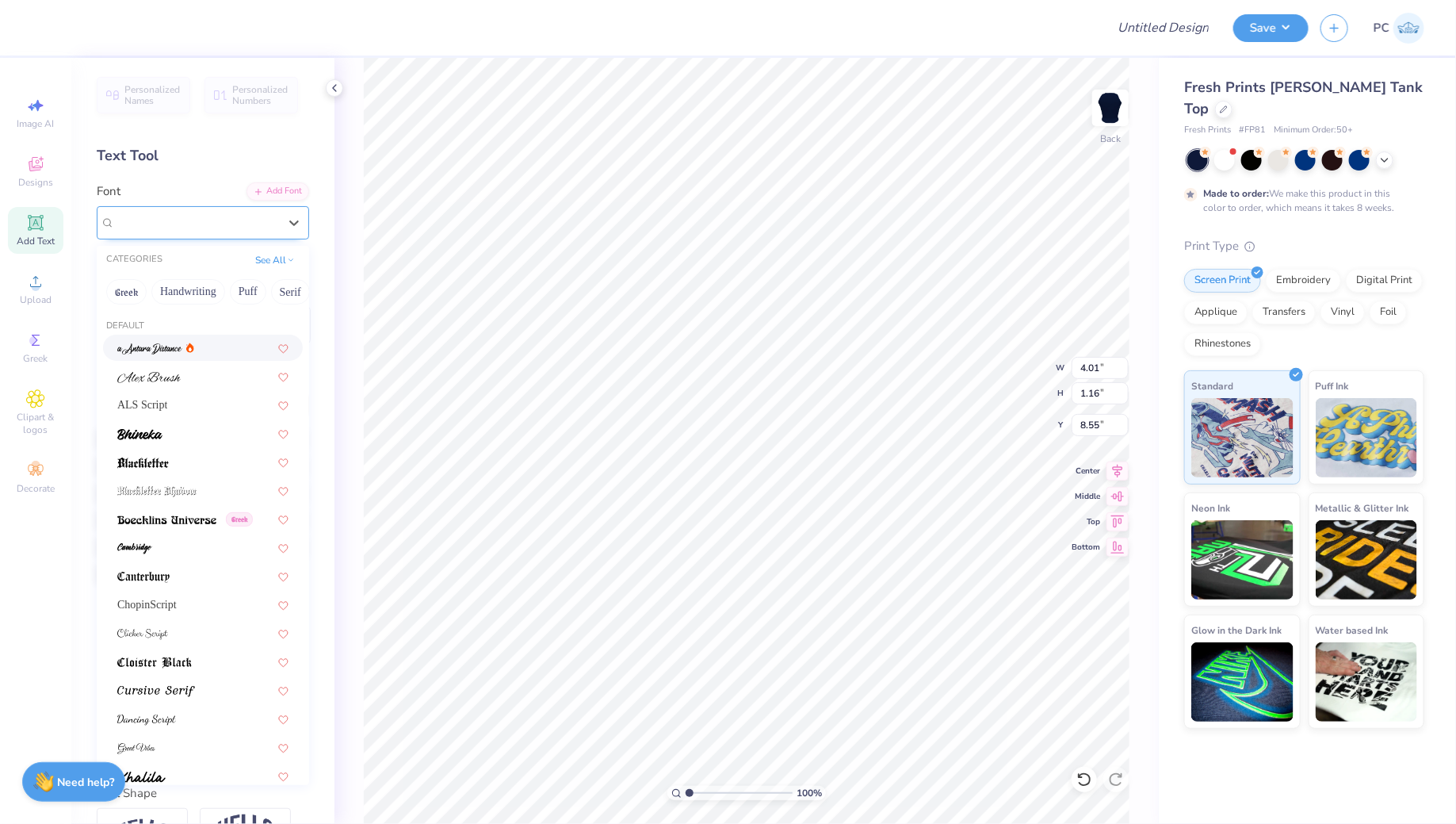
click at [162, 229] on div "Super Dream" at bounding box center [196, 222] width 166 height 25
click at [282, 266] on div "See All" at bounding box center [274, 260] width 49 height 15
click at [259, 267] on div "CATEGORIES See All" at bounding box center [203, 260] width 213 height 28
click at [281, 250] on button "See All" at bounding box center [274, 258] width 49 height 15
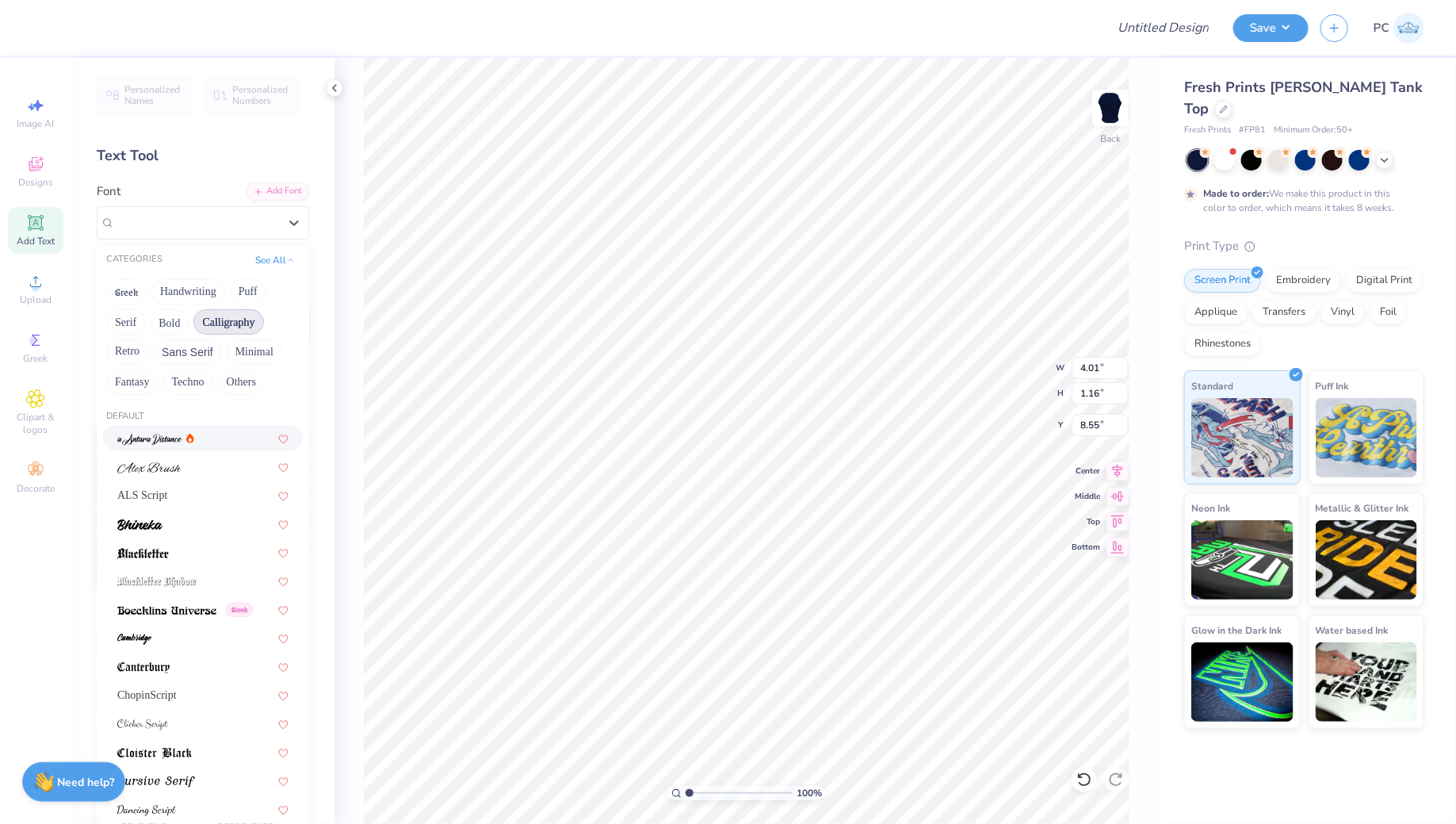
click at [236, 316] on button "Calligraphy" at bounding box center [228, 322] width 69 height 26
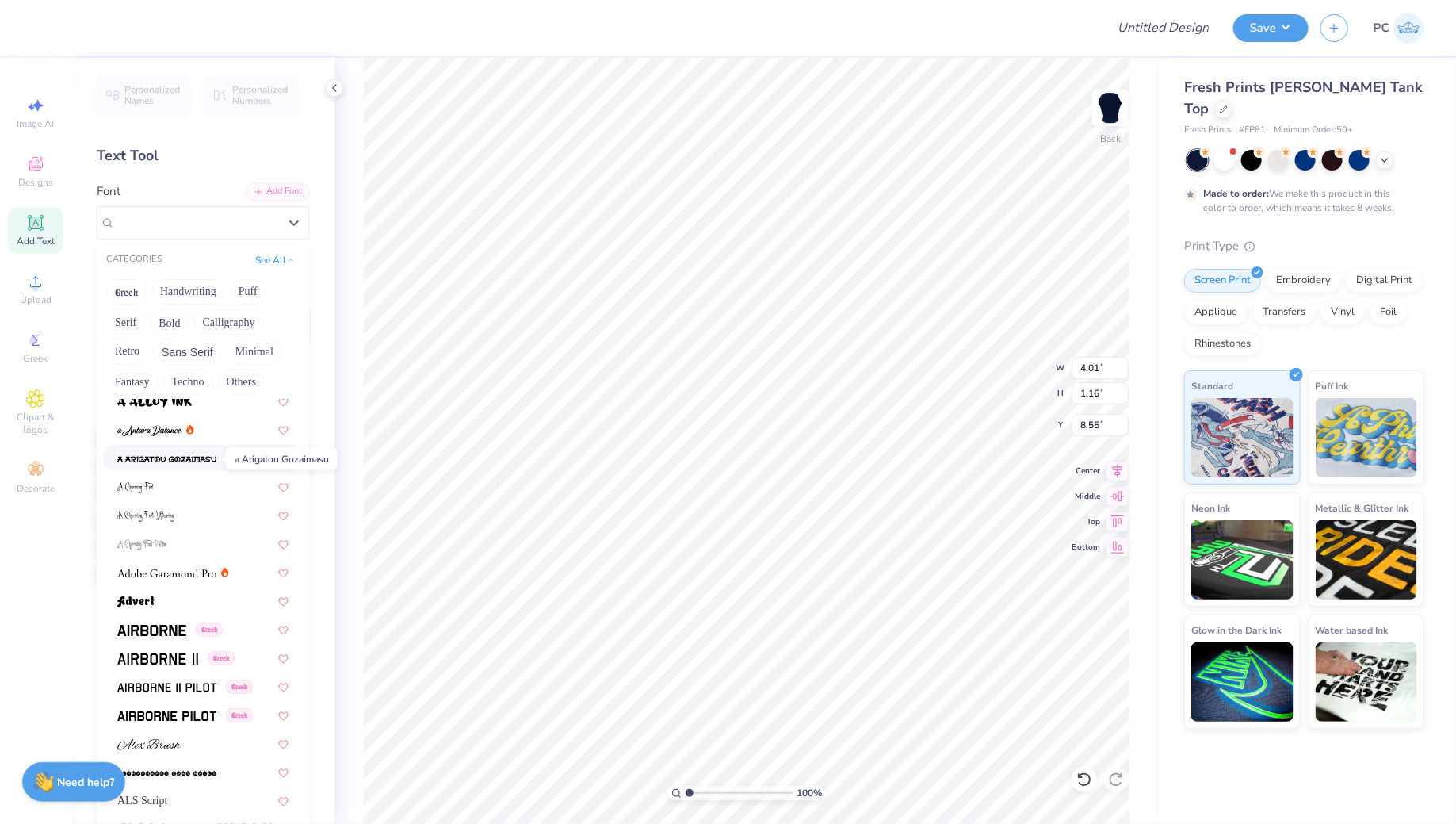
scroll to position [64, 0]
click at [222, 328] on button "Calligraphy" at bounding box center [228, 322] width 69 height 26
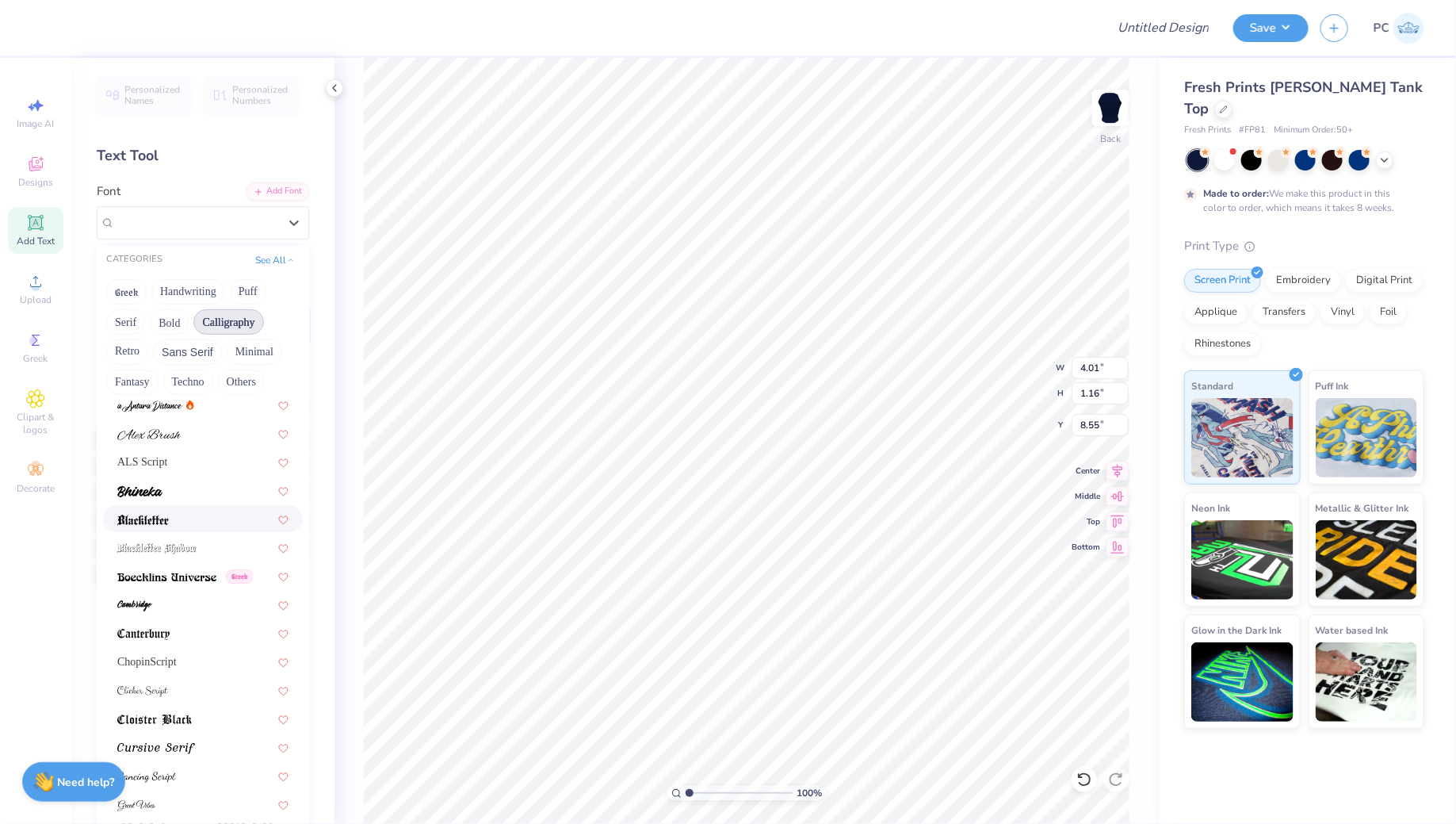
scroll to position [153, 0]
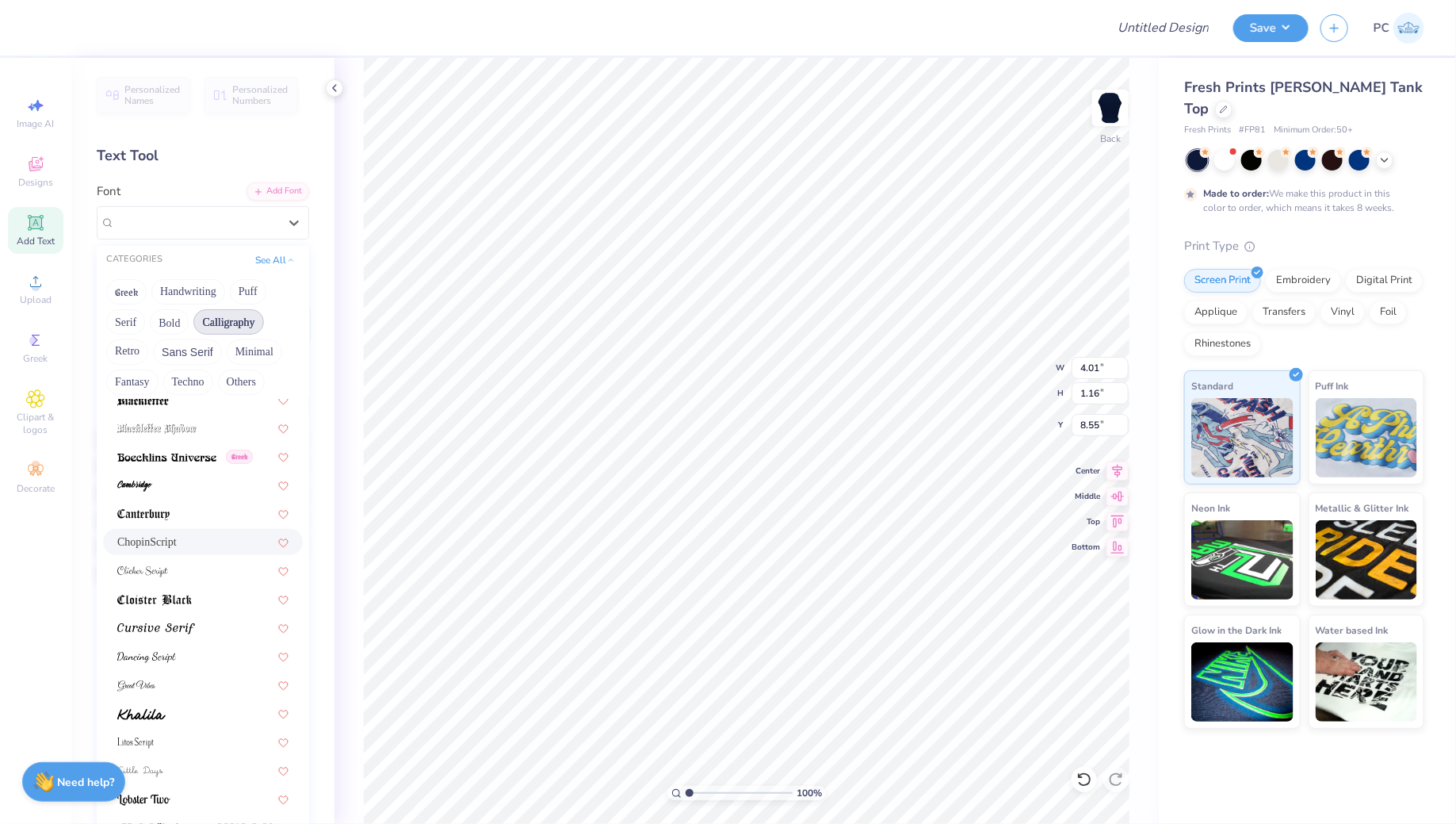
click at [183, 550] on div "ChopinScript" at bounding box center [202, 542] width 200 height 27
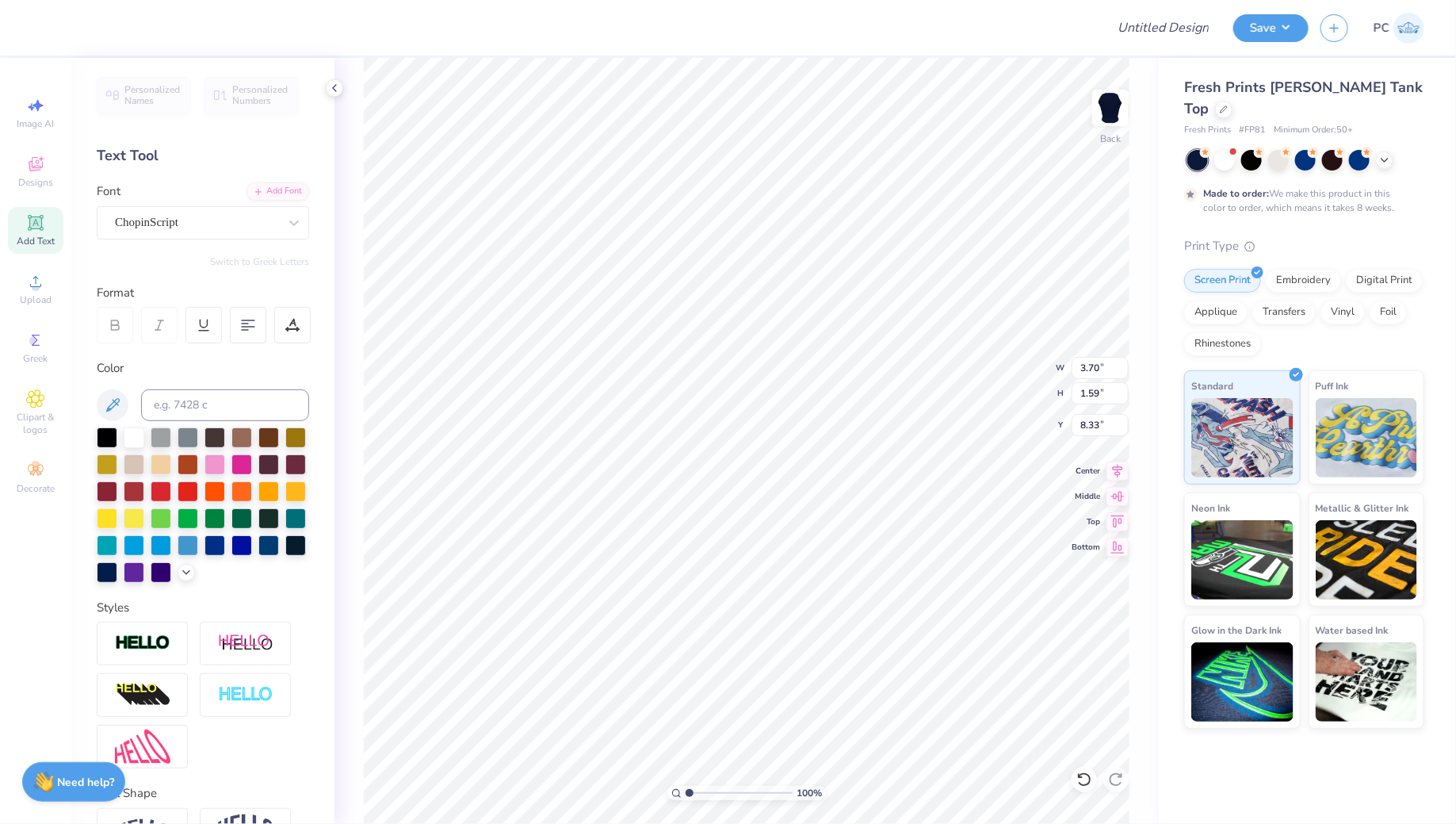
type input "10.39"
type input "2.53"
type input "1.57"
type input "8.34"
type input "3.70"
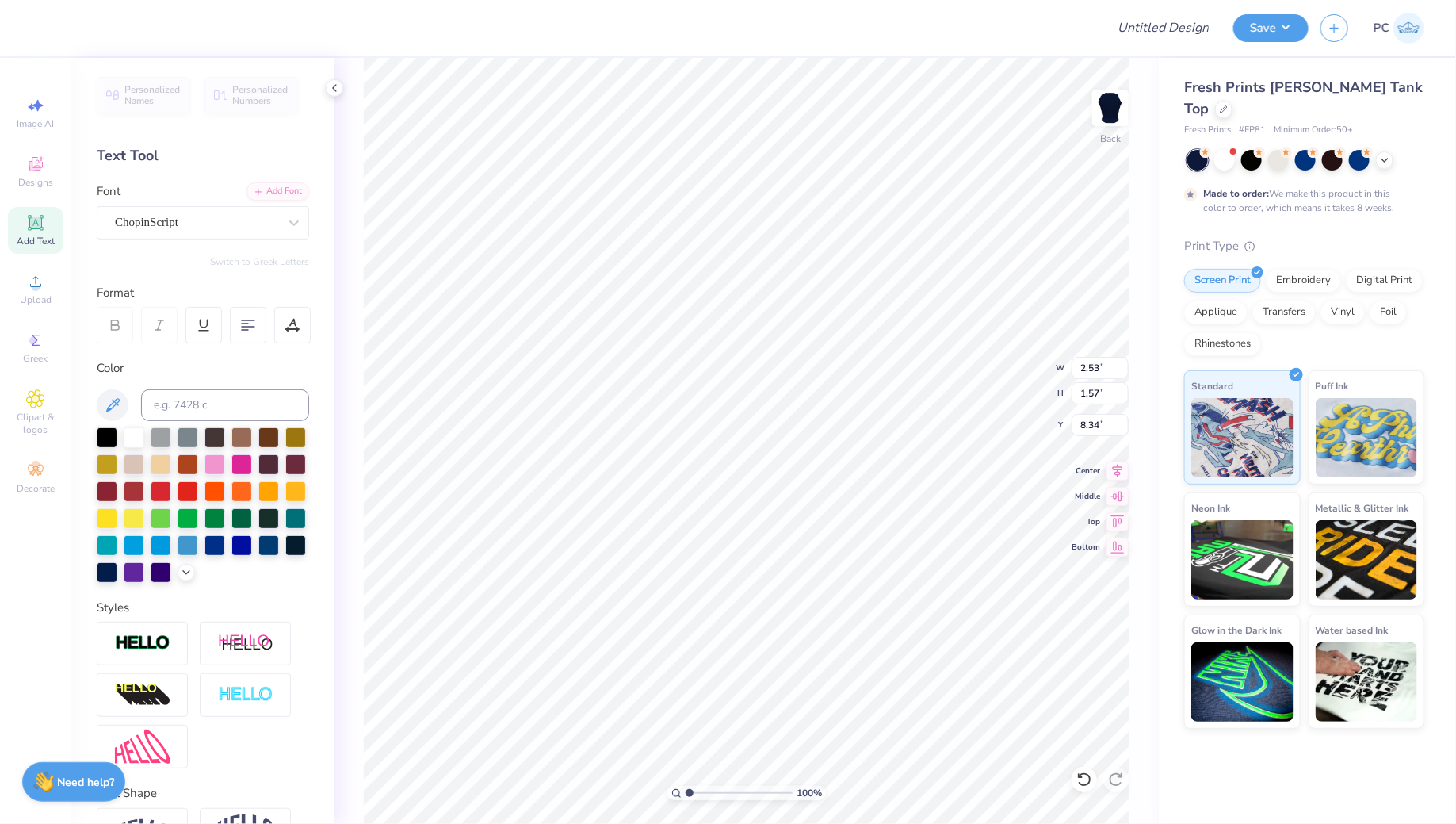
type input "1.59"
type input "10.39"
type input "2.53"
type input "1.57"
type input "3.40"
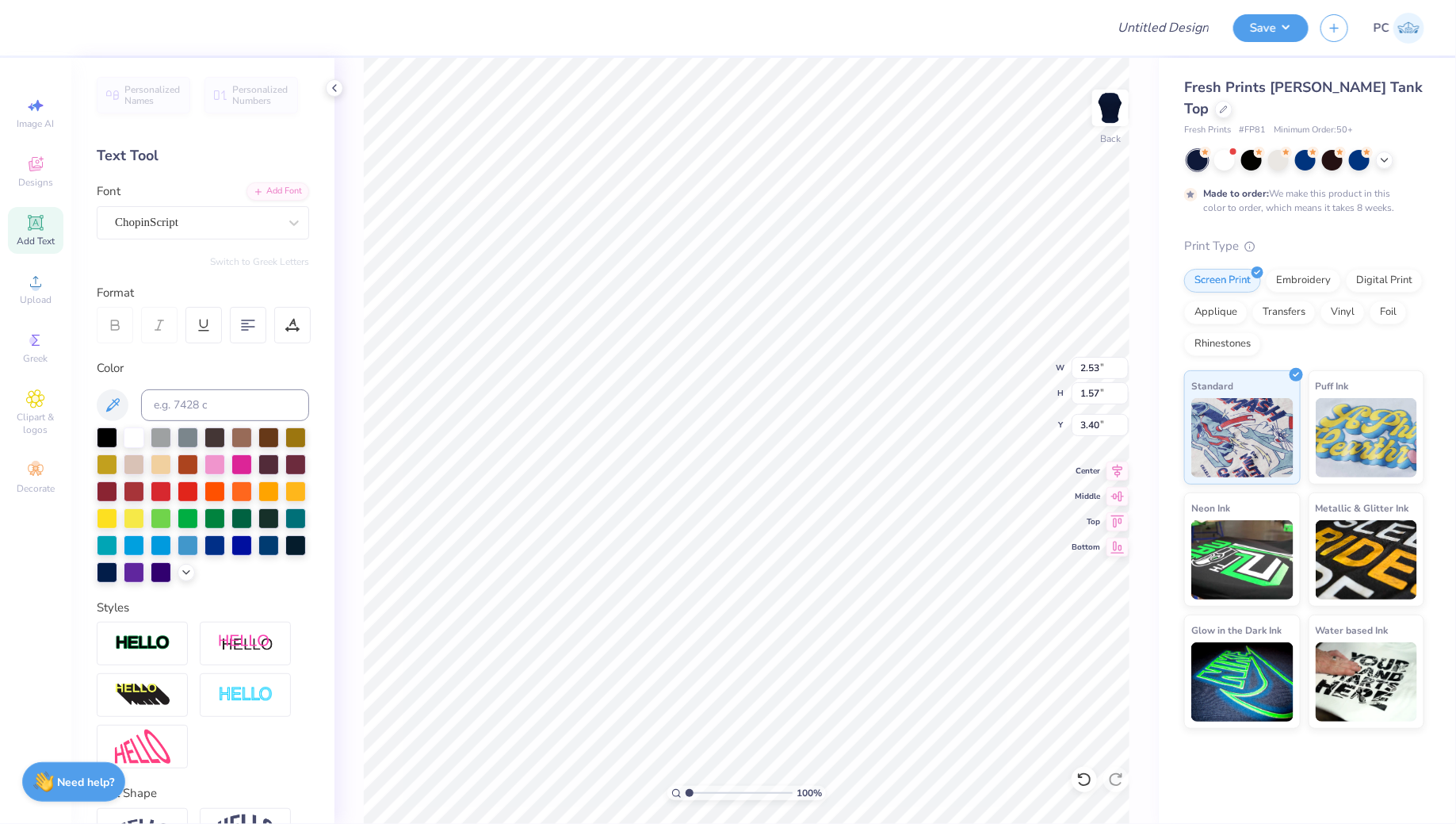
type input "3.13"
type input "3.70"
type input "1.59"
type input "4.48"
click at [857, 517] on li "Group" at bounding box center [845, 514] width 124 height 31
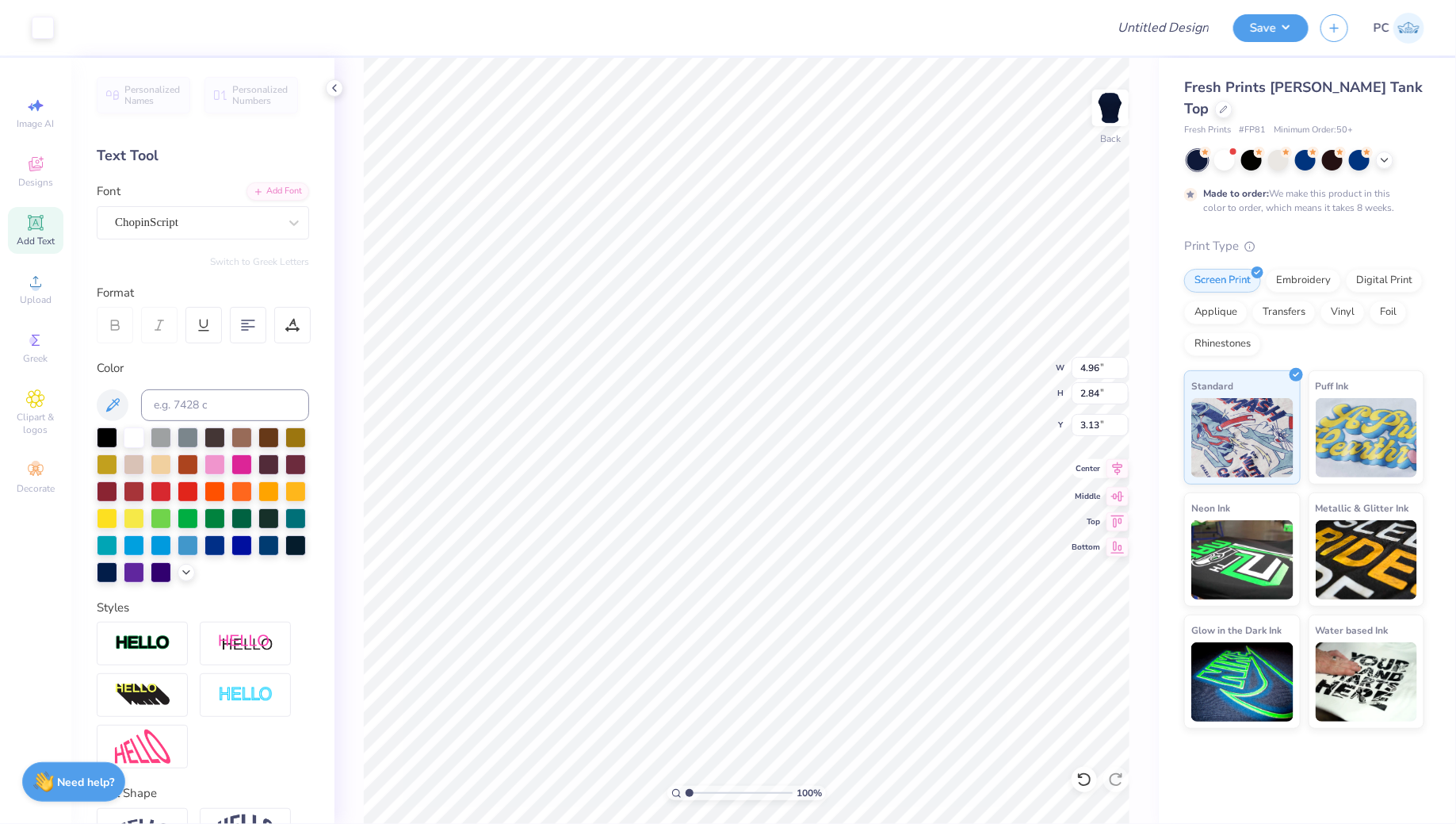
click at [1122, 472] on icon at bounding box center [1117, 468] width 22 height 19
click at [35, 229] on icon at bounding box center [35, 223] width 15 height 15
type textarea "T"
type textarea "est 1922"
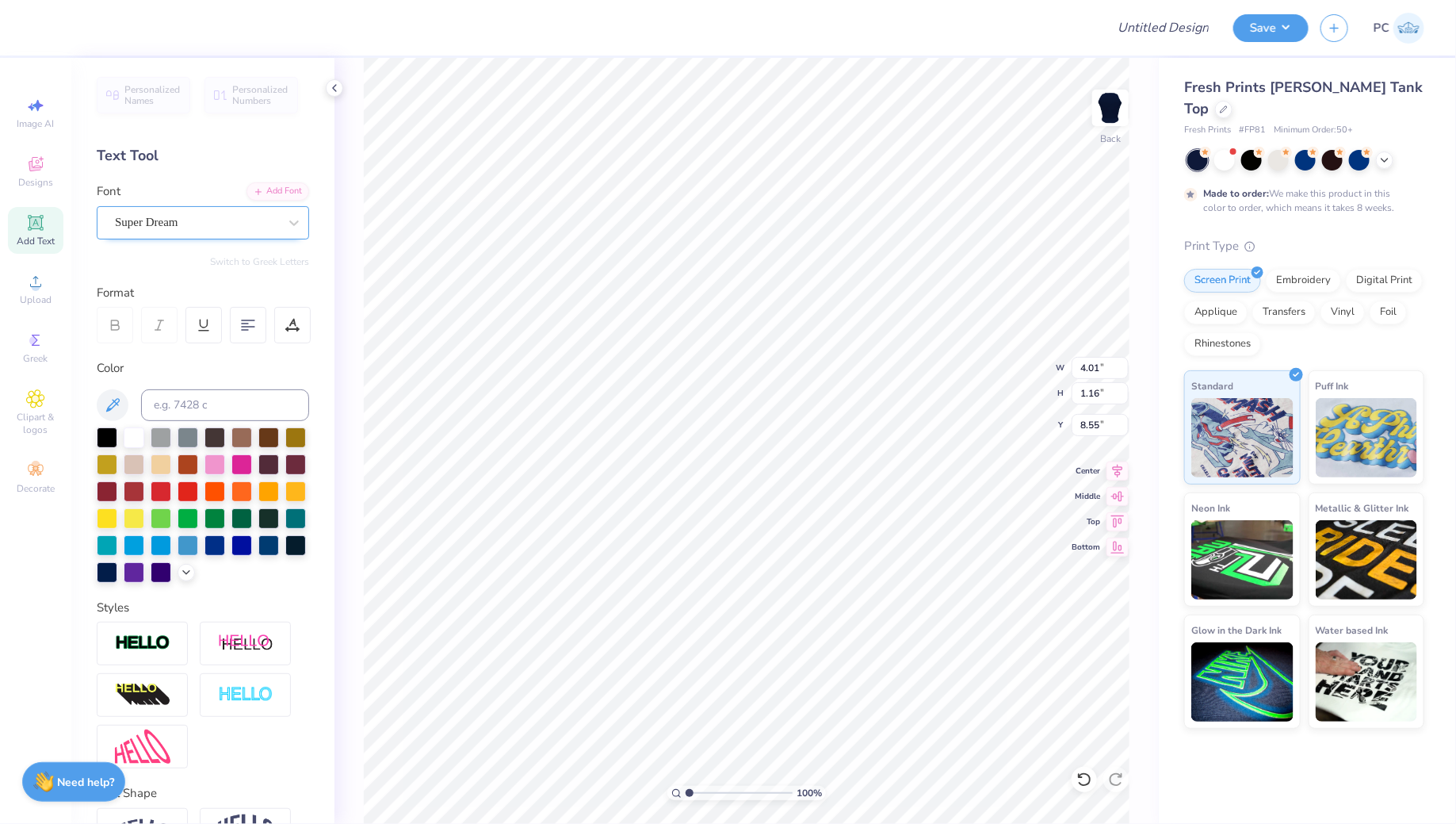
click at [182, 226] on div "Super Dream" at bounding box center [196, 222] width 166 height 25
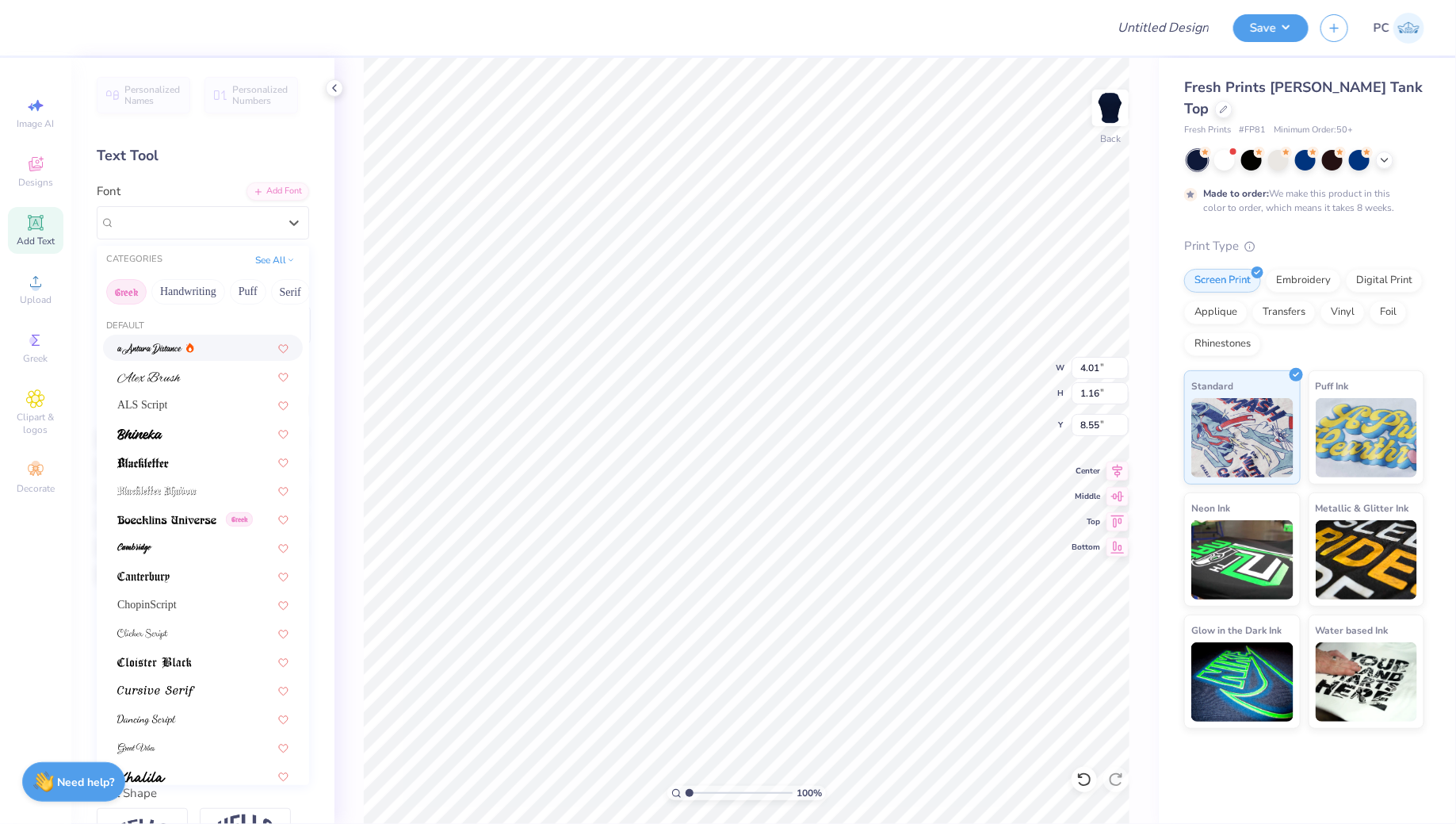
click at [126, 299] on button "Greek" at bounding box center [126, 292] width 40 height 26
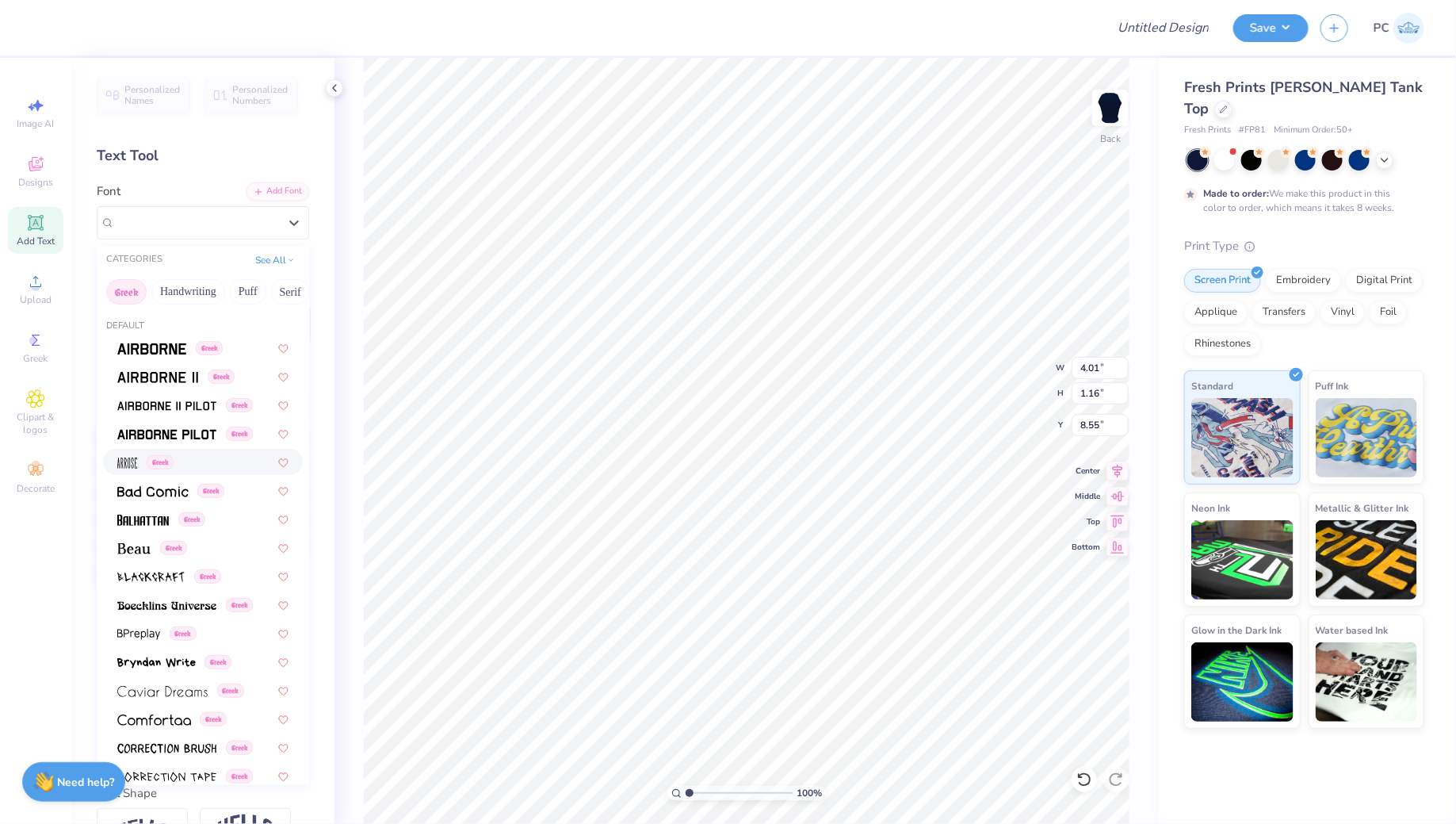
click at [167, 456] on span "Greek" at bounding box center [159, 462] width 27 height 15
click at [123, 224] on div "Arrose Greek" at bounding box center [196, 222] width 166 height 25
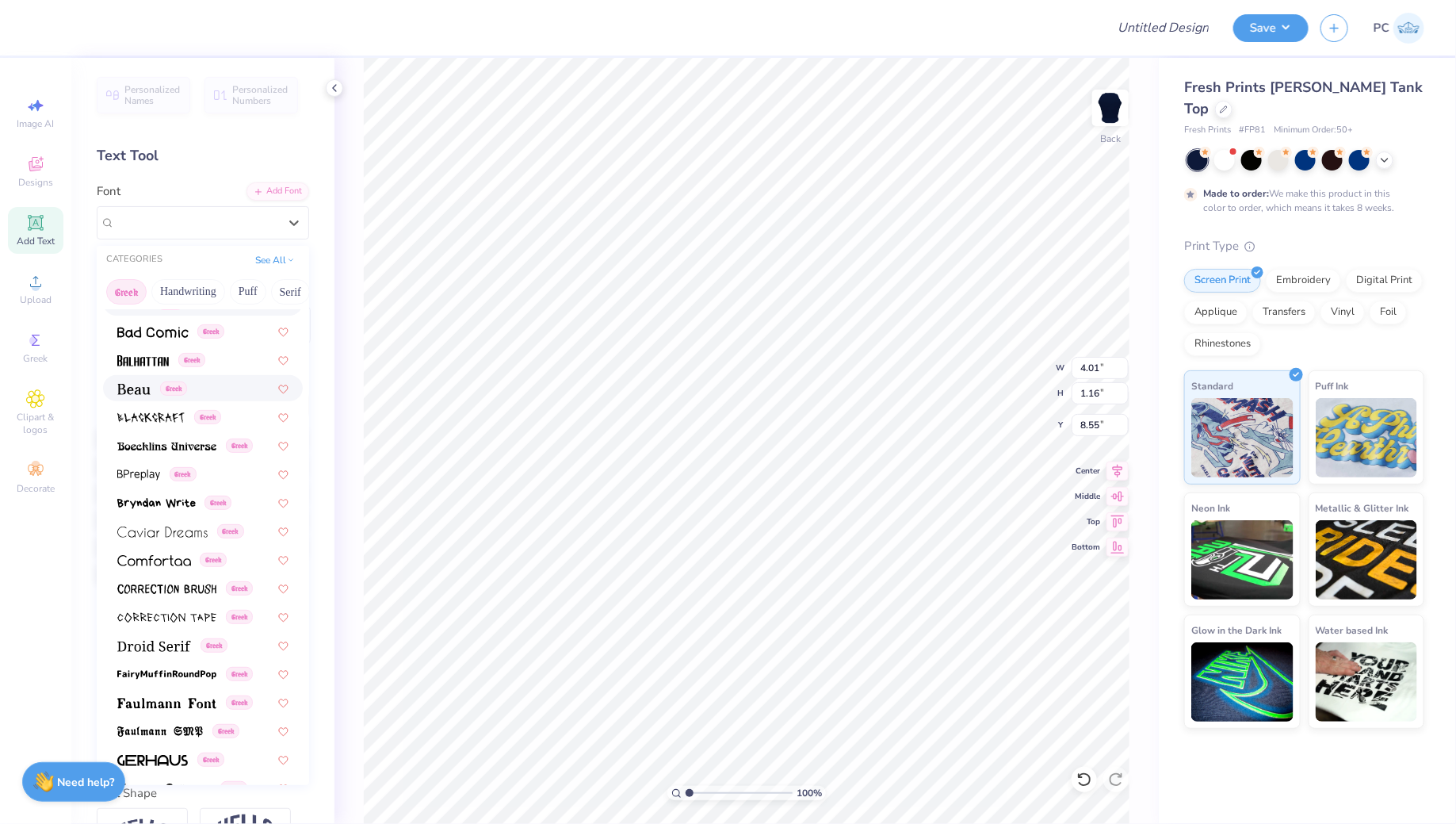
scroll to position [157, 0]
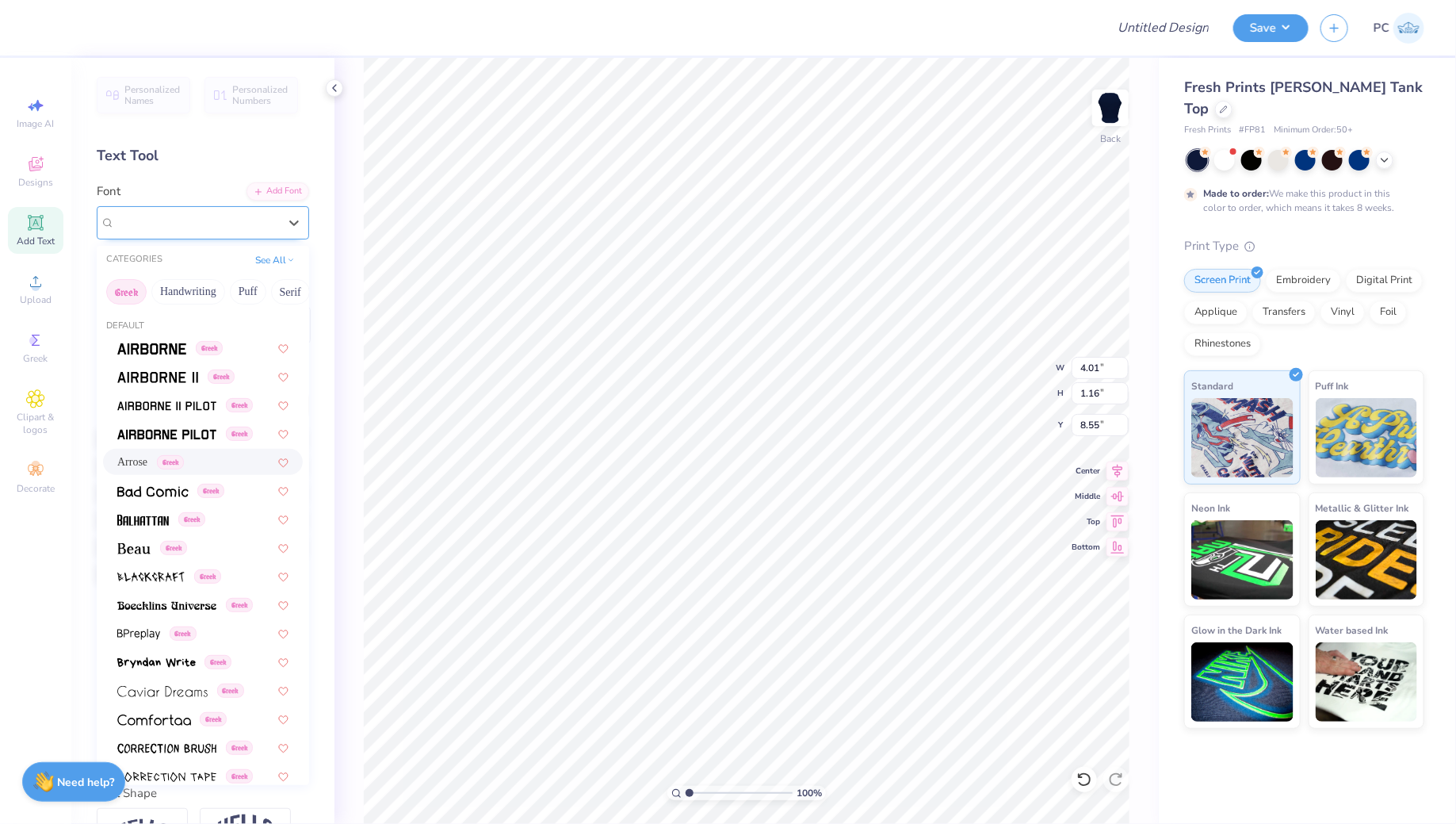
click at [258, 219] on div "Arrose Greek" at bounding box center [196, 222] width 163 height 18
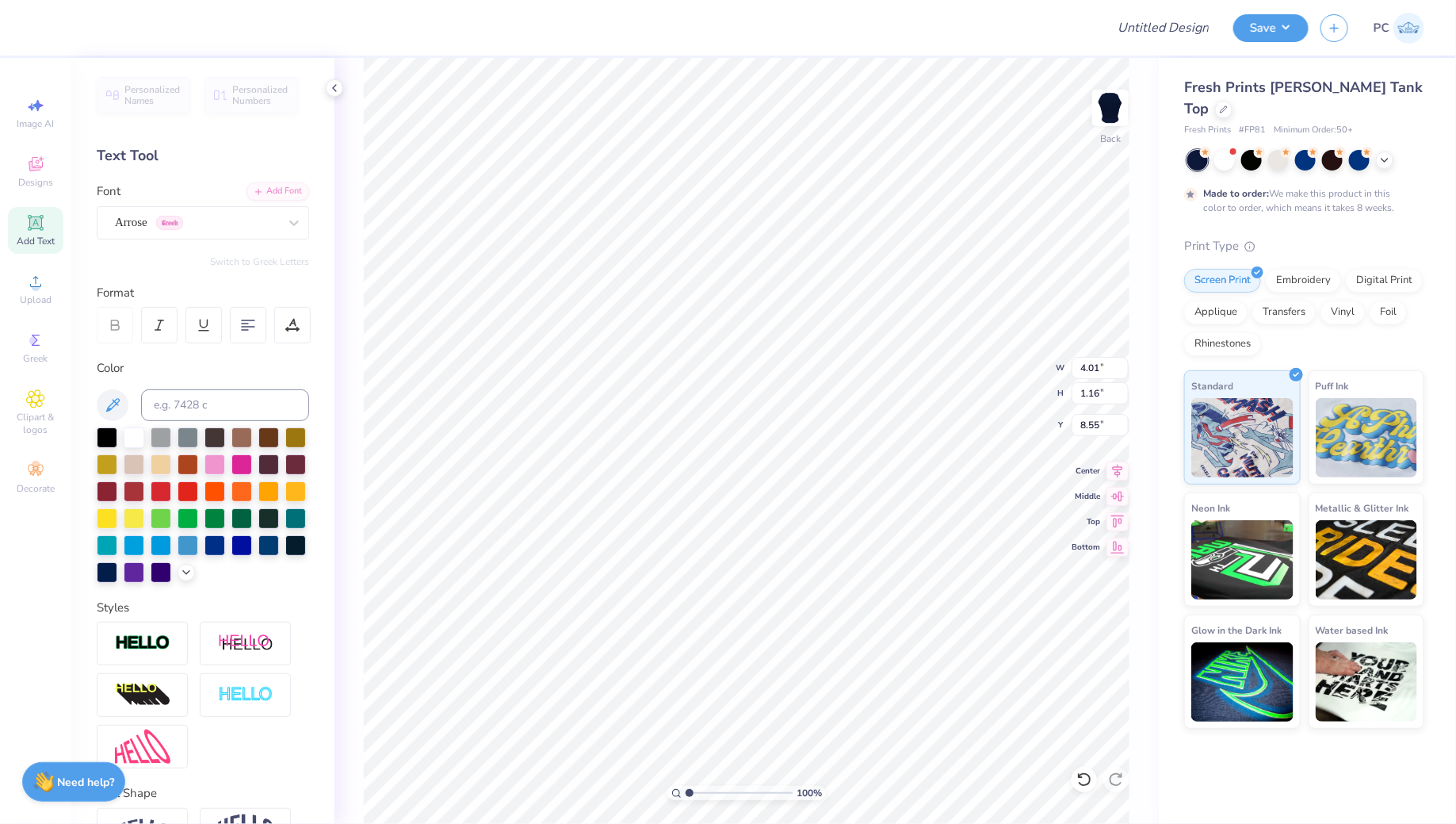
scroll to position [22, 0]
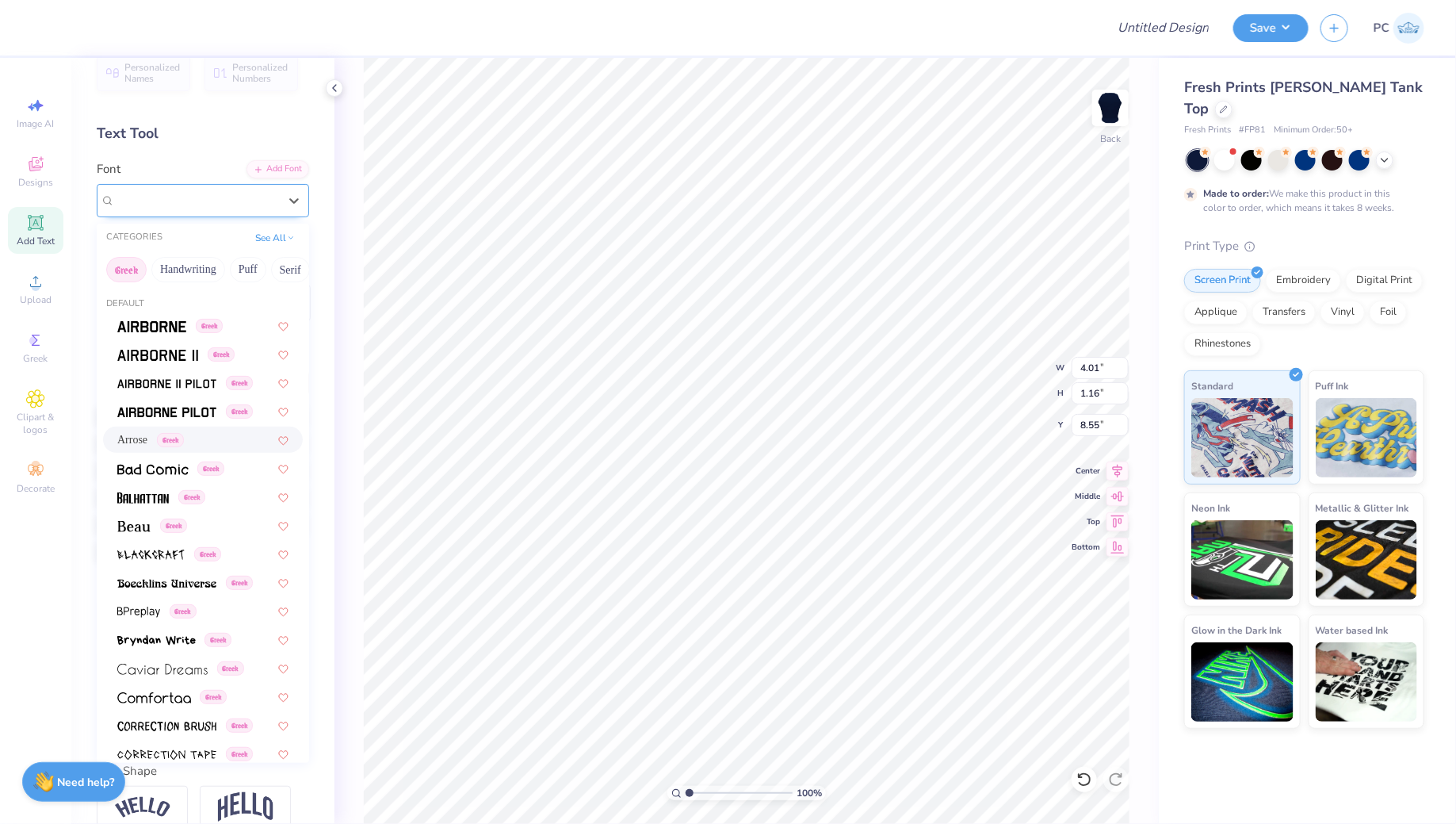
click at [153, 191] on div "Arrose Greek" at bounding box center [196, 200] width 163 height 18
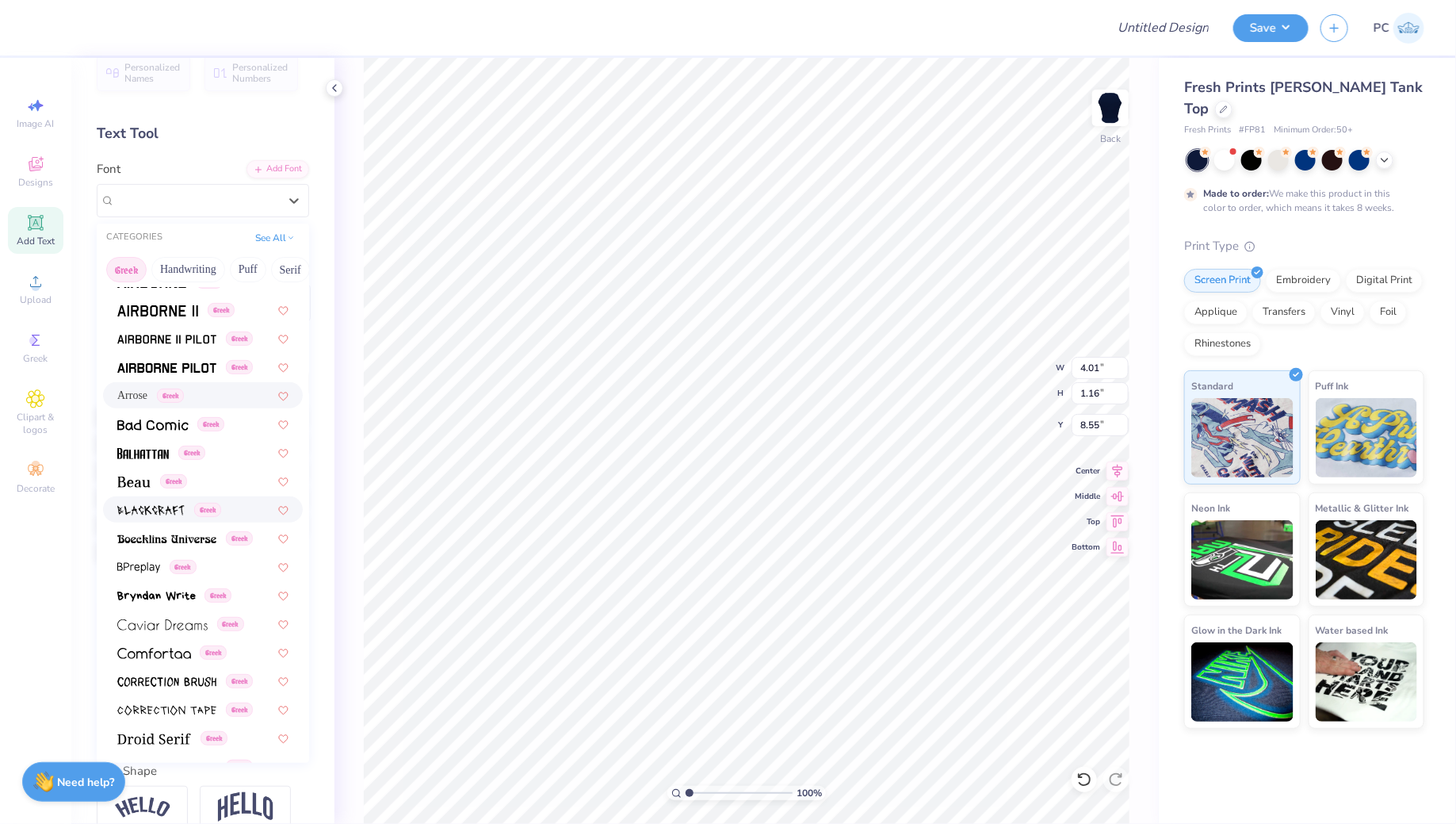
scroll to position [76, 0]
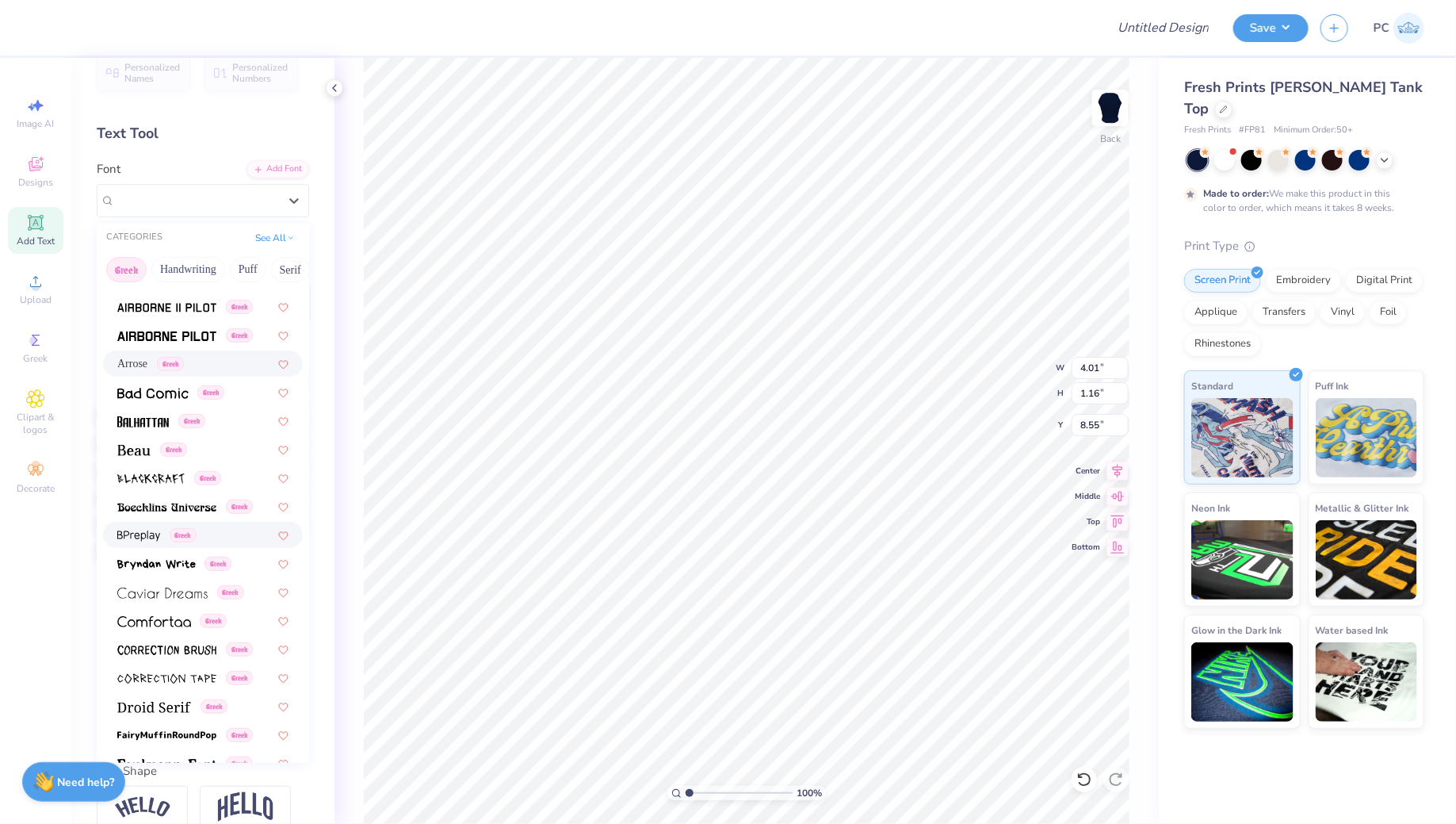
click at [183, 538] on span "Greek" at bounding box center [183, 535] width 27 height 15
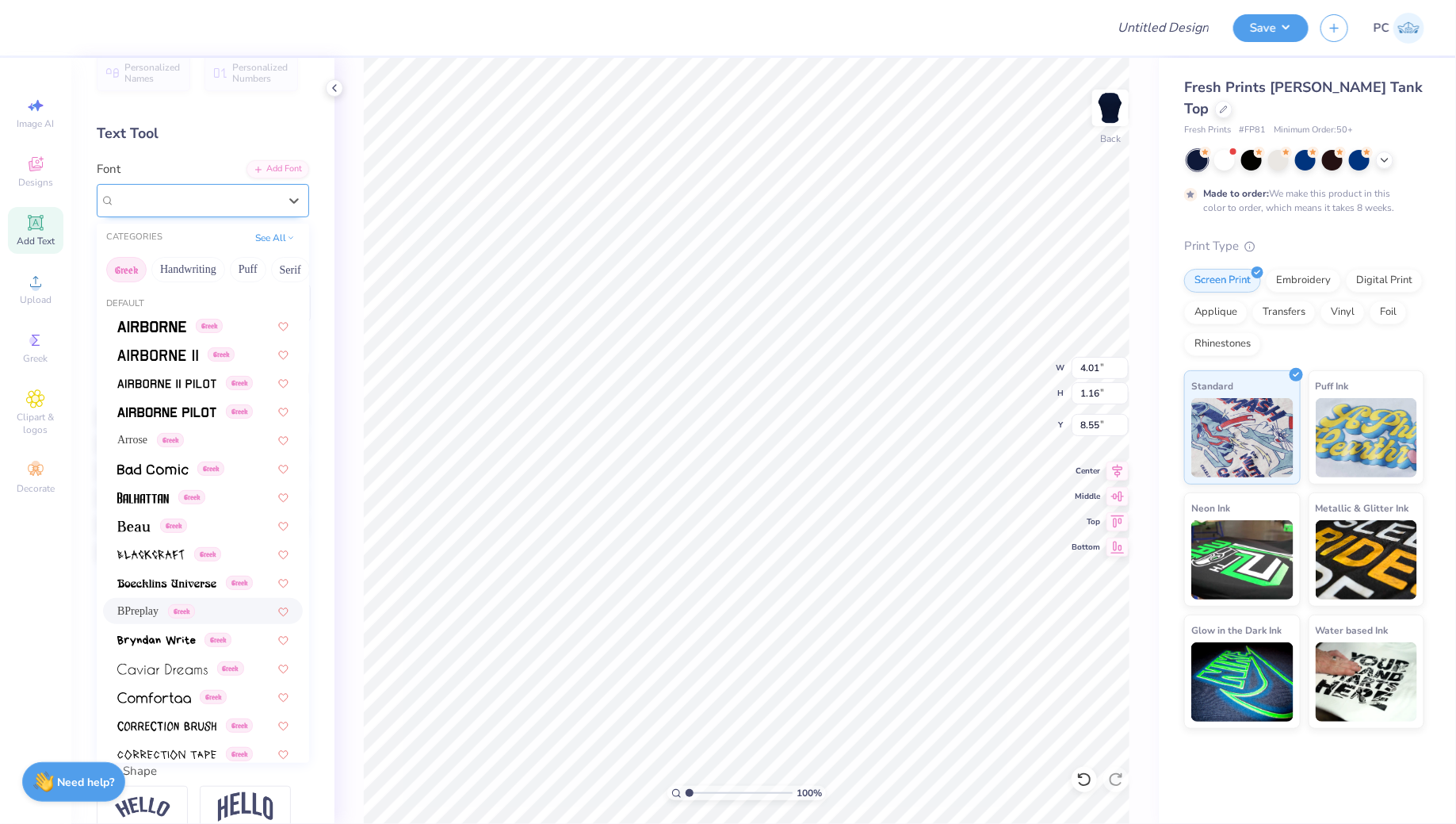
click at [130, 190] on div "BPreplay Greek" at bounding box center [196, 200] width 166 height 25
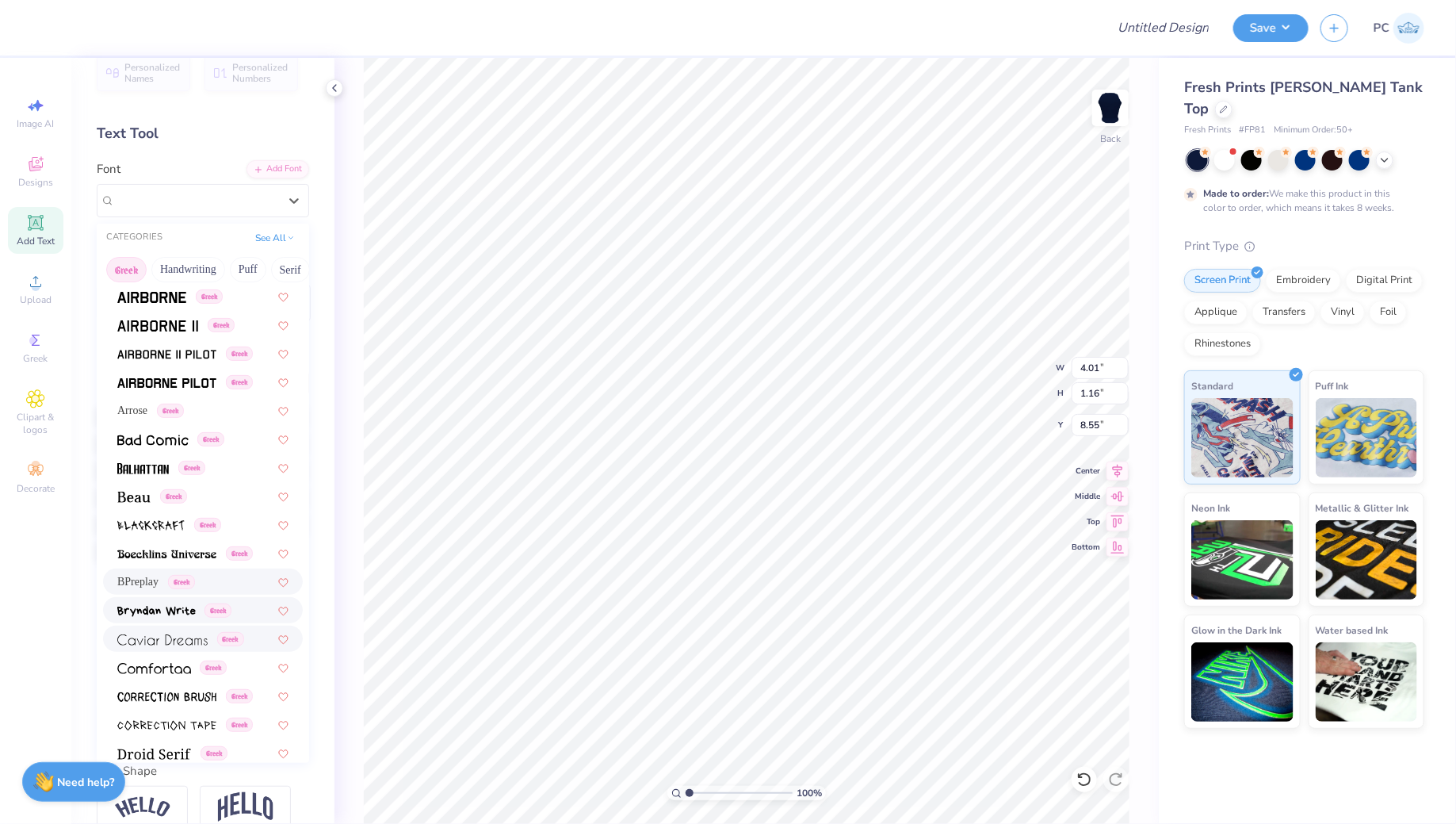
click at [171, 636] on img at bounding box center [162, 640] width 90 height 11
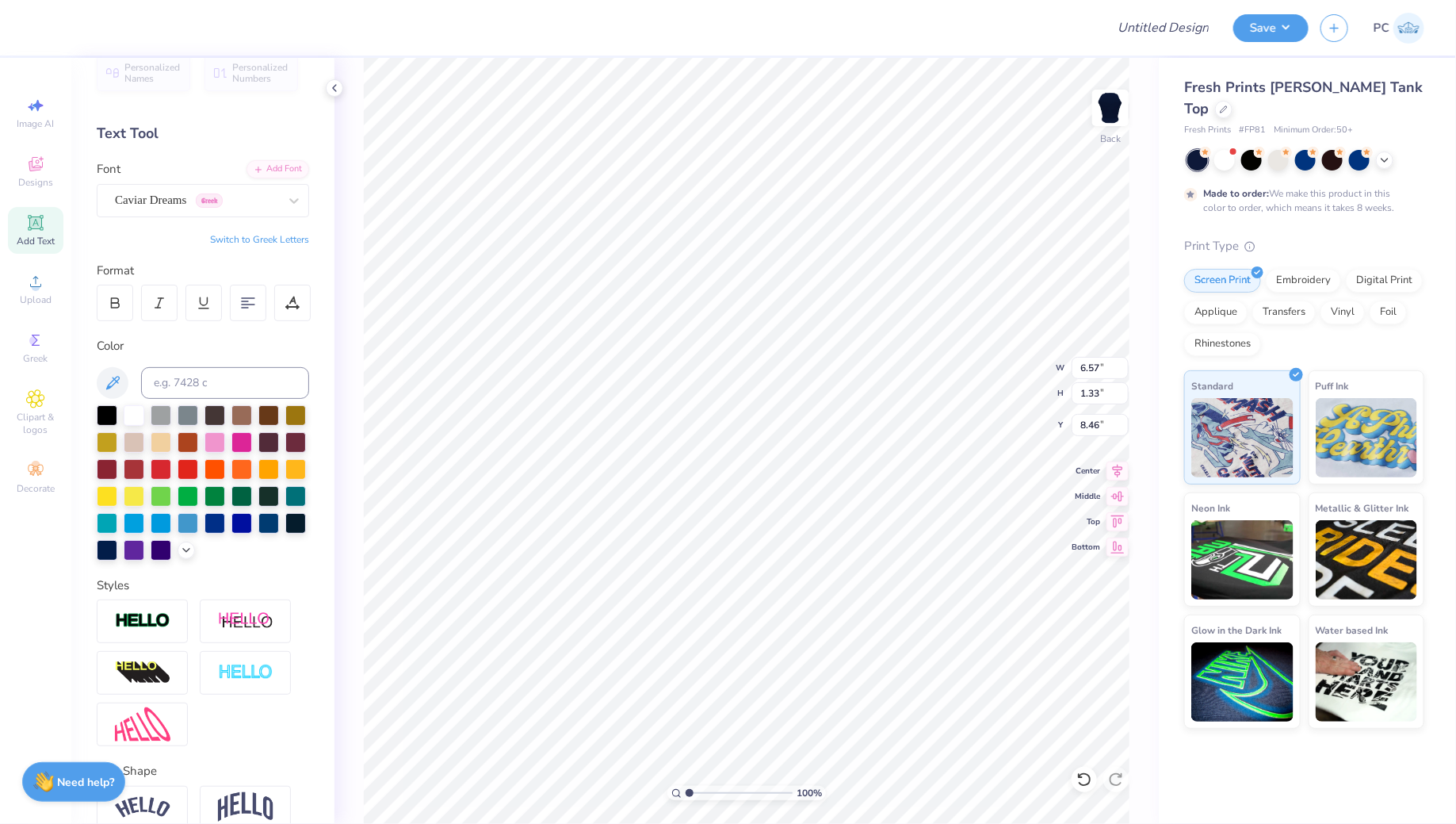
type input "2.61"
type input "0.53"
type input "9.26"
click at [125, 184] on div "Caviar Dreams Greek" at bounding box center [203, 201] width 213 height 33
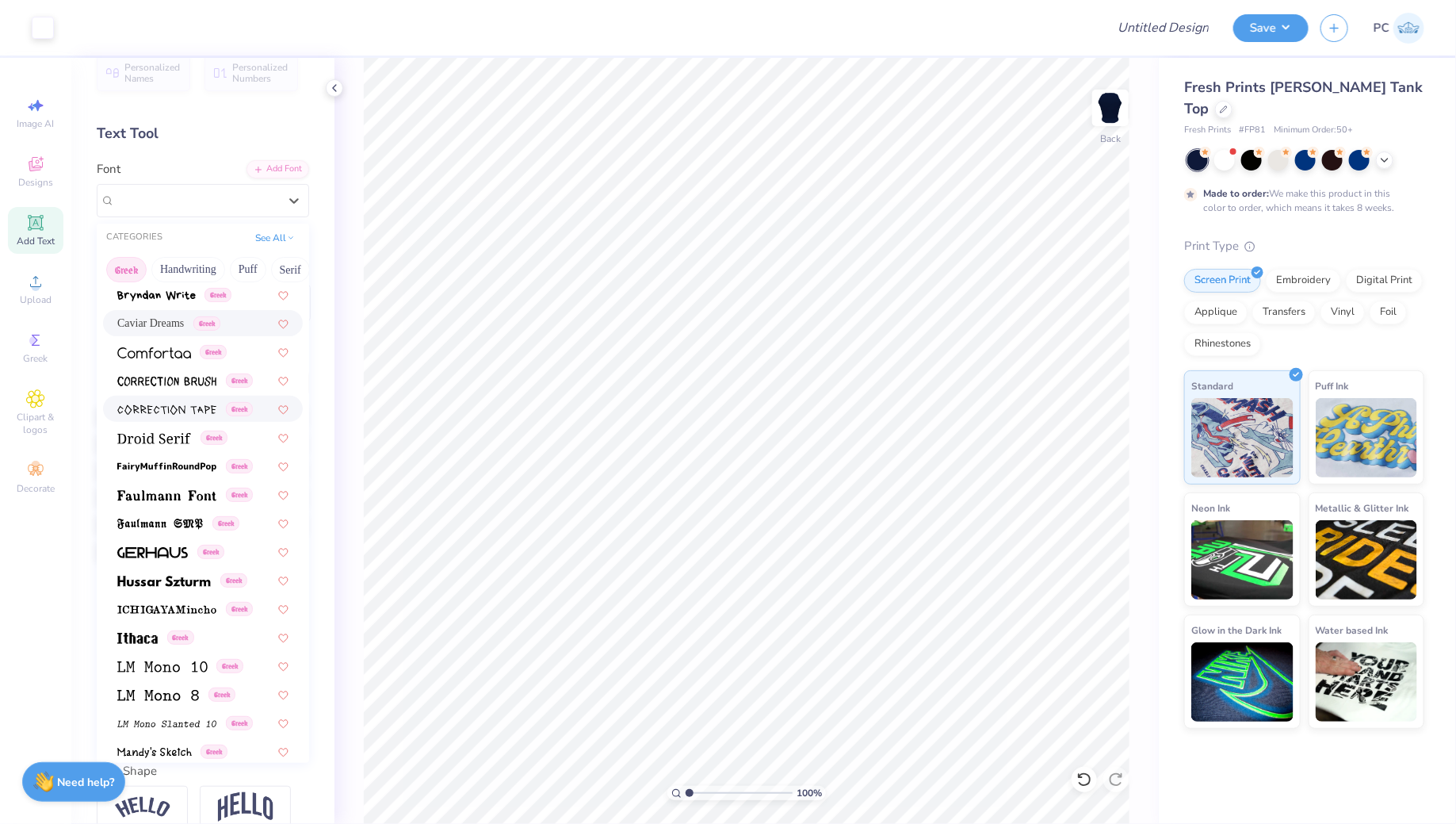
scroll to position [370, 0]
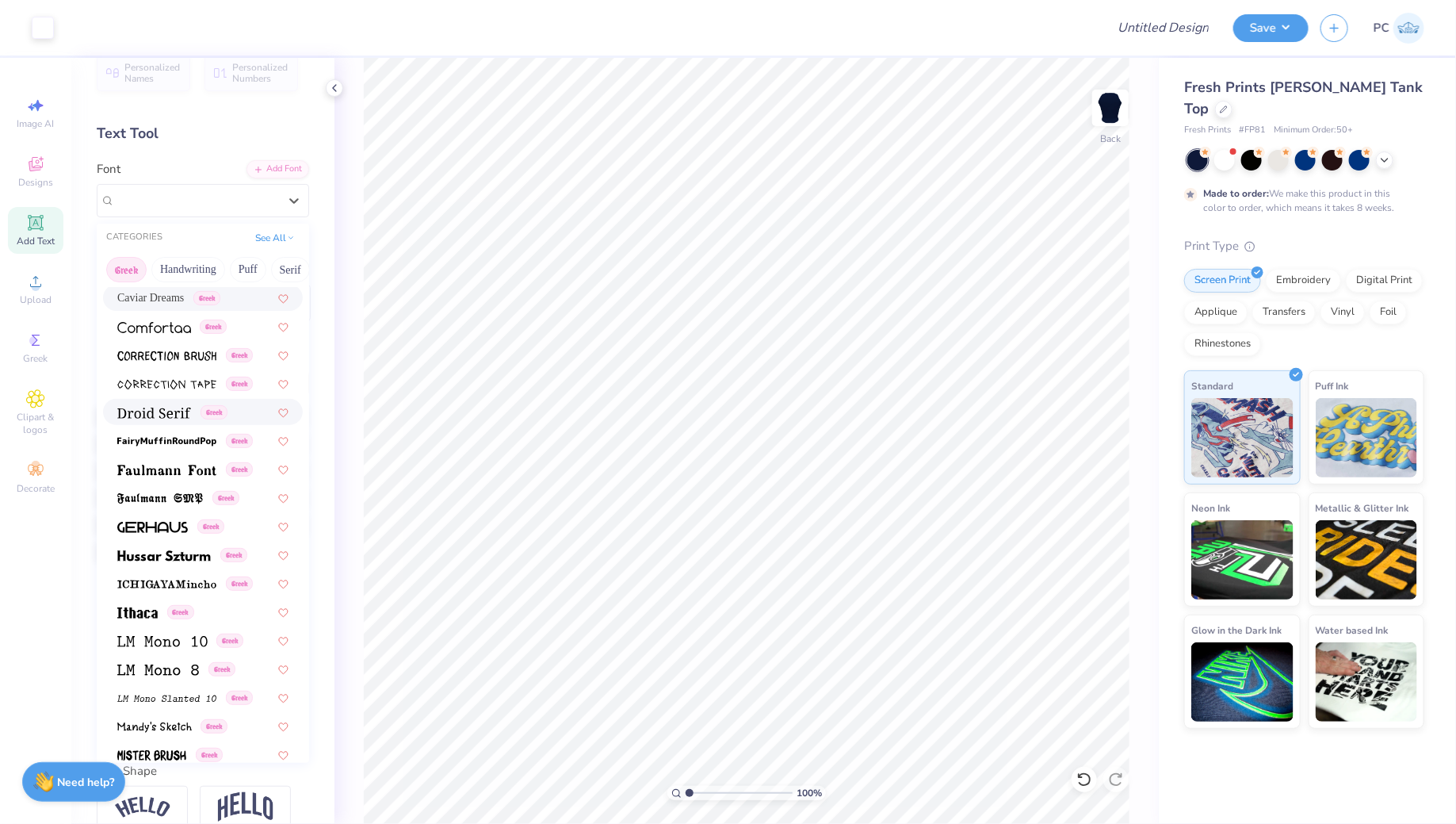
click at [176, 408] on img at bounding box center [154, 412] width 74 height 11
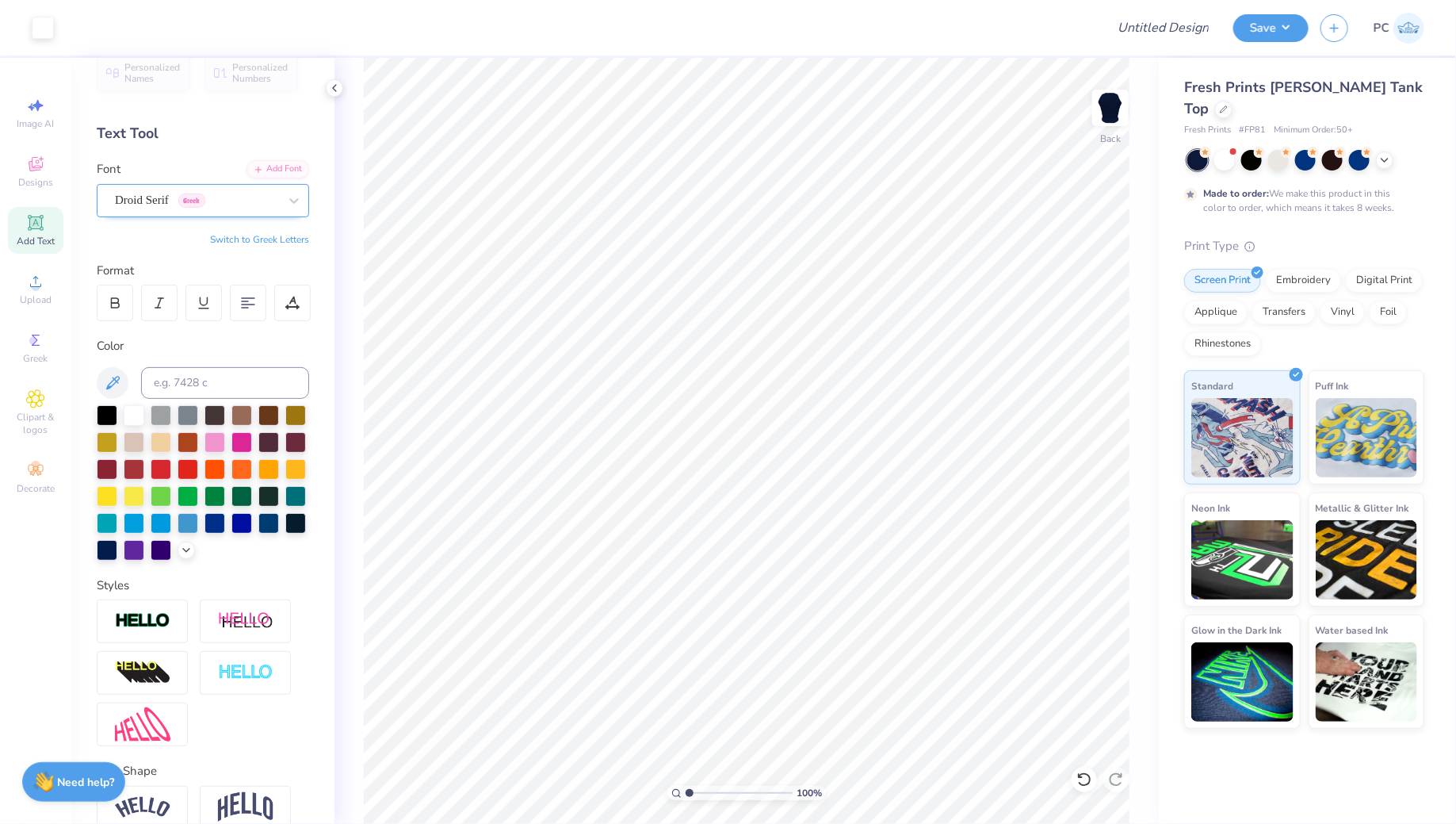
click at [186, 189] on div at bounding box center [196, 200] width 163 height 21
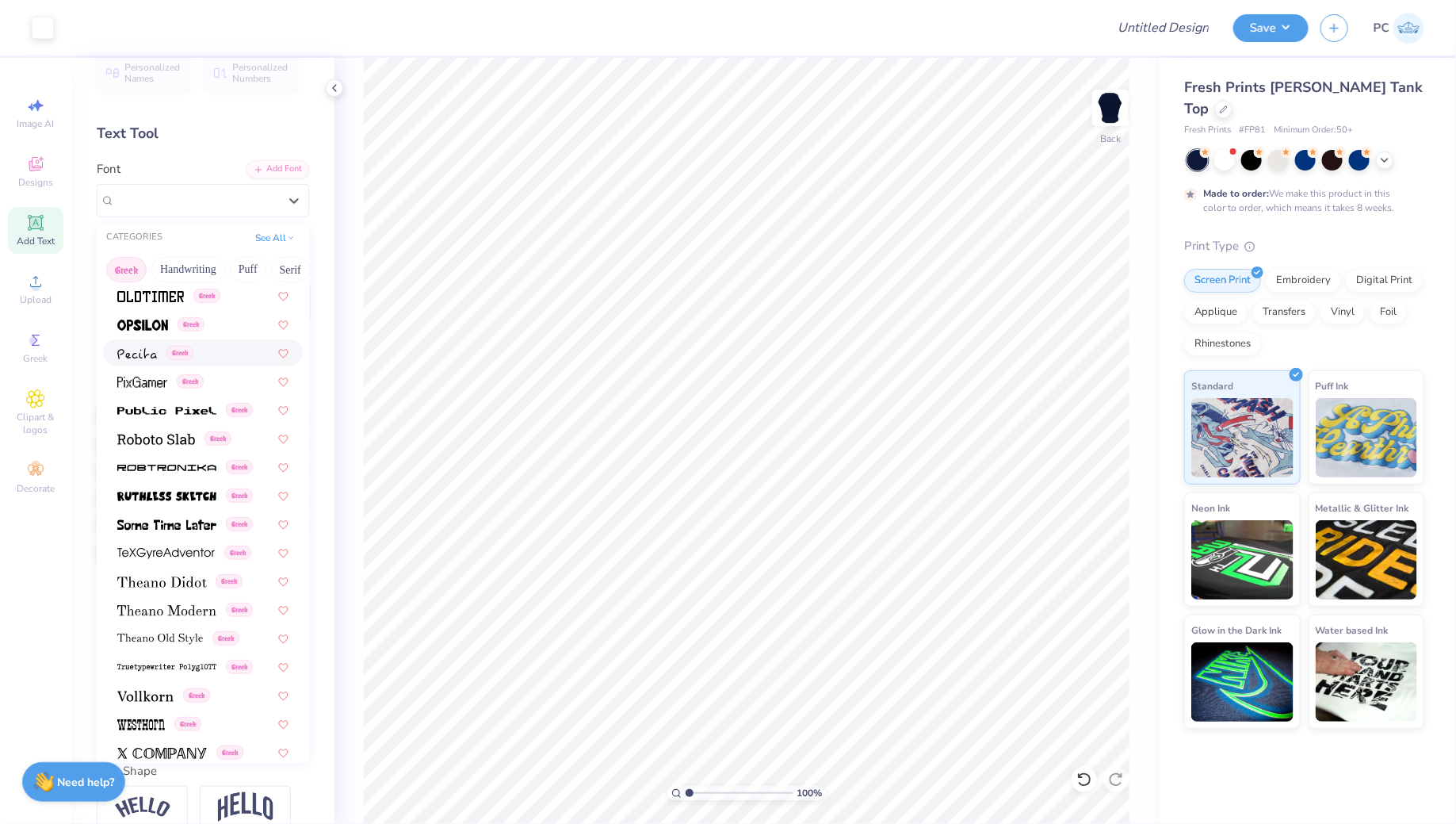
scroll to position [928, 0]
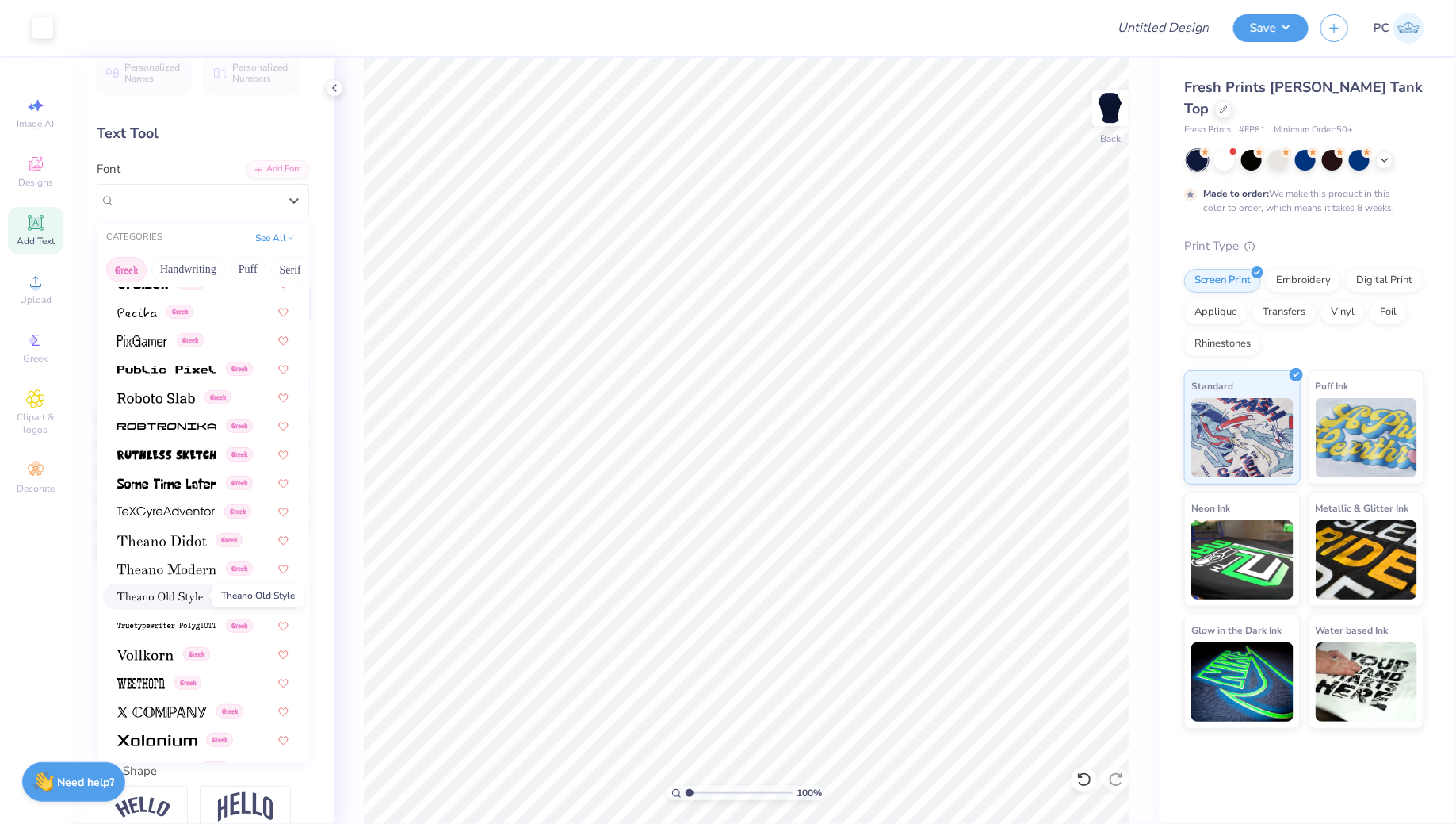
click at [168, 600] on img at bounding box center [160, 598] width 86 height 11
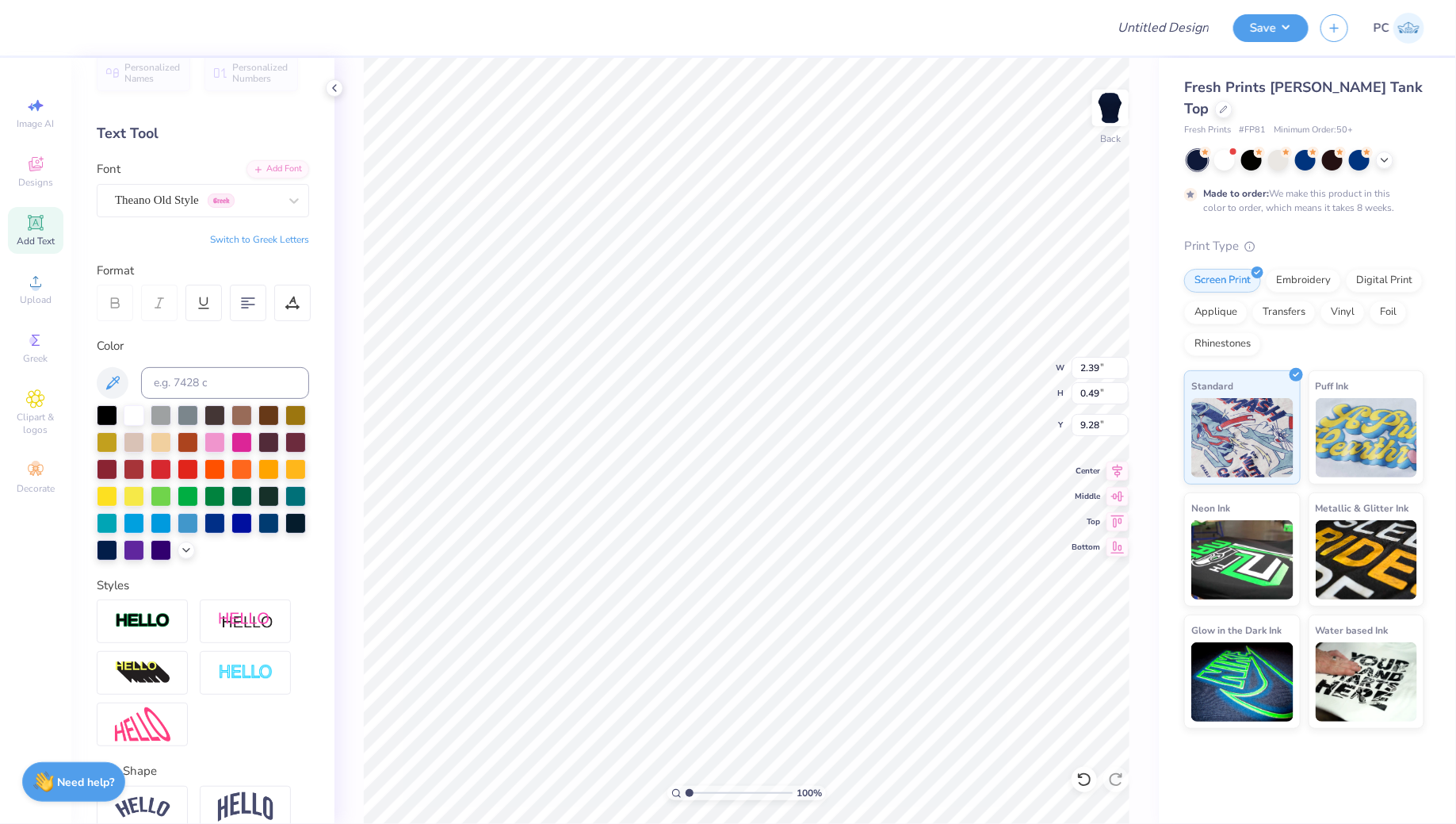
type input "12.10"
type textarea "est.1922"
type input "4.15"
type input "1.47"
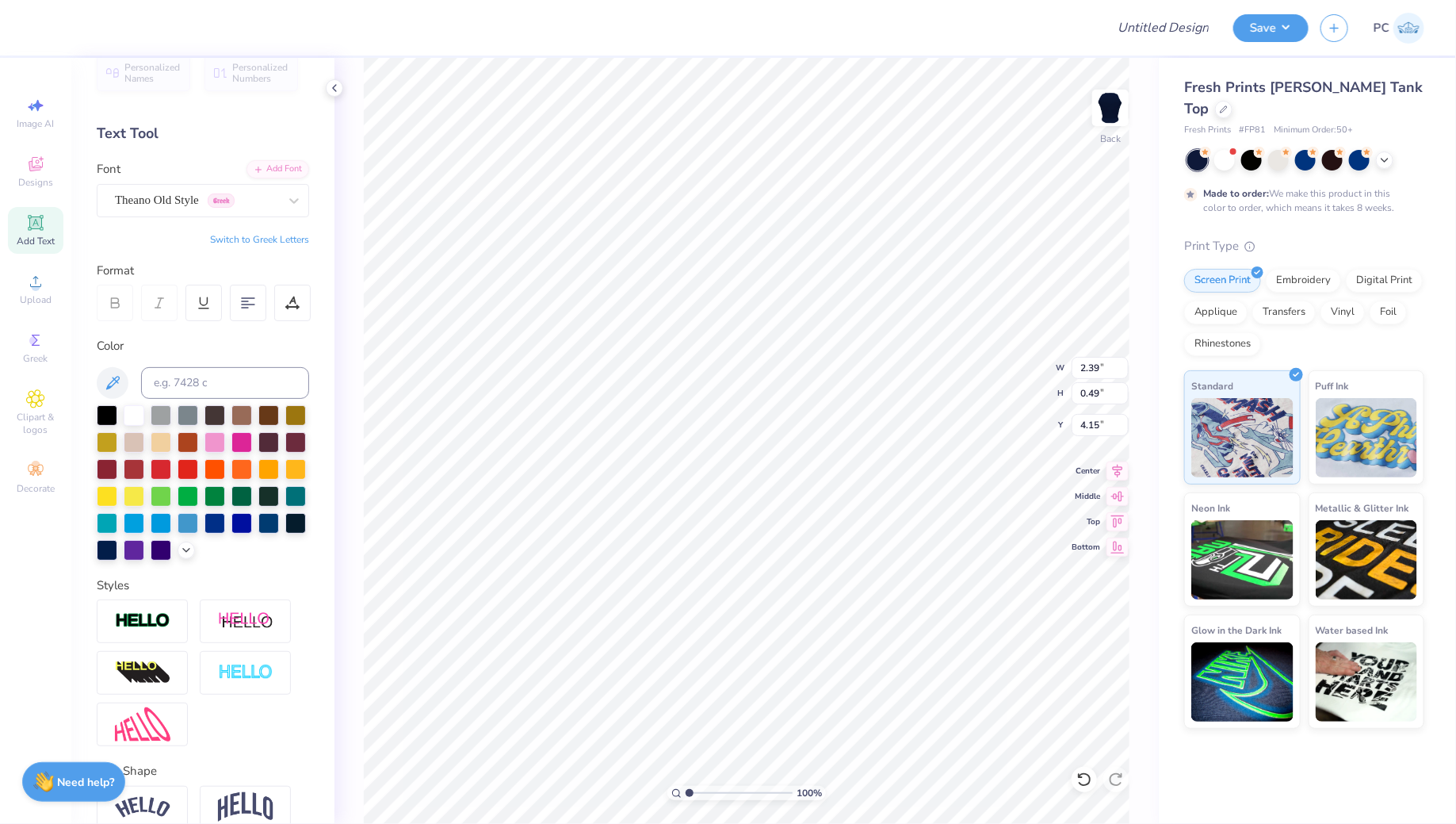
type input "0.30"
type input "4.34"
type input "4.96"
type input "2.84"
type input "3.22"
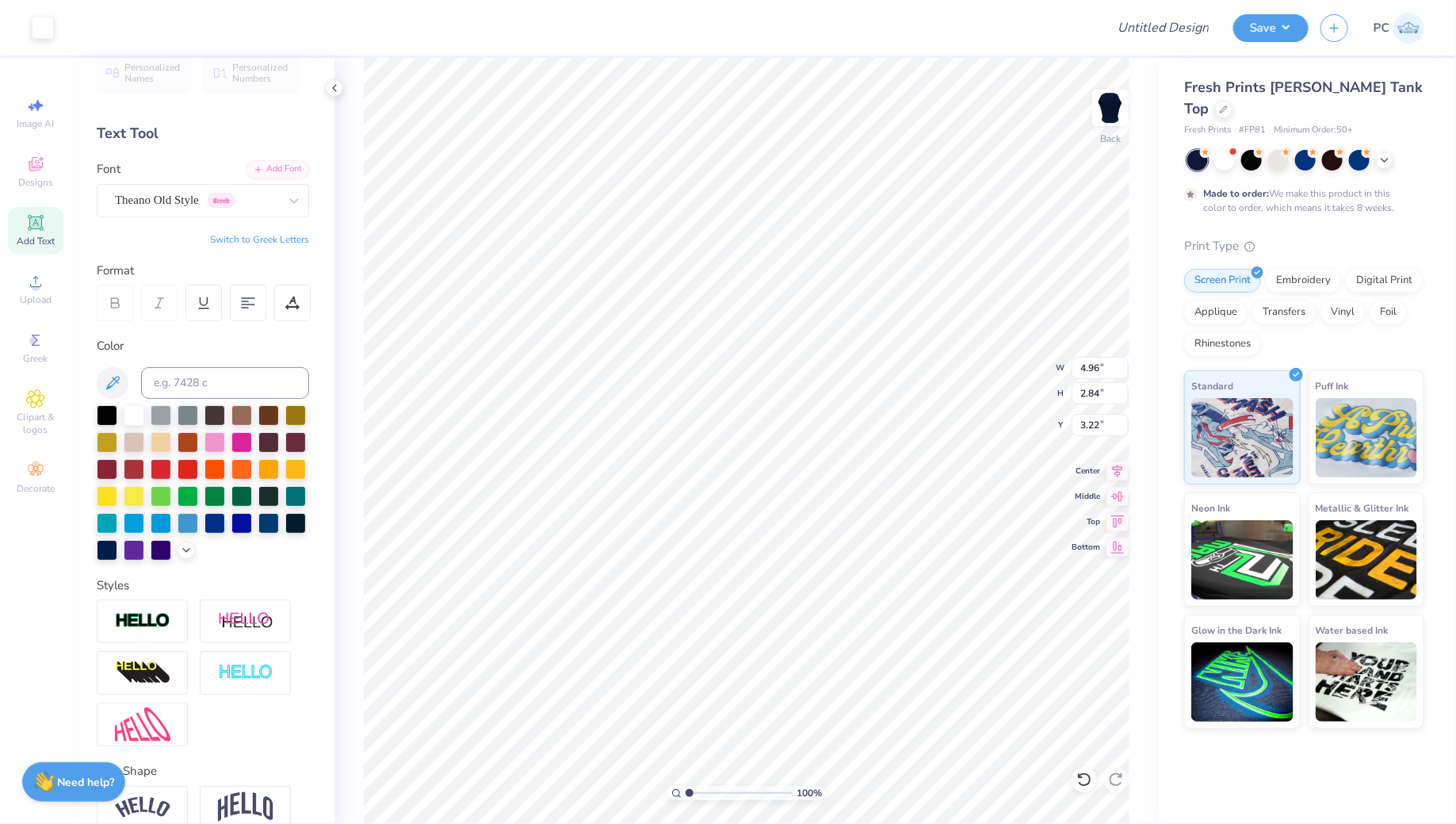
type input "1.47"
type input "0.30"
type input "4.12"
type input "4.92"
type input "4.16"
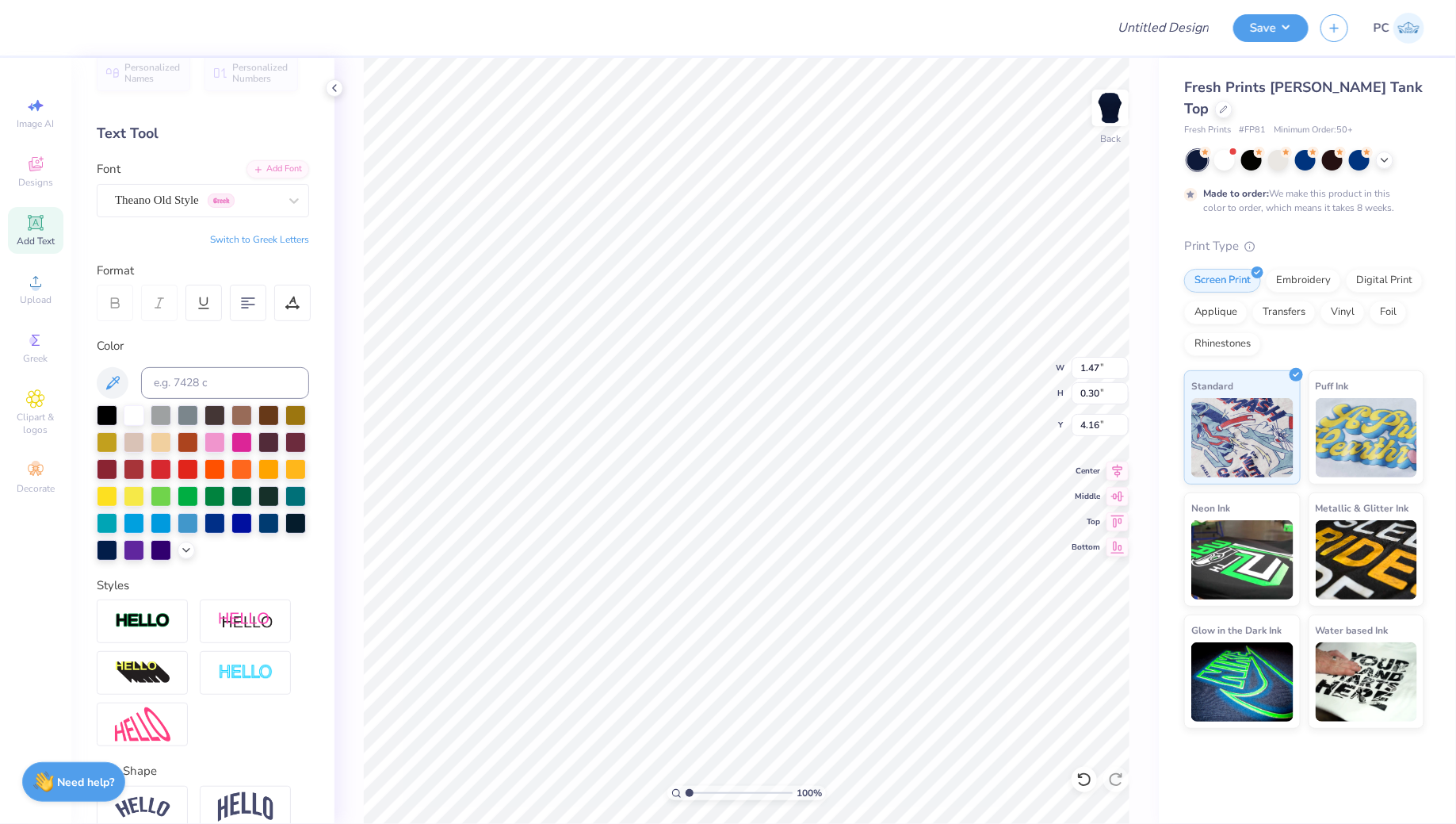
type input "1.24"
type input "0.25"
type input "4.21"
type input "4.96"
type input "2.84"
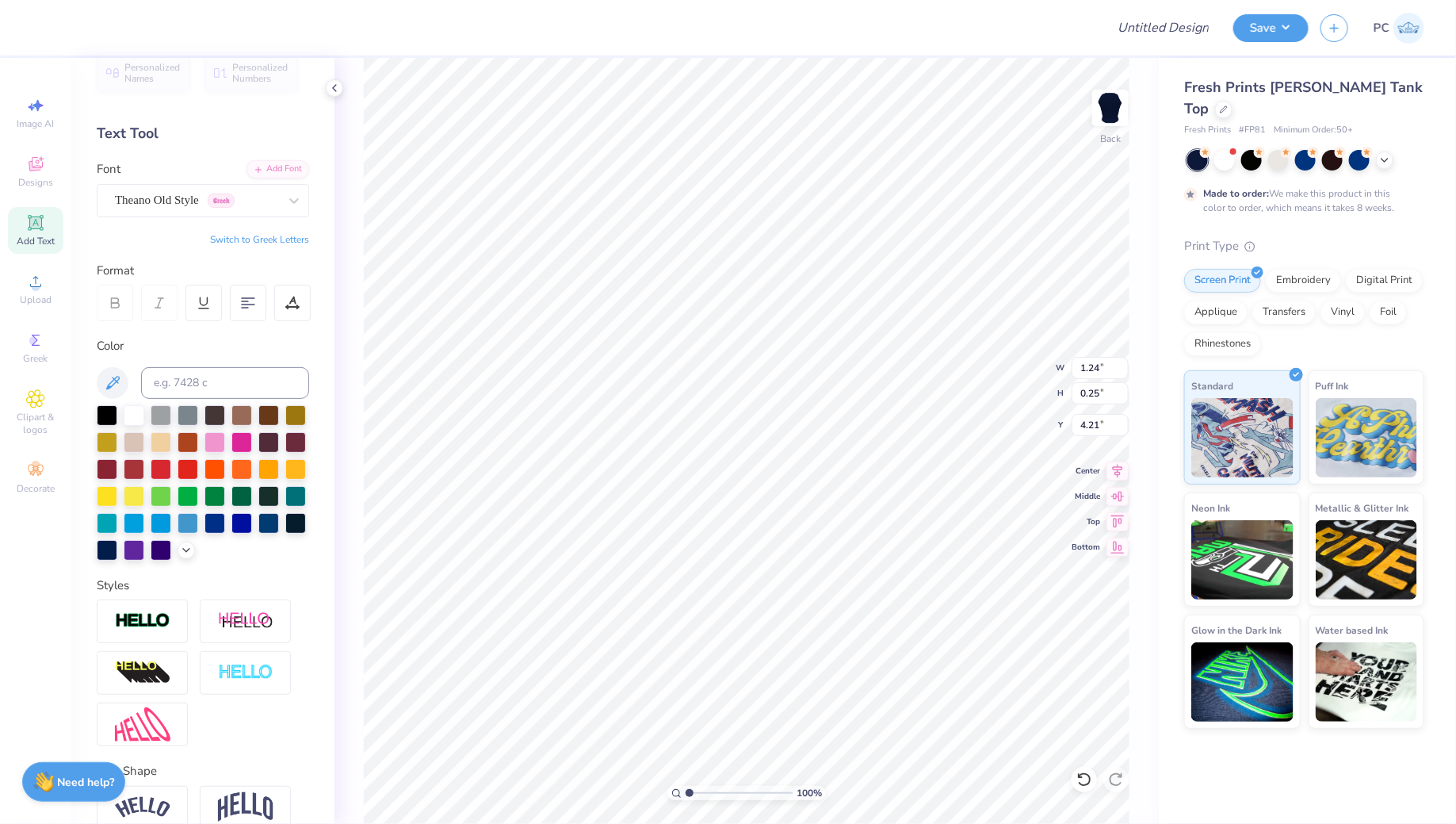
type input "3.22"
type input "1.24"
type input "0.25"
type input "4.22"
click at [830, 563] on li "Group" at bounding box center [840, 568] width 124 height 31
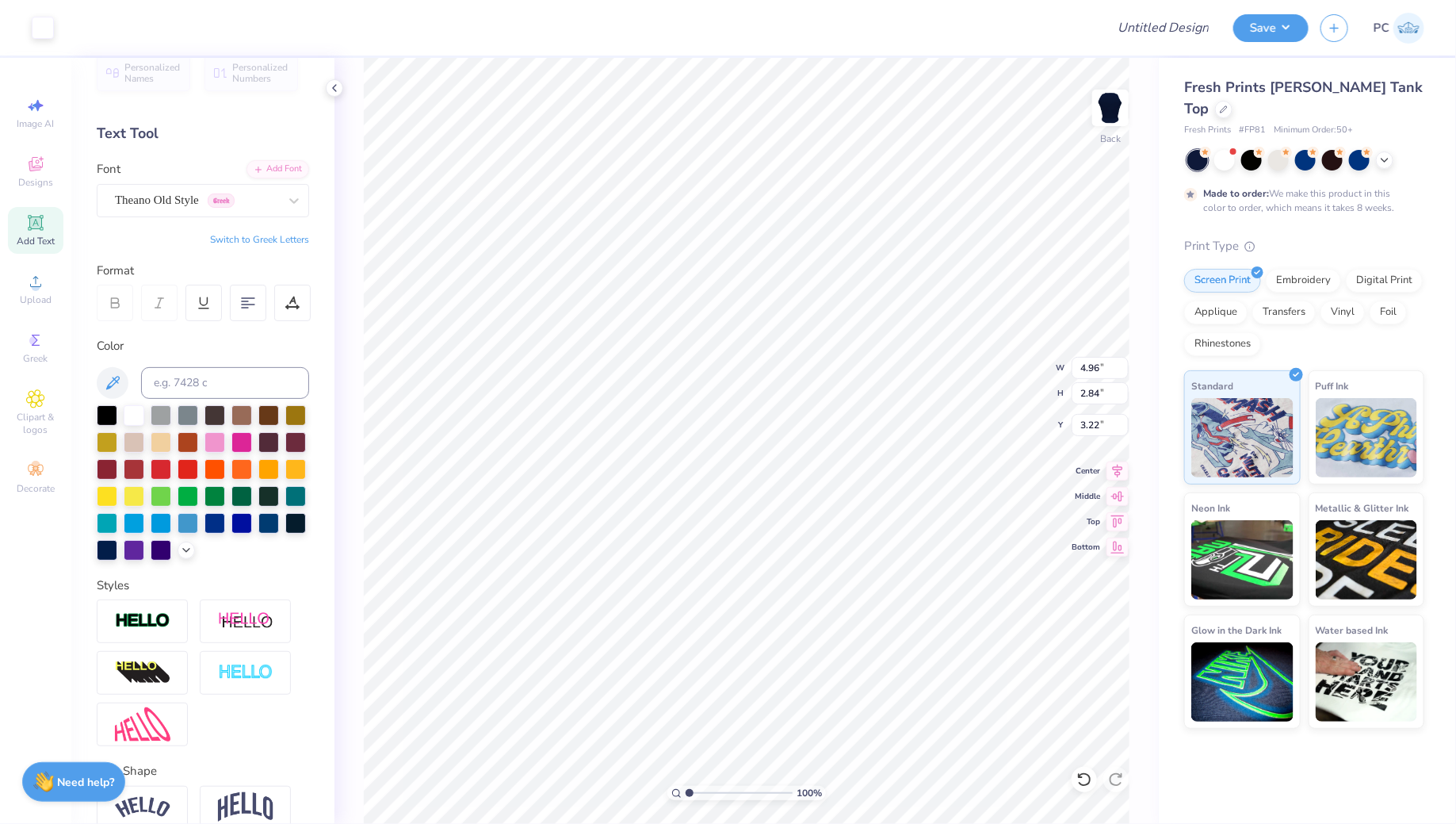
type input "3.00"
click at [1193, 33] on input "Design Title" at bounding box center [1143, 27] width 155 height 32
type input "Merch"
click at [1271, 23] on button "Save" at bounding box center [1271, 26] width 75 height 27
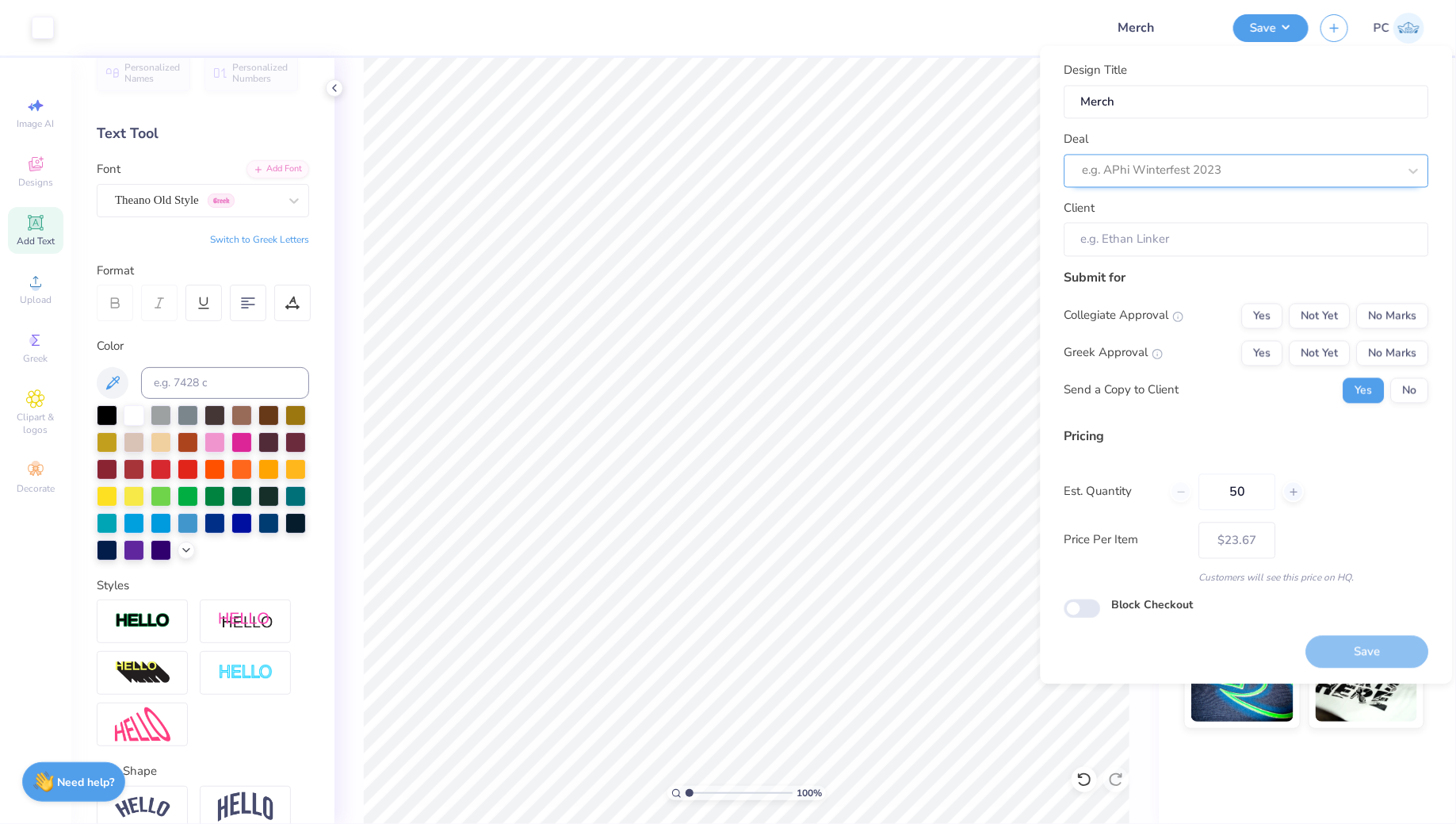
click at [1153, 176] on div at bounding box center [1240, 171] width 315 height 21
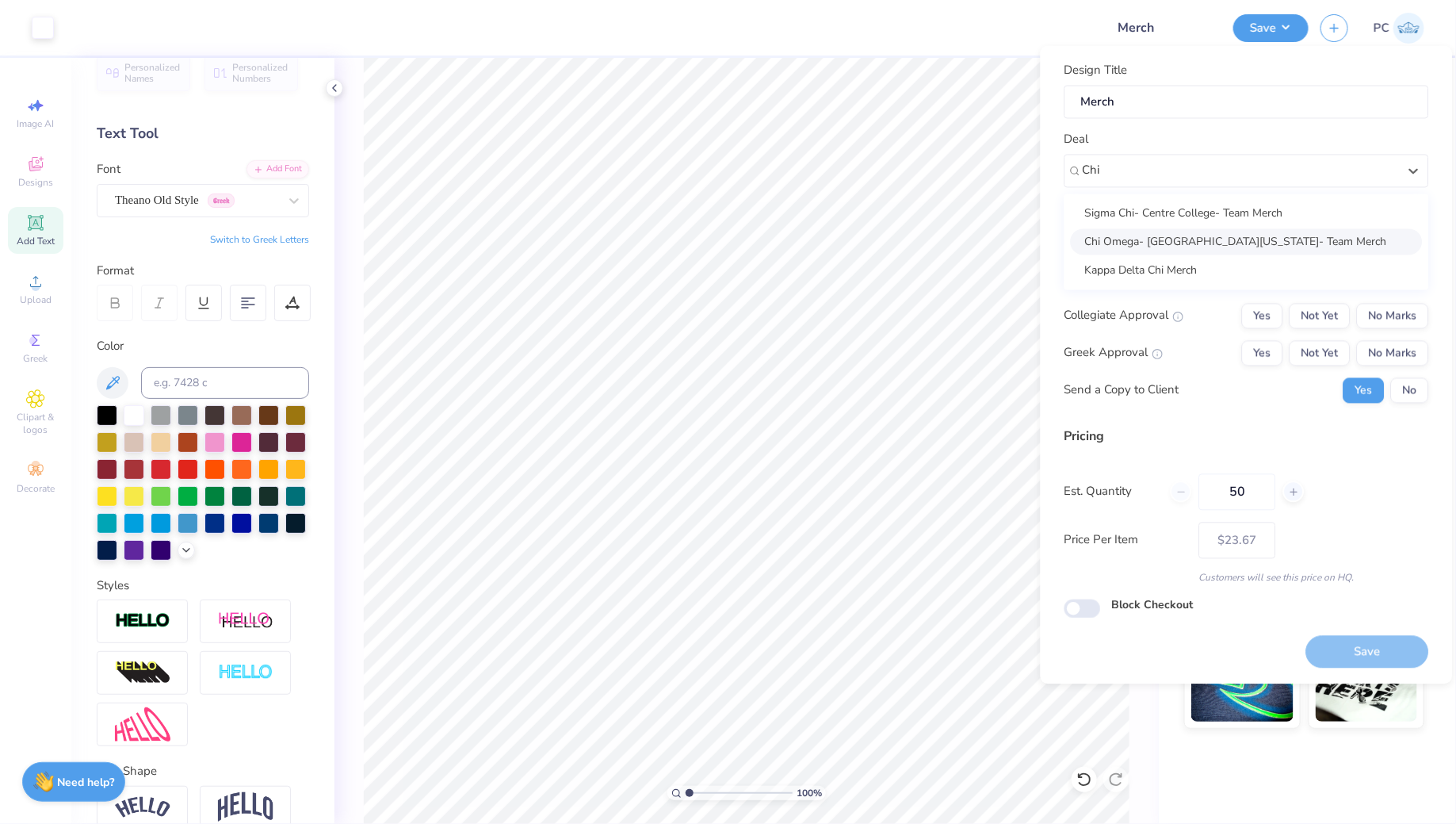
click at [1168, 245] on div "Chi Omega- University Of Rhode Island- Team Merch" at bounding box center [1246, 241] width 352 height 27
type input "Chi"
type input "Francesca Molesso"
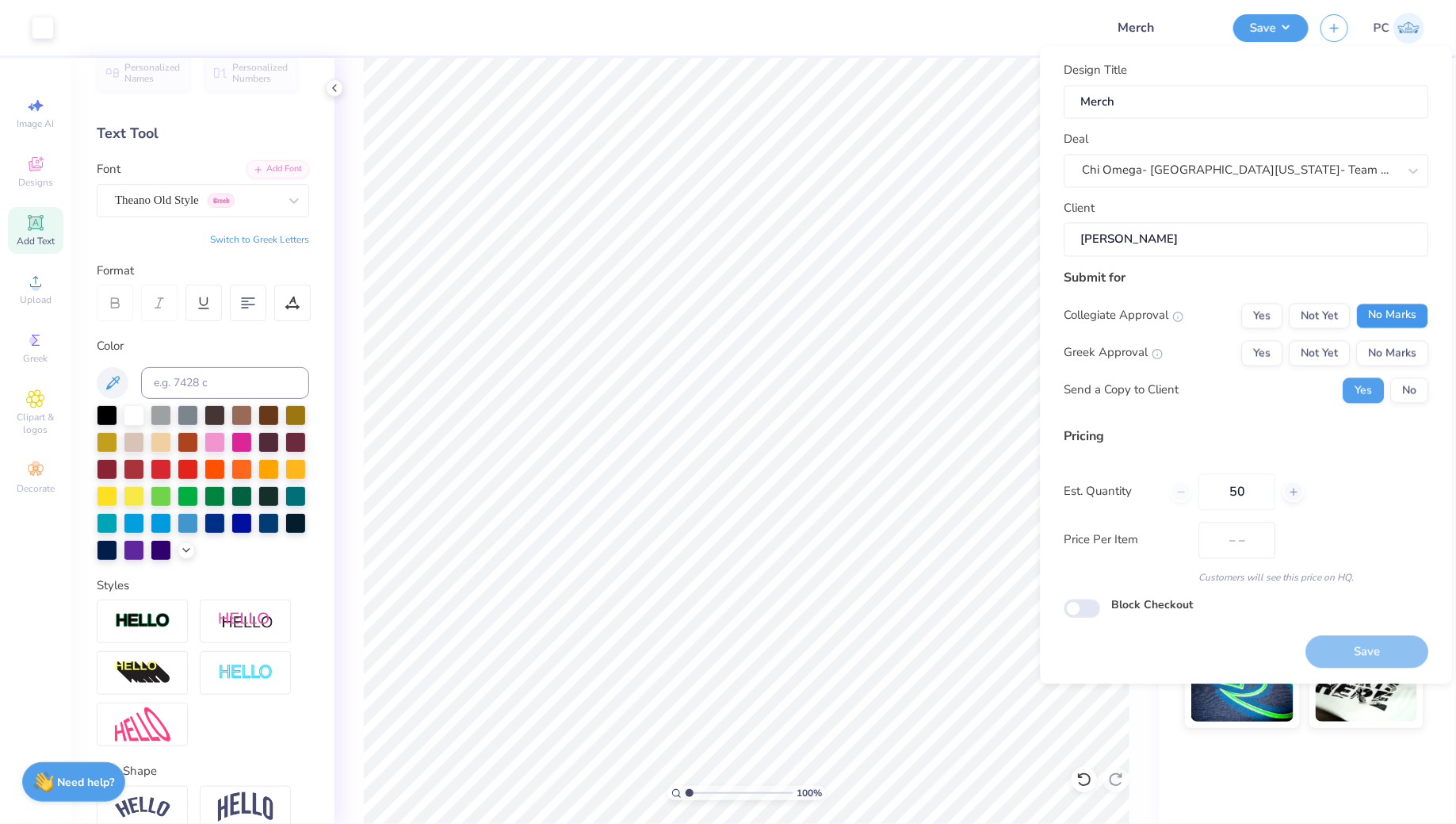
click at [1403, 310] on button "No Marks" at bounding box center [1393, 316] width 72 height 26
click at [1260, 319] on button "Yes" at bounding box center [1262, 316] width 41 height 26
click at [1390, 325] on button "No Marks" at bounding box center [1393, 316] width 72 height 26
click at [1263, 360] on button "Yes" at bounding box center [1262, 353] width 41 height 26
type input "$28.06"
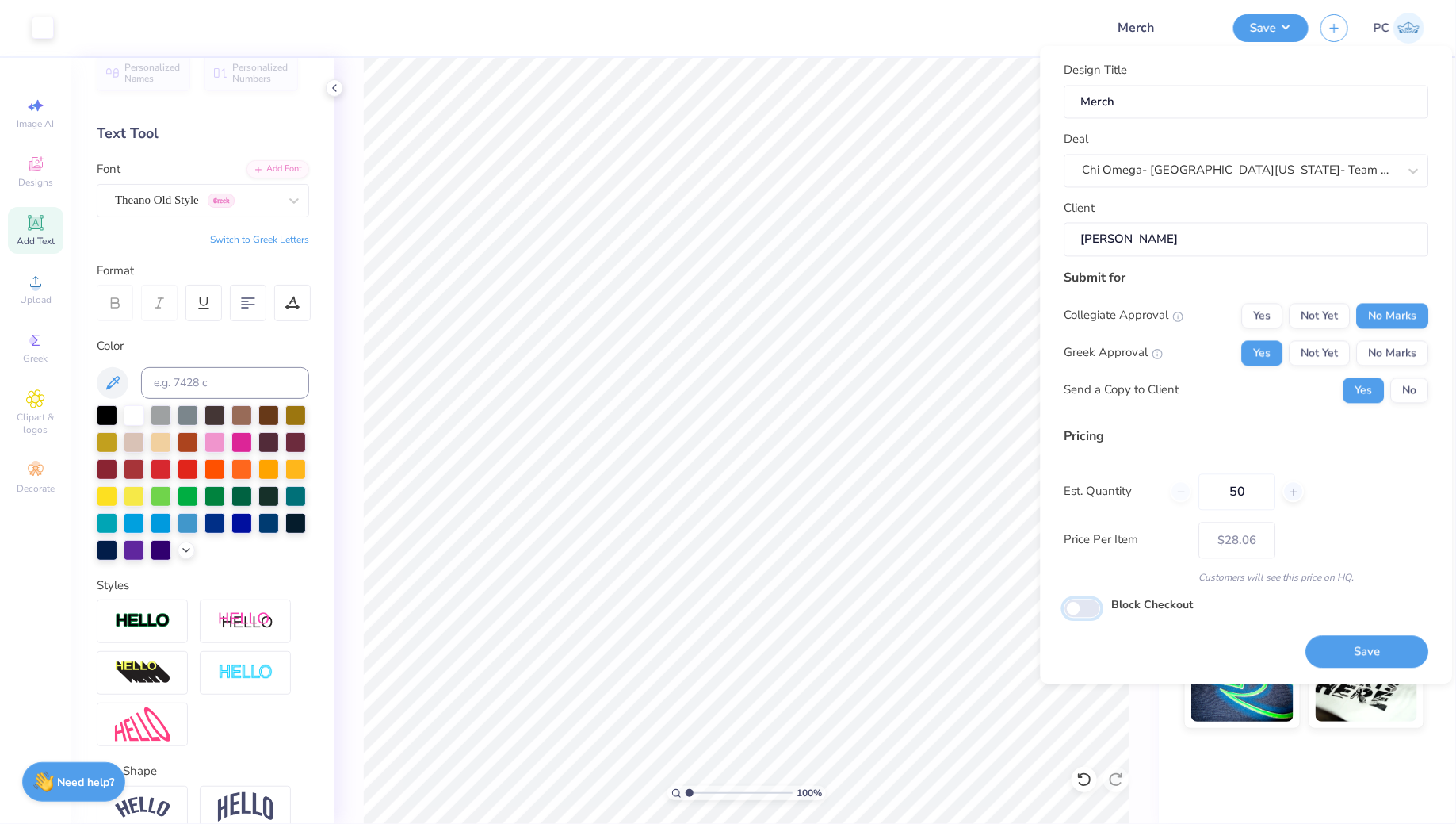
click at [1094, 602] on input "Block Checkout" at bounding box center [1082, 608] width 37 height 19
checkbox input "true"
click at [1367, 641] on button "Save" at bounding box center [1367, 653] width 123 height 33
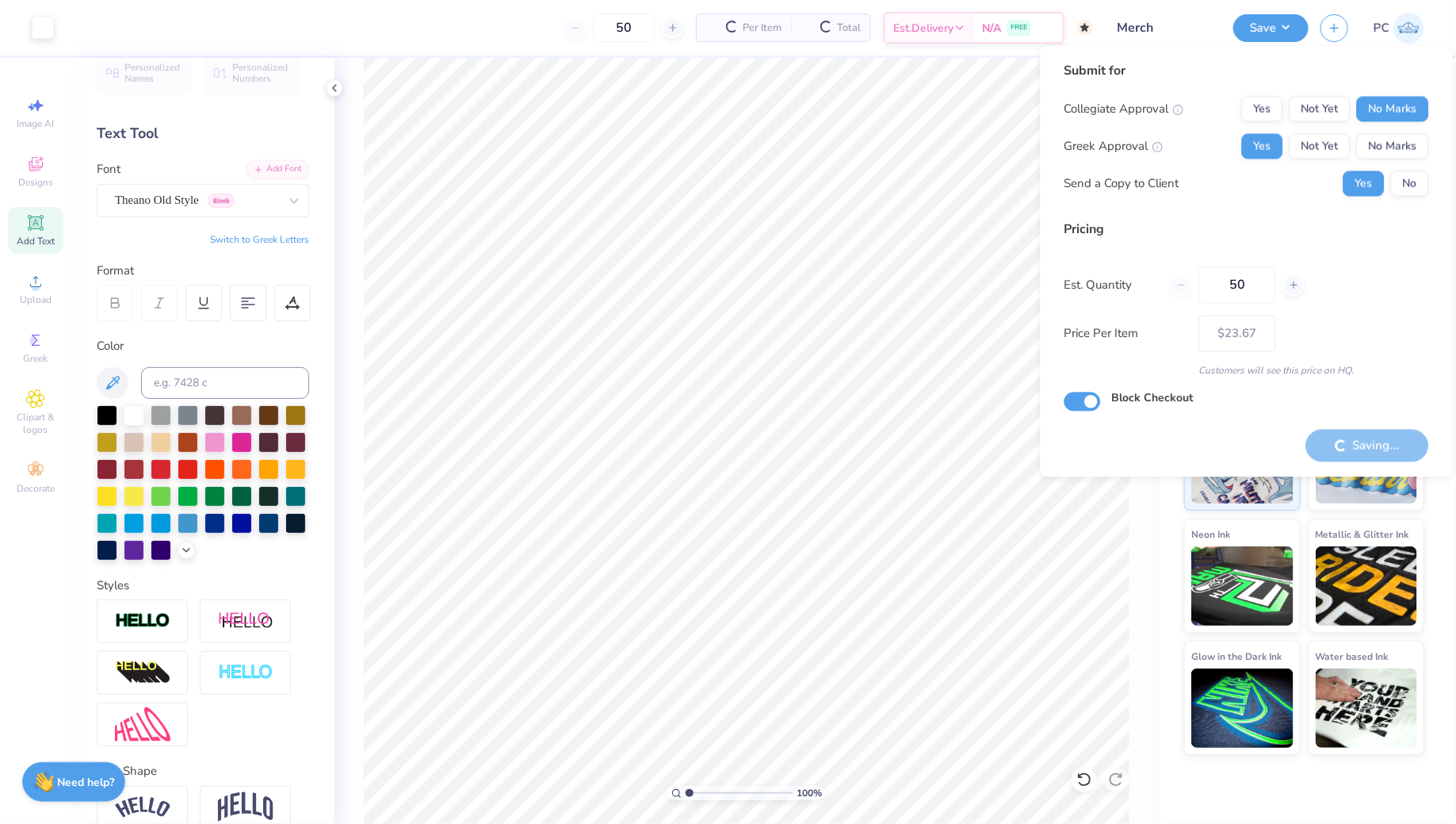
type input "– –"
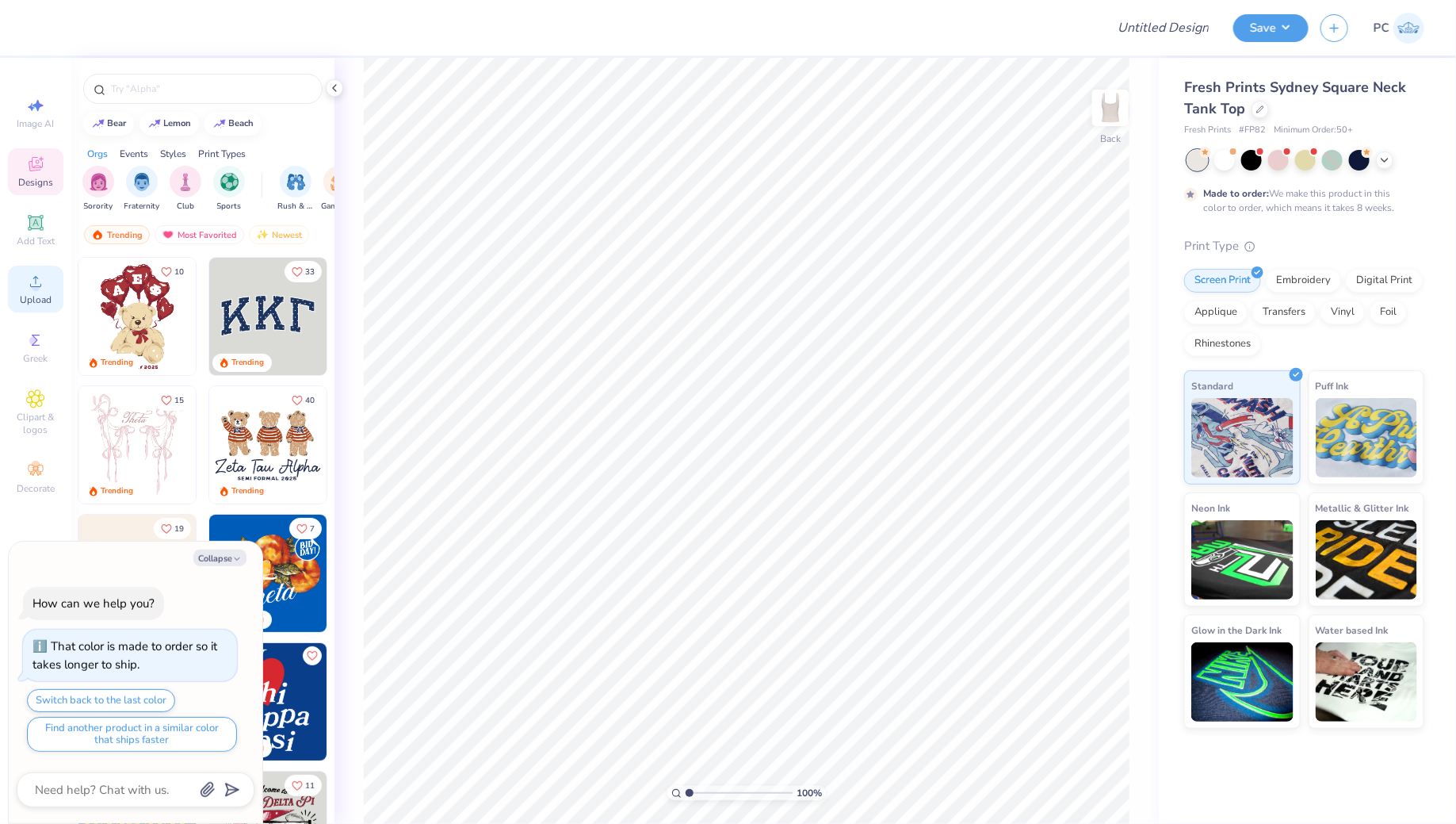
click at [34, 304] on span "Upload" at bounding box center [35, 299] width 32 height 13
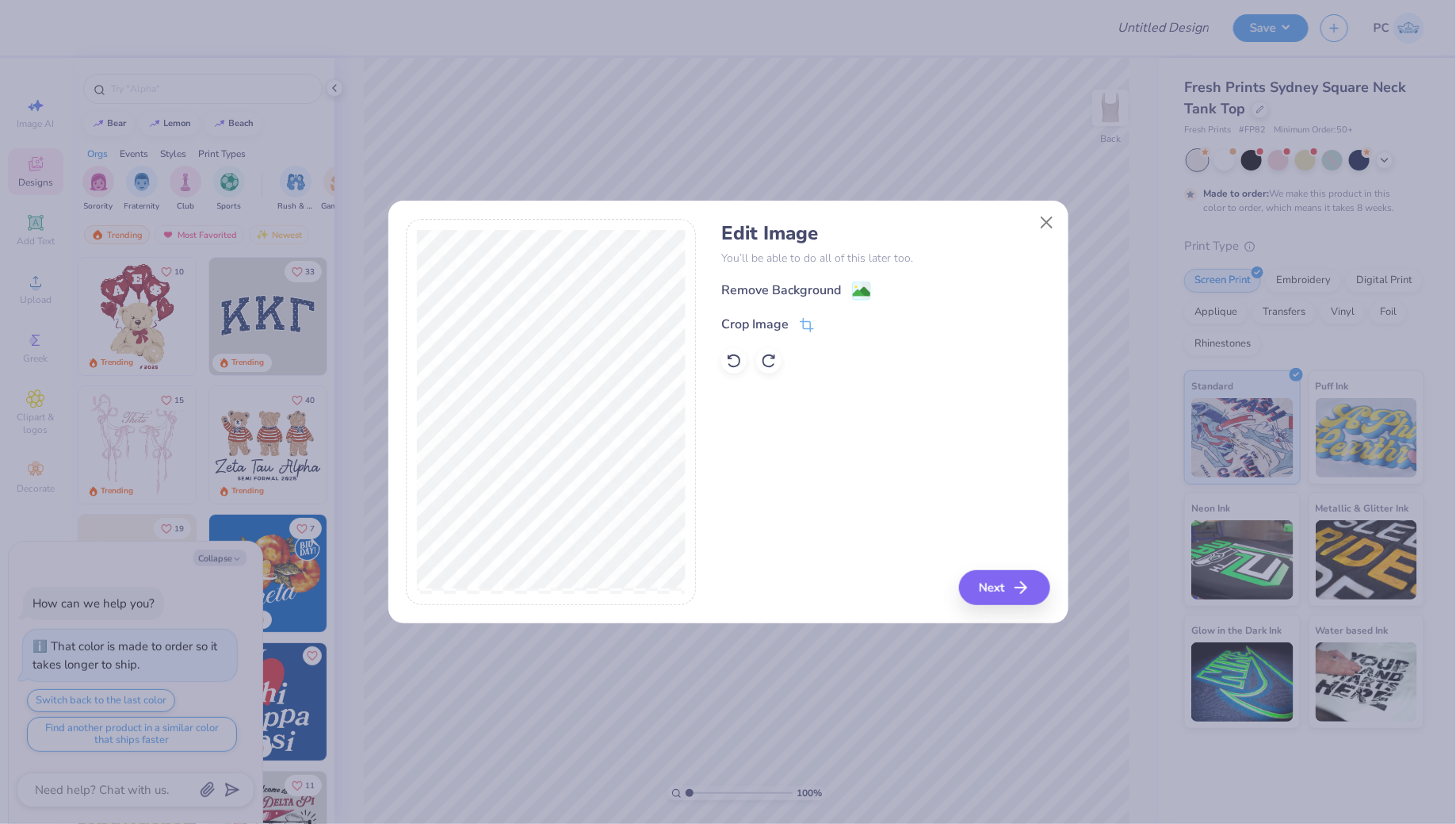
click at [817, 321] on div "Crop Image" at bounding box center [885, 324] width 329 height 19
click at [805, 322] on icon at bounding box center [806, 327] width 15 height 15
click at [833, 321] on icon at bounding box center [832, 324] width 9 height 9
click at [869, 283] on g at bounding box center [861, 292] width 19 height 19
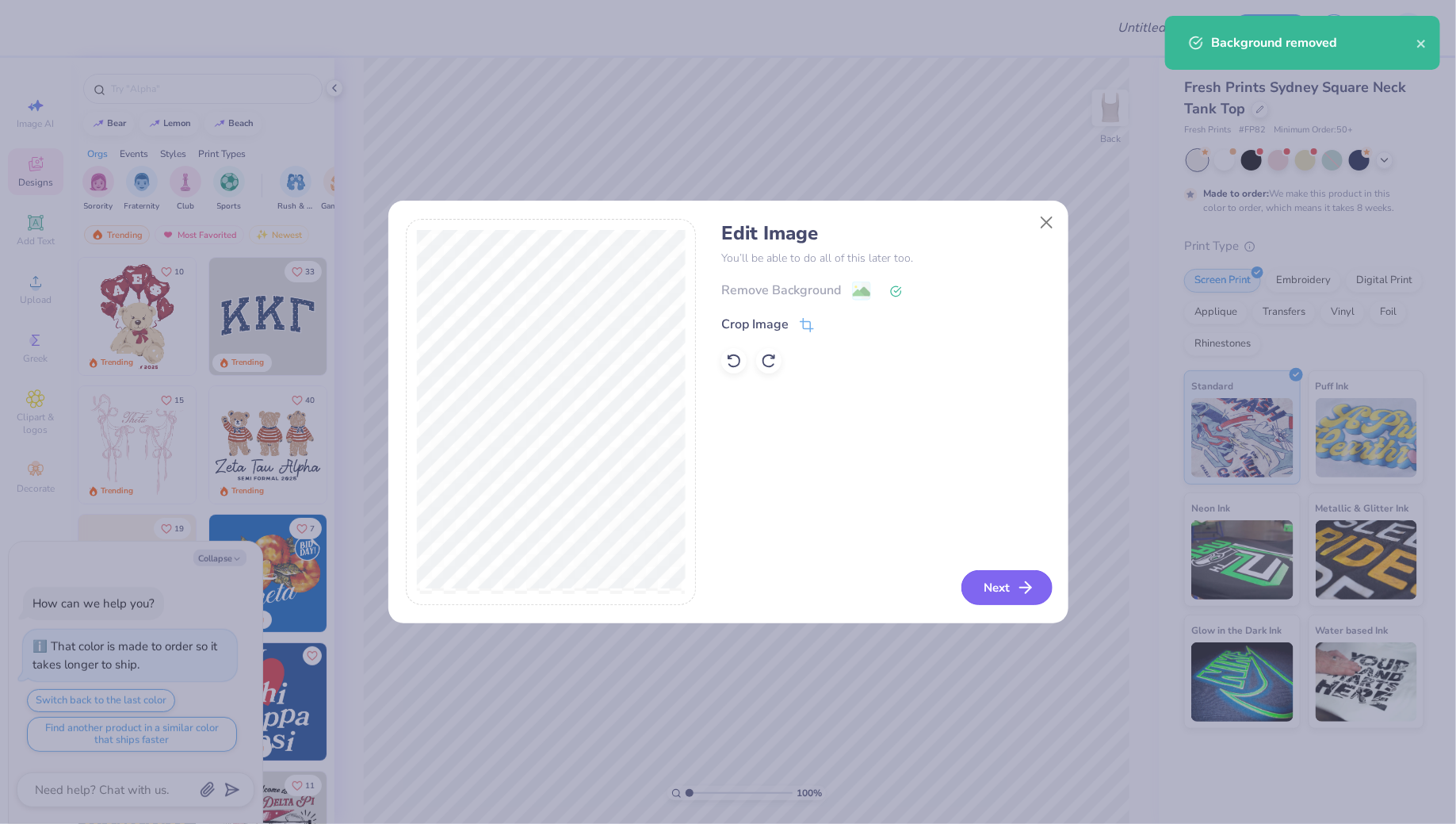
click at [989, 578] on button "Next" at bounding box center [1007, 587] width 91 height 35
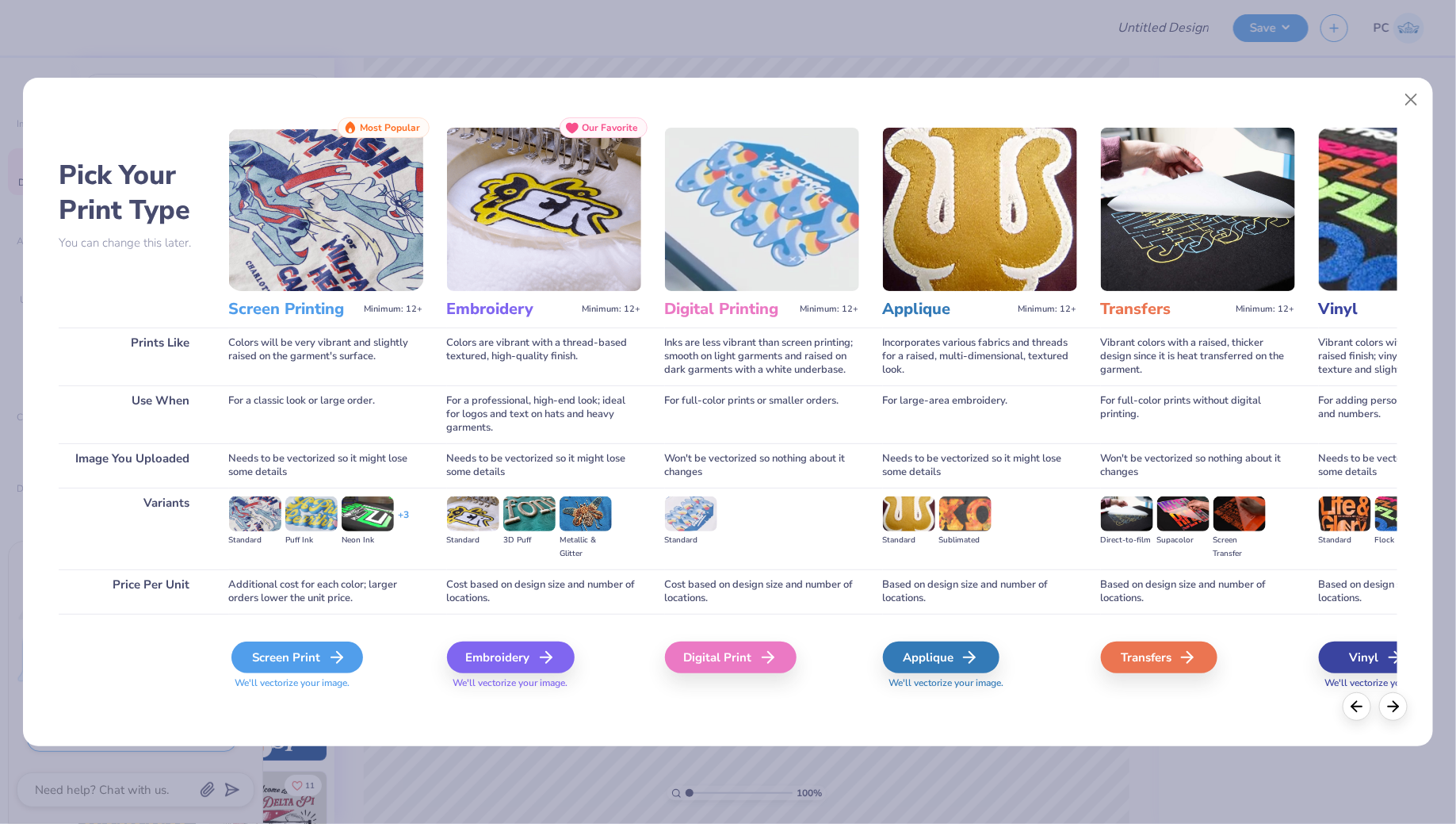
click at [304, 659] on div "Screen Print" at bounding box center [297, 657] width 131 height 32
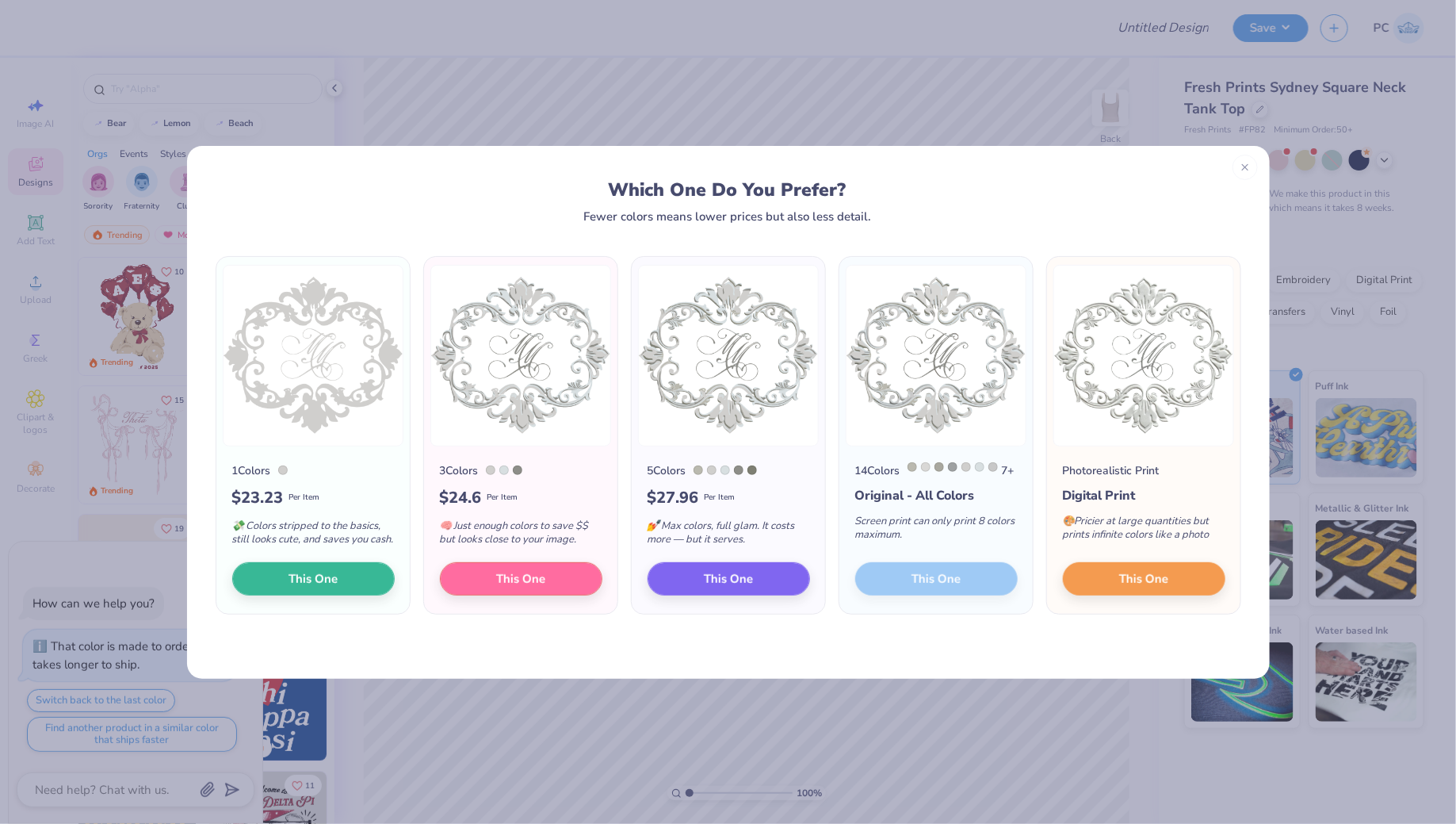
click at [929, 582] on div "14 Colors 7 + Original - All Colors Screen print can only print 8 colors maximu…" at bounding box center [936, 531] width 194 height 168
click at [698, 580] on button "This One" at bounding box center [728, 576] width 163 height 33
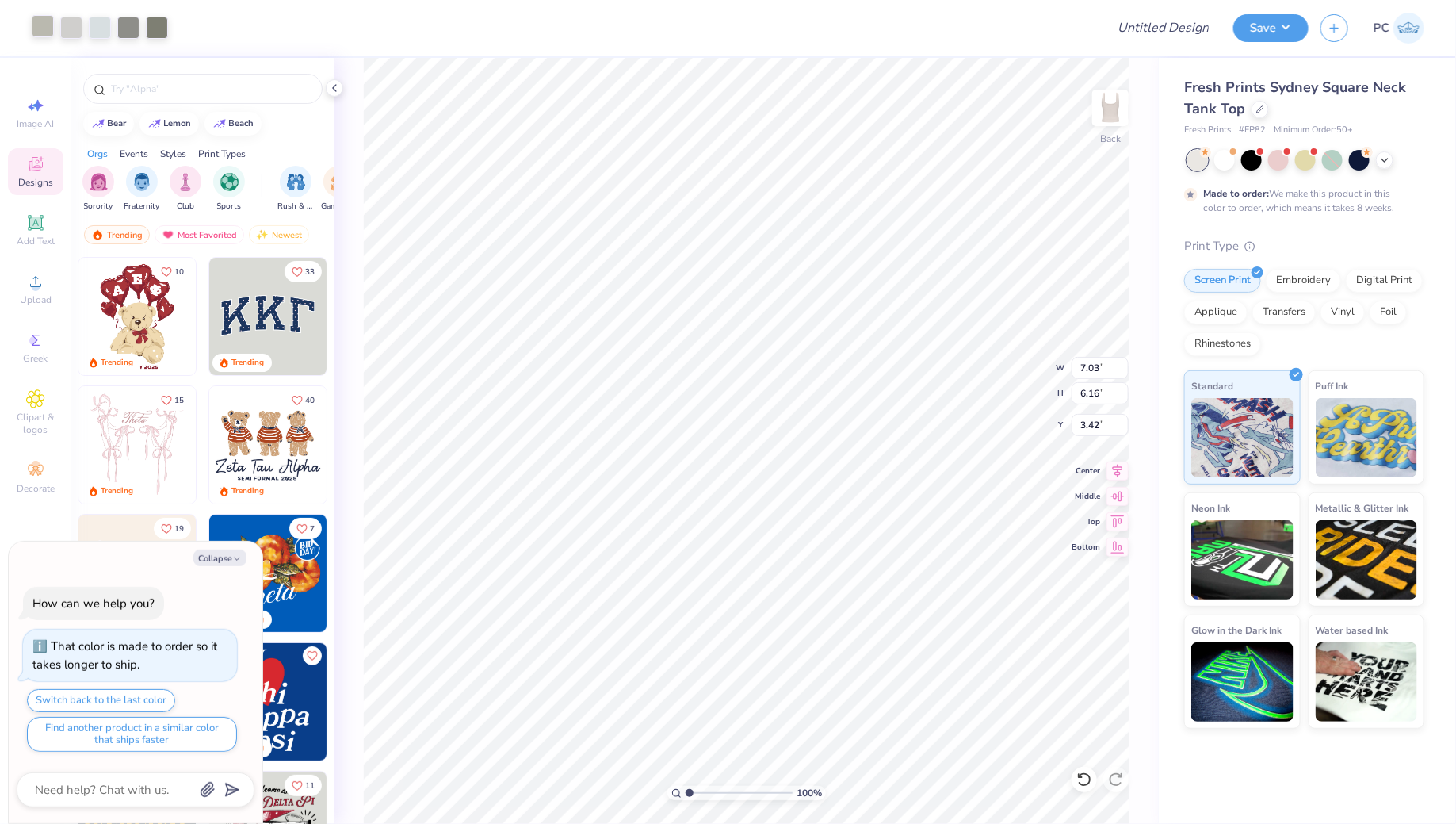
click at [39, 37] on div at bounding box center [43, 27] width 22 height 22
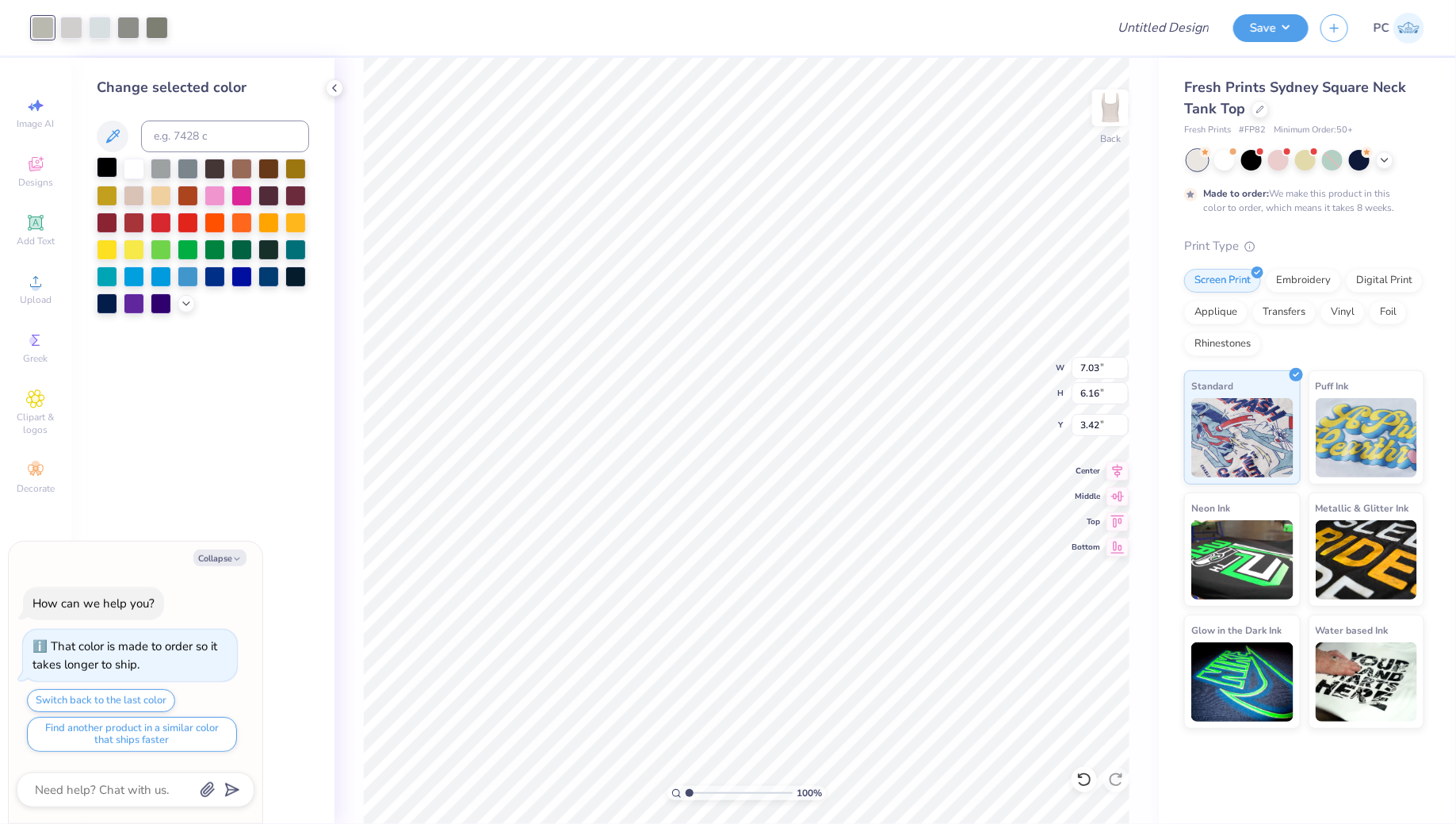
click at [105, 168] on div at bounding box center [107, 167] width 21 height 21
click at [62, 16] on div at bounding box center [71, 27] width 22 height 22
click at [100, 173] on div at bounding box center [107, 167] width 21 height 21
click at [76, 29] on div at bounding box center [71, 27] width 22 height 22
click at [107, 165] on div at bounding box center [107, 167] width 21 height 21
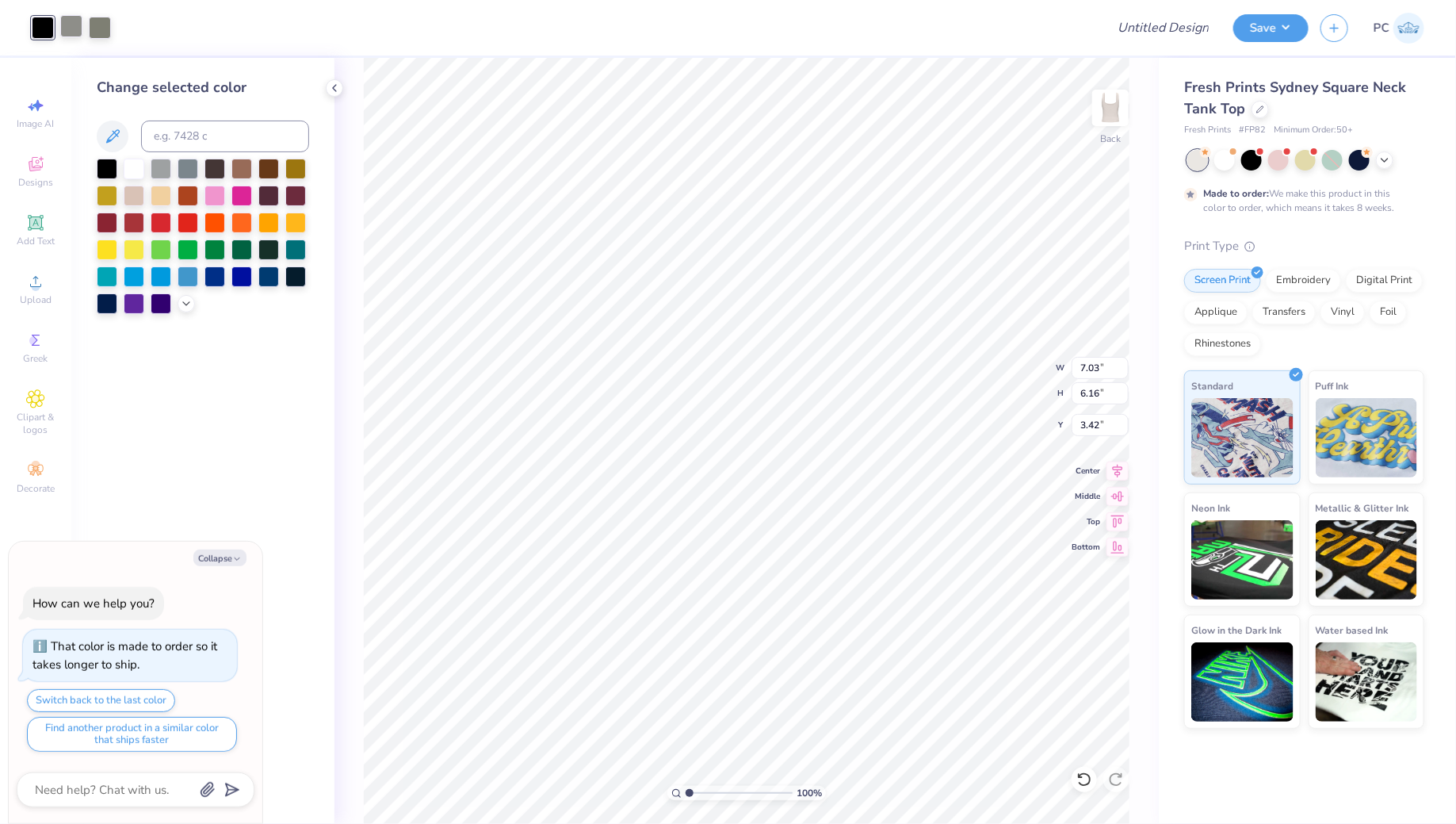
click at [75, 27] on div at bounding box center [71, 27] width 22 height 22
click at [110, 161] on div at bounding box center [107, 167] width 21 height 21
click at [75, 31] on div at bounding box center [71, 27] width 22 height 22
click at [106, 172] on div at bounding box center [107, 167] width 21 height 21
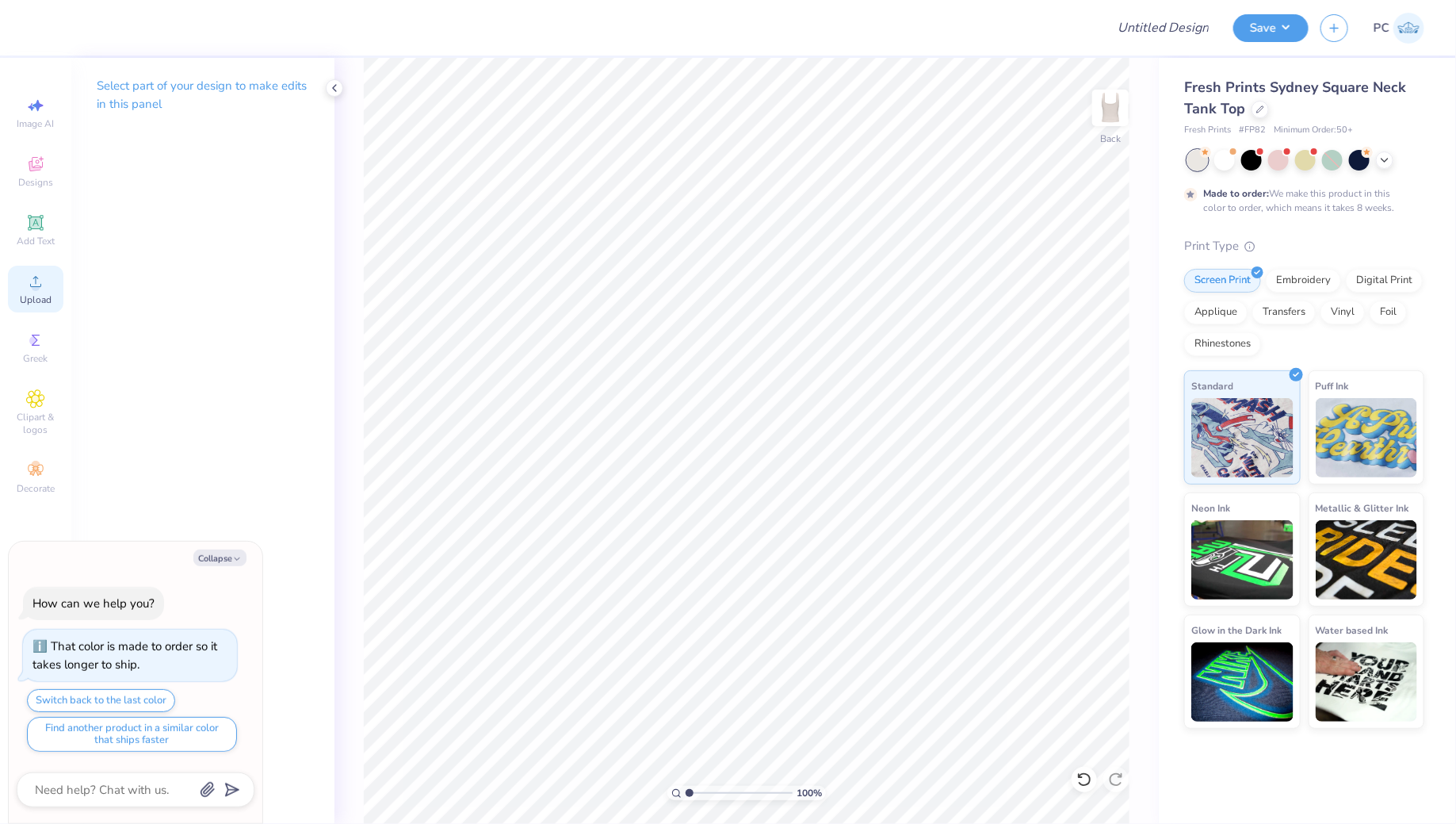
click at [39, 290] on icon at bounding box center [36, 281] width 19 height 19
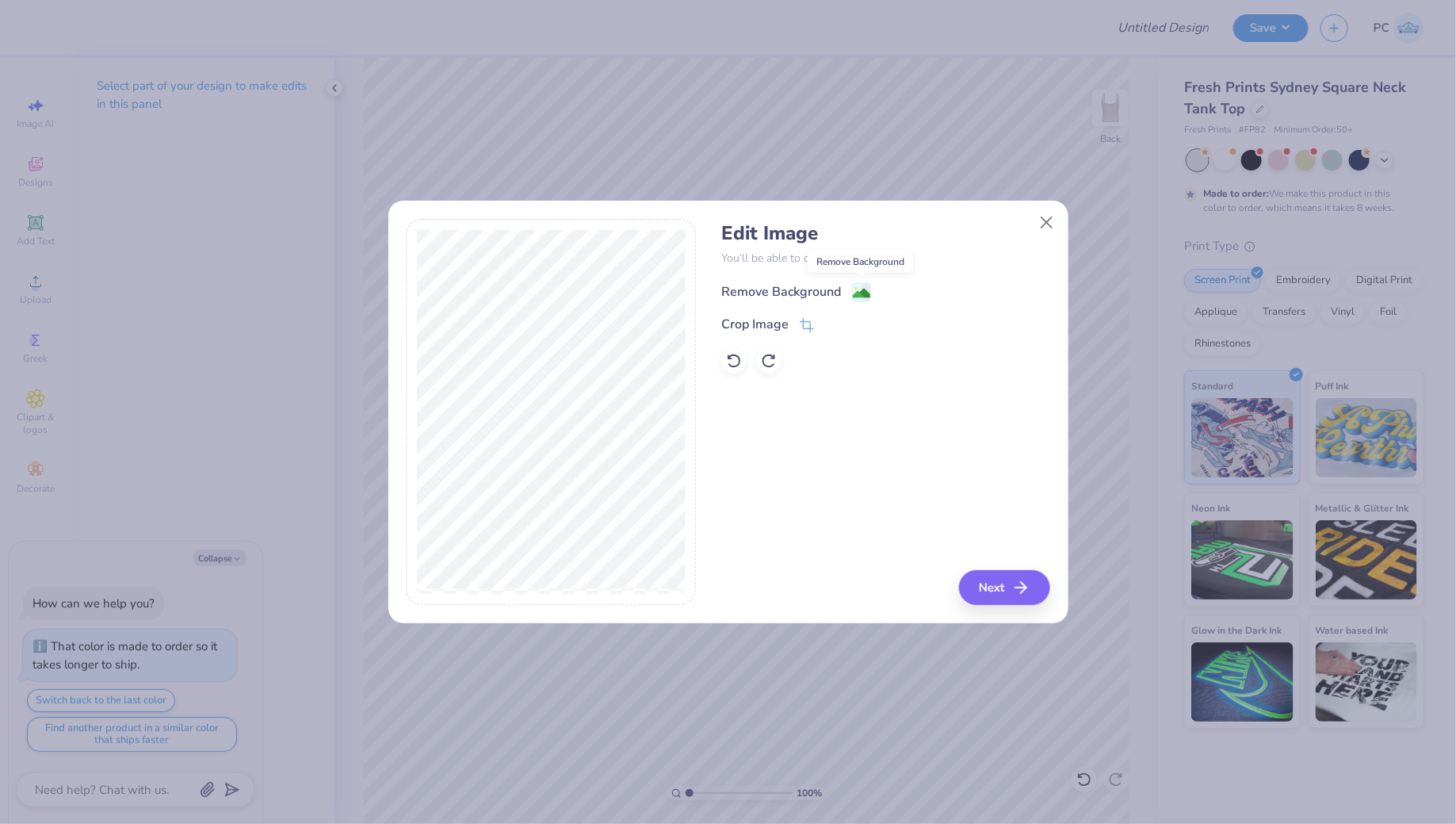
click at [857, 286] on image at bounding box center [861, 293] width 17 height 17
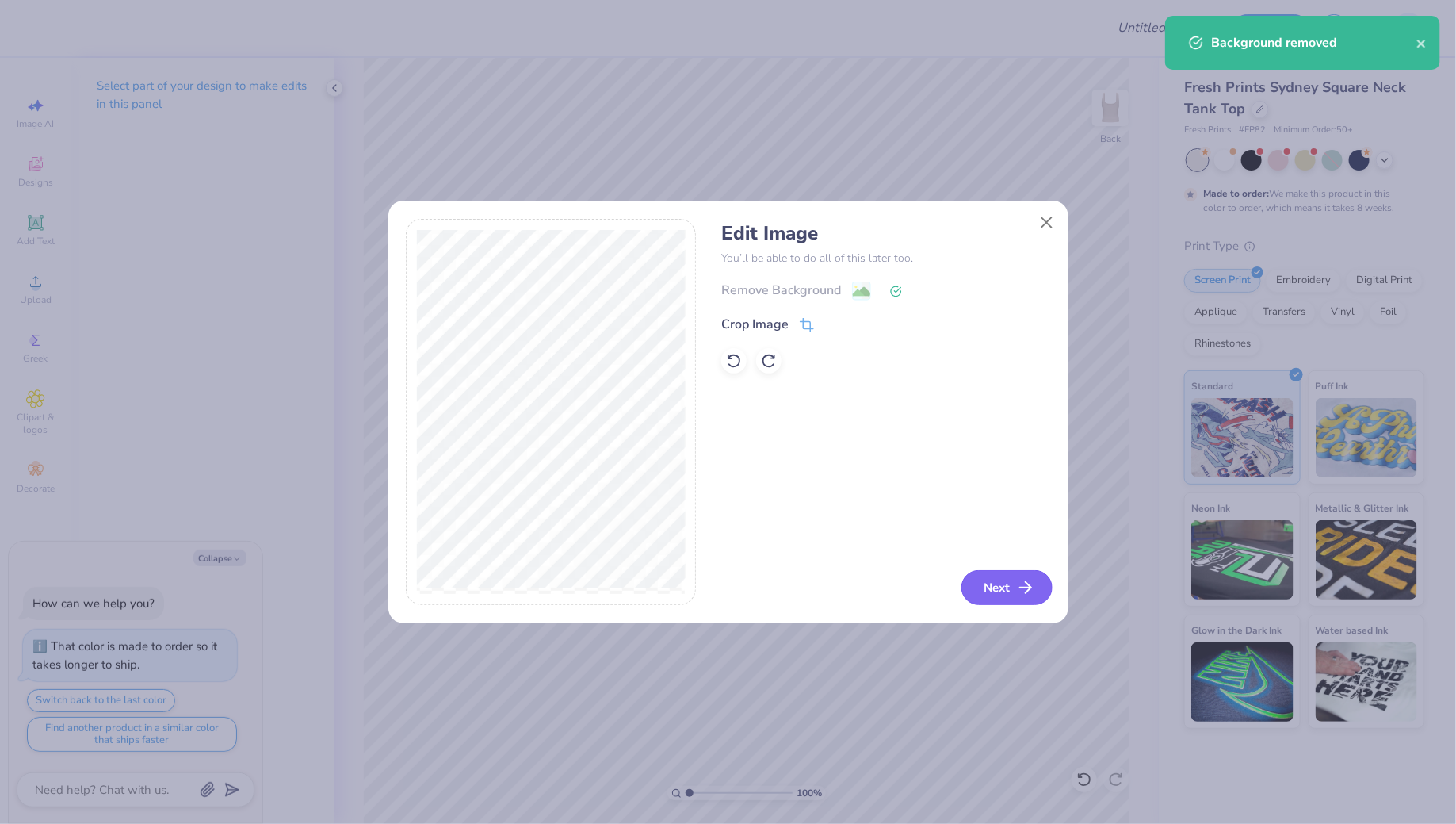
click at [993, 593] on button "Next" at bounding box center [1007, 587] width 91 height 35
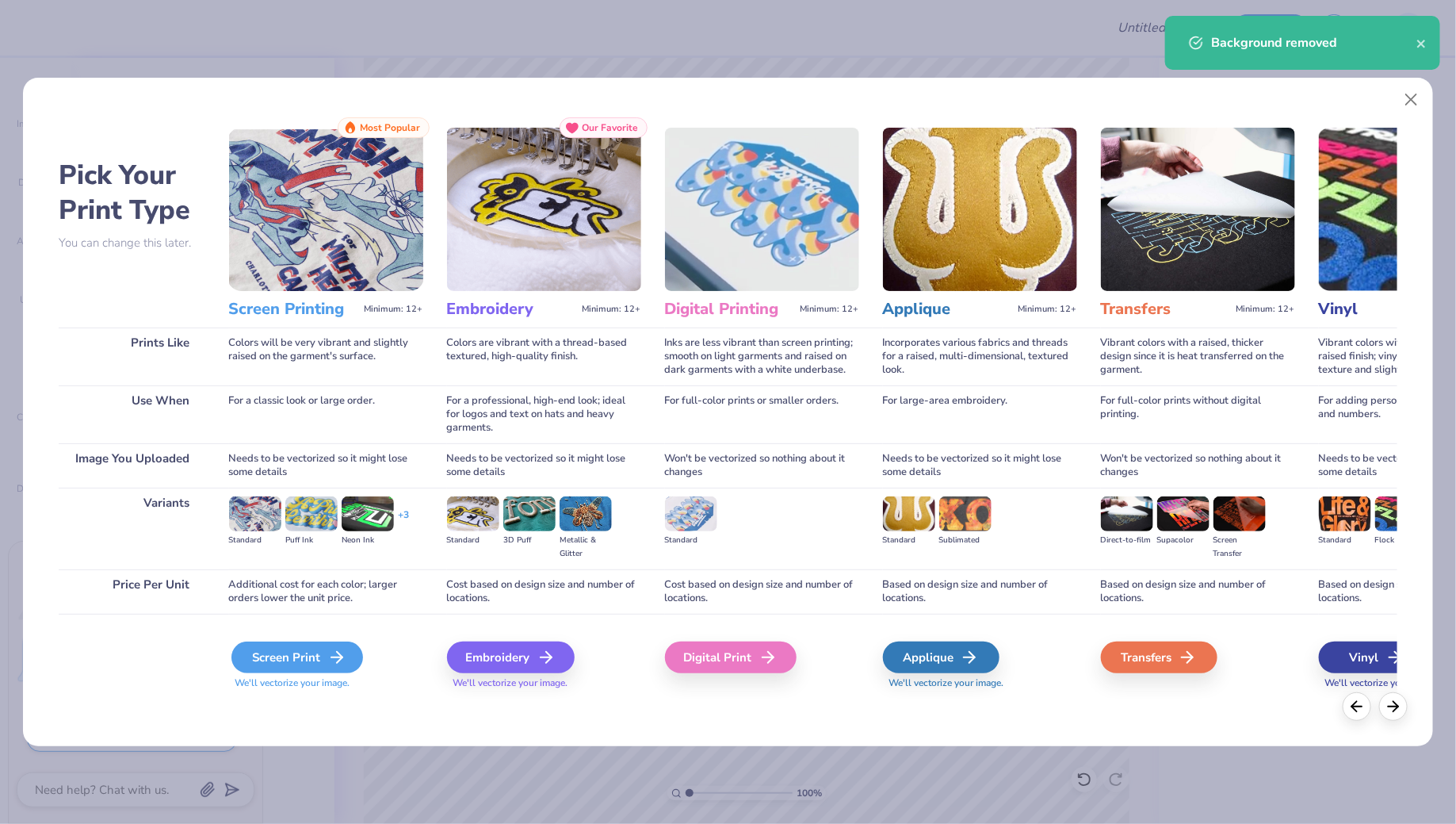
click at [303, 655] on div "Screen Print" at bounding box center [297, 657] width 131 height 32
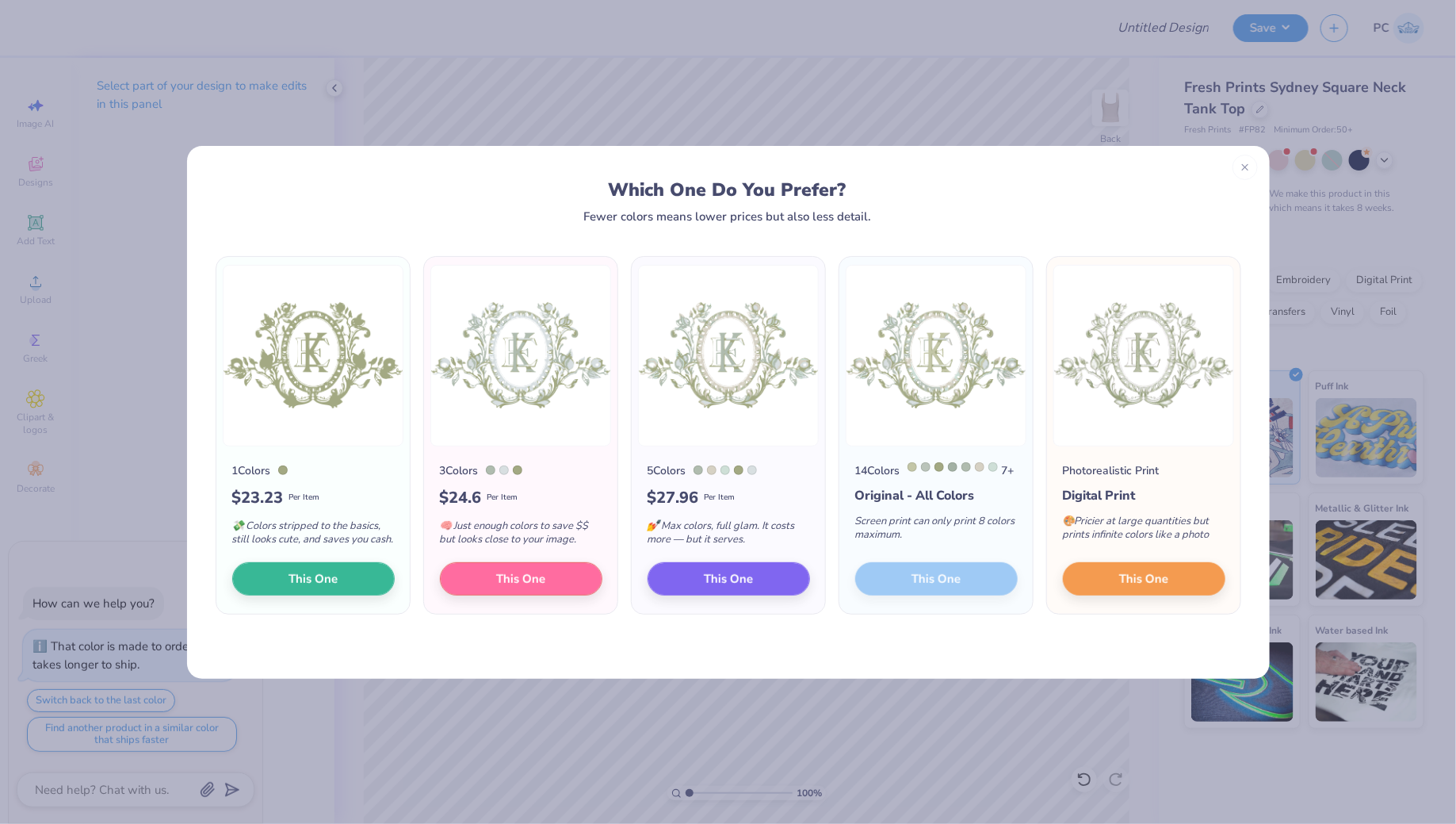
click at [950, 592] on div "14 Colors 7 + Original - All Colors Screen print can only print 8 colors maximu…" at bounding box center [936, 531] width 194 height 168
click at [974, 69] on div "Which One Do You Prefer? Fewer colors means lower prices but also less detail. …" at bounding box center [728, 412] width 1456 height 824
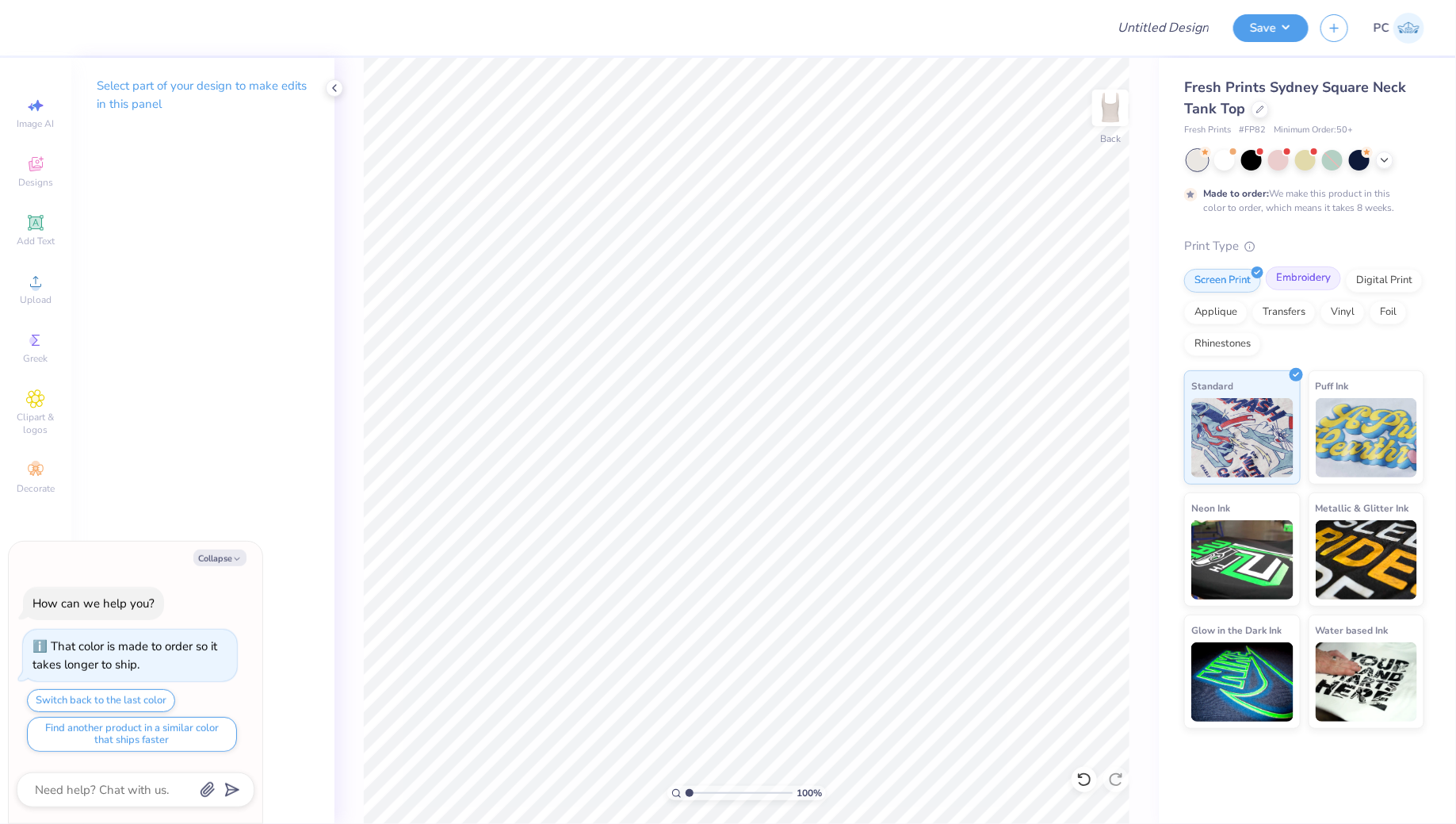
click at [1298, 276] on div "Embroidery" at bounding box center [1303, 279] width 75 height 24
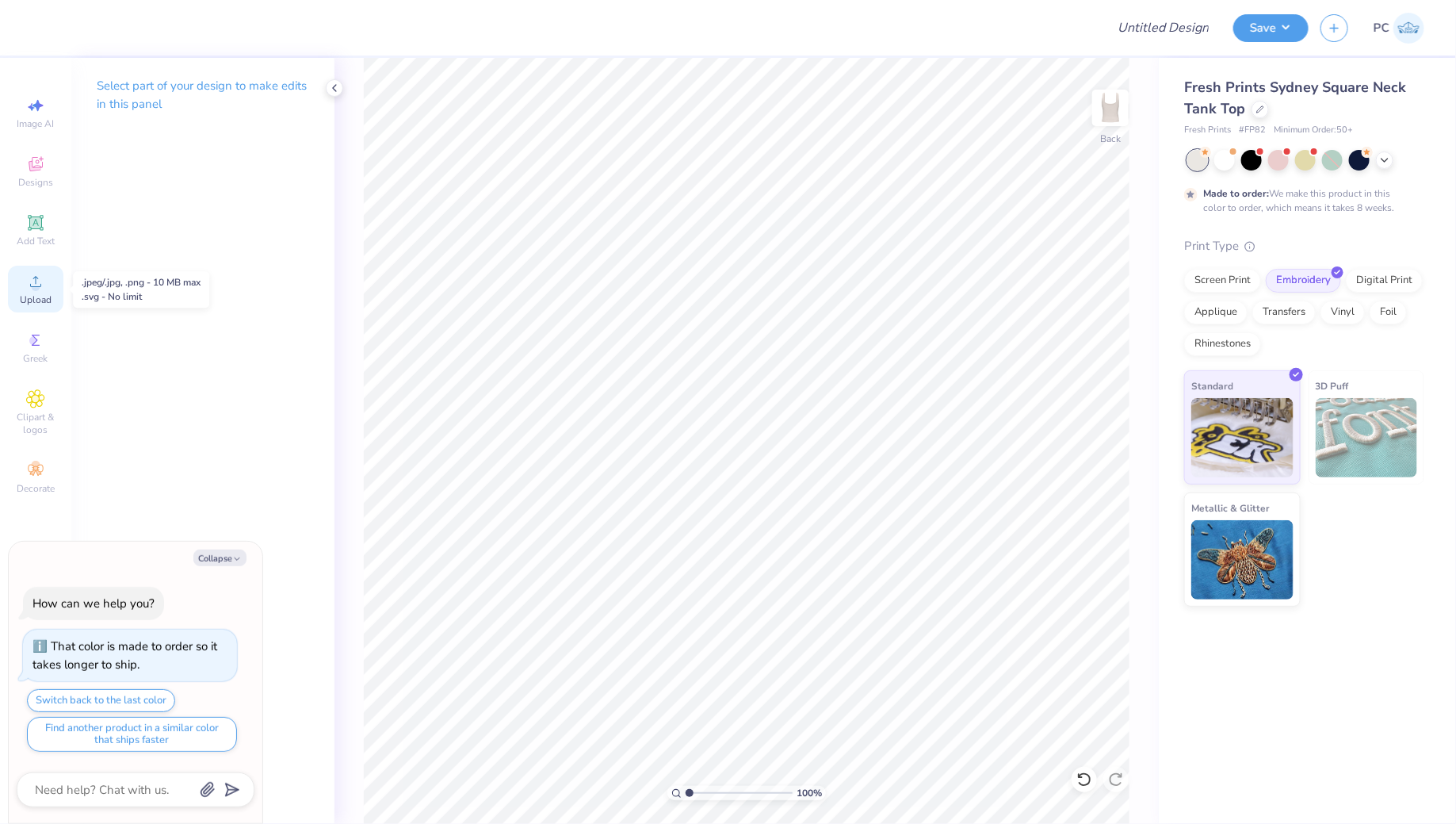
click at [11, 281] on div "Upload" at bounding box center [35, 289] width 56 height 47
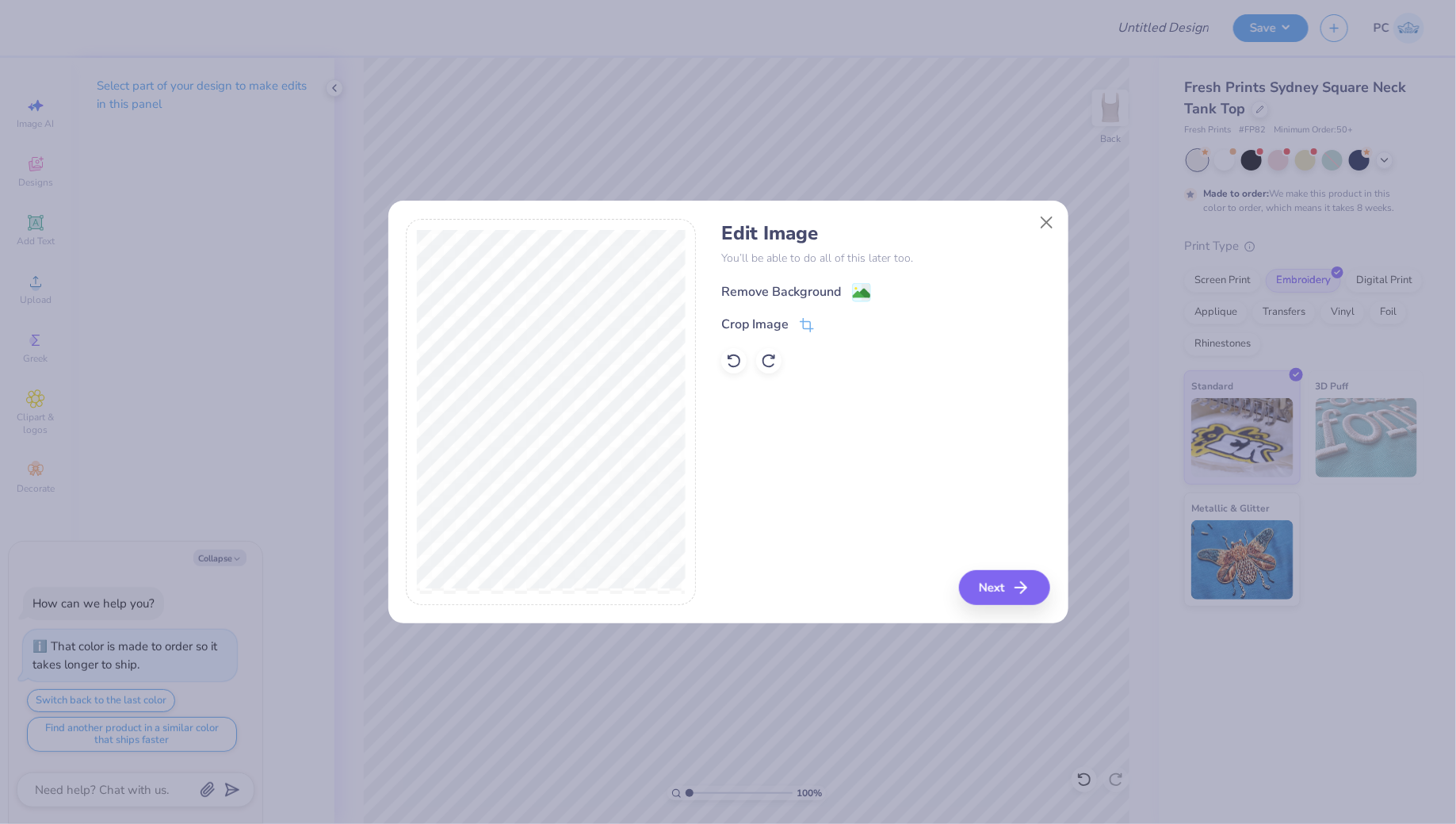
click at [856, 285] on image at bounding box center [861, 293] width 17 height 17
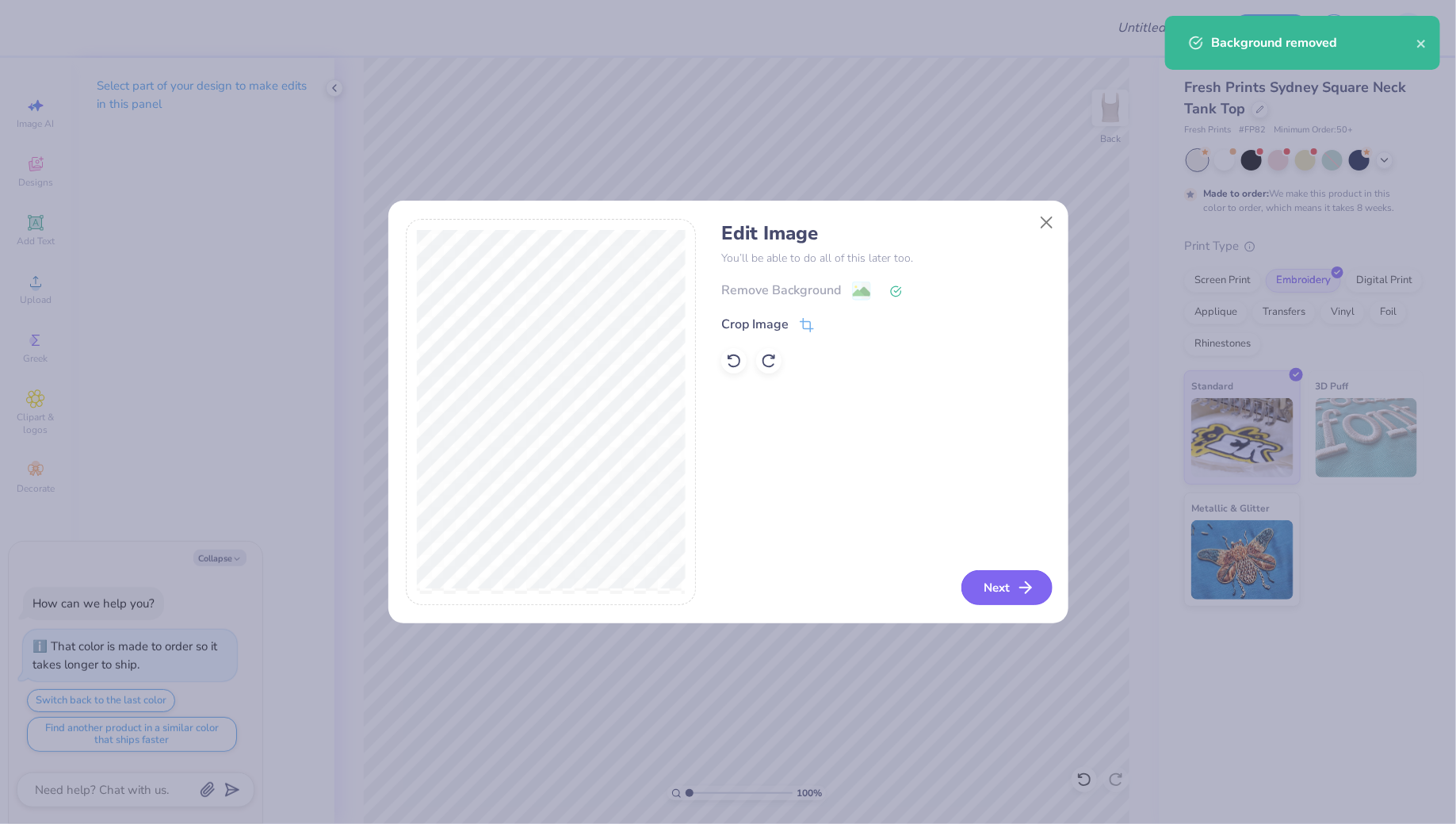
click at [986, 586] on button "Next" at bounding box center [1007, 587] width 91 height 35
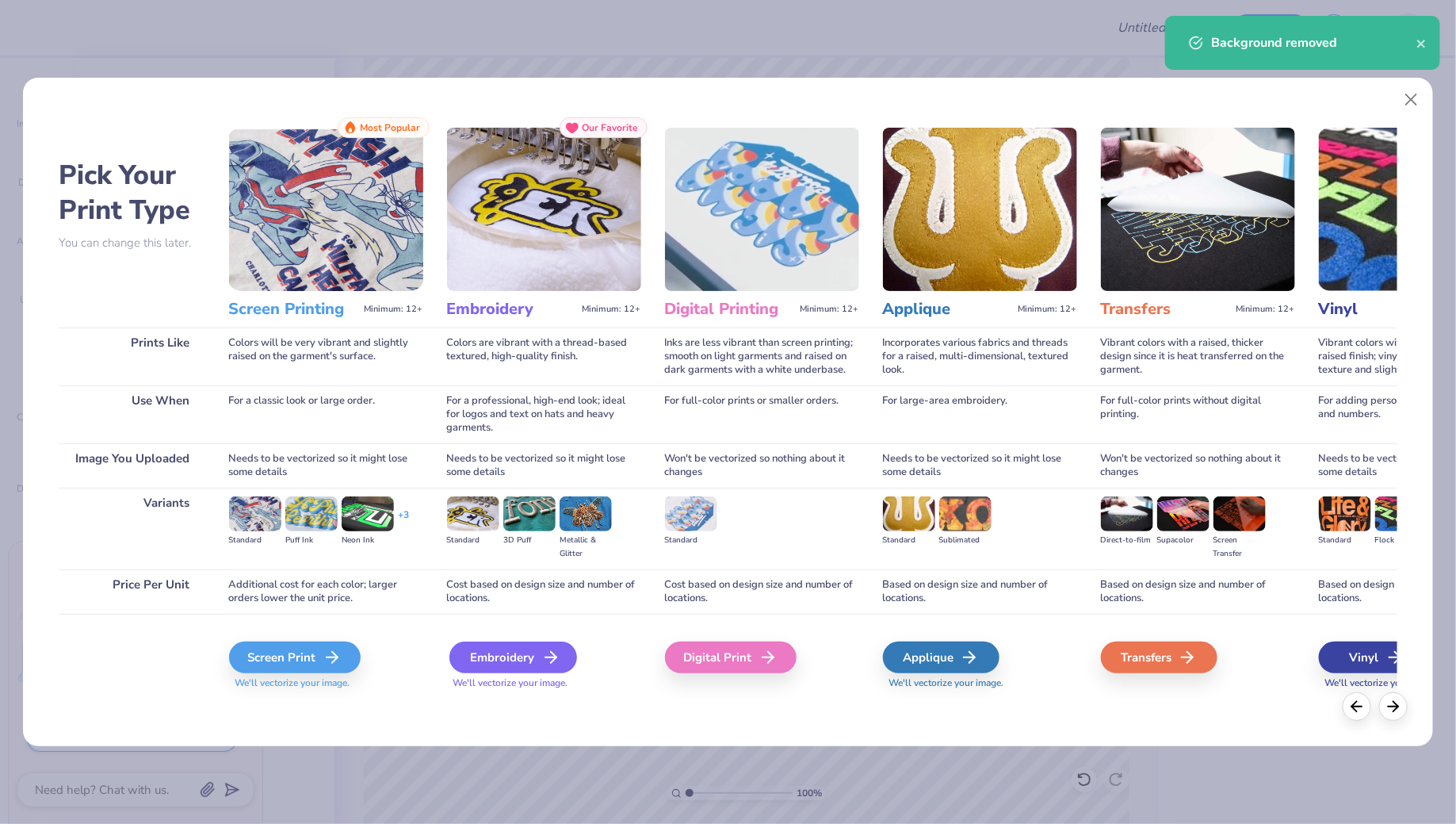
click at [478, 671] on div "Embroidery" at bounding box center [512, 657] width 128 height 32
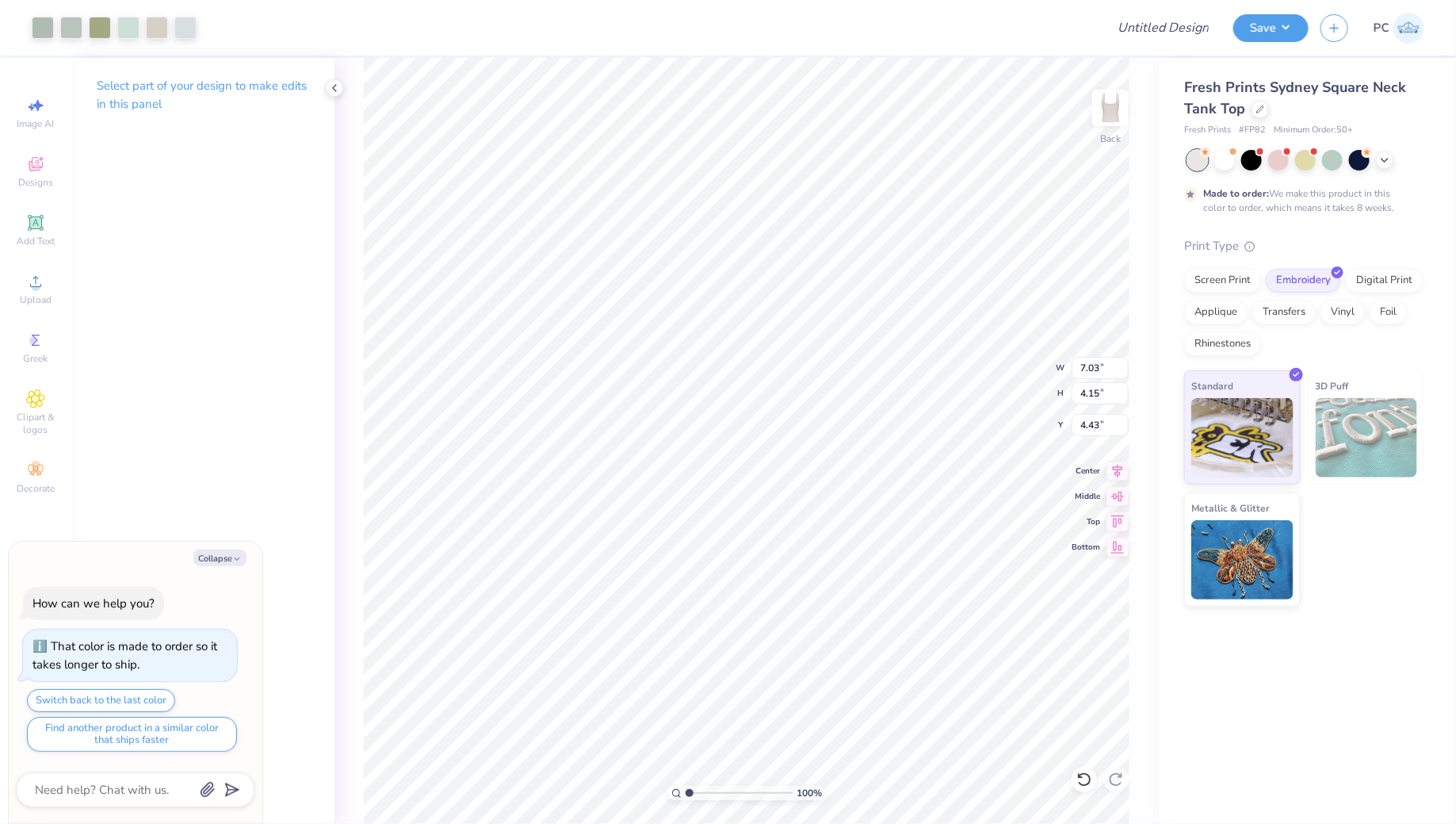
type textarea "x"
type input "1.62"
click at [876, 673] on li "Ungroup" at bounding box center [865, 684] width 124 height 31
click at [32, 20] on div at bounding box center [43, 27] width 22 height 22
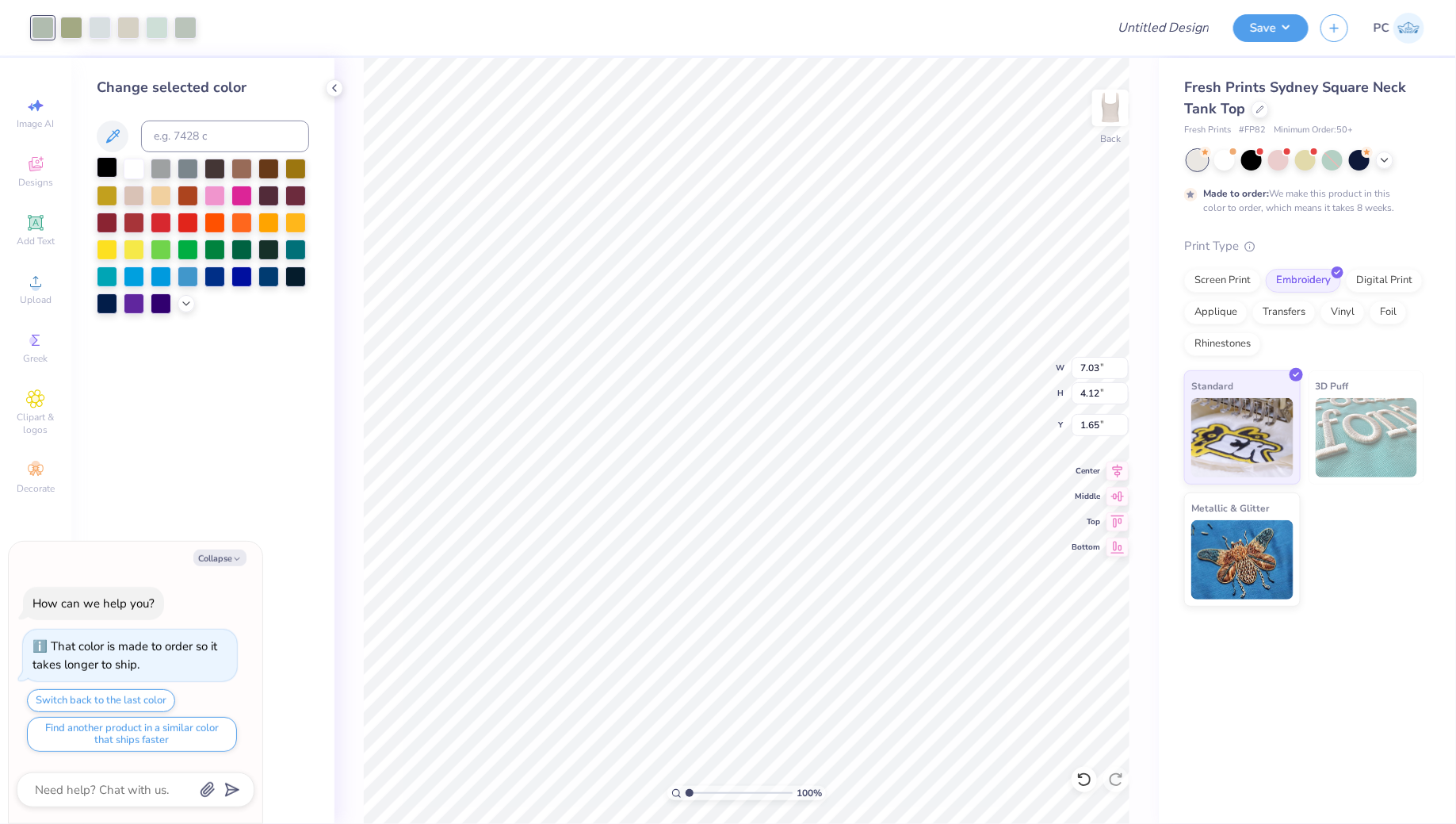
click at [100, 163] on div at bounding box center [107, 167] width 21 height 21
click at [315, 151] on div "Change selected color" at bounding box center [202, 440] width 263 height 766
click at [64, 21] on div at bounding box center [71, 27] width 22 height 22
click at [110, 170] on div at bounding box center [107, 167] width 21 height 21
click at [75, 29] on div at bounding box center [71, 27] width 22 height 22
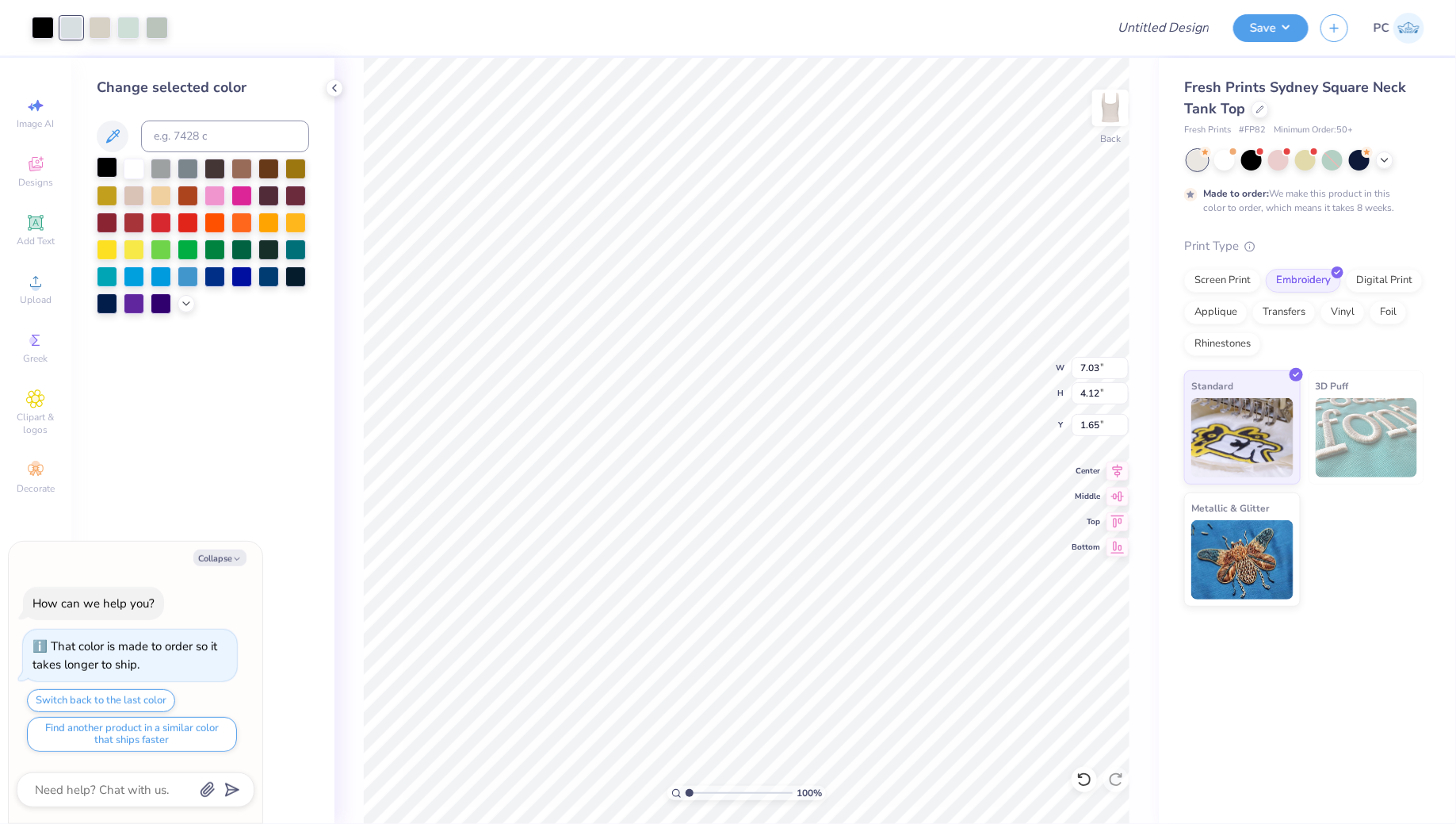
click at [105, 168] on div at bounding box center [107, 167] width 21 height 21
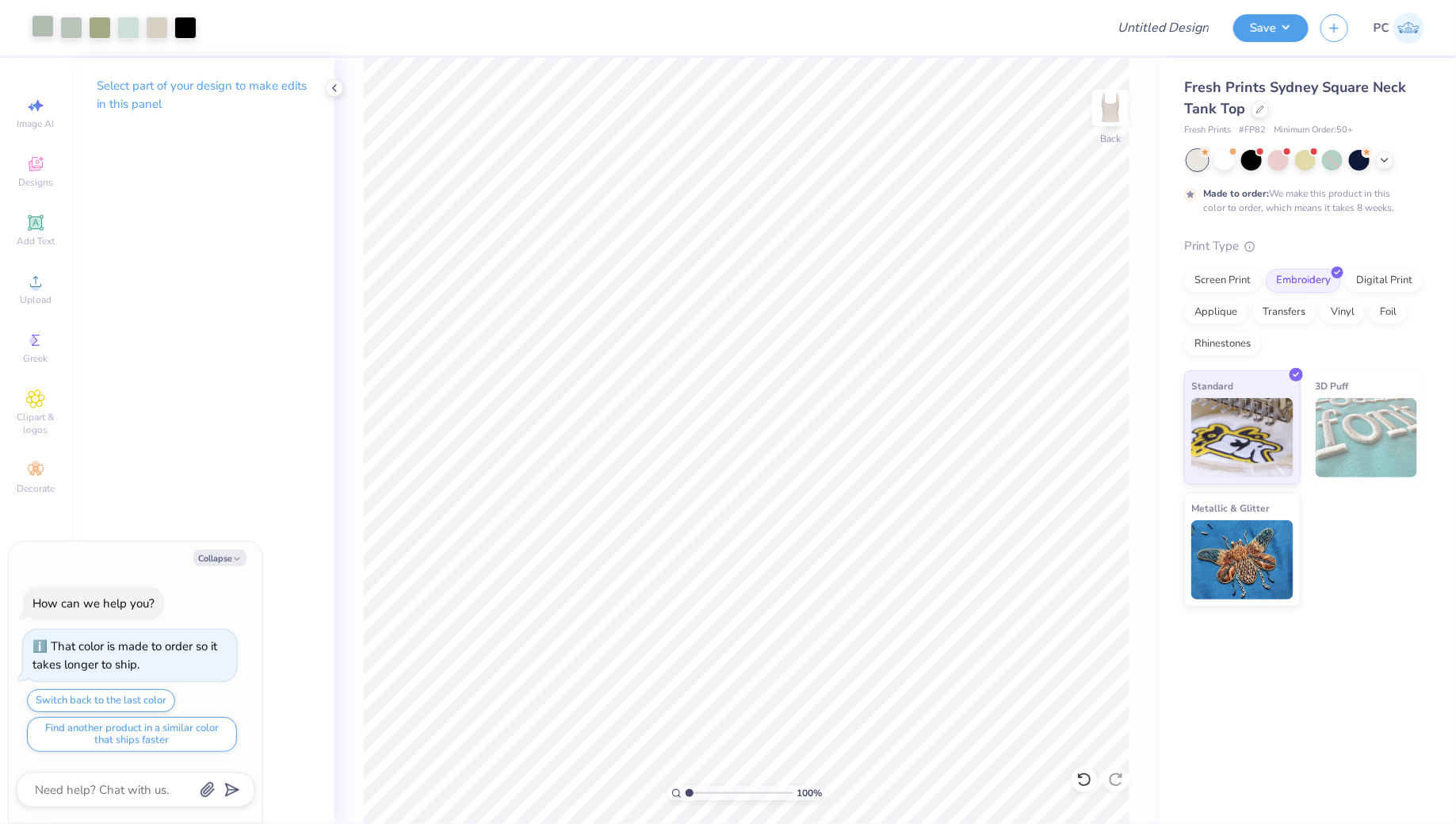
click at [46, 24] on div at bounding box center [43, 27] width 22 height 22
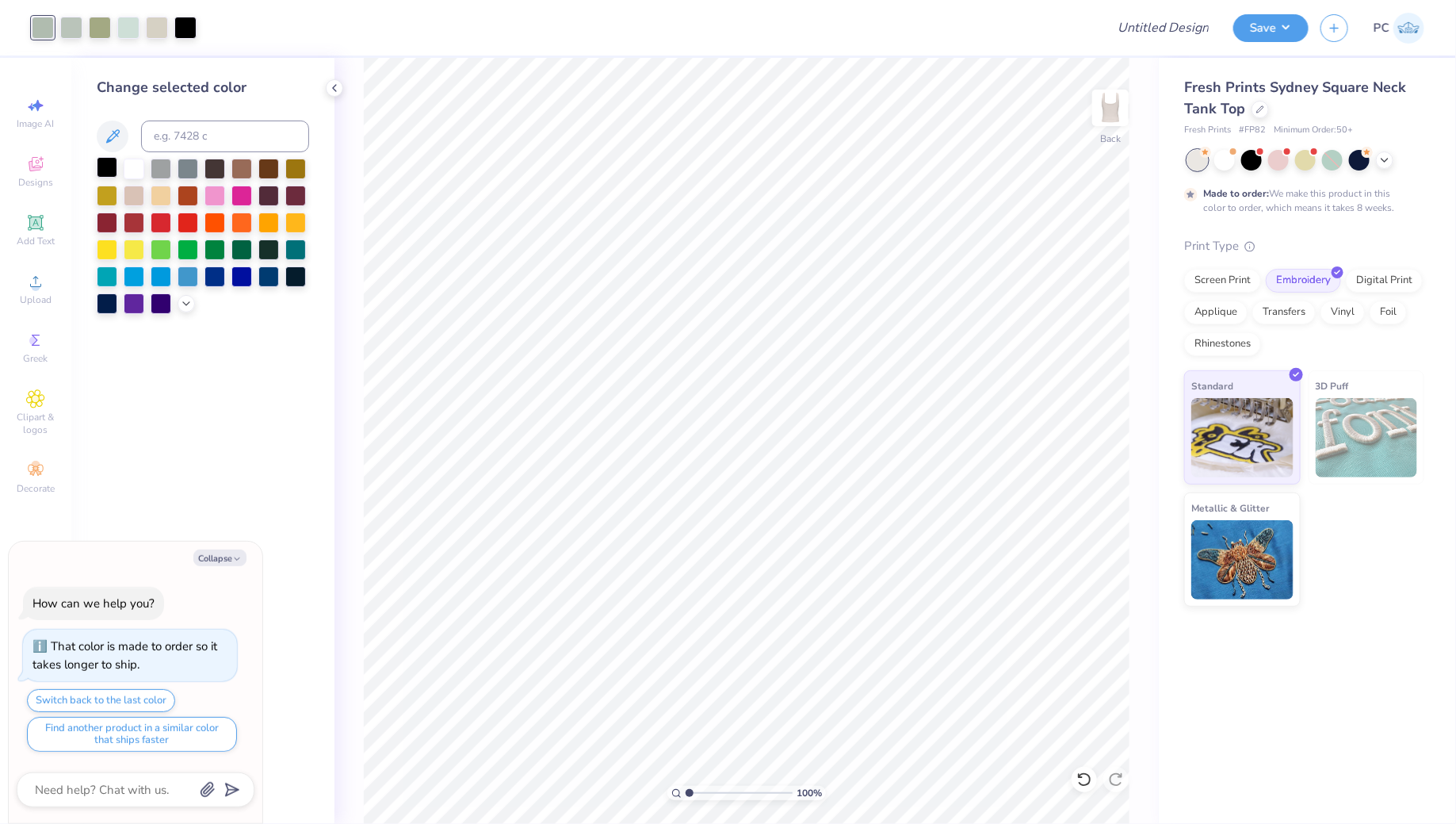
click at [100, 169] on div at bounding box center [107, 167] width 21 height 21
click at [62, 27] on div at bounding box center [71, 27] width 22 height 22
click at [106, 174] on div at bounding box center [107, 167] width 21 height 21
click at [64, 23] on div at bounding box center [71, 27] width 22 height 22
click at [111, 166] on div at bounding box center [107, 167] width 21 height 21
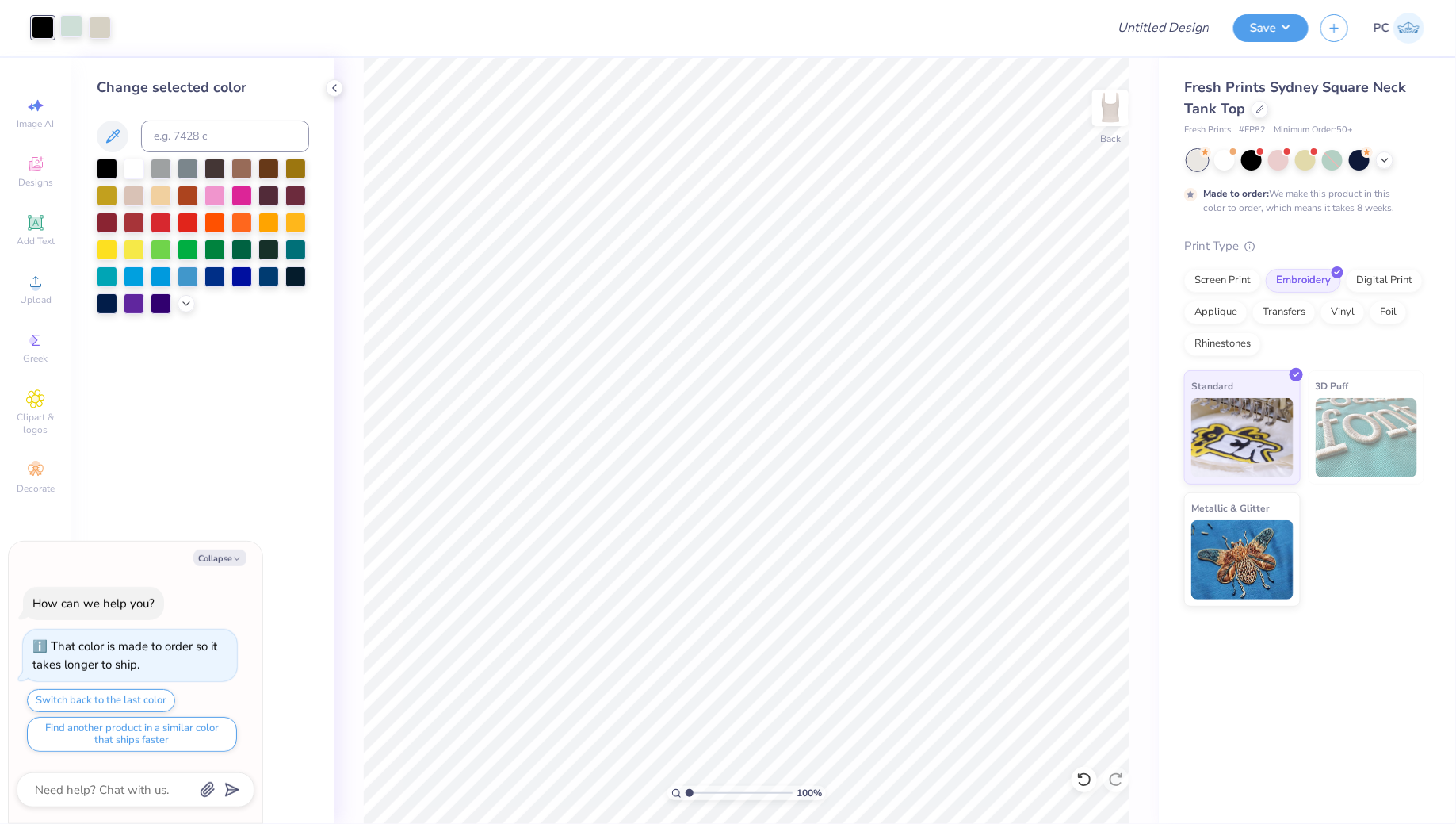
click at [70, 20] on div at bounding box center [71, 27] width 22 height 22
click at [100, 160] on div at bounding box center [107, 167] width 21 height 21
click at [69, 15] on div at bounding box center [71, 27] width 22 height 22
click at [104, 173] on div at bounding box center [107, 167] width 21 height 21
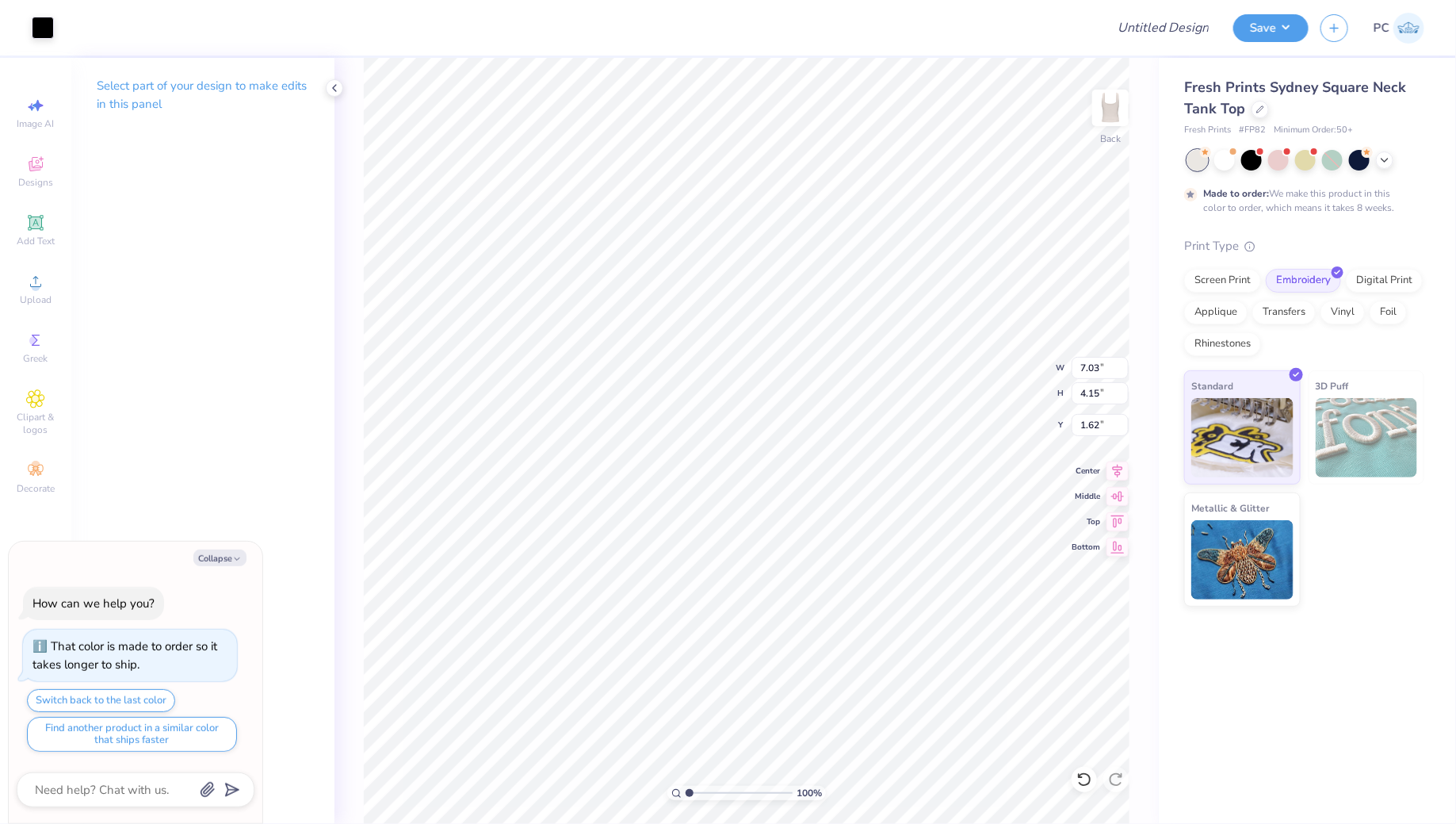
type textarea "x"
type input "3.20"
type input "1.89"
type input "3.87"
click at [37, 212] on div "Add Text" at bounding box center [35, 230] width 56 height 47
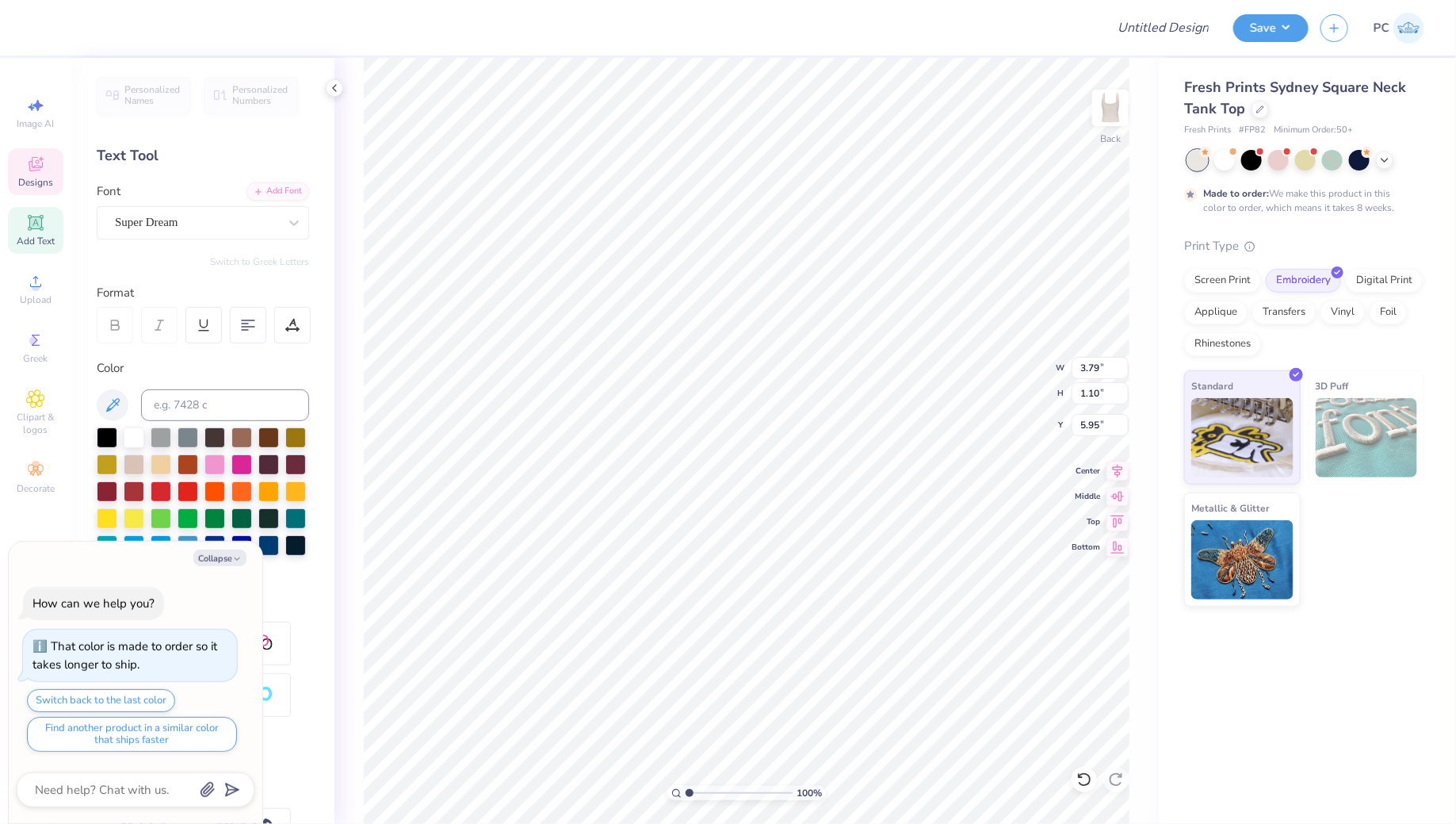
click at [38, 173] on icon at bounding box center [36, 164] width 19 height 19
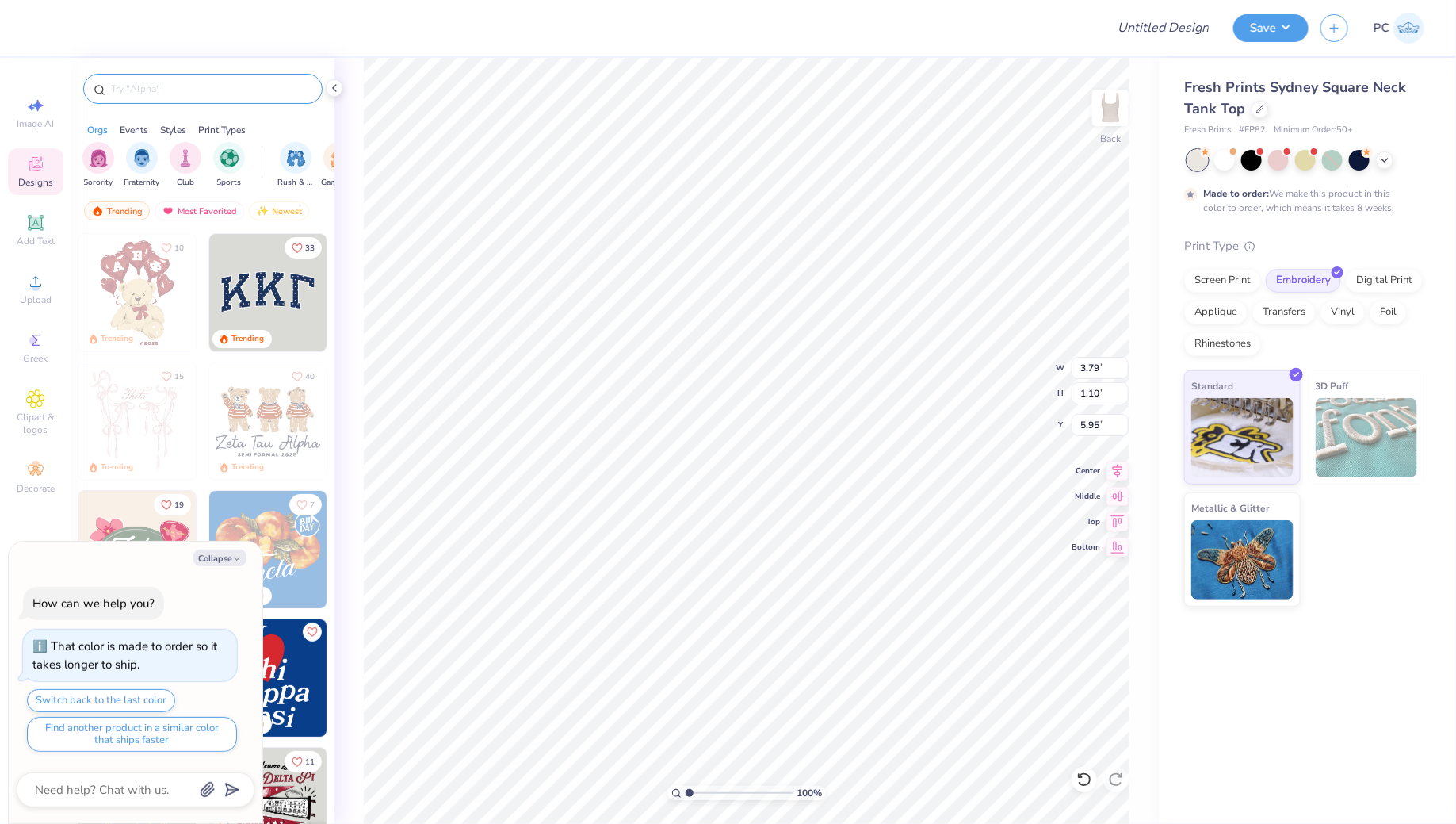
click at [205, 97] on div at bounding box center [202, 88] width 239 height 30
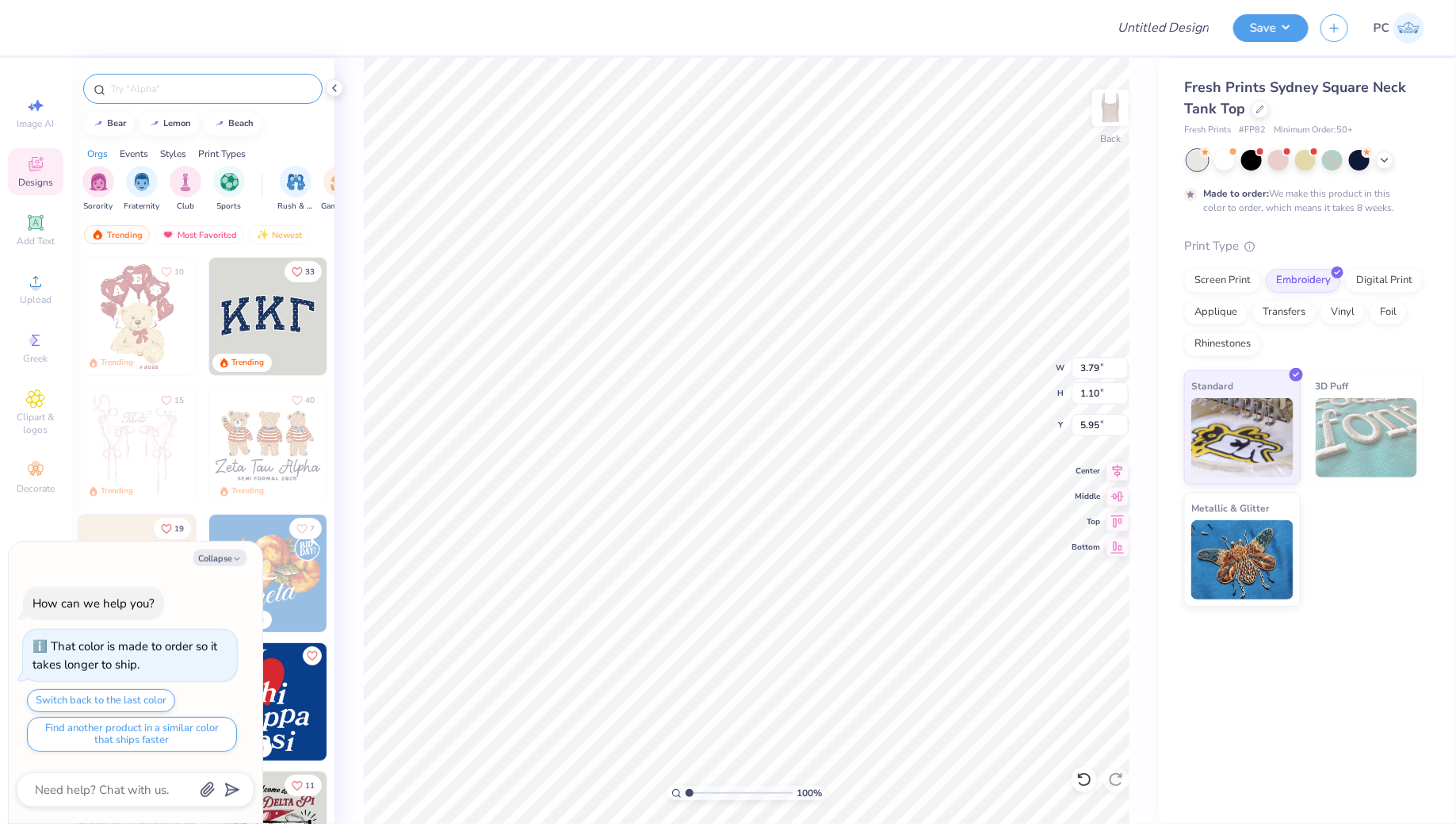
type textarea "x"
click at [220, 69] on div at bounding box center [202, 84] width 263 height 54
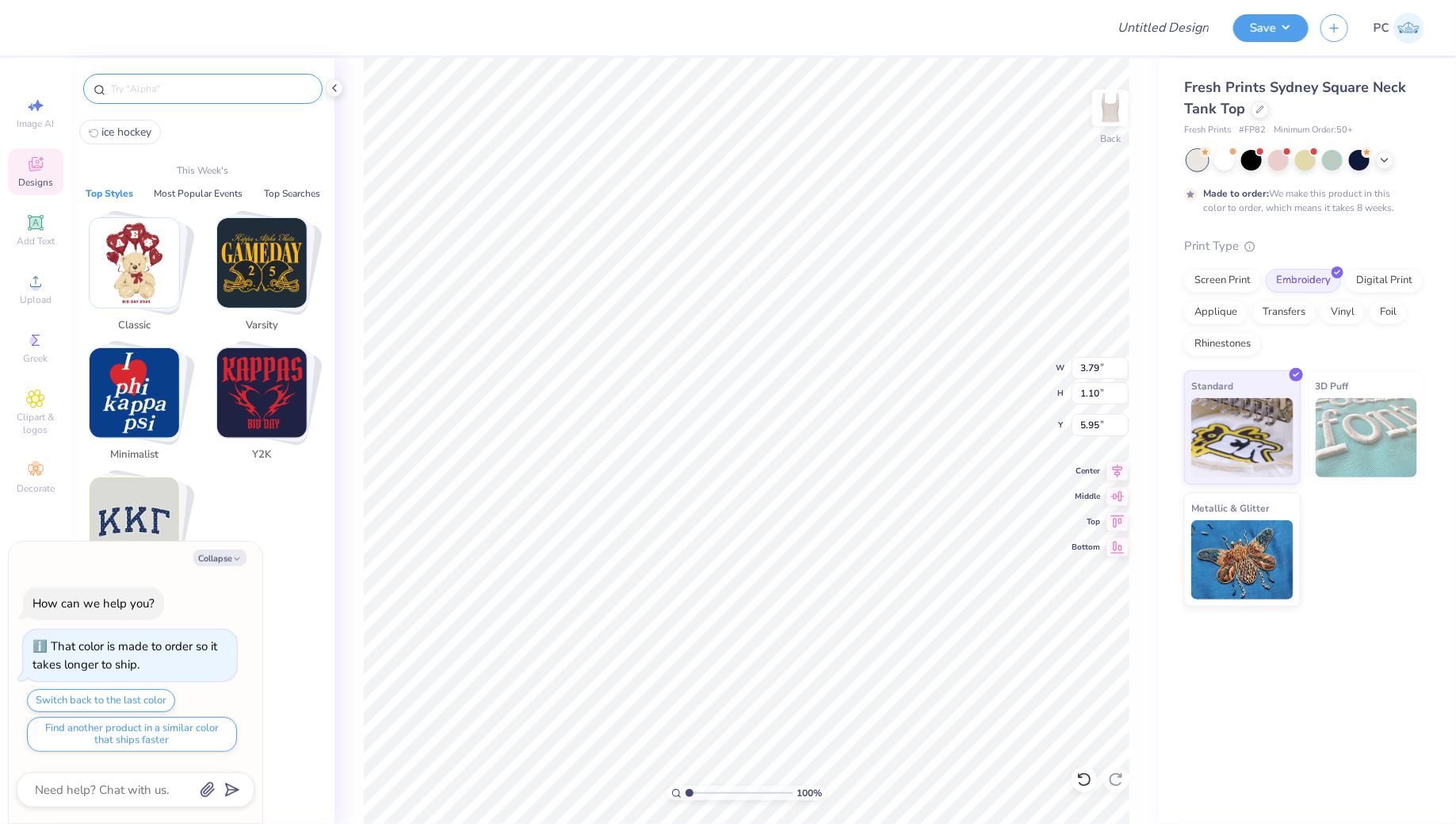
click at [218, 82] on input "text" at bounding box center [211, 88] width 203 height 15
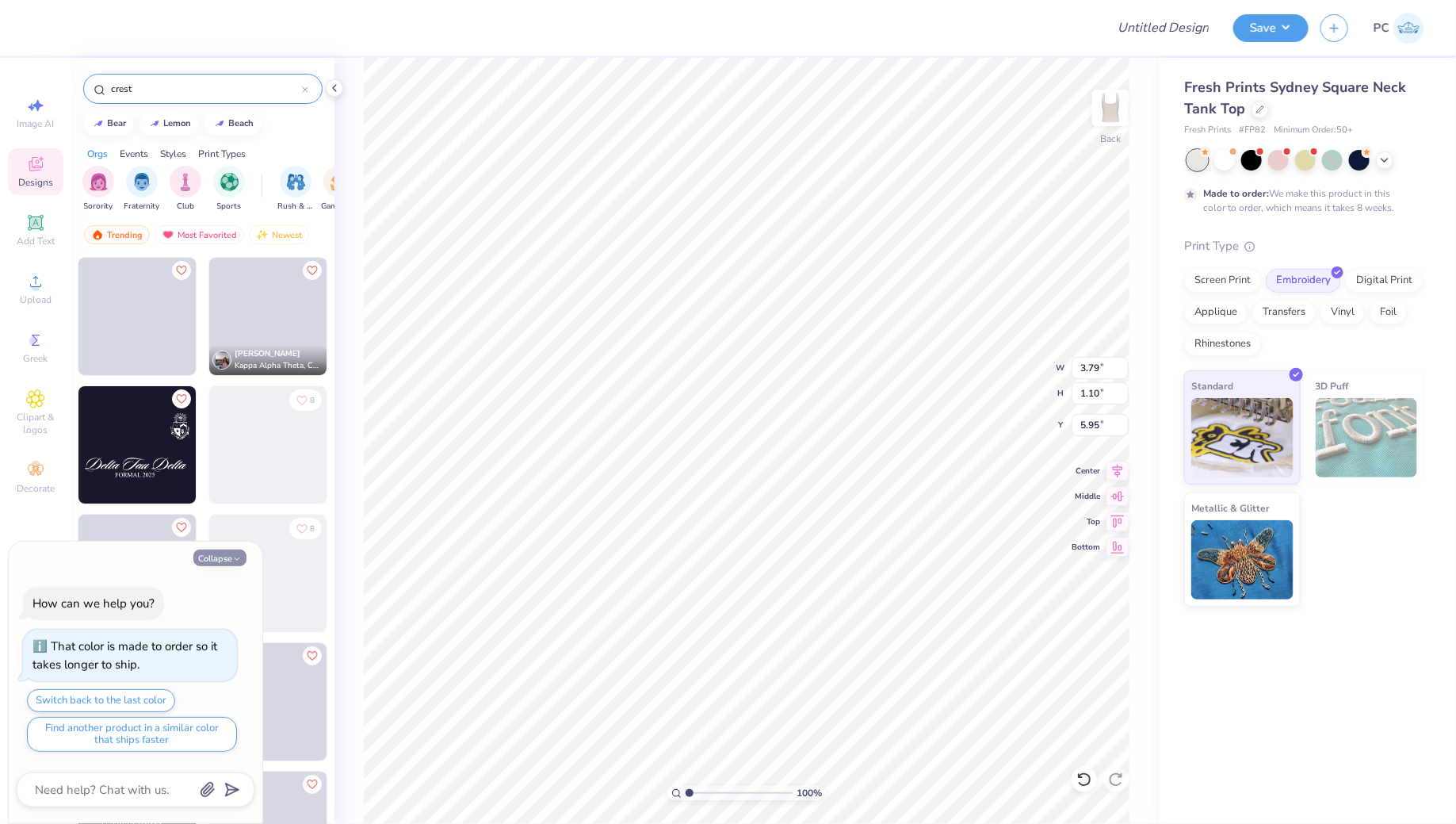
type input "crest"
click at [213, 565] on button "Collapse" at bounding box center [220, 557] width 53 height 16
type textarea "x"
